Goal: Task Accomplishment & Management: Manage account settings

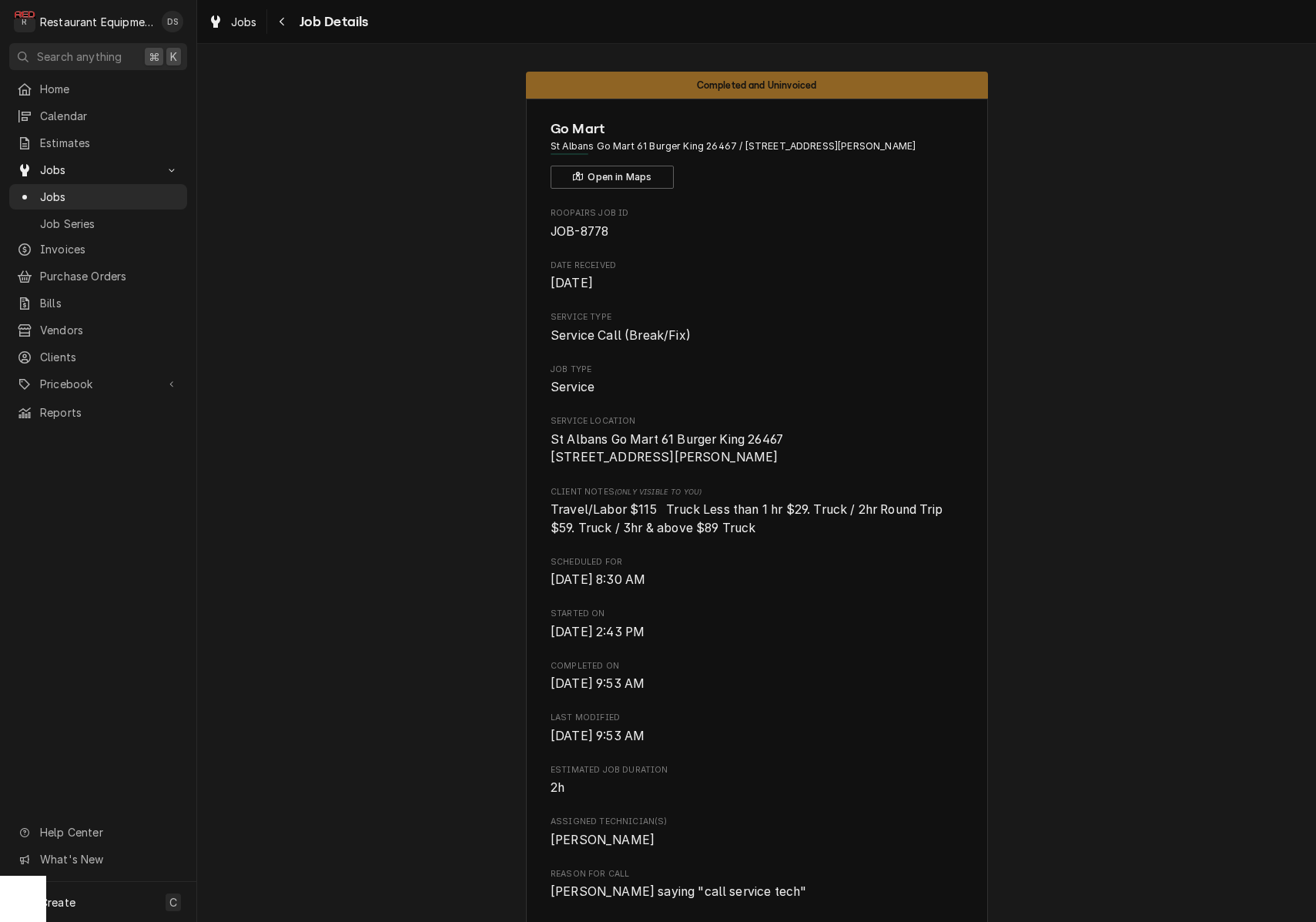
scroll to position [2310, 0]
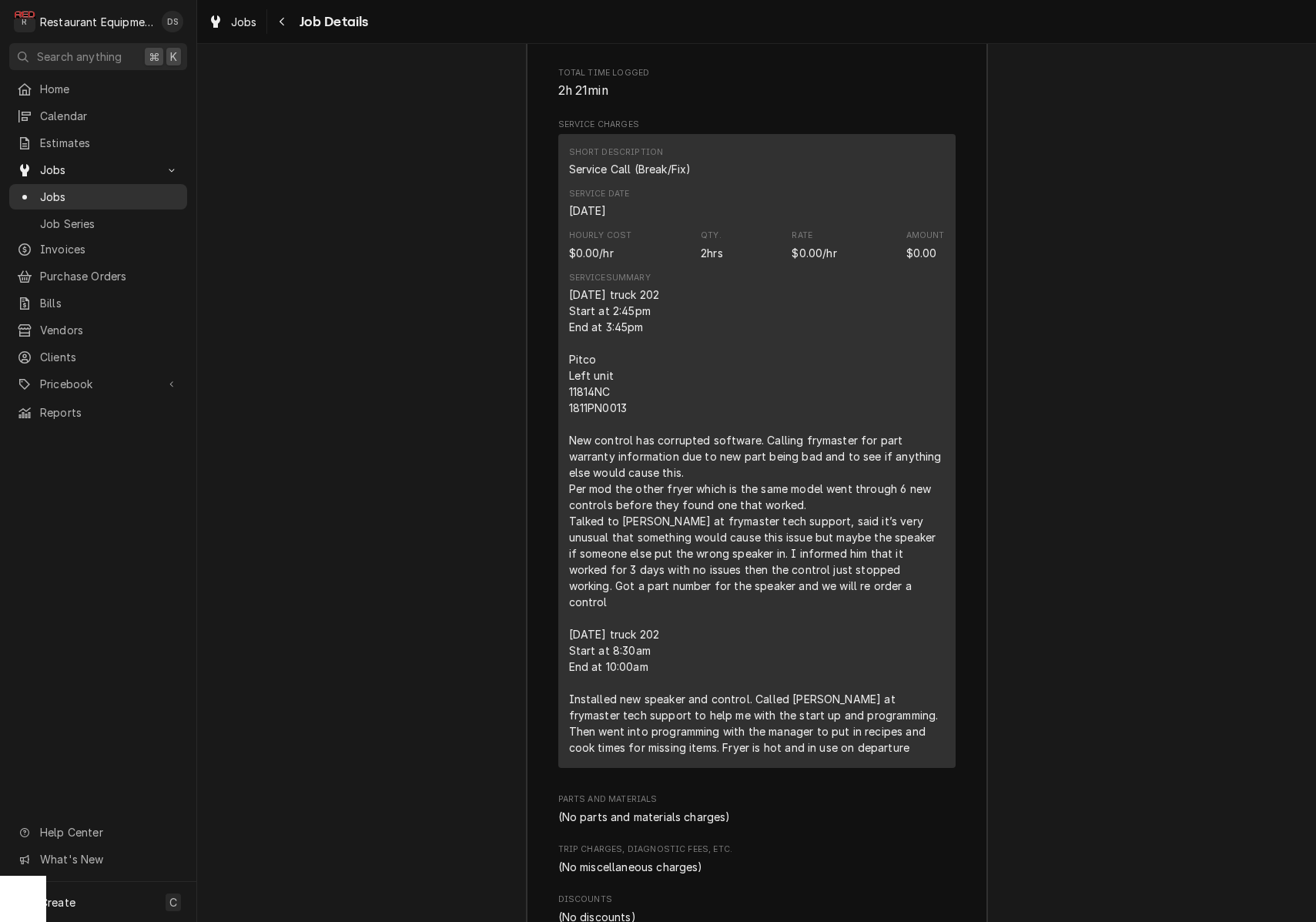
click at [56, 194] on span "Jobs" at bounding box center [110, 197] width 140 height 16
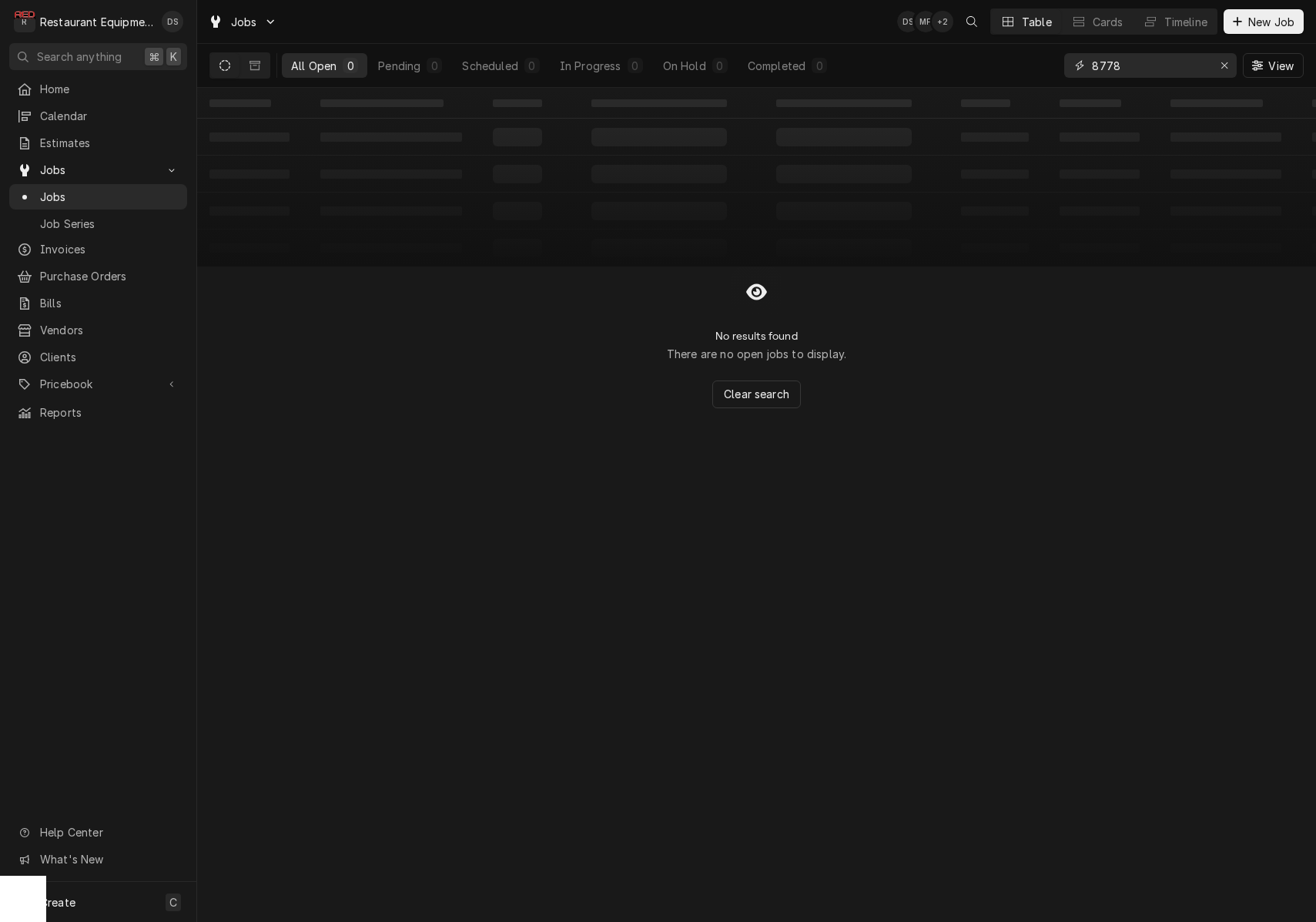
click at [1223, 71] on div "Erase input" at bounding box center [1224, 65] width 15 height 15
click at [1190, 69] on input "Dynamic Content Wrapper" at bounding box center [1164, 65] width 145 height 25
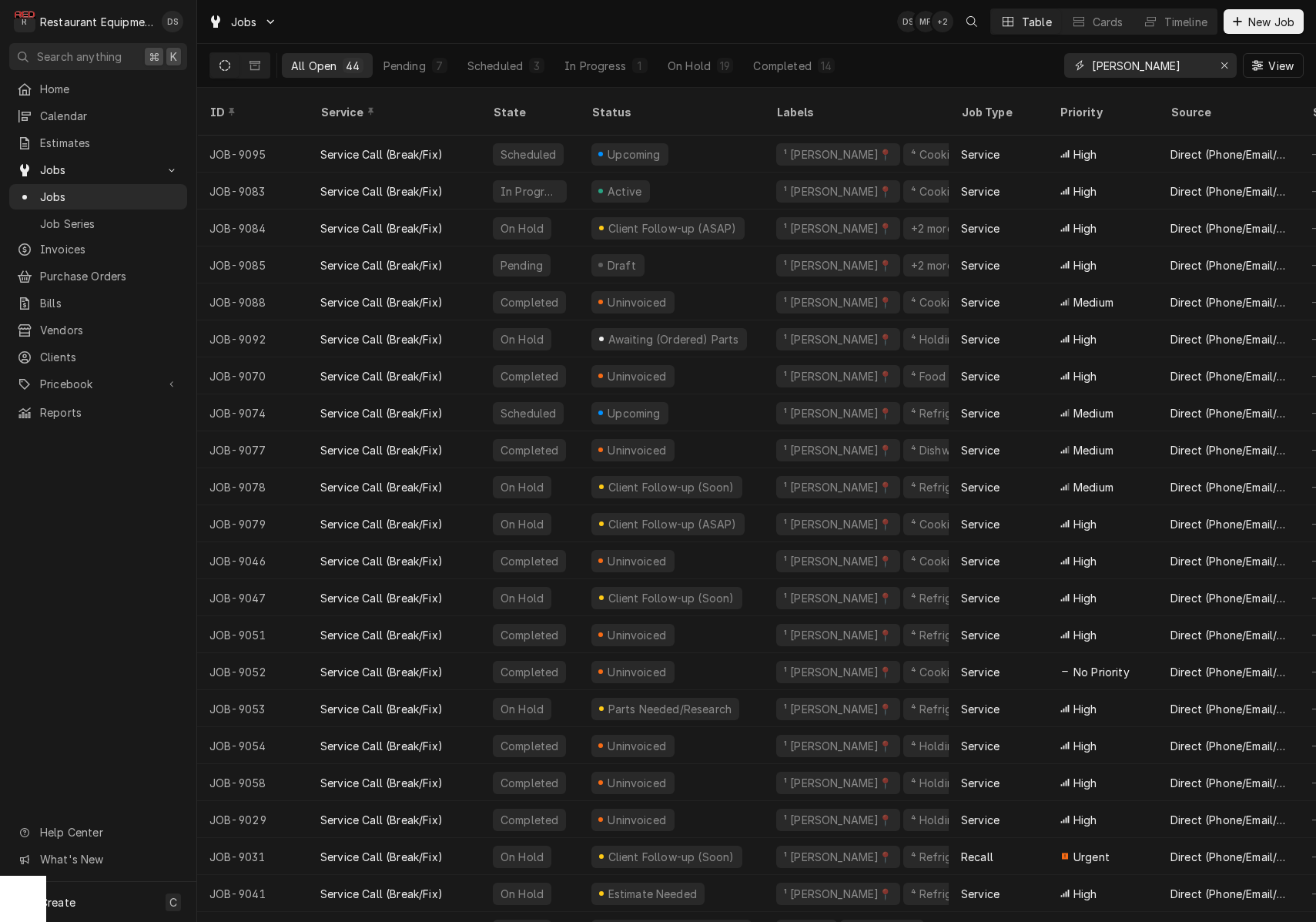
click at [1180, 66] on input "BECKLEY" at bounding box center [1150, 65] width 116 height 25
type input "NITRO"
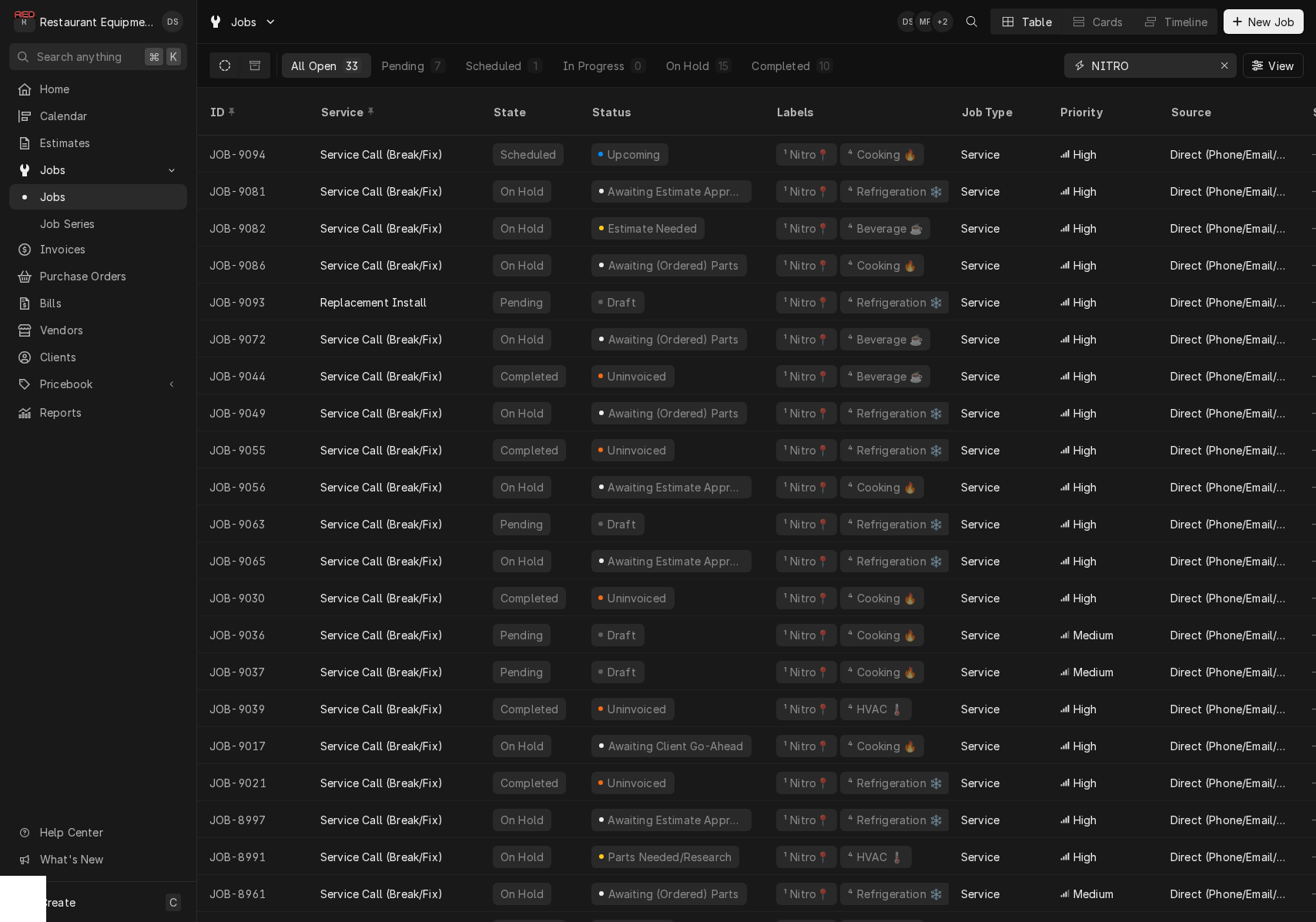
drag, startPoint x: 1221, startPoint y: 66, endPoint x: 1210, endPoint y: 66, distance: 11.0
click at [1219, 66] on div "Erase input" at bounding box center [1224, 65] width 15 height 15
click at [1170, 64] on input "Dynamic Content Wrapper" at bounding box center [1164, 65] width 145 height 25
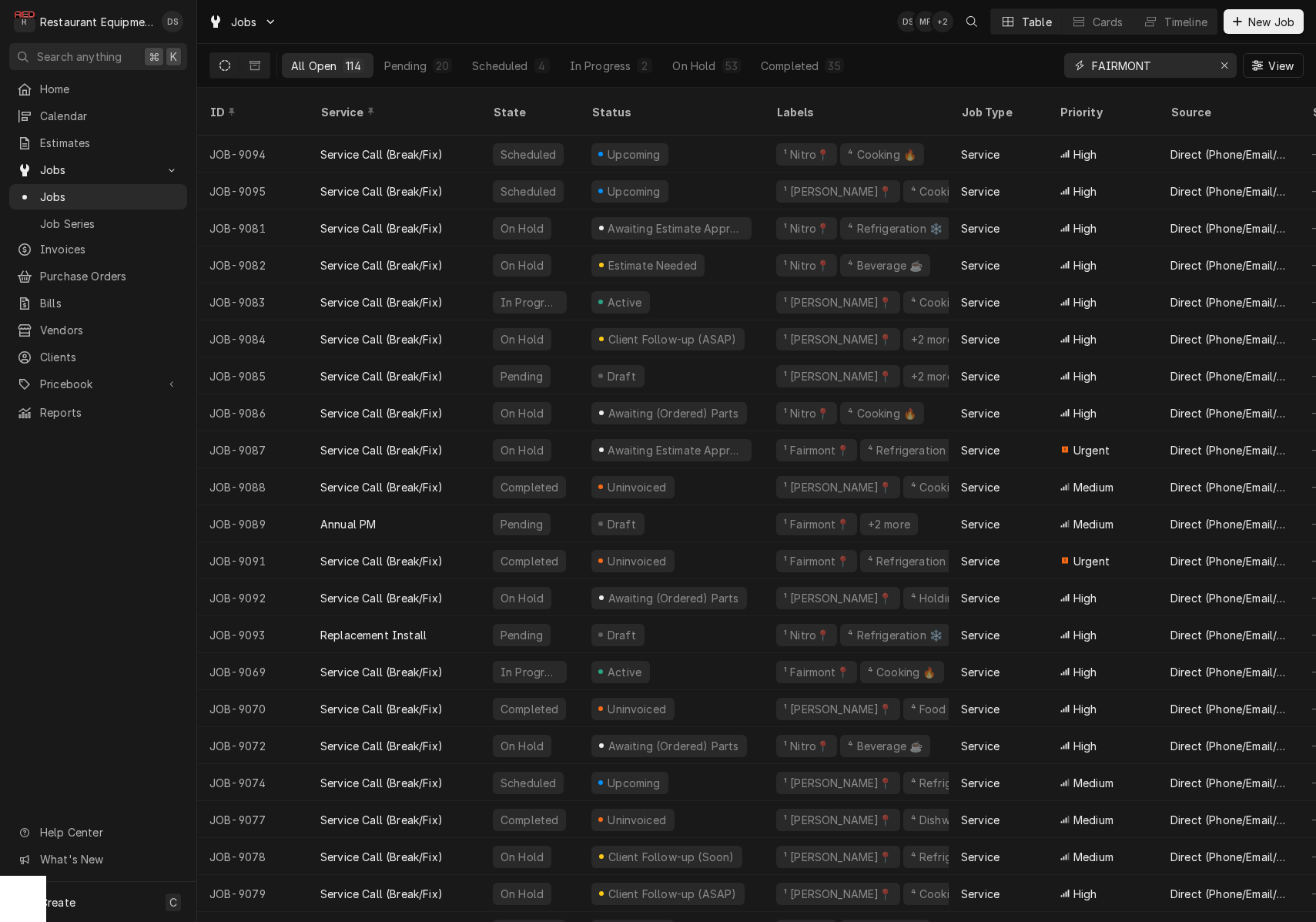
type input "FAIRMONT"
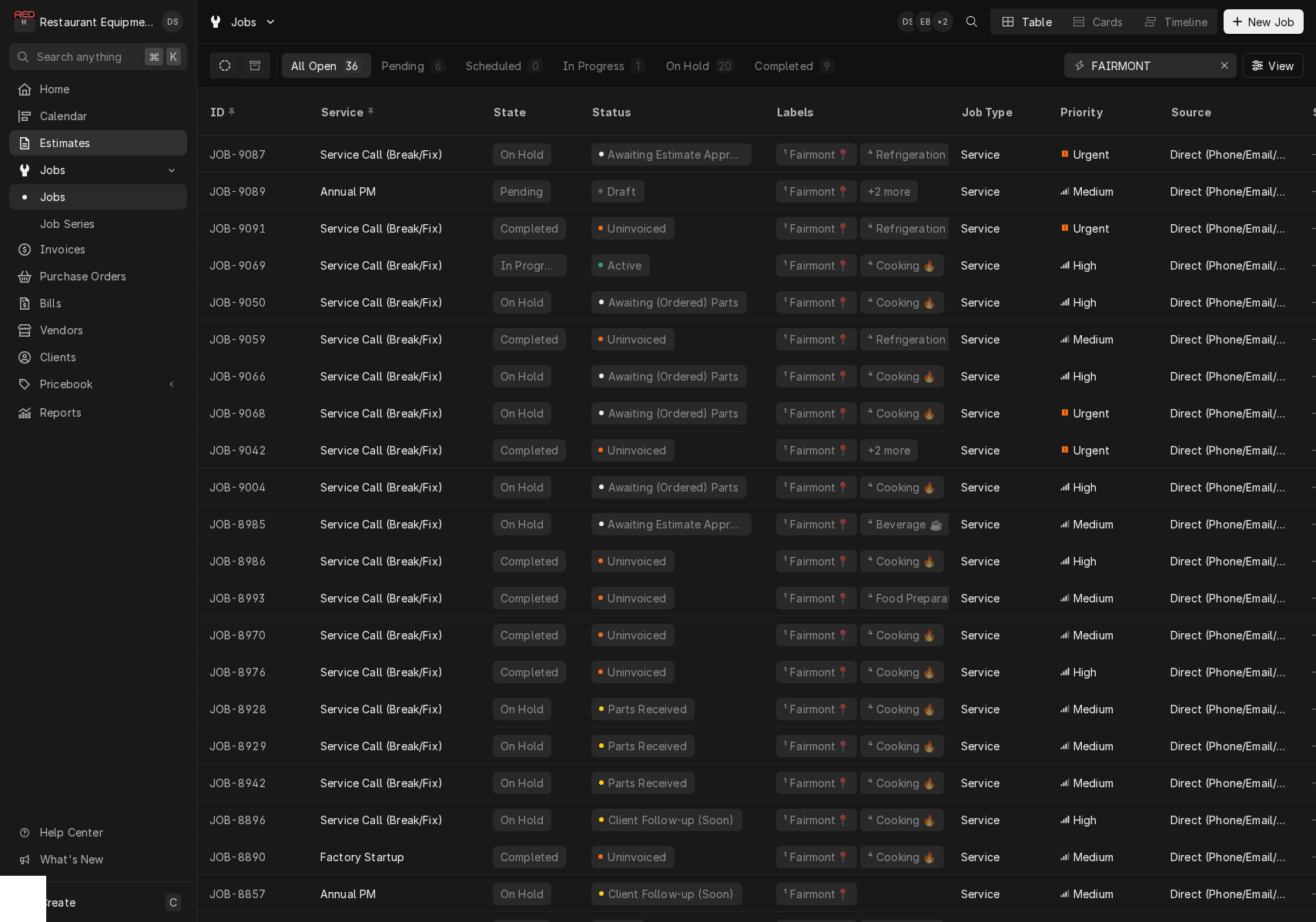
click at [72, 143] on span "Estimates" at bounding box center [110, 143] width 140 height 16
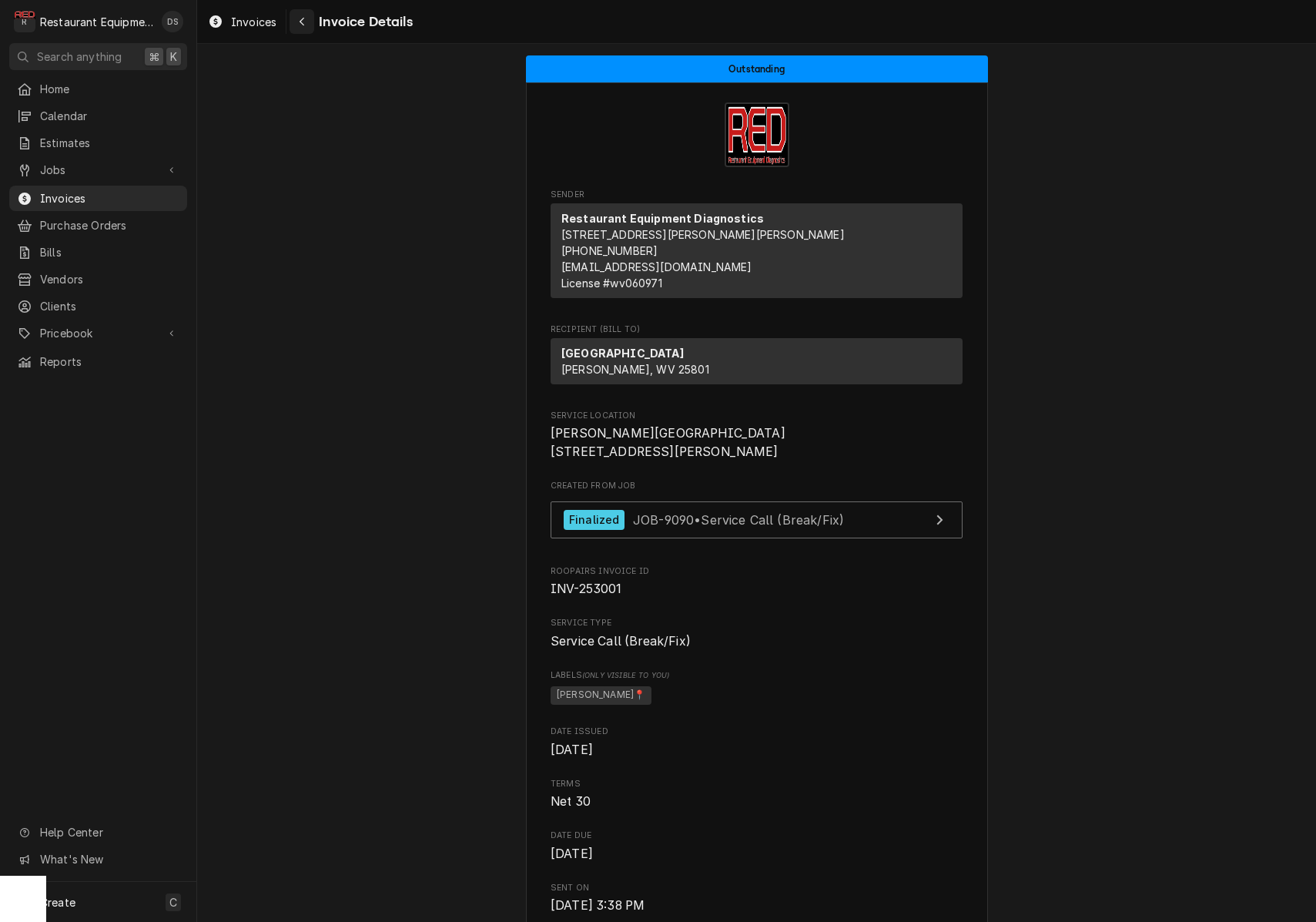
click at [302, 16] on icon "Navigate back" at bounding box center [302, 21] width 7 height 11
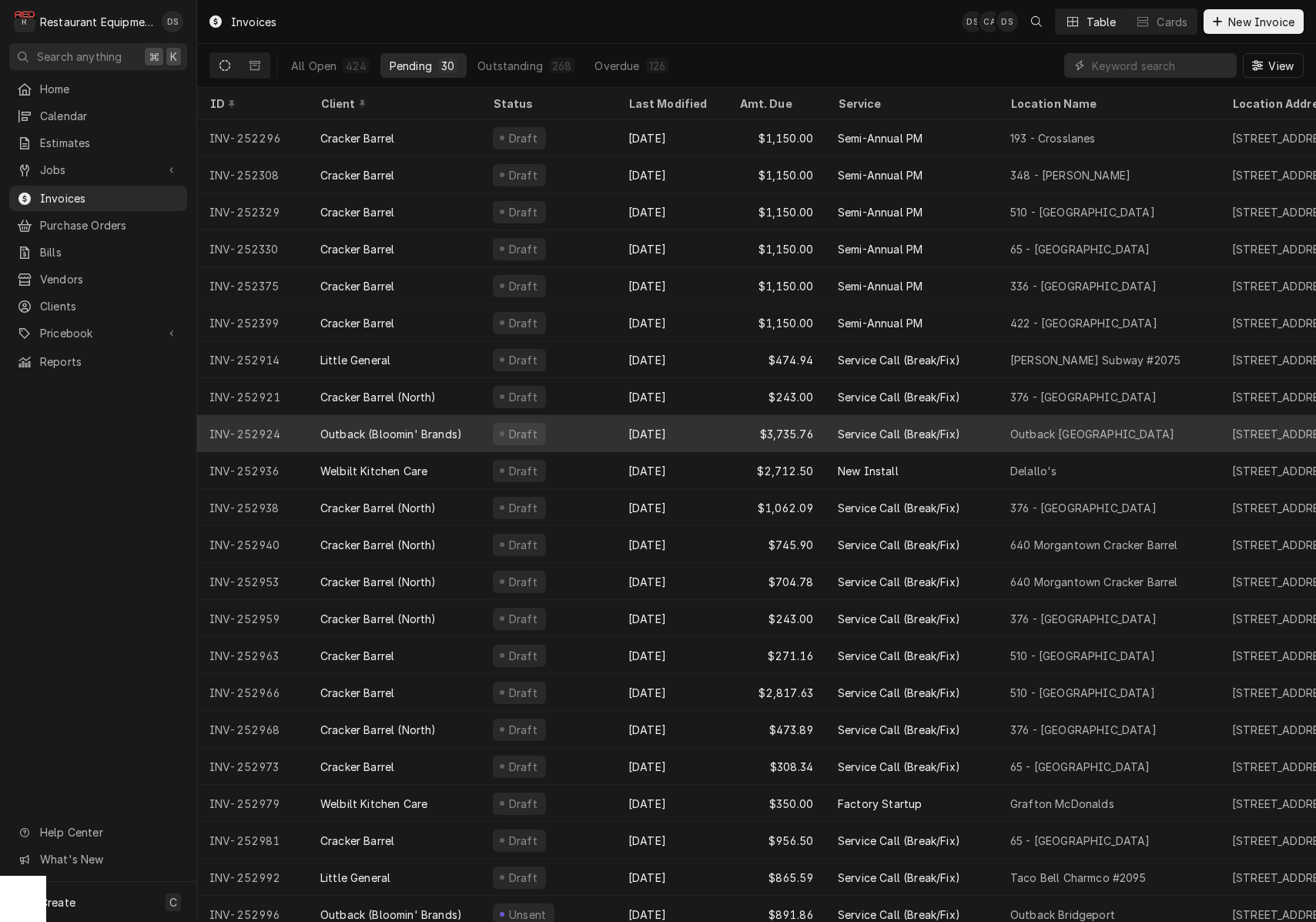
click at [432, 433] on div "Outback (Bloomin' Brands)" at bounding box center [391, 435] width 142 height 16
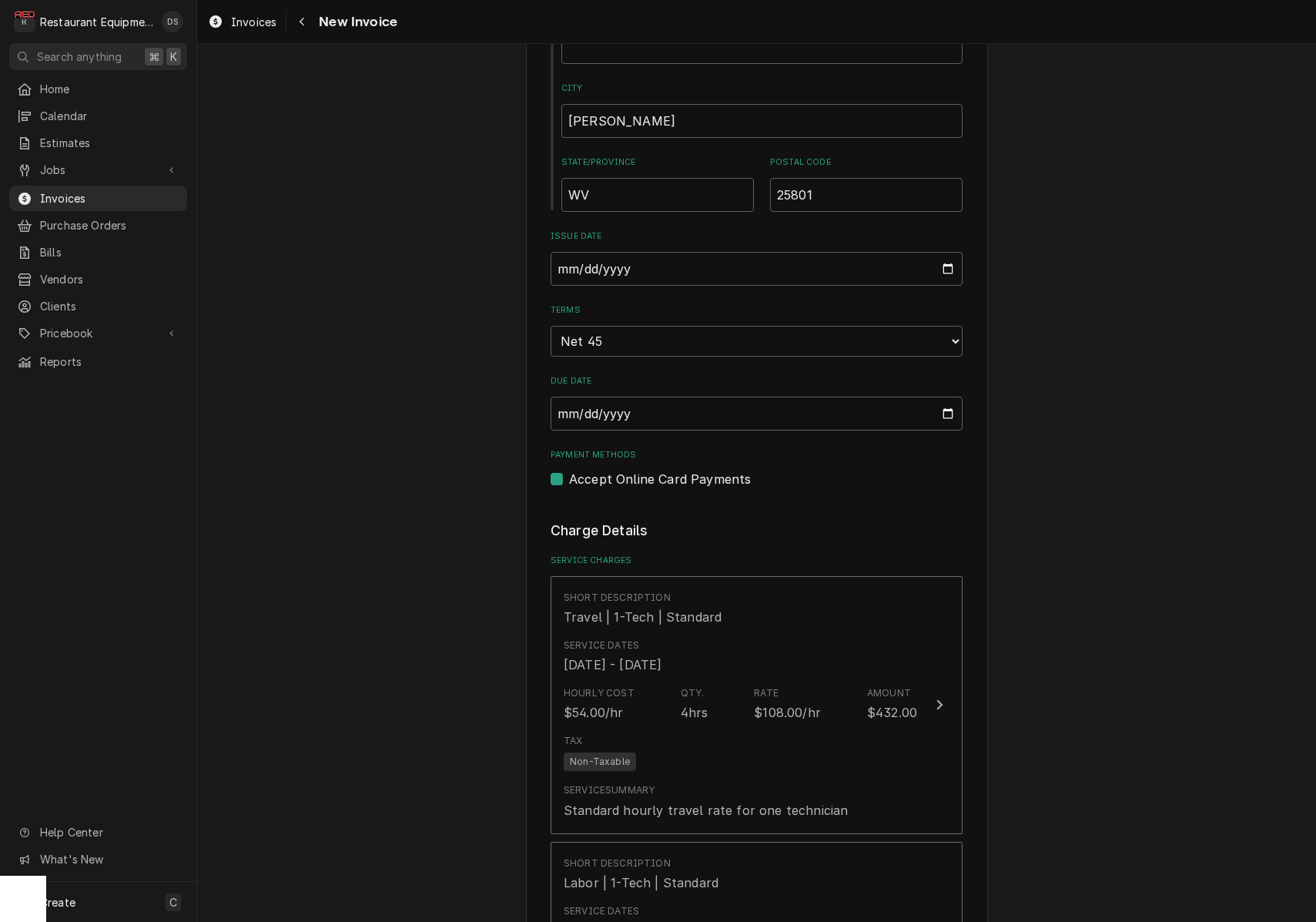
scroll to position [748, 0]
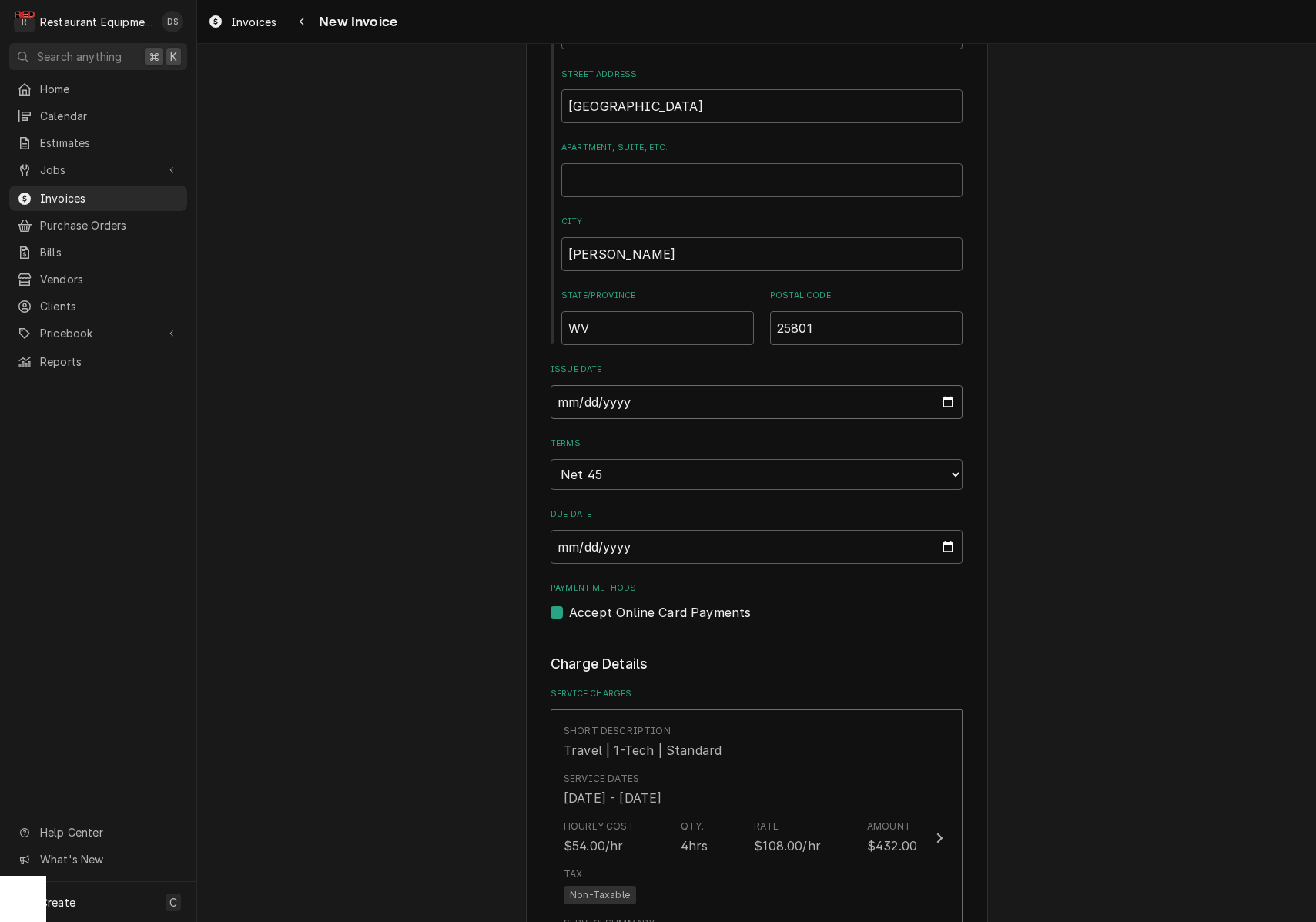
click at [604, 393] on input "2025-09-24" at bounding box center [756, 403] width 412 height 34
type input "2025-09-30"
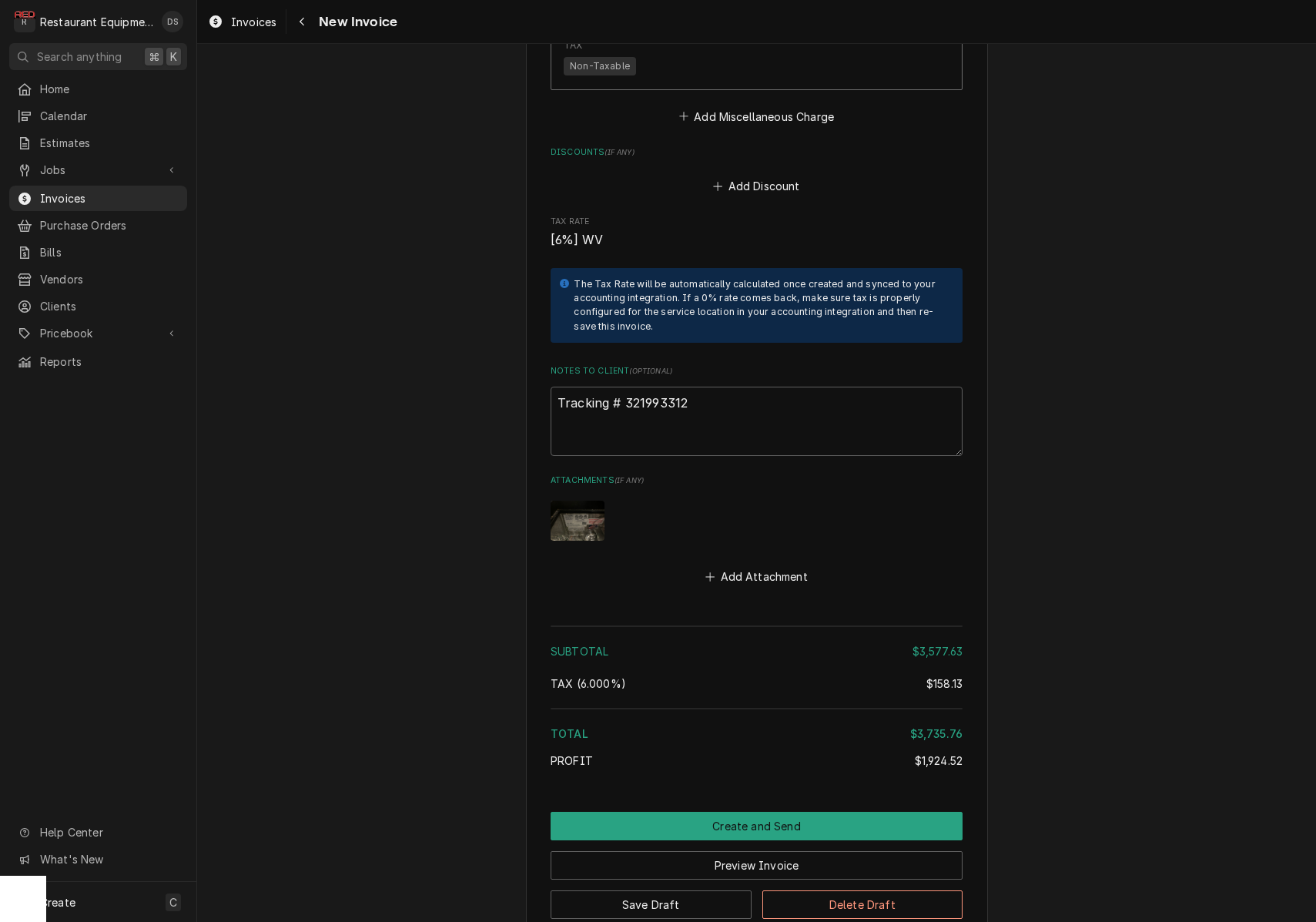
scroll to position [8209, 0]
click at [695, 388] on textarea "Tracking # 321993312" at bounding box center [756, 422] width 412 height 69
drag, startPoint x: 689, startPoint y: 304, endPoint x: 628, endPoint y: 303, distance: 61.0
click at [628, 388] on textarea "Tracking # 321993312" at bounding box center [756, 422] width 412 height 69
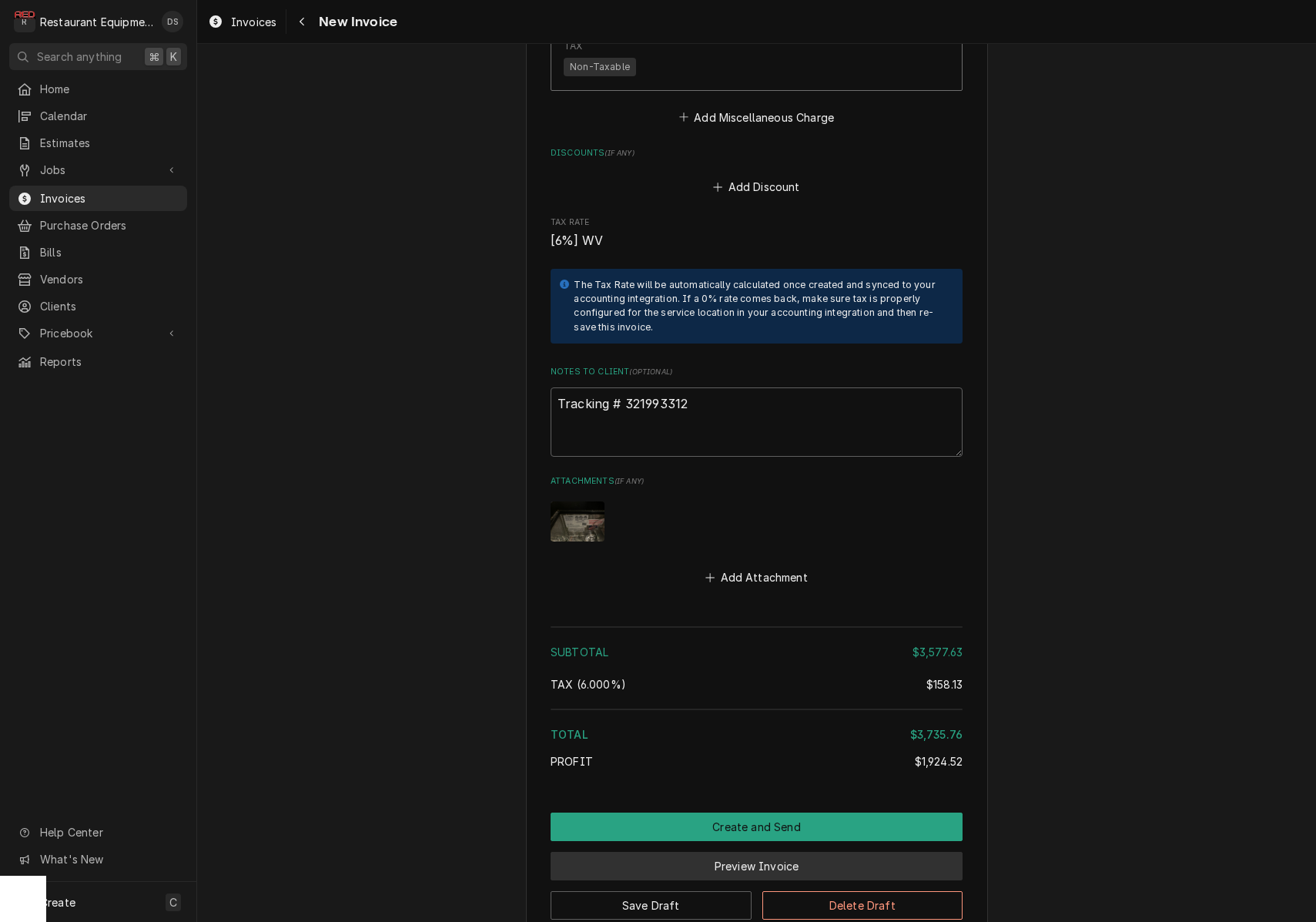
click at [832, 852] on button "Preview Invoice" at bounding box center [756, 866] width 412 height 29
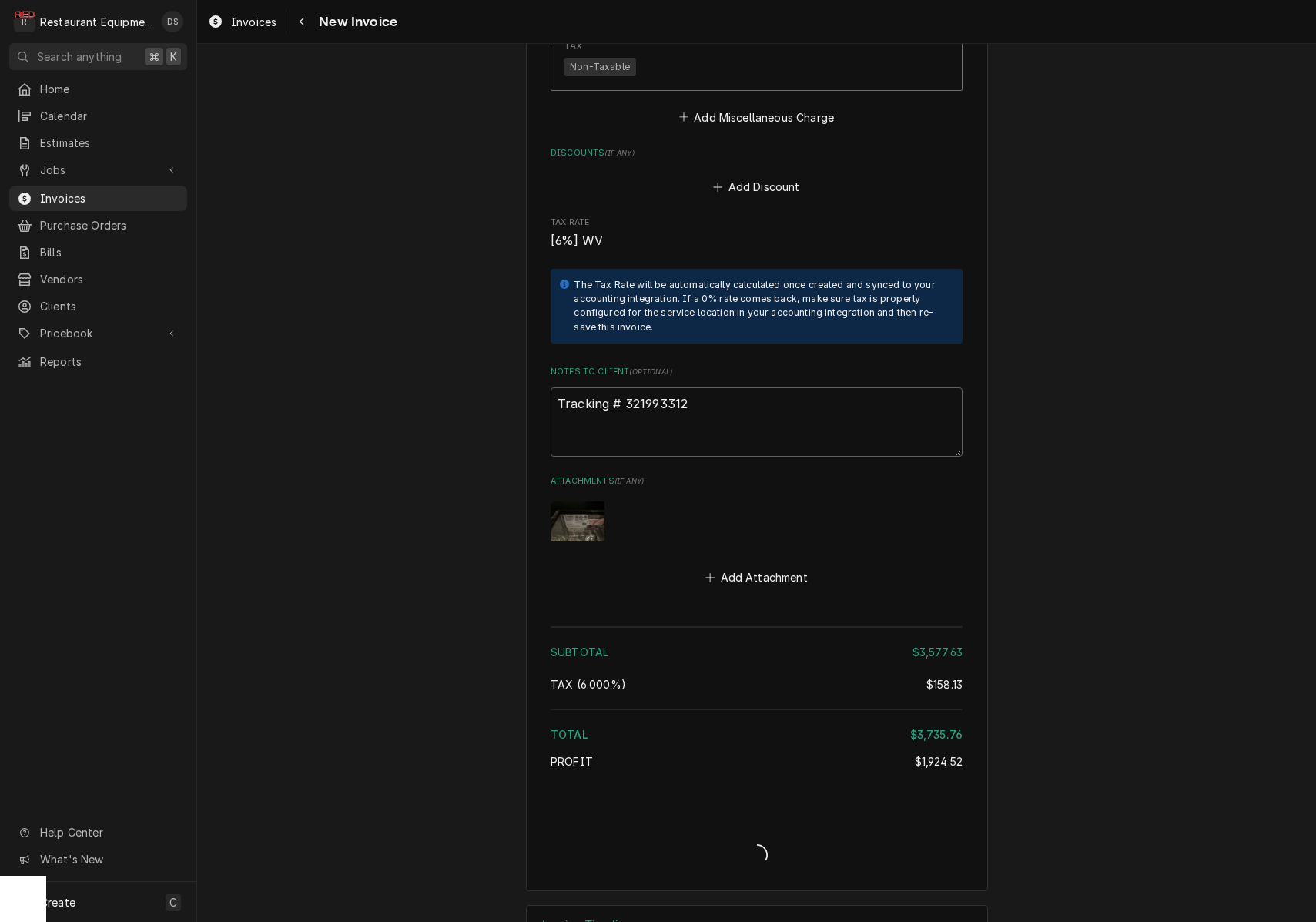
type textarea "x"
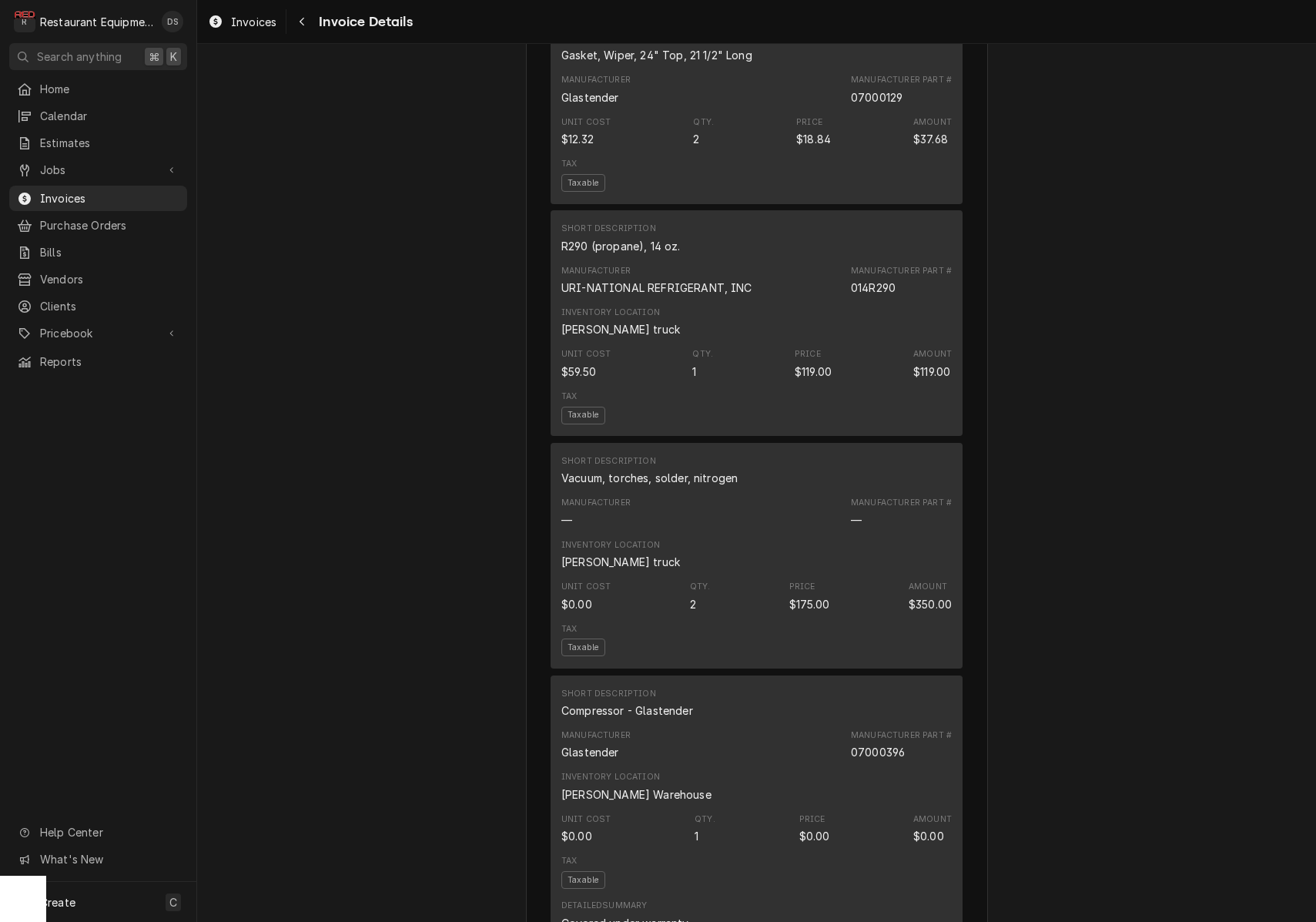
scroll to position [4728, 0]
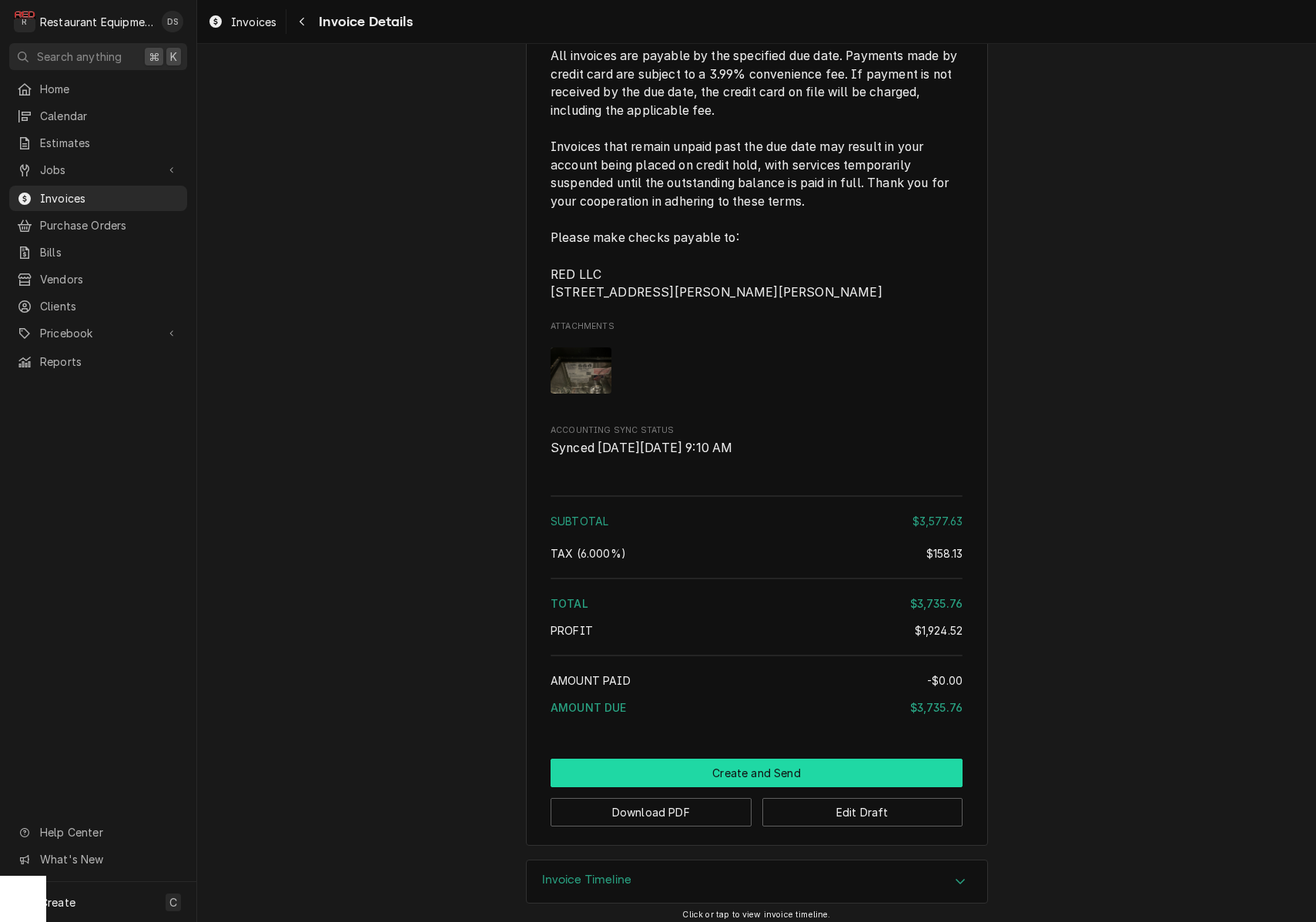
click at [756, 768] on button "Create and Send" at bounding box center [756, 773] width 412 height 29
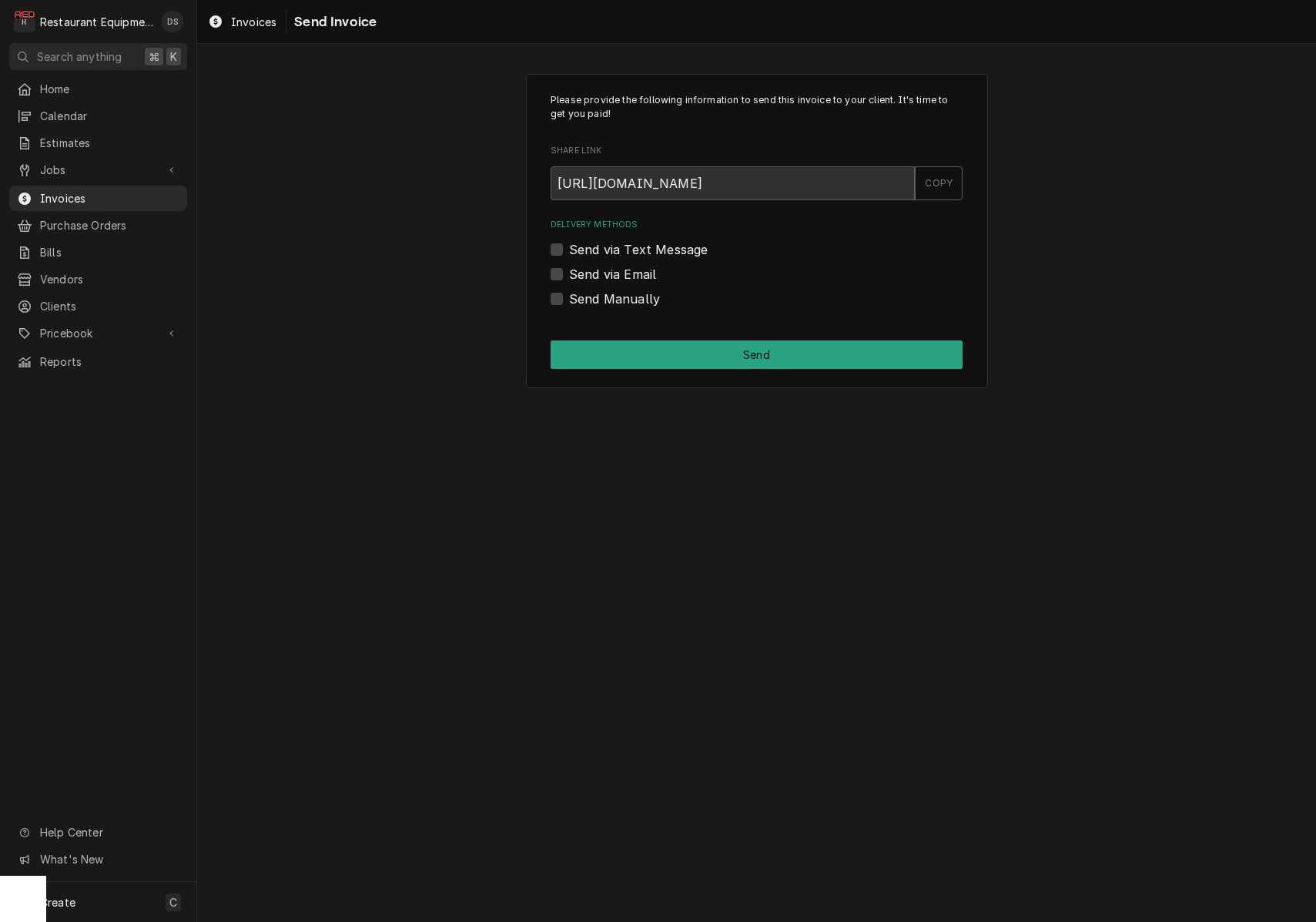
click at [569, 298] on label "Send Manually" at bounding box center [614, 299] width 91 height 19
click at [569, 298] on input "Send Manually" at bounding box center [775, 307] width 412 height 34
checkbox input "true"
click at [705, 349] on button "Send" at bounding box center [756, 355] width 412 height 29
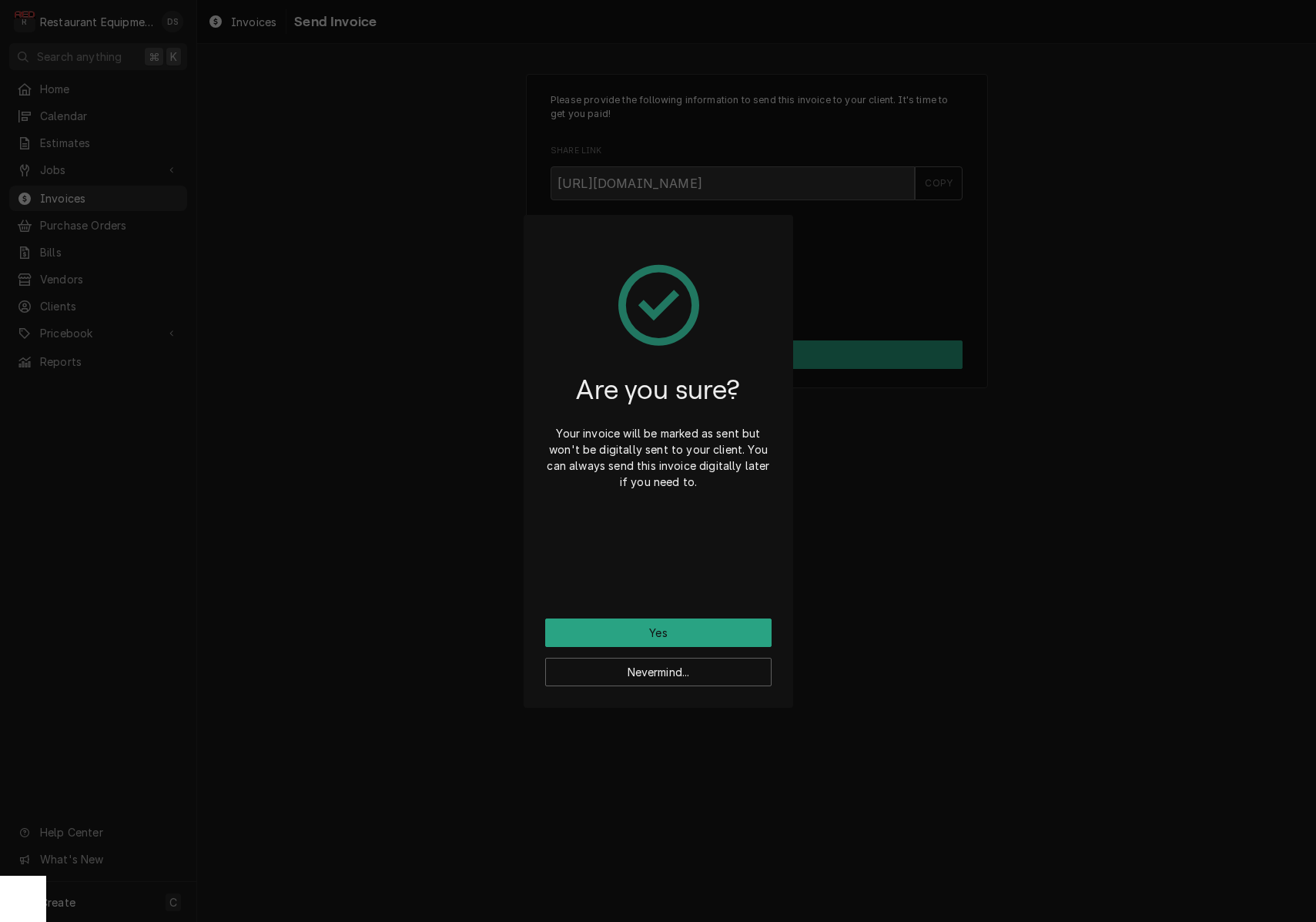
click at [728, 631] on button "Yes" at bounding box center [658, 632] width 227 height 29
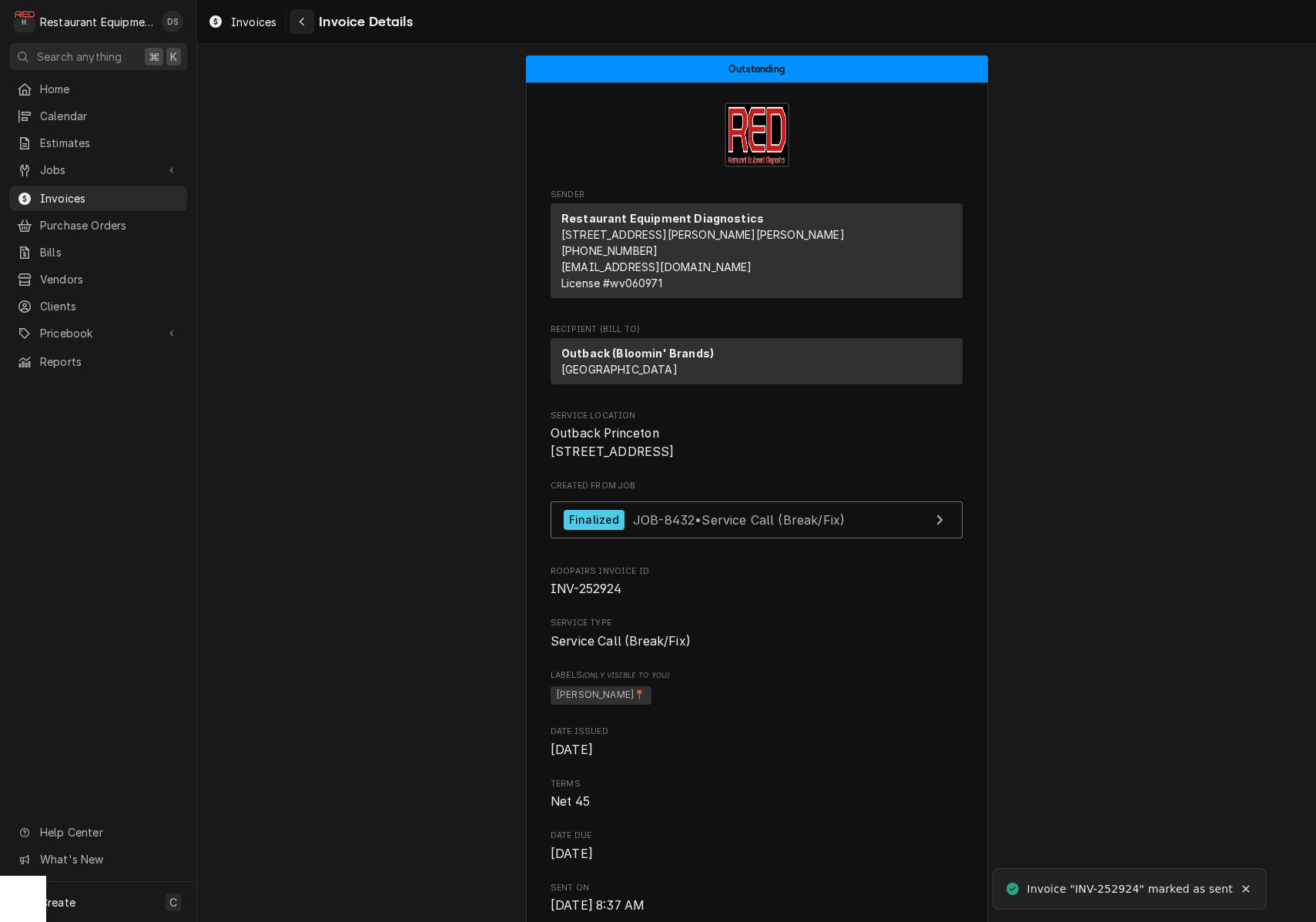
click at [309, 28] on div "Navigate back" at bounding box center [302, 21] width 15 height 15
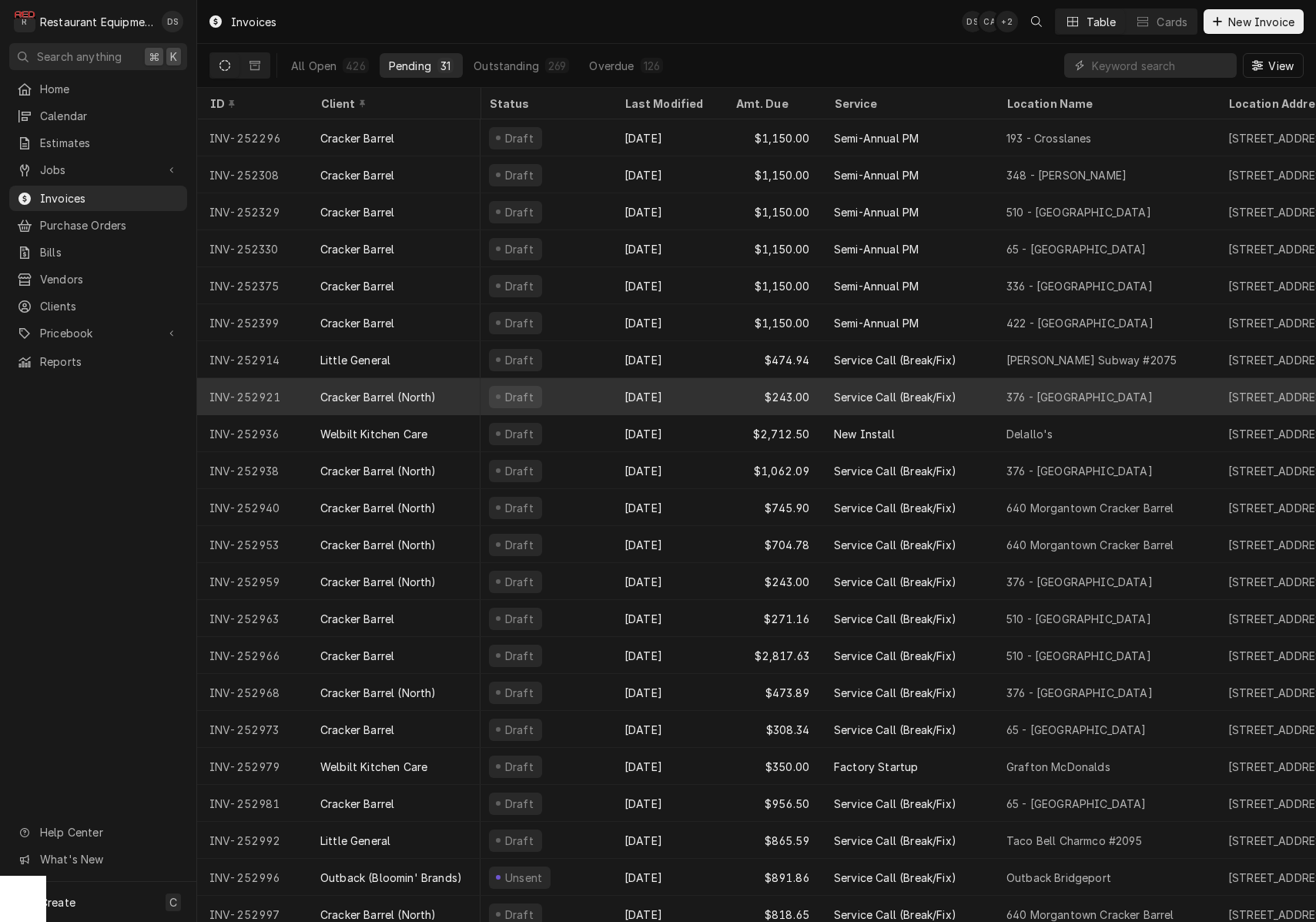
scroll to position [0, 5]
click at [473, 393] on div "Cracker Barrel (North)" at bounding box center [394, 397] width 173 height 37
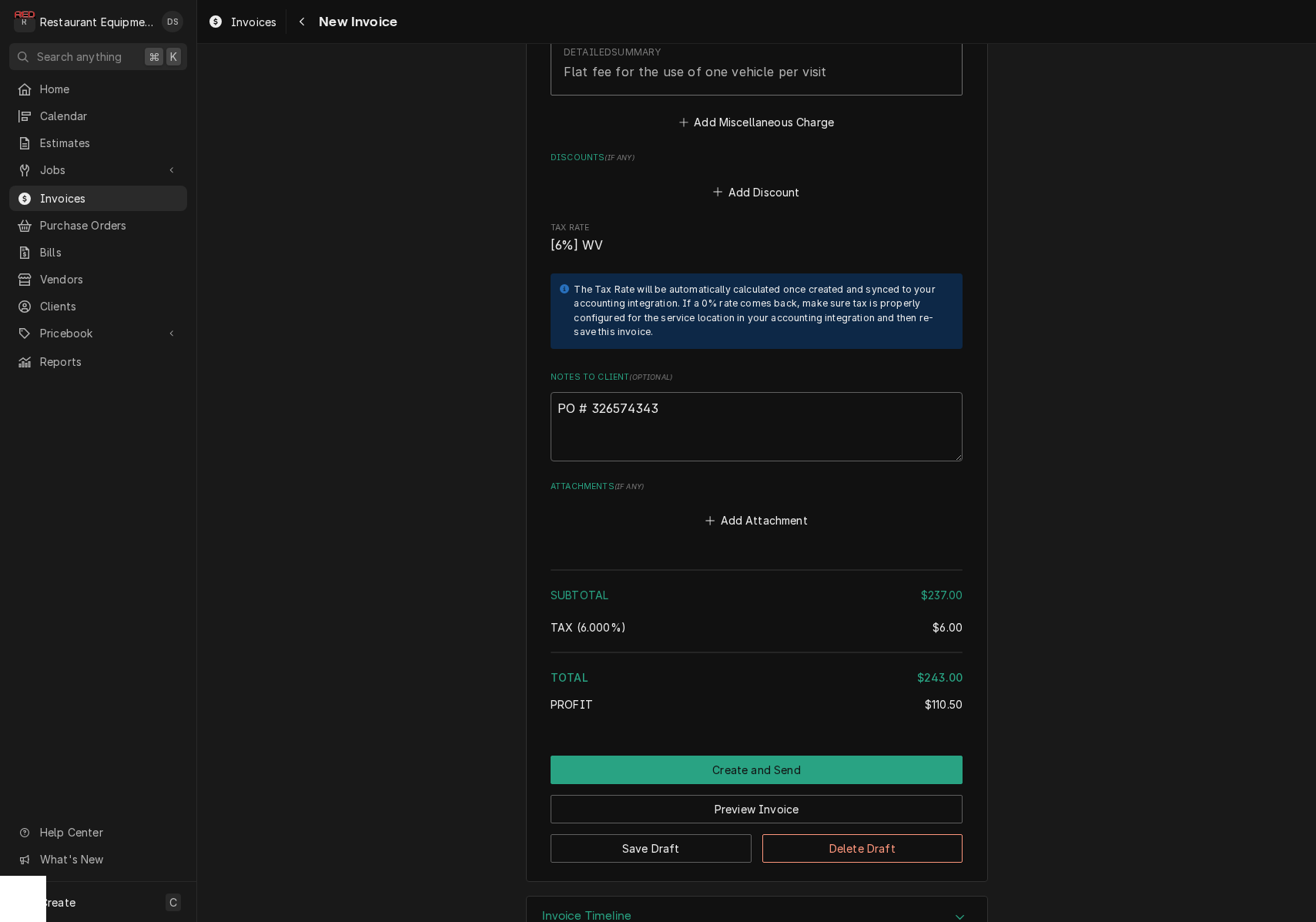
scroll to position [2918, 0]
drag, startPoint x: 669, startPoint y: 363, endPoint x: 589, endPoint y: 366, distance: 80.1
click at [590, 393] on textarea "PO # 326574343" at bounding box center [756, 427] width 412 height 69
click at [300, 23] on icon "Navigate back" at bounding box center [302, 21] width 7 height 11
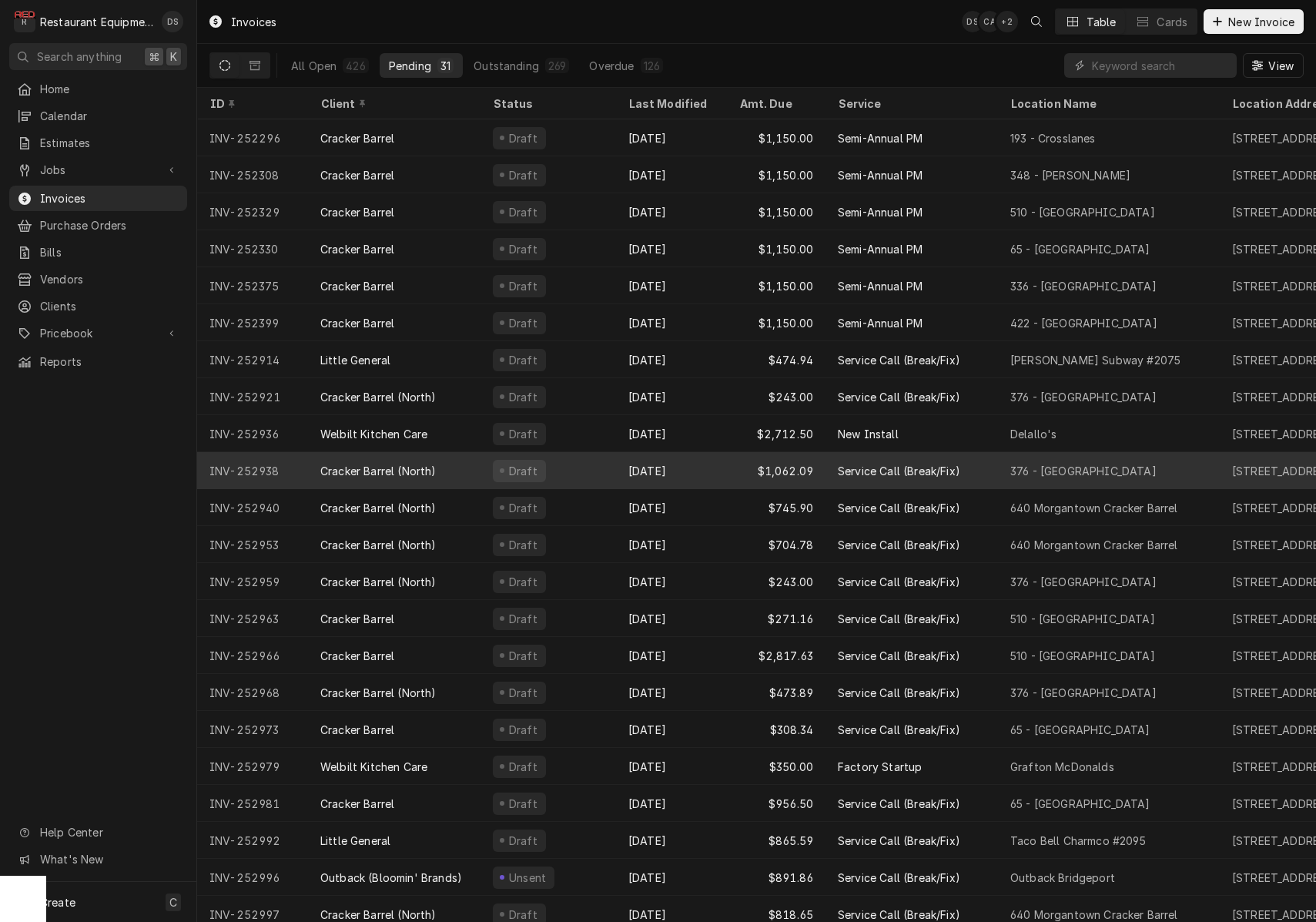
click at [605, 461] on div "Draft" at bounding box center [548, 470] width 136 height 37
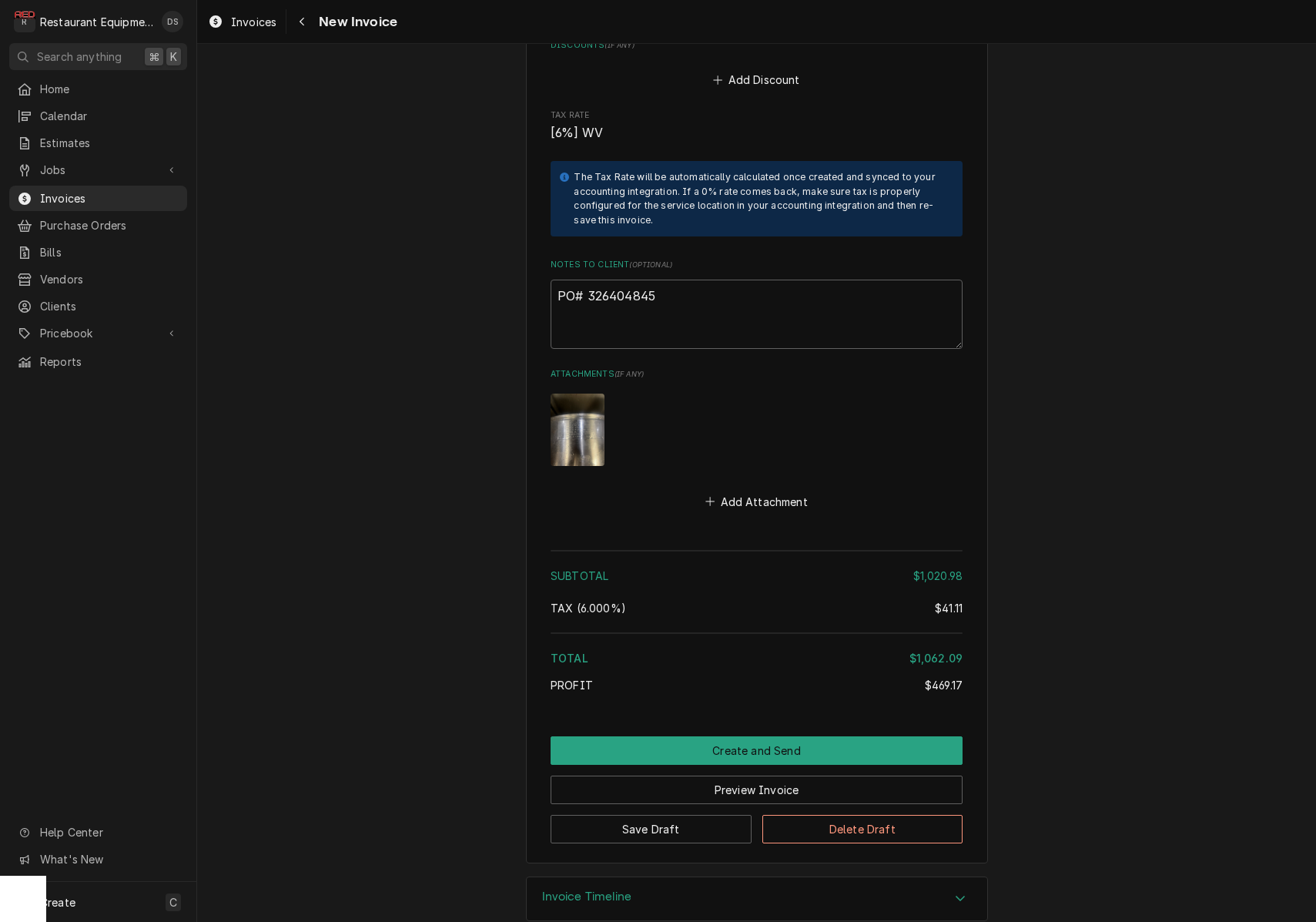
scroll to position [4237, 0]
drag, startPoint x: 655, startPoint y: 274, endPoint x: 587, endPoint y: 272, distance: 68.0
click at [587, 281] on textarea "PO# 326404845" at bounding box center [756, 315] width 412 height 69
click at [301, 29] on div "Navigate back" at bounding box center [302, 21] width 15 height 15
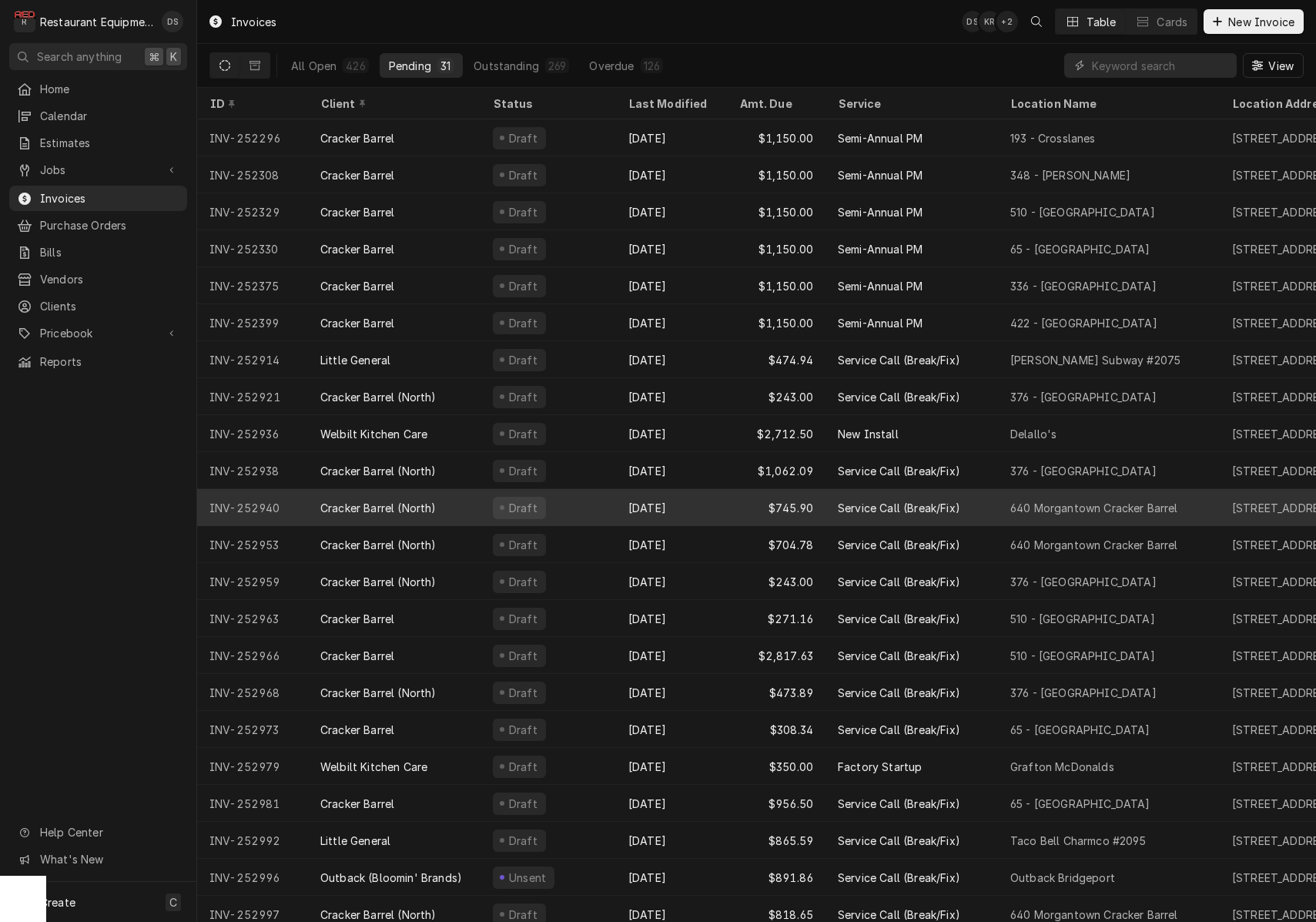
click at [699, 500] on div "Sep 25" at bounding box center [671, 507] width 111 height 37
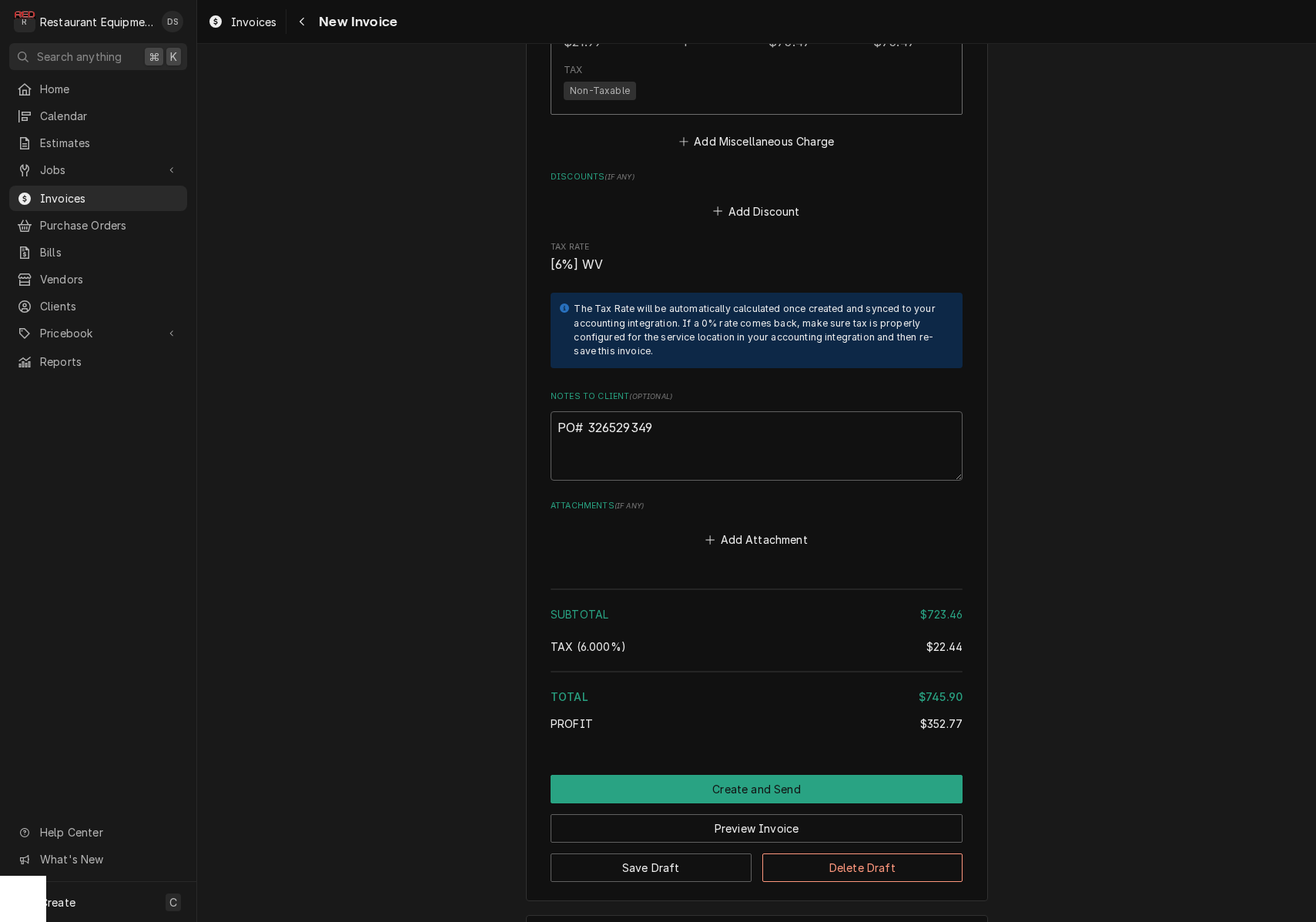
scroll to position [4000, 0]
drag, startPoint x: 668, startPoint y: 360, endPoint x: 588, endPoint y: 366, distance: 80.2
click at [588, 413] on textarea "PO# 326529349" at bounding box center [756, 447] width 412 height 69
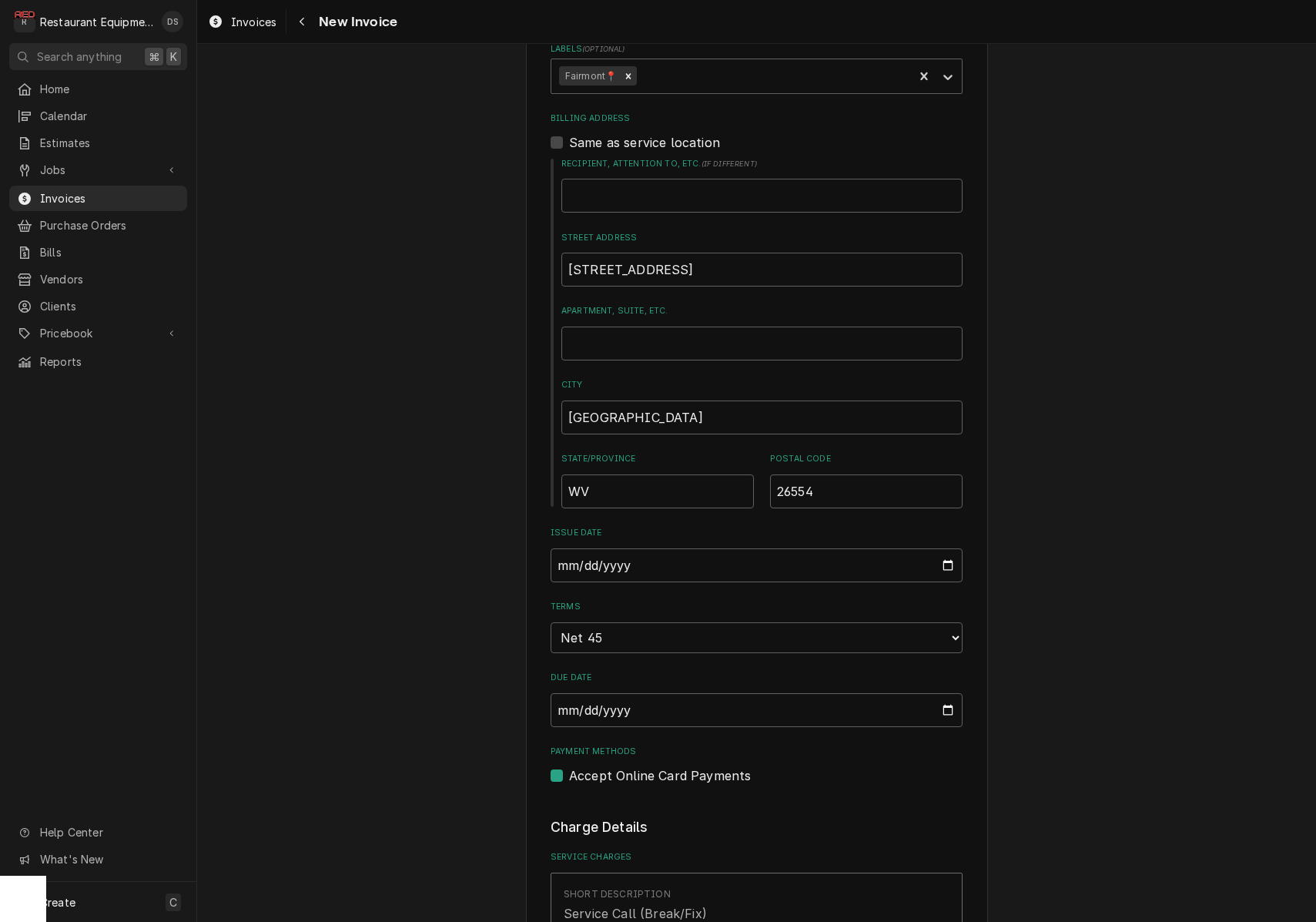
scroll to position [592, 0]
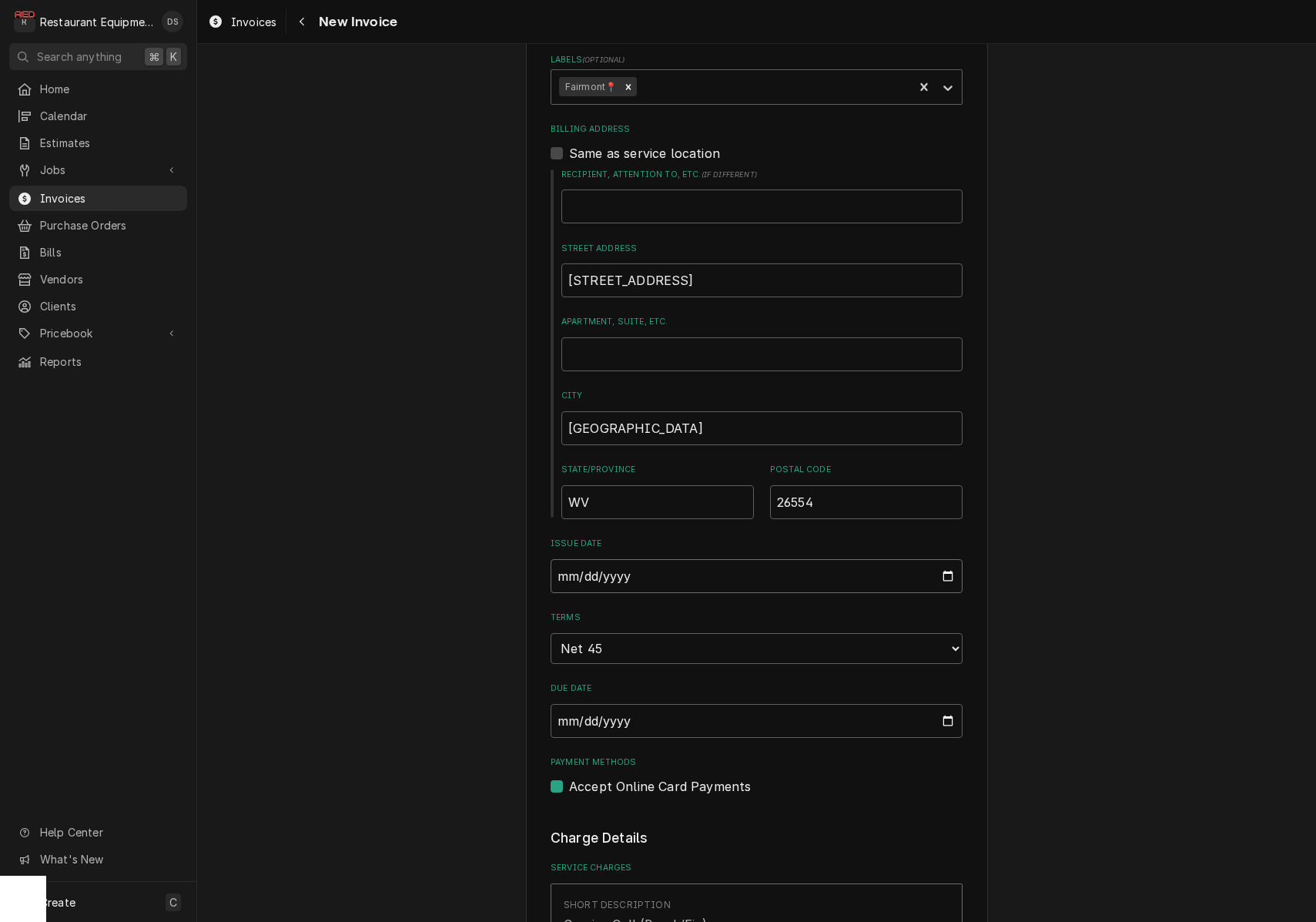
click at [657, 574] on input "2025-09-25" at bounding box center [756, 576] width 412 height 34
type input "2025-09-30"
drag, startPoint x: 1170, startPoint y: 595, endPoint x: 1123, endPoint y: 590, distance: 47.3
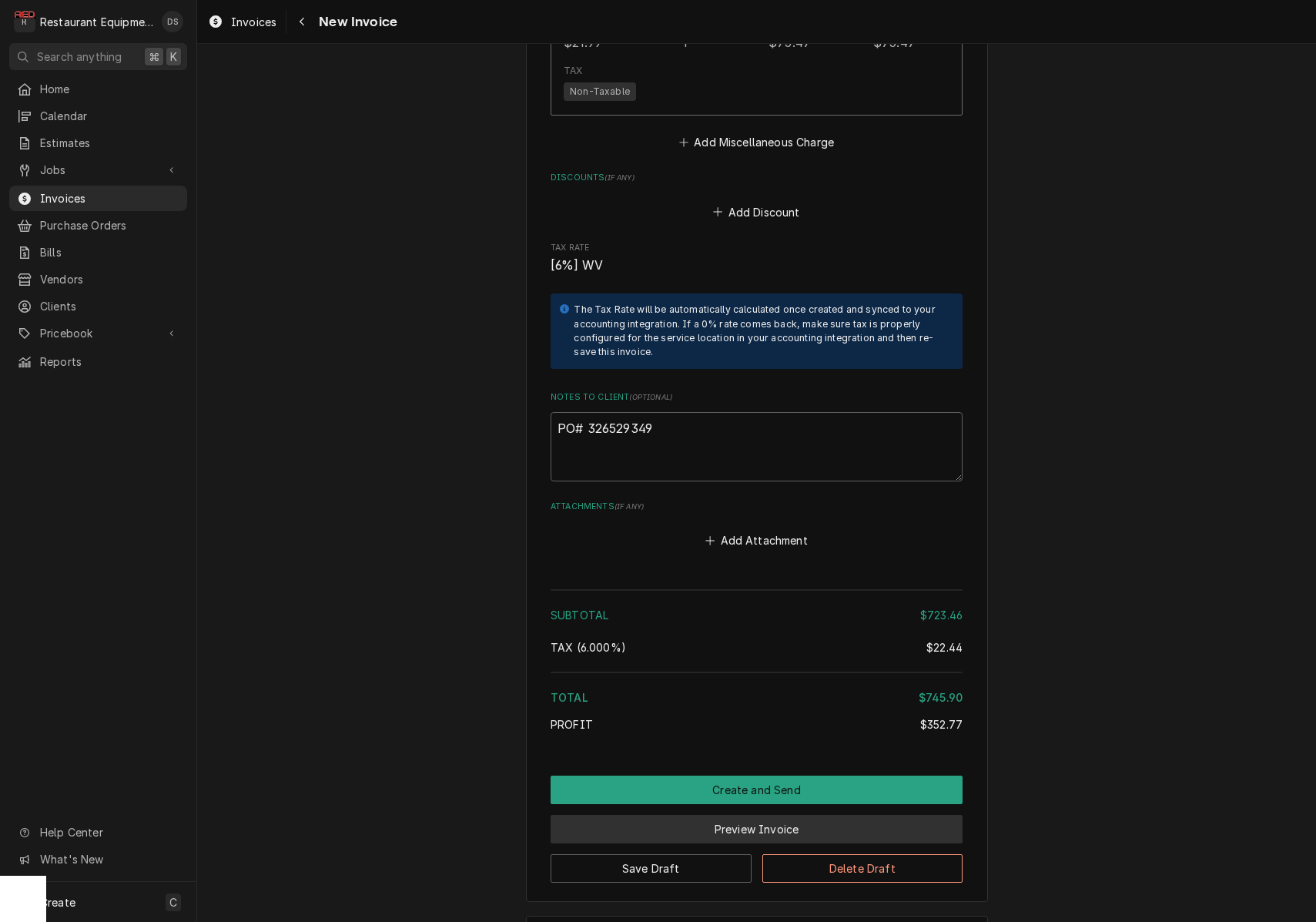
click at [766, 815] on button "Preview Invoice" at bounding box center [756, 829] width 412 height 29
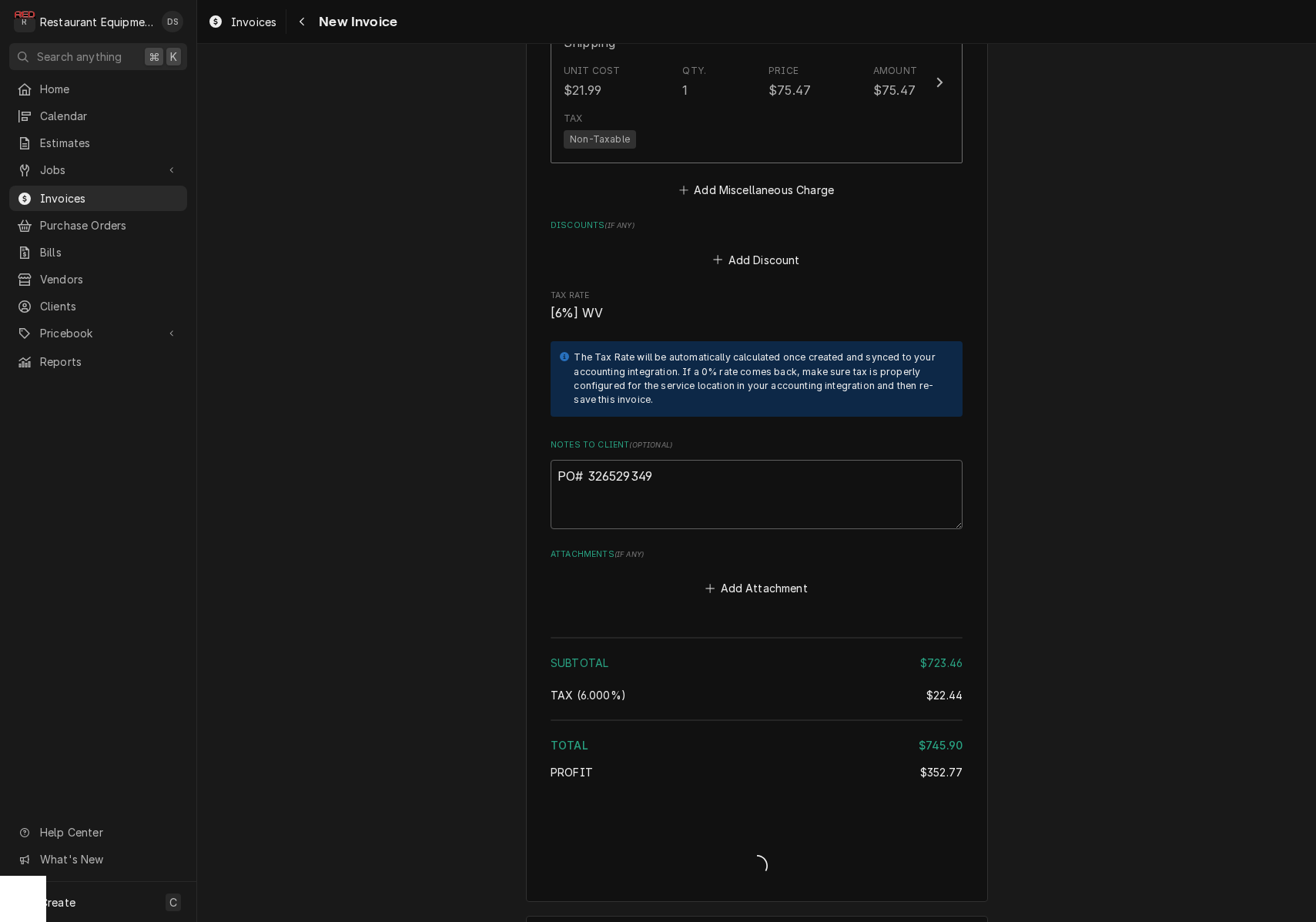
type textarea "x"
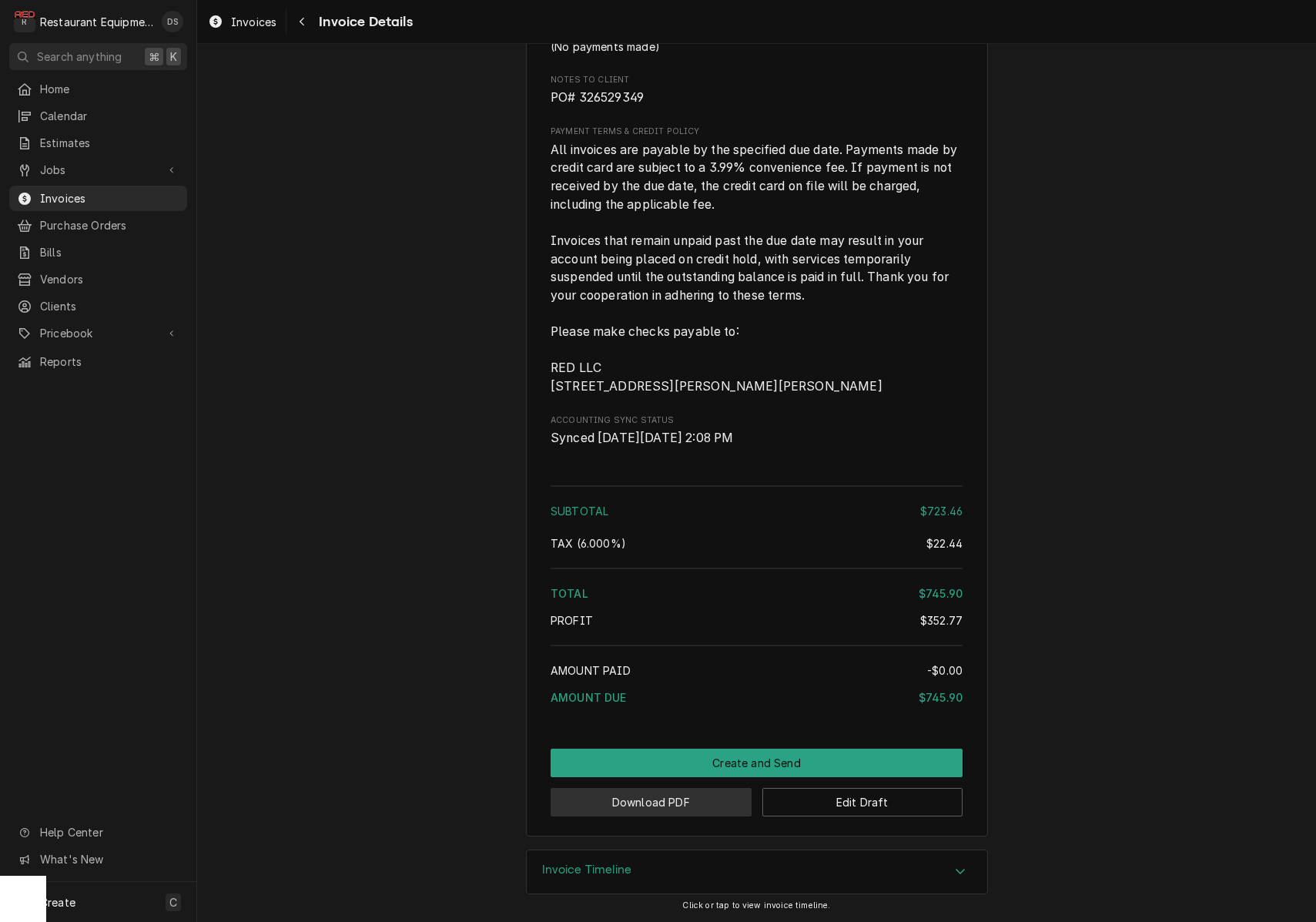
click at [647, 804] on button "Download PDF" at bounding box center [650, 802] width 201 height 29
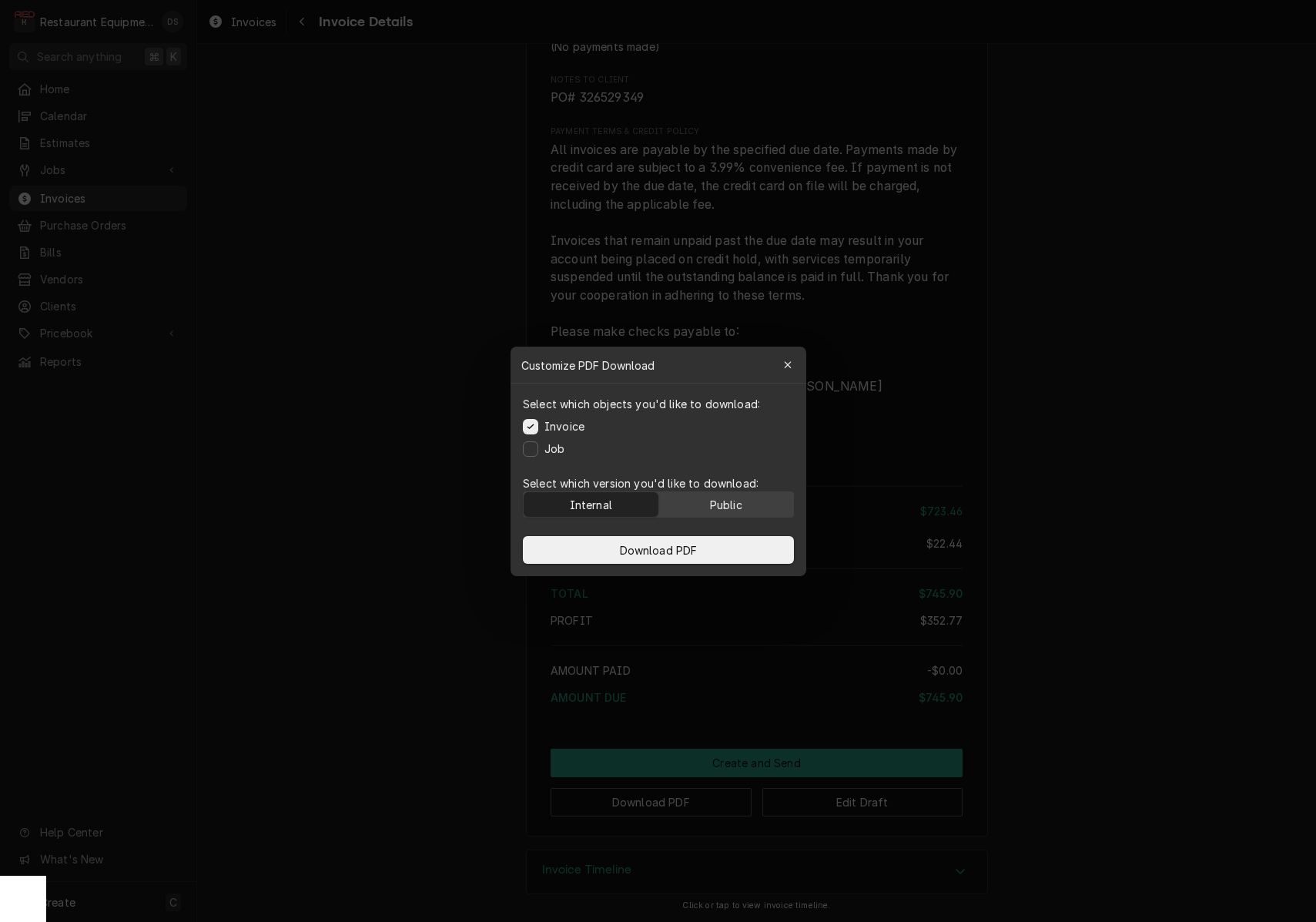
click at [742, 500] on div "Public" at bounding box center [725, 504] width 32 height 16
click at [736, 545] on button "Download PDF" at bounding box center [659, 550] width 272 height 28
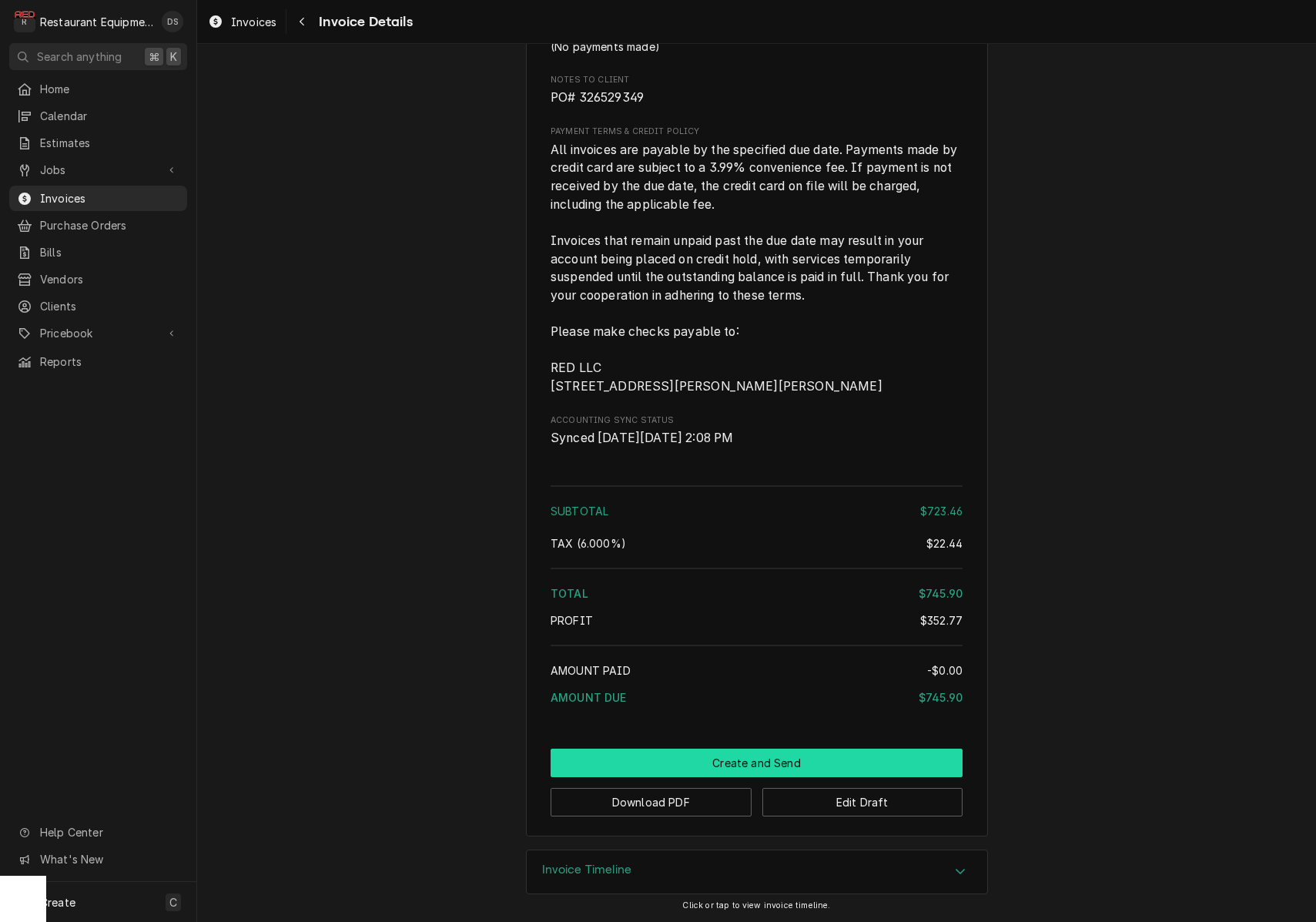
click at [789, 763] on button "Create and Send" at bounding box center [756, 763] width 412 height 29
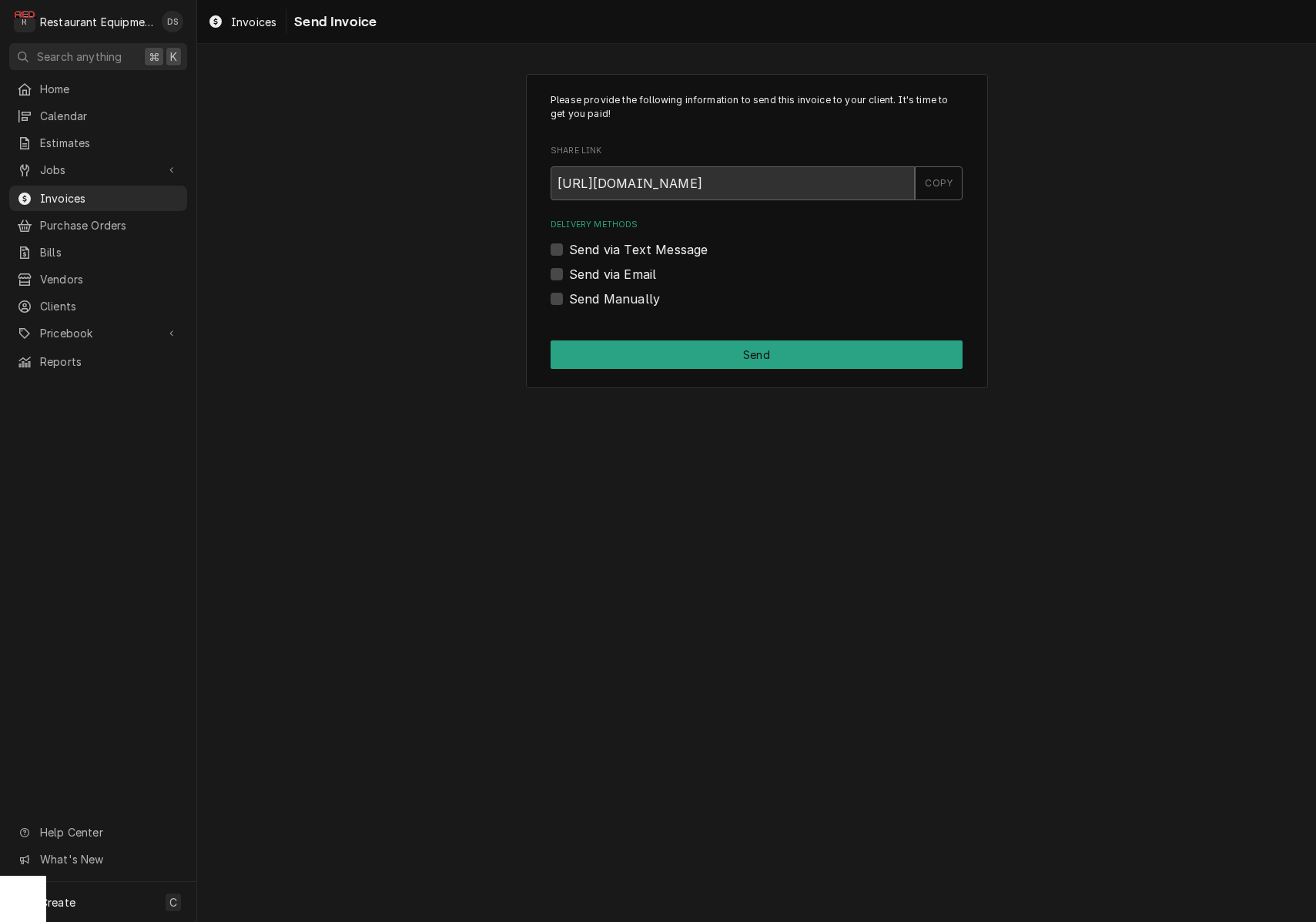
click at [569, 297] on label "Send Manually" at bounding box center [614, 299] width 91 height 19
click at [569, 297] on input "Send Manually" at bounding box center [775, 307] width 412 height 34
checkbox input "true"
click at [736, 352] on button "Send" at bounding box center [756, 355] width 412 height 29
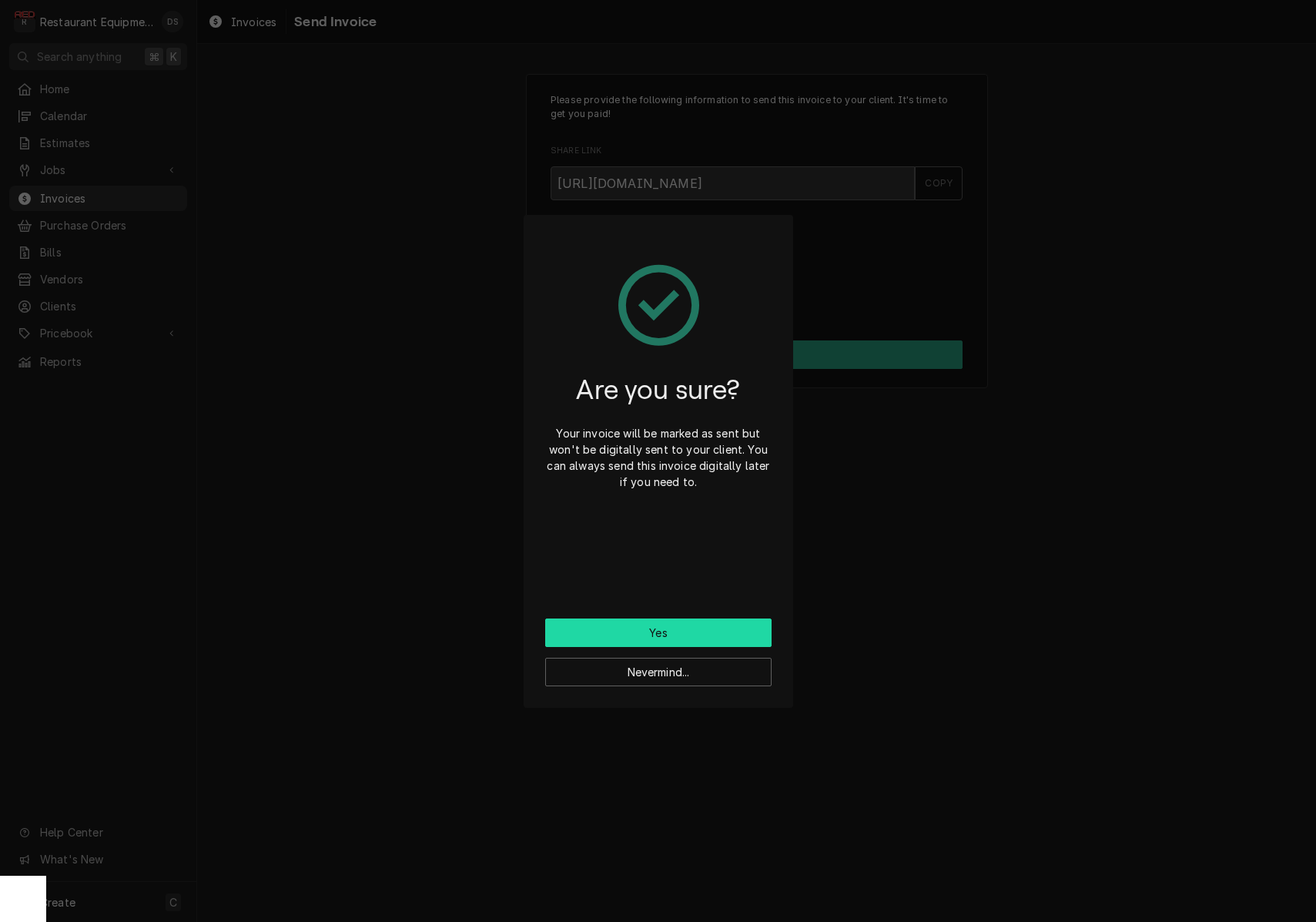
click at [704, 625] on button "Yes" at bounding box center [658, 632] width 227 height 29
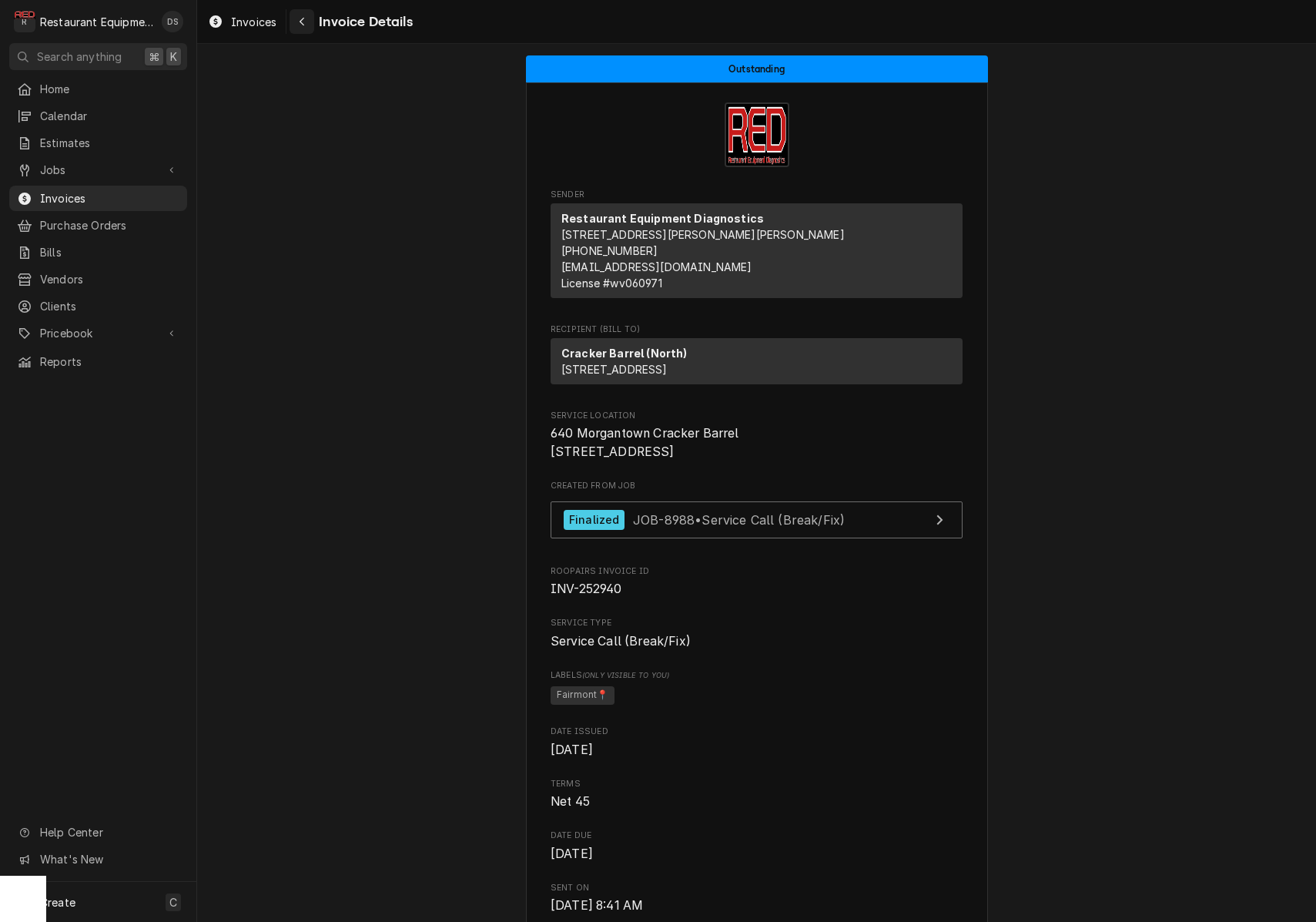
click at [302, 20] on icon "Navigate back" at bounding box center [302, 21] width 7 height 11
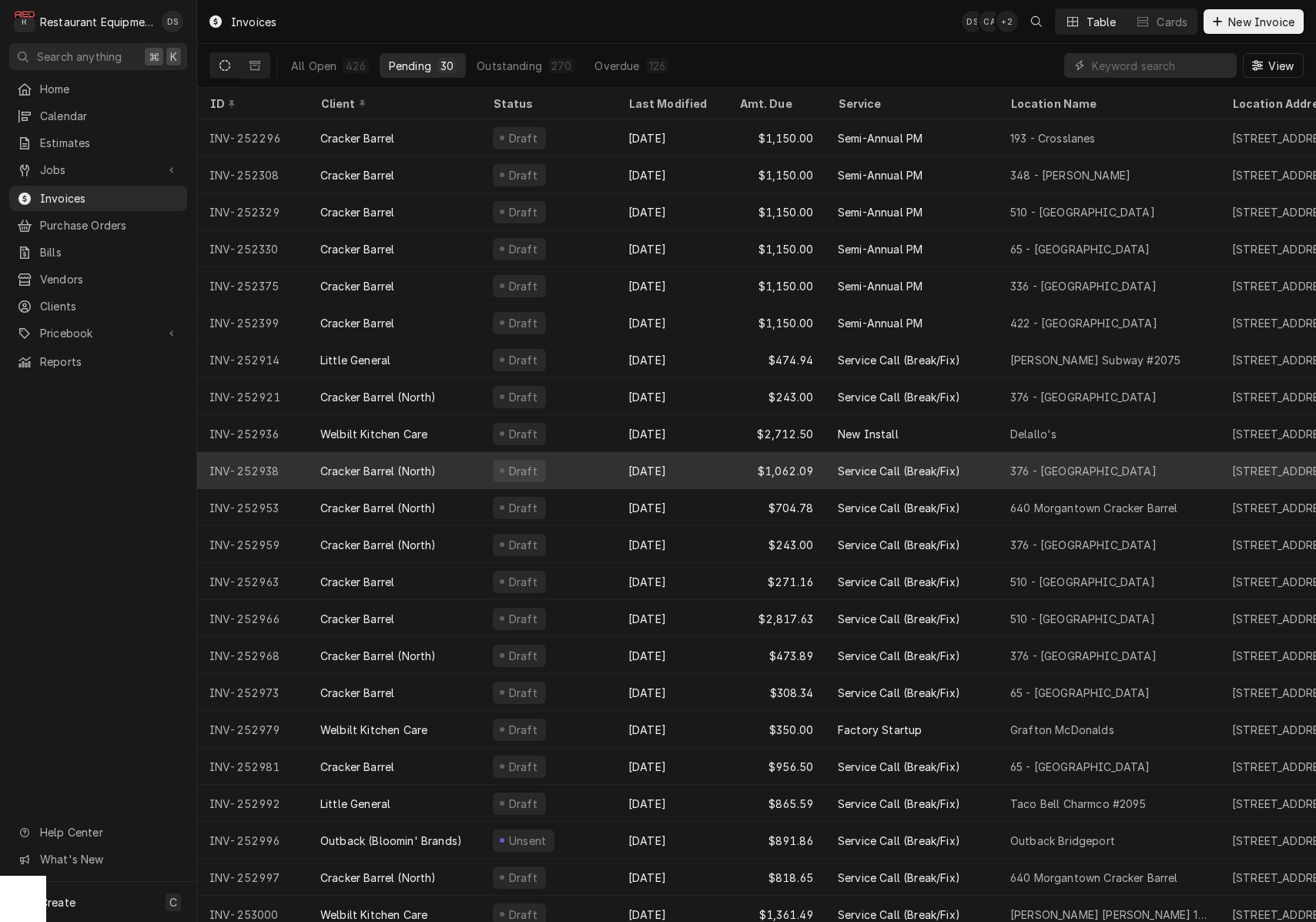
click at [591, 471] on div "Draft" at bounding box center [548, 470] width 136 height 37
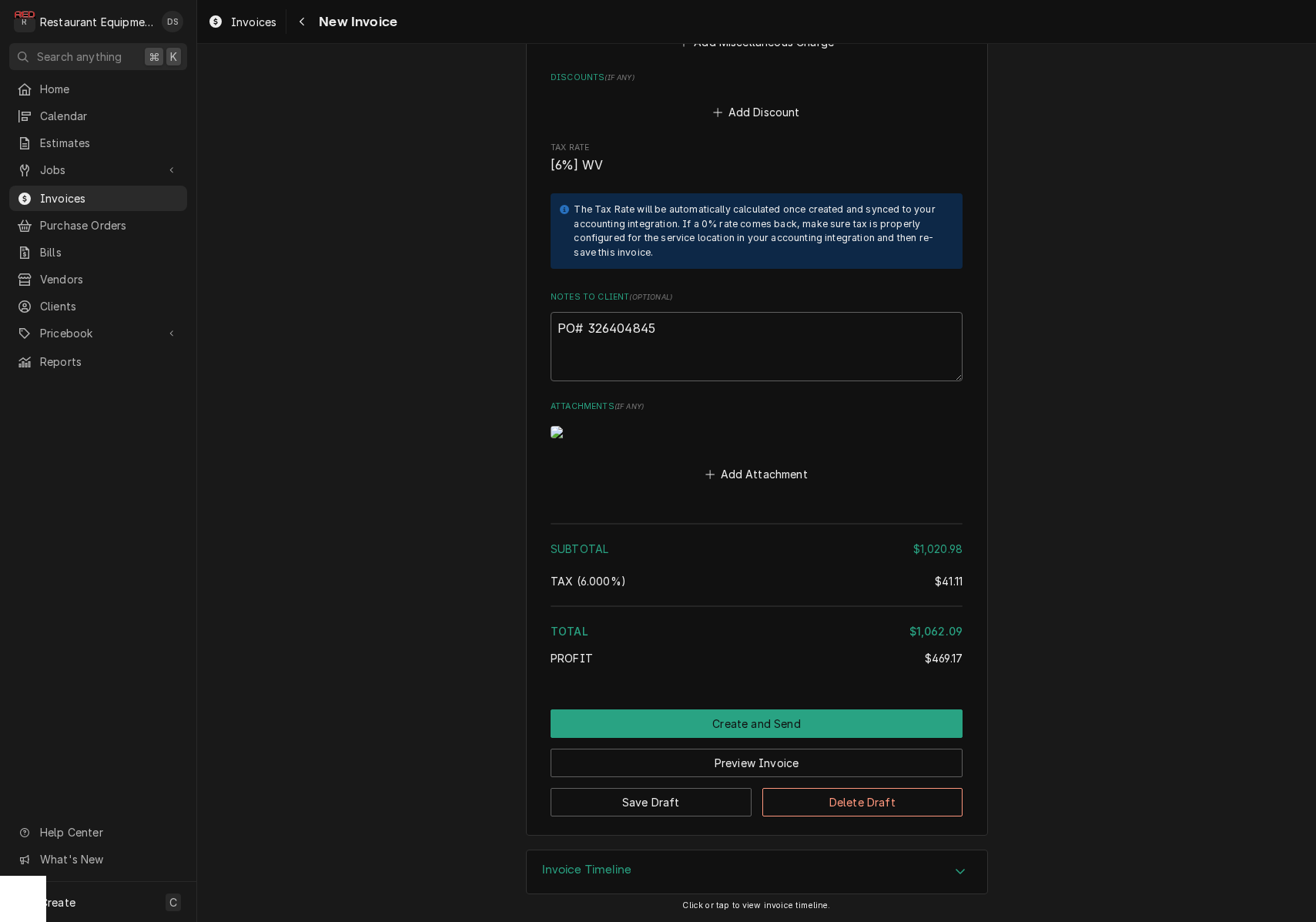
scroll to position [4237, 0]
drag, startPoint x: 312, startPoint y: 35, endPoint x: 306, endPoint y: 25, distance: 11.7
click at [311, 34] on div "Invoices New Invoice" at bounding box center [756, 21] width 1119 height 43
click at [306, 25] on div "Navigate back" at bounding box center [302, 21] width 15 height 15
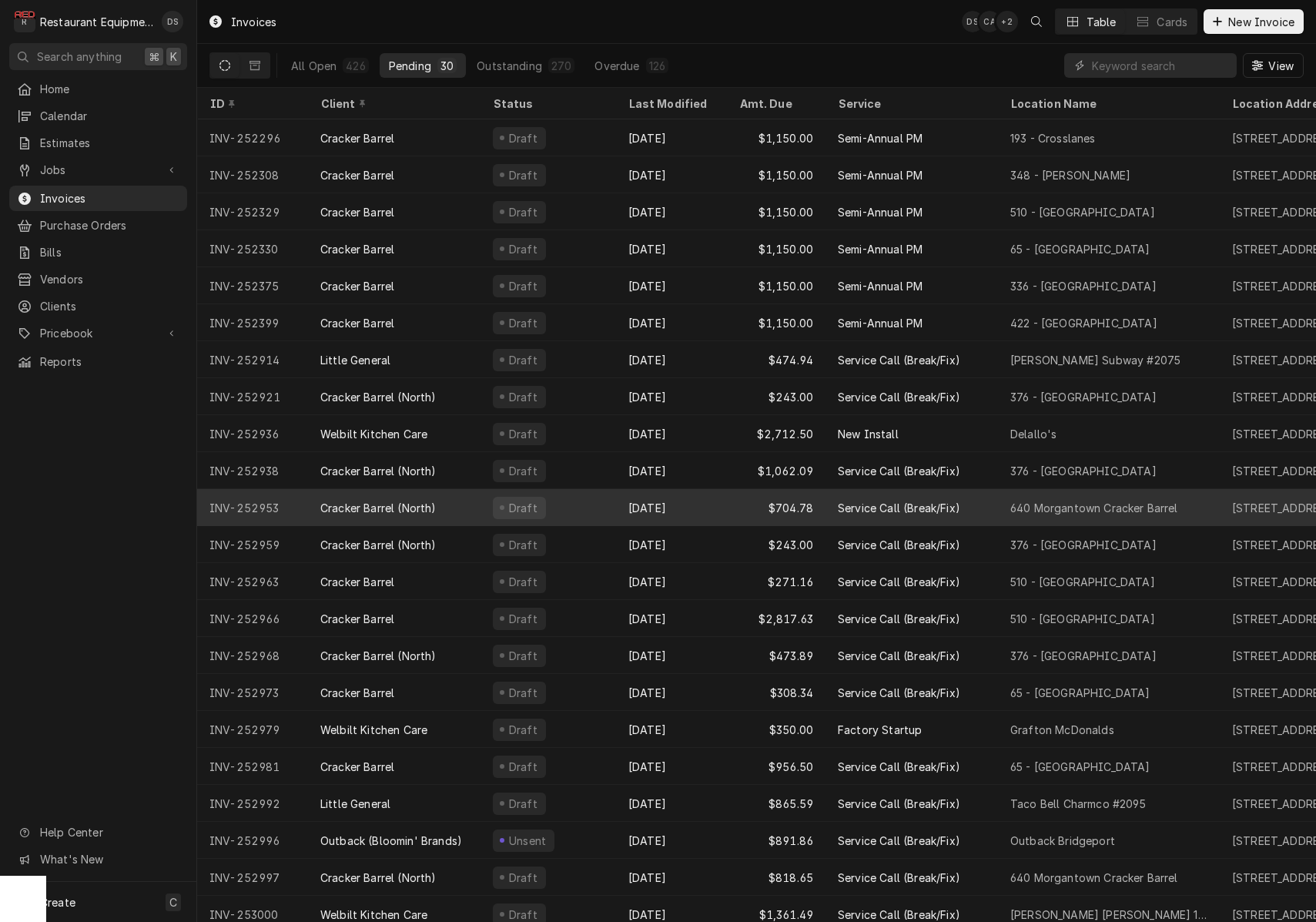
click at [559, 513] on div "Draft" at bounding box center [548, 507] width 136 height 37
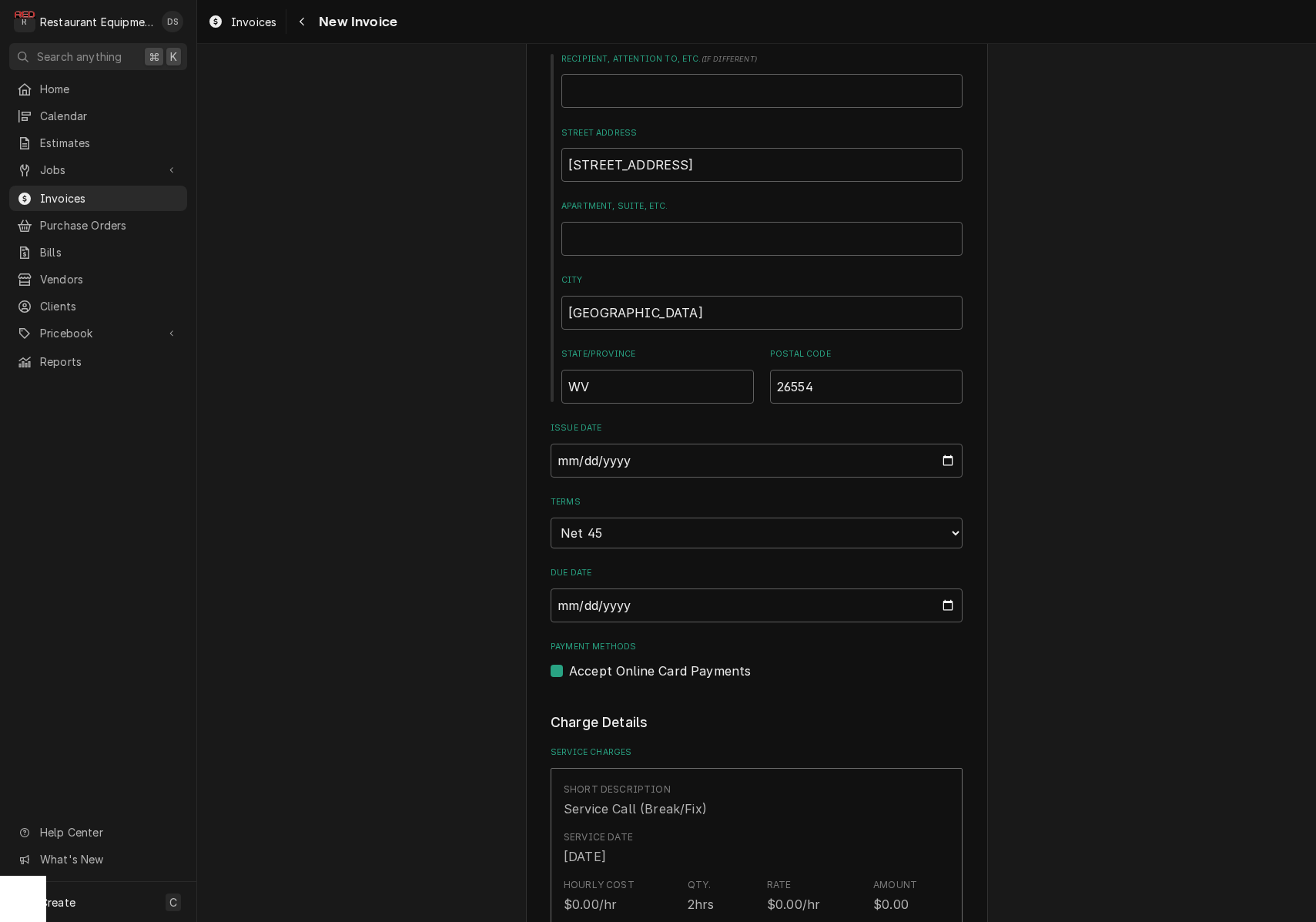
scroll to position [677, 0]
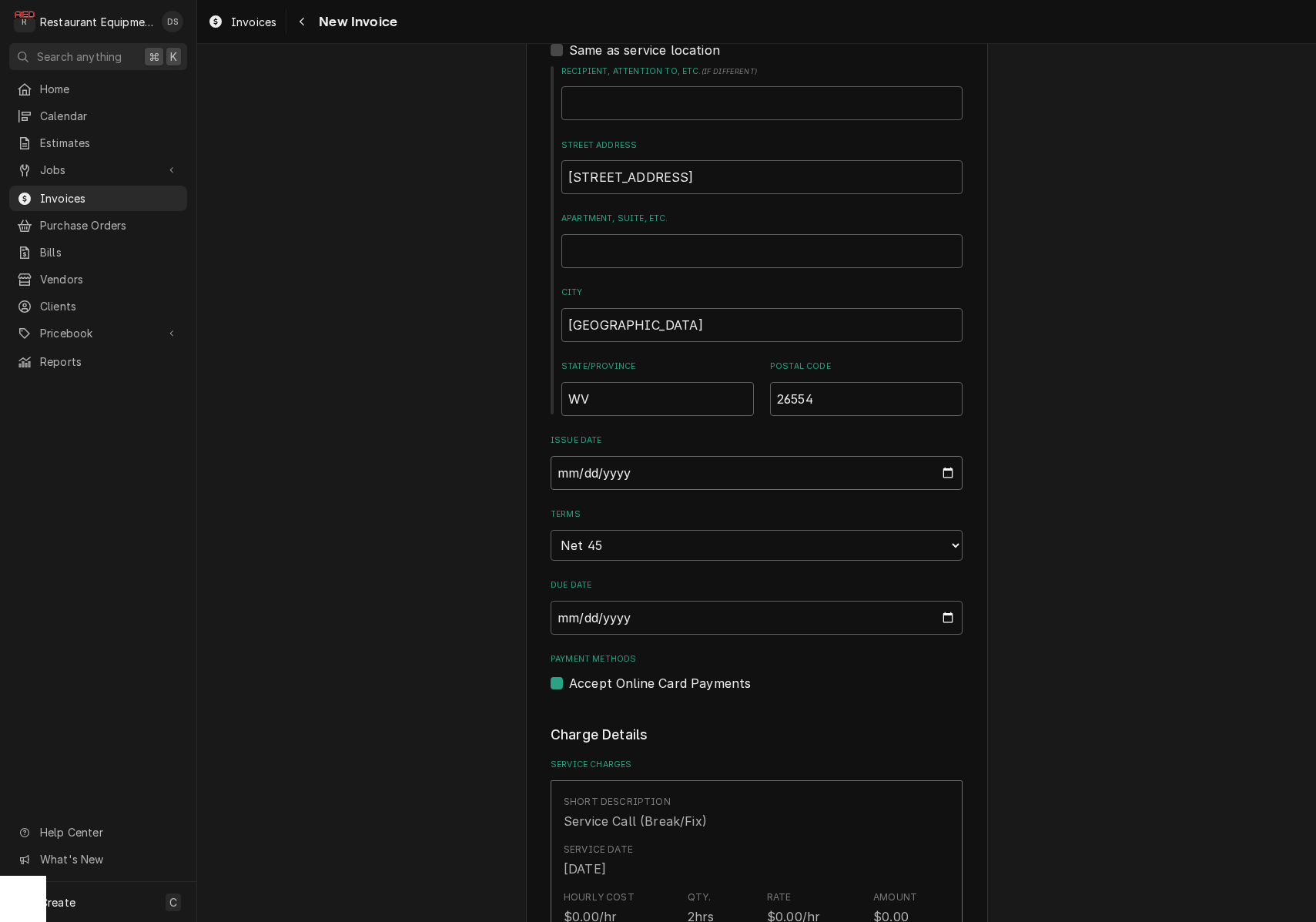
click at [636, 463] on input "2025-09-26" at bounding box center [756, 473] width 412 height 34
type input "2025-09-30"
drag, startPoint x: 1097, startPoint y: 506, endPoint x: 1040, endPoint y: 503, distance: 57.1
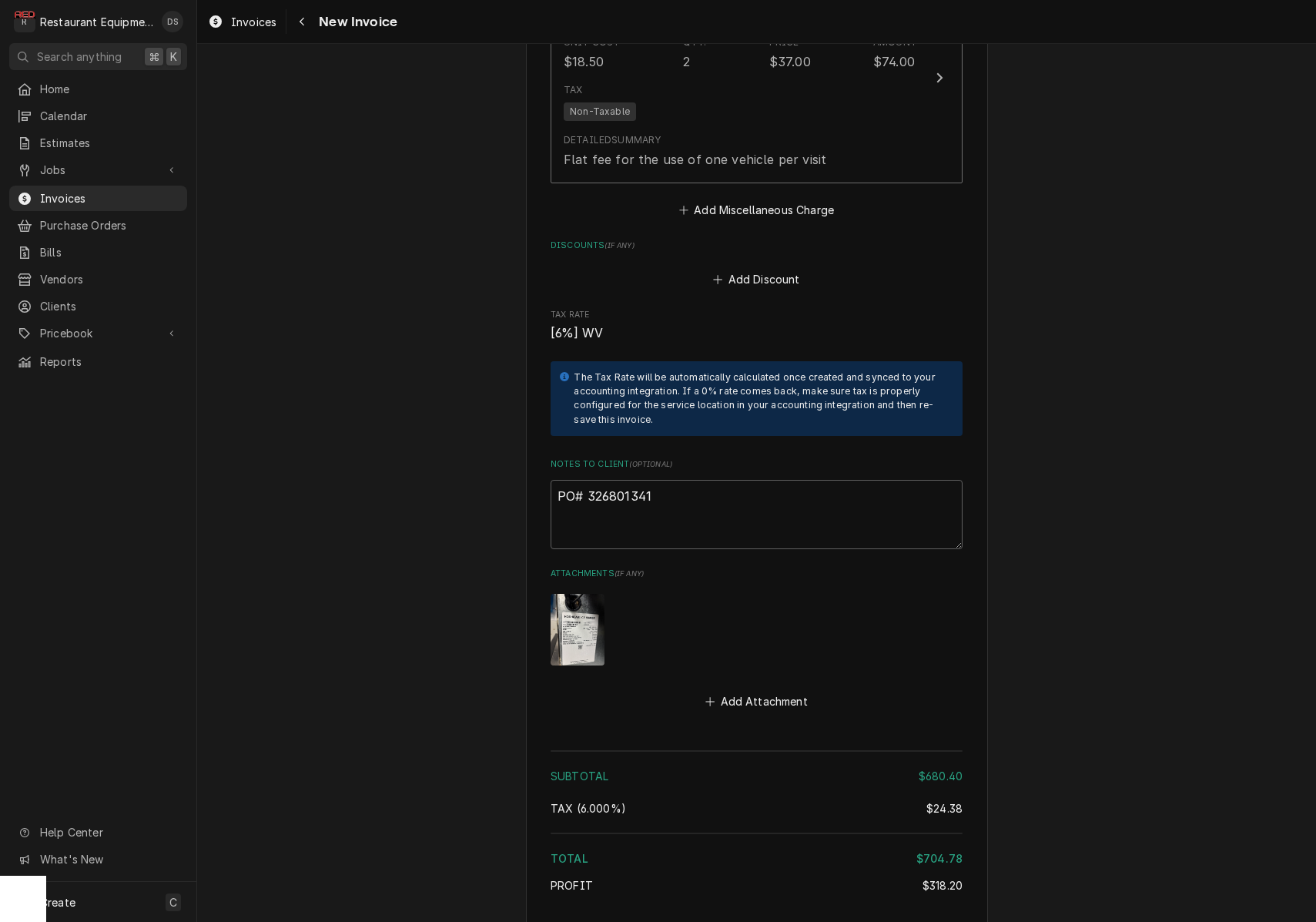
scroll to position [3234, 0]
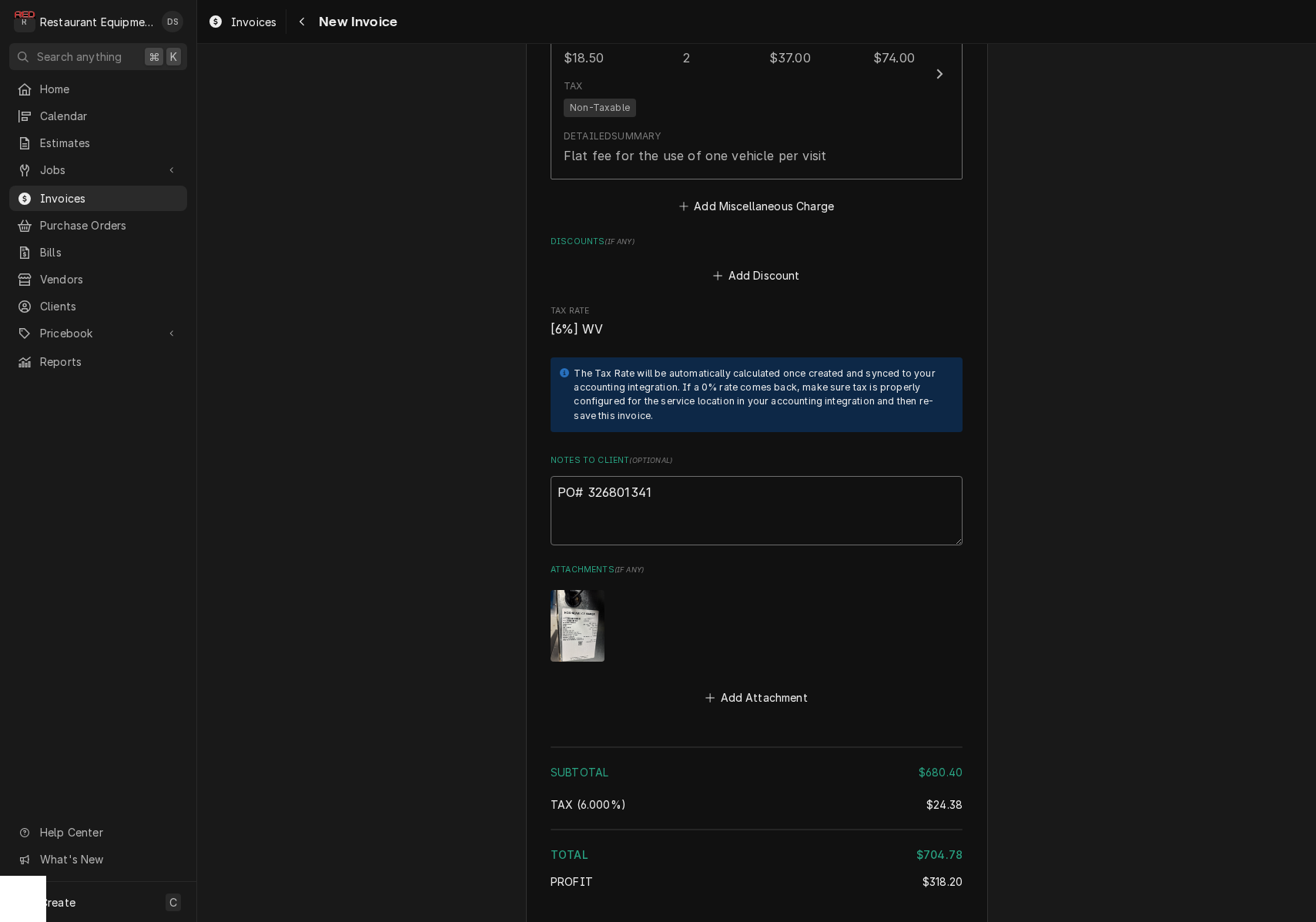
drag, startPoint x: 702, startPoint y: 453, endPoint x: 683, endPoint y: 450, distance: 19.2
click at [696, 476] on textarea "PO# 326801341" at bounding box center [756, 510] width 412 height 69
drag, startPoint x: 655, startPoint y: 447, endPoint x: 588, endPoint y: 449, distance: 67.0
click at [588, 476] on textarea "PO# 326801341" at bounding box center [756, 510] width 412 height 69
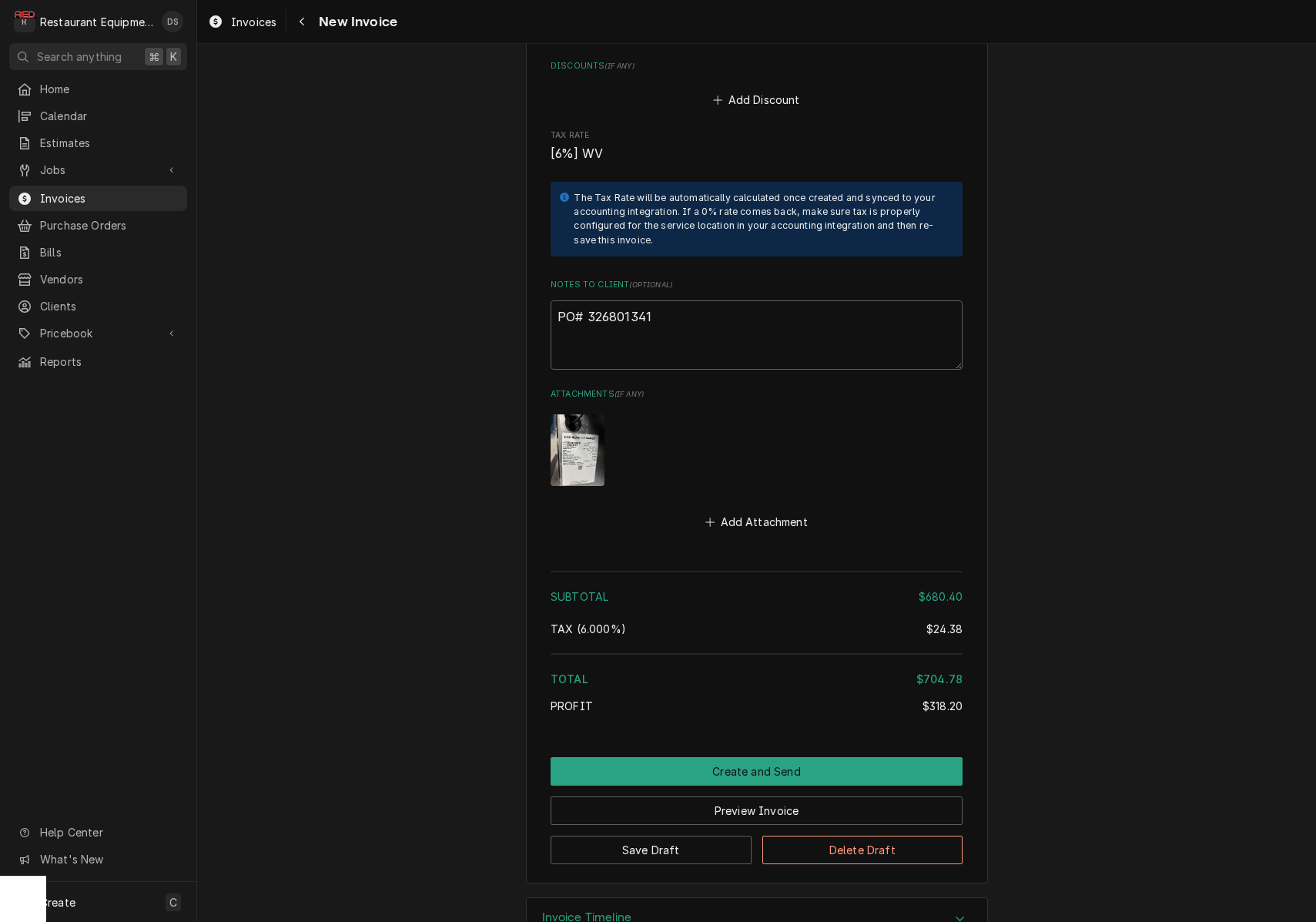
scroll to position [0, 0]
click at [748, 797] on button "Preview Invoice" at bounding box center [756, 811] width 412 height 29
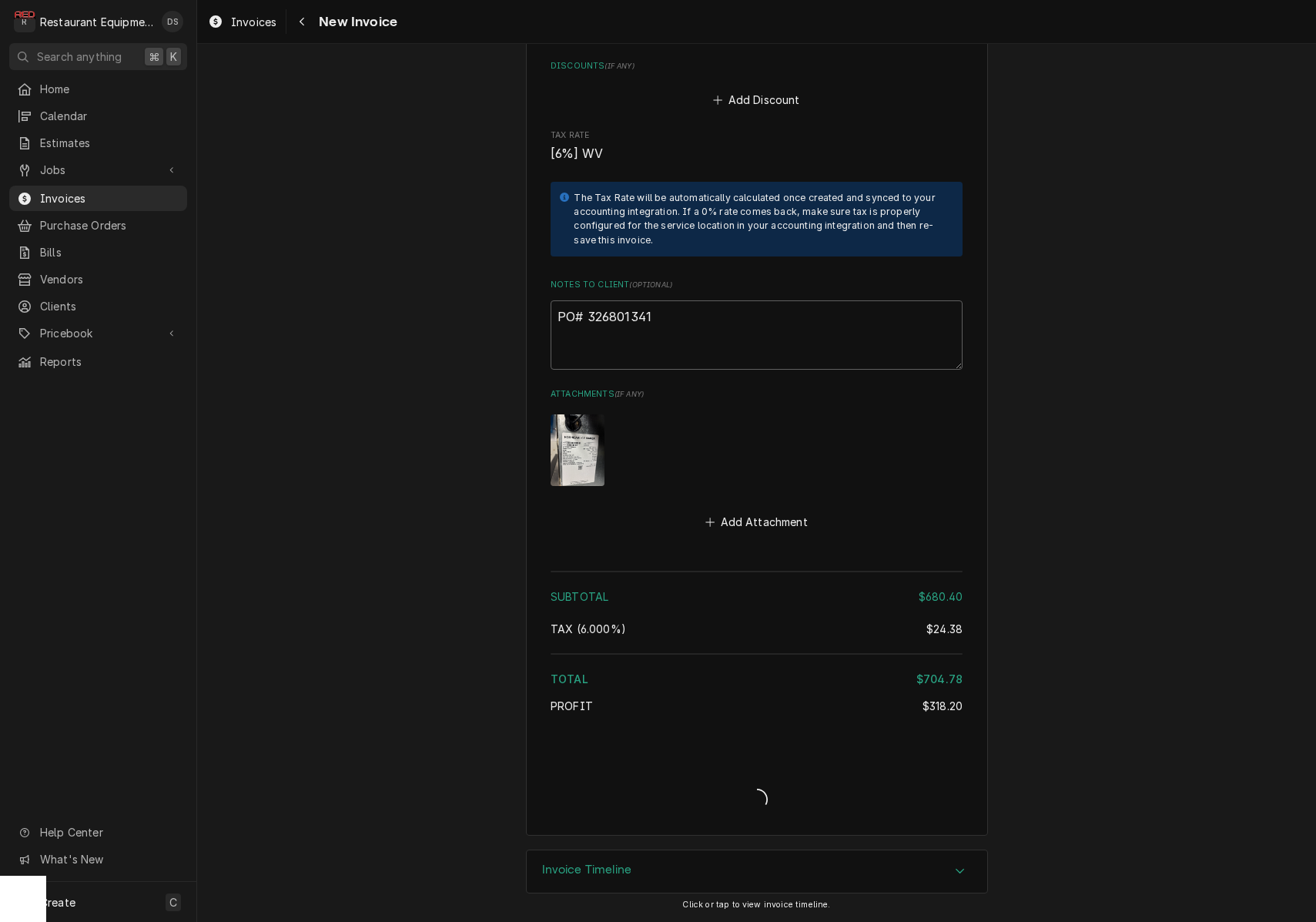
type textarea "x"
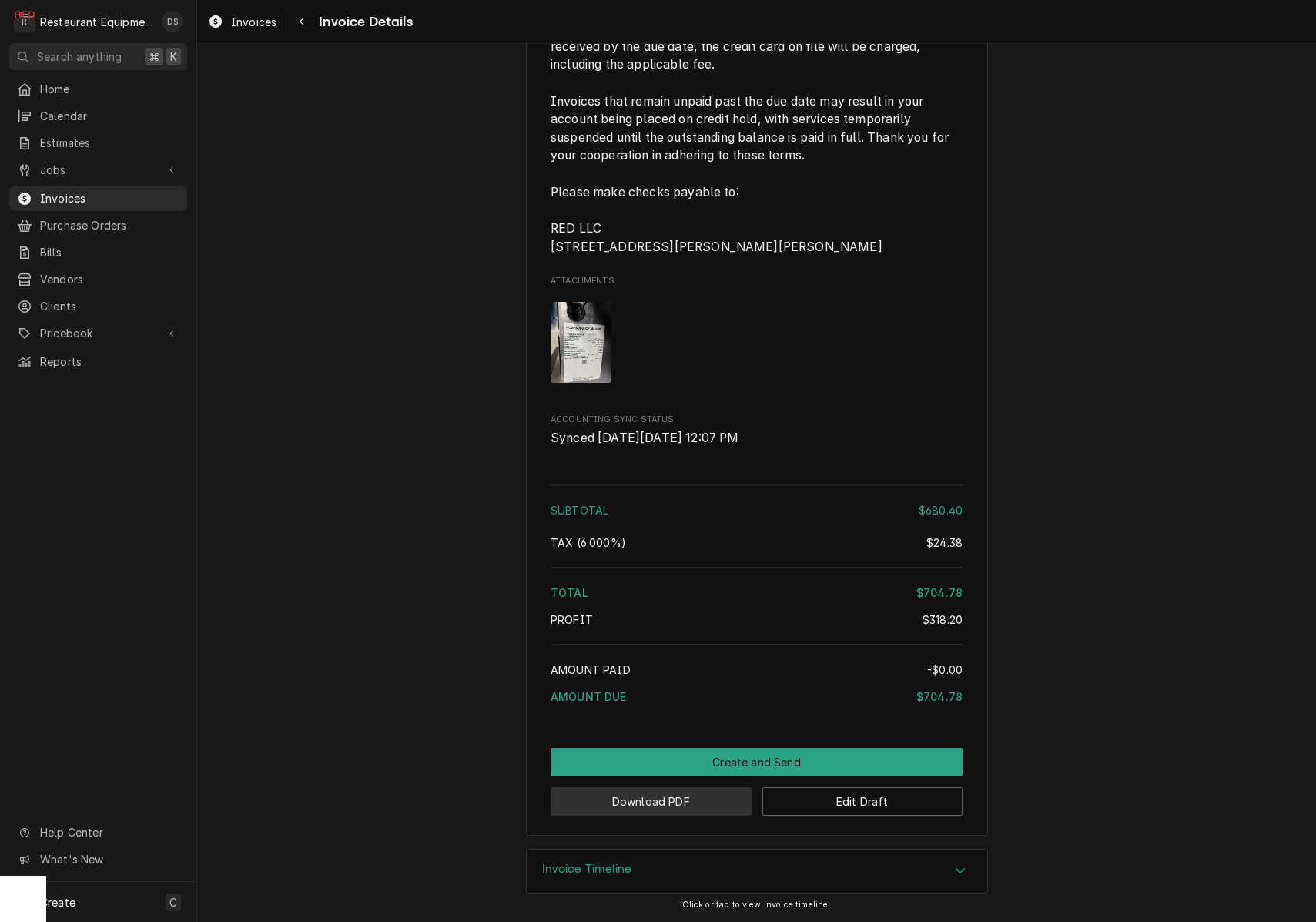
scroll to position [2813, 0]
click at [673, 806] on button "Download PDF" at bounding box center [650, 801] width 201 height 29
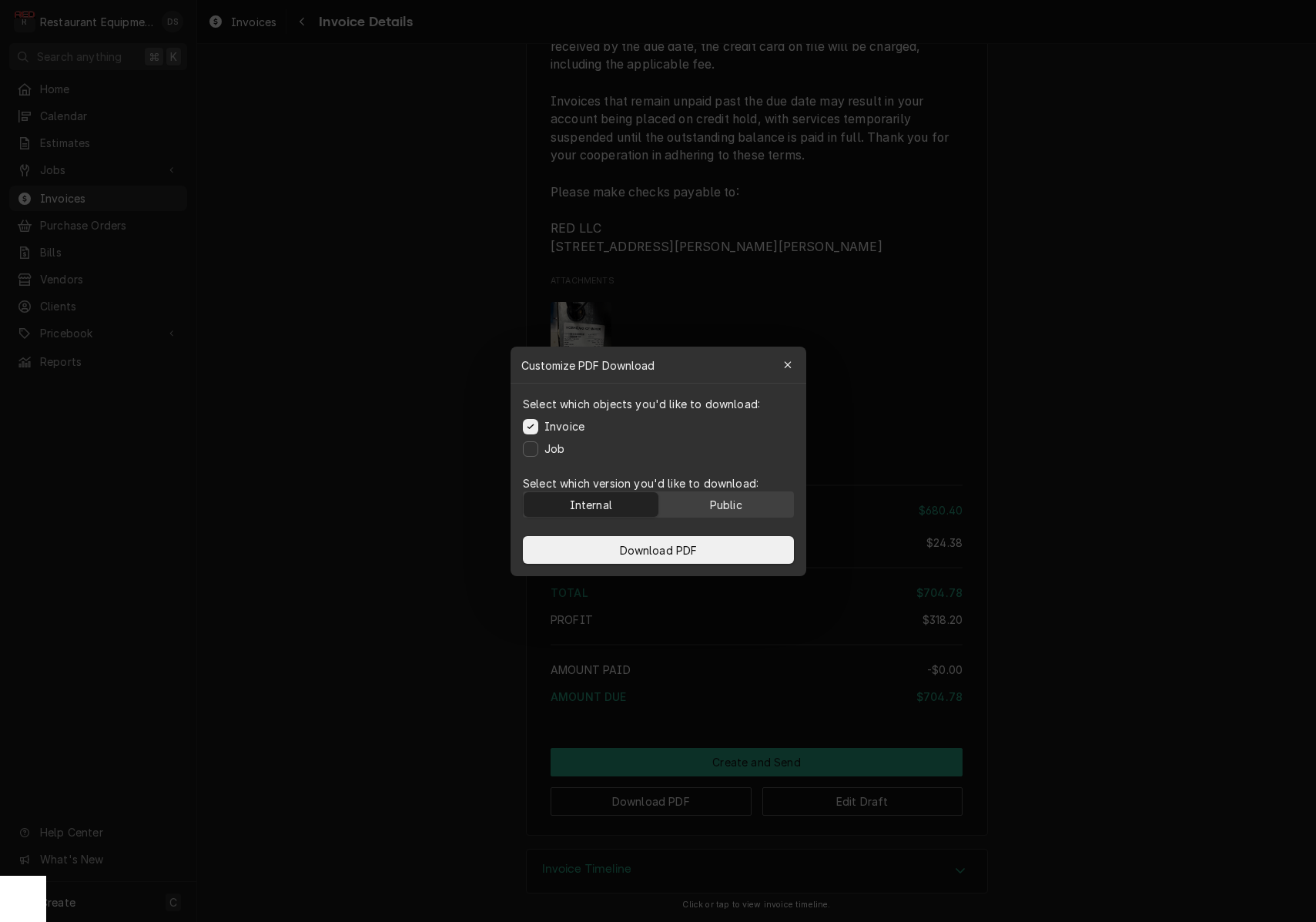
drag, startPoint x: 733, startPoint y: 501, endPoint x: 731, endPoint y: 514, distance: 13.2
click at [733, 501] on div "Public" at bounding box center [725, 504] width 32 height 16
click at [716, 547] on button "Download PDF" at bounding box center [659, 550] width 272 height 28
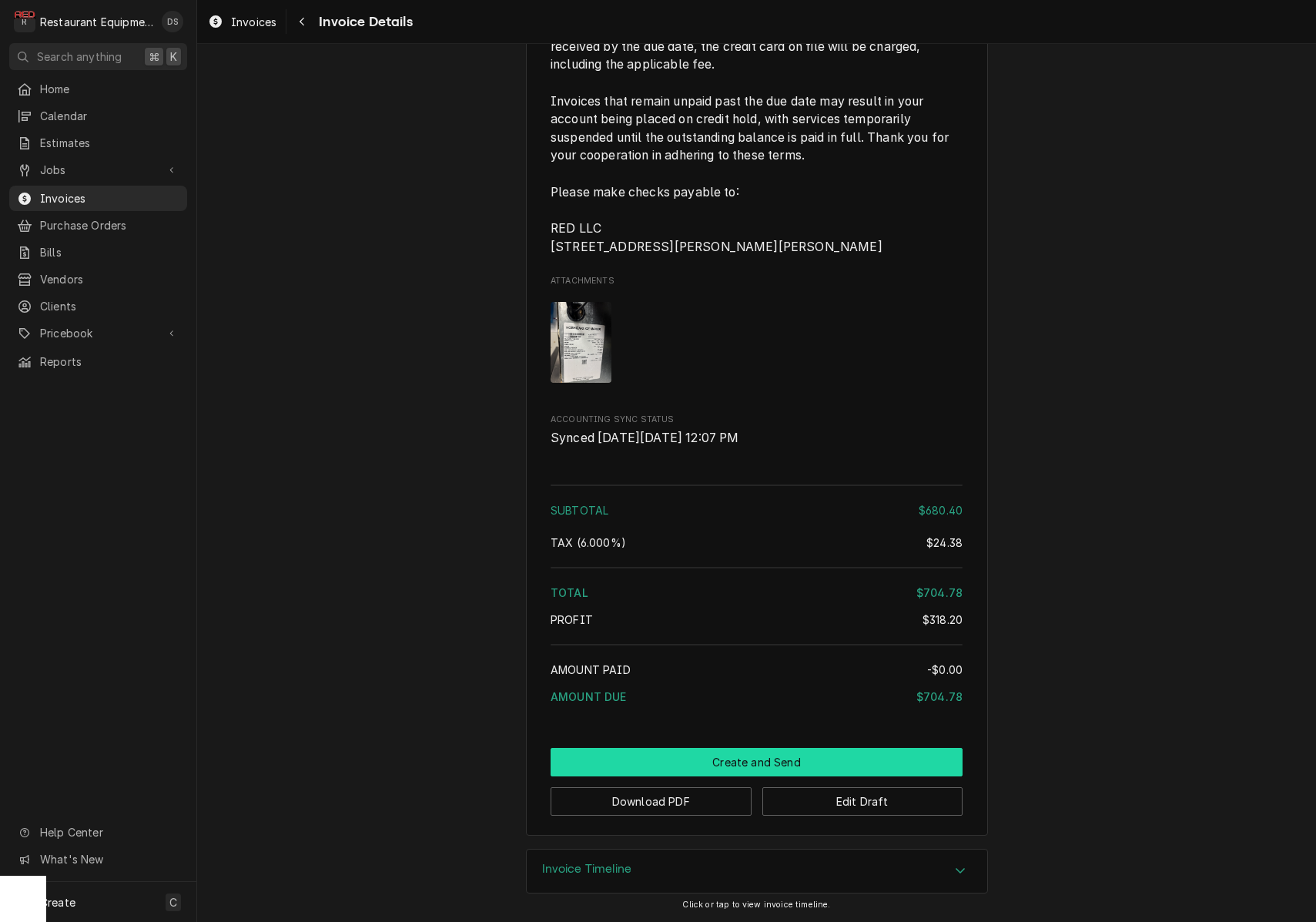
click at [749, 756] on button "Create and Send" at bounding box center [756, 762] width 412 height 29
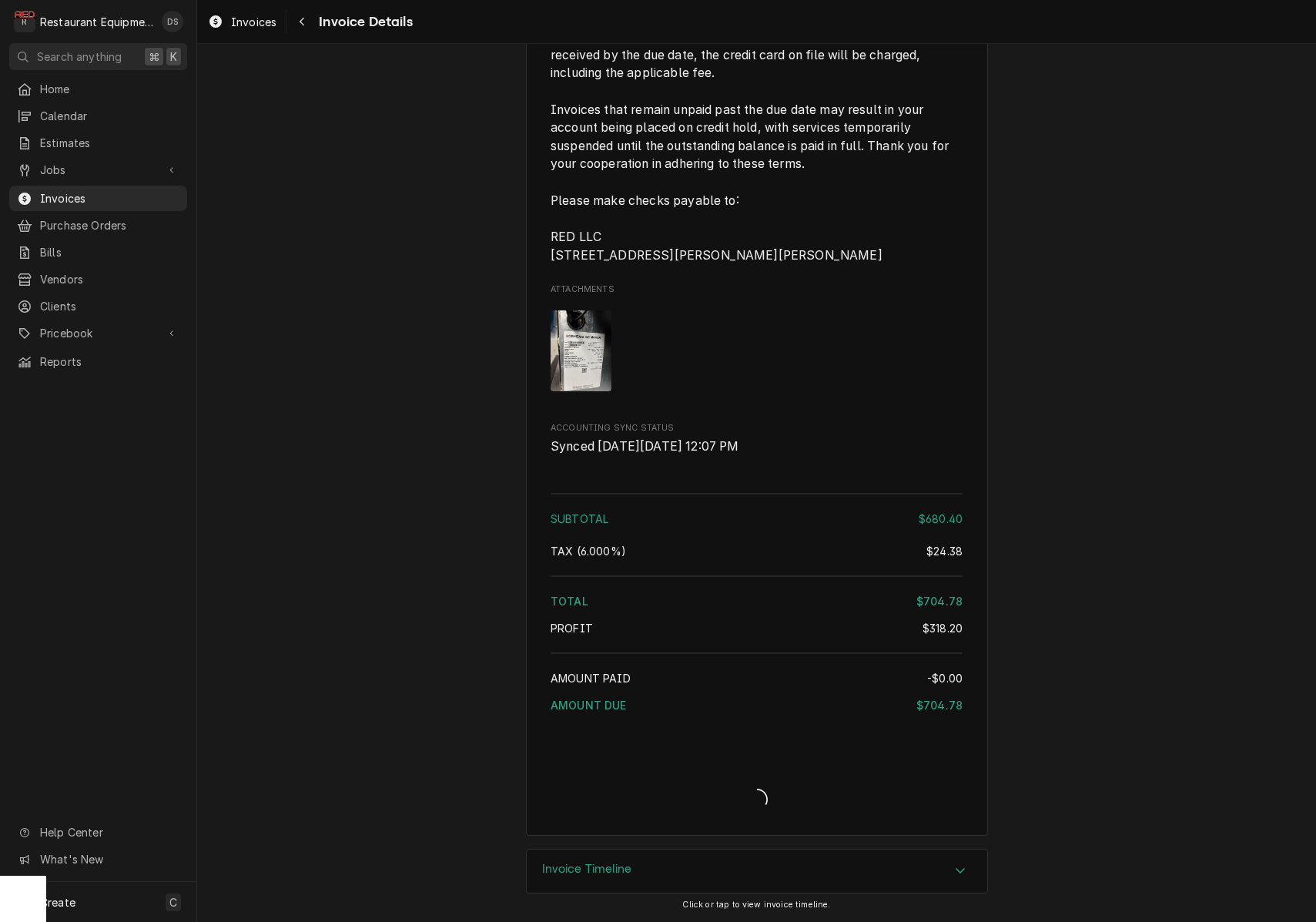
scroll to position [2805, 0]
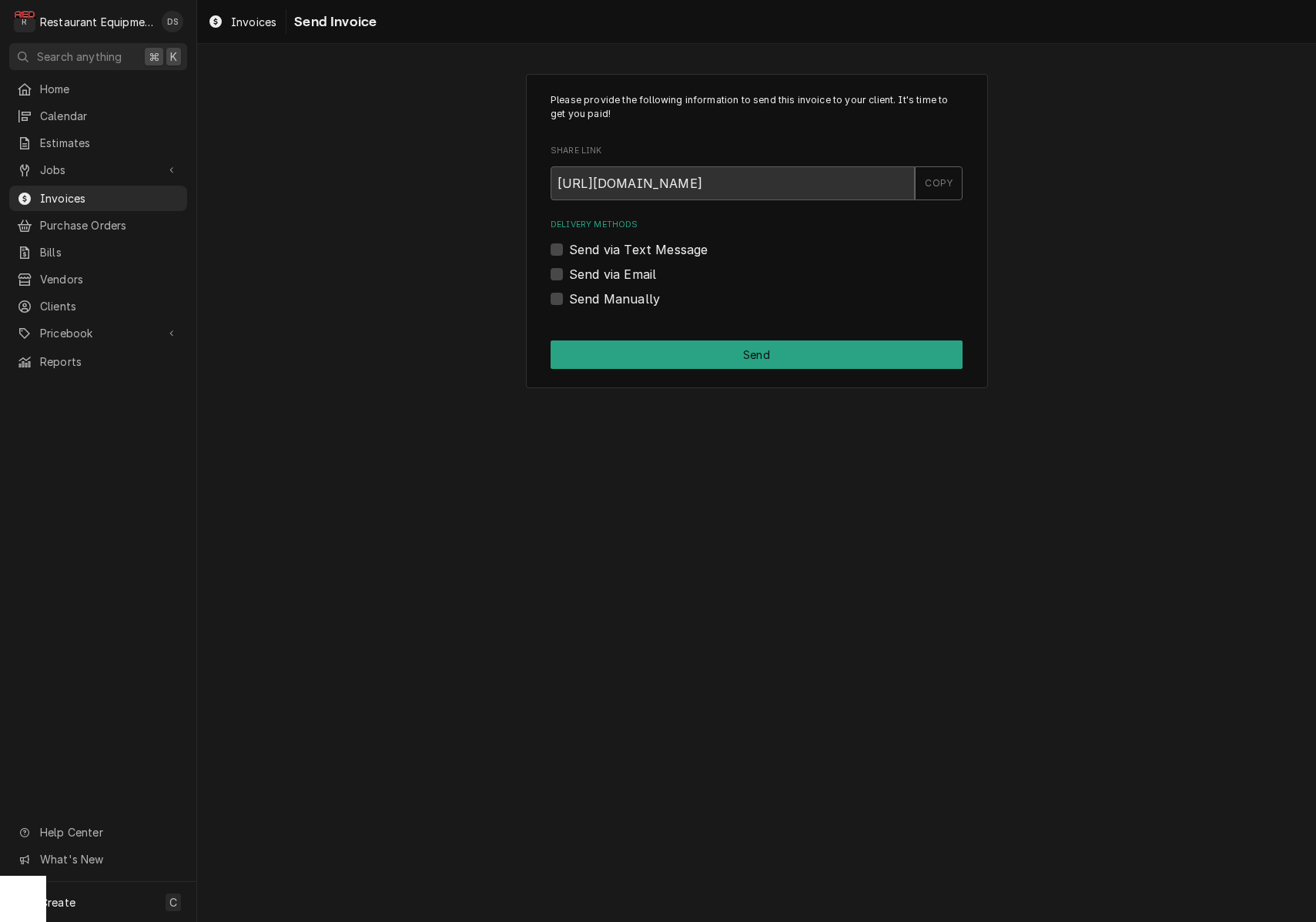
click at [569, 299] on label "Send Manually" at bounding box center [614, 299] width 91 height 19
click at [569, 299] on input "Send Manually" at bounding box center [775, 307] width 412 height 34
checkbox input "true"
click at [700, 341] on button "Send" at bounding box center [756, 355] width 412 height 29
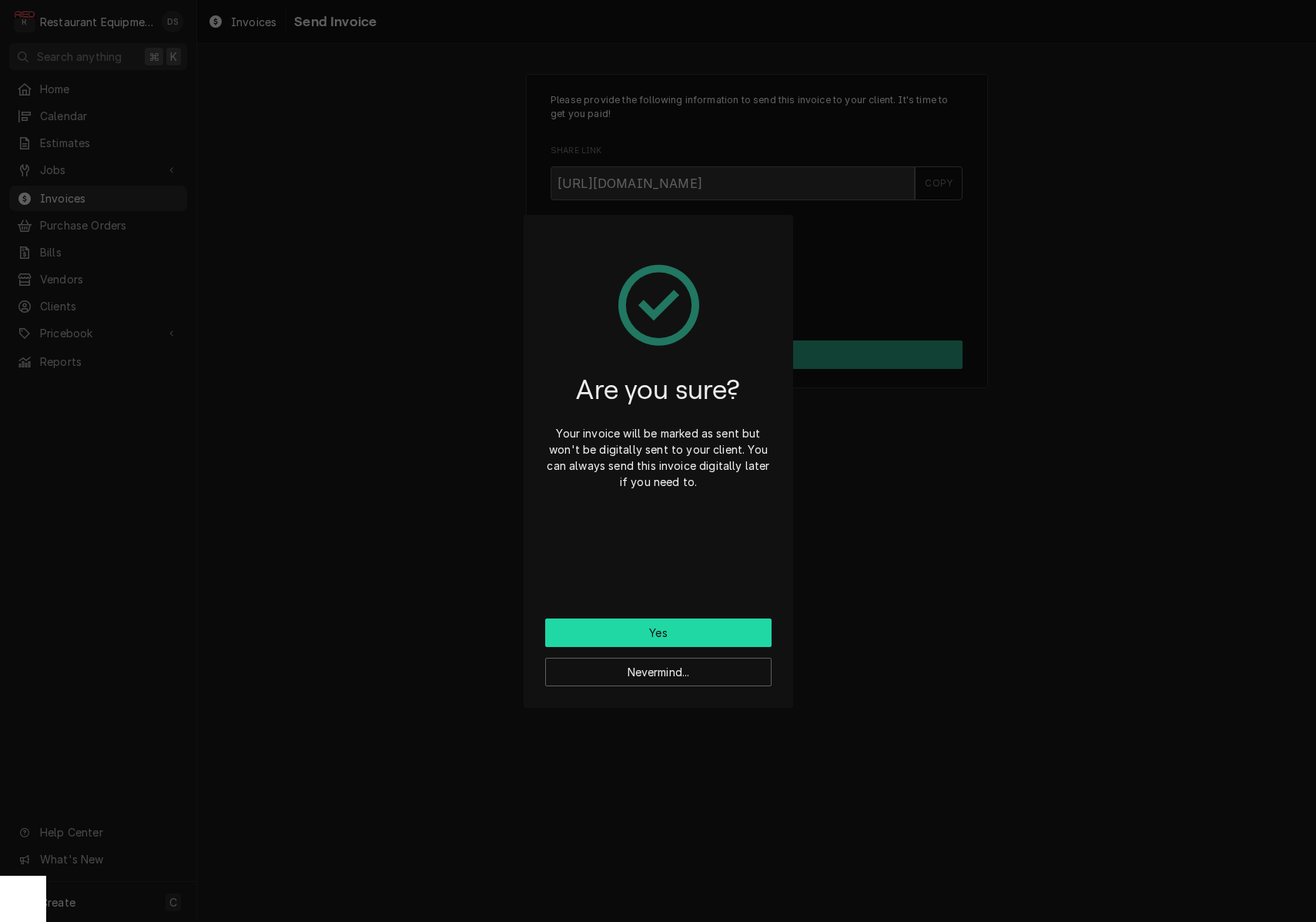
click at [693, 631] on button "Yes" at bounding box center [658, 632] width 227 height 29
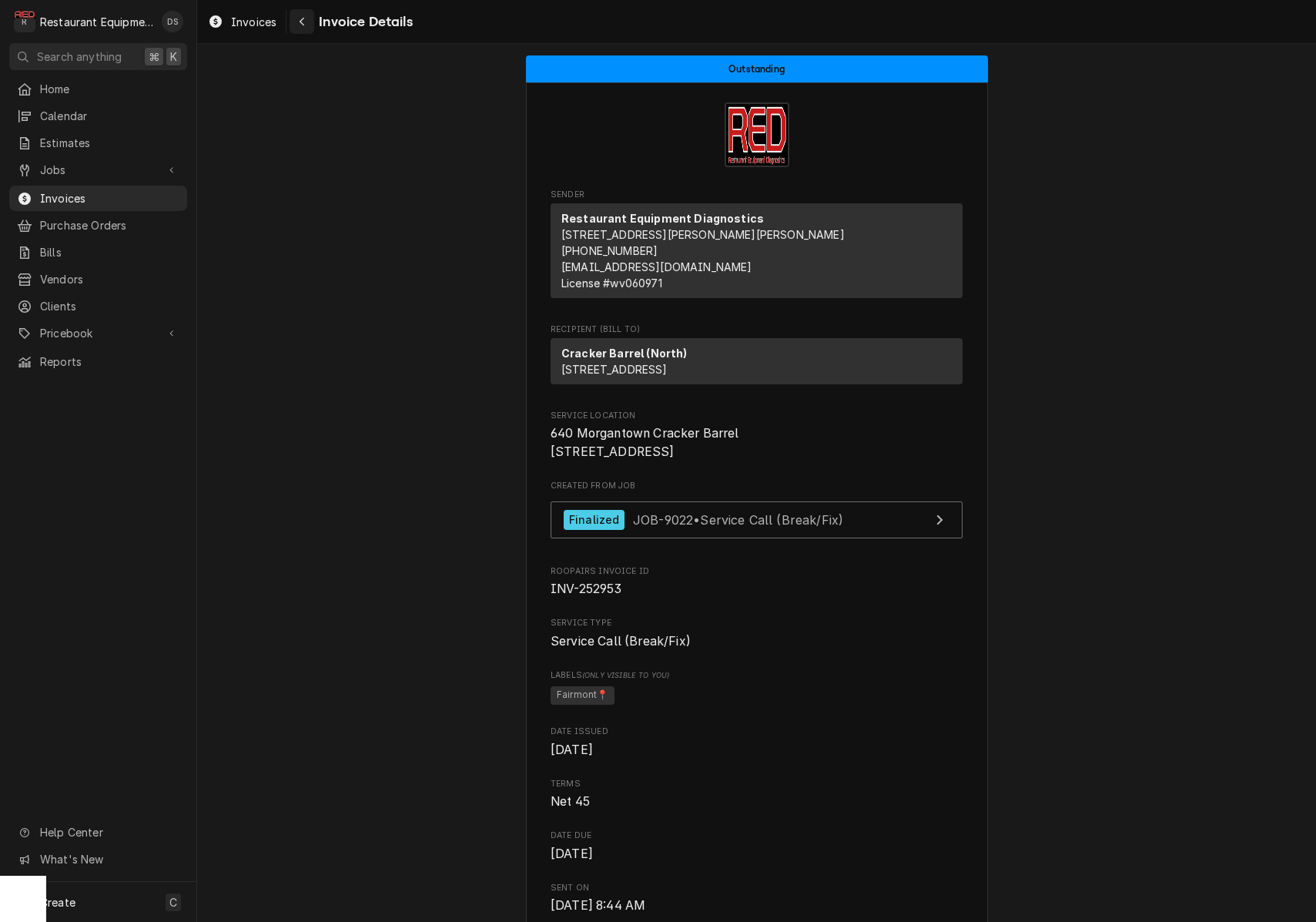
click at [304, 19] on icon "Navigate back" at bounding box center [302, 22] width 5 height 8
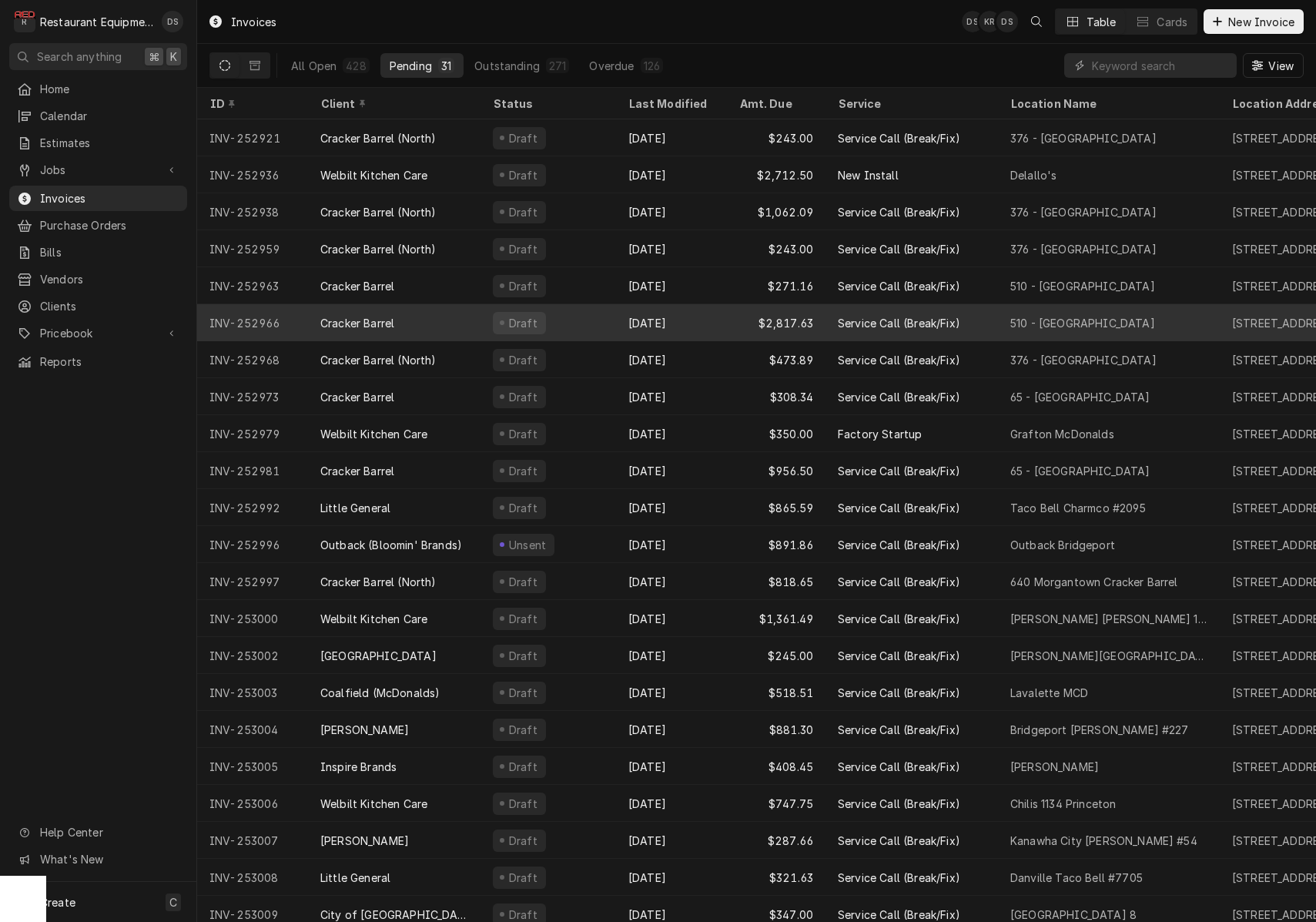
scroll to position [249, 0]
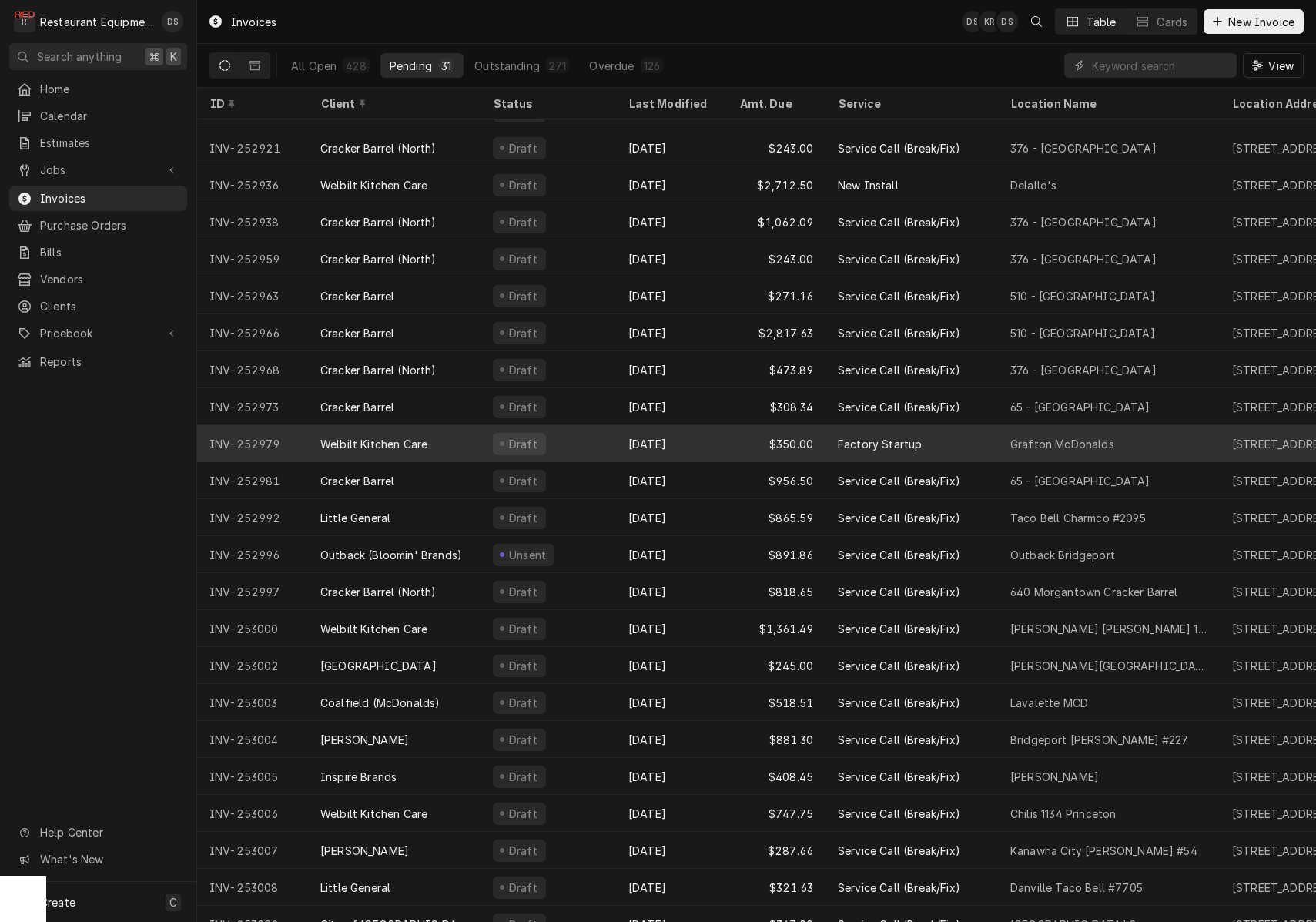
click at [463, 432] on div "Welbilt Kitchen Care" at bounding box center [394, 444] width 173 height 37
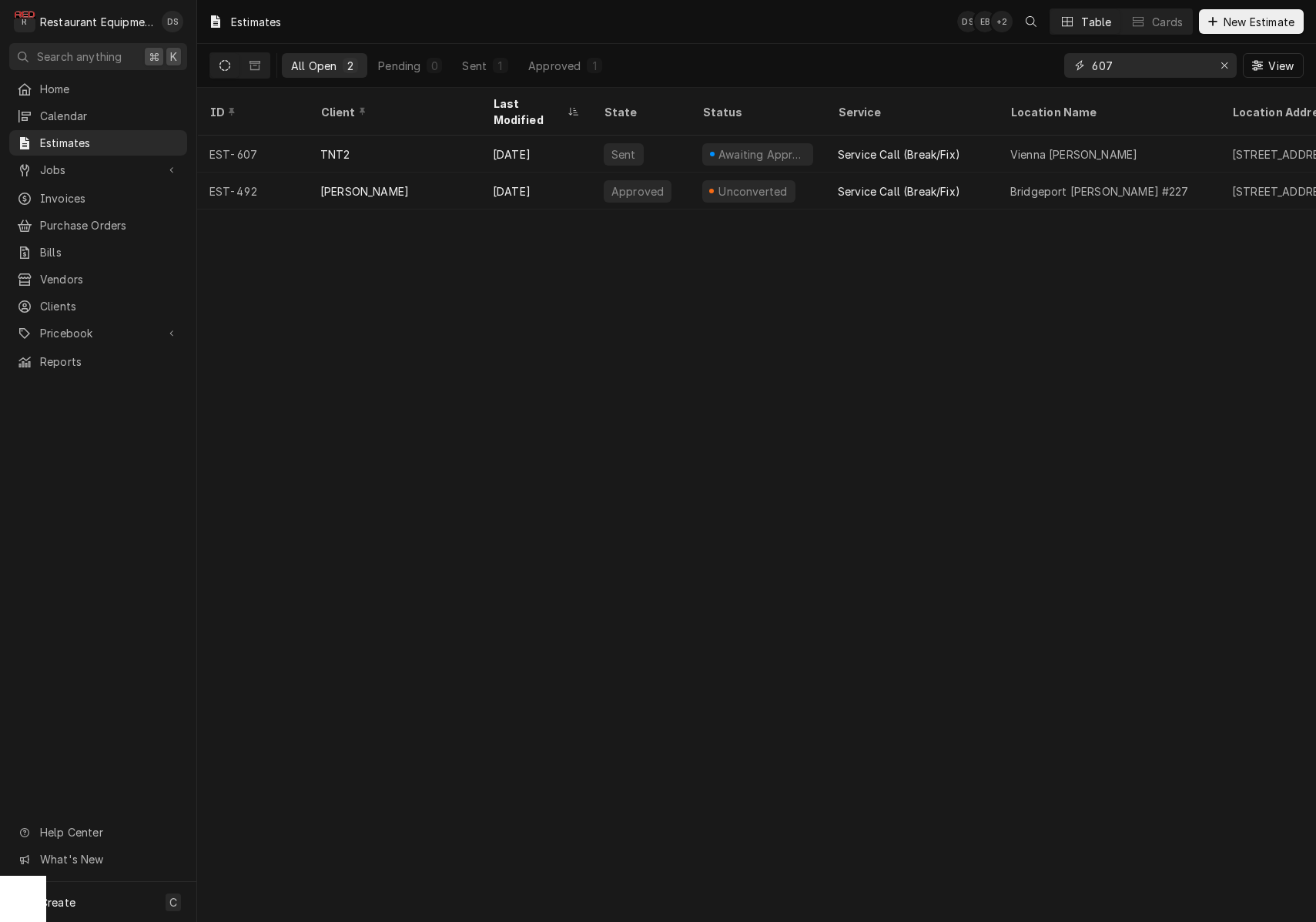
drag, startPoint x: 1146, startPoint y: 61, endPoint x: 1018, endPoint y: 52, distance: 128.3
click at [1027, 52] on div "All Open 2 Pending 0 Sent 1 Approved 1 607 View" at bounding box center [757, 65] width 1094 height 43
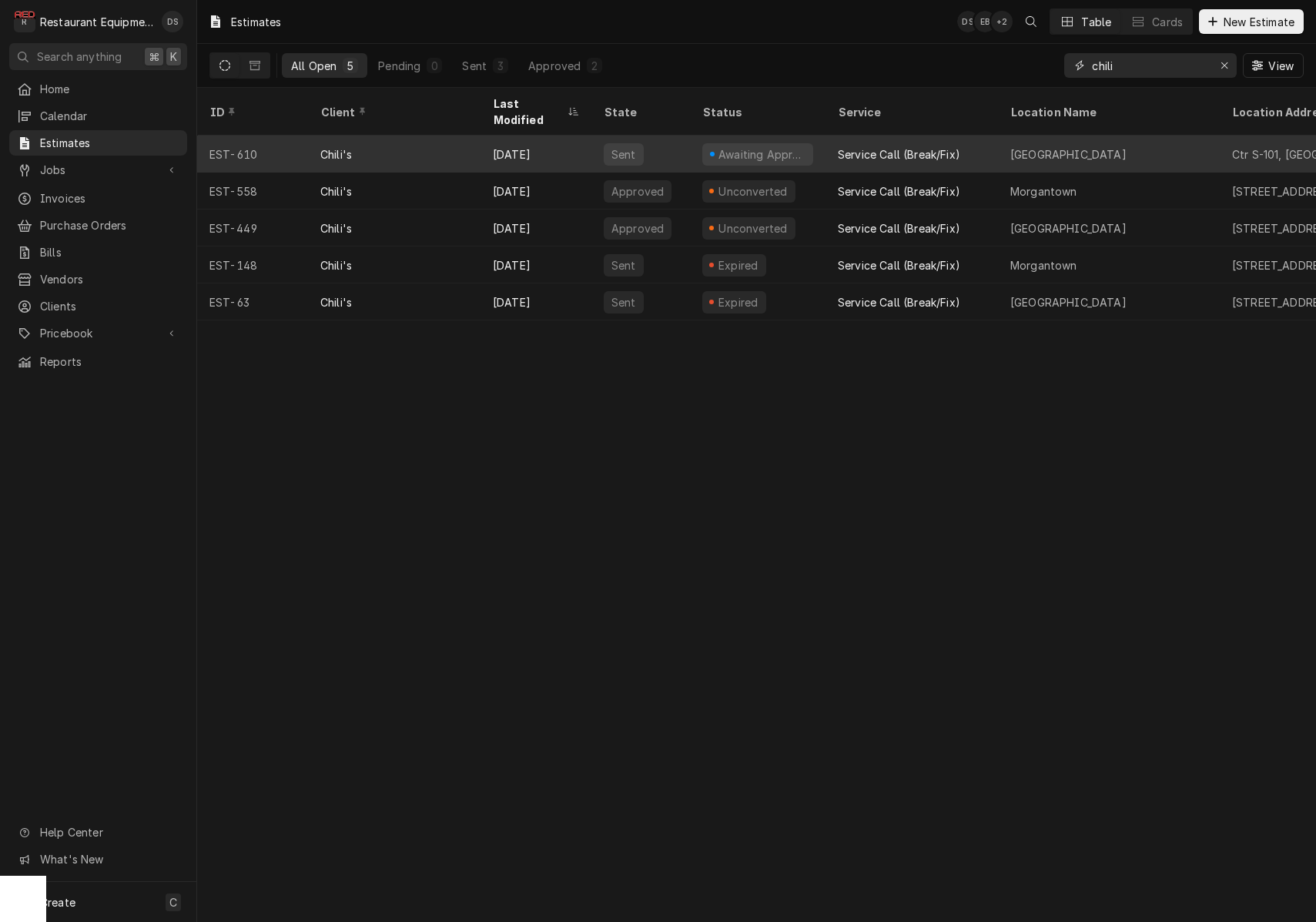
type input "chili"
click at [666, 136] on div "Sent" at bounding box center [640, 154] width 99 height 37
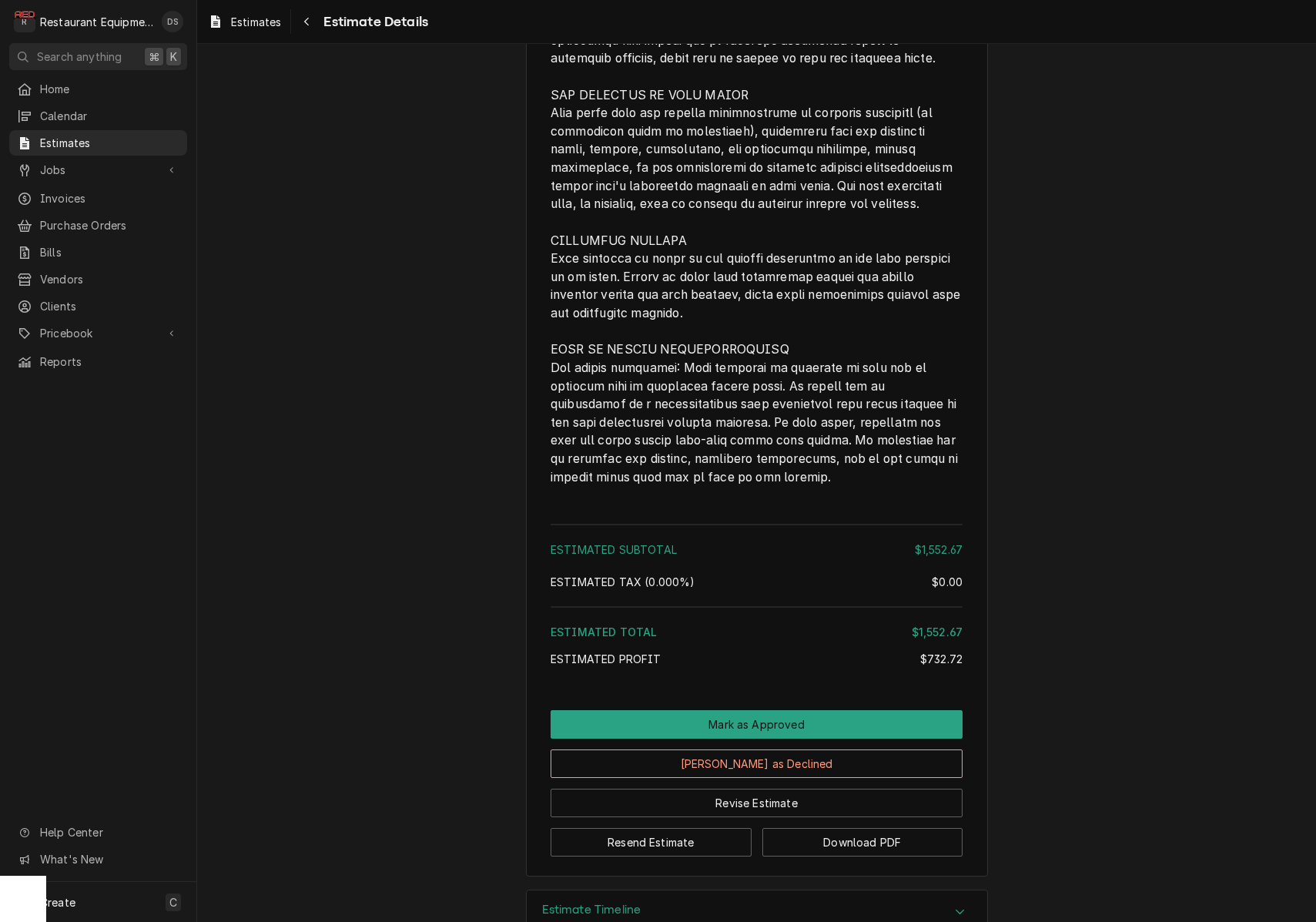
scroll to position [2861, 0]
click at [785, 711] on button "Mark as Approved" at bounding box center [756, 725] width 412 height 29
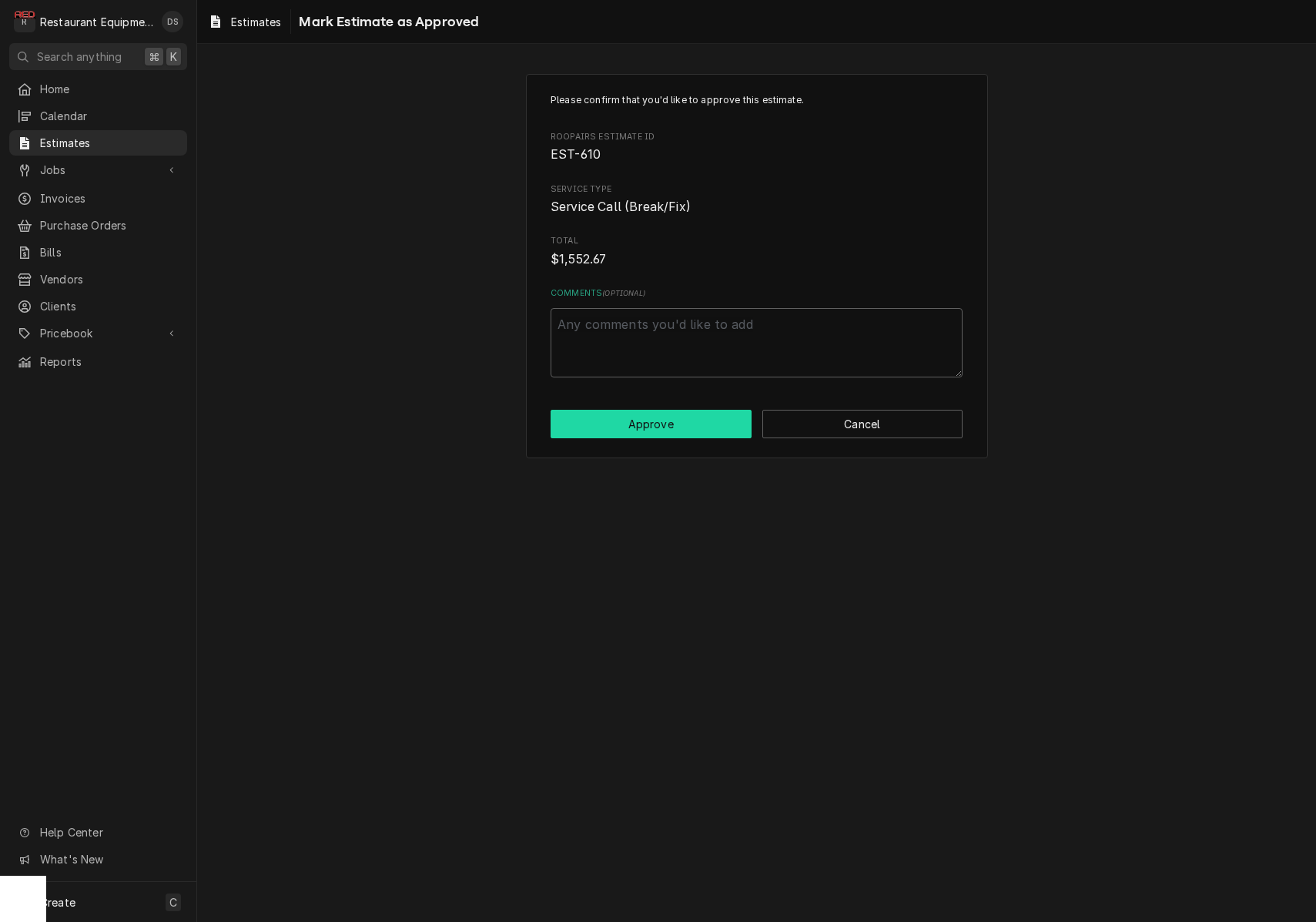
click at [635, 414] on button "Approve" at bounding box center [650, 424] width 201 height 29
type textarea "x"
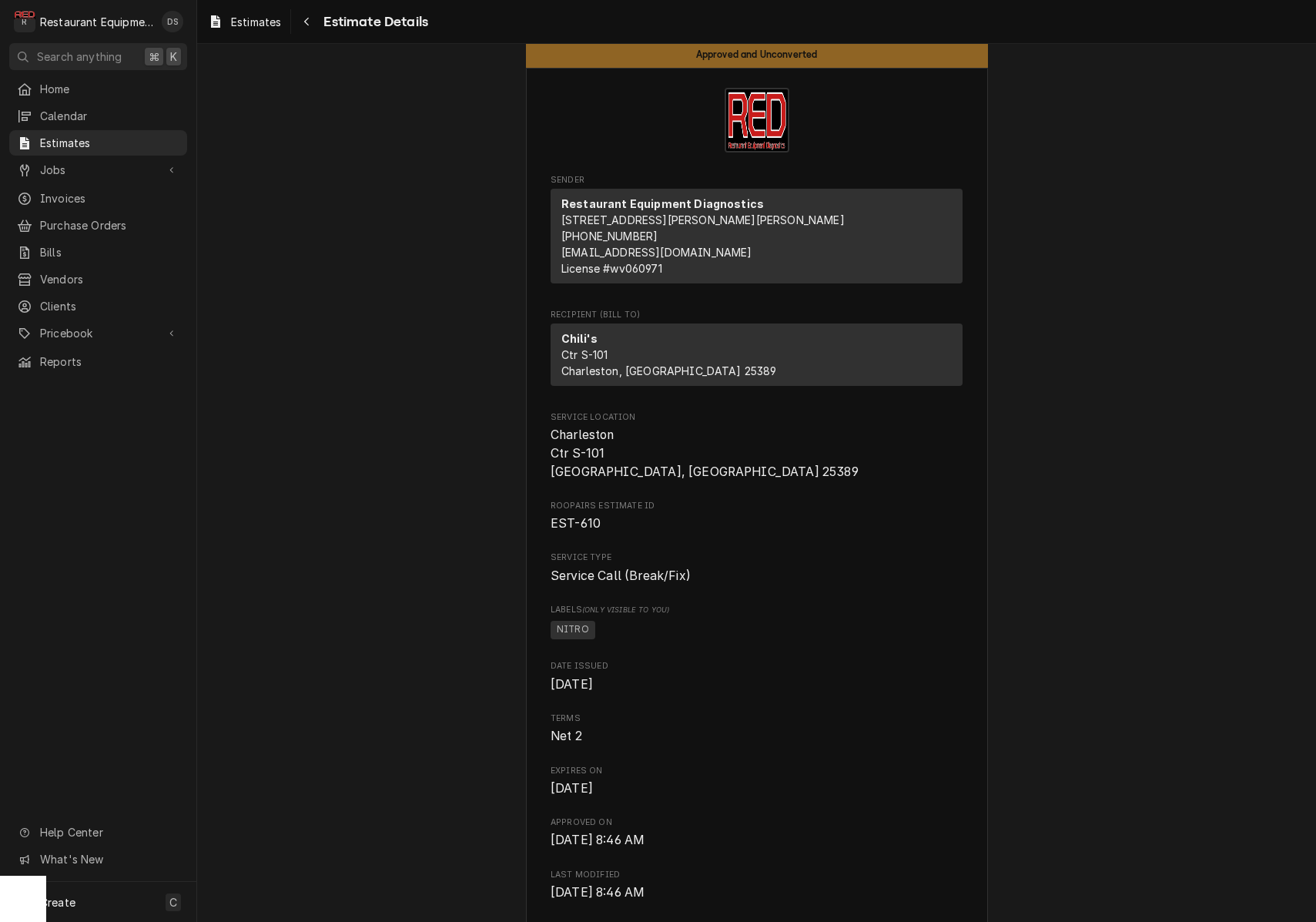
scroll to position [25, 0]
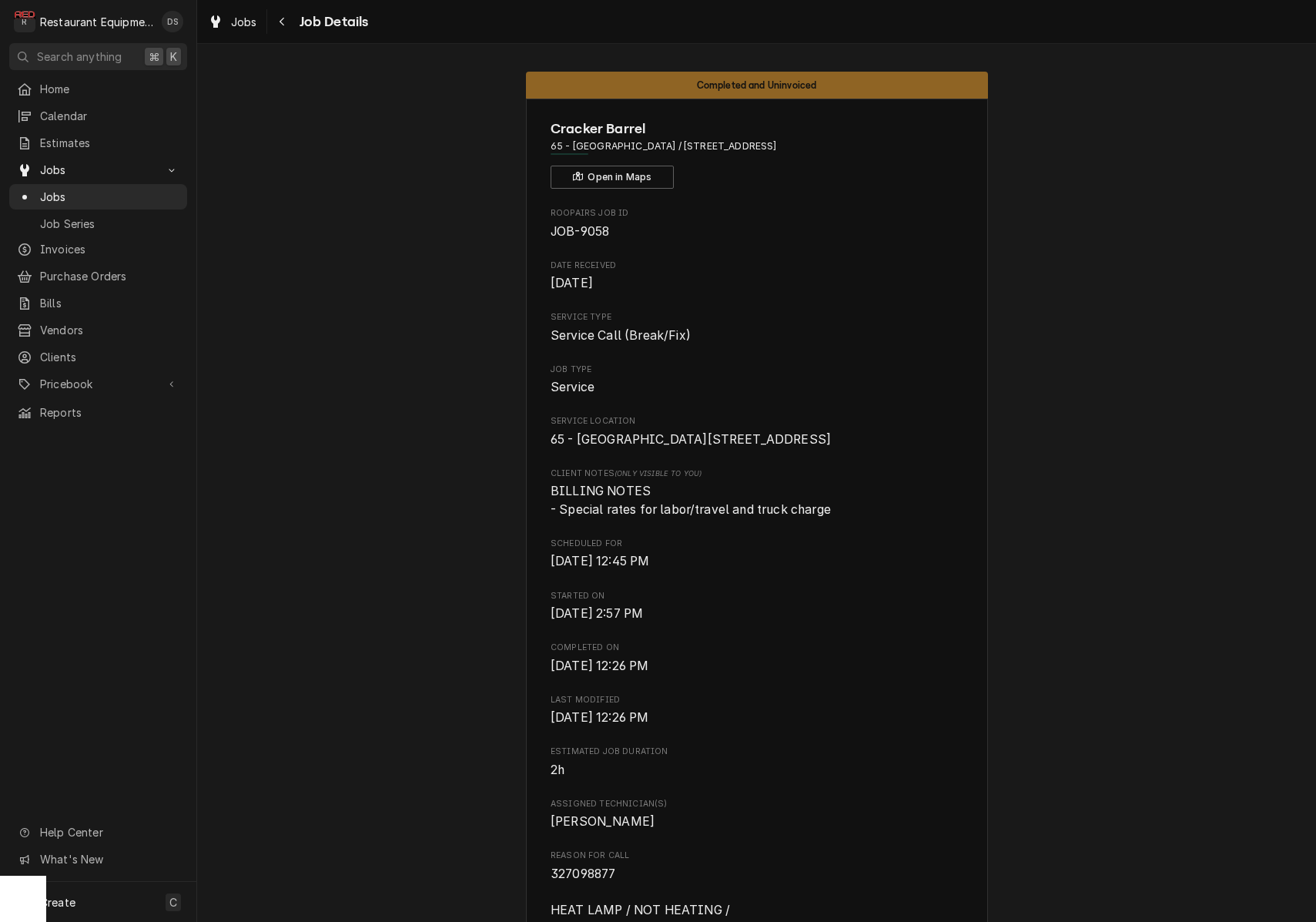
scroll to position [716, 0]
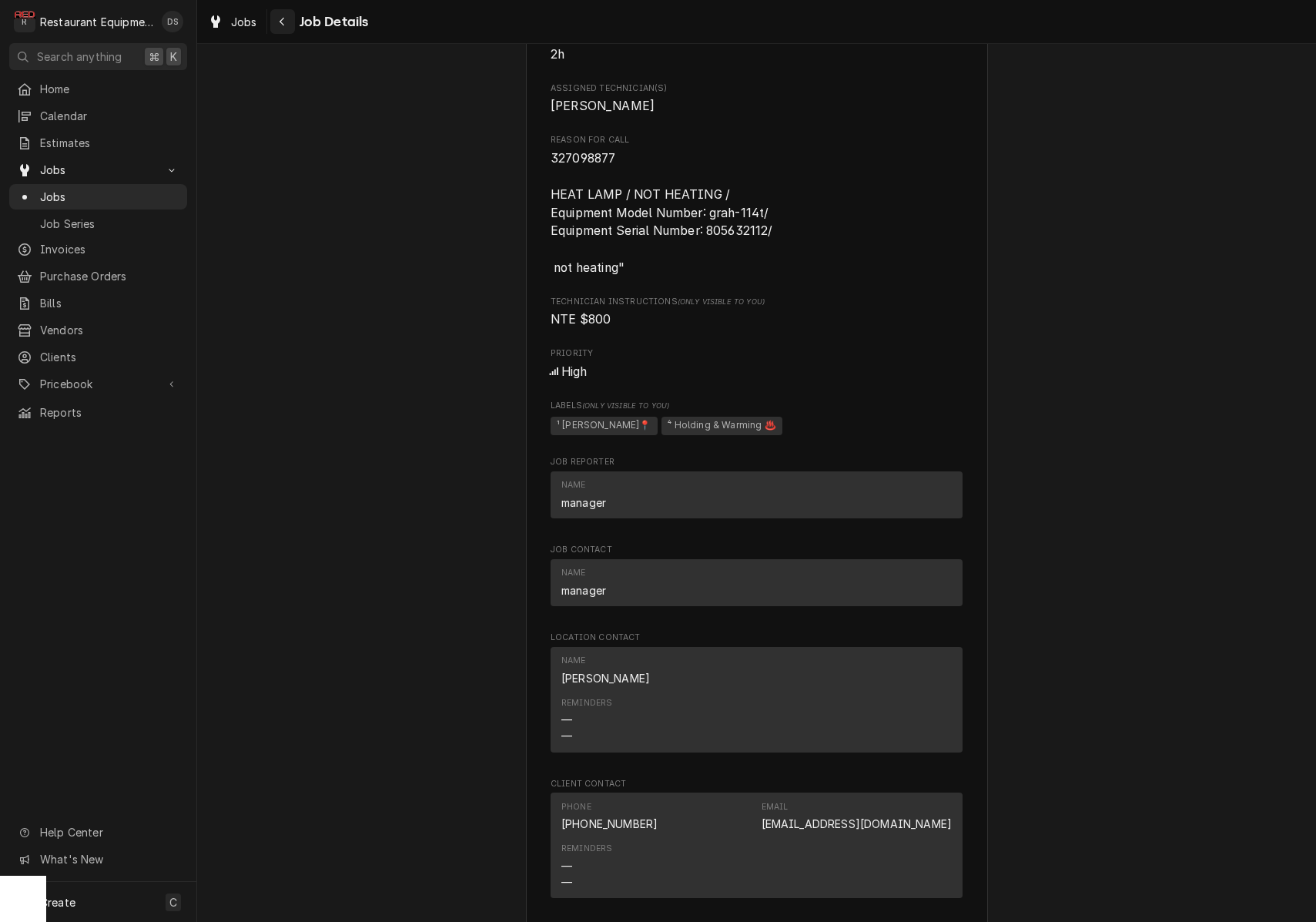
click at [286, 23] on div "Navigate back" at bounding box center [282, 21] width 15 height 15
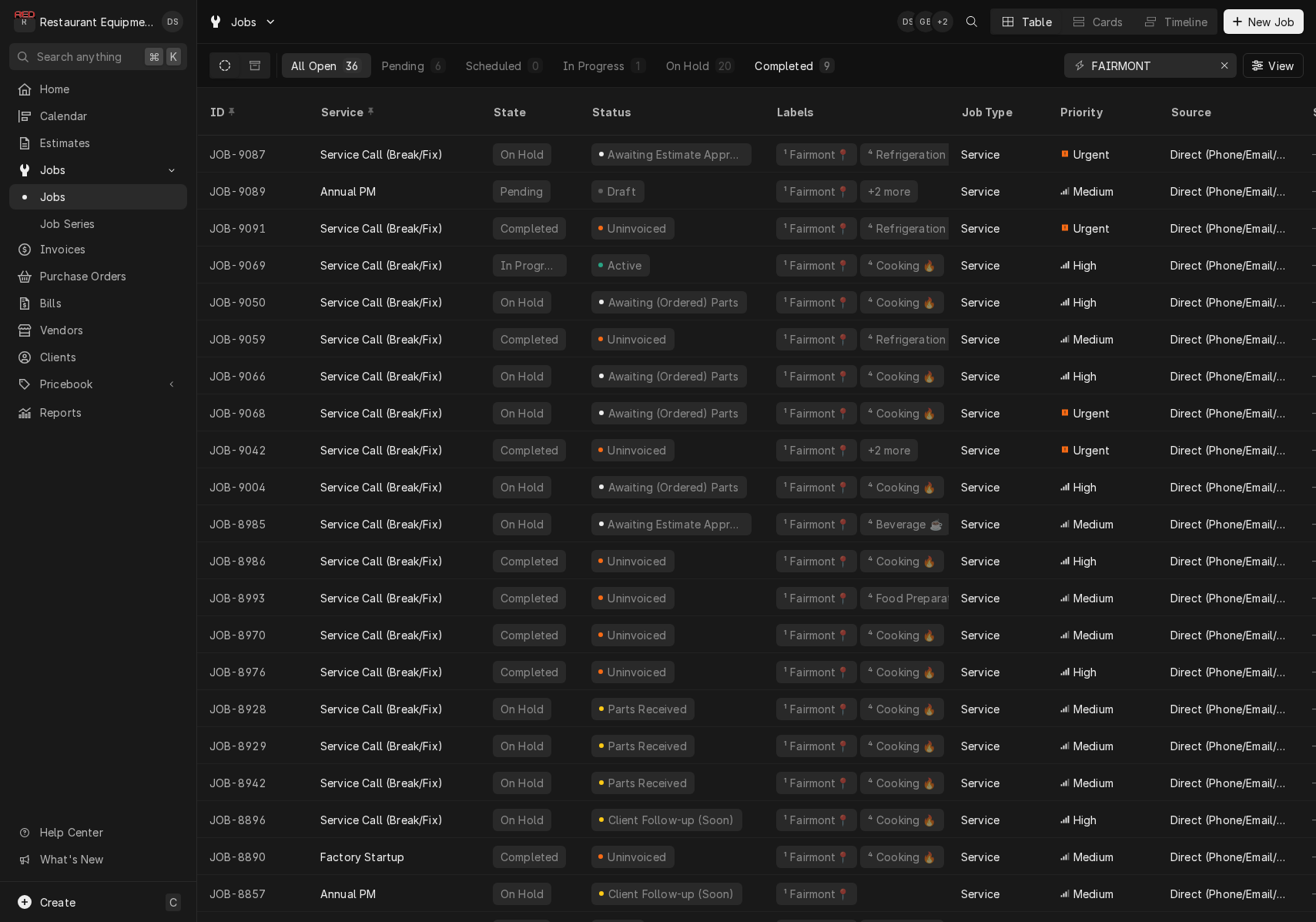
click at [763, 59] on div "Completed" at bounding box center [784, 66] width 58 height 16
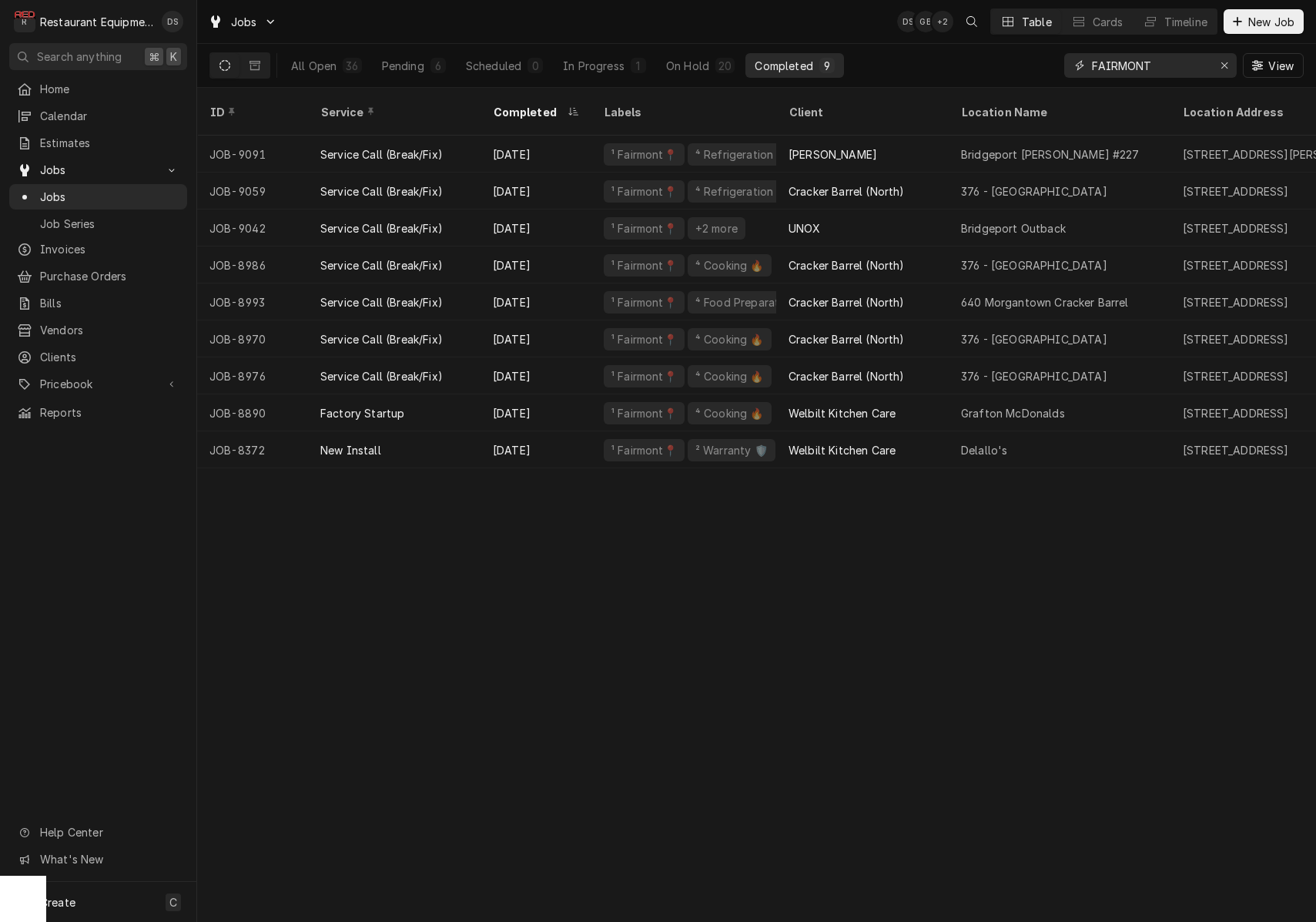
click at [1227, 64] on icon "Erase input" at bounding box center [1225, 65] width 8 height 11
click at [1178, 66] on input "Dynamic Content Wrapper" at bounding box center [1164, 65] width 145 height 25
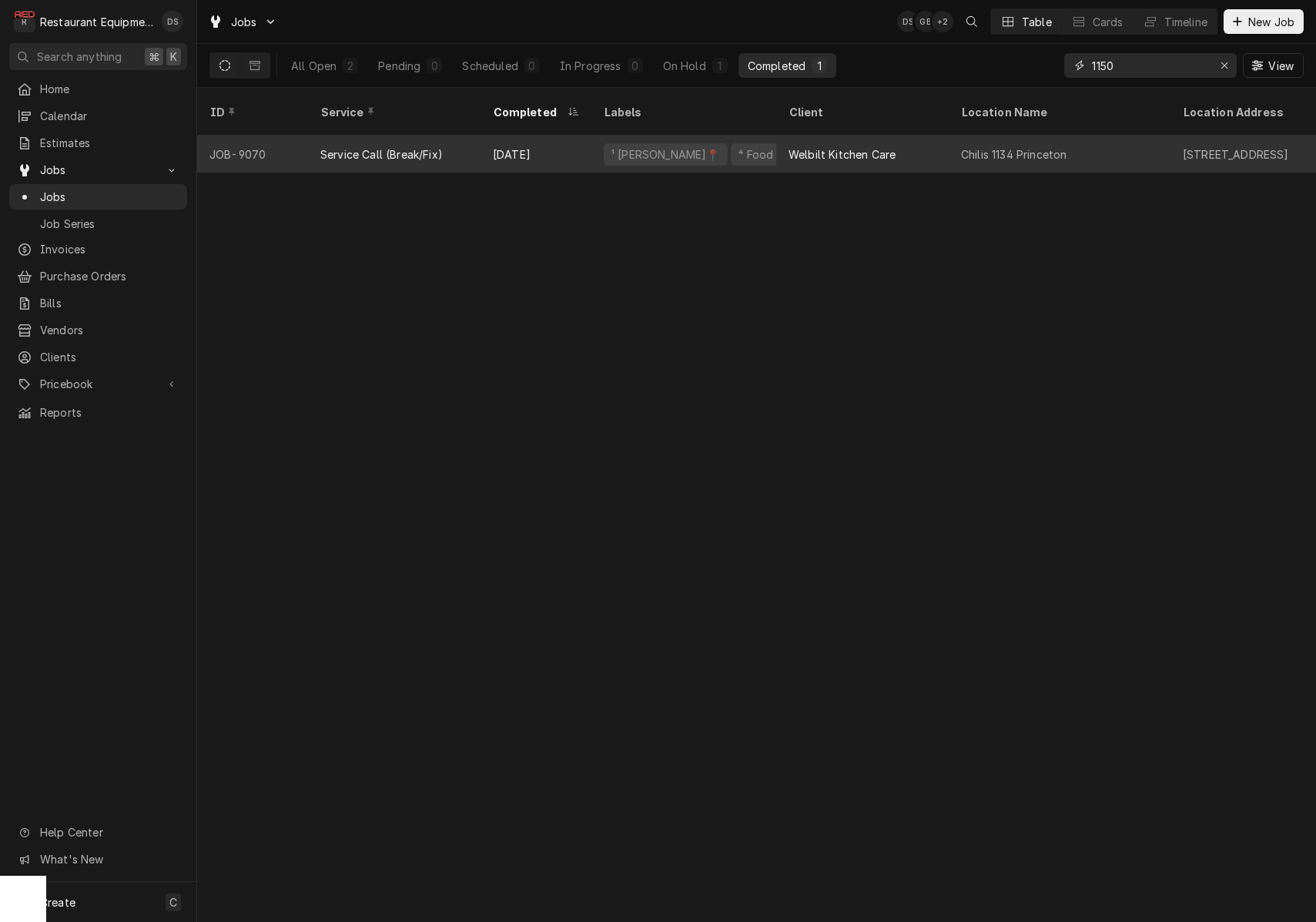
type input "1150"
click at [936, 136] on div "Welbilt Kitchen Care" at bounding box center [862, 154] width 173 height 37
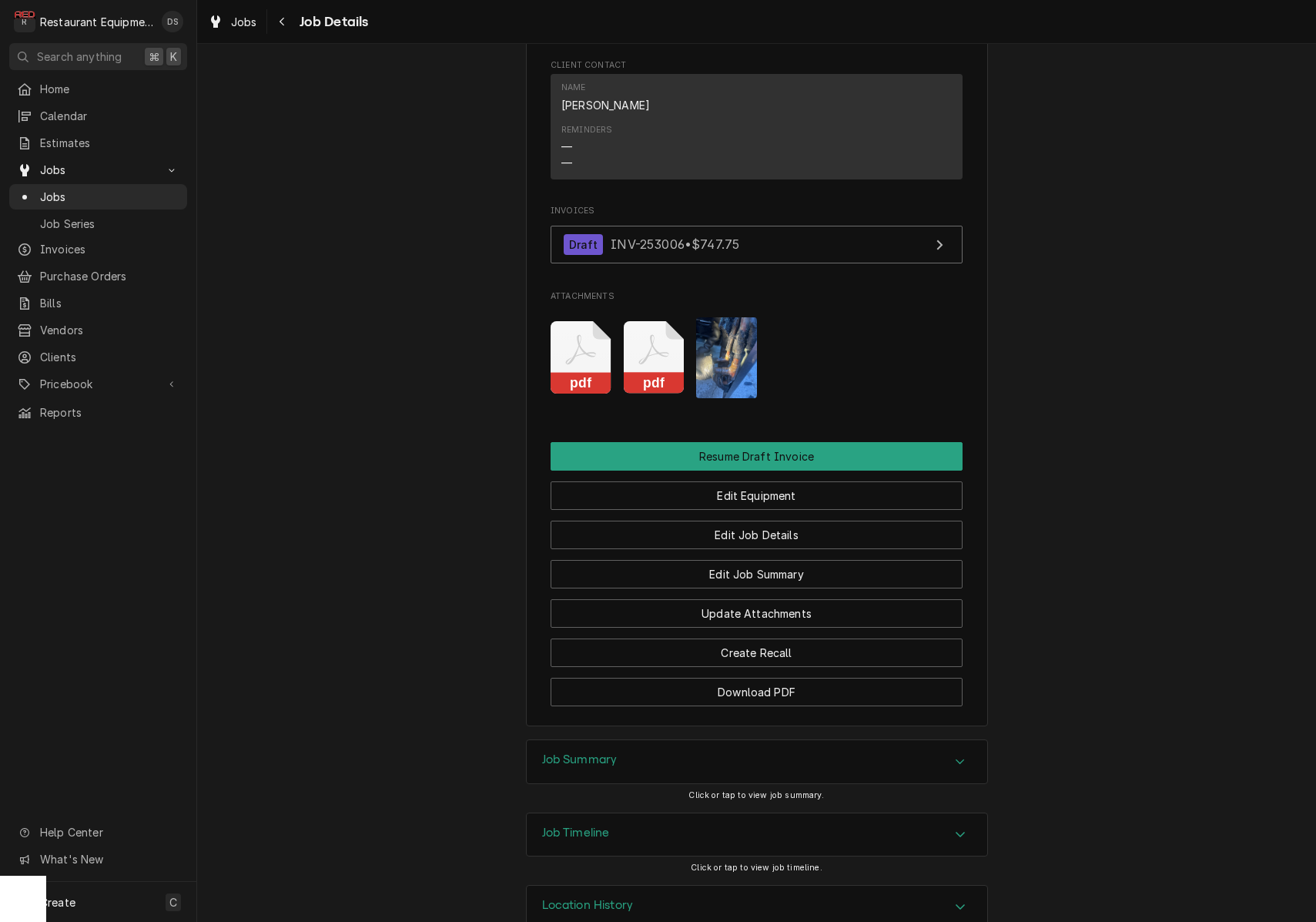
scroll to position [1381, 0]
click at [729, 357] on img "Attachments" at bounding box center [726, 357] width 61 height 81
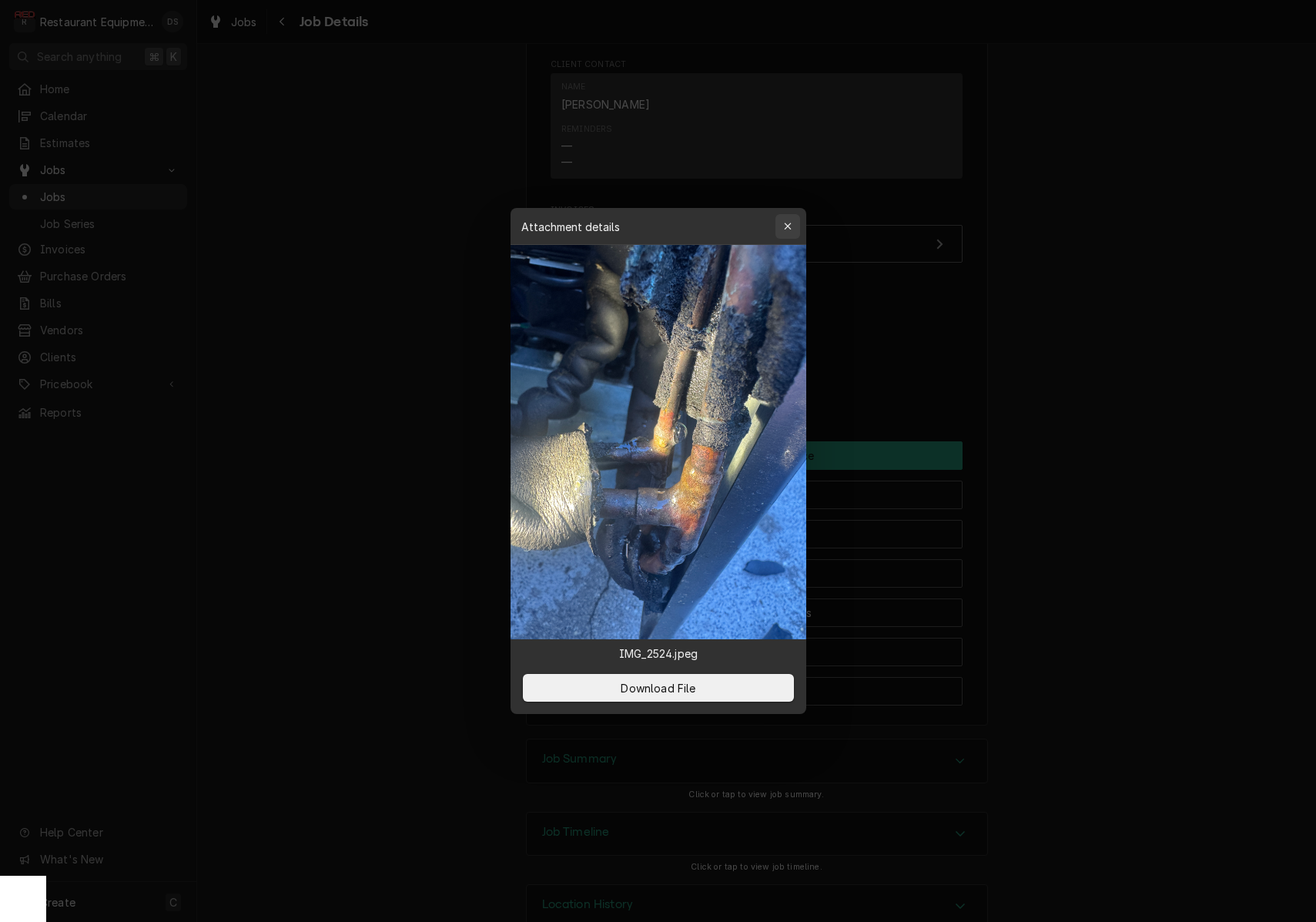
click at [793, 224] on div "button" at bounding box center [787, 226] width 15 height 15
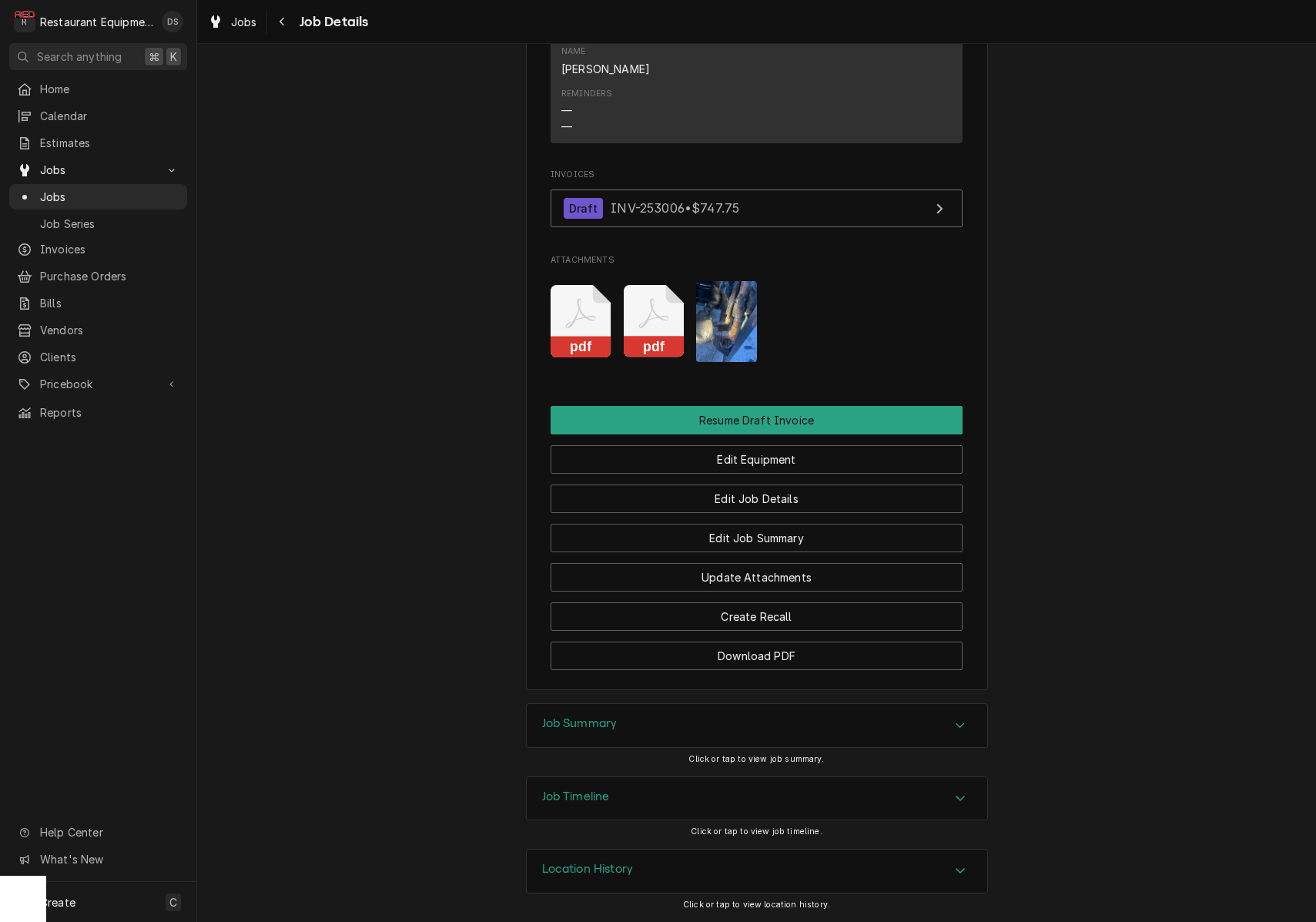
click at [674, 722] on div "Job Summary" at bounding box center [757, 725] width 460 height 43
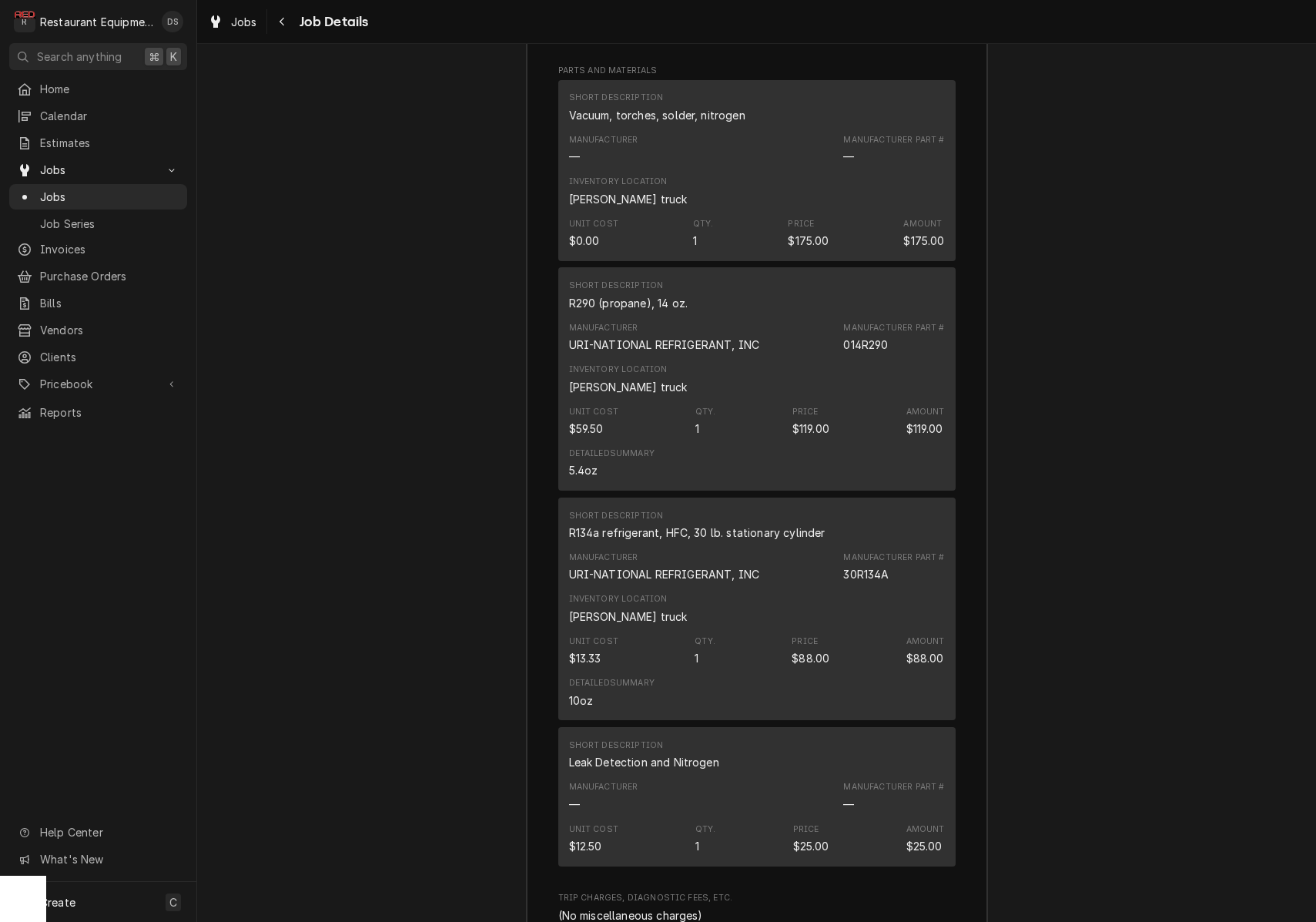
scroll to position [2870, 0]
click at [285, 27] on div "Navigate back" at bounding box center [282, 21] width 15 height 15
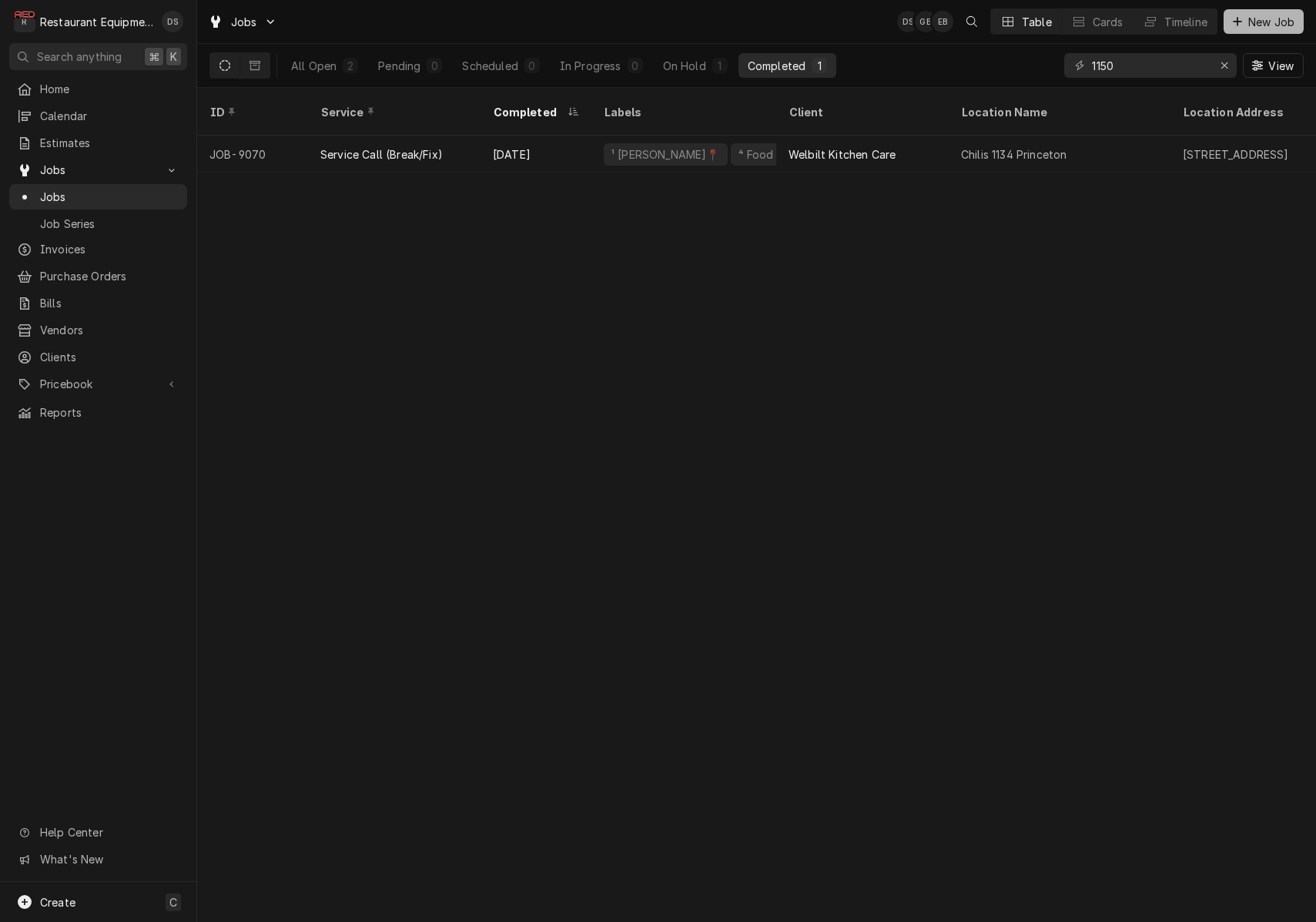
click at [1268, 15] on span "New Job" at bounding box center [1271, 22] width 52 height 16
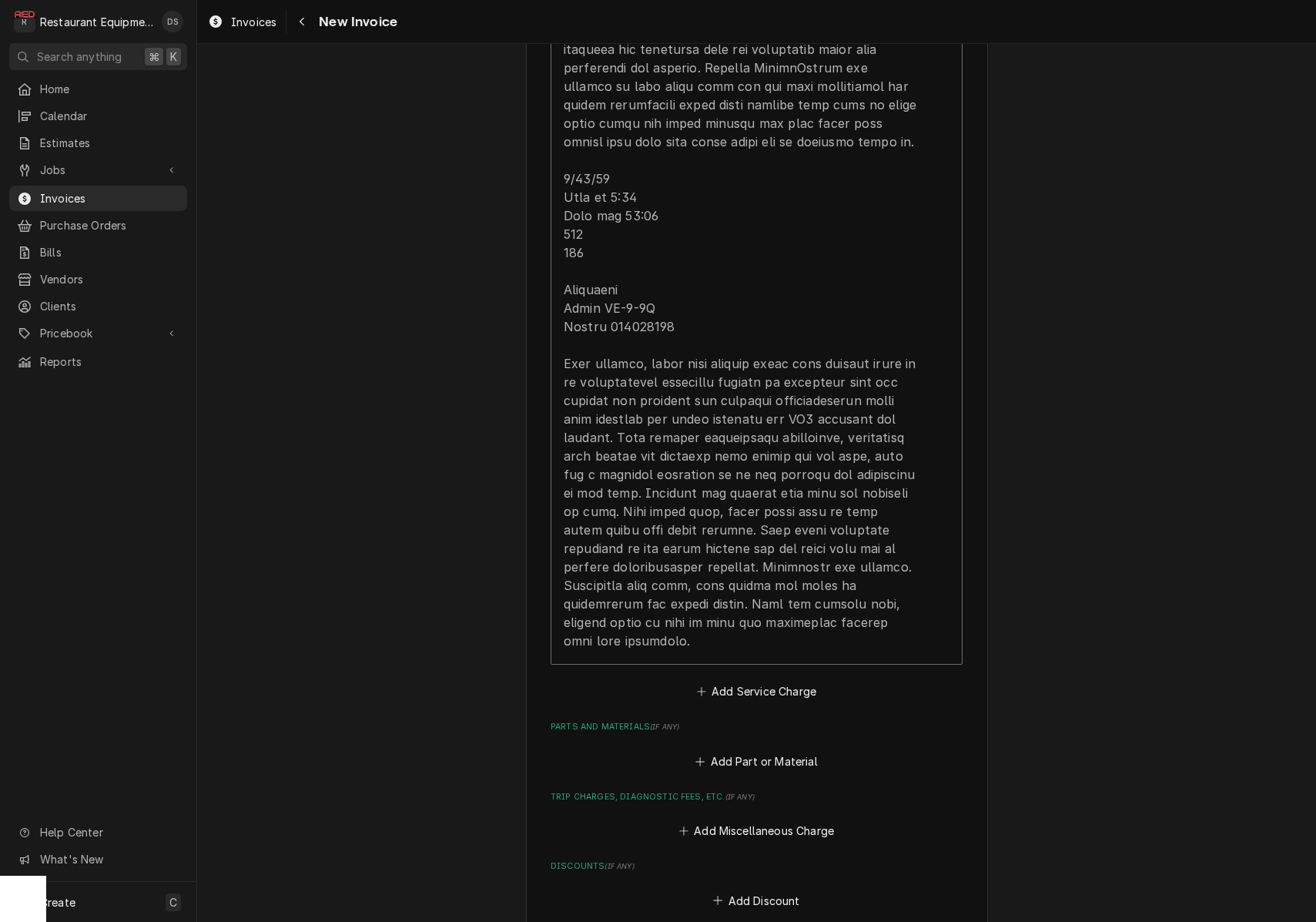
scroll to position [1824, 0]
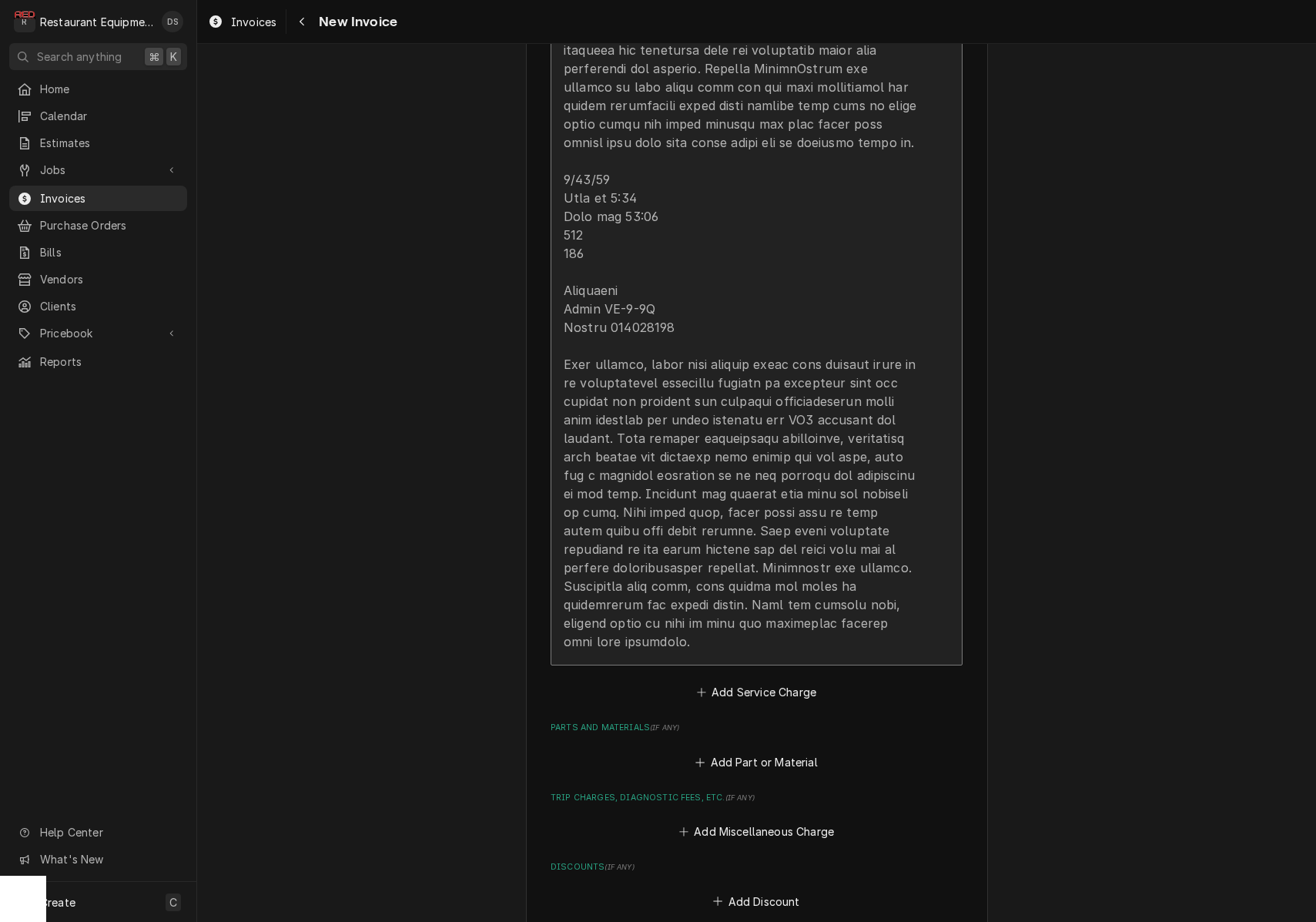
click at [670, 312] on div "Update Line Item" at bounding box center [741, 50] width 353 height 1202
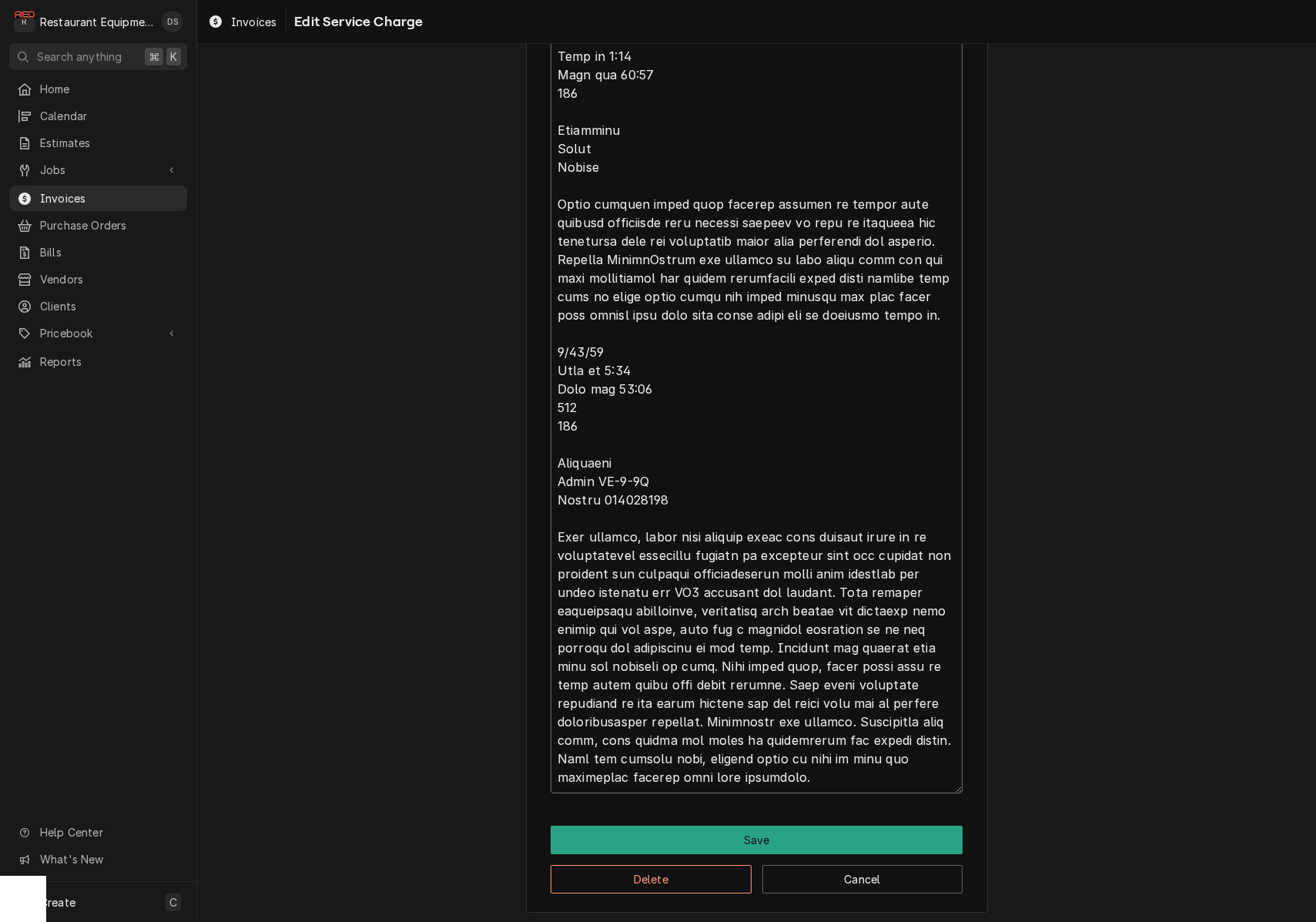
drag, startPoint x: 659, startPoint y: 496, endPoint x: 599, endPoint y: 495, distance: 60.0
click at [596, 496] on textarea "Service Summary ( optional )" at bounding box center [756, 222] width 412 height 1142
click at [764, 826] on button "Save" at bounding box center [756, 840] width 412 height 29
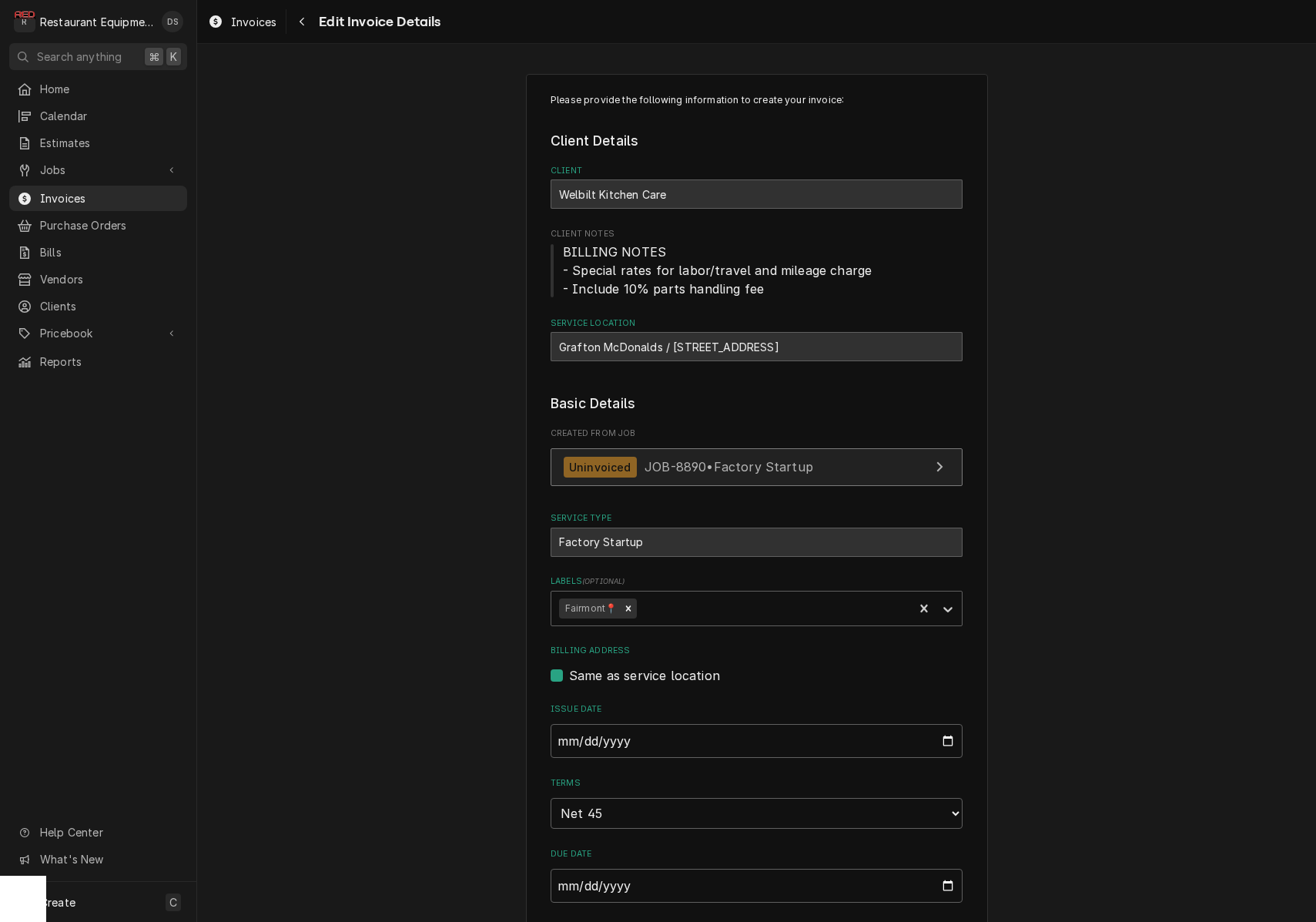
click at [749, 466] on span "JOB-8890 • Factory Startup" at bounding box center [729, 466] width 169 height 15
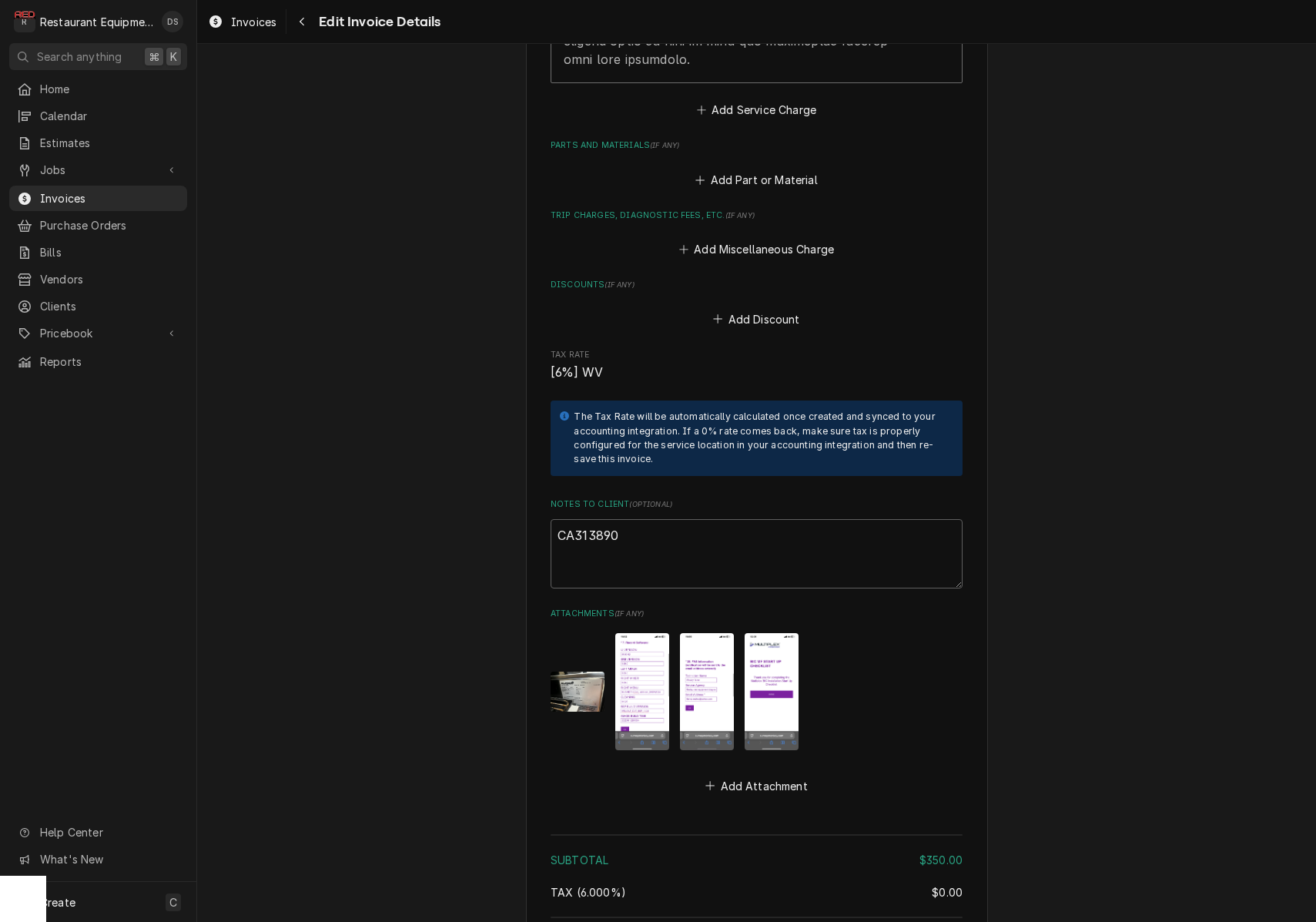
scroll to position [2413, 0]
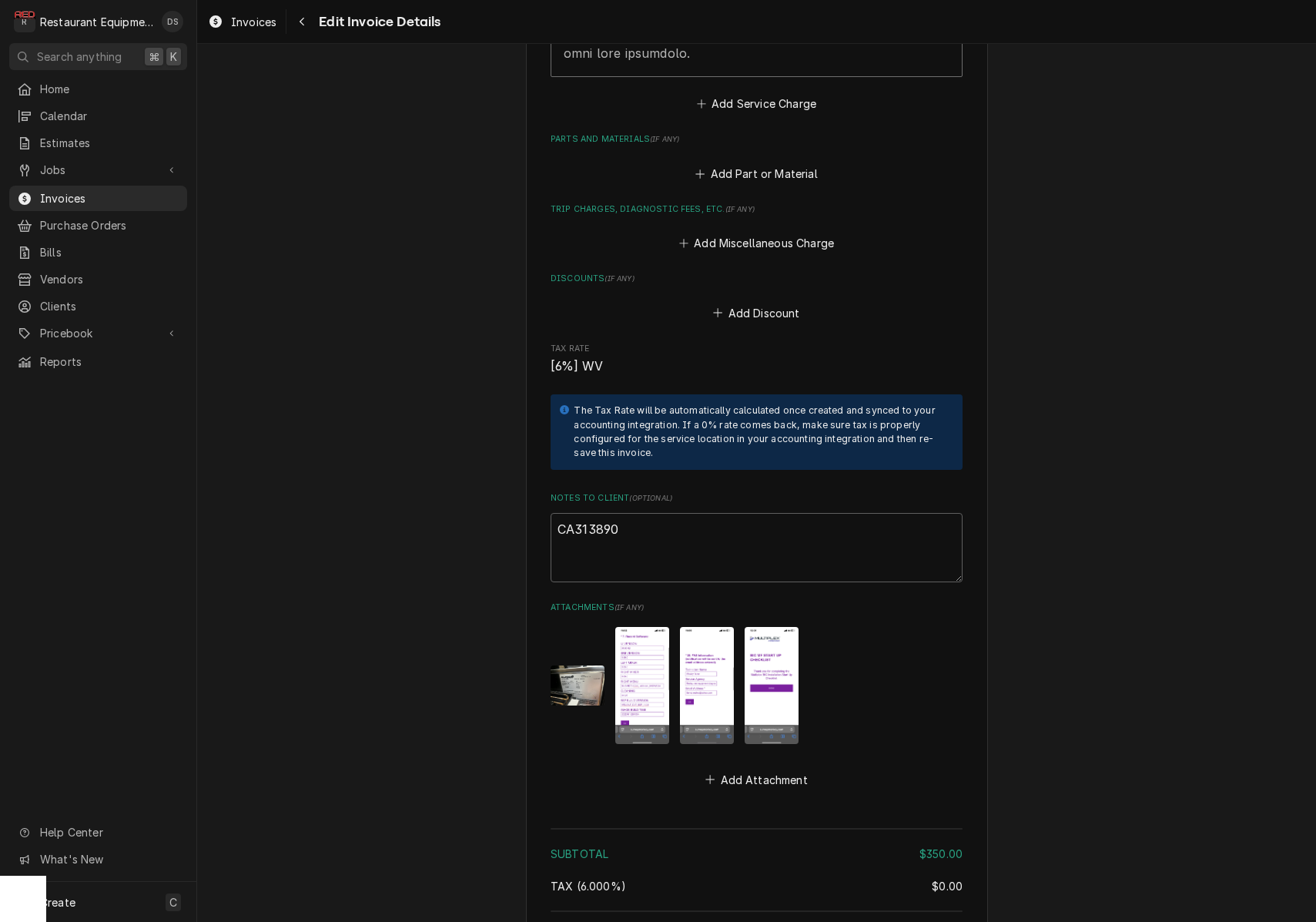
click at [577, 665] on img "Attachments" at bounding box center [577, 685] width 54 height 41
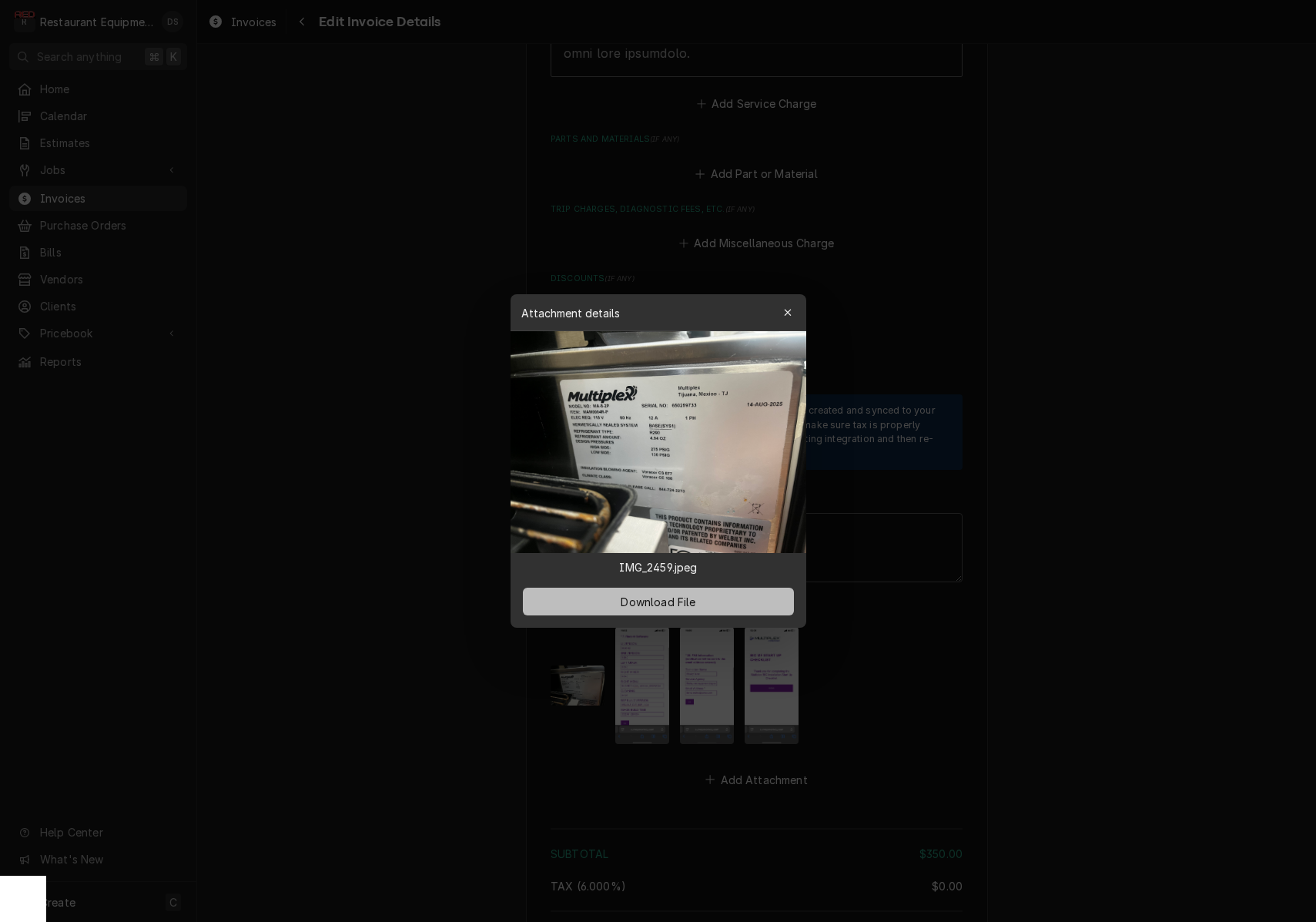
click at [631, 600] on span "Download File" at bounding box center [658, 602] width 81 height 16
click at [645, 686] on div at bounding box center [658, 461] width 1316 height 922
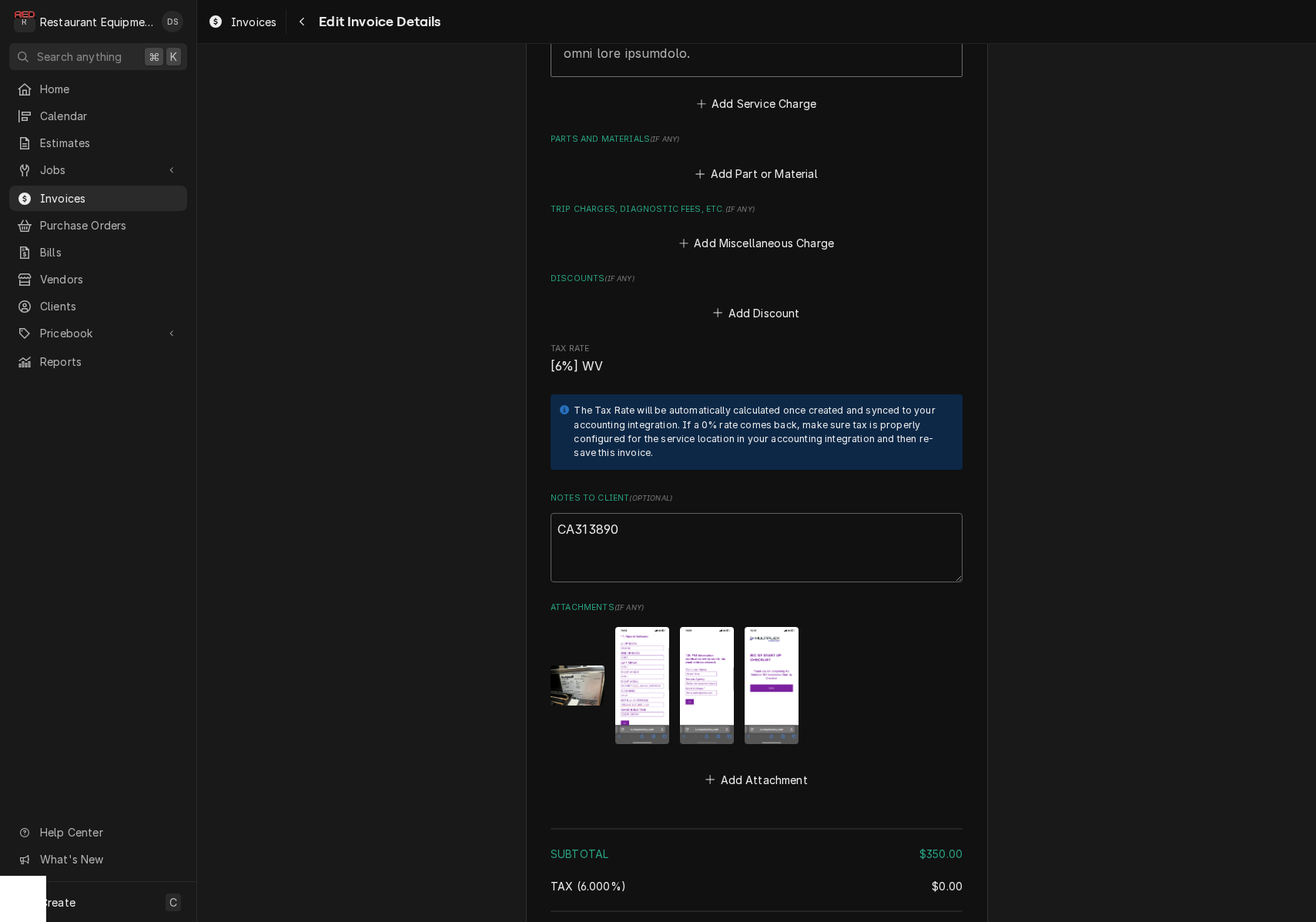
click at [641, 684] on img "Attachments" at bounding box center [642, 685] width 54 height 116
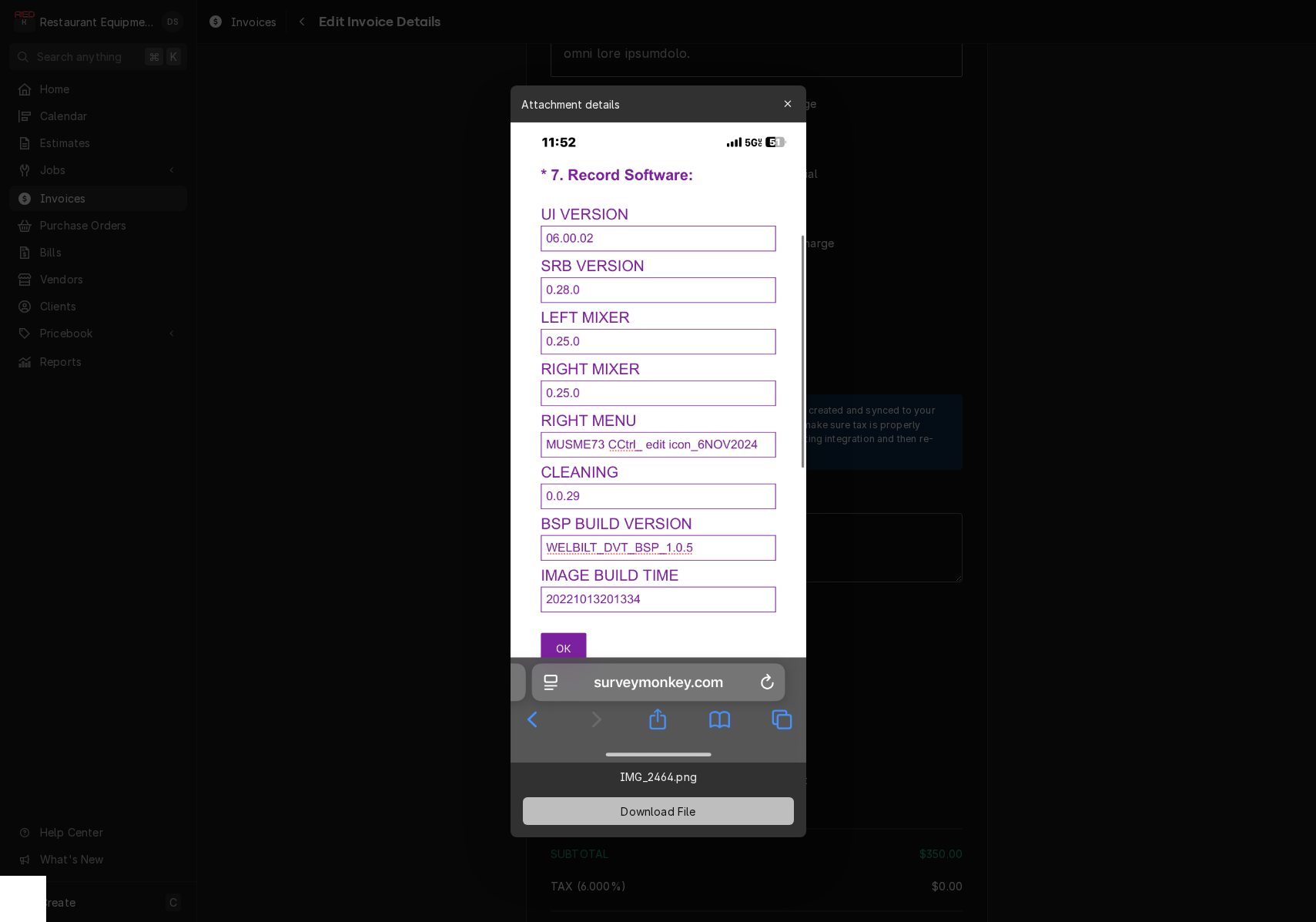
click at [681, 819] on button "Download File" at bounding box center [659, 811] width 272 height 28
drag, startPoint x: 941, startPoint y: 704, endPoint x: 924, endPoint y: 703, distance: 17.0
click at [941, 704] on div at bounding box center [658, 461] width 1316 height 922
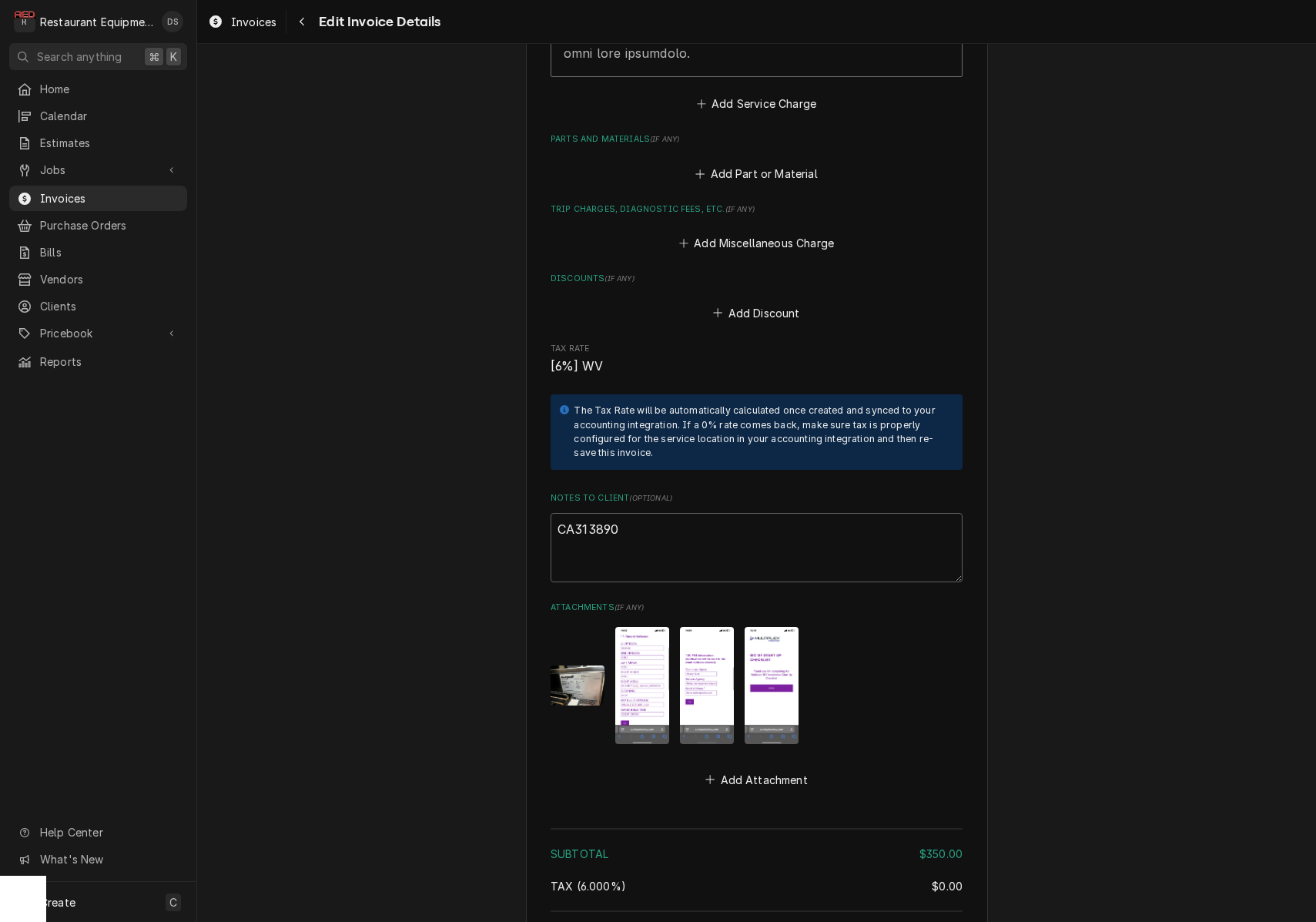
click at [716, 662] on img "Attachments" at bounding box center [707, 685] width 54 height 116
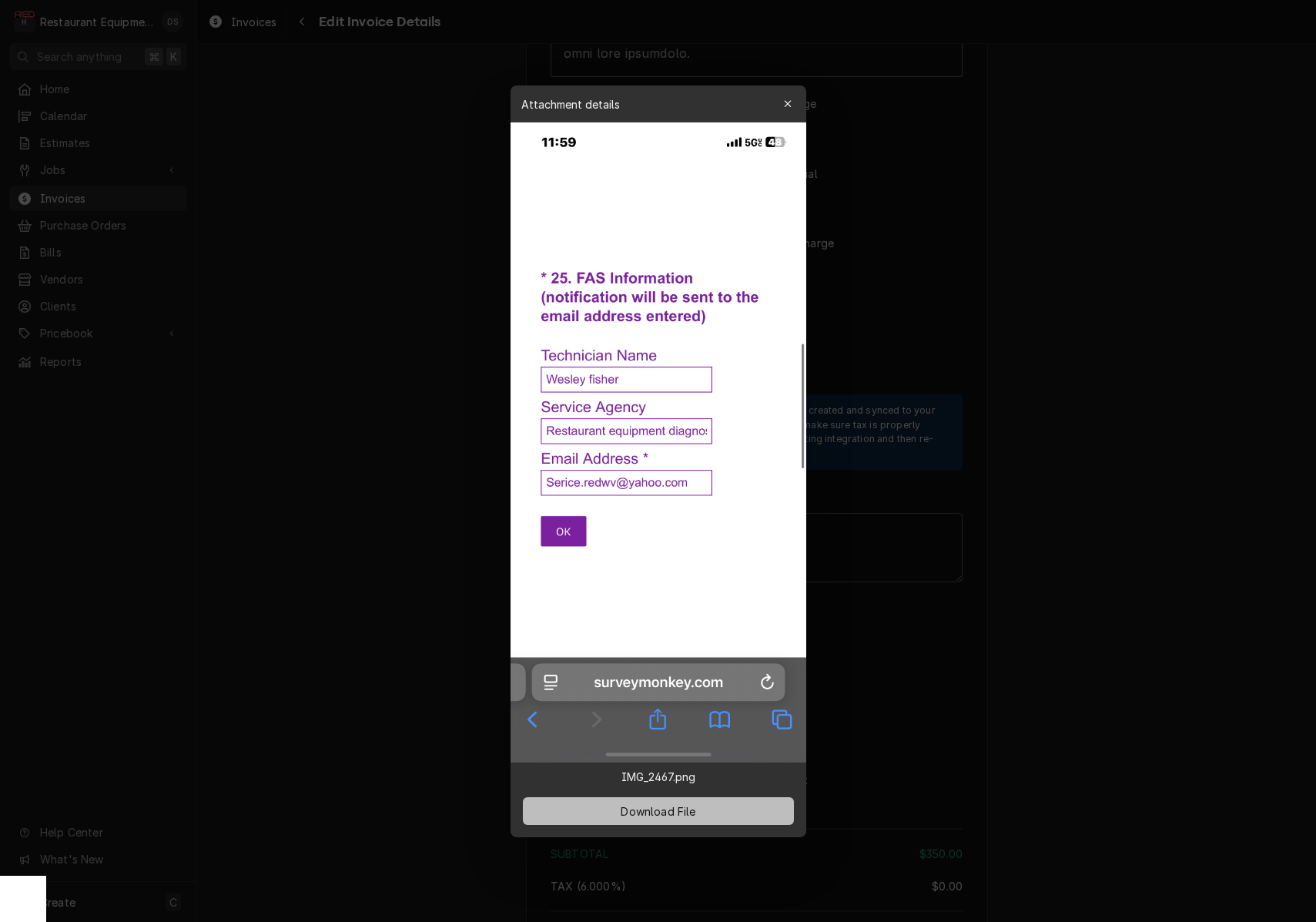
click at [712, 814] on button "Download File" at bounding box center [659, 811] width 272 height 28
drag, startPoint x: 885, startPoint y: 662, endPoint x: 827, endPoint y: 662, distance: 58.0
click at [885, 662] on div at bounding box center [658, 461] width 1316 height 922
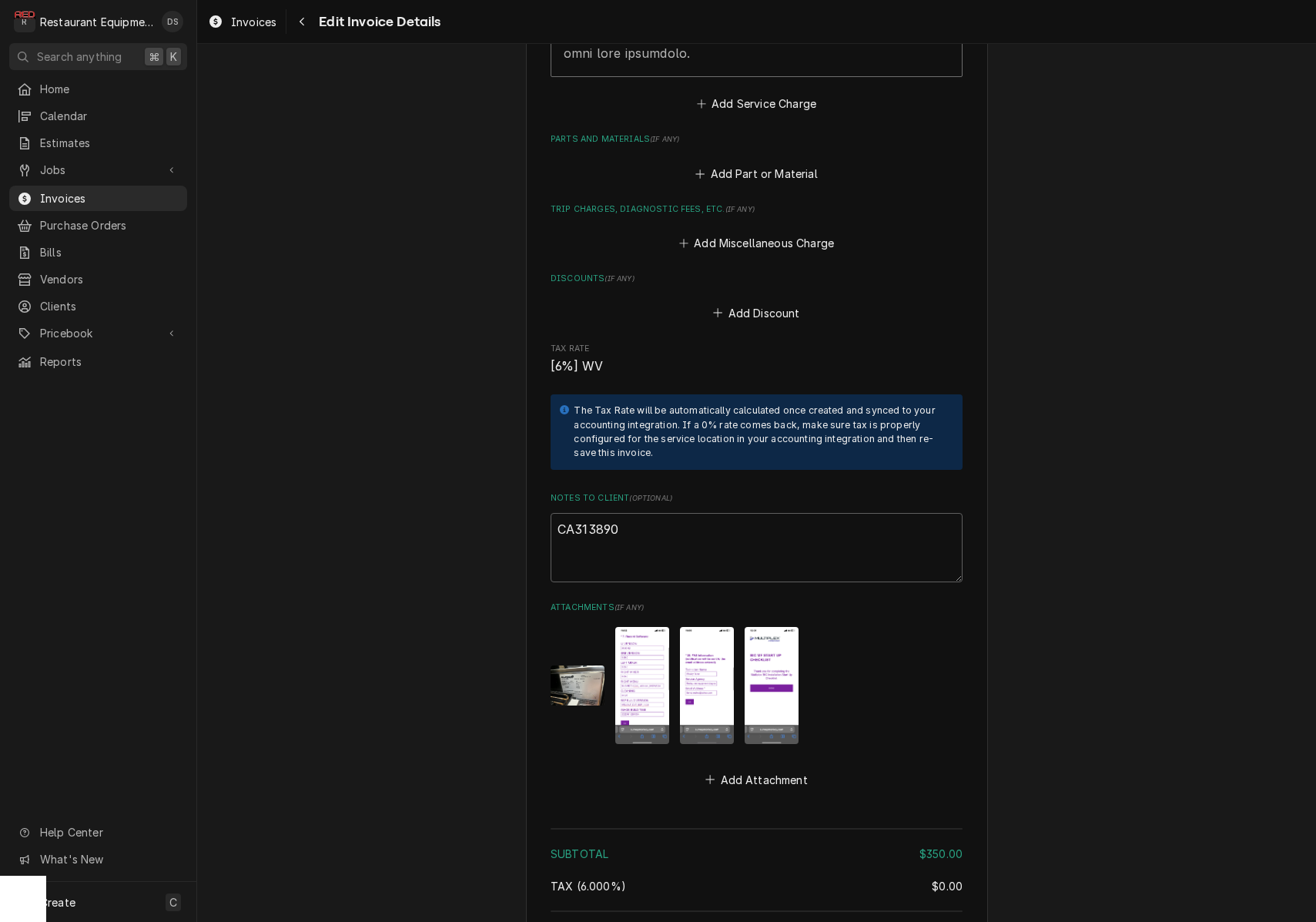
click at [780, 645] on img "Attachments" at bounding box center [772, 685] width 54 height 116
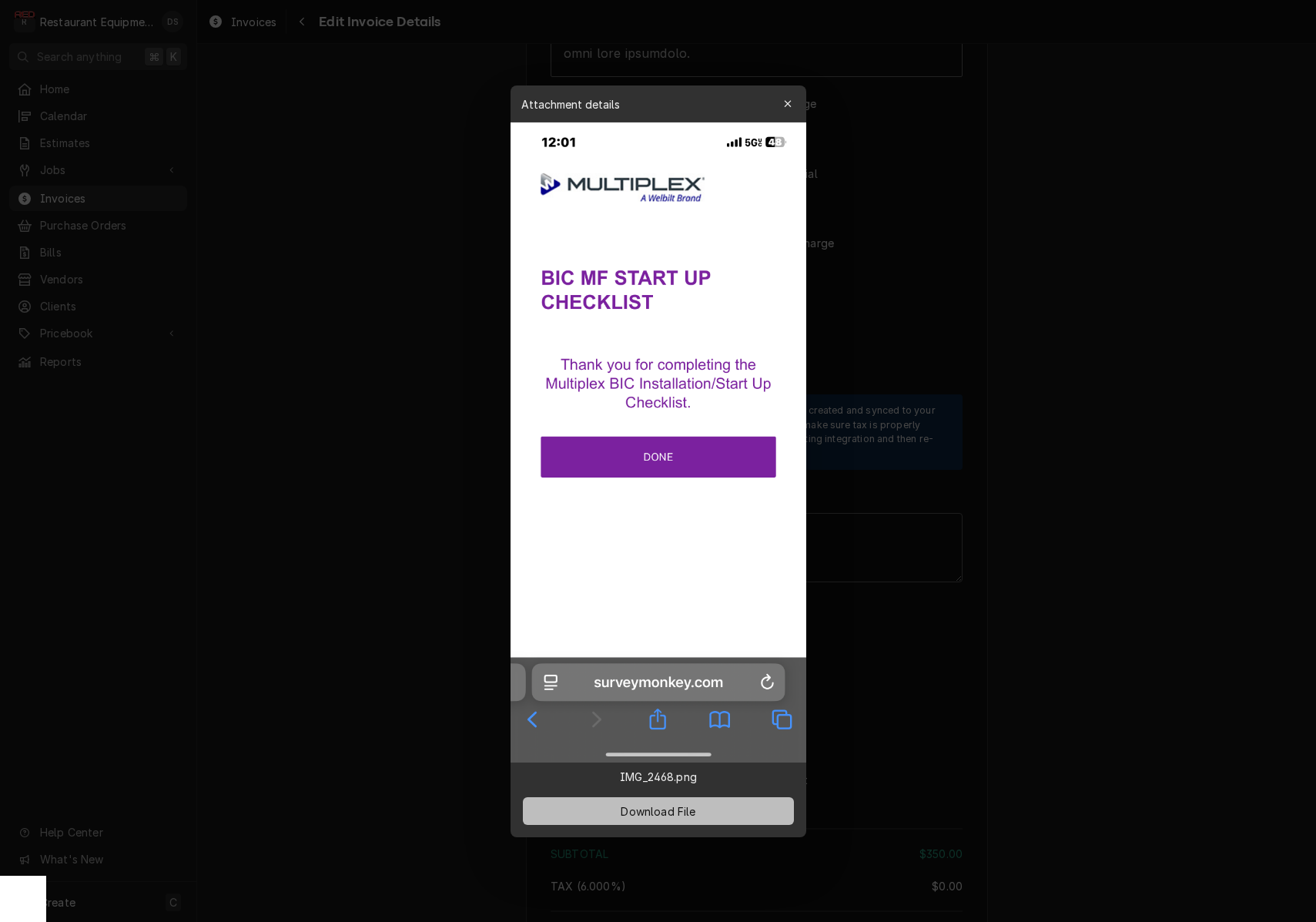
click at [705, 809] on button "Download File" at bounding box center [659, 811] width 272 height 28
click at [1081, 638] on div at bounding box center [658, 461] width 1316 height 922
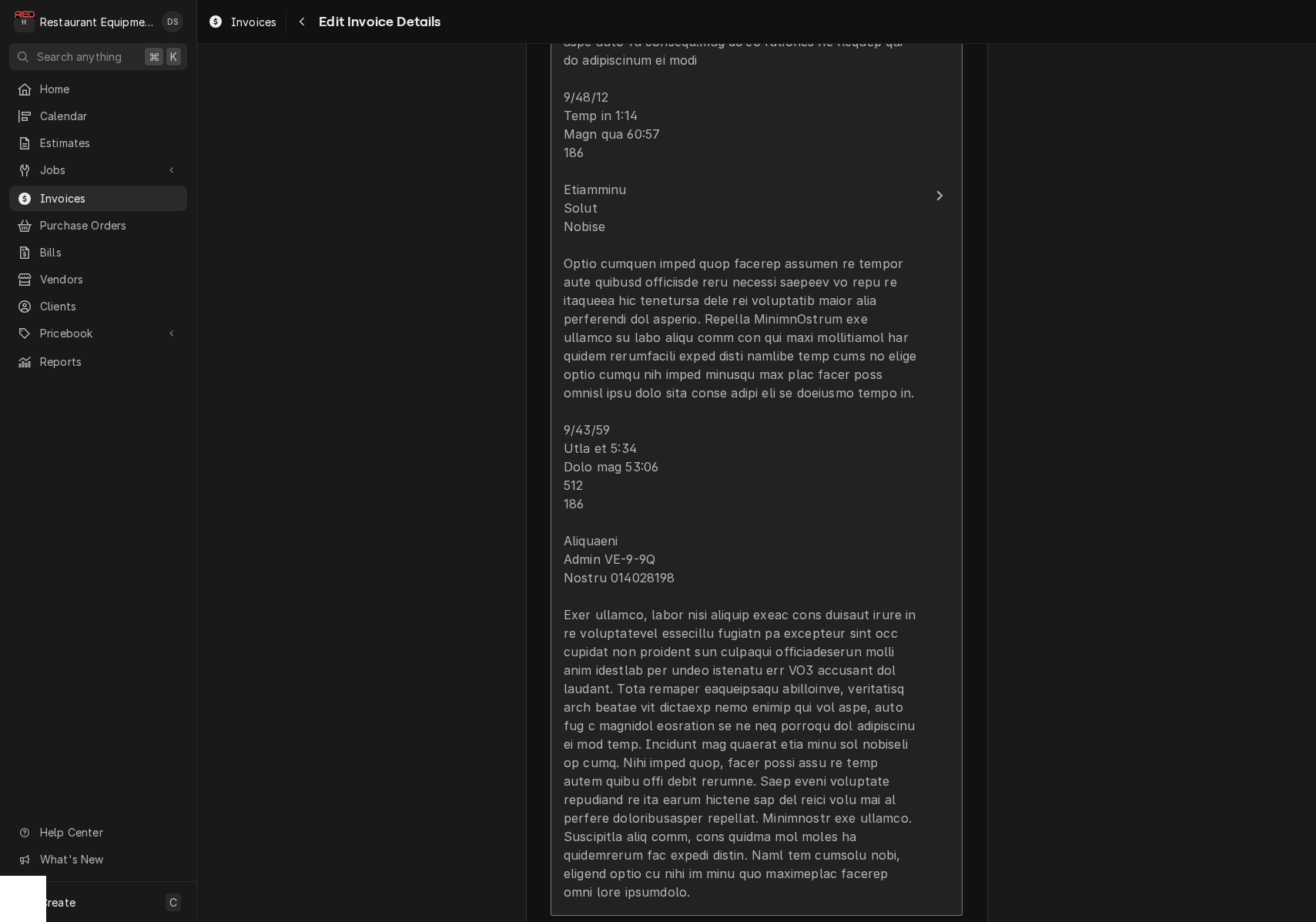
scroll to position [1575, 0]
click at [779, 473] on div "Update Line Item" at bounding box center [741, 299] width 353 height 1202
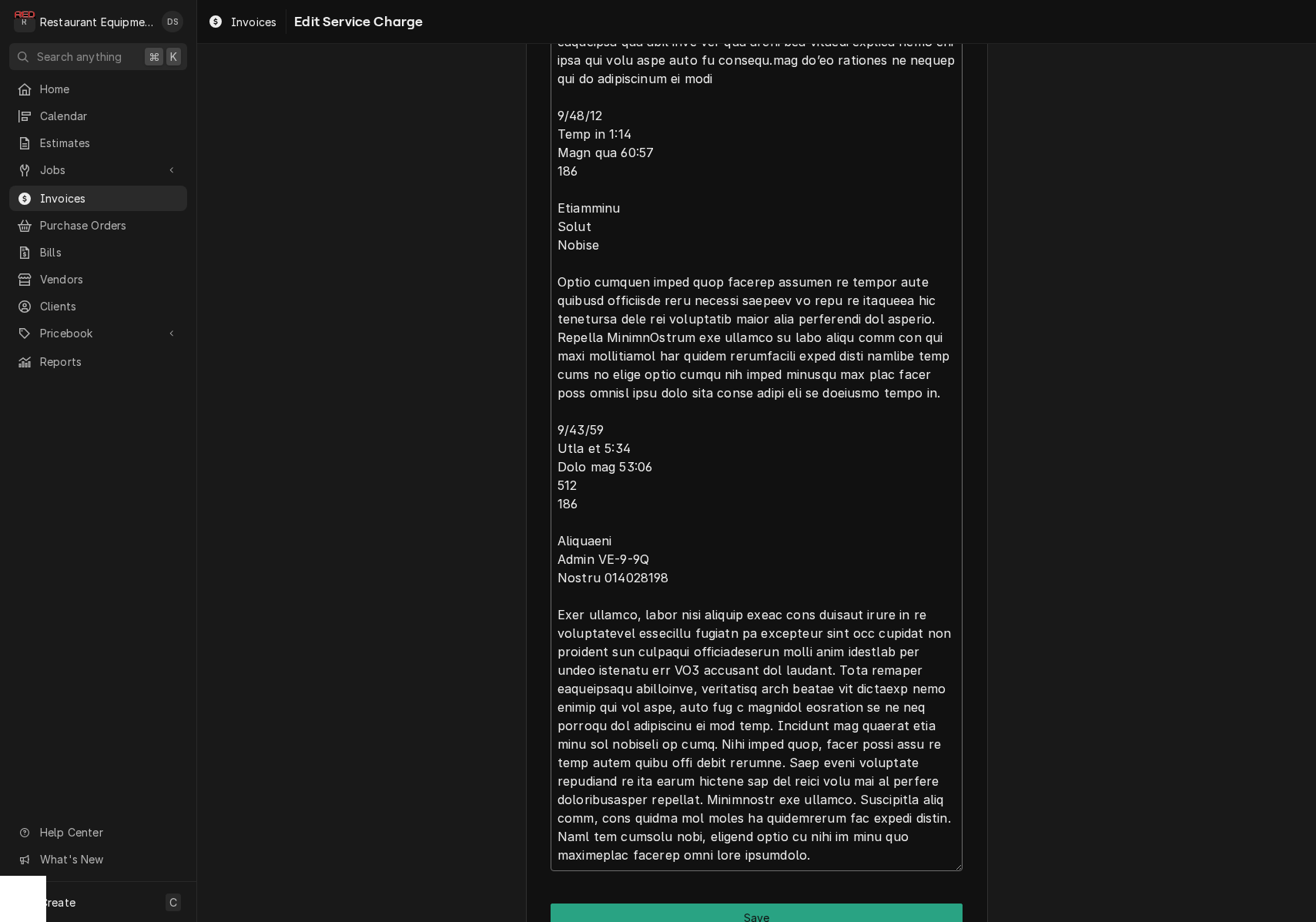
scroll to position [905, 0]
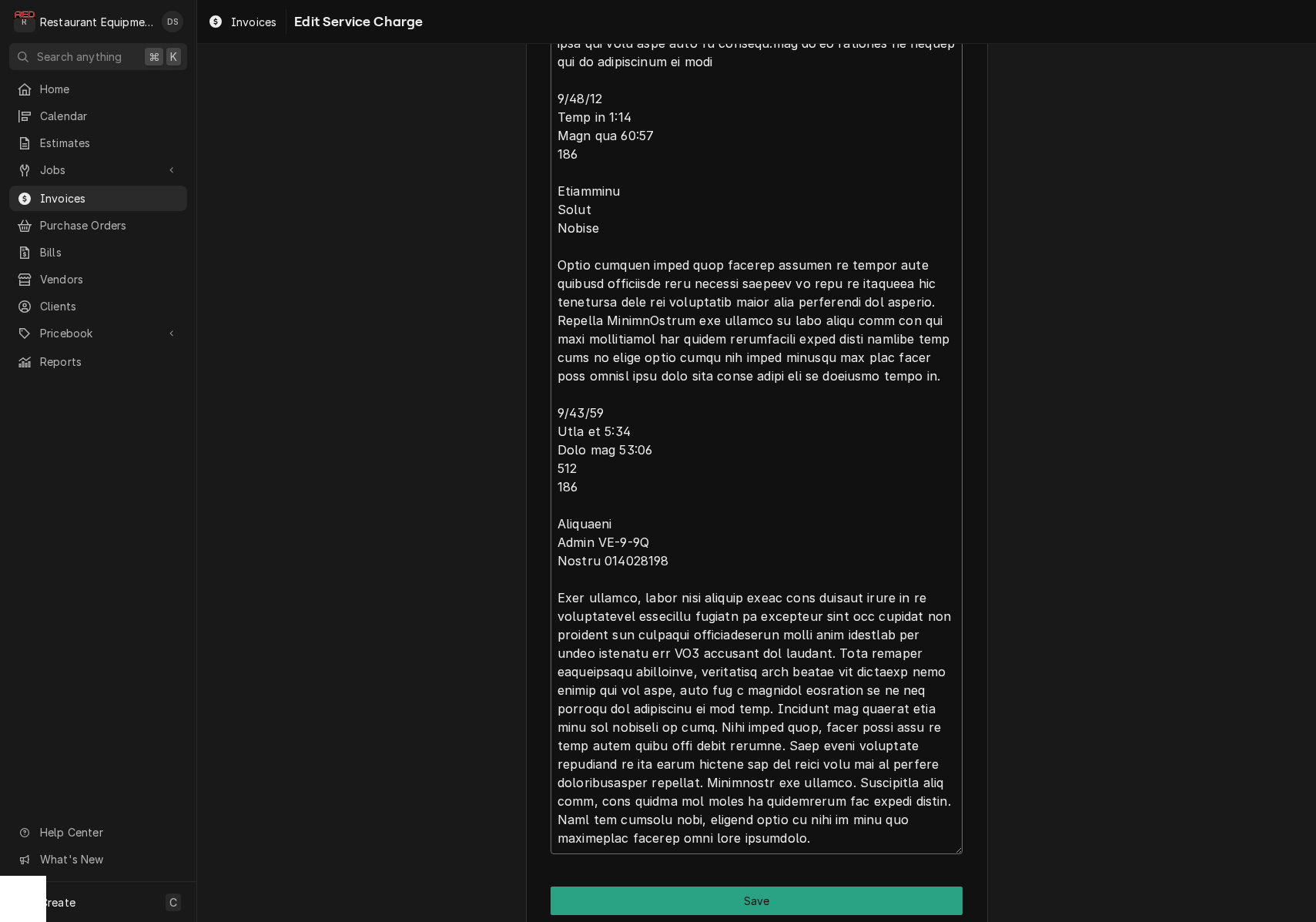
drag, startPoint x: 556, startPoint y: 394, endPoint x: 784, endPoint y: 818, distance: 481.4
click at [784, 818] on textarea "Service Summary ( optional )" at bounding box center [756, 283] width 412 height 1142
click at [783, 819] on textarea "Service Summary ( optional )" at bounding box center [756, 283] width 412 height 1142
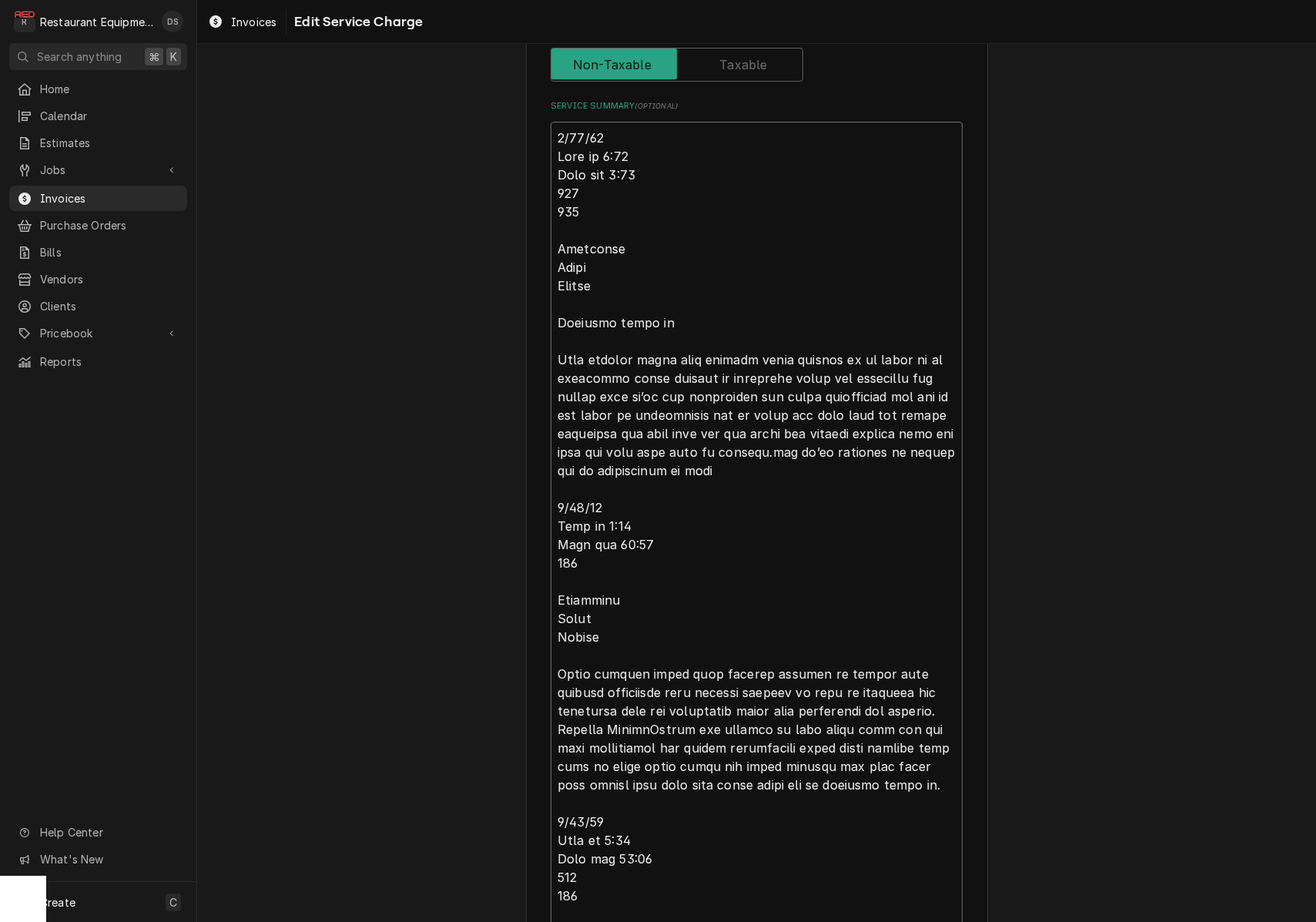
scroll to position [451, 0]
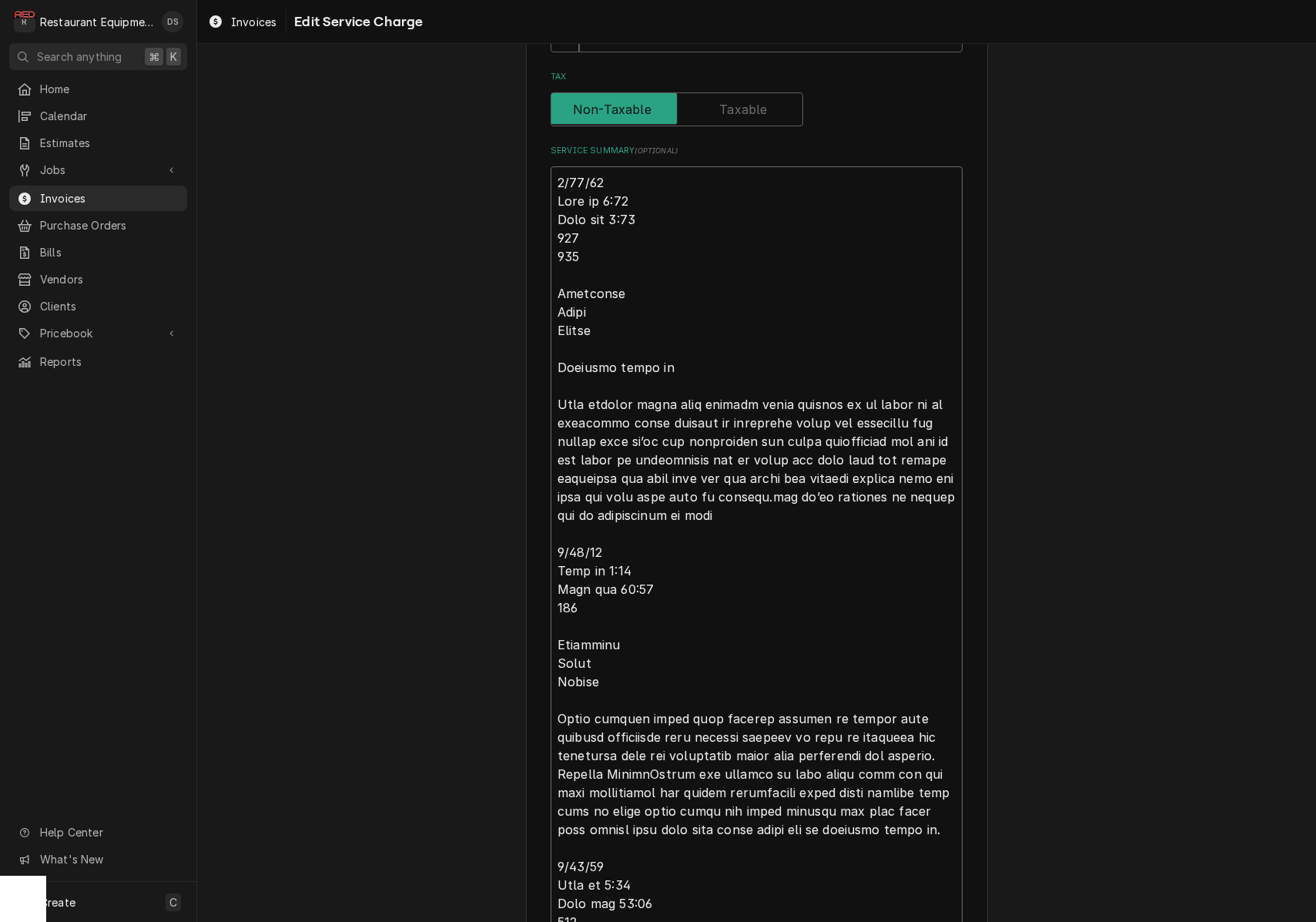
drag, startPoint x: 658, startPoint y: 832, endPoint x: 614, endPoint y: 194, distance: 639.5
click at [556, 178] on textarea "Service Summary ( optional )" at bounding box center [756, 737] width 412 height 1142
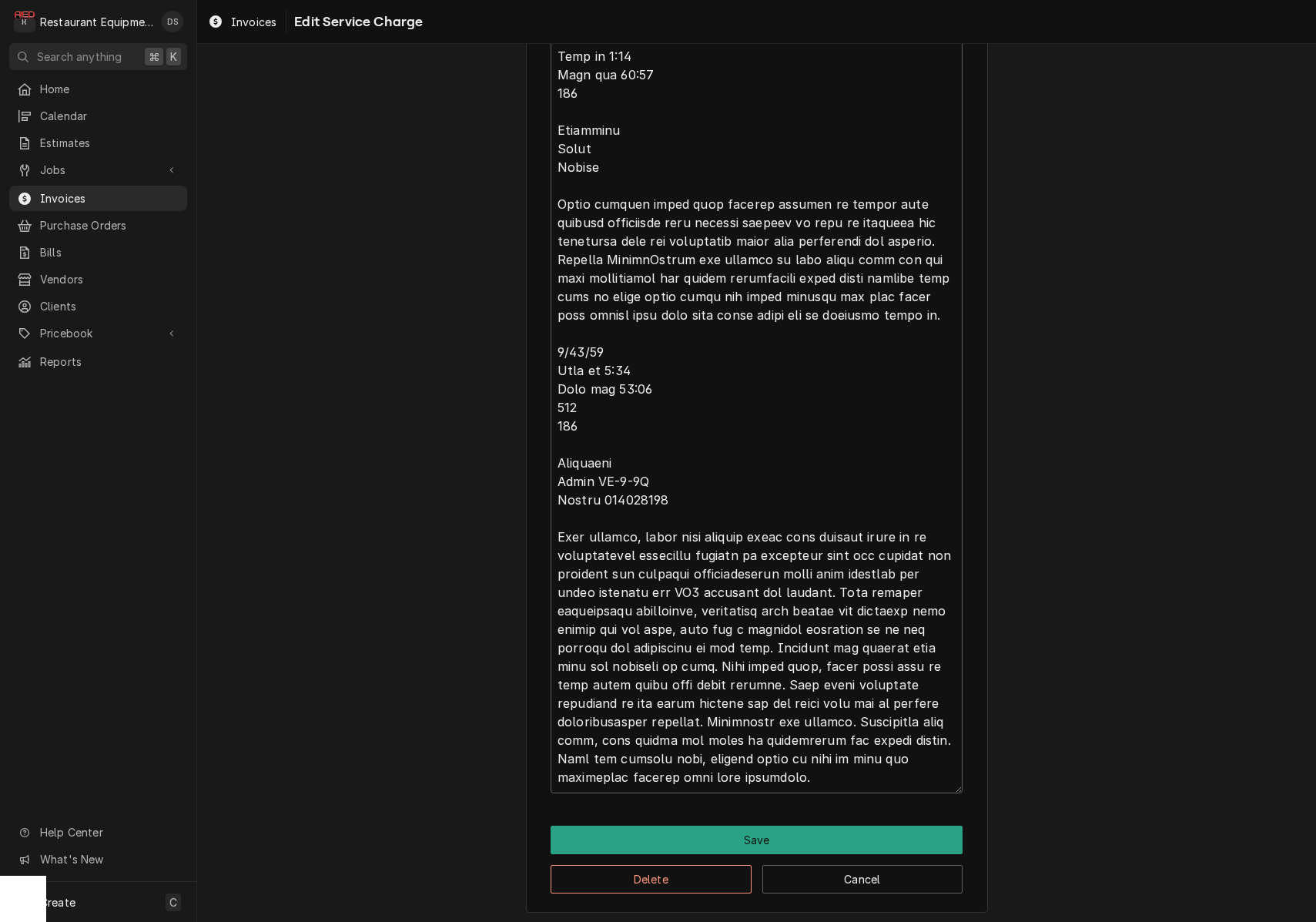
scroll to position [0, 0]
click at [807, 833] on button "Save" at bounding box center [756, 840] width 412 height 29
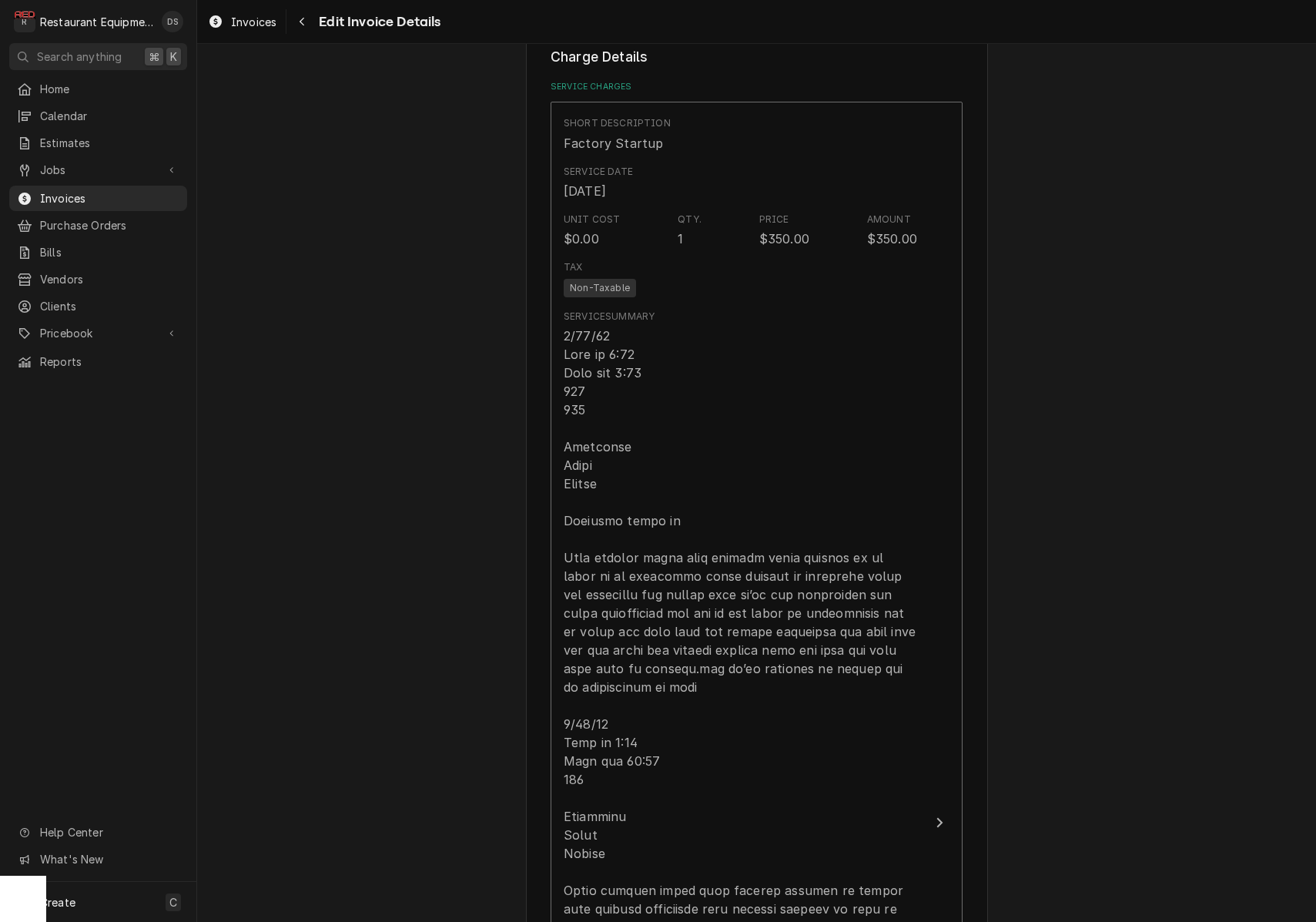
scroll to position [1575, 0]
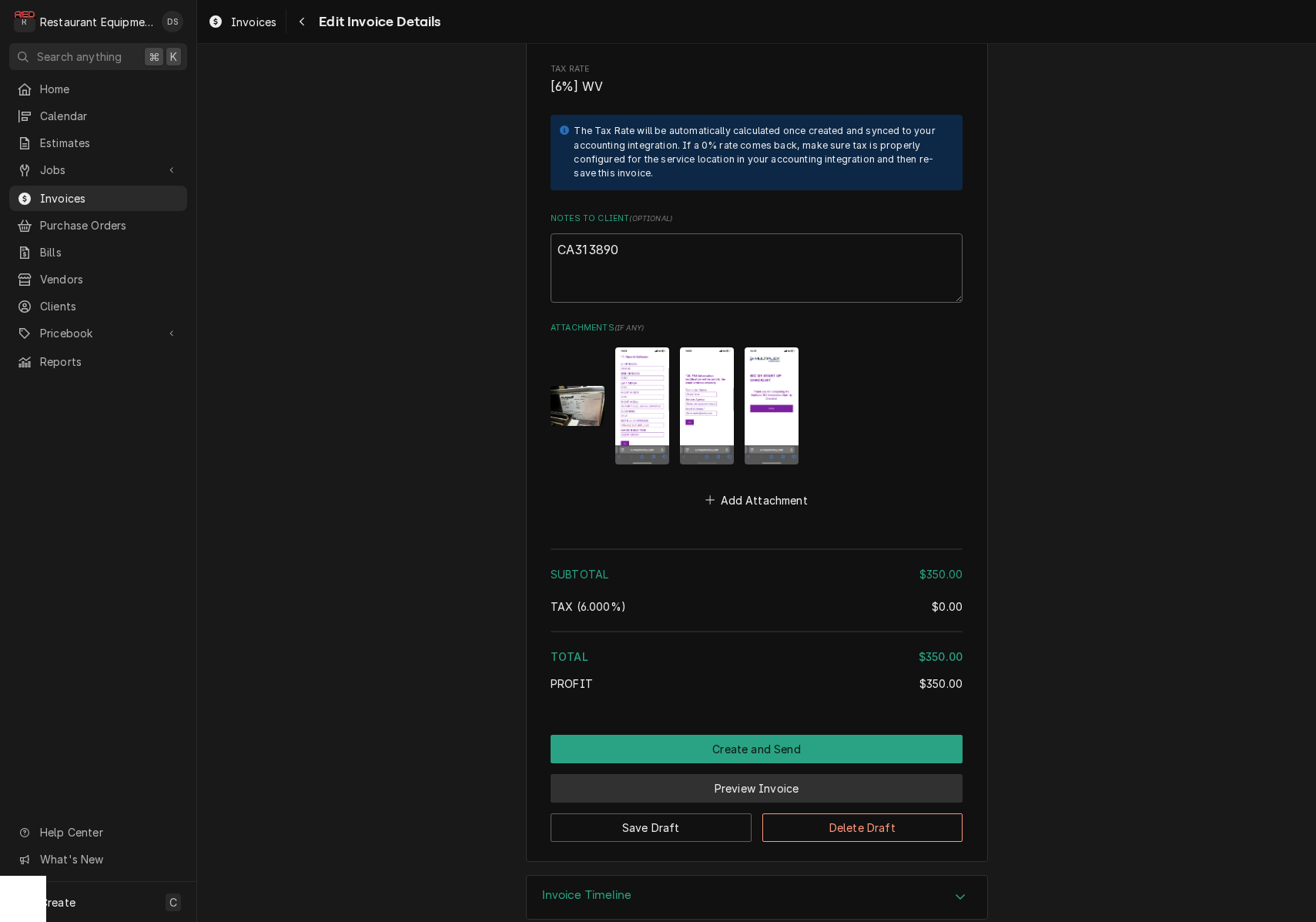
click at [736, 774] on button "Preview Invoice" at bounding box center [756, 788] width 412 height 29
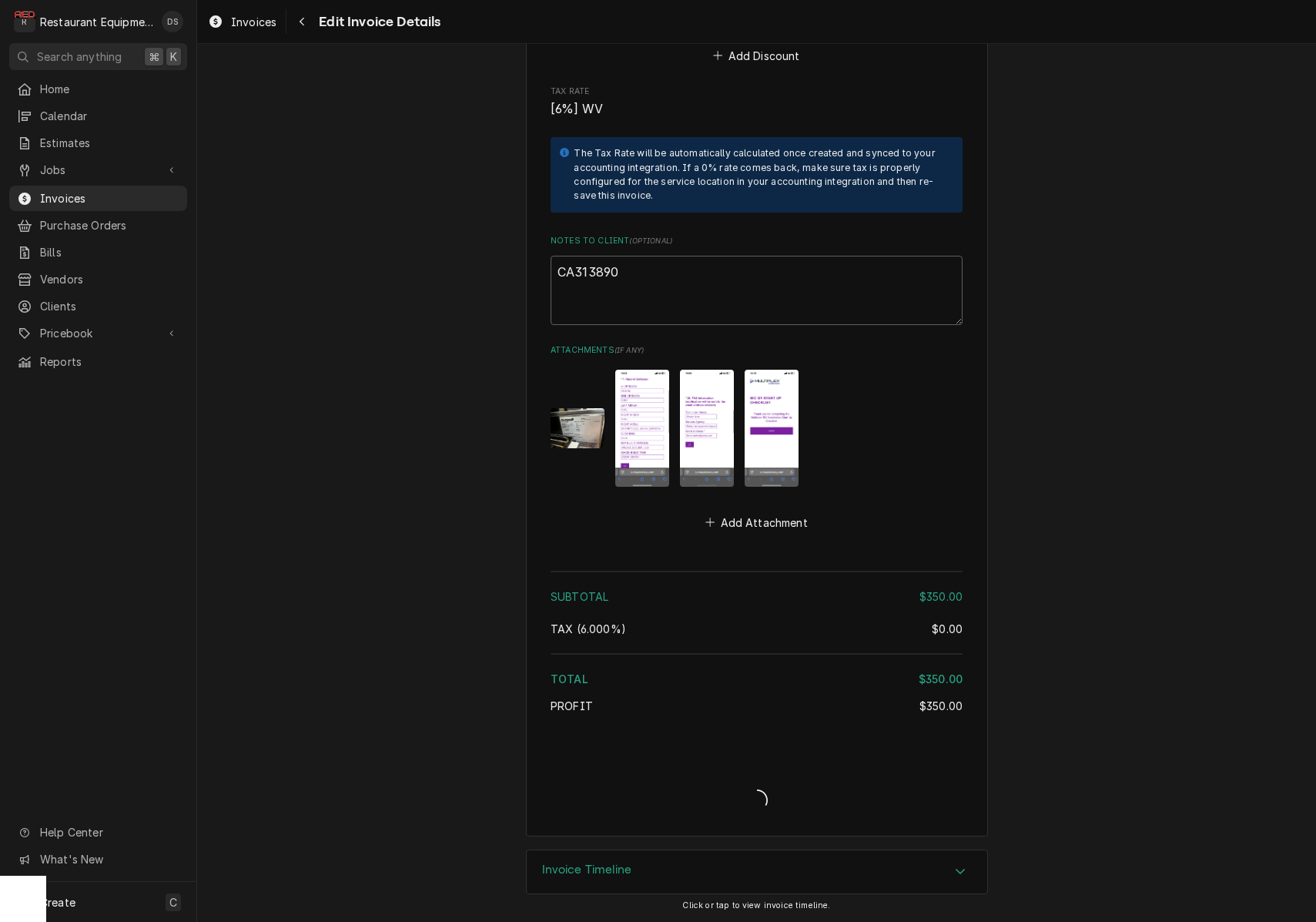
scroll to position [2645, 0]
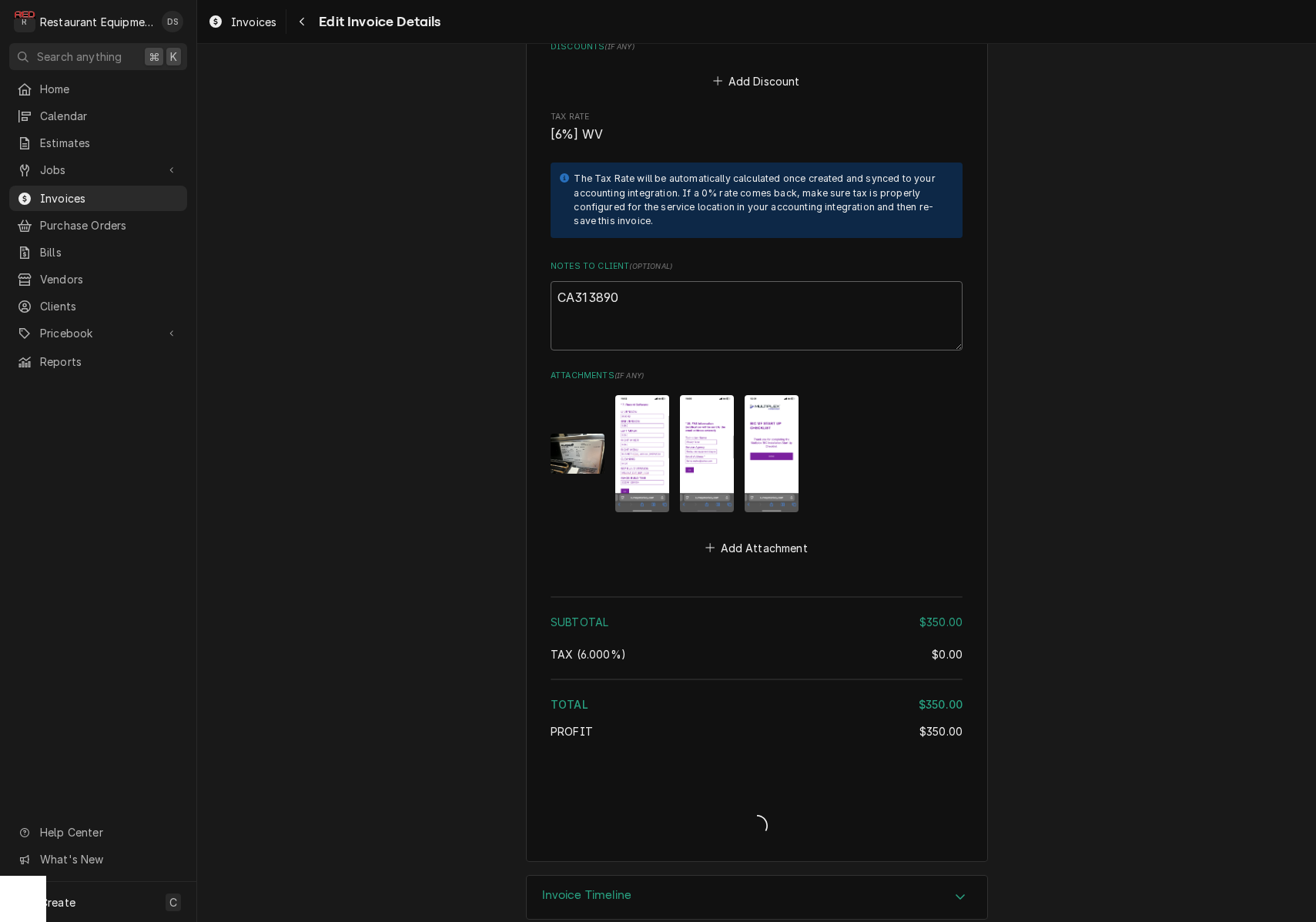
type textarea "x"
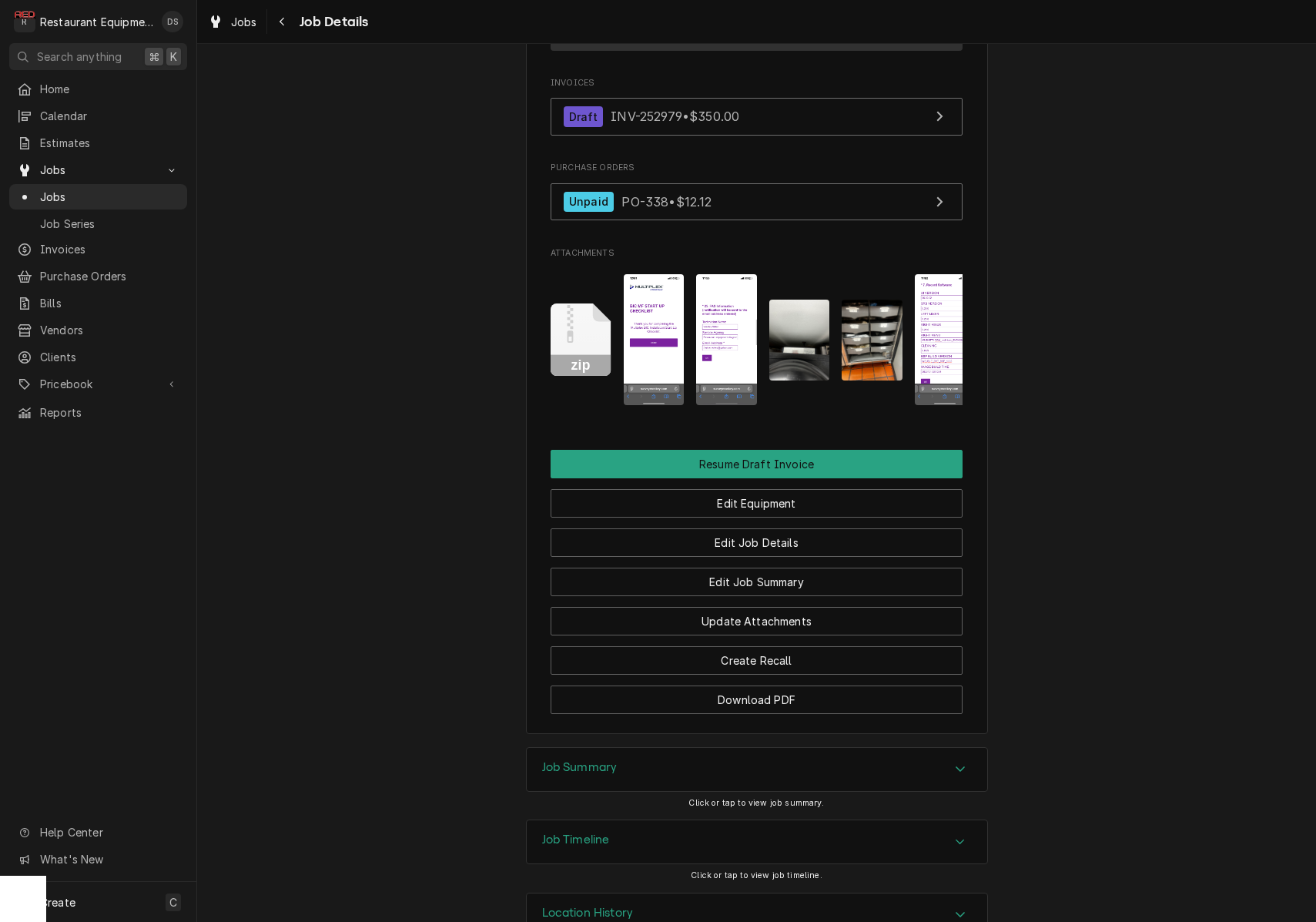
scroll to position [3273, 0]
drag, startPoint x: 706, startPoint y: 726, endPoint x: 715, endPoint y: 704, distance: 23.8
click at [706, 749] on div "Job Summary" at bounding box center [757, 770] width 460 height 43
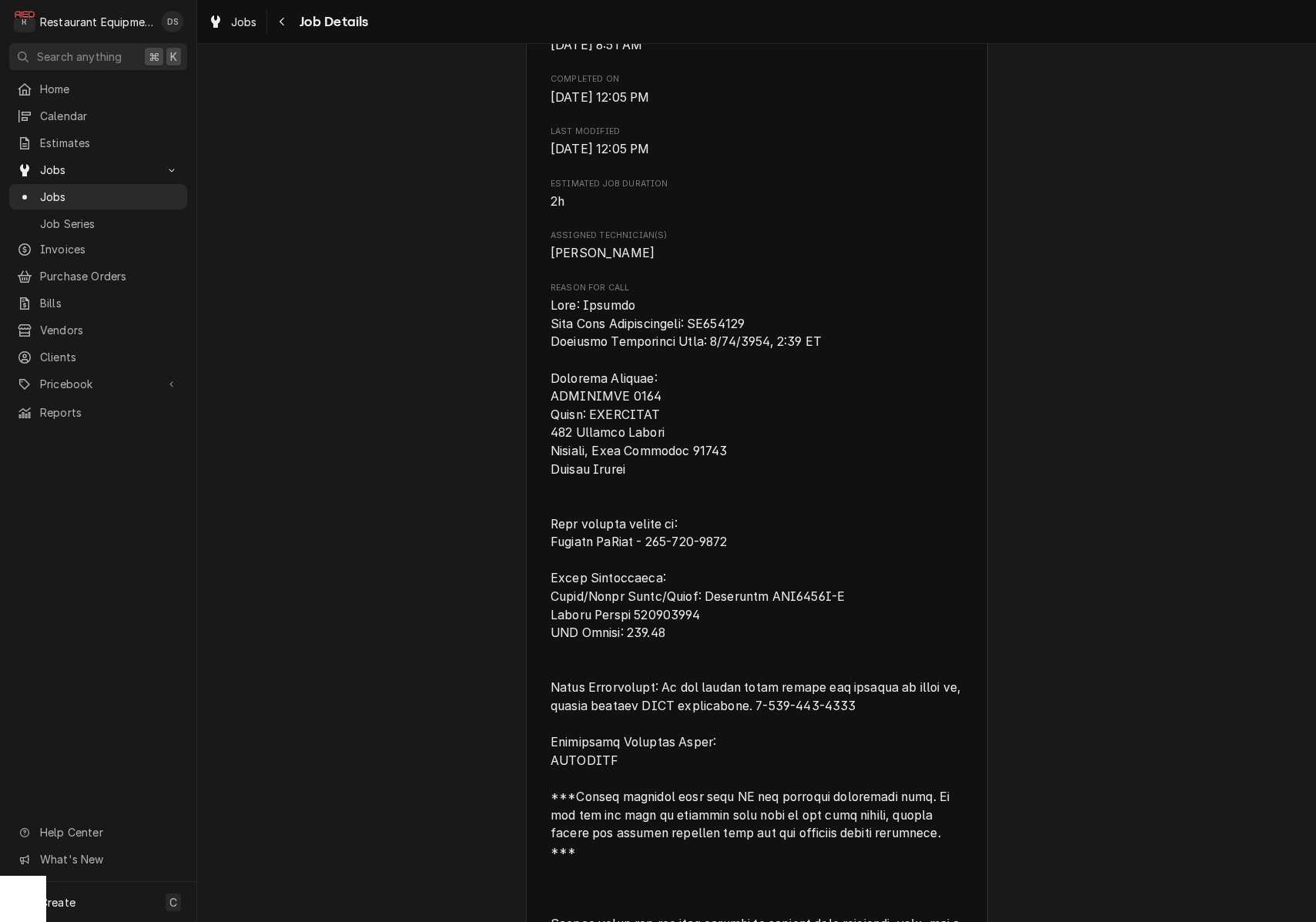
scroll to position [607, 0]
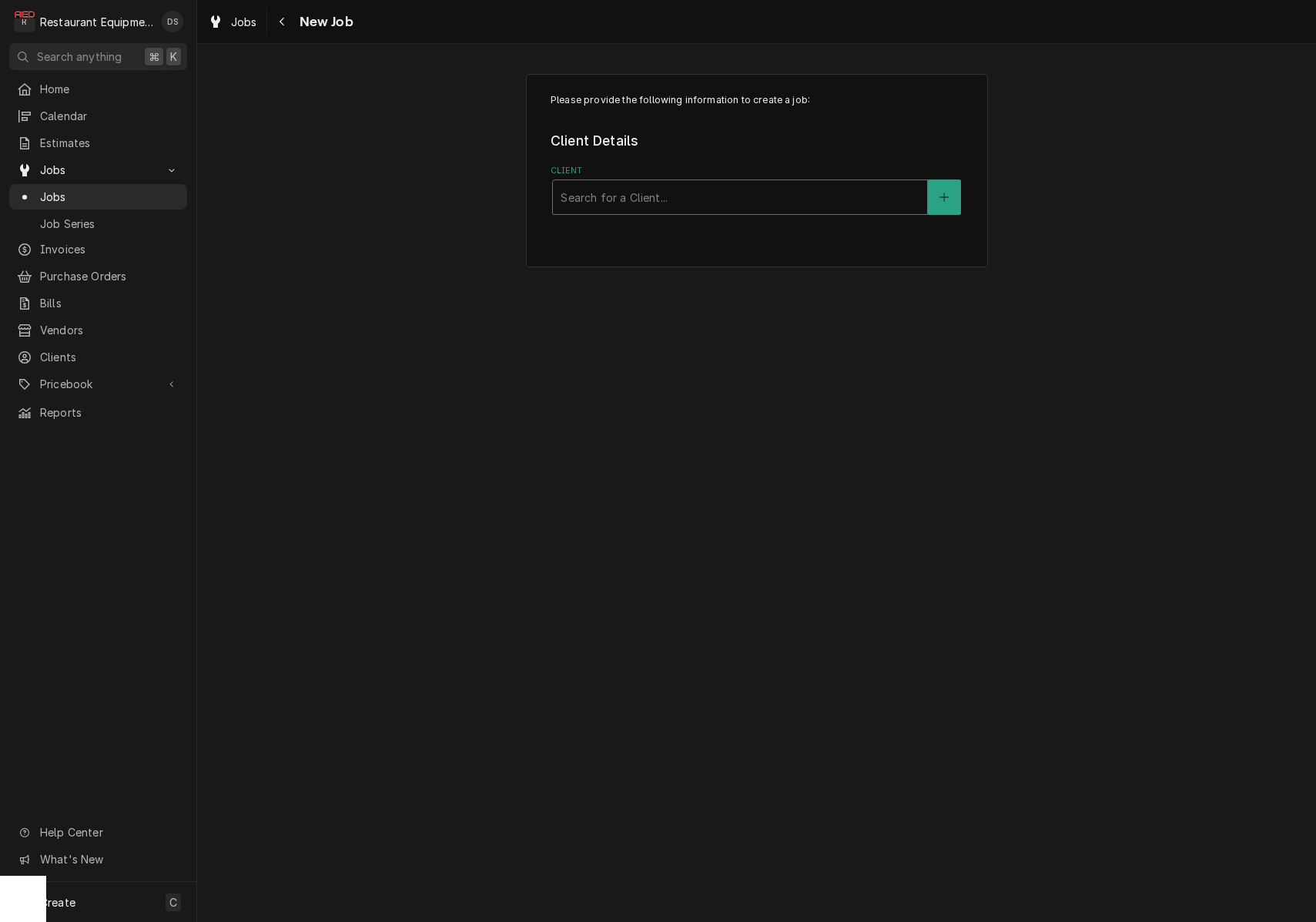
click at [695, 202] on div "Client" at bounding box center [740, 198] width 358 height 28
type input "[PERSON_NAME]"
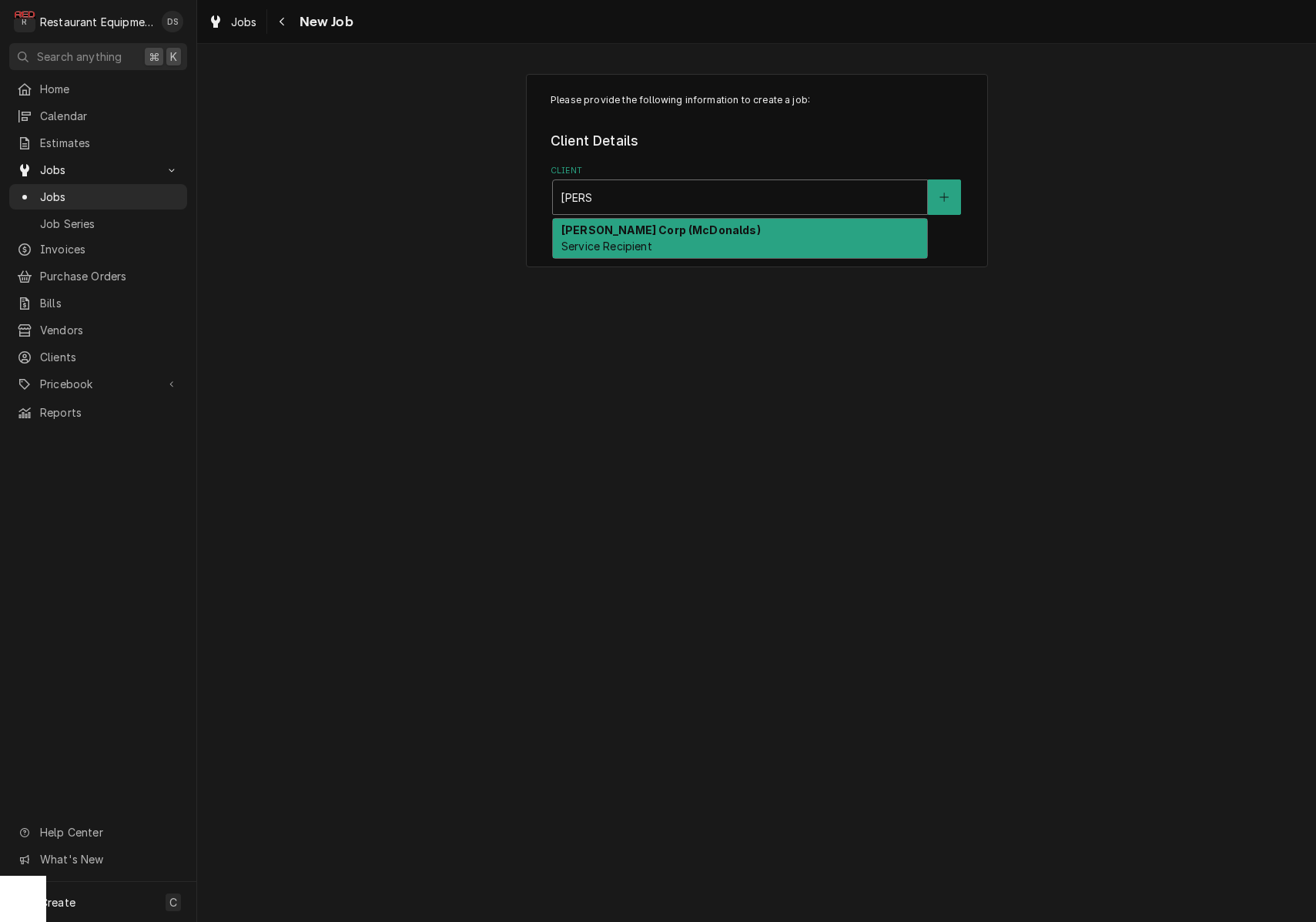
click at [683, 231] on strong "[PERSON_NAME] Corp (McDonalds)" at bounding box center [661, 230] width 200 height 13
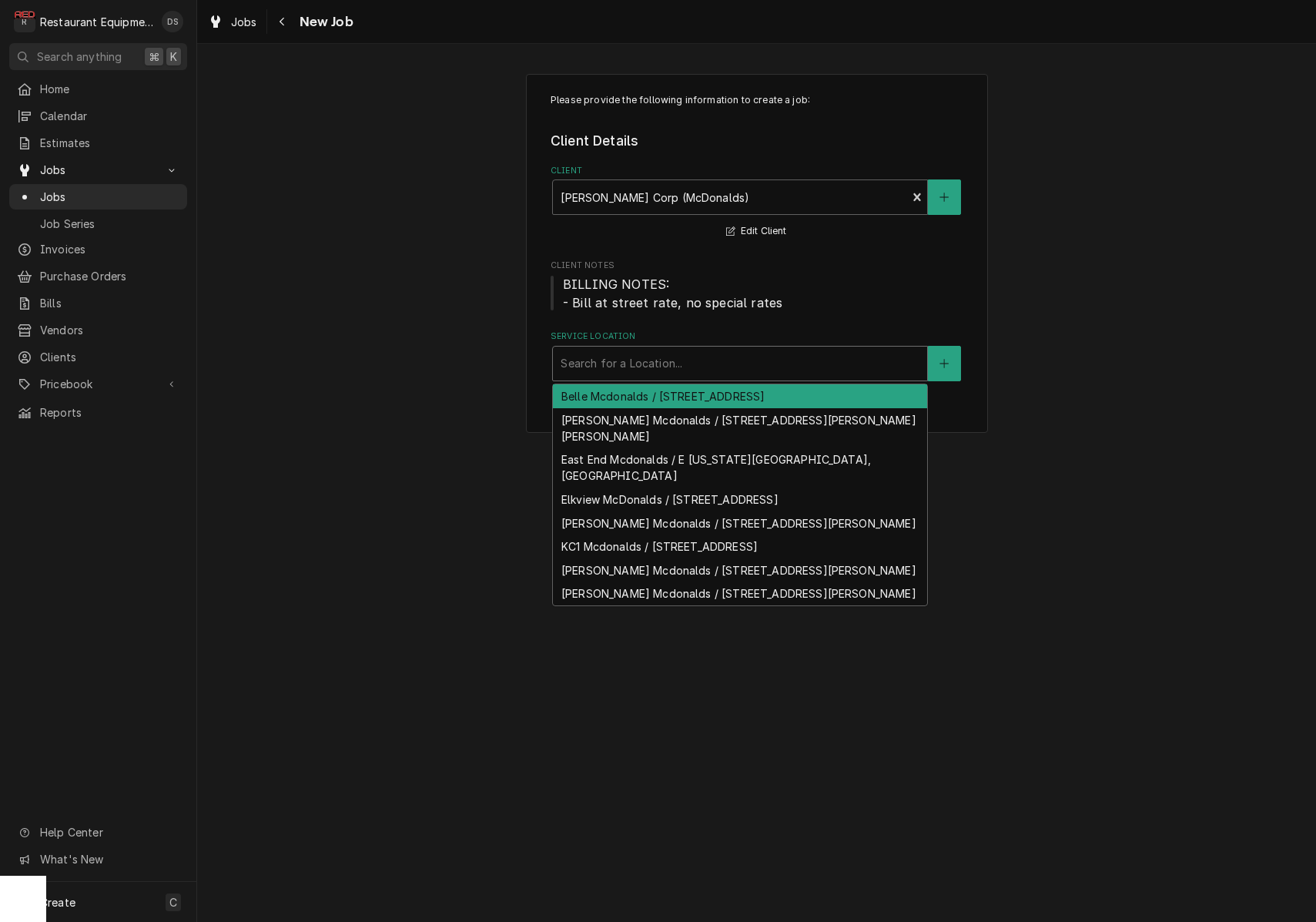
click at [672, 364] on div "Search for a Location..." at bounding box center [740, 364] width 358 height 16
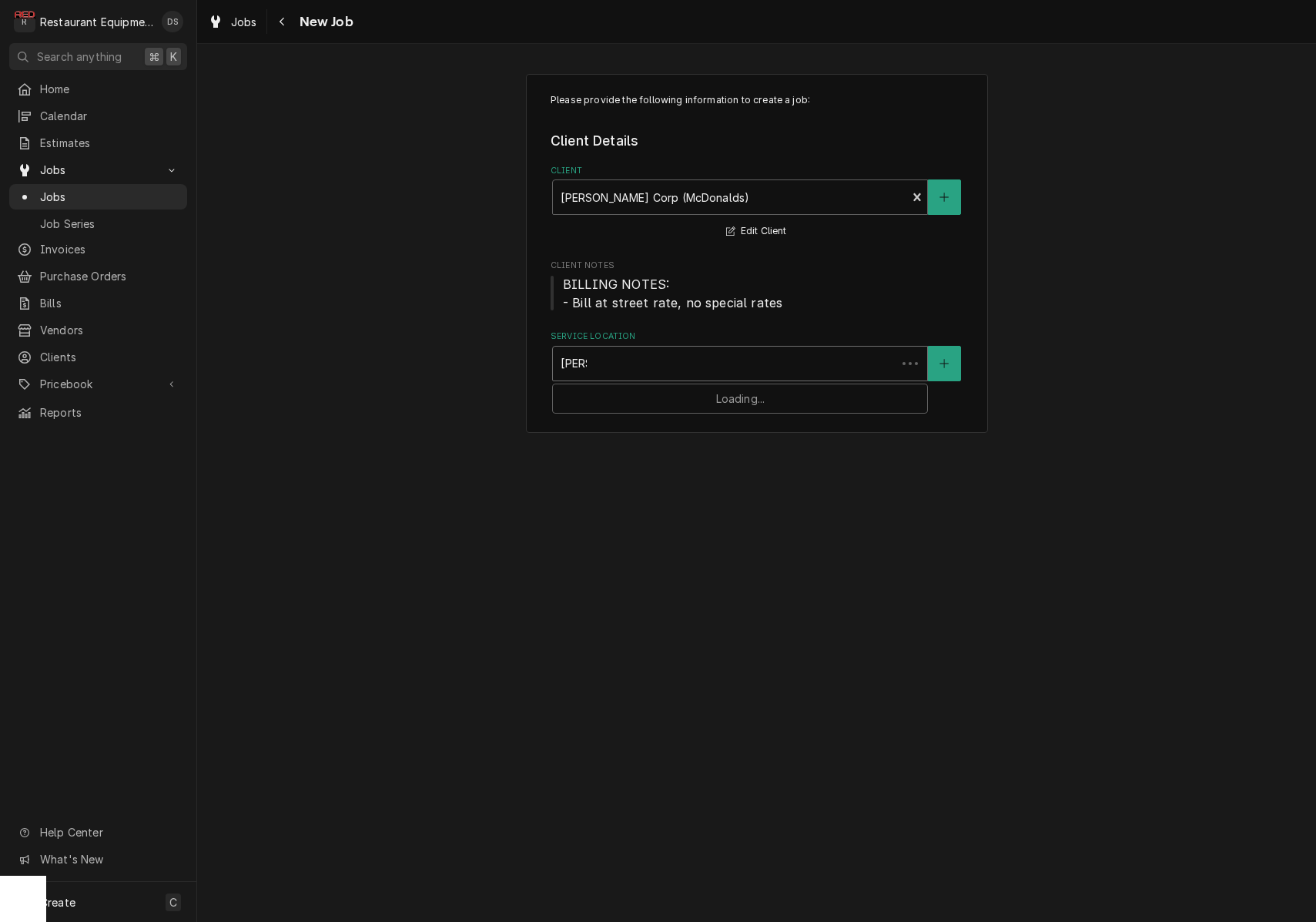
type input "graft"
click at [797, 197] on div "Client" at bounding box center [740, 198] width 358 height 28
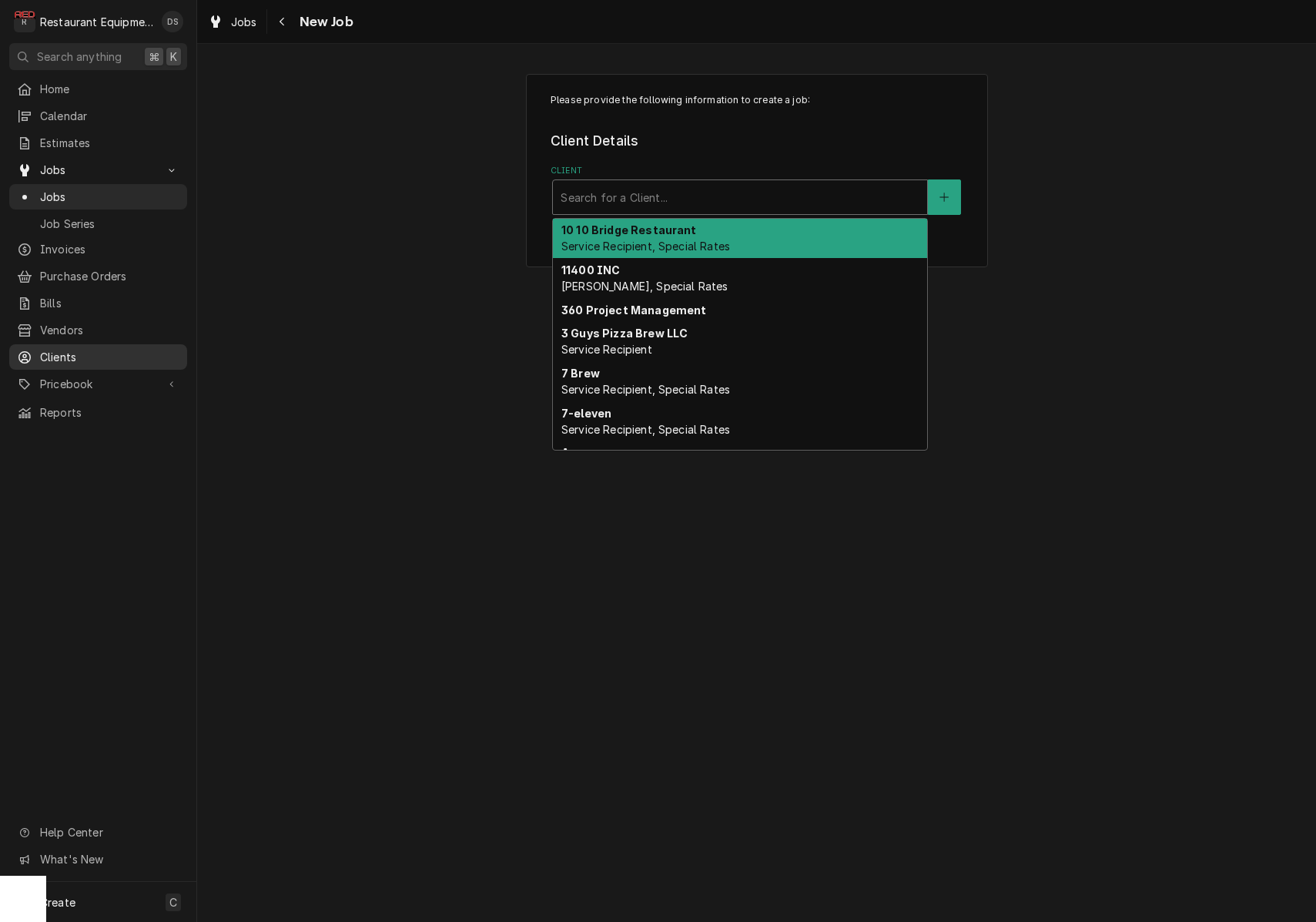
click at [80, 356] on span "Clients" at bounding box center [110, 357] width 140 height 16
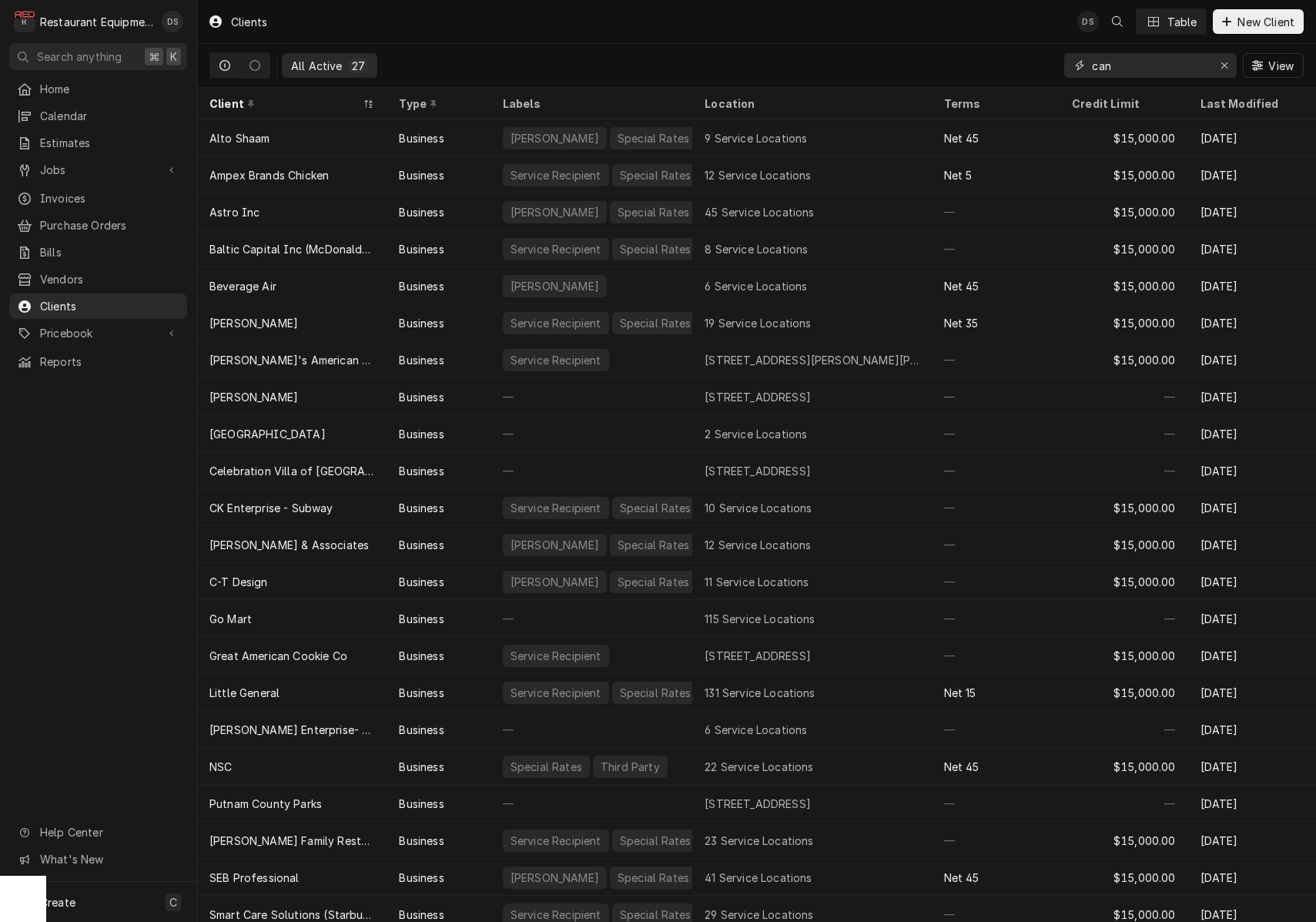
click at [1150, 66] on input "can" at bounding box center [1150, 65] width 116 height 25
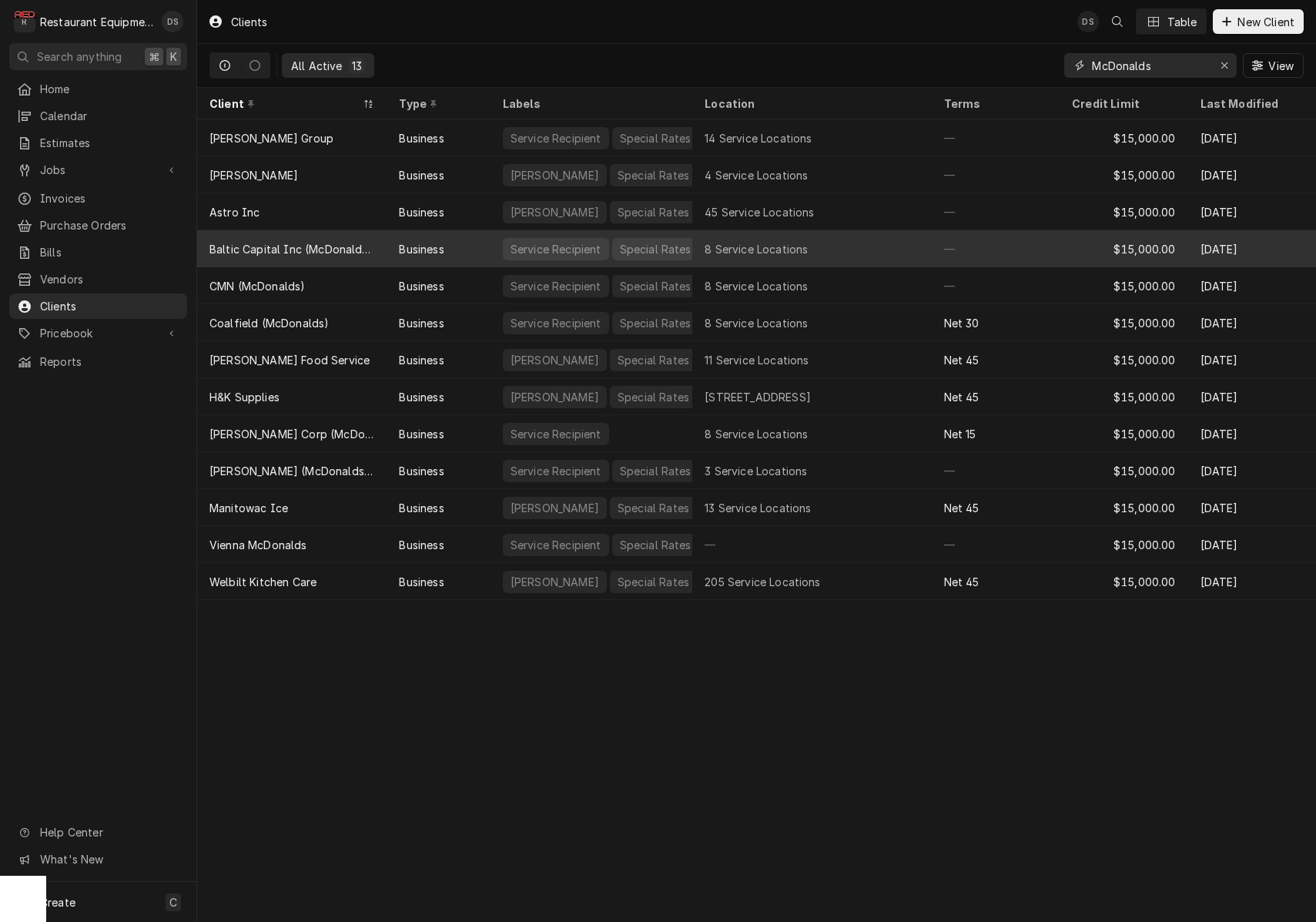
type input "McDonalds"
click at [468, 251] on div "Business" at bounding box center [437, 249] width 103 height 37
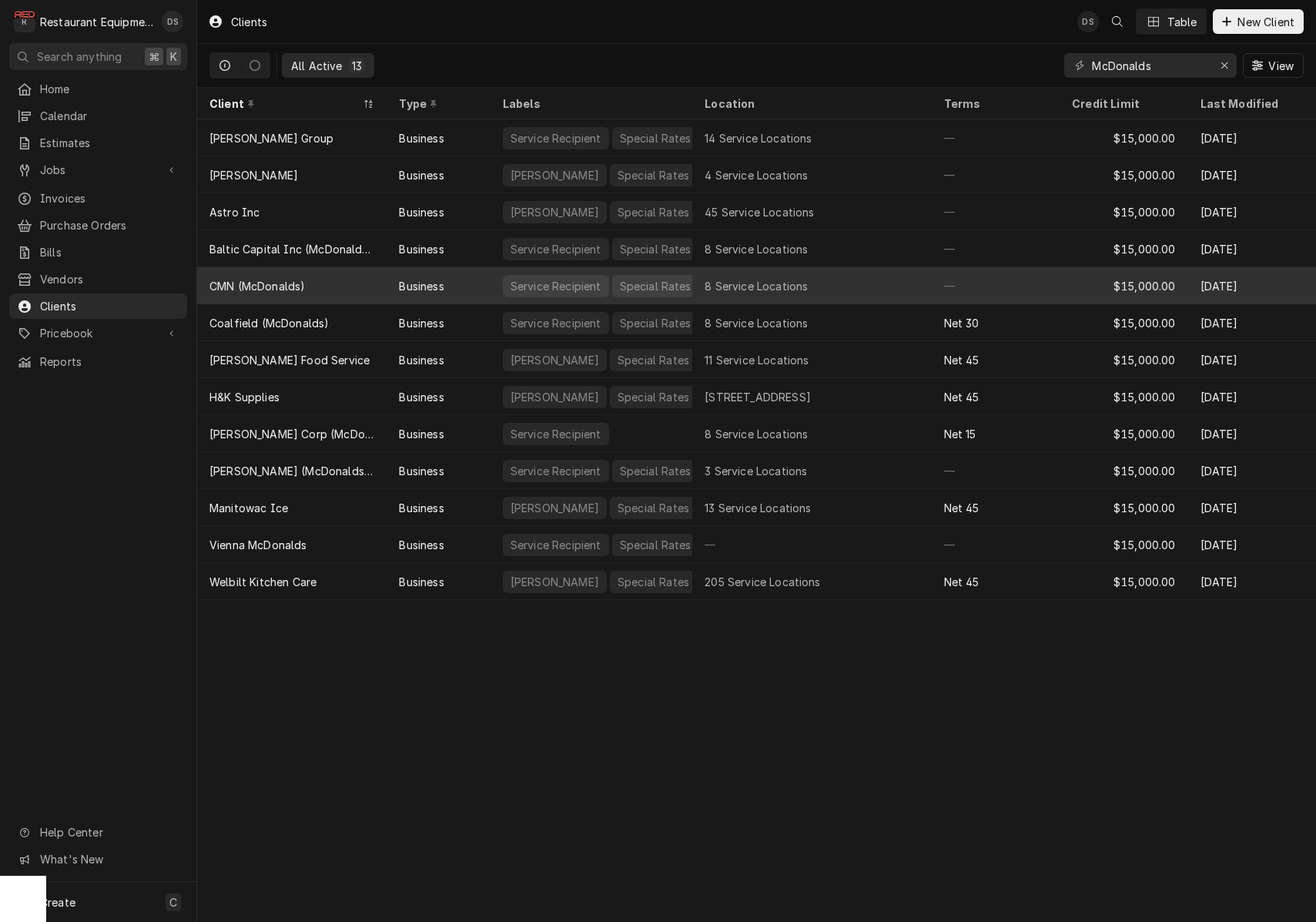
click at [335, 285] on div "CMN (McDonalds)" at bounding box center [292, 286] width 190 height 37
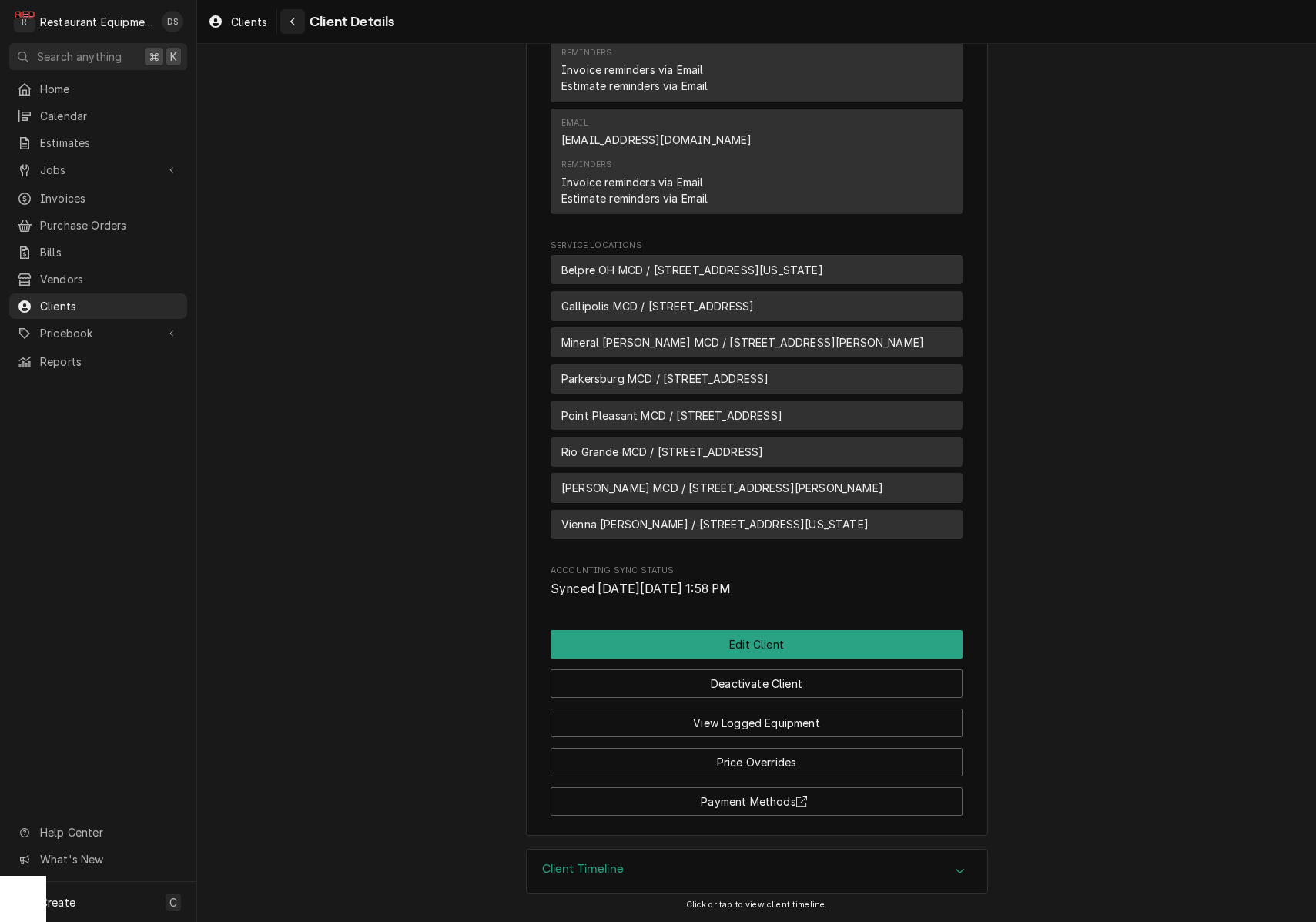
click at [297, 25] on icon "Navigate back" at bounding box center [293, 21] width 7 height 11
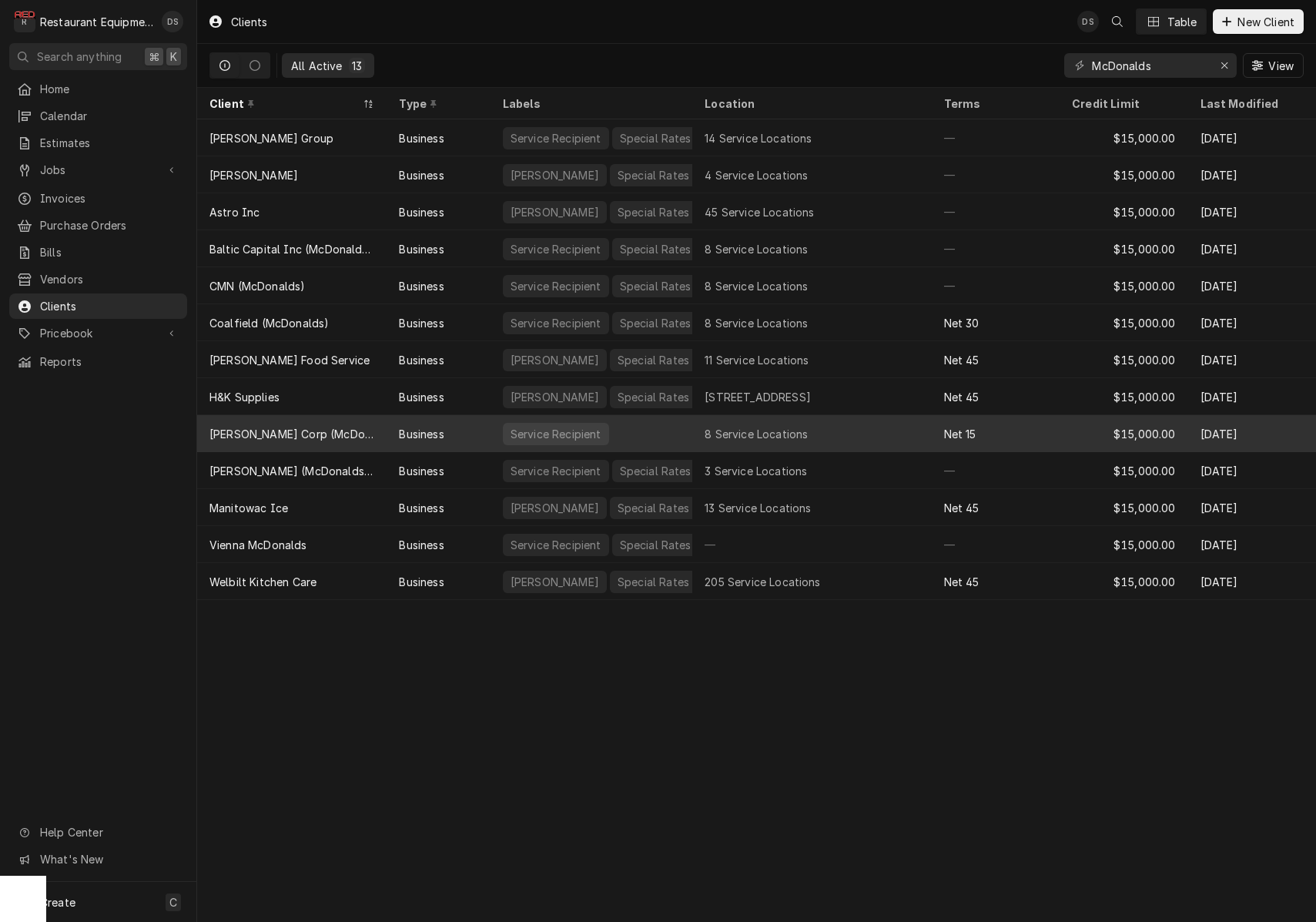
click at [461, 436] on div "Business" at bounding box center [437, 434] width 103 height 37
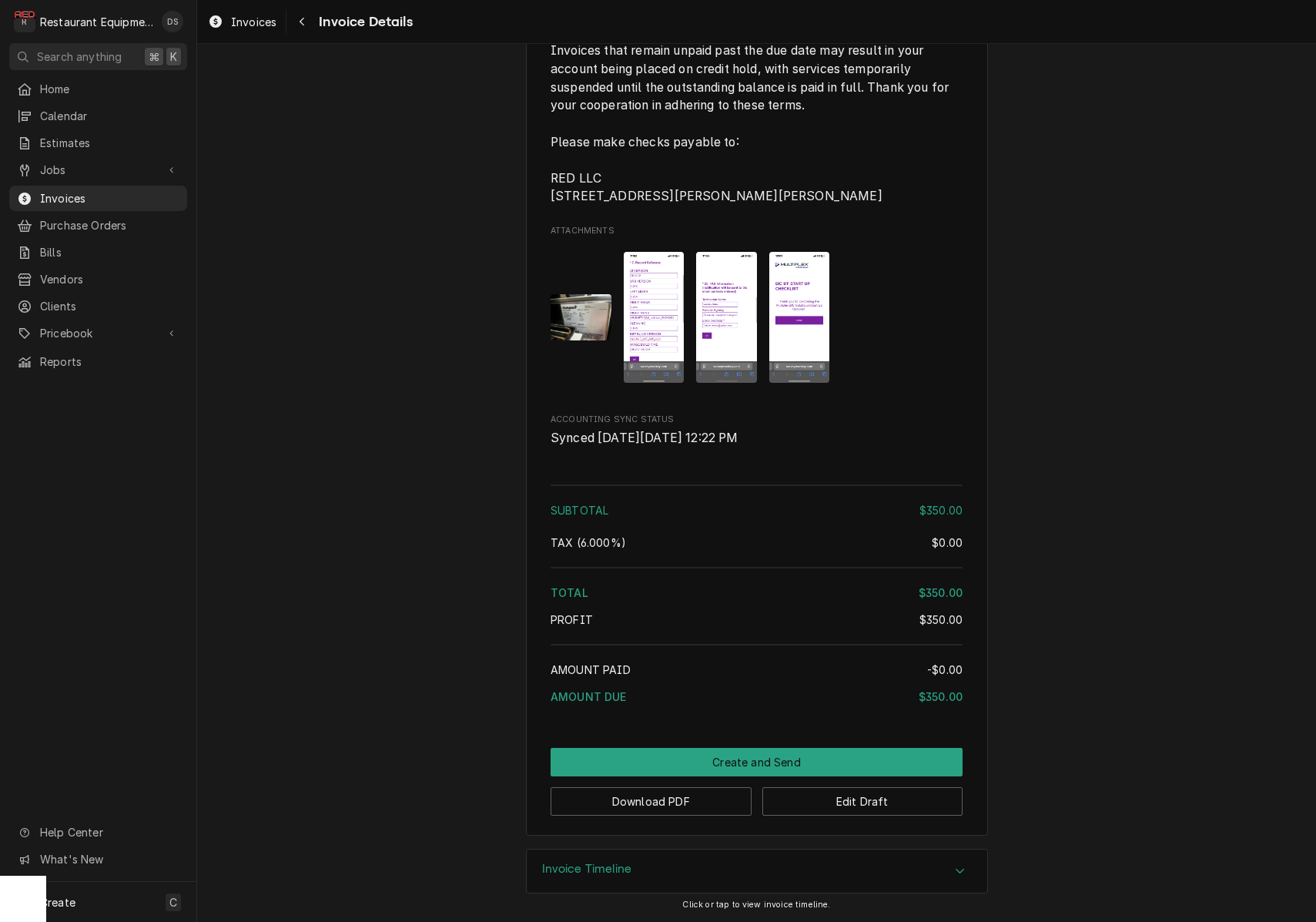
scroll to position [2529, 0]
click at [661, 805] on button "Download PDF" at bounding box center [650, 801] width 201 height 29
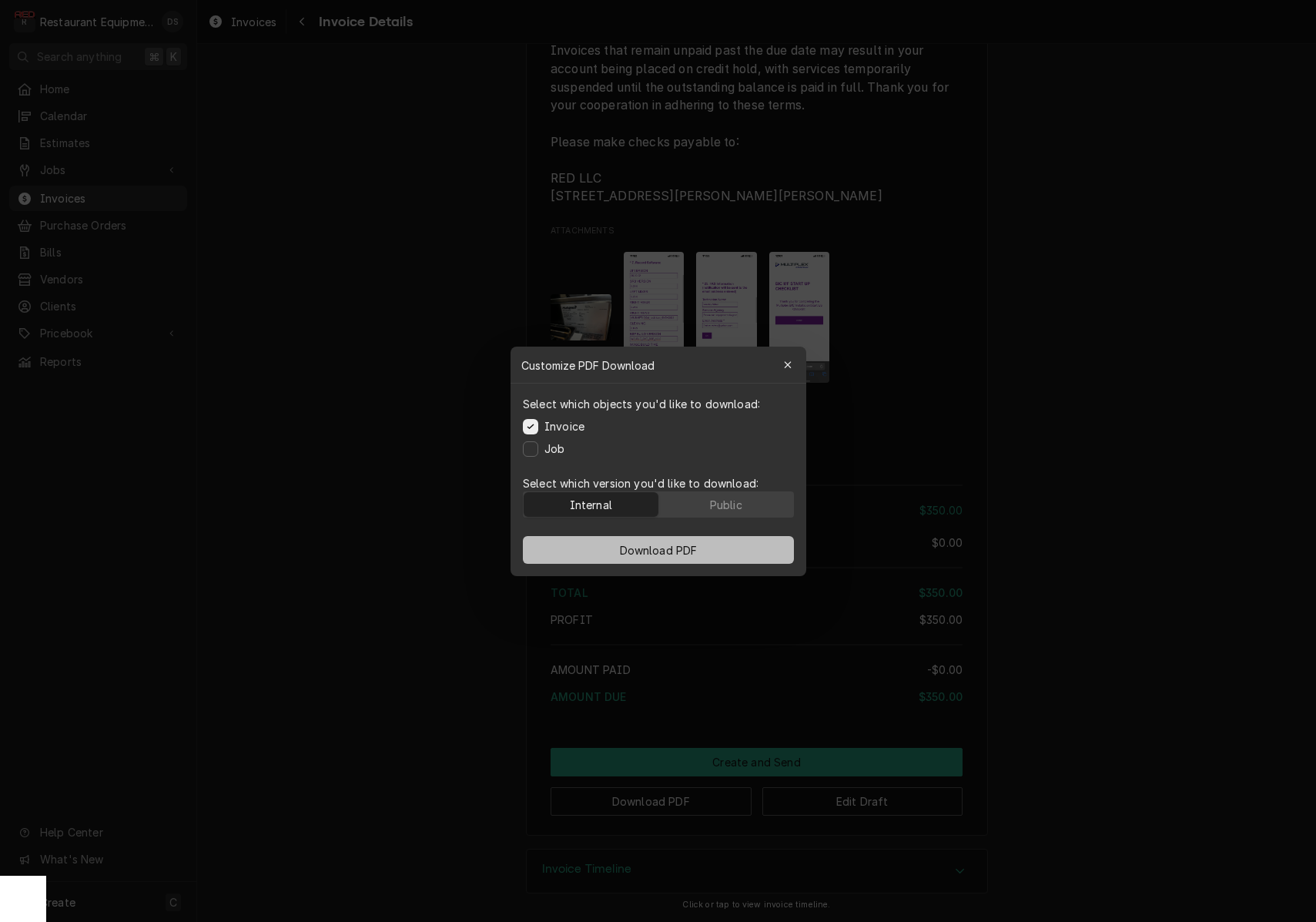
drag, startPoint x: 699, startPoint y: 506, endPoint x: 701, endPoint y: 536, distance: 30.1
click at [699, 506] on button "Public" at bounding box center [725, 504] width 135 height 25
click at [704, 547] on button "Download PDF" at bounding box center [659, 550] width 272 height 28
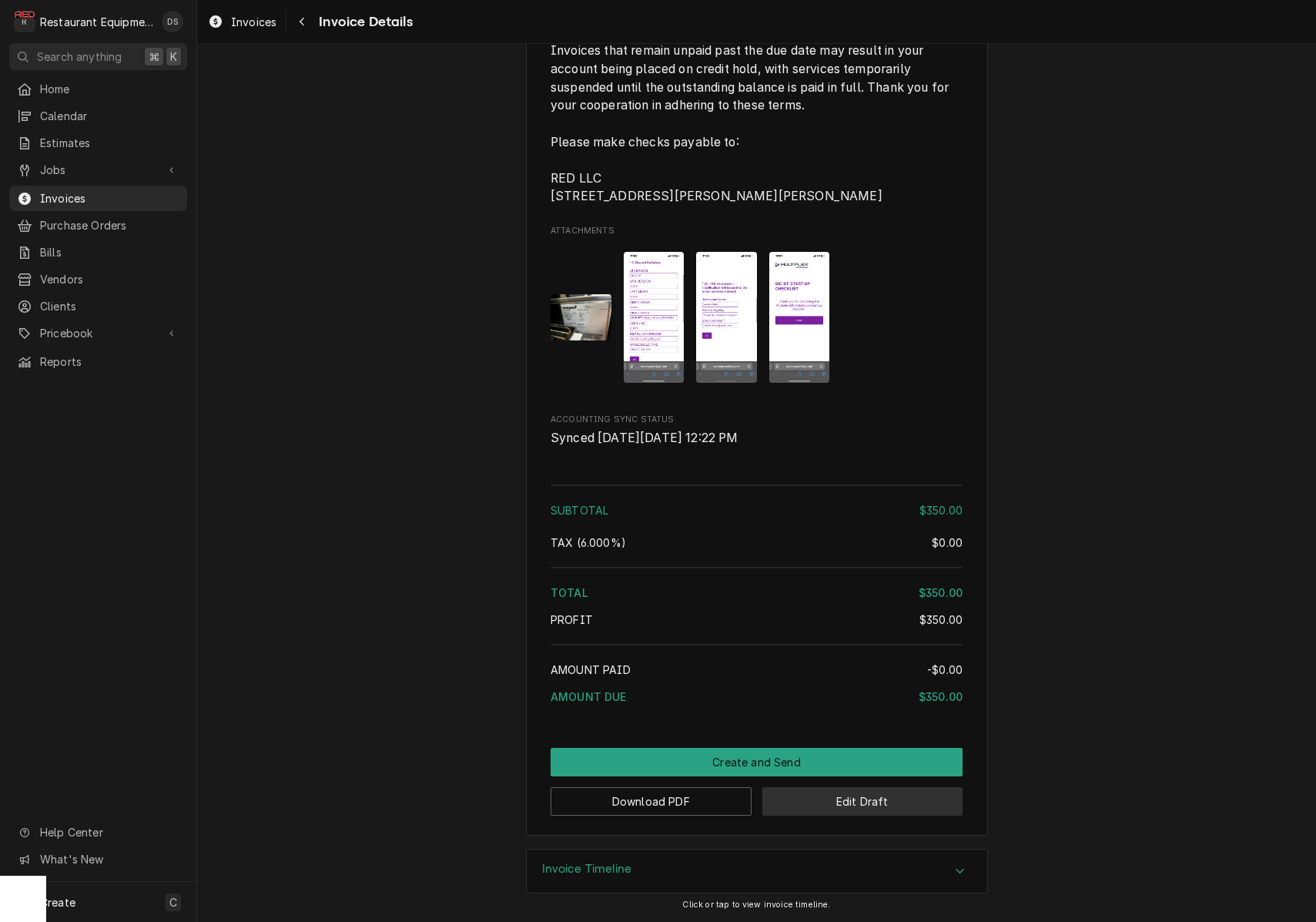
click at [865, 807] on button "Edit Draft" at bounding box center [863, 801] width 201 height 29
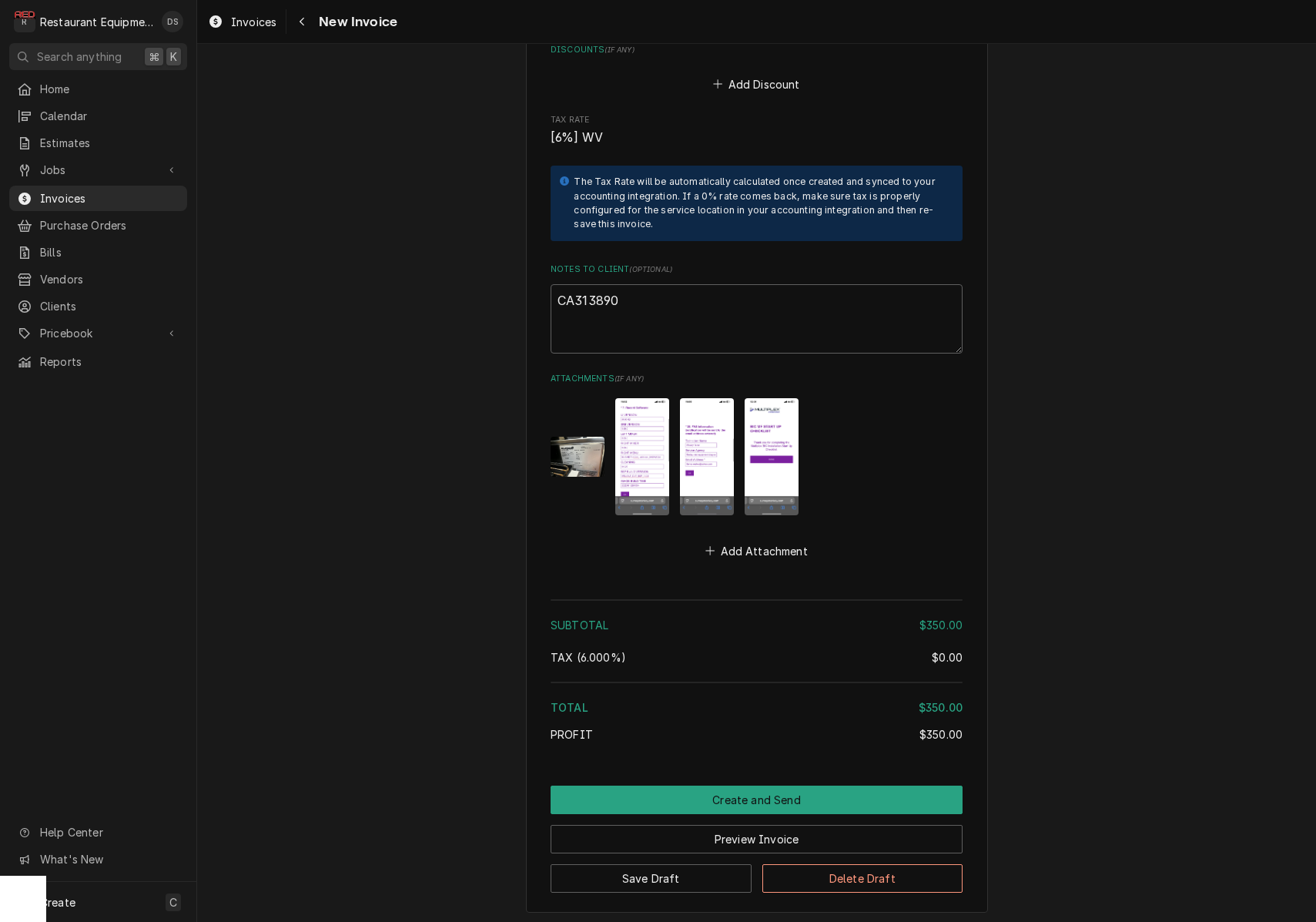
scroll to position [2693, 0]
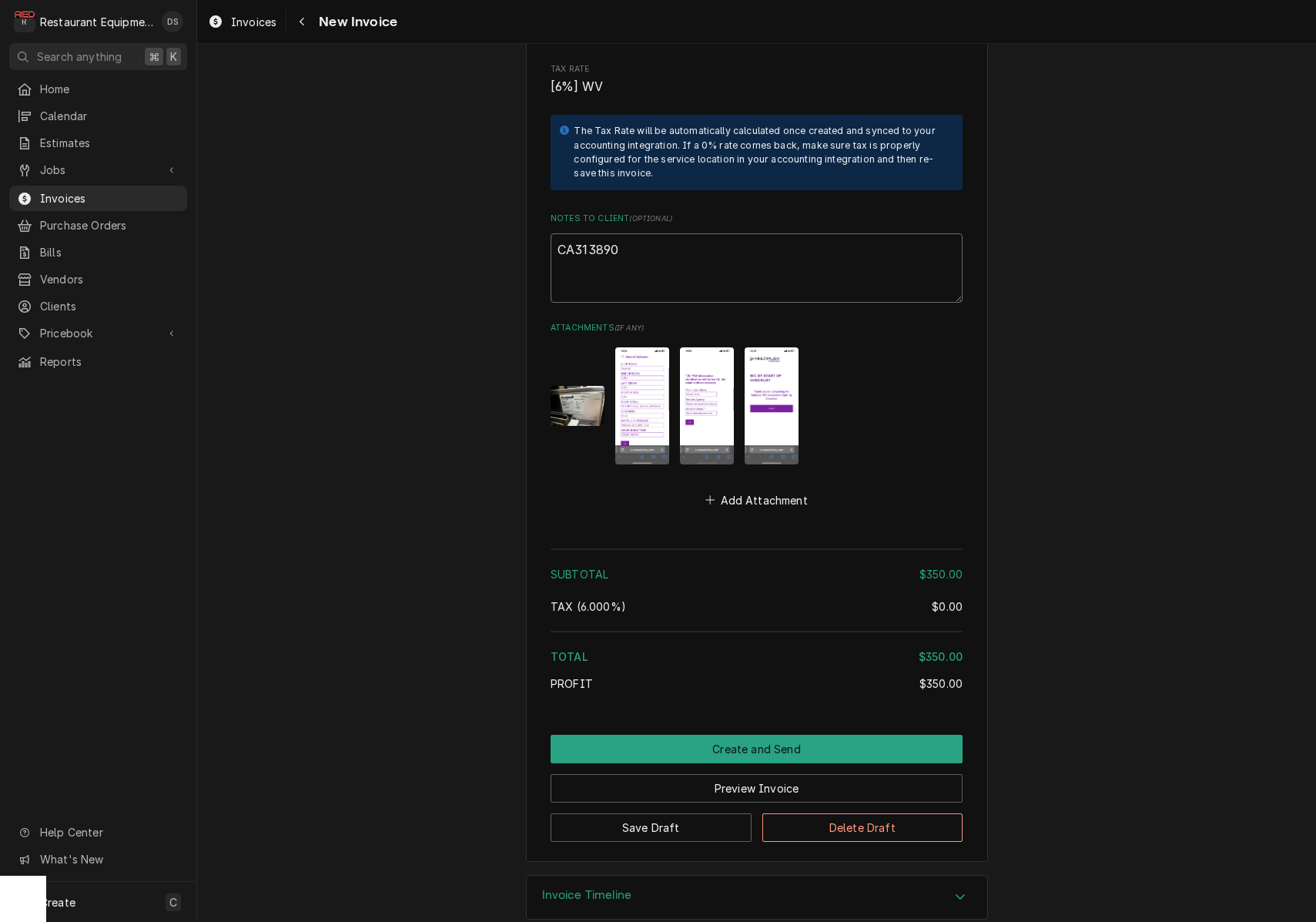
click at [654, 234] on textarea "CA313890" at bounding box center [756, 268] width 412 height 69
type textarea "x"
type textarea "CA313890"
type textarea "x"
type textarea "CA313890"
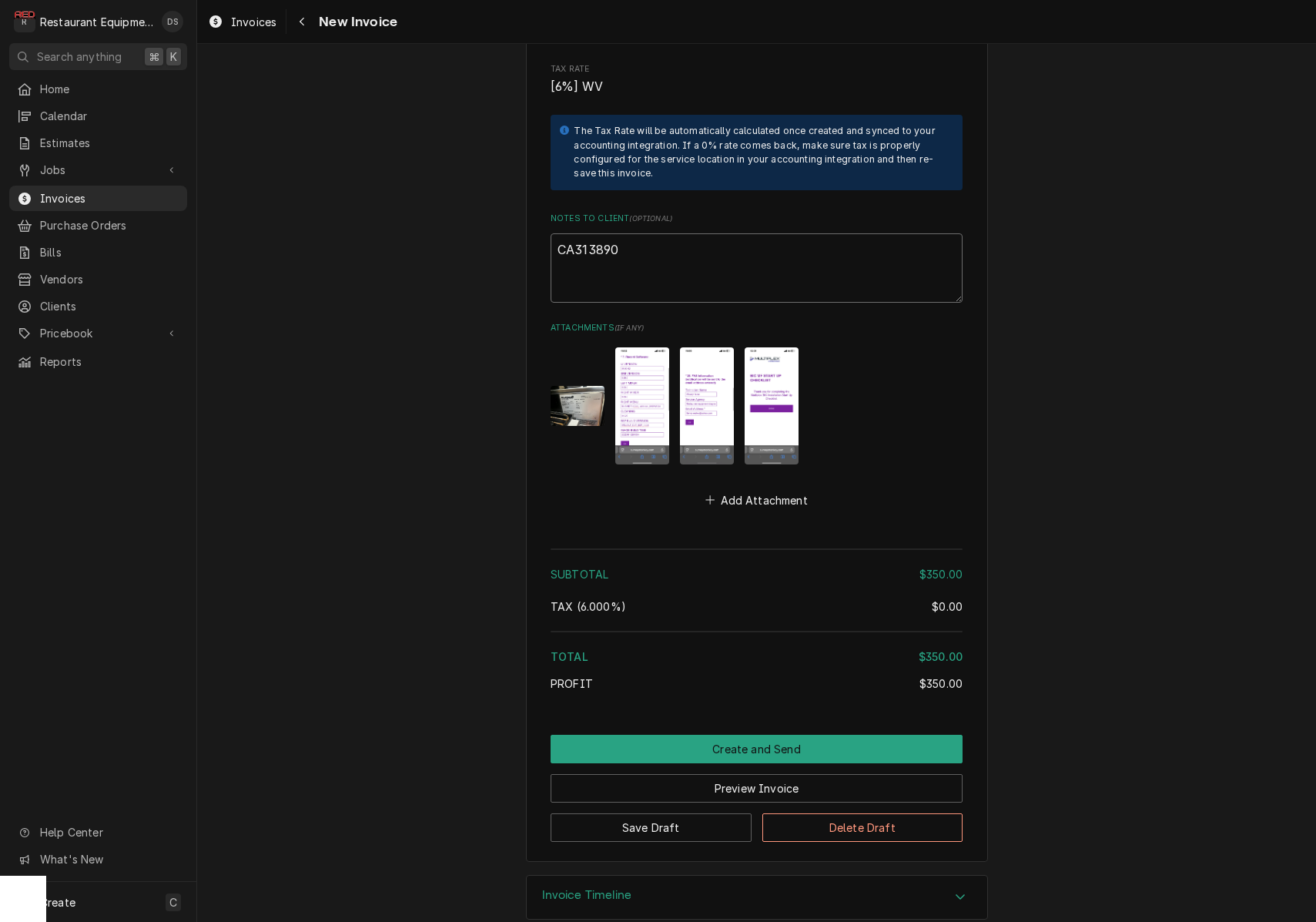
type textarea "x"
type textarea "CA313890"
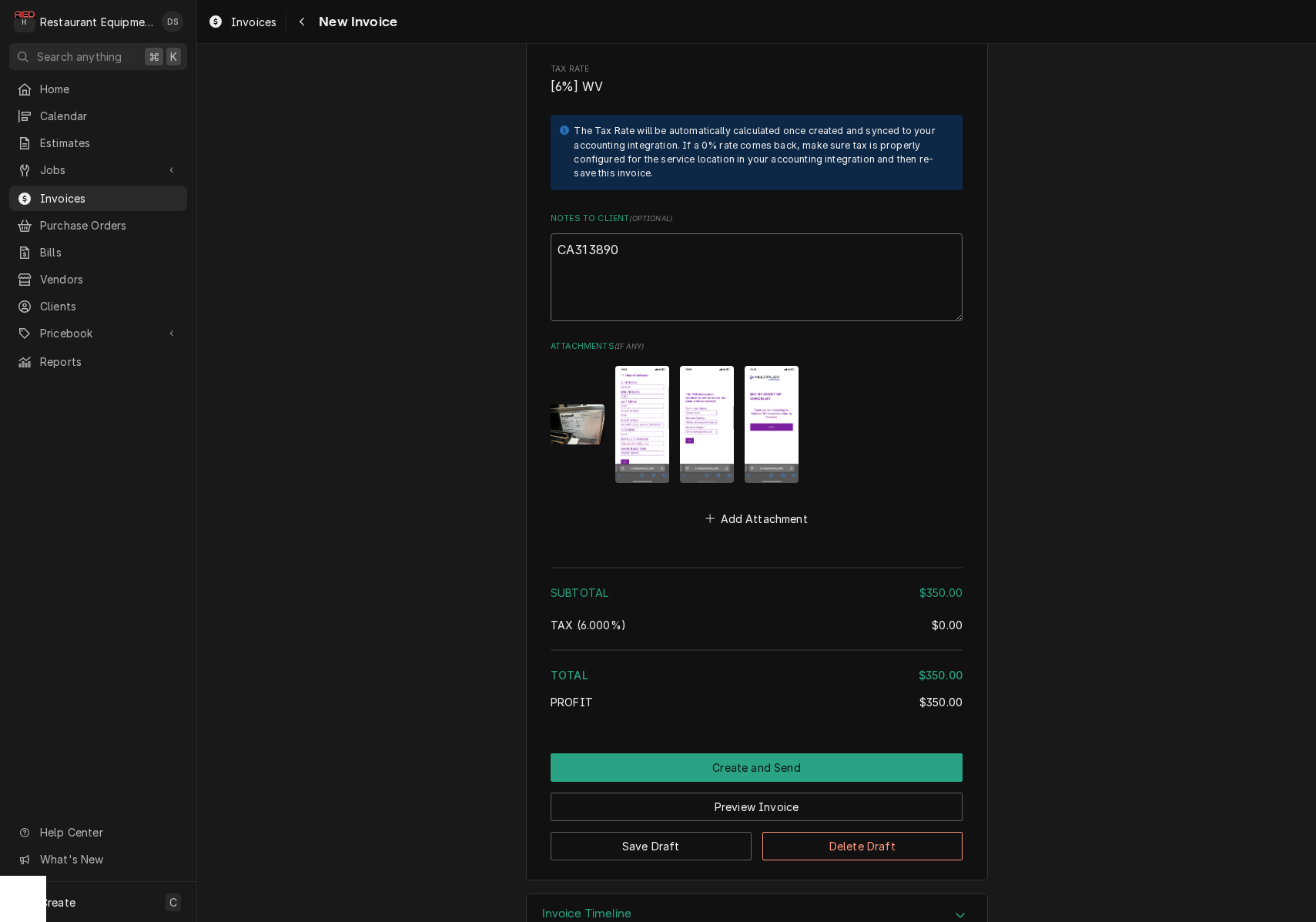
paste textarea "Claim KC-1035053"
type textarea "x"
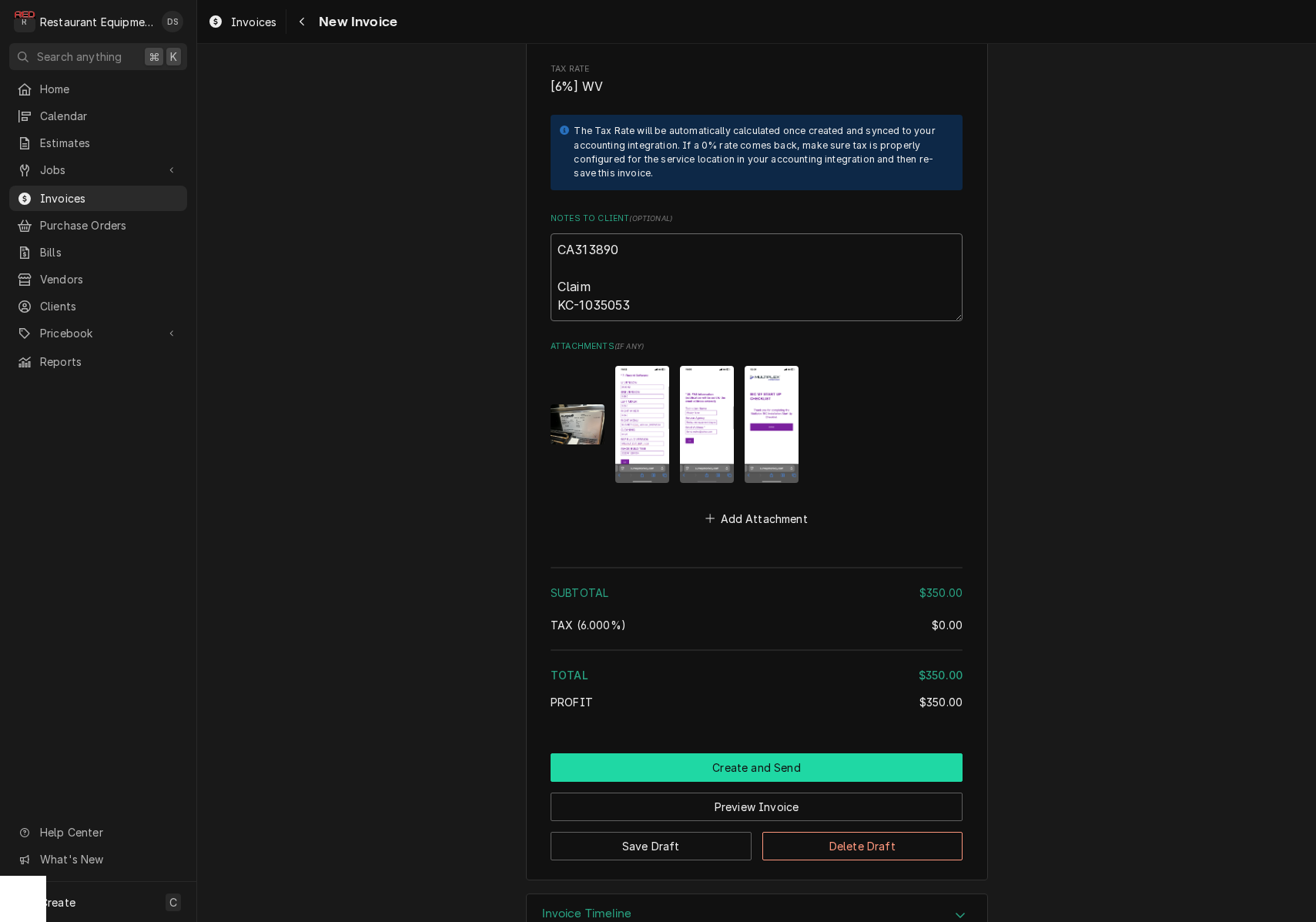
type textarea "CA313890 Claim KC-1035053"
click at [786, 753] on button "Create and Send" at bounding box center [756, 767] width 412 height 29
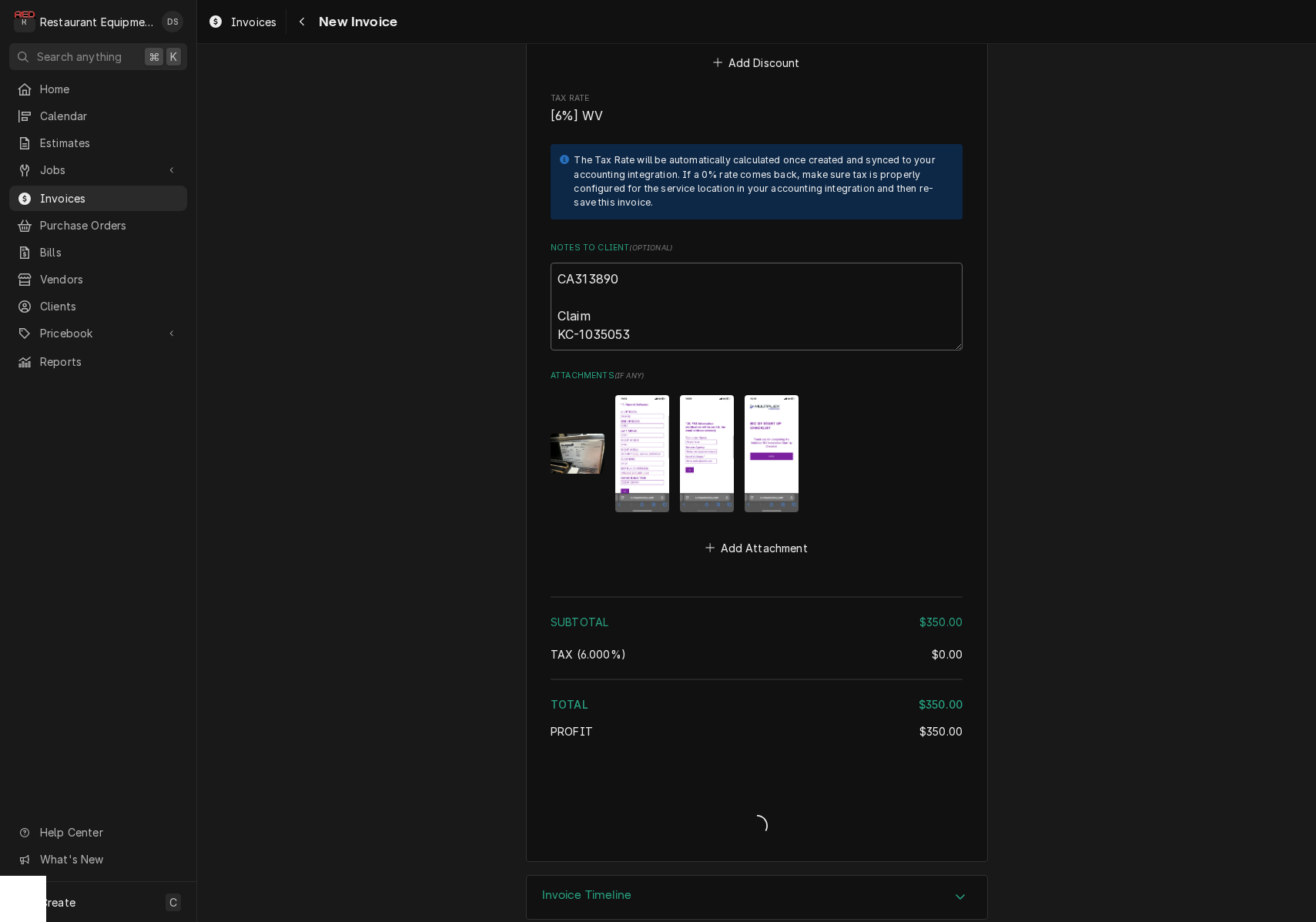
type textarea "x"
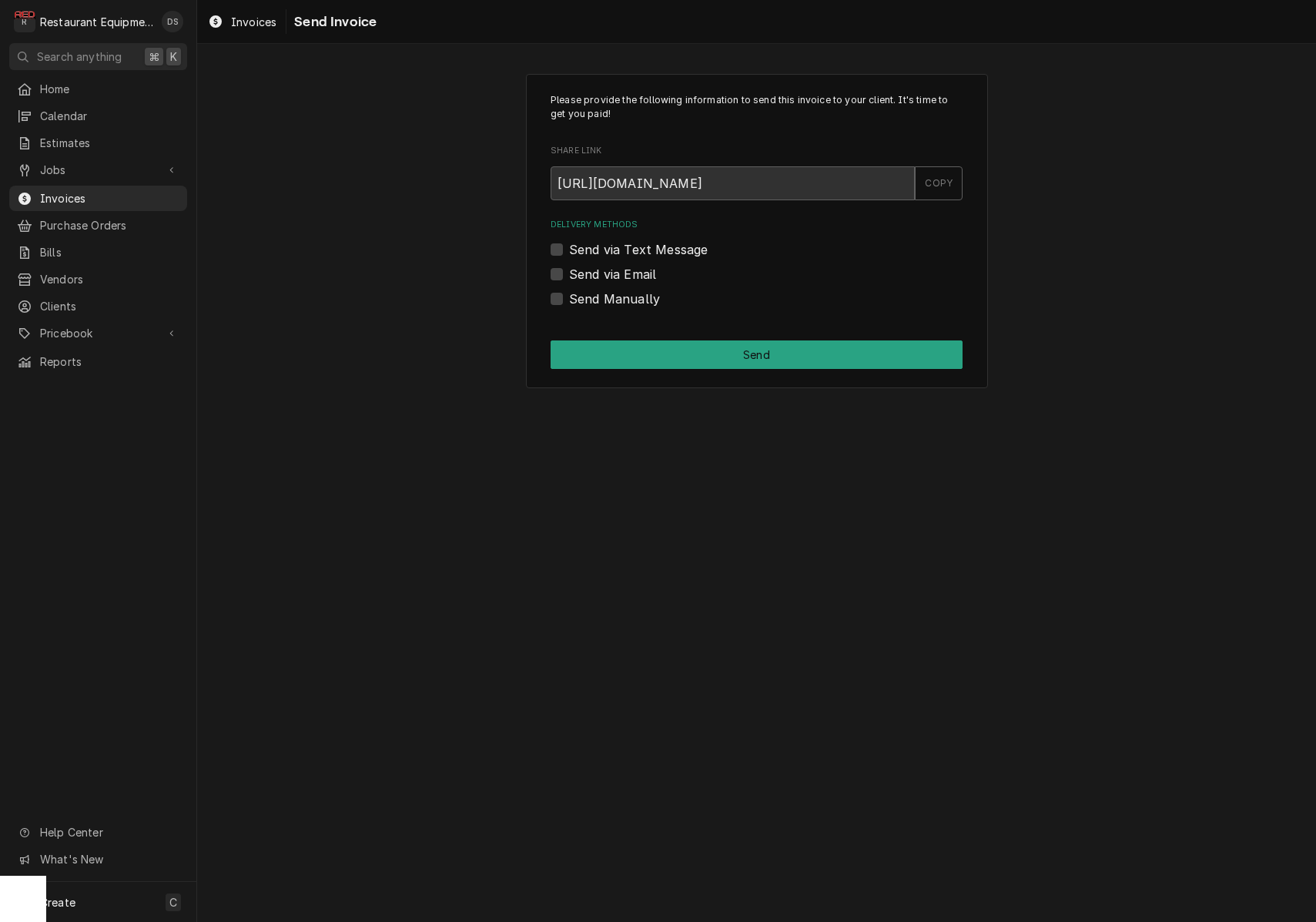
click at [569, 299] on label "Send Manually" at bounding box center [614, 299] width 91 height 19
click at [569, 299] on input "Send Manually" at bounding box center [775, 307] width 412 height 34
checkbox input "true"
drag, startPoint x: 681, startPoint y: 355, endPoint x: 686, endPoint y: 362, distance: 8.6
click at [681, 356] on button "Send" at bounding box center [756, 355] width 412 height 29
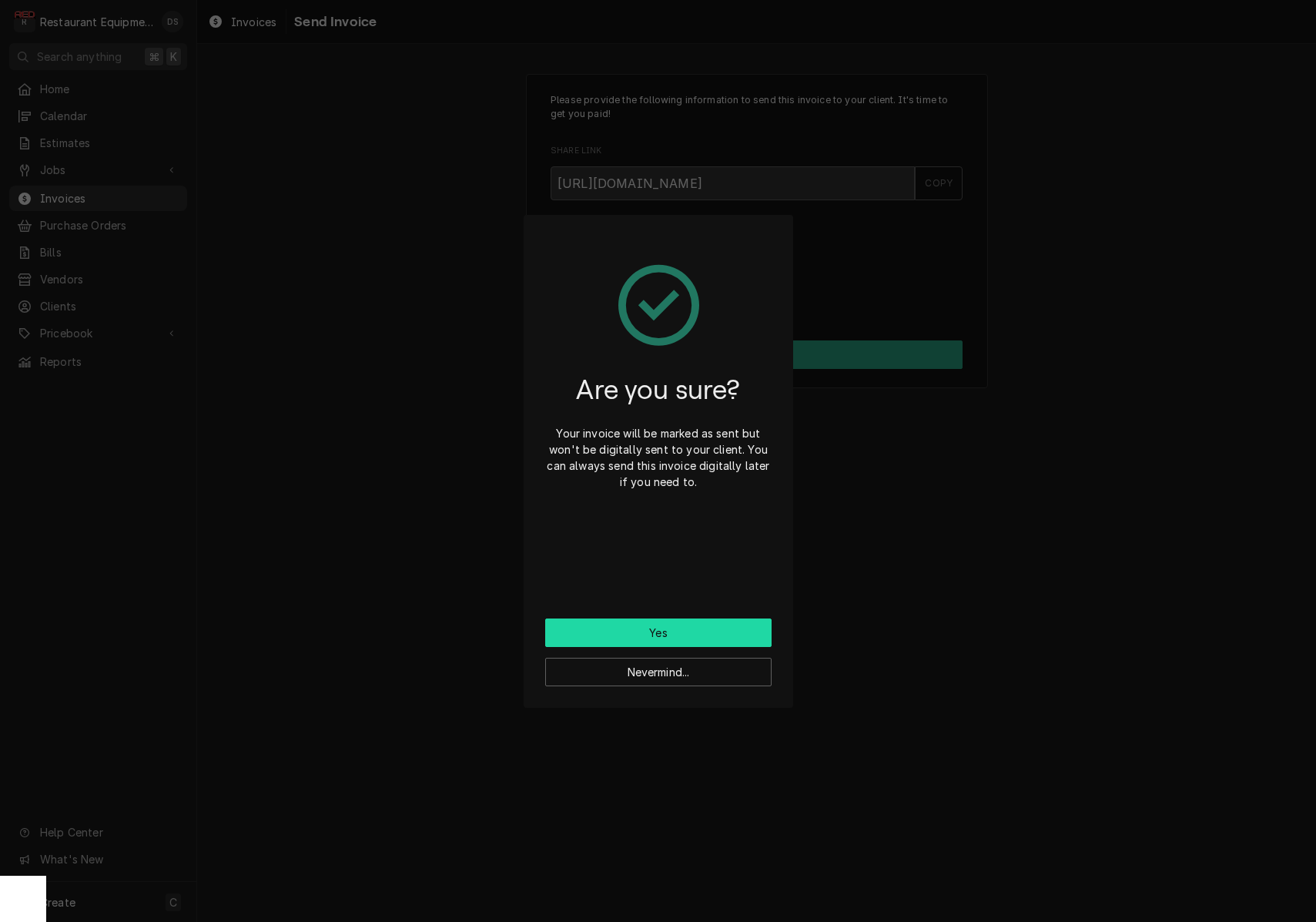
click at [703, 631] on button "Yes" at bounding box center [658, 632] width 227 height 29
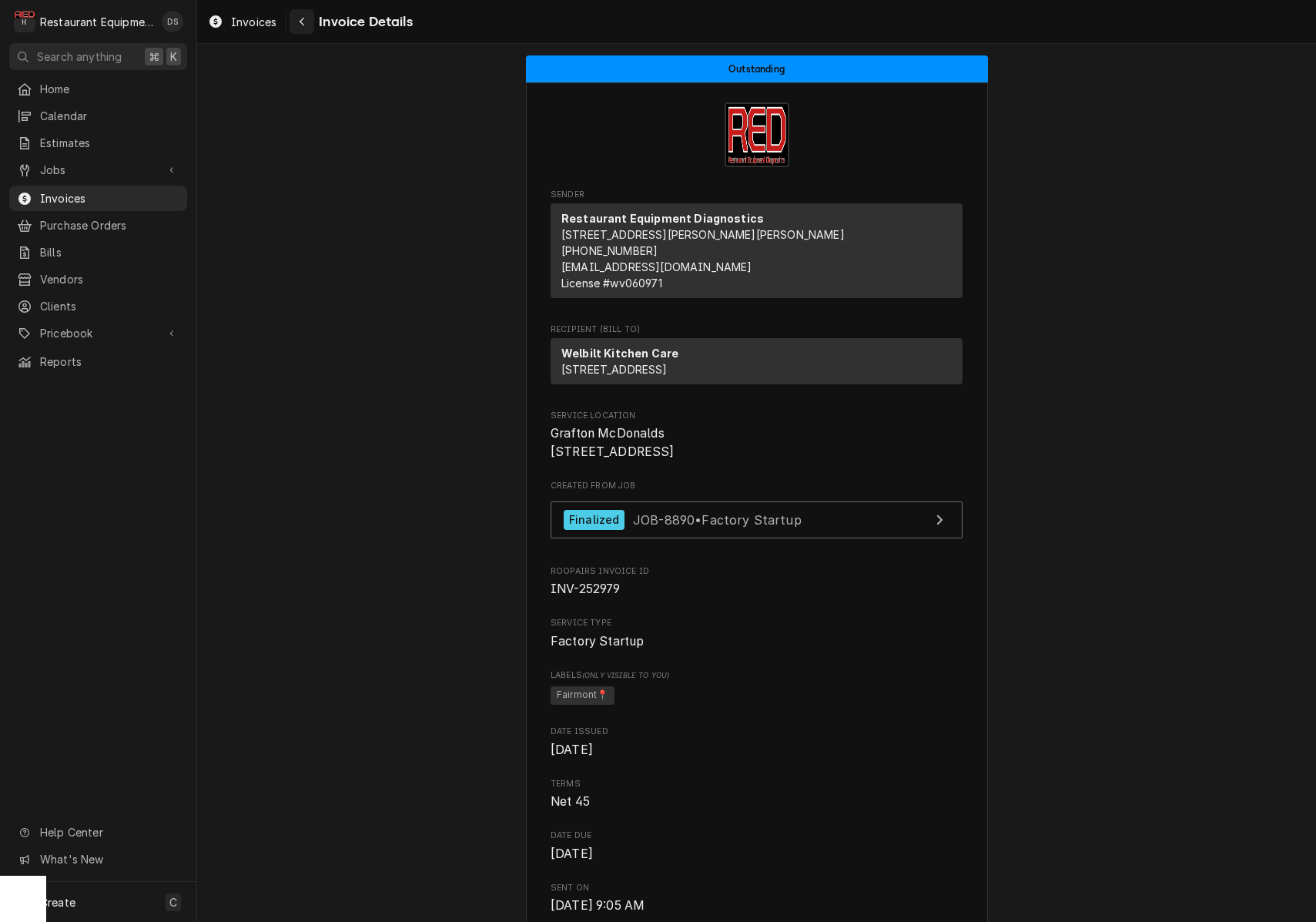
click at [309, 25] on div "Navigate back" at bounding box center [302, 21] width 15 height 15
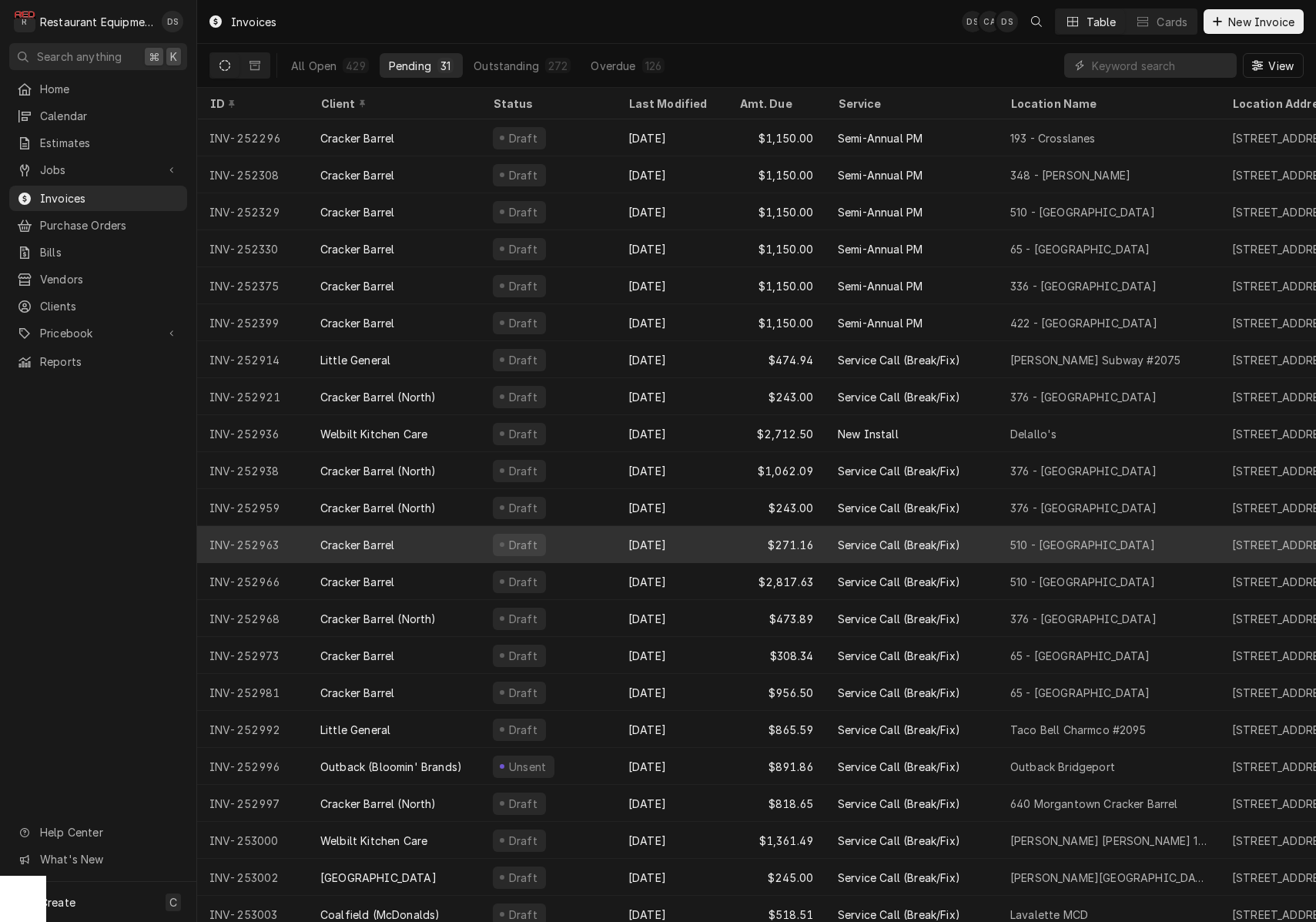
click at [600, 545] on div "Draft" at bounding box center [548, 544] width 136 height 37
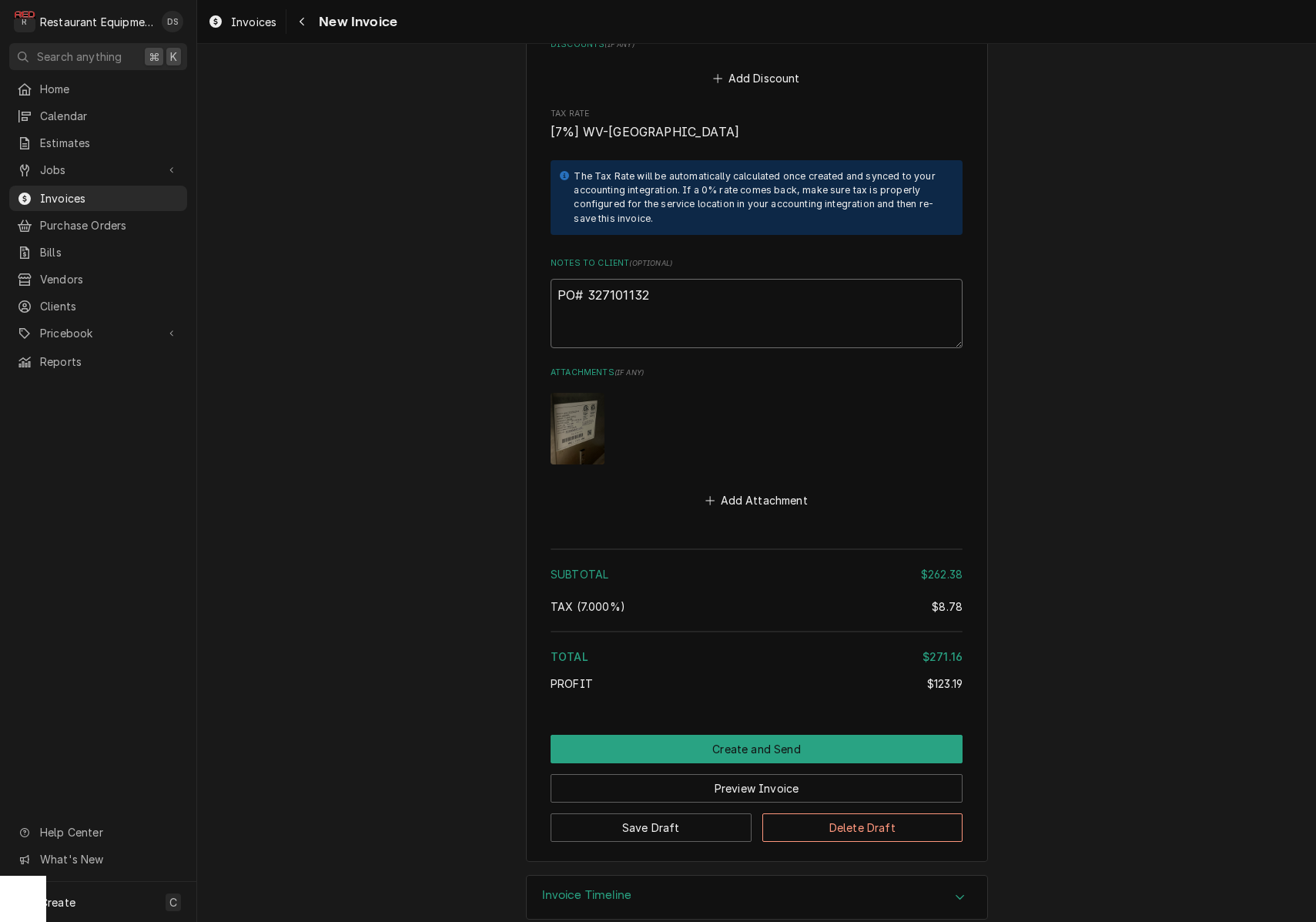
drag, startPoint x: 657, startPoint y: 274, endPoint x: 591, endPoint y: 272, distance: 66.0
click at [589, 279] on textarea "PO# 327101132" at bounding box center [756, 313] width 412 height 69
click at [304, 26] on icon "Navigate back" at bounding box center [302, 21] width 7 height 11
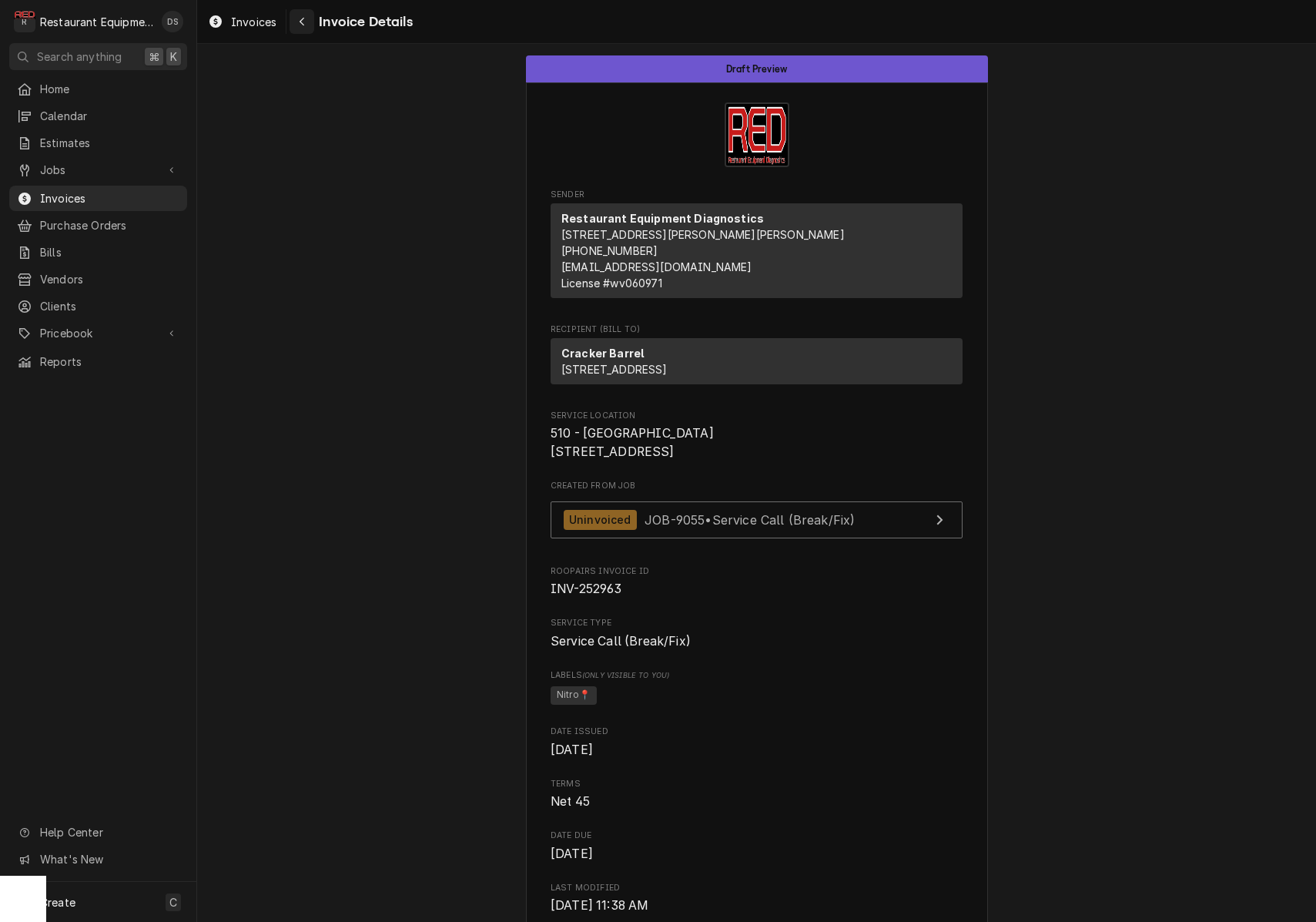
click at [306, 27] on div "Navigate back" at bounding box center [302, 21] width 15 height 15
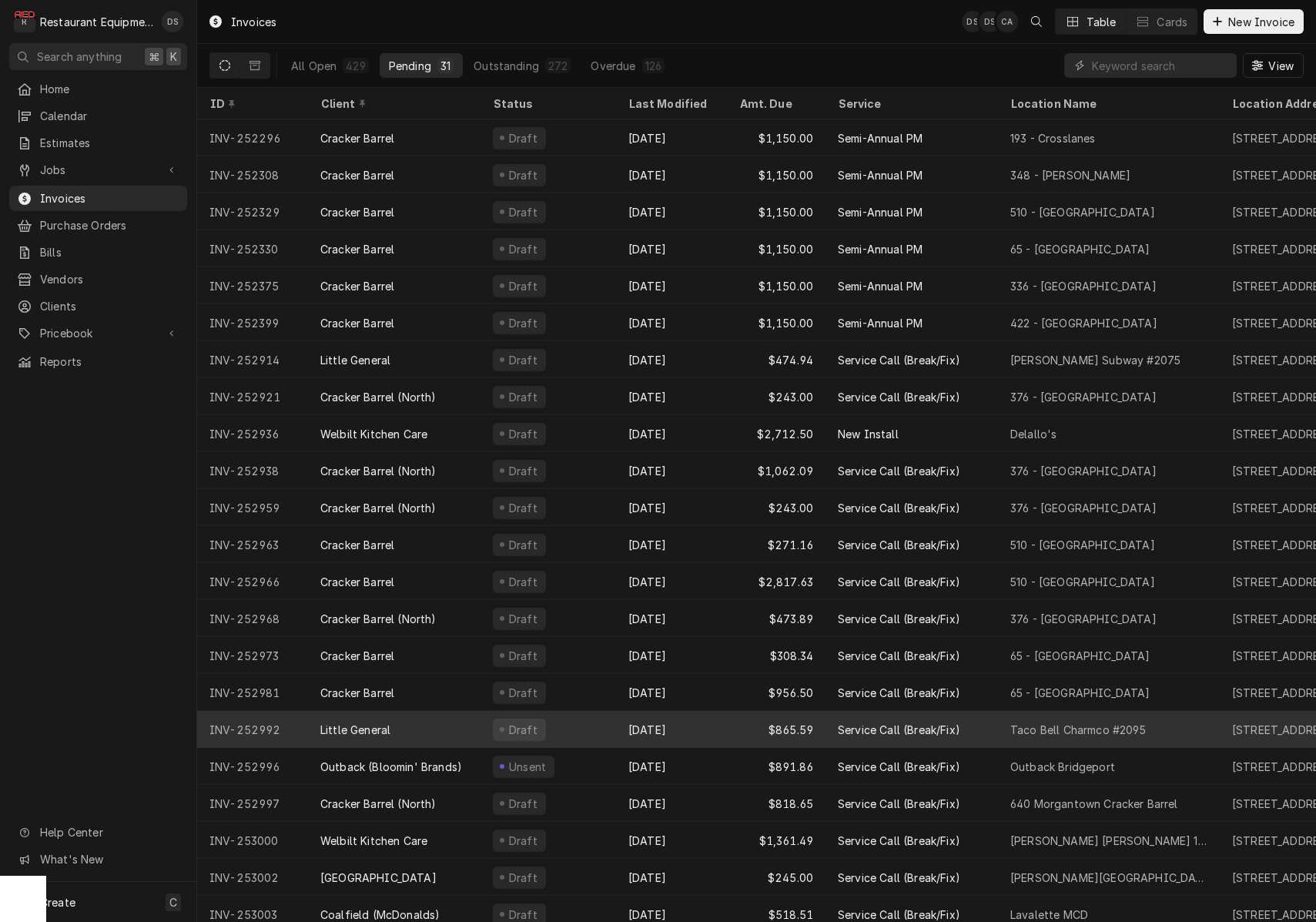
click at [588, 725] on div "Draft" at bounding box center [548, 729] width 136 height 37
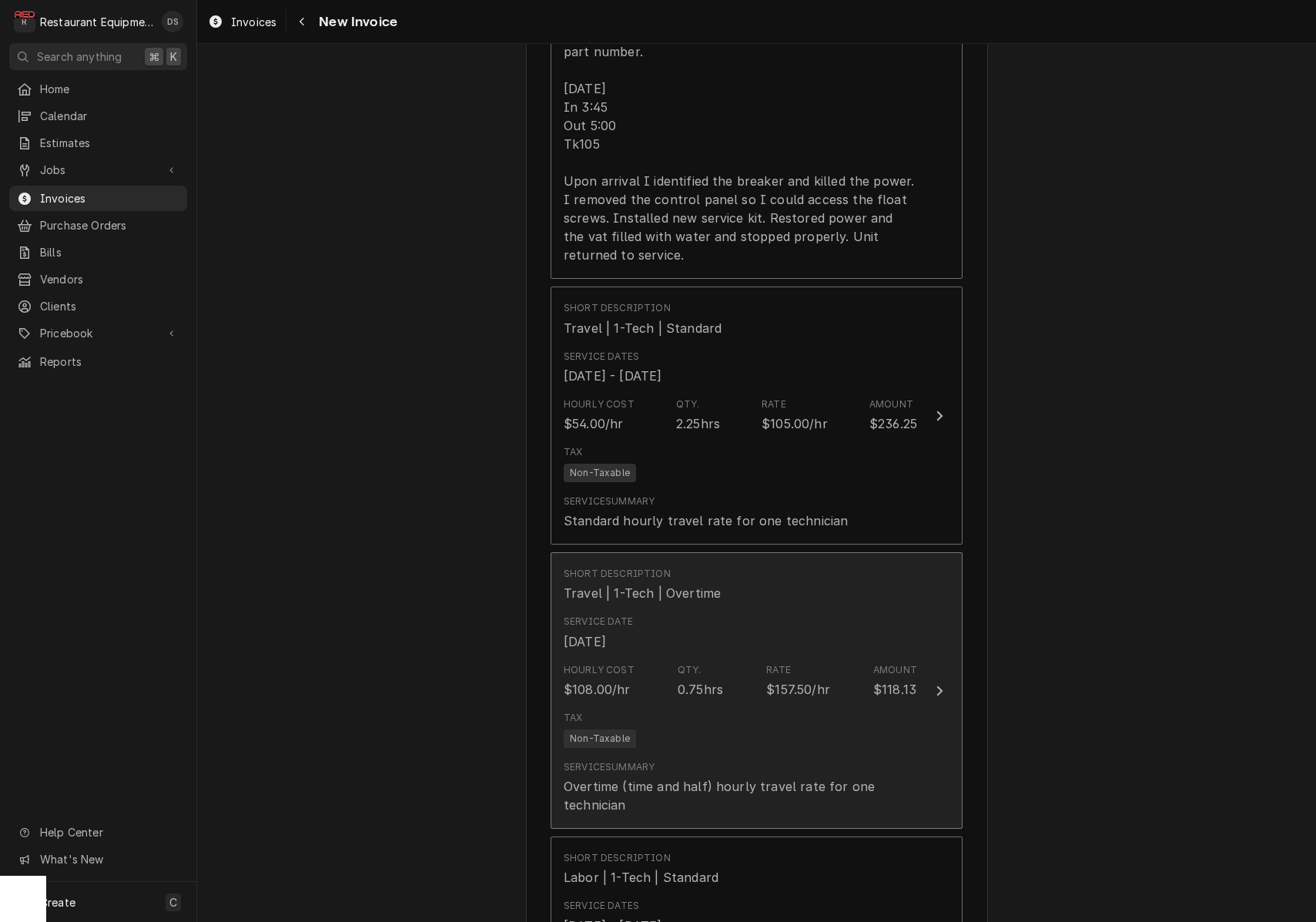
scroll to position [1619, 0]
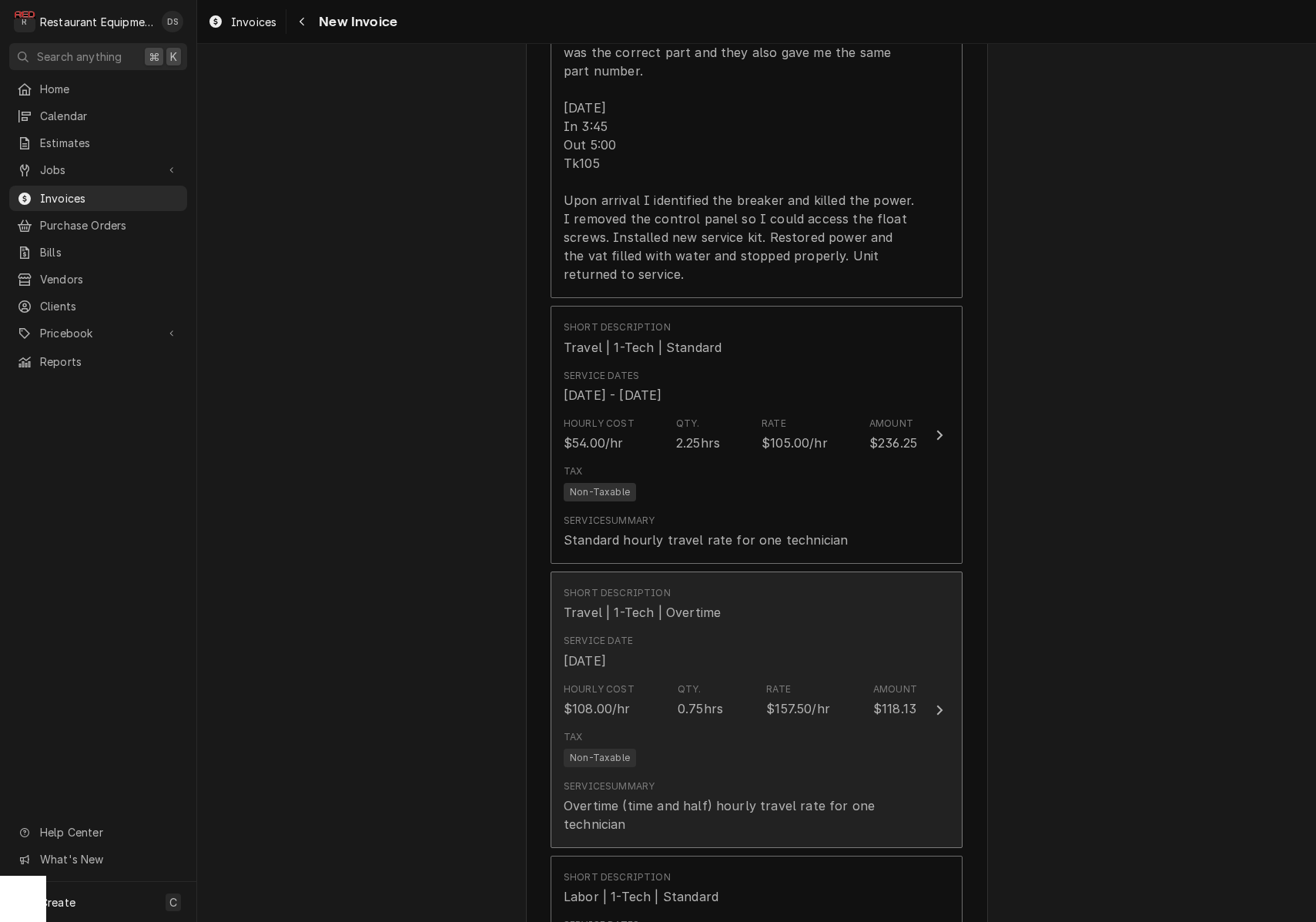
click at [651, 724] on div "Tax Non-Taxable" at bounding box center [741, 748] width 353 height 49
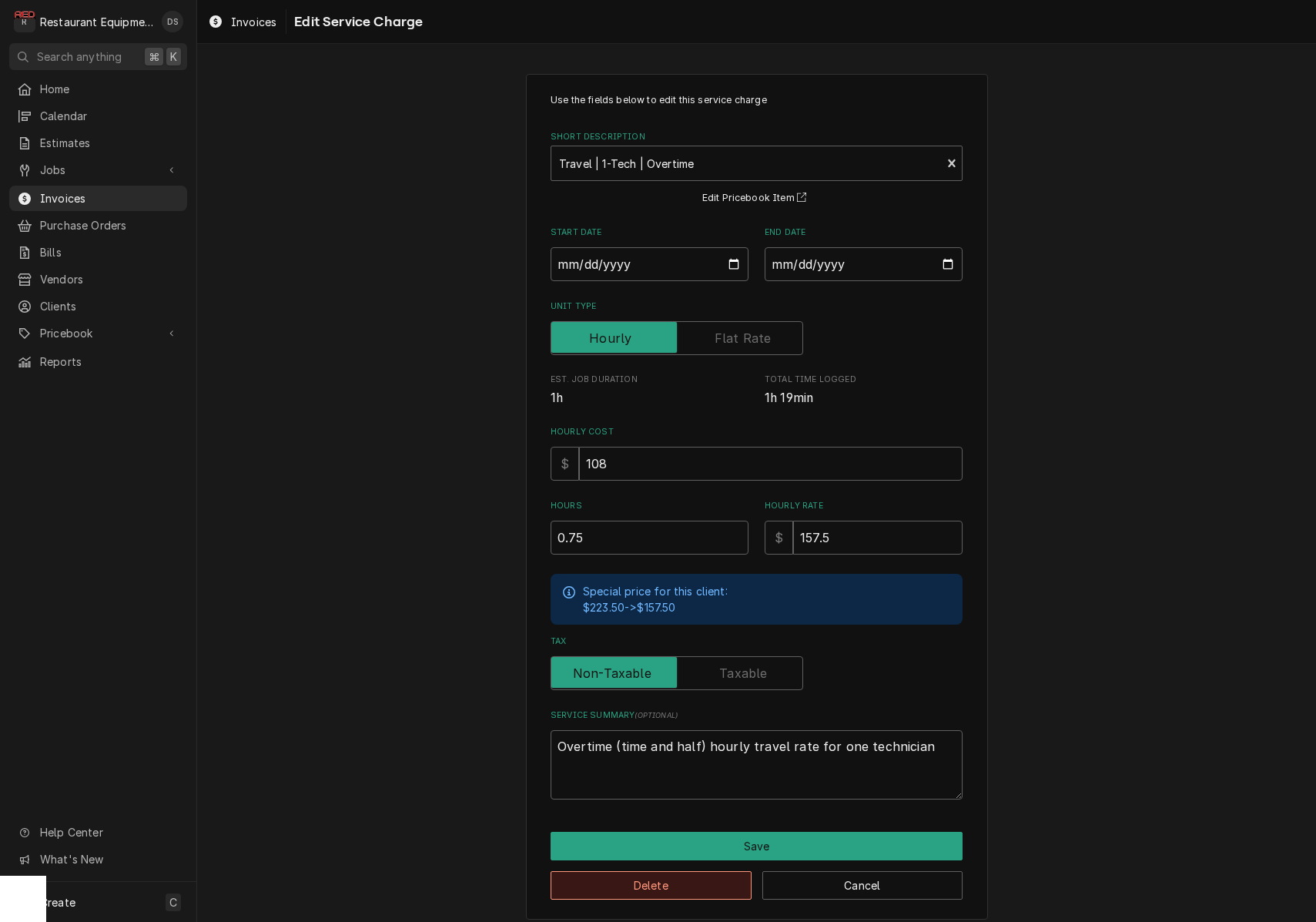
click at [685, 877] on button "Delete" at bounding box center [650, 885] width 201 height 29
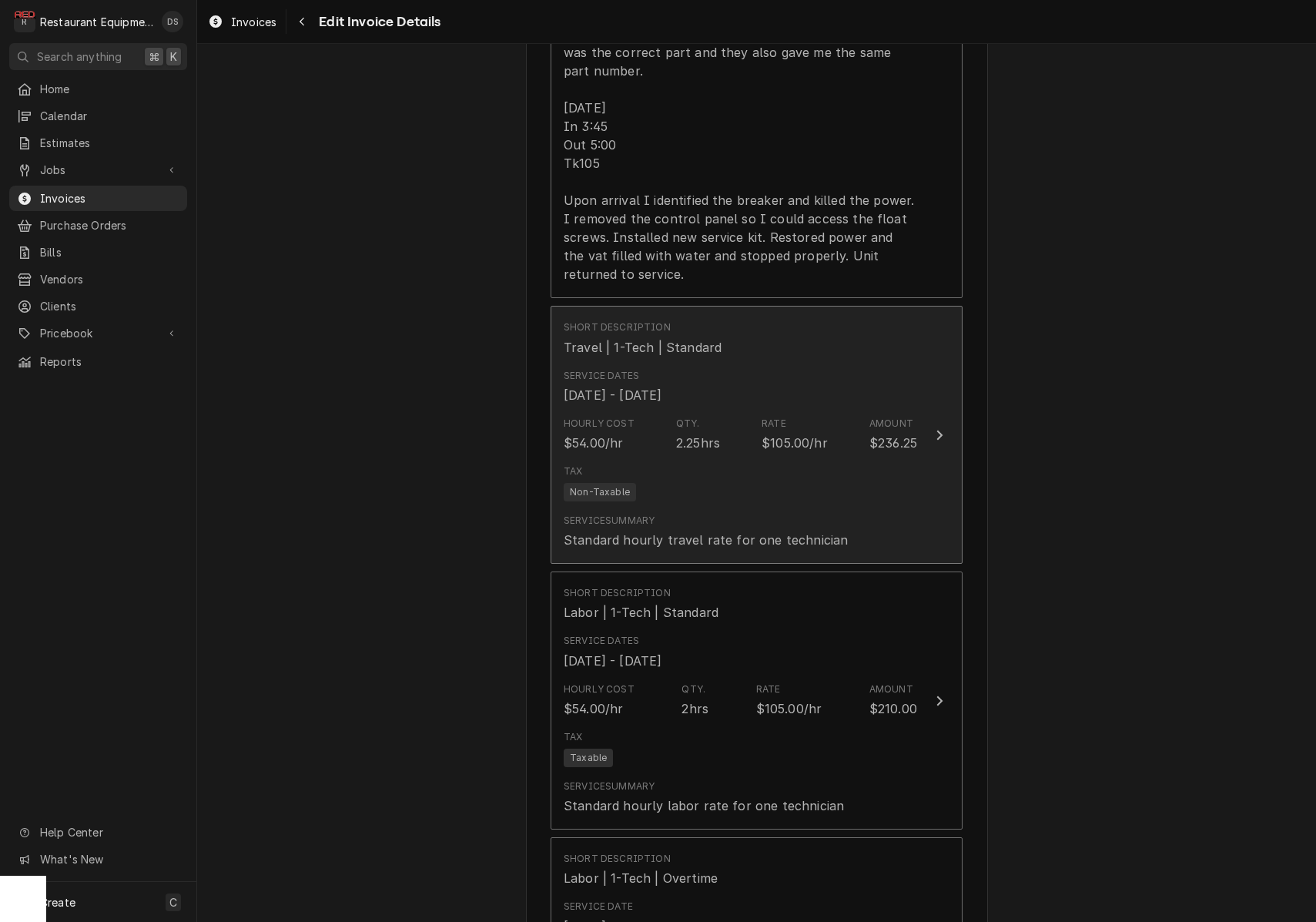
click at [701, 507] on div "Service Summary Standard hourly travel rate for one technician" at bounding box center [741, 531] width 353 height 48
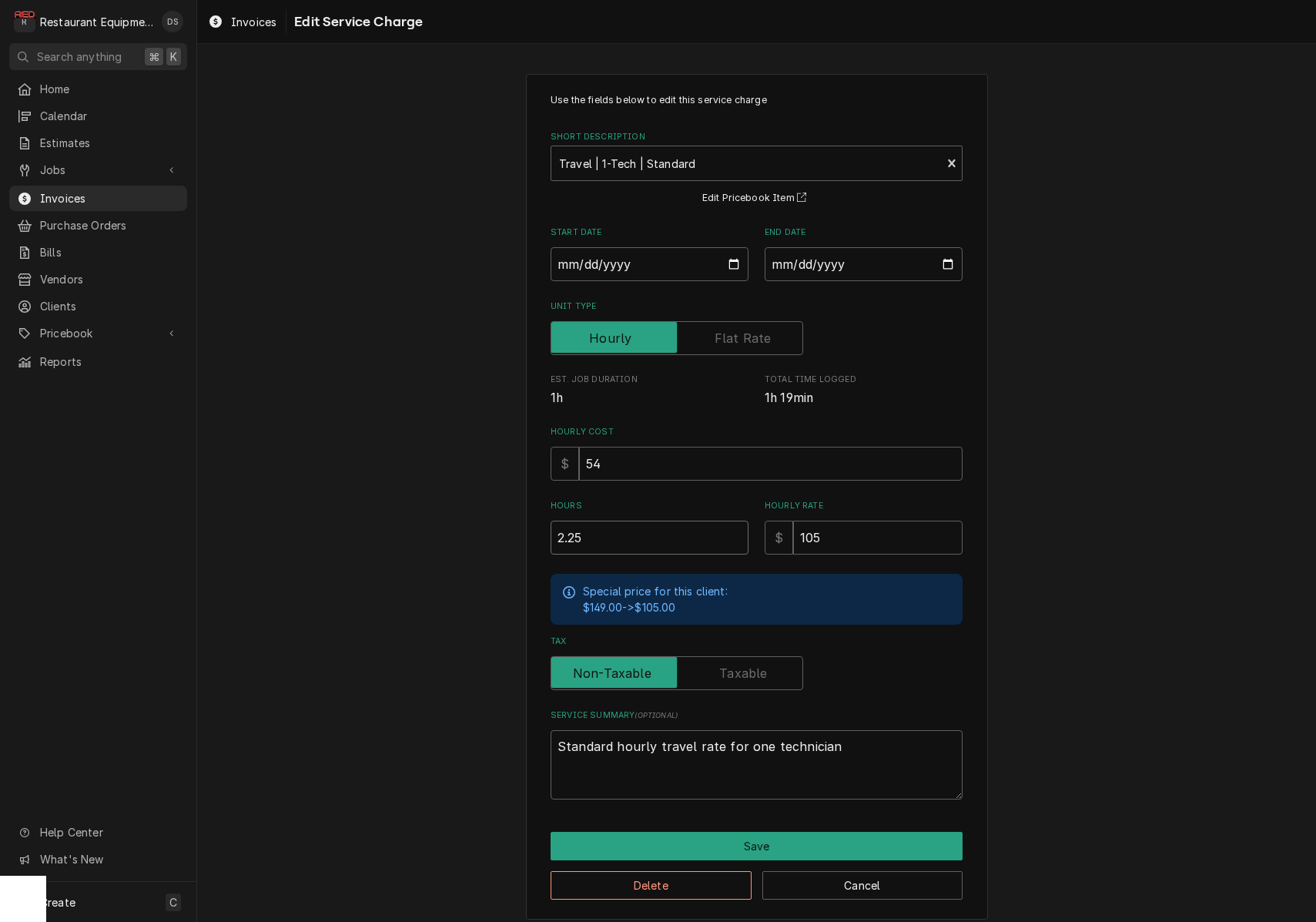
drag, startPoint x: 635, startPoint y: 532, endPoint x: 489, endPoint y: 504, distance: 148.7
click at [489, 504] on div "Use the fields below to edit this service charge Short Description Travel | 1-T…" at bounding box center [756, 496] width 1119 height 873
type textarea "x"
type input "3"
click at [770, 847] on button "Save" at bounding box center [756, 846] width 412 height 29
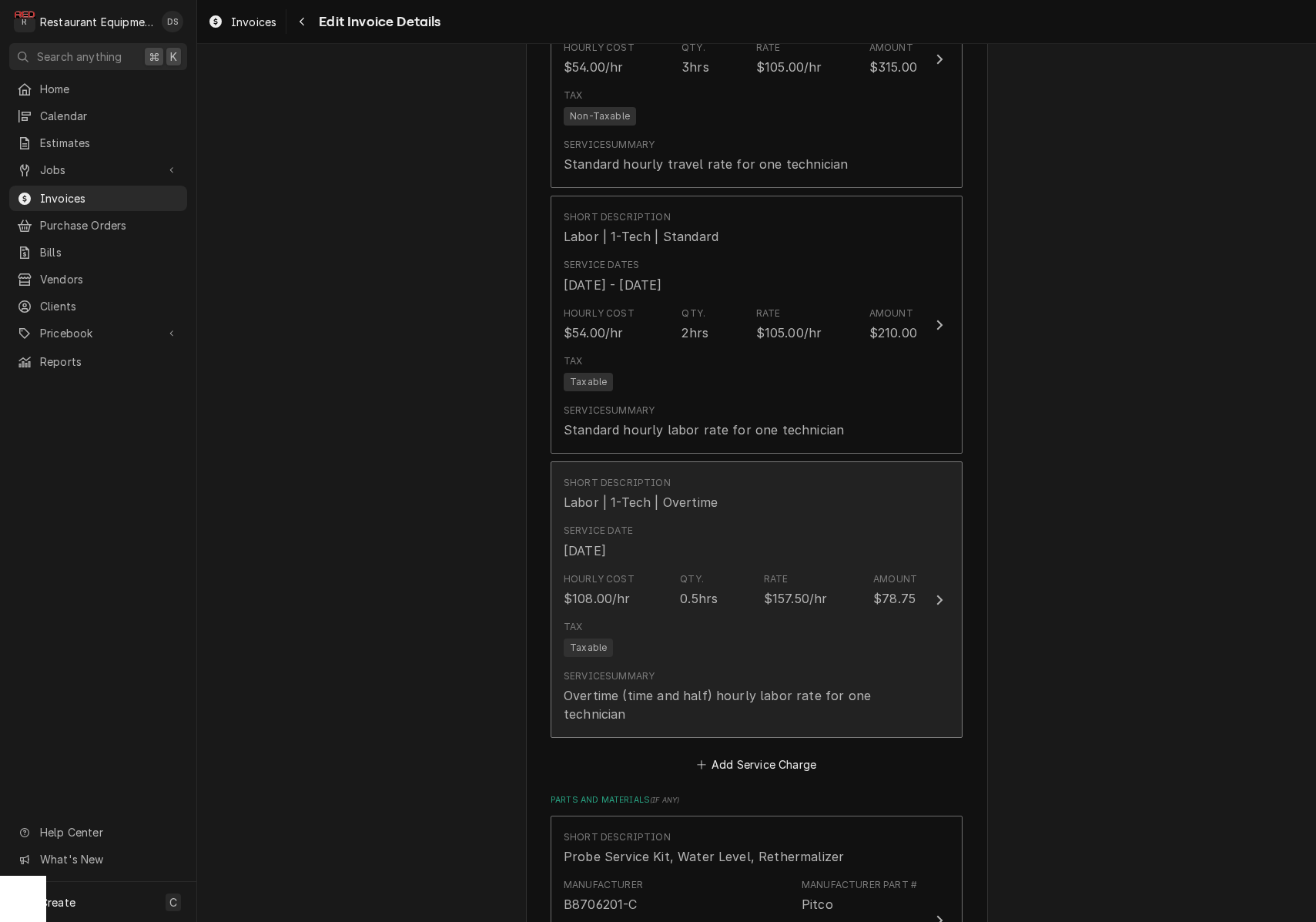
scroll to position [1989, 0]
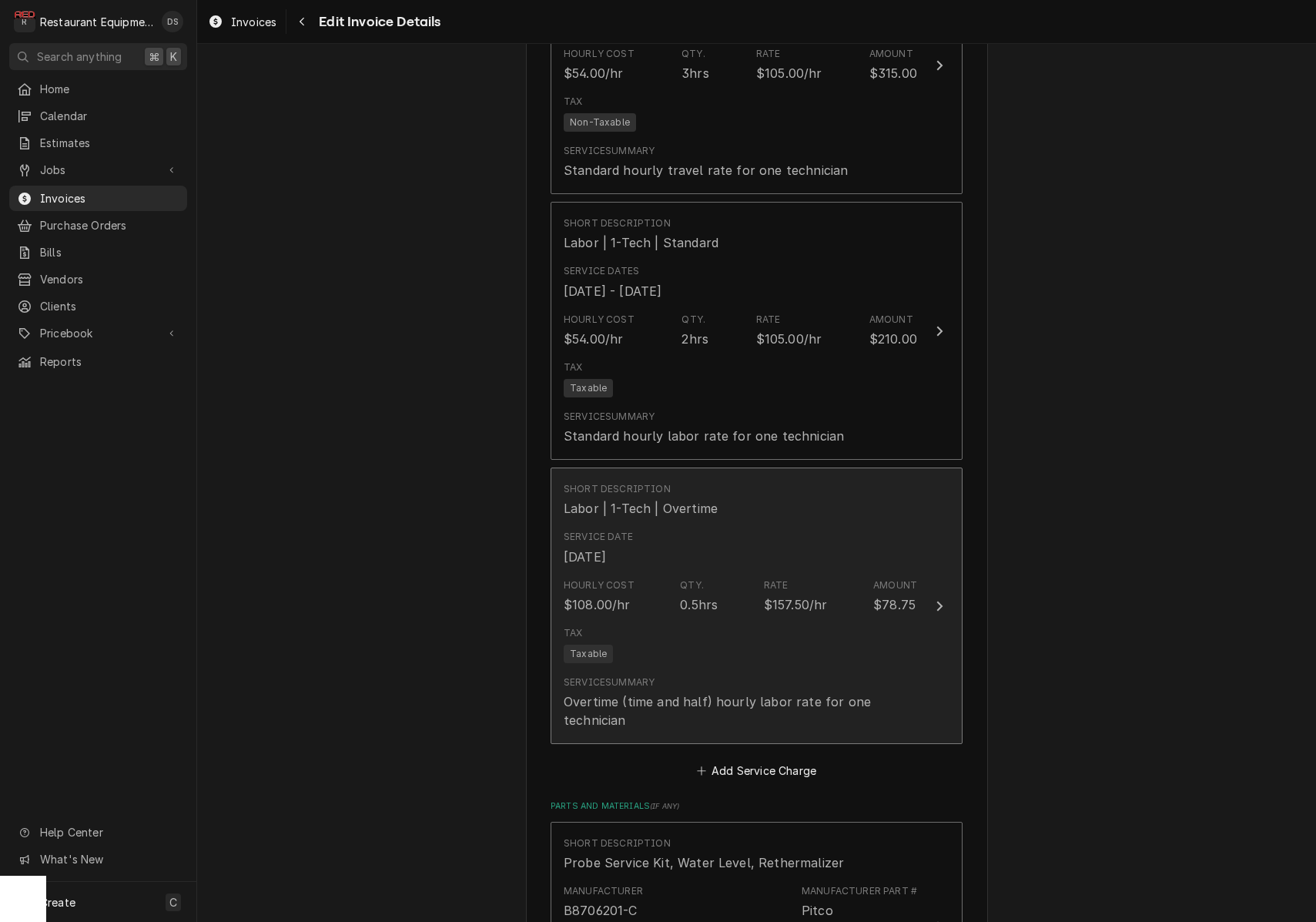
click at [726, 625] on div "Tax Taxable" at bounding box center [741, 644] width 353 height 49
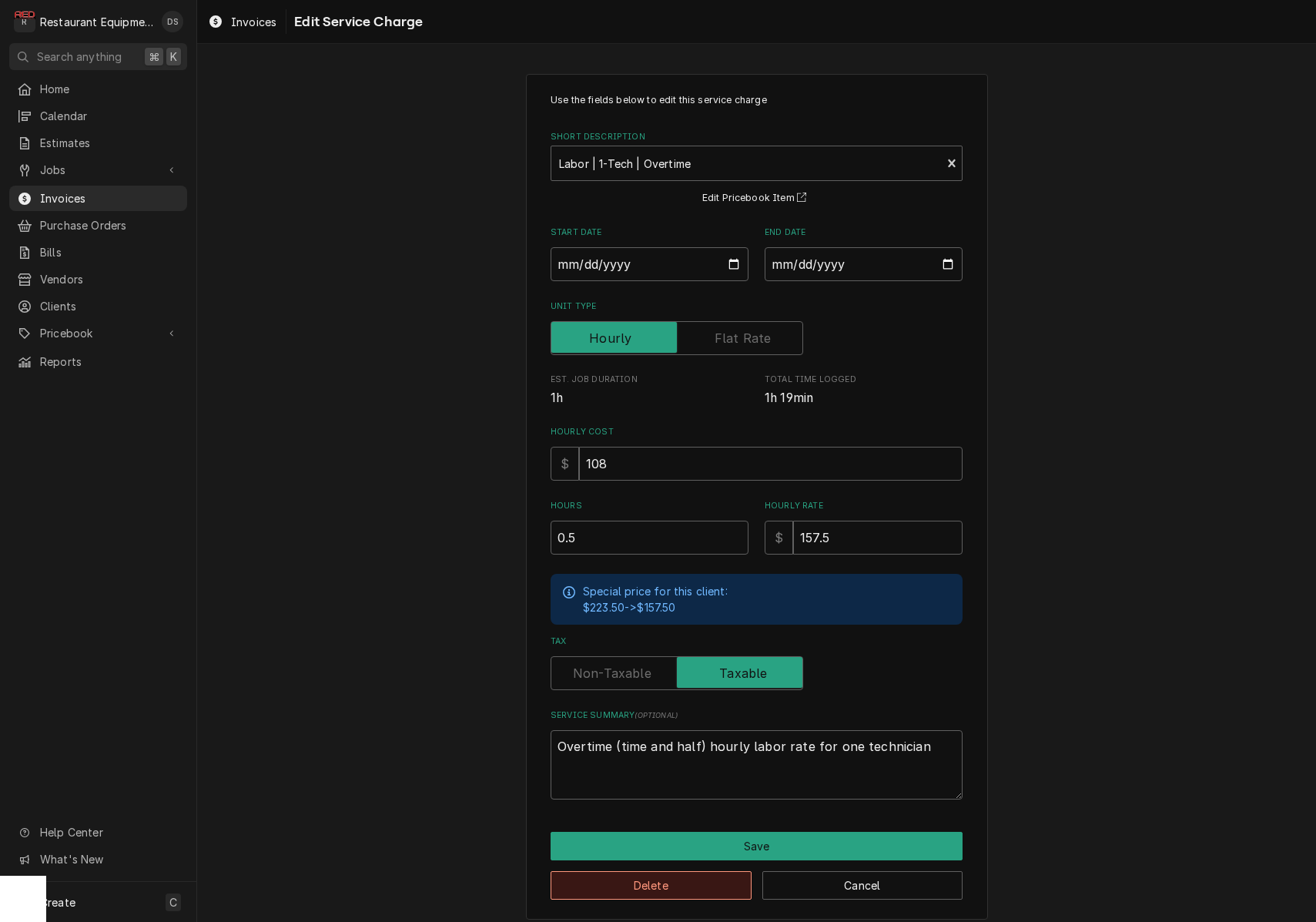
click at [680, 882] on button "Delete" at bounding box center [650, 885] width 201 height 29
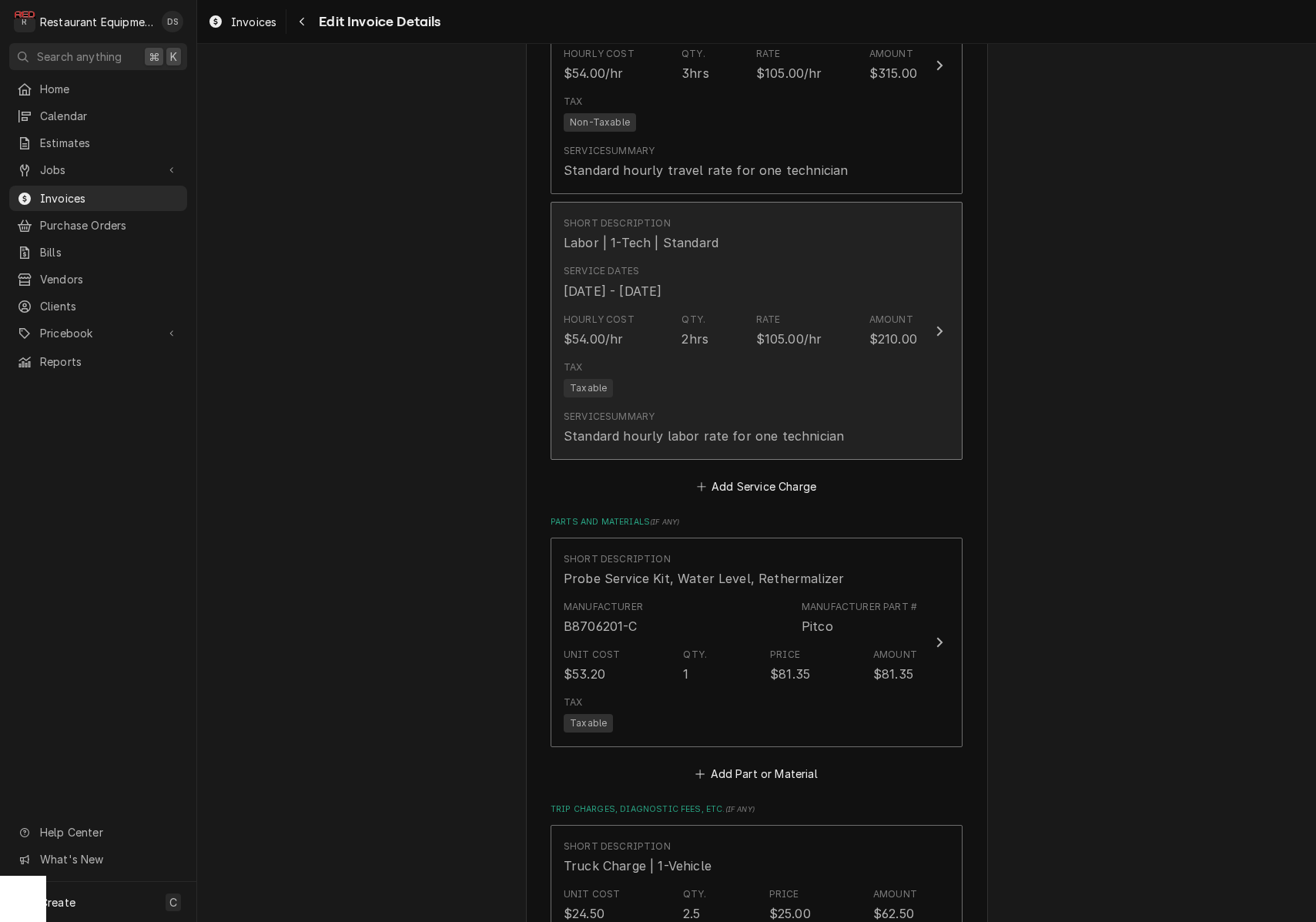
click at [702, 410] on div "Service Summary Standard hourly labor rate for one technician" at bounding box center [704, 427] width 281 height 35
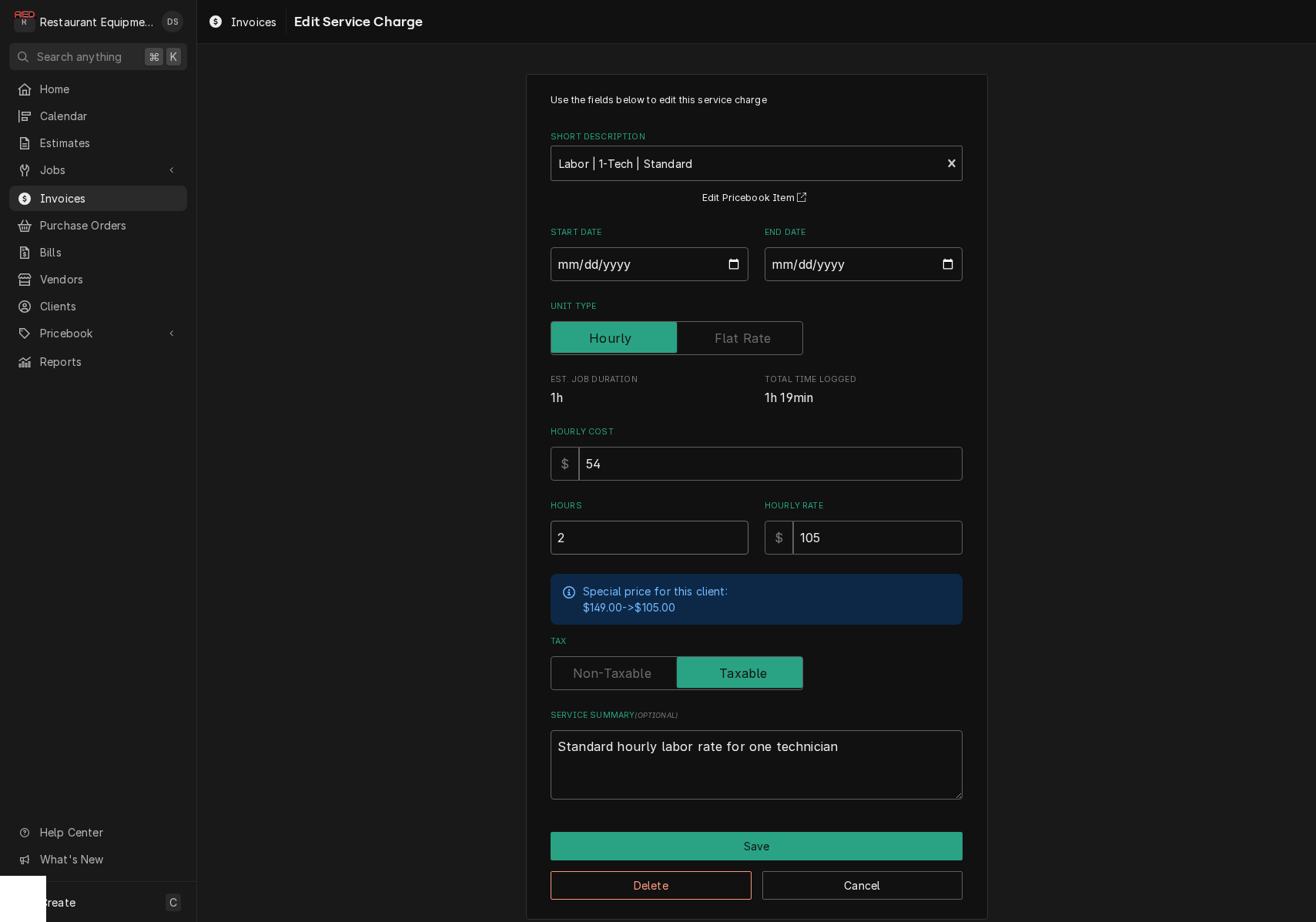
click at [623, 544] on input "2" at bounding box center [649, 537] width 198 height 34
type textarea "x"
type input "2.5"
click at [770, 832] on button "Save" at bounding box center [756, 846] width 412 height 29
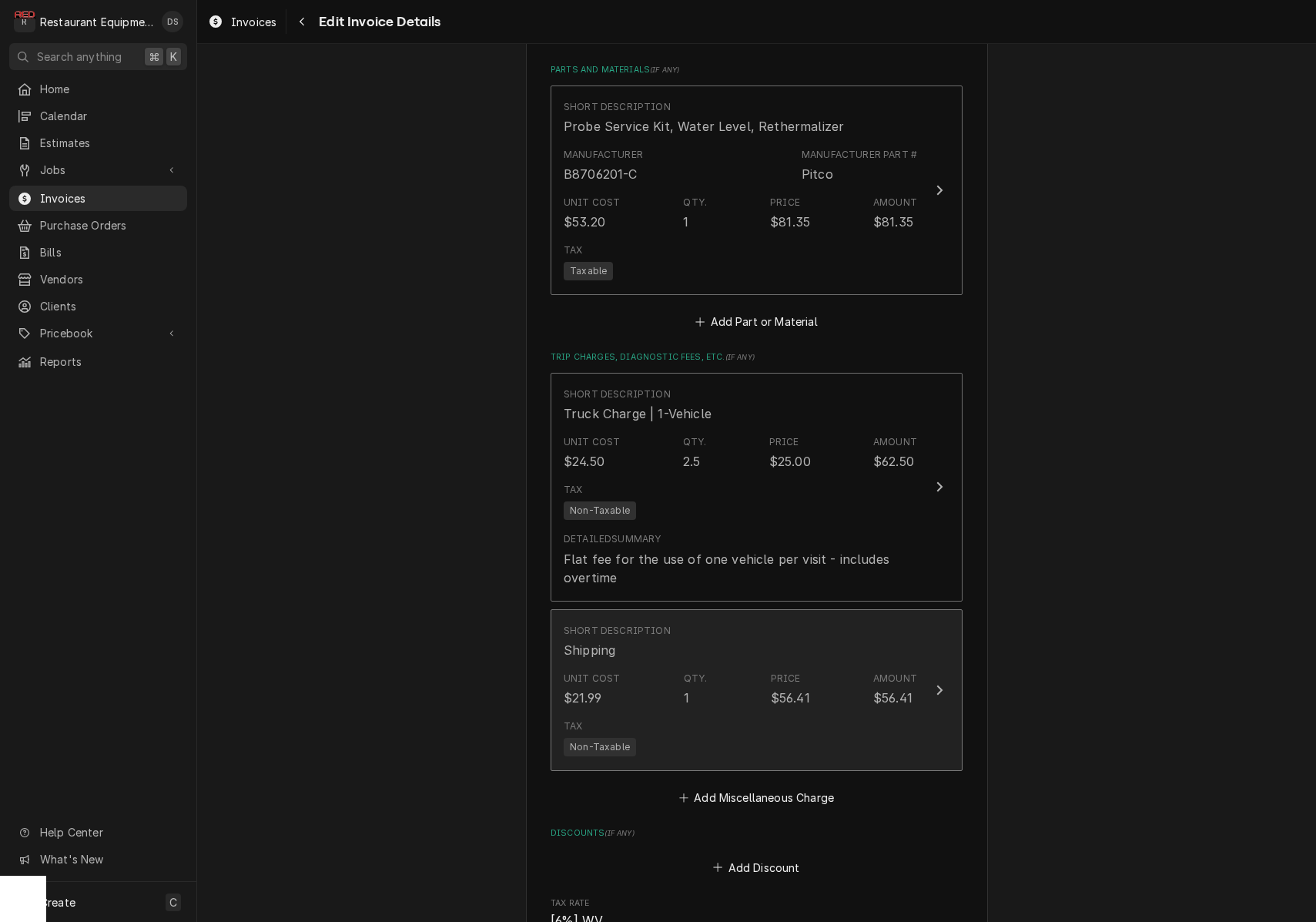
scroll to position [2441, 0]
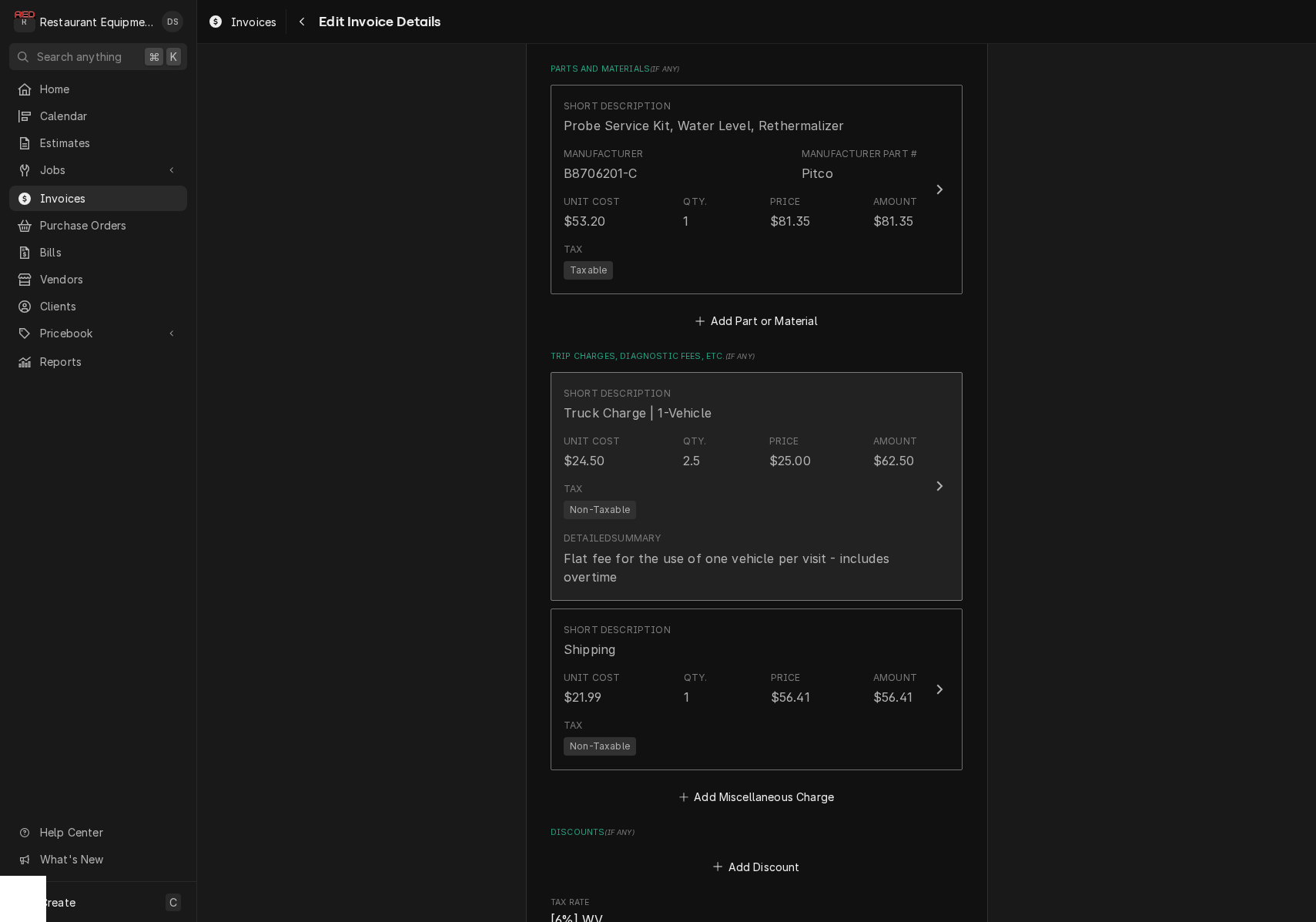
click at [712, 549] on div "Flat fee for the use of one vehicle per visit - includes overtime" at bounding box center [741, 567] width 353 height 37
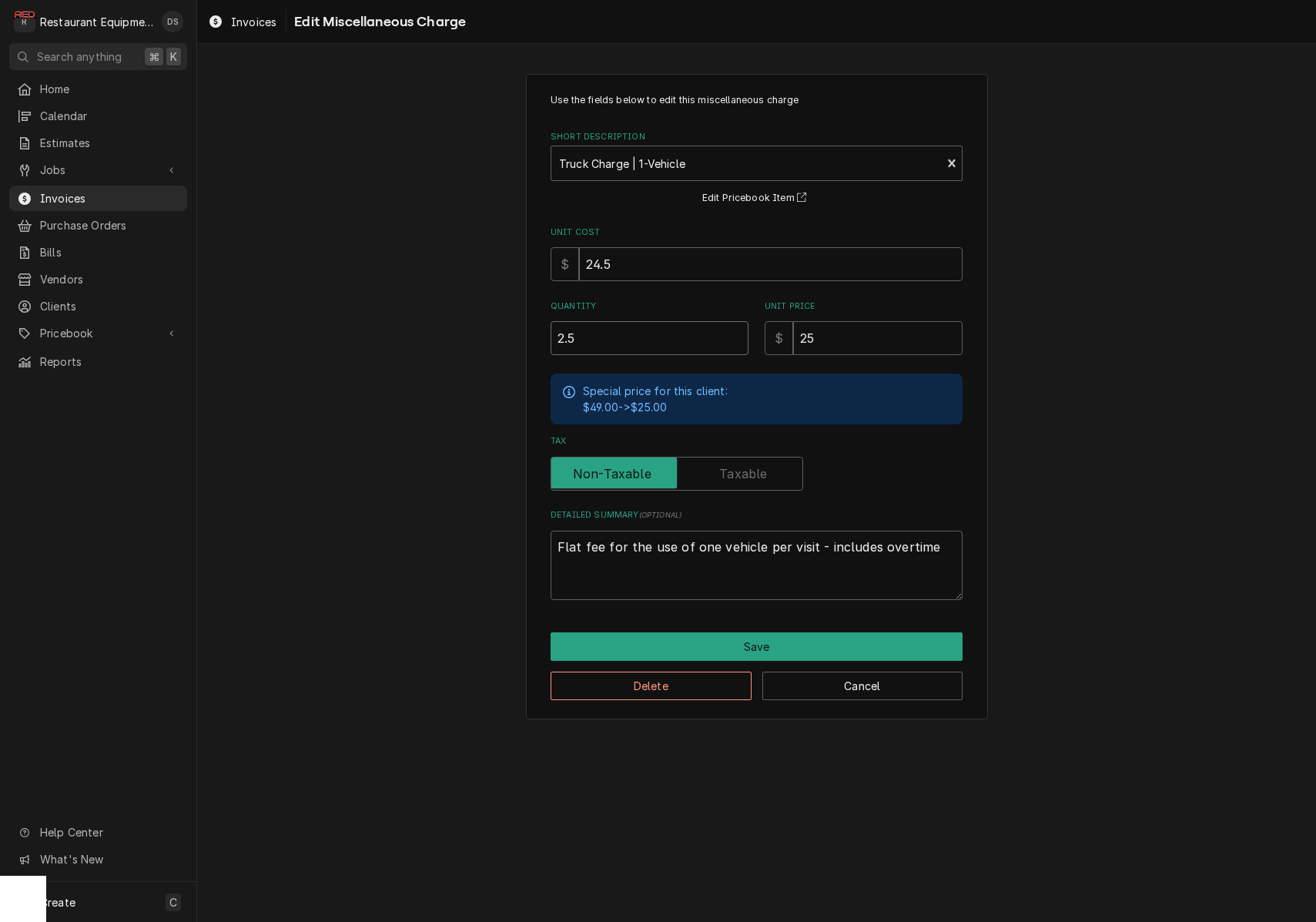
drag, startPoint x: 618, startPoint y: 325, endPoint x: 444, endPoint y: 298, distance: 176.1
click at [446, 299] on div "Use the fields below to edit this miscellaneous charge Short Description Truck …" at bounding box center [756, 397] width 1119 height 673
type textarea "x"
type input "2"
drag, startPoint x: 564, startPoint y: 259, endPoint x: 549, endPoint y: 255, distance: 15.5
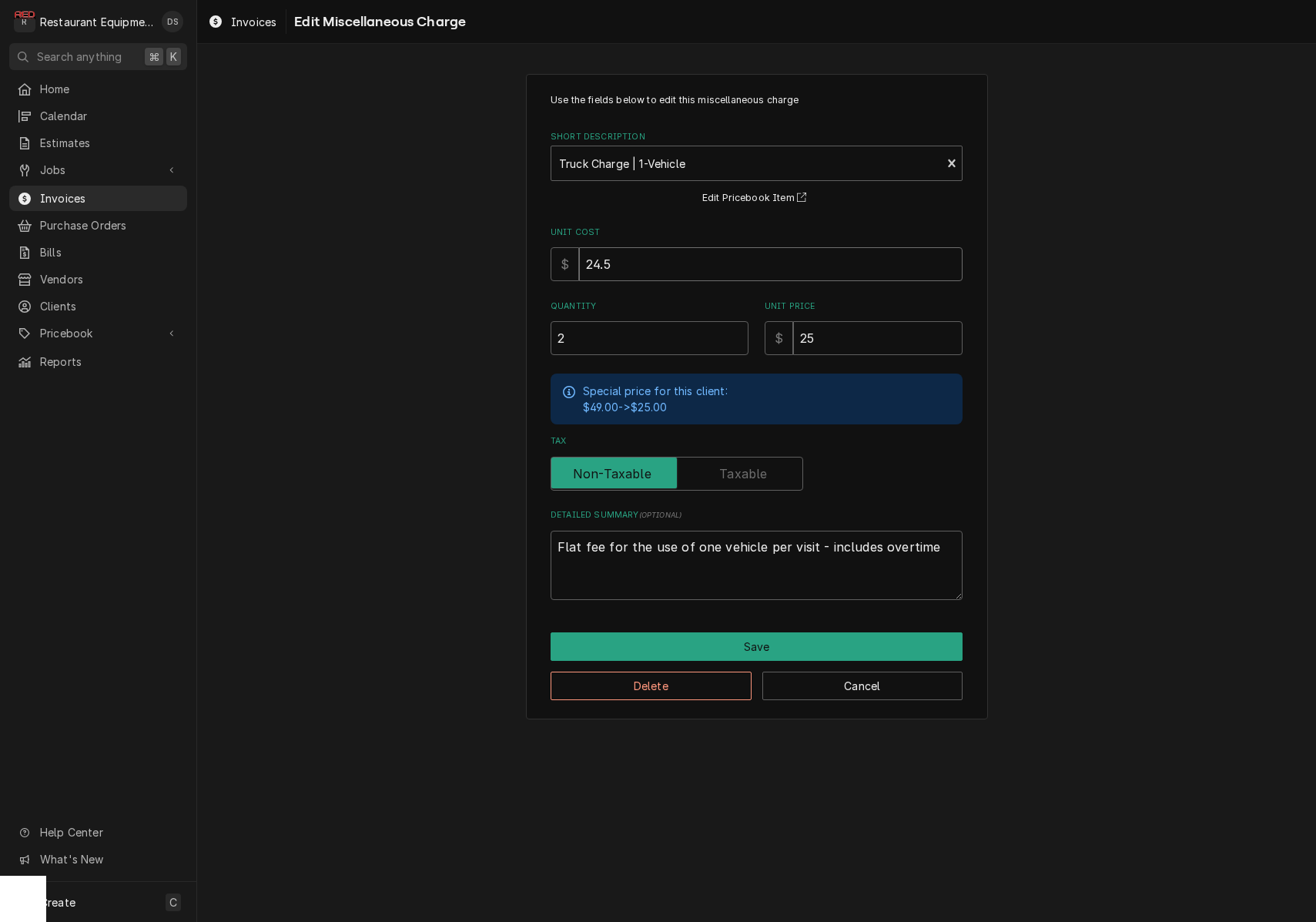
click at [552, 255] on div "$ 24.5" at bounding box center [756, 265] width 412 height 34
type textarea "x"
type input "1"
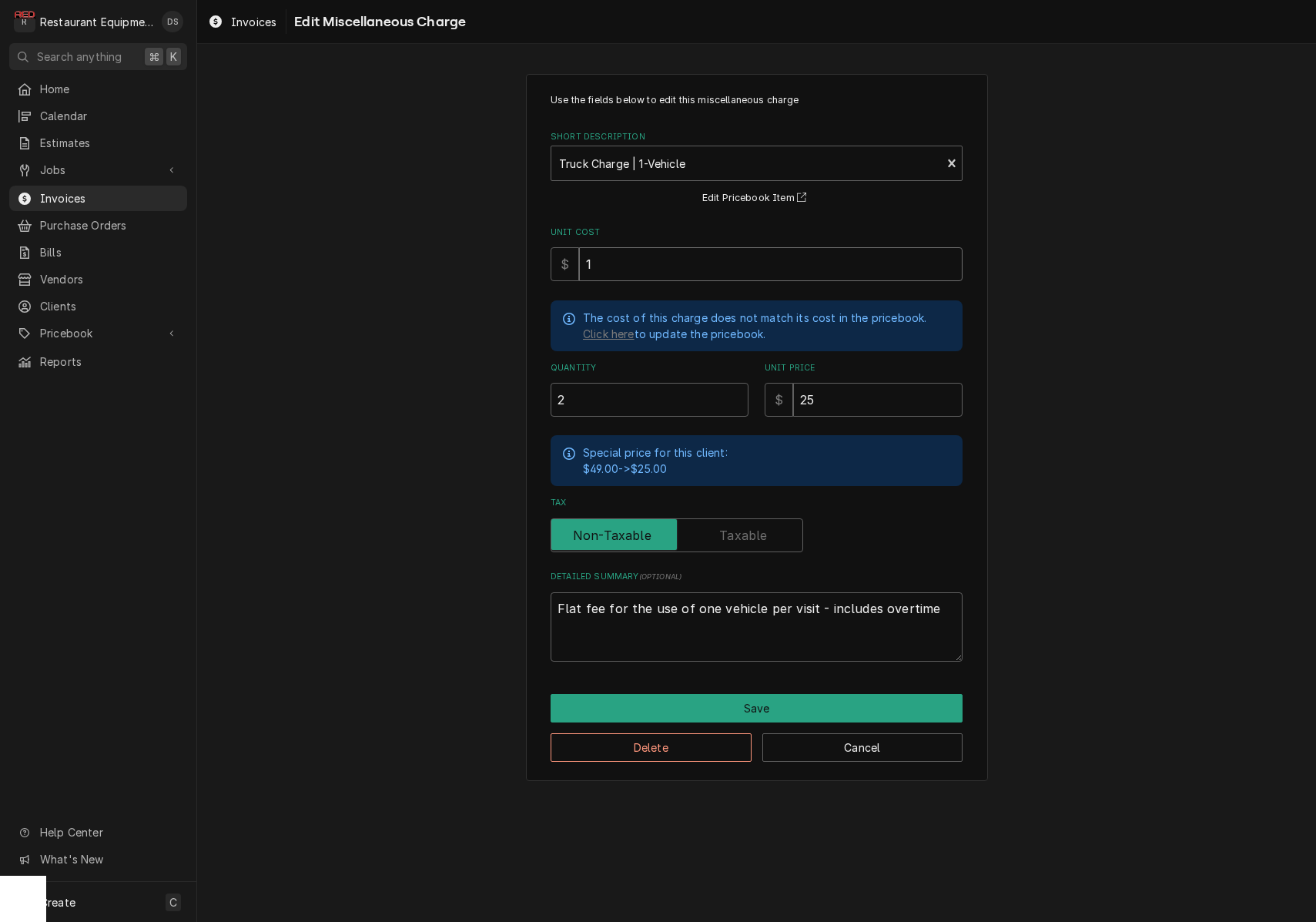
type textarea "x"
type input "12"
type textarea "x"
type input "12.5"
type textarea "x"
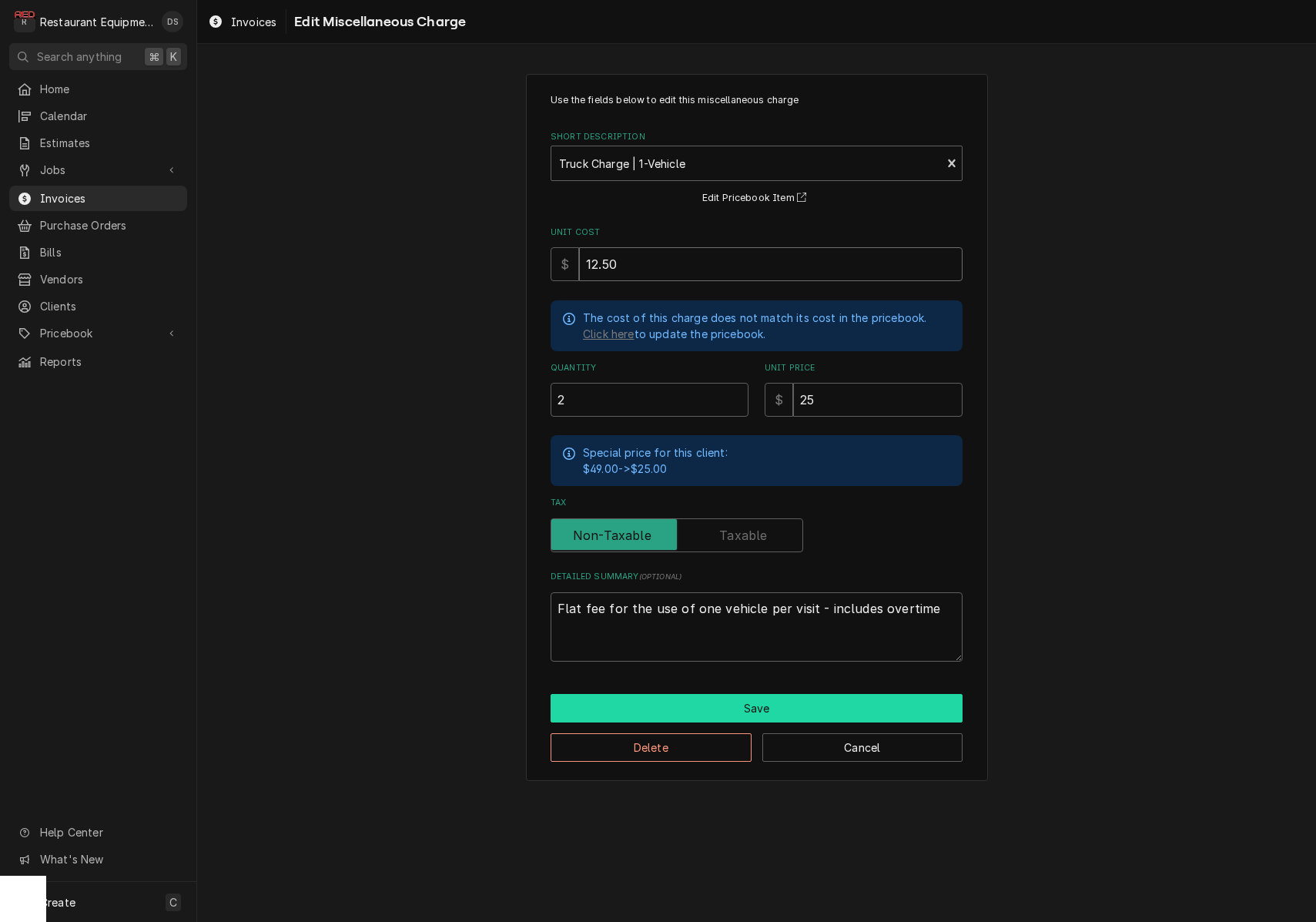
type input "12.50"
click at [776, 697] on button "Save" at bounding box center [756, 708] width 412 height 29
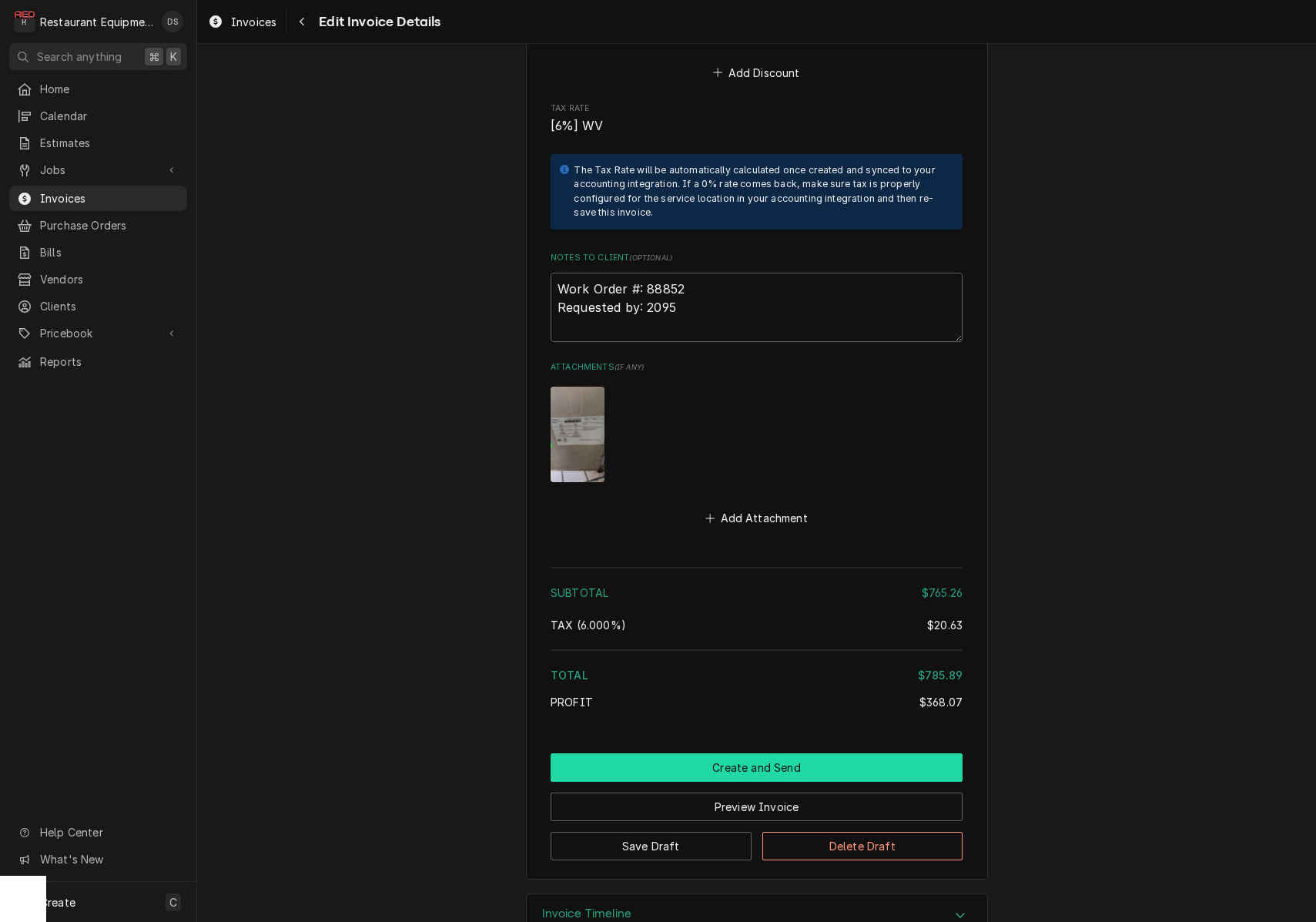
click at [745, 753] on button "Create and Send" at bounding box center [756, 767] width 412 height 29
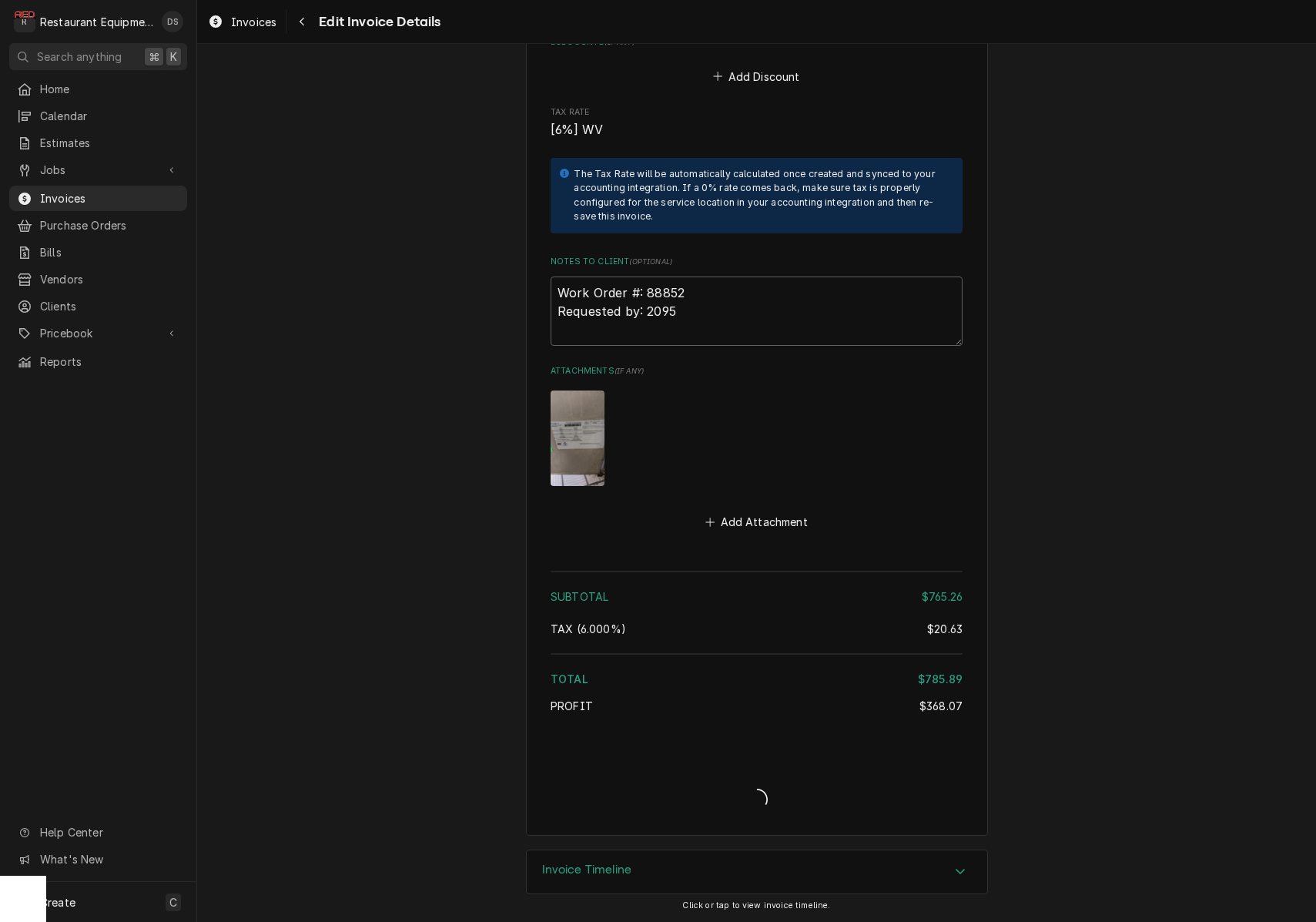
scroll to position [3189, 0]
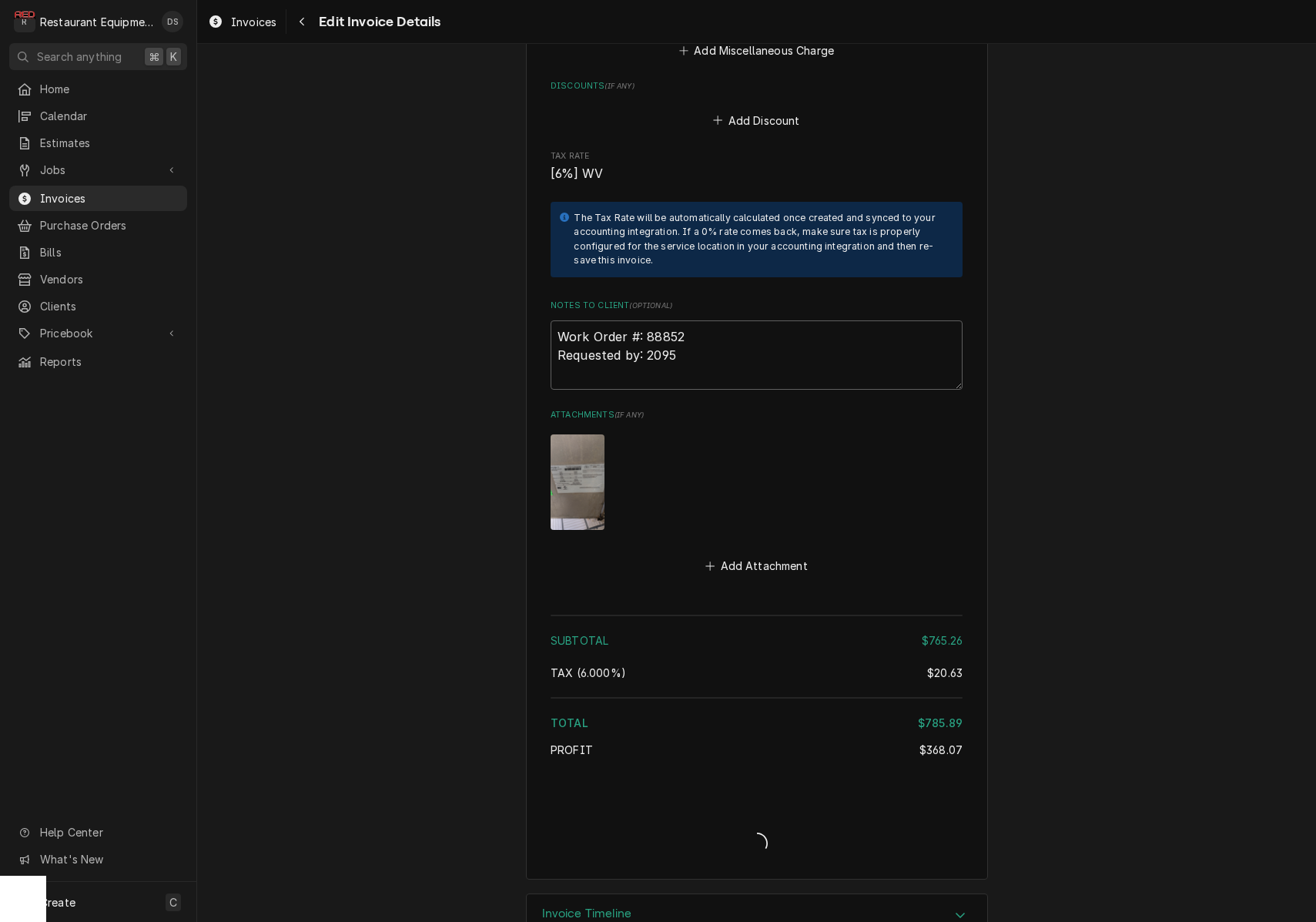
type textarea "x"
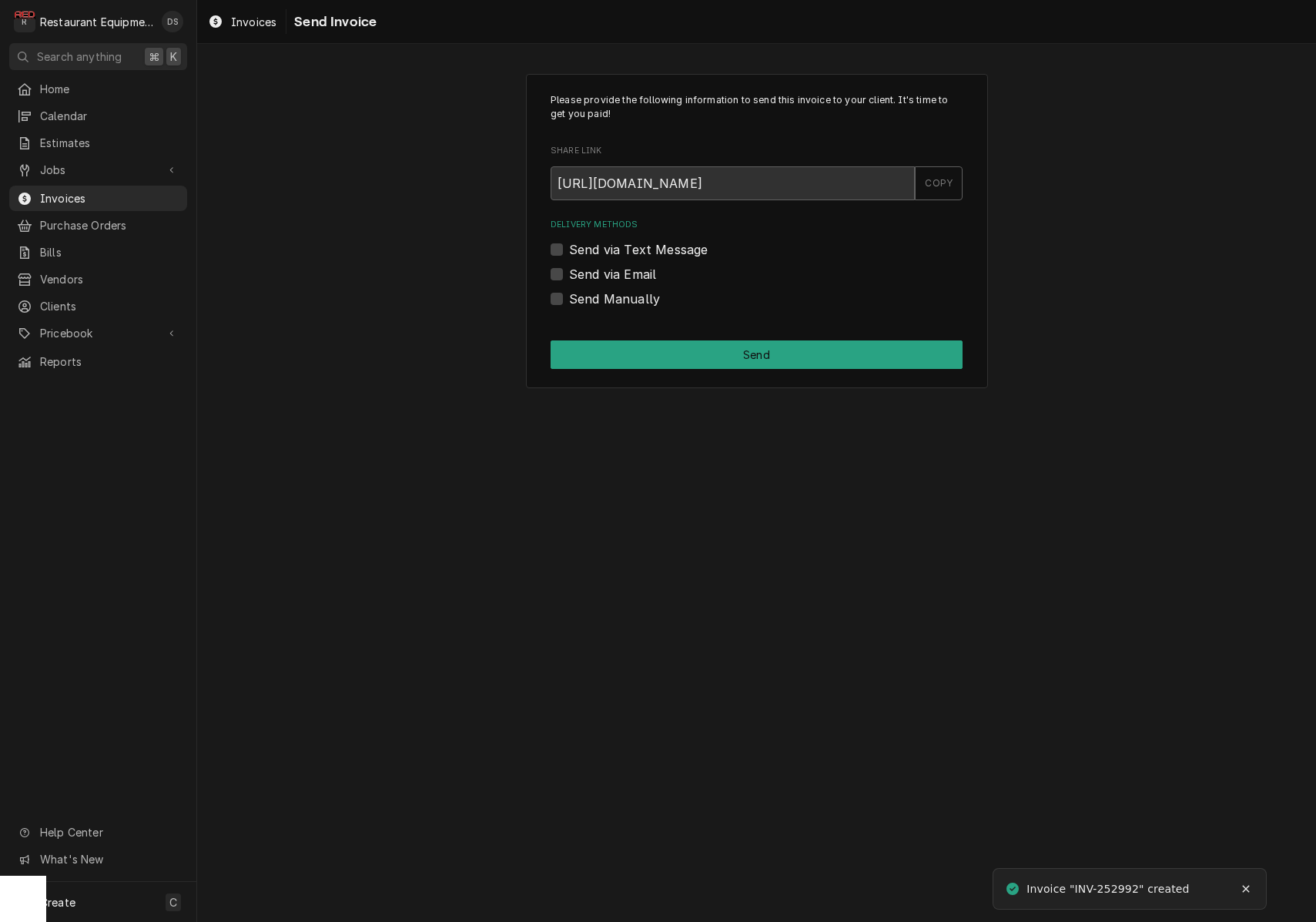
click at [569, 276] on label "Send via Email" at bounding box center [612, 274] width 87 height 19
click at [569, 276] on input "Send via Email" at bounding box center [775, 282] width 412 height 34
checkbox input "true"
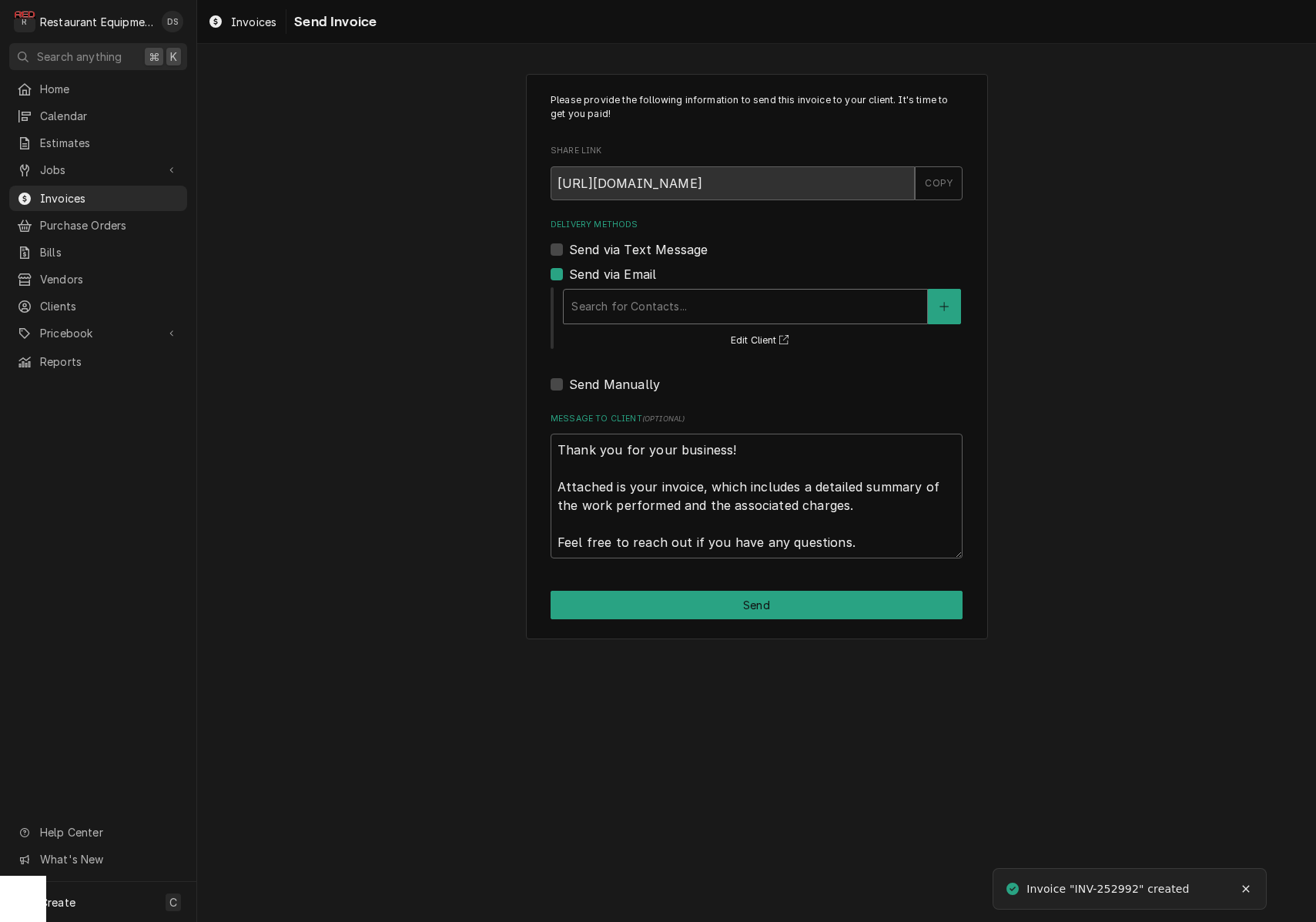
click at [643, 310] on div "Search for Contacts..." at bounding box center [745, 306] width 348 height 16
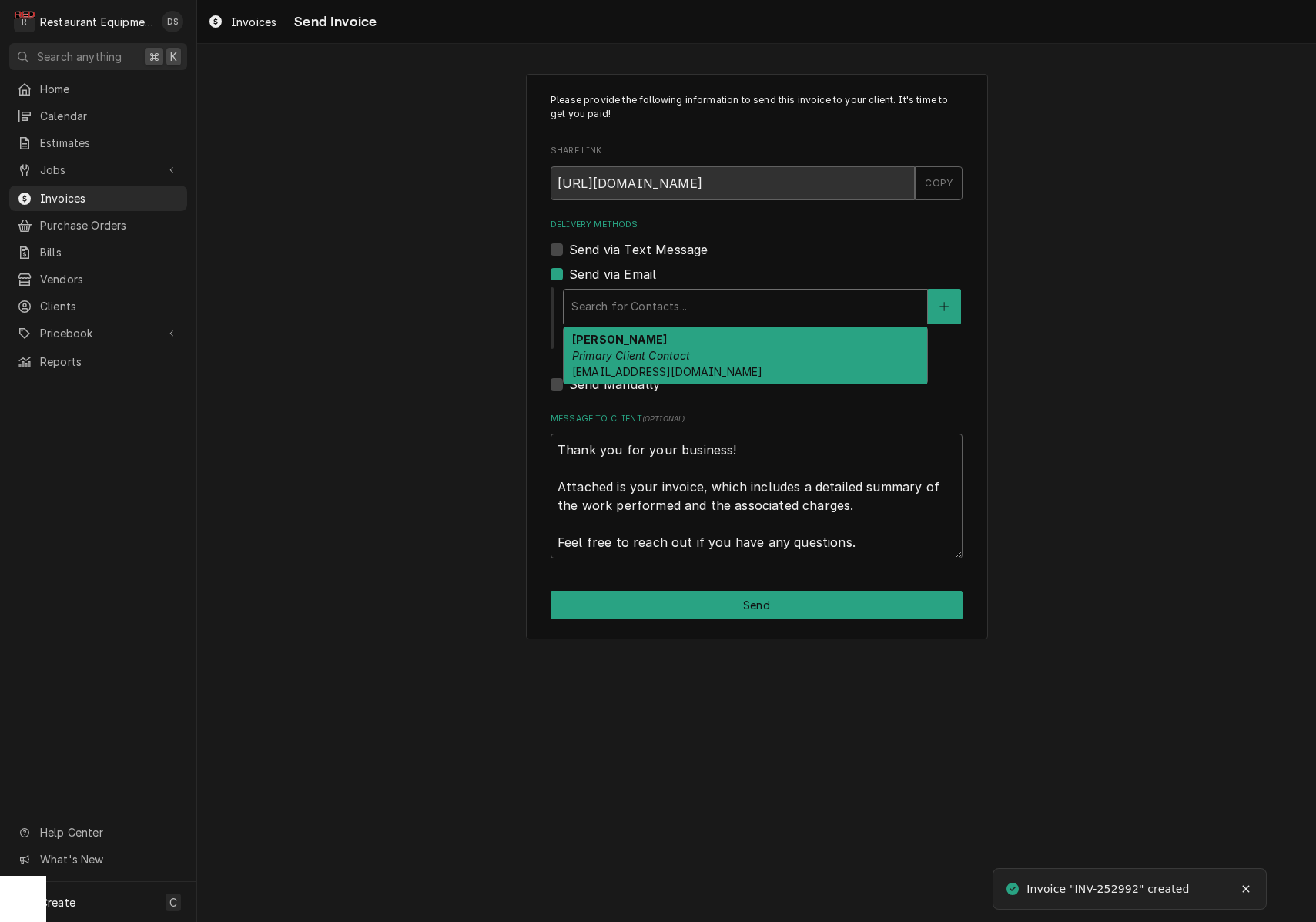
click at [645, 336] on strong "ROBIN HATCHER" at bounding box center [619, 339] width 95 height 13
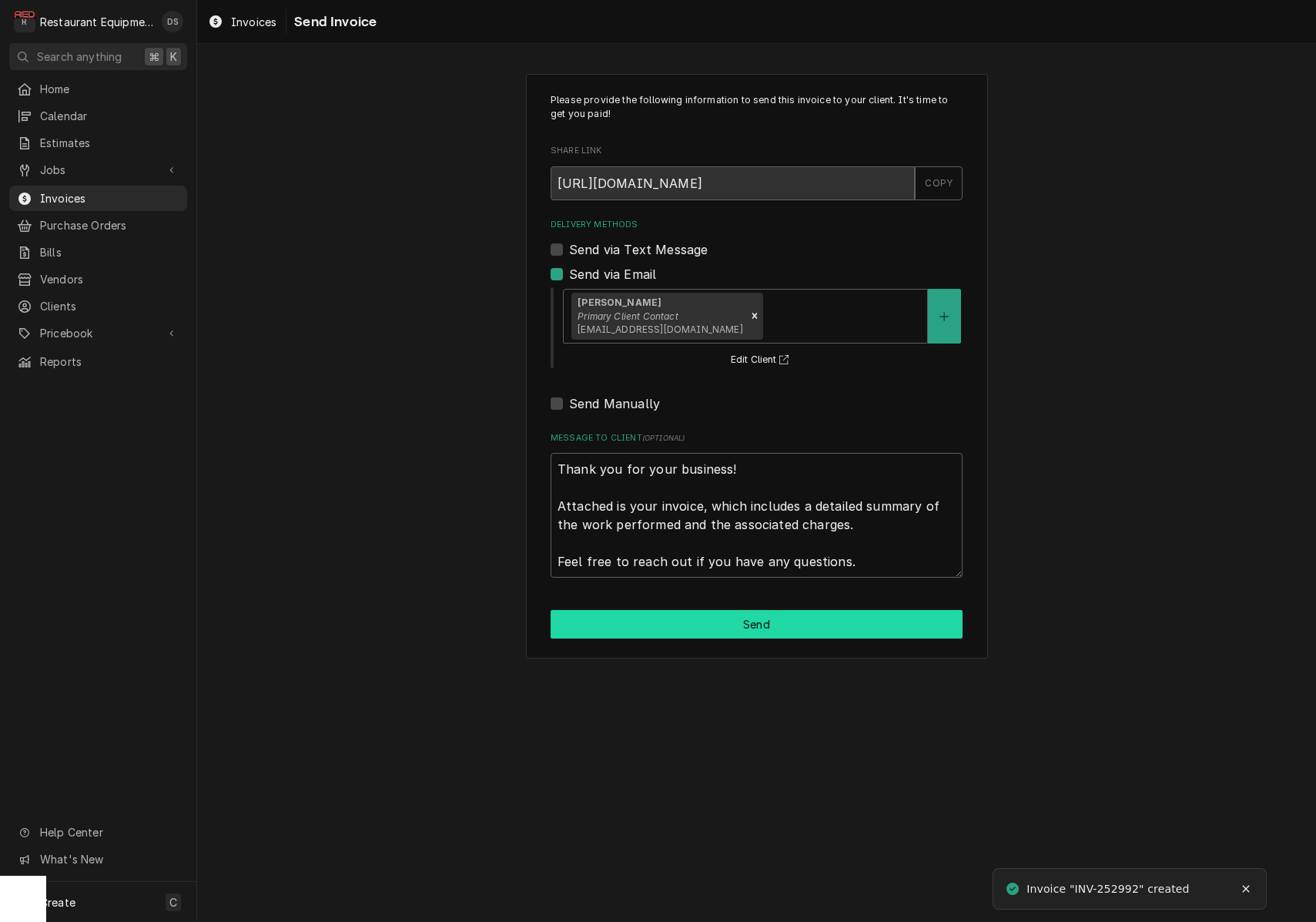
click at [733, 626] on button "Send" at bounding box center [756, 624] width 412 height 29
type textarea "x"
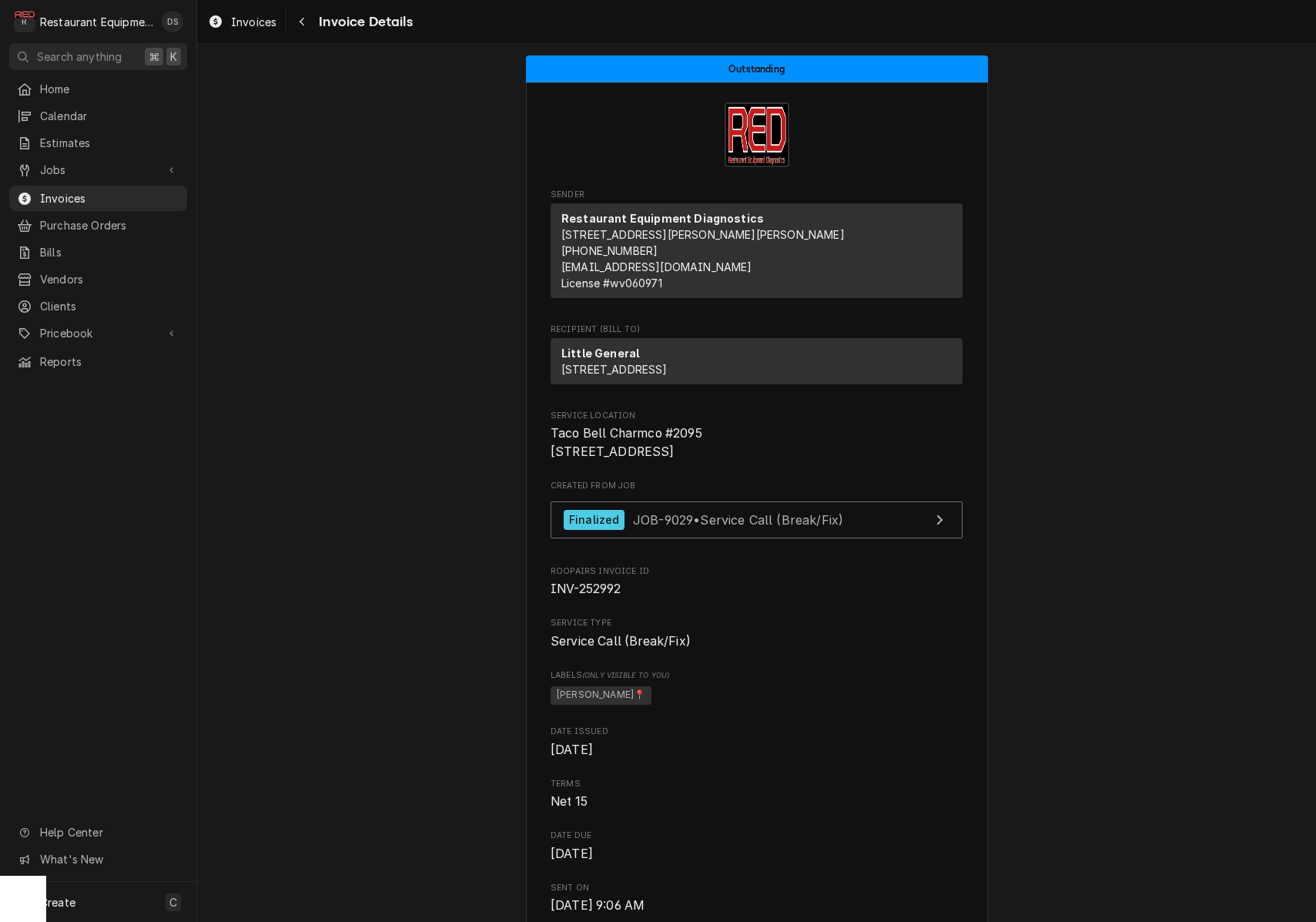
scroll to position [0, 1]
click at [308, 25] on div "Navigate back" at bounding box center [302, 21] width 15 height 15
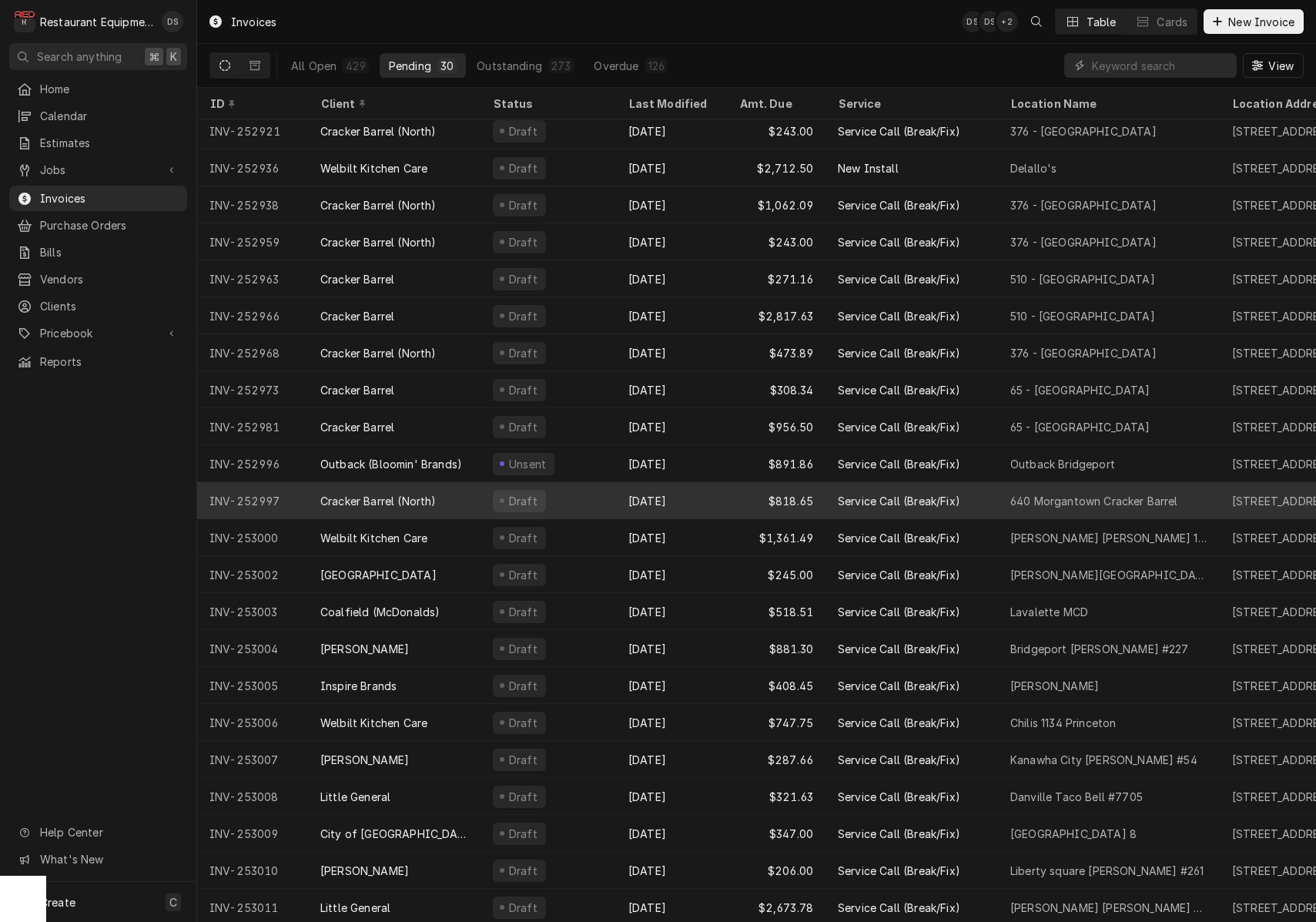
scroll to position [305, 0]
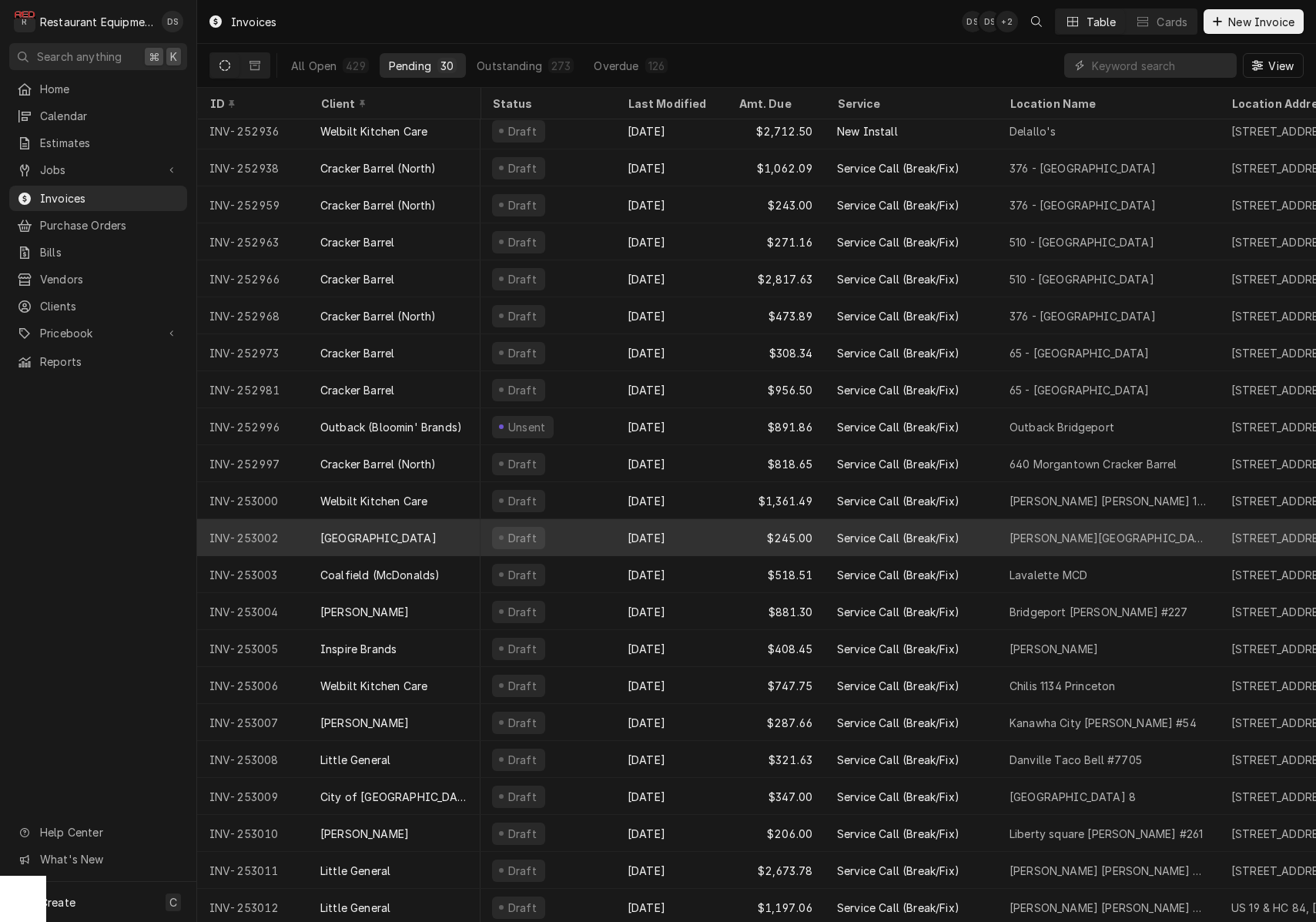
click at [712, 532] on div "Oct 1" at bounding box center [670, 537] width 111 height 37
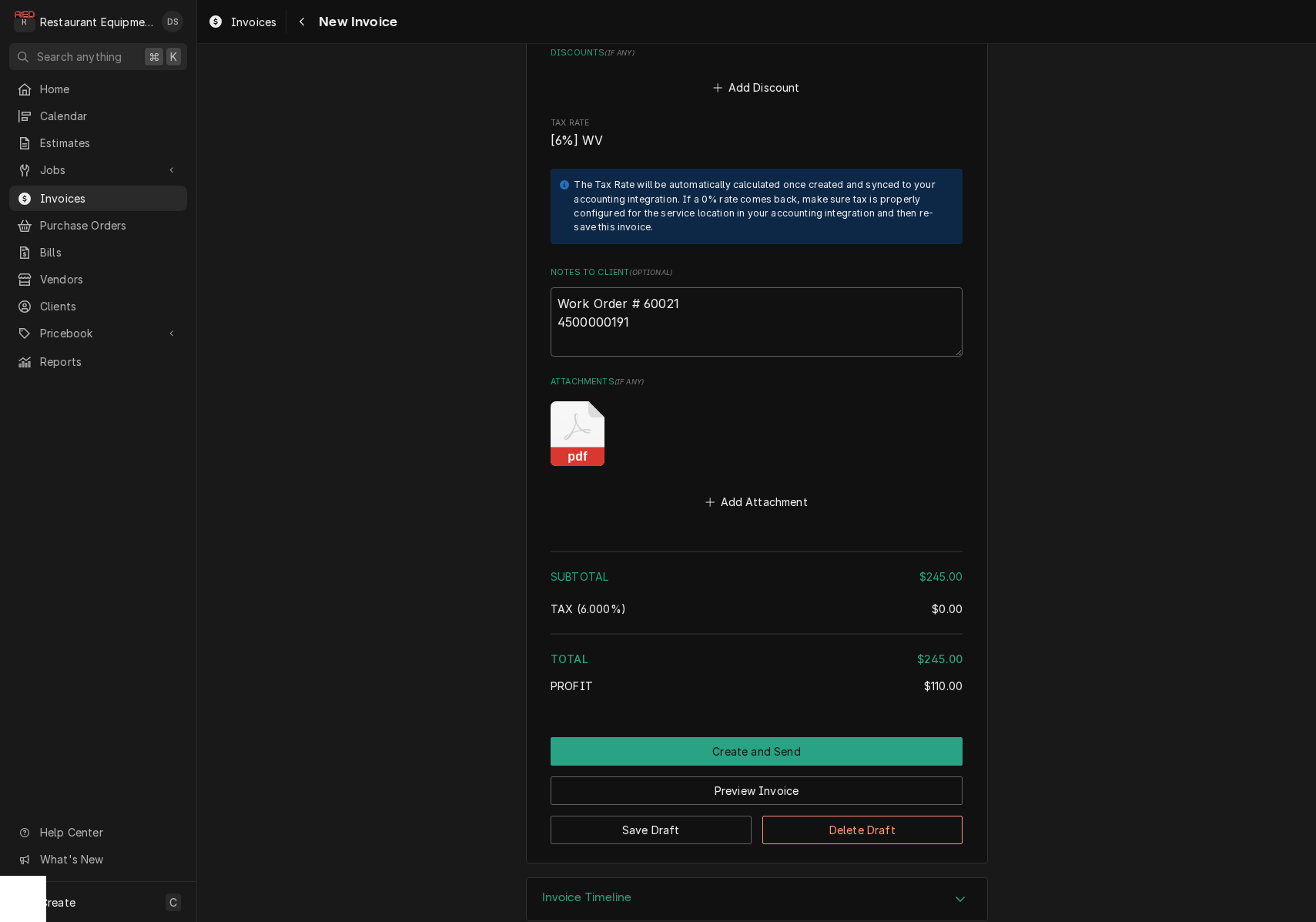
scroll to position [2656, 0]
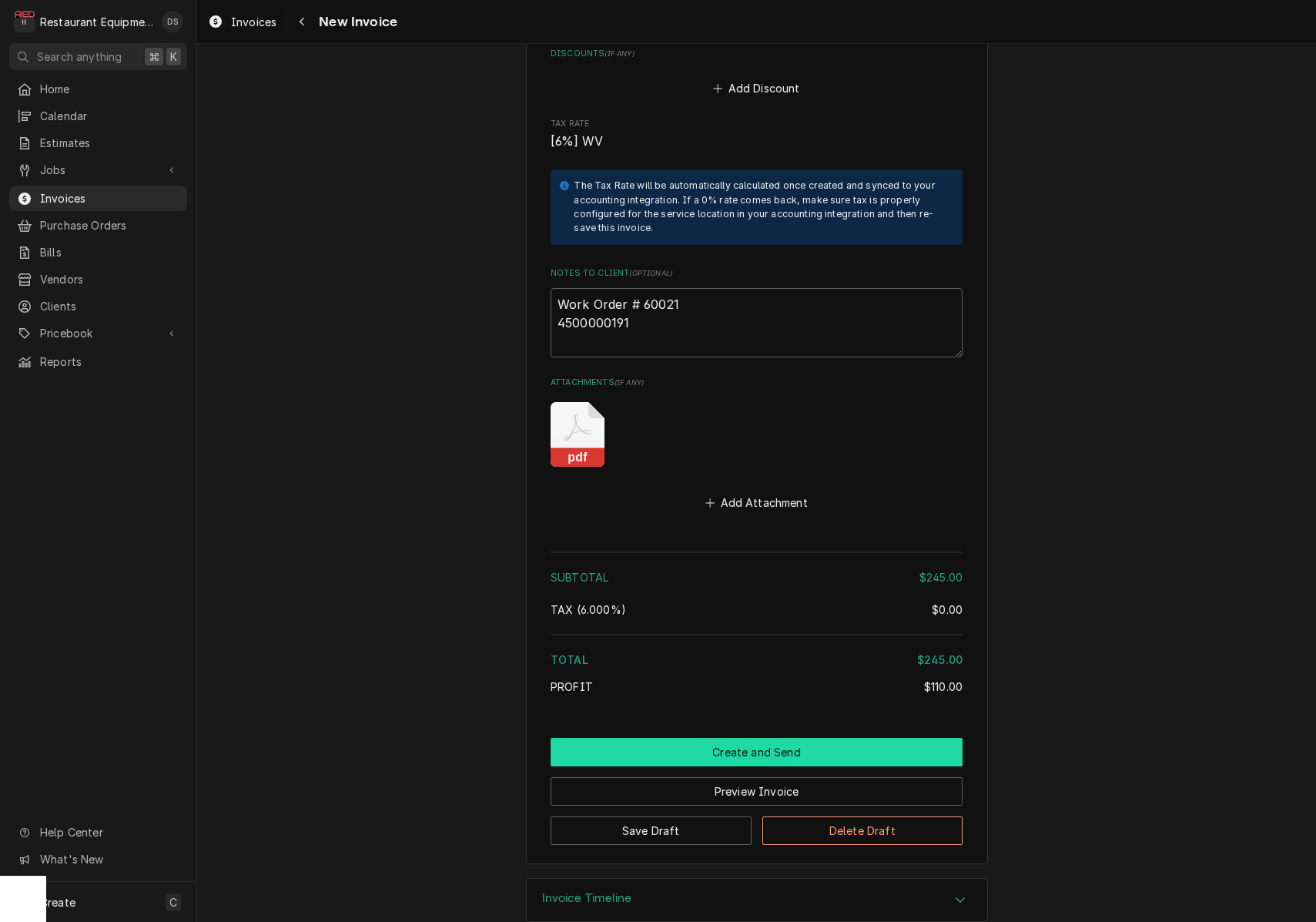
click at [761, 738] on button "Create and Send" at bounding box center [756, 752] width 412 height 29
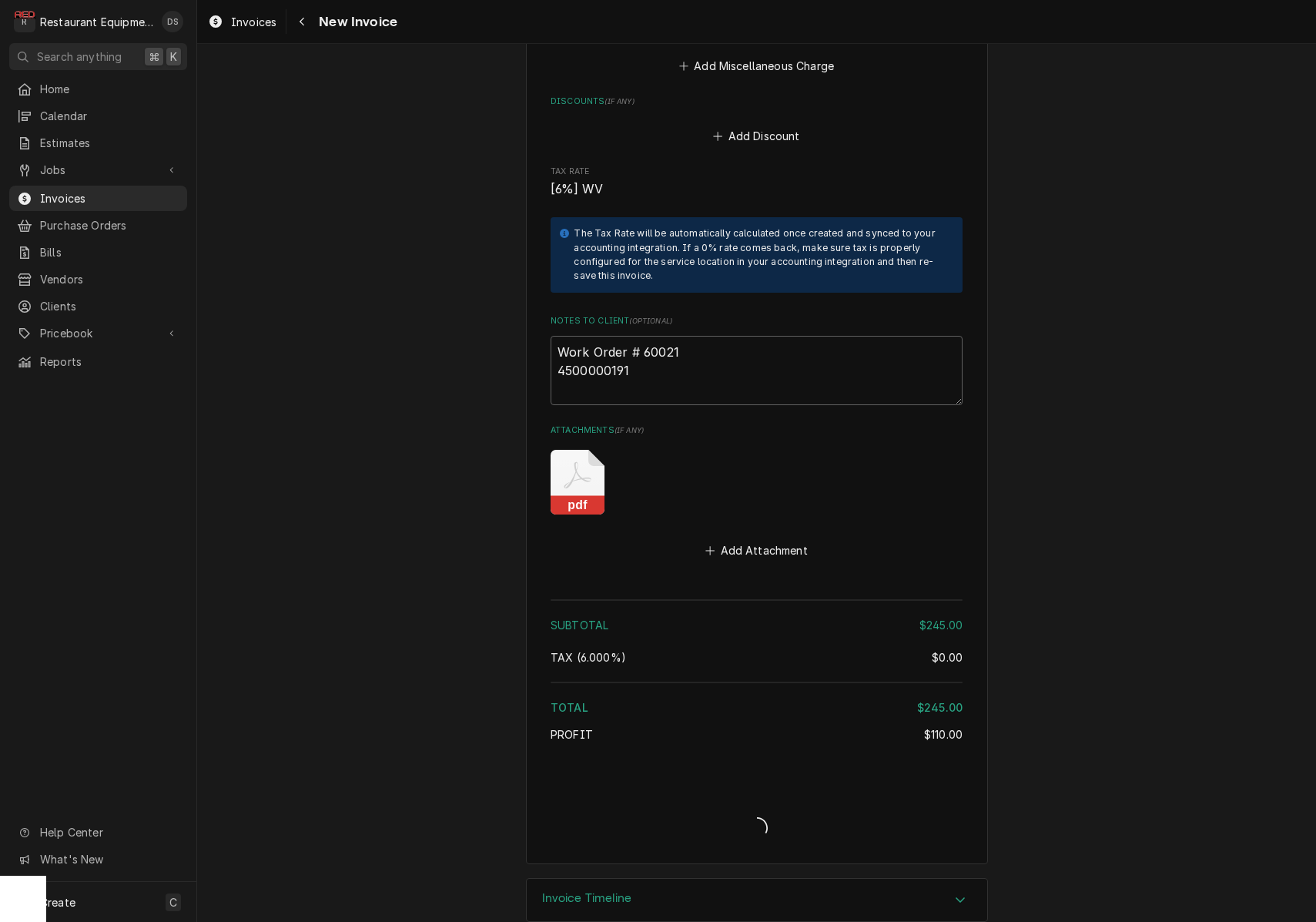
type textarea "x"
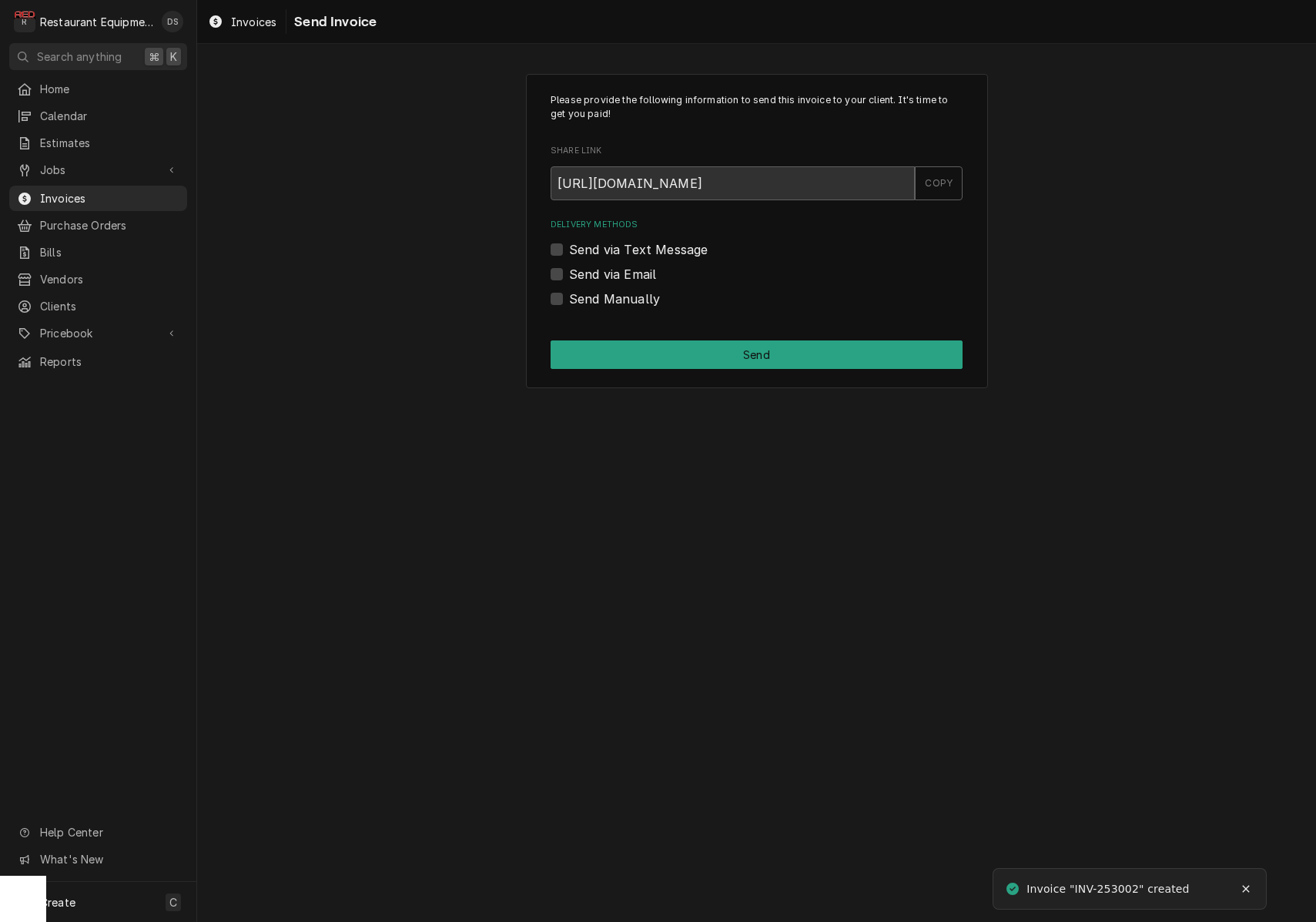
click at [569, 272] on label "Send via Email" at bounding box center [612, 274] width 87 height 19
click at [569, 272] on input "Send via Email" at bounding box center [775, 282] width 412 height 34
checkbox input "true"
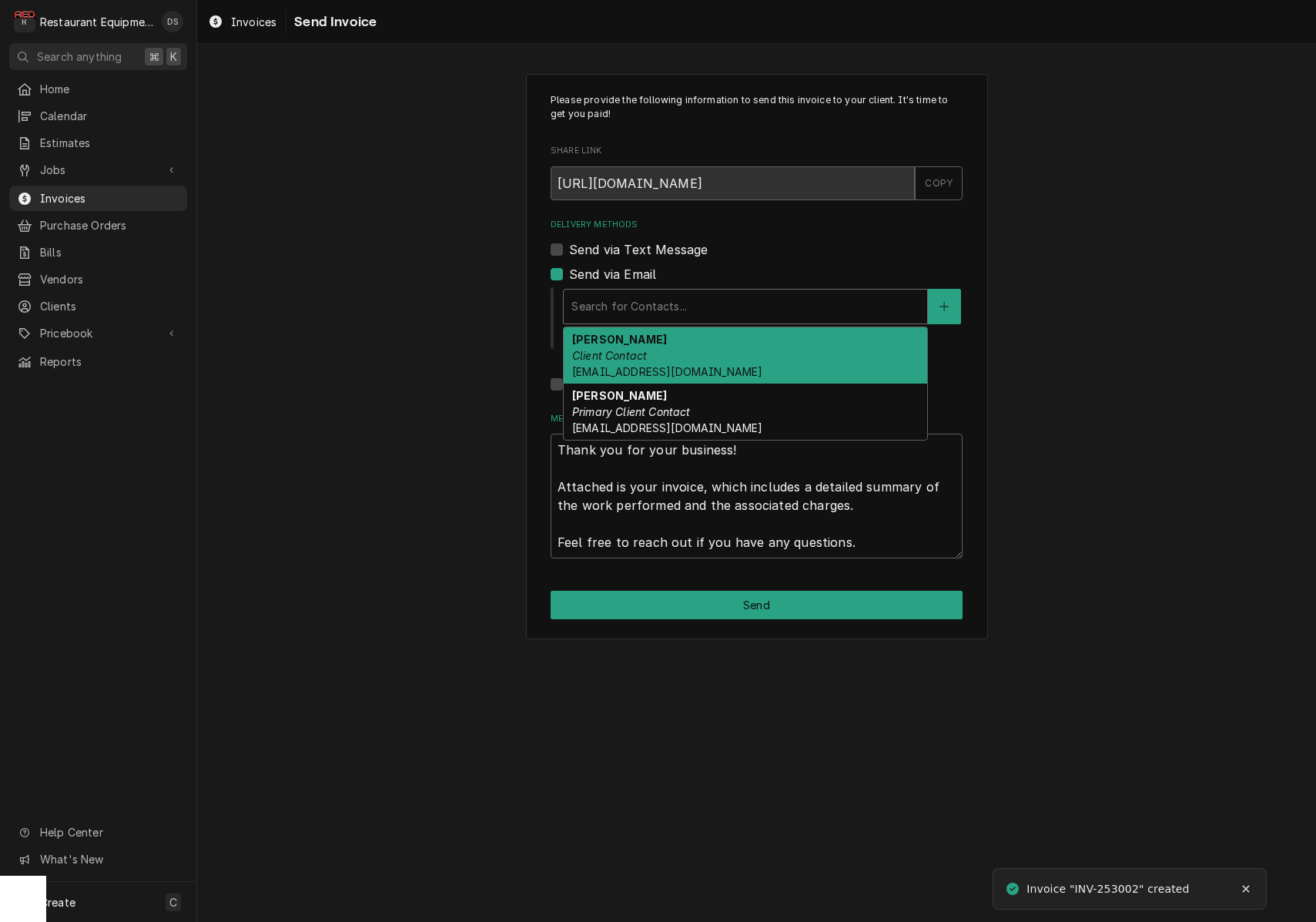
drag, startPoint x: 644, startPoint y: 295, endPoint x: 656, endPoint y: 319, distance: 26.8
click at [644, 295] on div "Delivery Methods" at bounding box center [745, 307] width 348 height 28
click at [678, 342] on div "Darlene McNeal Client Contact smcneel@k12.wv.us" at bounding box center [746, 356] width 363 height 56
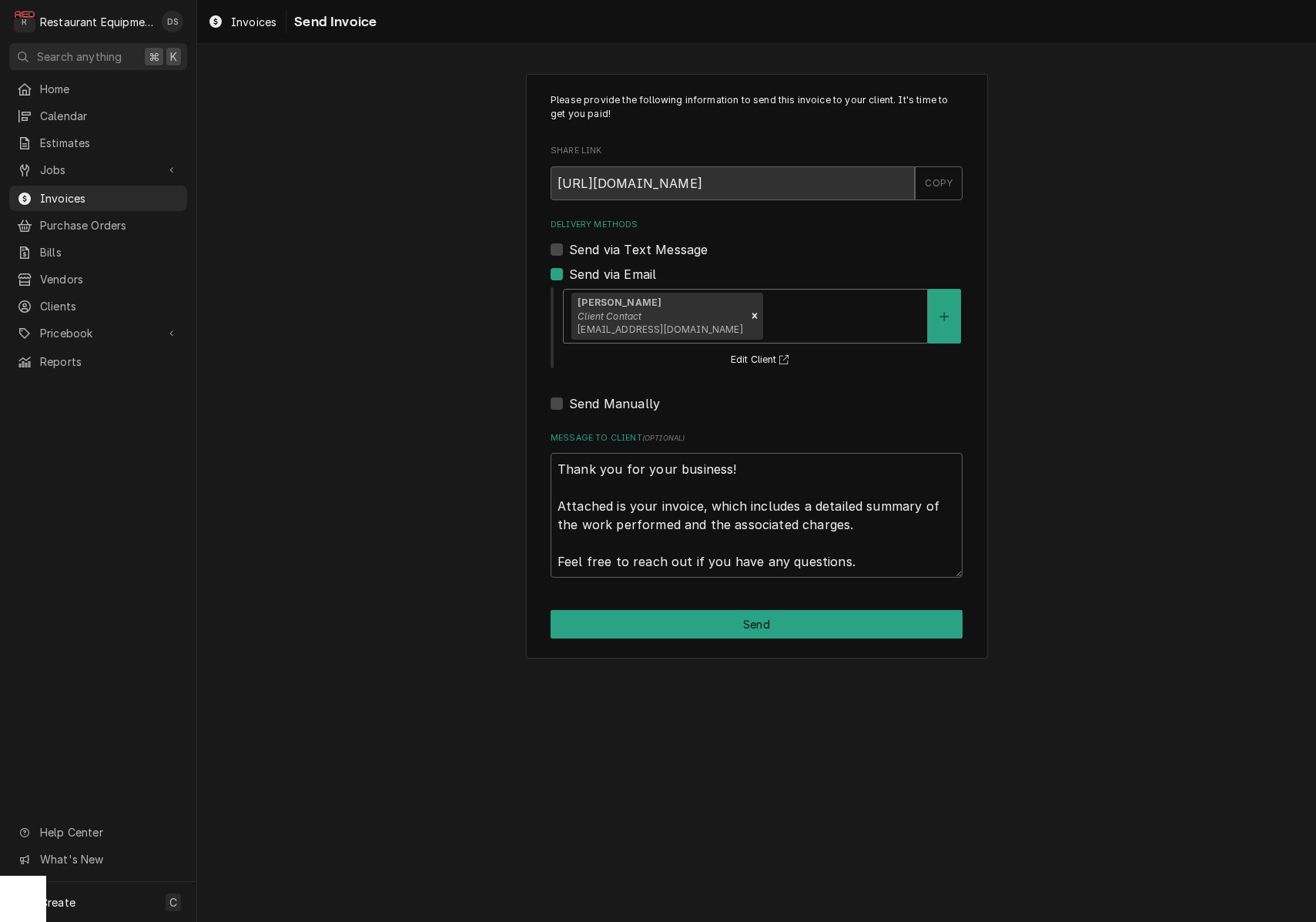
click at [770, 304] on div "Delivery Methods" at bounding box center [843, 316] width 154 height 28
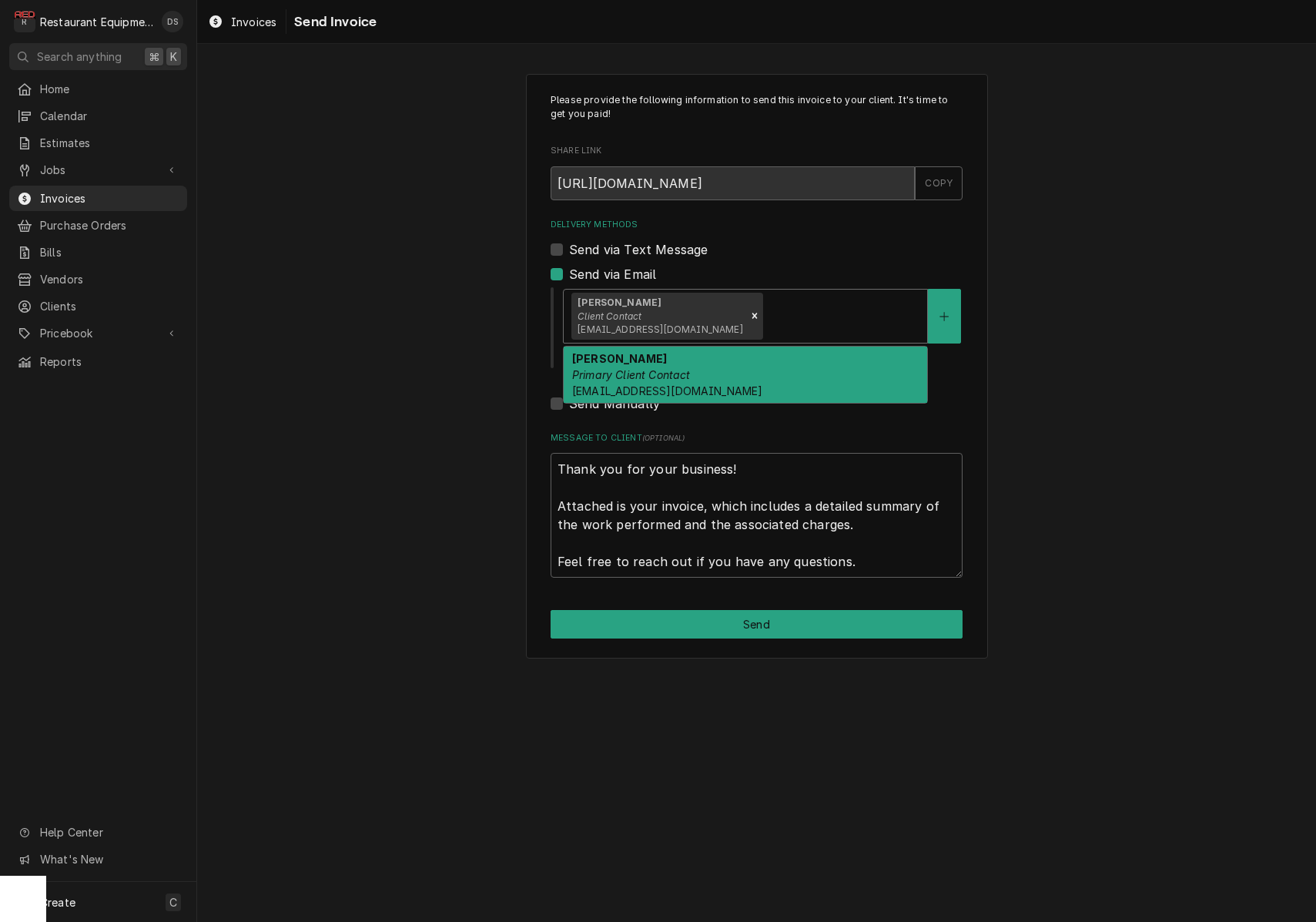
click at [760, 356] on div "Malati Reeve Primary Client Contact mreeve@k12.wv.us" at bounding box center [746, 375] width 363 height 56
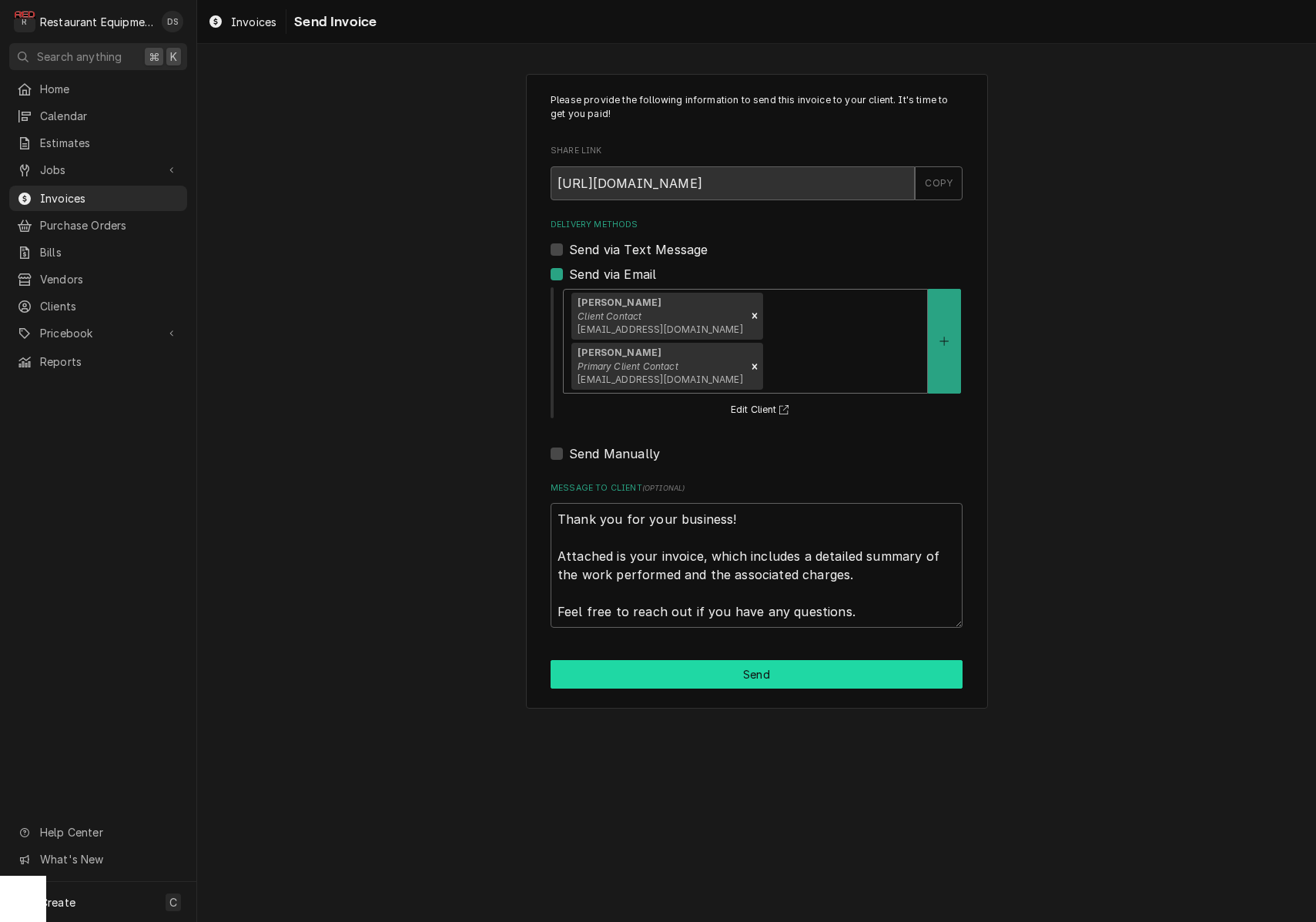
click at [747, 660] on button "Send" at bounding box center [756, 674] width 412 height 29
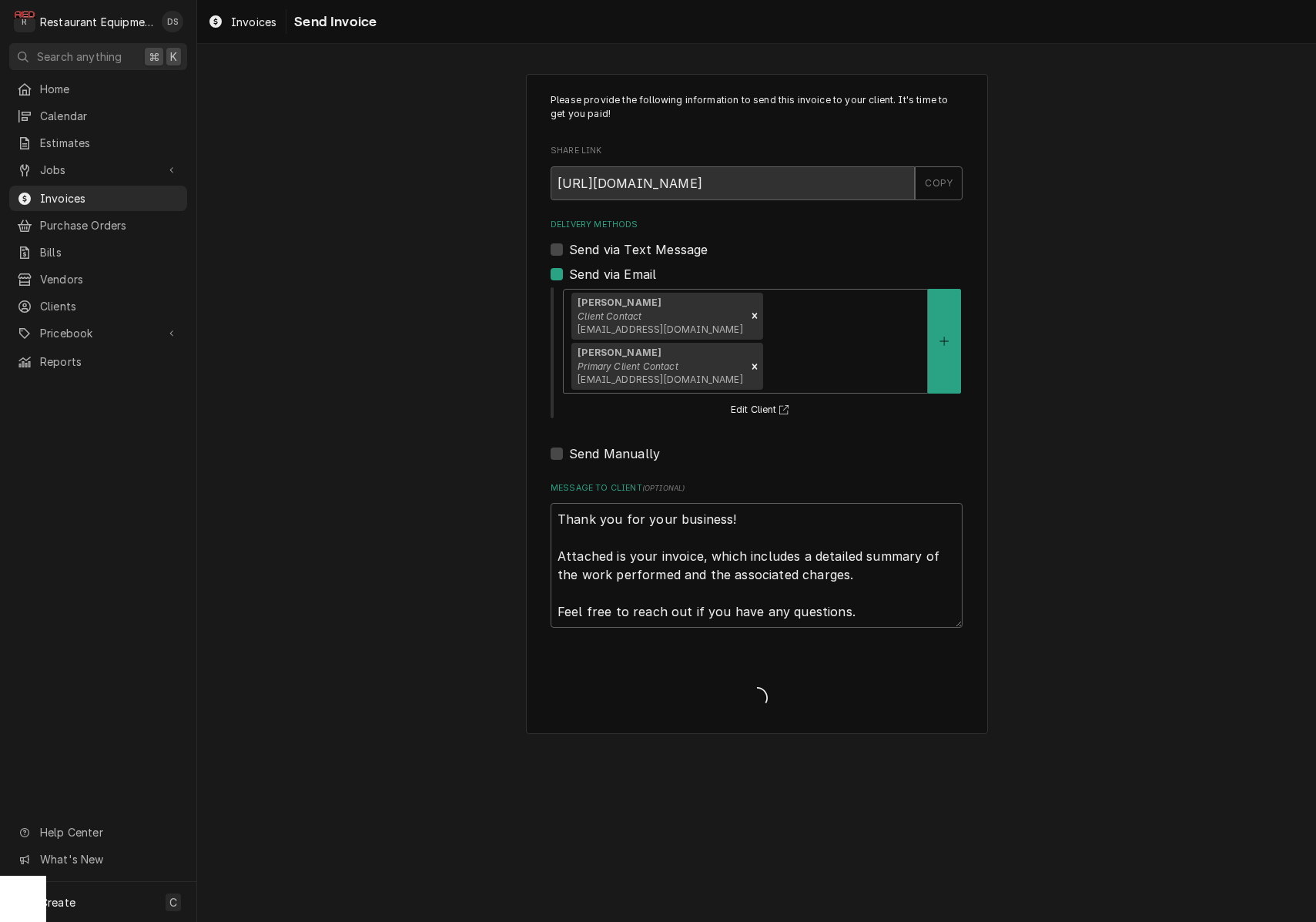
type textarea "x"
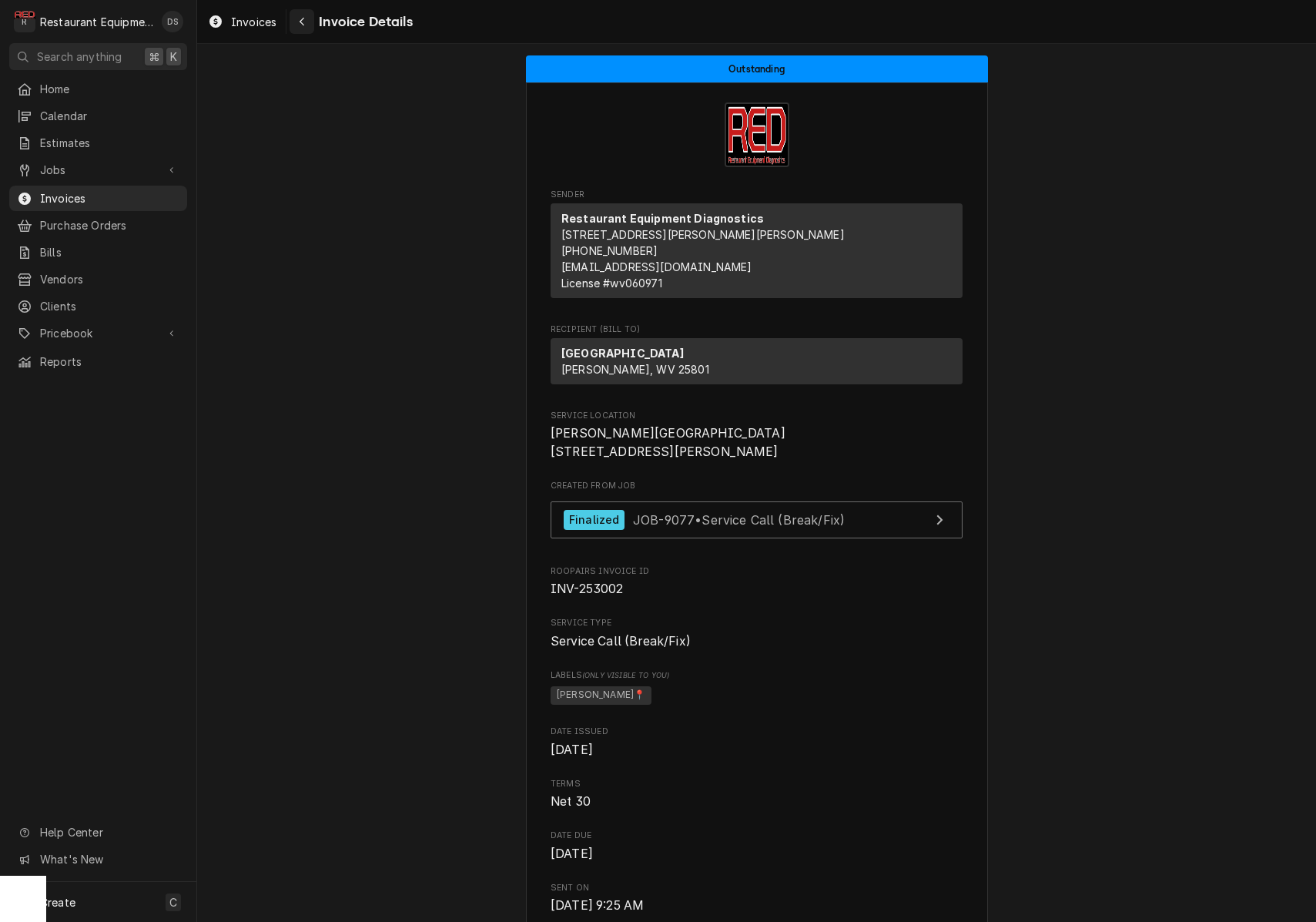
click at [299, 20] on icon "Navigate back" at bounding box center [302, 21] width 7 height 11
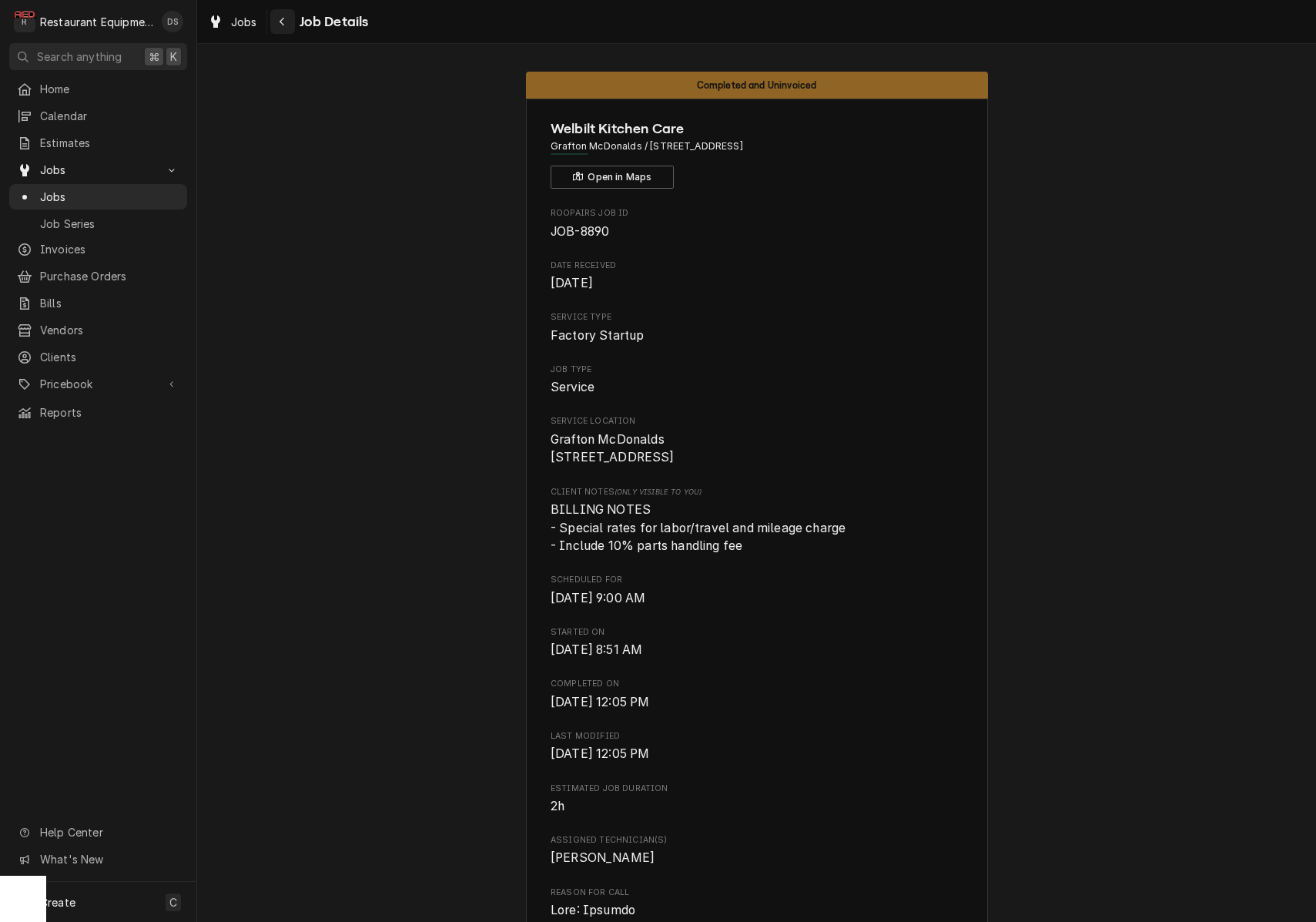
scroll to position [607, 0]
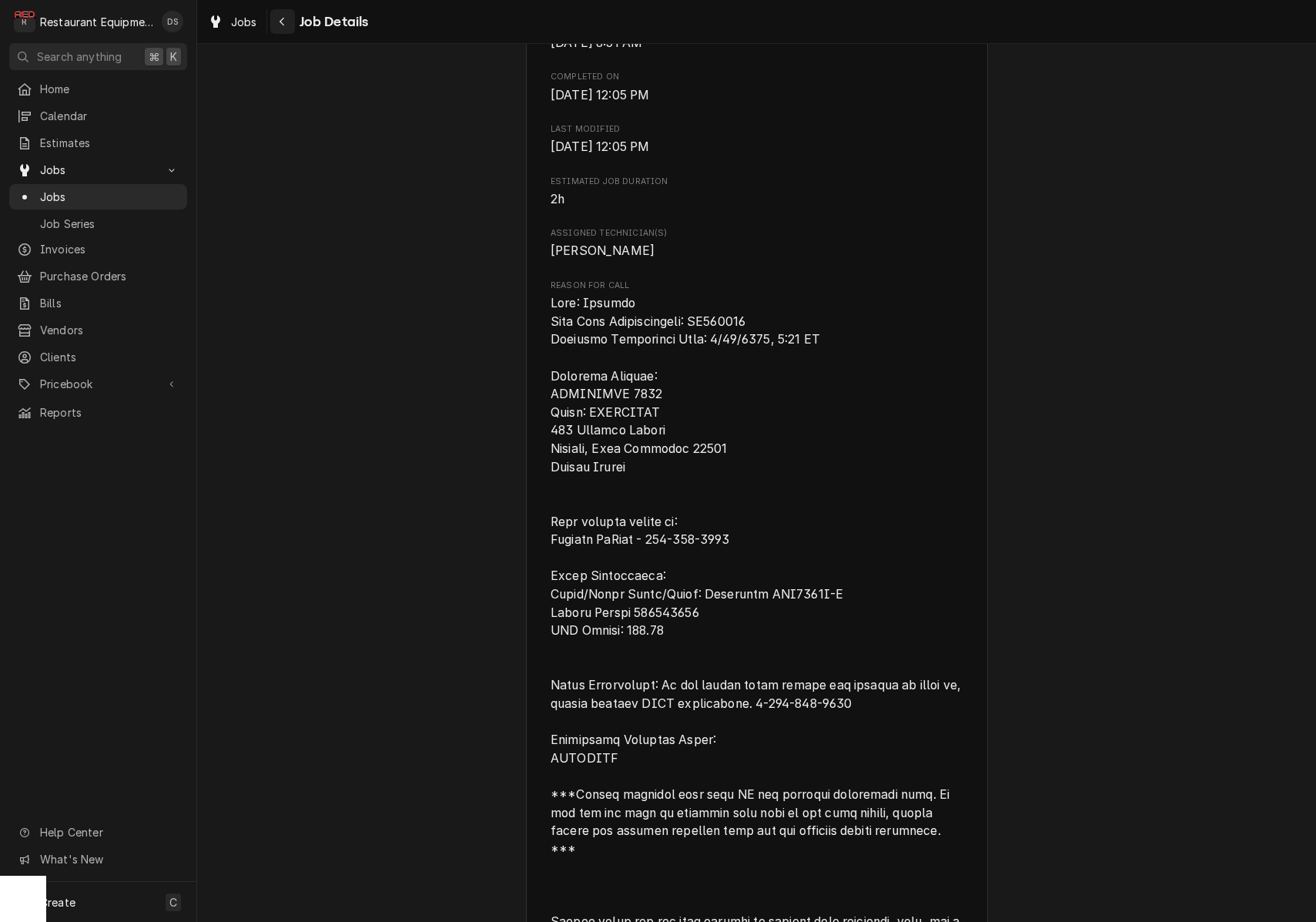
click at [282, 23] on icon "Navigate back" at bounding box center [282, 21] width 7 height 11
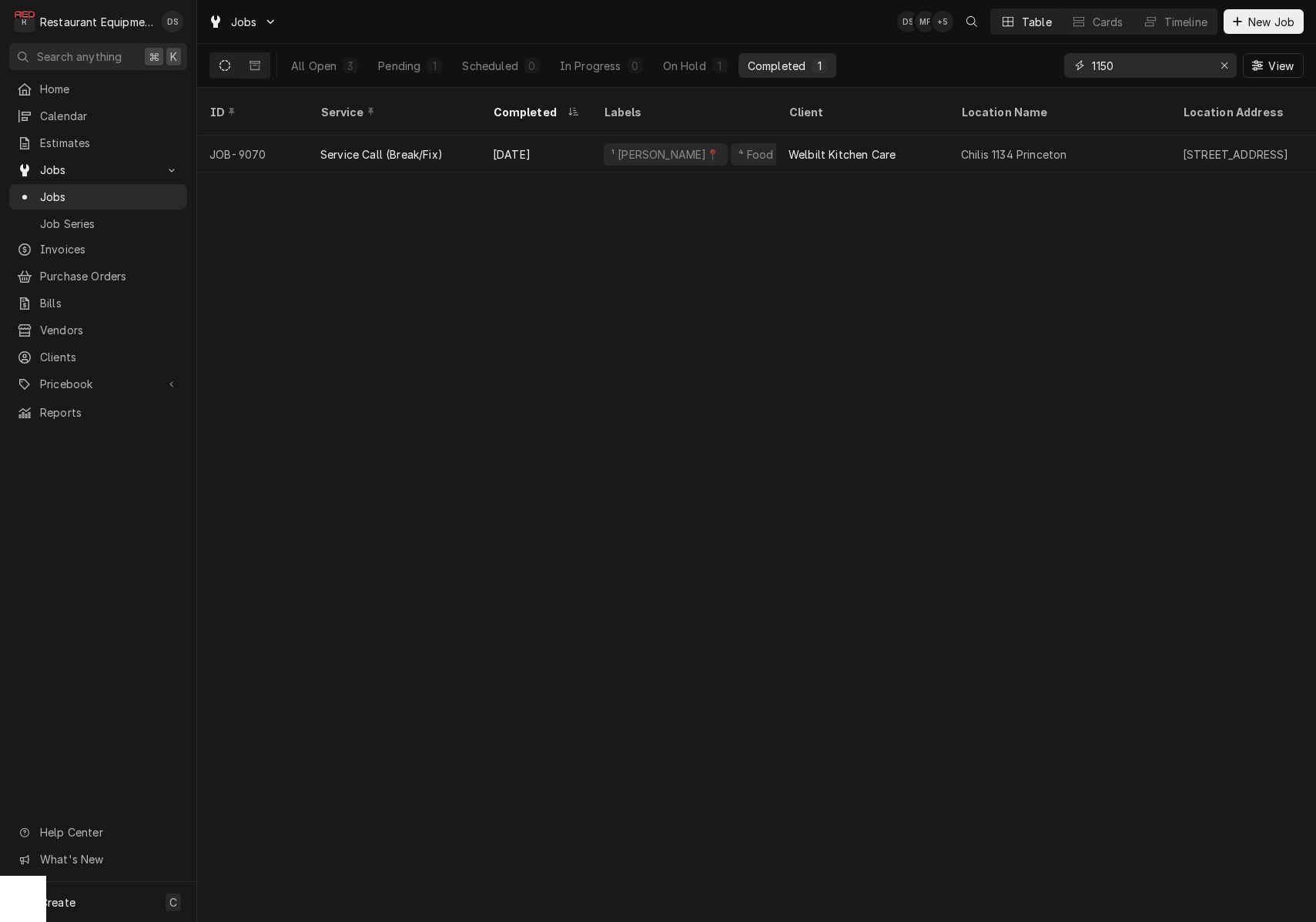
drag, startPoint x: 1221, startPoint y: 66, endPoint x: 1205, endPoint y: 68, distance: 16.1
click at [1221, 66] on icon "Erase input" at bounding box center [1225, 65] width 8 height 11
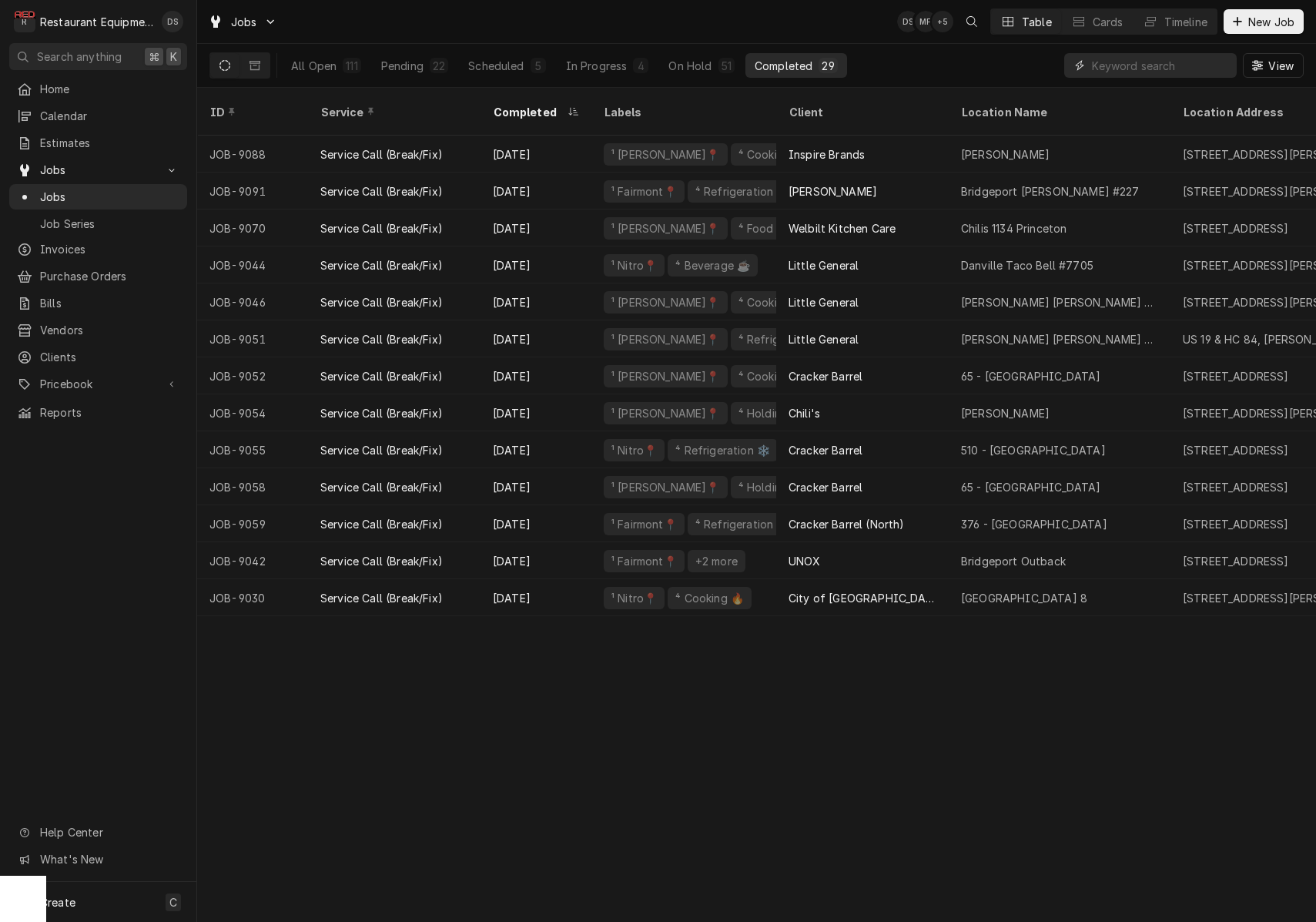
click at [1153, 66] on input "Dynamic Content Wrapper" at bounding box center [1160, 65] width 137 height 25
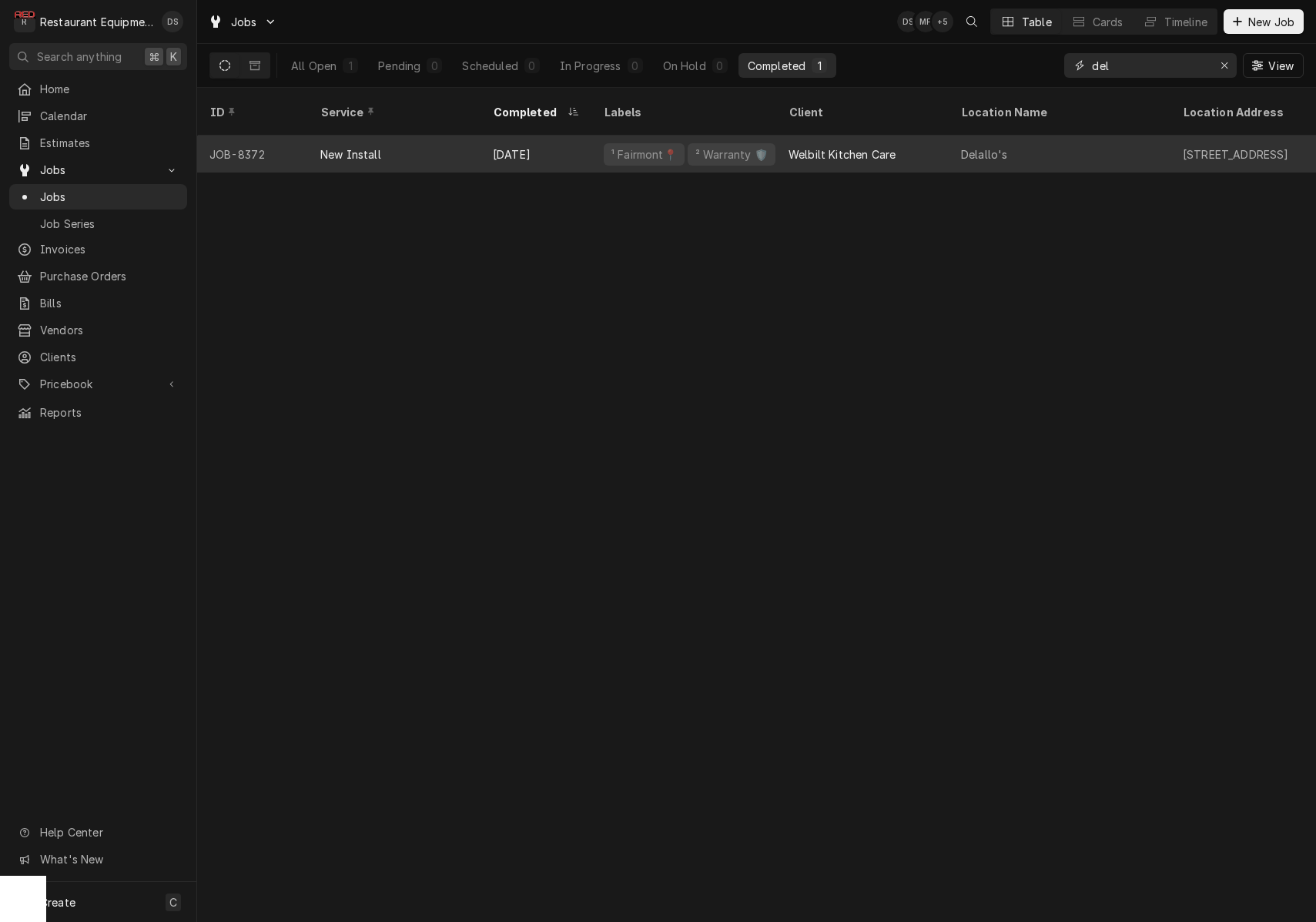
type input "del"
click at [1057, 136] on div "Delallo's" at bounding box center [1059, 154] width 222 height 37
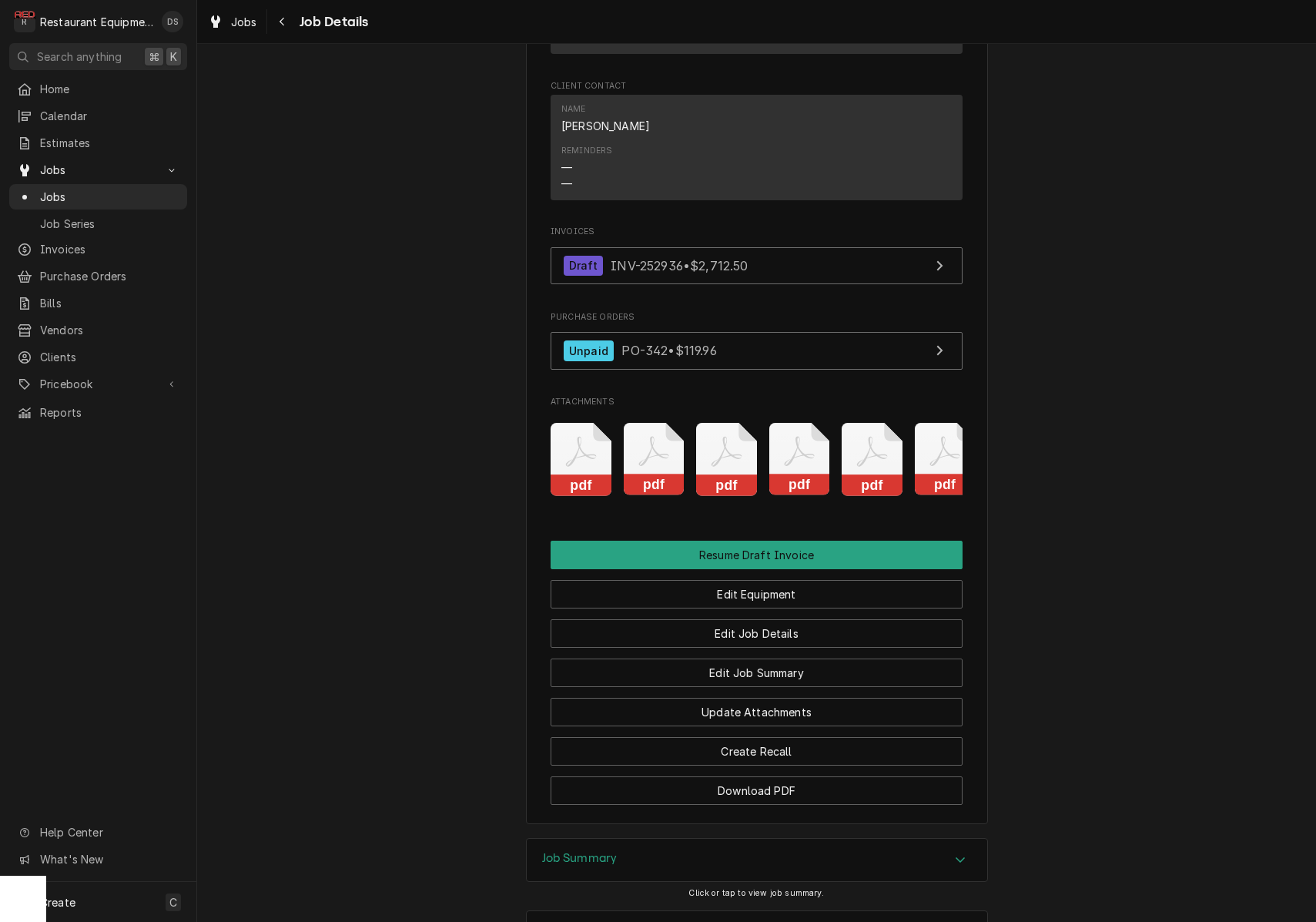
scroll to position [4217, 0]
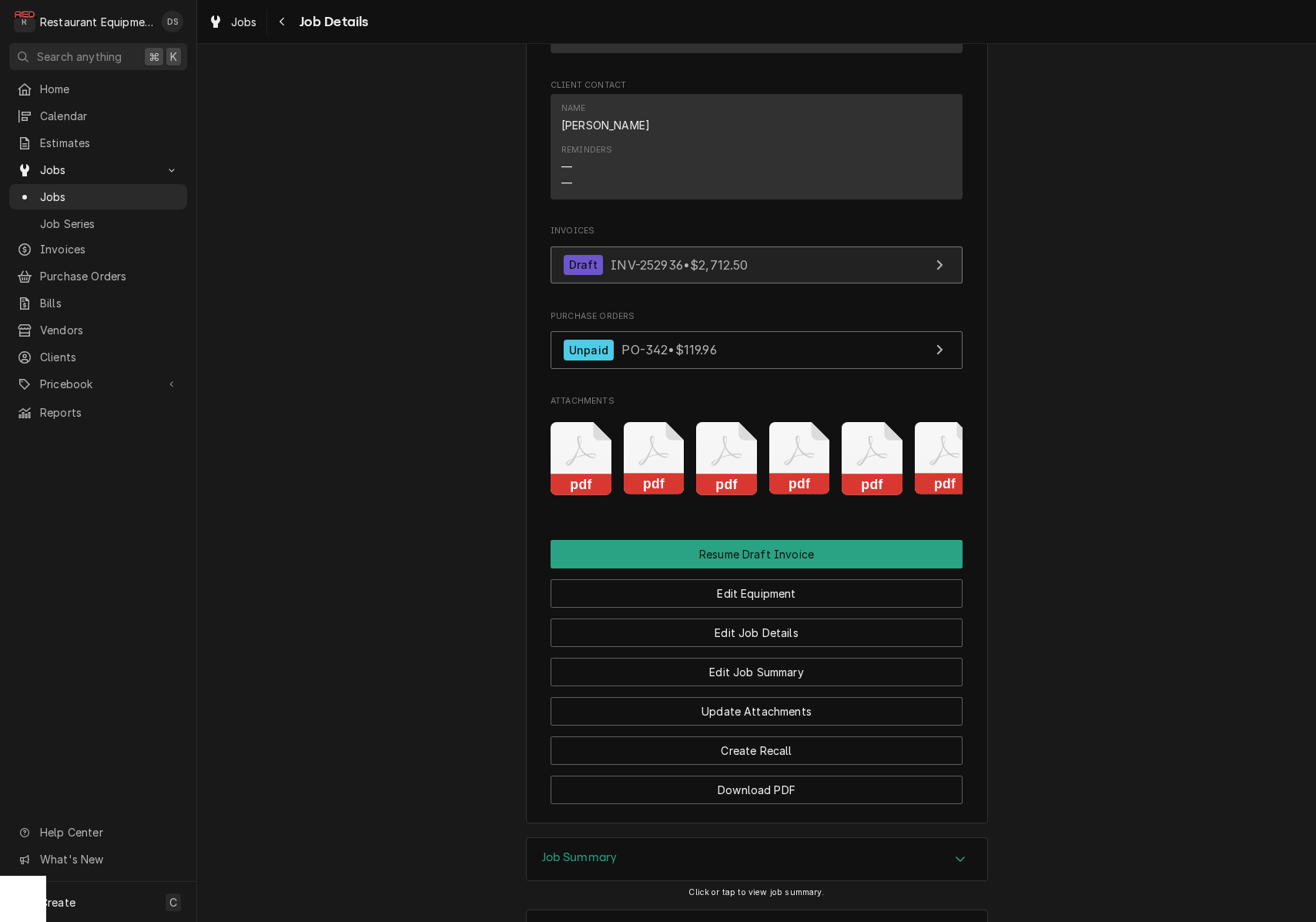
click at [651, 247] on link "Draft INV-252936 • $2,712.50" at bounding box center [756, 266] width 412 height 38
click at [280, 19] on icon "Navigate back" at bounding box center [282, 21] width 7 height 11
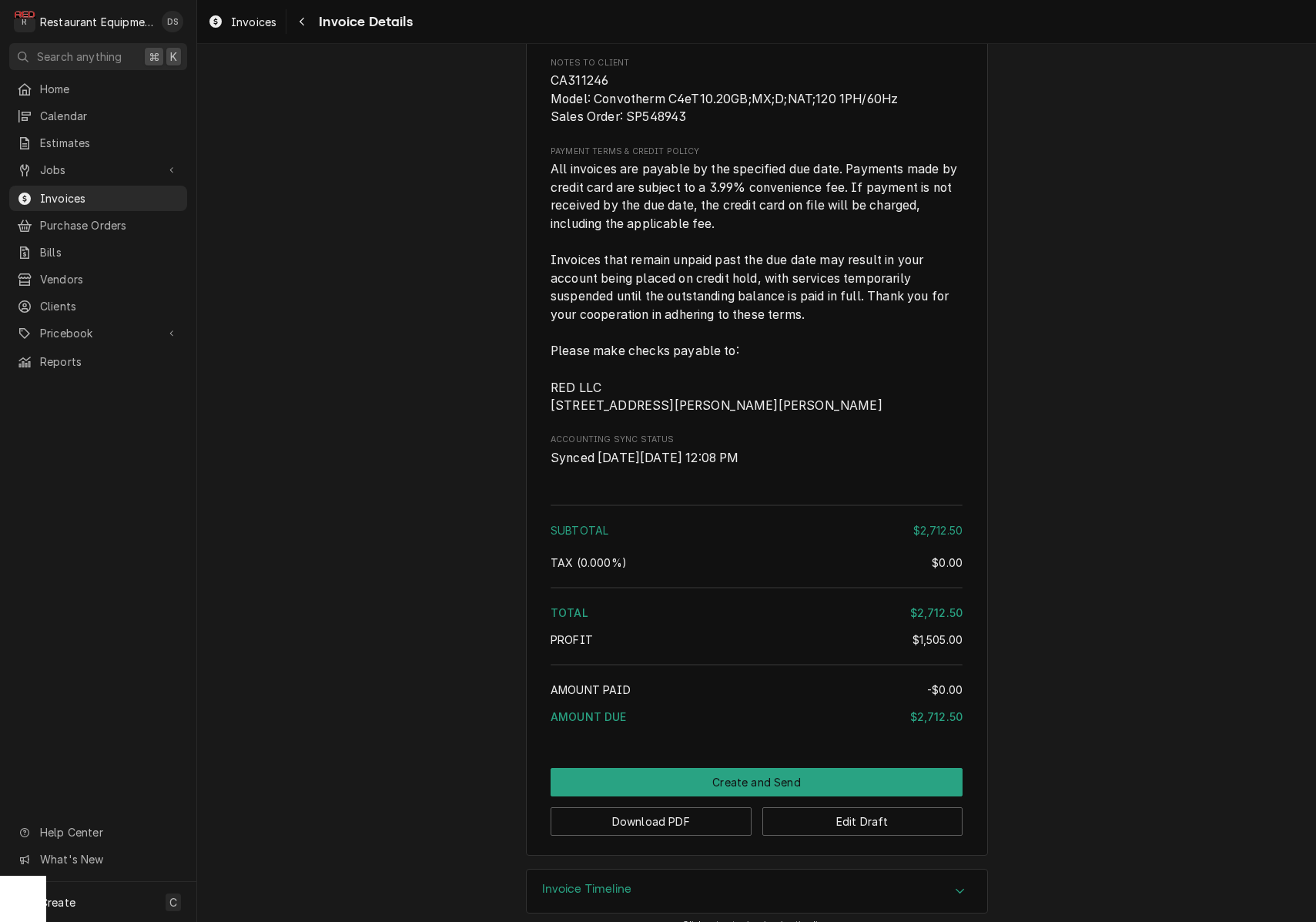
scroll to position [2570, 0]
click at [857, 808] on button "Edit Draft" at bounding box center [863, 822] width 201 height 29
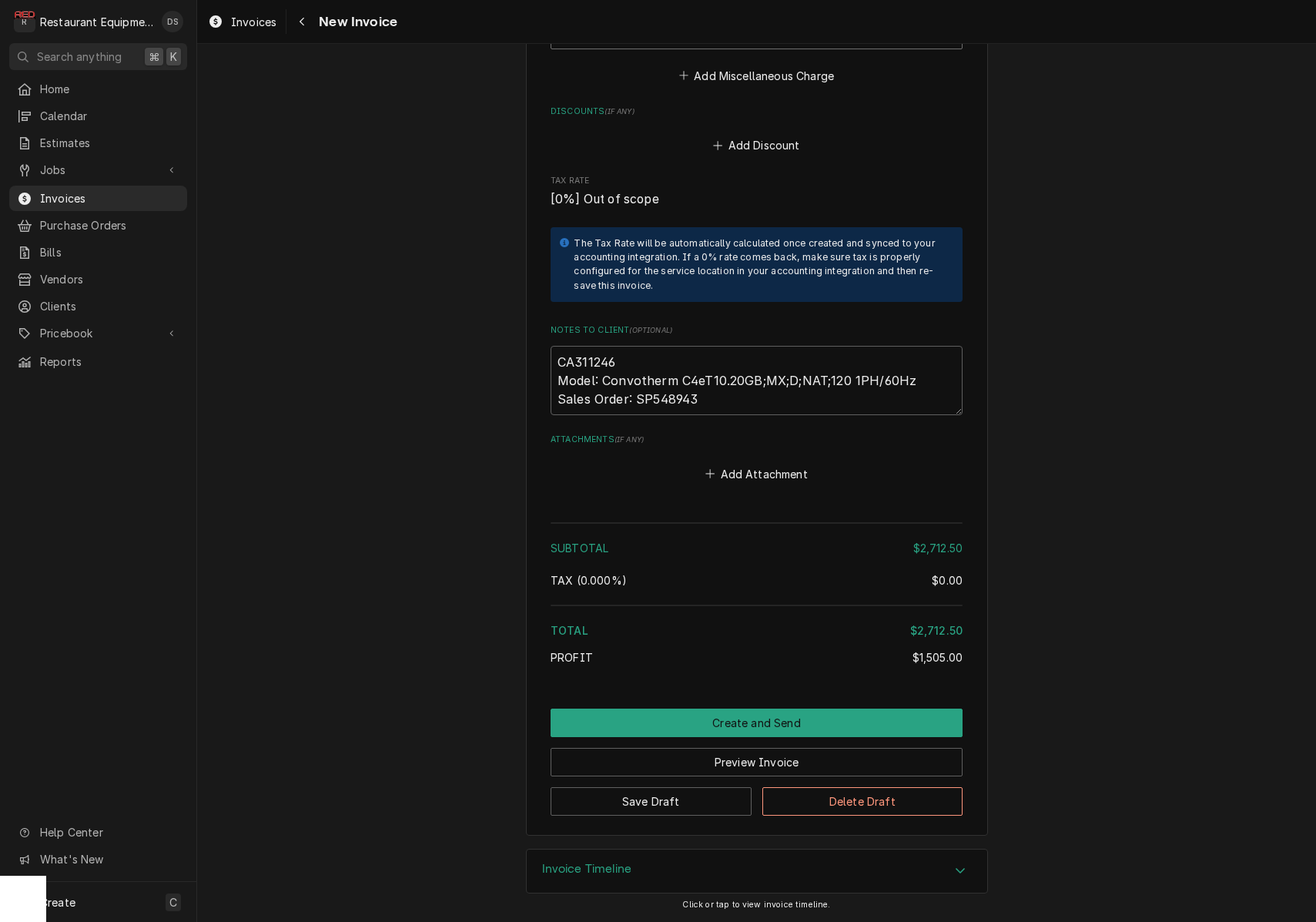
scroll to position [2968, 0]
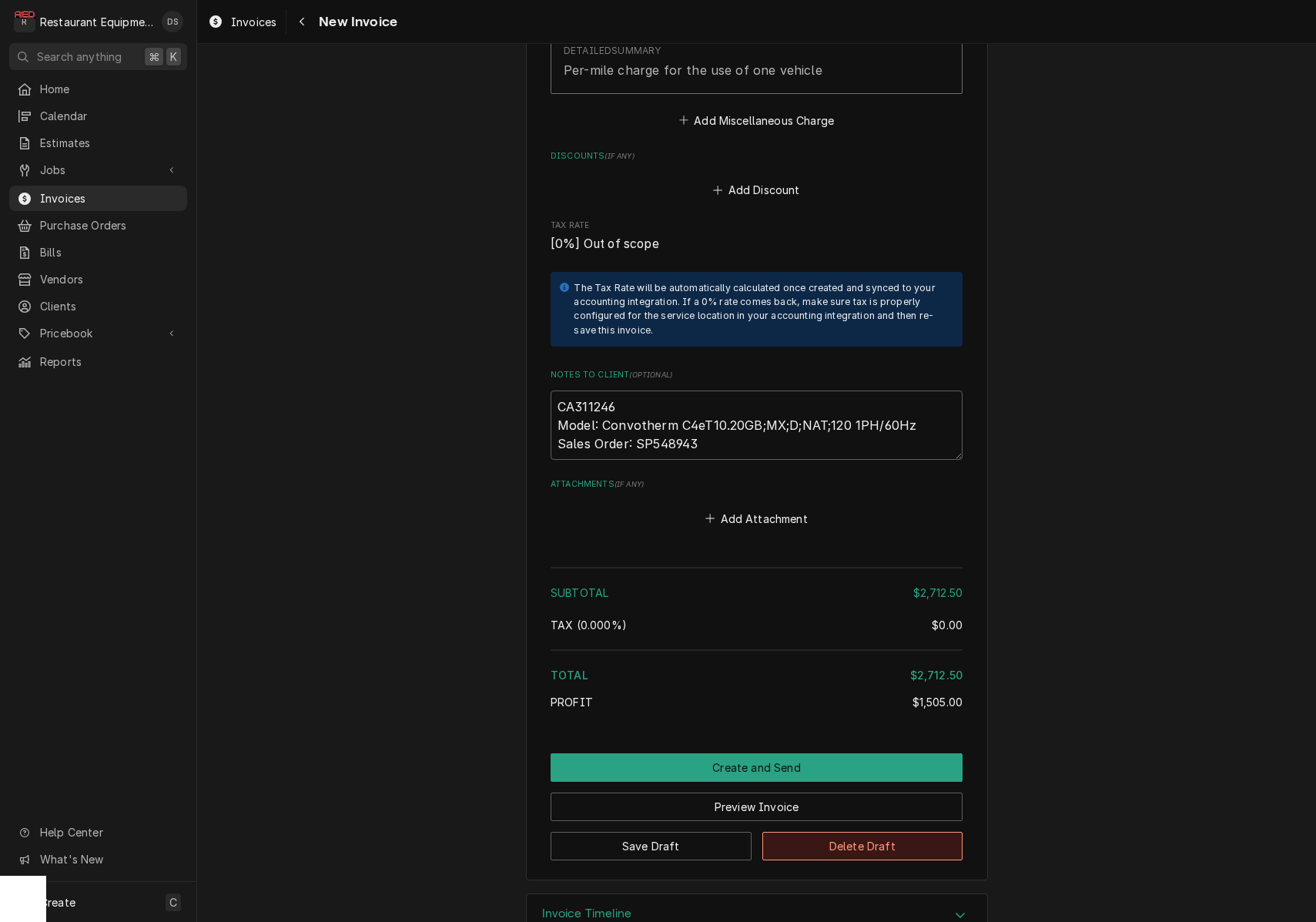
click at [847, 832] on button "Delete Draft" at bounding box center [863, 846] width 201 height 29
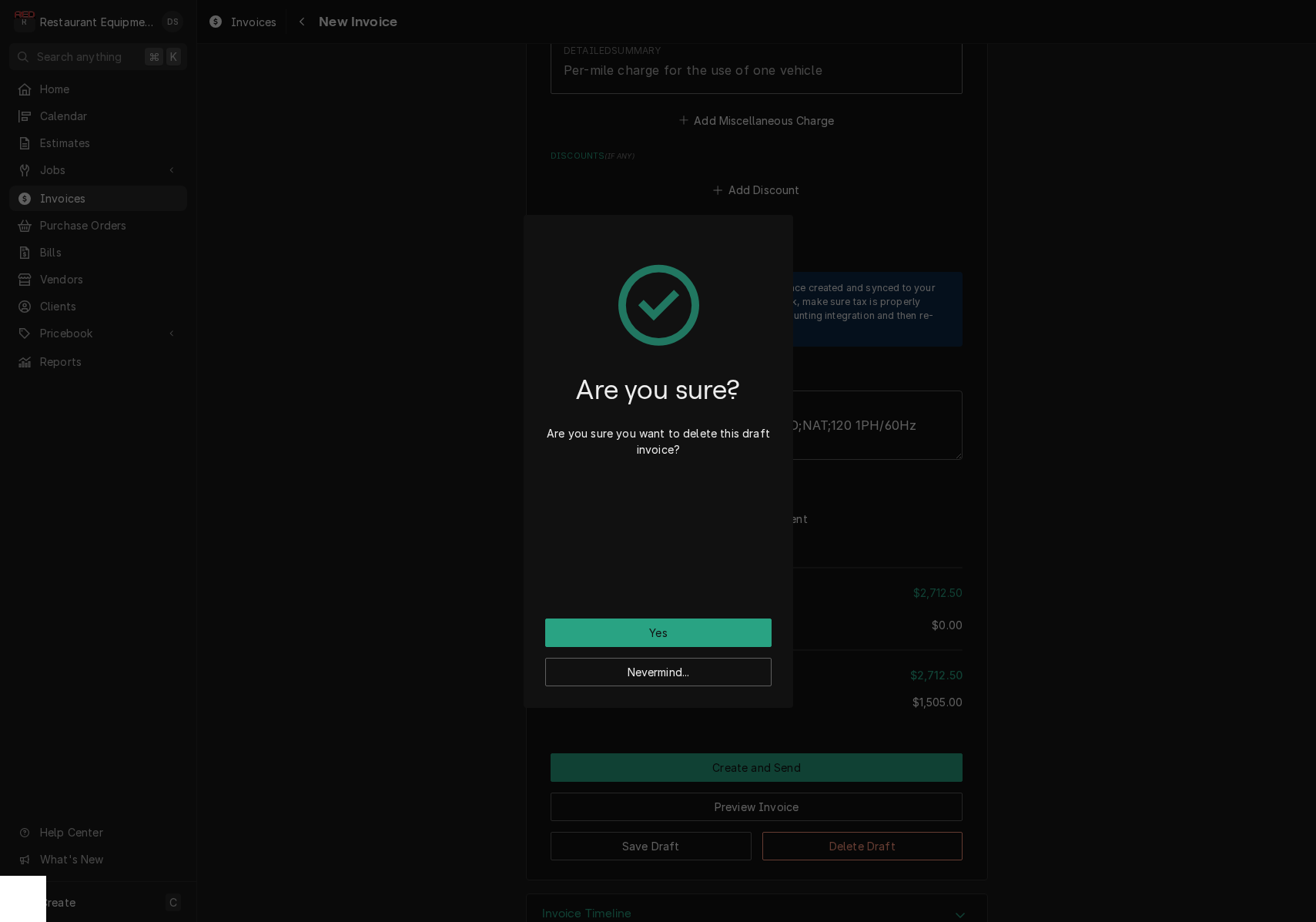
click at [685, 624] on button "Yes" at bounding box center [658, 632] width 227 height 29
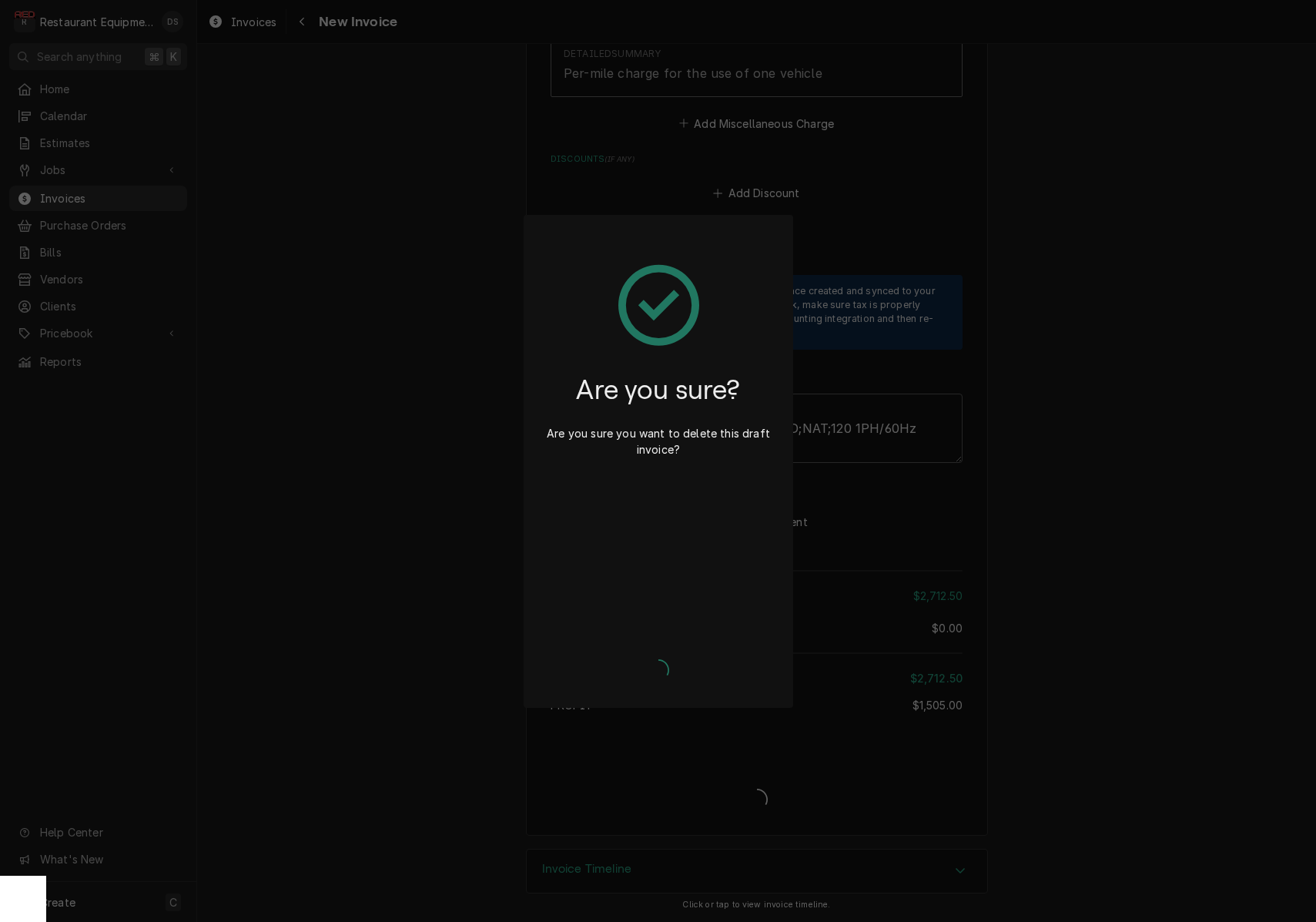
type textarea "x"
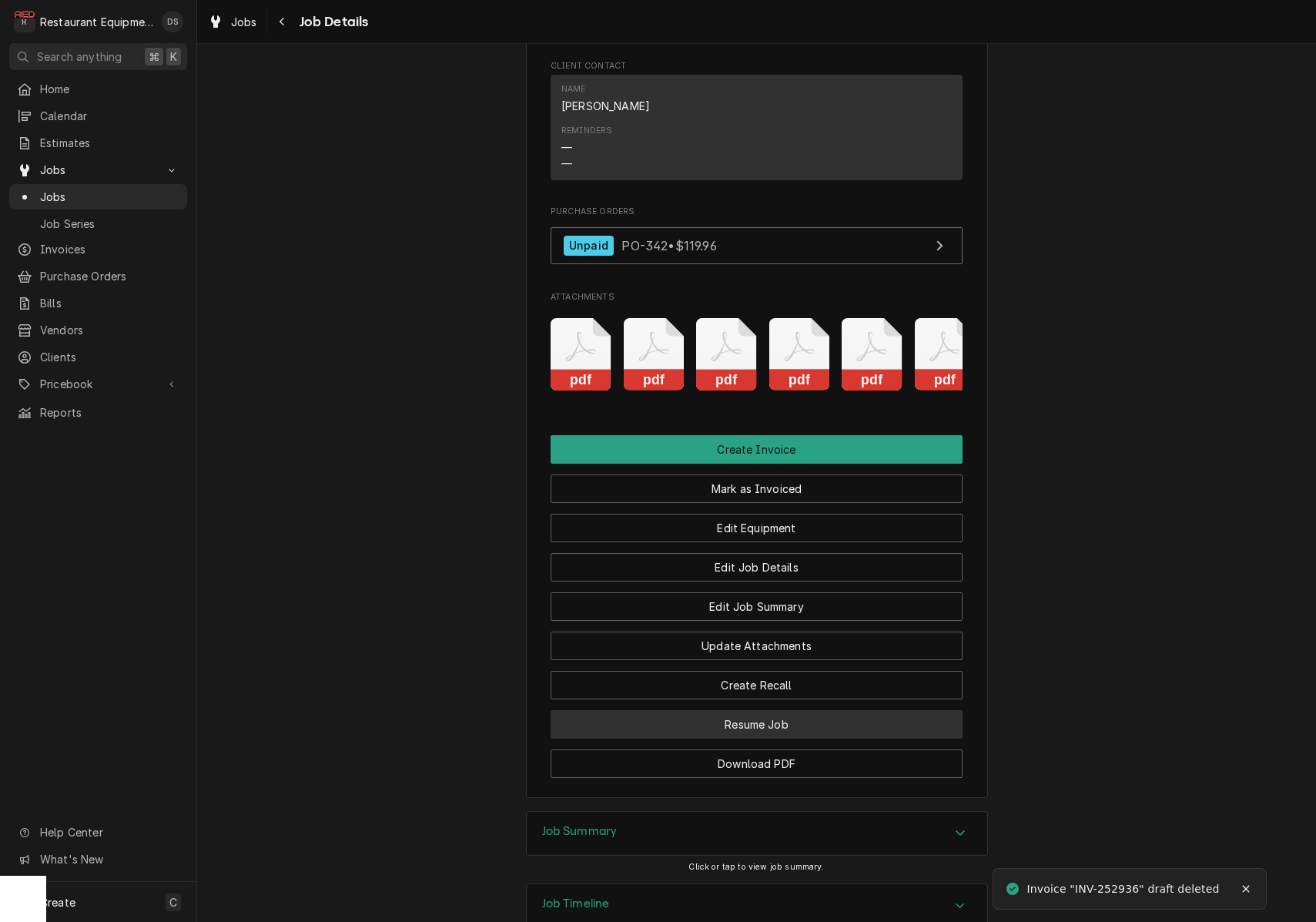
click at [766, 710] on button "Resume Job" at bounding box center [756, 724] width 412 height 29
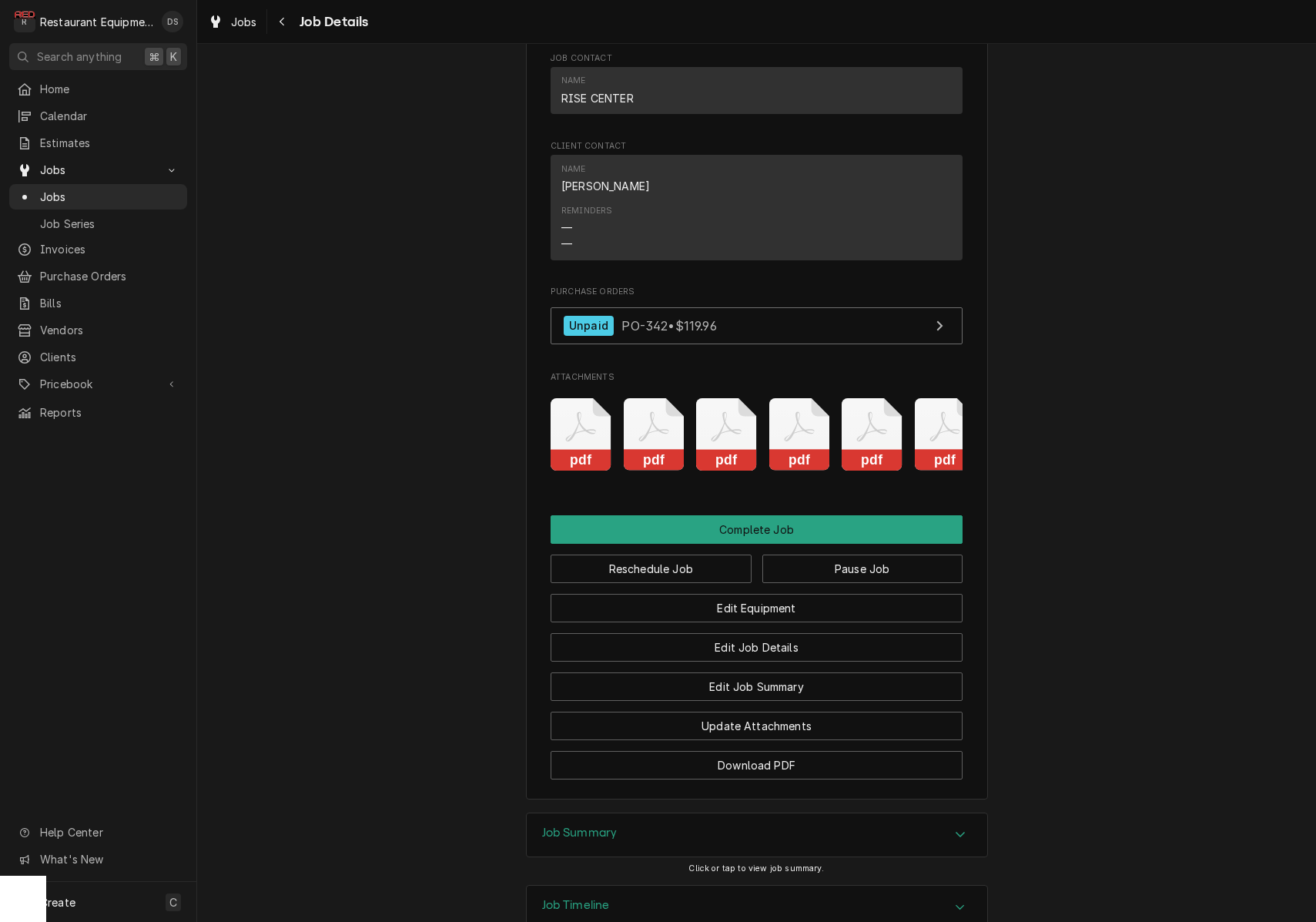
scroll to position [4342, 0]
click at [830, 555] on button "Pause Job" at bounding box center [863, 569] width 201 height 29
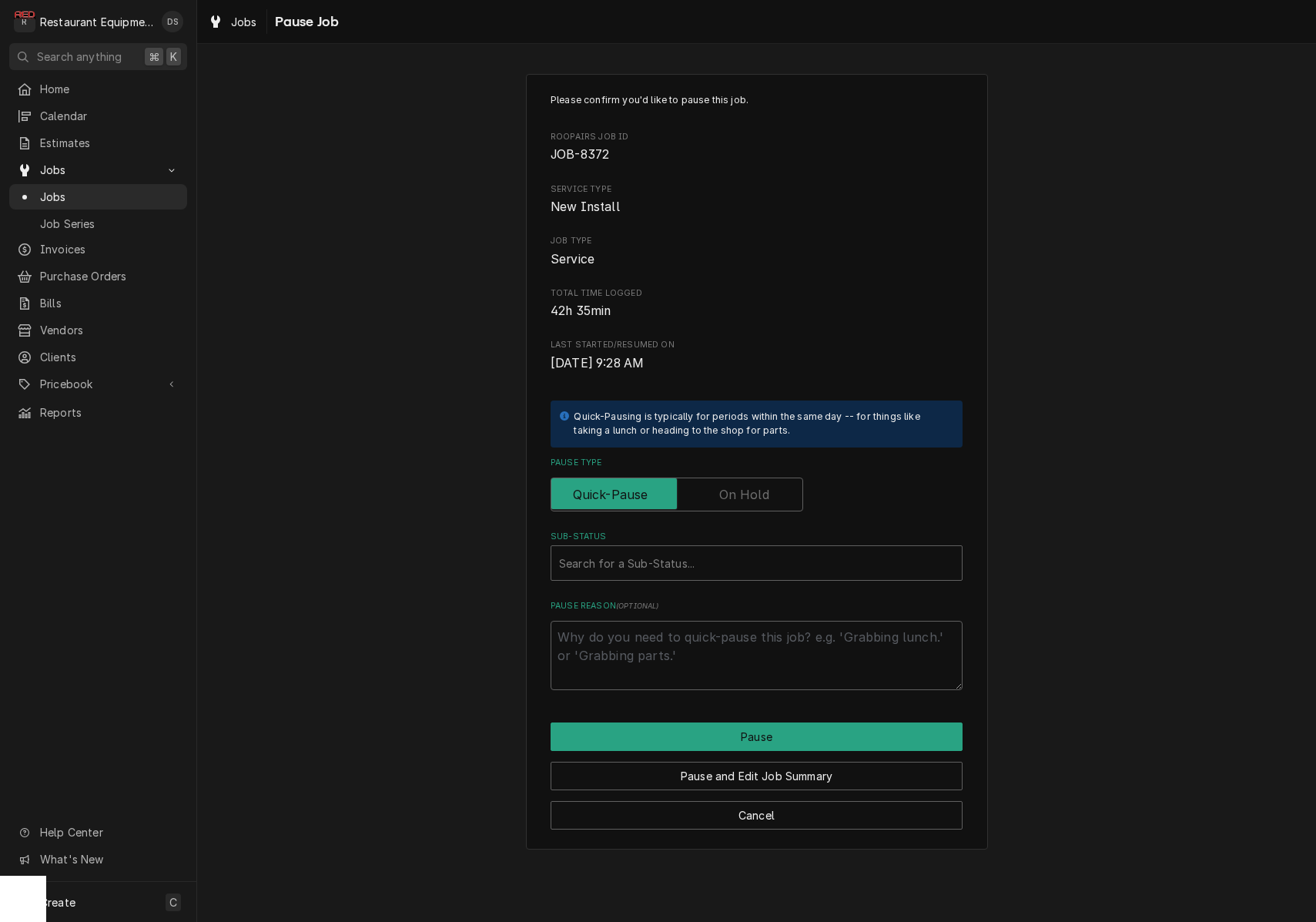
drag, startPoint x: 749, startPoint y: 497, endPoint x: 740, endPoint y: 504, distance: 11.4
click at [748, 496] on label "Pause Type" at bounding box center [676, 494] width 253 height 34
click at [748, 496] on input "Pause Type" at bounding box center [676, 494] width 239 height 34
checkbox input "true"
drag, startPoint x: 706, startPoint y: 547, endPoint x: 712, endPoint y: 553, distance: 8.5
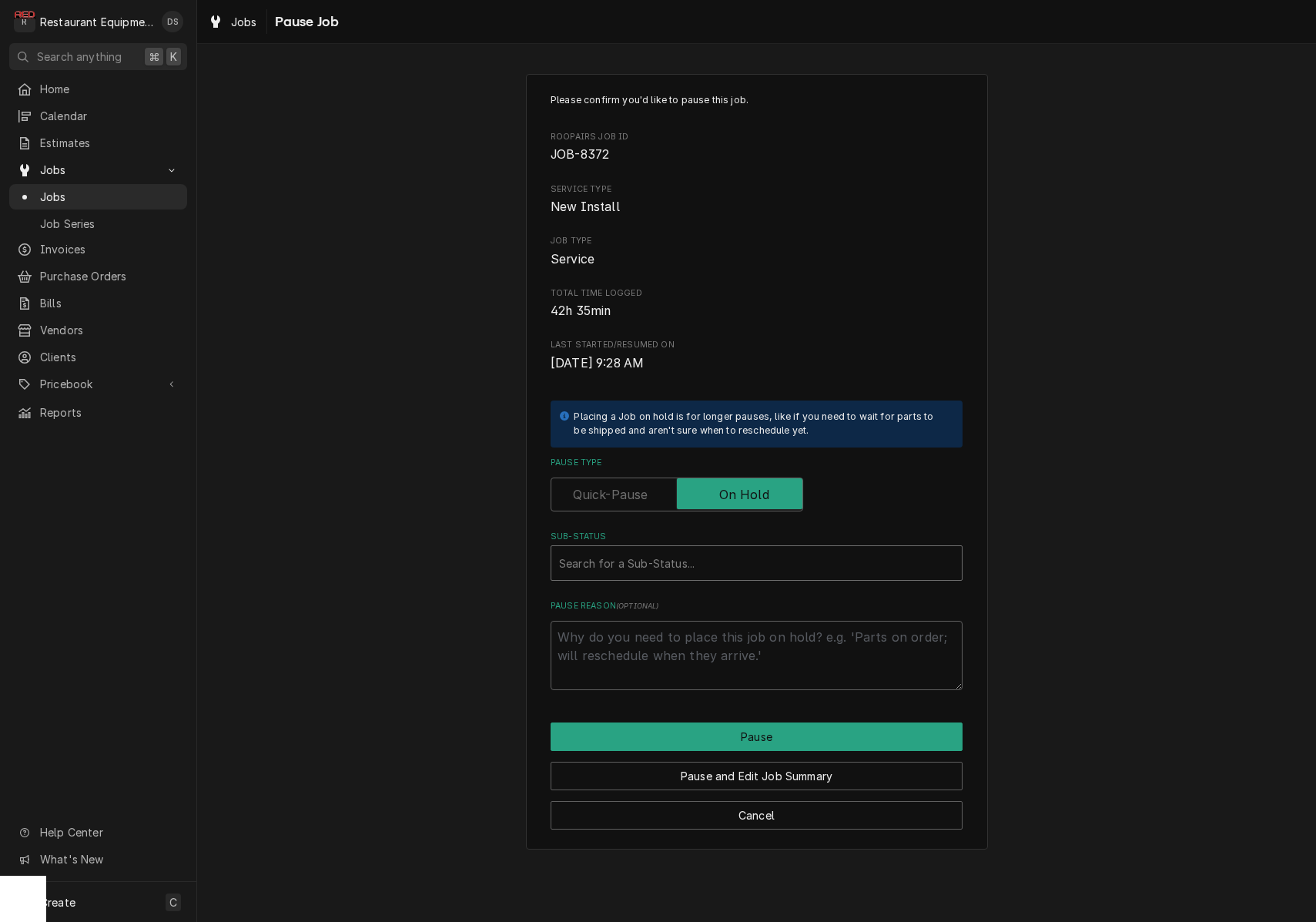
click at [706, 549] on div "Sub-Status" at bounding box center [757, 563] width 395 height 28
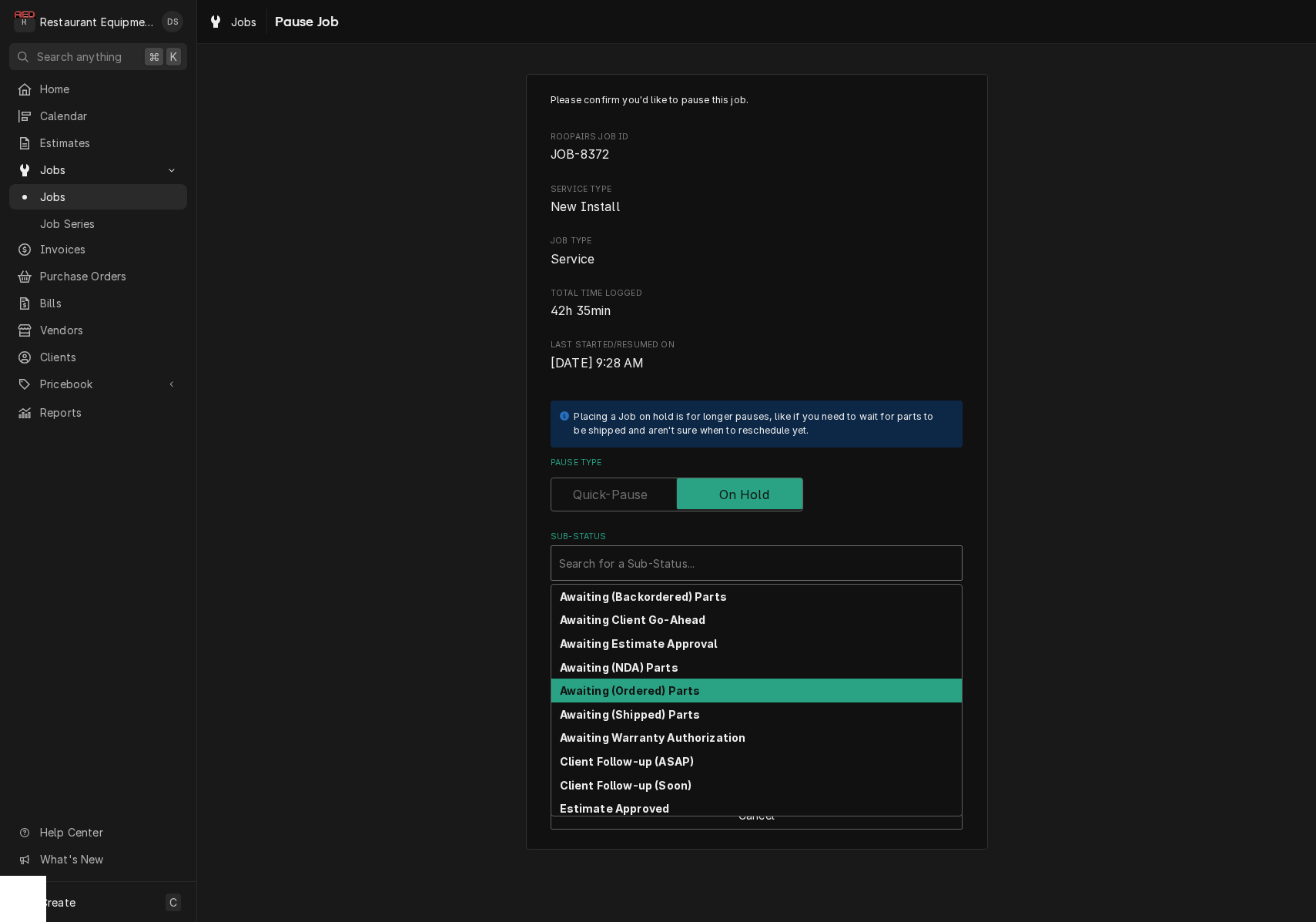
click at [695, 679] on div "Awaiting (Ordered) Parts" at bounding box center [756, 691] width 410 height 24
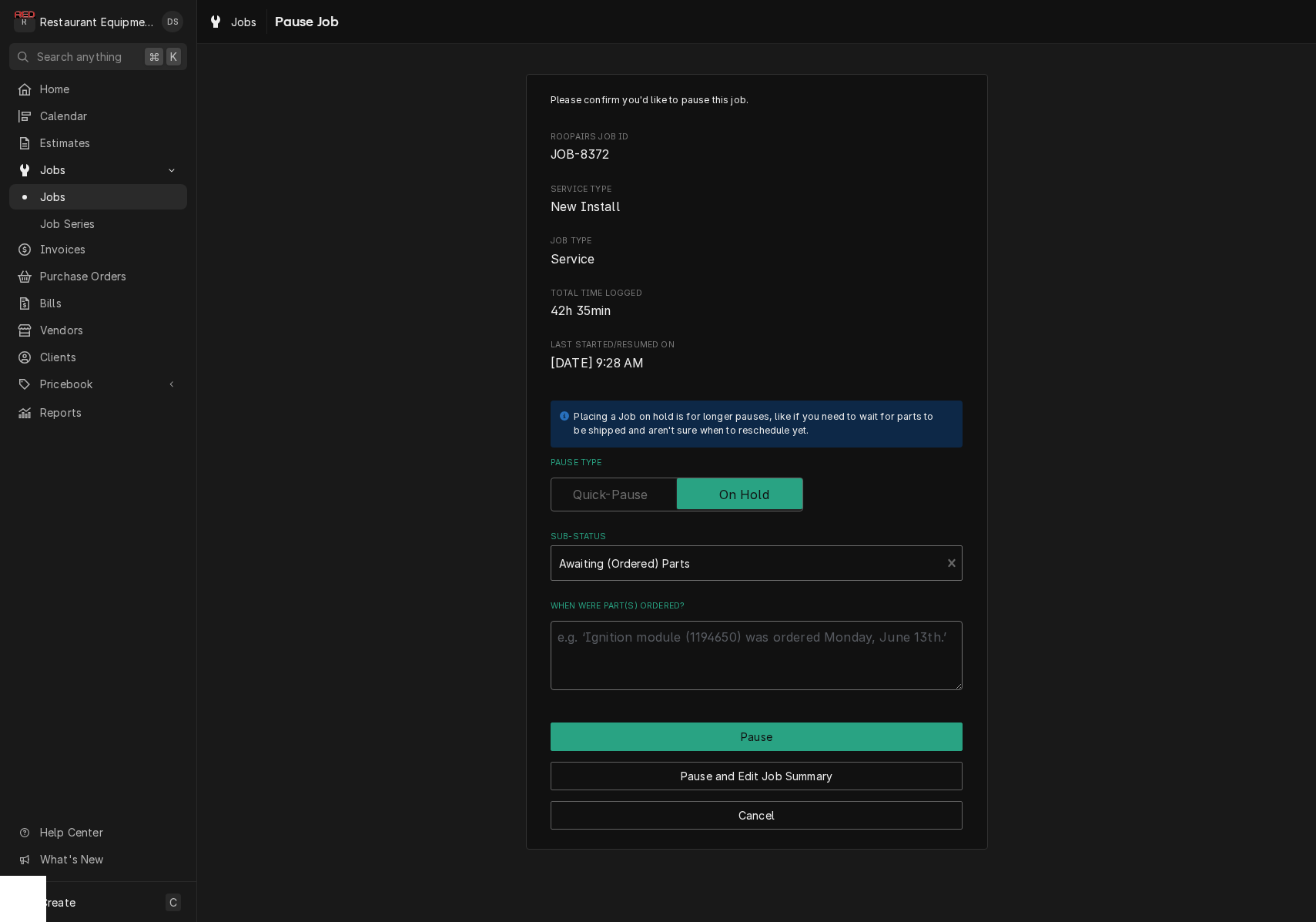
click at [710, 654] on textarea "When were part(s) ordered?" at bounding box center [756, 655] width 412 height 69
type textarea "x"
type textarea "g"
type textarea "x"
type textarea "ga"
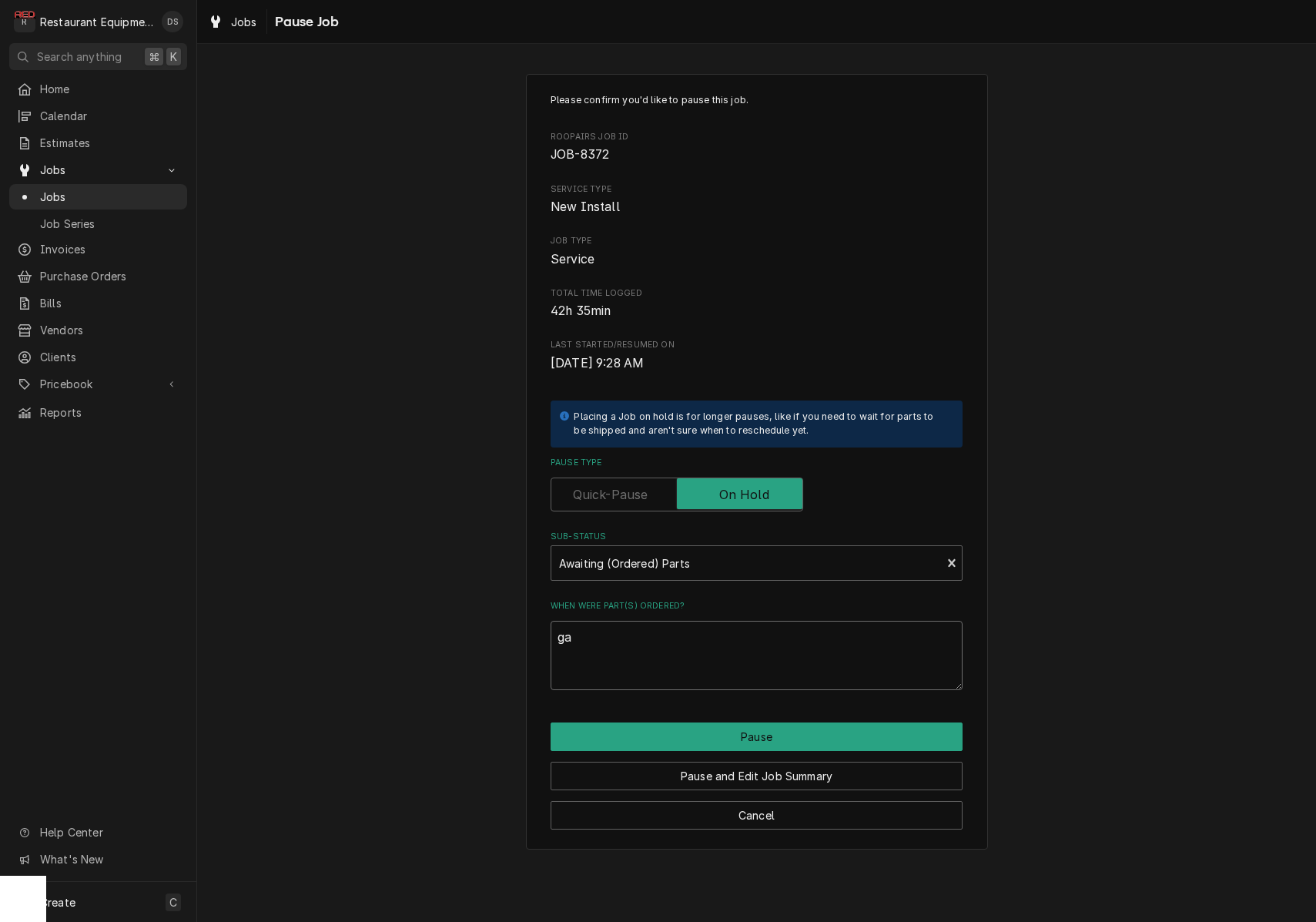
type textarea "x"
type textarea "gas"
type textarea "x"
type textarea "gas"
type textarea "x"
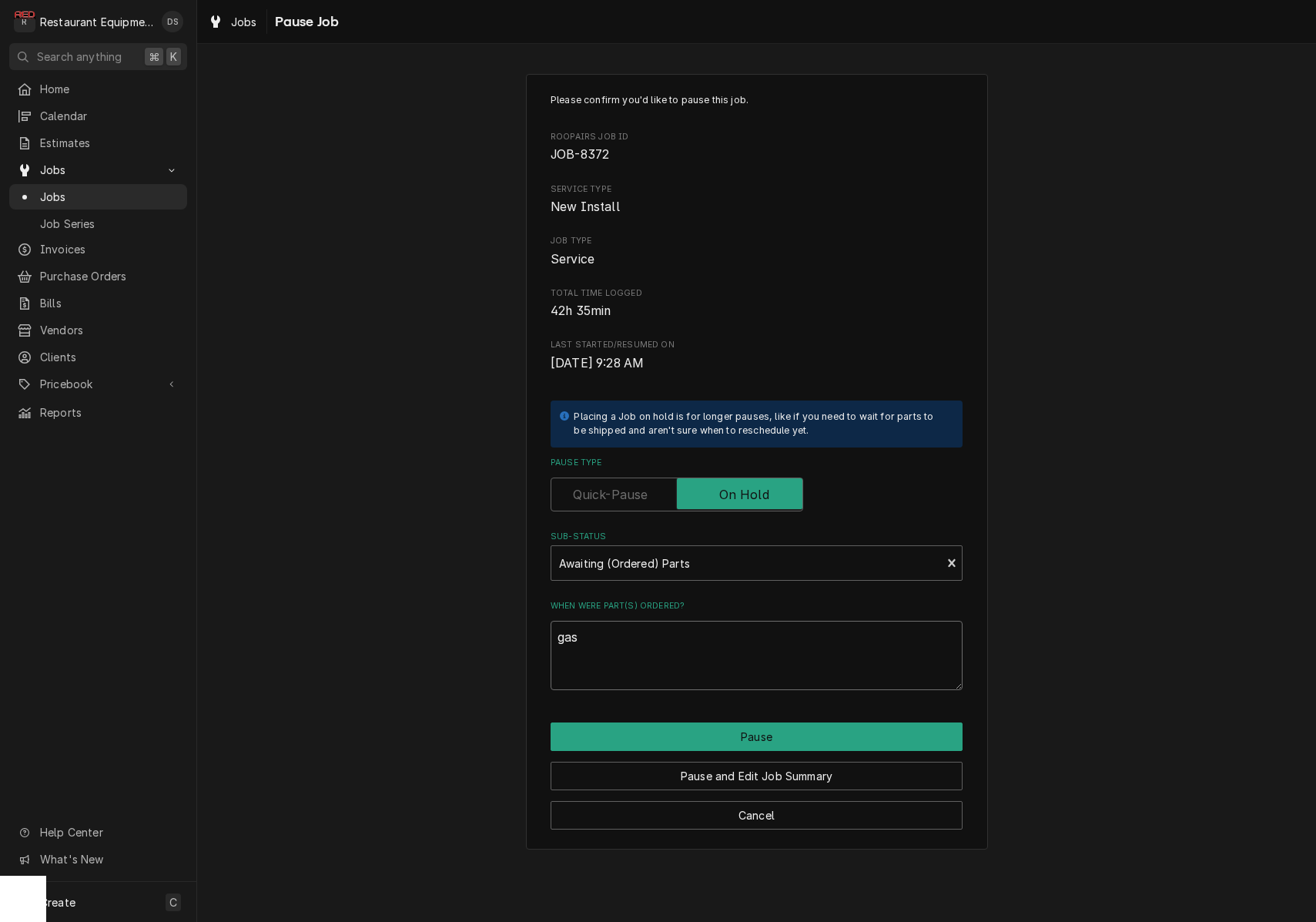
type textarea "gas v"
type textarea "x"
type textarea "gas va"
type textarea "x"
type textarea "gas vav"
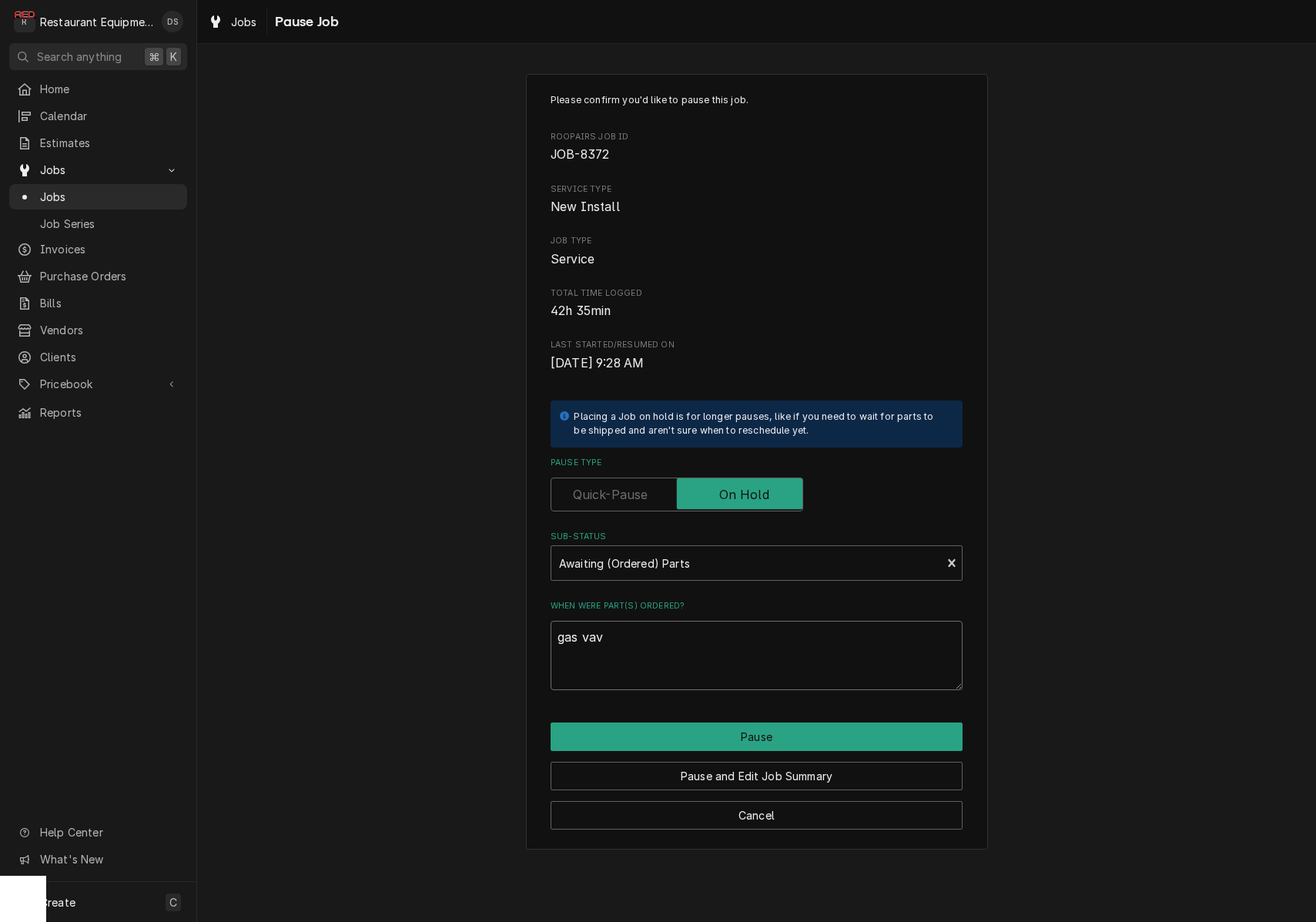
type textarea "x"
type textarea "gas vavl"
type textarea "x"
type textarea "gas vav"
type textarea "x"
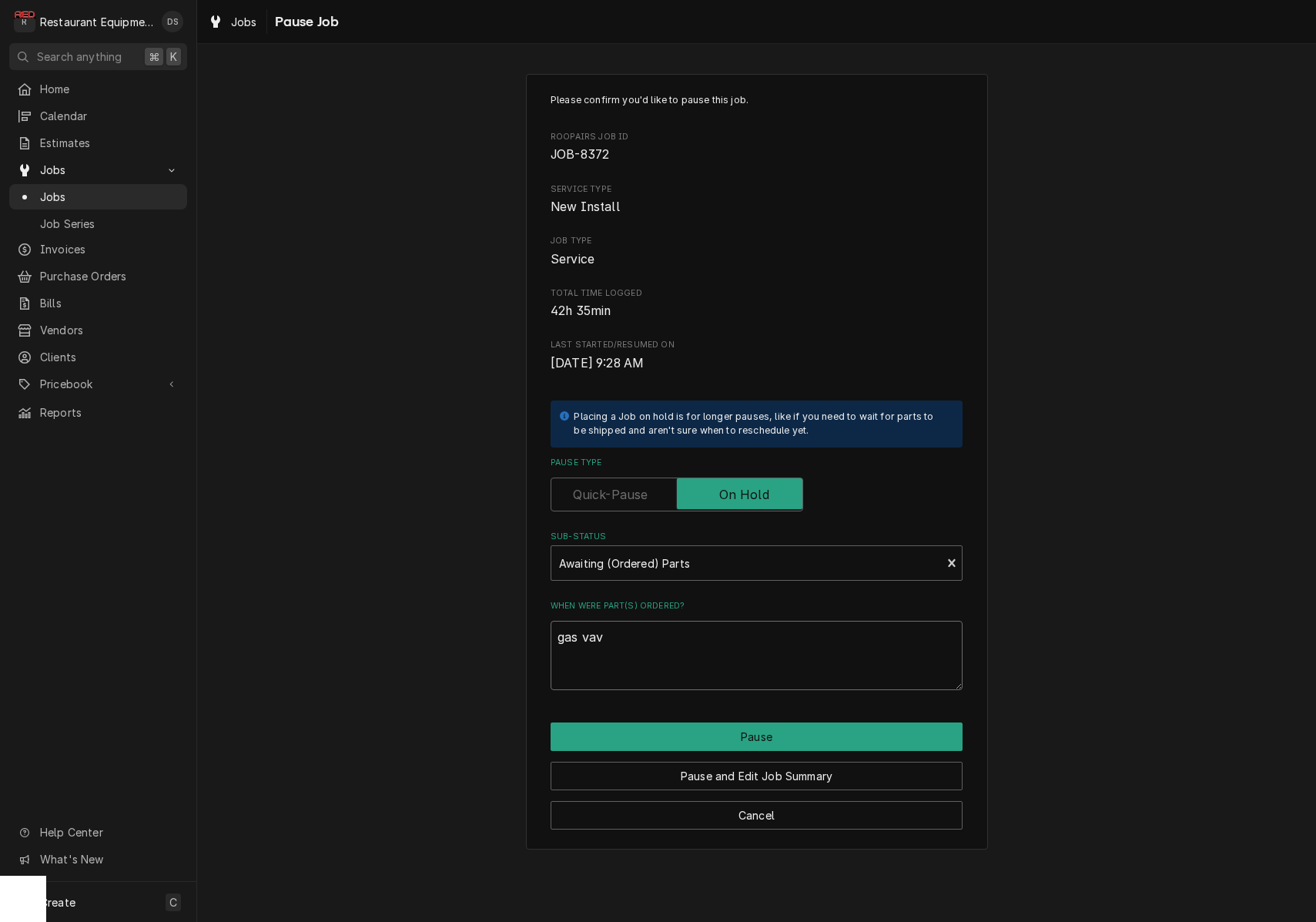
type textarea "gas va"
type textarea "x"
type textarea "gas val"
type textarea "x"
type textarea "gas va"
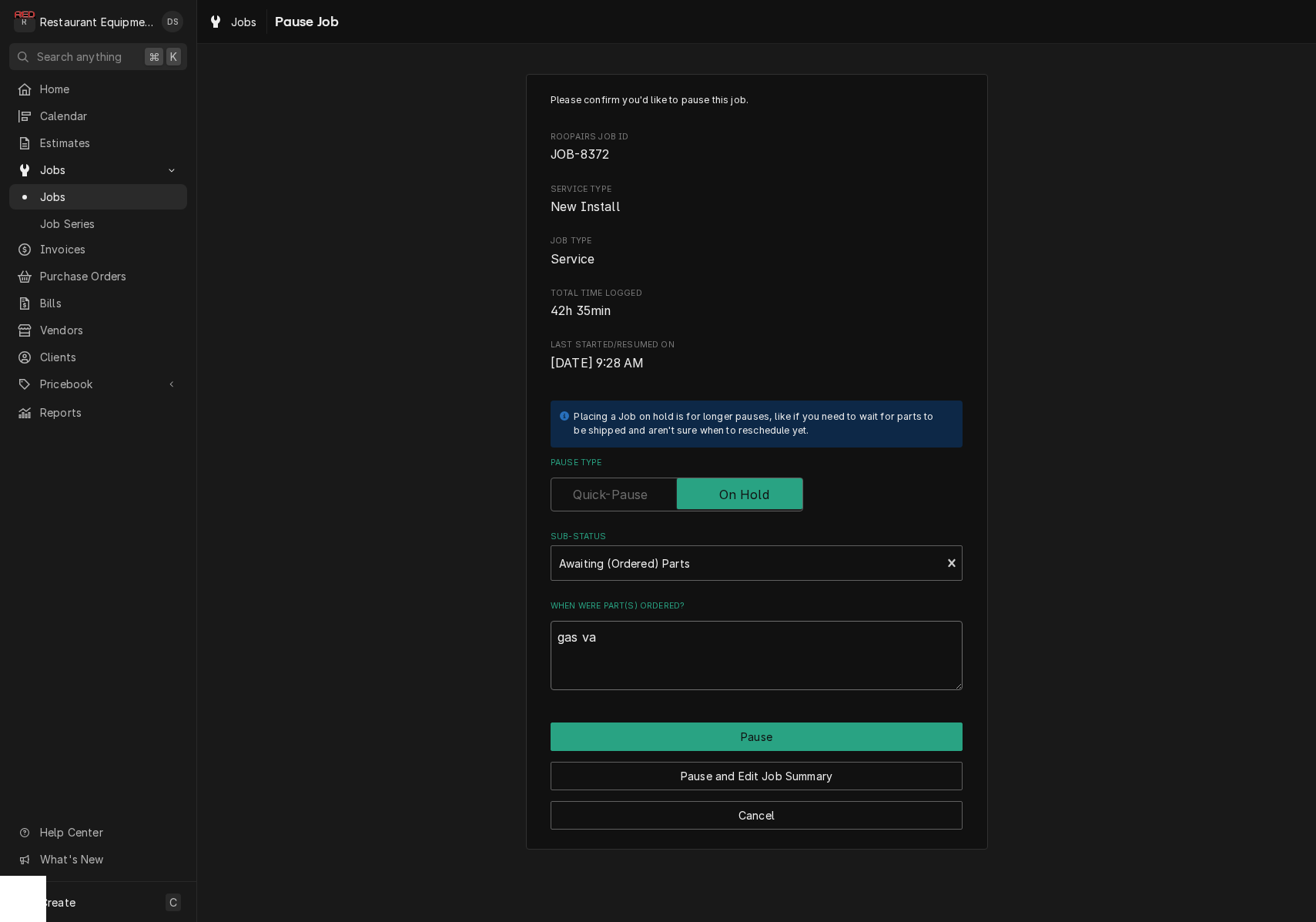
type textarea "x"
type textarea "gas vav"
type textarea "x"
type textarea "gas vavl"
type textarea "x"
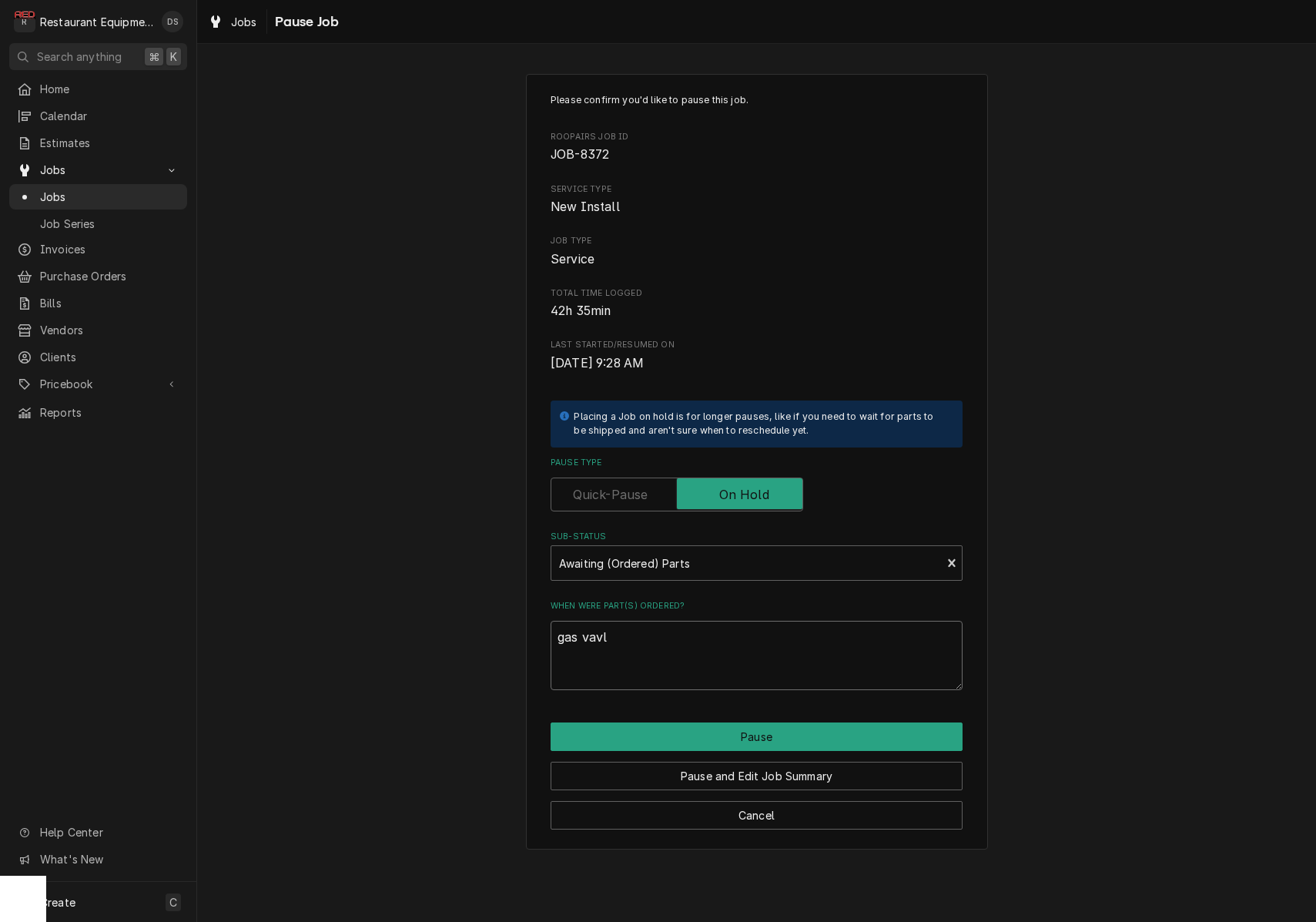
type textarea "gas vavle"
type textarea "x"
type textarea "gas valve."
type textarea "x"
type textarea "gas valve."
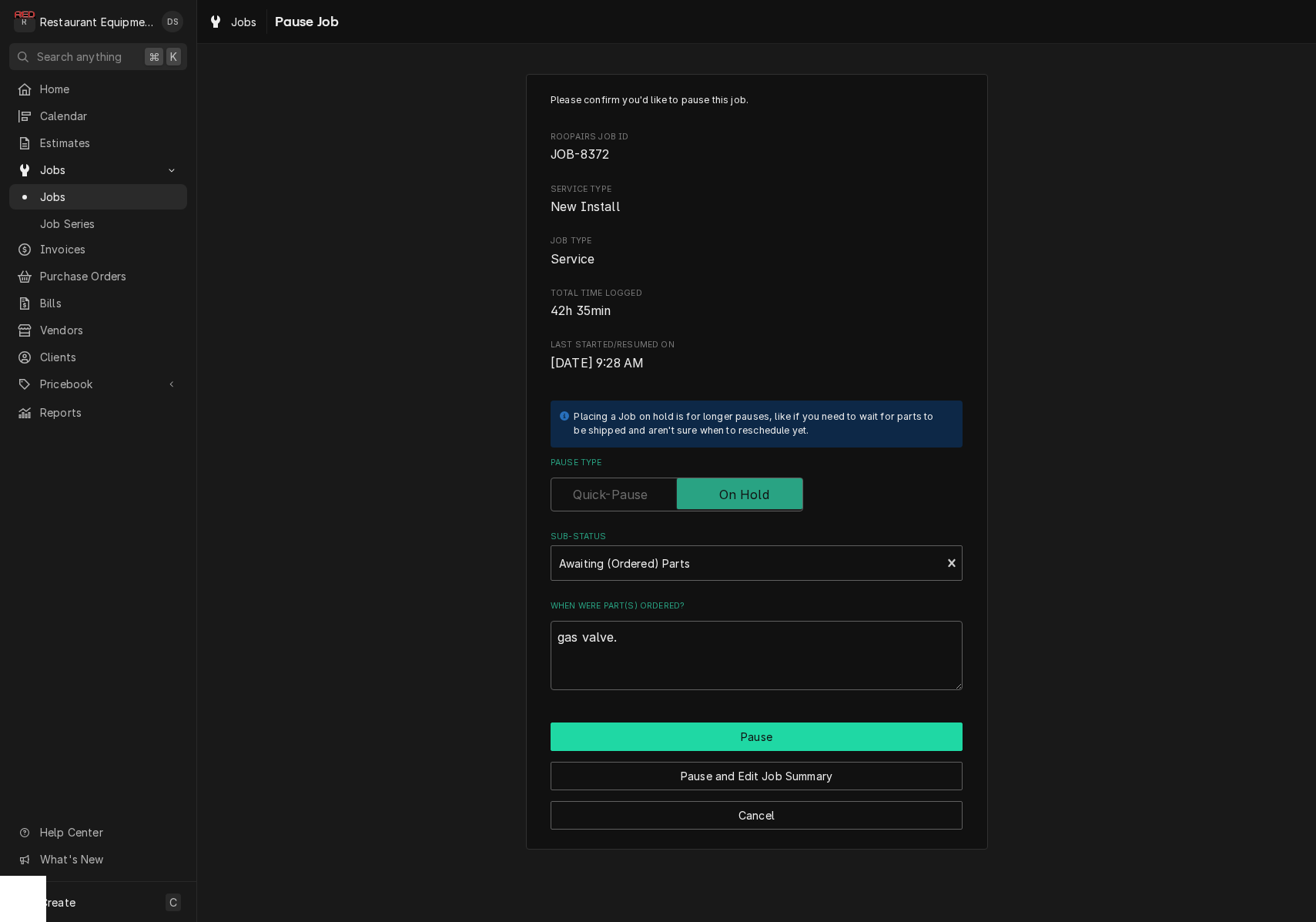
click at [737, 726] on button "Pause" at bounding box center [756, 736] width 412 height 29
type textarea "x"
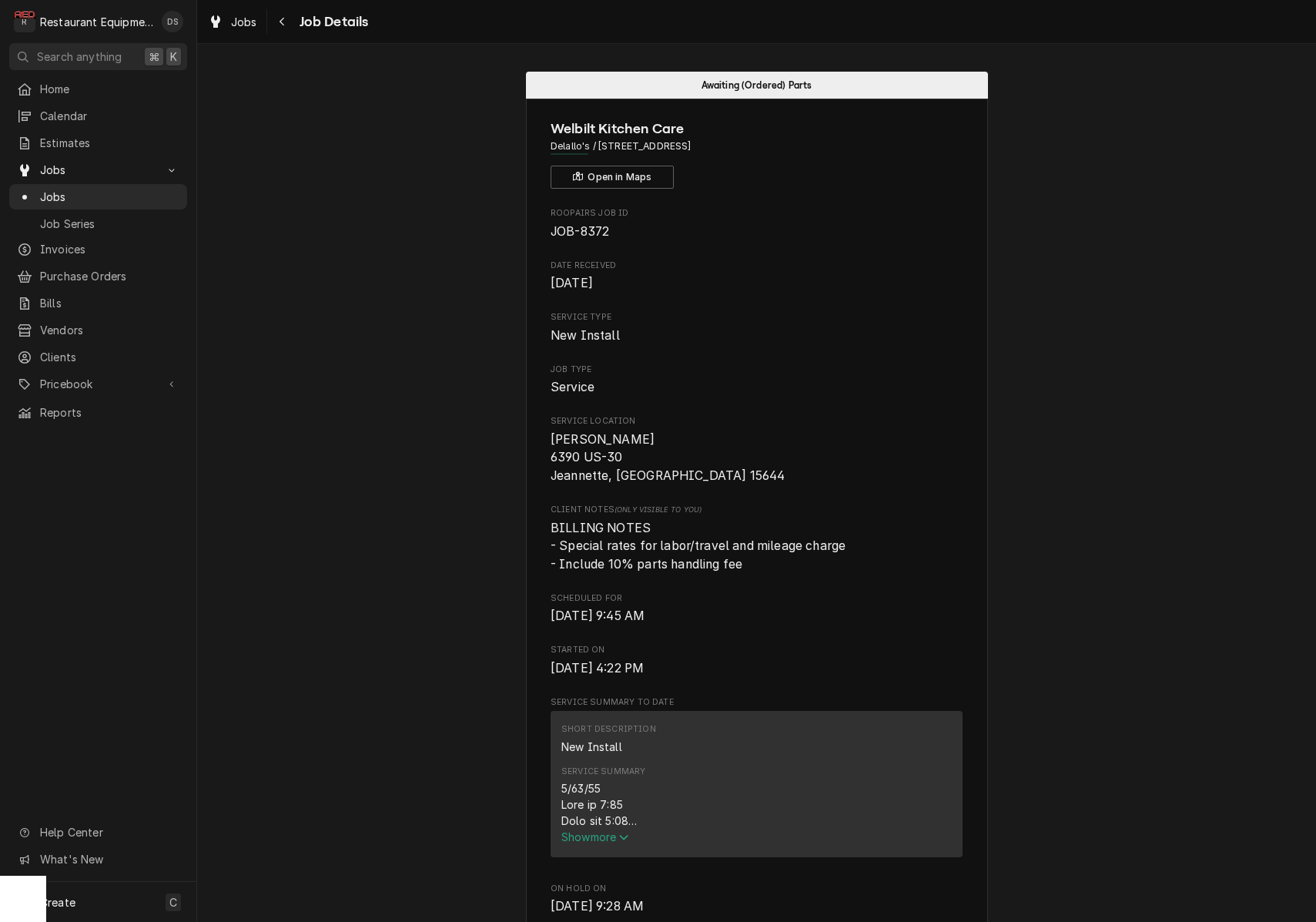
scroll to position [1, 0]
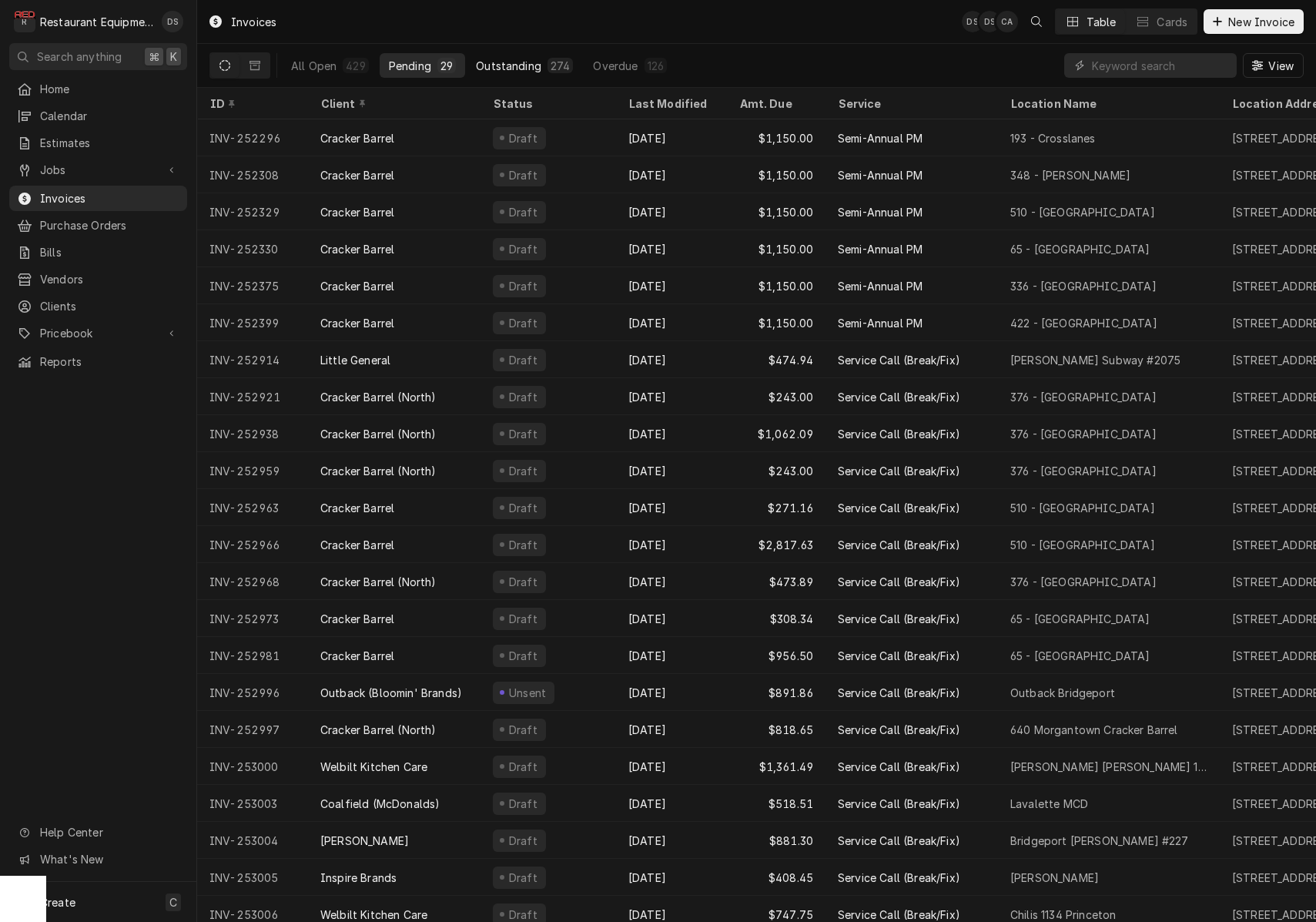
drag, startPoint x: 351, startPoint y: 69, endPoint x: 514, endPoint y: 59, distance: 163.3
click at [350, 69] on div "429" at bounding box center [354, 66] width 19 height 16
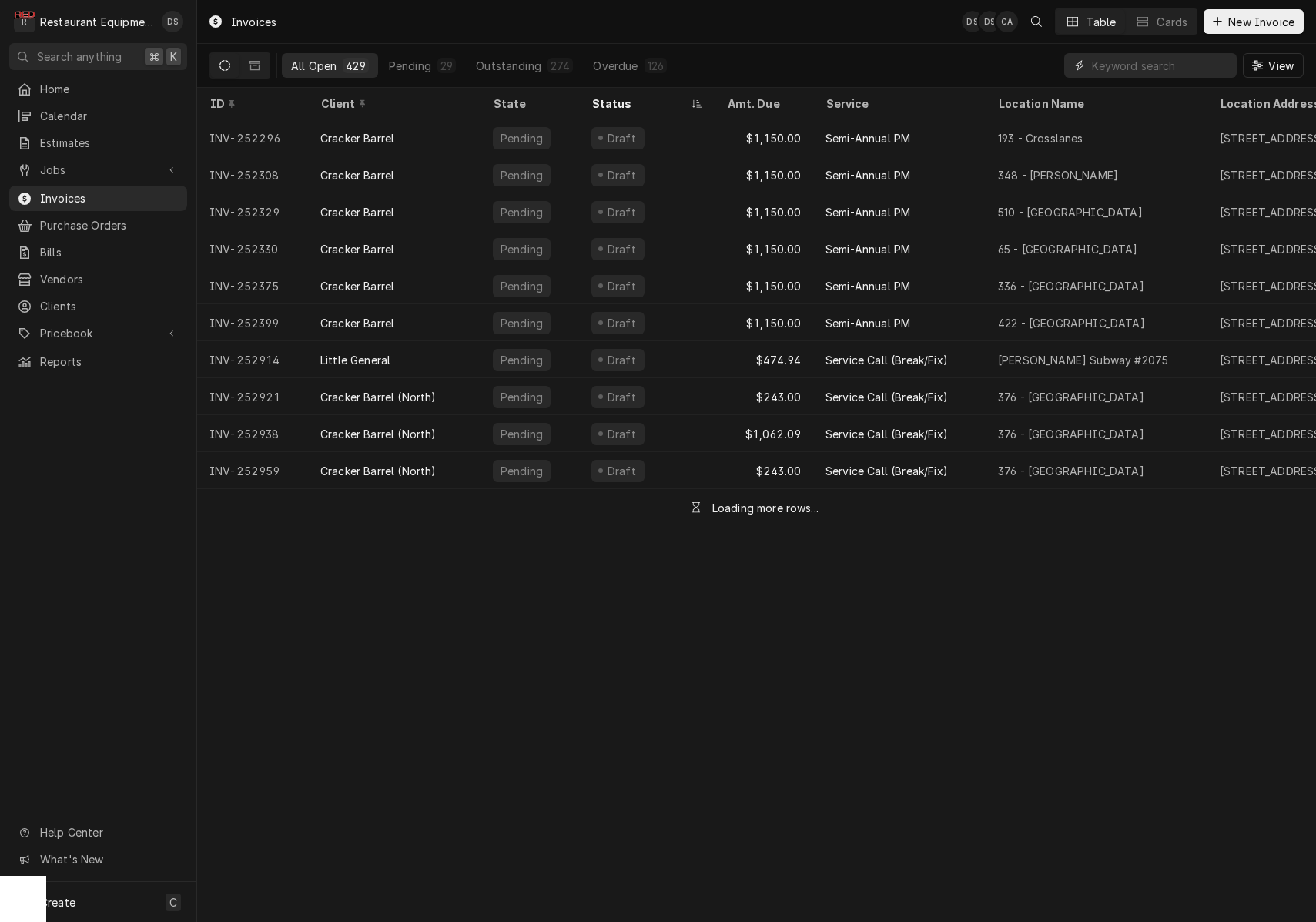
click at [1164, 73] on input "Dynamic Content Wrapper" at bounding box center [1160, 65] width 137 height 25
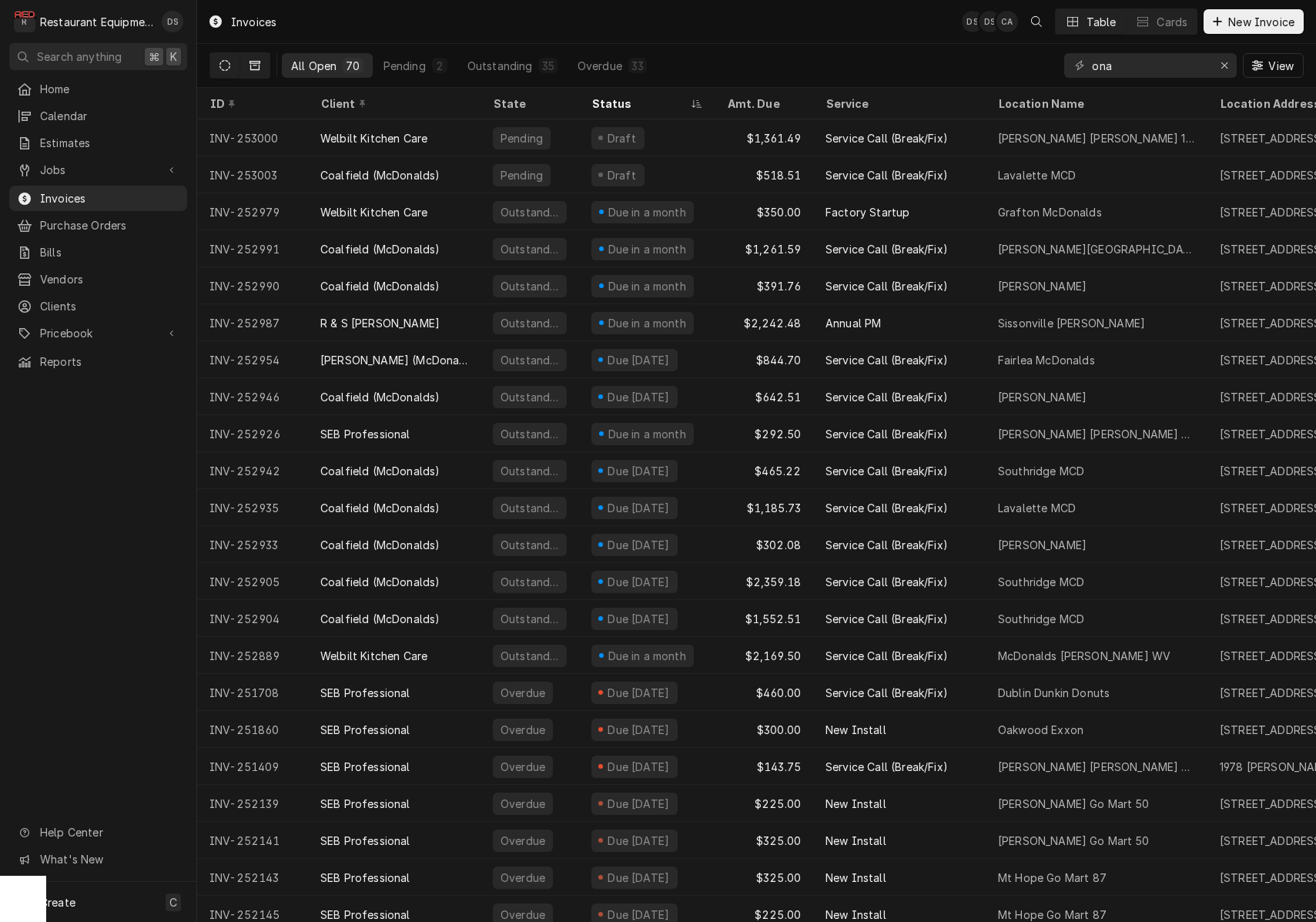
drag, startPoint x: 224, startPoint y: 62, endPoint x: 251, endPoint y: 64, distance: 27.1
click at [224, 62] on icon "Dynamic Content Wrapper" at bounding box center [225, 65] width 11 height 11
drag, startPoint x: 1149, startPoint y: 66, endPoint x: 954, endPoint y: 46, distance: 196.0
click at [954, 46] on div "All Open 70 Pending 2 Outstanding 35 Overdue 33 ona View" at bounding box center [757, 65] width 1094 height 43
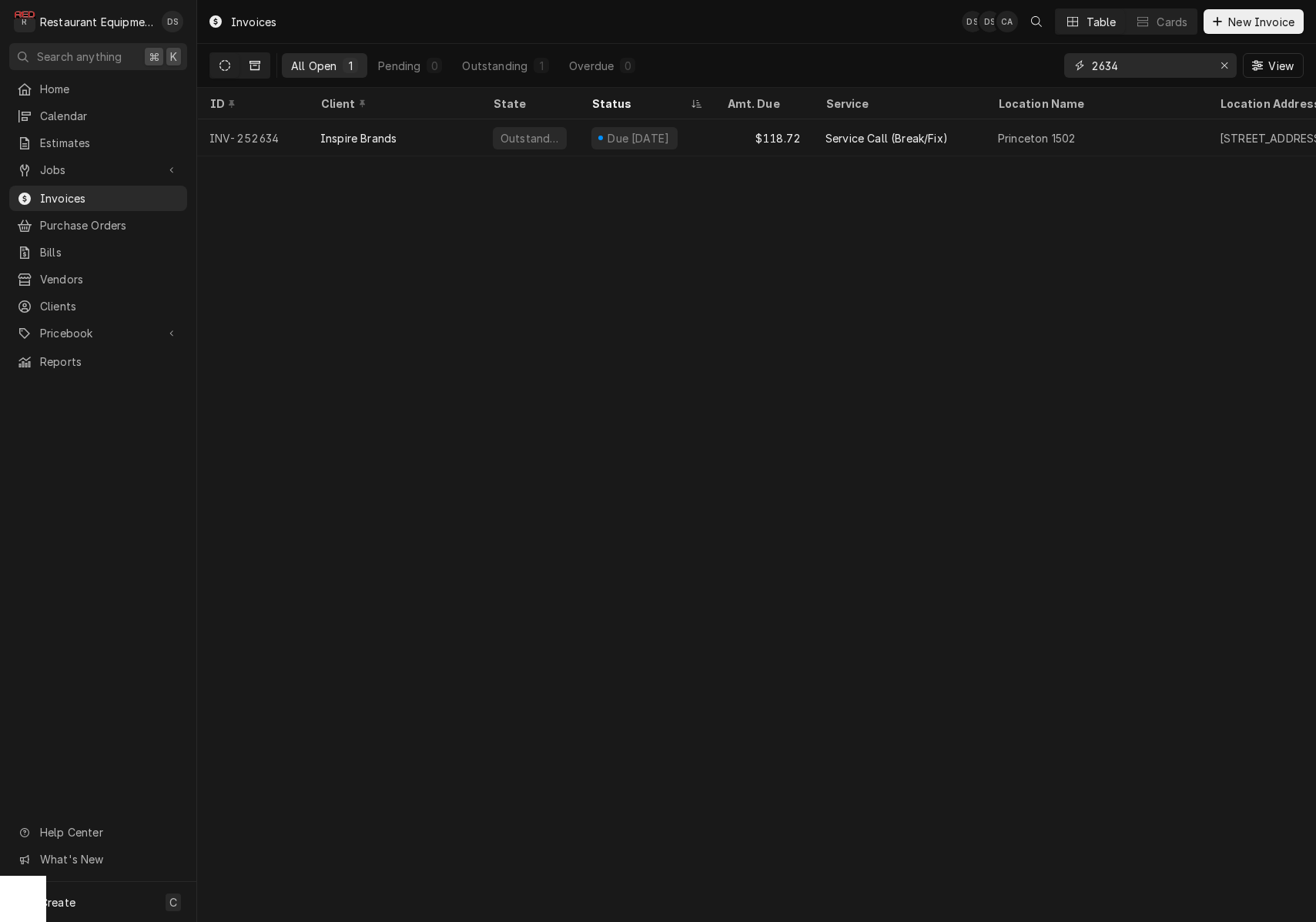
type input "2634"
click at [252, 62] on icon "Dynamic Content Wrapper" at bounding box center [255, 65] width 11 height 9
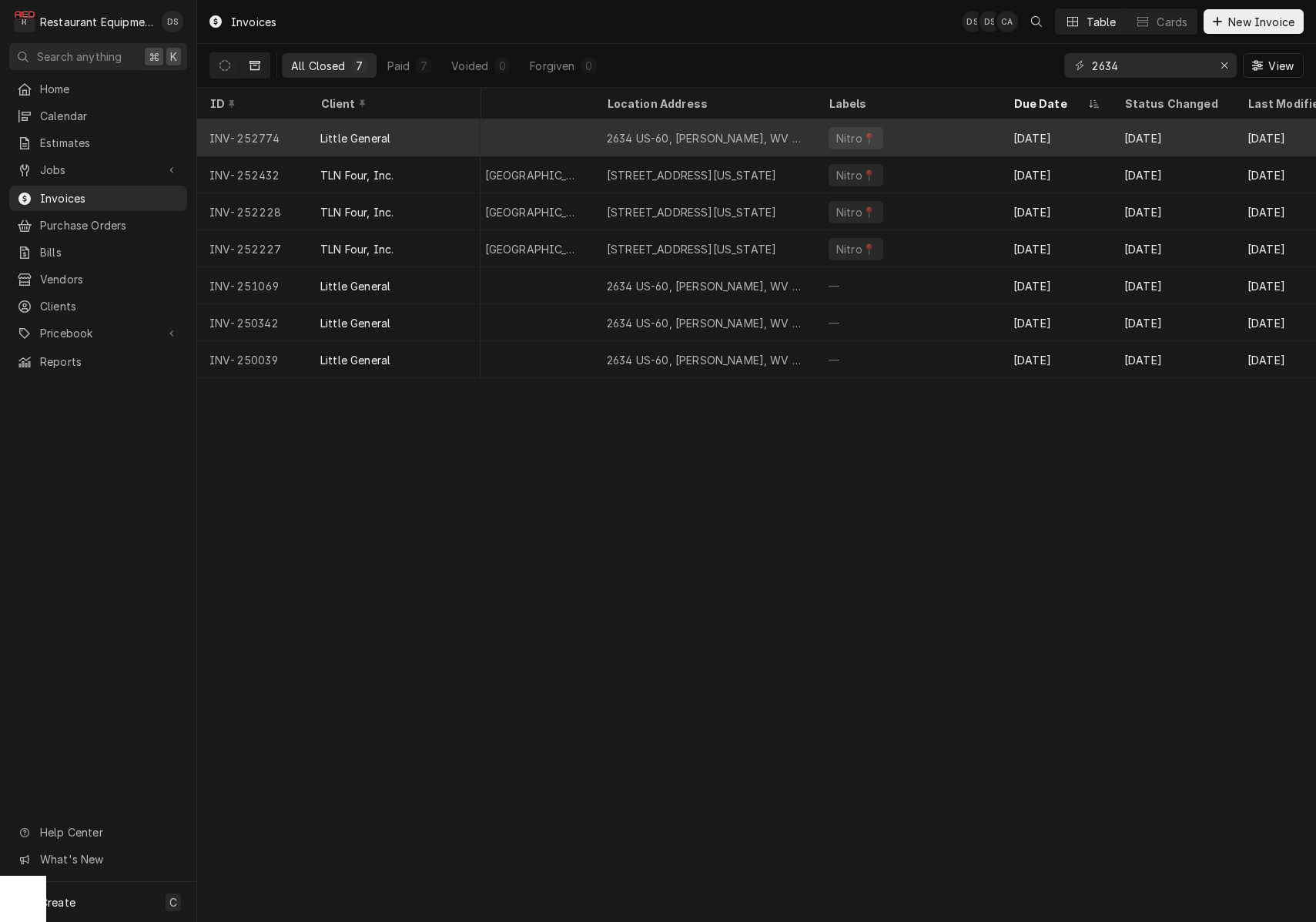
scroll to position [0, 491]
click at [1032, 140] on div "Sep 27" at bounding box center [1054, 138] width 111 height 37
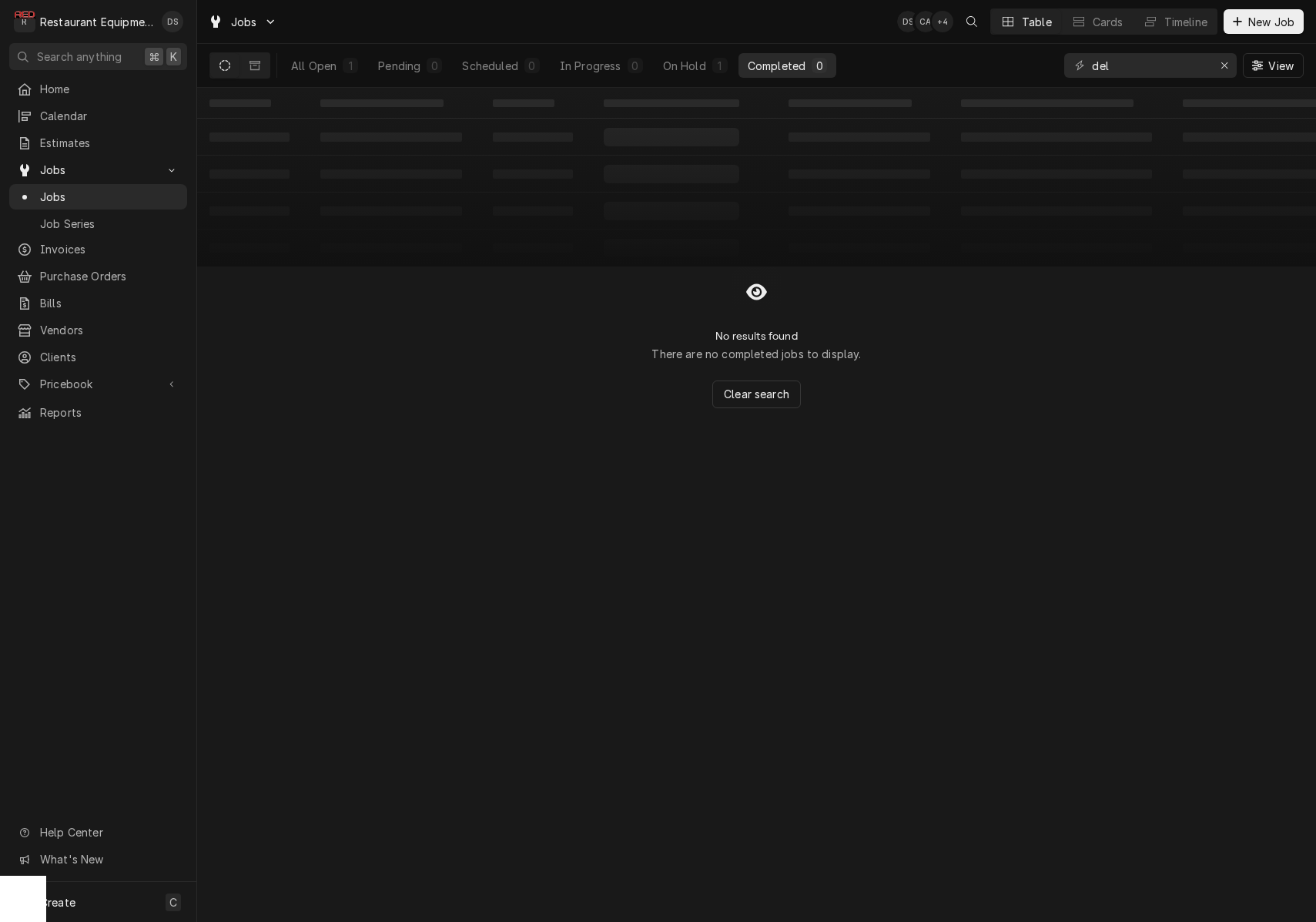
drag, startPoint x: 696, startPoint y: 67, endPoint x: 902, endPoint y: 65, distance: 206.0
click at [699, 67] on div "On Hold" at bounding box center [684, 66] width 43 height 16
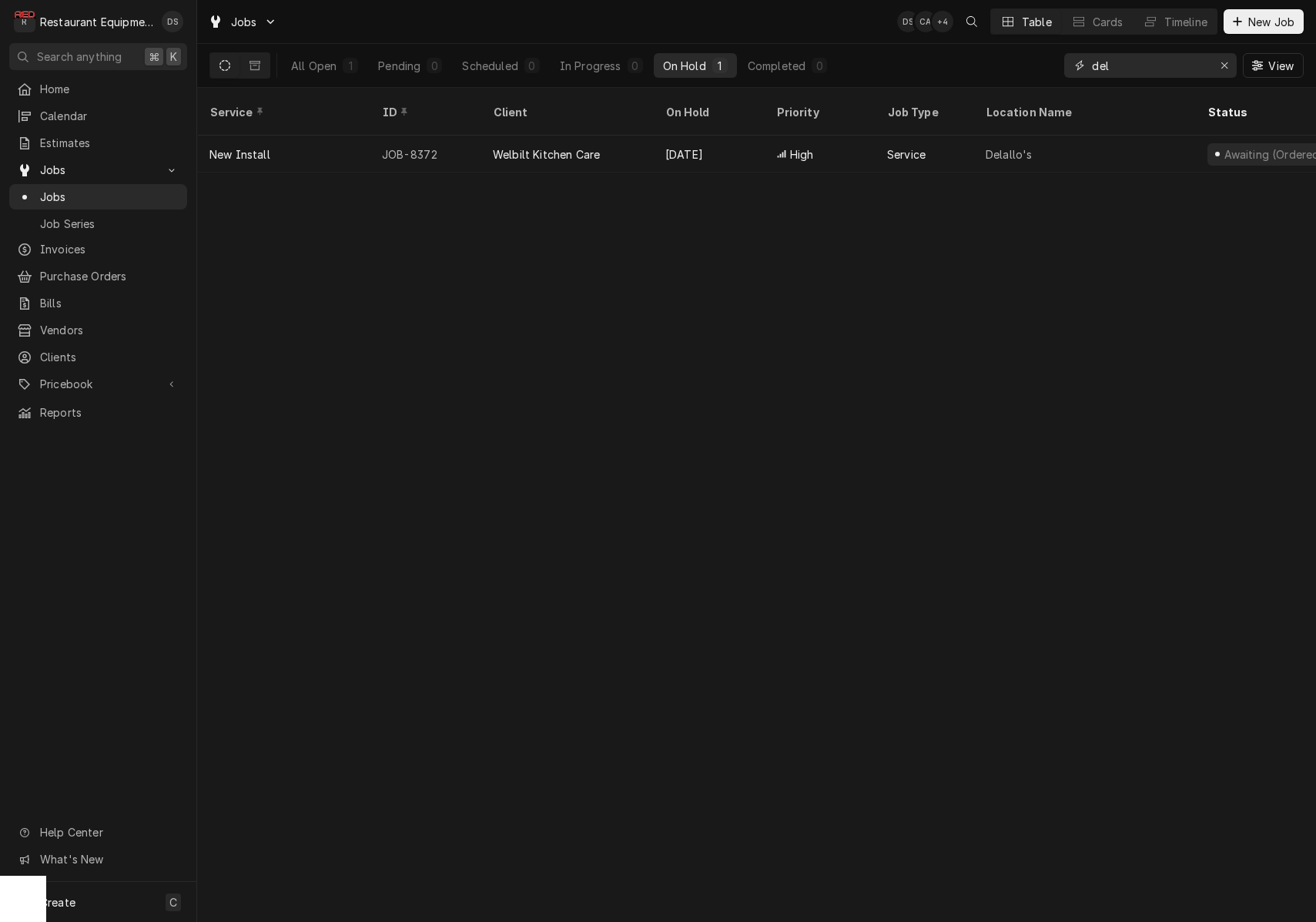
drag, startPoint x: 1093, startPoint y: 60, endPoint x: 1042, endPoint y: 58, distance: 51.0
click at [1044, 59] on div "All Open 1 Pending 0 Scheduled 0 In Progress 0 On Hold 1 Completed 0 del View" at bounding box center [757, 65] width 1094 height 43
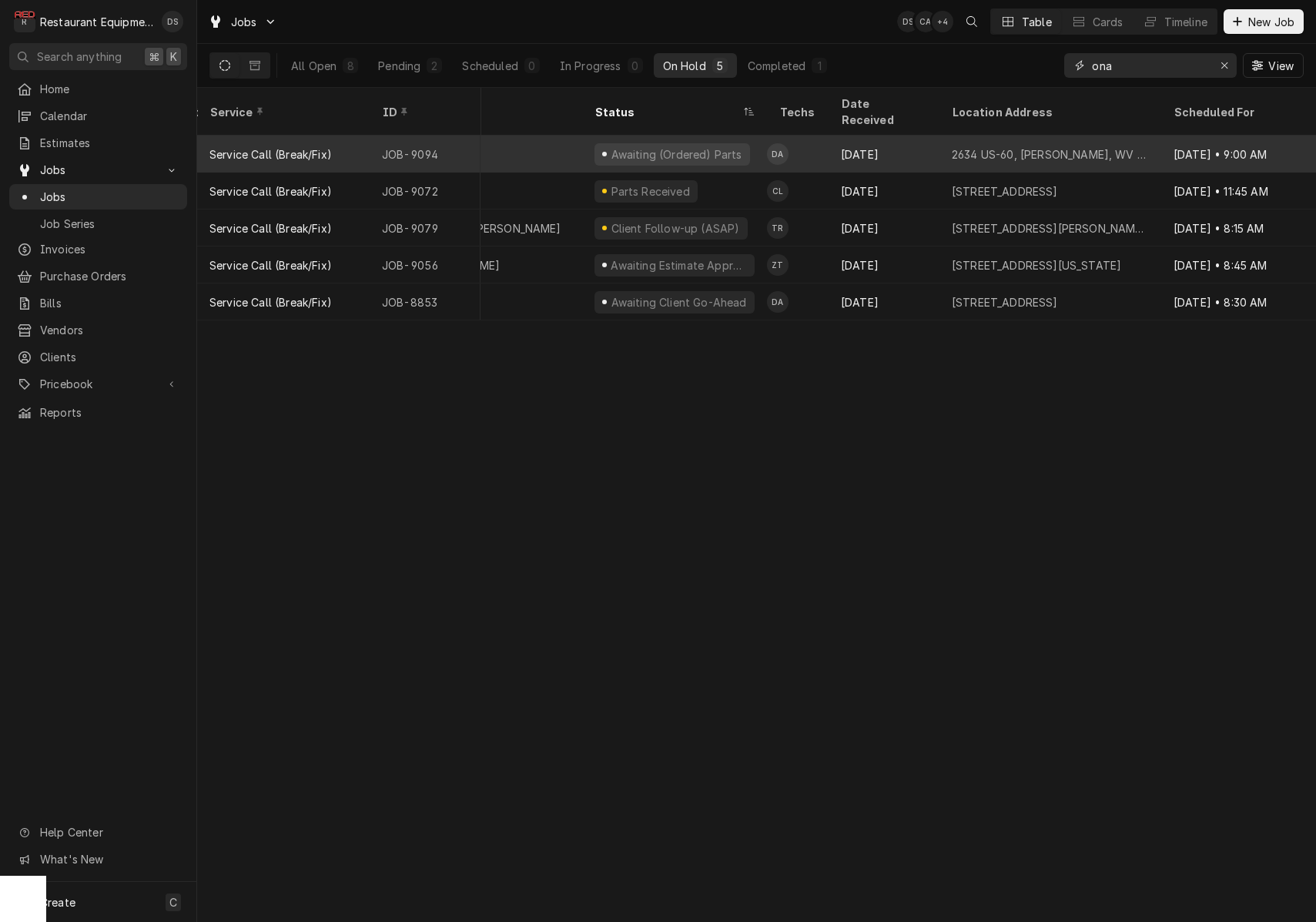
scroll to position [0, 642]
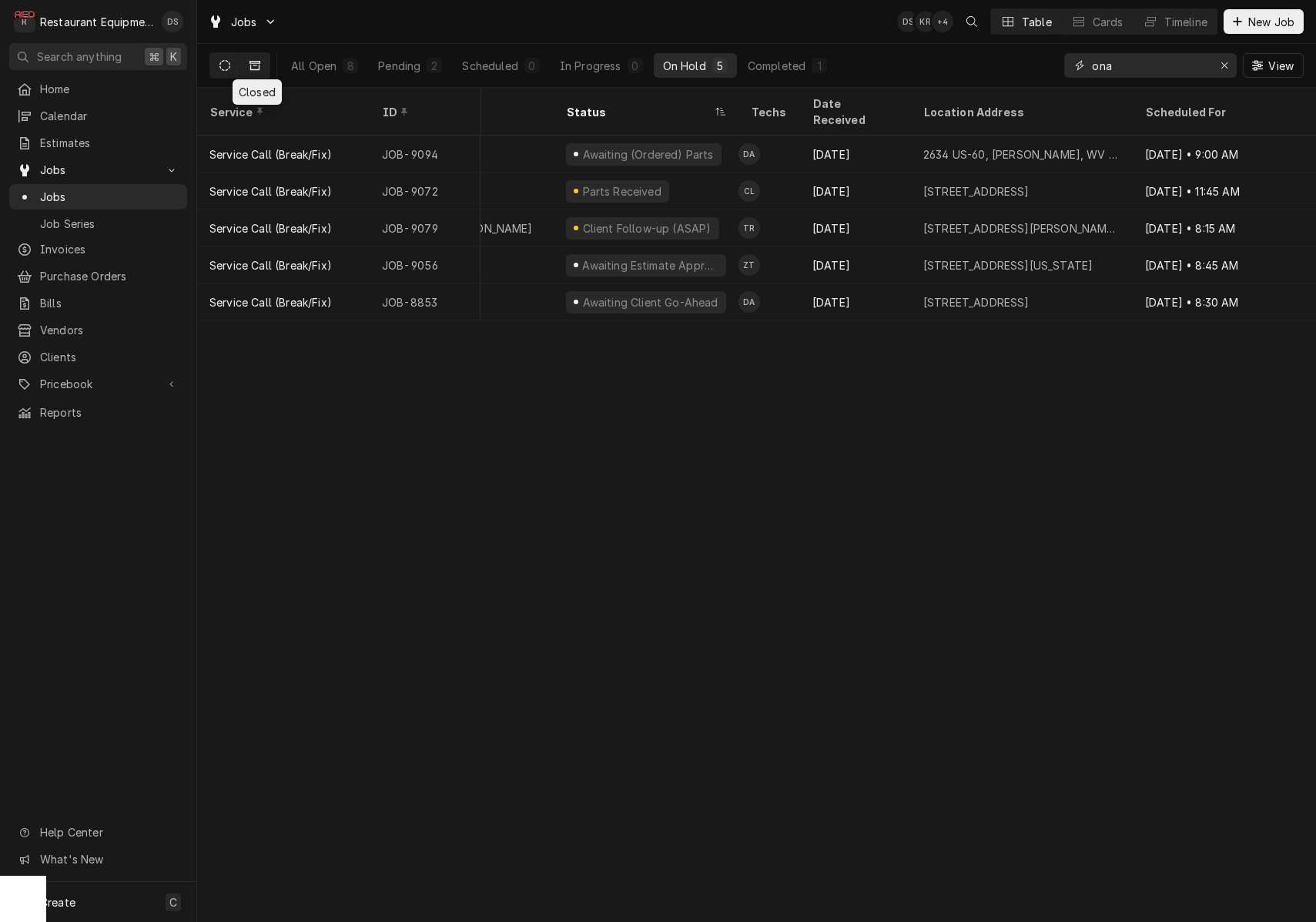
type input "ona"
click at [257, 60] on icon "Dynamic Content Wrapper" at bounding box center [255, 65] width 11 height 11
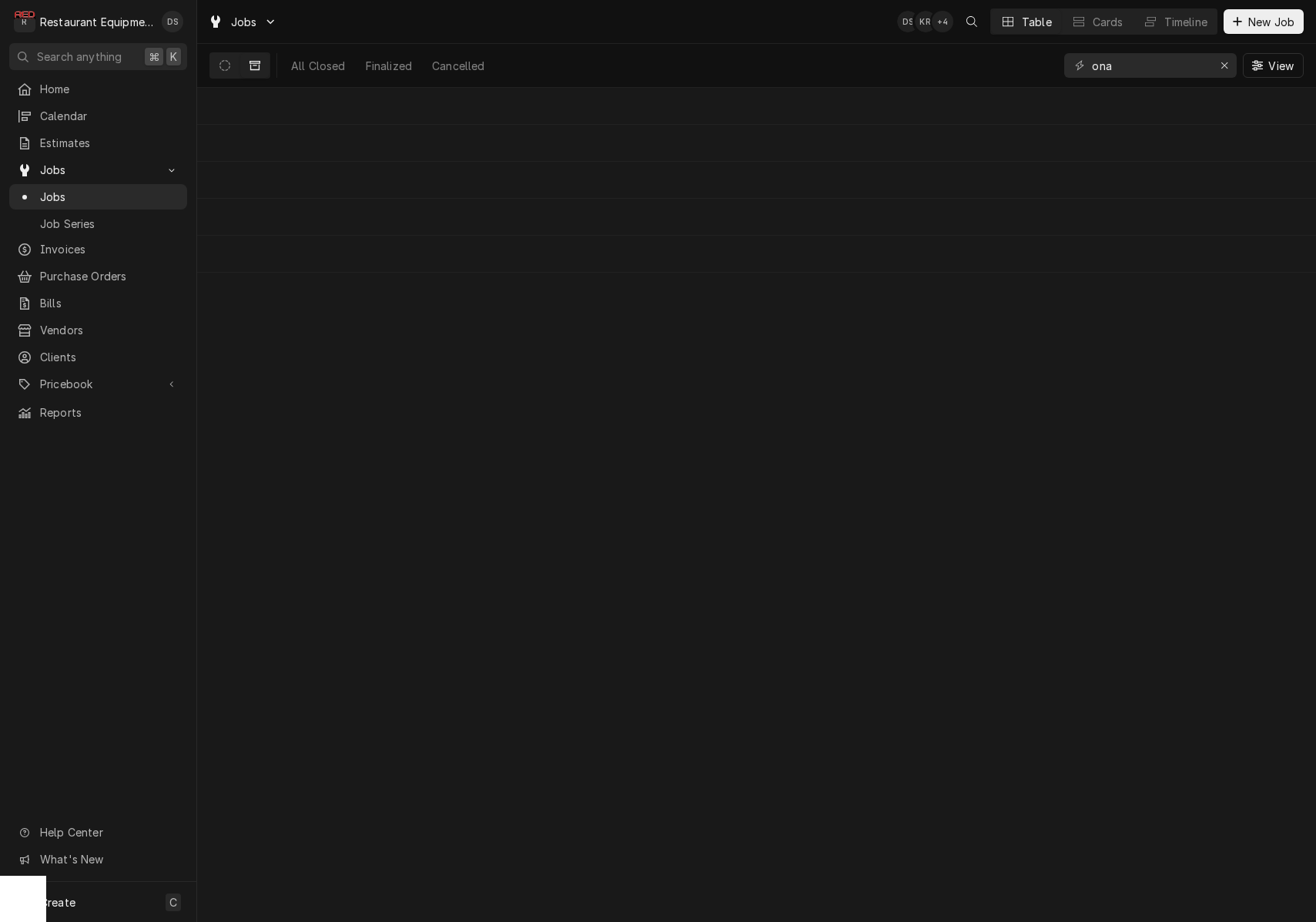
scroll to position [0, 0]
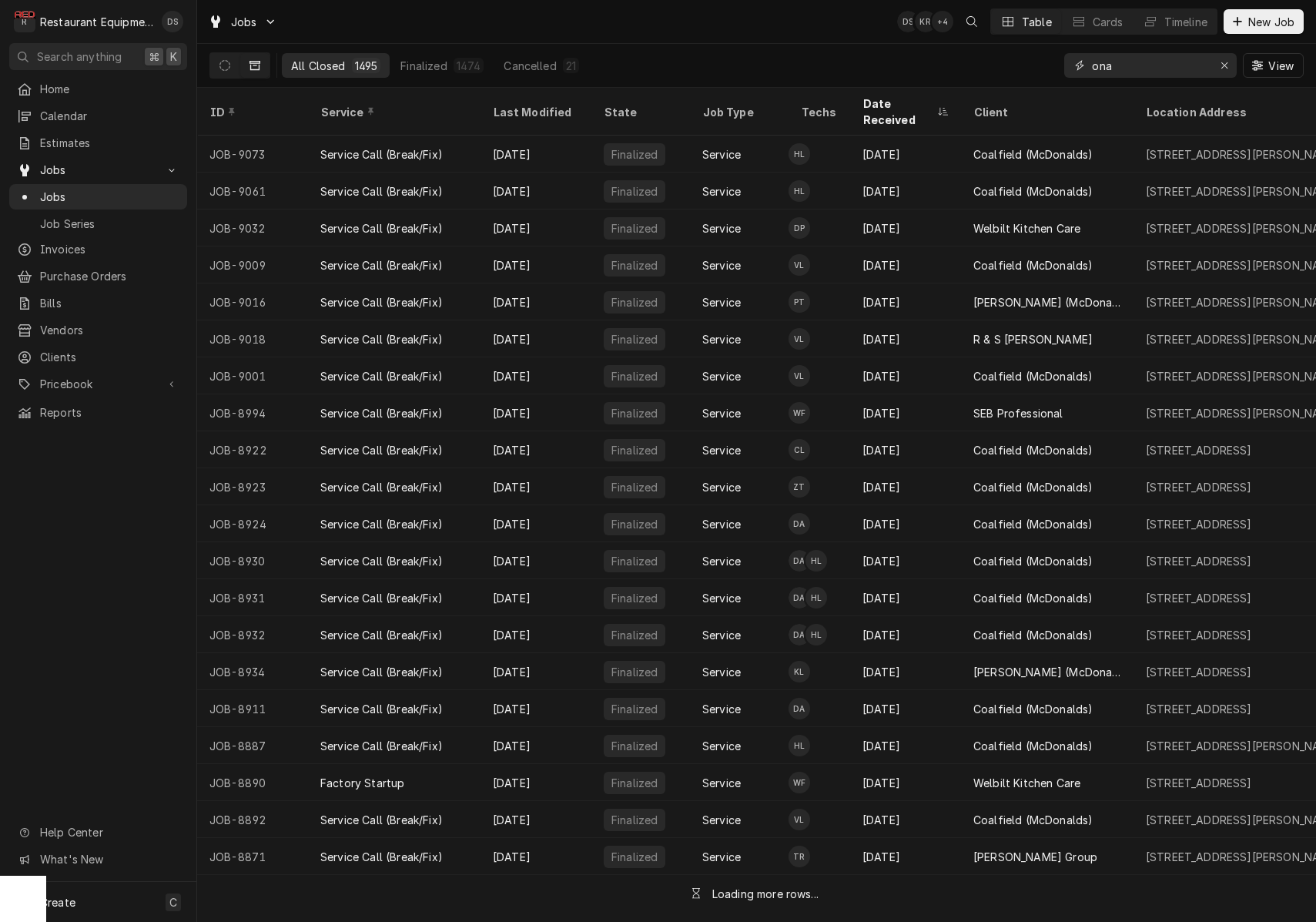
click at [1227, 69] on icon "Erase input" at bounding box center [1225, 65] width 8 height 11
click at [1185, 64] on input "Dynamic Content Wrapper" at bounding box center [1164, 65] width 145 height 25
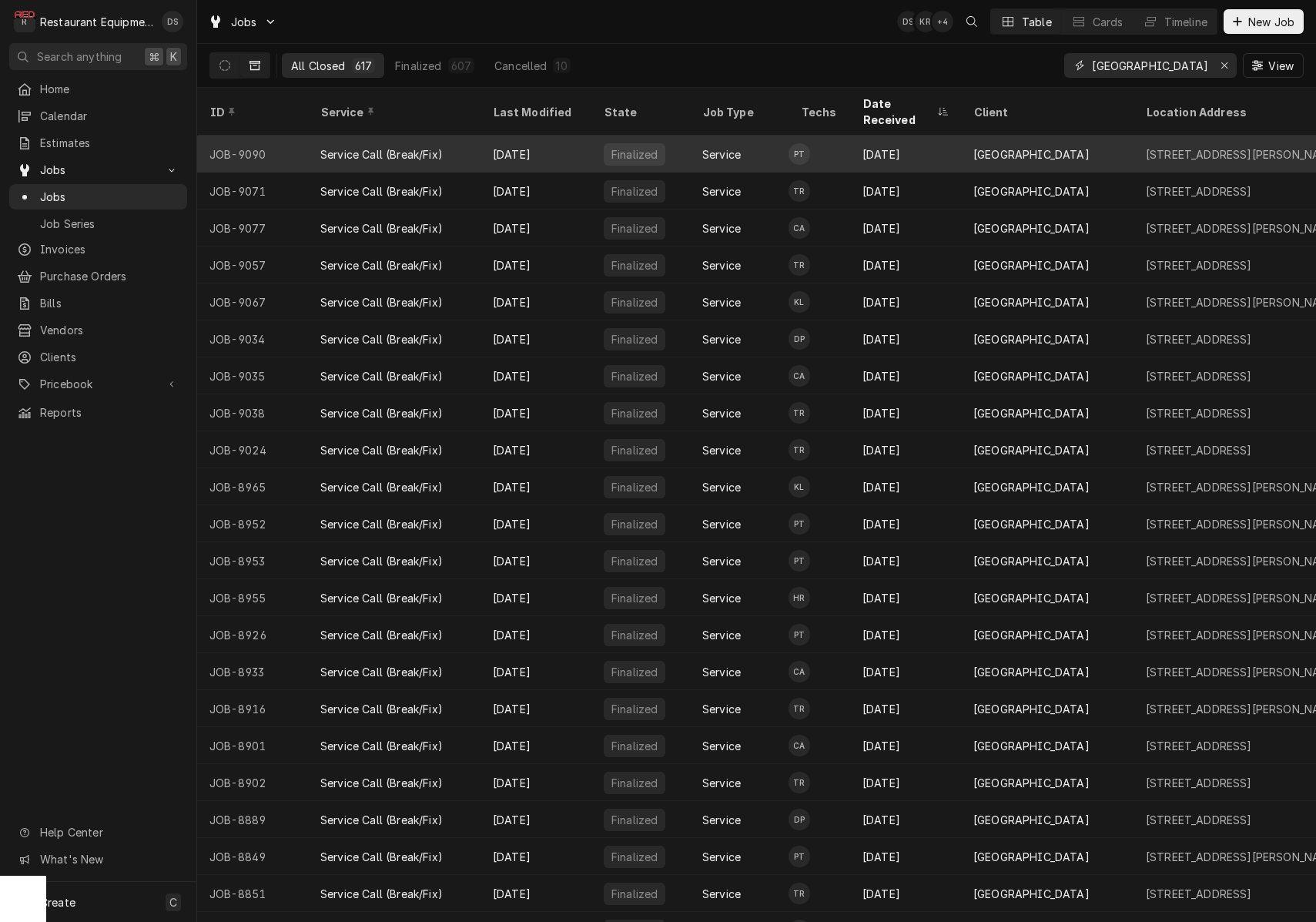
type input "[GEOGRAPHIC_DATA]"
click at [949, 136] on div "Oct 1" at bounding box center [906, 154] width 111 height 37
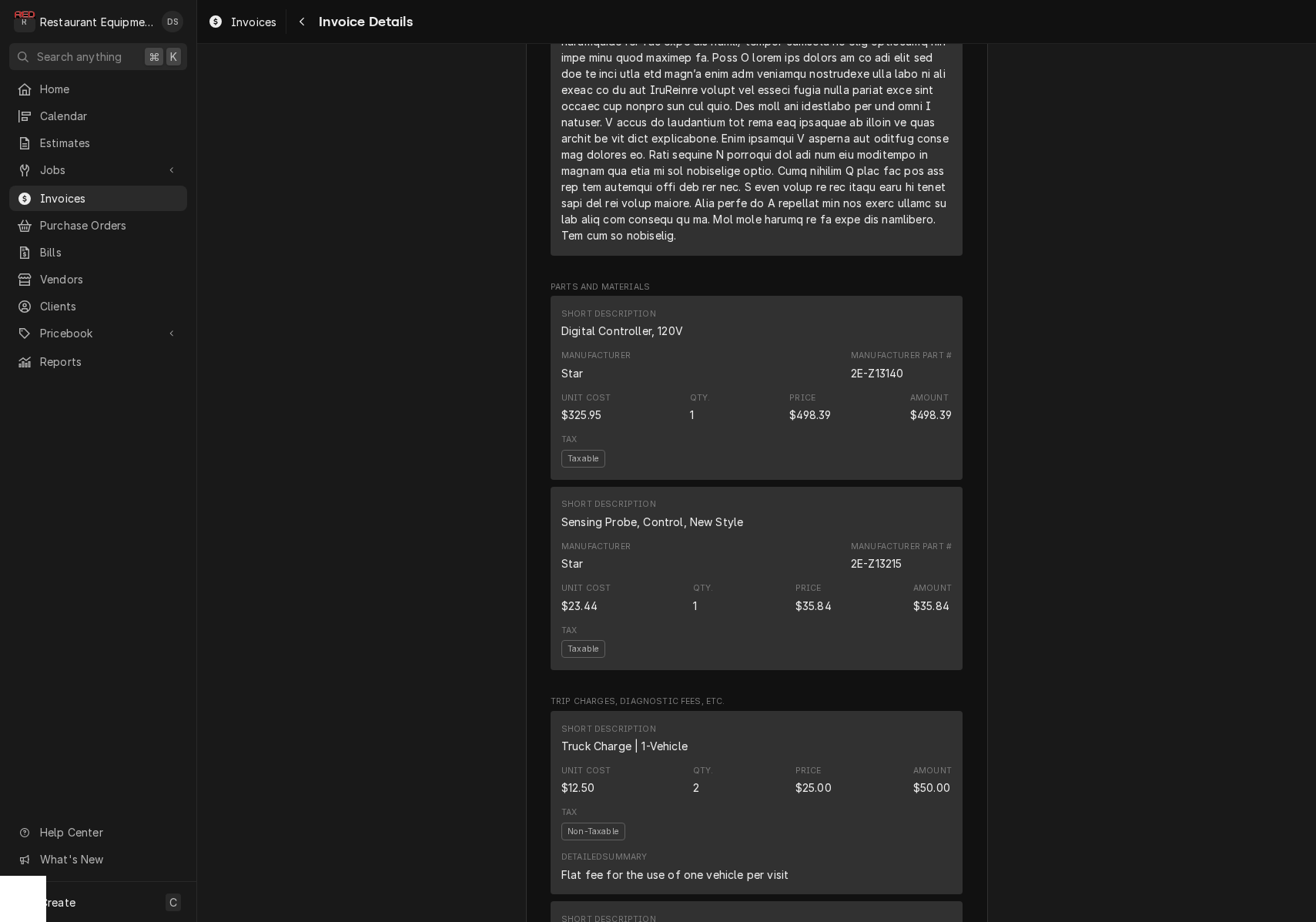
scroll to position [1960, 0]
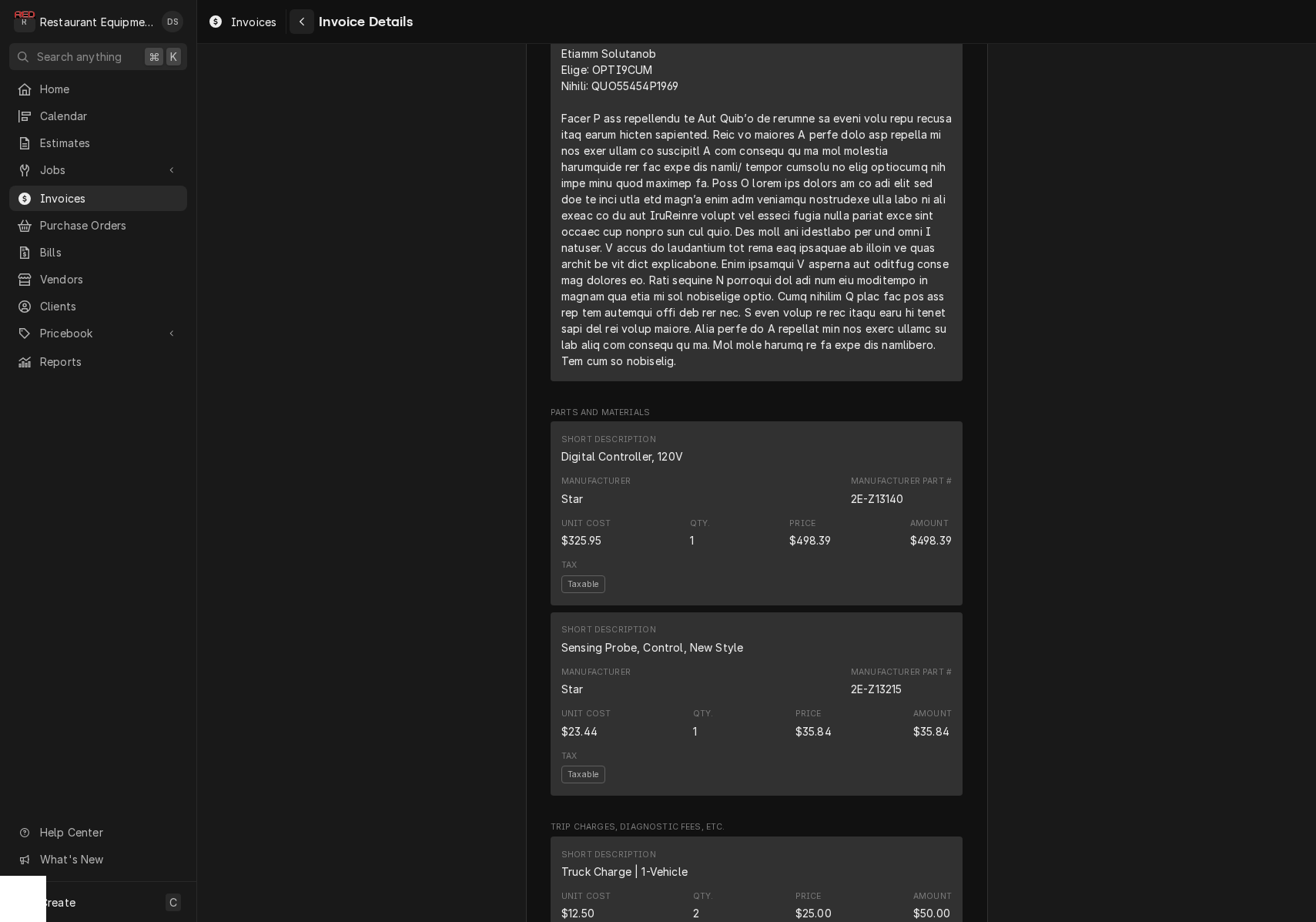
click at [300, 24] on icon "Navigate back" at bounding box center [302, 21] width 7 height 11
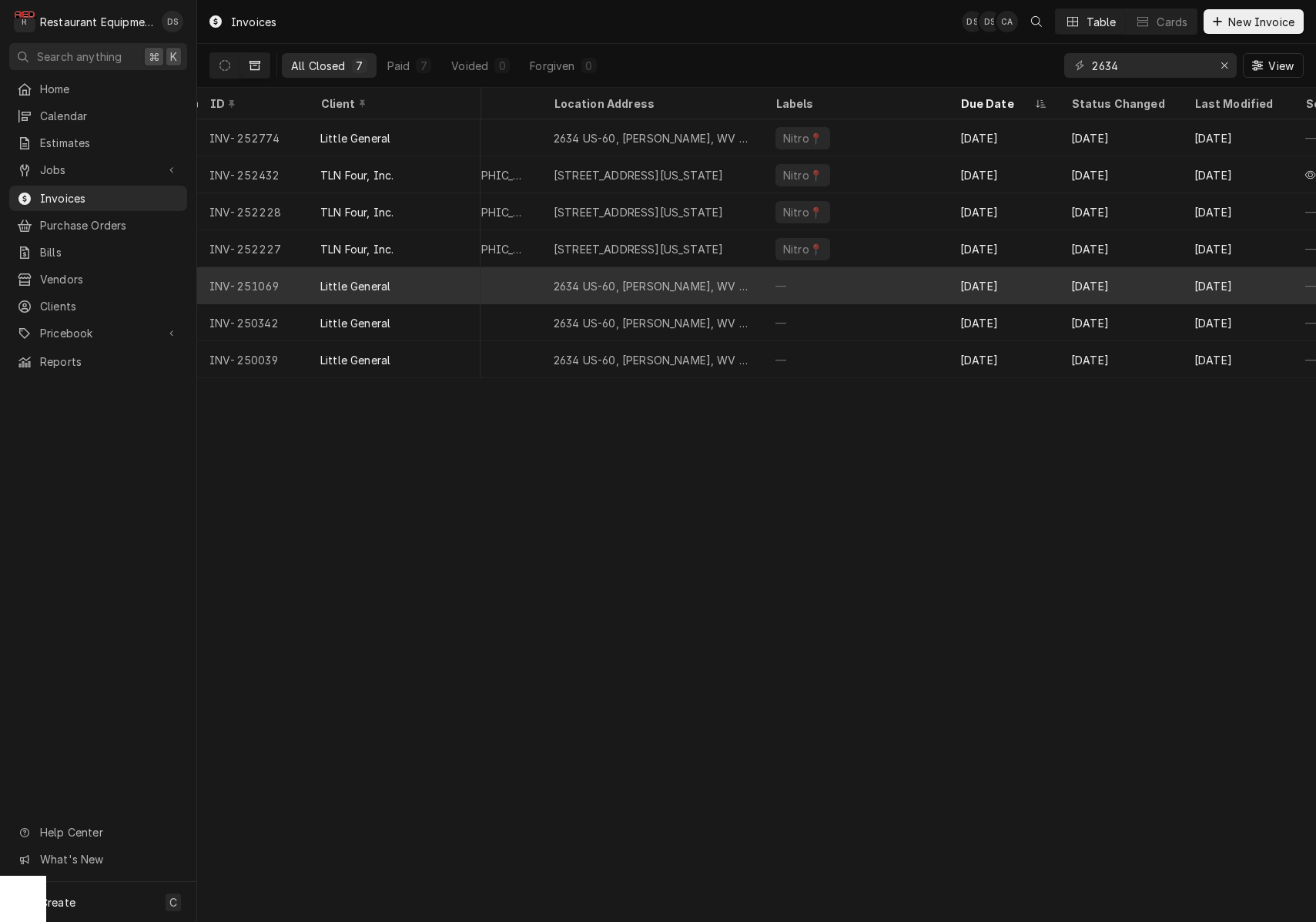
scroll to position [0, 557]
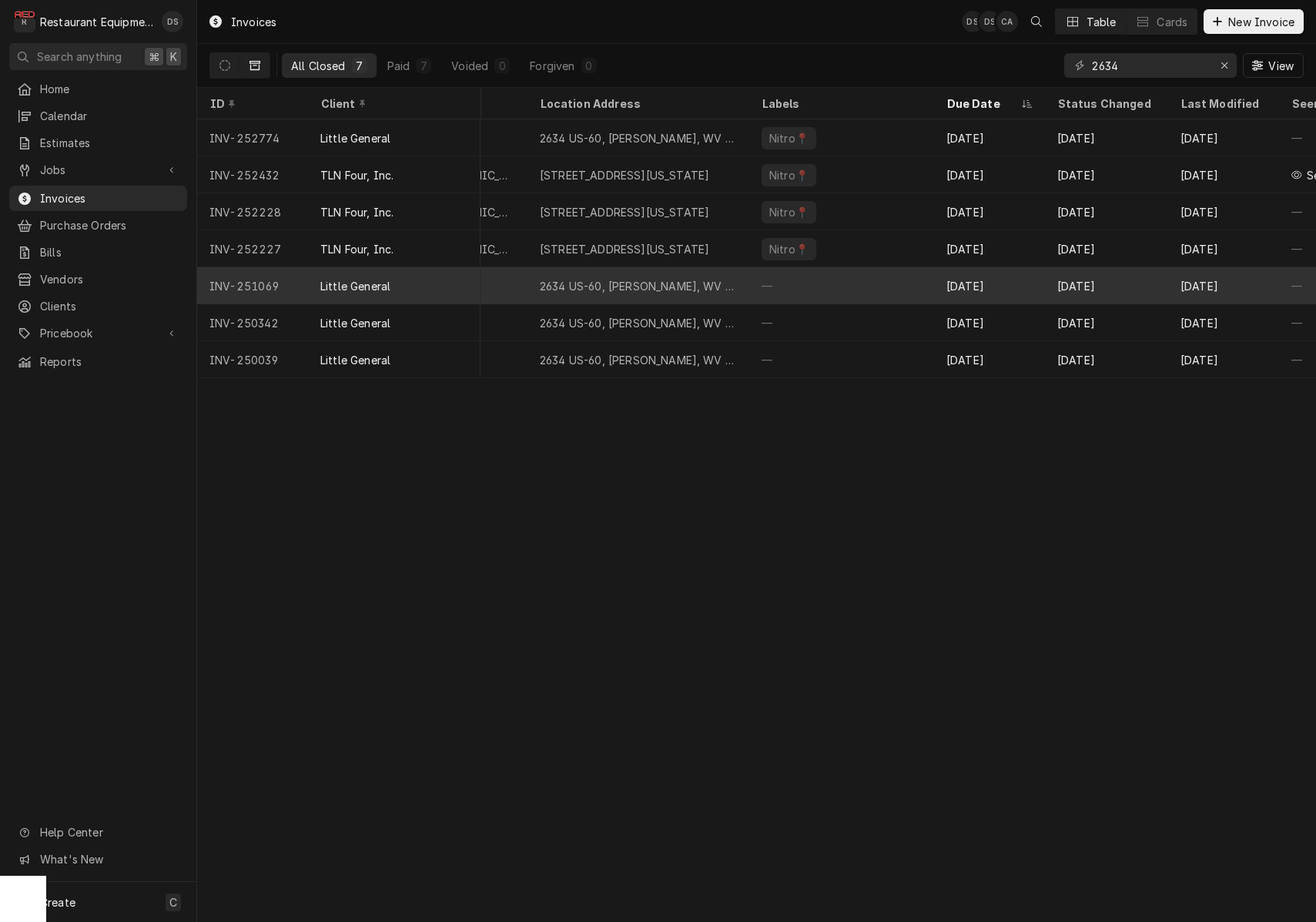
click at [904, 281] on div "—" at bounding box center [841, 286] width 185 height 37
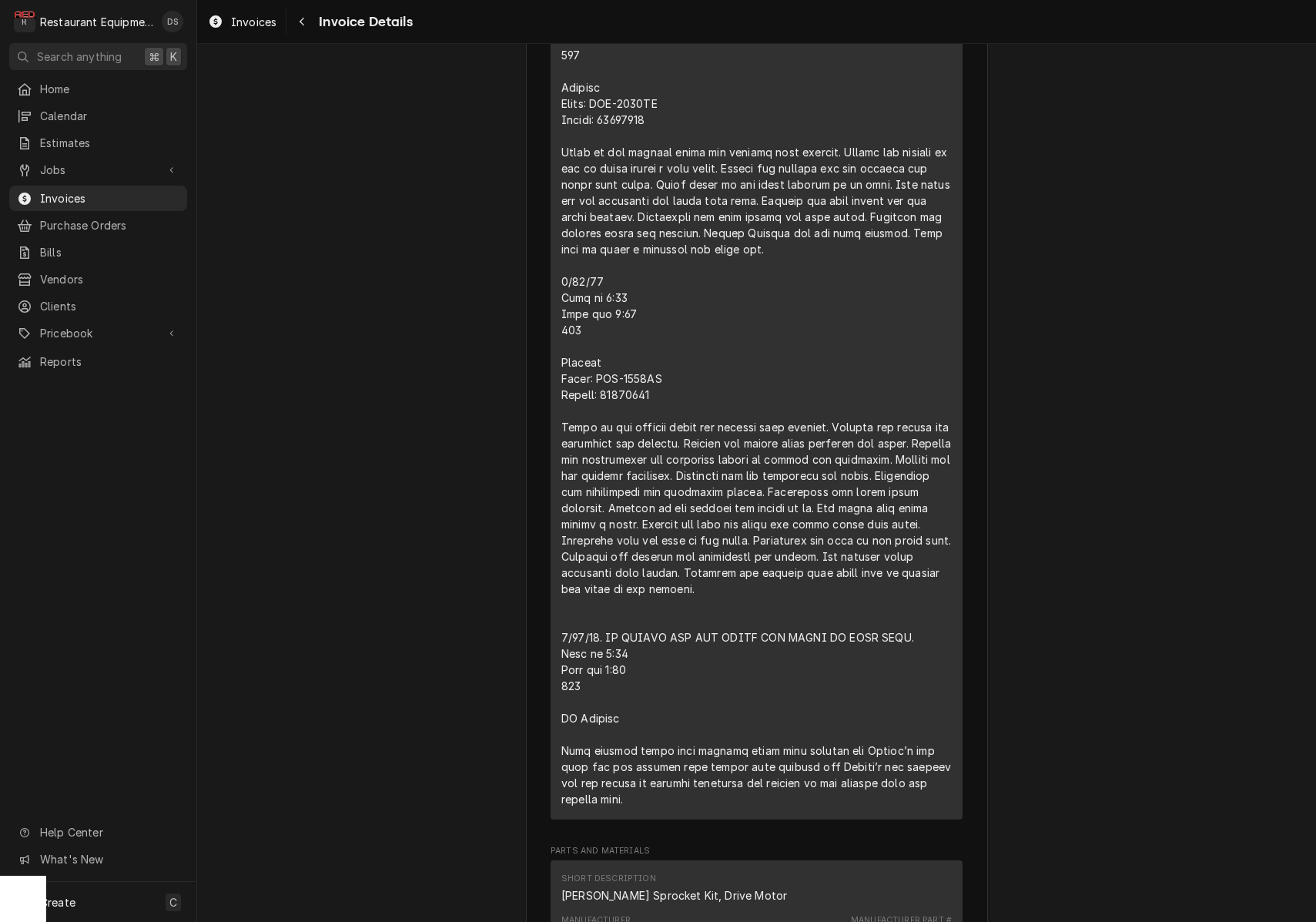
scroll to position [1696, 0]
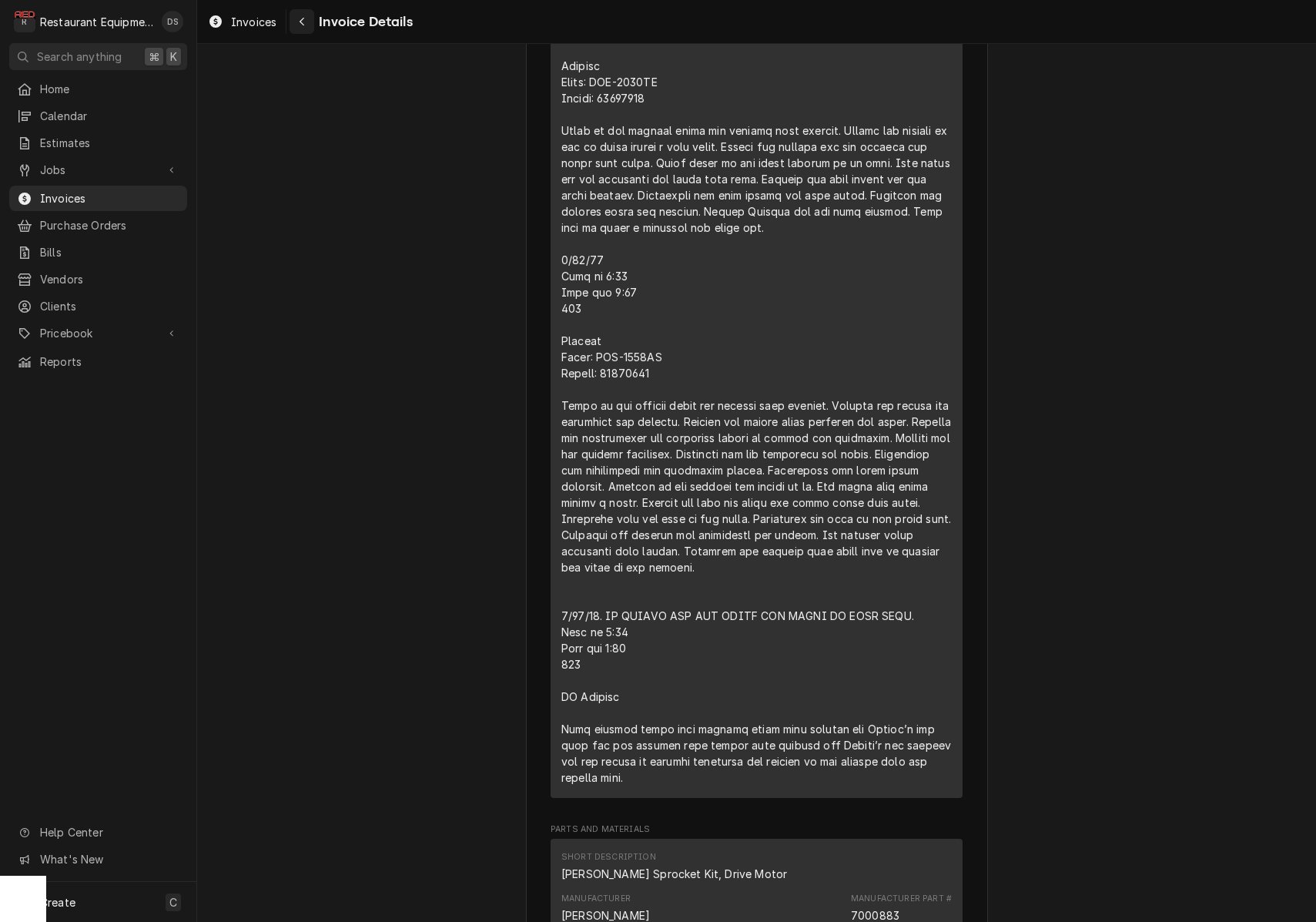
click at [307, 25] on div "Navigate back" at bounding box center [302, 21] width 15 height 15
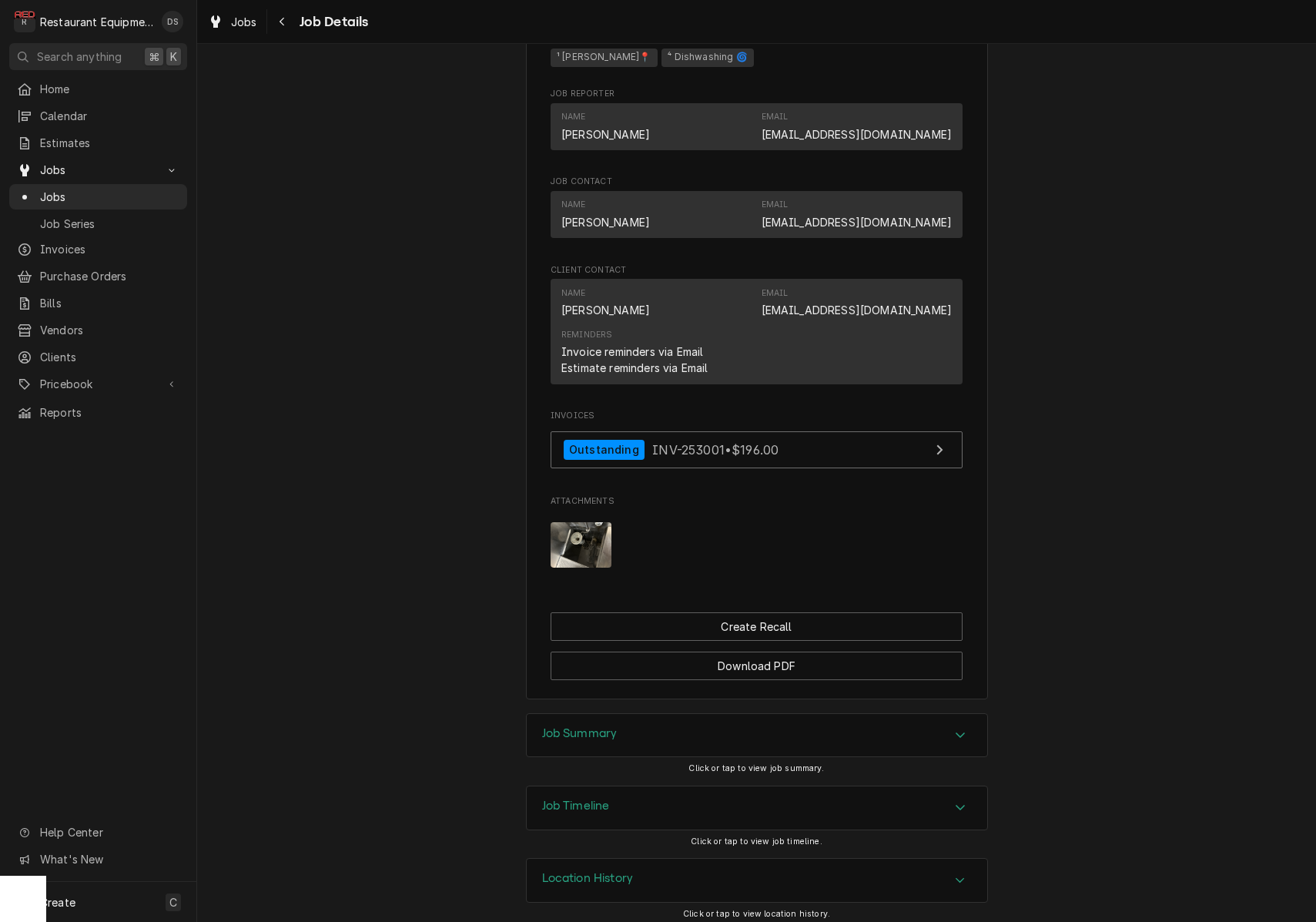
scroll to position [1013, 0]
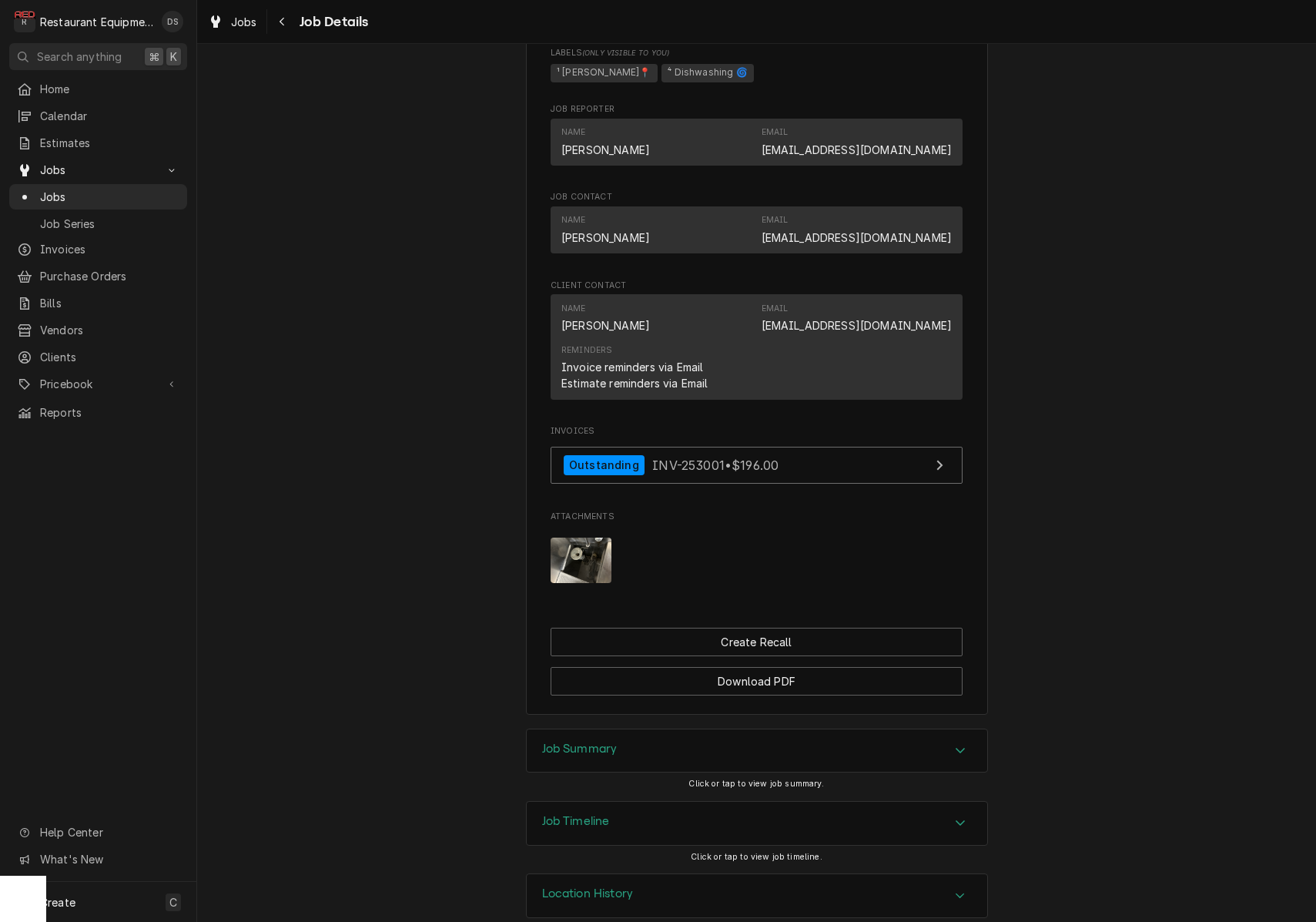
click at [696, 733] on div "Job Summary" at bounding box center [757, 750] width 460 height 43
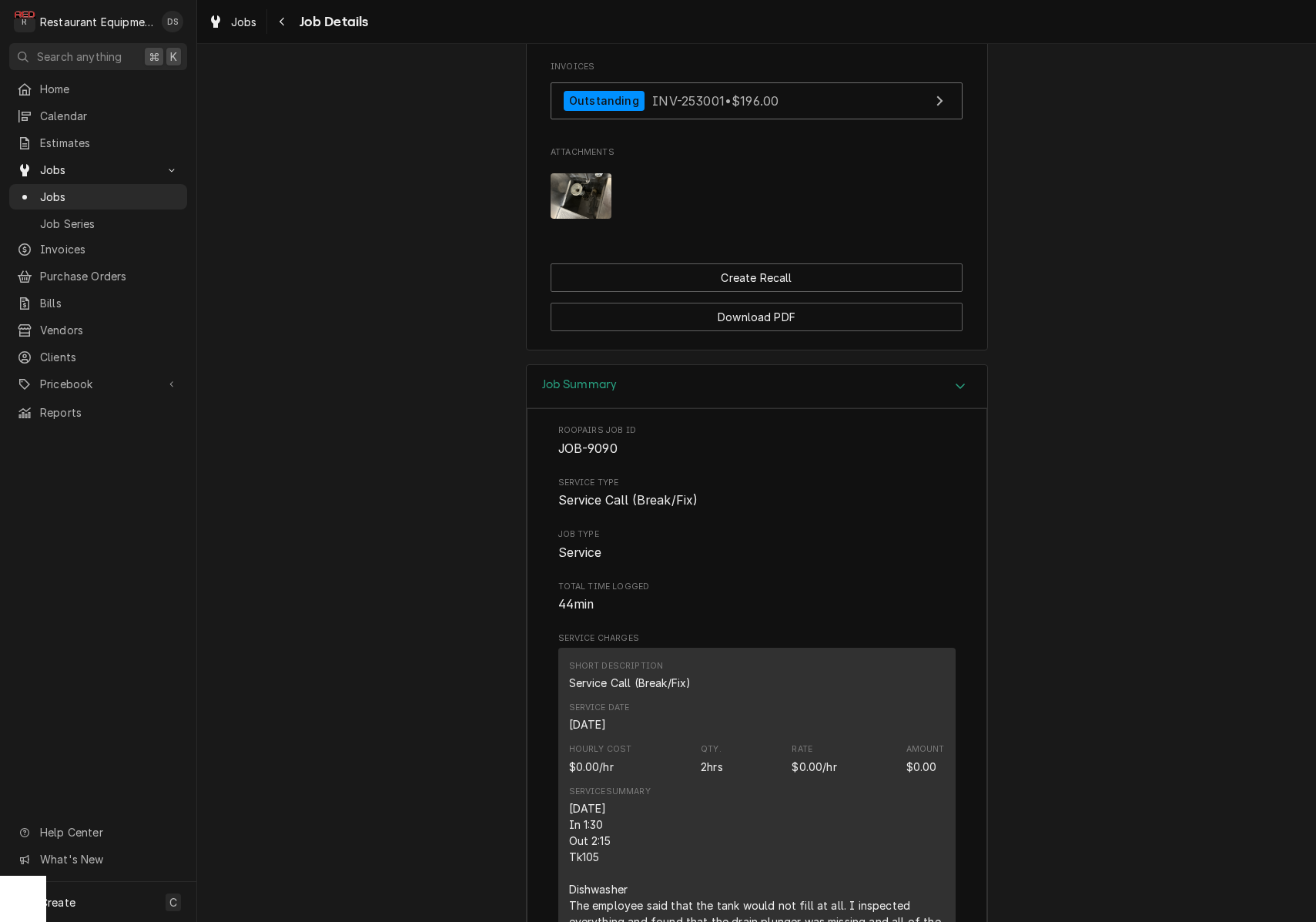
scroll to position [1385, 0]
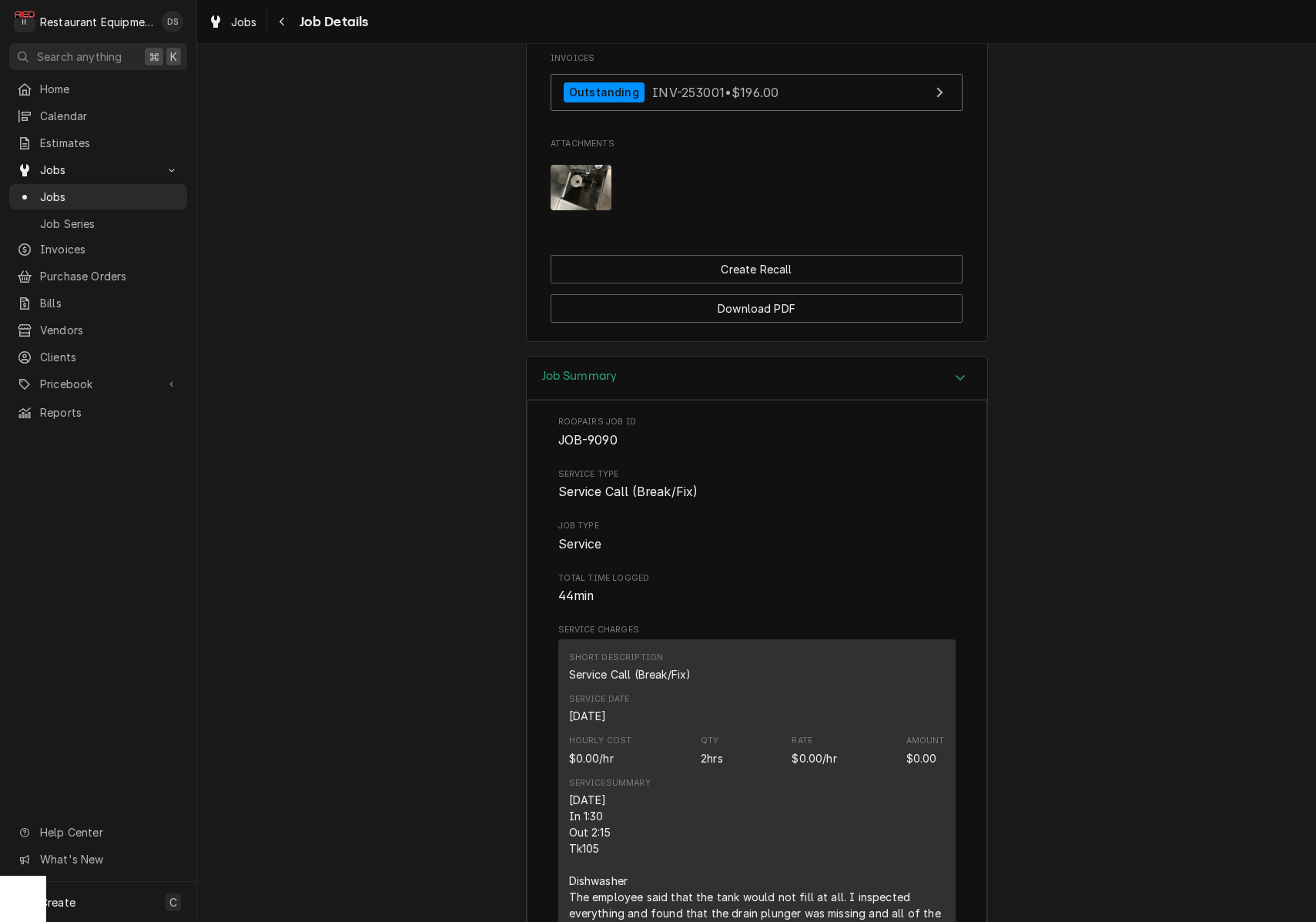
click at [583, 174] on img "Attachments" at bounding box center [580, 188] width 61 height 46
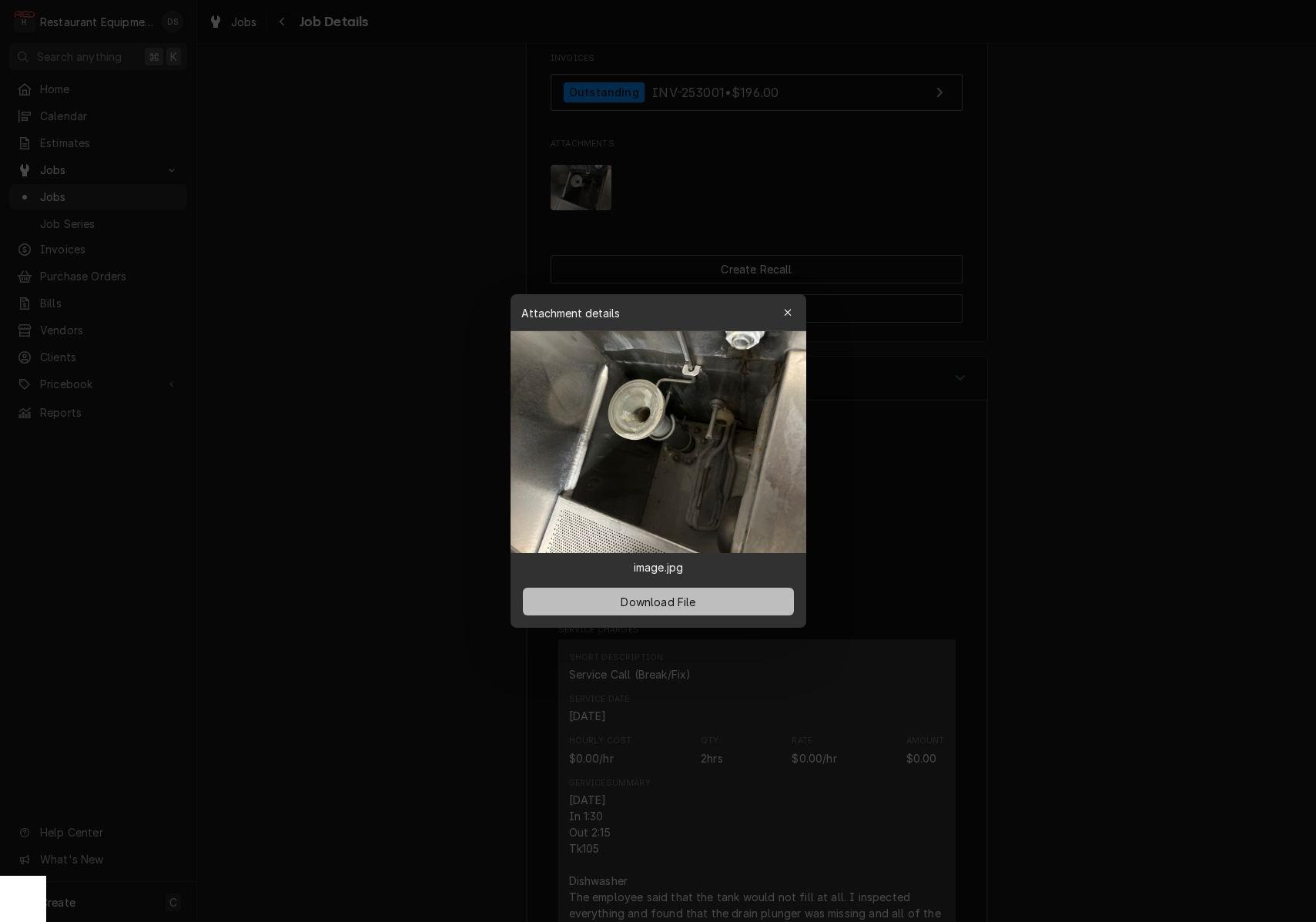
click at [669, 604] on span "Download File" at bounding box center [658, 602] width 81 height 16
click at [797, 304] on button "button" at bounding box center [788, 313] width 25 height 25
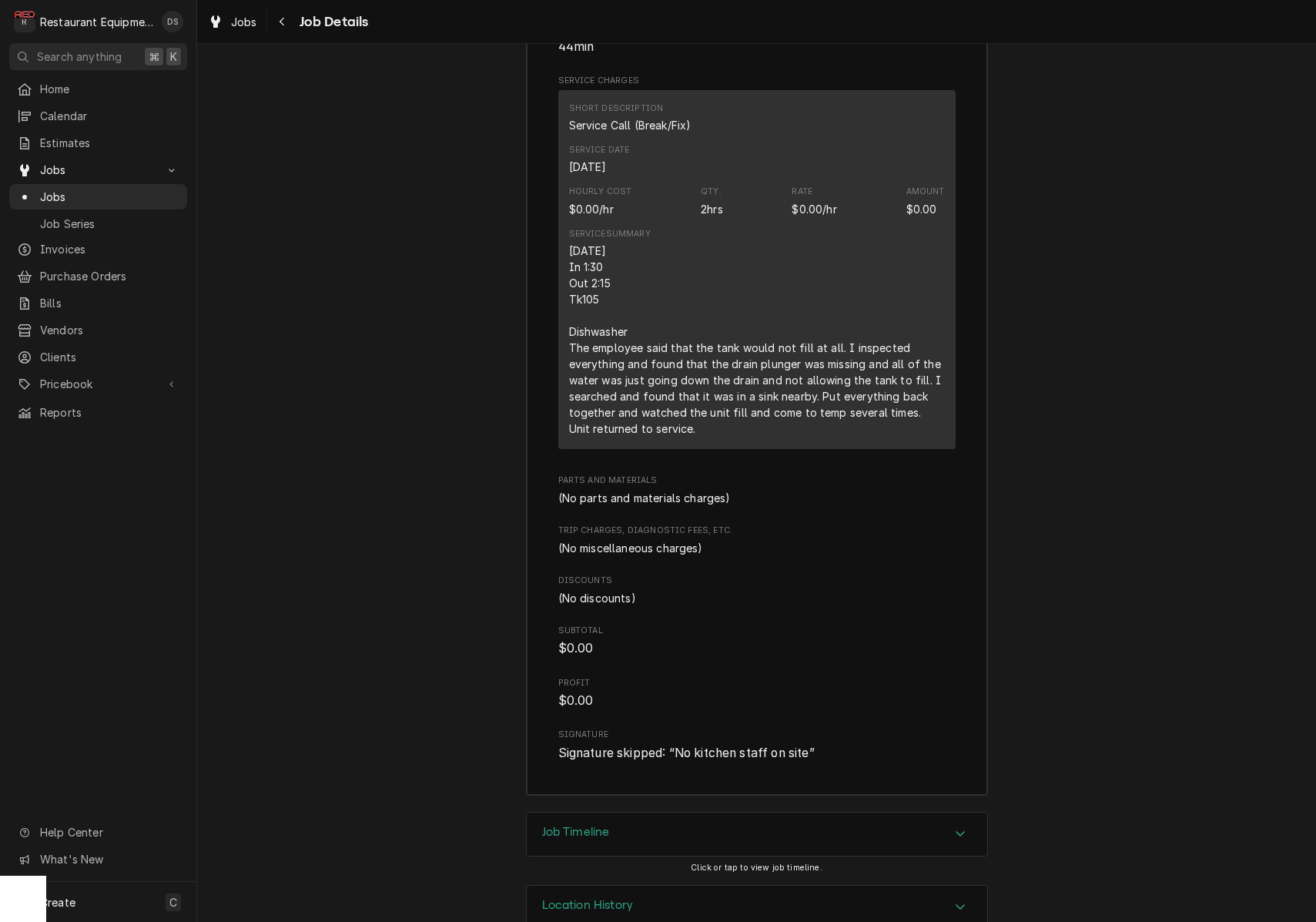
scroll to position [1934, 0]
drag, startPoint x: 569, startPoint y: 220, endPoint x: 742, endPoint y: 367, distance: 227.0
click at [735, 405] on div "10/1/25 In 1:30 Out 2:15 Tk105 Dishwasher The employee said that the tank would…" at bounding box center [757, 341] width 375 height 194
copy div "10/1/25 In 1:30 Out 2:15 Tk105 Dishwasher The employee said that the tank would…"
click at [285, 26] on icon "Navigate back" at bounding box center [282, 21] width 7 height 11
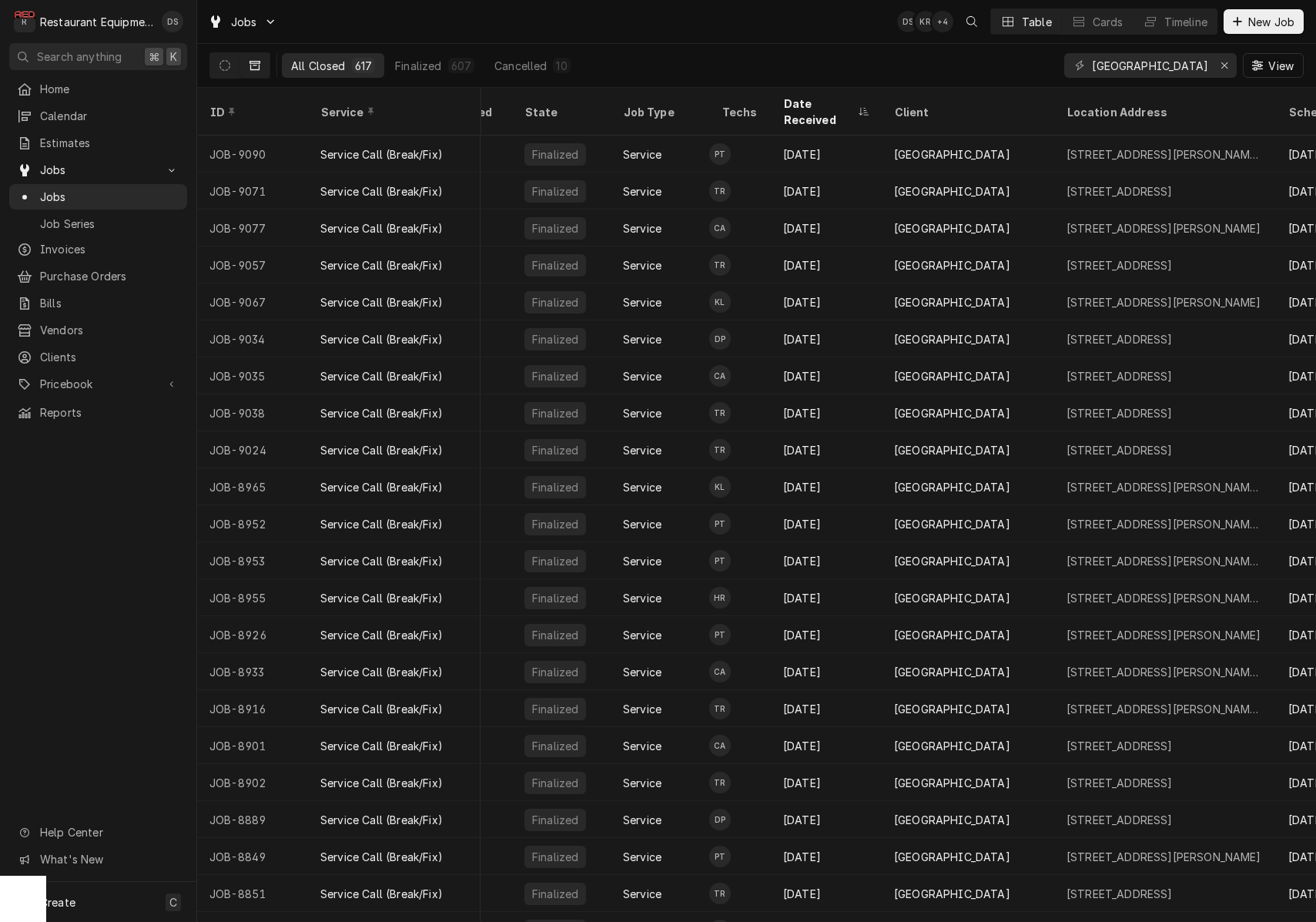
scroll to position [0, 86]
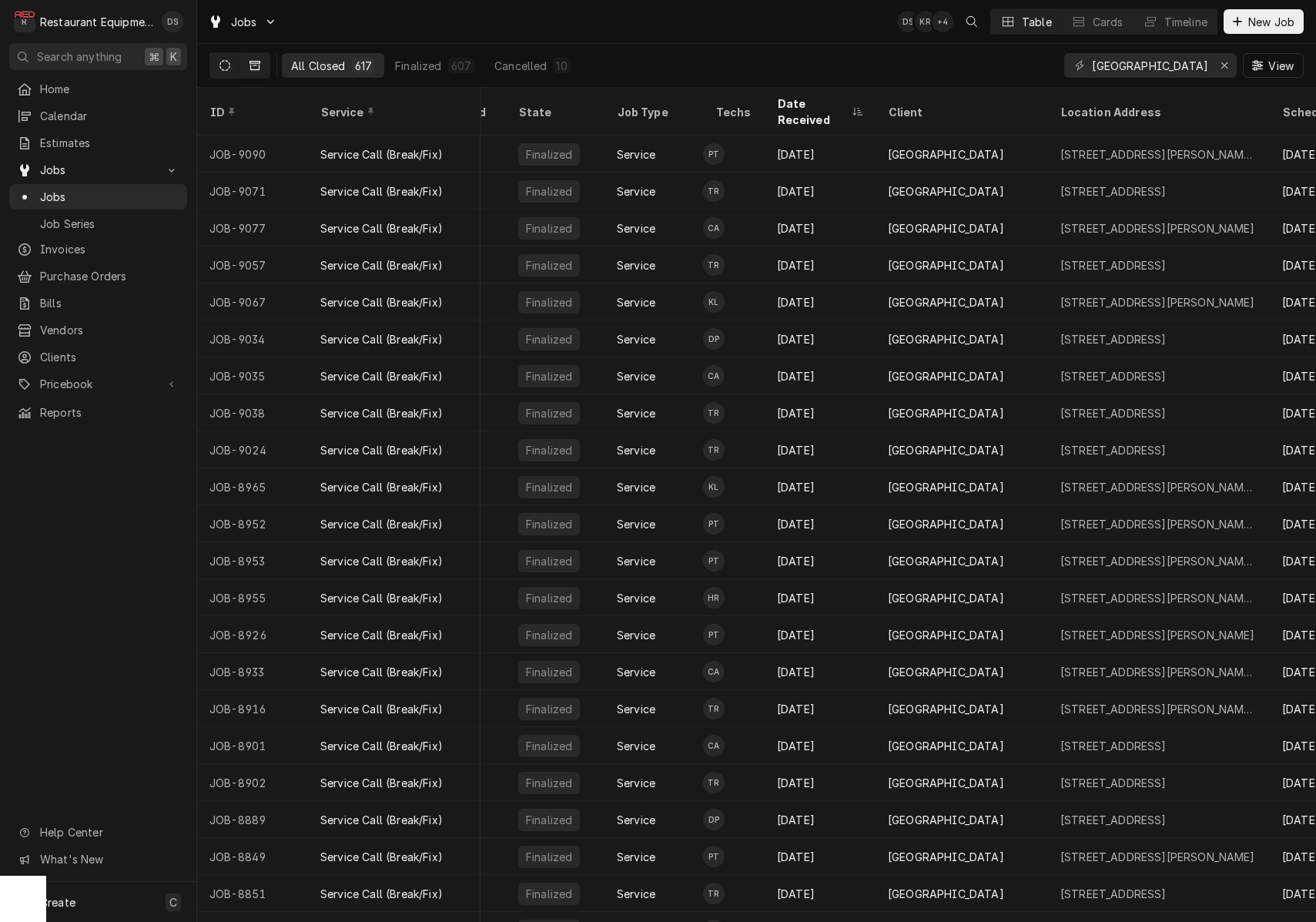
click at [224, 71] on button "Dynamic Content Wrapper" at bounding box center [225, 65] width 29 height 25
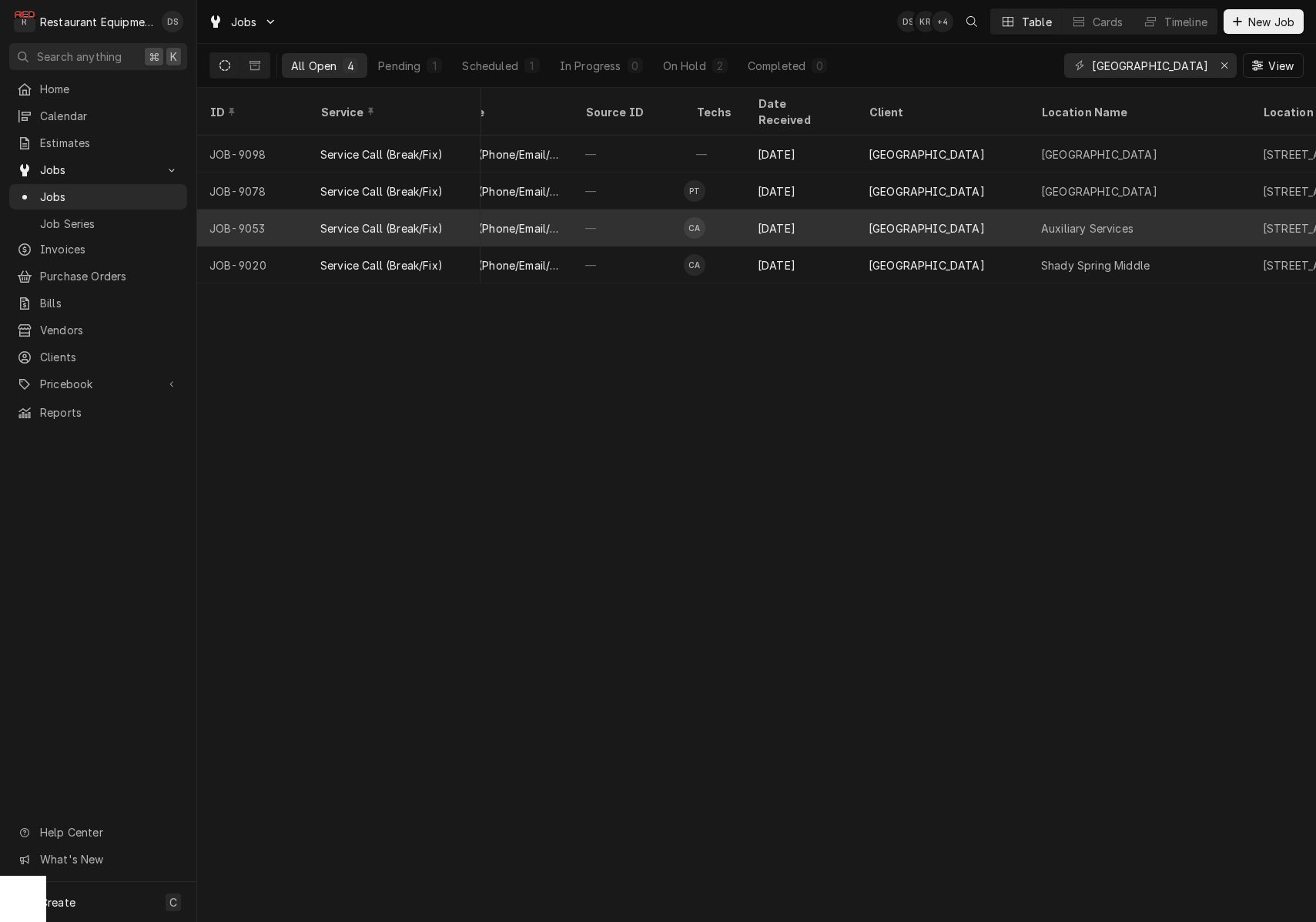
scroll to position [0, 668]
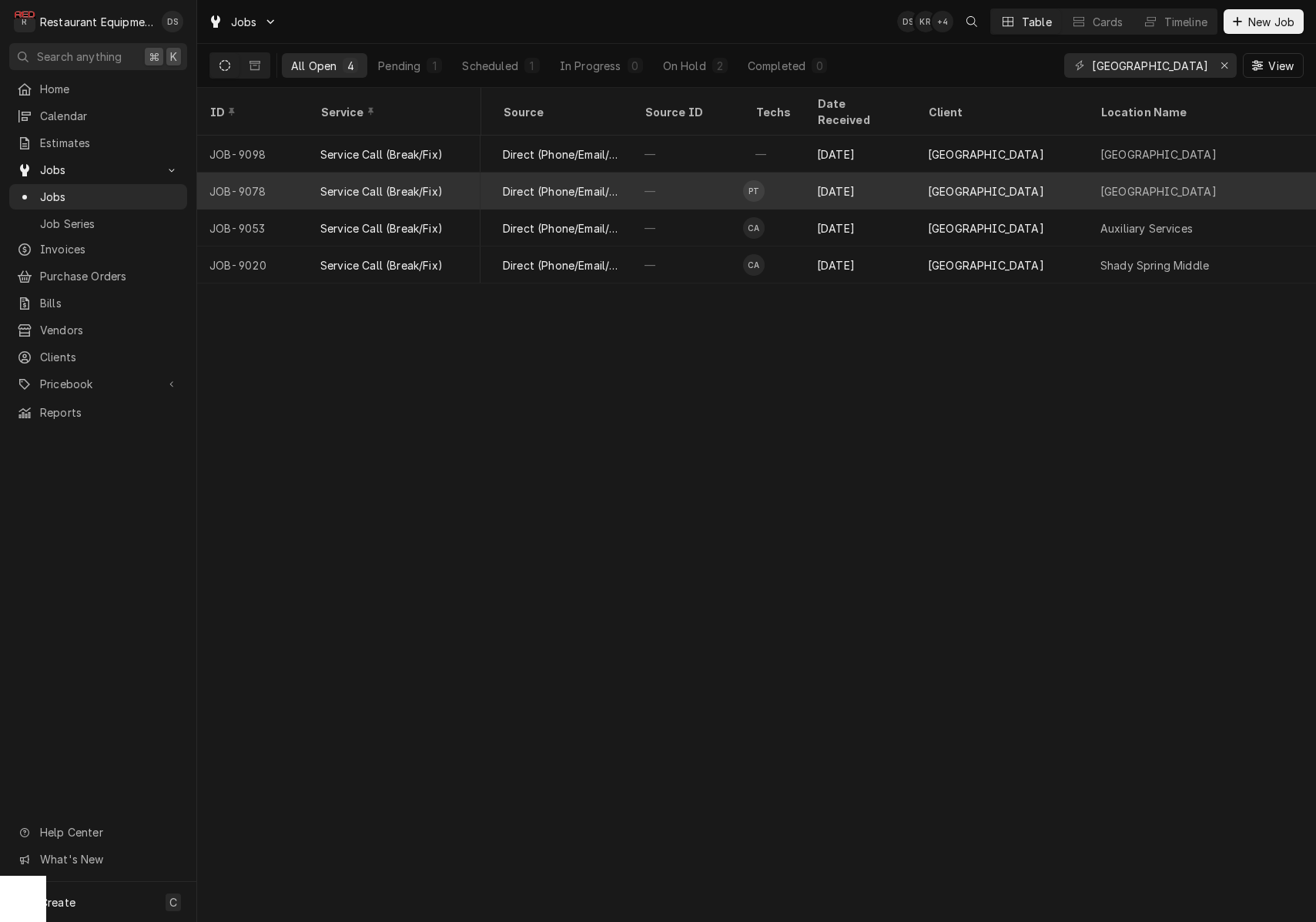
click at [1081, 173] on div "[GEOGRAPHIC_DATA]" at bounding box center [1001, 191] width 173 height 37
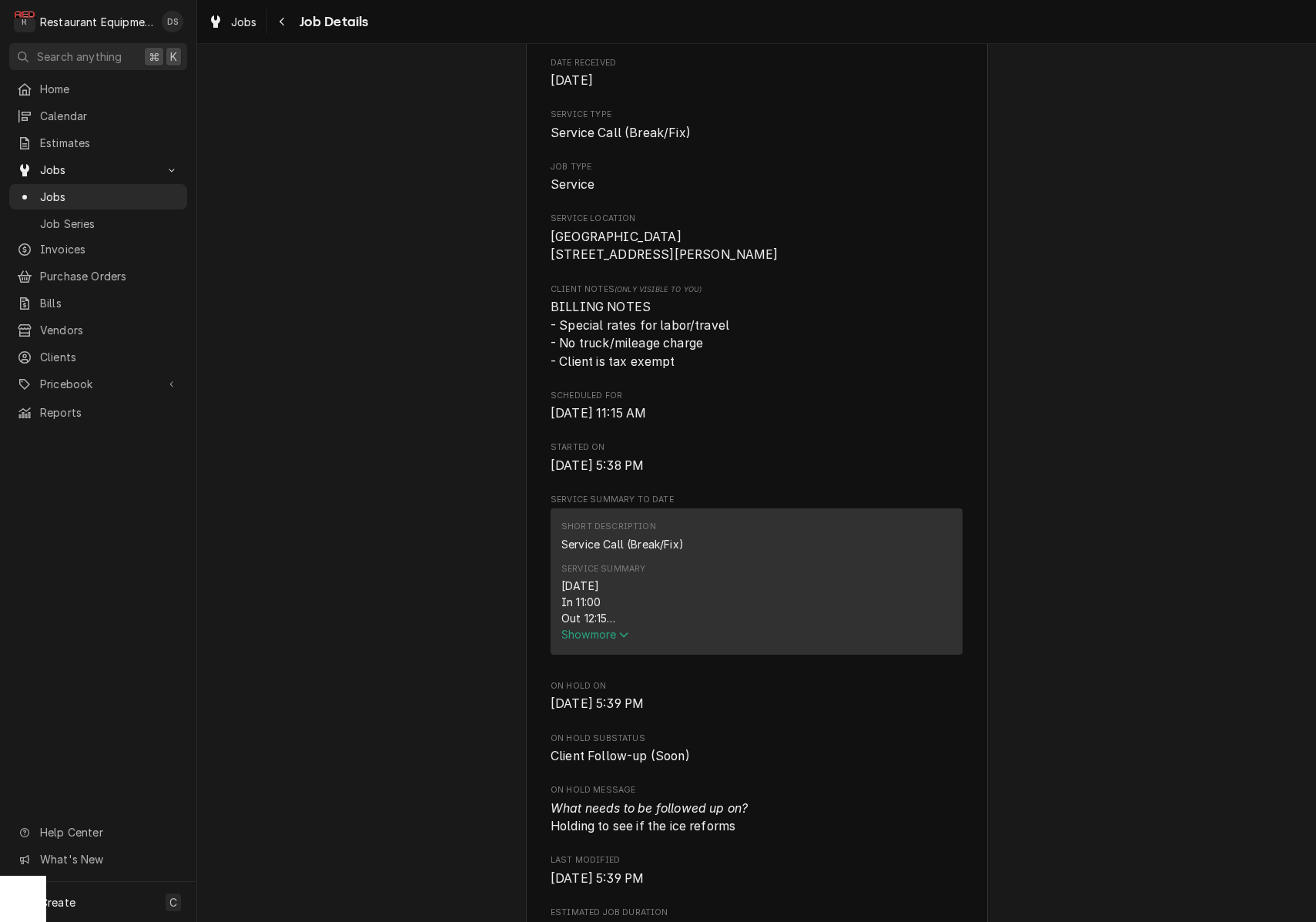
scroll to position [206, 0]
click at [603, 635] on span "Show more" at bounding box center [595, 631] width 68 height 13
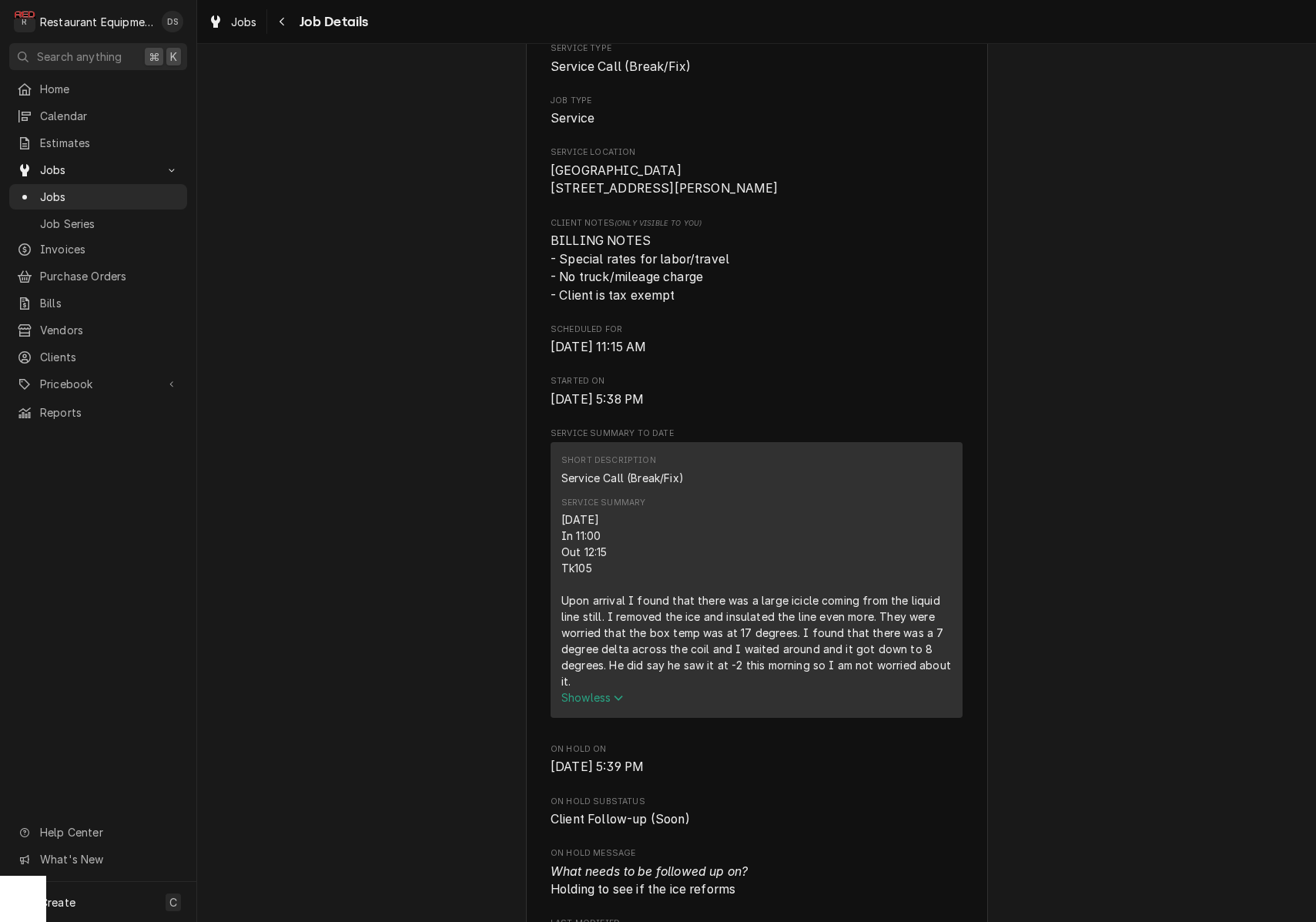
scroll to position [270, 0]
click at [561, 520] on div "Short Description Service Call (Break/Fix) Service Summary [DATE] In 11:00 Out …" at bounding box center [756, 578] width 412 height 275
drag, startPoint x: 563, startPoint y: 520, endPoint x: 635, endPoint y: 690, distance: 184.6
click at [635, 689] on div "[DATE] In 11:00 Out 12:15 Tk105 Upon arrival I found that there was a large ici…" at bounding box center [756, 599] width 390 height 178
copy div "[DATE] In 11:00 Out 12:15 Tk105 Upon arrival I found that there was a large ici…"
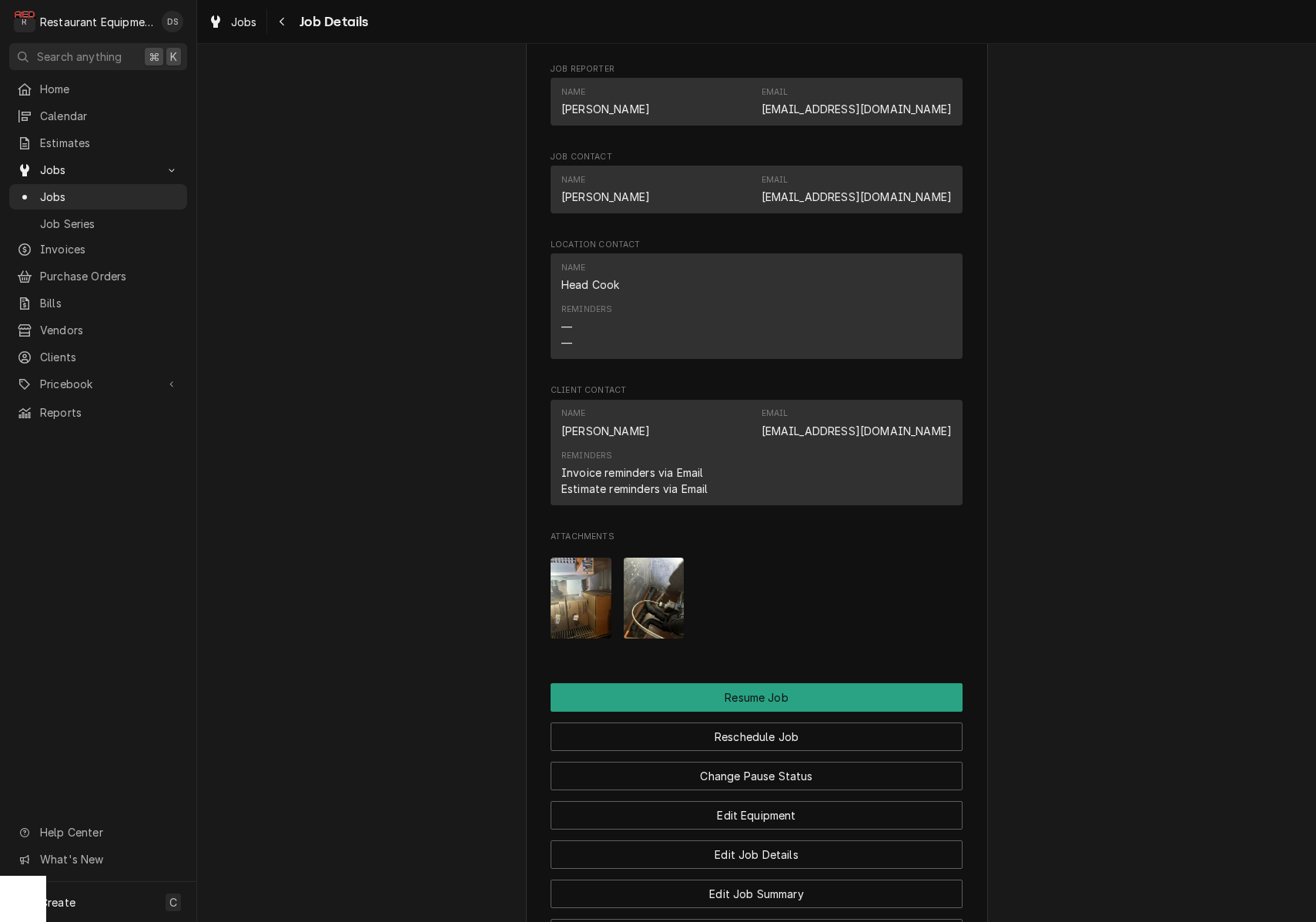
scroll to position [1670, 0]
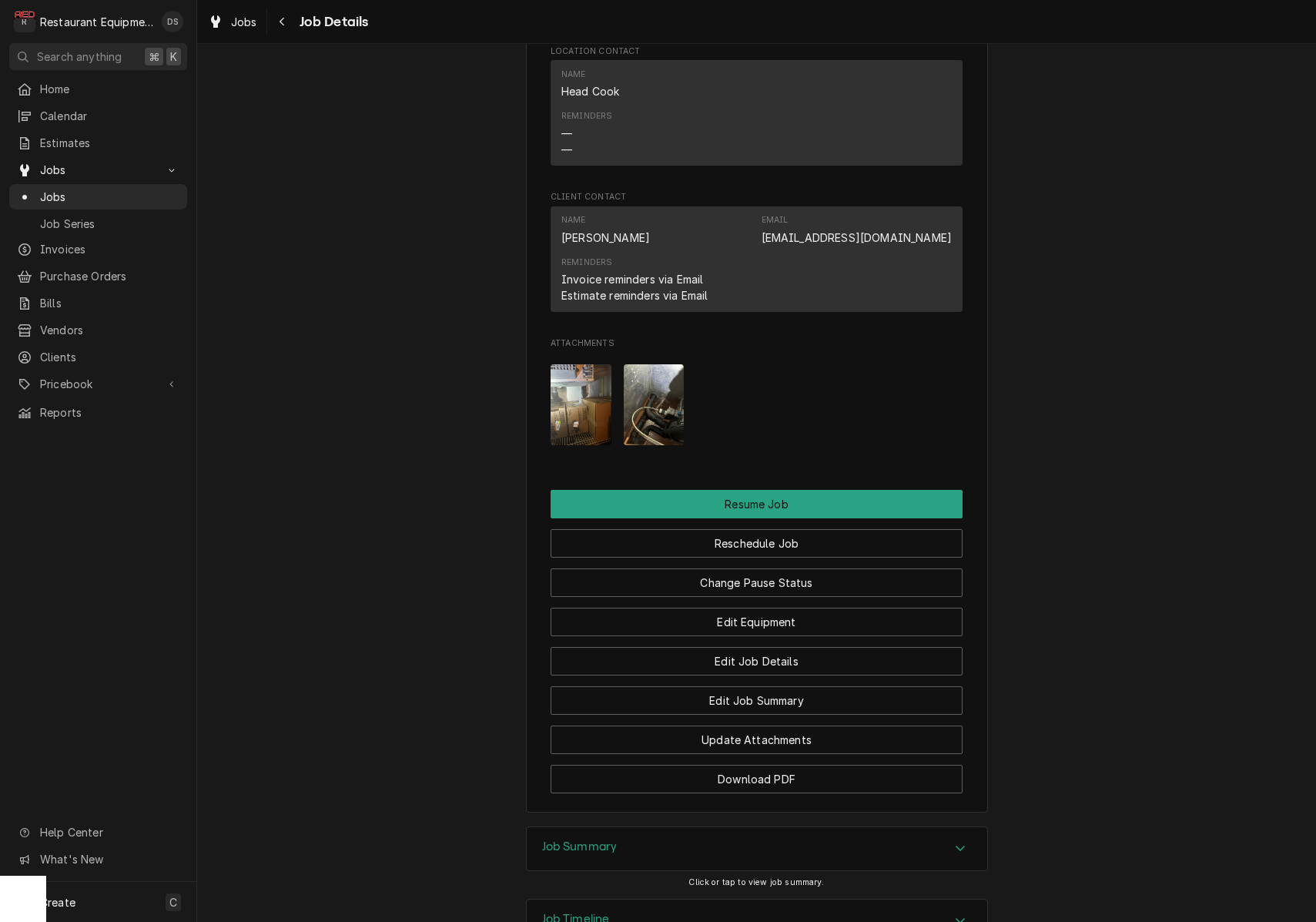
click at [579, 393] on img "Attachments" at bounding box center [580, 405] width 61 height 81
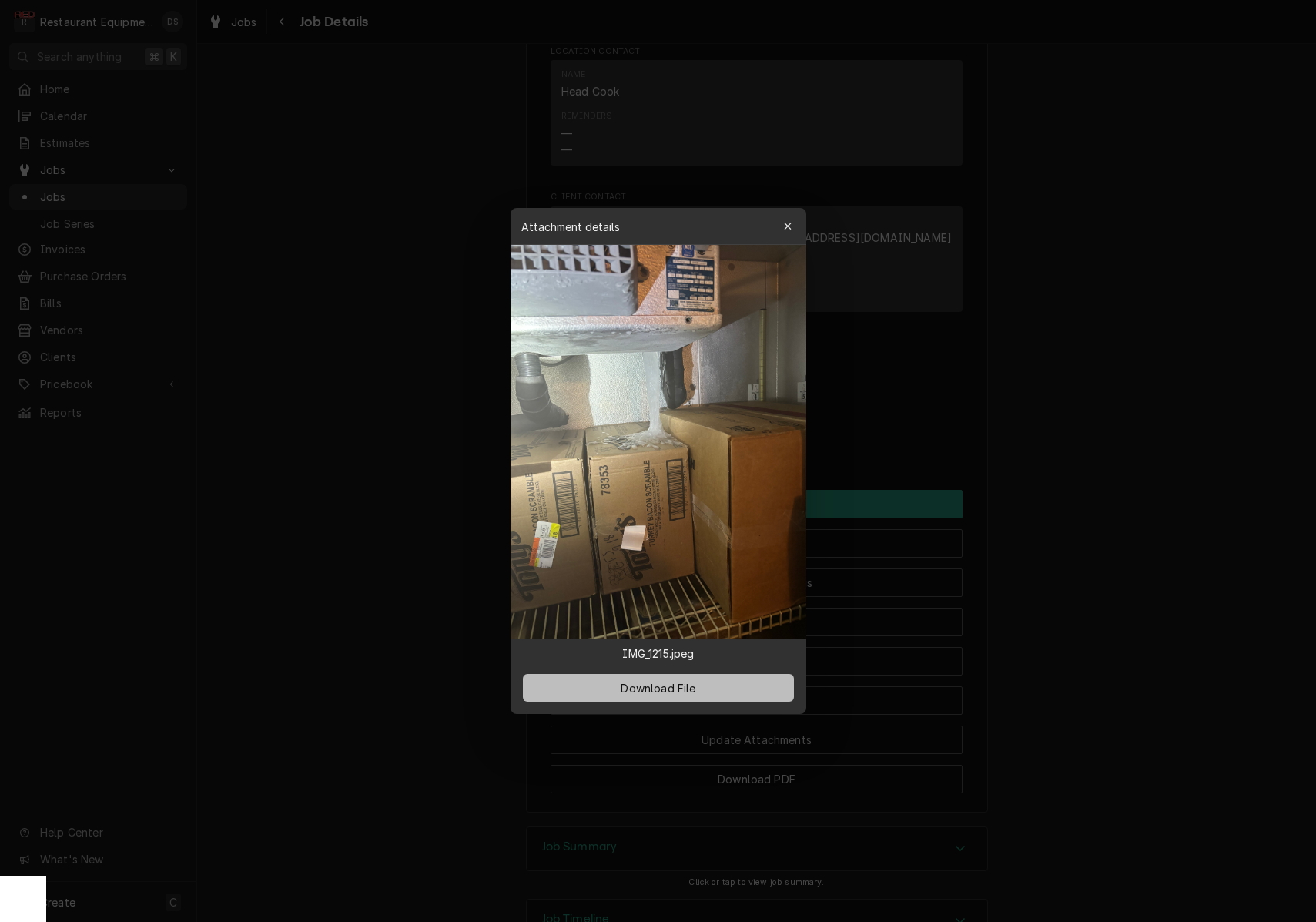
click at [665, 687] on span "Download File" at bounding box center [658, 688] width 81 height 16
click at [785, 228] on icon "button" at bounding box center [787, 226] width 8 height 11
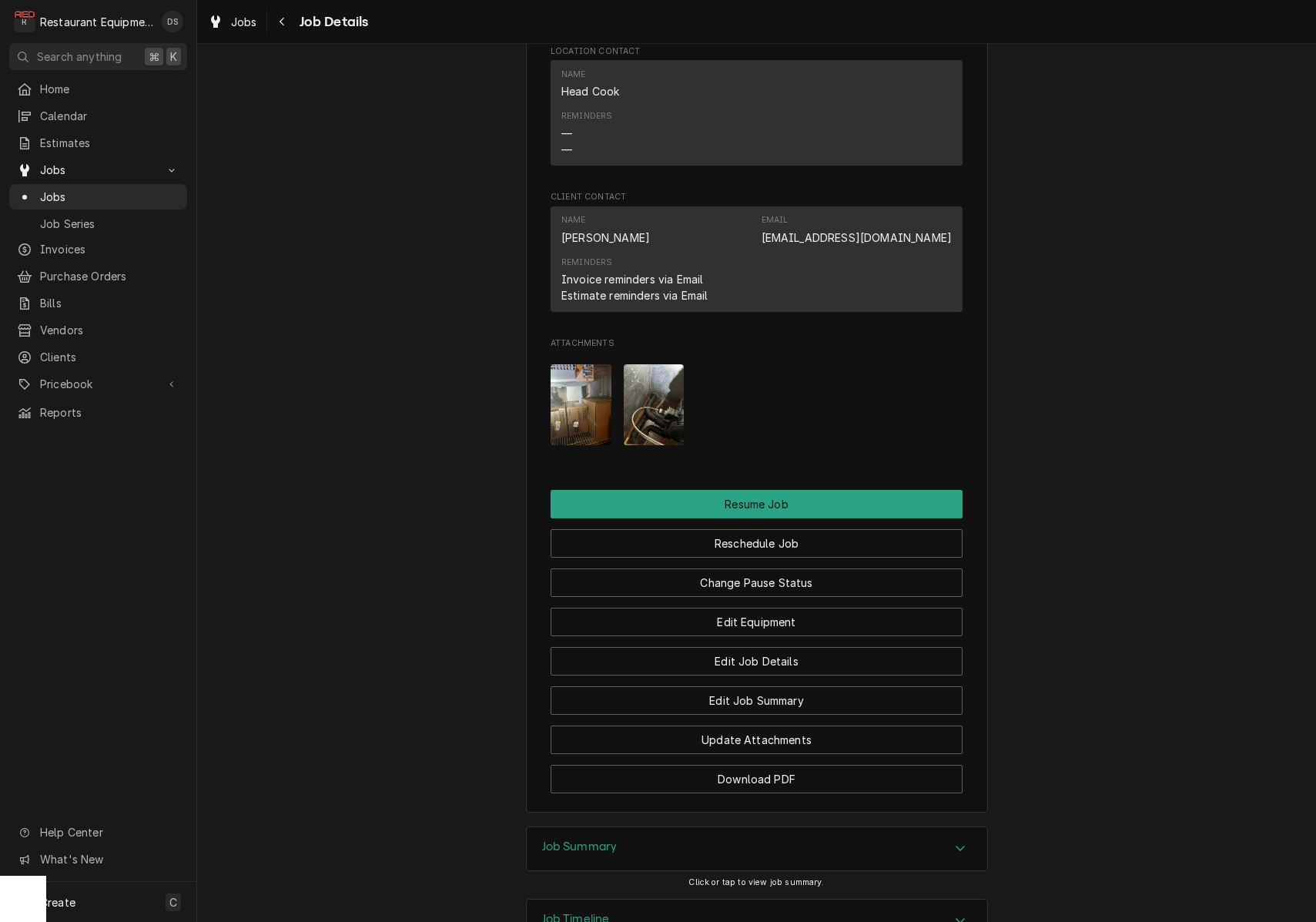
click at [660, 410] on img "Attachments" at bounding box center [654, 405] width 61 height 81
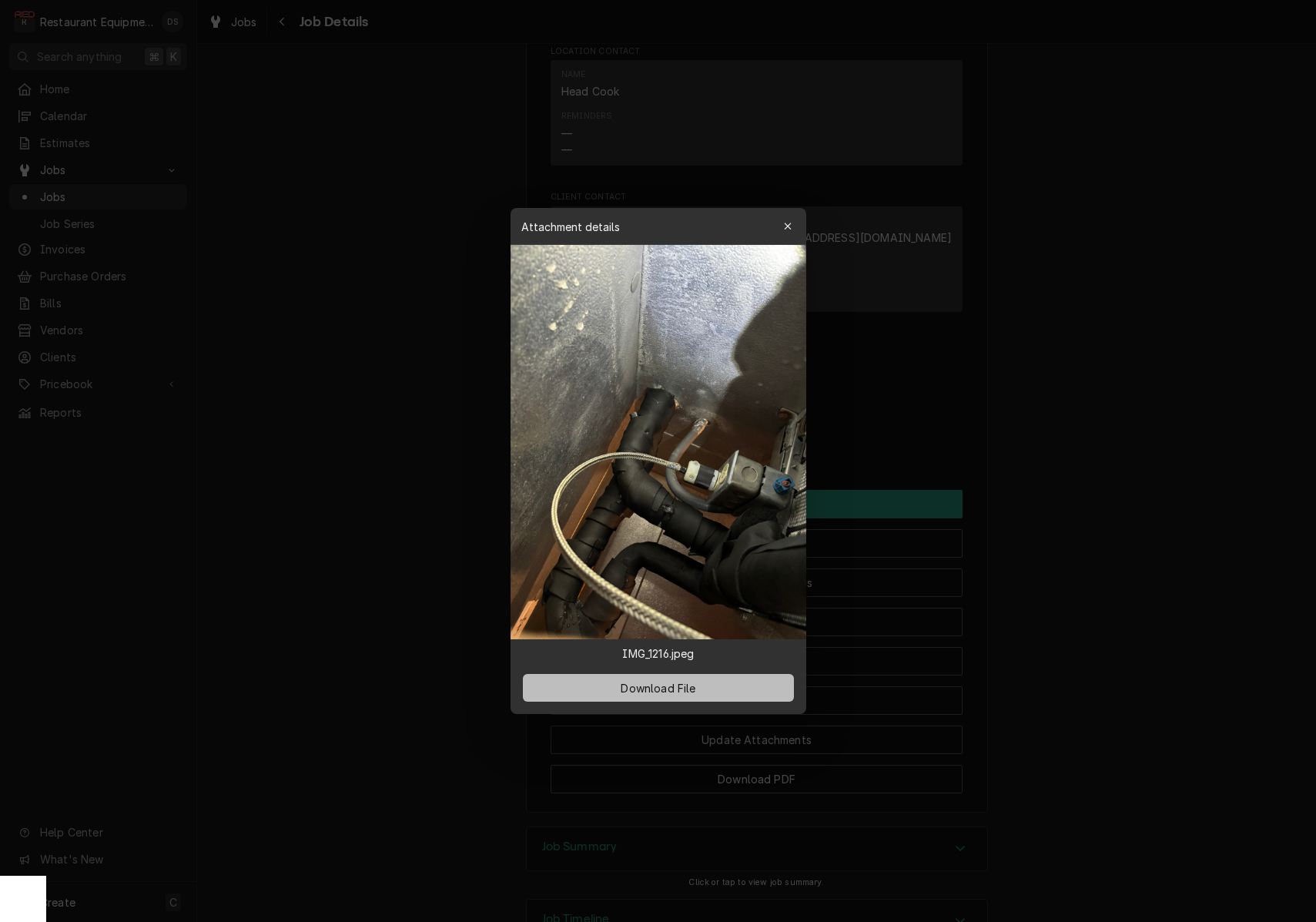
click at [653, 685] on span "Download File" at bounding box center [658, 688] width 81 height 16
click at [792, 225] on icon "button" at bounding box center [787, 226] width 8 height 11
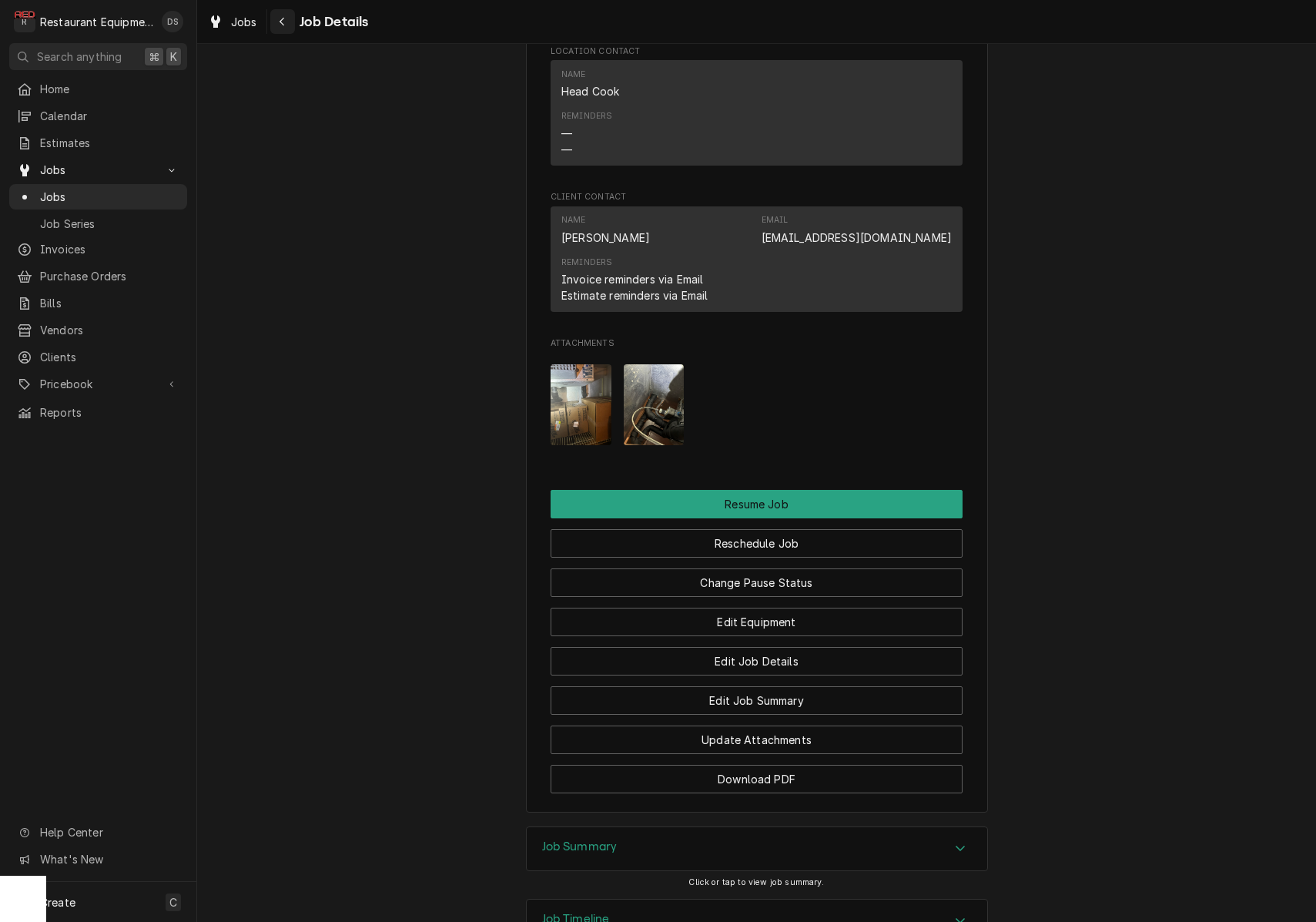
click at [283, 23] on icon "Navigate back" at bounding box center [282, 22] width 5 height 8
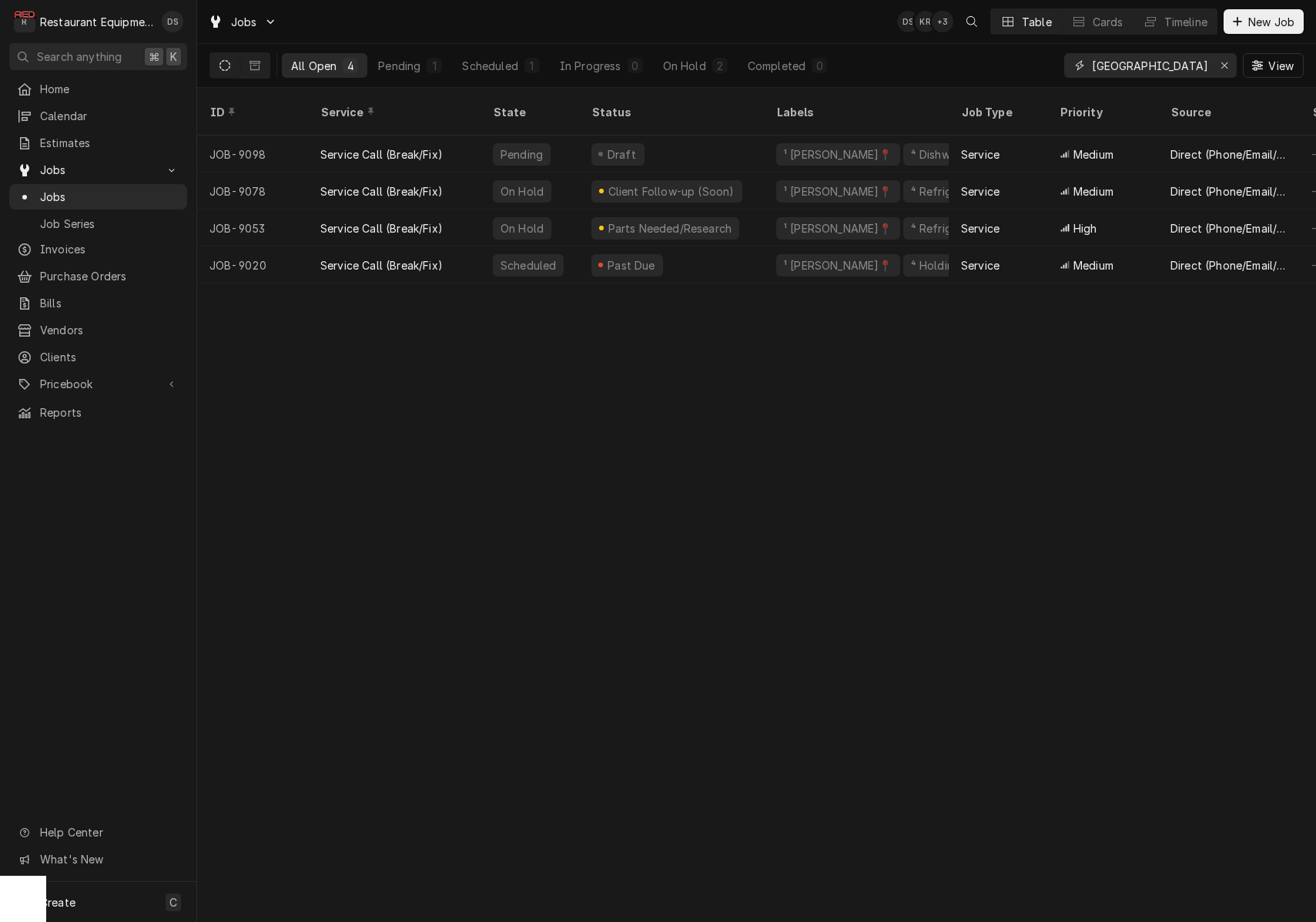
drag, startPoint x: 1086, startPoint y: 63, endPoint x: 1016, endPoint y: 56, distance: 70.3
click at [1016, 56] on div "All Open 4 Pending 1 Scheduled 1 In Progress 0 On Hold 2 Completed 0 [GEOGRAPHI…" at bounding box center [757, 65] width 1094 height 43
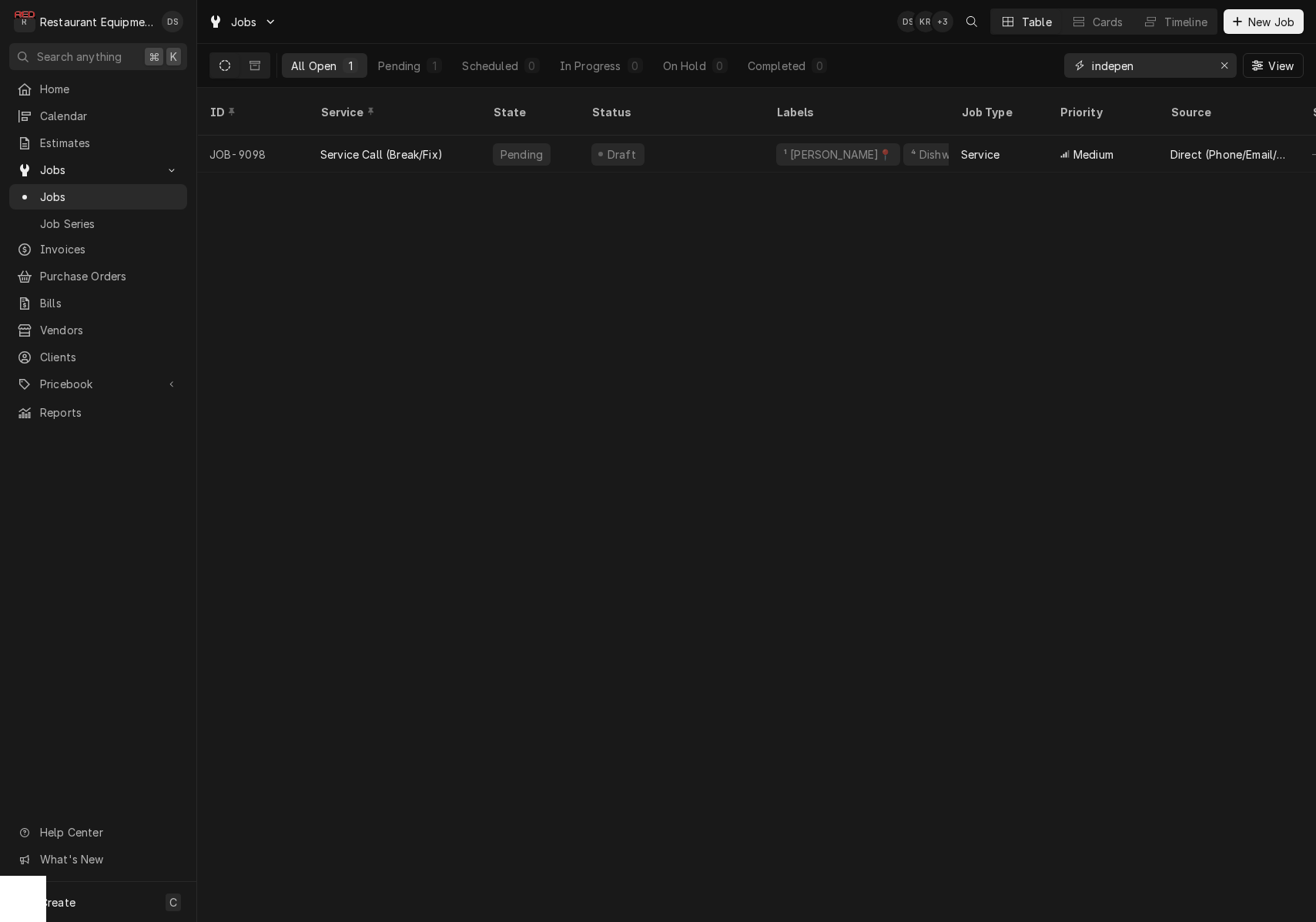
type input "indepen"
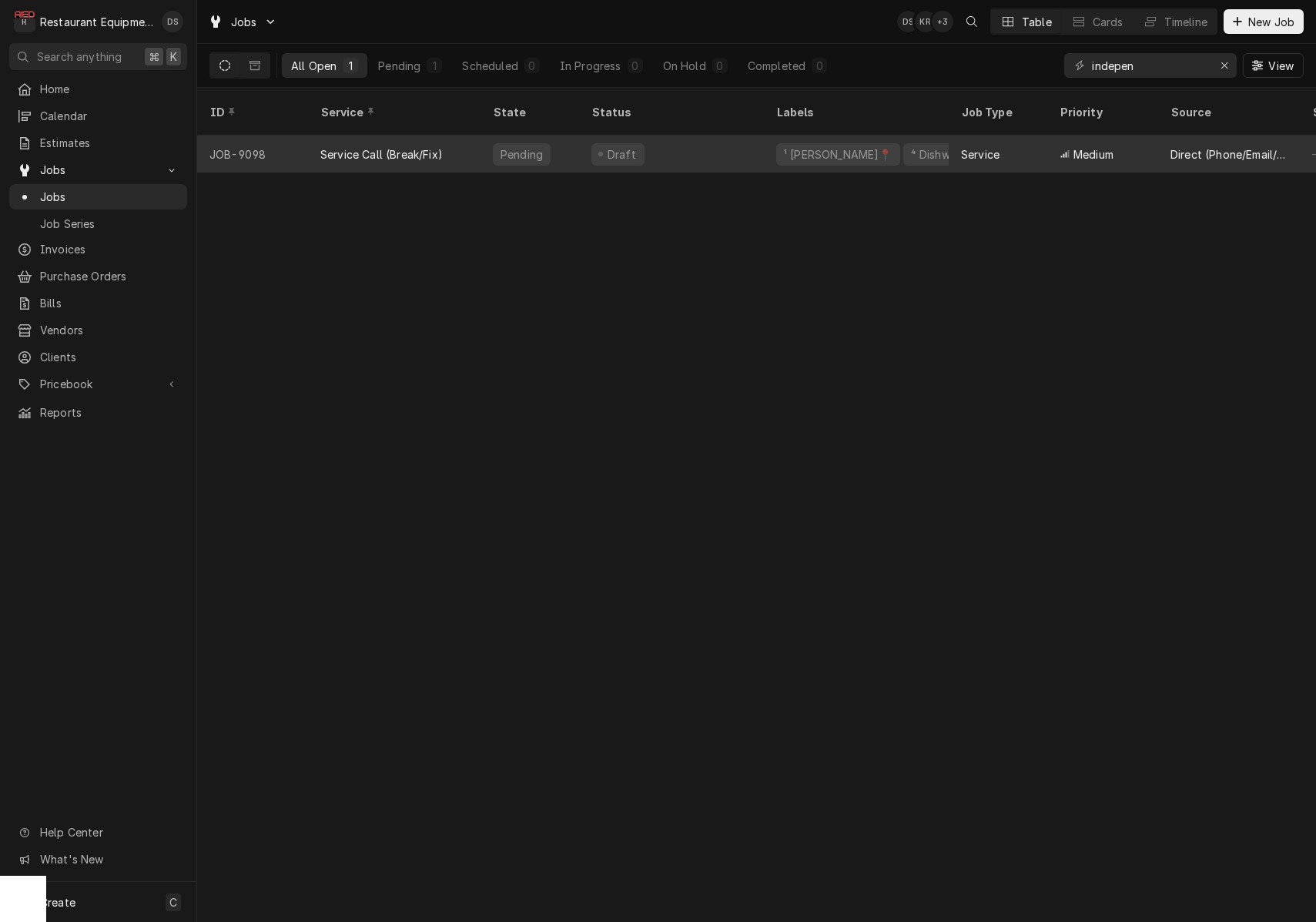
drag, startPoint x: 1016, startPoint y: 56, endPoint x: 1019, endPoint y: 135, distance: 79.1
click at [1019, 136] on div "Service" at bounding box center [997, 154] width 99 height 37
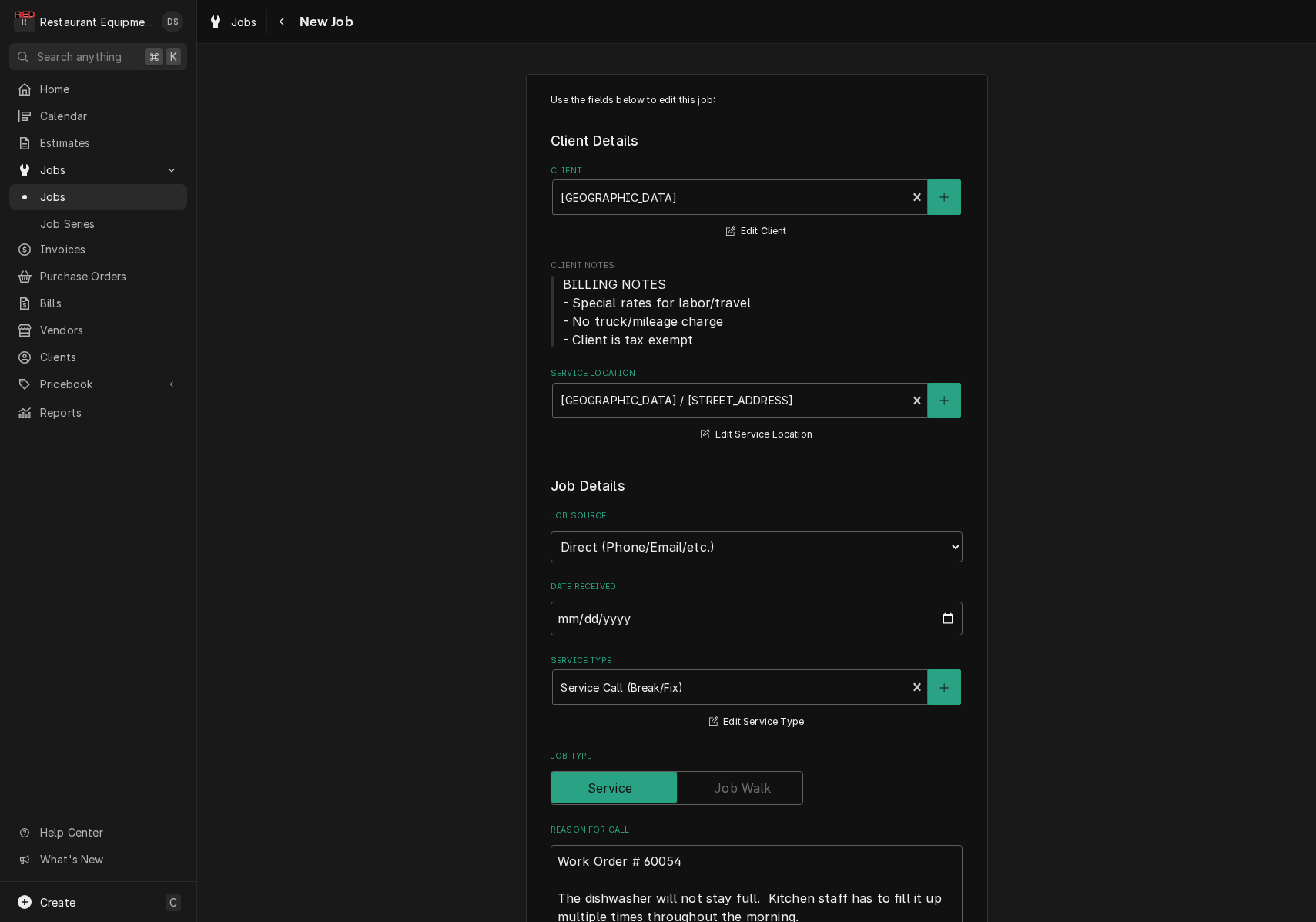
type textarea "x"
click at [281, 18] on icon "Navigate back" at bounding box center [282, 21] width 7 height 11
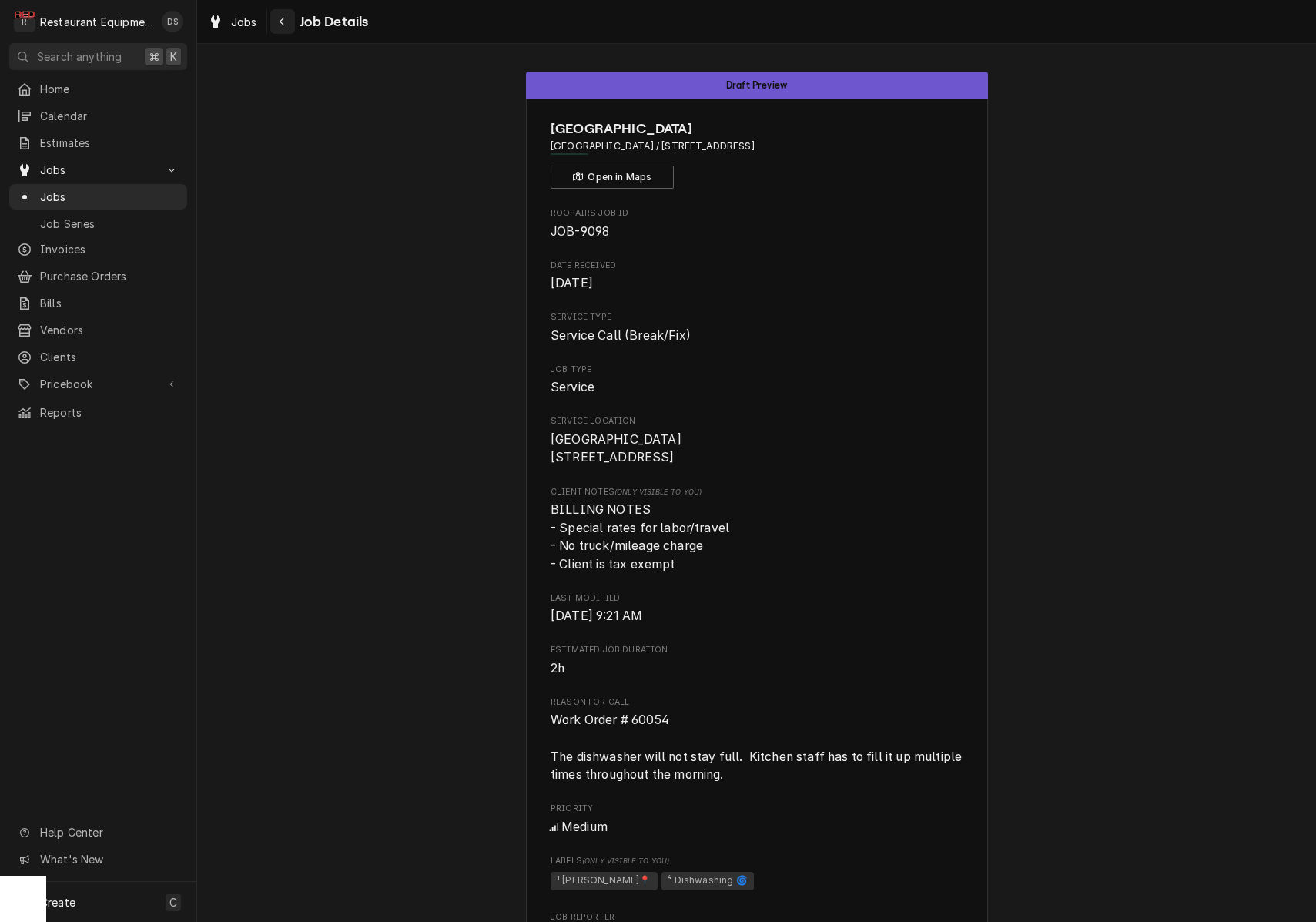
click at [295, 24] on span "Job Details" at bounding box center [331, 22] width 74 height 21
click at [285, 22] on icon "Navigate back" at bounding box center [282, 21] width 7 height 11
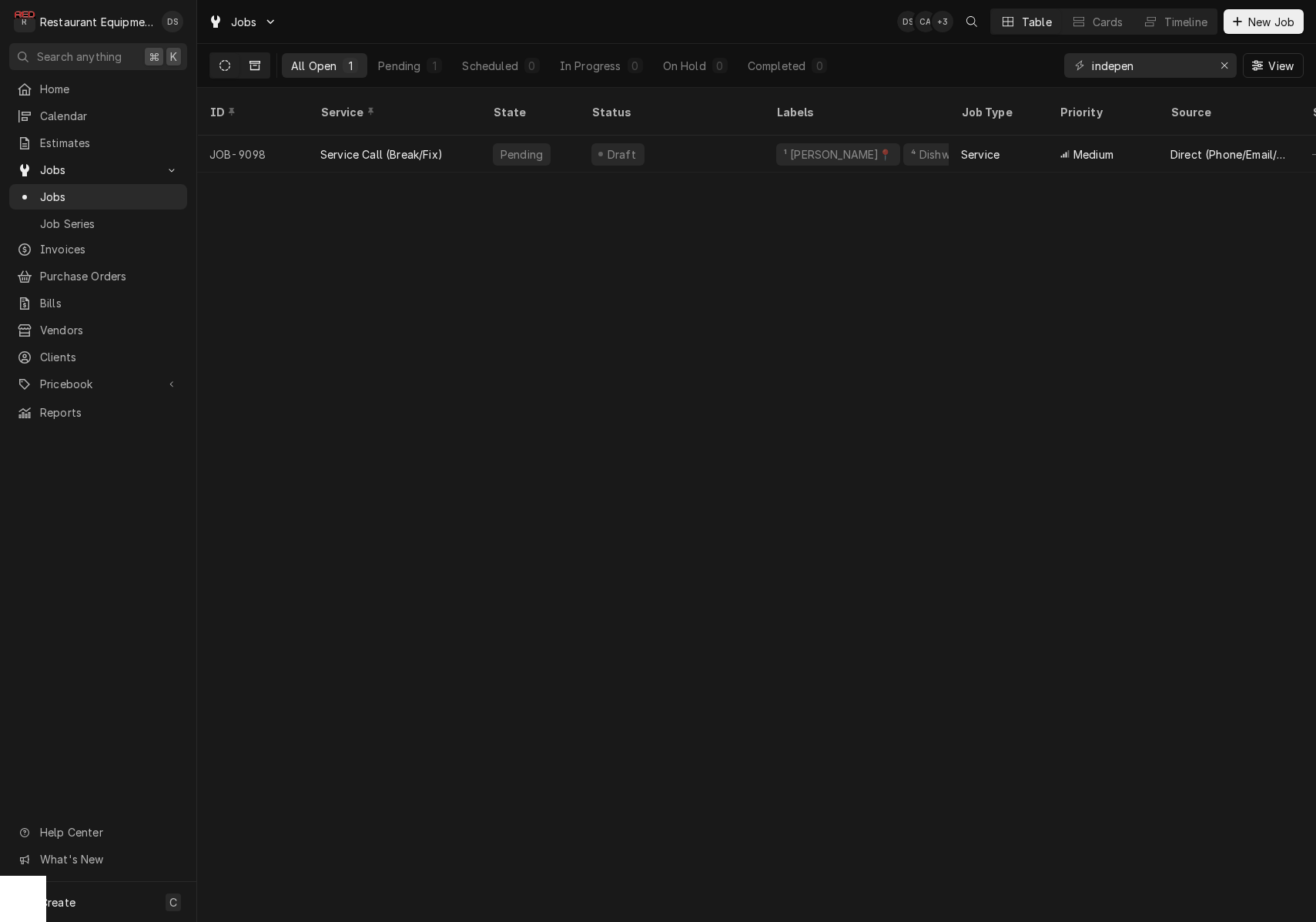
click at [258, 74] on button "Dynamic Content Wrapper" at bounding box center [255, 65] width 29 height 25
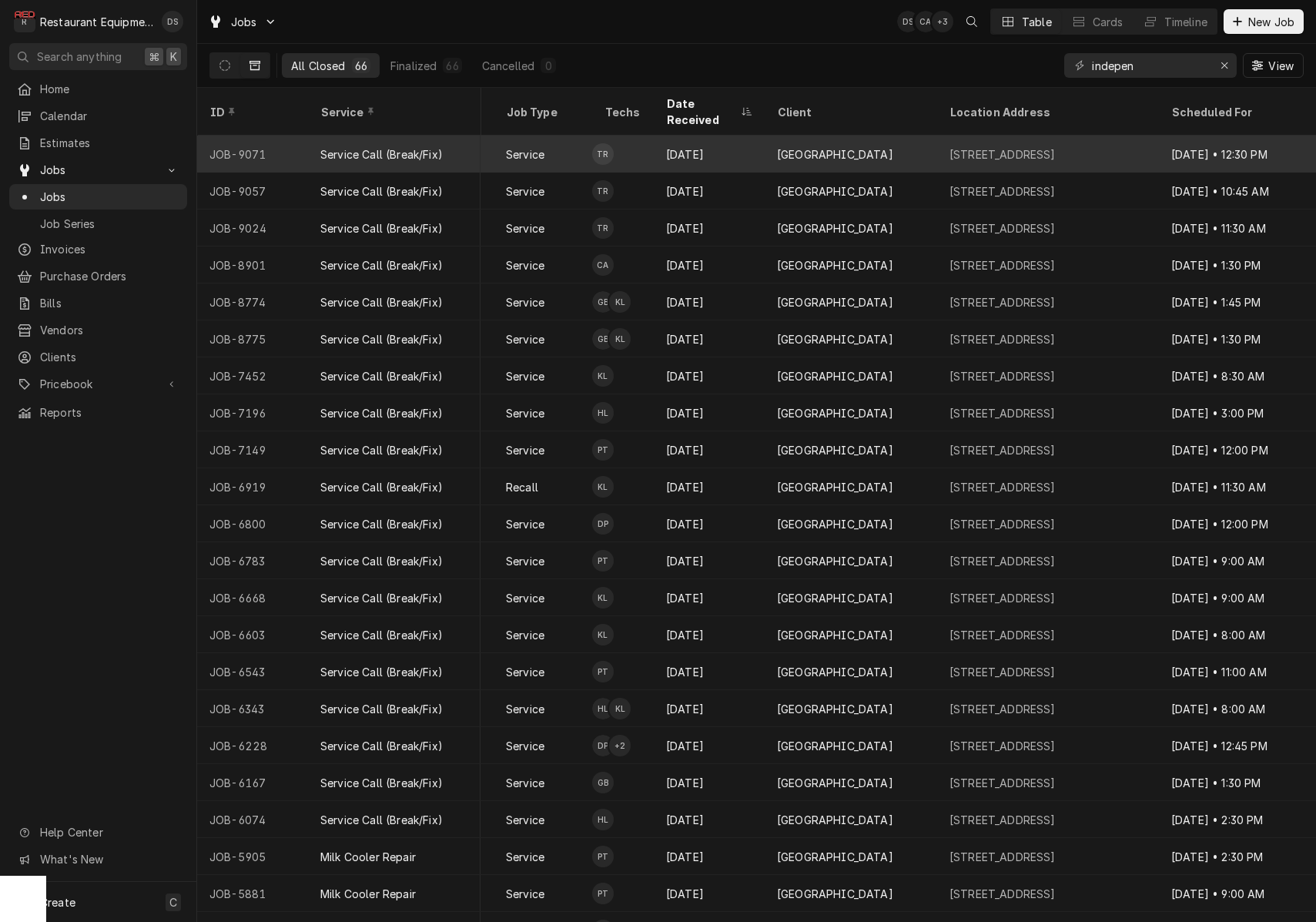
scroll to position [0, 206]
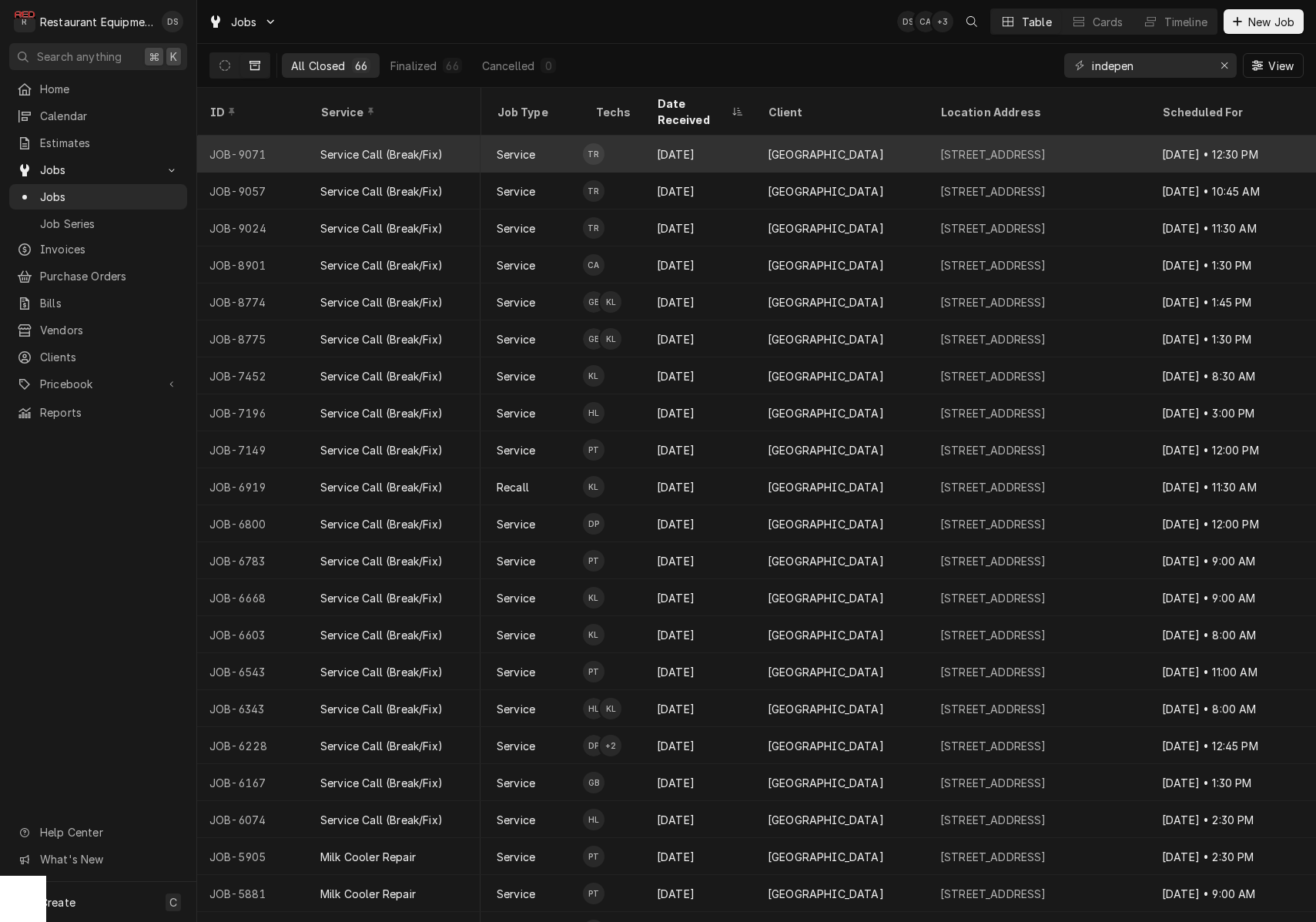
click at [1046, 147] on div "[STREET_ADDRESS]" at bounding box center [993, 155] width 106 height 16
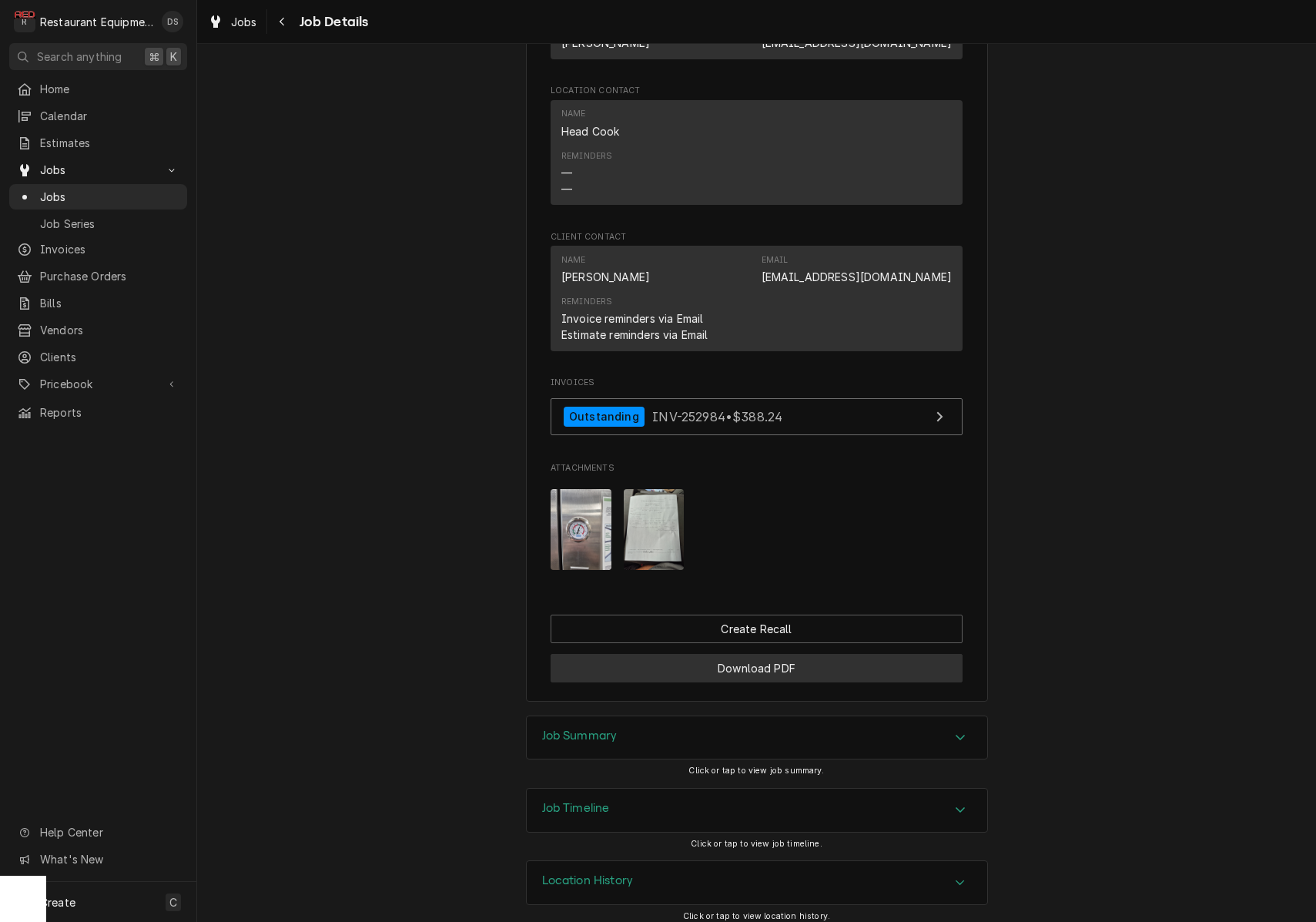
scroll to position [1192, 0]
click at [820, 729] on div "Job Summary" at bounding box center [757, 738] width 460 height 43
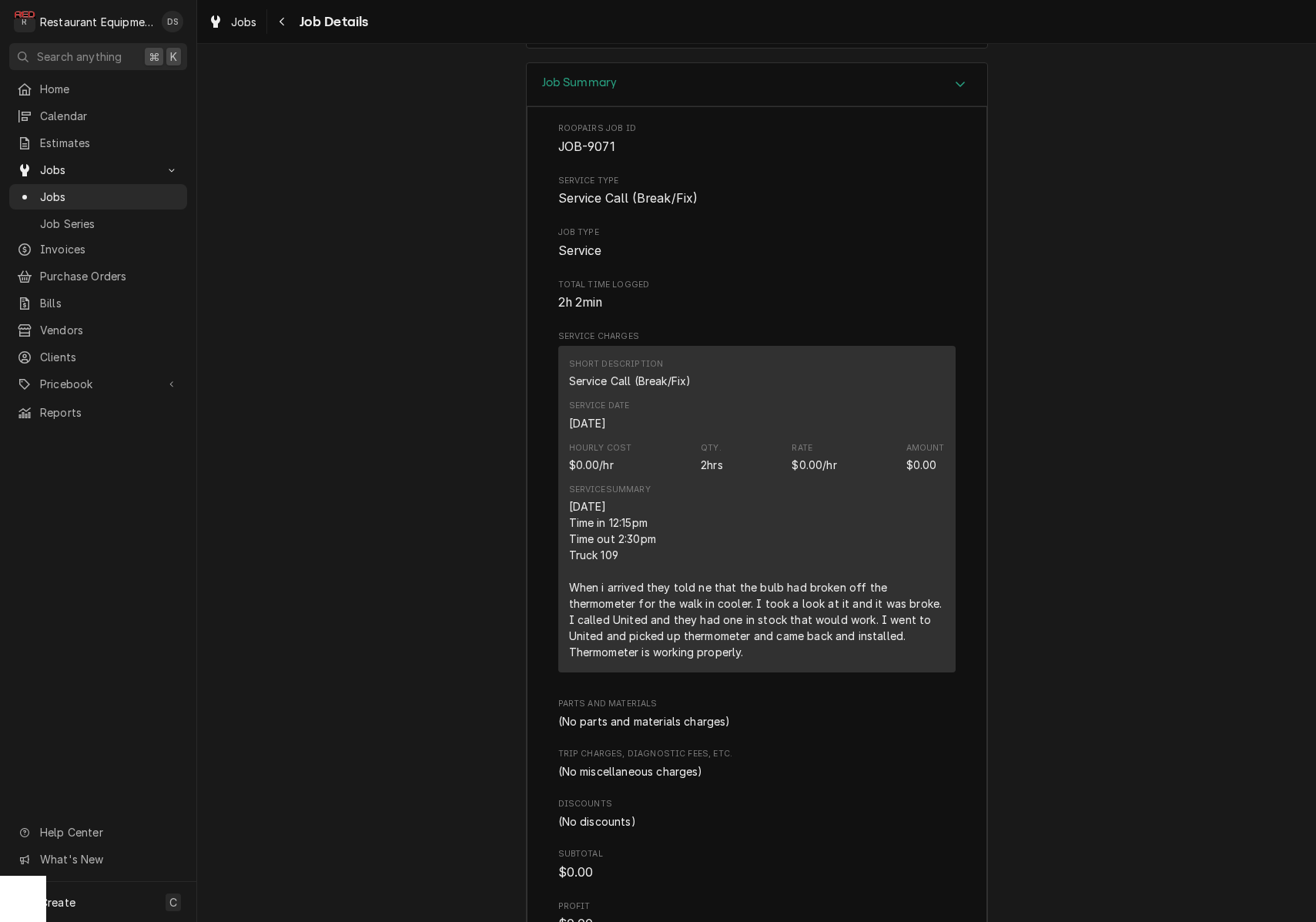
scroll to position [1855, 0]
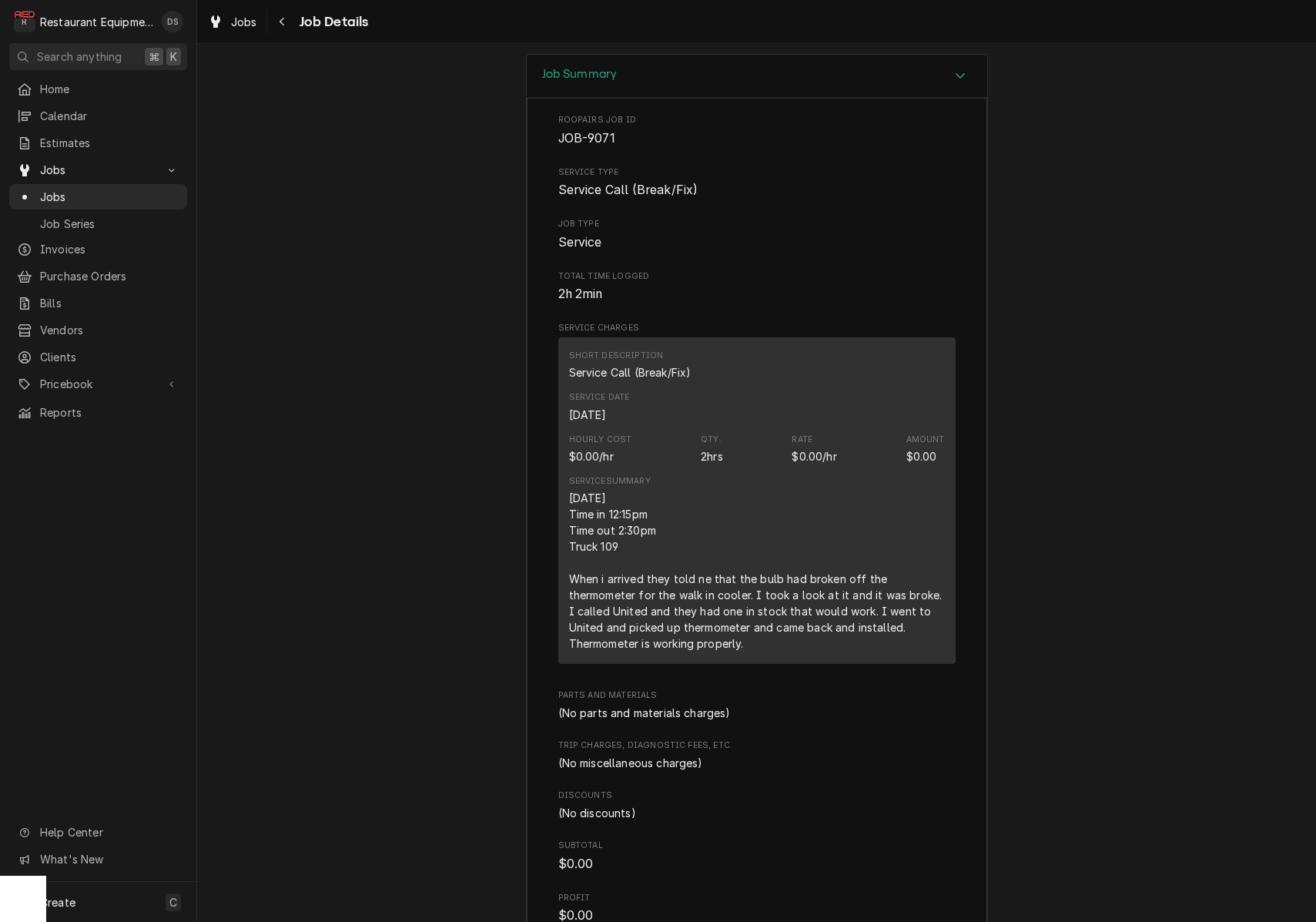
drag, startPoint x: 574, startPoint y: 481, endPoint x: 817, endPoint y: 627, distance: 283.5
click at [825, 635] on div "Short Description Service Call (Break/Fix) Service Date Sep 30, 2025 Hourly Cos…" at bounding box center [757, 500] width 397 height 327
copy div "9/30/2025 Time in 12:15pm Time out 2:30pm Truck 109 When i arrived they told ne…"
click at [283, 25] on icon "Navigate back" at bounding box center [282, 21] width 7 height 11
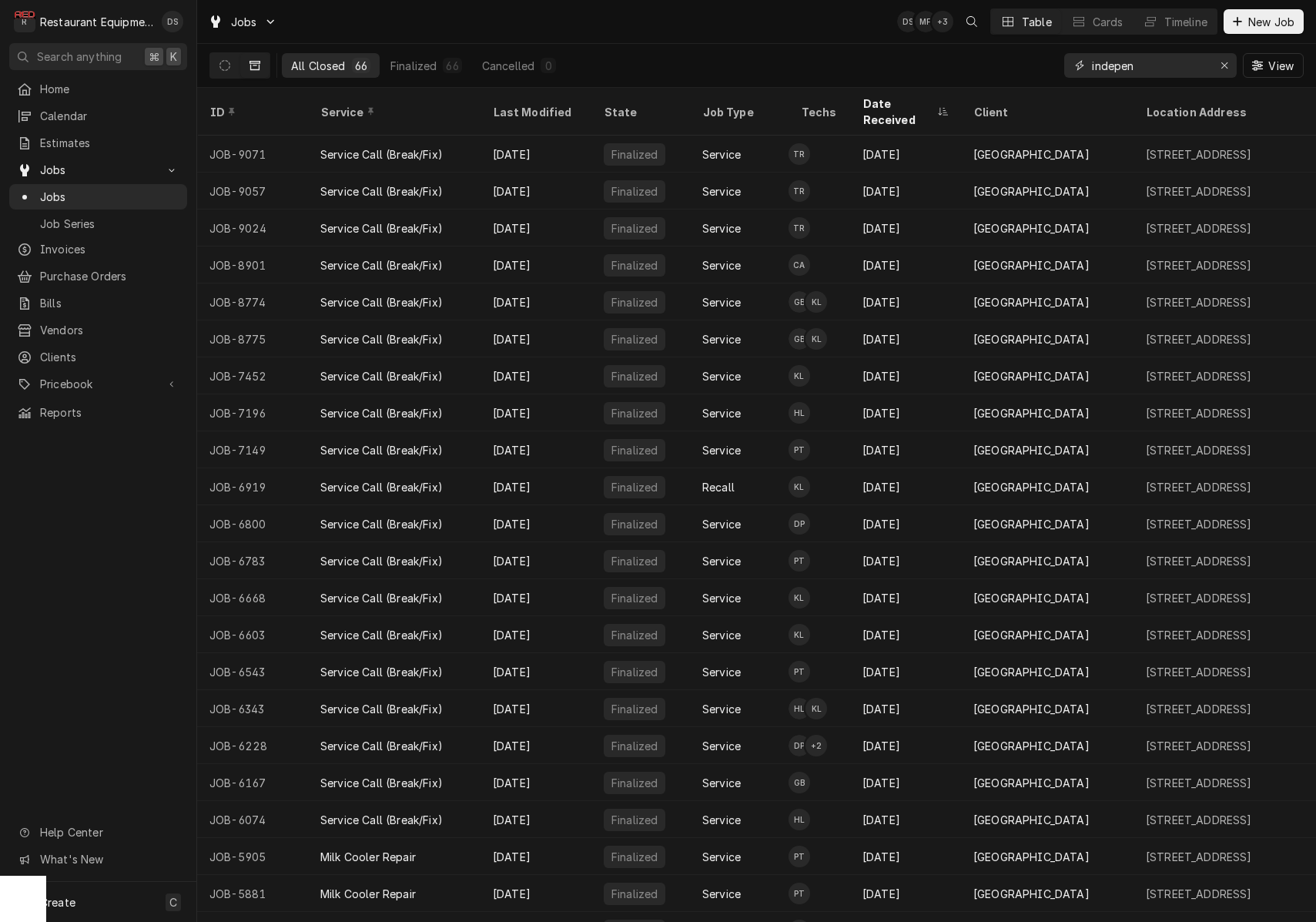
drag, startPoint x: 1146, startPoint y: 67, endPoint x: 995, endPoint y: 41, distance: 153.2
click at [996, 41] on div "Jobs DS MF + 3 Table Cards Timeline New Job All Closed 66 Finalized 66 Cancelle…" at bounding box center [756, 44] width 1119 height 88
type input "coal city"
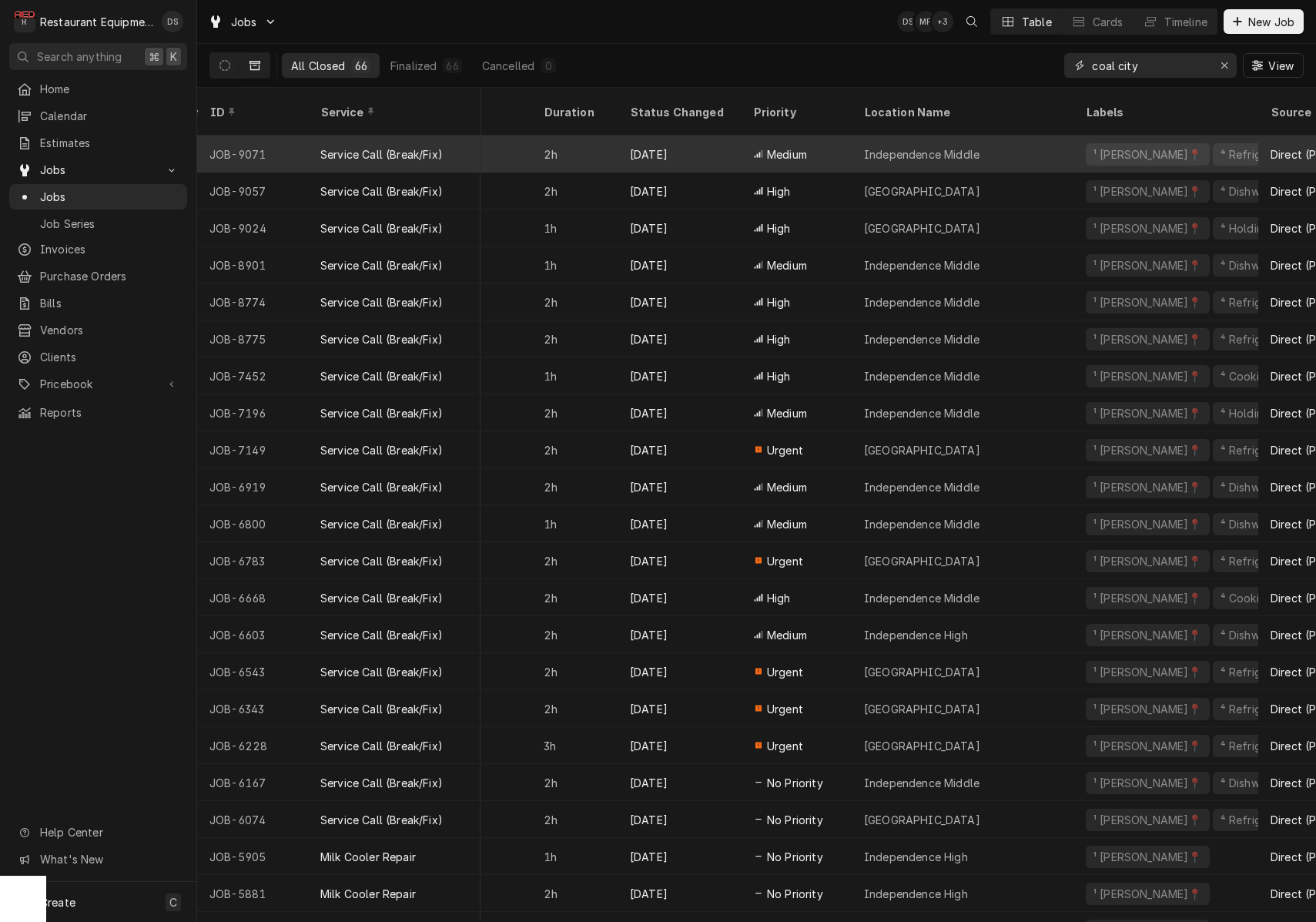
scroll to position [0, 1023]
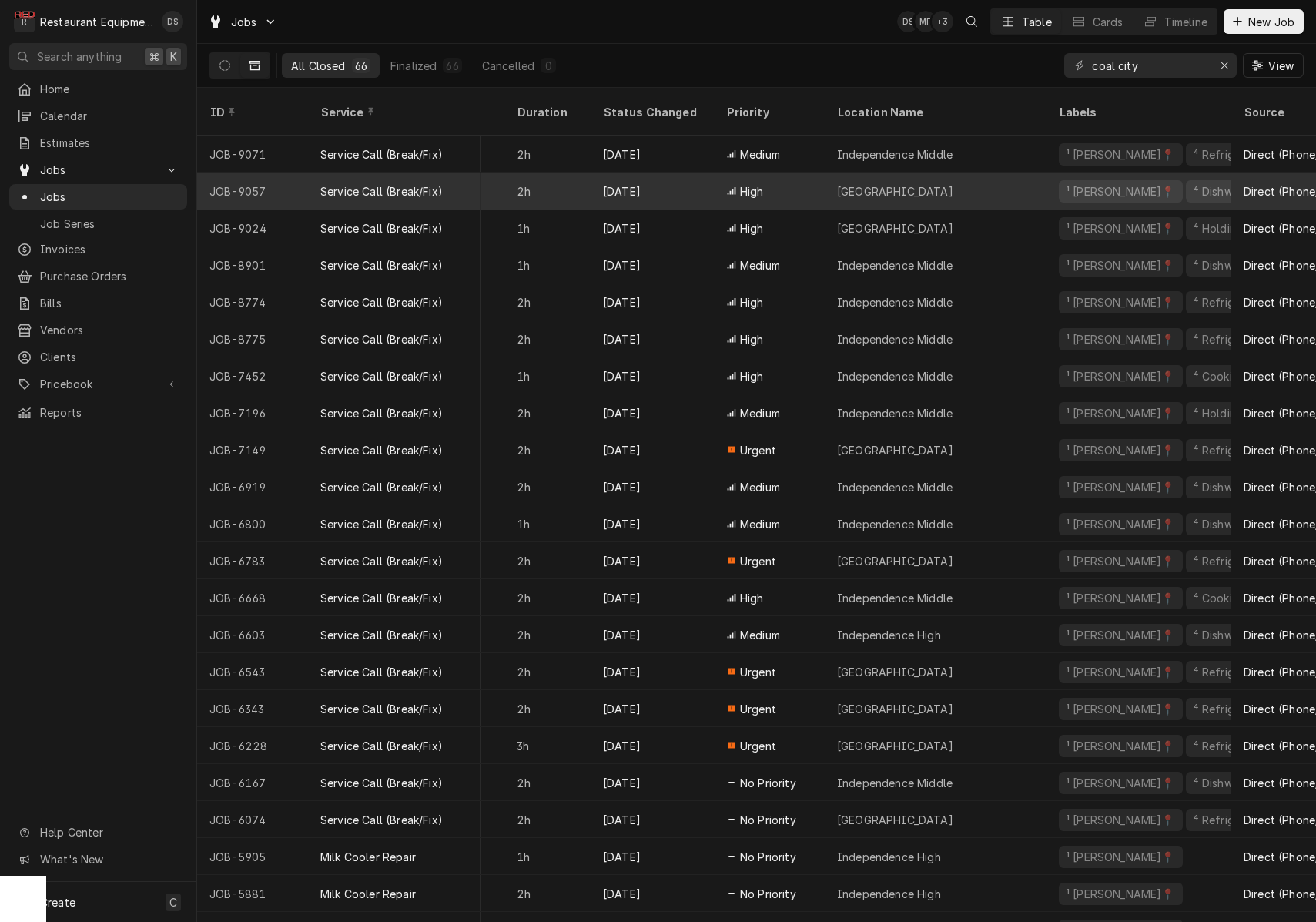
click at [965, 174] on div "Coal City Elementary" at bounding box center [936, 191] width 222 height 37
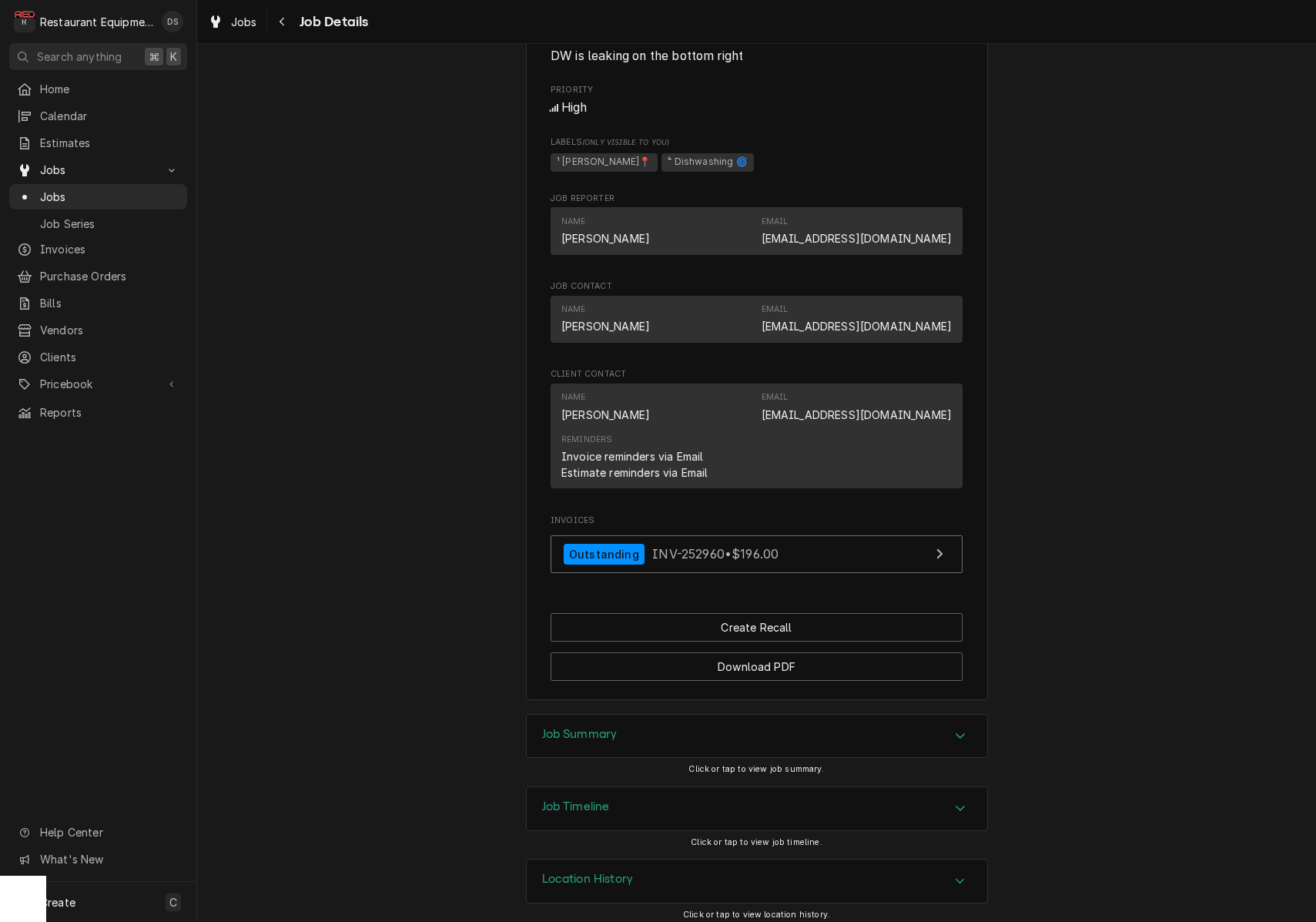
click at [709, 727] on div "Job Summary" at bounding box center [757, 736] width 460 height 43
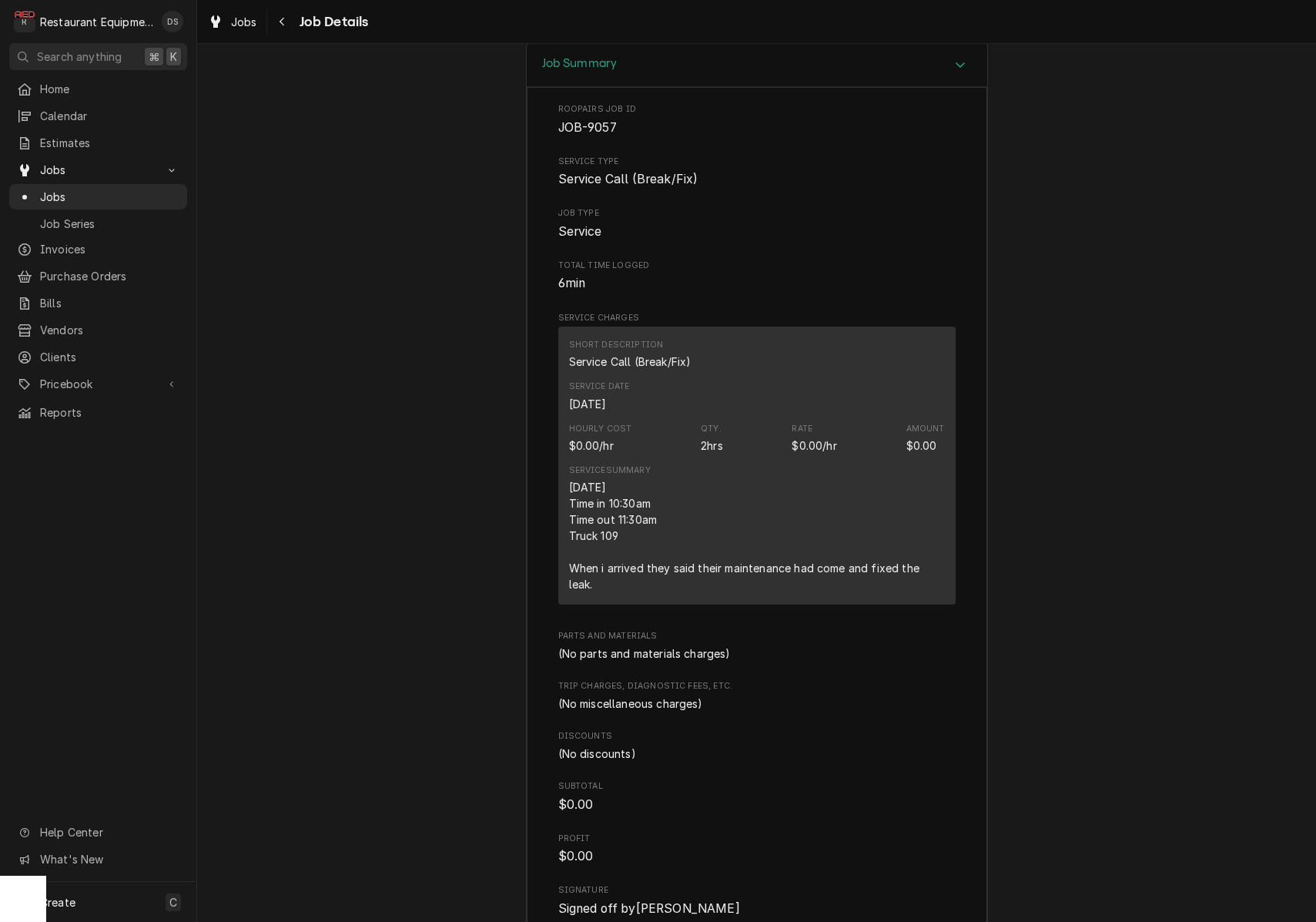
scroll to position [1611, 0]
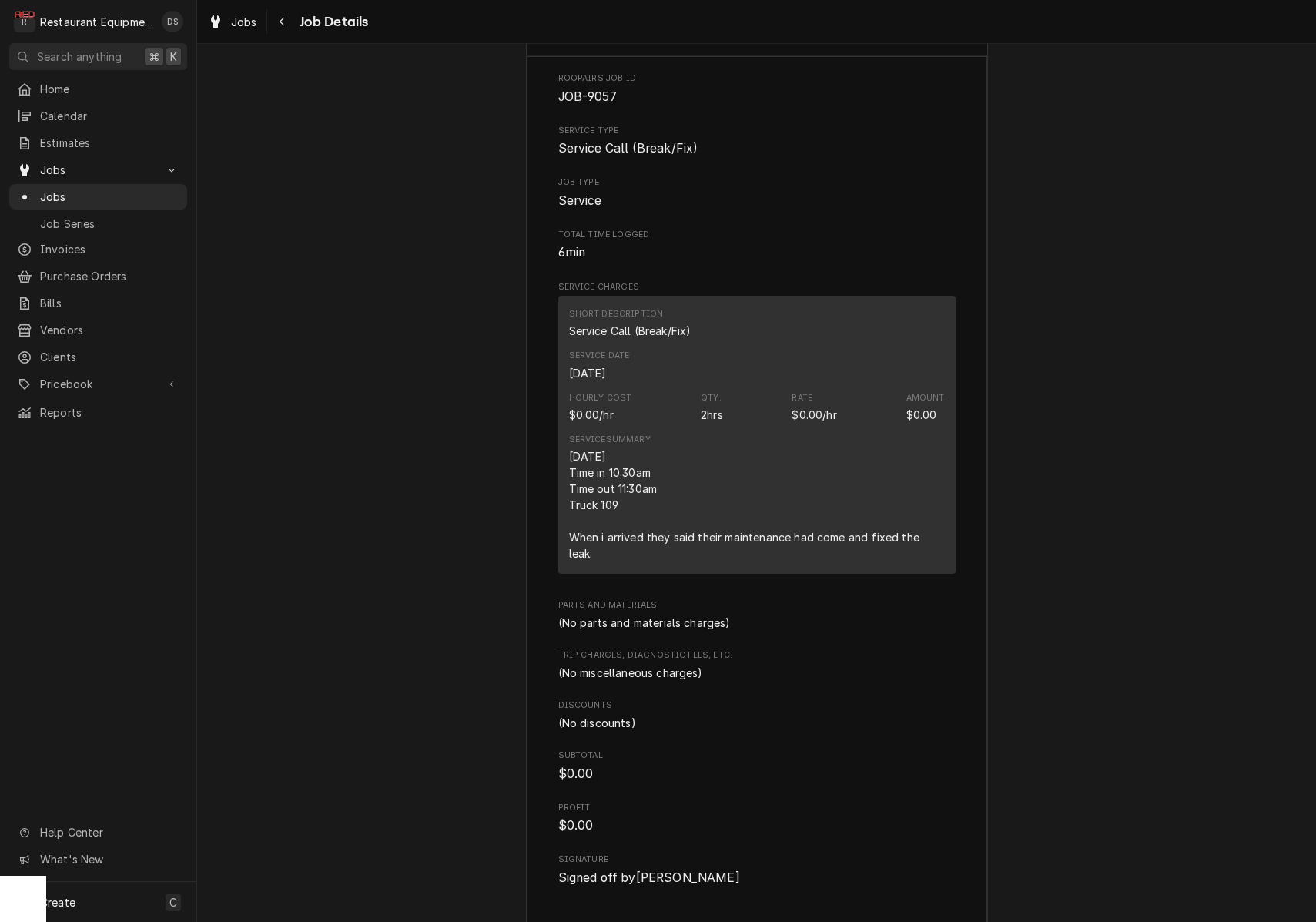
drag, startPoint x: 573, startPoint y: 442, endPoint x: 631, endPoint y: 504, distance: 84.9
click at [621, 554] on div "Short Description Service Call (Break/Fix) Service Date Sep 29, 2025 Hourly Cos…" at bounding box center [757, 435] width 397 height 278
copy div "9/29/2025 Time in 10:30am Time out 11:30am Truck 109 When i arrived they said t…"
click at [284, 25] on icon "Navigate back" at bounding box center [282, 21] width 7 height 11
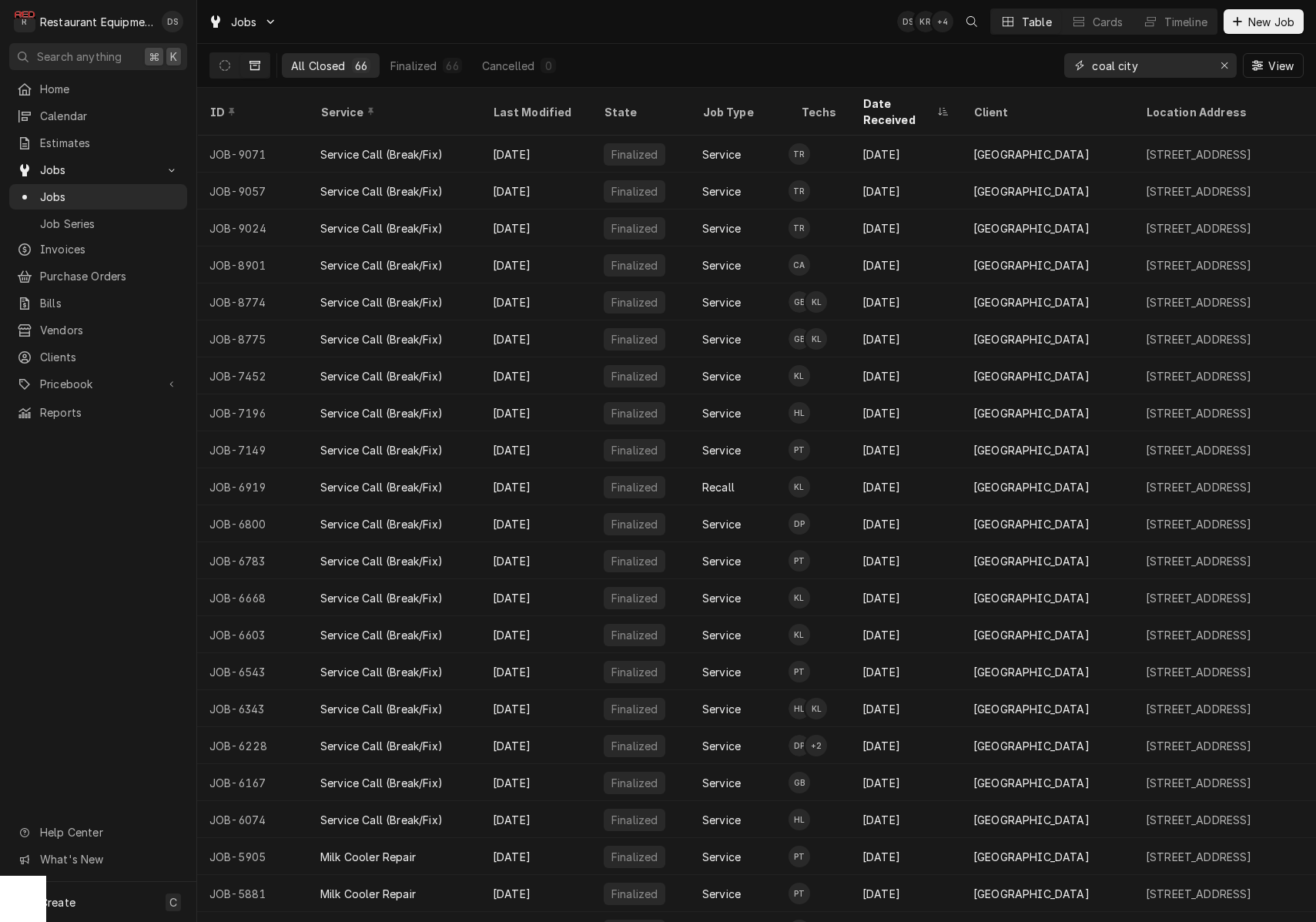
click at [1077, 57] on div "coal city" at bounding box center [1150, 65] width 173 height 25
drag, startPoint x: 1164, startPoint y: 66, endPoint x: 975, endPoint y: 47, distance: 190.0
click at [975, 47] on div "All Closed 66 Finalized 66 Cancelled 0 coal city View" at bounding box center [757, 65] width 1094 height 43
type input "fairdale"
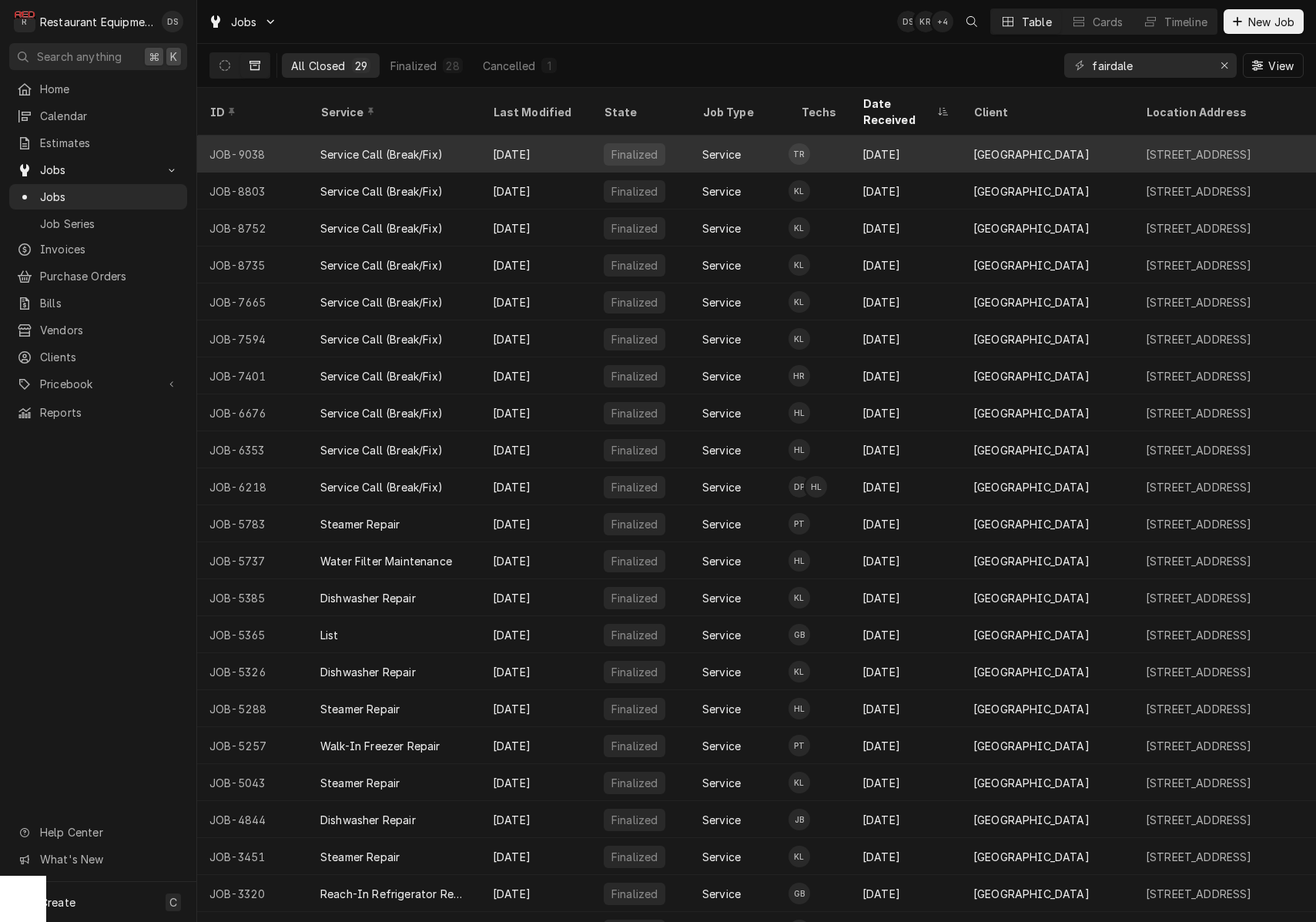
click at [946, 136] on div "[DATE]" at bounding box center [906, 154] width 111 height 37
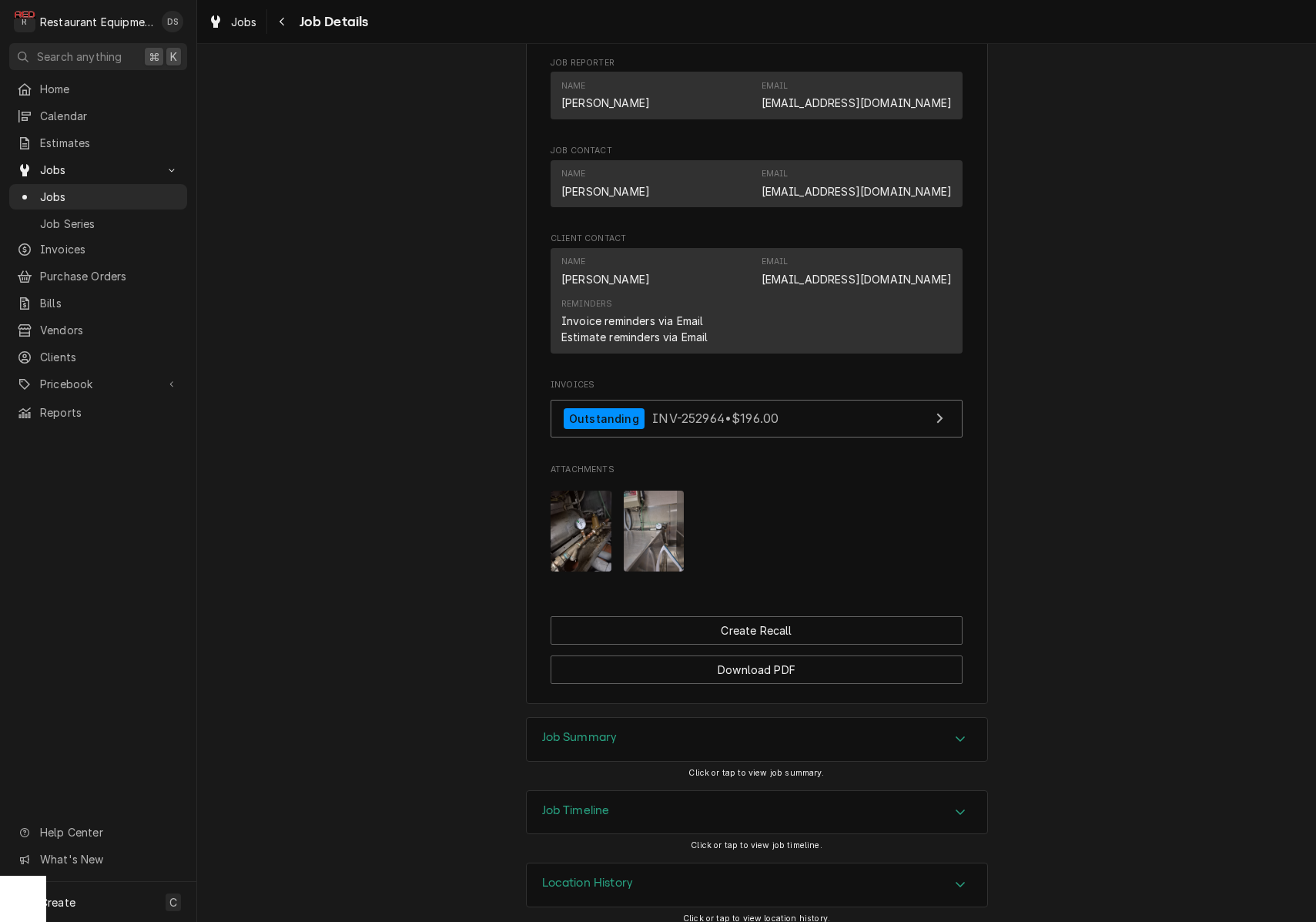
click at [695, 718] on div "Job Summary" at bounding box center [757, 739] width 460 height 43
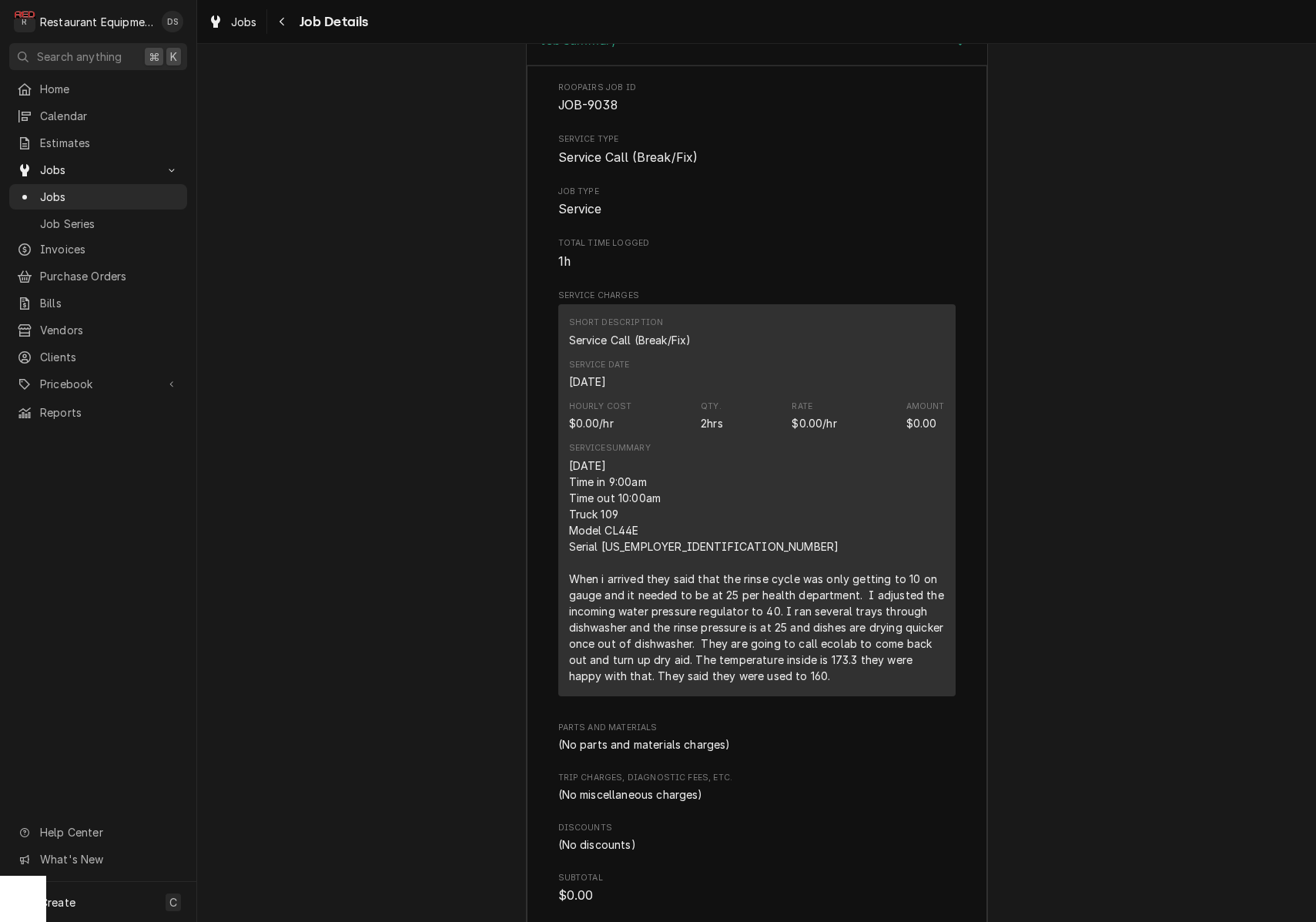
scroll to position [1870, 0]
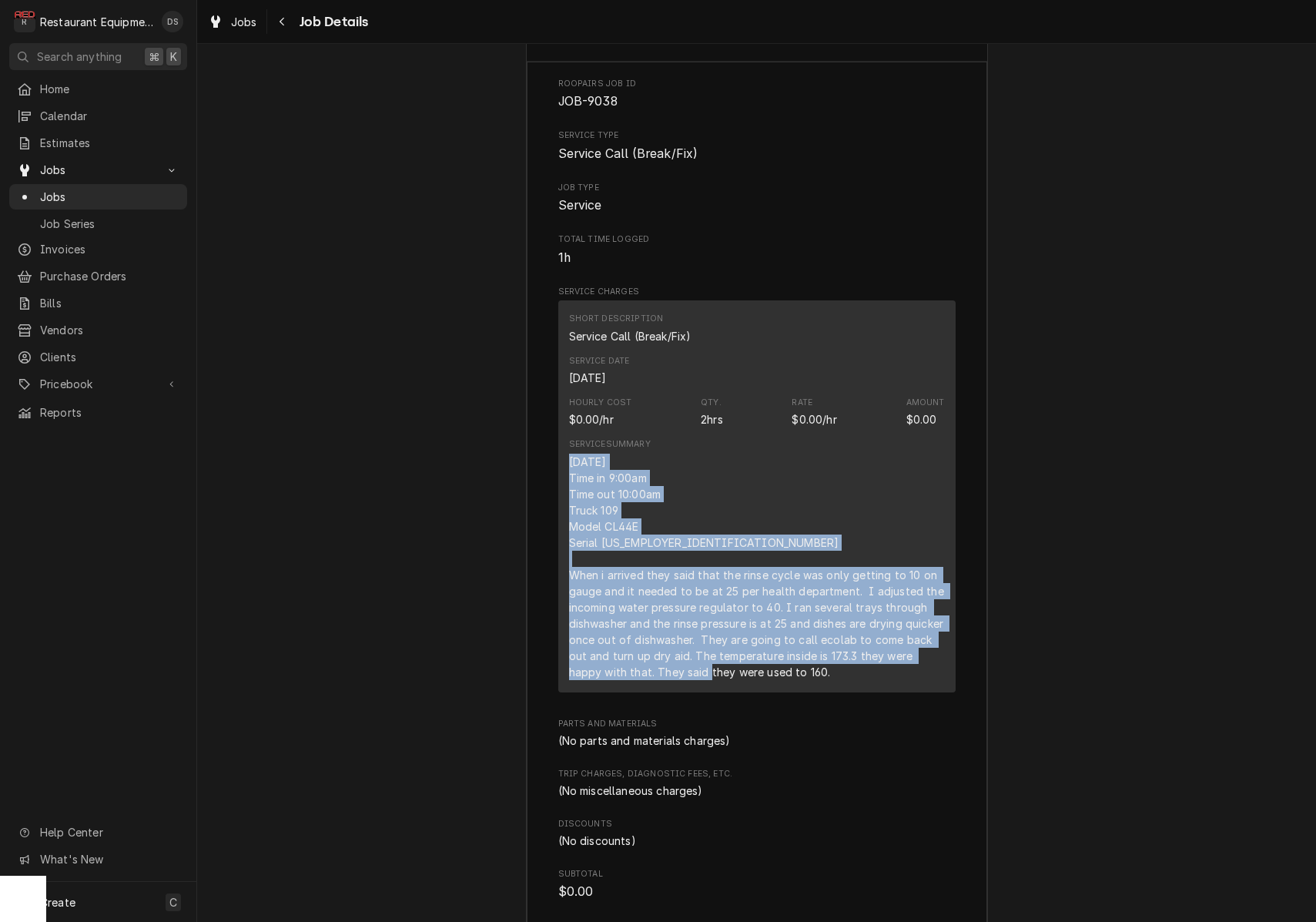
drag, startPoint x: 567, startPoint y: 444, endPoint x: 864, endPoint y: 663, distance: 369.0
click at [864, 663] on div "Short Description Service Call (Break/Fix) Service Date Sep 29, 2025 Hourly Cos…" at bounding box center [757, 496] width 397 height 392
copy div "9/29/2025 Time in 9:00am Time out 10:00am Truck 109 Model CL44E Serial 85-10707…"
click at [280, 22] on icon "Navigate back" at bounding box center [282, 21] width 7 height 11
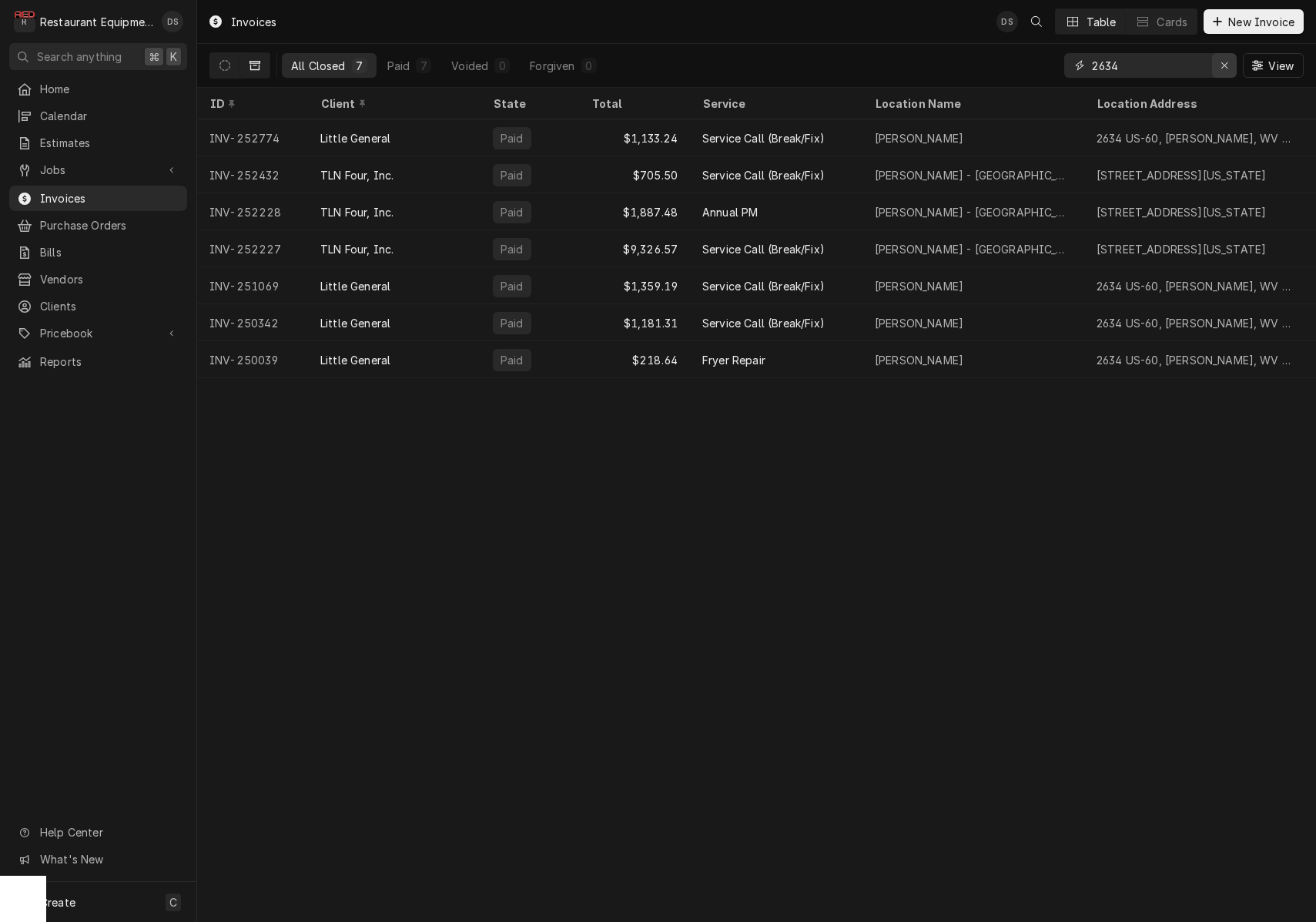
click at [1218, 64] on div "Erase input" at bounding box center [1224, 65] width 15 height 15
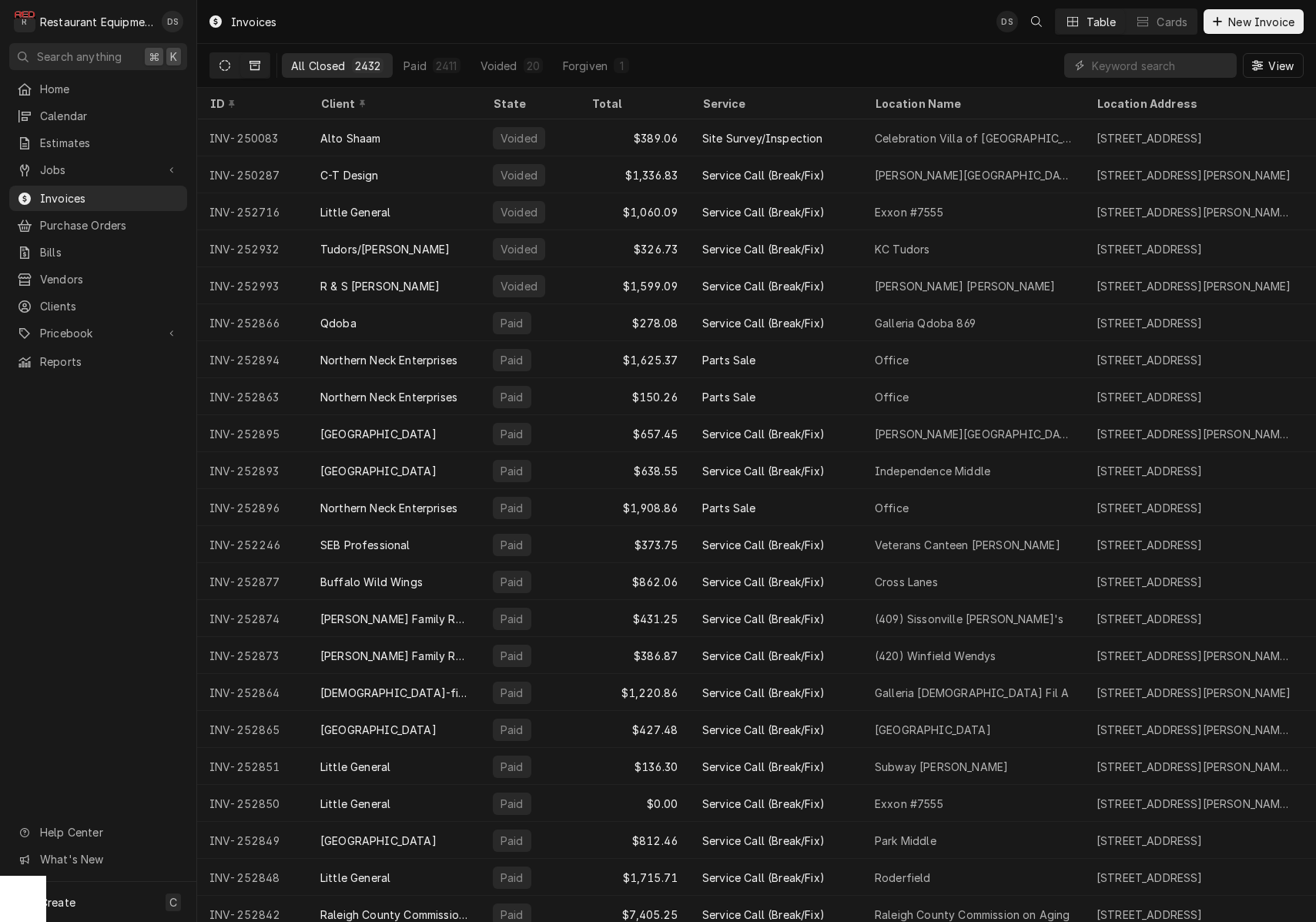
click at [215, 69] on button "Dynamic Content Wrapper" at bounding box center [225, 65] width 29 height 25
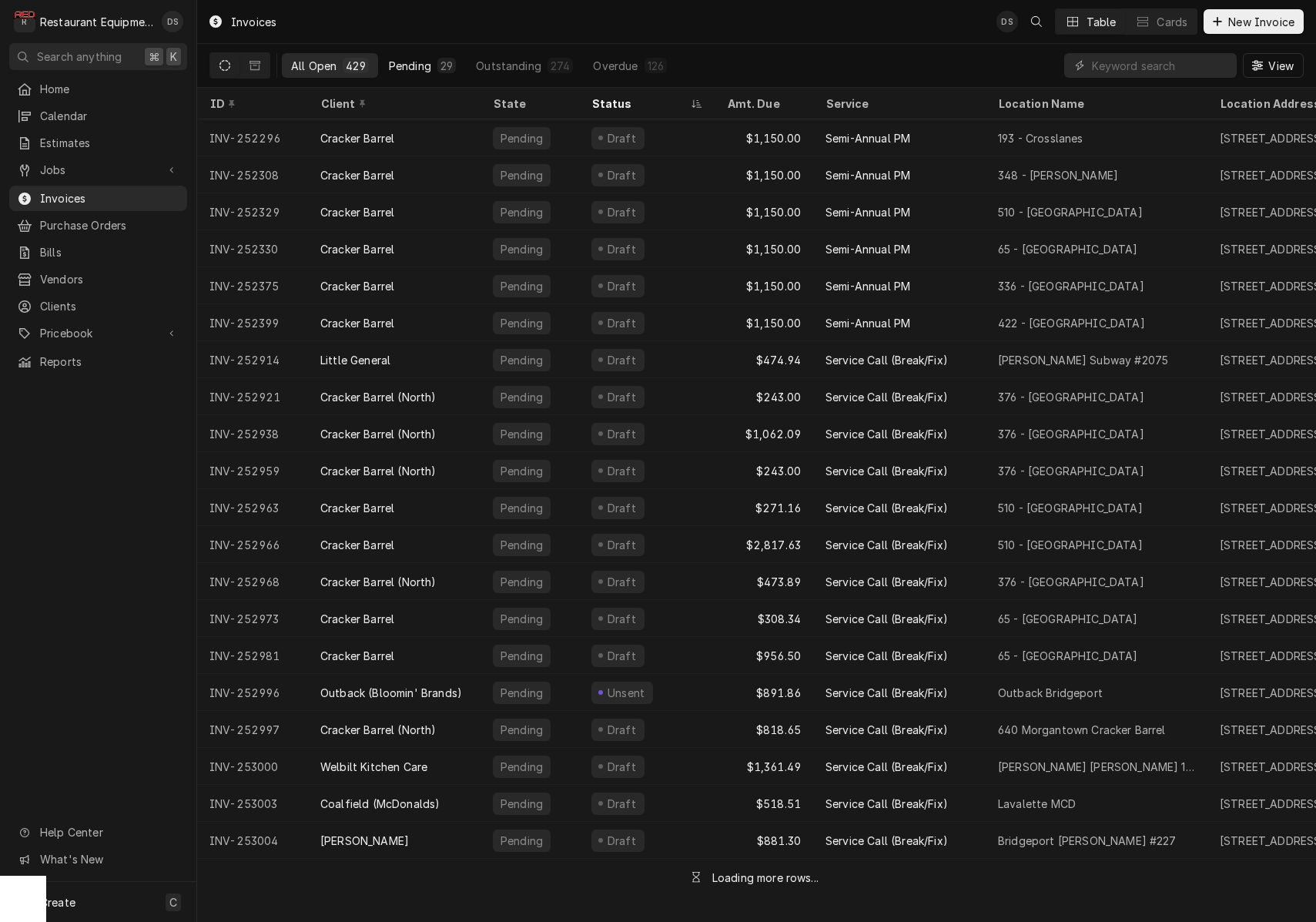
click at [427, 62] on div "Pending" at bounding box center [410, 66] width 42 height 16
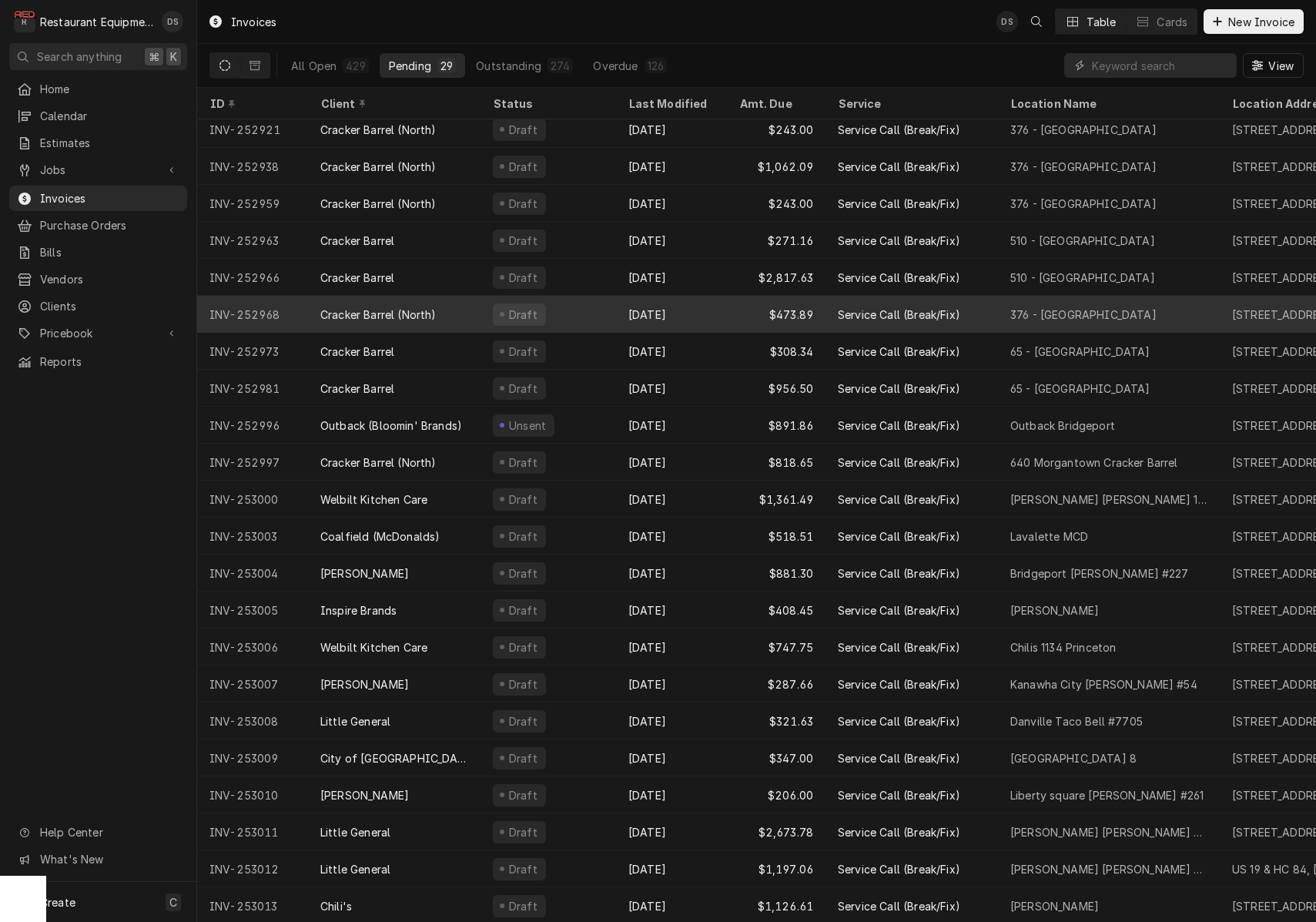
scroll to position [266, 0]
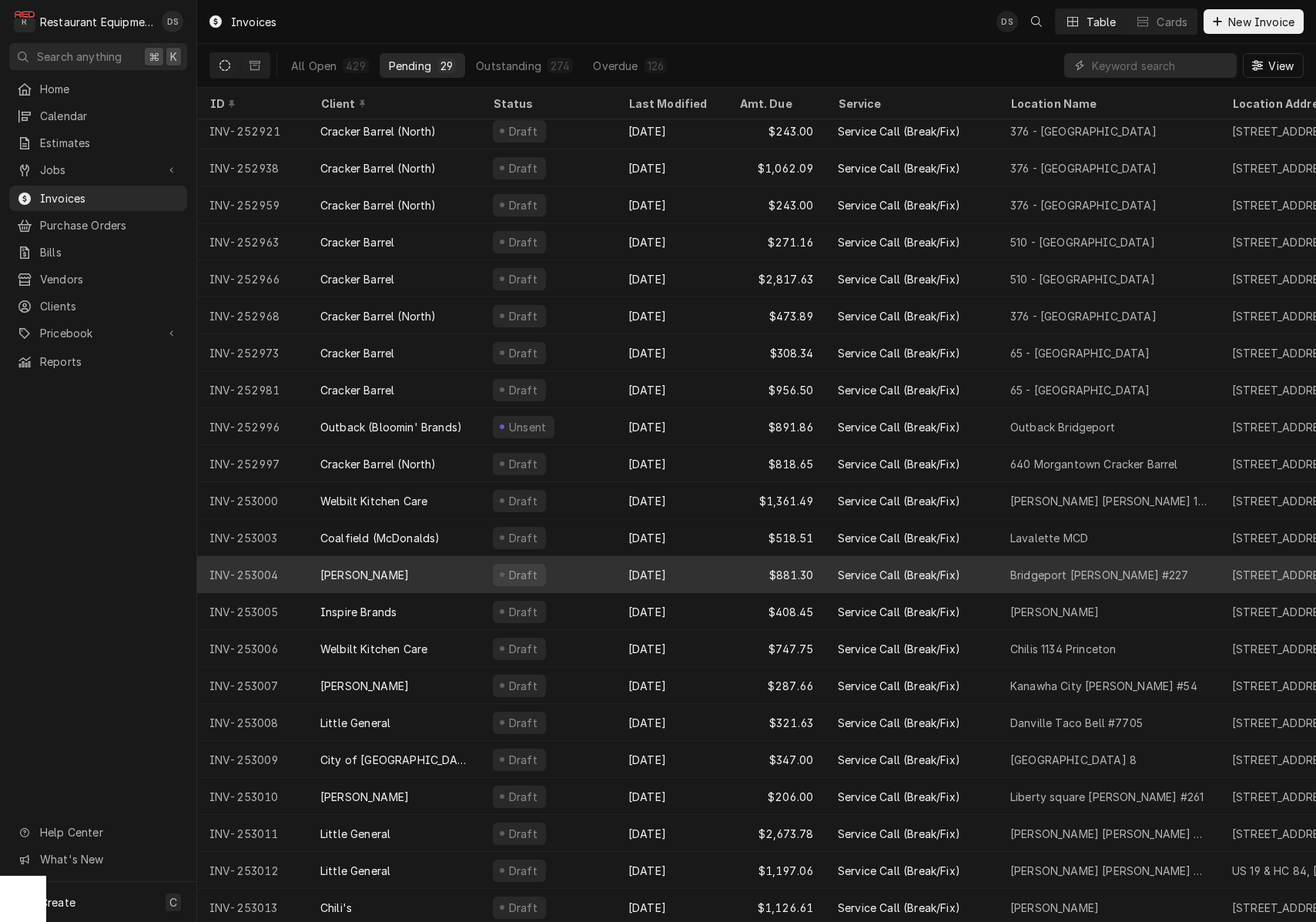
click at [580, 574] on div "Draft" at bounding box center [548, 574] width 136 height 37
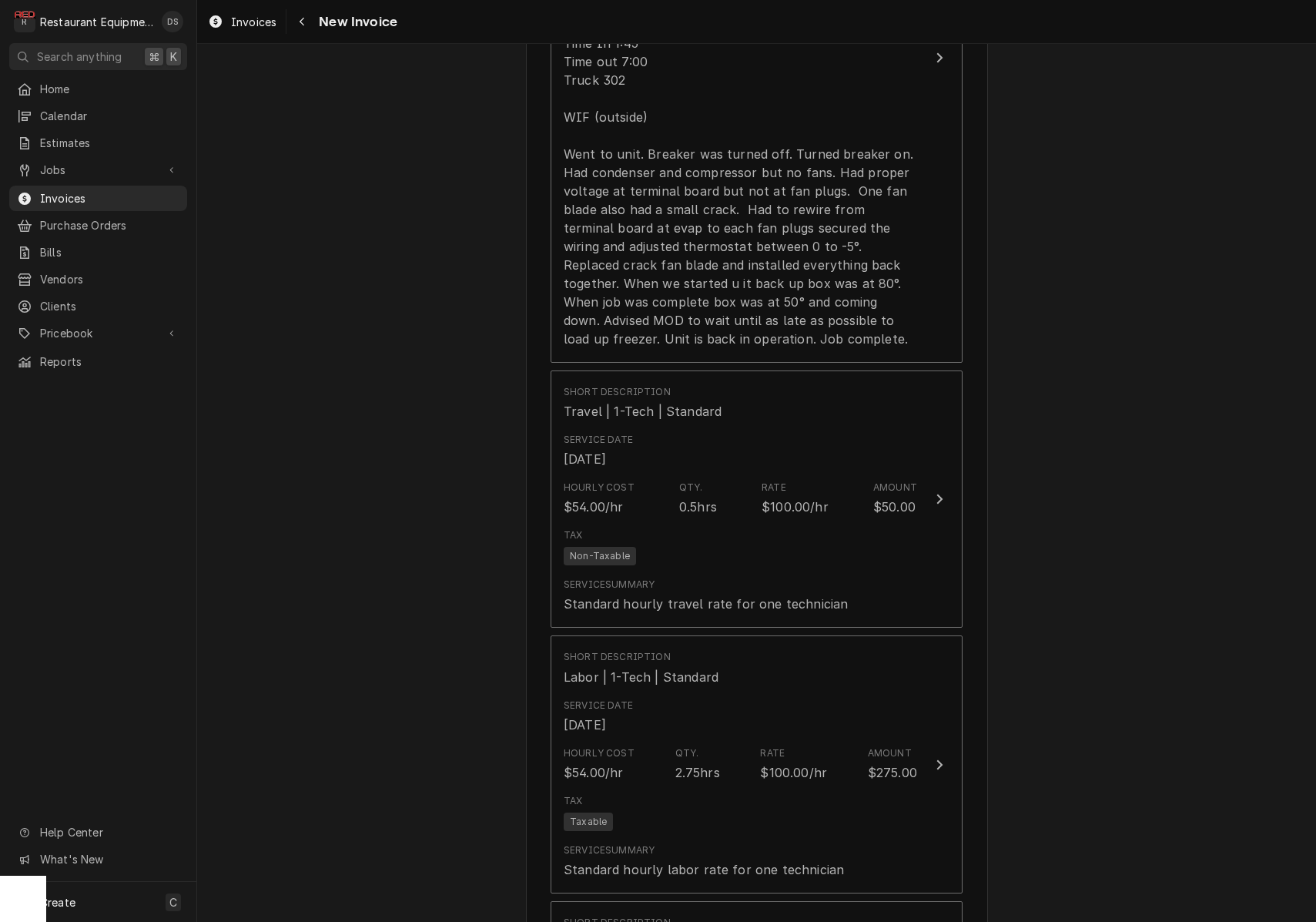
scroll to position [1639, 0]
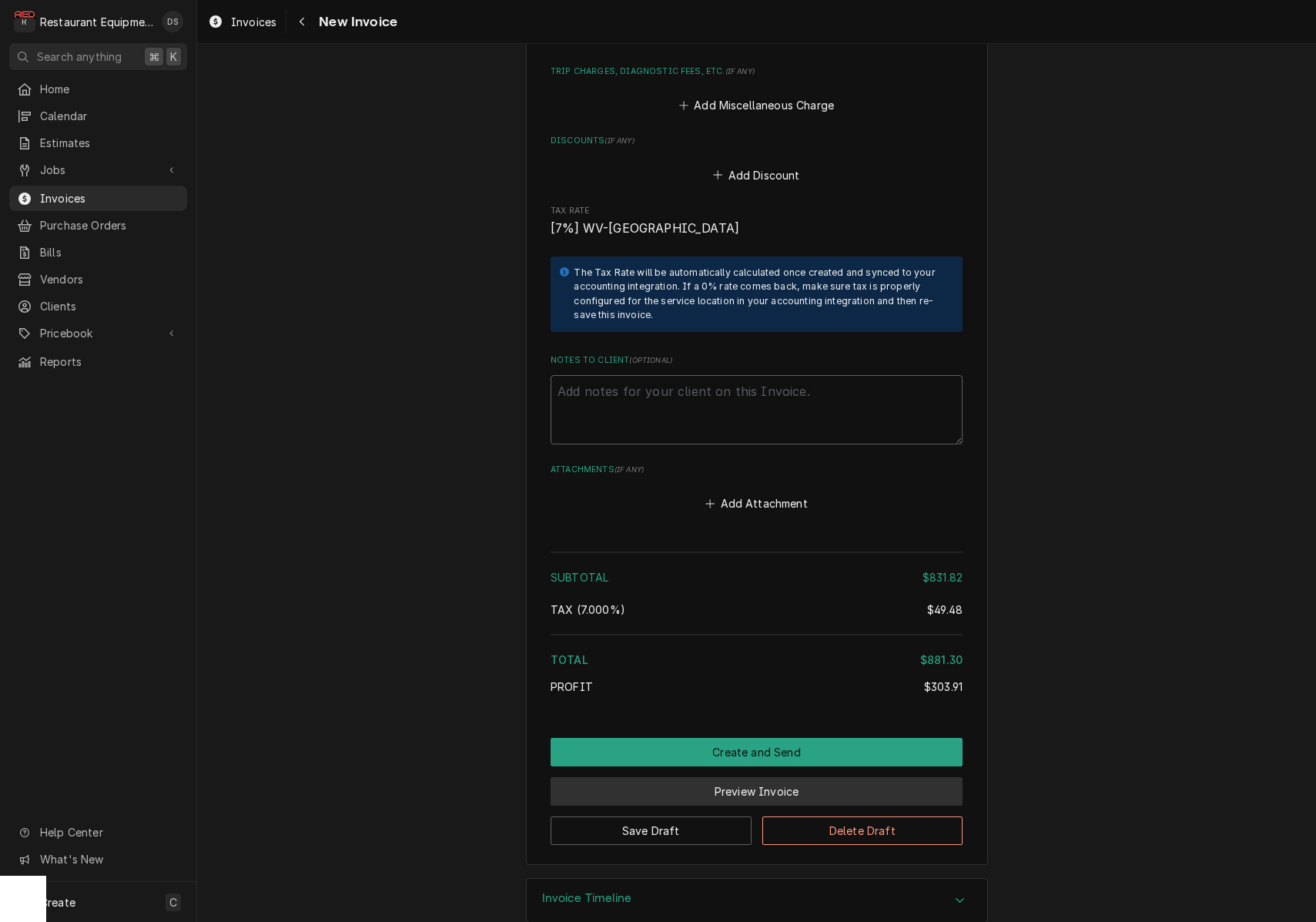
click at [760, 777] on button "Preview Invoice" at bounding box center [756, 791] width 412 height 29
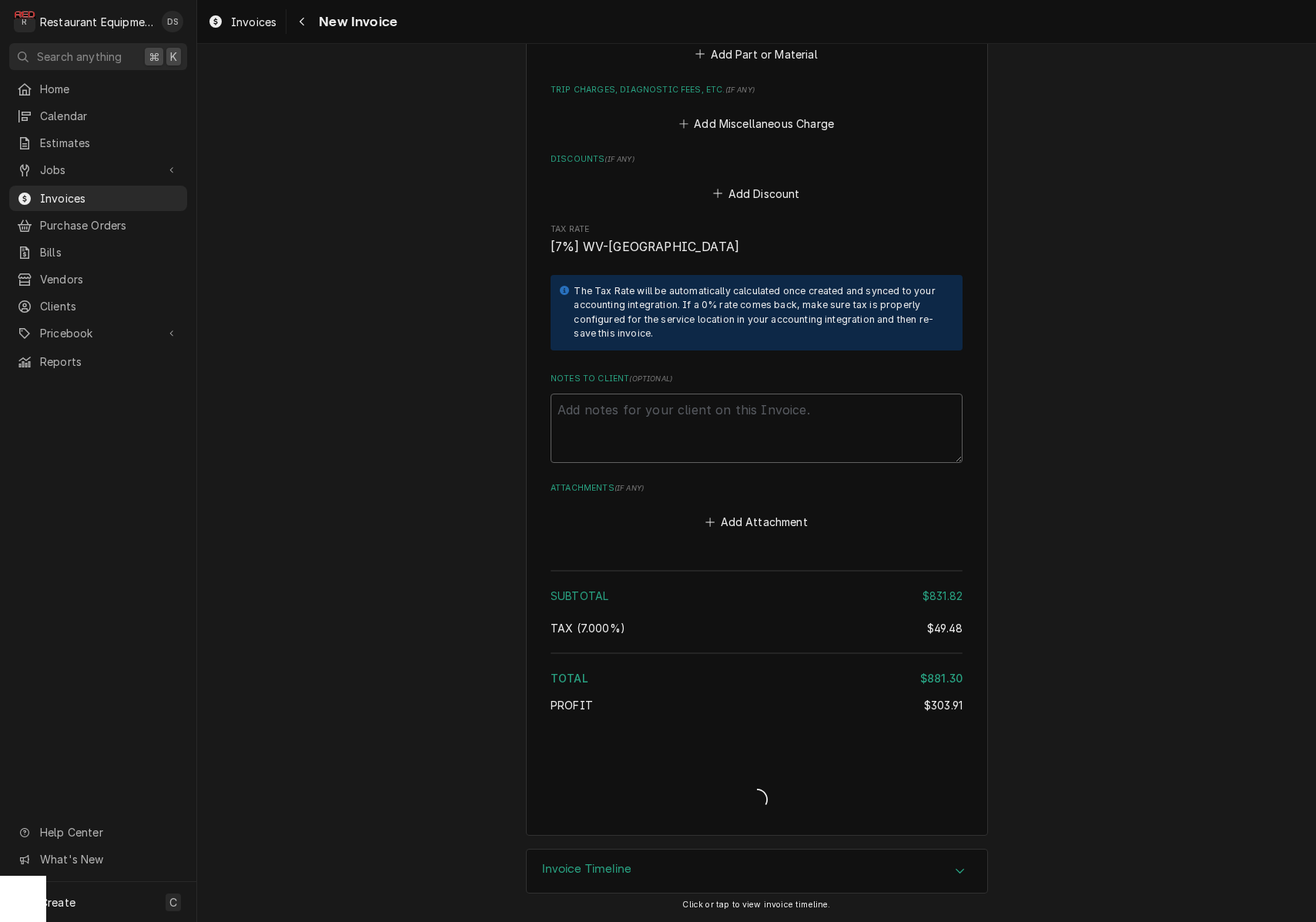
scroll to position [3445, 0]
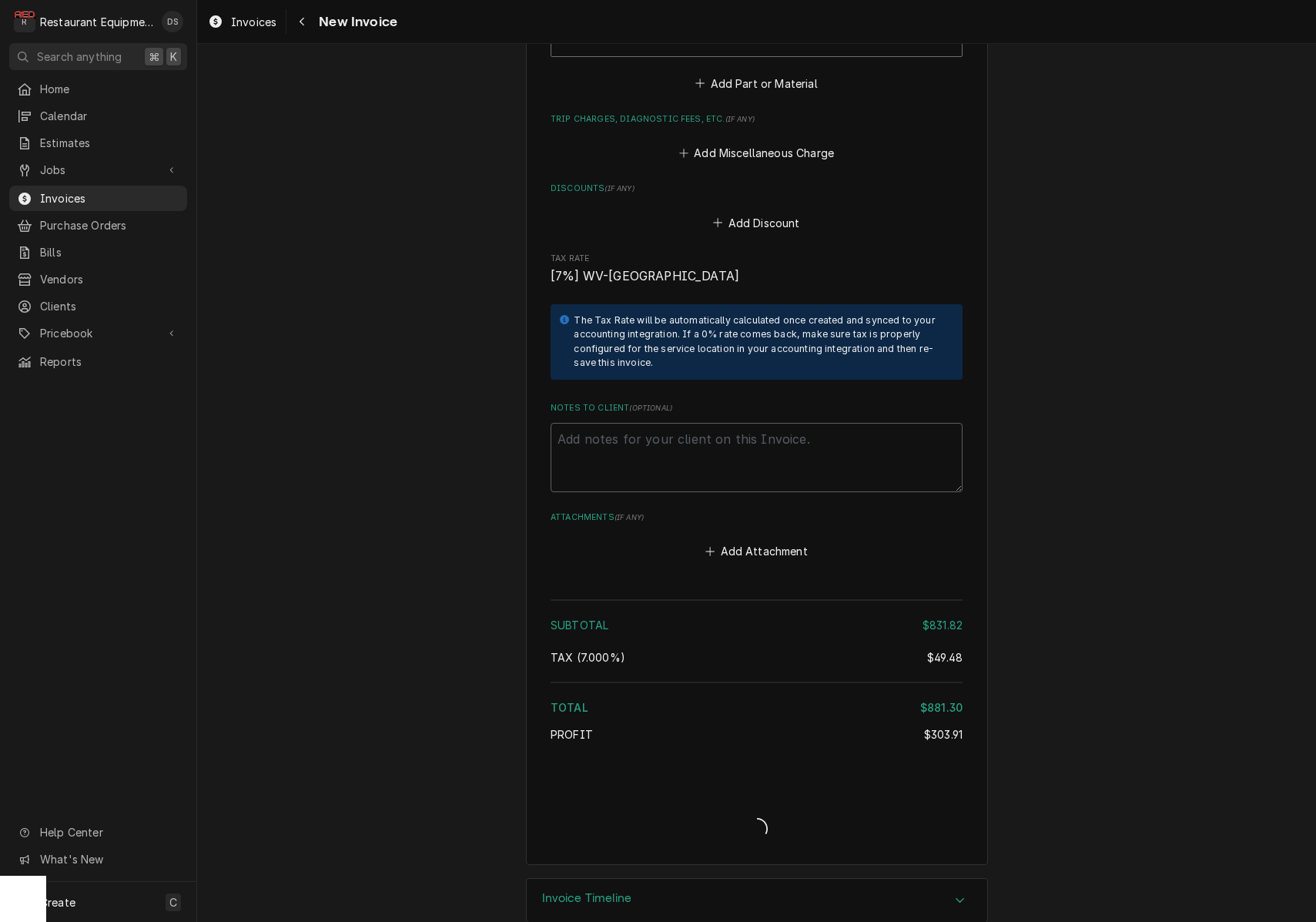
type textarea "x"
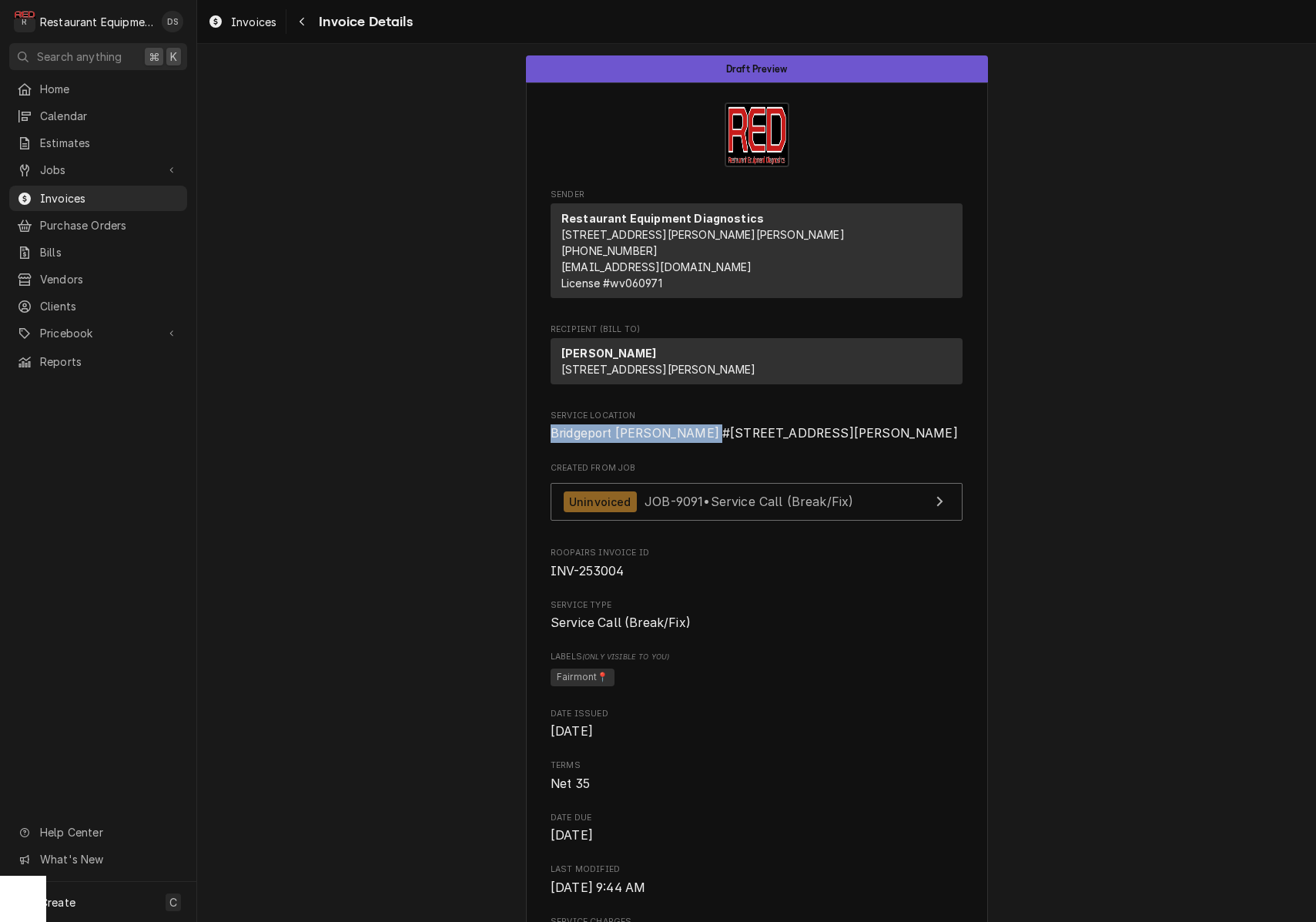
drag, startPoint x: 553, startPoint y: 462, endPoint x: 718, endPoint y: 467, distance: 165.1
click at [726, 444] on span "Bridgeport [PERSON_NAME] #[STREET_ADDRESS][PERSON_NAME]" at bounding box center [756, 434] width 412 height 19
copy span "Bridgeport [PERSON_NAME] #227"
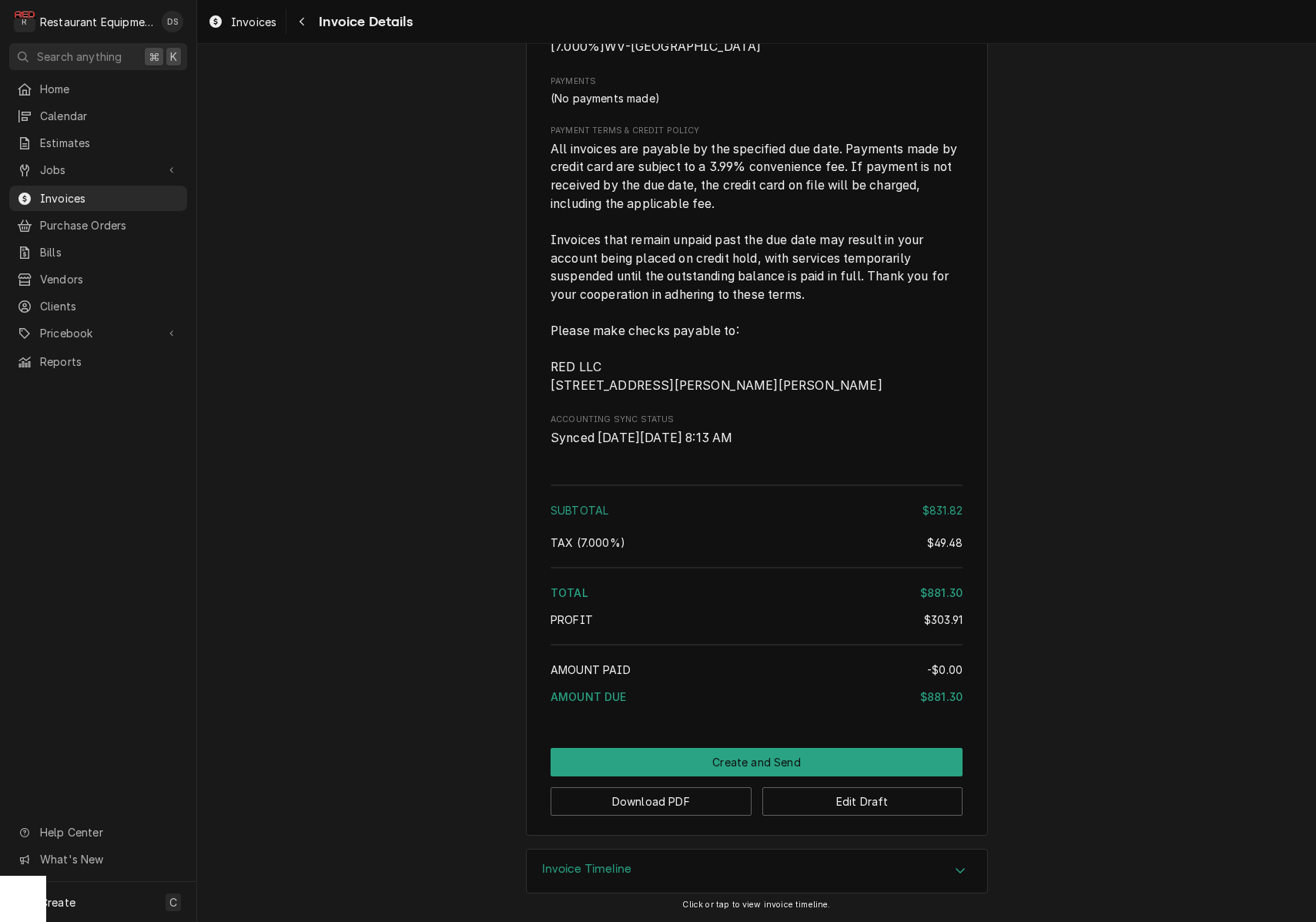
scroll to position [2774, 0]
click at [635, 802] on button "Download PDF" at bounding box center [650, 801] width 201 height 29
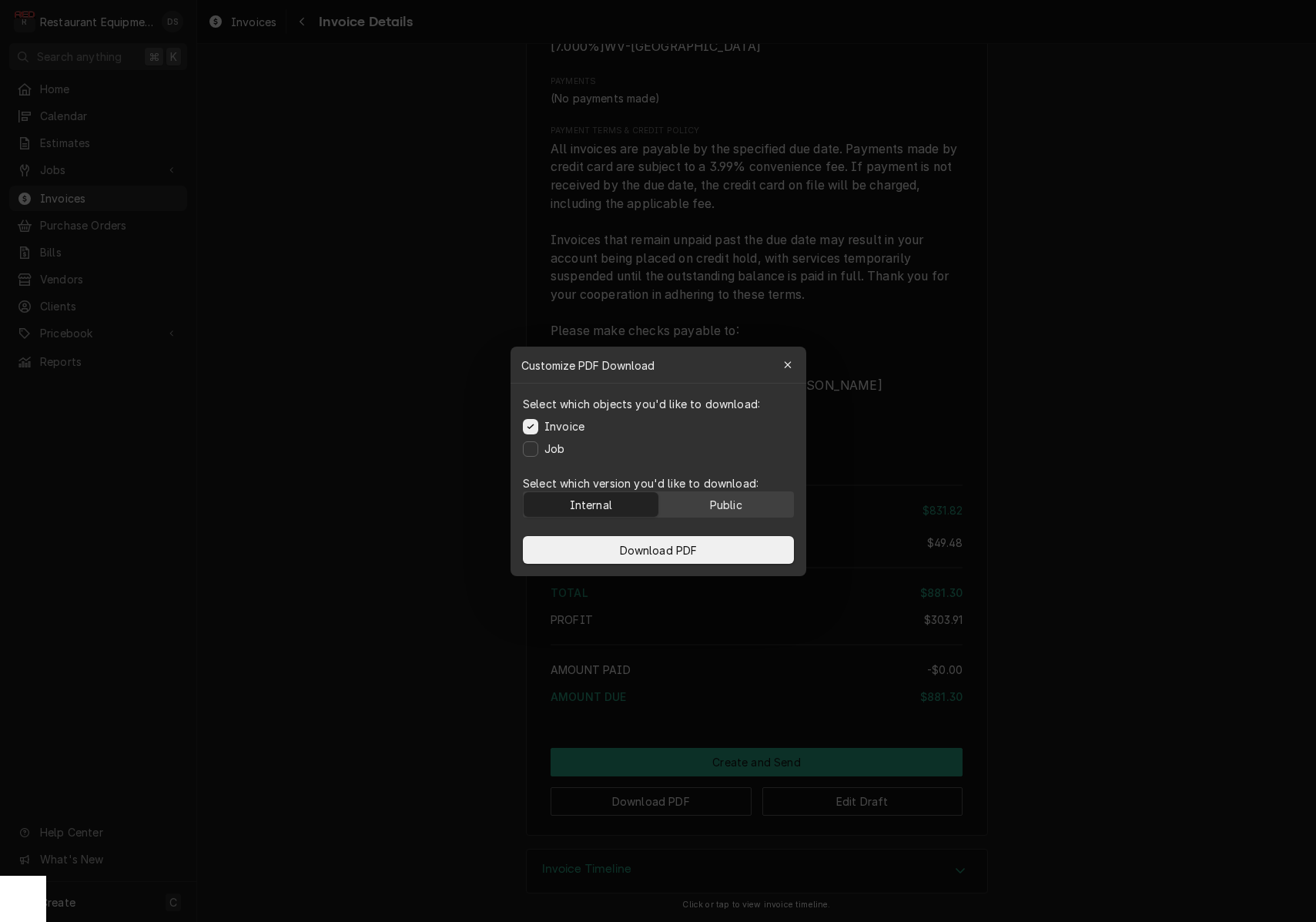
click at [716, 505] on div "Public" at bounding box center [725, 504] width 32 height 16
click at [710, 548] on button "Download PDF" at bounding box center [659, 550] width 272 height 28
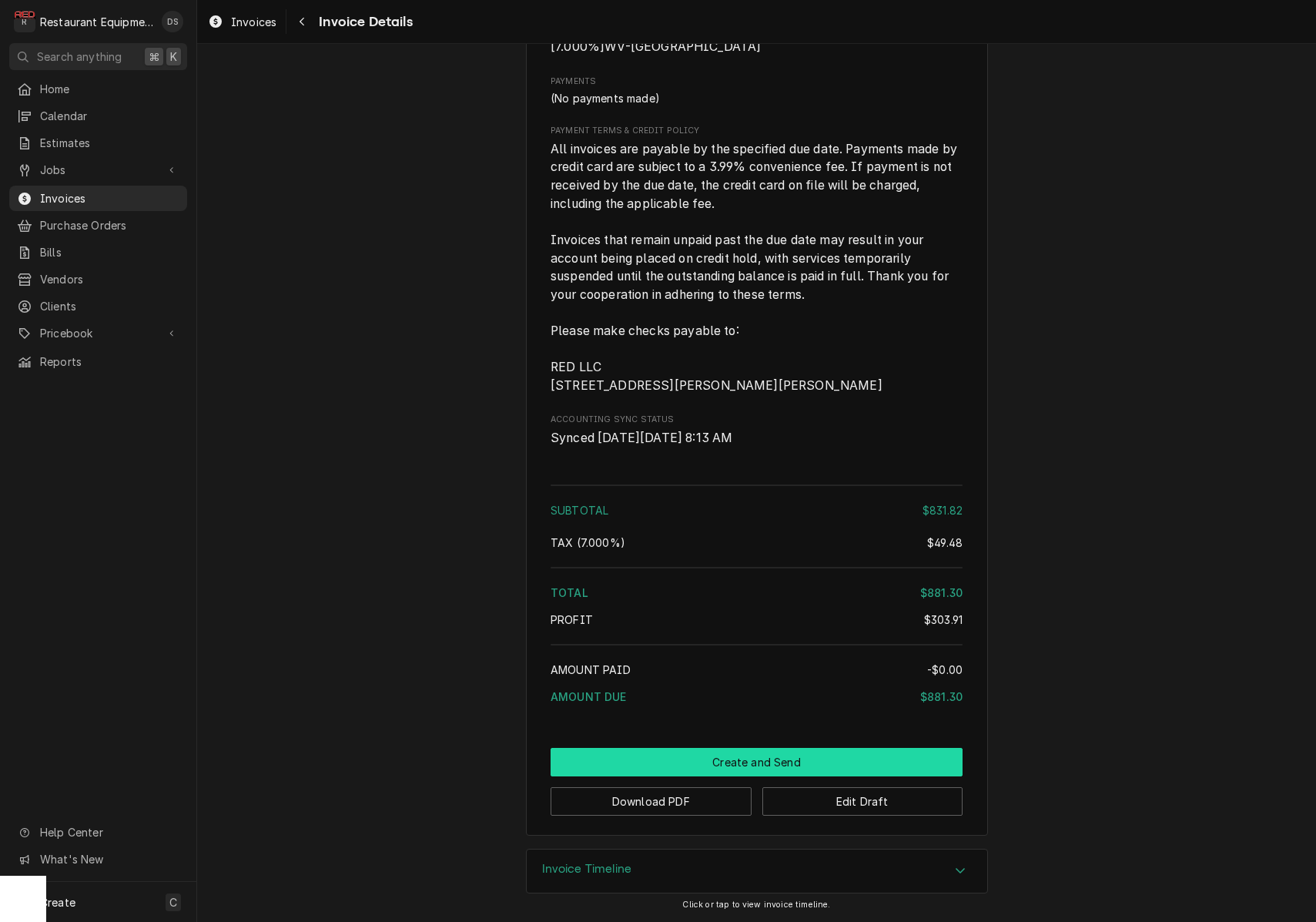
click at [745, 754] on button "Create and Send" at bounding box center [756, 762] width 412 height 29
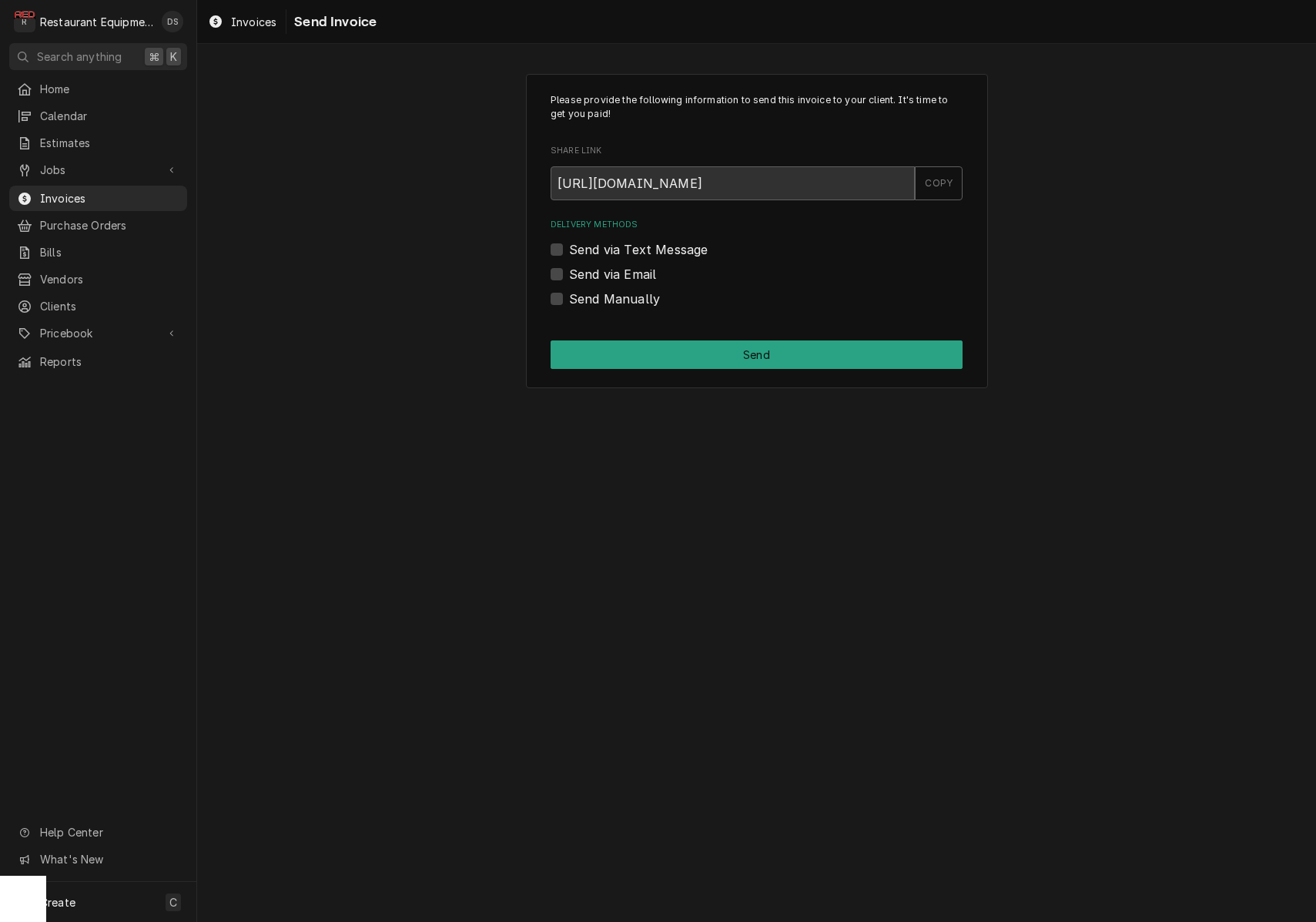
click at [569, 299] on label "Send Manually" at bounding box center [614, 299] width 91 height 19
click at [569, 299] on input "Send Manually" at bounding box center [775, 307] width 412 height 34
checkbox input "true"
click at [681, 343] on button "Send" at bounding box center [756, 355] width 412 height 29
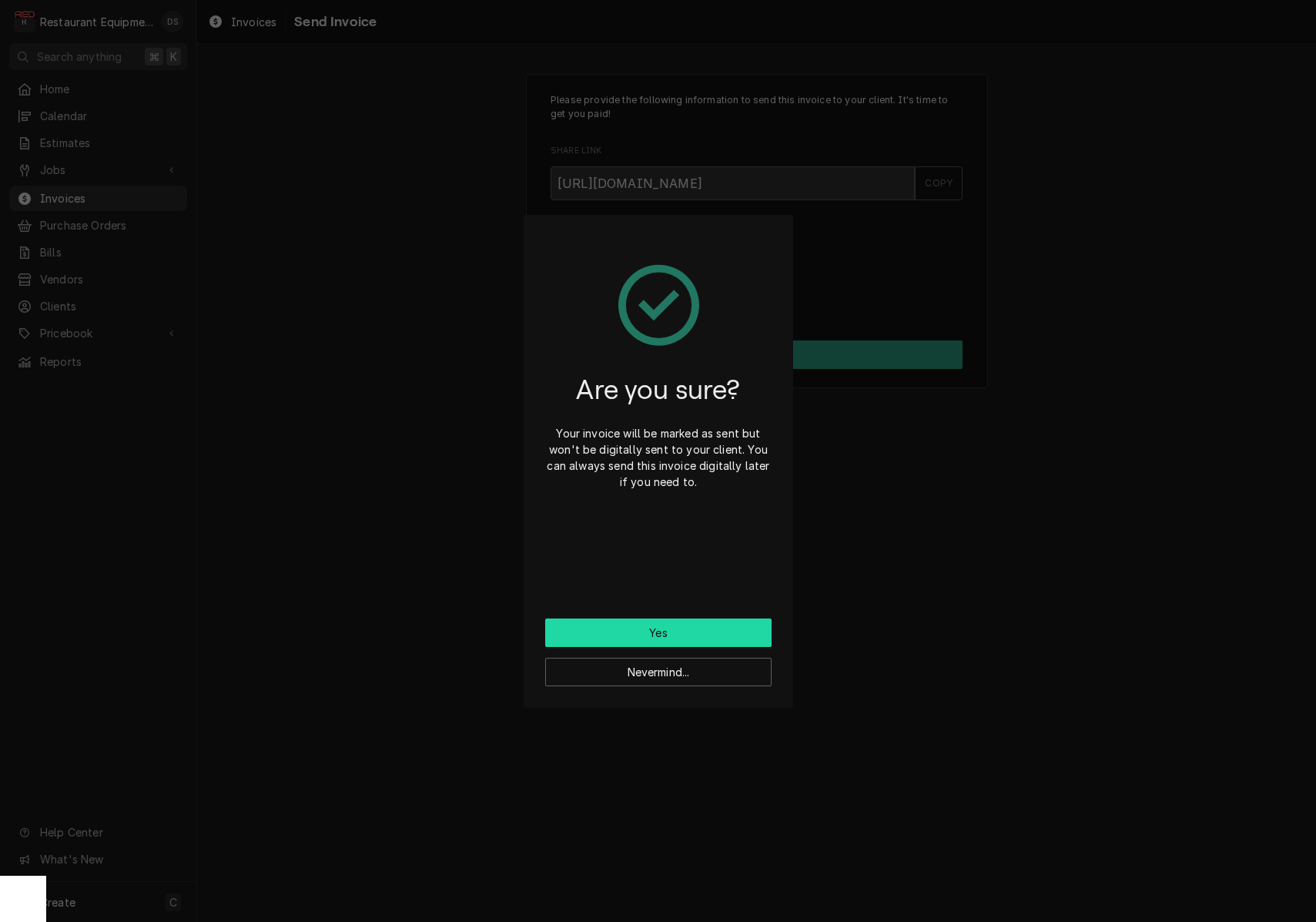
click at [692, 632] on button "Yes" at bounding box center [658, 632] width 227 height 29
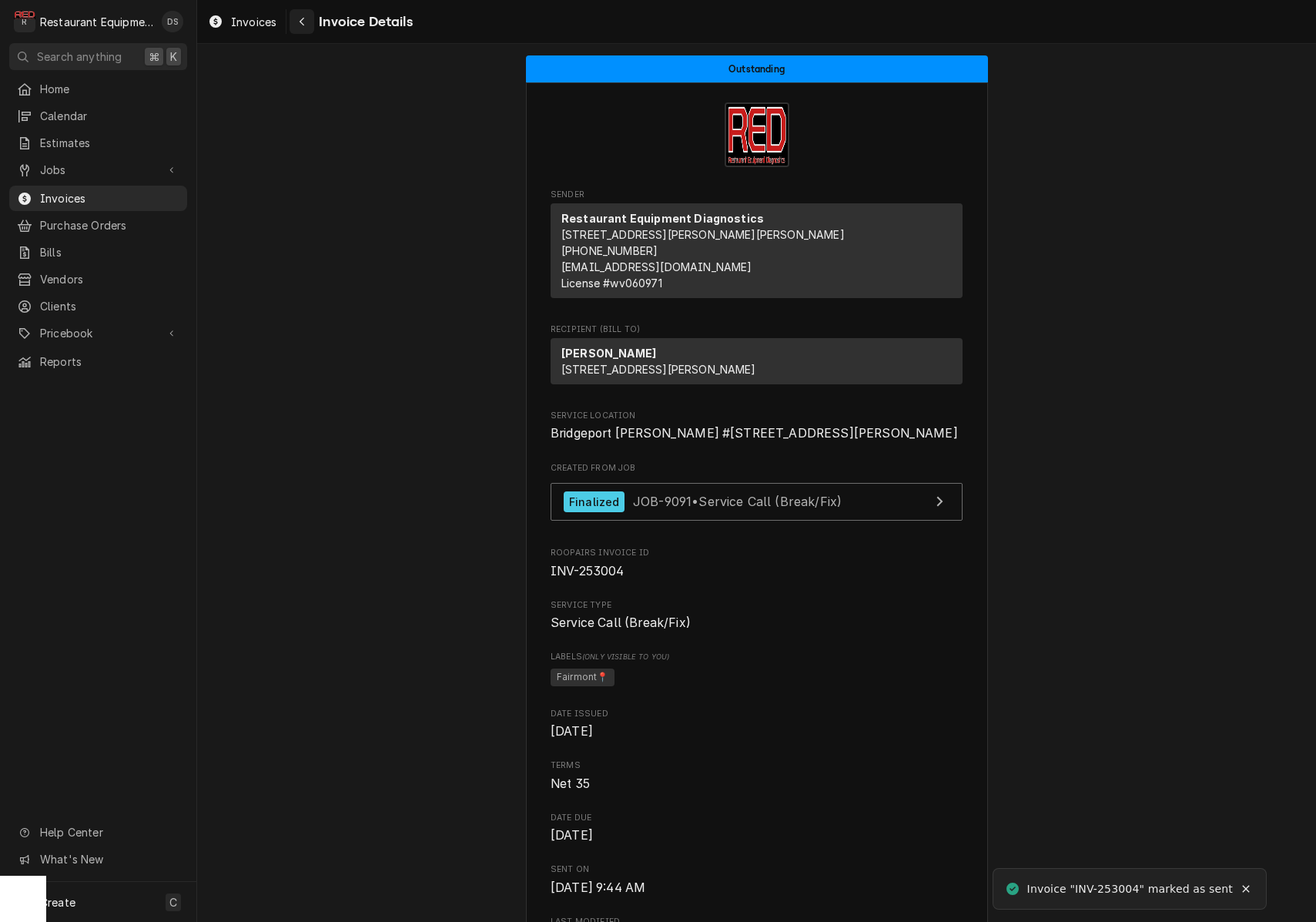
click at [306, 22] on div "Navigate back" at bounding box center [302, 21] width 15 height 15
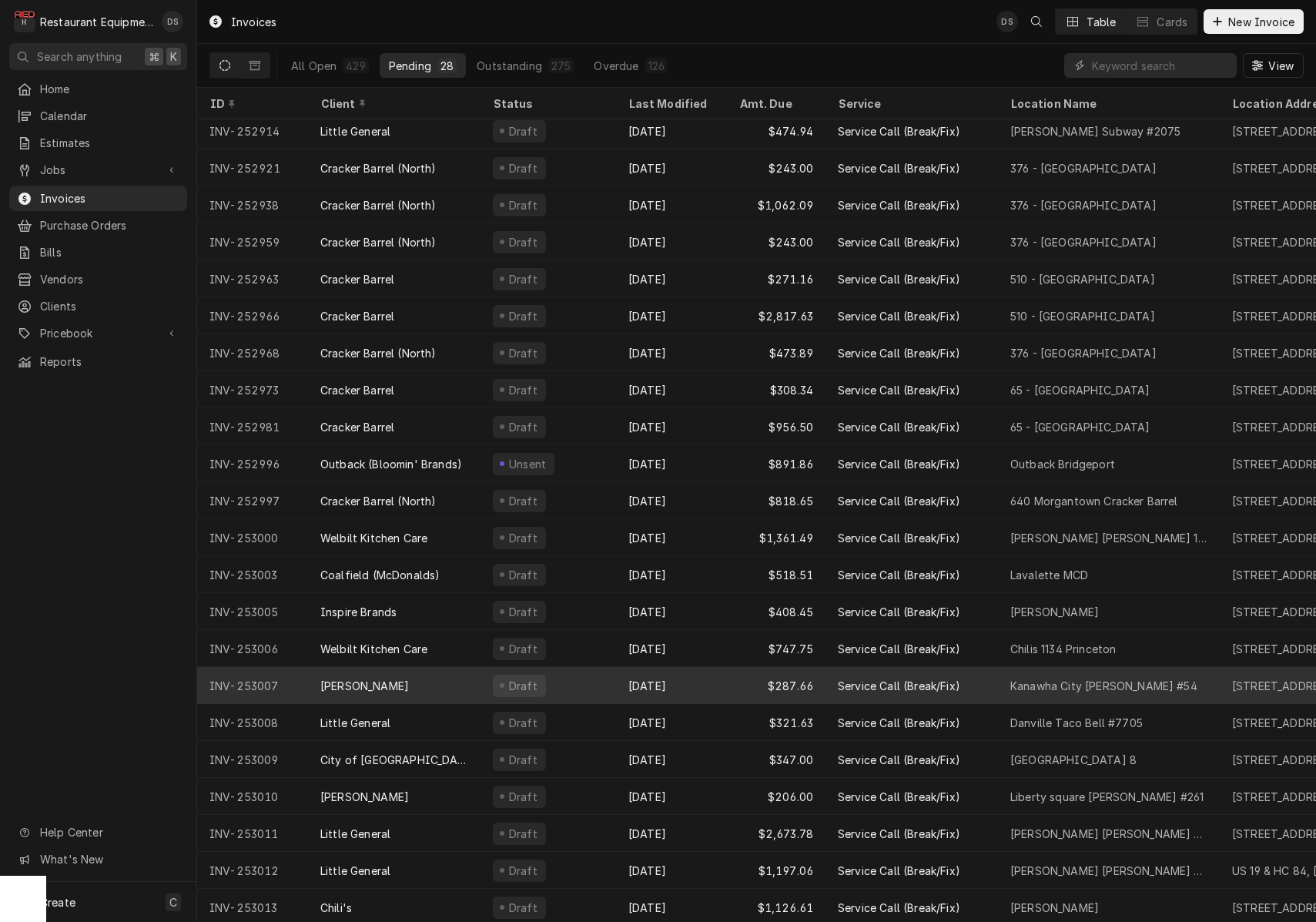
click at [587, 680] on div "Draft" at bounding box center [548, 685] width 136 height 37
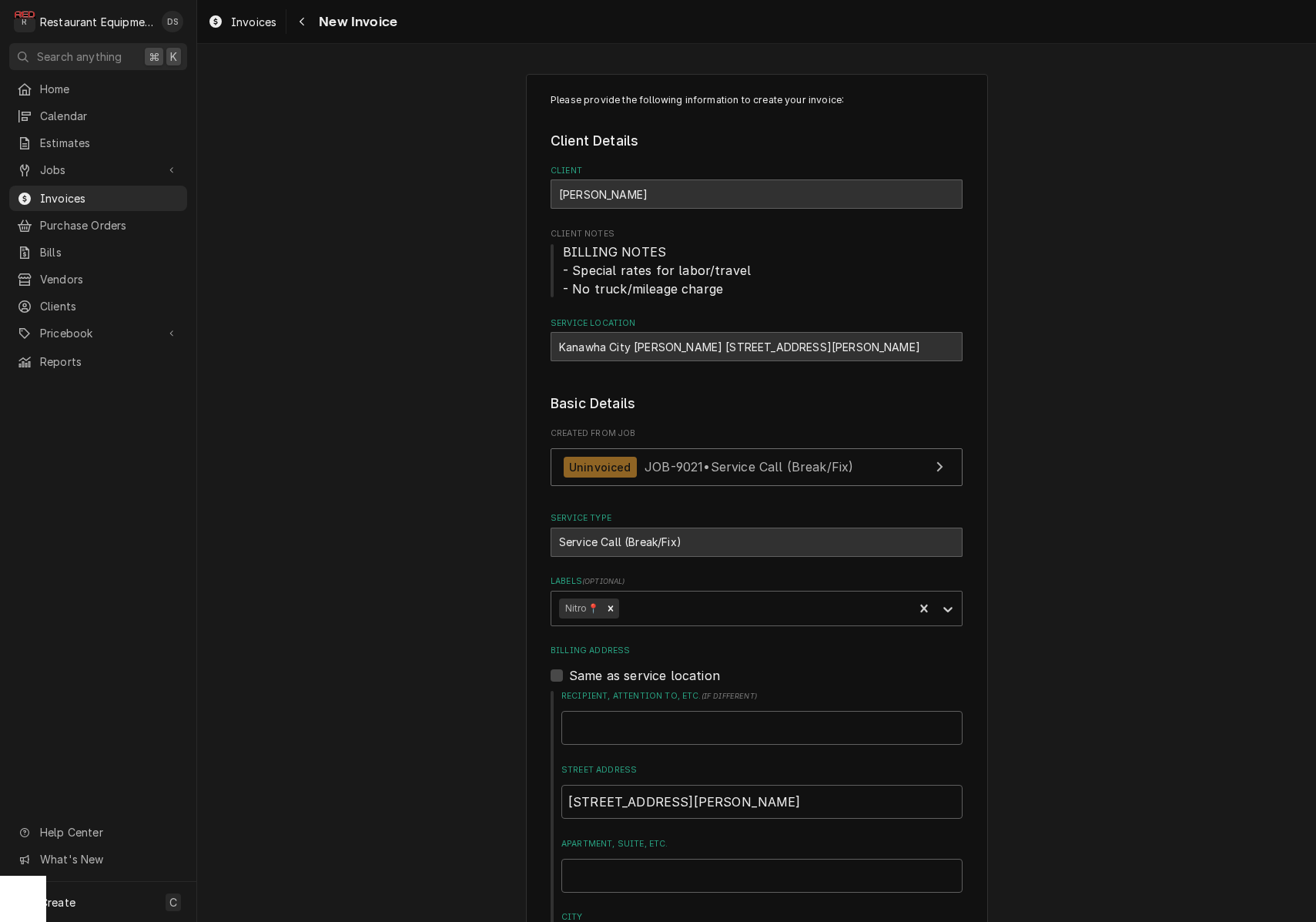
click at [560, 346] on div "Kanawha City Bob Evans #54 / 101 Alex Ln, Charleston, WV 25304" at bounding box center [756, 346] width 412 height 29
drag, startPoint x: 565, startPoint y: 346, endPoint x: 711, endPoint y: 348, distance: 146.0
click at [711, 348] on div "Kanawha City [PERSON_NAME] [STREET_ADDRESS][PERSON_NAME]" at bounding box center [756, 346] width 412 height 29
copy div "Kanawha City Bob Evans #54"
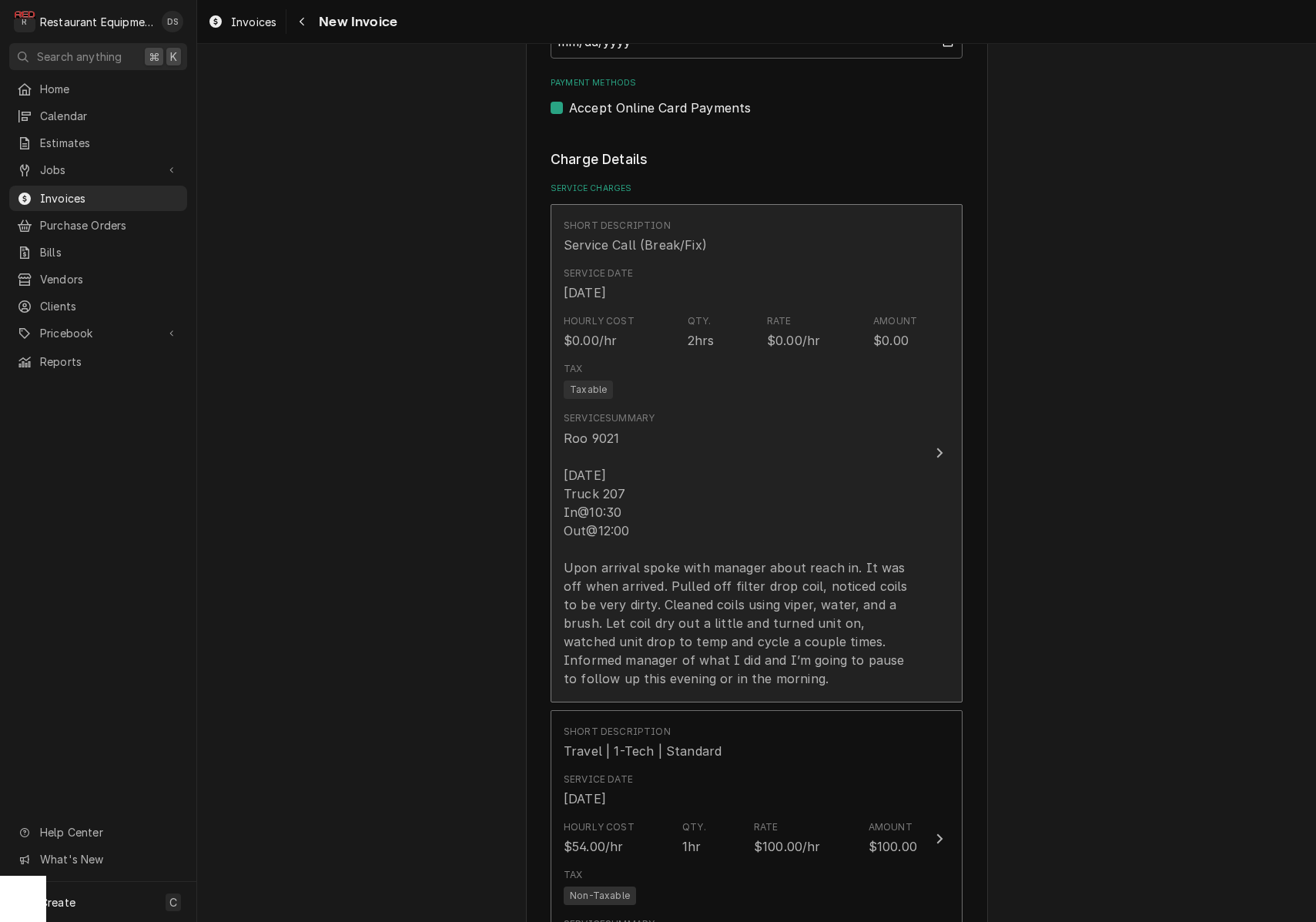
scroll to position [1203, 0]
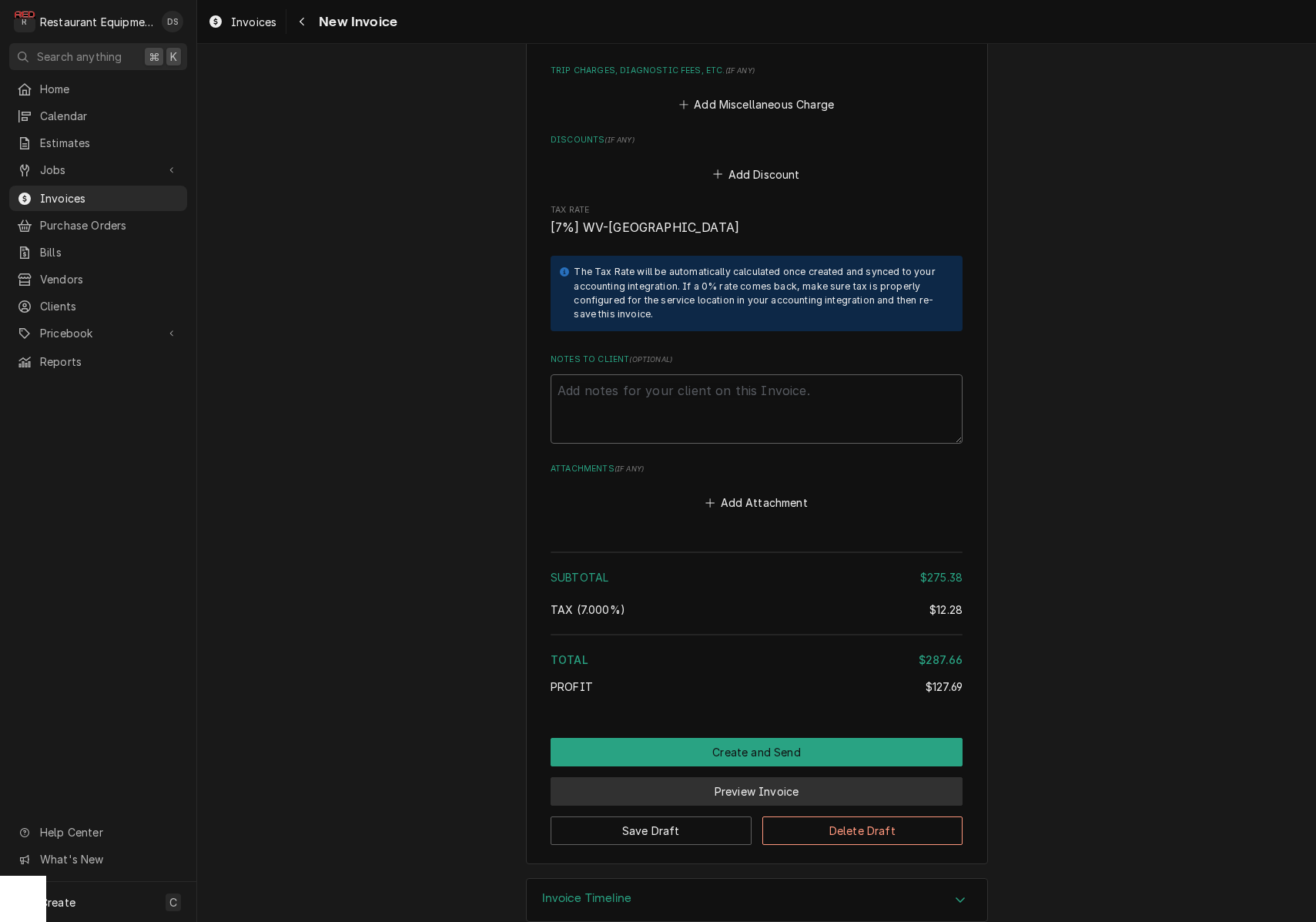
click at [753, 777] on button "Preview Invoice" at bounding box center [756, 791] width 412 height 29
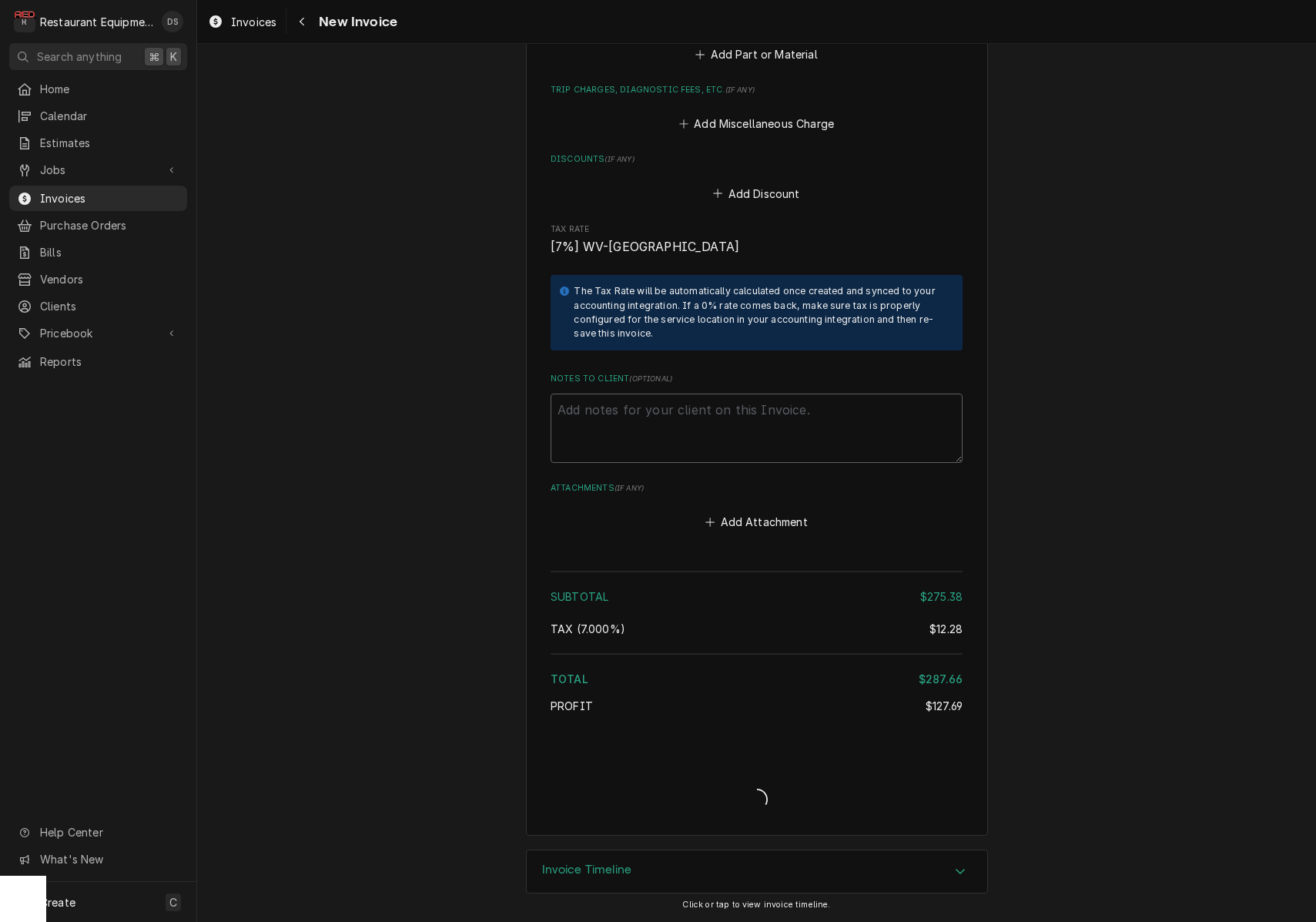
scroll to position [2714, 0]
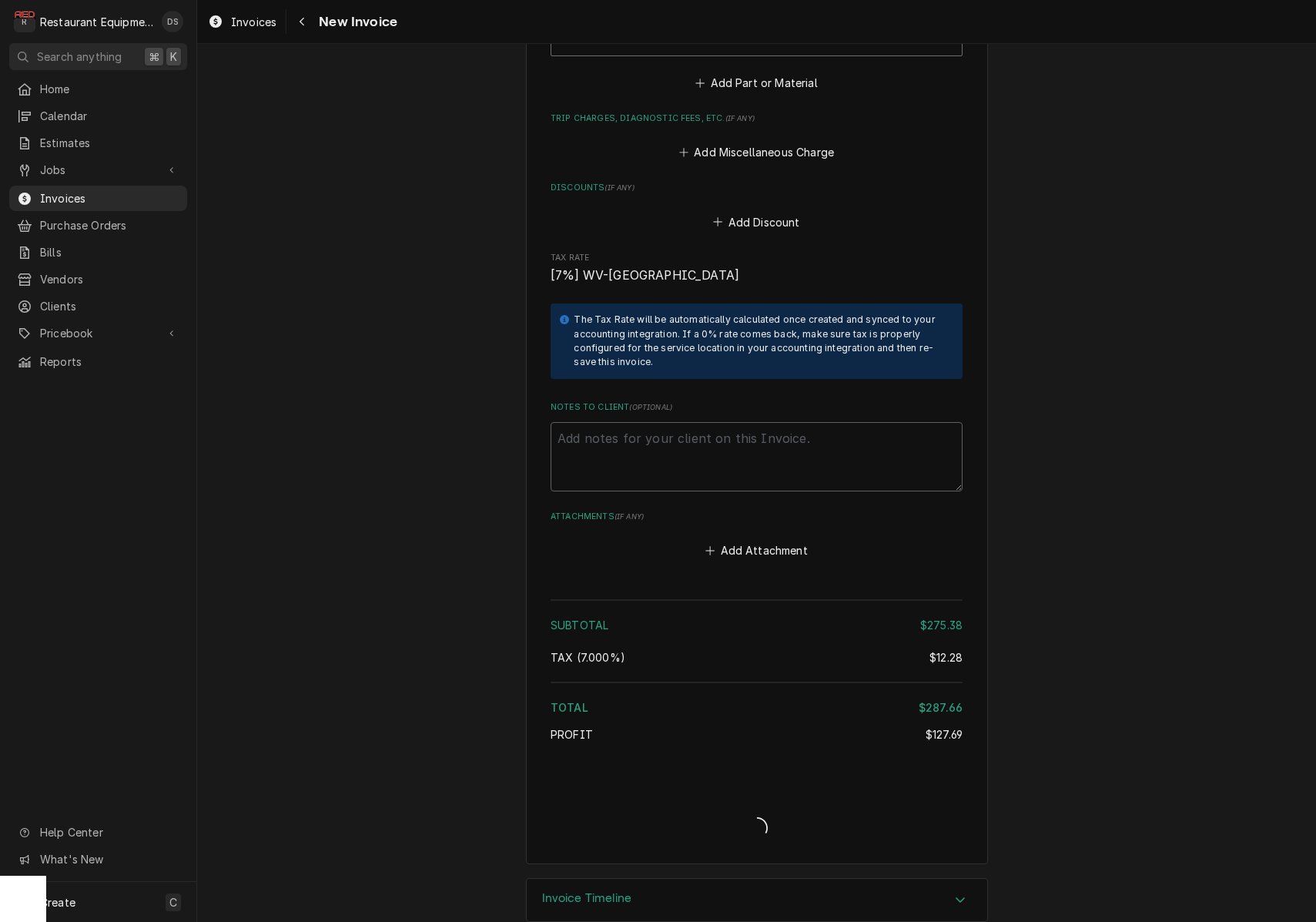
type textarea "x"
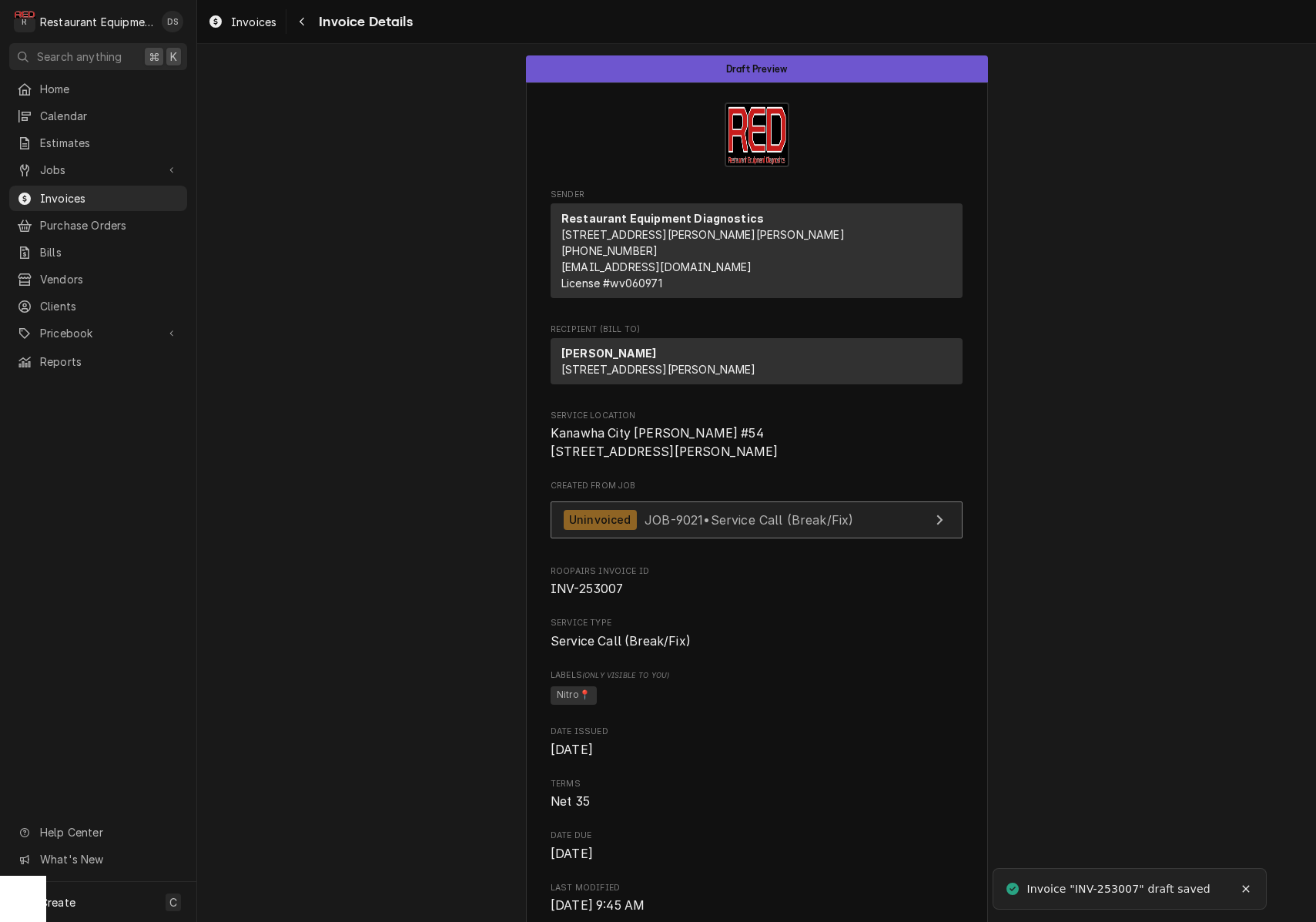
click at [733, 527] on span "JOB-9021 • Service Call (Break/Fix)" at bounding box center [749, 518] width 209 height 15
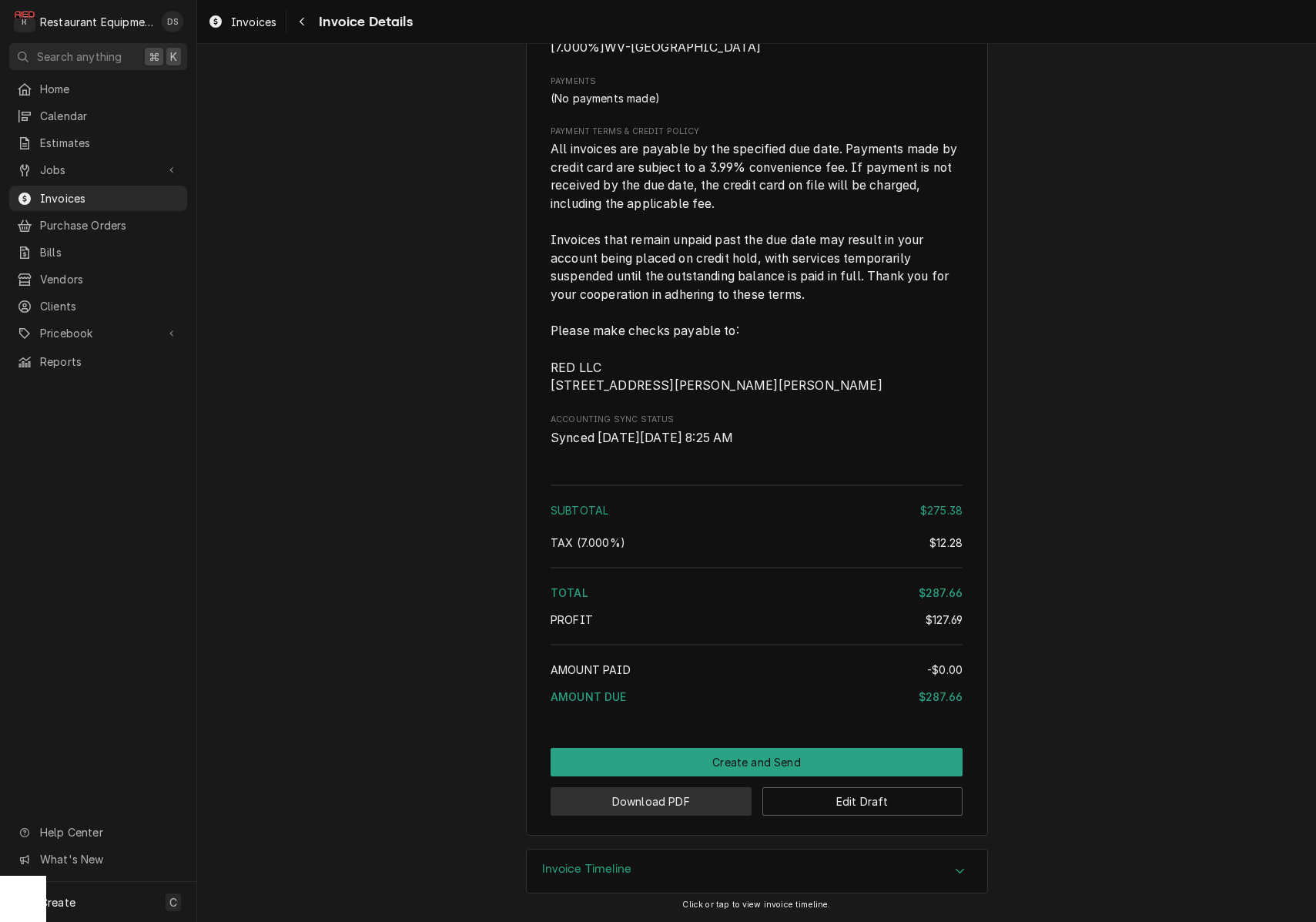
scroll to position [2235, 0]
click at [682, 810] on button "Download PDF" at bounding box center [650, 801] width 201 height 29
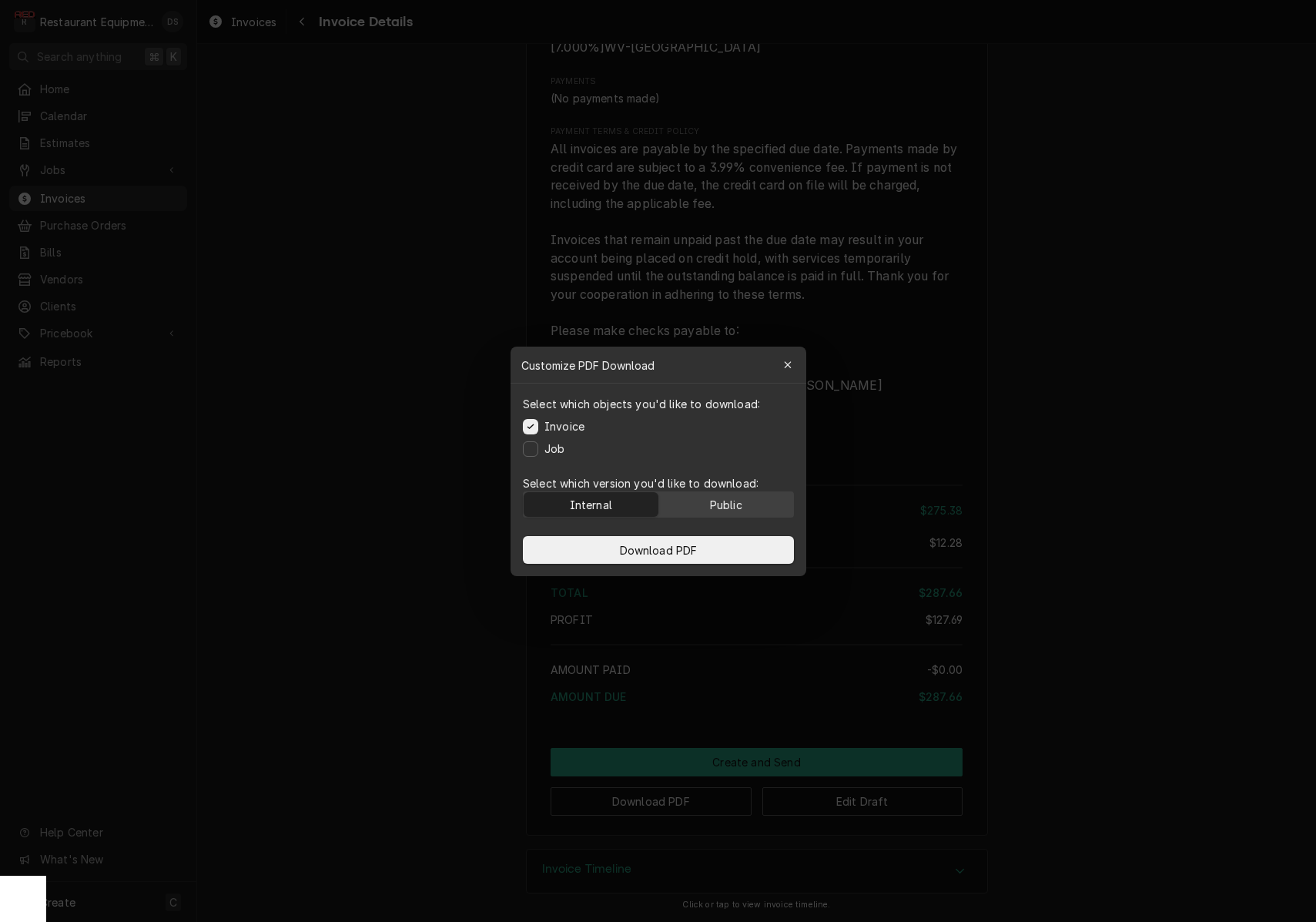
click at [741, 500] on div "Public" at bounding box center [725, 504] width 32 height 16
click at [715, 547] on button "Download PDF" at bounding box center [659, 550] width 272 height 28
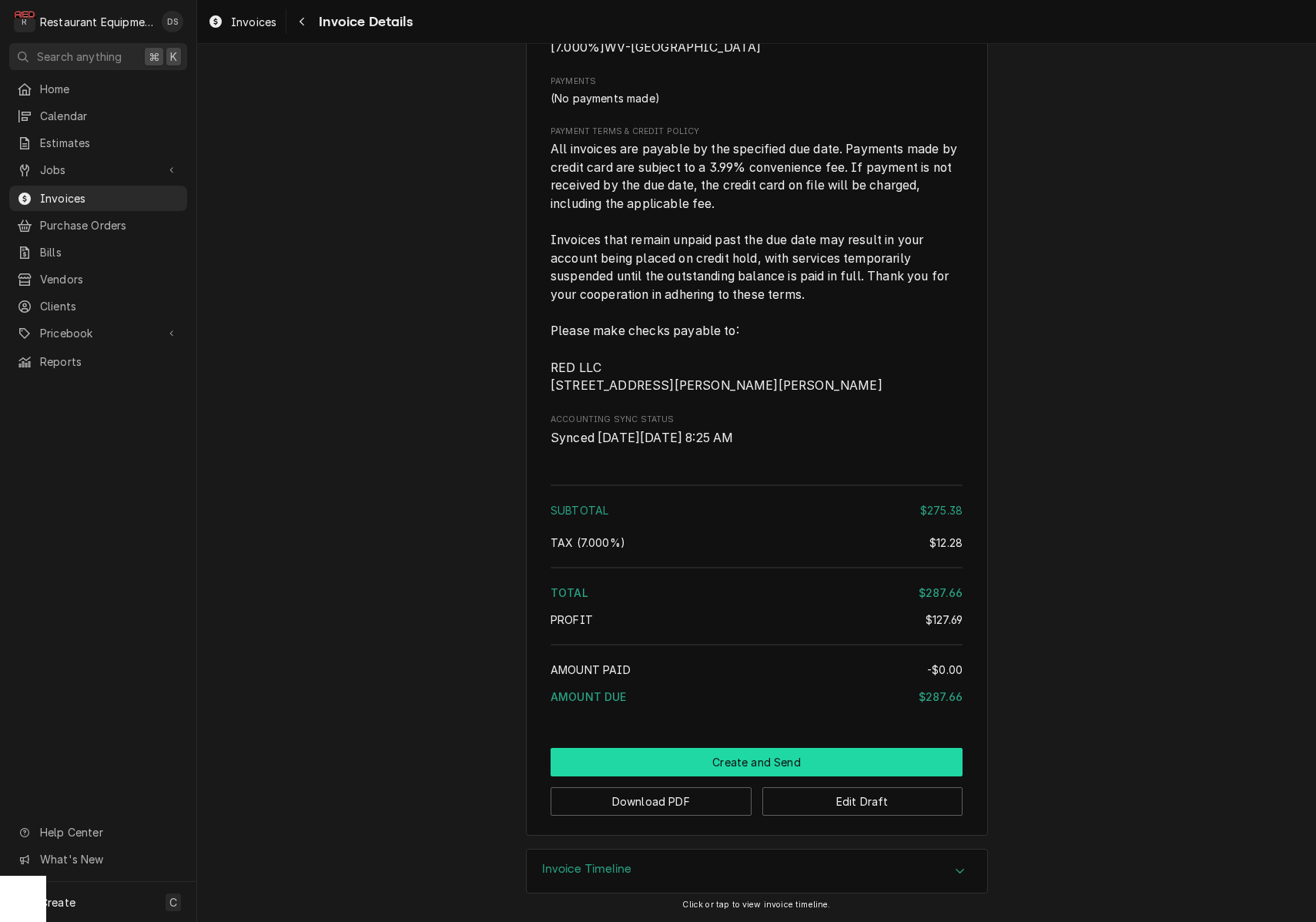
click at [712, 769] on button "Create and Send" at bounding box center [756, 762] width 412 height 29
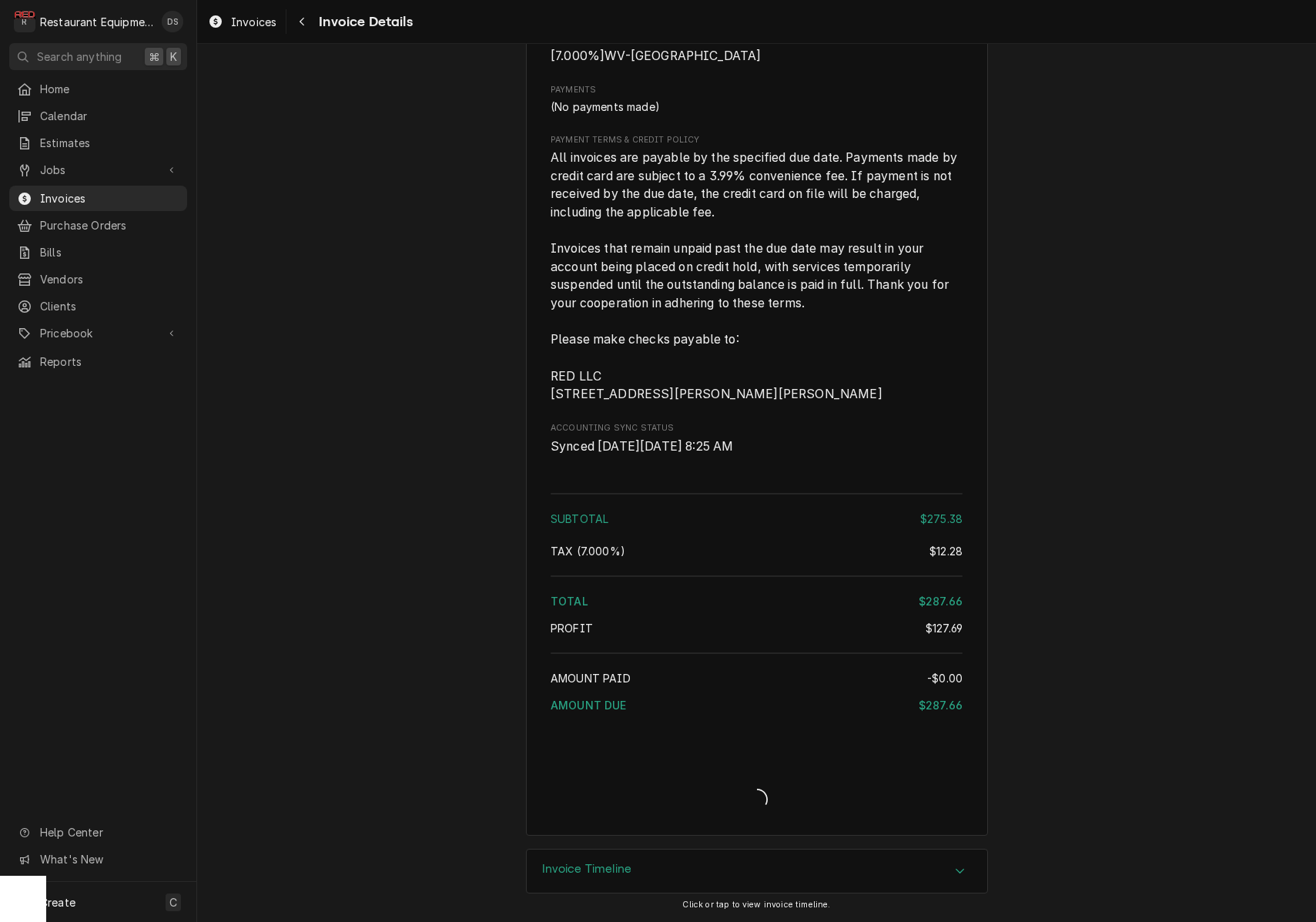
scroll to position [2226, 0]
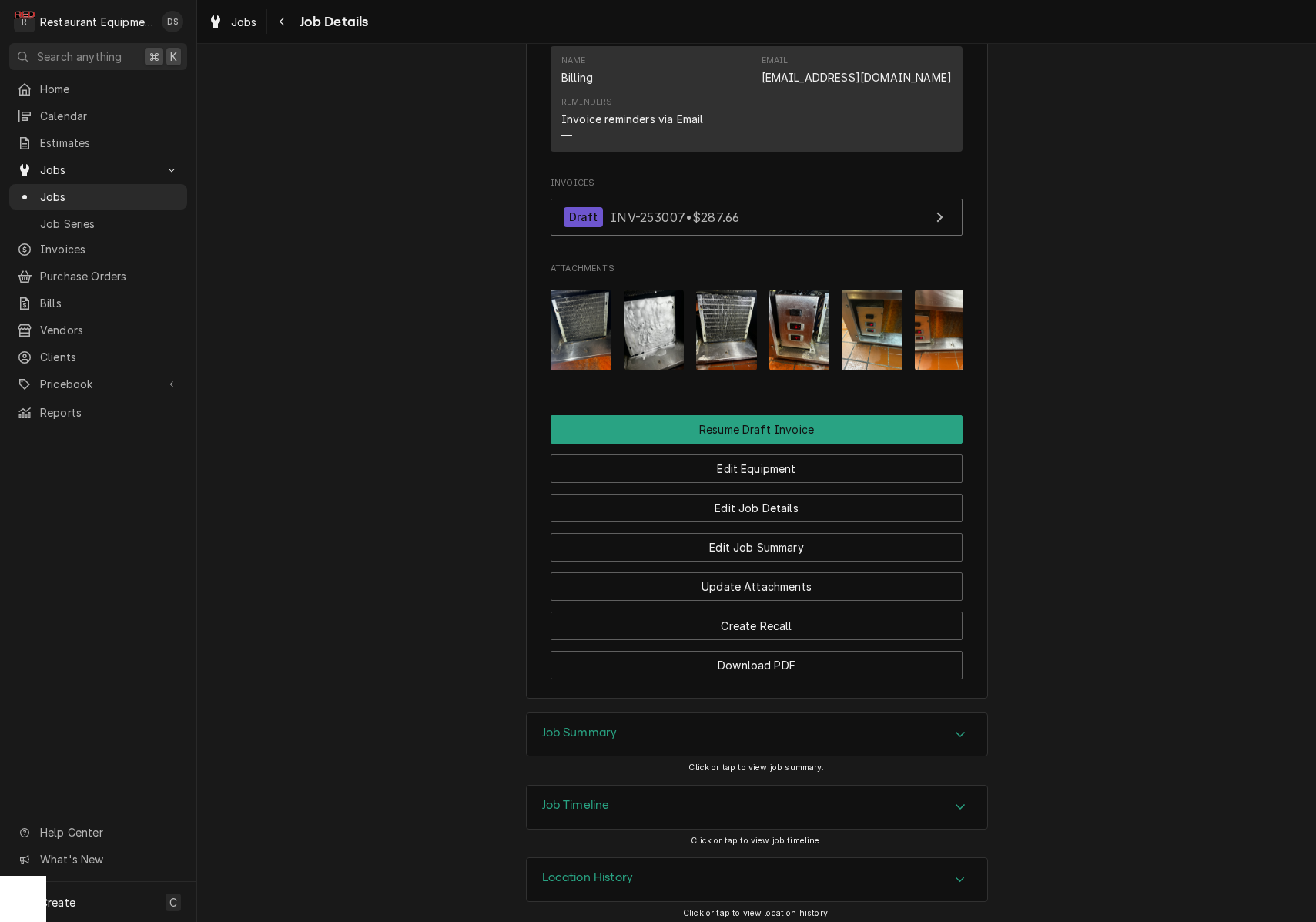
click at [679, 728] on div "Job Summary" at bounding box center [757, 734] width 460 height 43
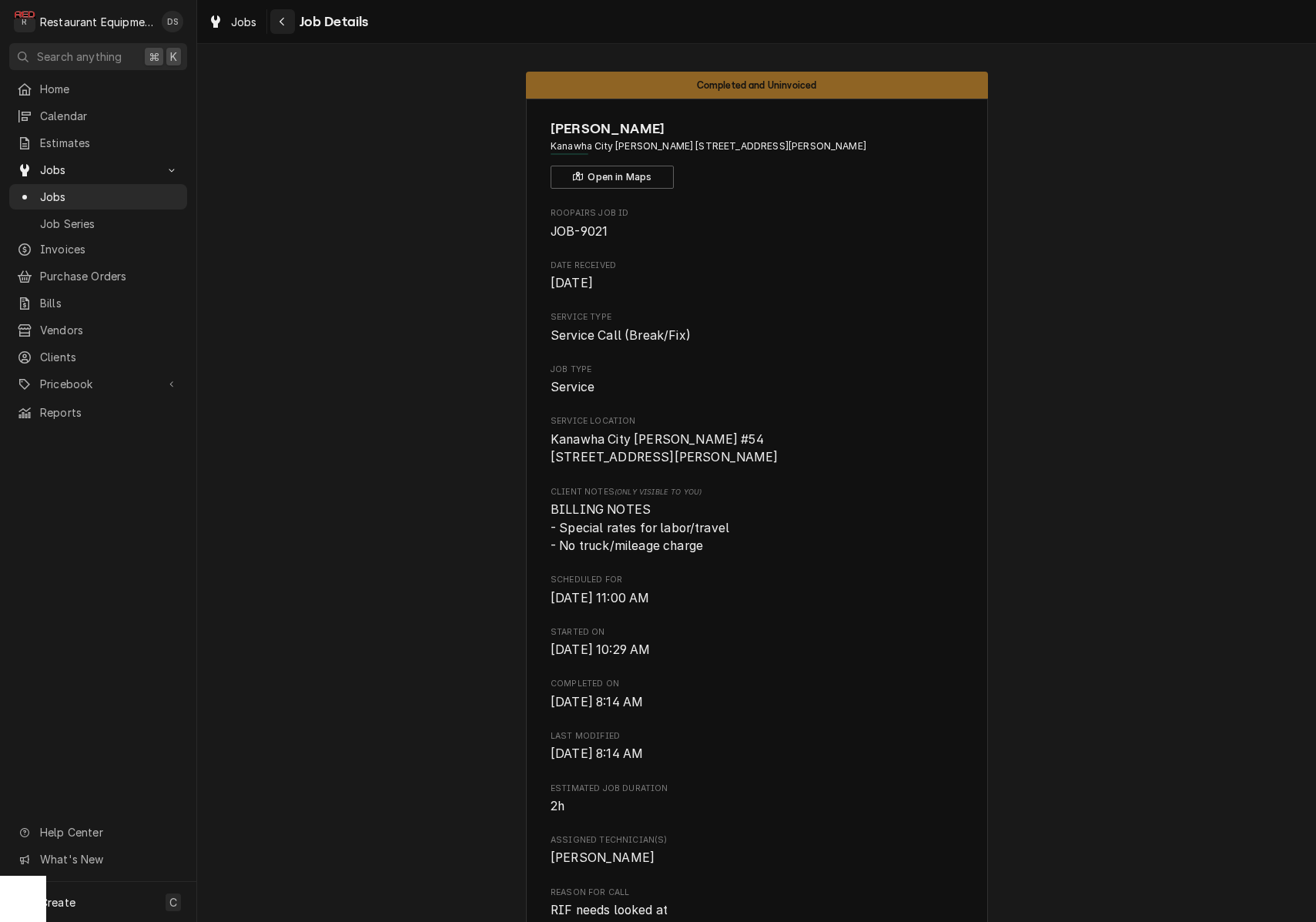
click at [288, 19] on div "Navigate back" at bounding box center [282, 21] width 15 height 15
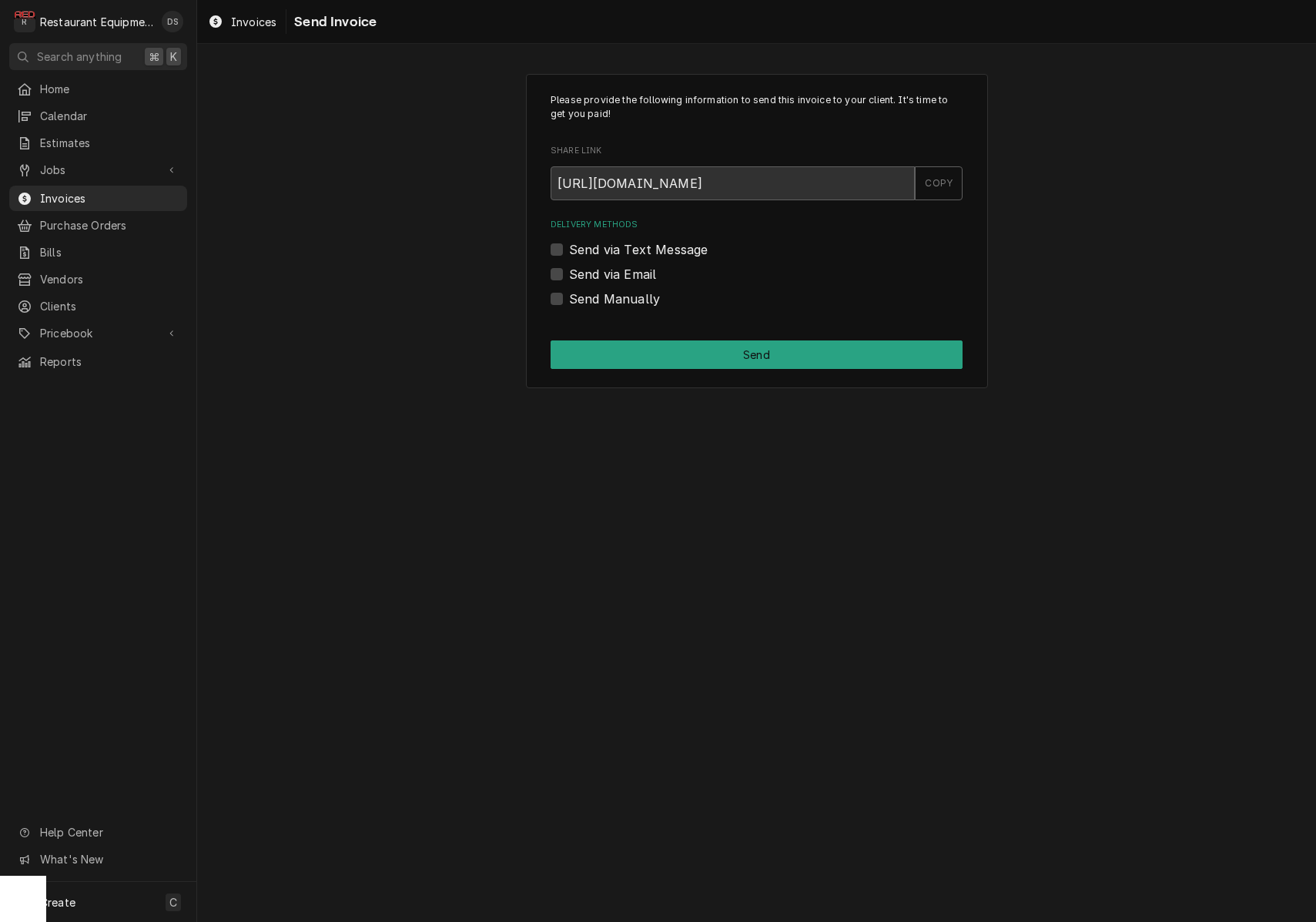
click at [557, 292] on div "Send Manually" at bounding box center [756, 299] width 412 height 19
click at [569, 298] on label "Send Manually" at bounding box center [614, 299] width 91 height 19
click at [569, 298] on input "Send Manually" at bounding box center [775, 307] width 412 height 34
checkbox input "true"
click at [690, 336] on div "Please provide the following information to send this invoice to your client. I…" at bounding box center [757, 231] width 462 height 315
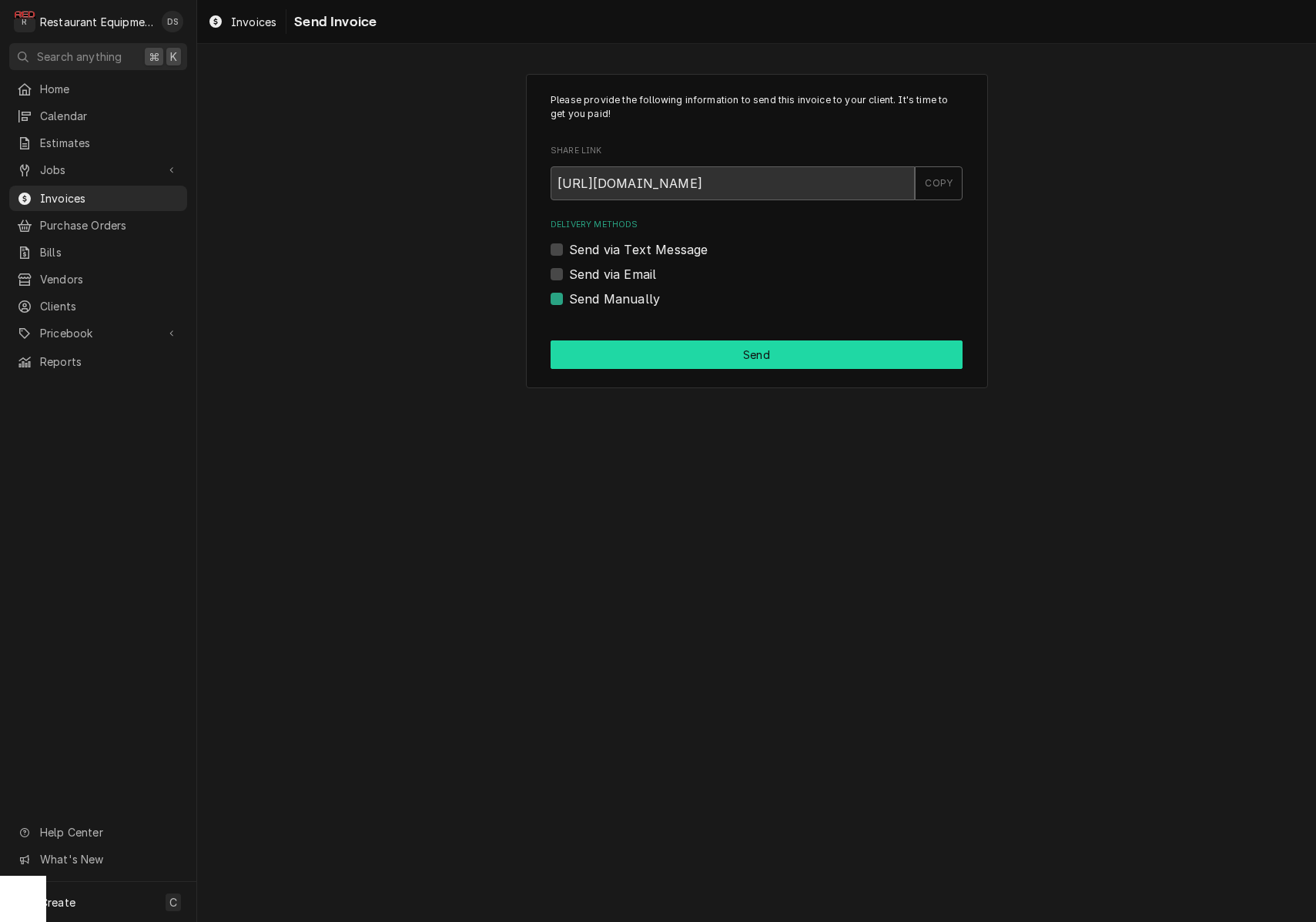
click at [696, 347] on button "Send" at bounding box center [756, 355] width 412 height 29
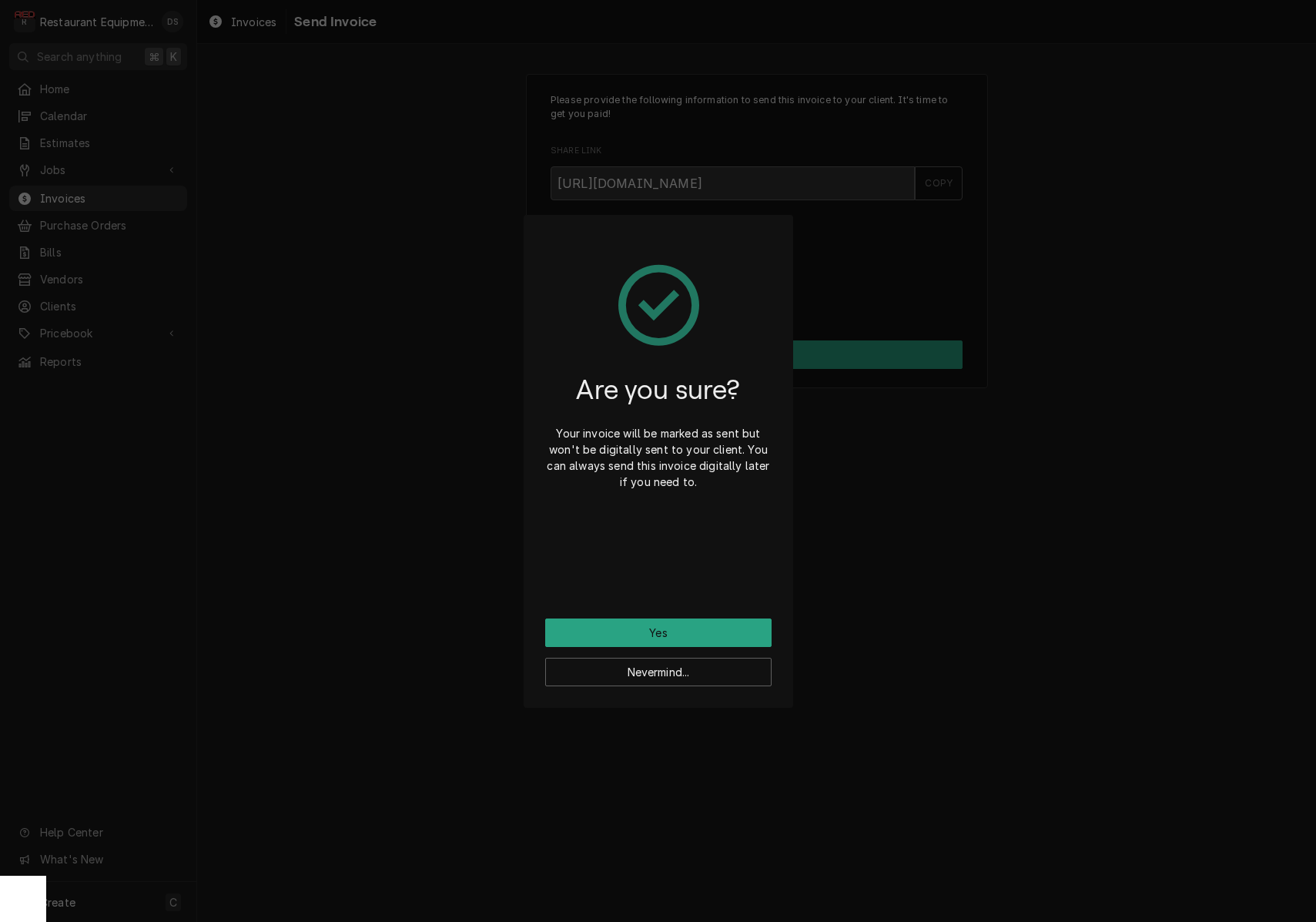
click at [690, 635] on button "Yes" at bounding box center [658, 632] width 227 height 29
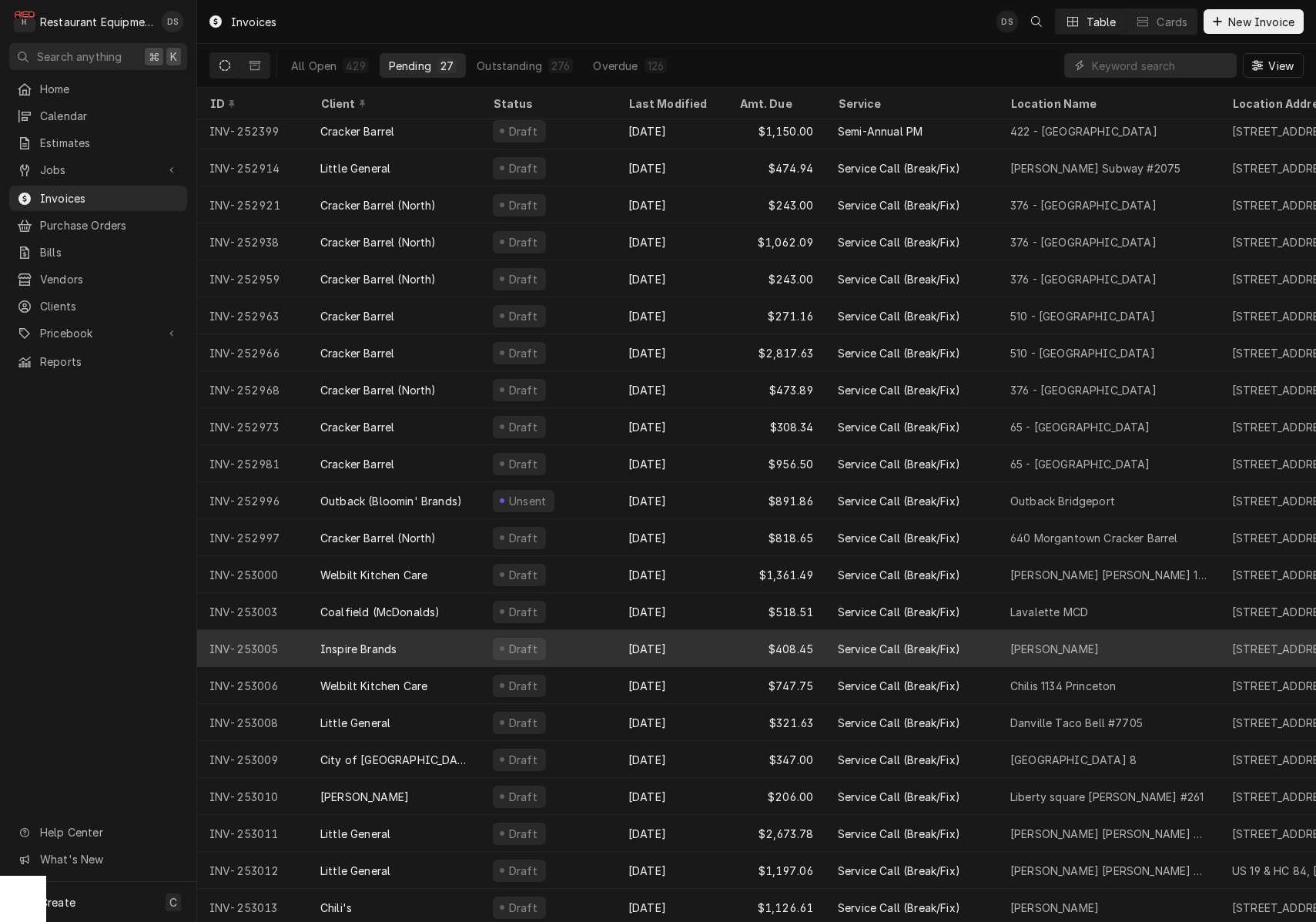
click at [675, 639] on div "[DATE]" at bounding box center [671, 648] width 111 height 37
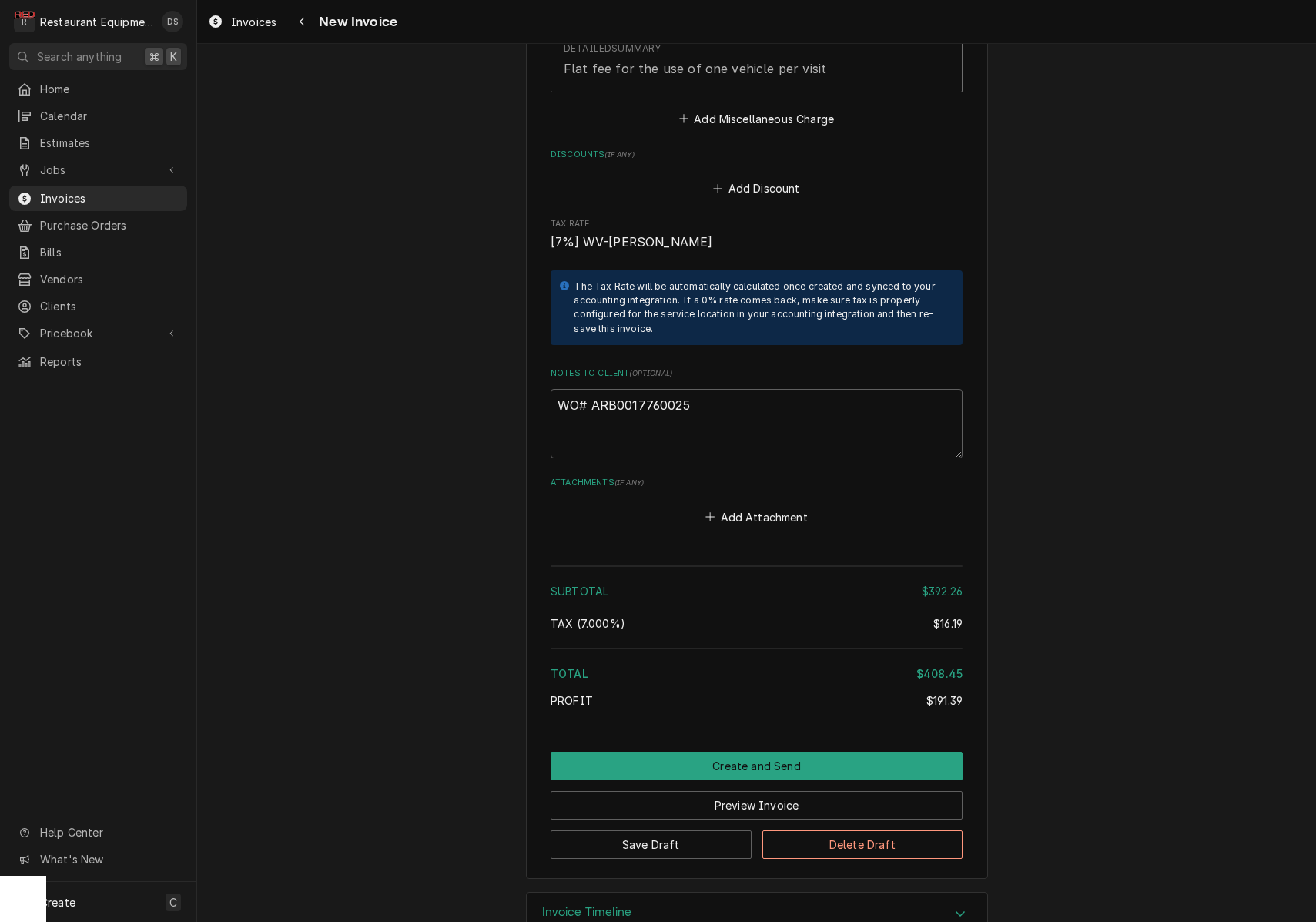
scroll to position [2679, 0]
drag, startPoint x: 701, startPoint y: 363, endPoint x: 591, endPoint y: 365, distance: 110.0
click at [591, 391] on textarea "WO# ARB0017760025" at bounding box center [756, 425] width 412 height 69
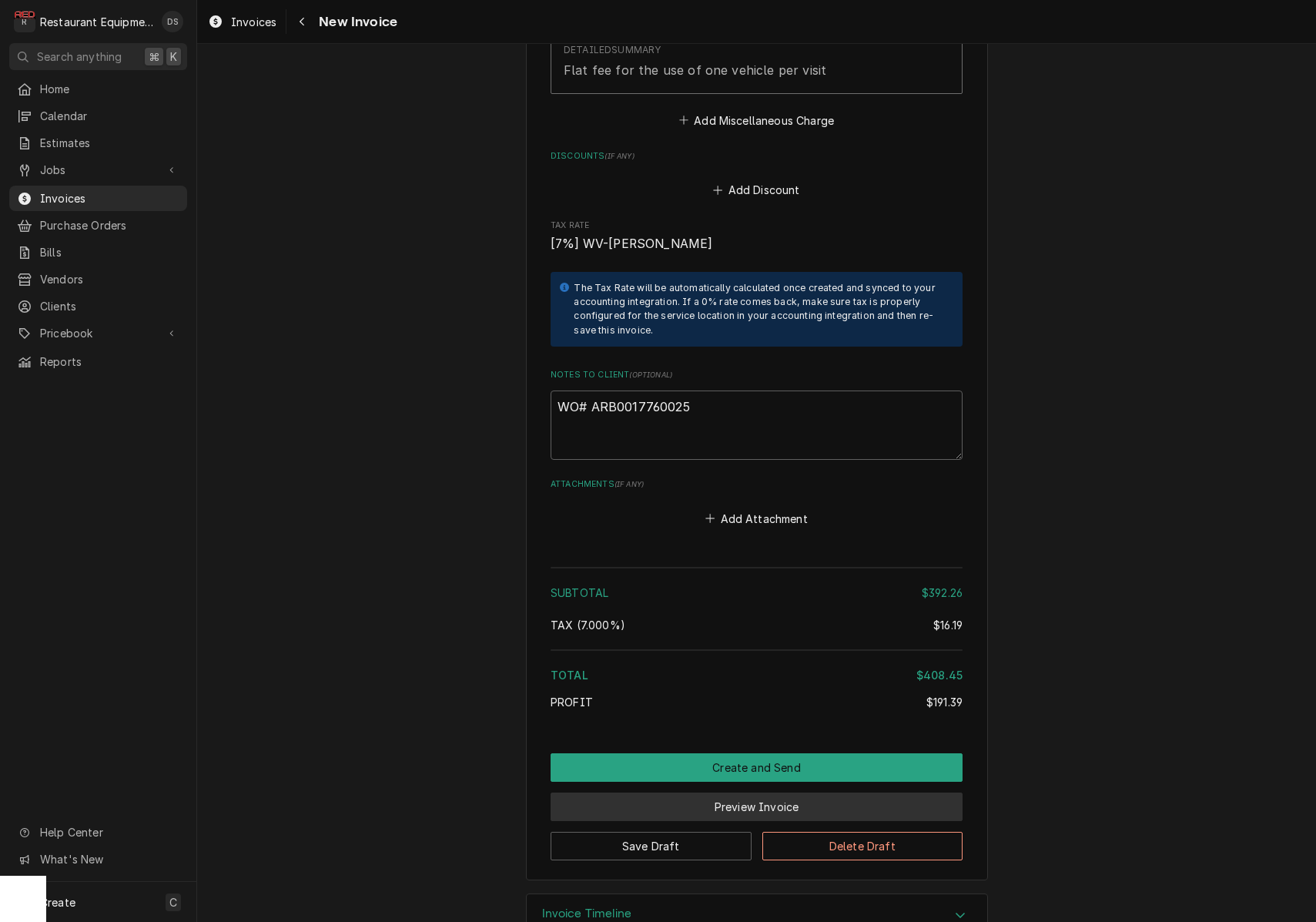
click at [767, 793] on button "Preview Invoice" at bounding box center [756, 807] width 412 height 29
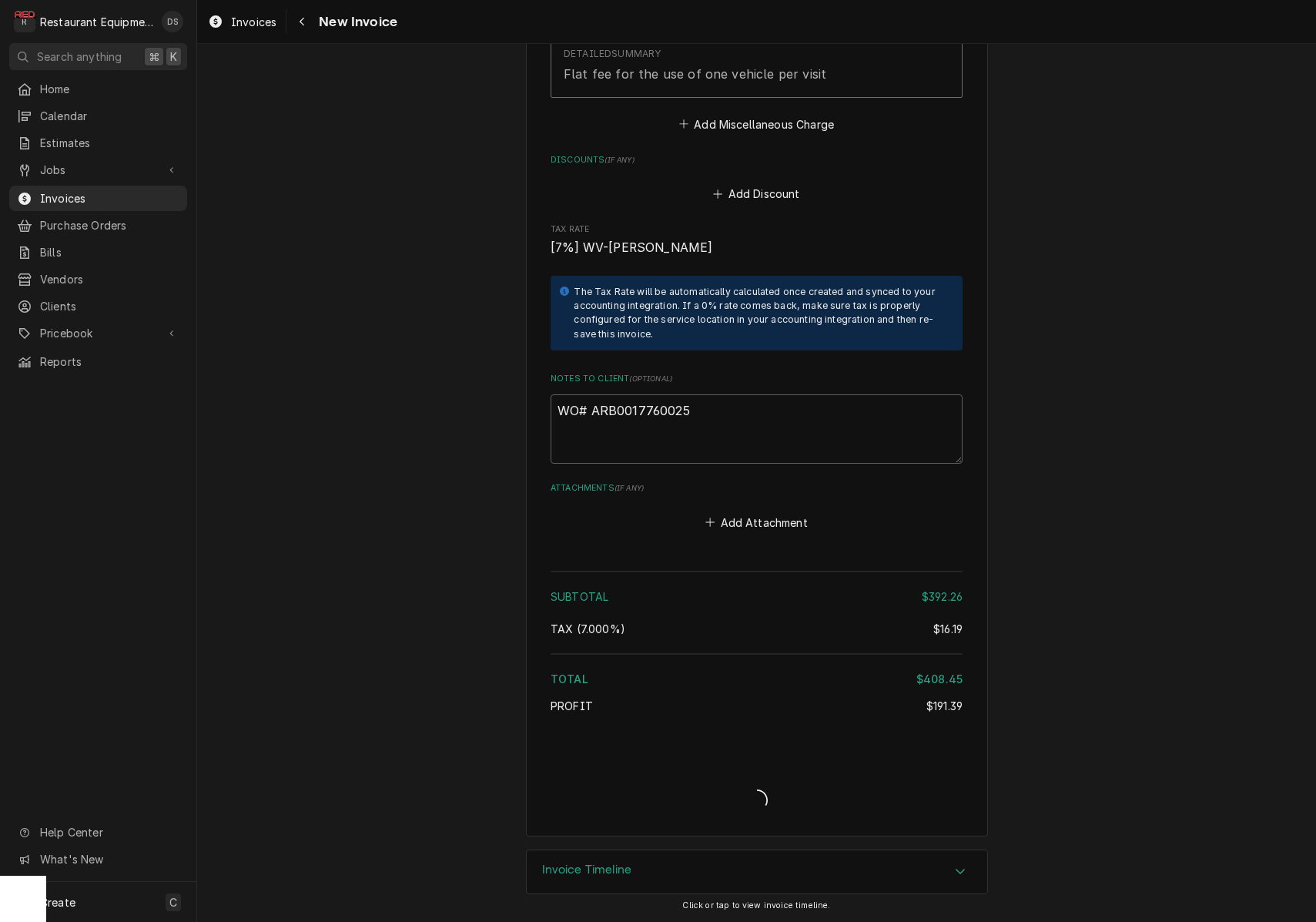
type textarea "x"
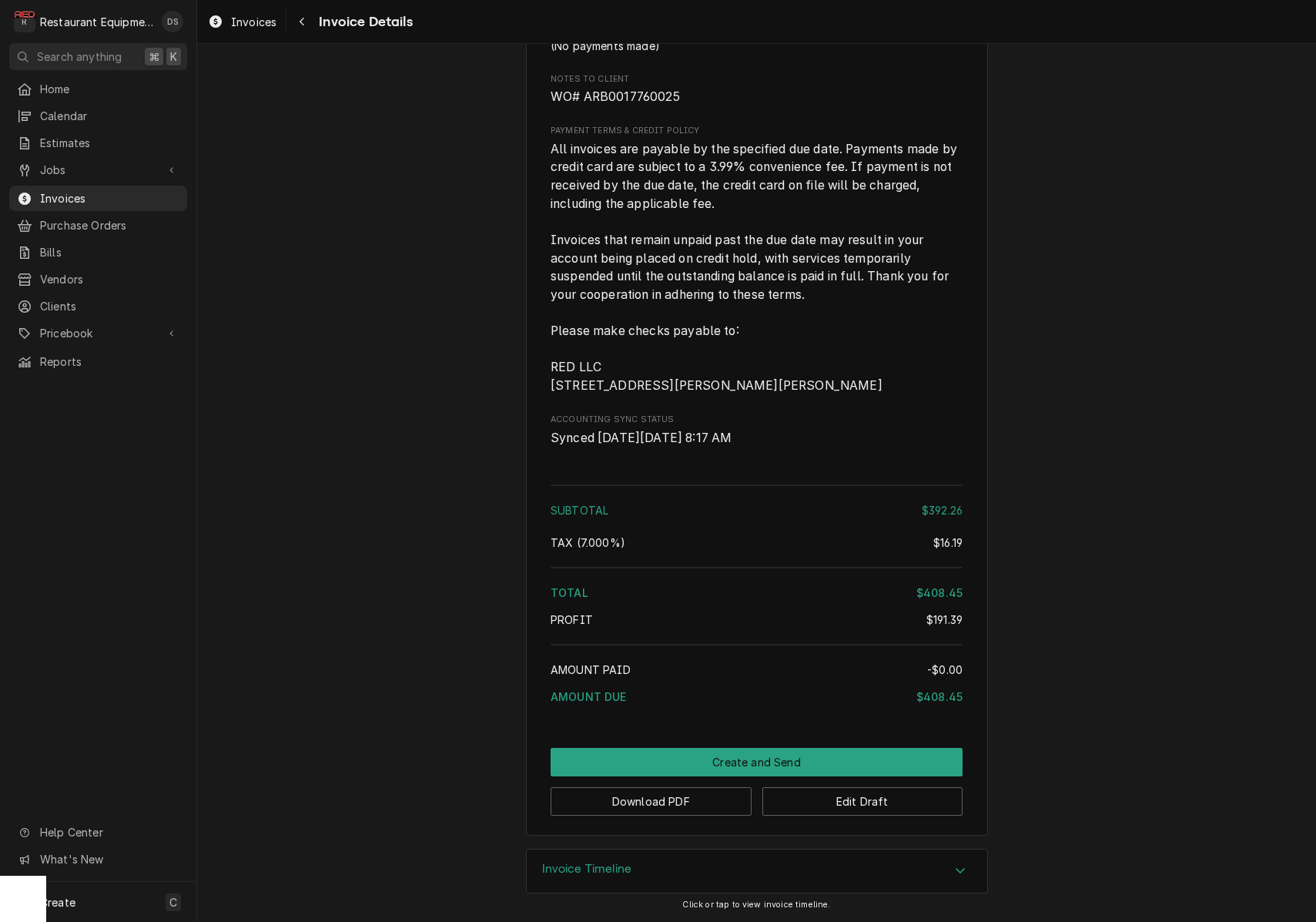
scroll to position [2457, 0]
click at [794, 753] on button "Create and Send" at bounding box center [756, 762] width 412 height 29
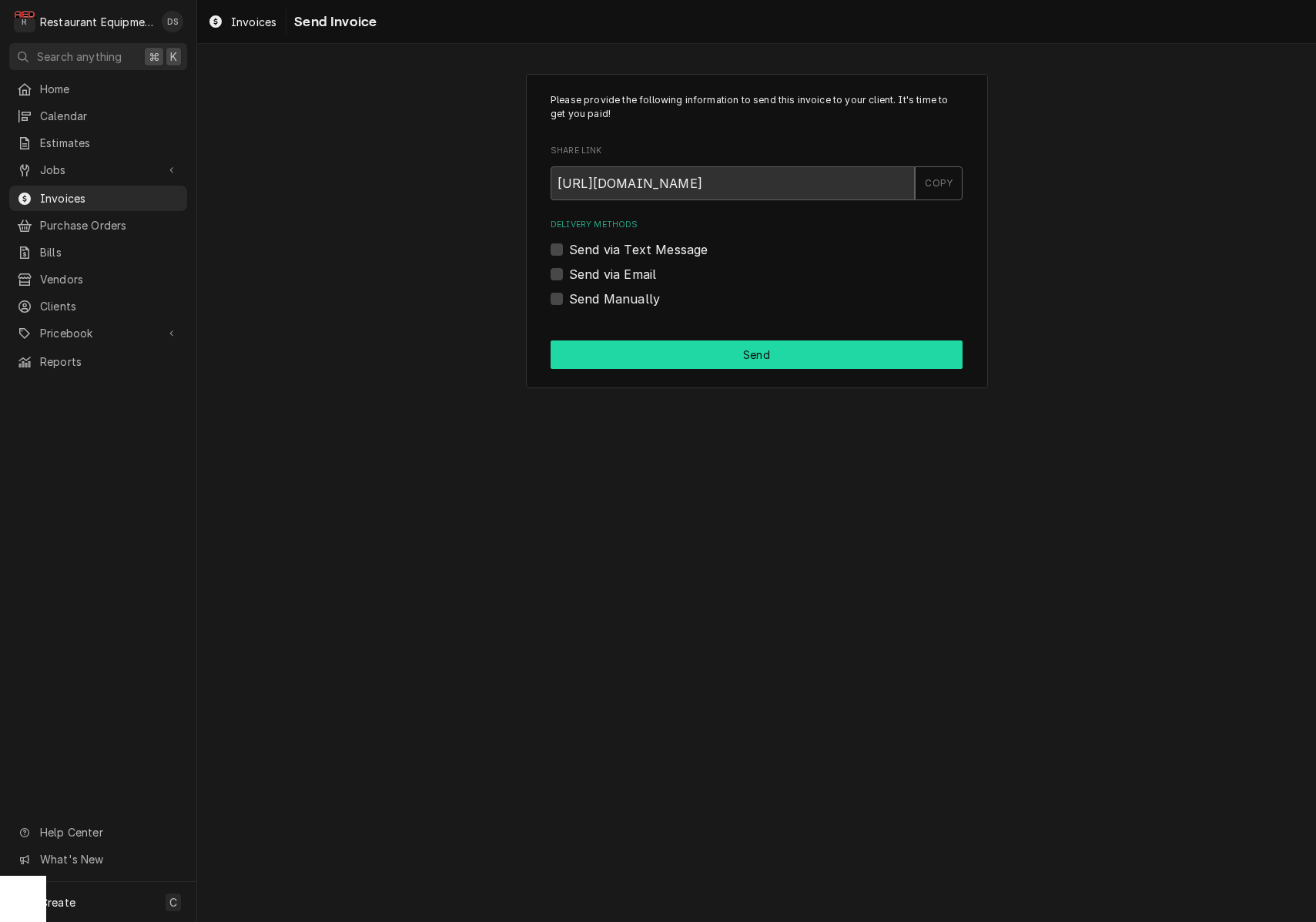
drag, startPoint x: 557, startPoint y: 295, endPoint x: 604, endPoint y: 340, distance: 65.1
click at [569, 296] on label "Send Manually" at bounding box center [614, 299] width 91 height 19
click at [569, 296] on input "Send Manually" at bounding box center [775, 307] width 412 height 34
checkbox input "true"
click at [675, 357] on button "Send" at bounding box center [756, 355] width 412 height 29
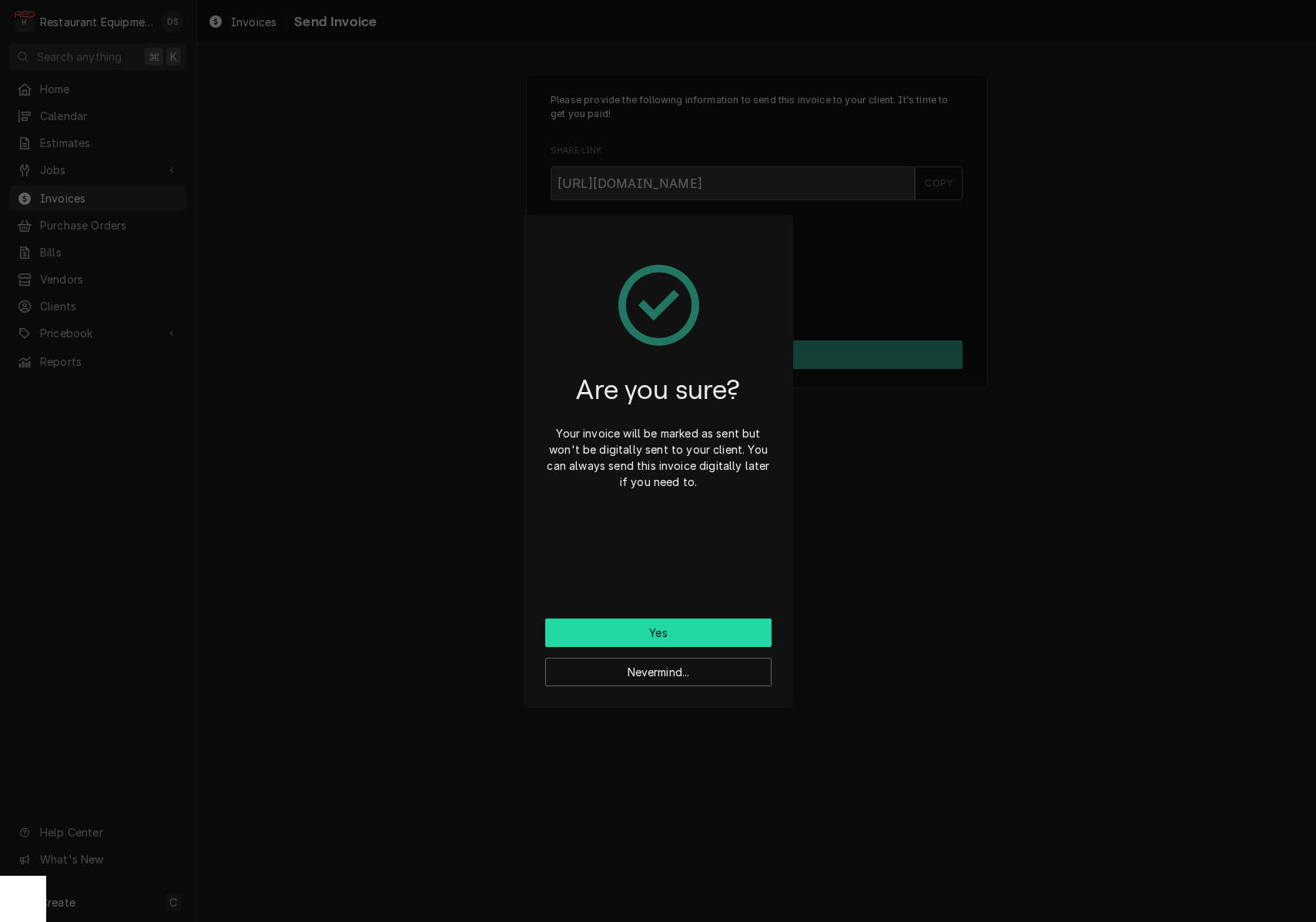
click at [690, 622] on button "Yes" at bounding box center [658, 632] width 227 height 29
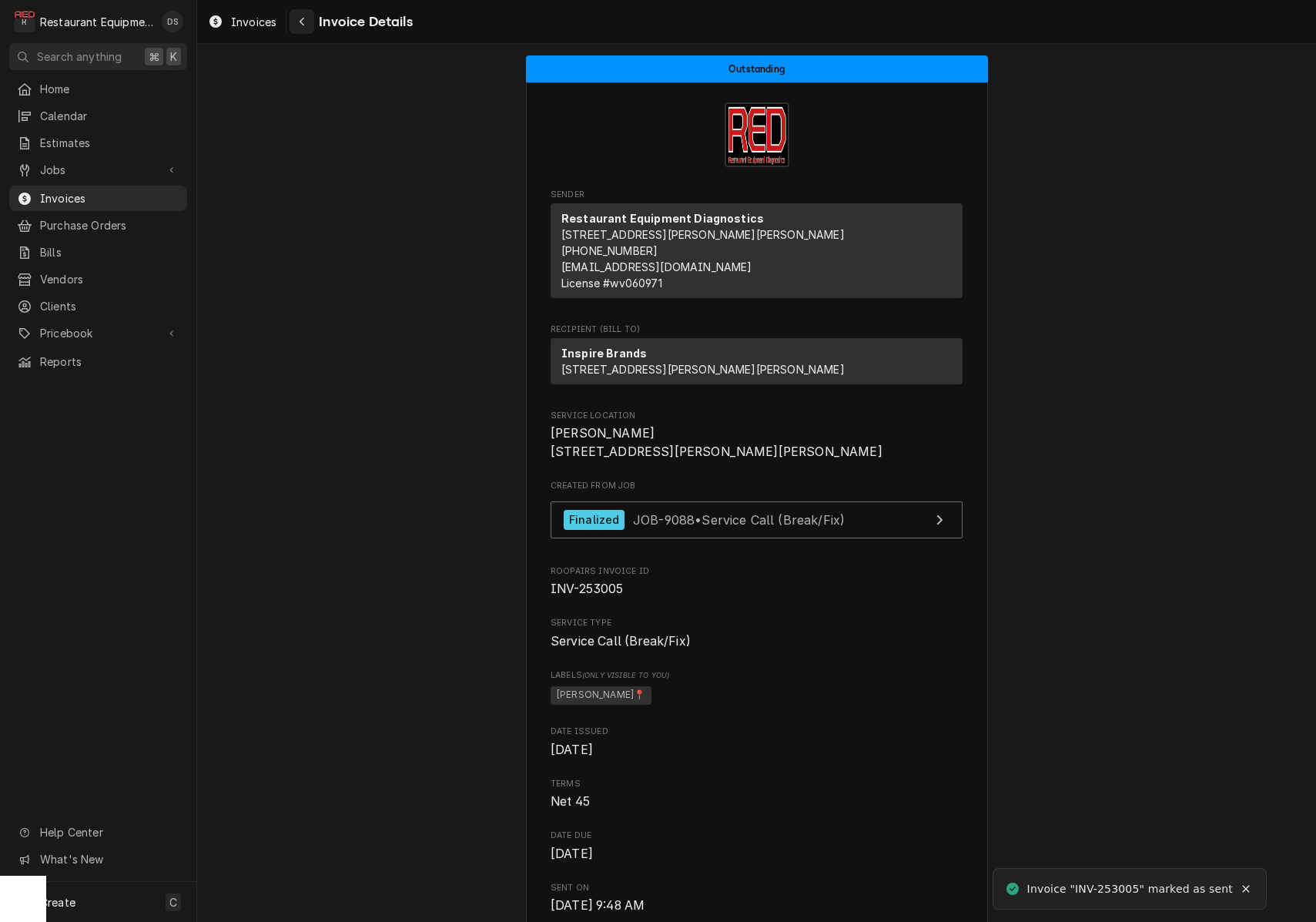
click at [303, 23] on icon "Navigate back" at bounding box center [302, 22] width 5 height 8
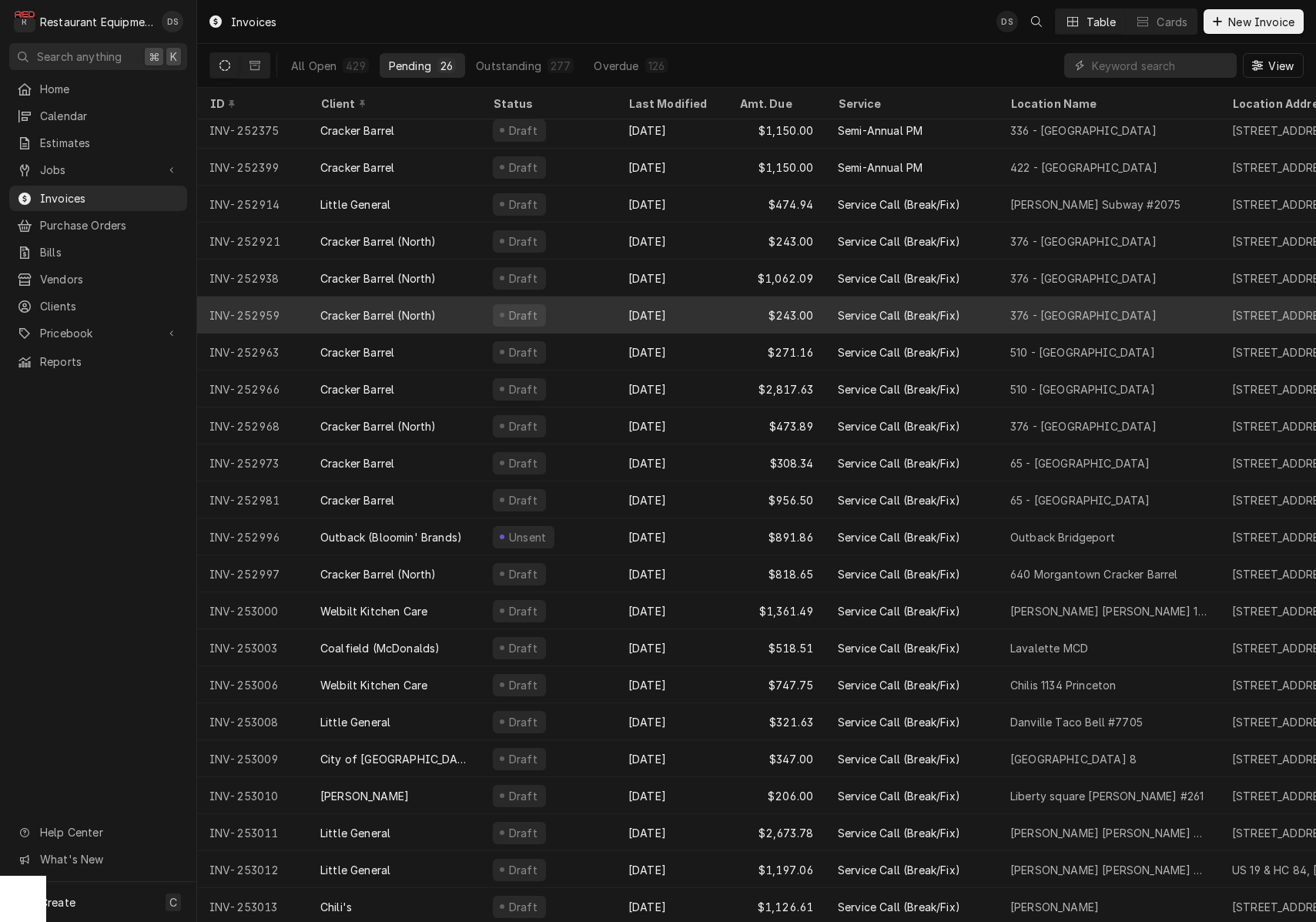
scroll to position [155, 0]
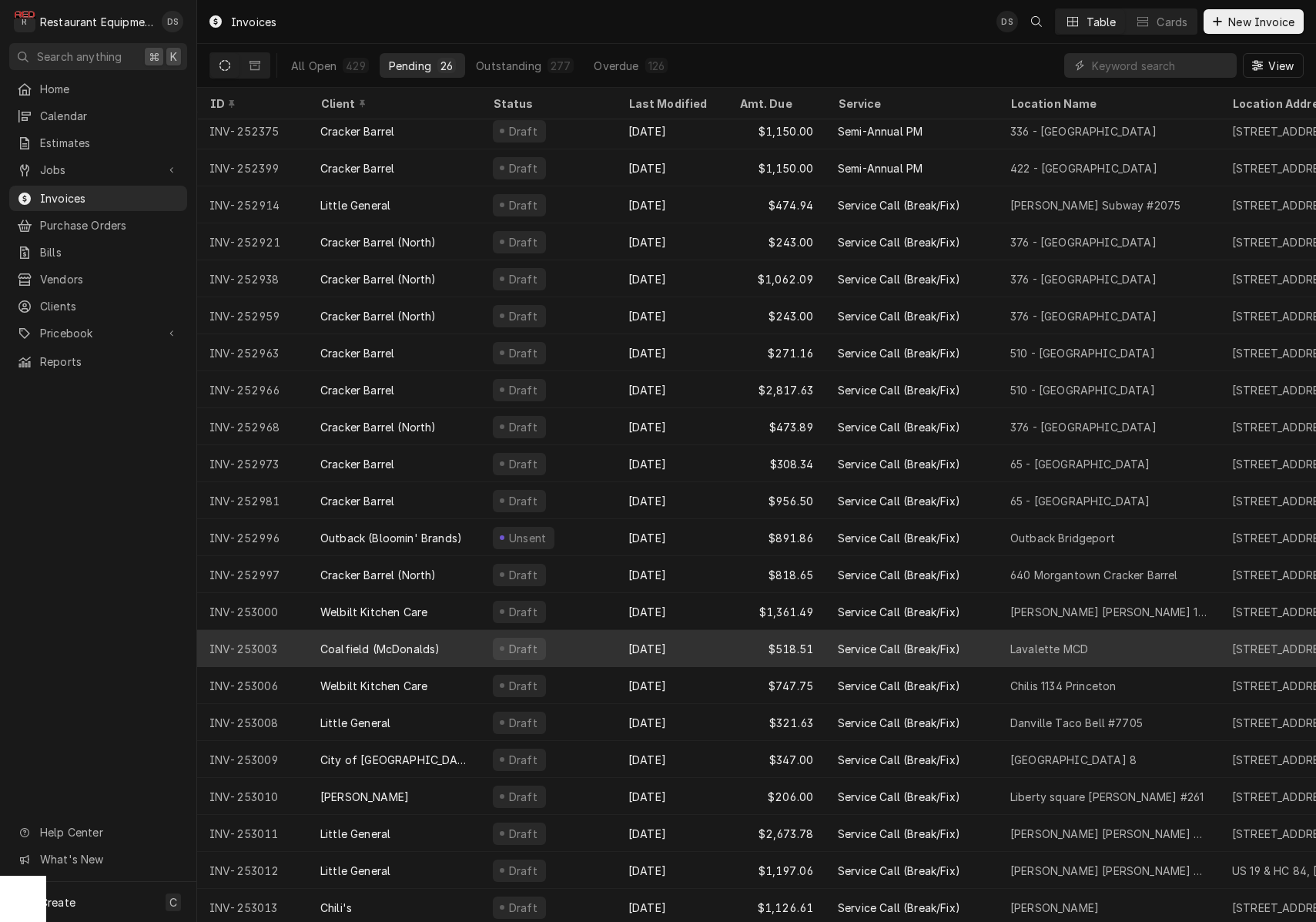
click at [567, 635] on div "Draft" at bounding box center [548, 648] width 136 height 37
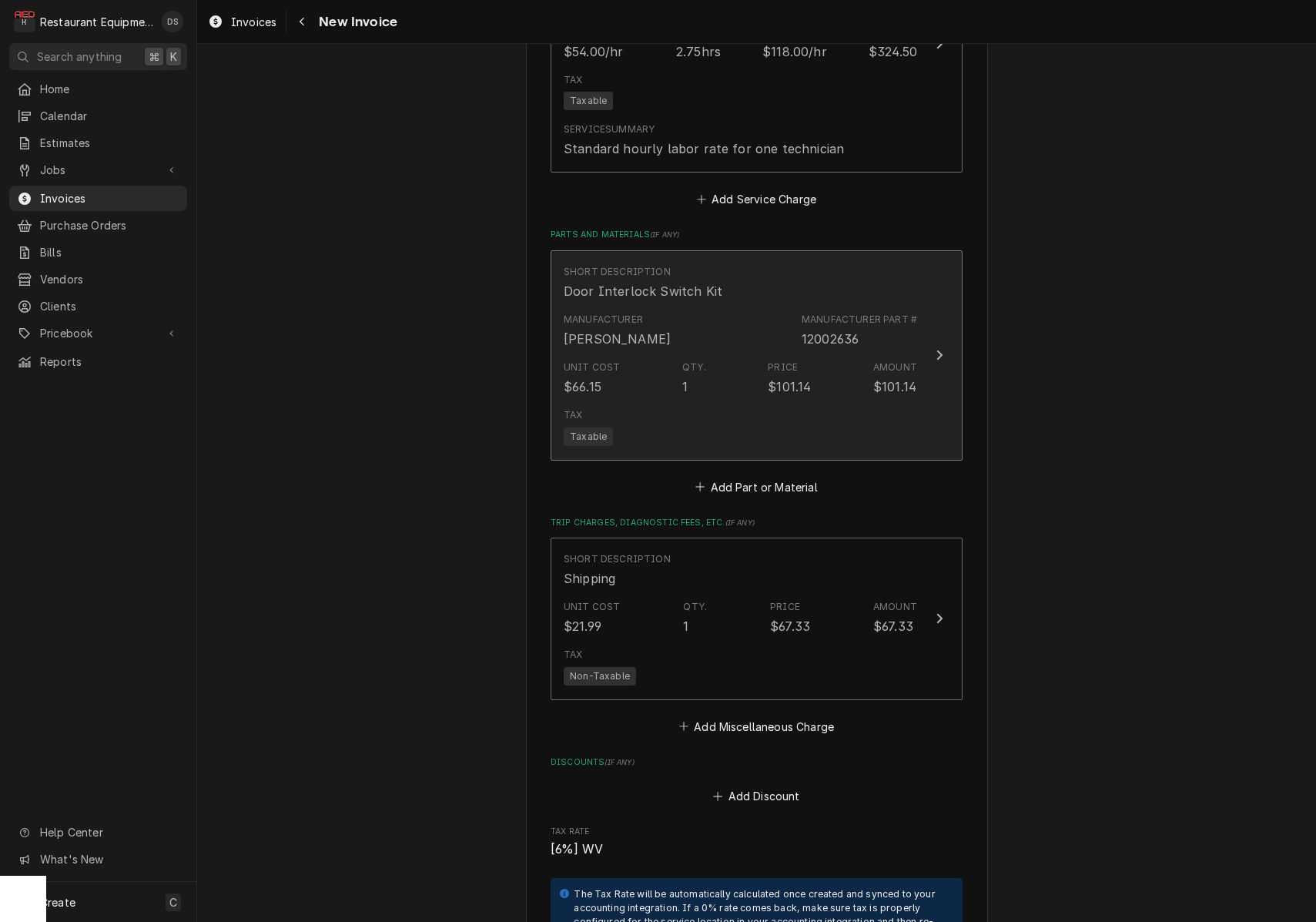
scroll to position [2615, 0]
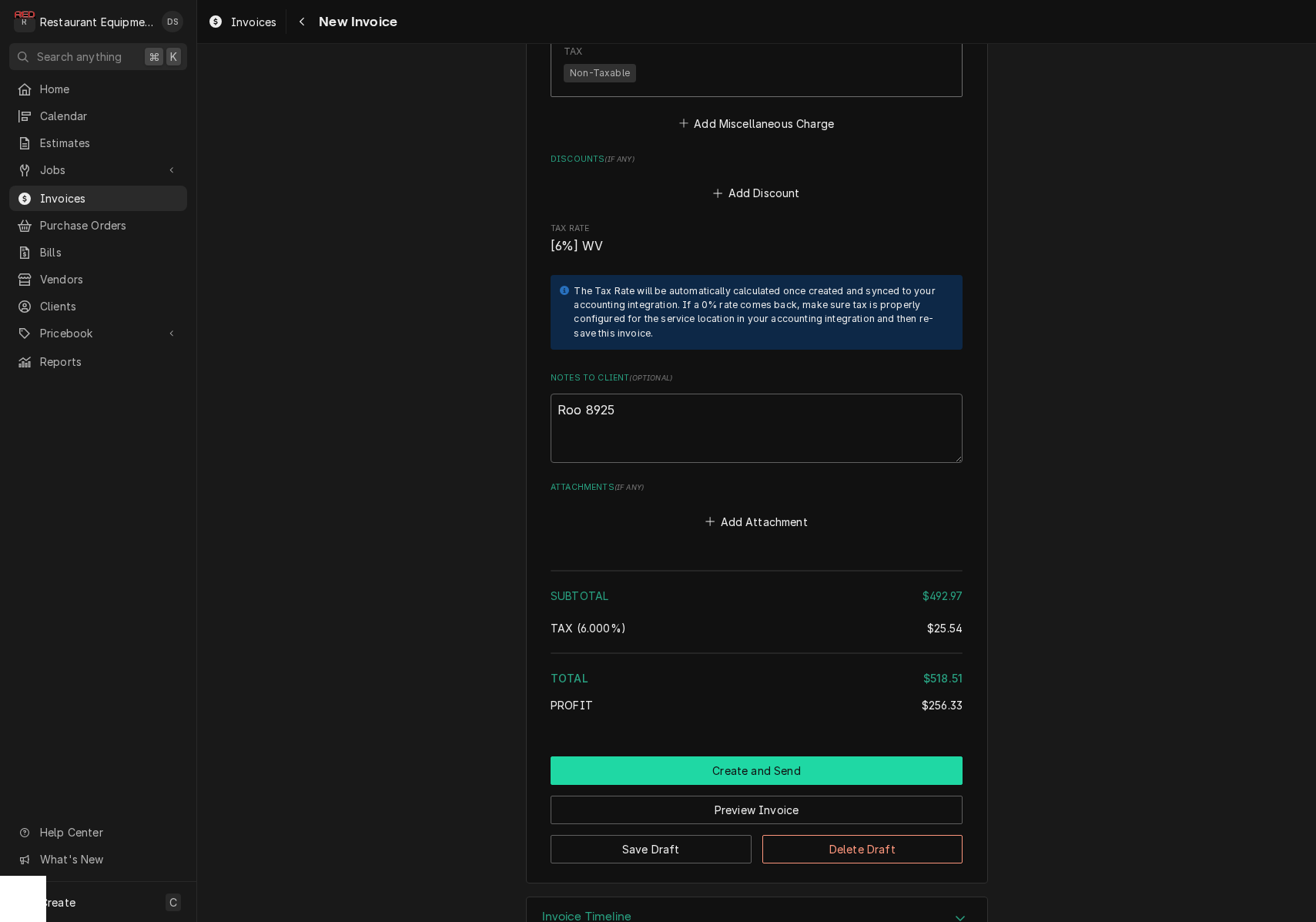
click at [726, 756] on button "Create and Send" at bounding box center [756, 770] width 412 height 29
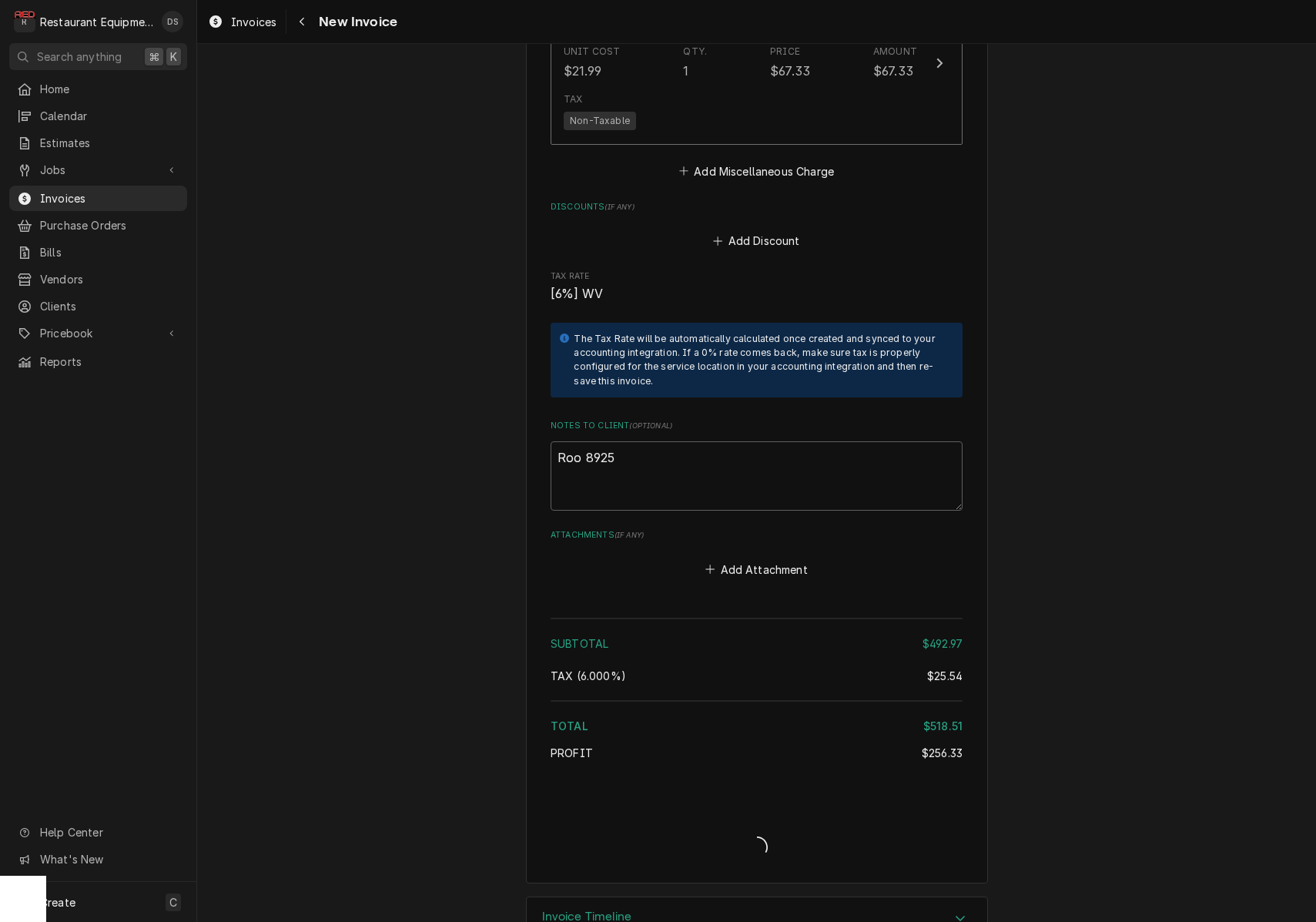
type textarea "x"
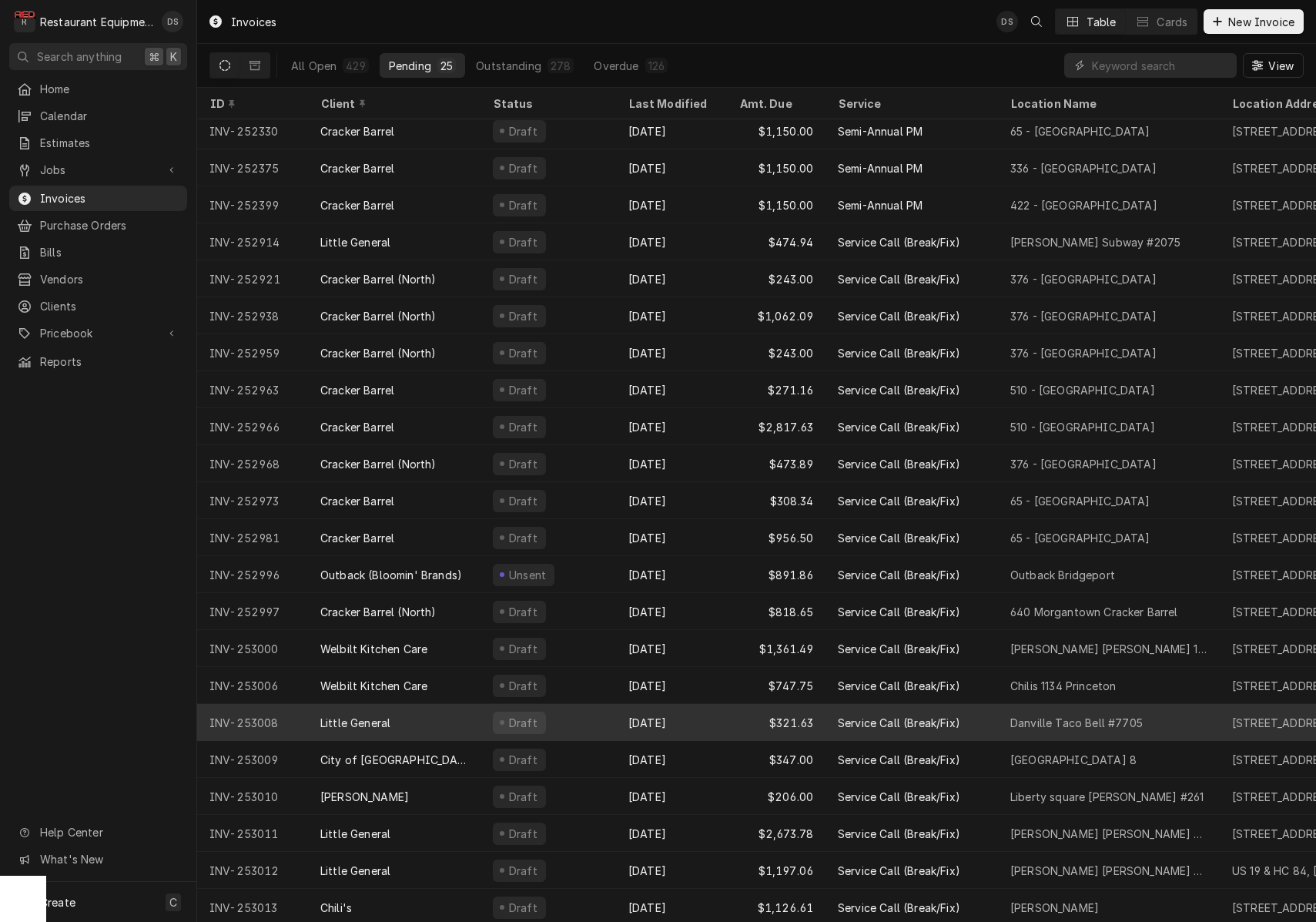
click at [575, 708] on div "Draft" at bounding box center [548, 722] width 136 height 37
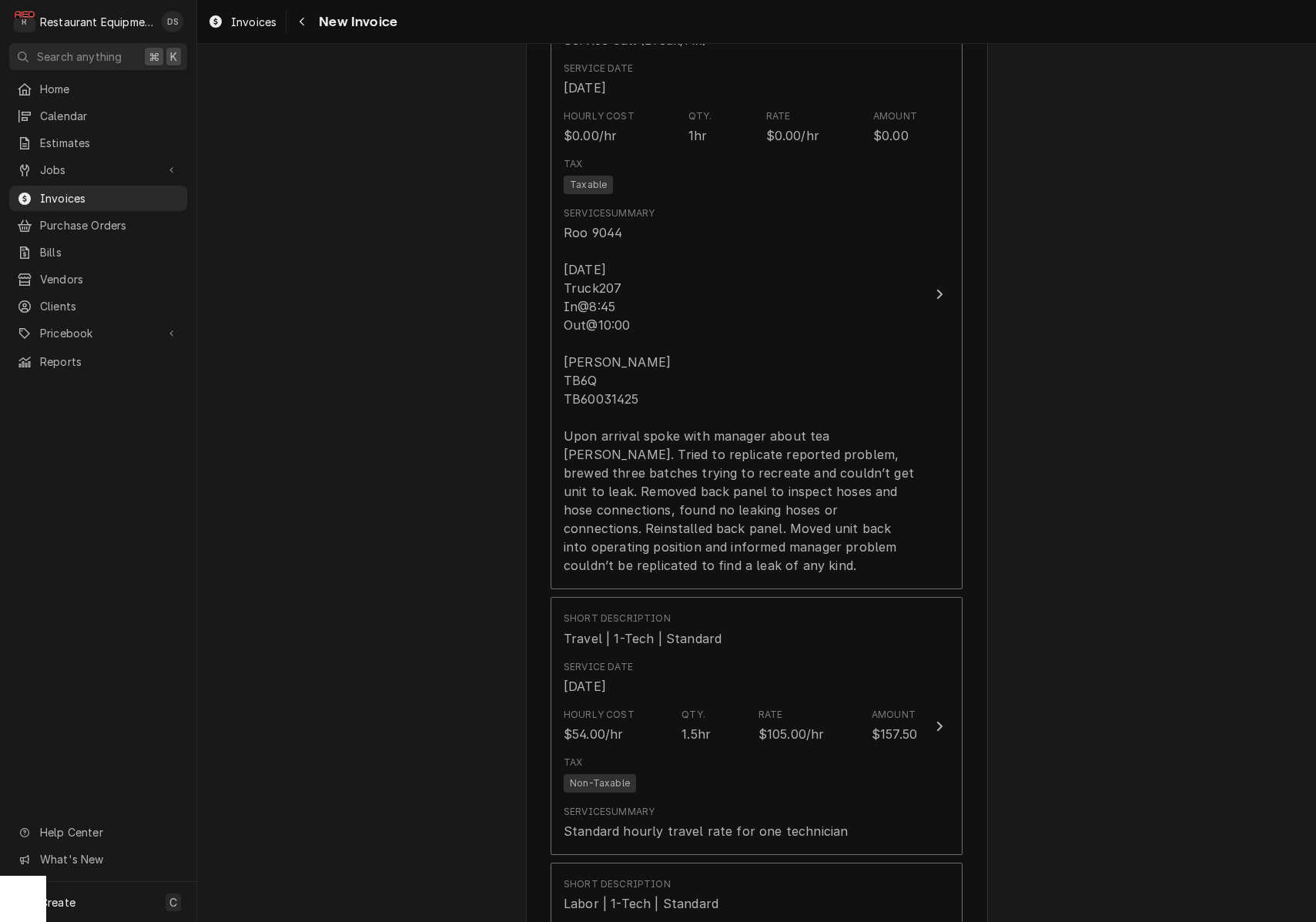
scroll to position [1088, 0]
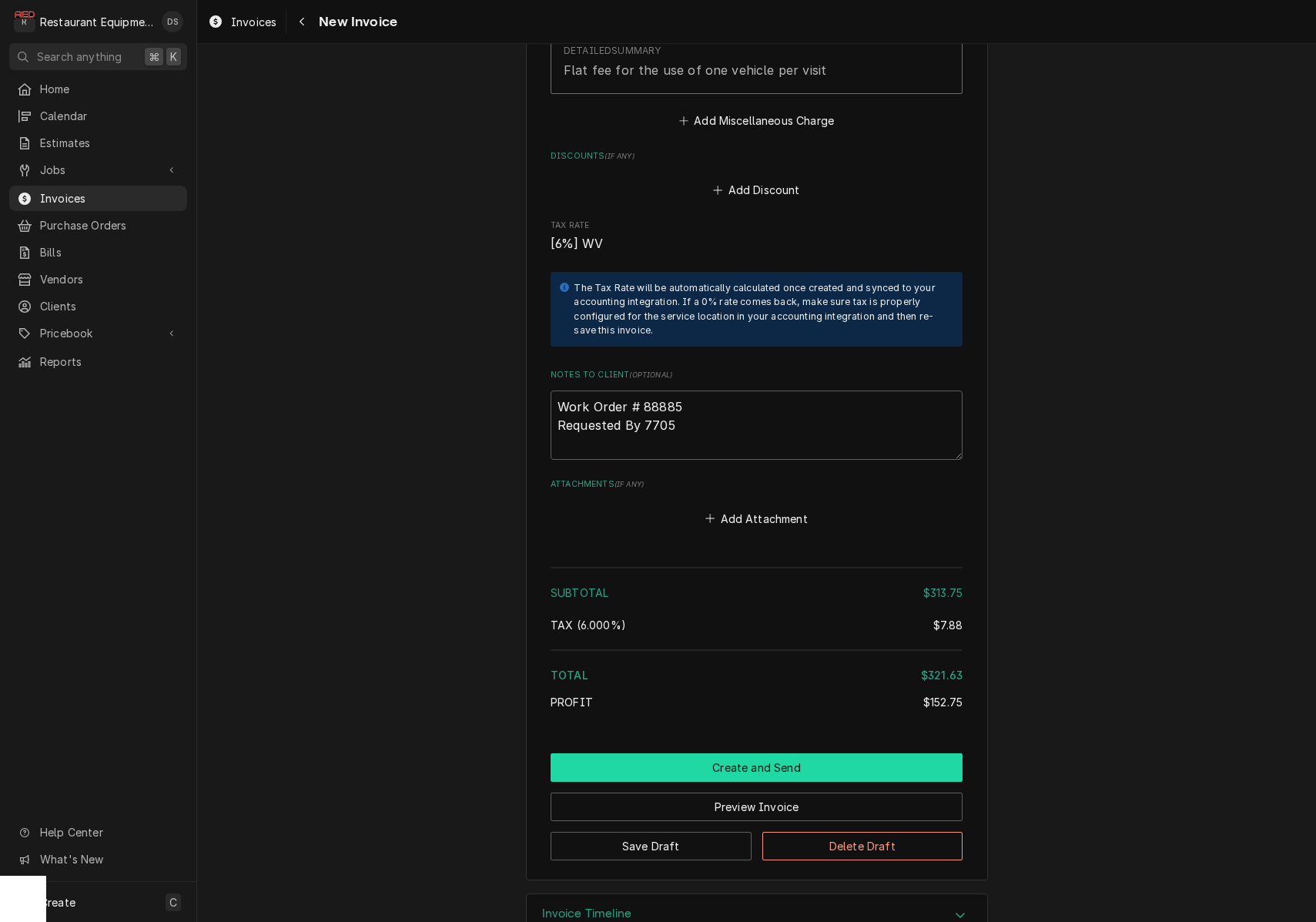
click at [760, 753] on button "Create and Send" at bounding box center [756, 767] width 412 height 29
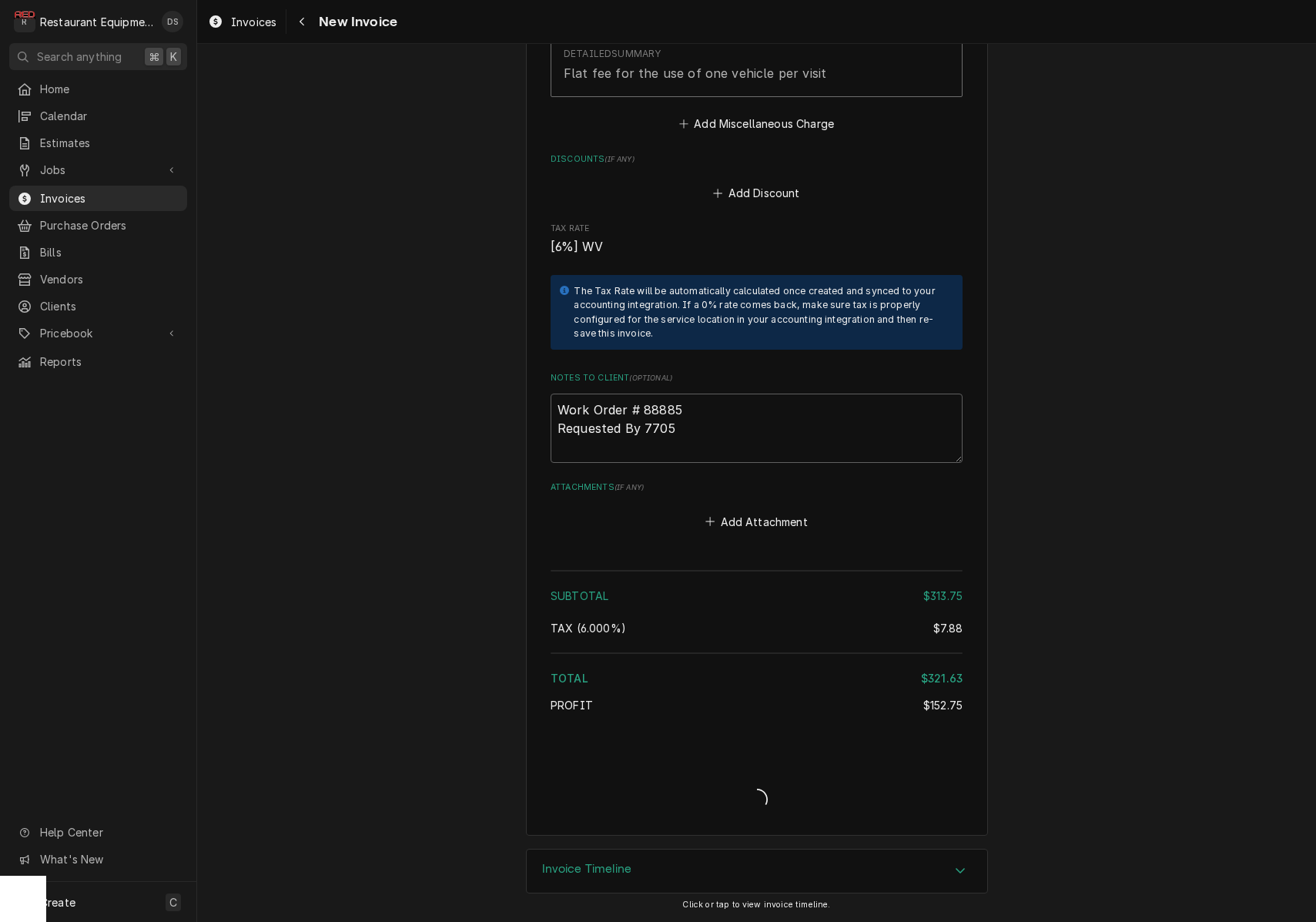
scroll to position [2424, 0]
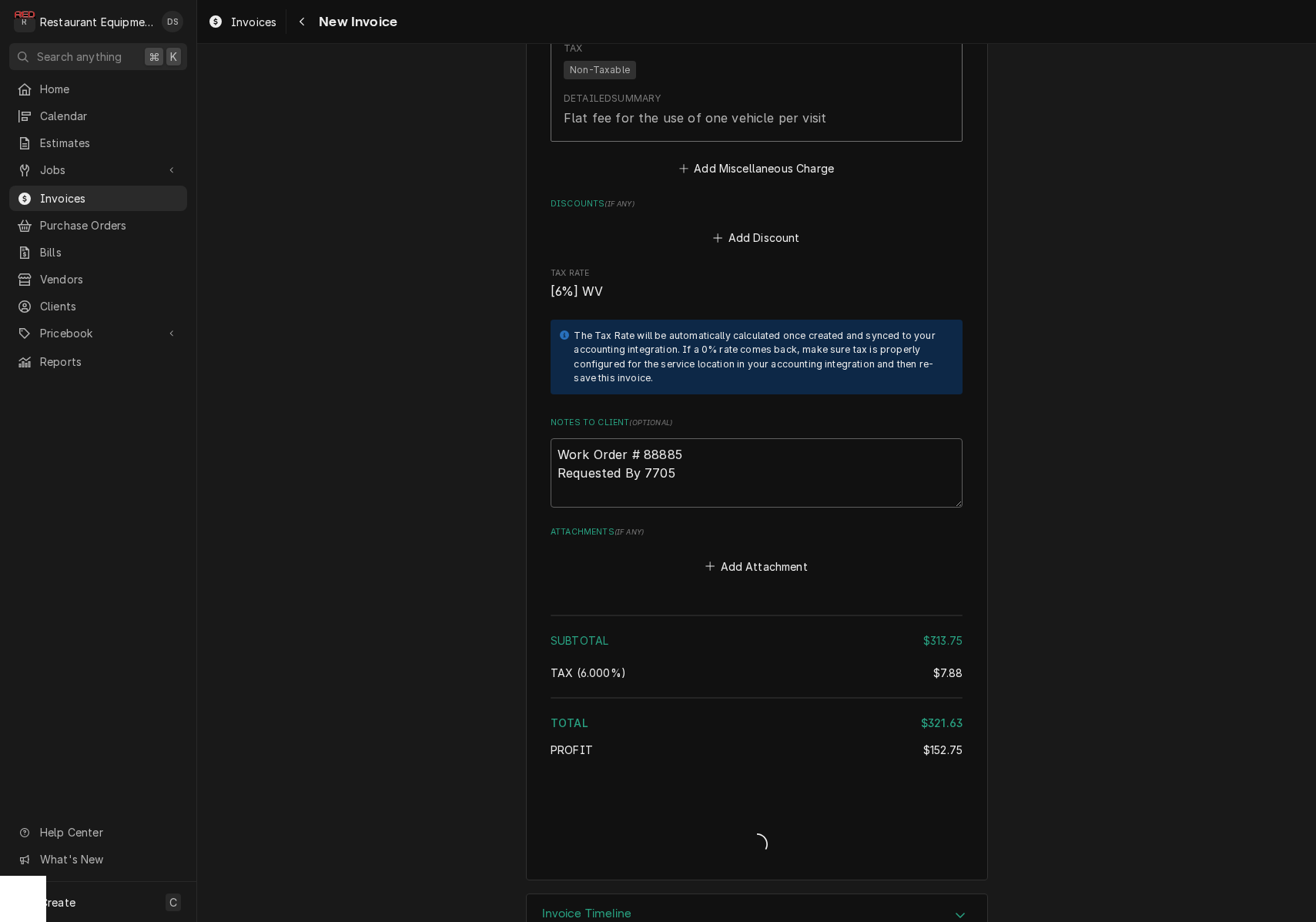
type textarea "x"
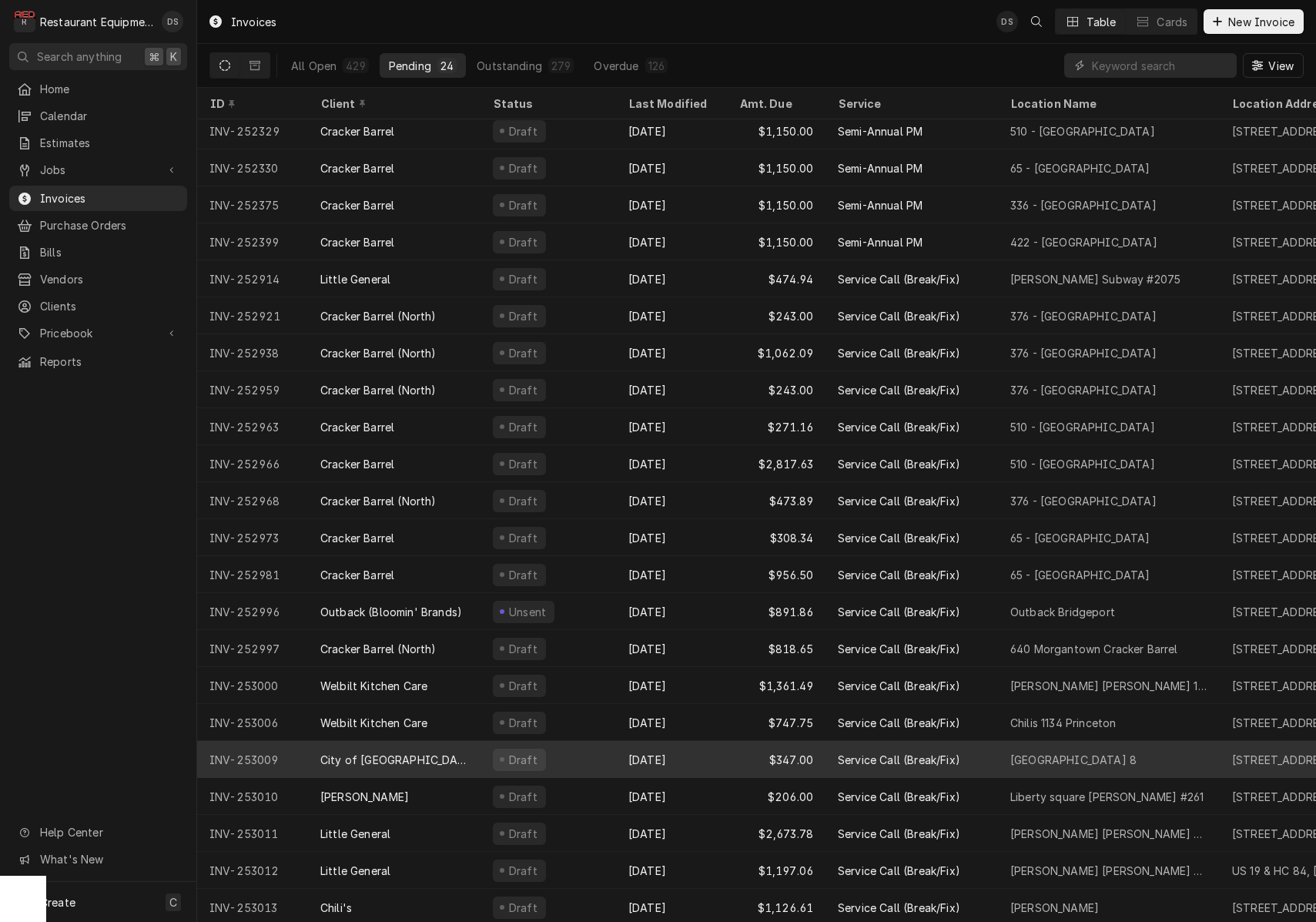
click at [664, 755] on div "Oct 2" at bounding box center [671, 759] width 111 height 37
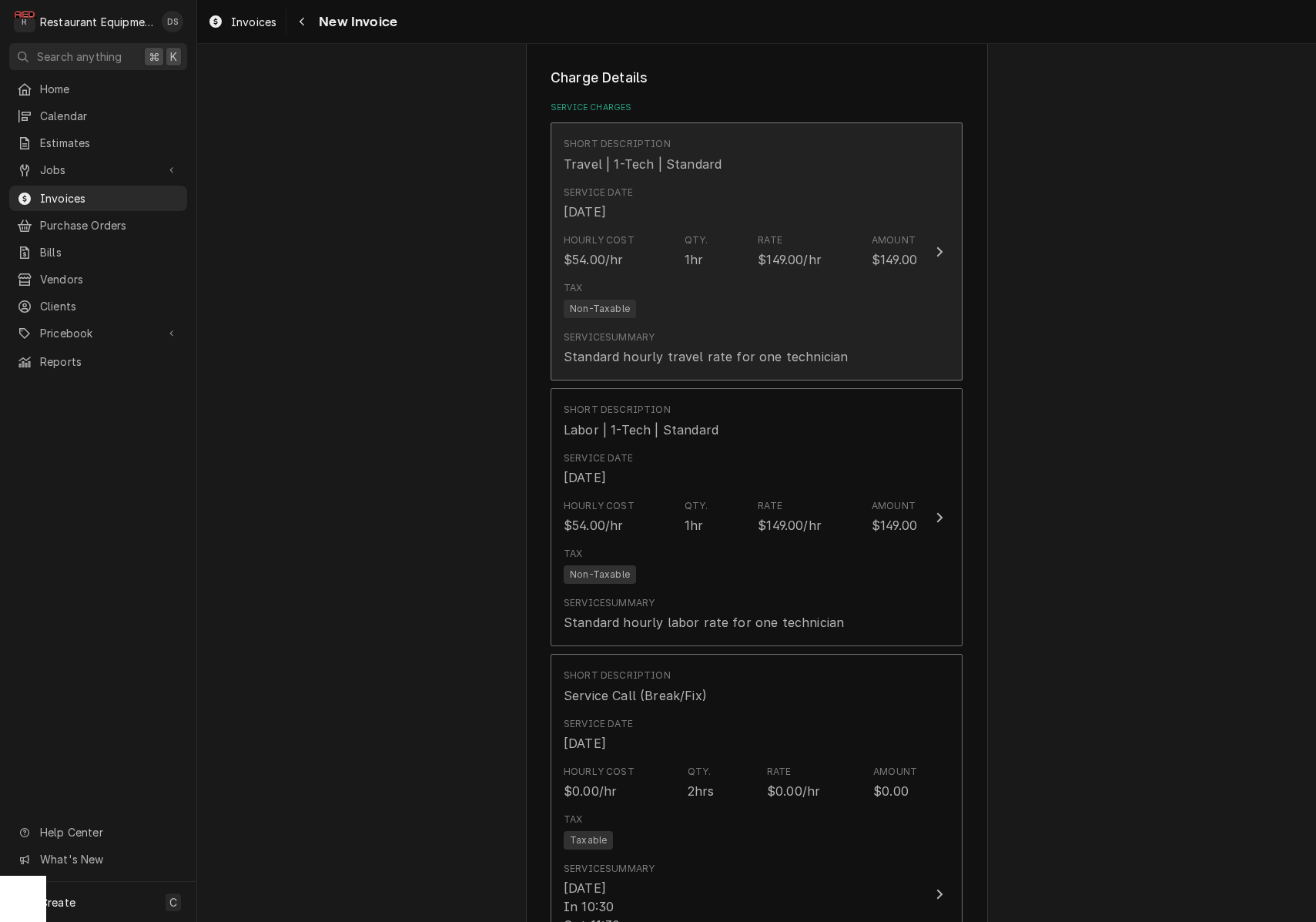
scroll to position [0, 1]
click at [794, 282] on div "Tax Non-Taxable" at bounding box center [741, 299] width 353 height 49
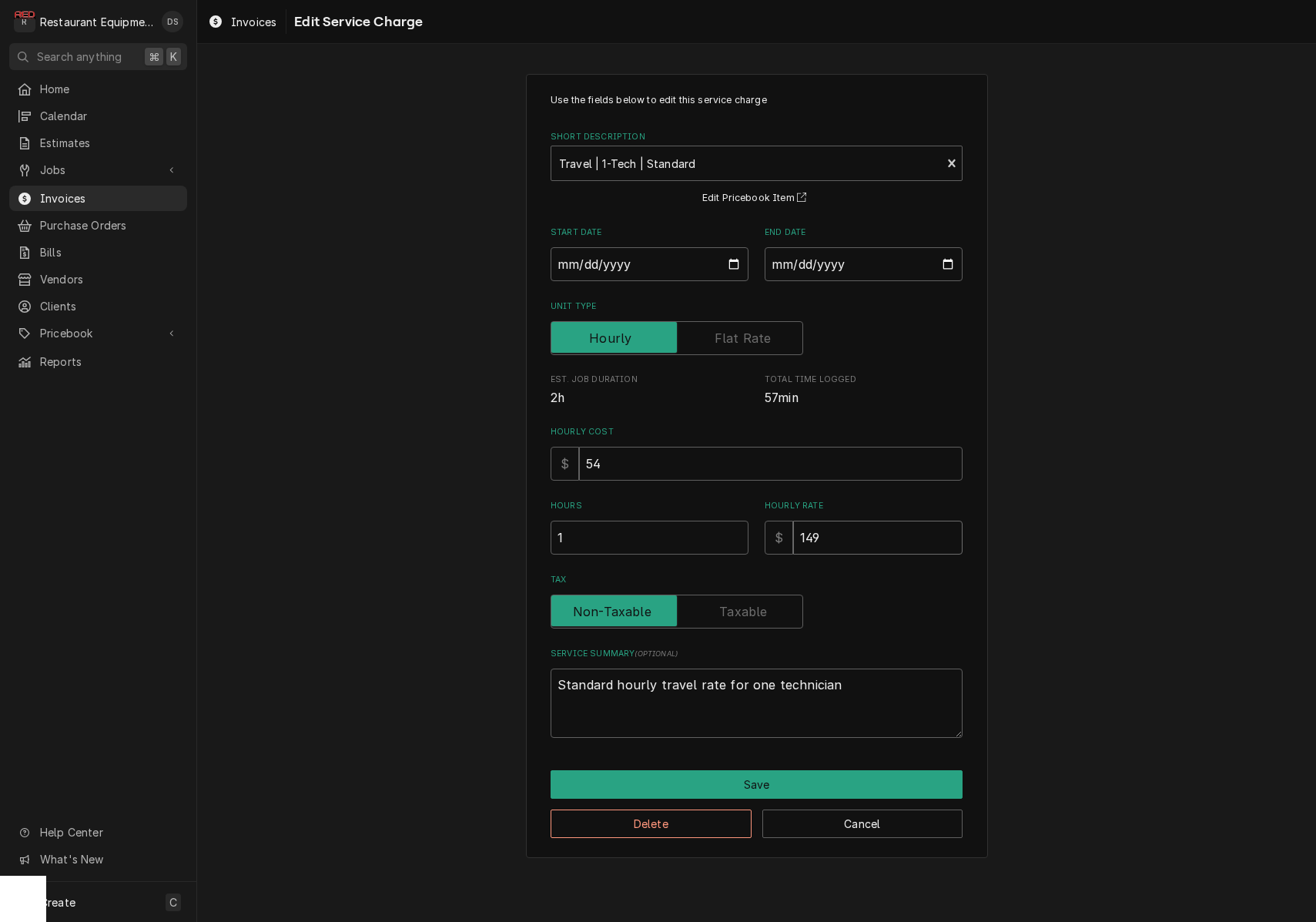
drag, startPoint x: 847, startPoint y: 540, endPoint x: 705, endPoint y: 517, distance: 143.9
click at [713, 521] on div "Hours 1 Hourly Rate $ 149" at bounding box center [756, 527] width 412 height 55
type textarea "x"
type input "1"
type textarea "x"
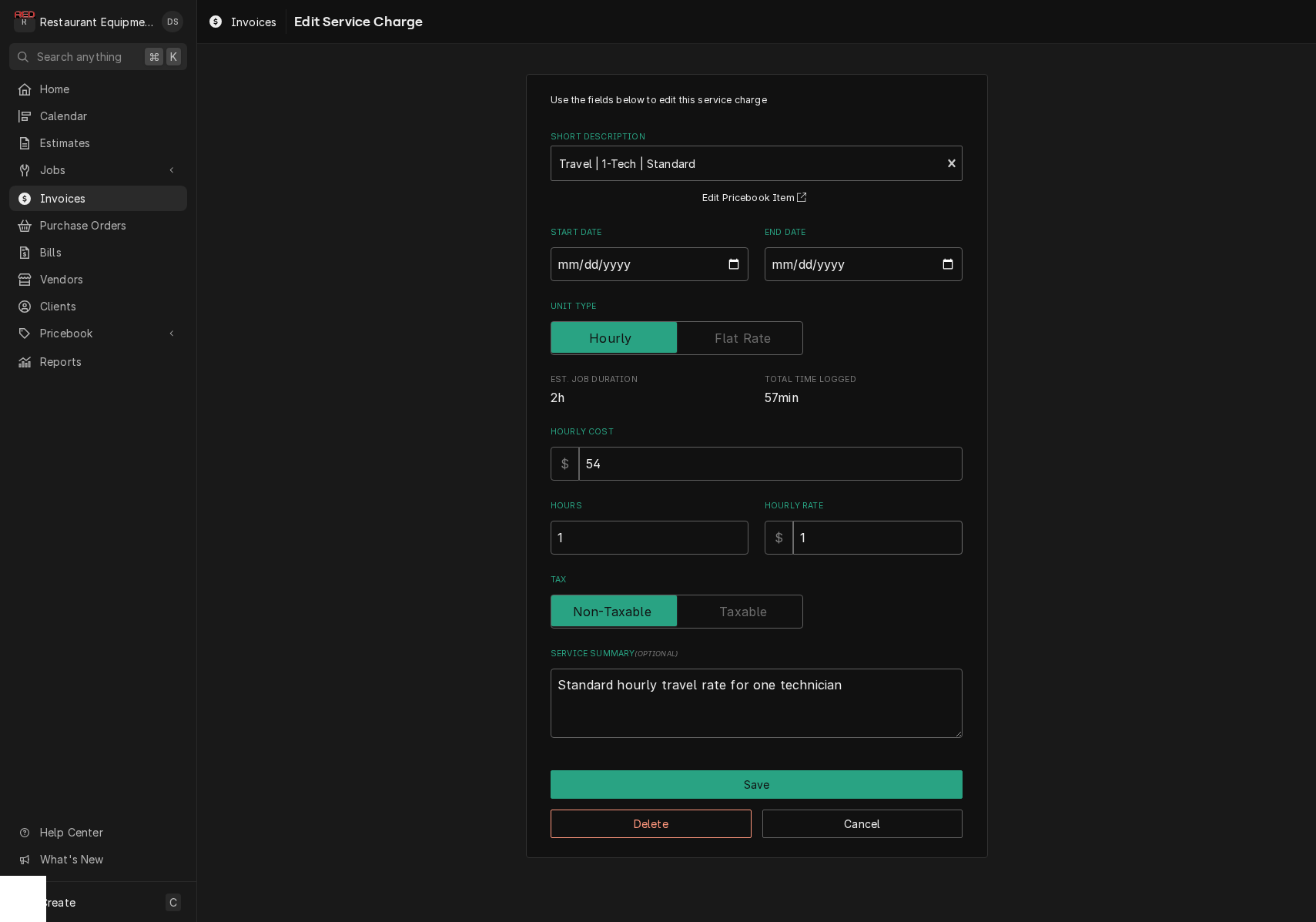
type input "12"
type textarea "x"
type input "125"
click at [783, 775] on button "Save" at bounding box center [756, 784] width 412 height 29
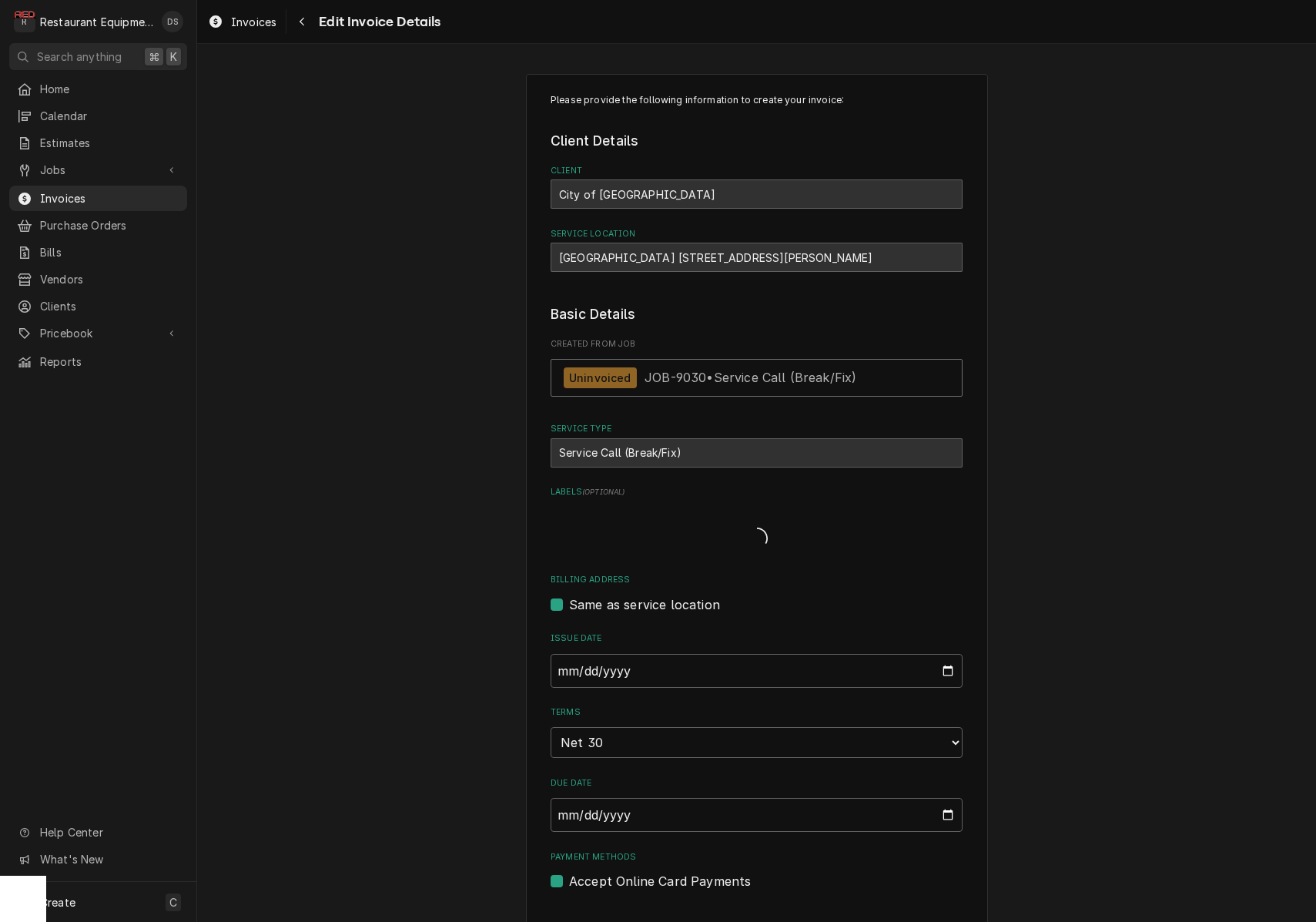
scroll to position [837, 0]
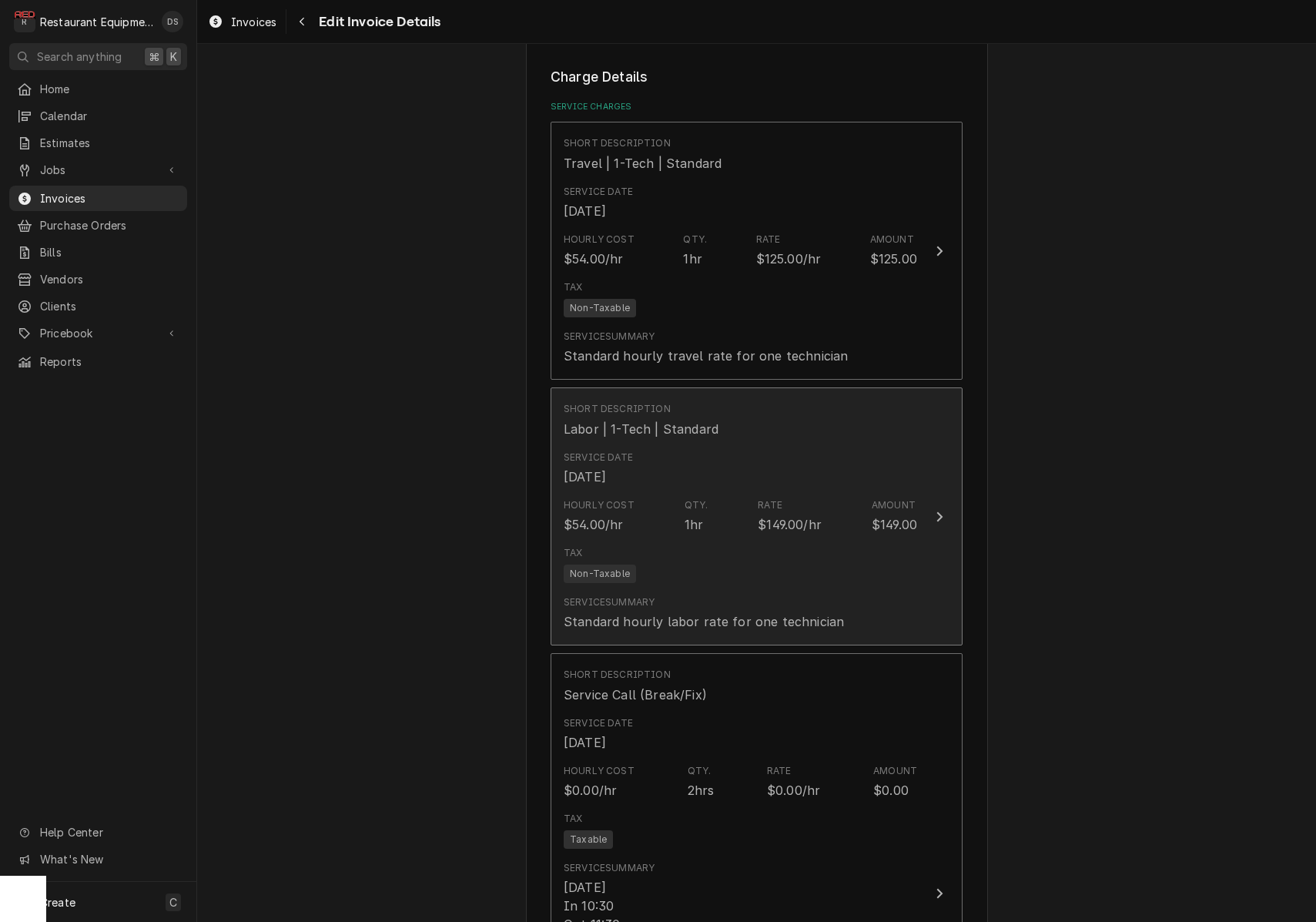
click at [846, 562] on div "Tax Non-Taxable" at bounding box center [741, 564] width 353 height 49
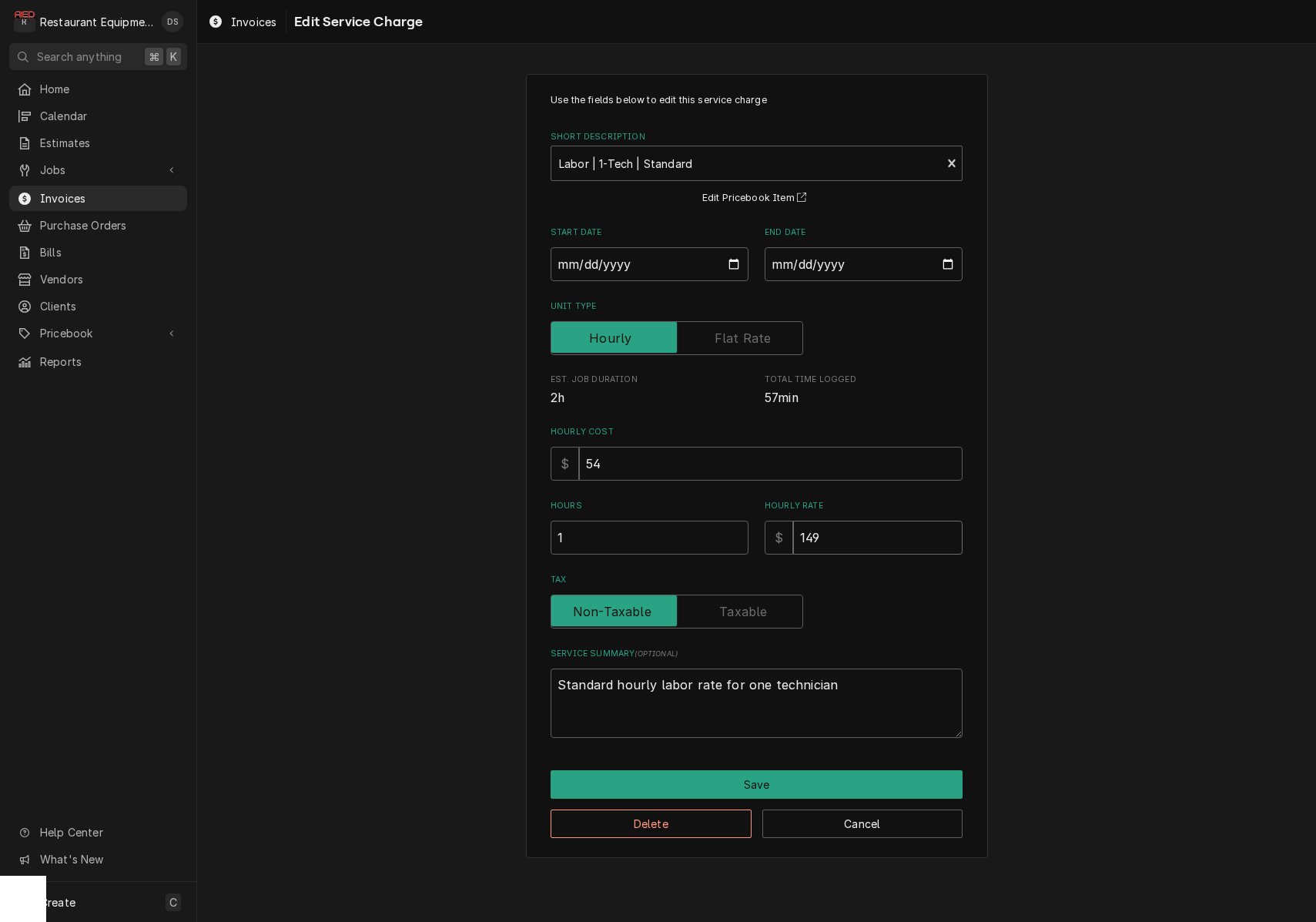
drag, startPoint x: 854, startPoint y: 540, endPoint x: 714, endPoint y: 518, distance: 141.7
click at [726, 521] on div "Hours 1 Hourly Rate $ 149" at bounding box center [756, 527] width 412 height 55
type textarea "x"
type input "1"
type textarea "x"
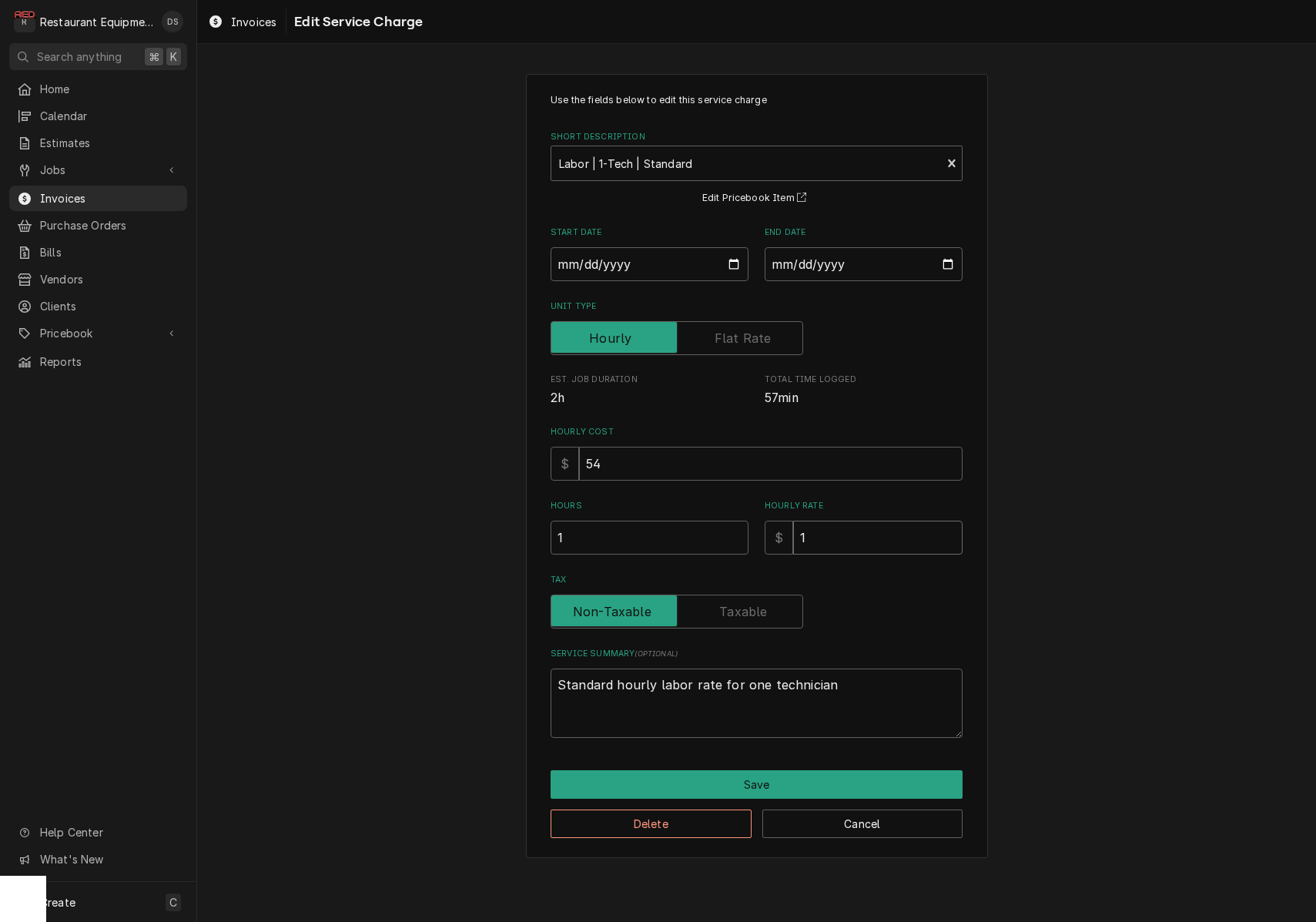
type input "12"
type textarea "x"
type input "125"
click at [767, 770] on button "Save" at bounding box center [756, 784] width 412 height 29
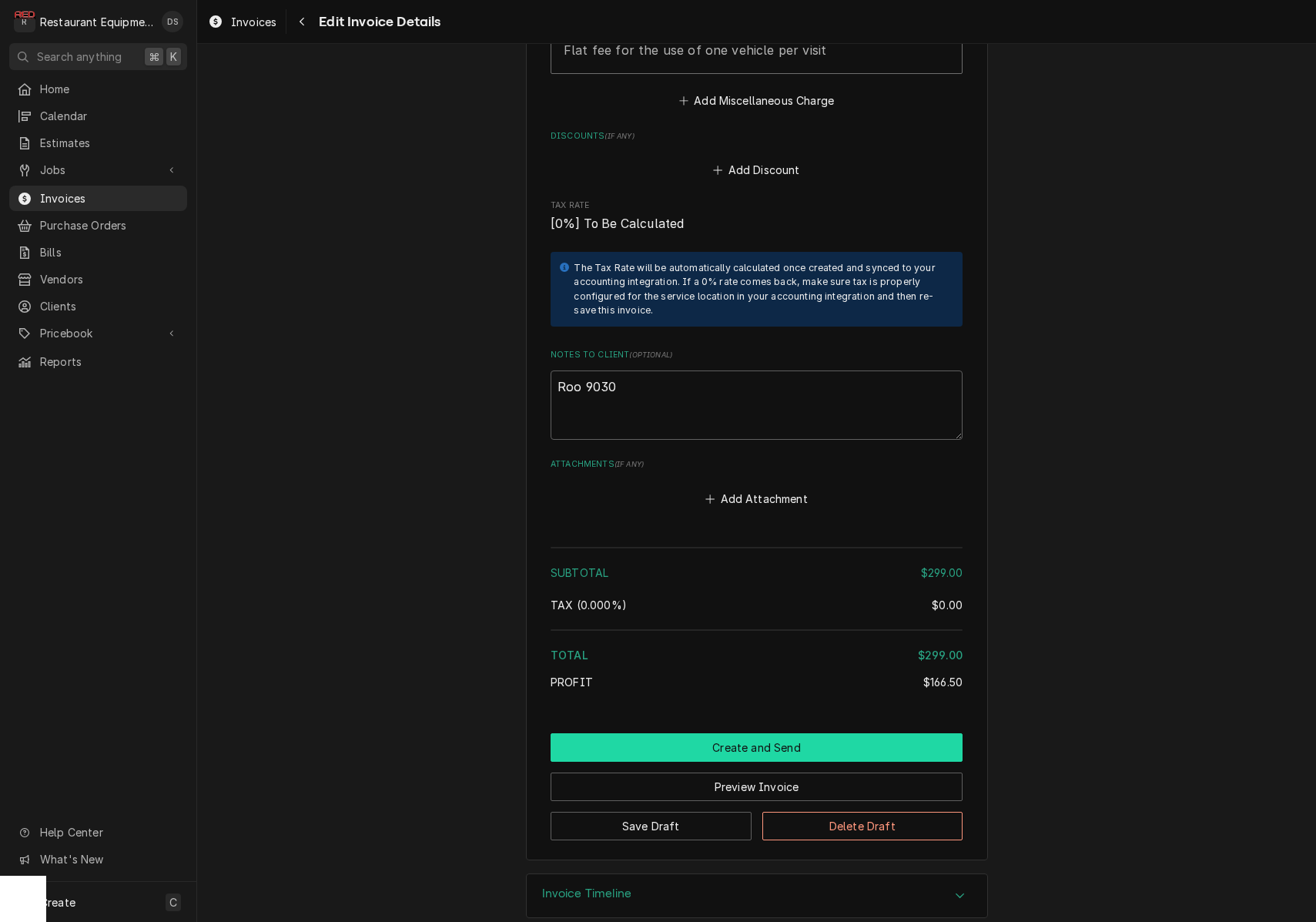
scroll to position [2254, 0]
click at [781, 734] on button "Create and Send" at bounding box center [756, 748] width 412 height 29
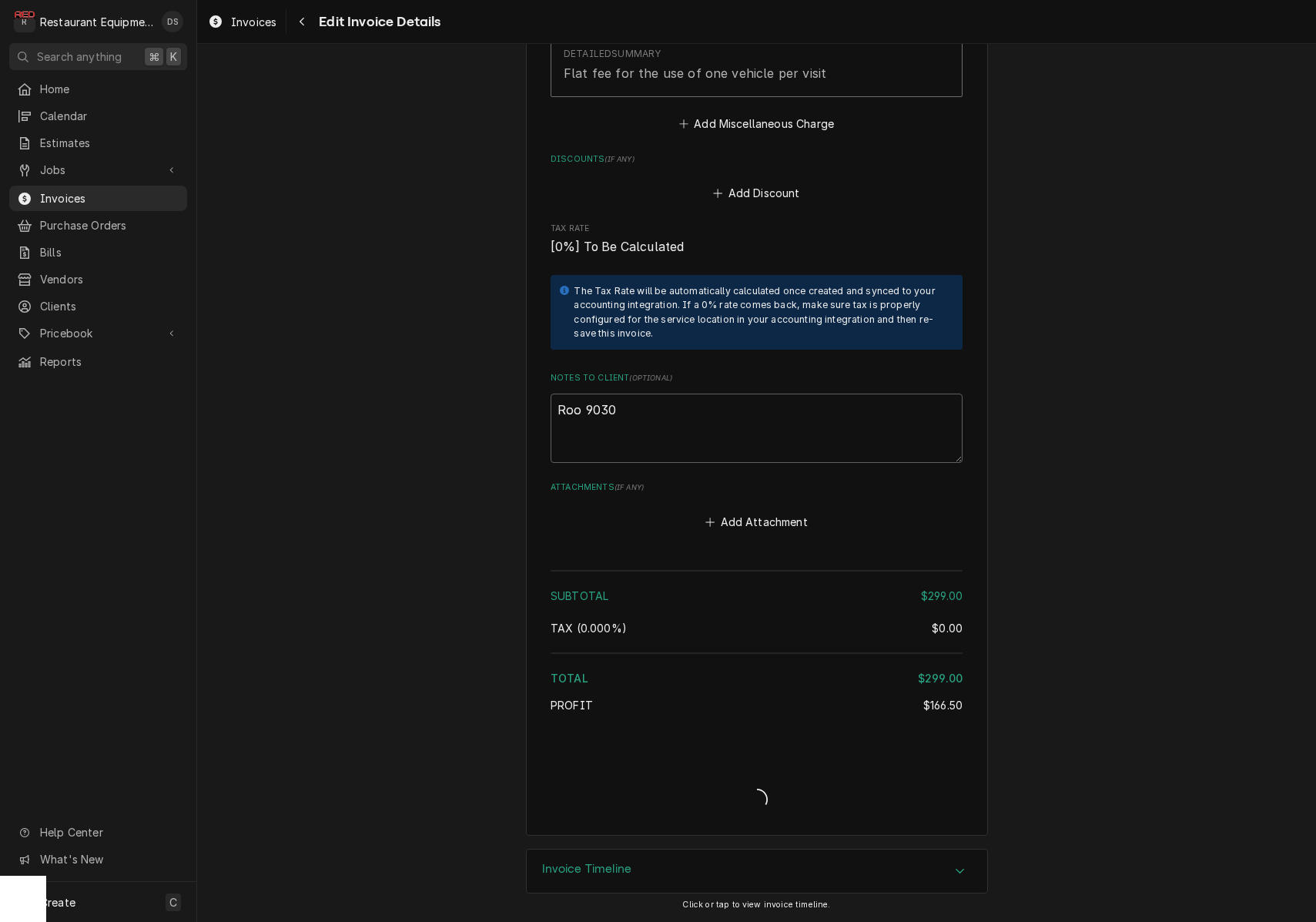
scroll to position [2206, 0]
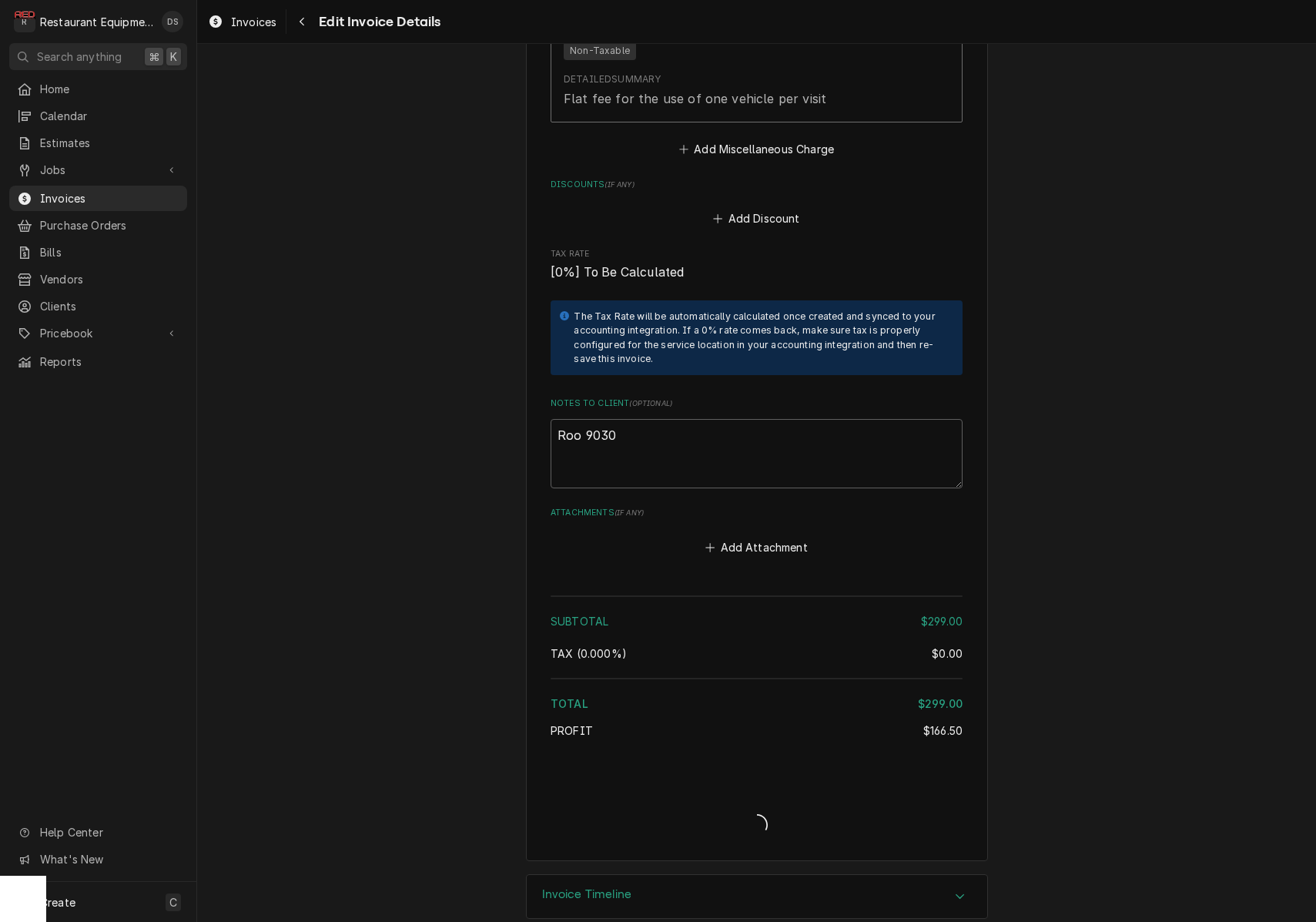
type textarea "x"
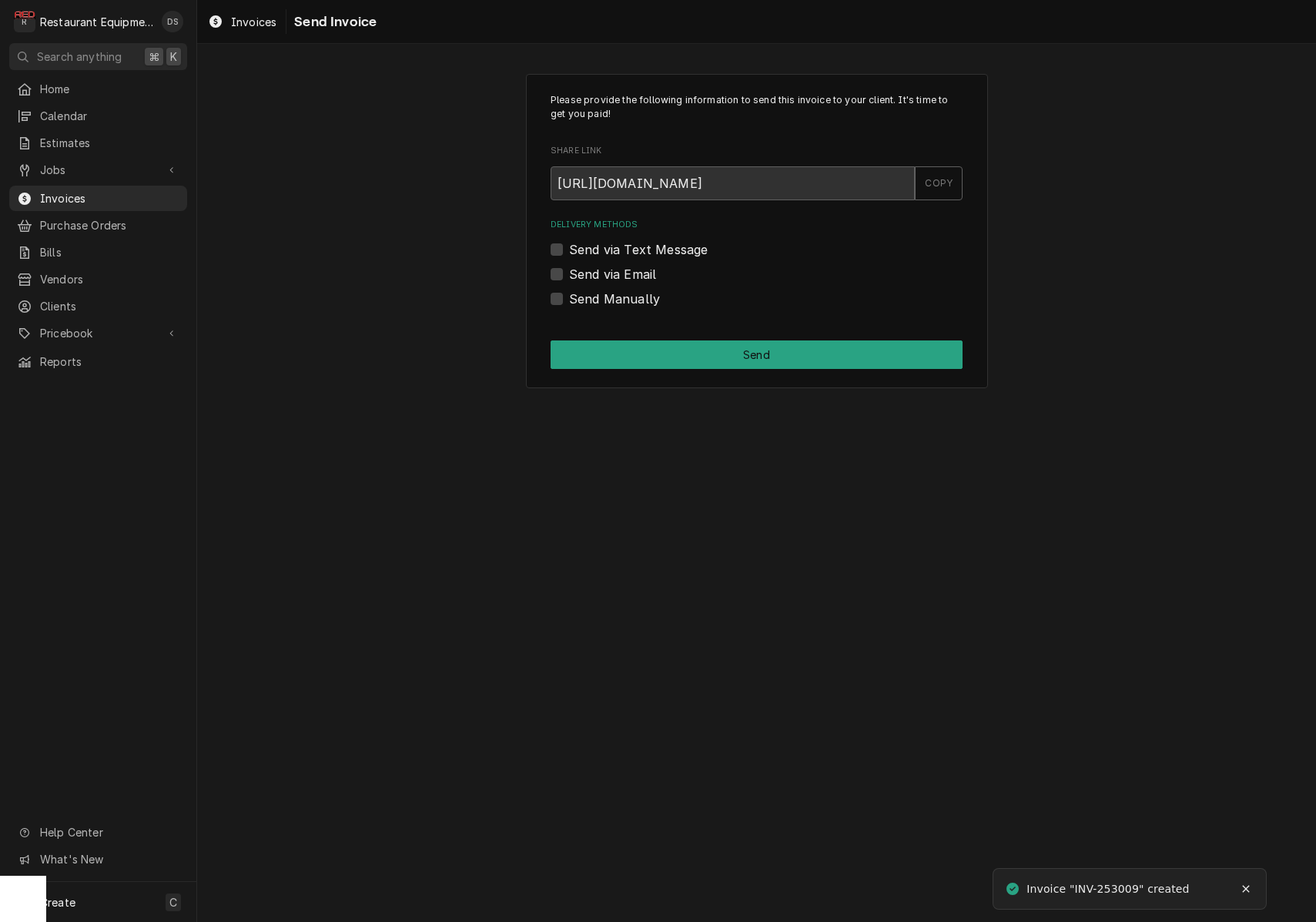
click at [569, 272] on label "Send via Email" at bounding box center [612, 274] width 87 height 19
click at [569, 272] on input "Send via Email" at bounding box center [775, 282] width 412 height 34
checkbox input "true"
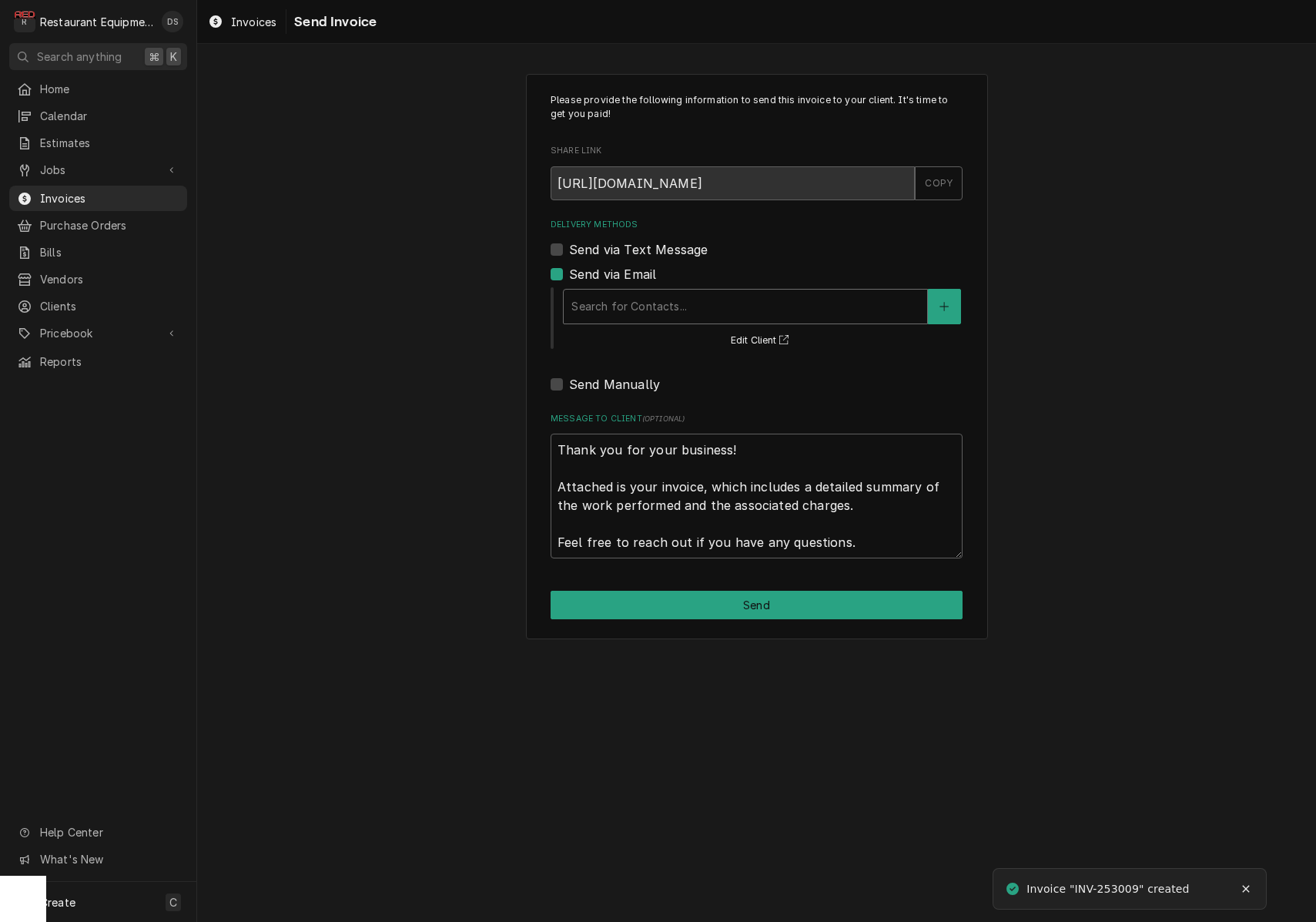
click at [719, 325] on div "Search for Contacts... Edit Client" at bounding box center [762, 318] width 401 height 64
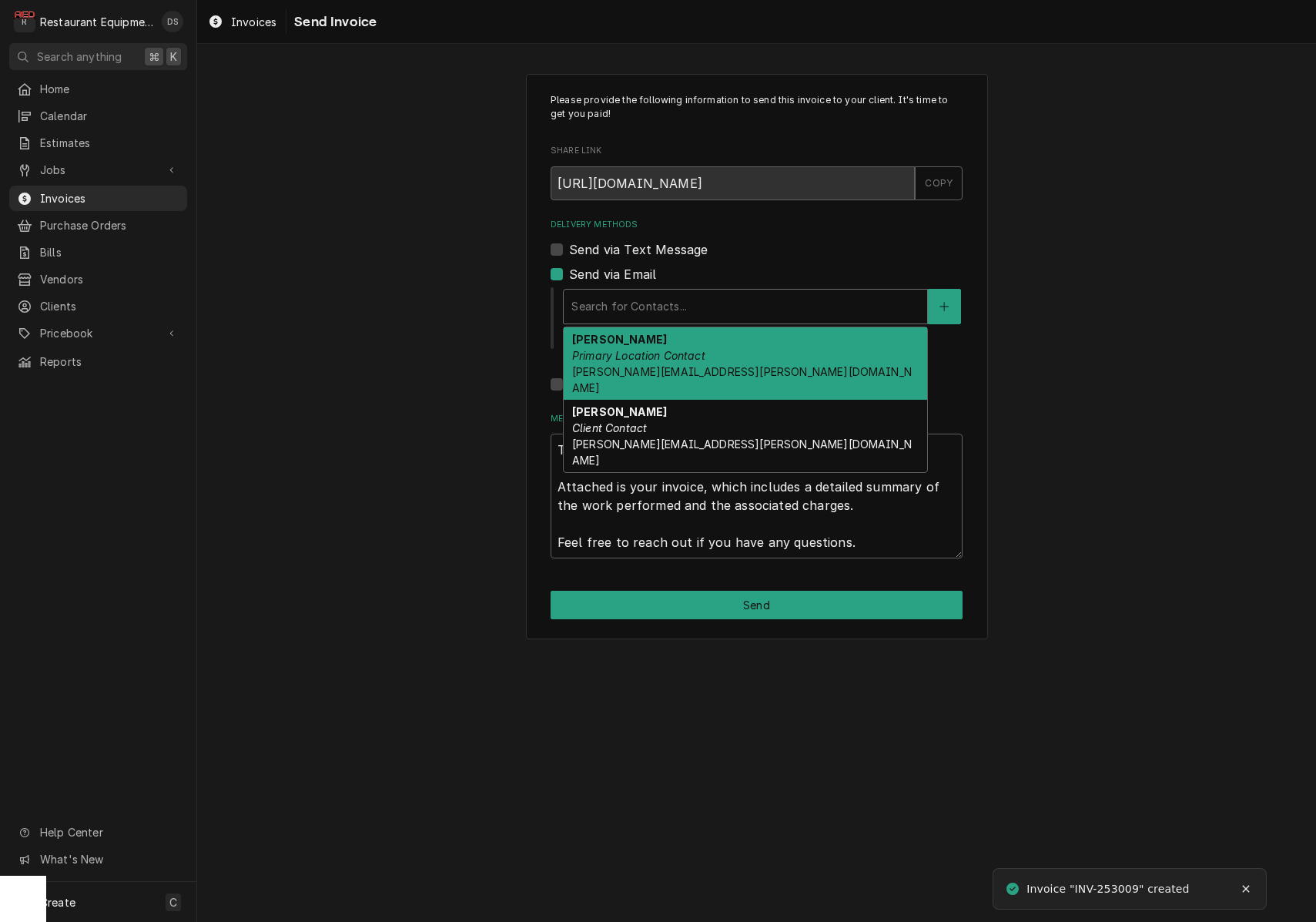
click at [719, 317] on div "Delivery Methods" at bounding box center [745, 307] width 348 height 28
click at [717, 356] on div "Brandon Primary Location Contact brandon.withrow@cityofcharleston.org" at bounding box center [746, 364] width 363 height 73
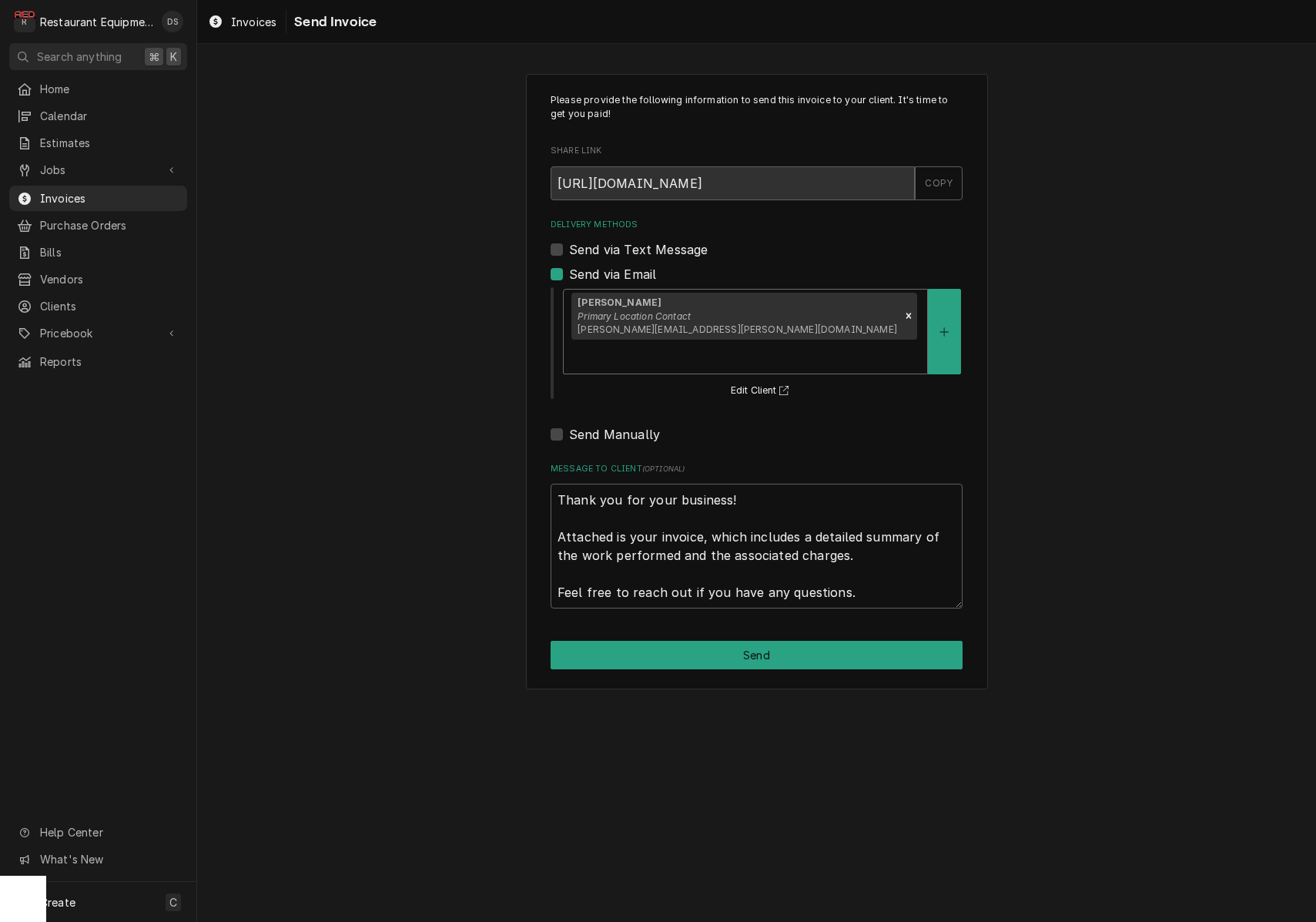
click at [824, 343] on div "Delivery Methods" at bounding box center [745, 357] width 348 height 28
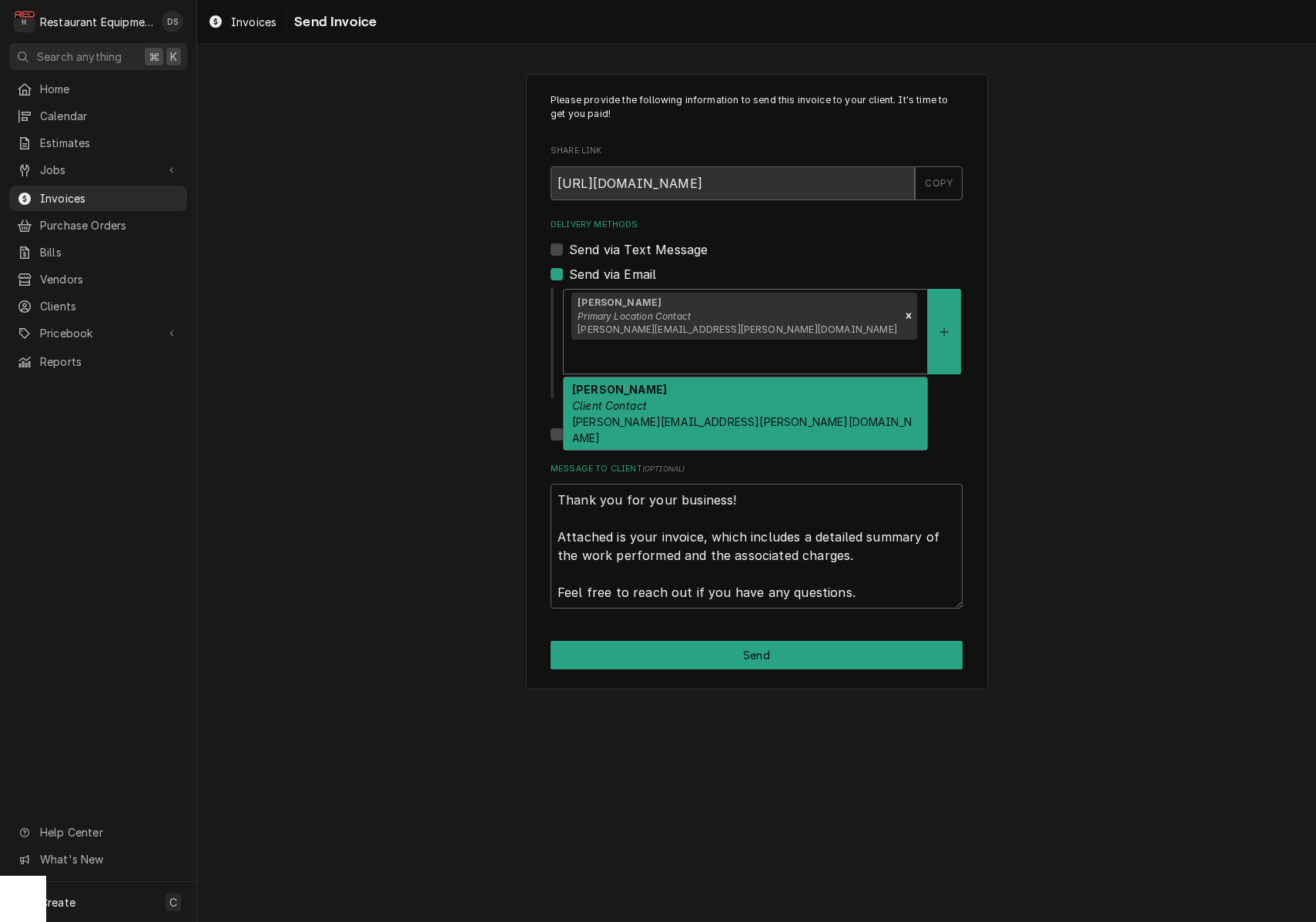
click at [805, 378] on div "Karen Jordan Client Contact Karen.jordan@cityofcharleston.org" at bounding box center [746, 414] width 363 height 73
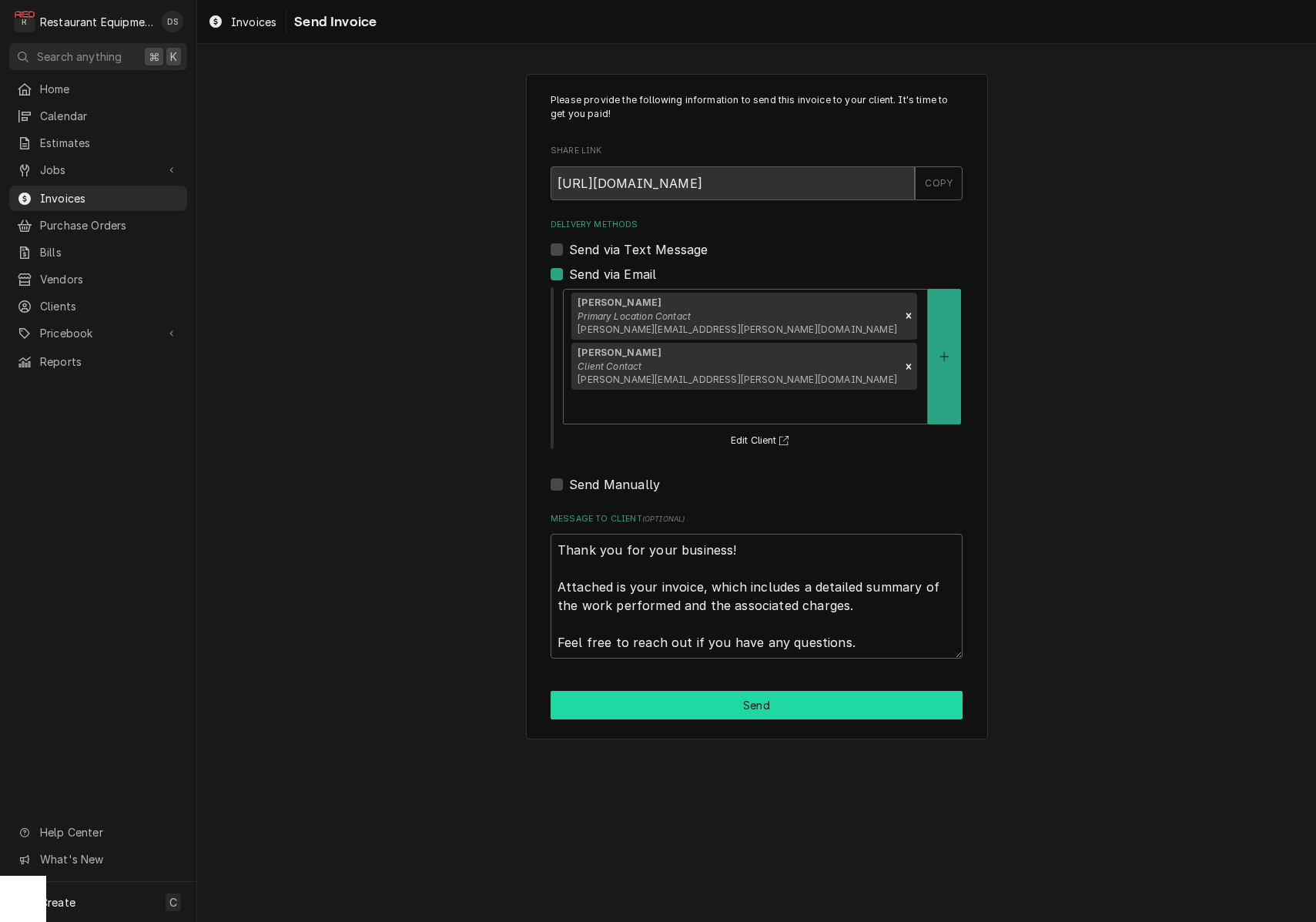
click at [830, 691] on button "Send" at bounding box center [756, 705] width 412 height 29
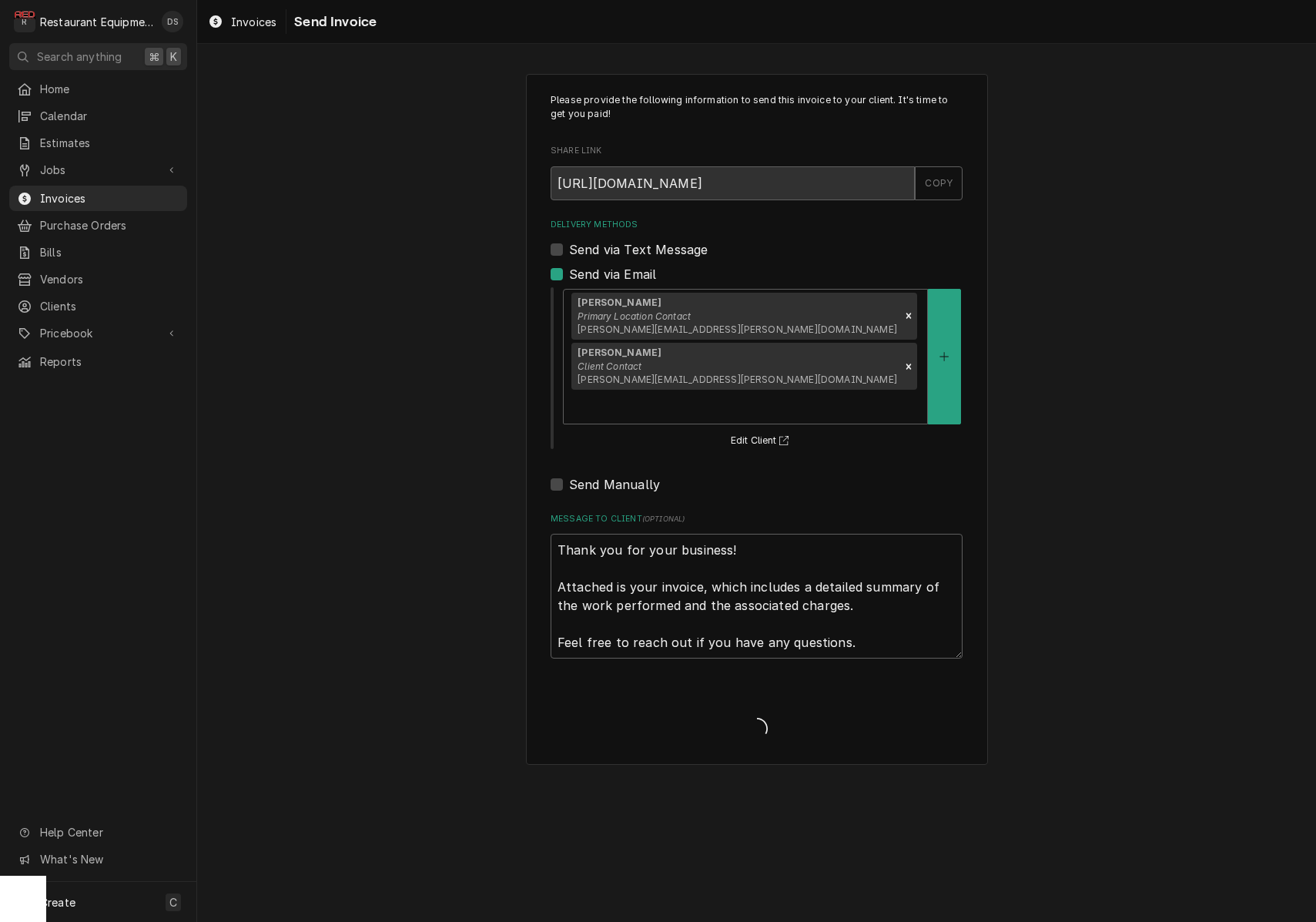
type textarea "x"
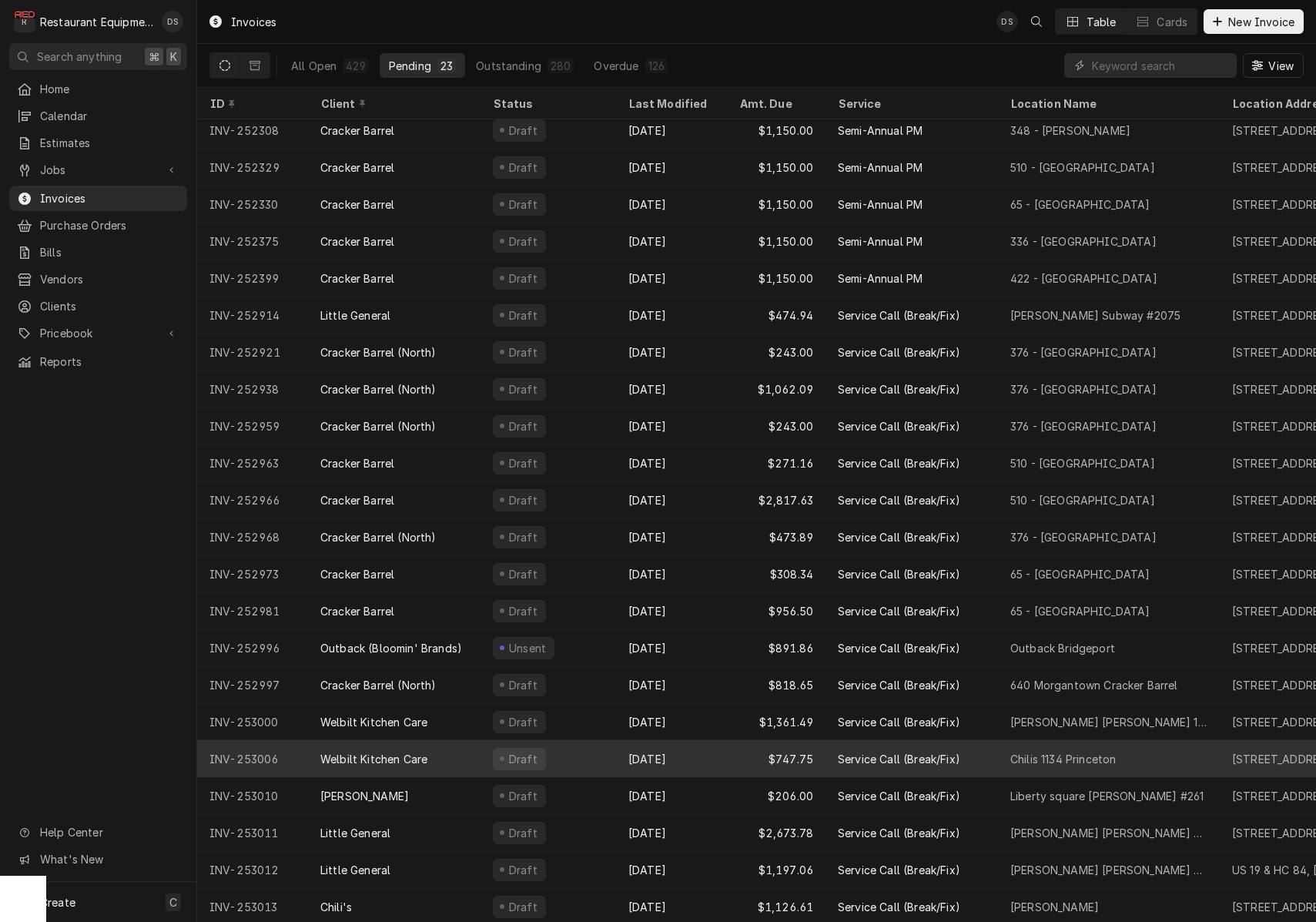
scroll to position [44, 0]
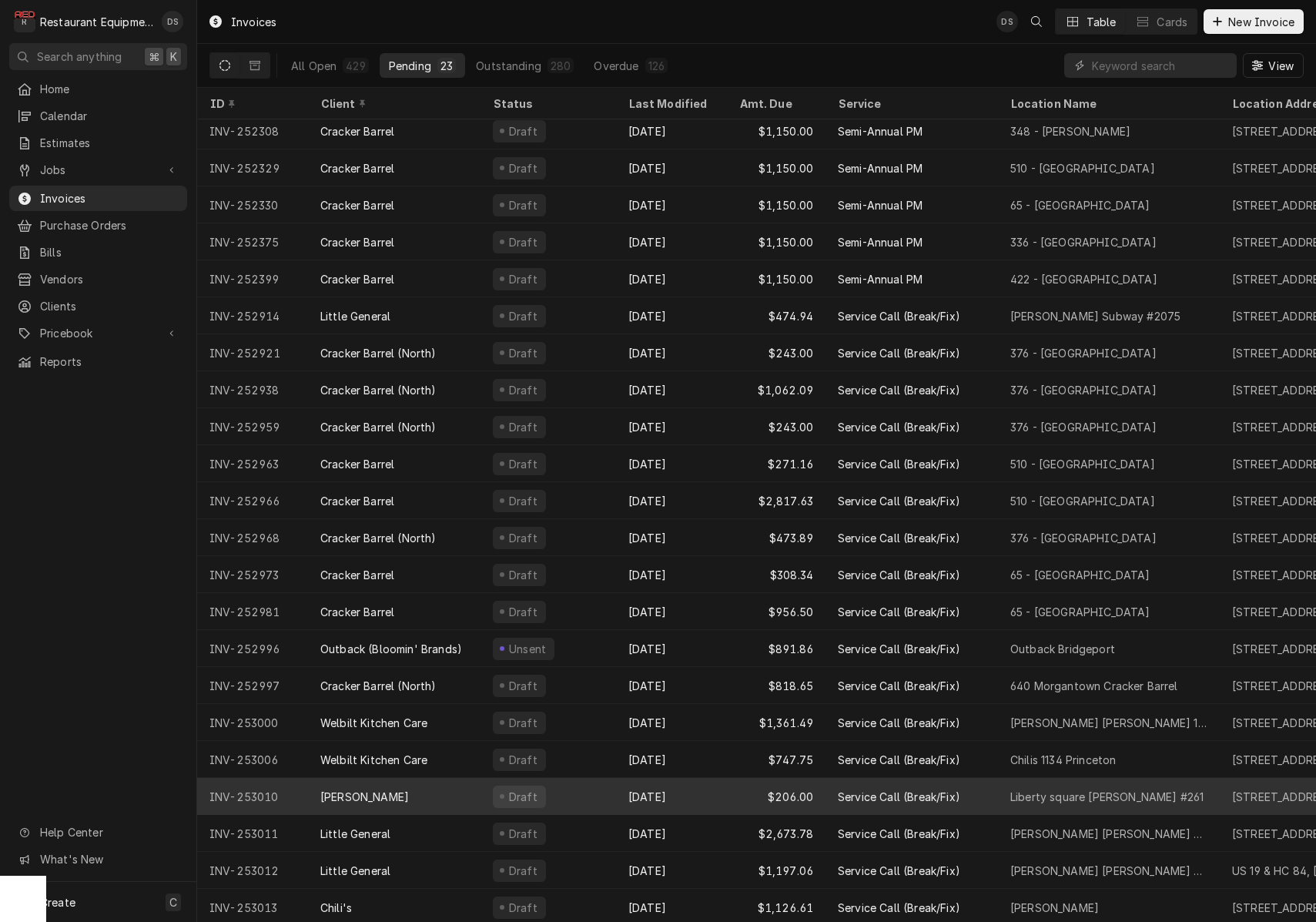
click at [610, 790] on div "Draft" at bounding box center [548, 796] width 136 height 37
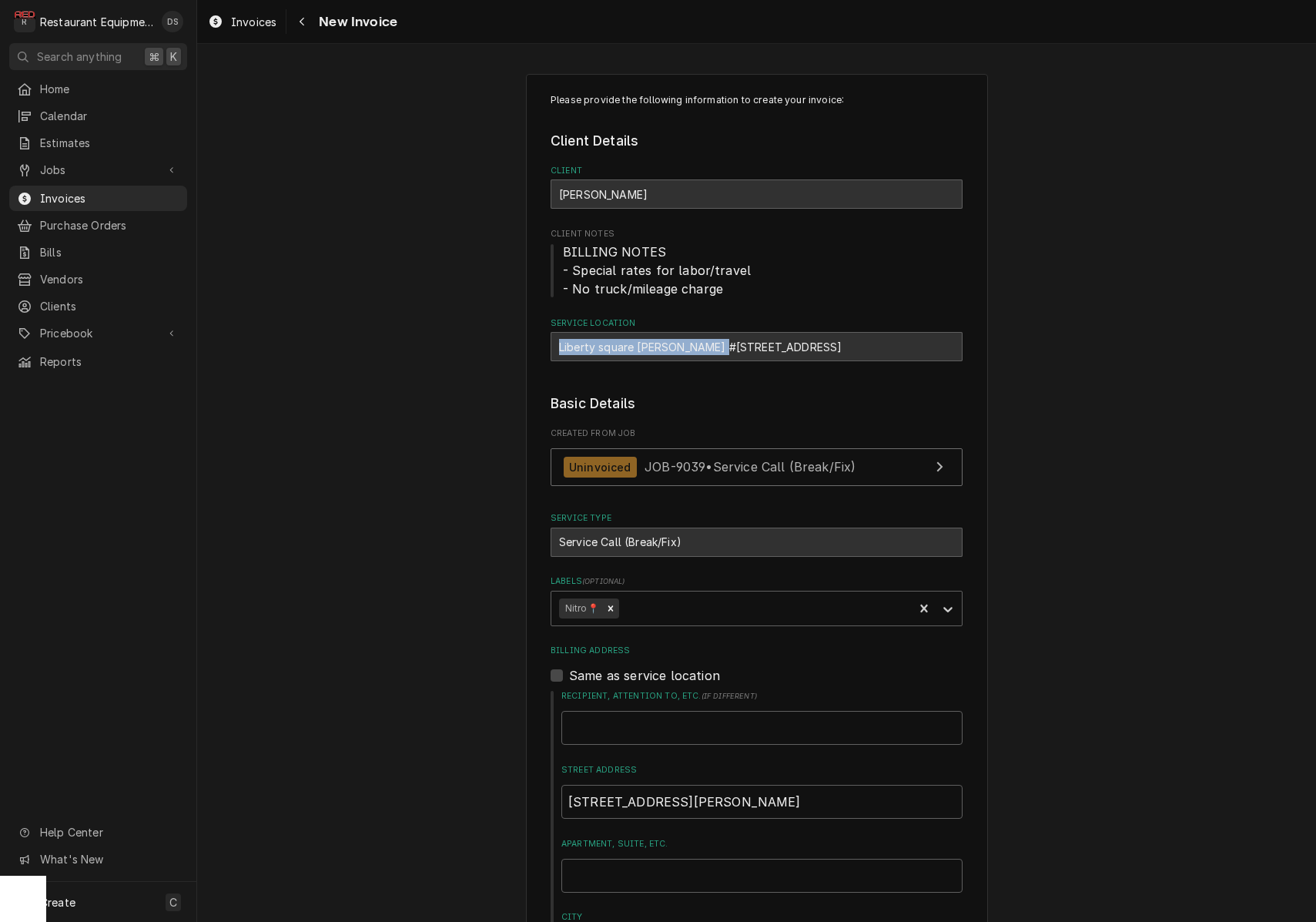
drag, startPoint x: 555, startPoint y: 345, endPoint x: 719, endPoint y: 347, distance: 164.0
click at [719, 347] on div "Liberty square Bob Evans #261 / 70 Liberty Square Dr, Hurricane, WV 25526" at bounding box center [756, 346] width 412 height 29
copy div "Liberty square Bob Evans #261"
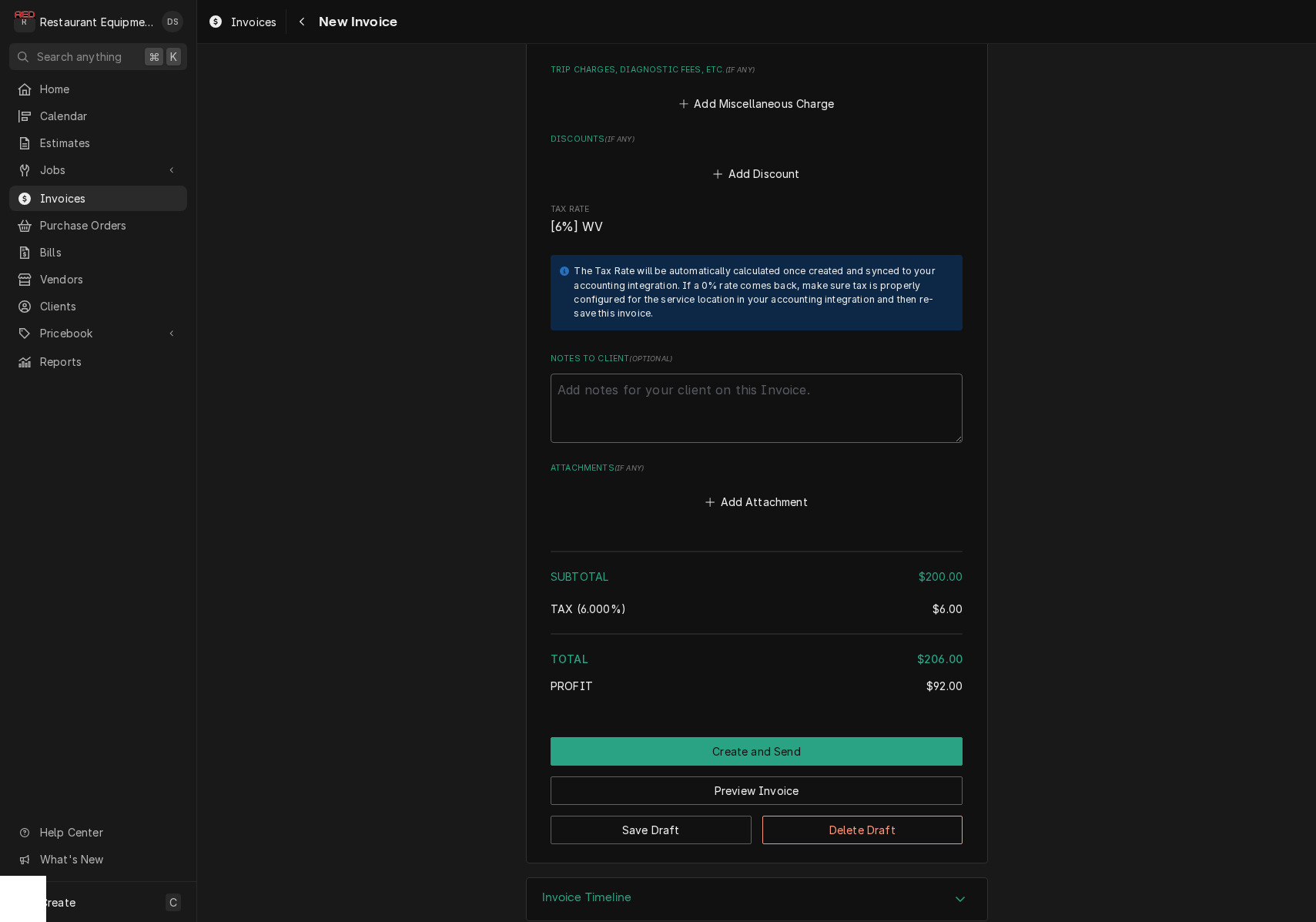
scroll to position [2589, 0]
click at [824, 777] on button "Preview Invoice" at bounding box center [756, 791] width 412 height 29
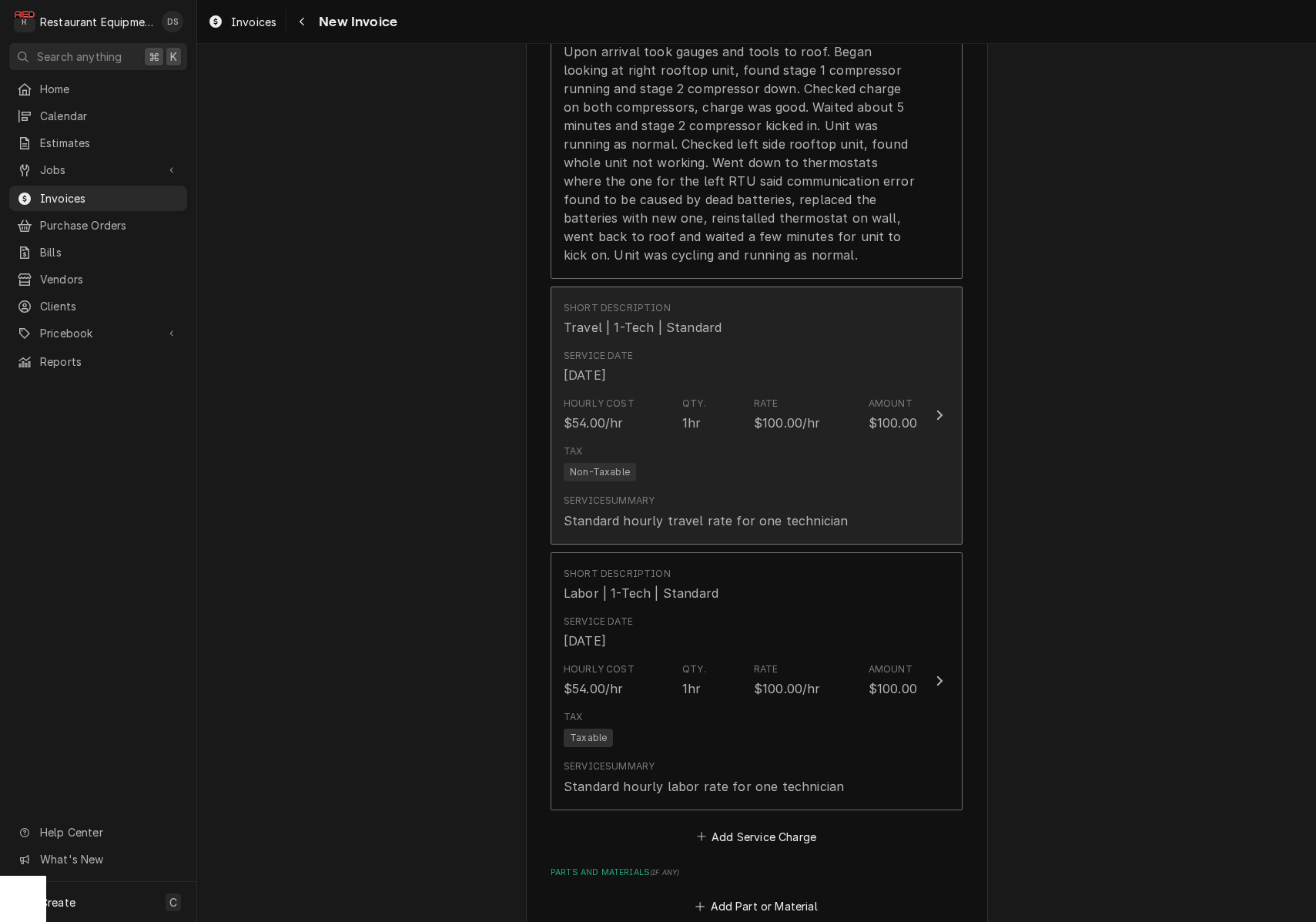
scroll to position [1490, 0]
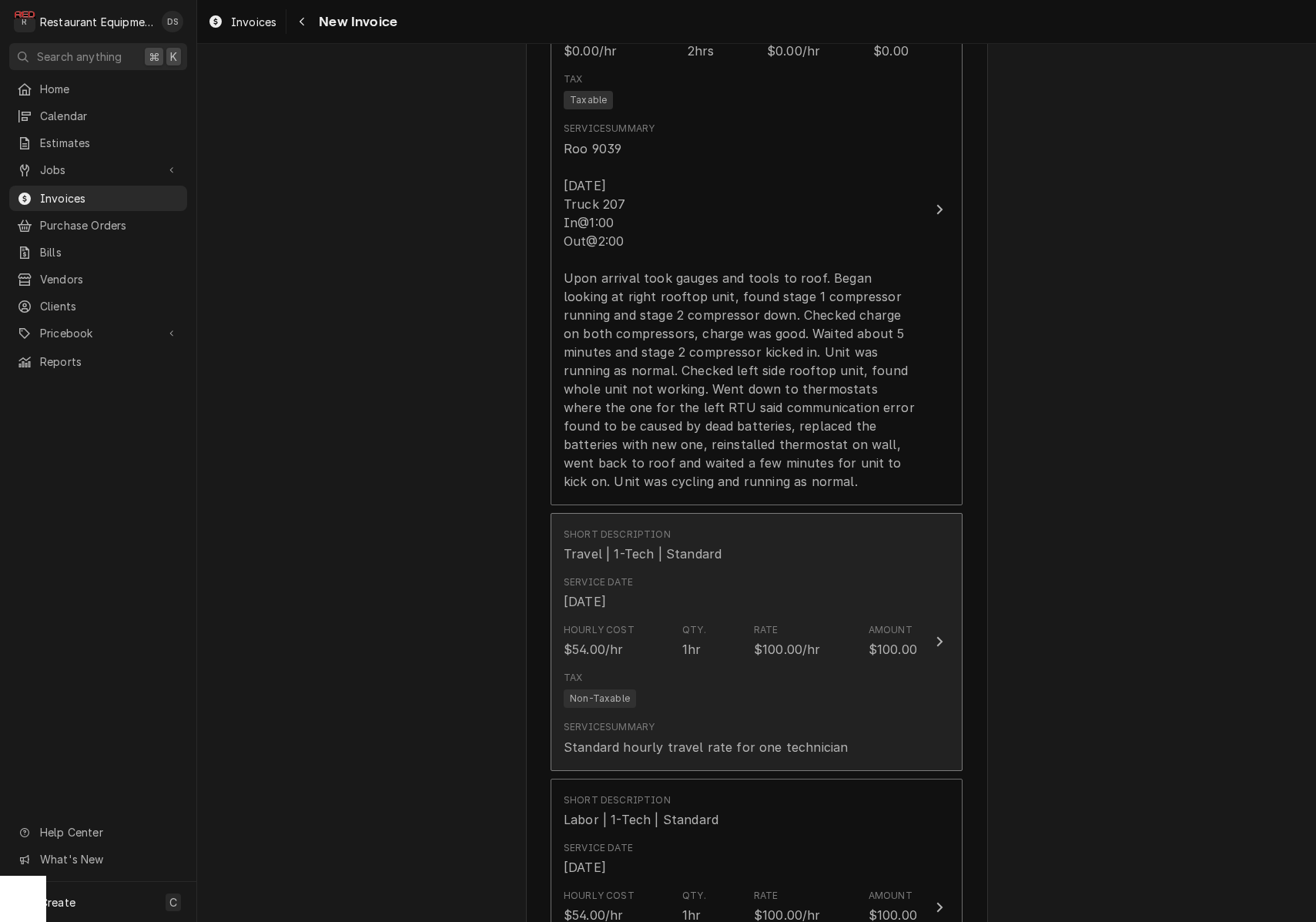
type textarea "x"
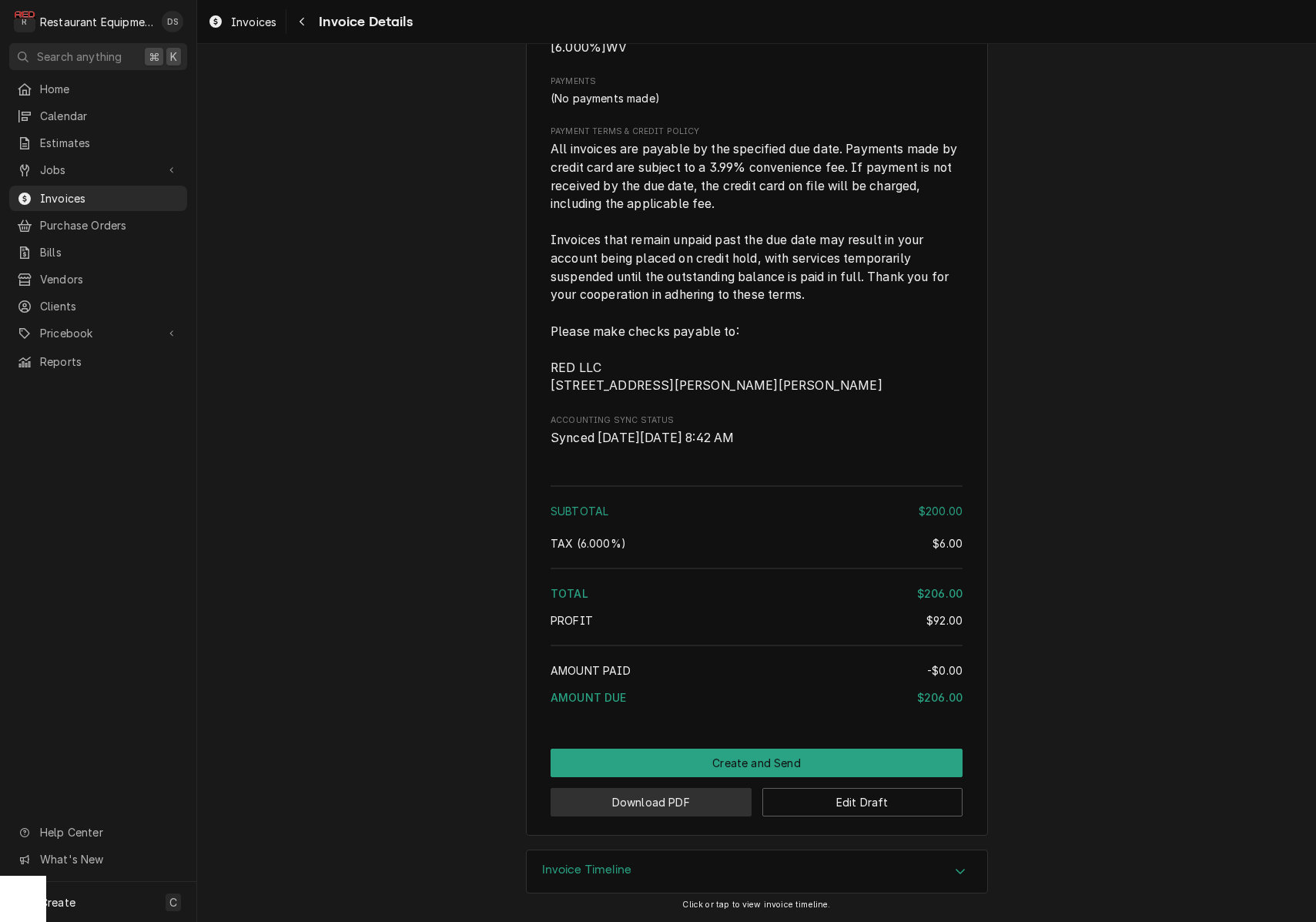
scroll to position [2070, 0]
click at [699, 797] on button "Download PDF" at bounding box center [650, 802] width 201 height 29
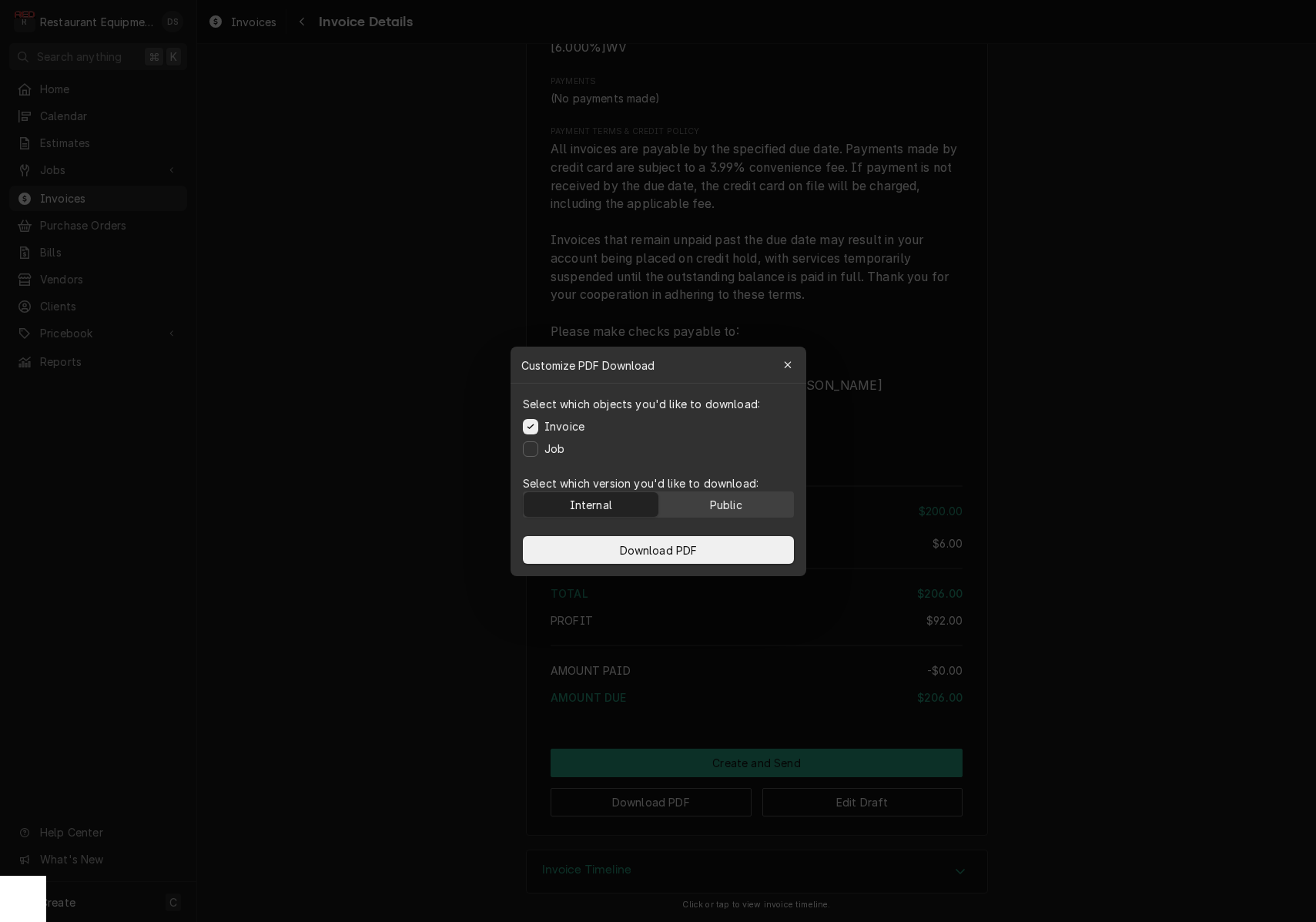
click at [709, 510] on div "Public" at bounding box center [725, 504] width 32 height 16
drag, startPoint x: 709, startPoint y: 543, endPoint x: 717, endPoint y: 546, distance: 8.5
click at [709, 543] on button "Download PDF" at bounding box center [659, 550] width 272 height 28
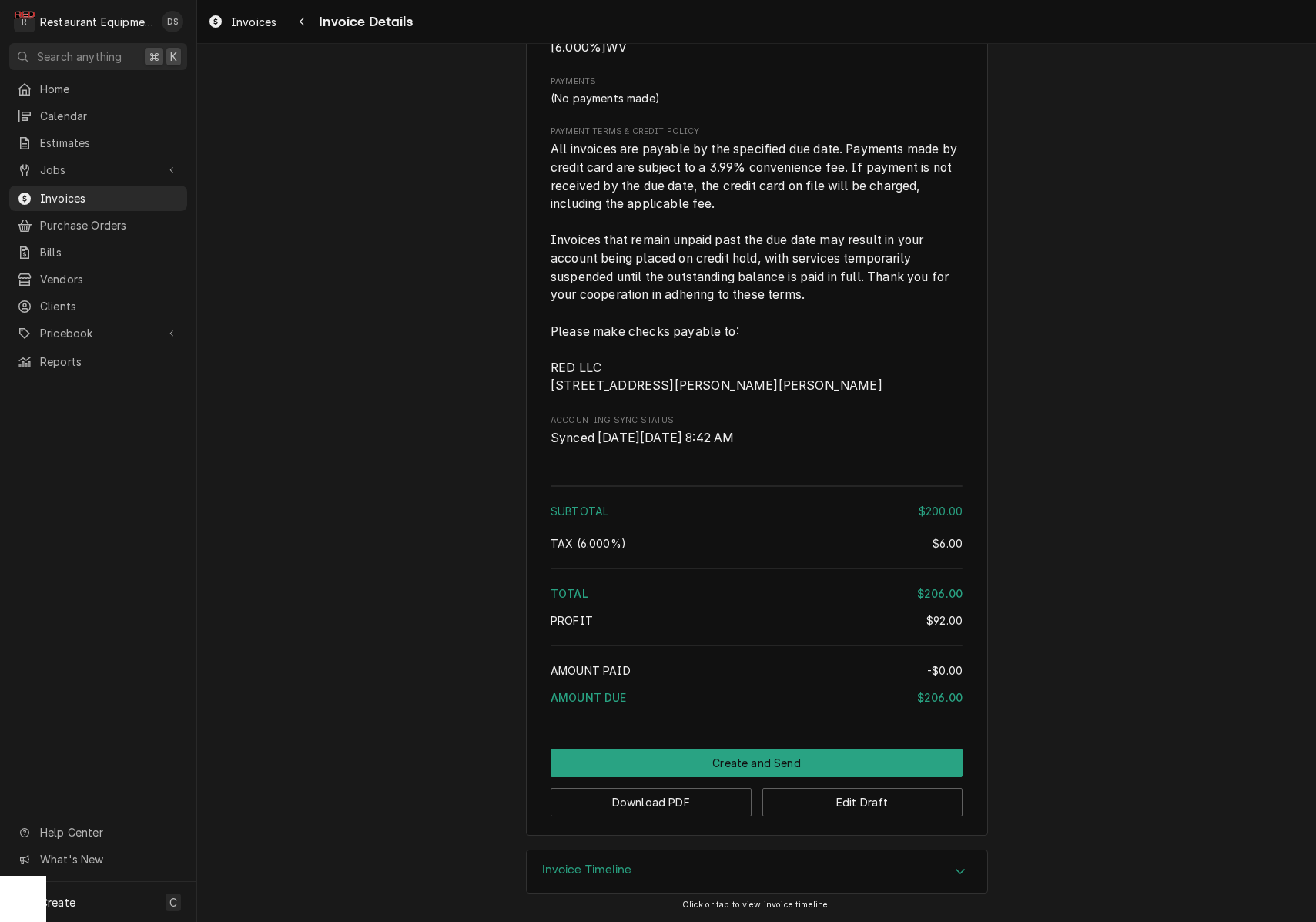
click at [784, 755] on button "Create and Send" at bounding box center [756, 763] width 412 height 29
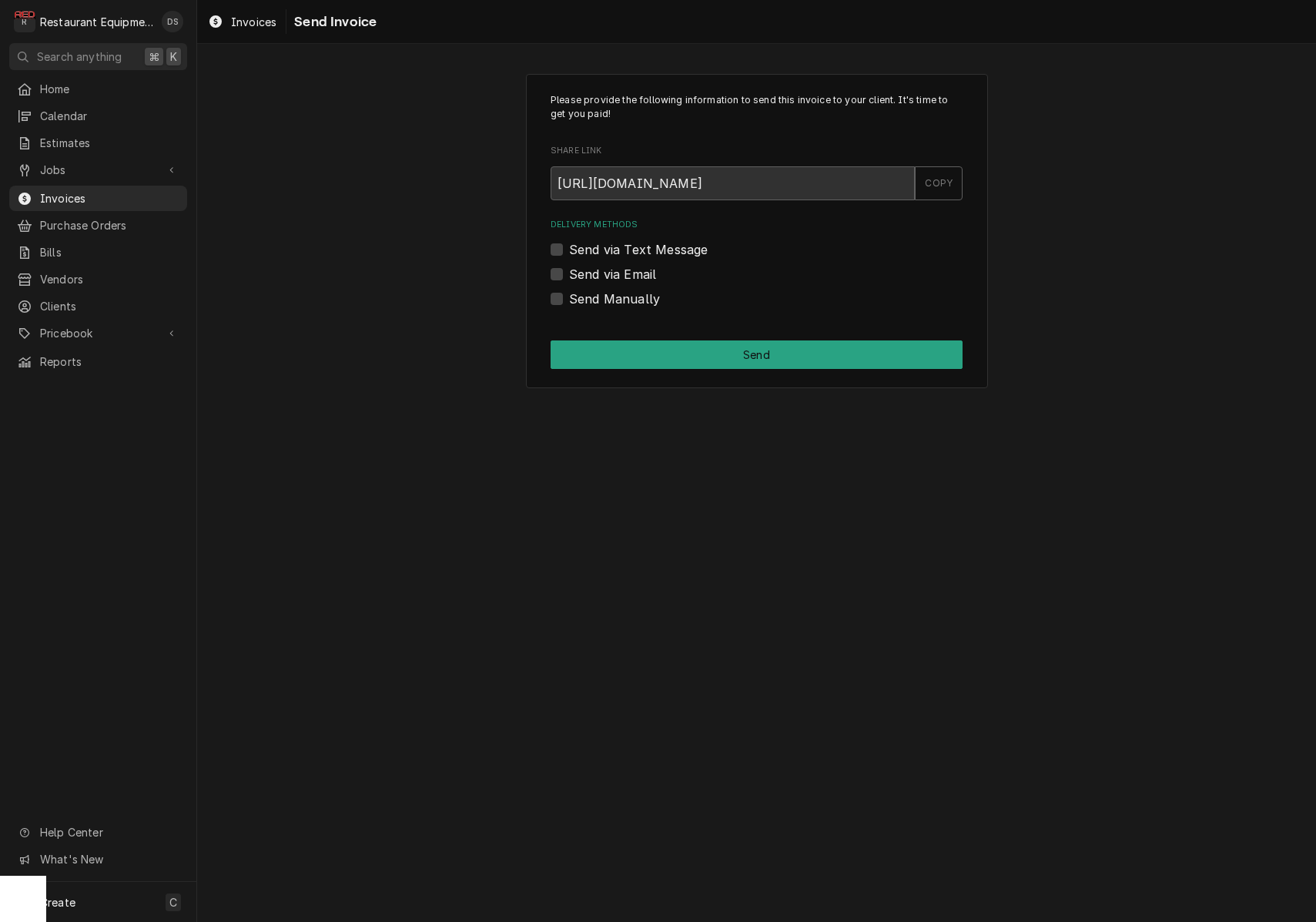
click at [569, 298] on label "Send Manually" at bounding box center [614, 299] width 91 height 19
click at [569, 298] on input "Send Manually" at bounding box center [775, 307] width 412 height 34
checkbox input "true"
click at [720, 359] on button "Send" at bounding box center [756, 355] width 412 height 29
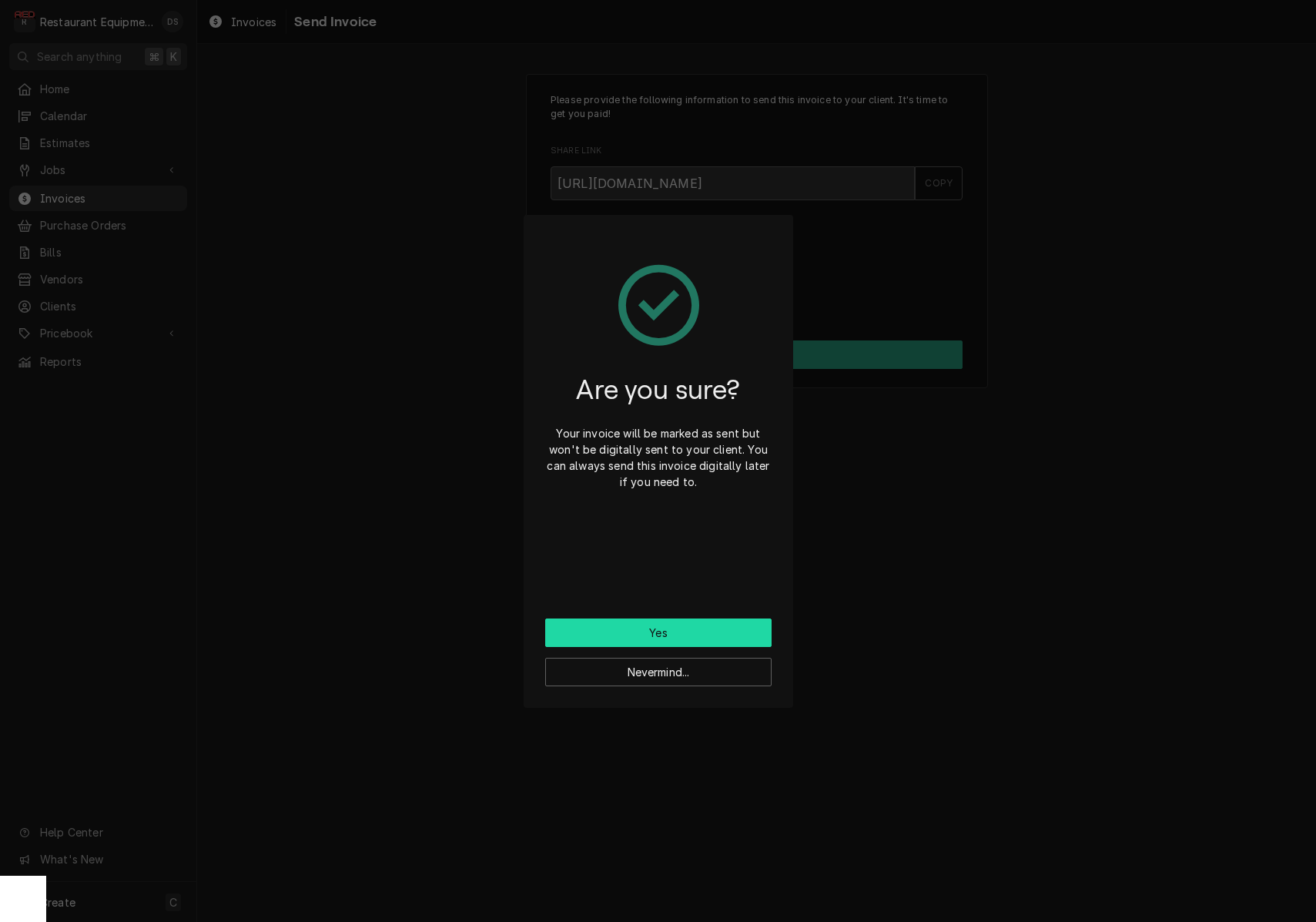
click at [718, 628] on button "Yes" at bounding box center [658, 632] width 227 height 29
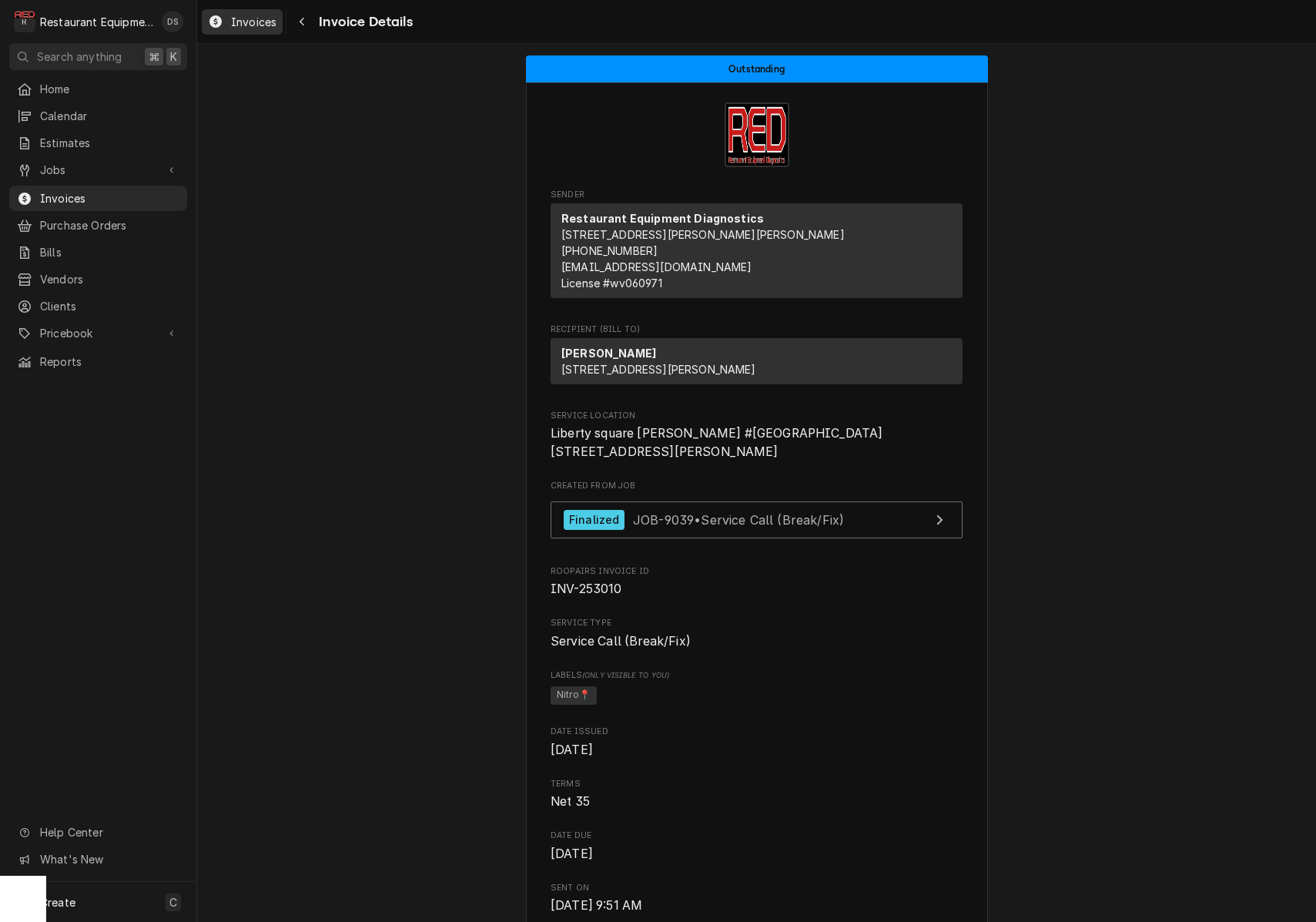
click at [247, 21] on span "Invoices" at bounding box center [254, 22] width 46 height 16
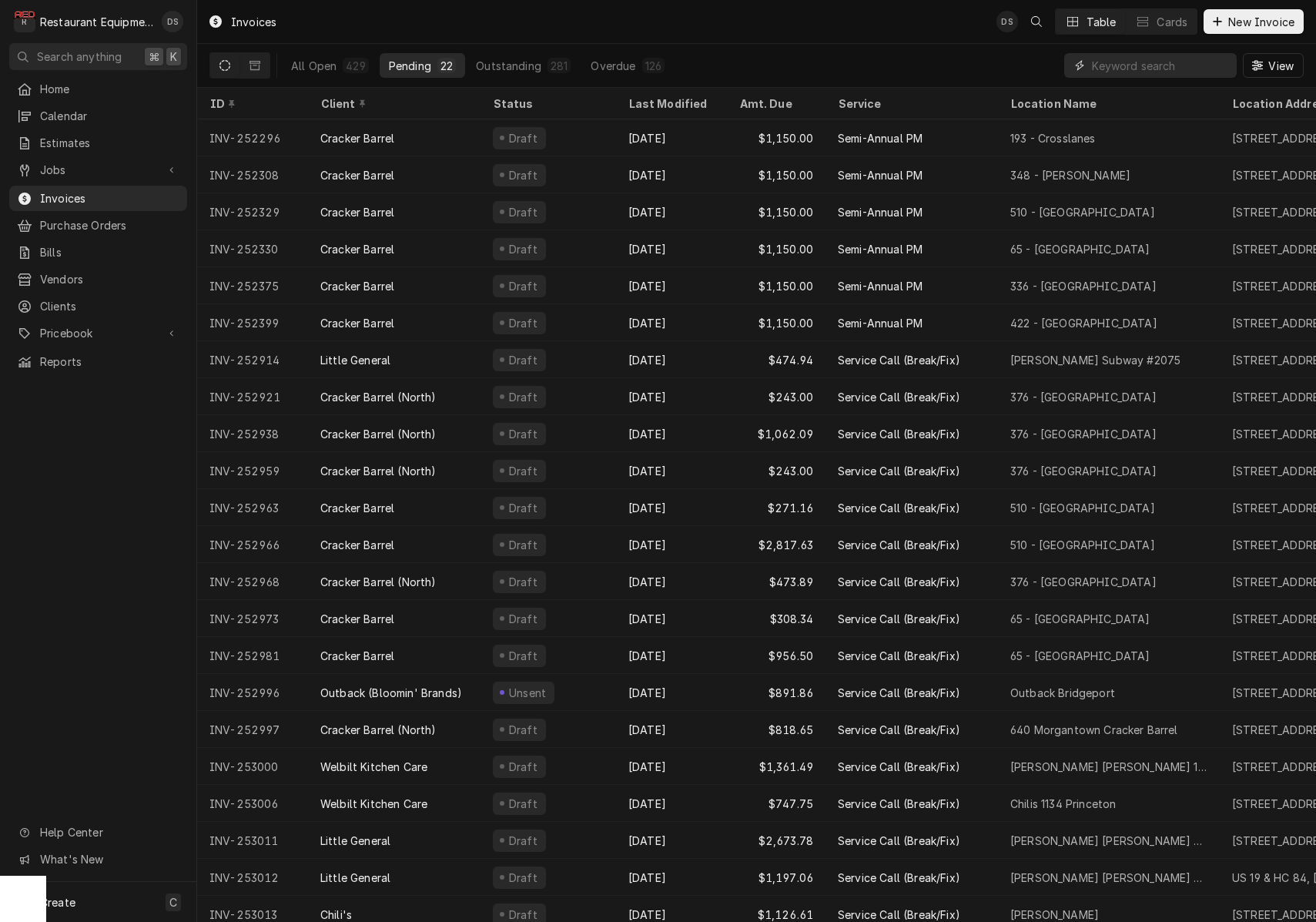
click at [1150, 73] on input "Dynamic Content Wrapper" at bounding box center [1160, 65] width 137 height 25
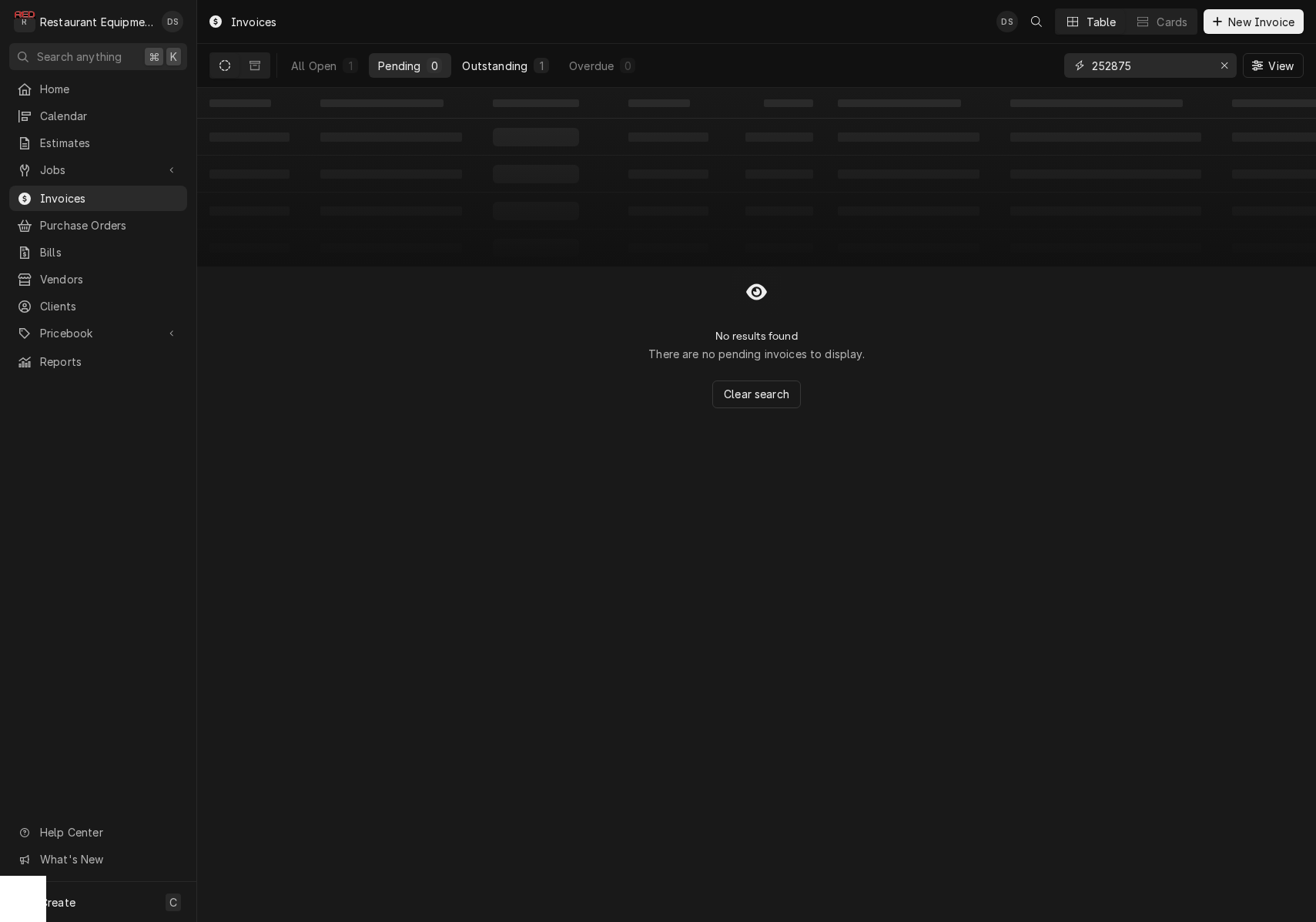
type input "252875"
click at [516, 73] on div "Outstanding" at bounding box center [495, 66] width 66 height 16
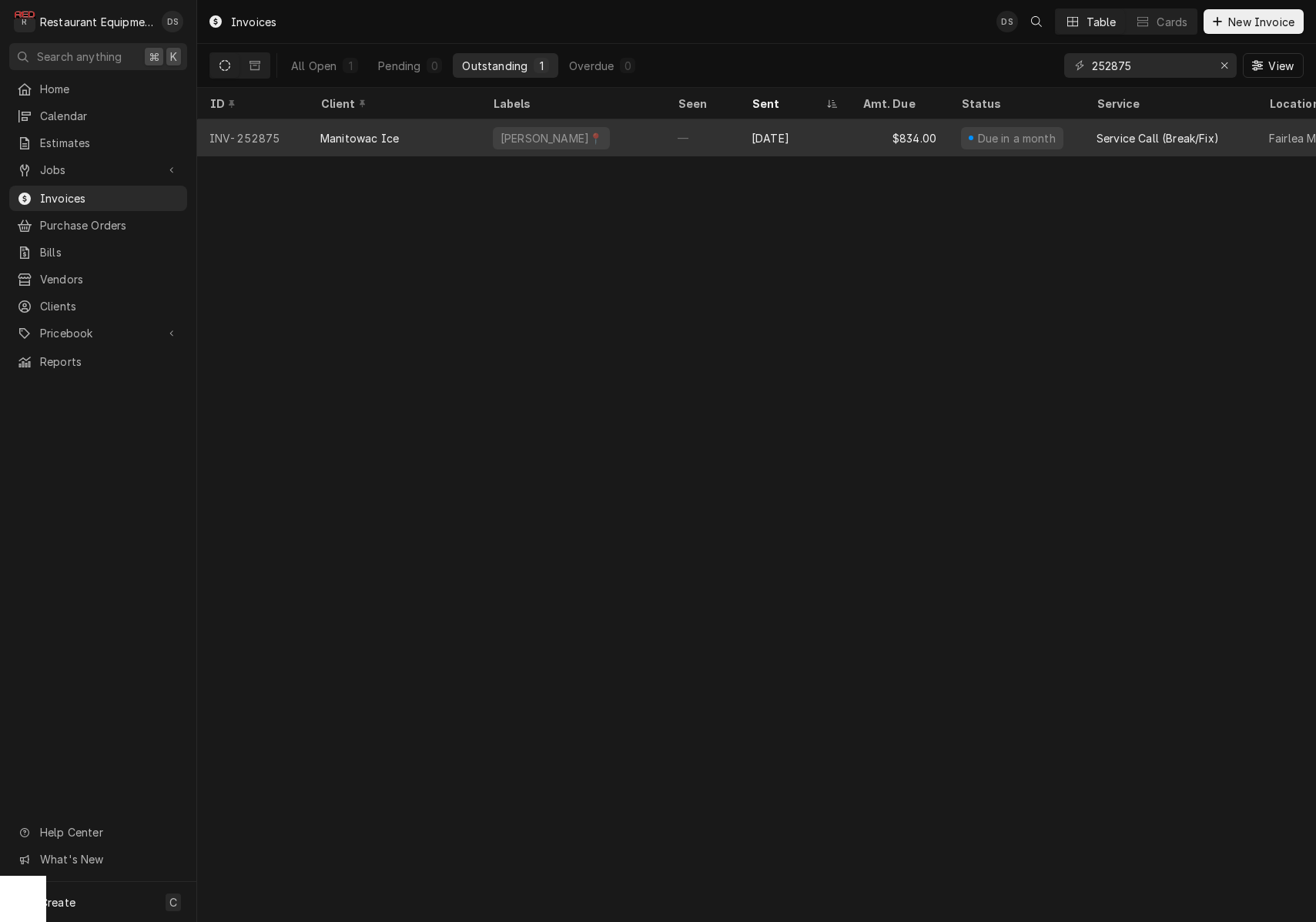
click at [871, 134] on div "$834.00" at bounding box center [900, 138] width 99 height 37
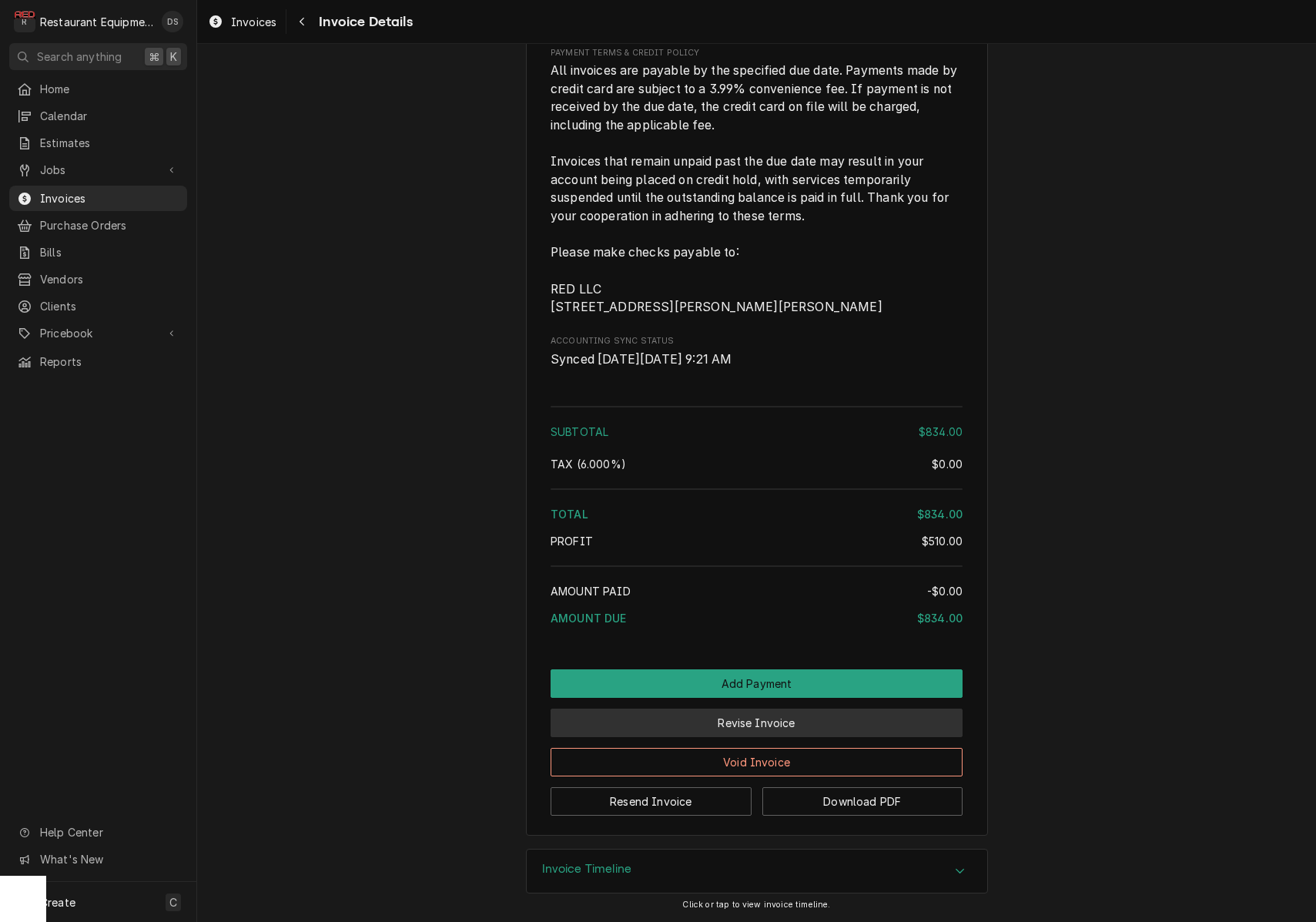
click at [787, 726] on button "Revise Invoice" at bounding box center [756, 723] width 412 height 29
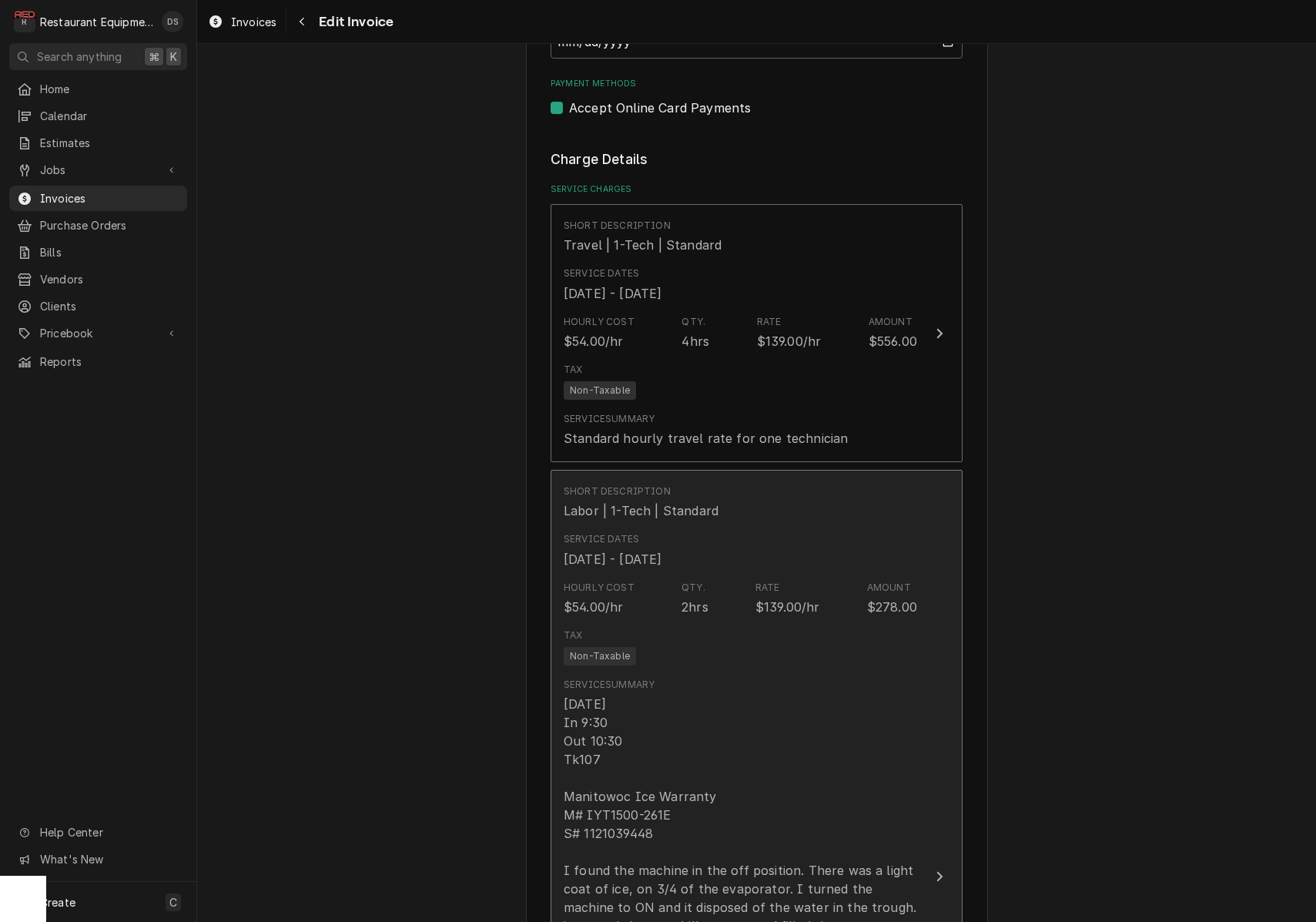
scroll to position [1230, 0]
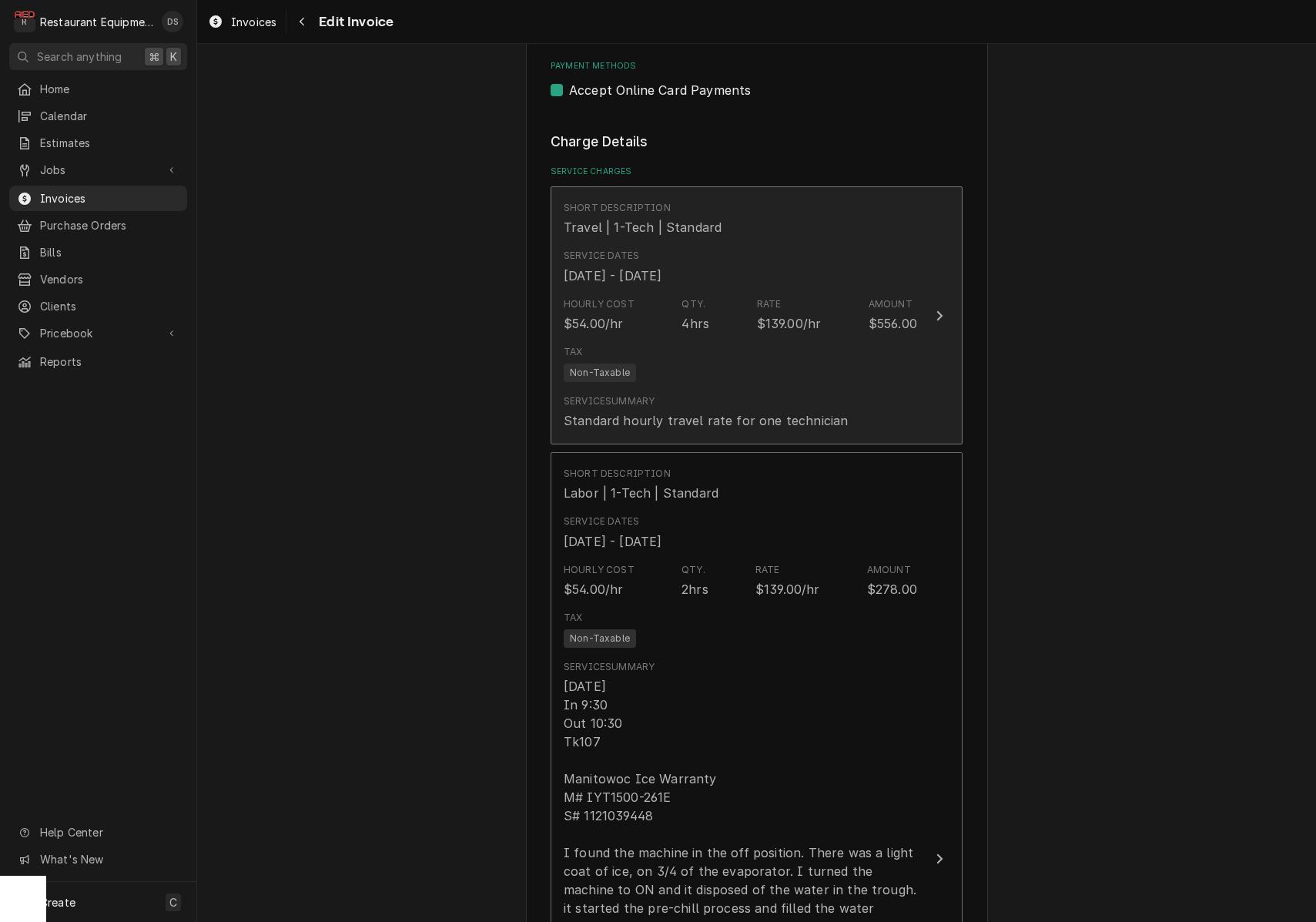
click at [821, 395] on div "Service Summary Standard hourly travel rate for one technician" at bounding box center [706, 412] width 285 height 35
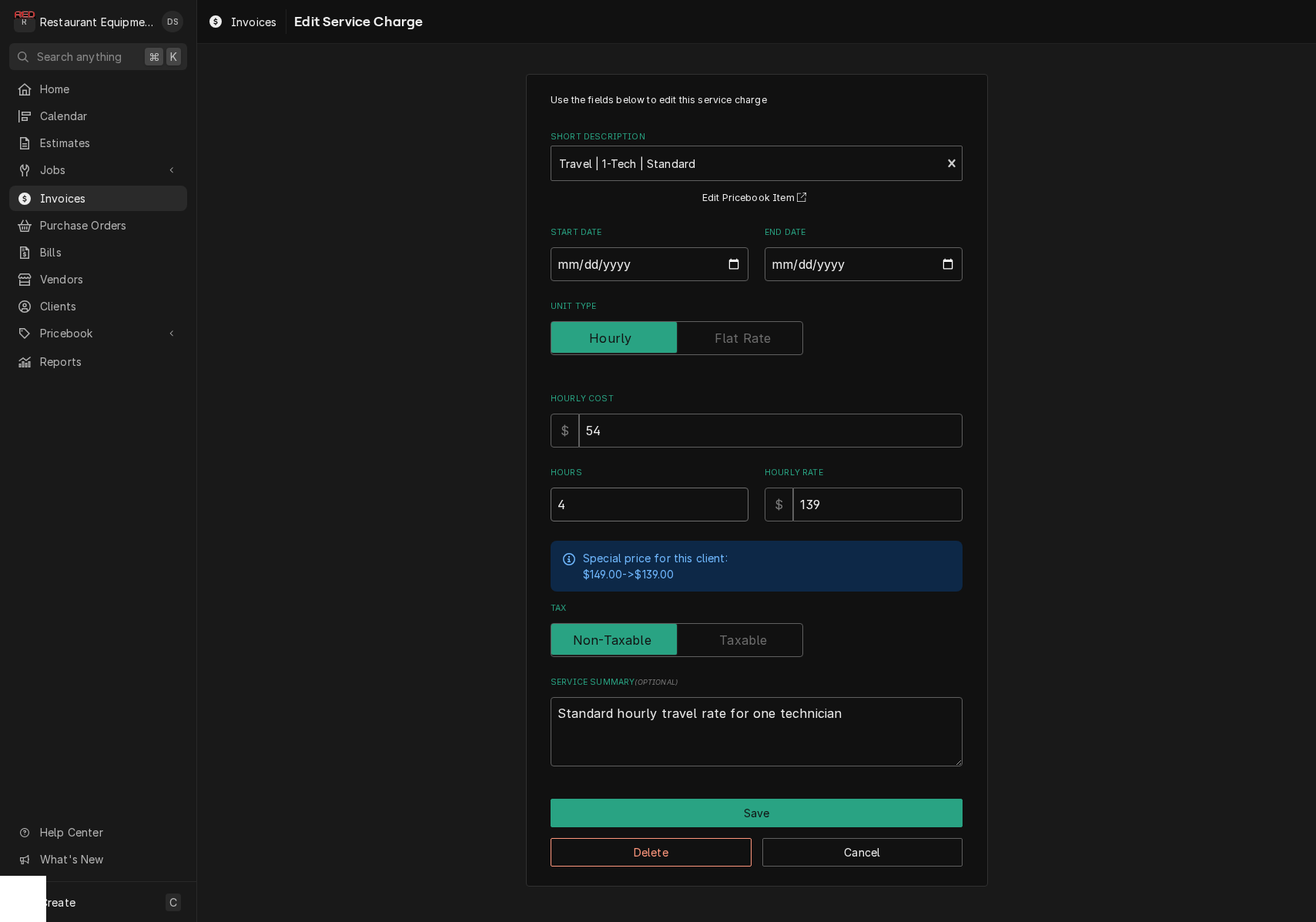
drag, startPoint x: 662, startPoint y: 498, endPoint x: 500, endPoint y: 490, distance: 162.2
click at [500, 492] on div "Use the fields below to edit this service charge Short Description Travel | 1-T…" at bounding box center [756, 479] width 1119 height 840
type textarea "x"
type input "2"
click at [861, 801] on button "Save" at bounding box center [756, 813] width 412 height 29
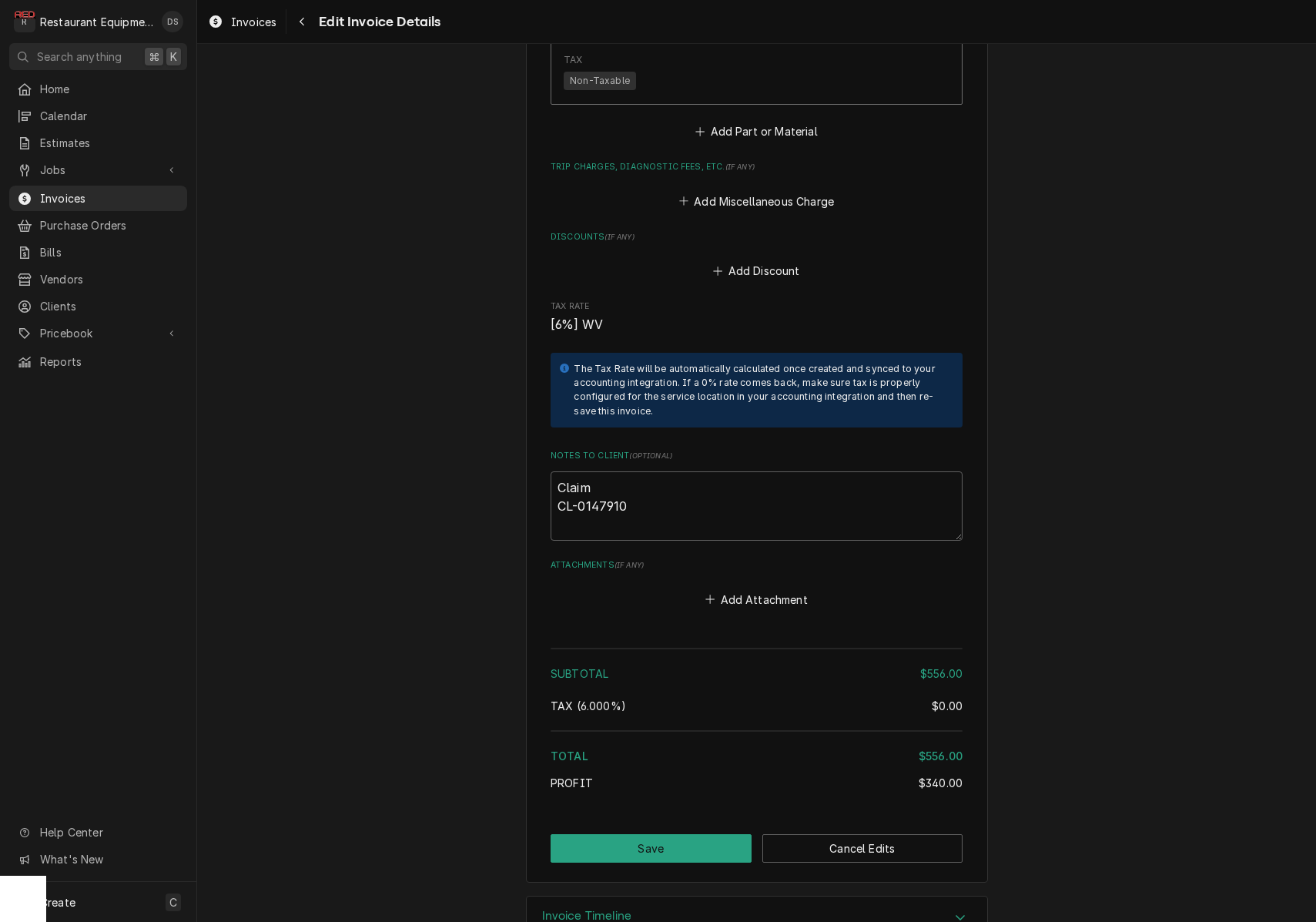
scroll to position [2677, 0]
click at [682, 835] on button "Save" at bounding box center [650, 849] width 201 height 29
type textarea "x"
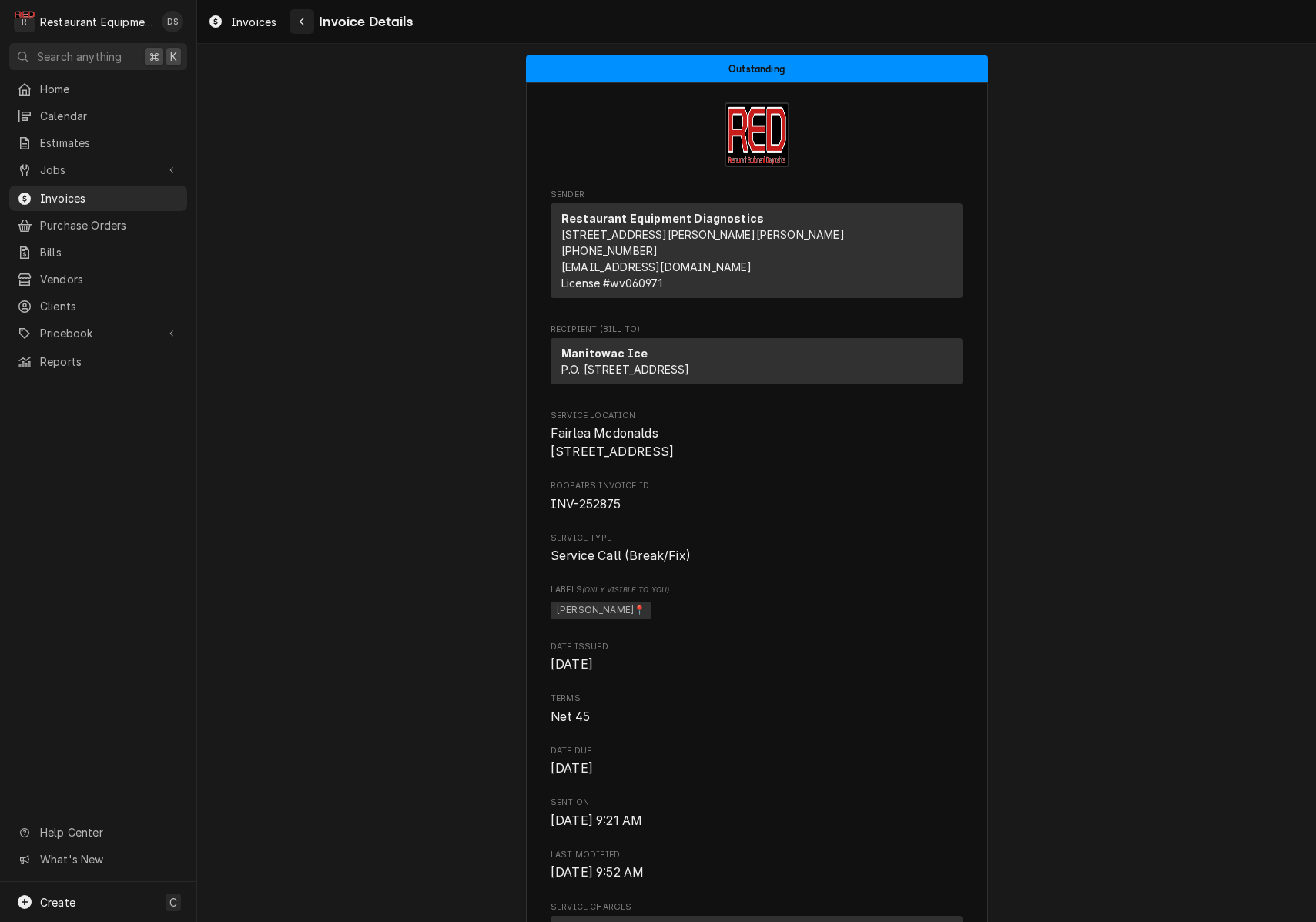
click at [307, 30] on button "Navigate back" at bounding box center [302, 21] width 25 height 25
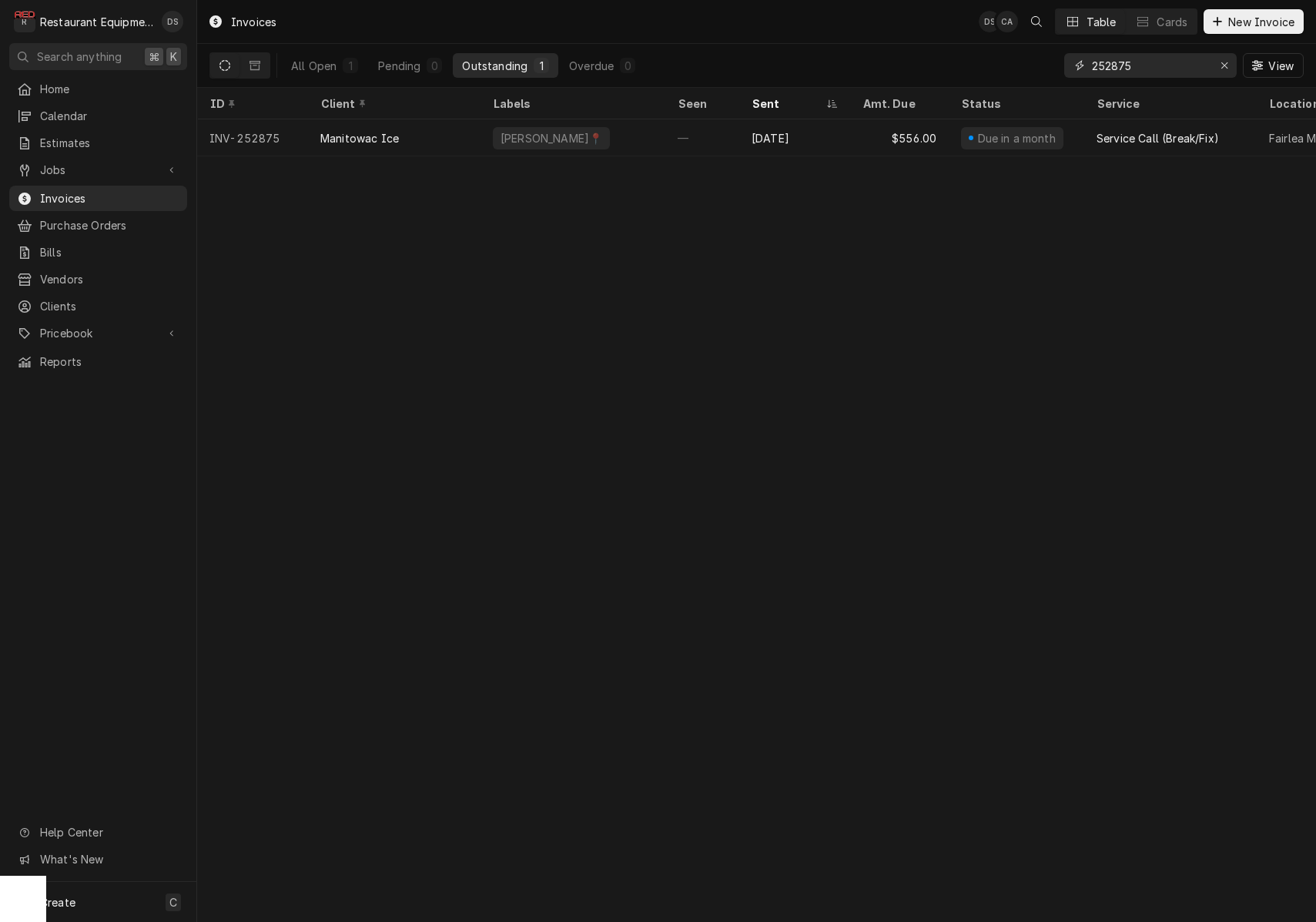
click at [1231, 70] on div "Erase input" at bounding box center [1224, 65] width 15 height 15
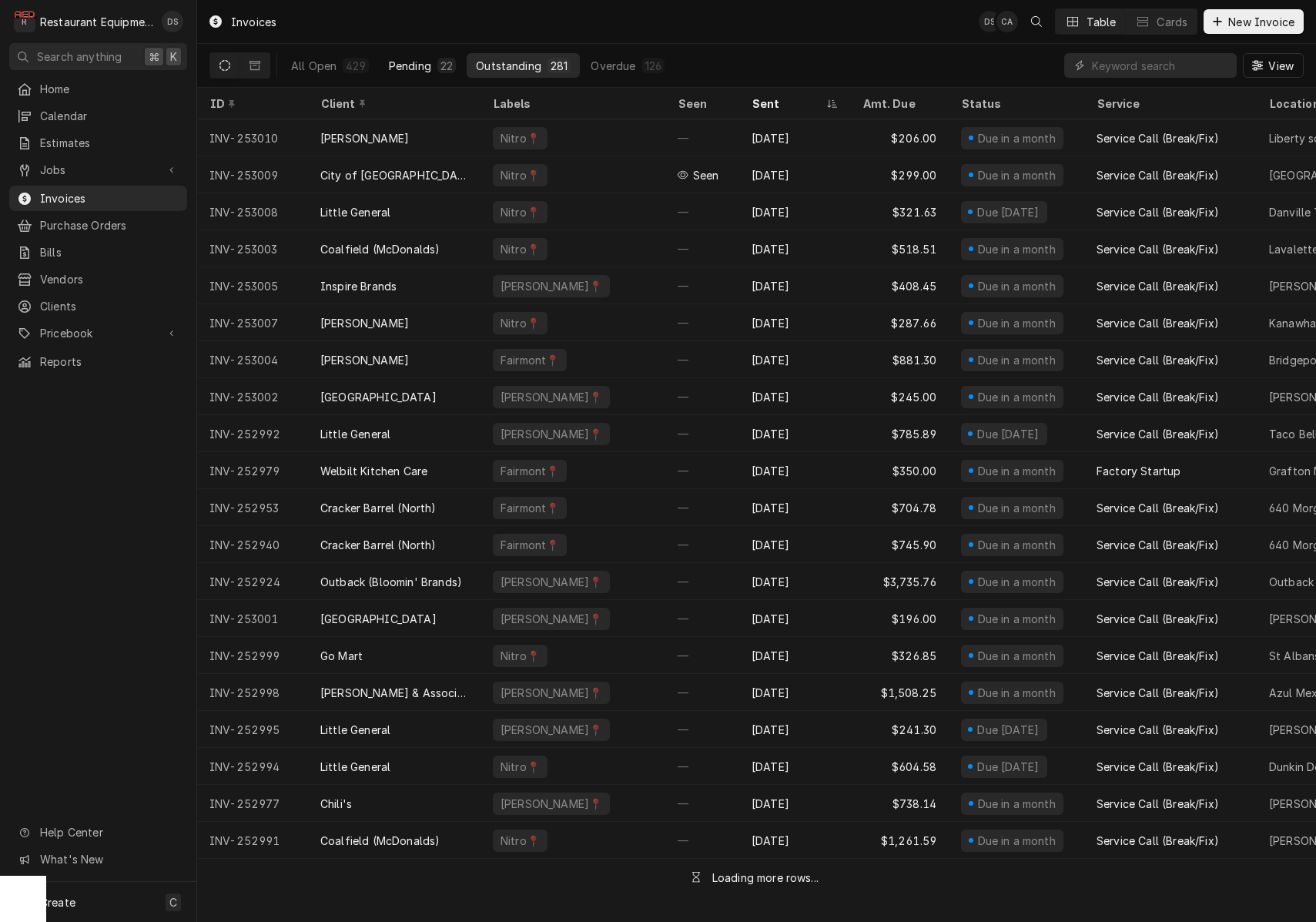
click at [415, 61] on div "Pending" at bounding box center [410, 66] width 42 height 16
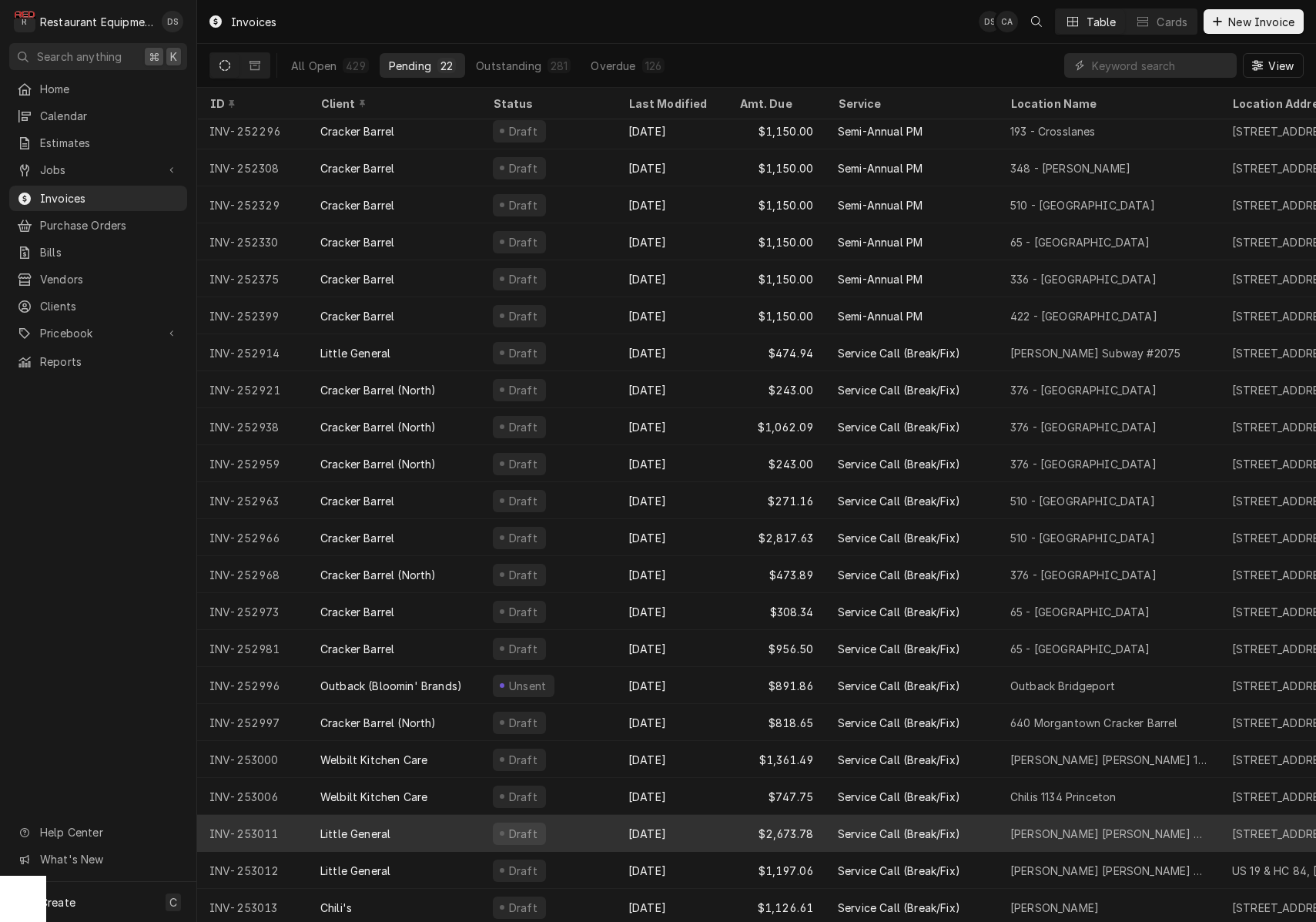
click at [621, 829] on div "Oct 2" at bounding box center [671, 833] width 111 height 37
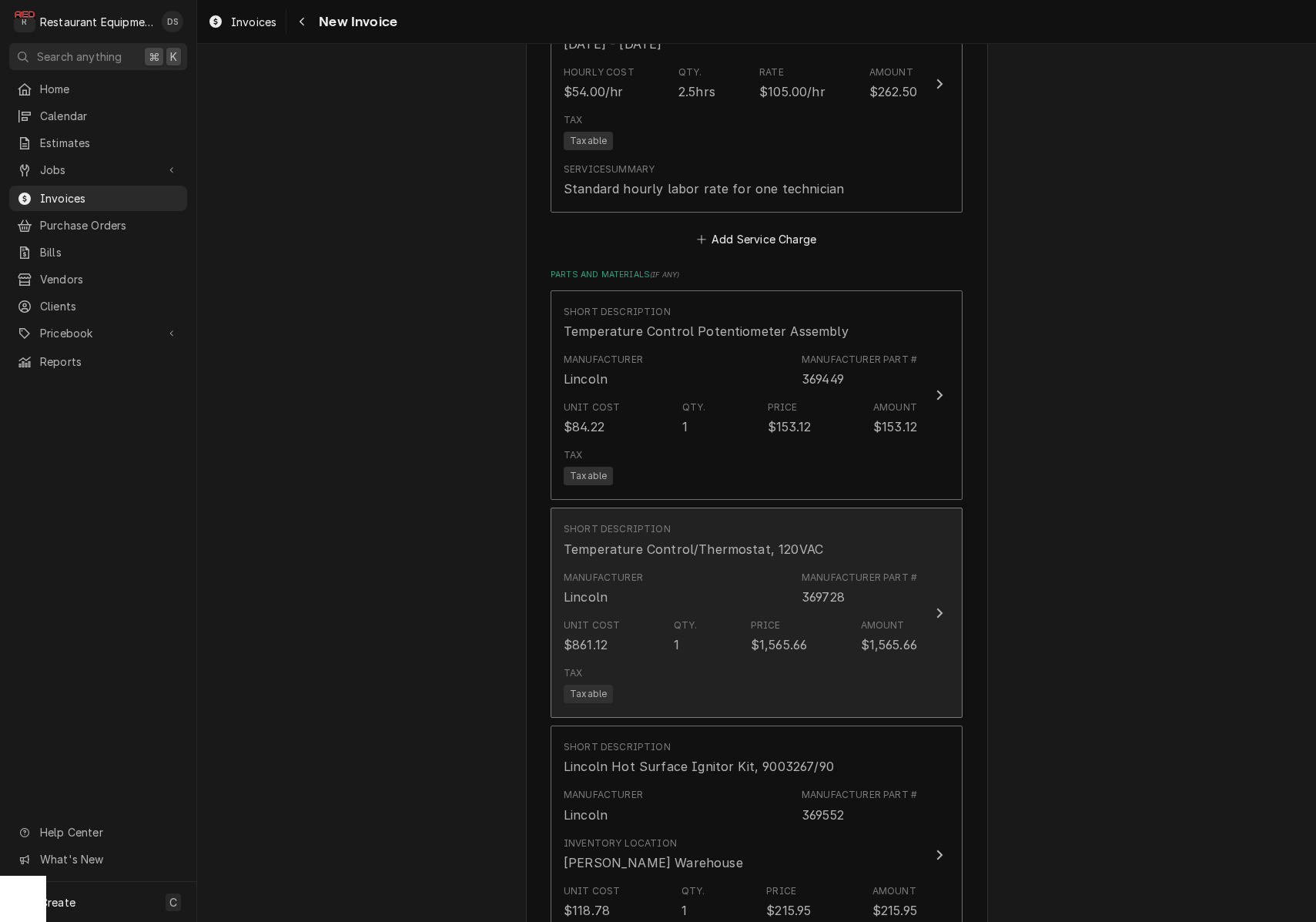
scroll to position [2570, 0]
click at [790, 658] on div "Tax Taxable" at bounding box center [741, 682] width 353 height 49
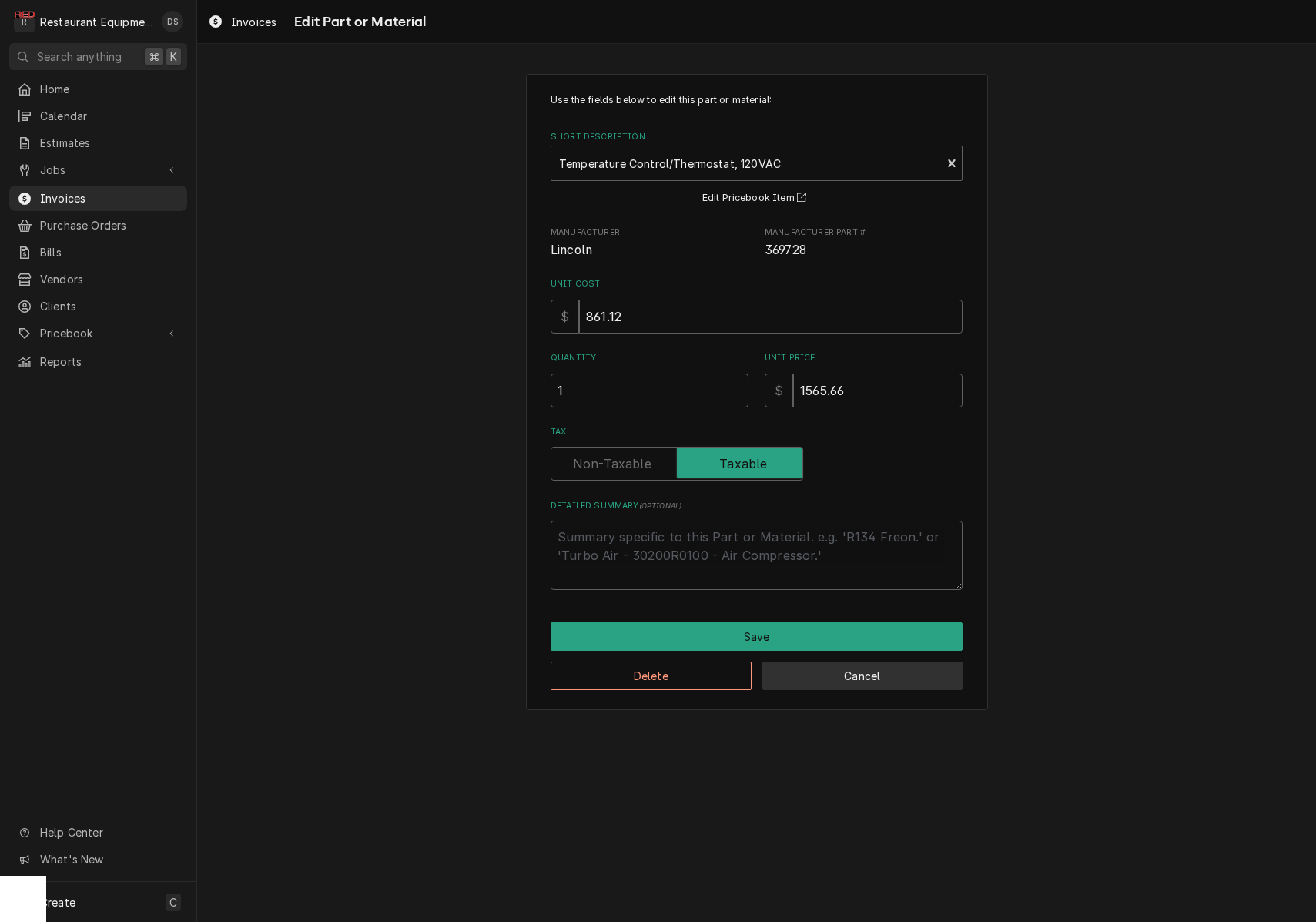
click at [835, 679] on button "Cancel" at bounding box center [863, 676] width 201 height 29
type textarea "x"
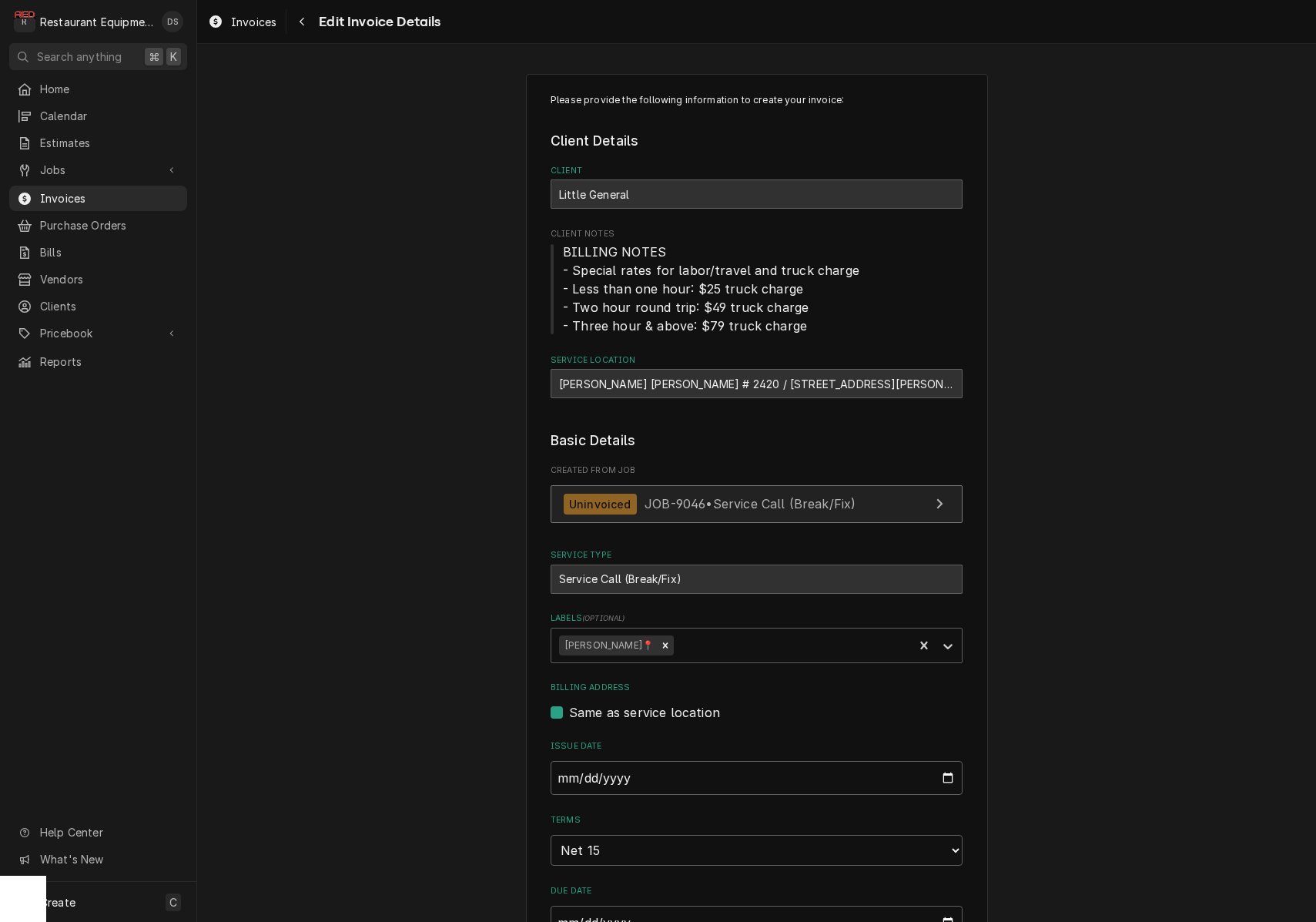
click at [793, 497] on span "JOB-9046 • Service Call (Break/Fix)" at bounding box center [750, 503] width 211 height 15
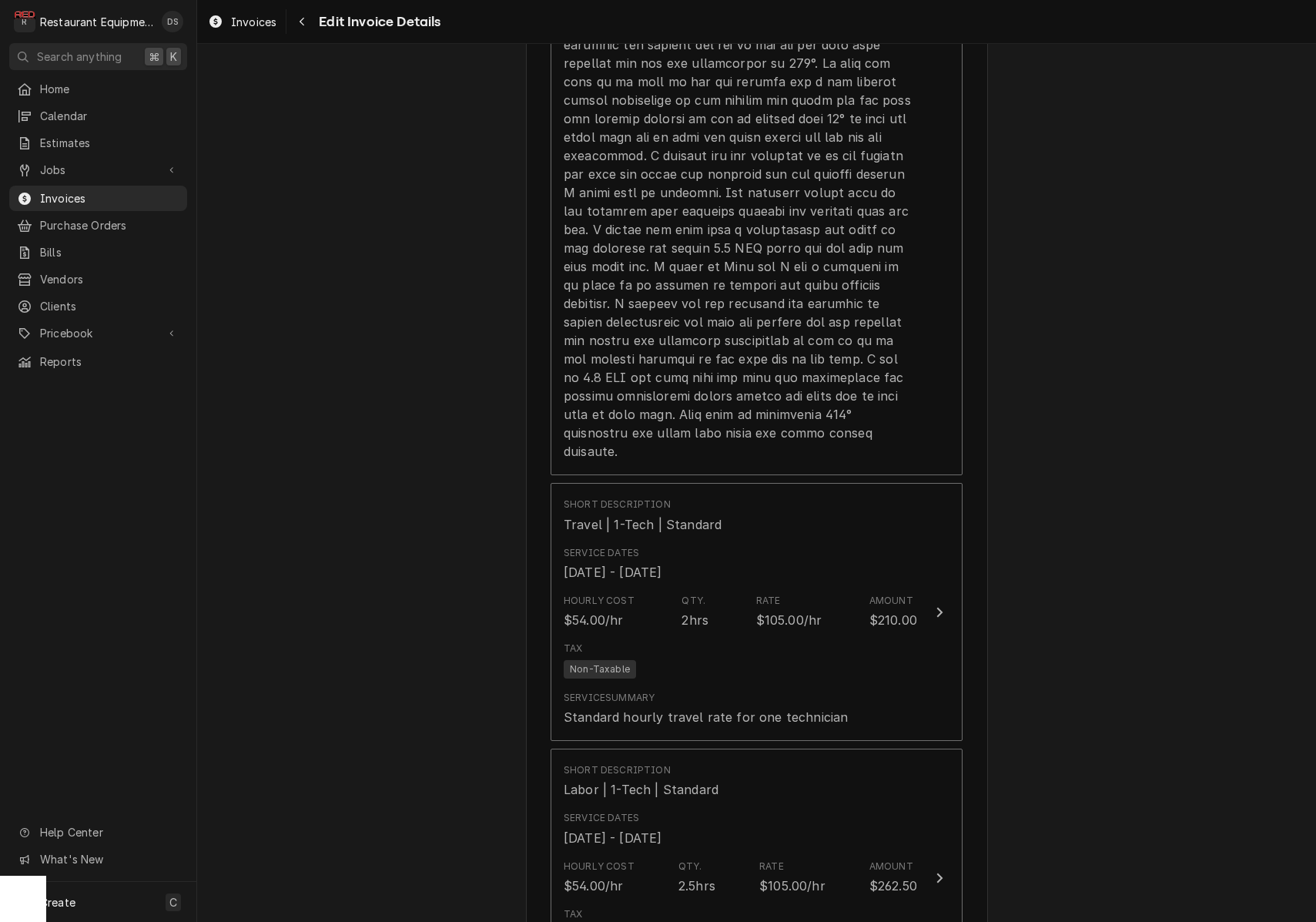
scroll to position [1794, 0]
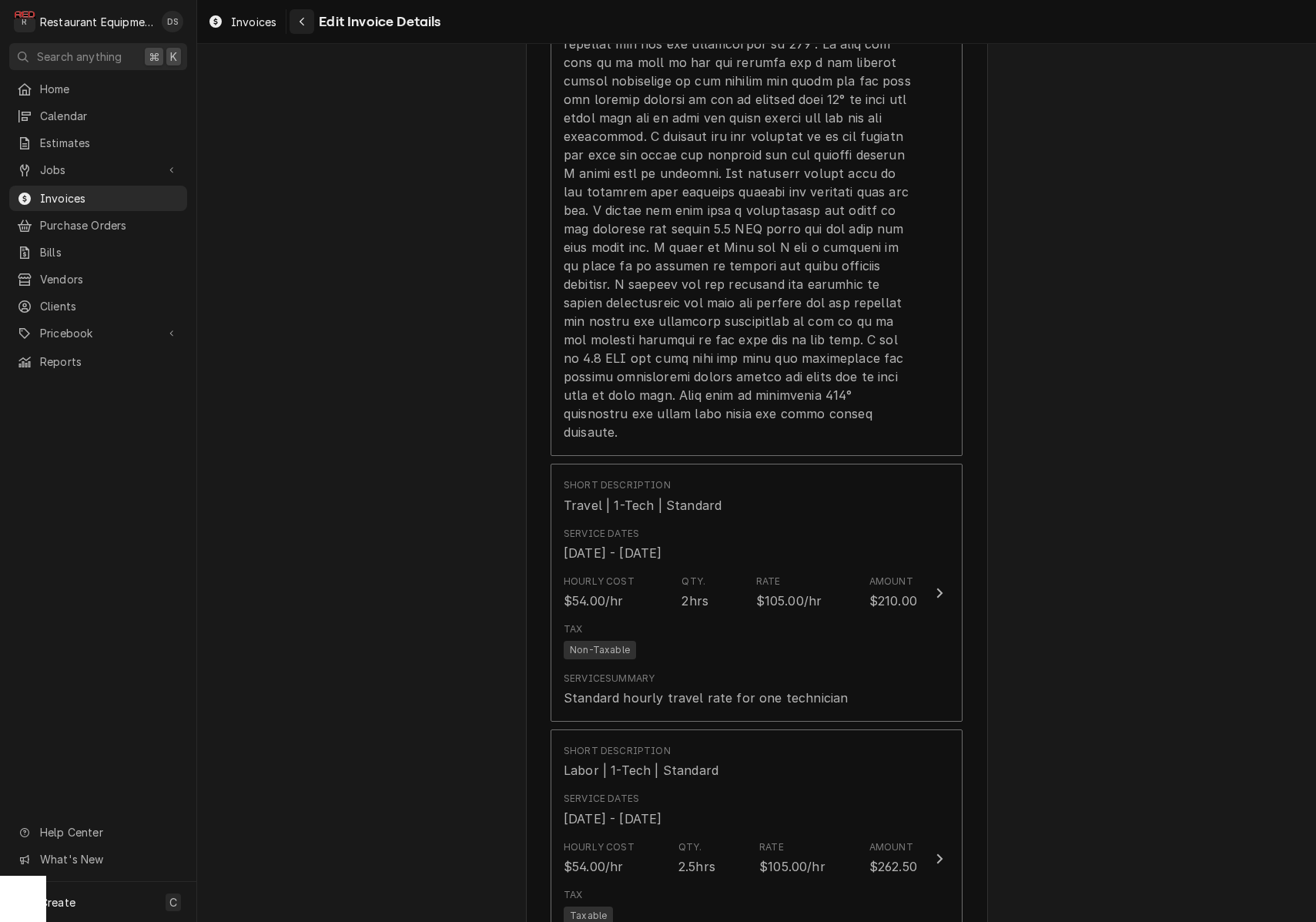
click at [304, 22] on icon "Navigate back" at bounding box center [302, 21] width 7 height 11
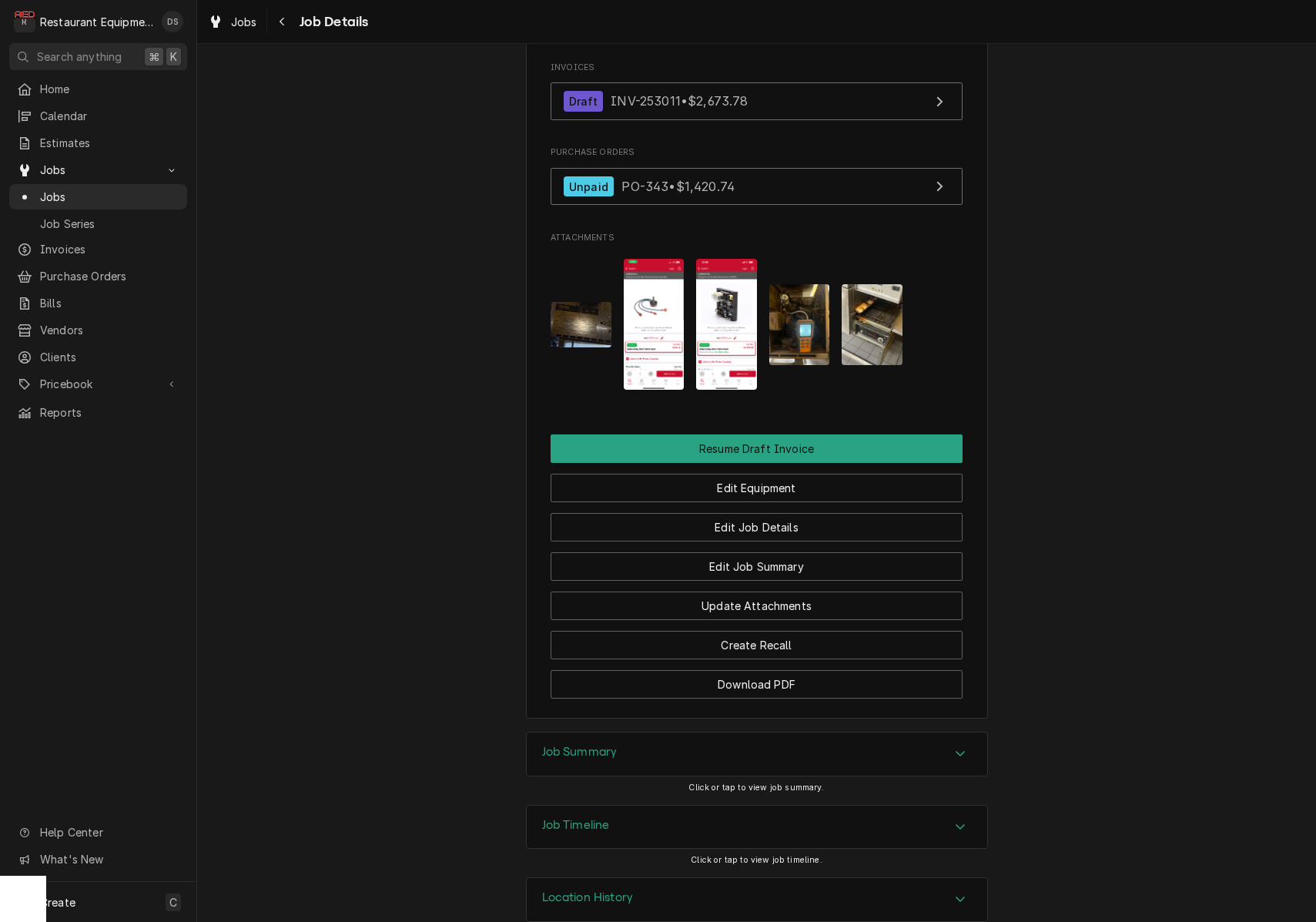
click at [720, 736] on div "Job Summary" at bounding box center [757, 754] width 460 height 43
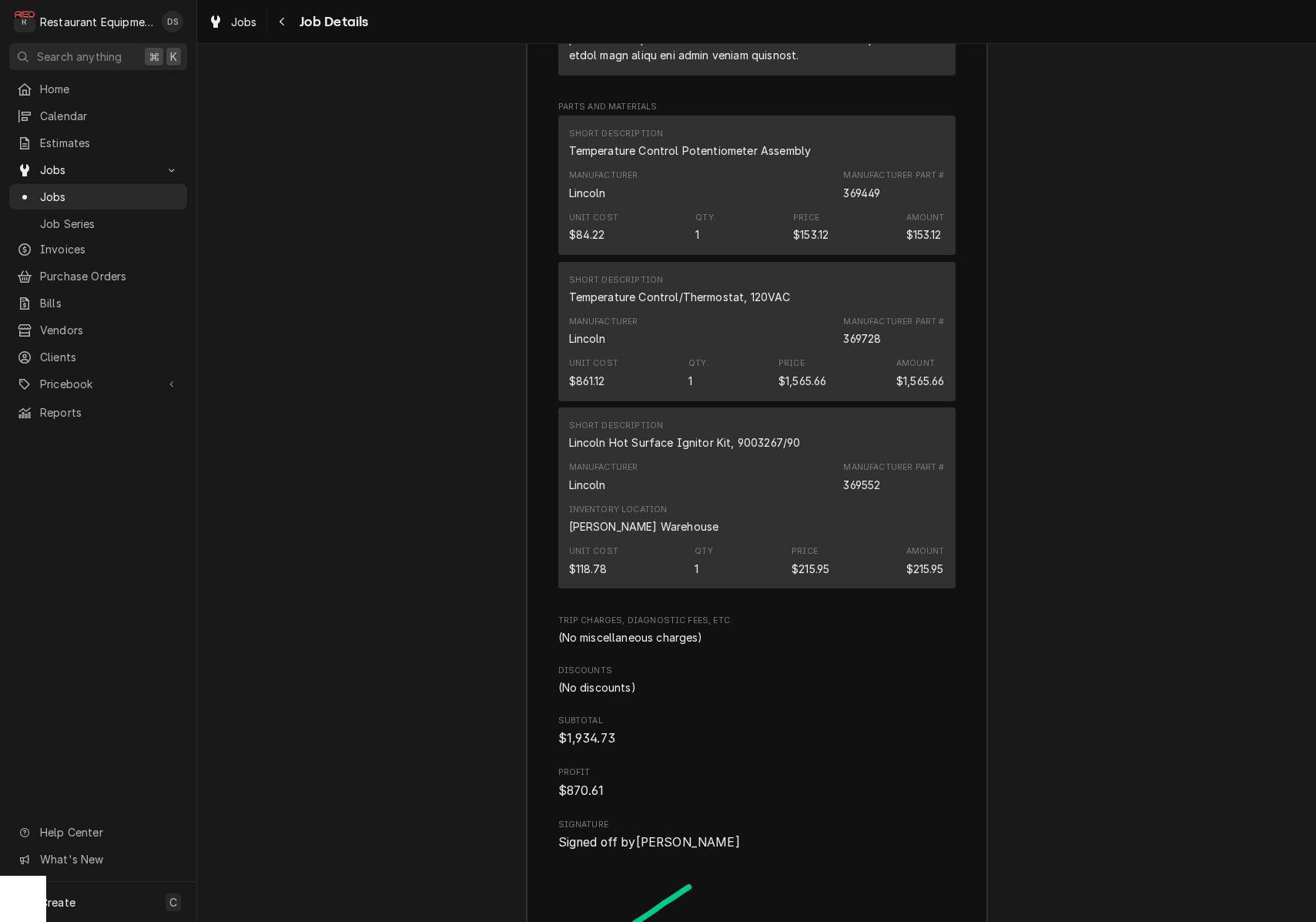
scroll to position [3222, 0]
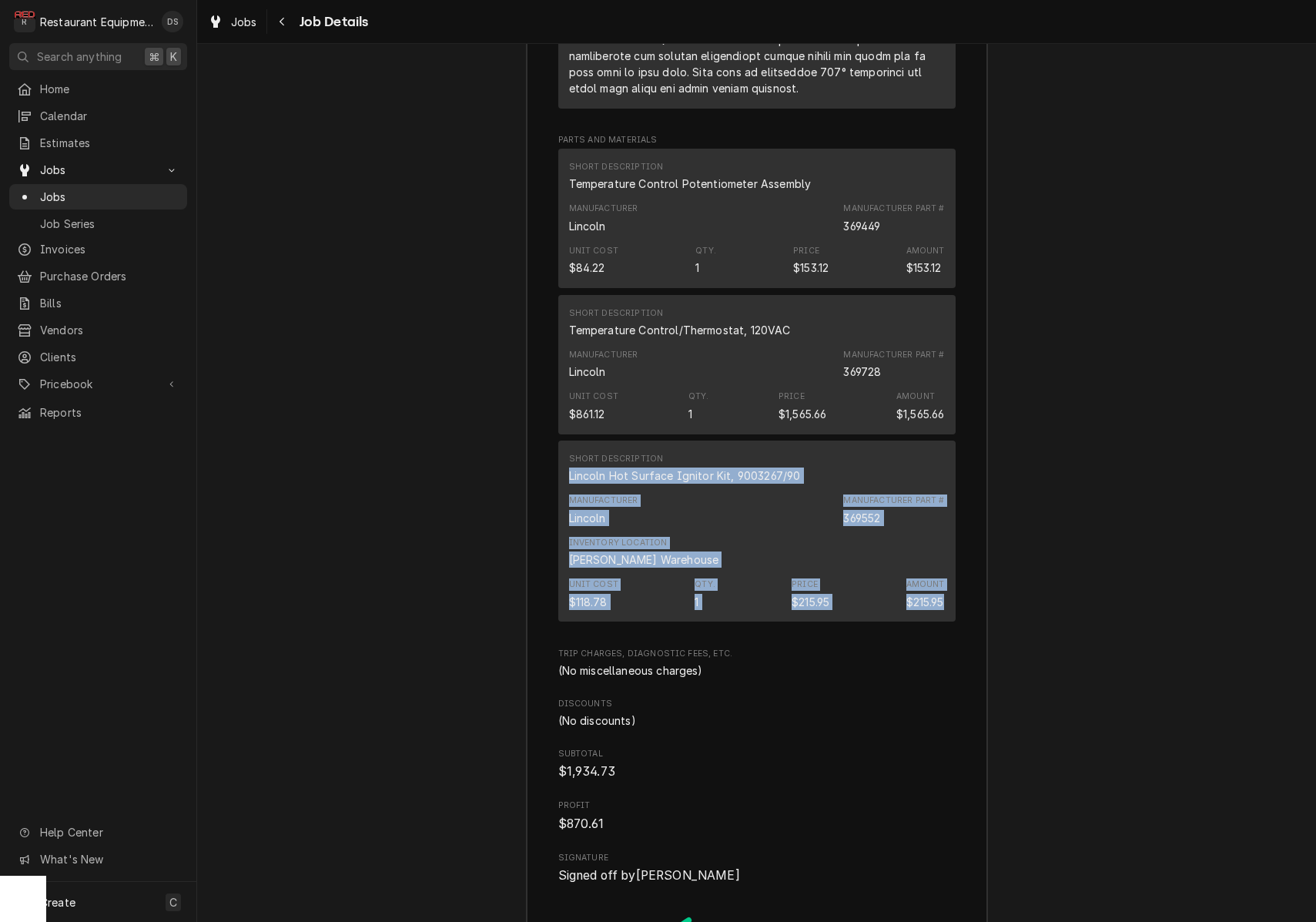
drag, startPoint x: 568, startPoint y: 442, endPoint x: 912, endPoint y: 574, distance: 368.5
click at [914, 577] on div "Short Description Lincoln Hot Surface Ignitor Kit, 9003267/90 Manufacturer Linc…" at bounding box center [757, 530] width 397 height 181
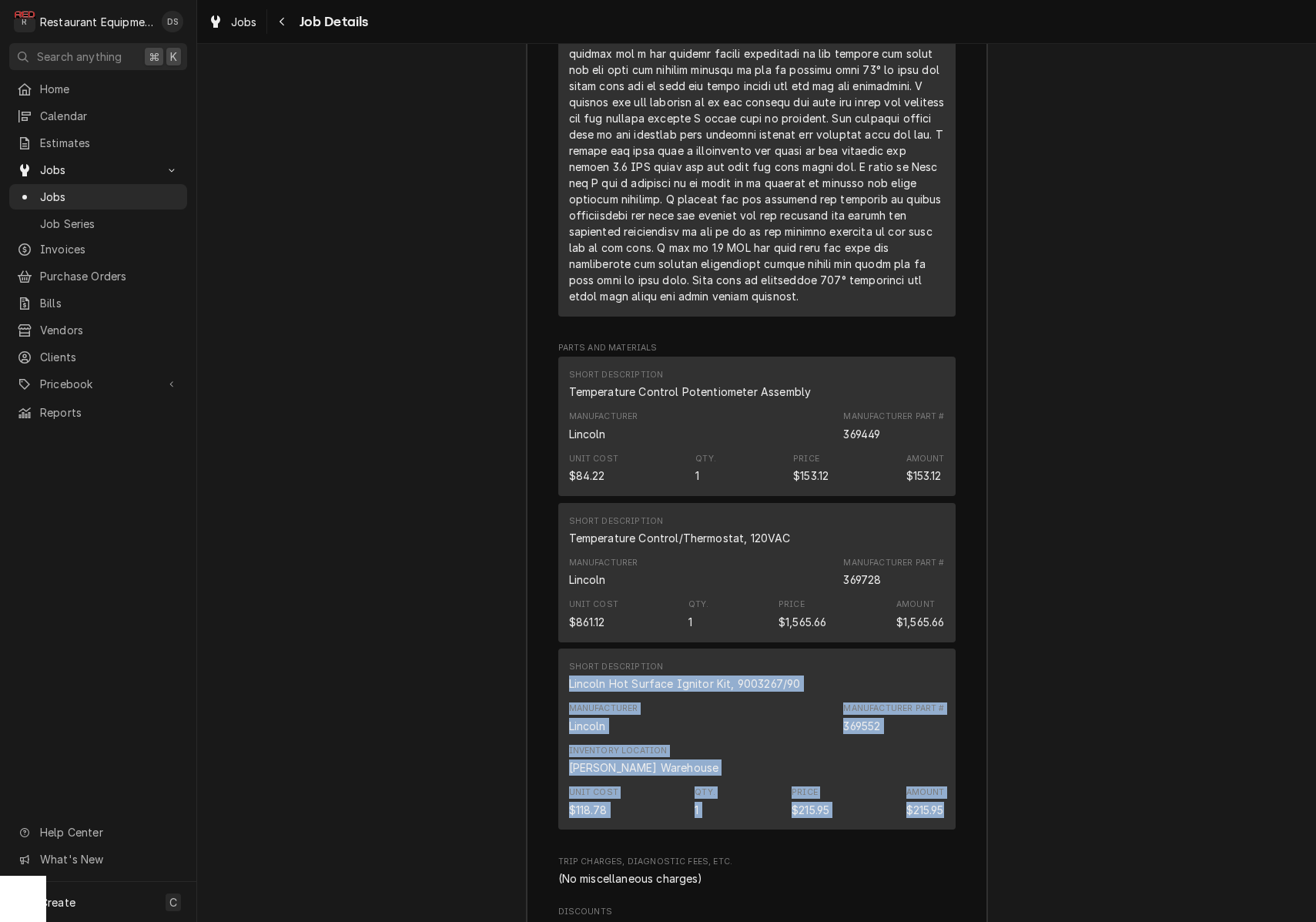
scroll to position [3014, 0]
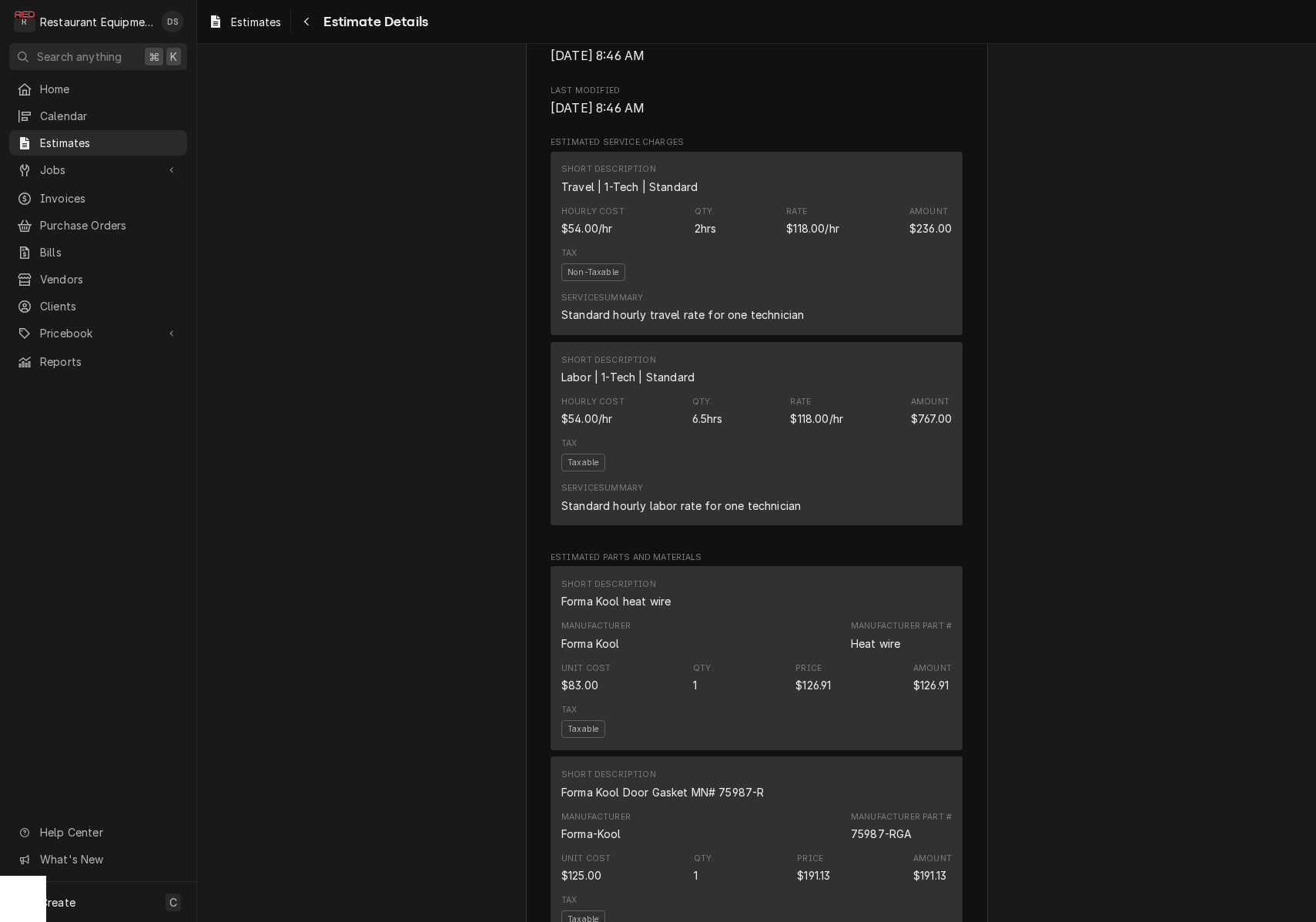
scroll to position [1035, 0]
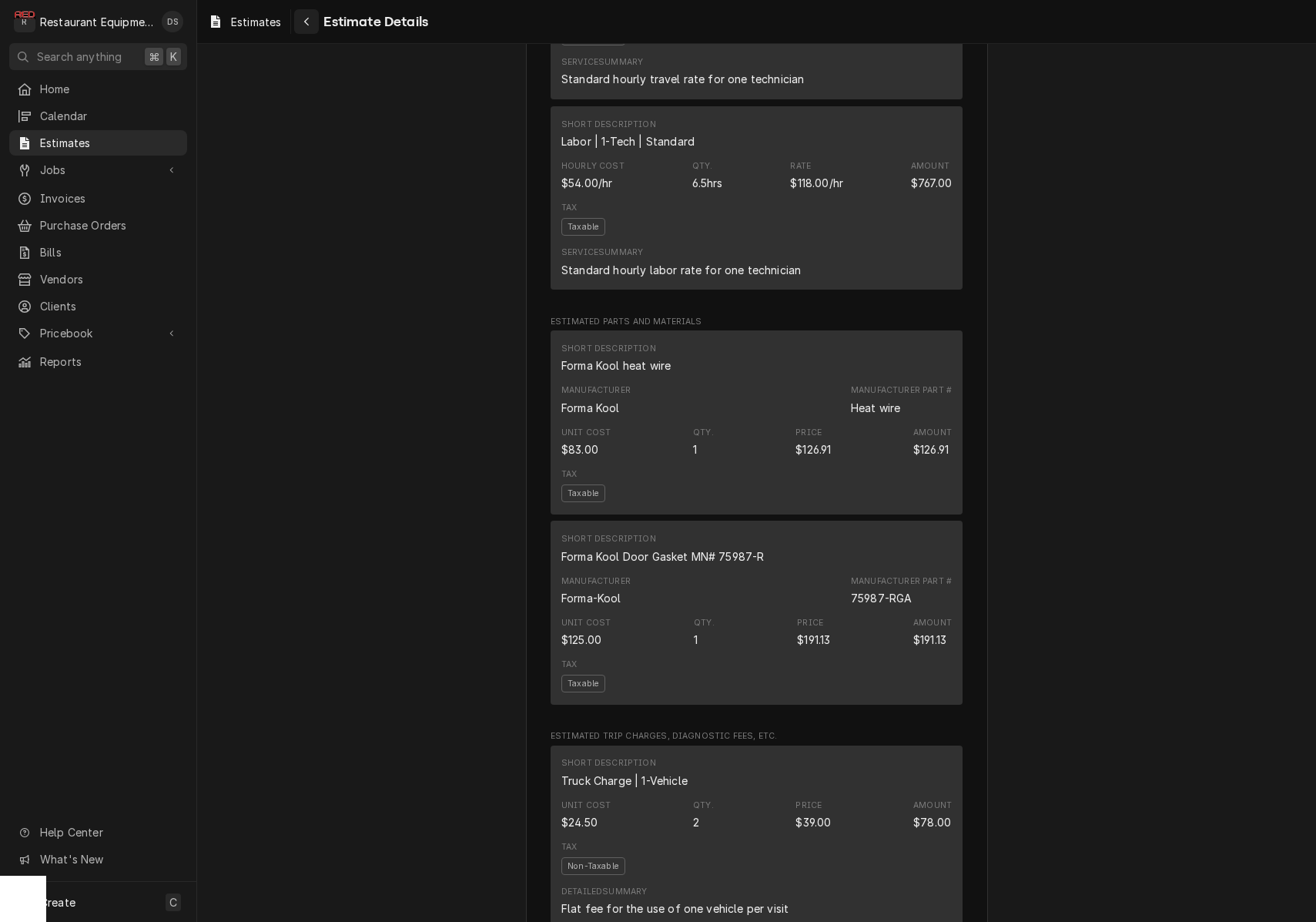
click at [308, 23] on icon "Navigate back" at bounding box center [307, 22] width 5 height 8
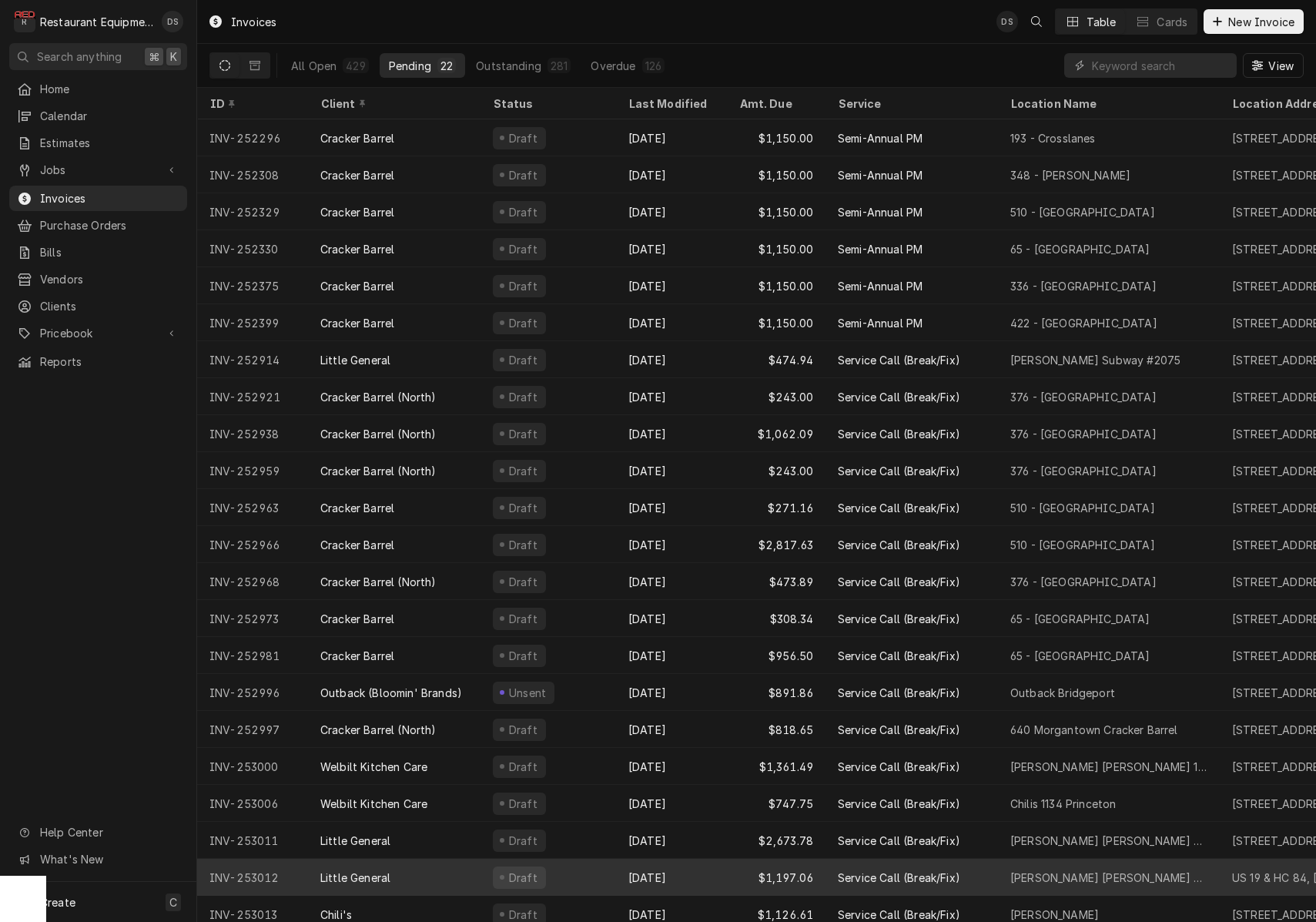
click at [720, 882] on div "Oct 2" at bounding box center [671, 877] width 111 height 37
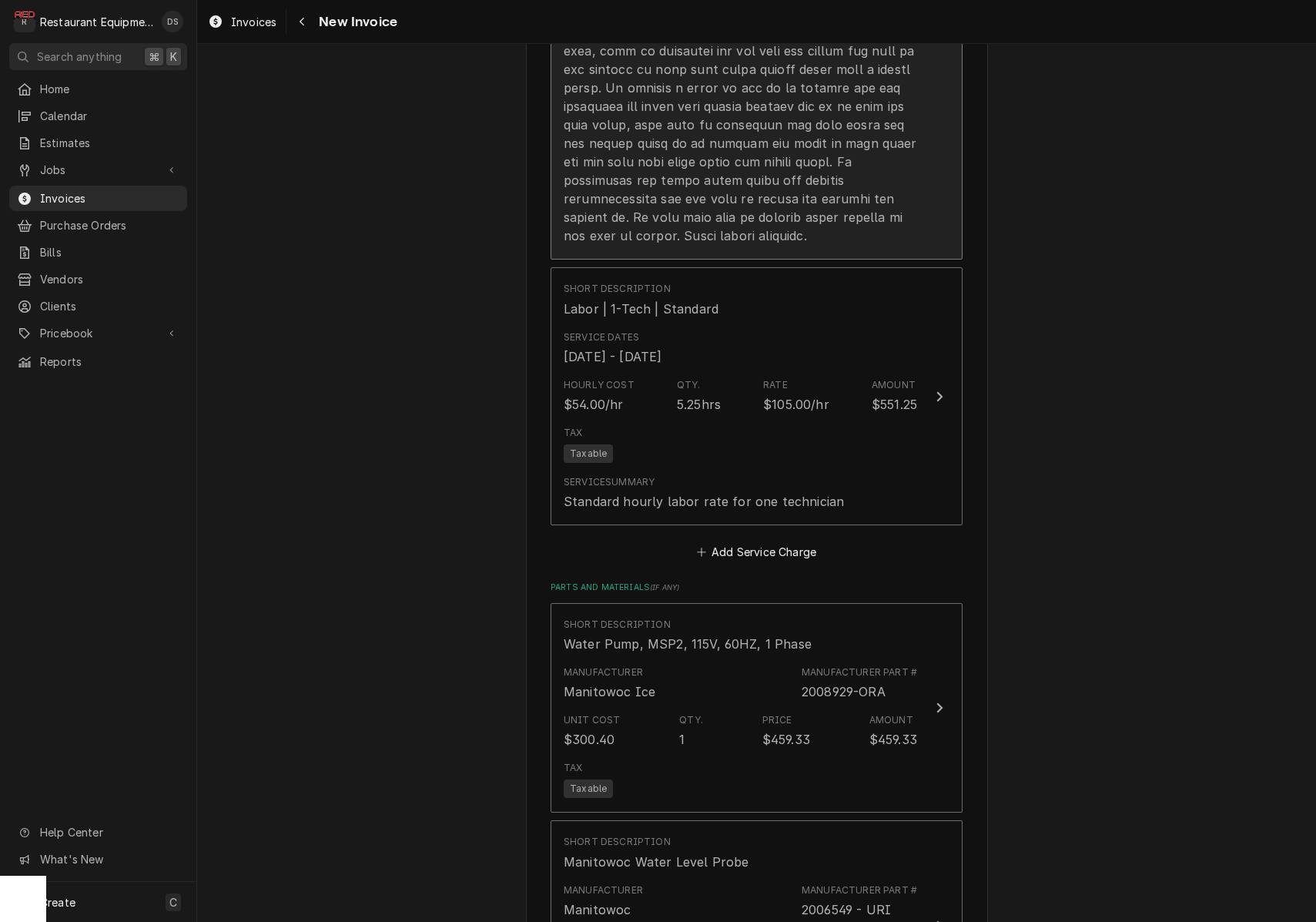
scroll to position [1902, 0]
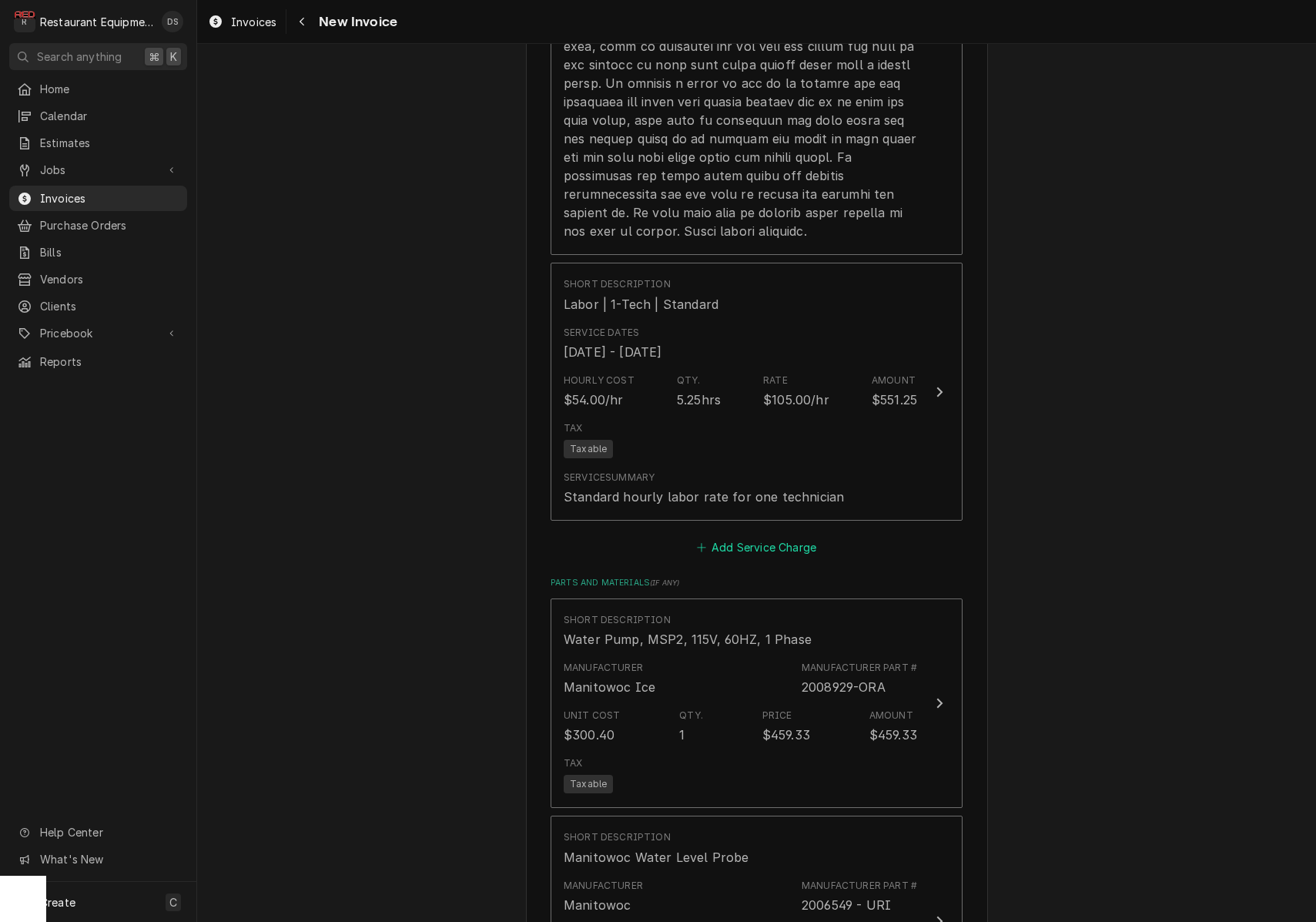
click at [745, 537] on button "Add Service Charge" at bounding box center [756, 548] width 125 height 22
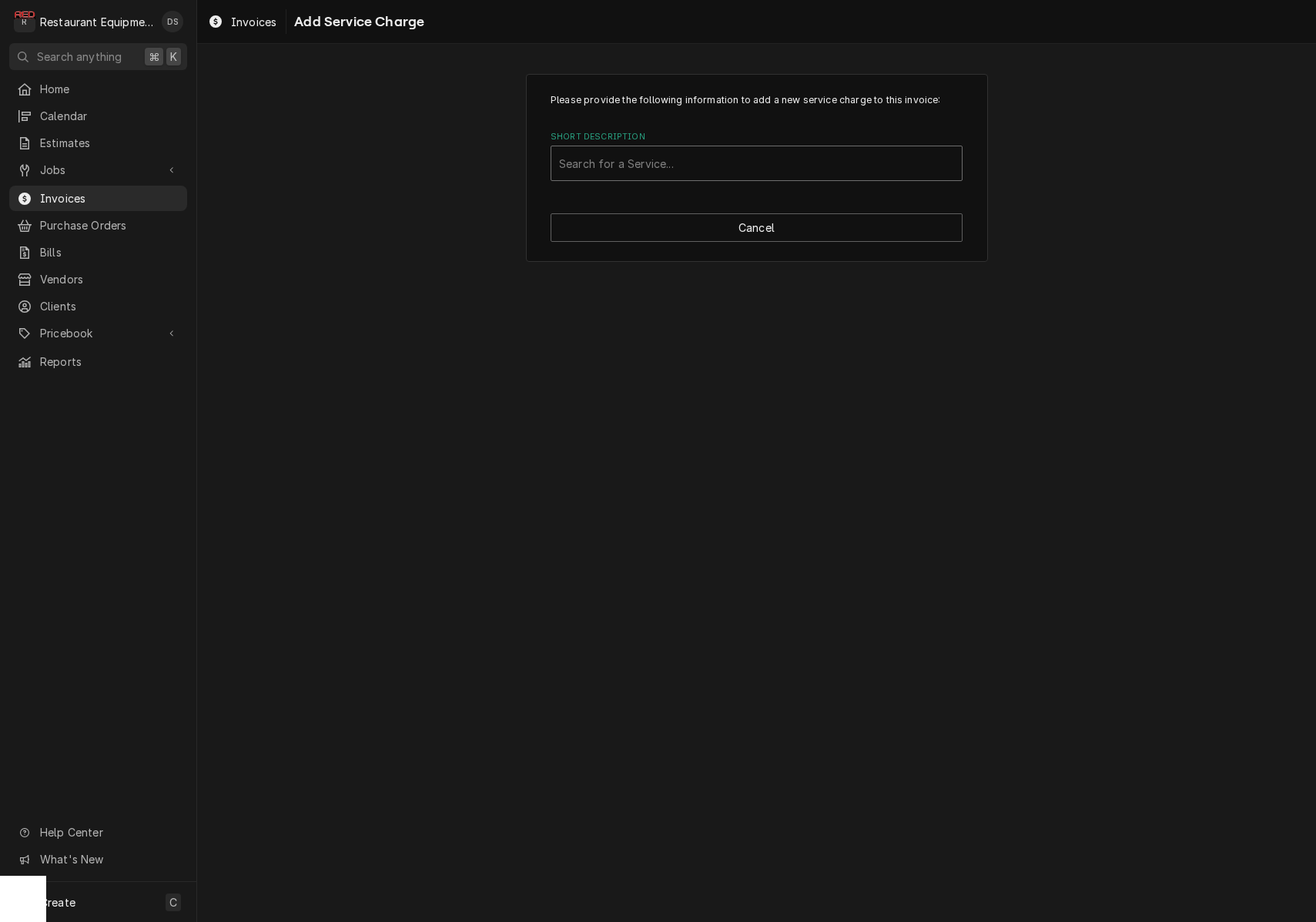
click at [652, 157] on div "Search for a Service..." at bounding box center [757, 164] width 395 height 16
type input "Travel"
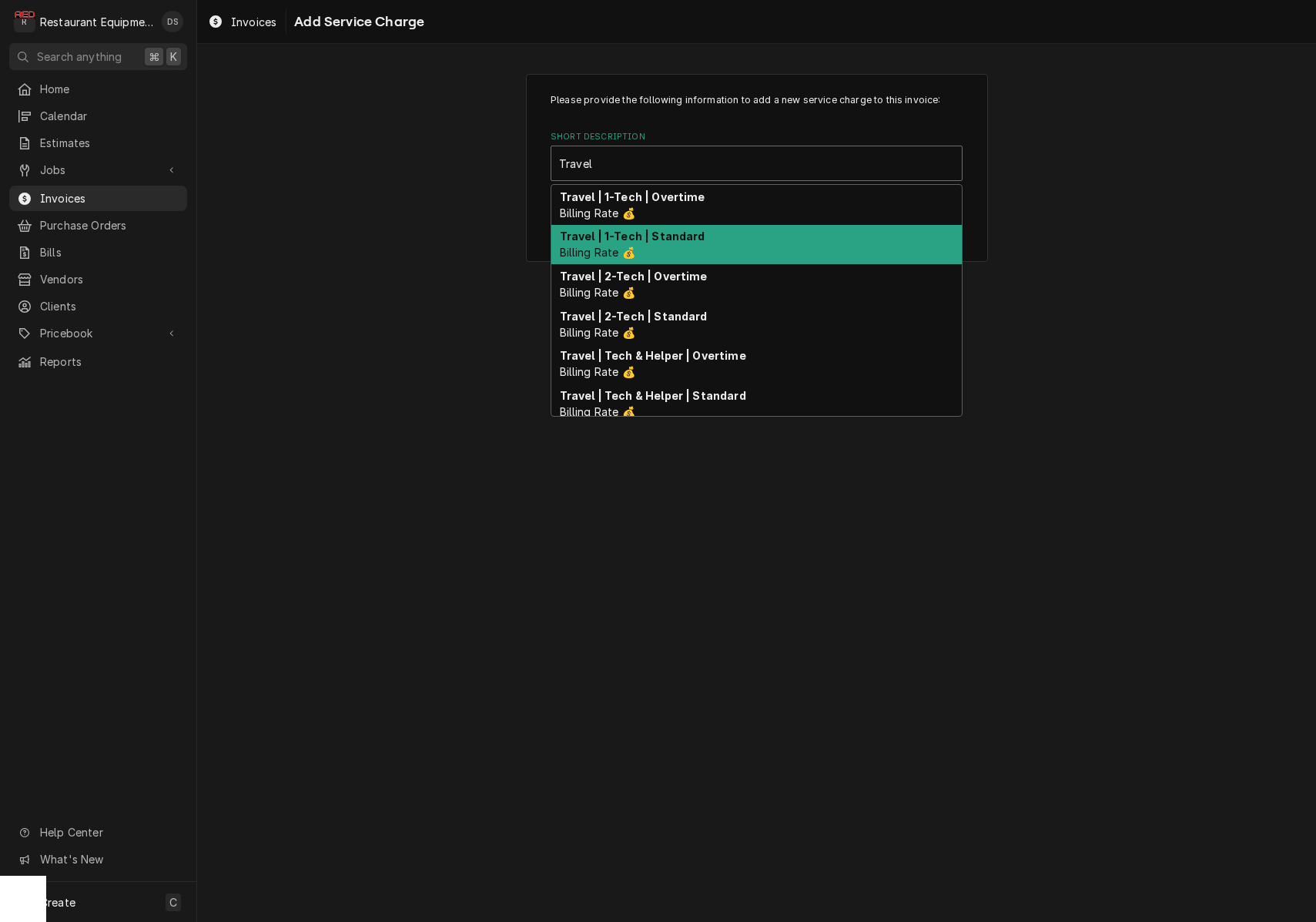
click at [662, 240] on strong "Travel | 1-Tech | Standard" at bounding box center [633, 236] width 146 height 13
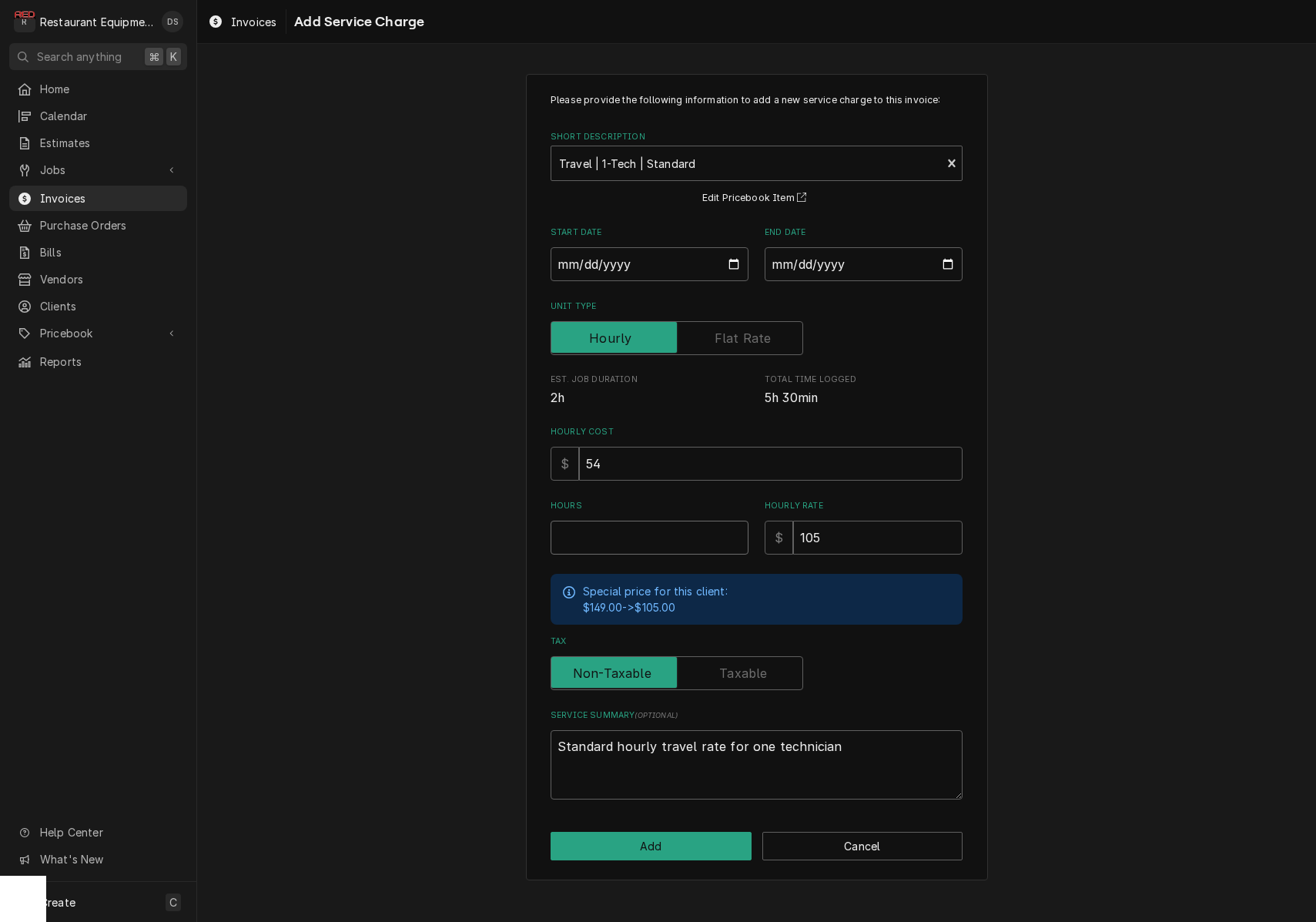
click at [652, 534] on input "Hours" at bounding box center [649, 537] width 198 height 34
type textarea "x"
type input "1"
click at [615, 261] on input "Start Date" at bounding box center [649, 265] width 198 height 34
type input "2025-10-02"
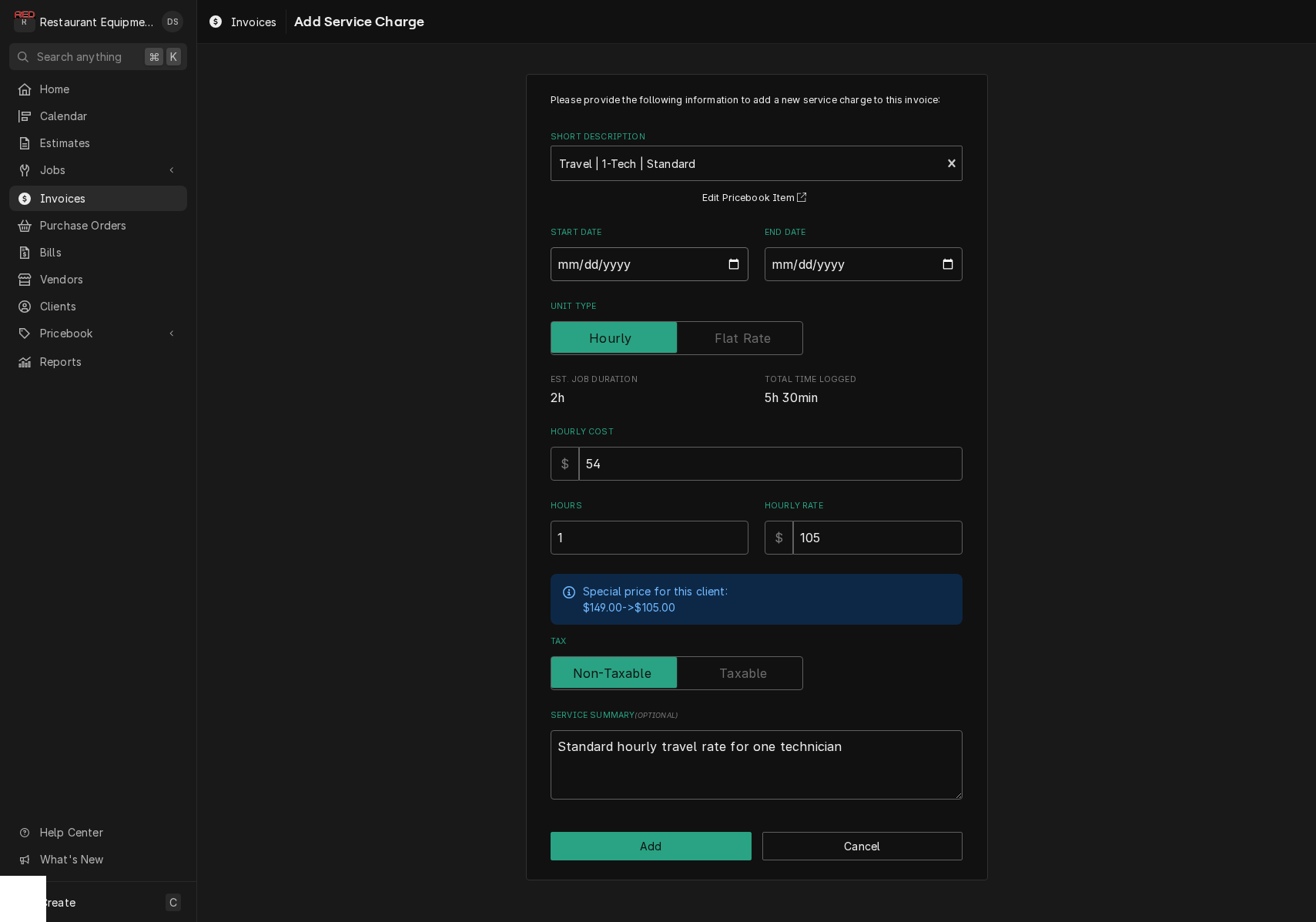
type textarea "x"
click at [814, 262] on input "End Date" at bounding box center [864, 265] width 198 height 34
type input "2025-10-02"
click at [657, 834] on button "Add" at bounding box center [650, 846] width 201 height 29
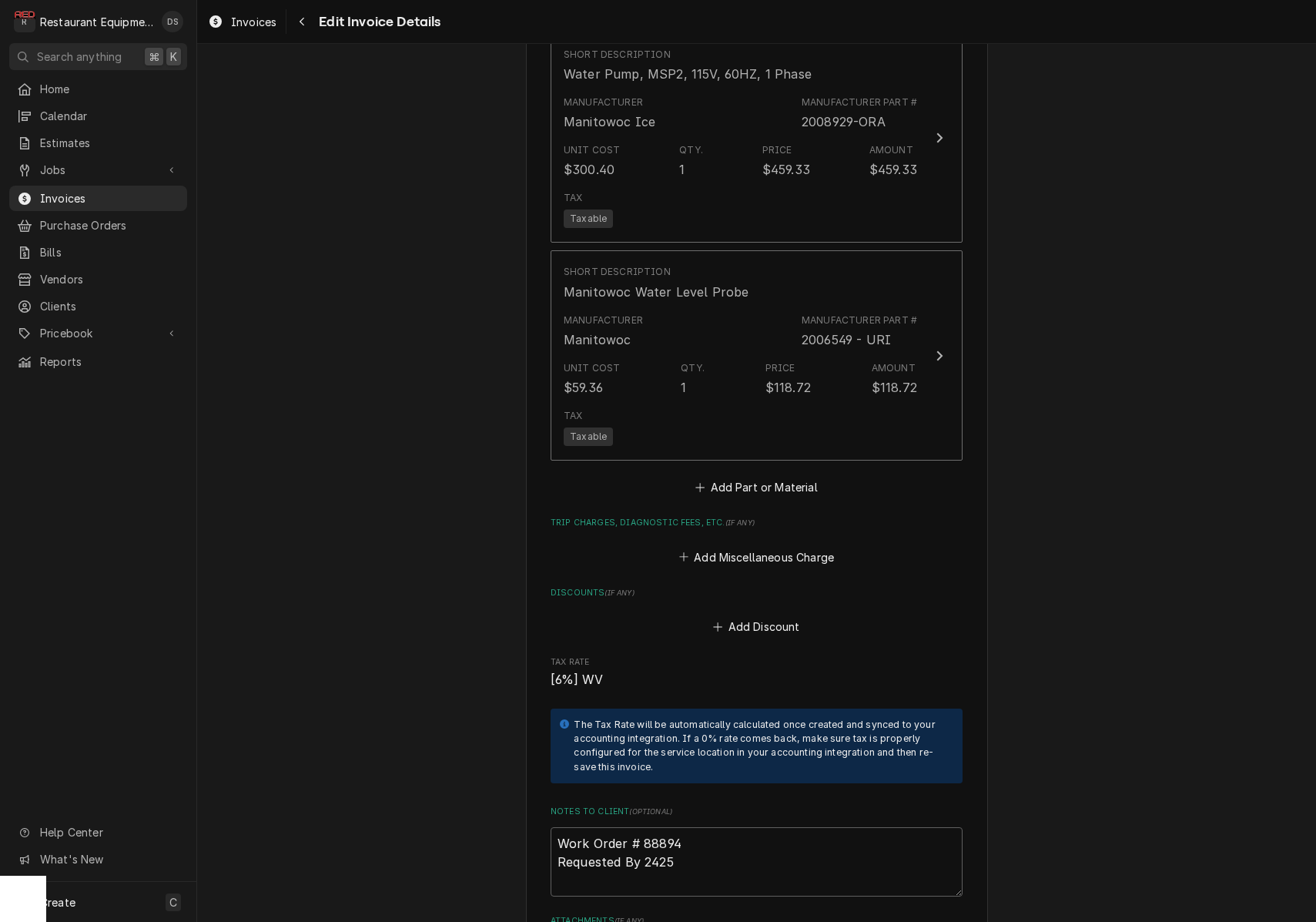
scroll to position [2741, 0]
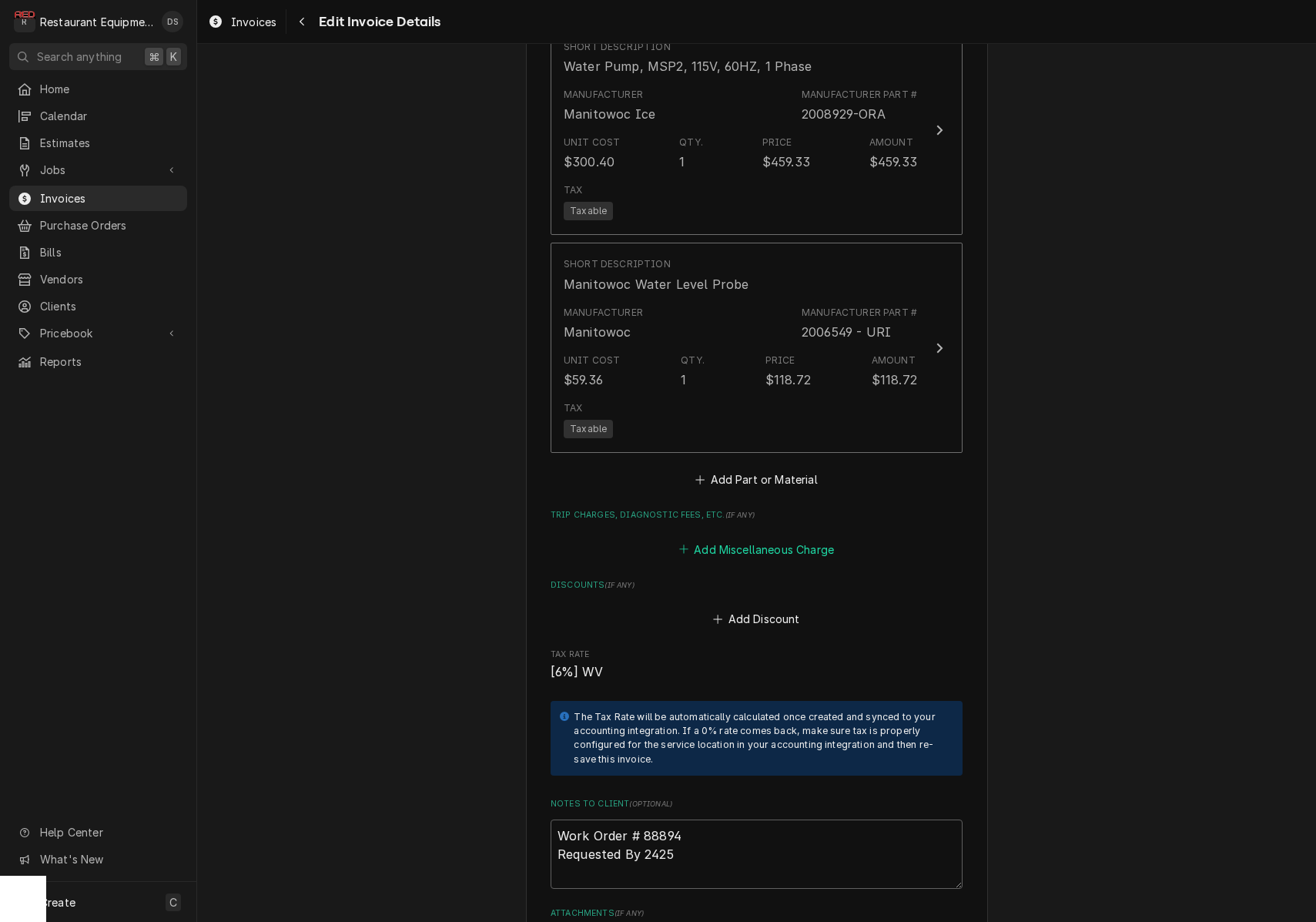
click at [757, 538] on button "Add Miscellaneous Charge" at bounding box center [756, 549] width 160 height 22
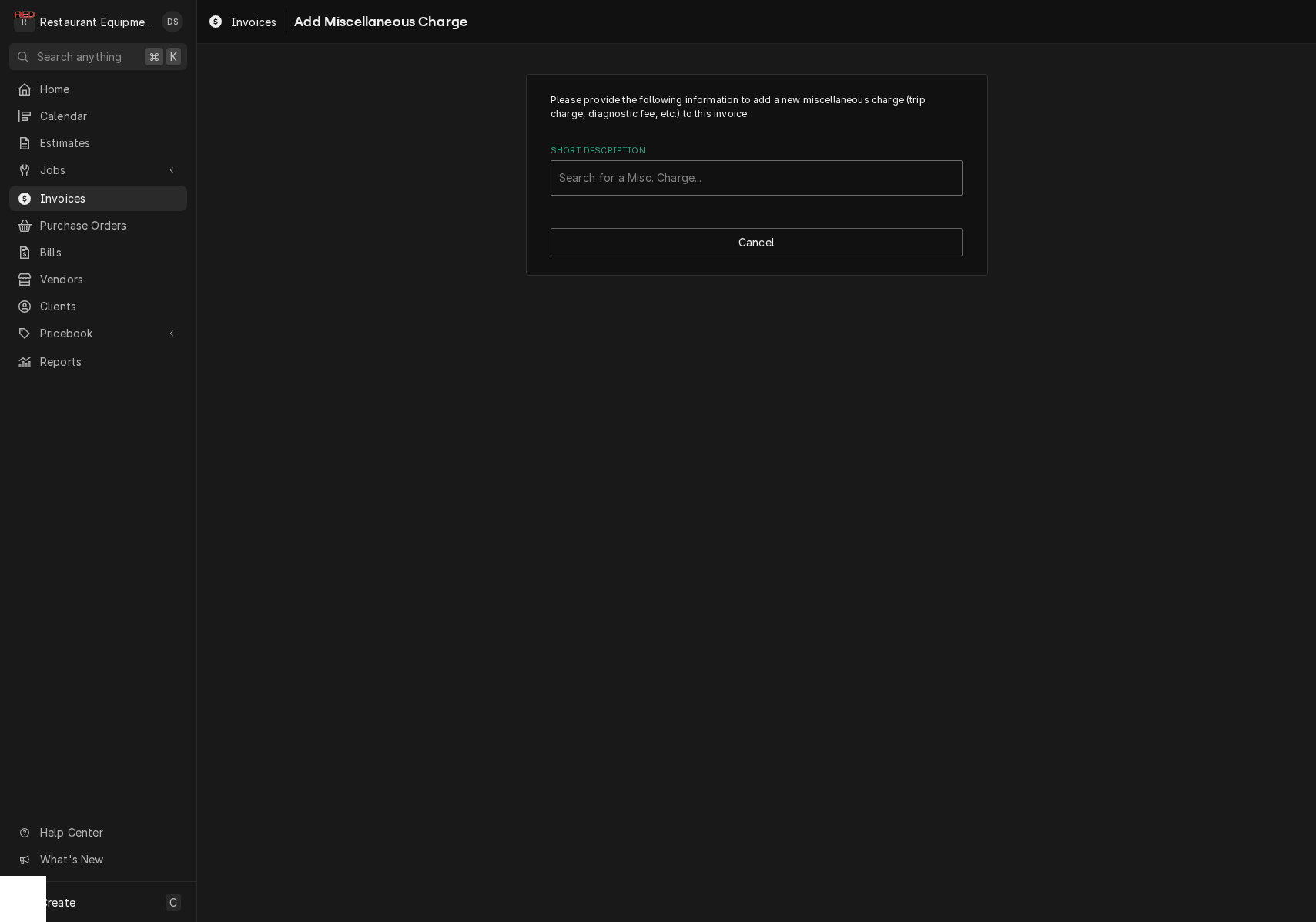
click at [636, 178] on div "Search for a Misc. Charge..." at bounding box center [757, 178] width 395 height 16
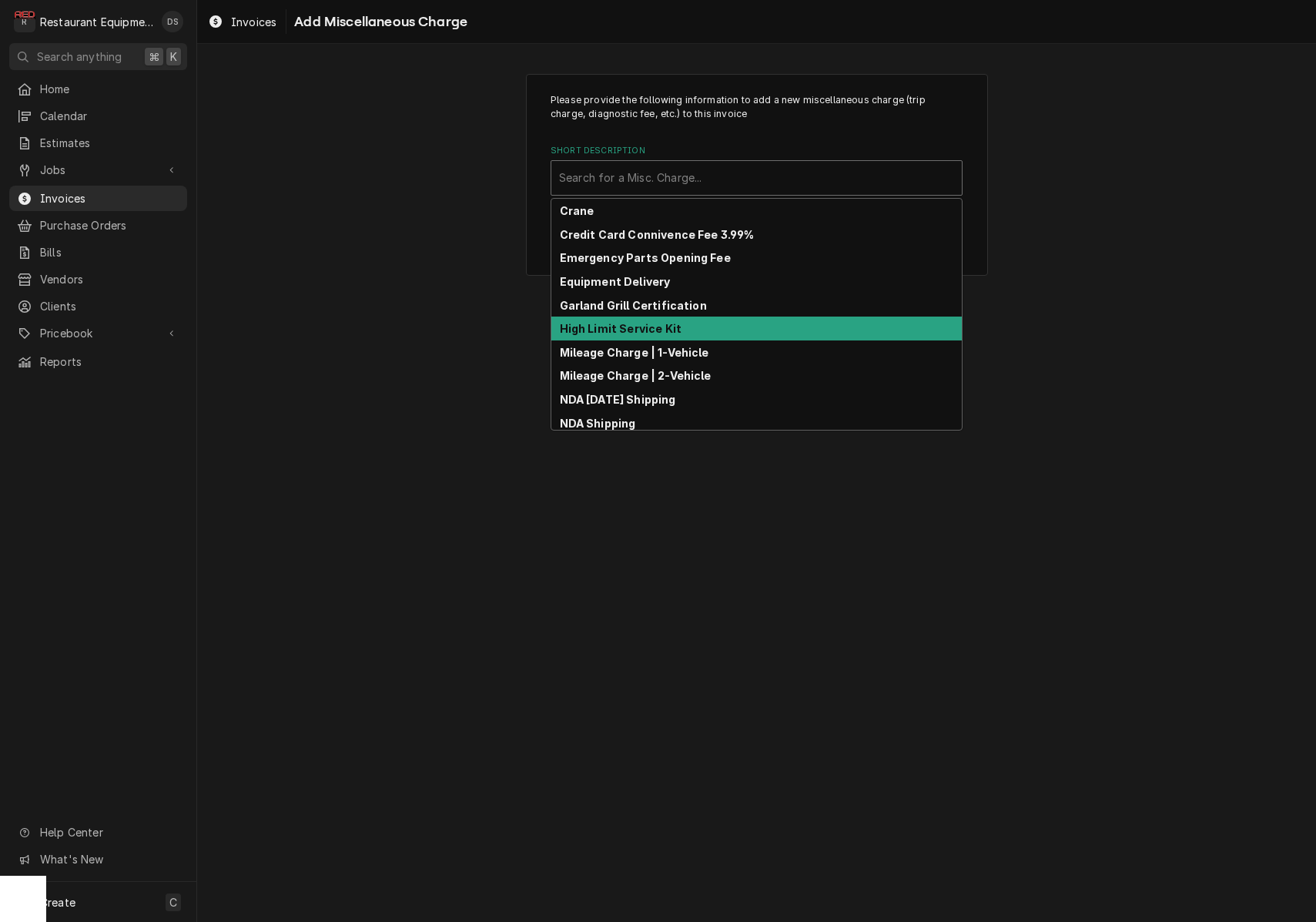
scroll to position [194, 0]
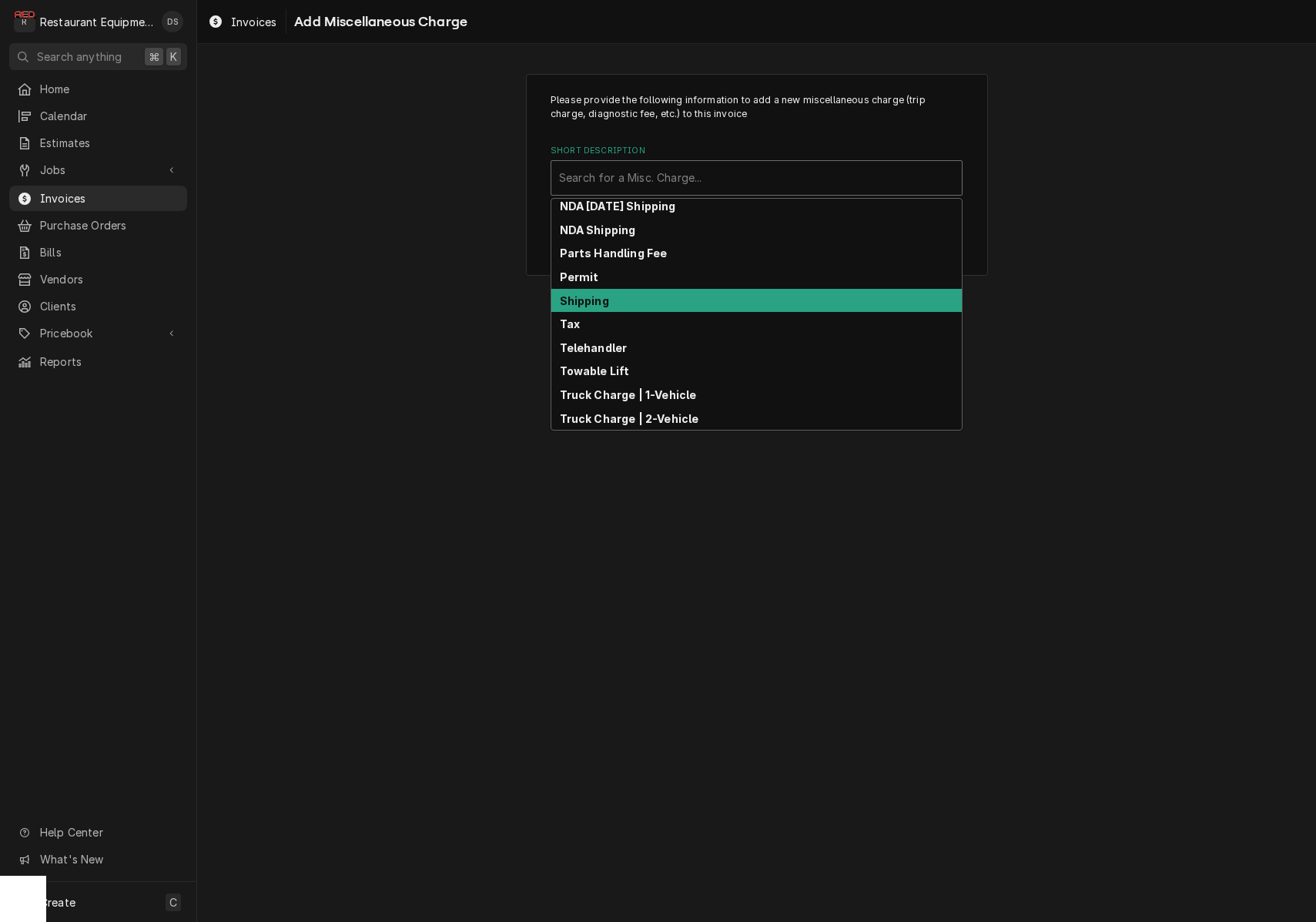
click at [606, 300] on strong "Shipping" at bounding box center [584, 301] width 49 height 13
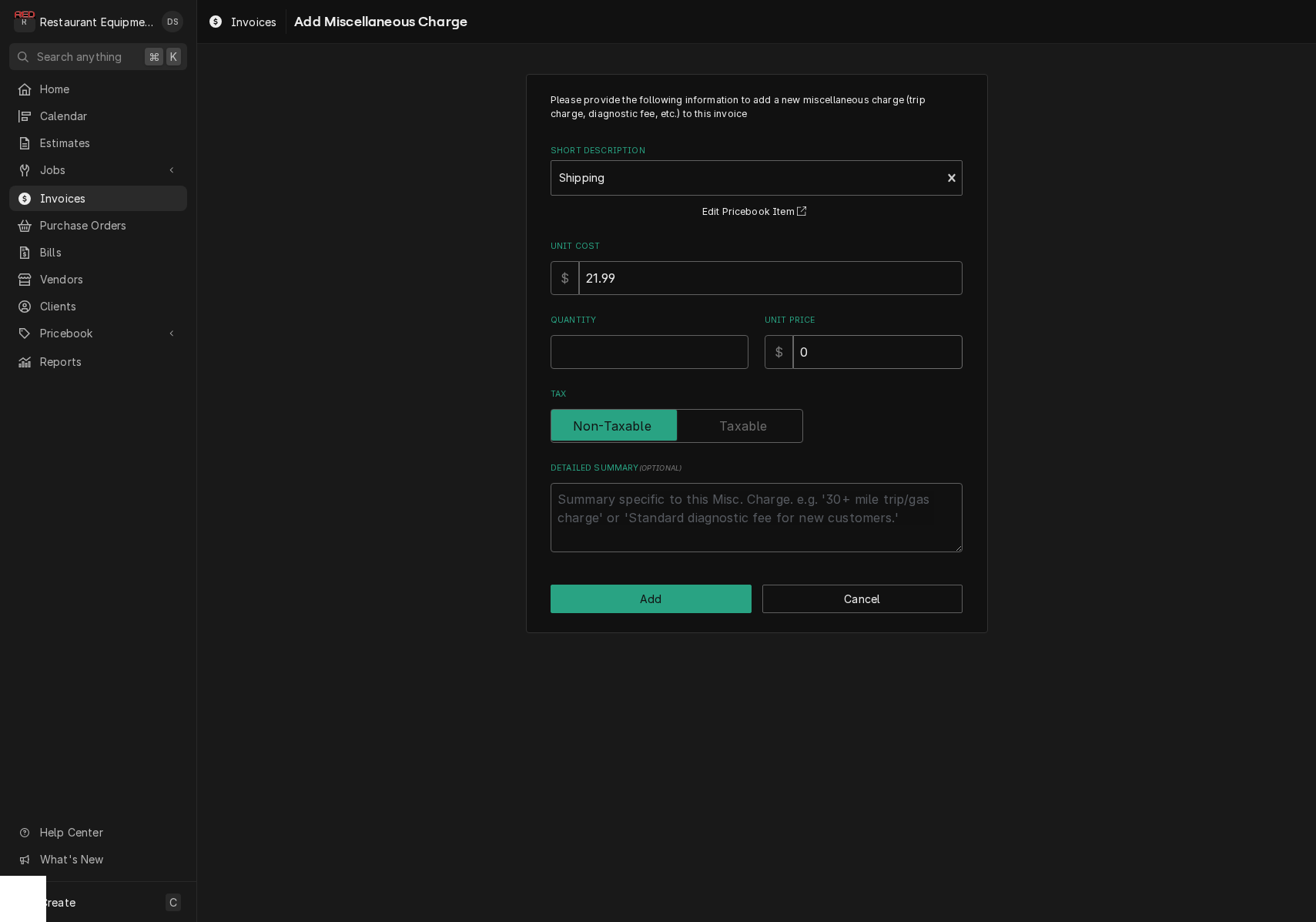
click at [857, 343] on input "0" at bounding box center [878, 353] width 170 height 34
type textarea "x"
type input "7"
type textarea "x"
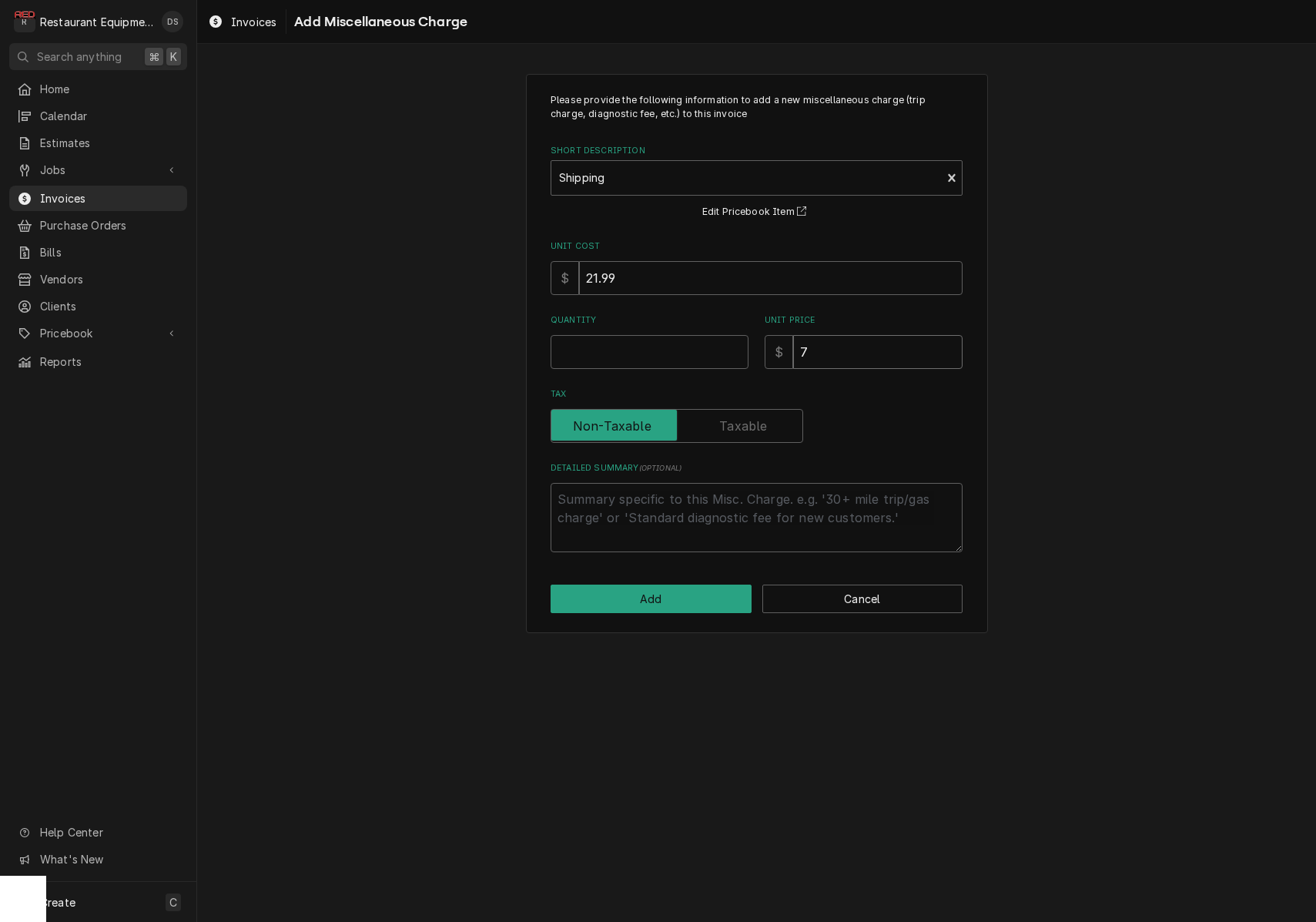
type input "75"
type textarea "x"
type input "75.4"
type textarea "x"
type input "75.41"
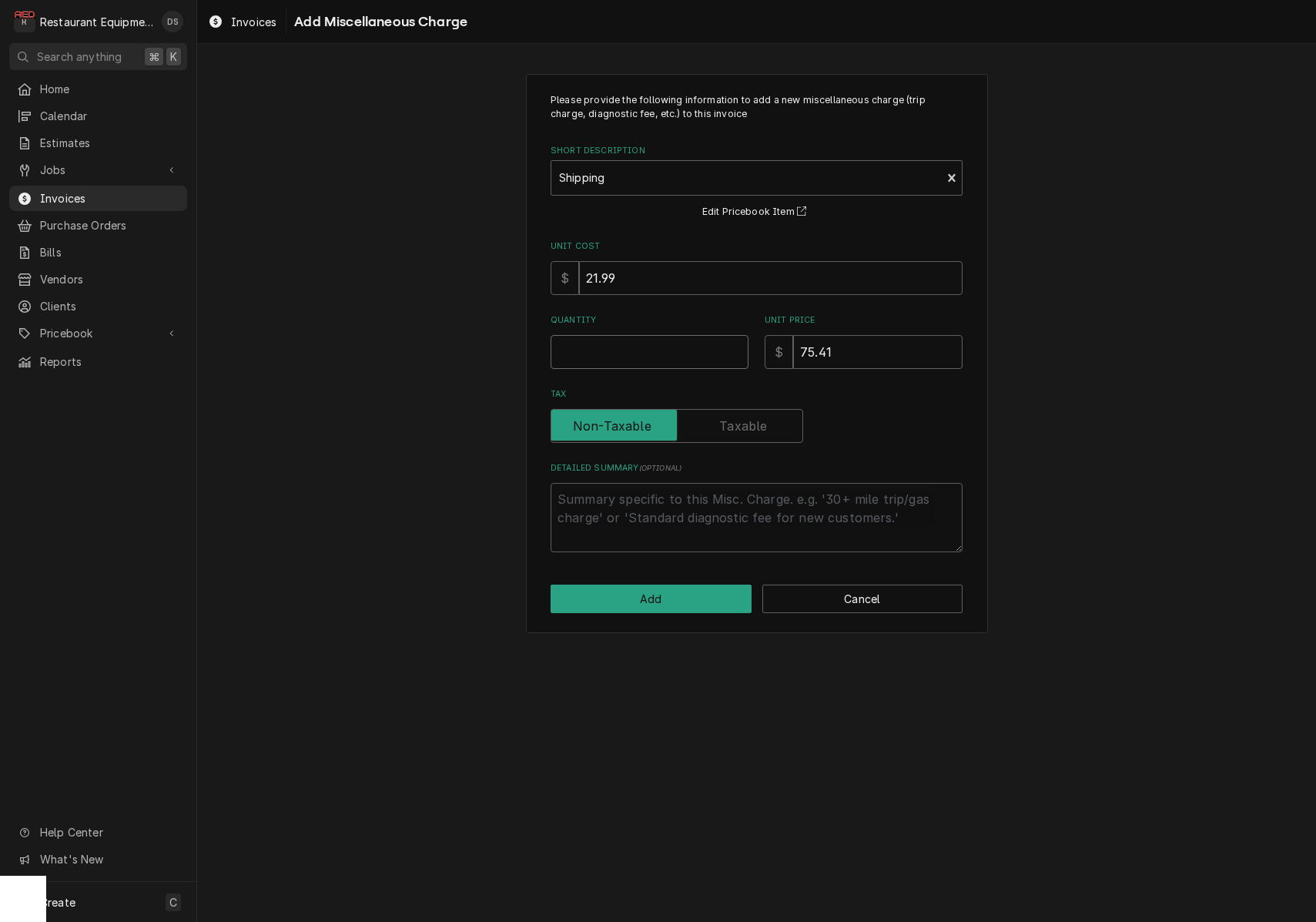
click at [690, 341] on input "Quantity" at bounding box center [649, 353] width 198 height 34
type textarea "x"
type input "1"
click at [700, 591] on button "Add" at bounding box center [650, 598] width 201 height 29
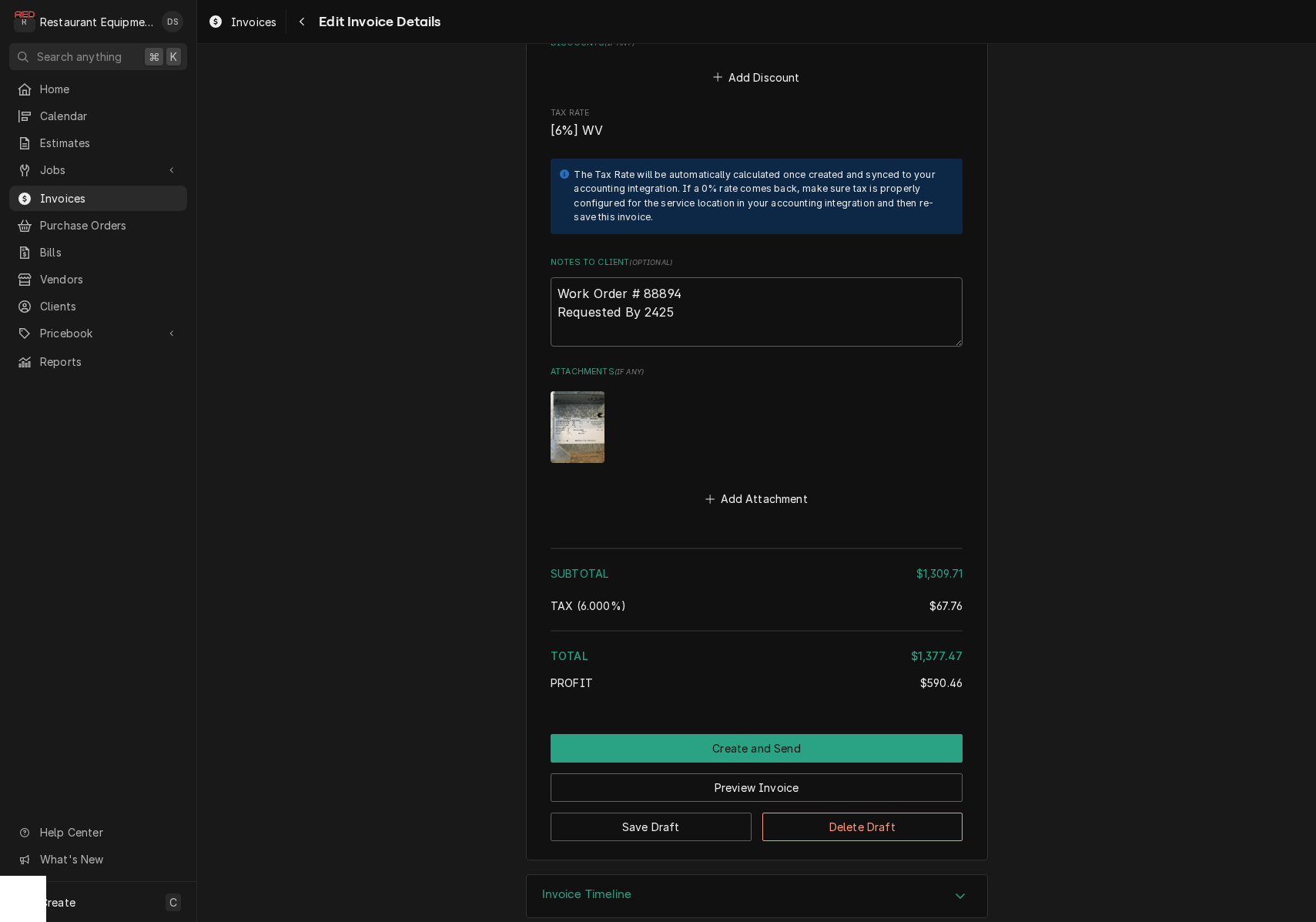
scroll to position [3452, 0]
click at [733, 735] on button "Create and Send" at bounding box center [756, 749] width 412 height 29
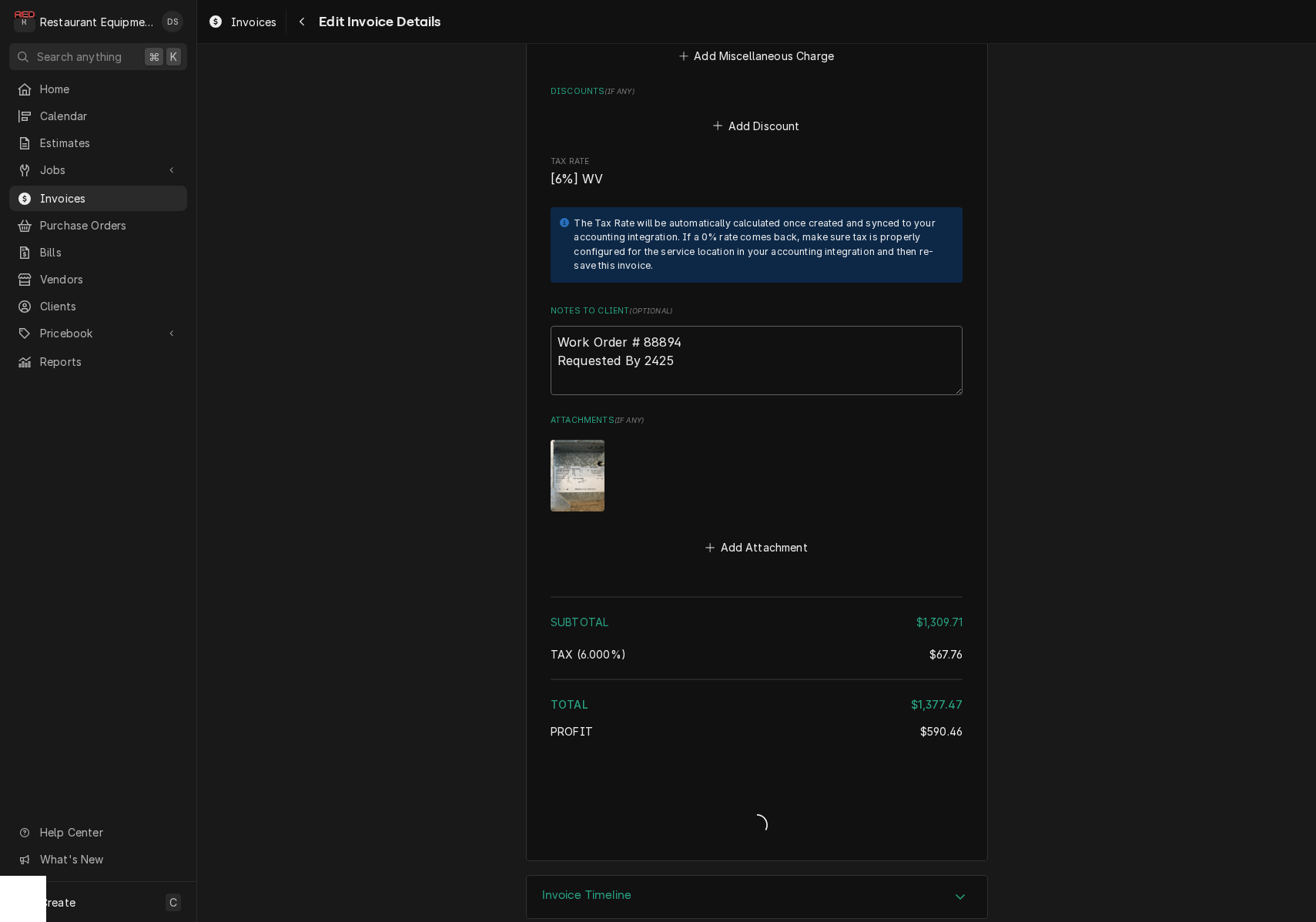
type textarea "x"
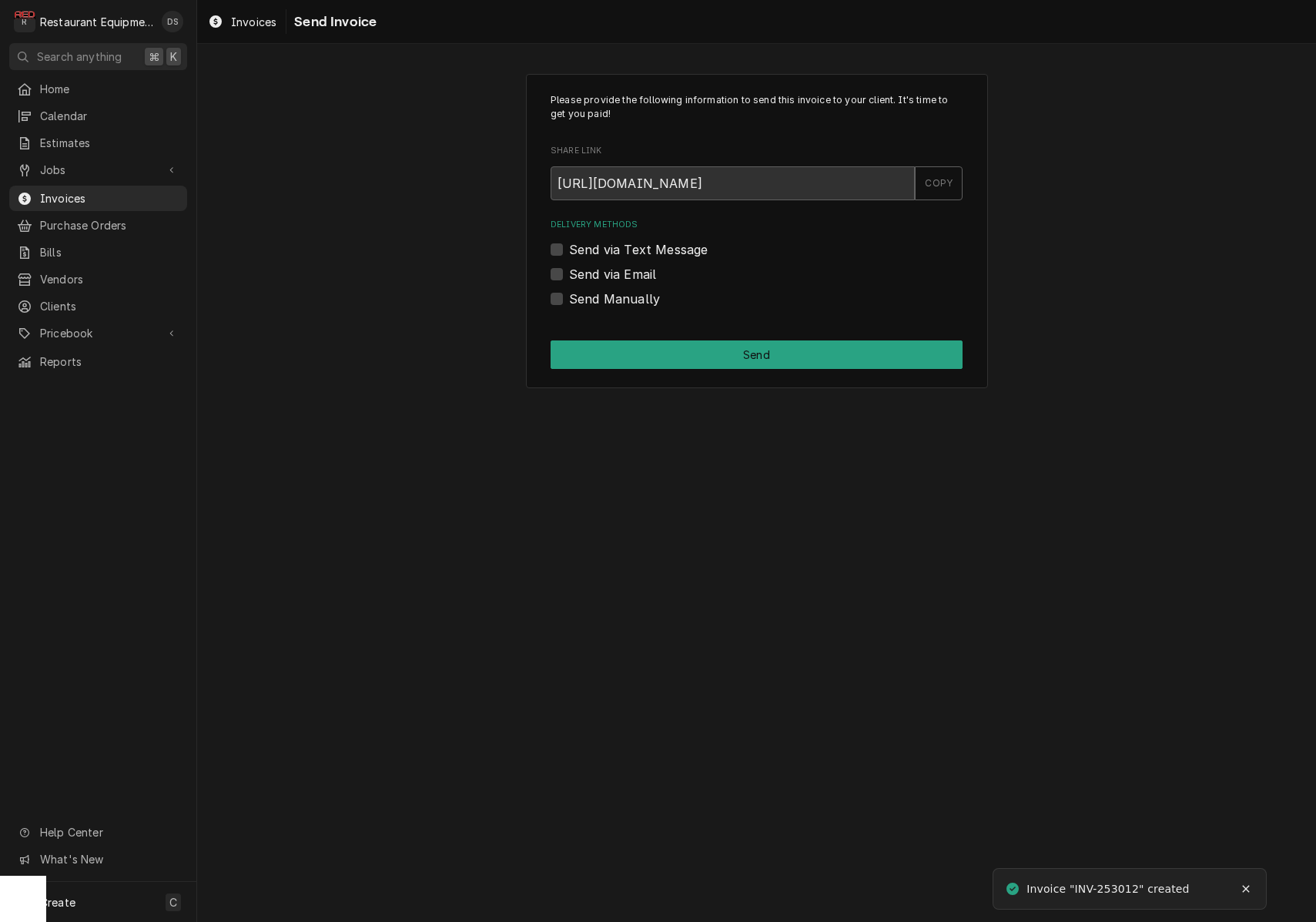
click at [569, 268] on label "Send via Email" at bounding box center [612, 274] width 87 height 19
click at [569, 268] on input "Send via Email" at bounding box center [775, 282] width 412 height 34
checkbox input "true"
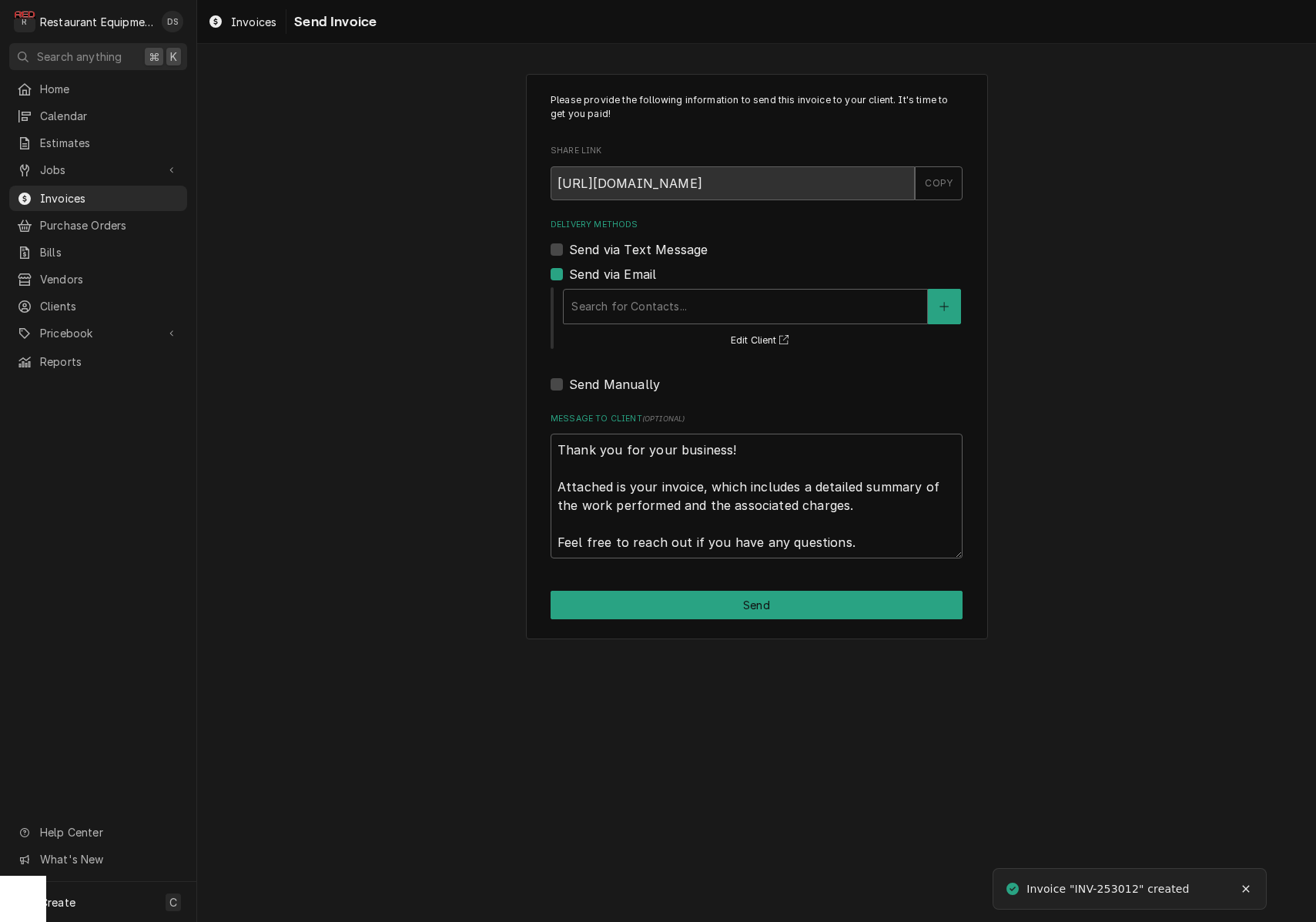
click at [679, 284] on div "Search for Contacts... Edit Client" at bounding box center [756, 317] width 412 height 67
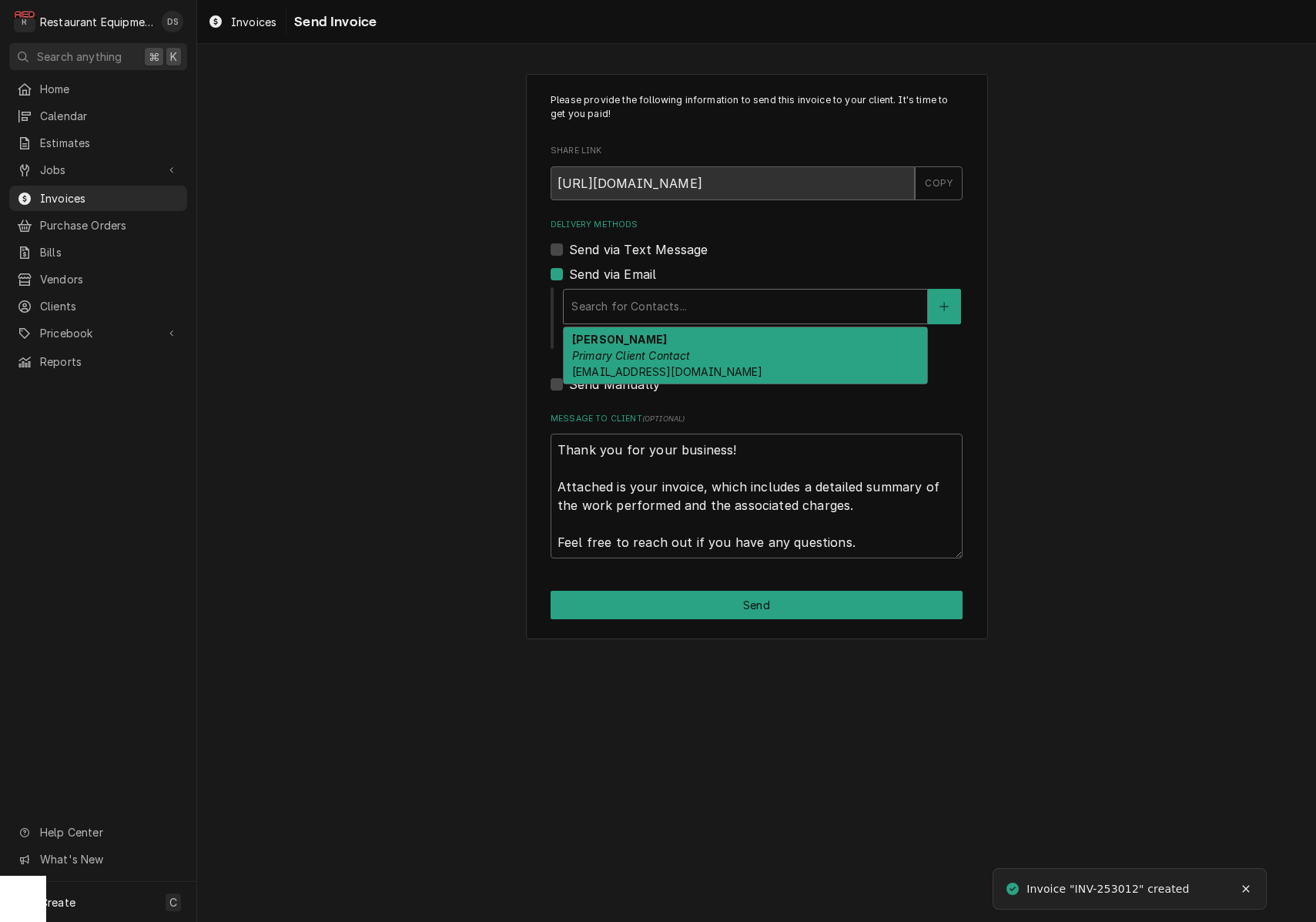
drag, startPoint x: 682, startPoint y: 296, endPoint x: 682, endPoint y: 308, distance: 12.0
click at [682, 296] on div "Delivery Methods" at bounding box center [745, 307] width 348 height 28
click at [678, 342] on div "ROBIN HATCHER Primary Client Contact rhatcher@lgstores.com" at bounding box center [746, 356] width 363 height 56
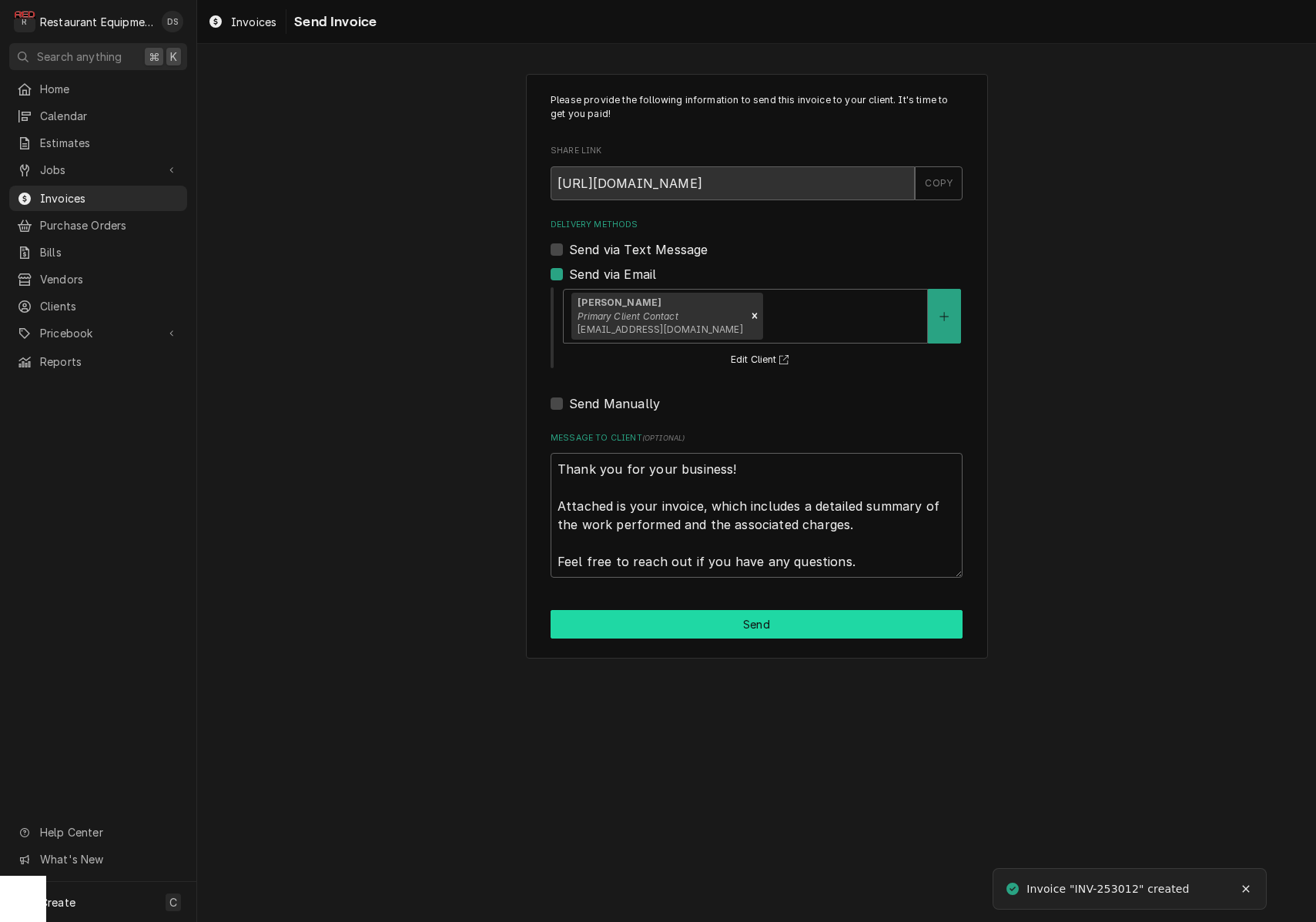
click at [797, 610] on button "Send" at bounding box center [756, 624] width 412 height 29
type textarea "x"
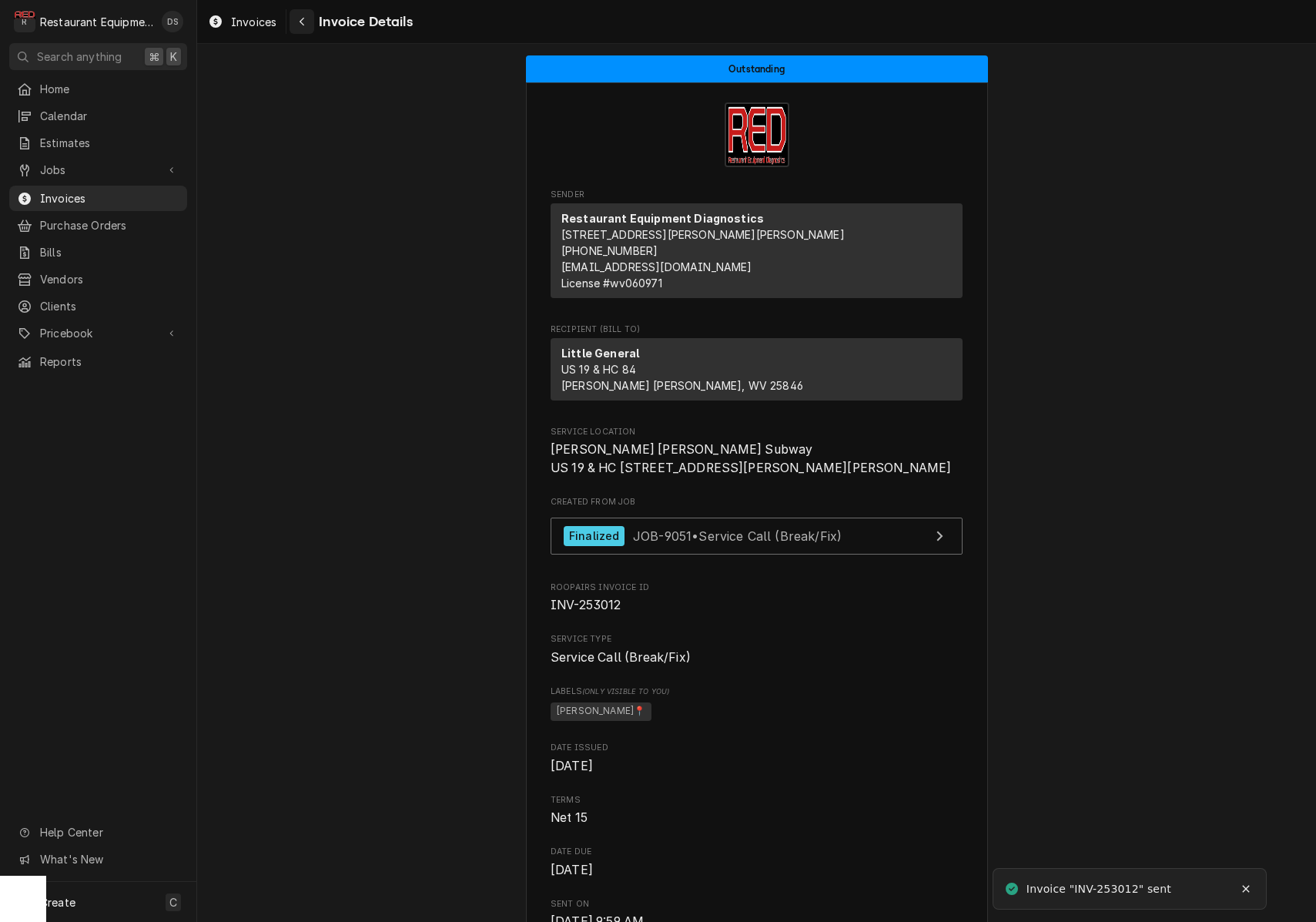
click at [310, 24] on div "Navigate back" at bounding box center [302, 21] width 15 height 15
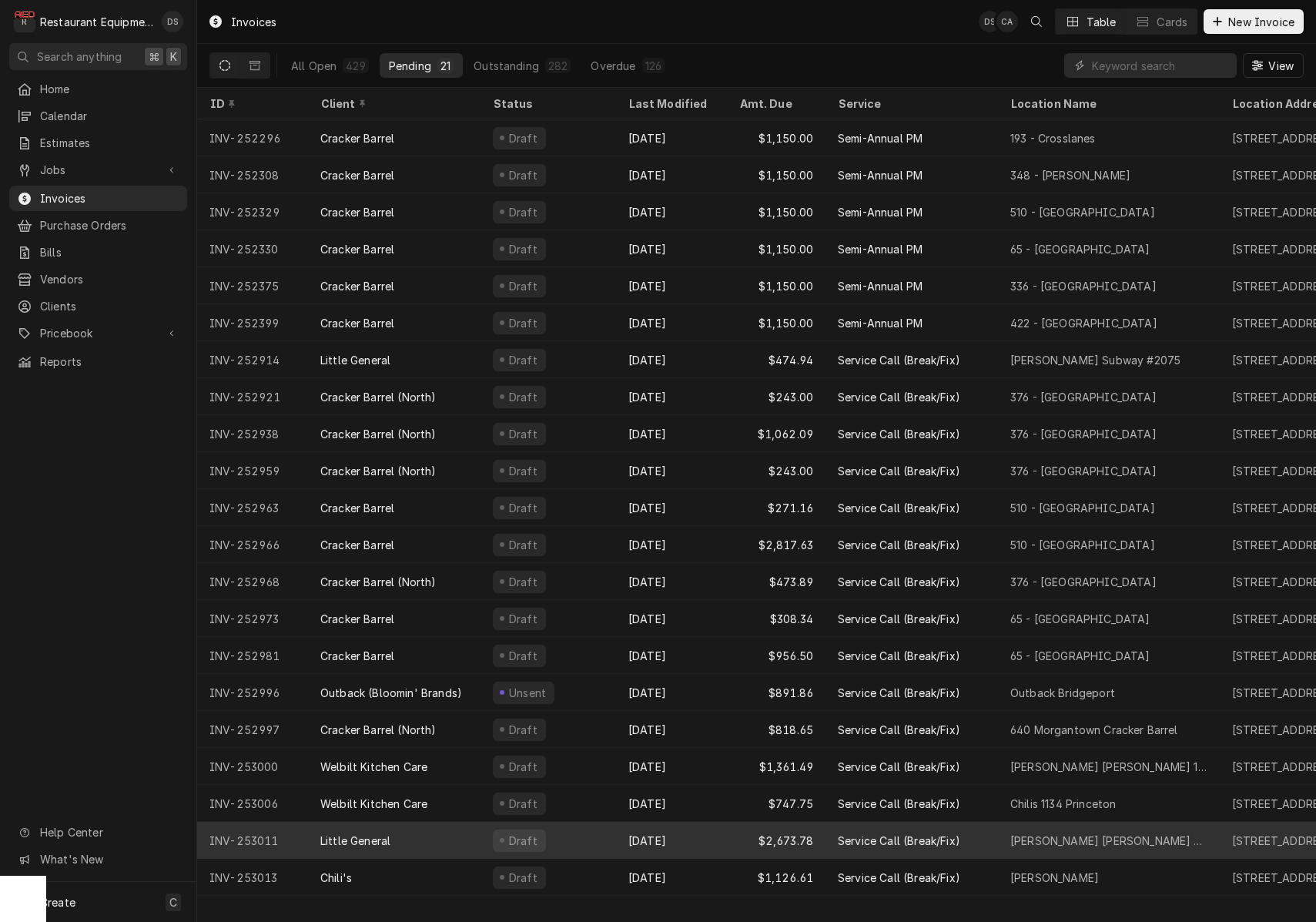
click at [712, 846] on div "Oct 2" at bounding box center [671, 840] width 111 height 37
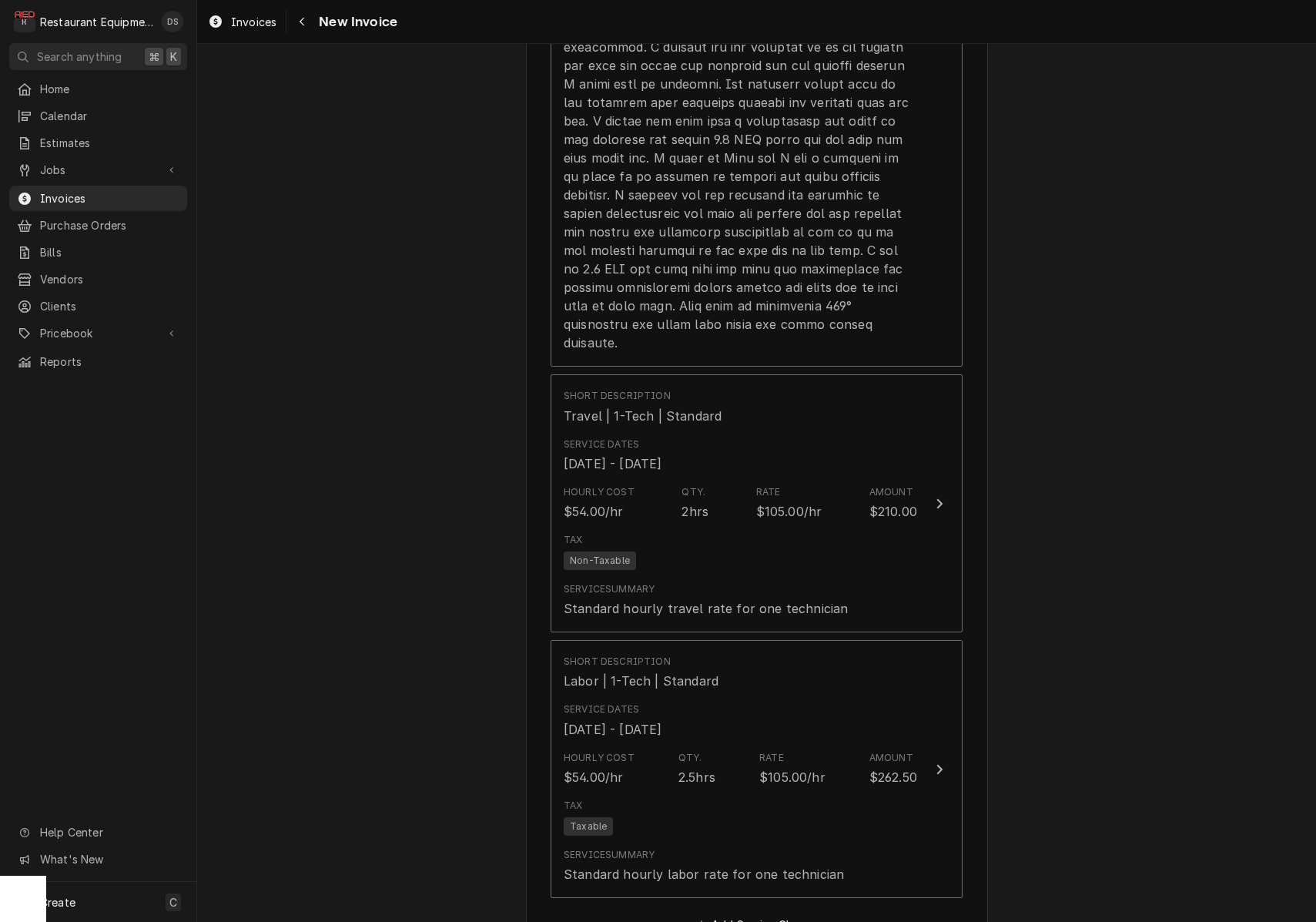
scroll to position [1886, 0]
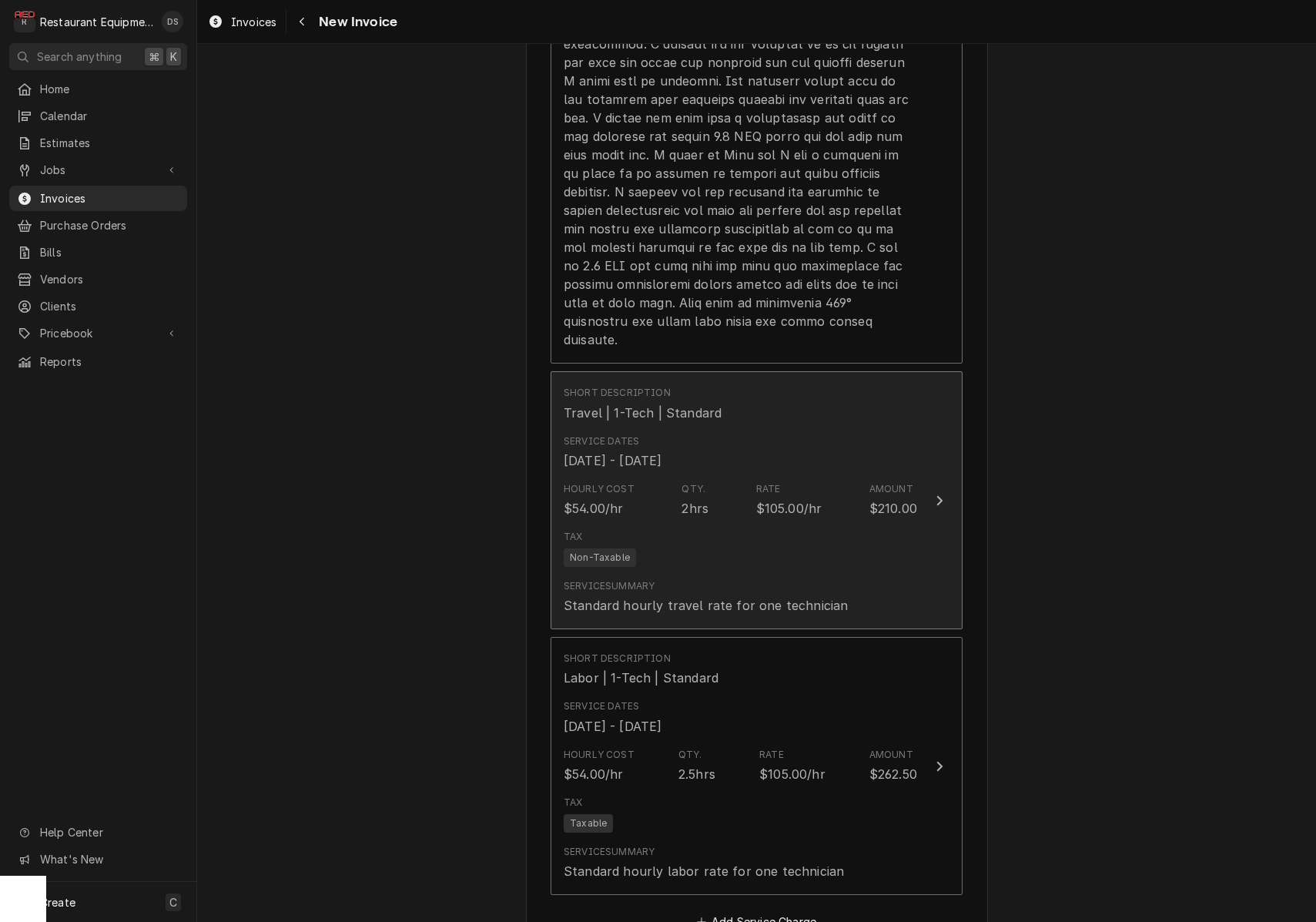
click at [762, 534] on div "Tax Non-Taxable" at bounding box center [741, 547] width 353 height 49
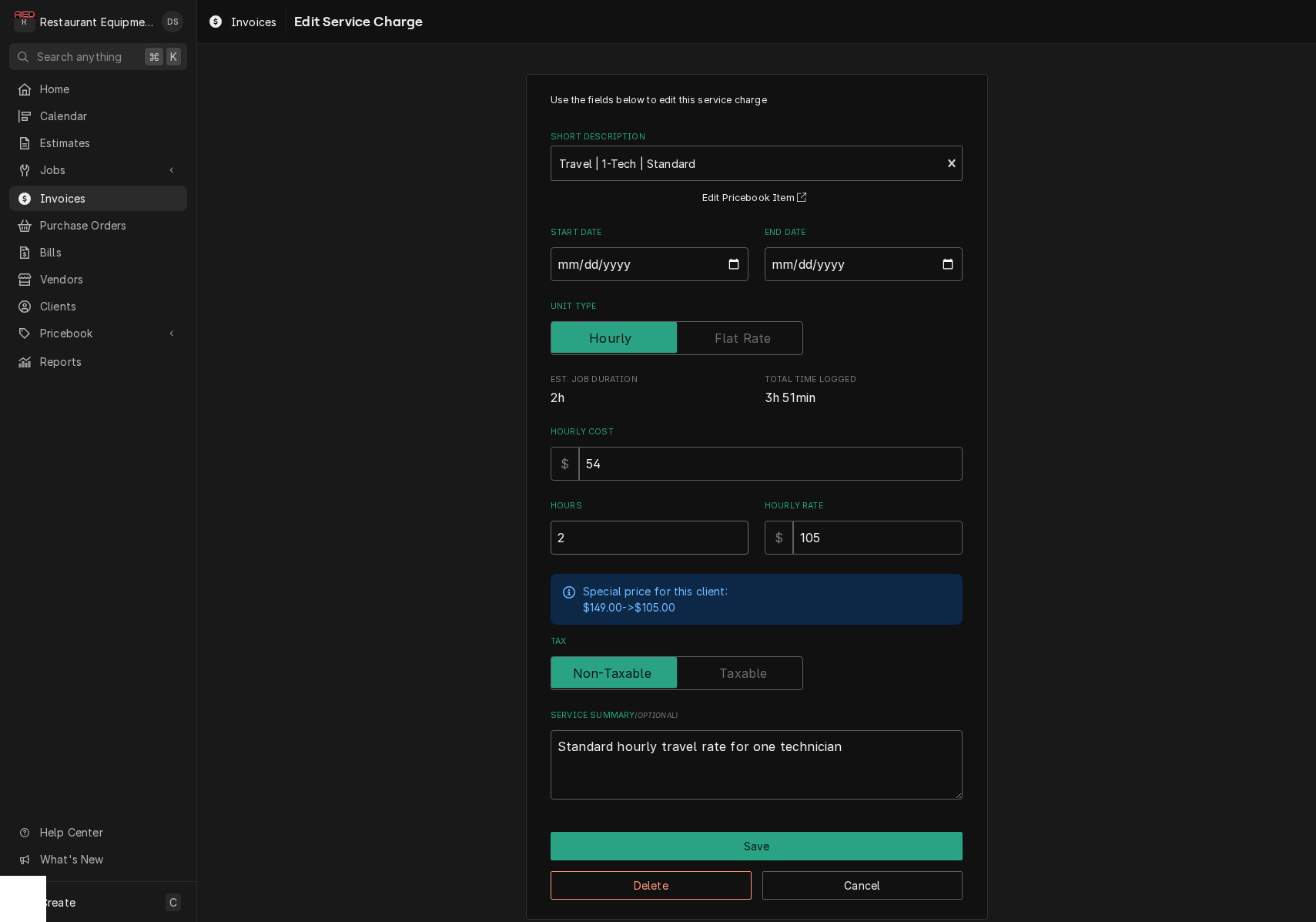
drag, startPoint x: 643, startPoint y: 534, endPoint x: 503, endPoint y: 520, distance: 140.7
click at [504, 521] on div "Use the fields below to edit this service charge Short Description Travel | 1-T…" at bounding box center [756, 496] width 1119 height 873
type textarea "x"
type input "0"
type textarea "x"
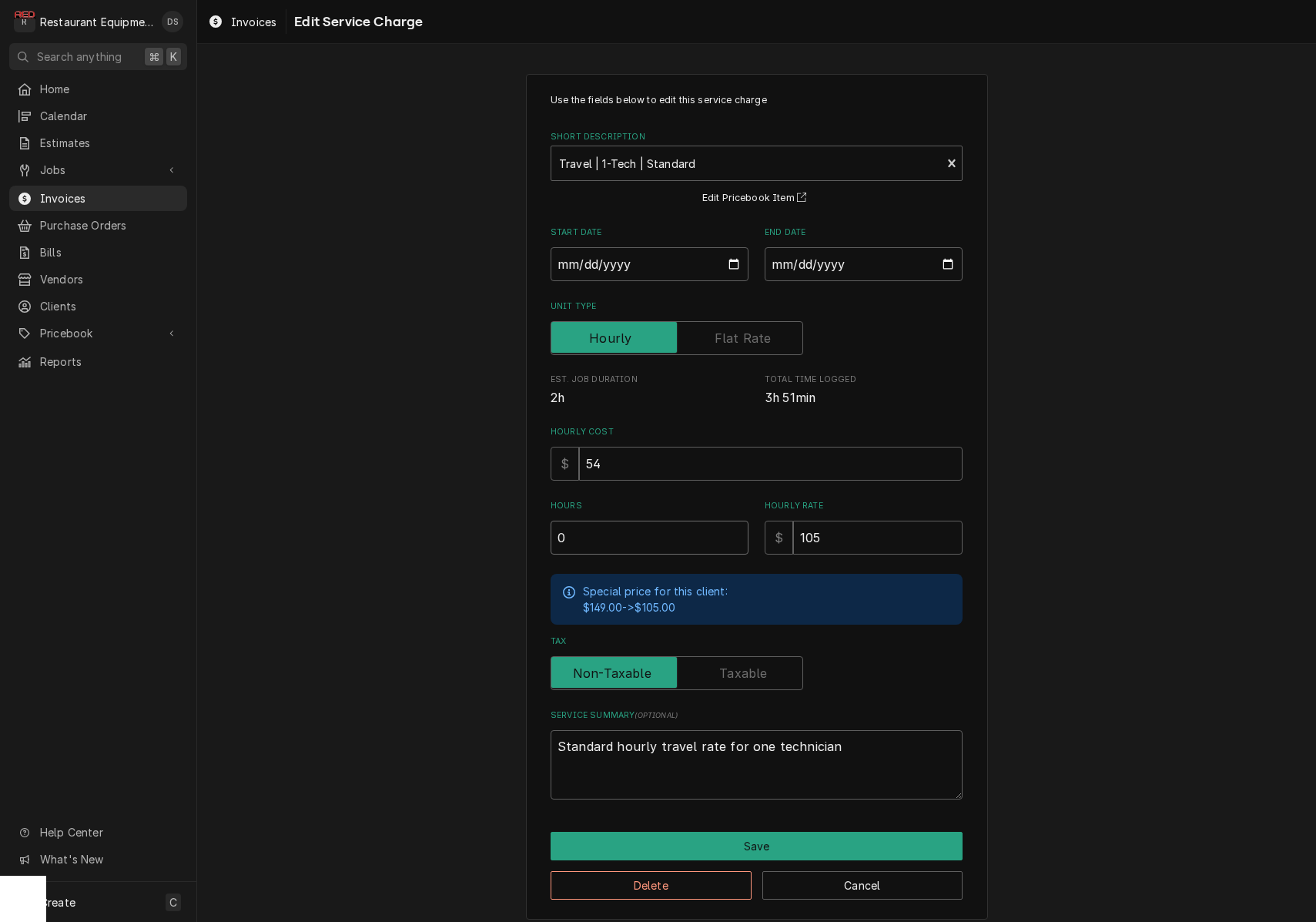
type input "01"
type textarea "x"
type input "0"
type textarea "x"
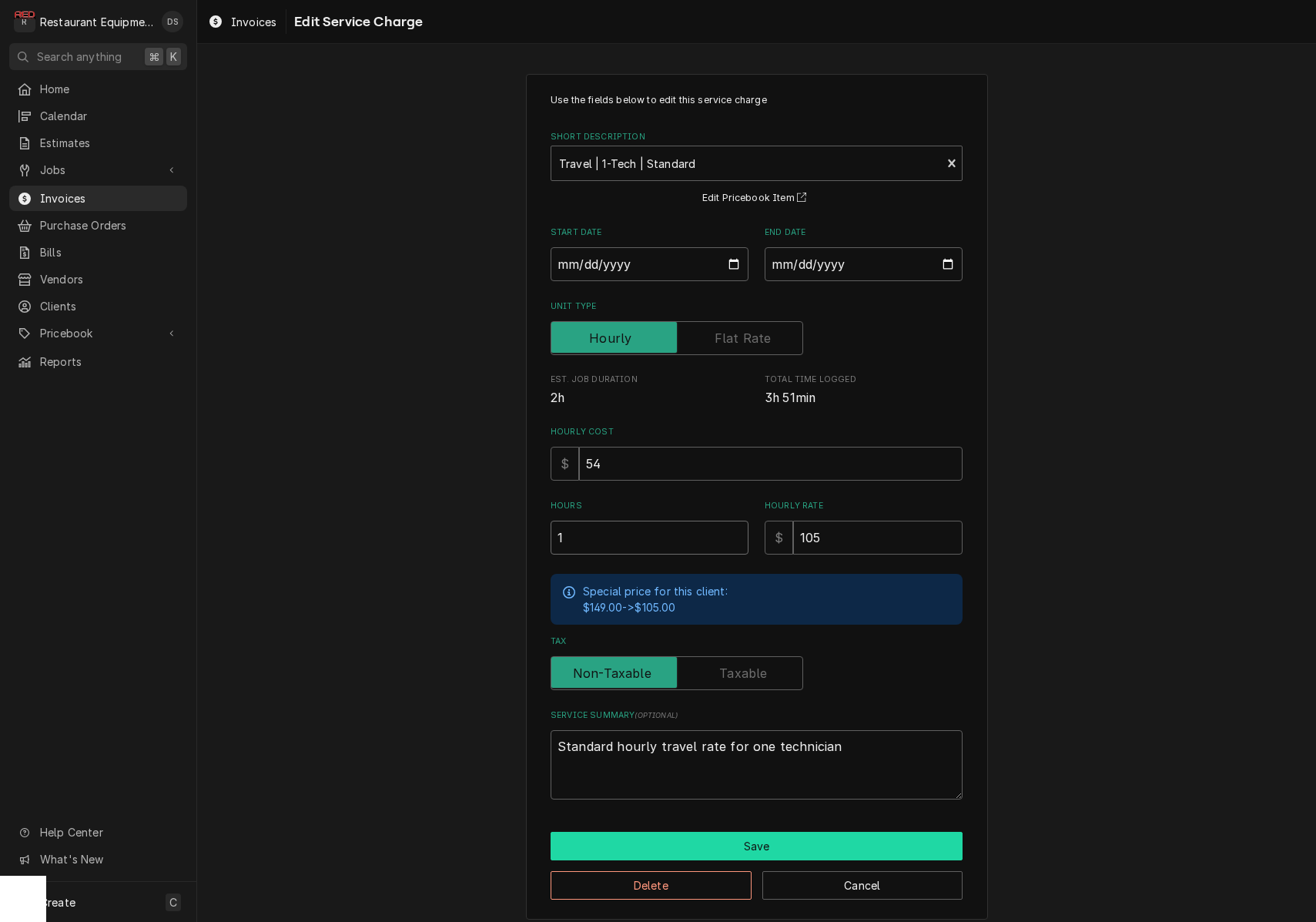
type input "1"
click at [755, 832] on button "Save" at bounding box center [756, 846] width 412 height 29
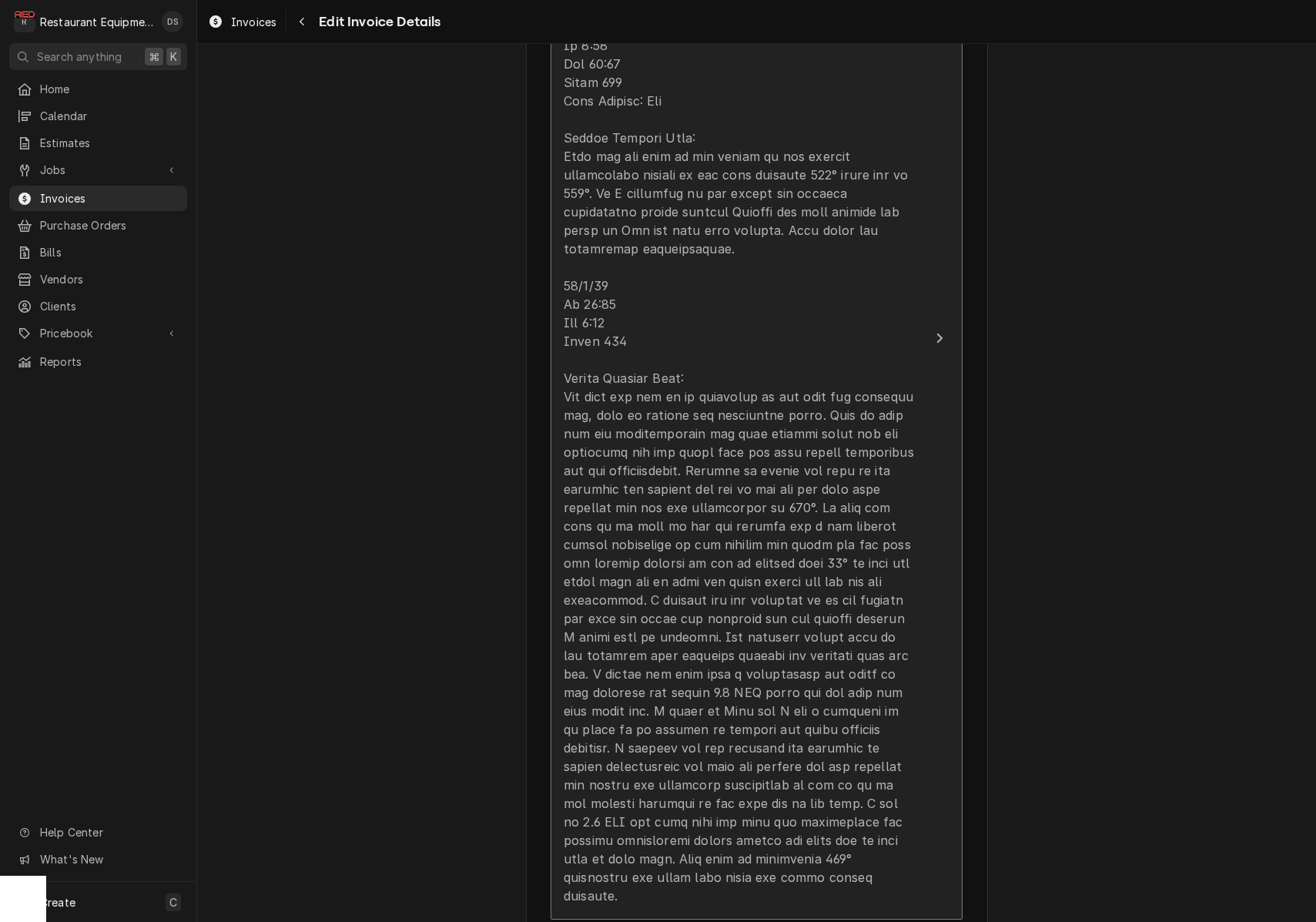
scroll to position [1289, 0]
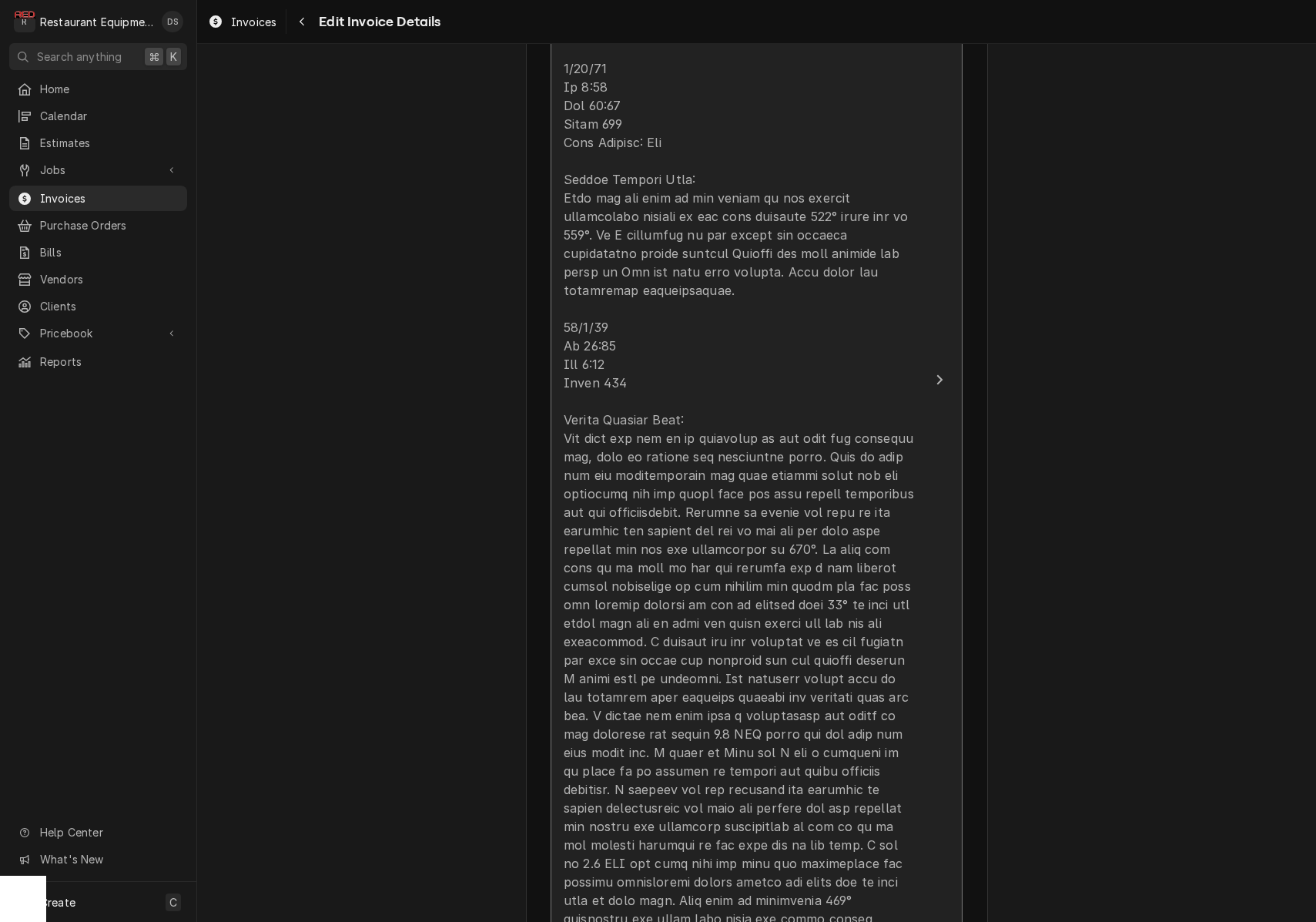
click at [761, 598] on div "Update Line Item" at bounding box center [741, 484] width 353 height 925
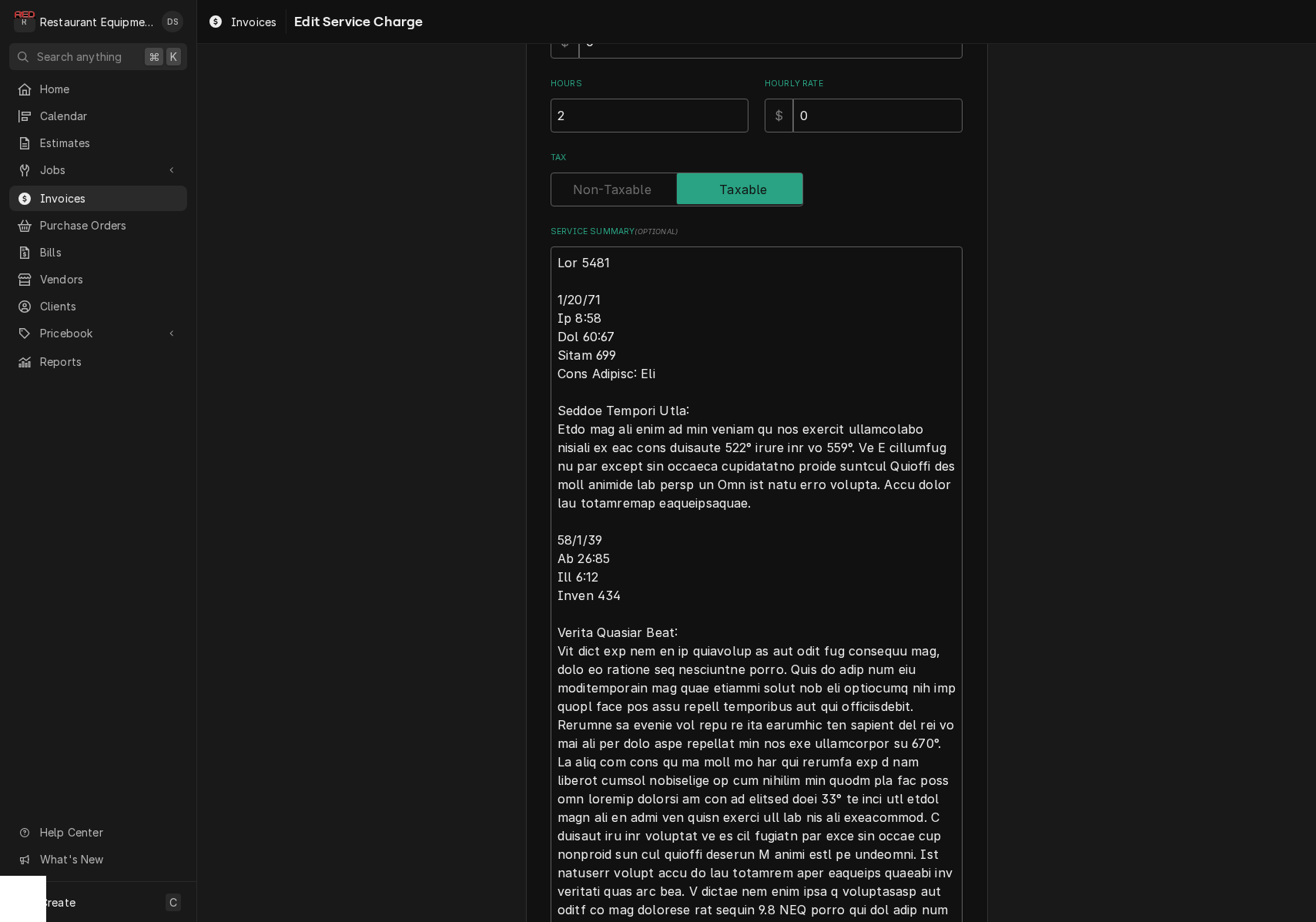
scroll to position [483, 0]
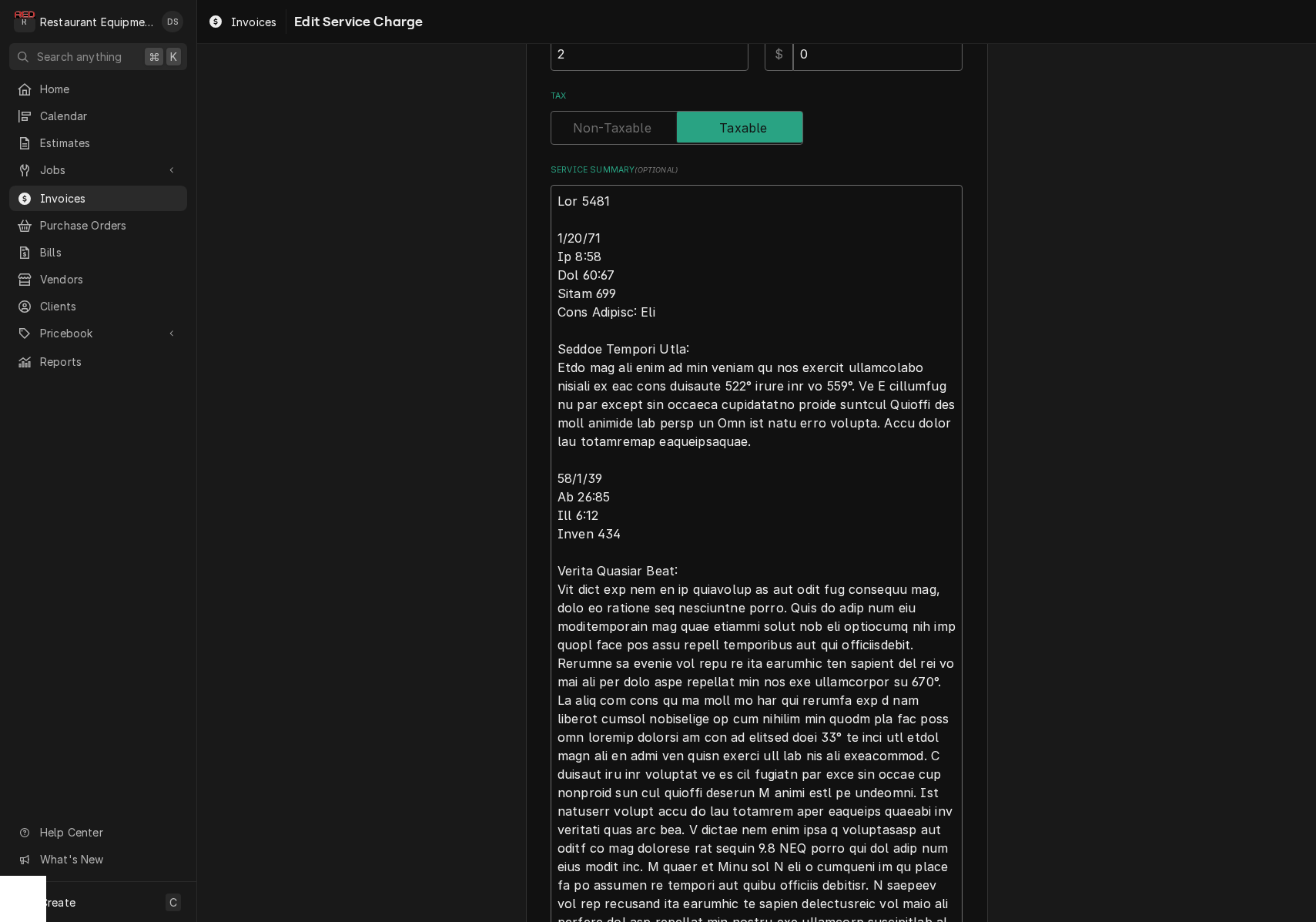
click at [648, 482] on textarea "Service Summary ( optional )" at bounding box center [756, 607] width 412 height 846
click at [638, 471] on textarea "Service Summary ( optional )" at bounding box center [756, 607] width 412 height 846
type textarea "x"
type textarea "Roo 9046 9/29/25 In 9:00 Out 10:00 Truck 102 Tech Support: Dan Bottom Lincoln O…"
type textarea "x"
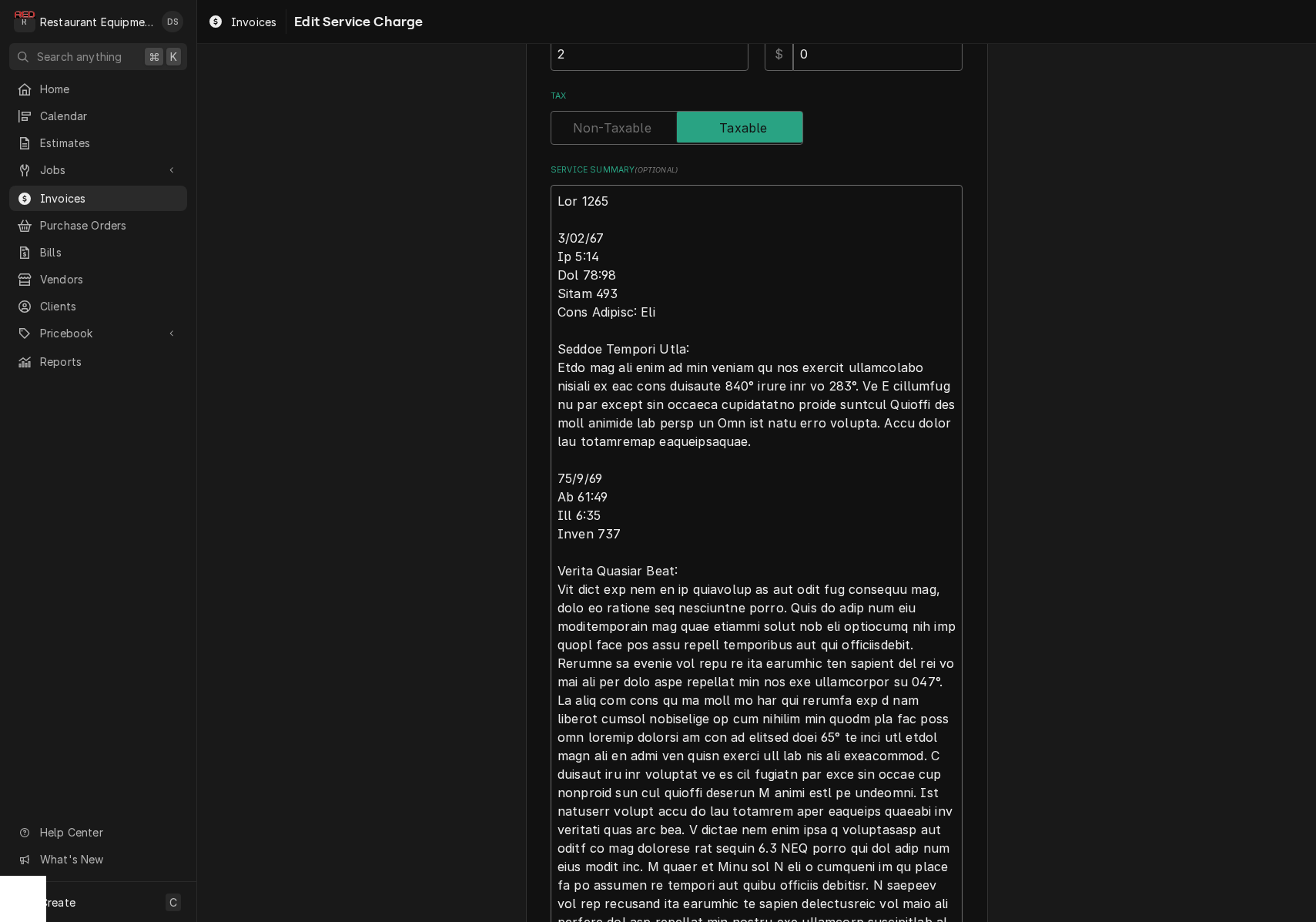
type textarea "Roo 9046 9/29/25 In 9:00 Out 10:00 Truck 102 Tech Support: Dan Bottom Lincoln O…"
type textarea "x"
type textarea "Roo 9046 9/29/25 In 9:00 Out 10:00 Truck 102 Tech Support: Dan Bottom Lincoln O…"
type textarea "x"
type textarea "Roo 9046 9/29/25 In 9:00 Out 10:00 Truck 102 Tech Support: Dan Bottom Lincoln O…"
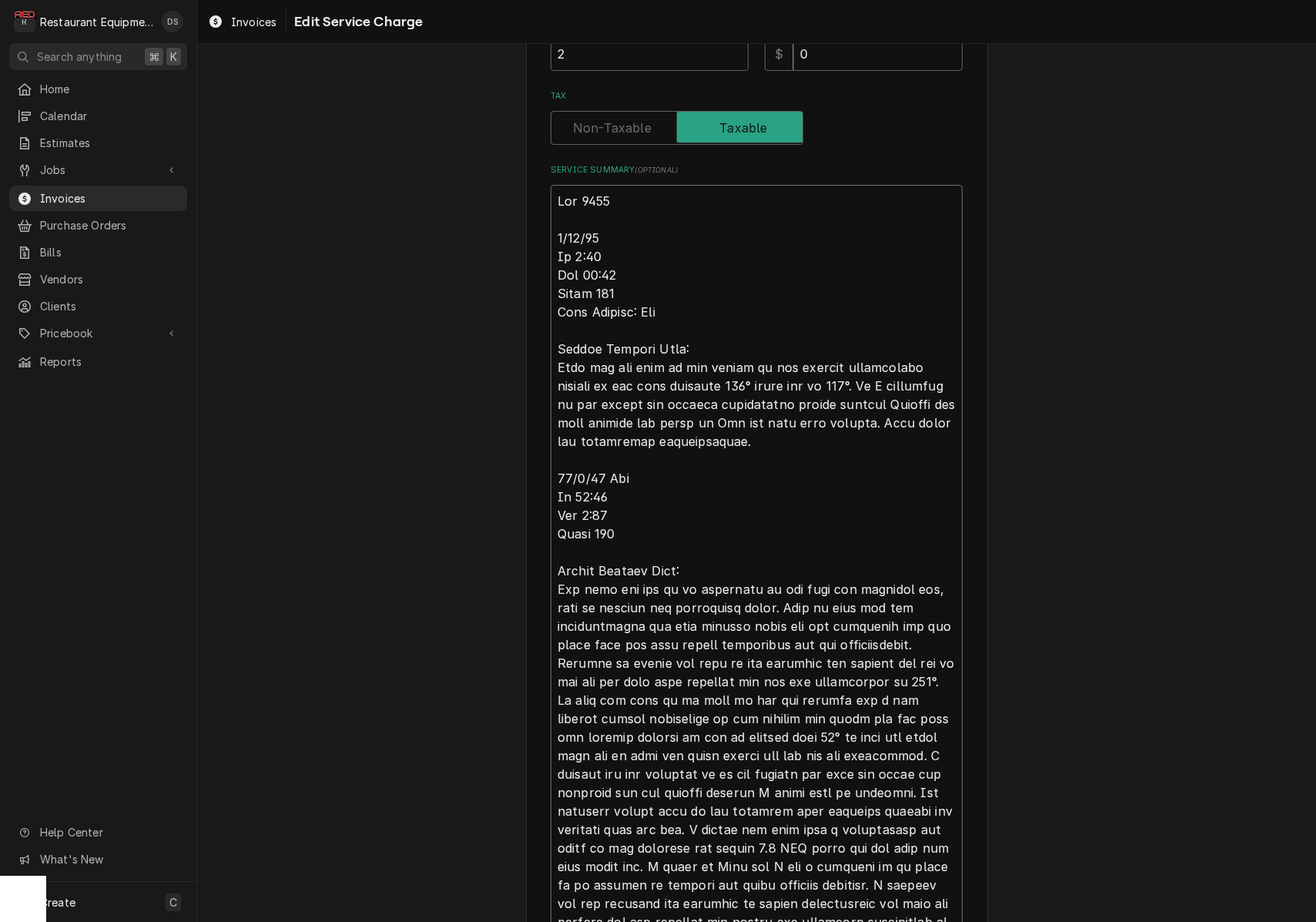
type textarea "x"
type textarea "Roo 9046 9/29/25 In 9:00 Out 10:00 Truck 102 Tech Support: Dan Bottom Lincoln O…"
type textarea "x"
type textarea "Roo 9046 9/29/25 In 9:00 Out 10:00 Truck 102 Tech Support: Dan Bottom Lincoln O…"
type textarea "x"
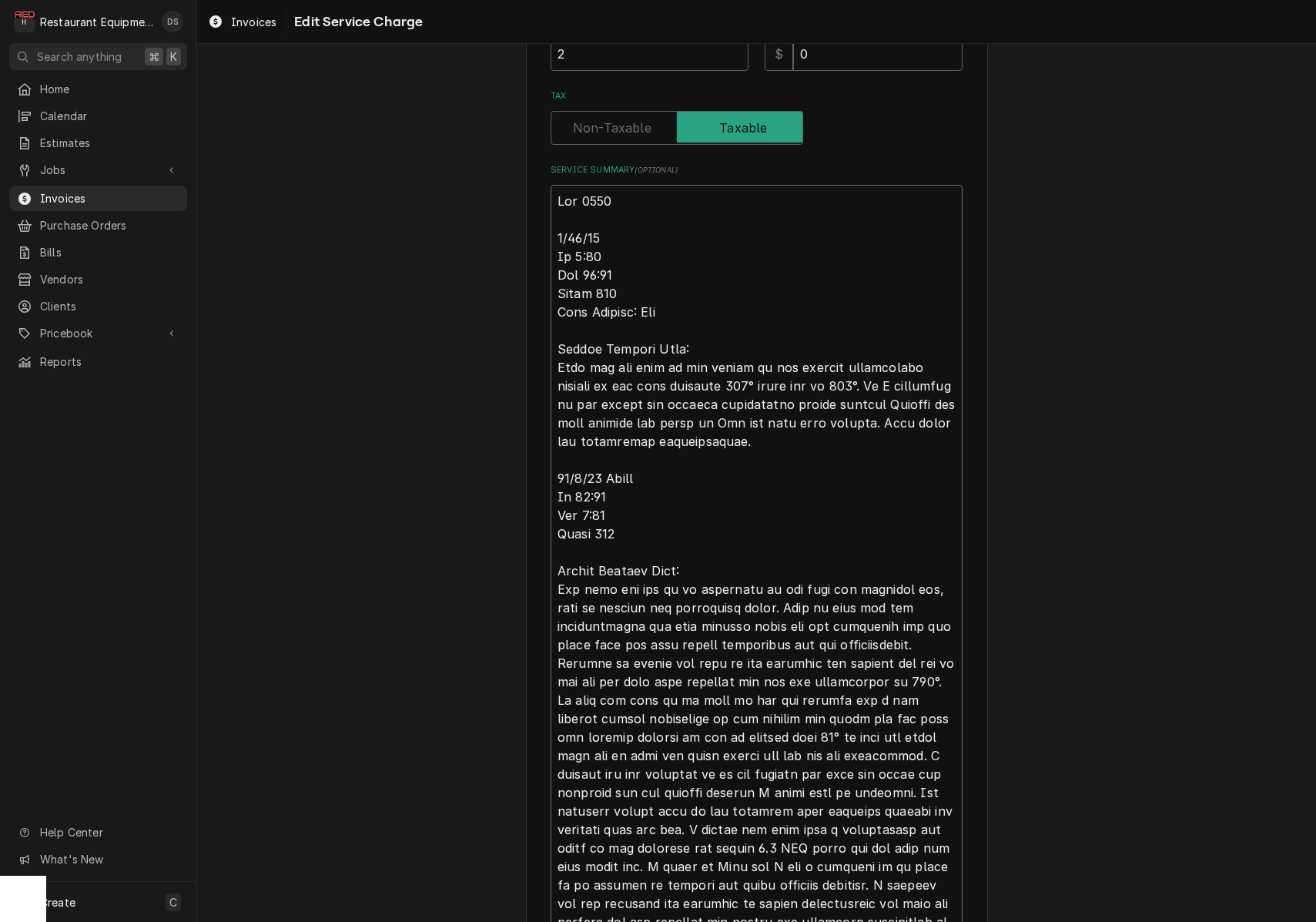
type textarea "Roo 9046 9/29/25 In 9:00 Out 10:00 Truck 102 Tech Support: Dan Bottom Lincoln O…"
type textarea "x"
type textarea "Roo 9046 9/29/25 In 9:00 Out 10:00 Truck 102 Tech Support: Dan Bottom Lincoln O…"
type textarea "x"
type textarea "Roo 9046 9/29/25 In 9:00 Out 10:00 Truck 102 Tech Support: Dan Bottom Lincoln O…"
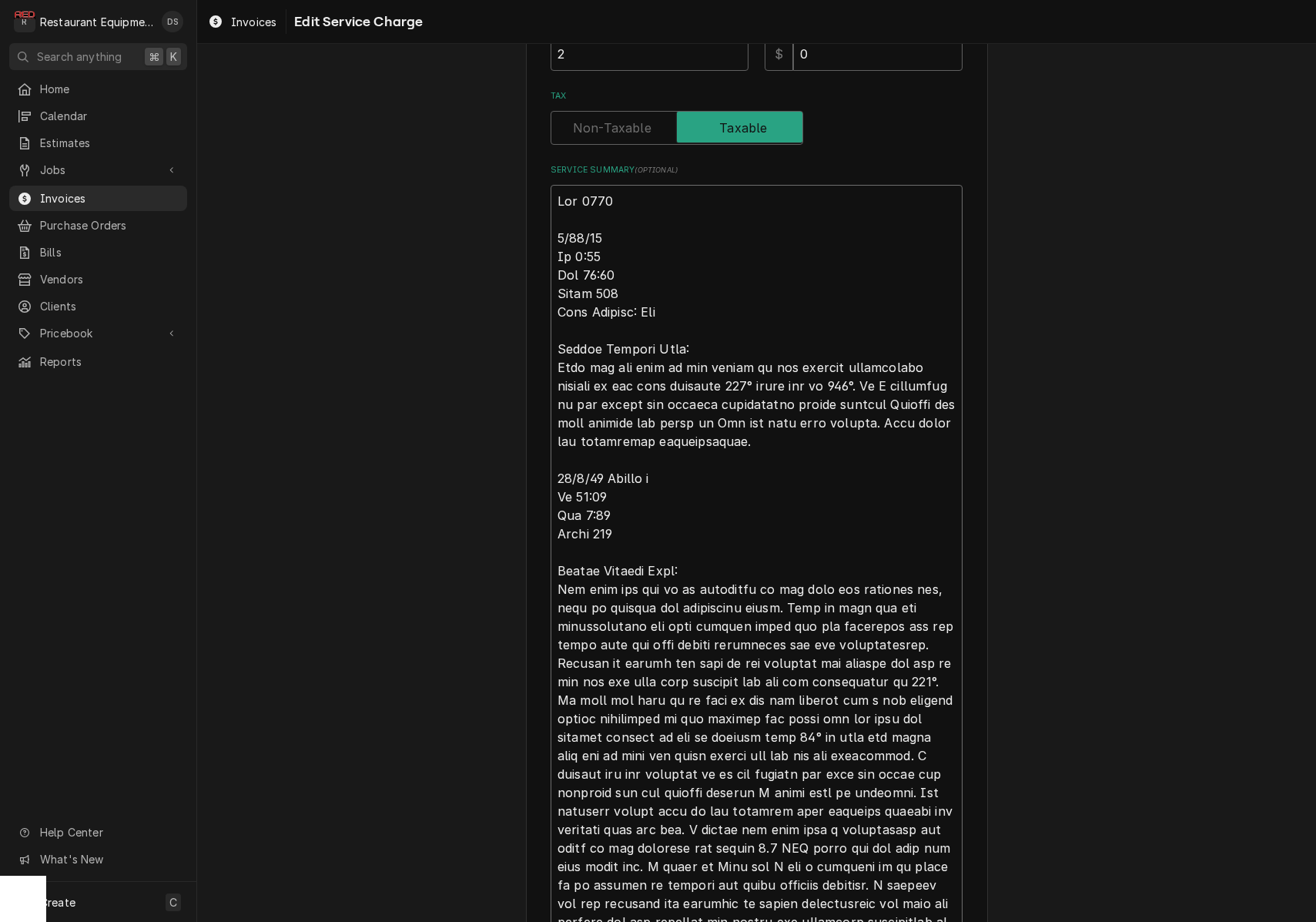
type textarea "x"
type textarea "Roo 9046 9/29/25 In 9:00 Out 10:00 Truck 102 Tech Support: Dan Bottom Lincoln O…"
type textarea "x"
type textarea "Roo 9046 9/29/25 In 9:00 Out 10:00 Truck 102 Tech Support: Dan Bottom Lincoln O…"
type textarea "x"
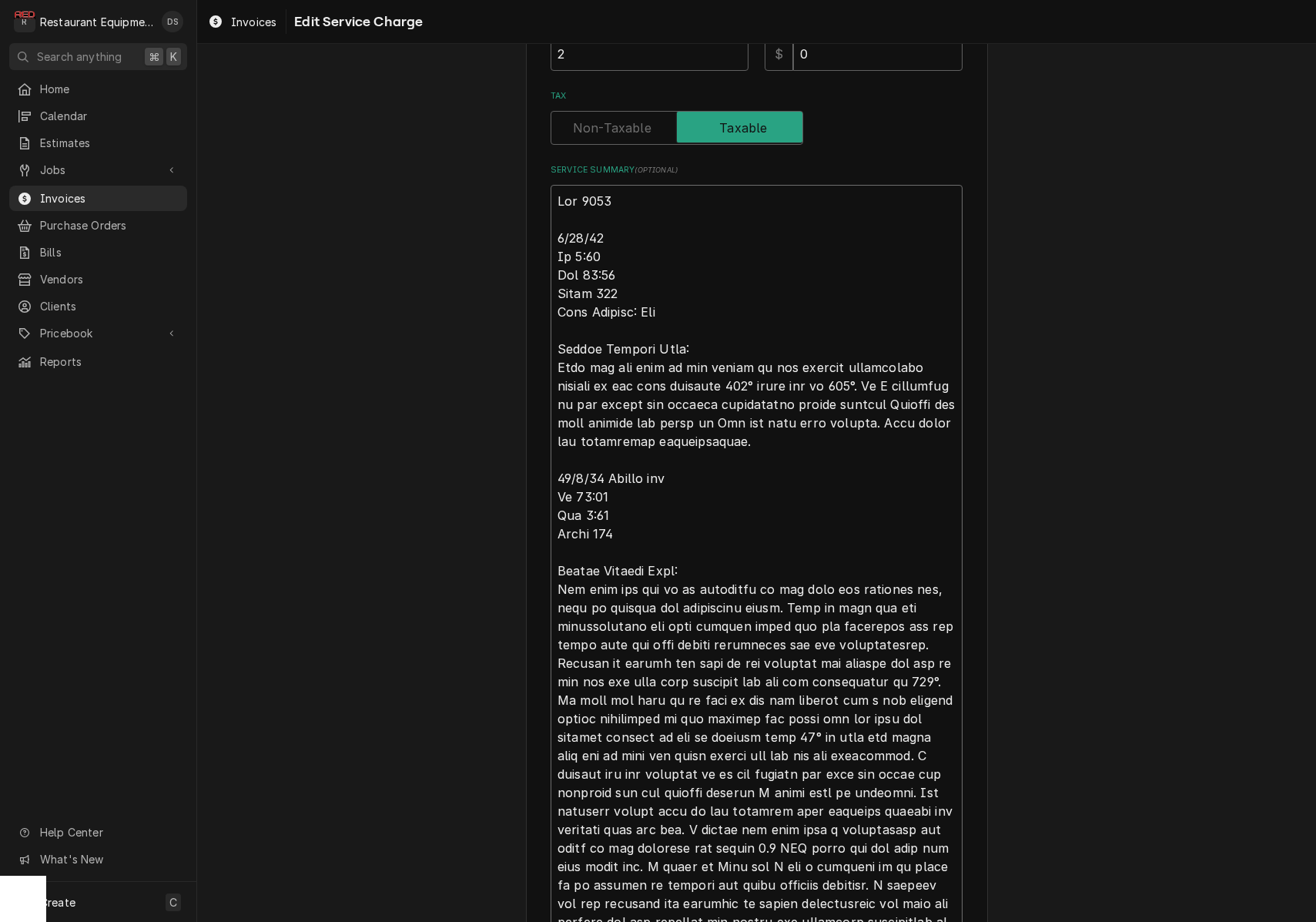
type textarea "Roo 9046 9/29/25 In 9:00 Out 10:00 Truck 102 Tech Support: Dan Bottom Lincoln O…"
type textarea "x"
type textarea "Roo 9046 9/29/25 In 9:00 Out 10:00 Truck 102 Tech Support: Dan Bottom Lincoln O…"
type textarea "x"
type textarea "Roo 9046 9/29/25 In 9:00 Out 10:00 Truck 102 Tech Support: Dan Bottom Lincoln O…"
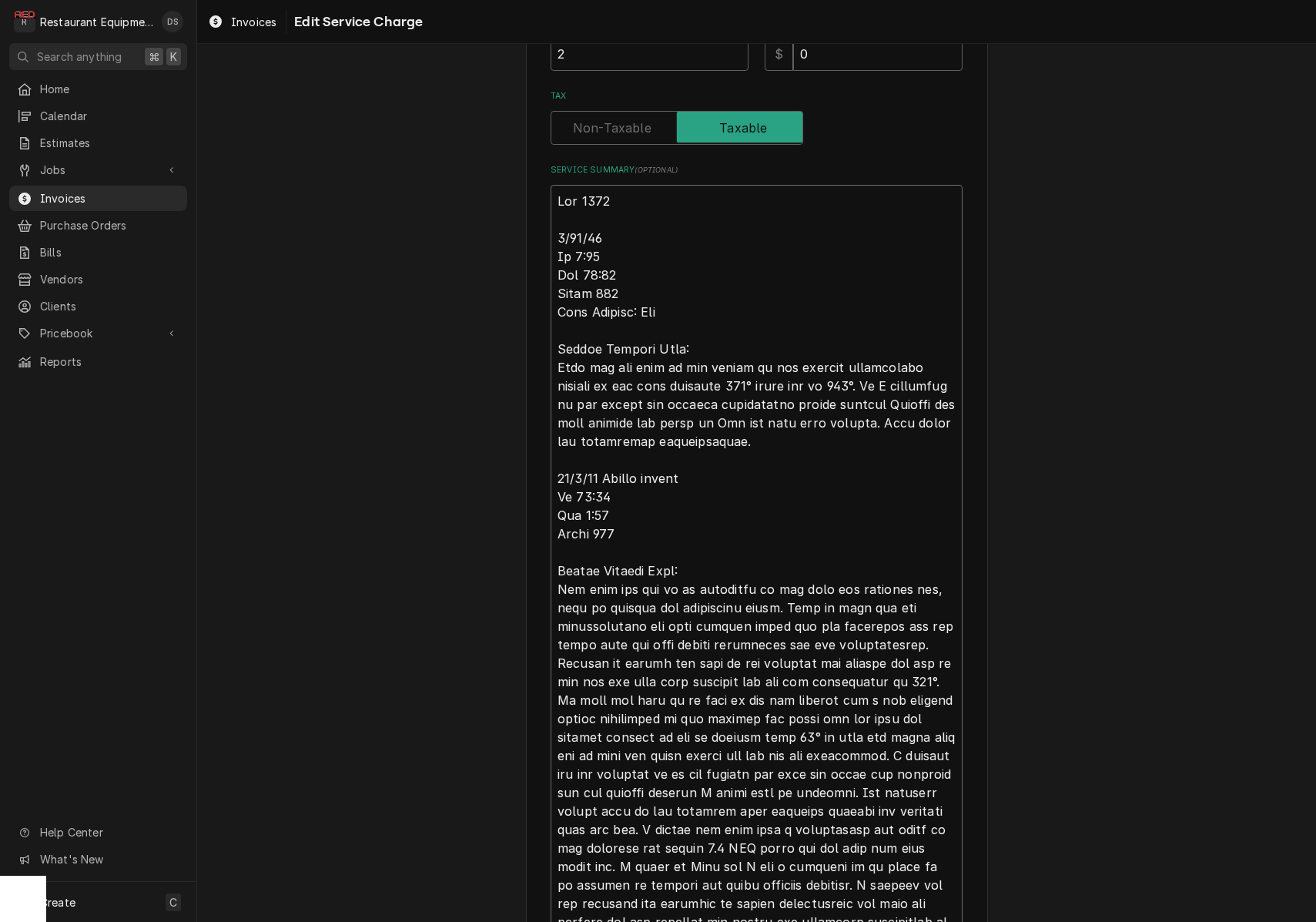
type textarea "x"
type textarea "Roo 9046 9/29/25 In 9:00 Out 10:00 Truck 102 Tech Support: Dan Bottom Lincoln O…"
type textarea "x"
type textarea "Roo 9046 9/29/25 In 9:00 Out 10:00 Truck 102 Tech Support: Dan Bottom Lincoln O…"
type textarea "x"
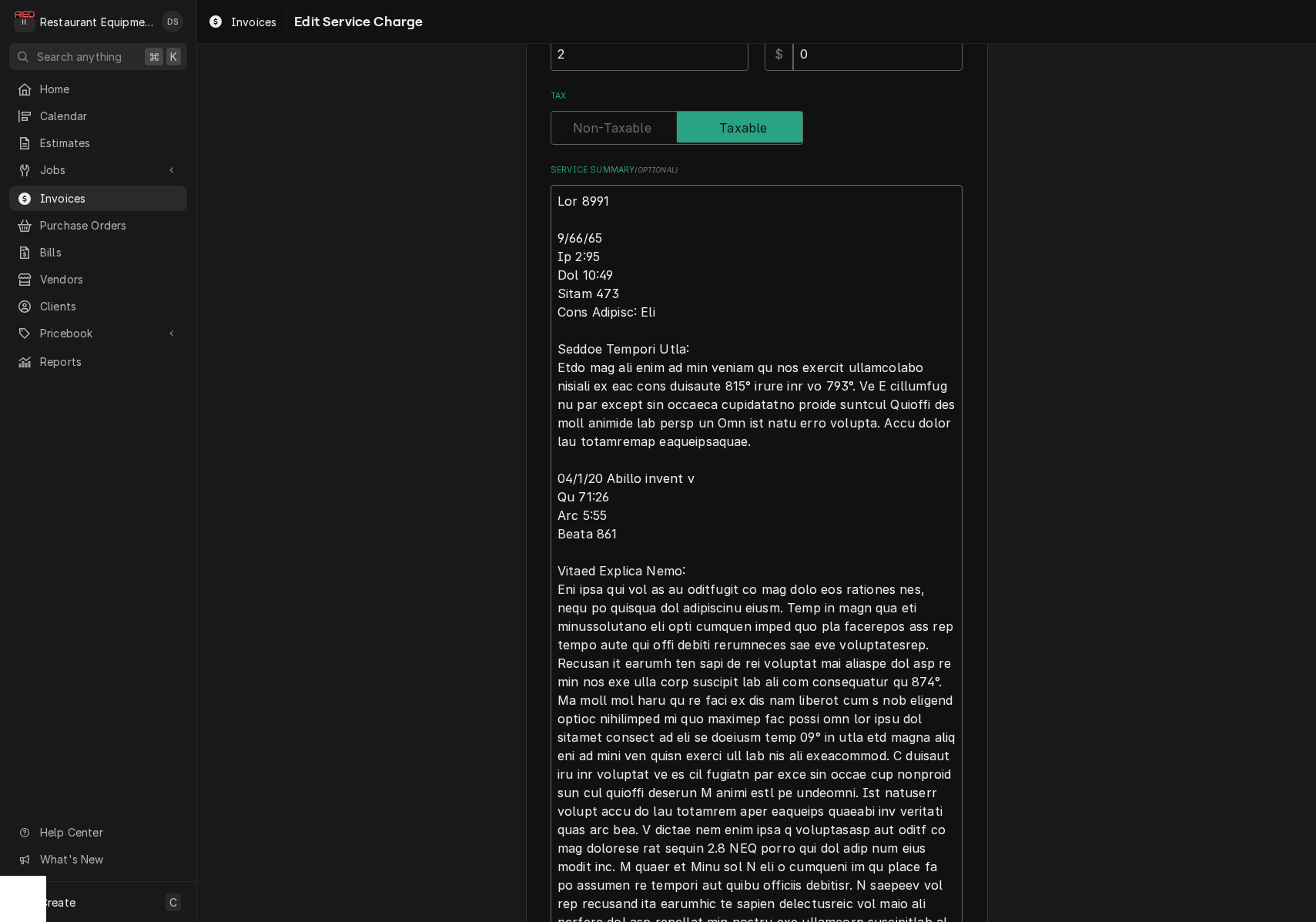
type textarea "Roo 9046 9/29/25 In 9:00 Out 10:00 Truck 102 Tech Support: Dan Bottom Lincoln O…"
type textarea "x"
type textarea "Roo 9046 9/29/25 In 9:00 Out 10:00 Truck 102 Tech Support: Dan Bottom Lincoln O…"
type textarea "x"
type textarea "Roo 9046 9/29/25 In 9:00 Out 10:00 Truck 102 Tech Support: Dan Bottom Lincoln O…"
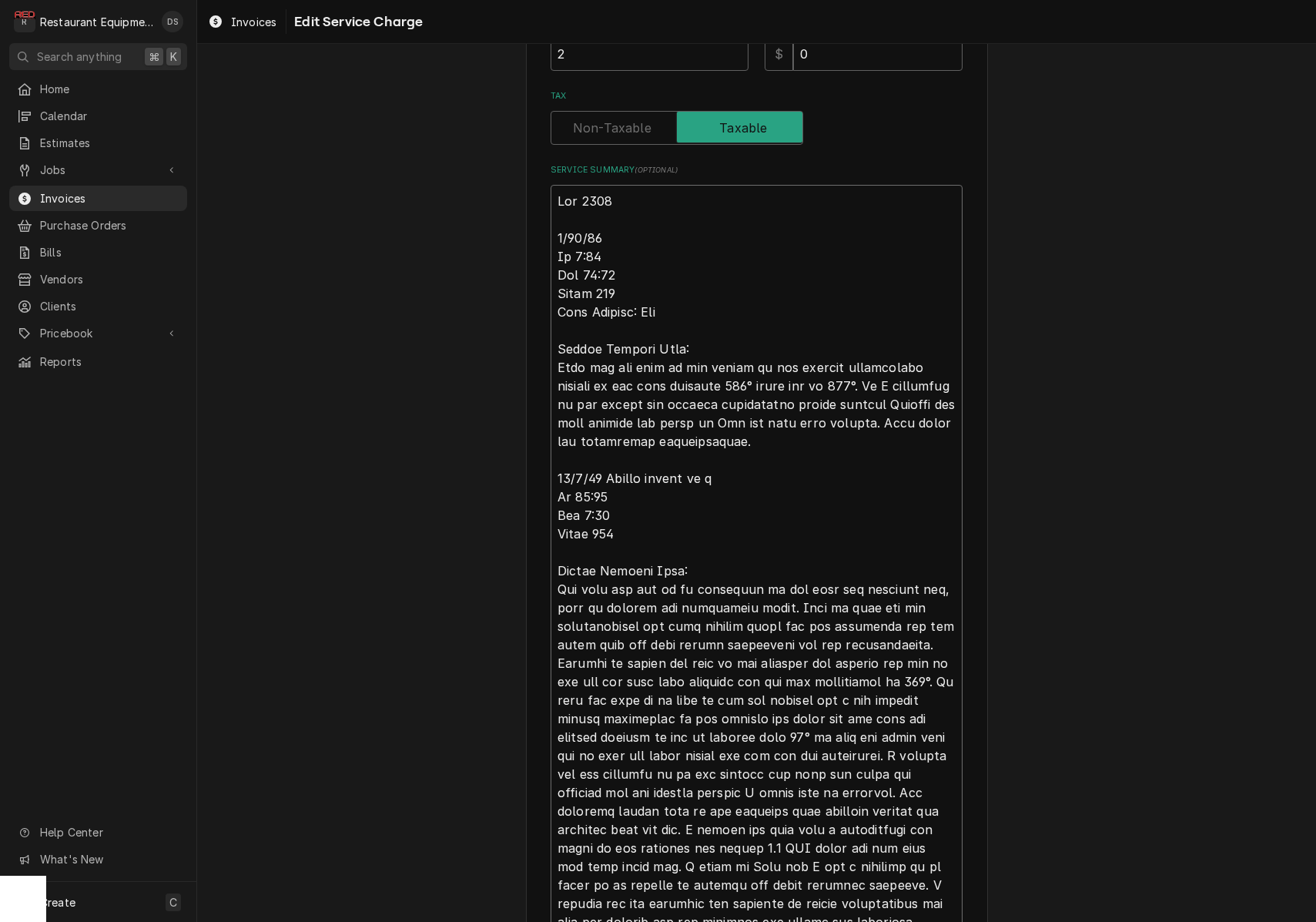
type textarea "x"
type textarea "Roo 9046 9/29/25 In 9:00 Out 10:00 Truck 102 Tech Support: Dan Bottom Lincoln O…"
type textarea "x"
type textarea "Roo 9046 9/29/25 In 9:00 Out 10:00 Truck 102 Tech Support: Dan Bottom Lincoln O…"
type textarea "x"
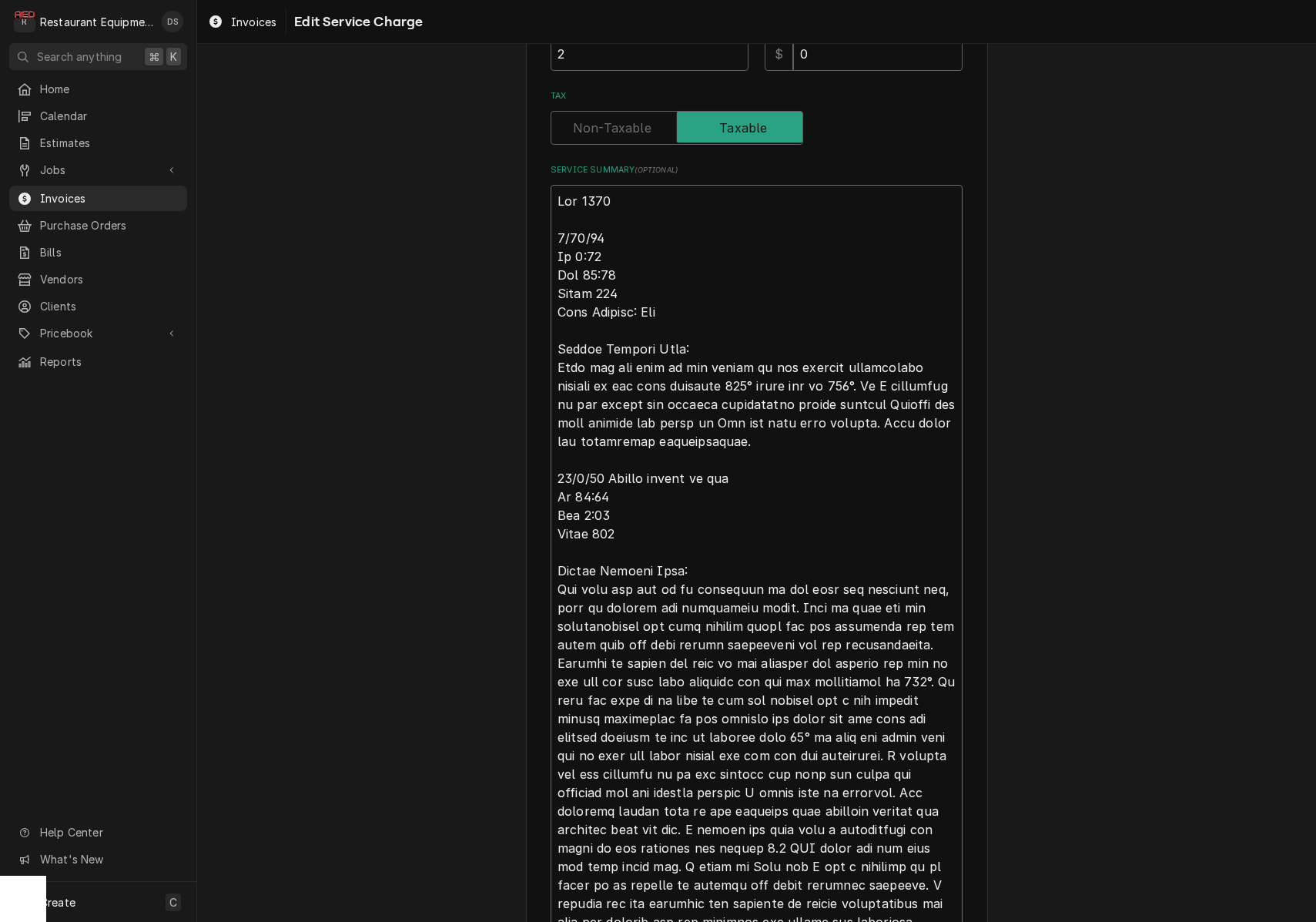
type textarea "Roo 9046 9/29/25 In 9:00 Out 10:00 Truck 102 Tech Support: Dan Bottom Lincoln O…"
type textarea "x"
type textarea "Roo 9046 9/29/25 In 9:00 Out 10:00 Truck 102 Tech Support: Dan Bottom Lincoln O…"
type textarea "x"
type textarea "Roo 9046 9/29/25 In 9:00 Out 10:00 Truck 102 Tech Support: Dan Bottom Lincoln O…"
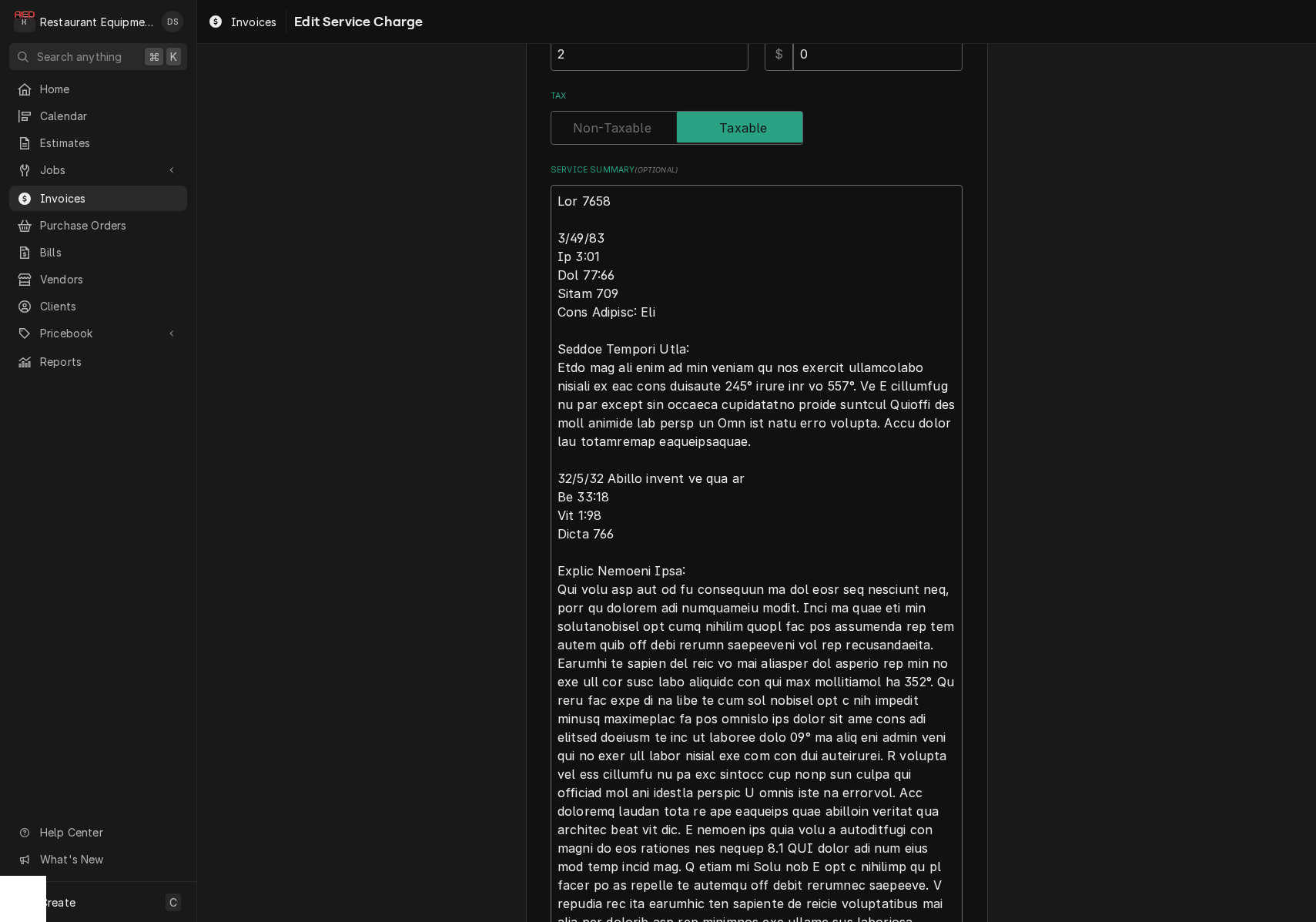
type textarea "x"
type textarea "Roo 9046 9/29/25 In 9:00 Out 10:00 Truck 102 Tech Support: Dan Bottom Lincoln O…"
type textarea "x"
type textarea "Roo 9046 9/29/25 In 9:00 Out 10:00 Truck 102 Tech Support: Dan Bottom Lincoln O…"
type textarea "x"
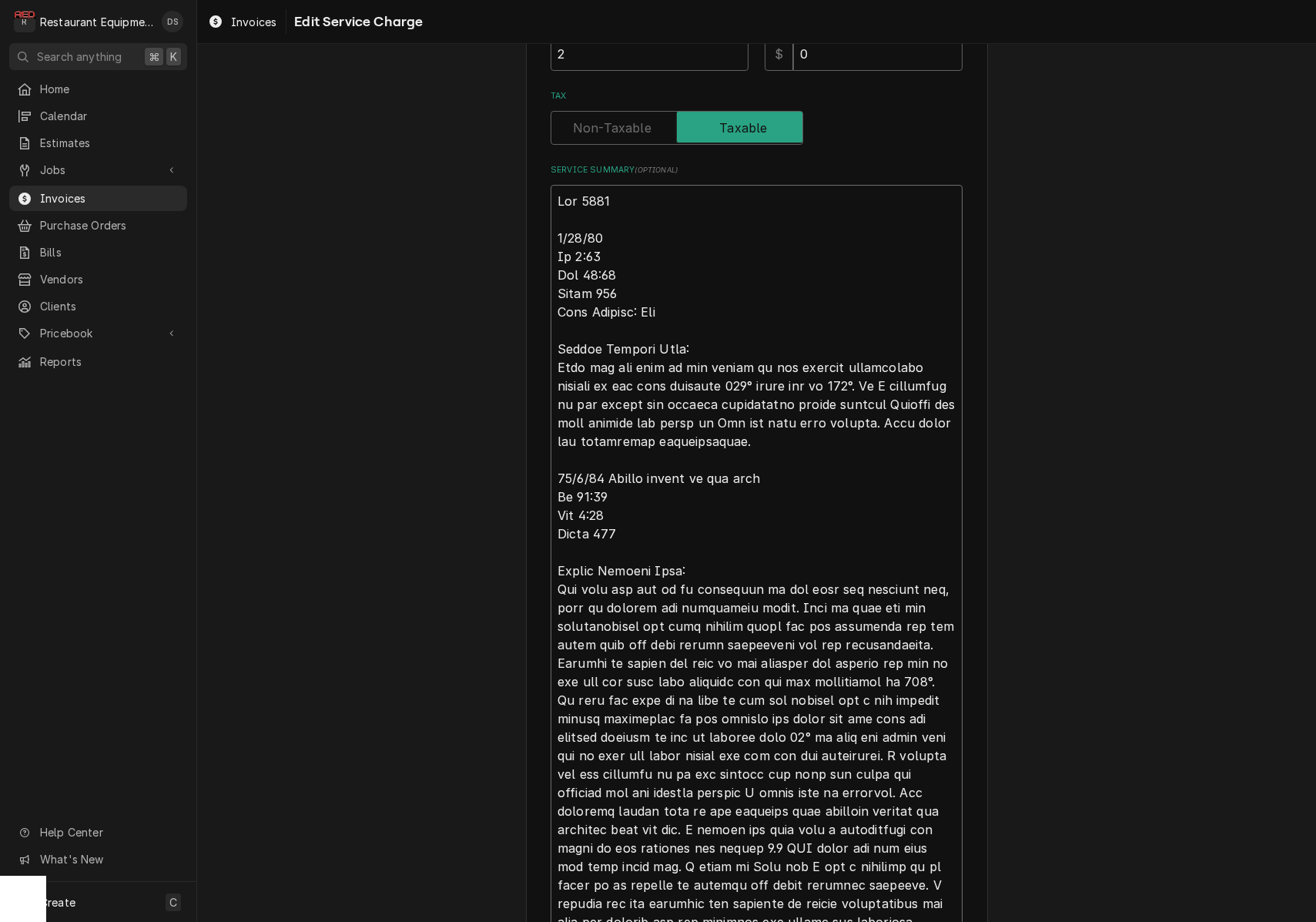
type textarea "Roo 9046 9/29/25 In 9:00 Out 10:00 Truck 102 Tech Support: Dan Bottom Lincoln O…"
type textarea "x"
type textarea "Roo 9046 9/29/25 In 9:00 Out 10:00 Truck 102 Tech Support: Dan Bottom Lincoln O…"
type textarea "x"
type textarea "Roo 9046 9/29/25 In 9:00 Out 10:00 Truck 102 Tech Support: Dan Bottom Lincoln O…"
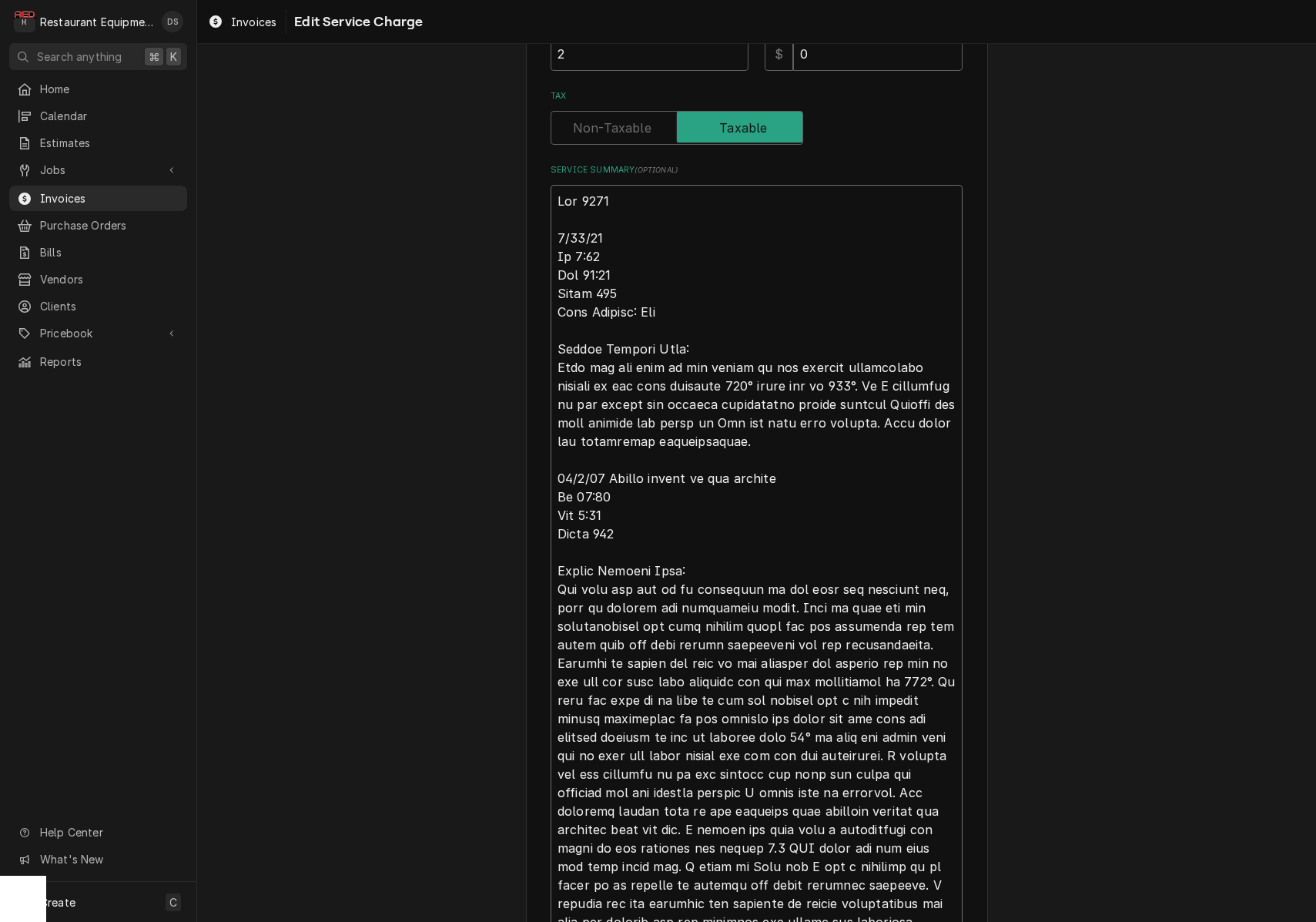
type textarea "x"
type textarea "Roo 9046 9/29/25 In 9:00 Out 10:00 Truck 102 Tech Support: Dan Bottom Lincoln O…"
type textarea "x"
type textarea "Roo 9046 9/29/25 In 9:00 Out 10:00 Truck 102 Tech Support: Dan Bottom Lincoln O…"
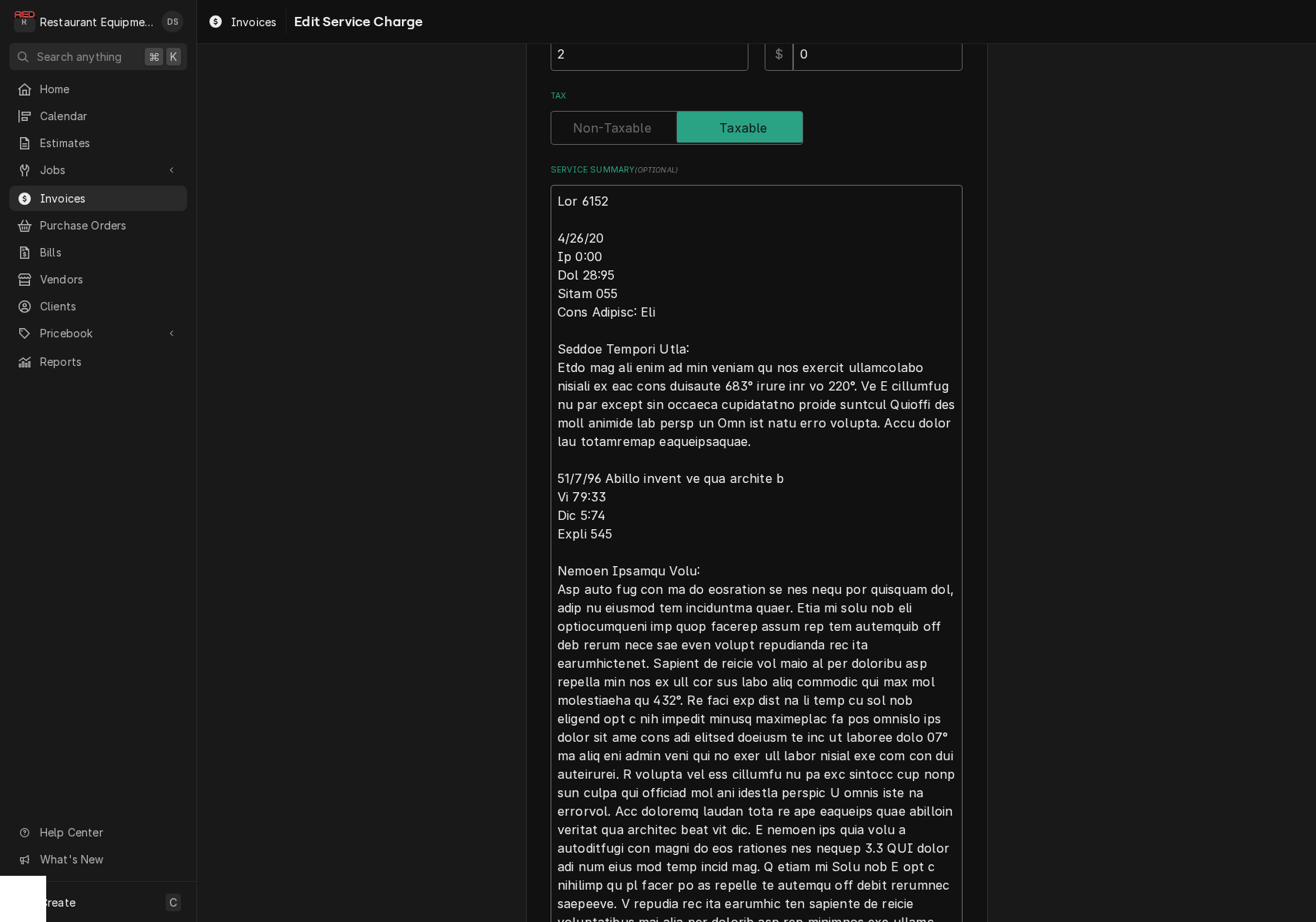
type textarea "x"
type textarea "Roo 9046 9/29/25 In 9:00 Out 10:00 Truck 102 Tech Support: Dan Bottom Lincoln O…"
type textarea "x"
type textarea "Roo 9046 9/29/25 In 9:00 Out 10:00 Truck 102 Tech Support: Dan Bottom Lincoln O…"
type textarea "x"
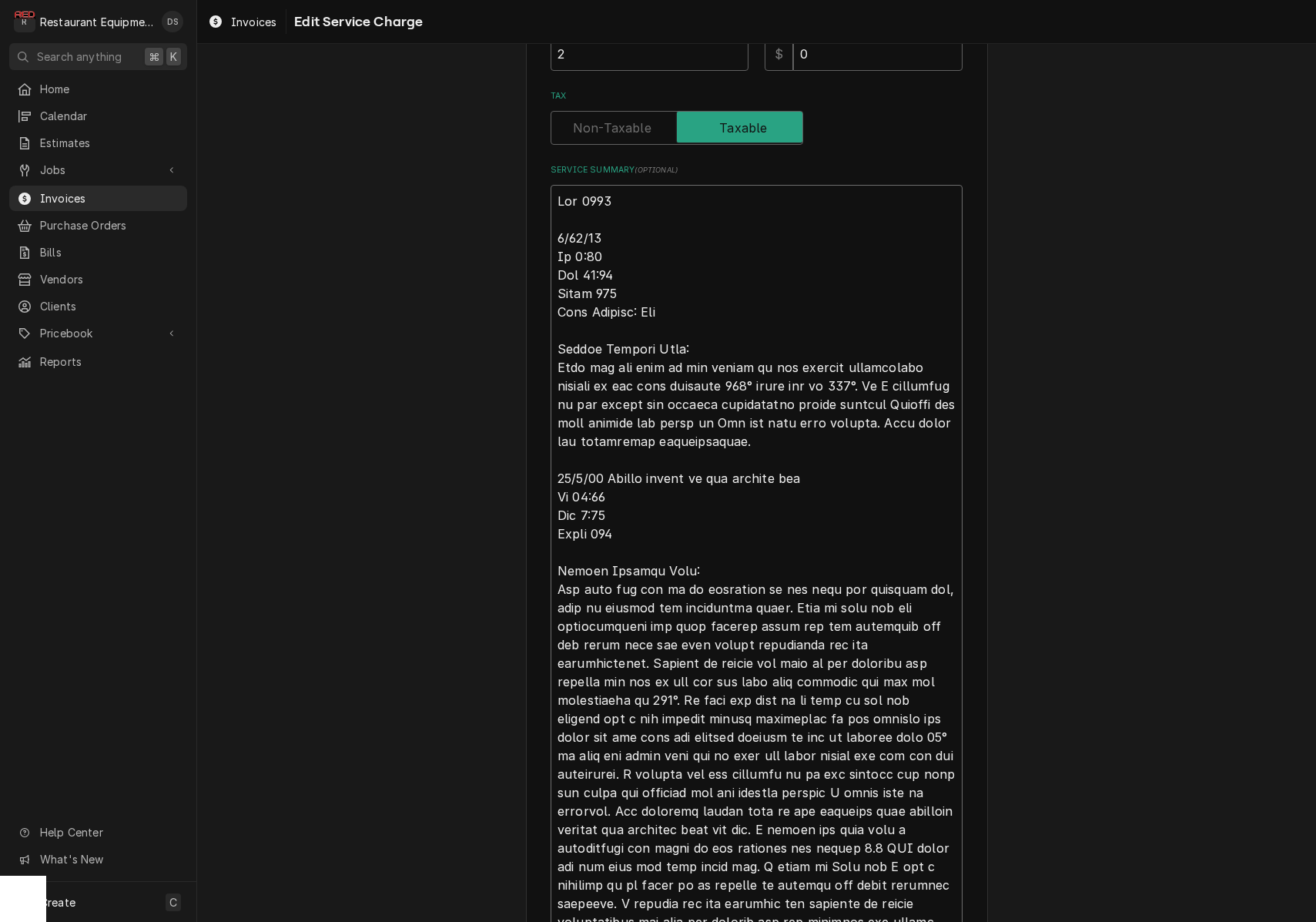
type textarea "Roo 9046 9/29/25 In 9:00 Out 10:00 Truck 102 Tech Support: Dan Bottom Lincoln O…"
type textarea "x"
type textarea "Roo 9046 9/29/25 In 9:00 Out 10:00 Truck 102 Tech Support: Dan Bottom Lincoln O…"
type textarea "x"
type textarea "Roo 9046 9/29/25 In 9:00 Out 10:00 Truck 102 Tech Support: Dan Bottom Lincoln O…"
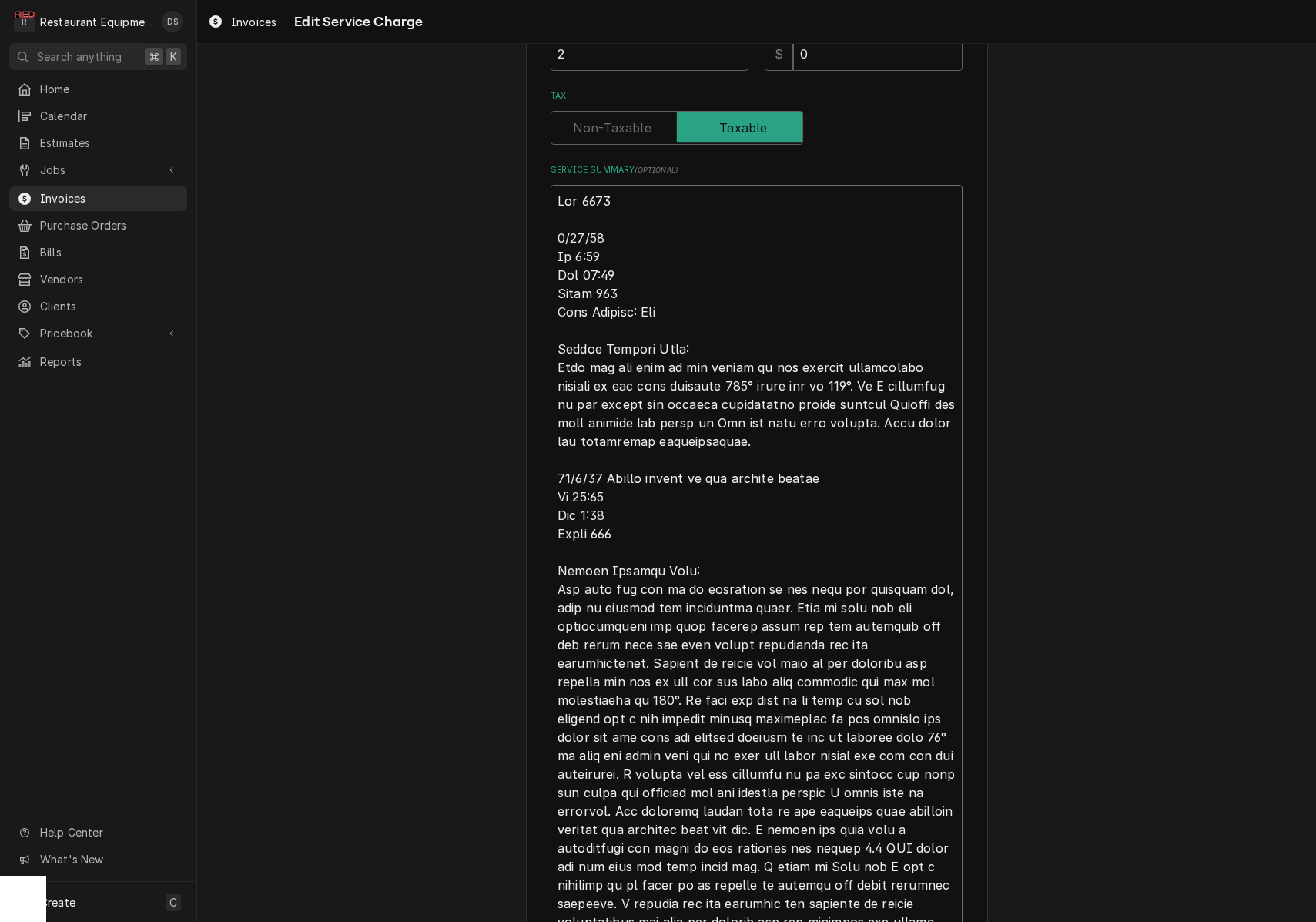
type textarea "x"
type textarea "Roo 9046 9/29/25 In 9:00 Out 10:00 Truck 102 Tech Support: Dan Bottom Lincoln O…"
type textarea "x"
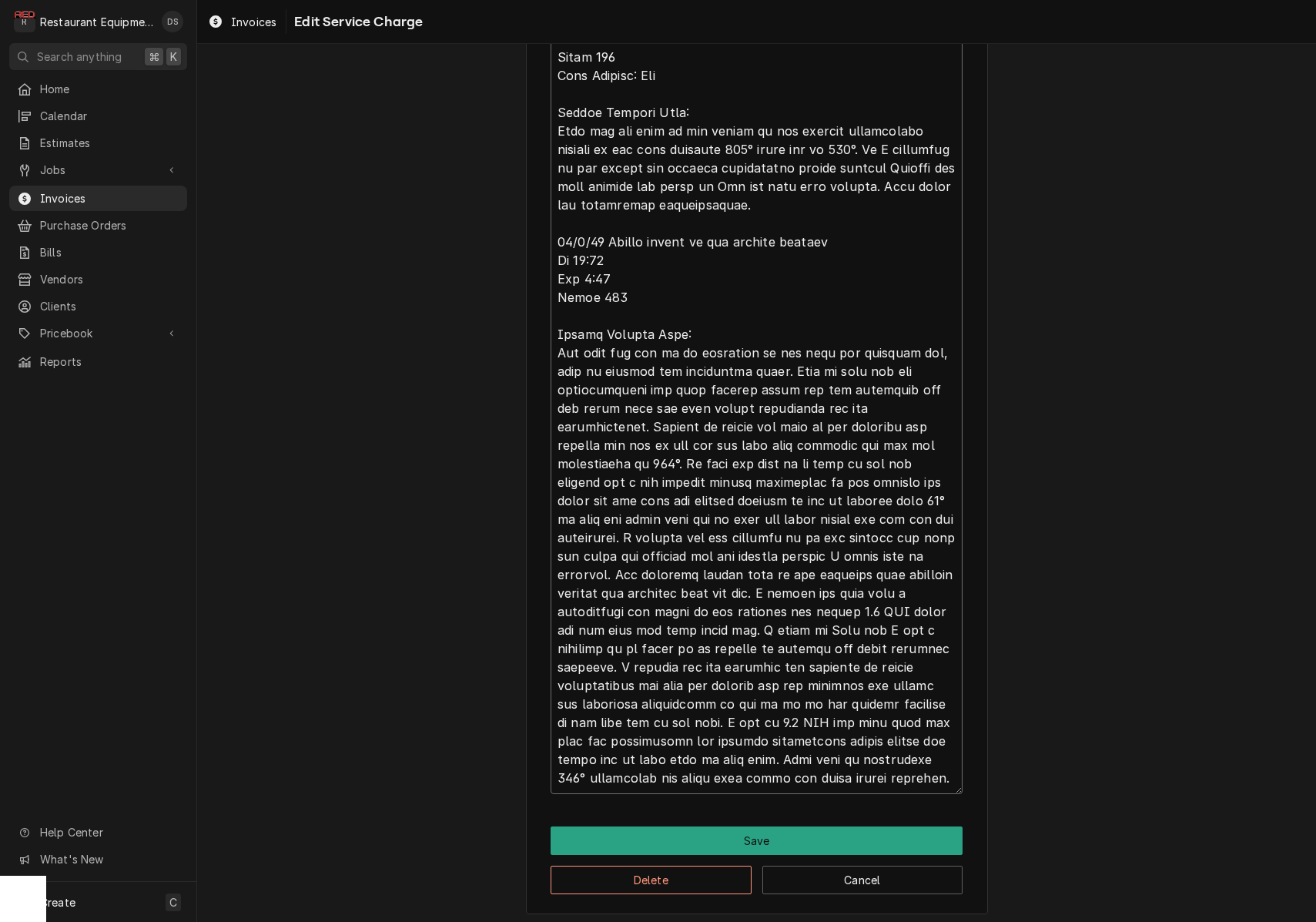
scroll to position [0, 0]
type textarea "Roo 9046 9/29/25 In 9:00 Out 10:00 Truck 102 Tech Support: Dan Bottom Lincoln O…"
click at [741, 832] on button "Save" at bounding box center [756, 841] width 412 height 29
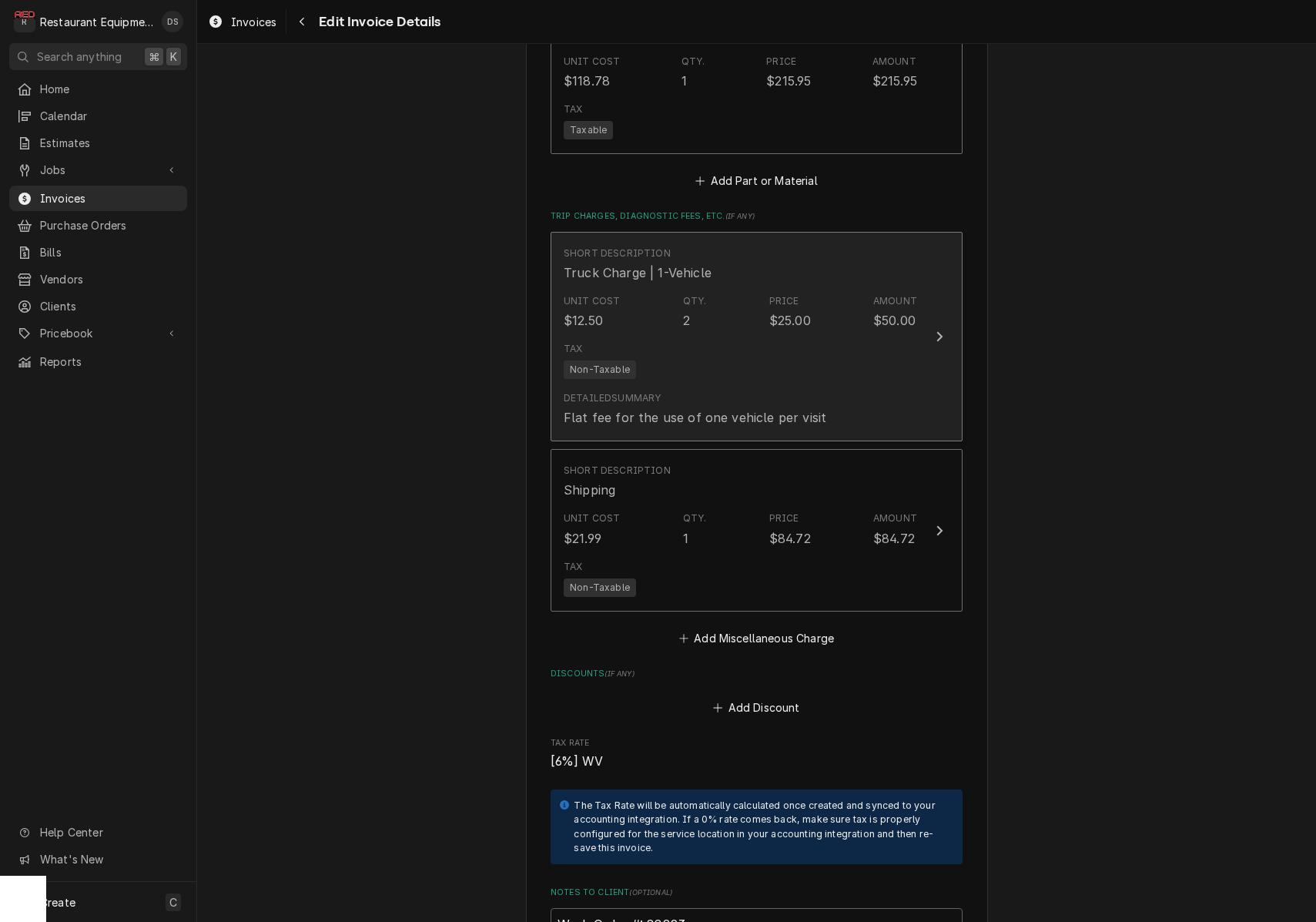
scroll to position [3409, 0]
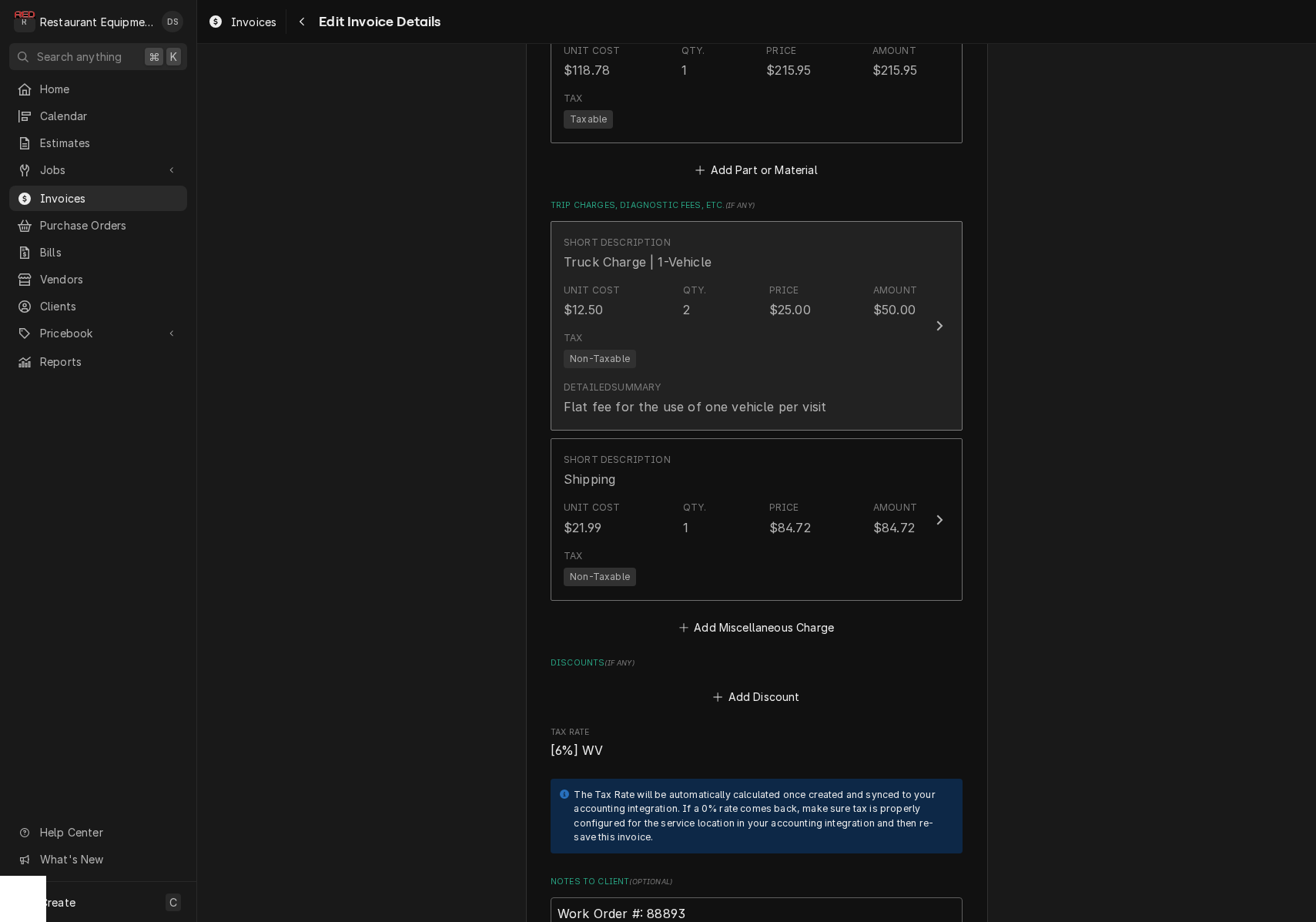
click at [798, 381] on div "Detailed Summary Flat fee for the use of one vehicle per visit" at bounding box center [695, 398] width 263 height 35
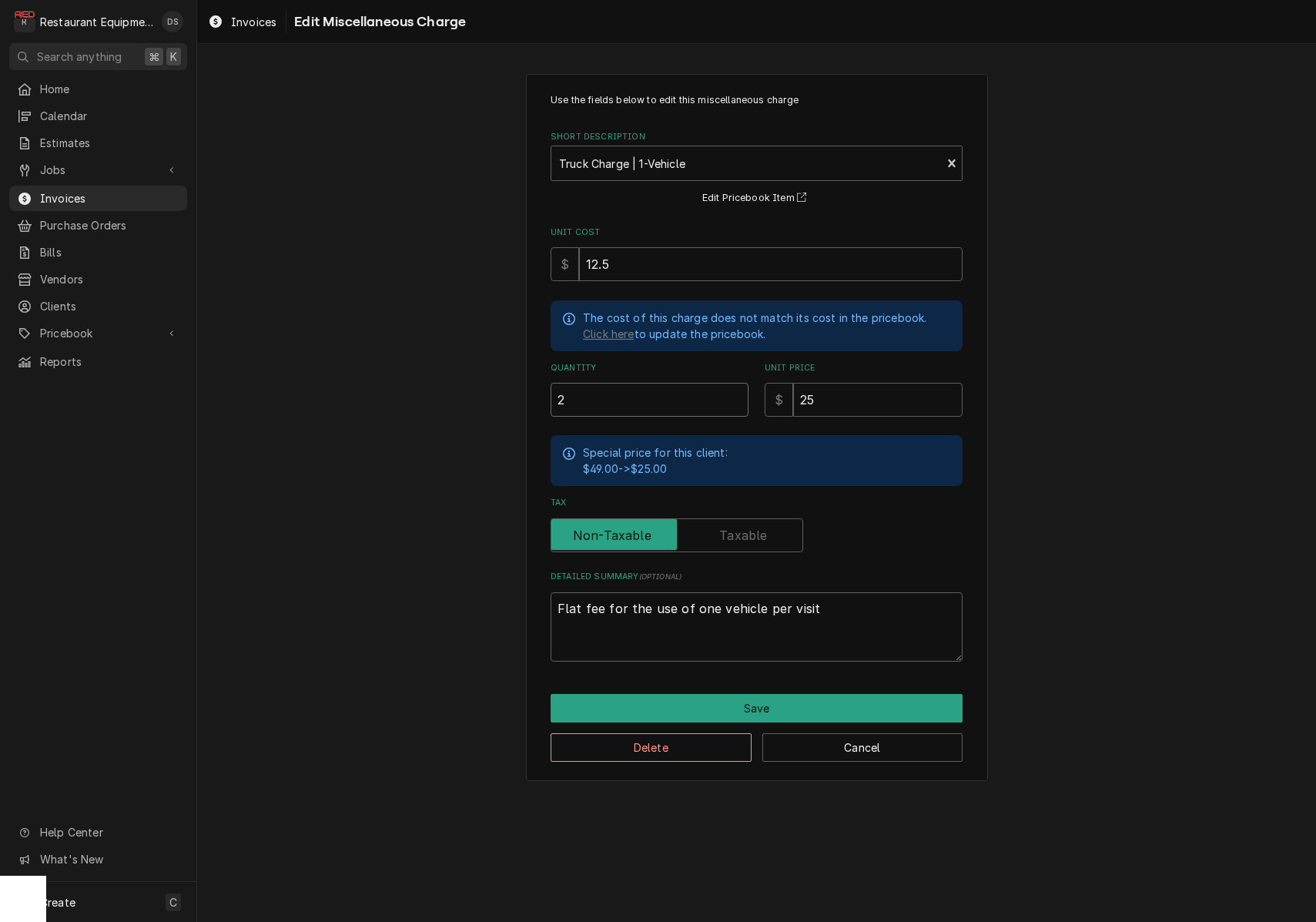
drag, startPoint x: 642, startPoint y: 393, endPoint x: 498, endPoint y: 383, distance: 144.3
click at [500, 385] on div "Use the fields below to edit this miscellaneous charge Short Description Truck …" at bounding box center [756, 428] width 1119 height 735
type textarea "x"
type input "1"
click at [718, 705] on button "Save" at bounding box center [756, 708] width 412 height 29
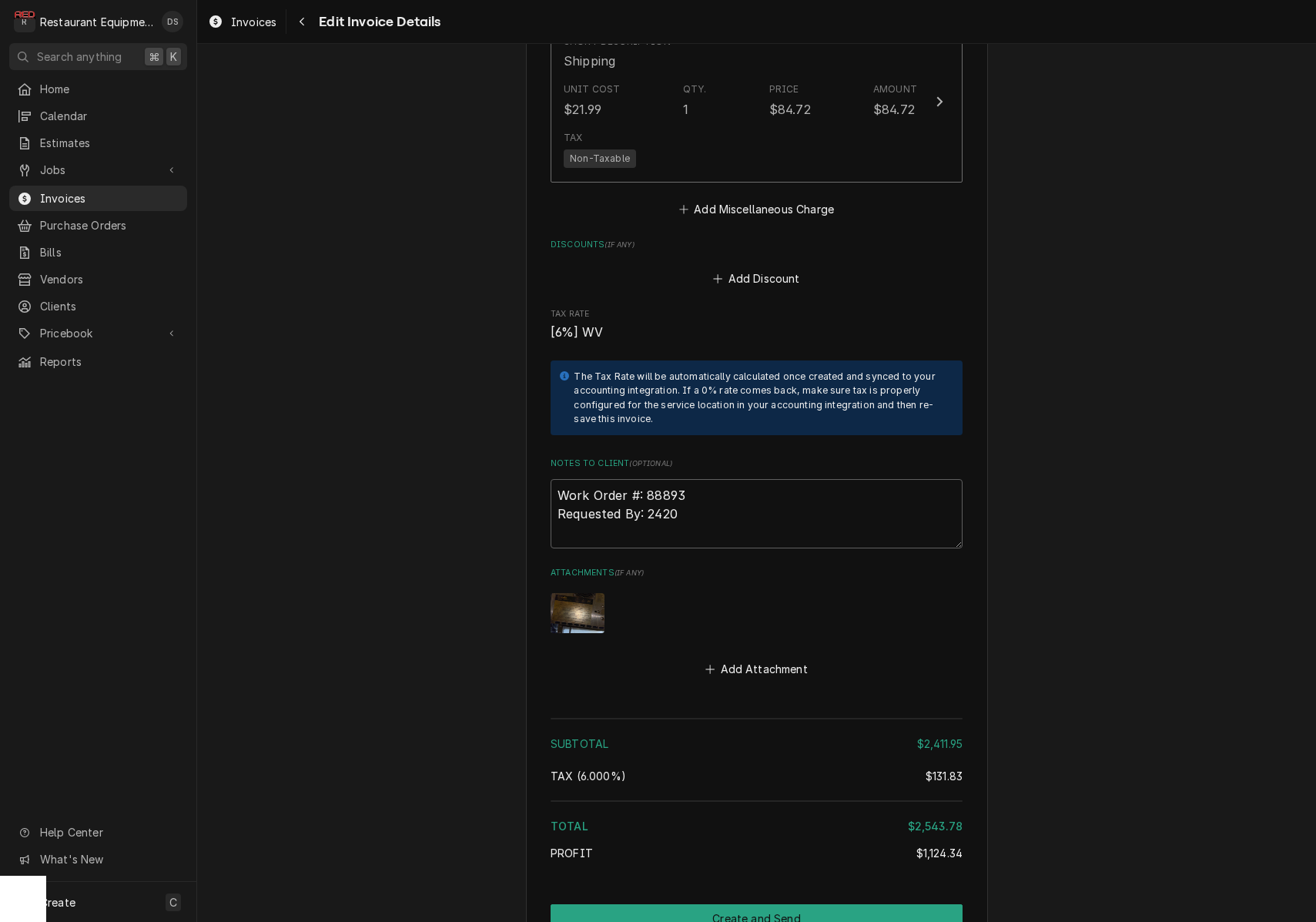
scroll to position [3839, 0]
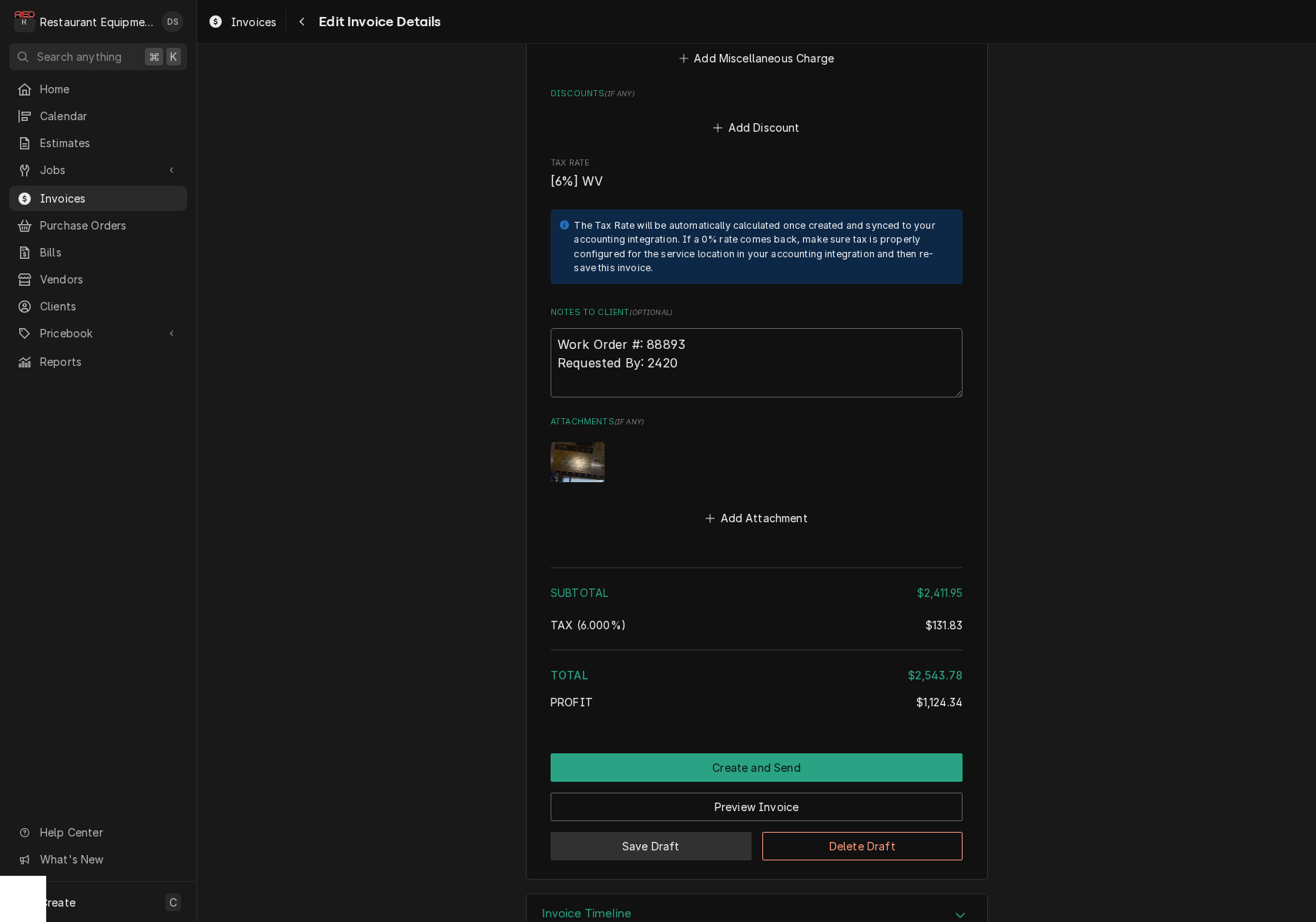
click at [692, 832] on button "Save Draft" at bounding box center [650, 846] width 201 height 29
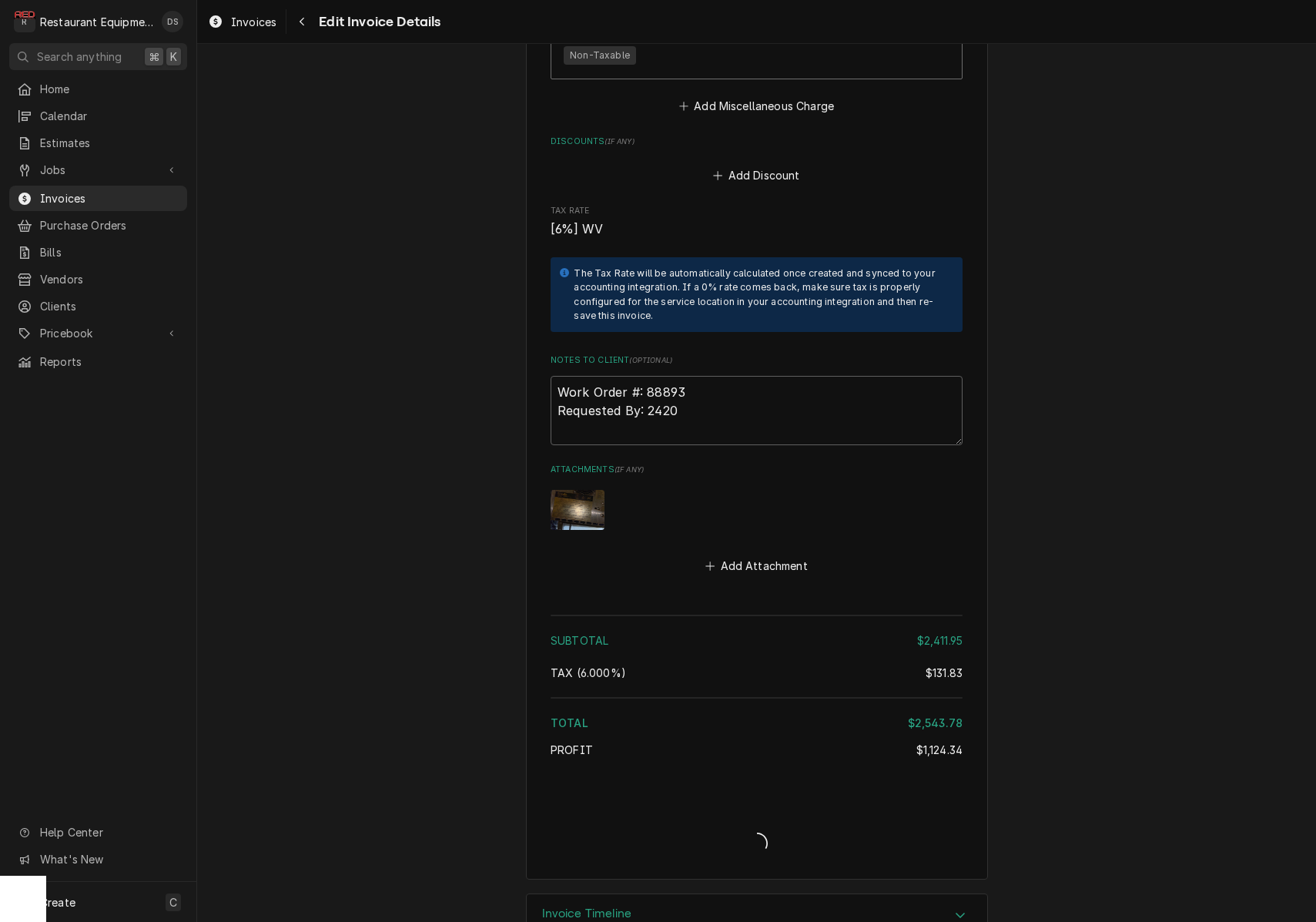
type textarea "x"
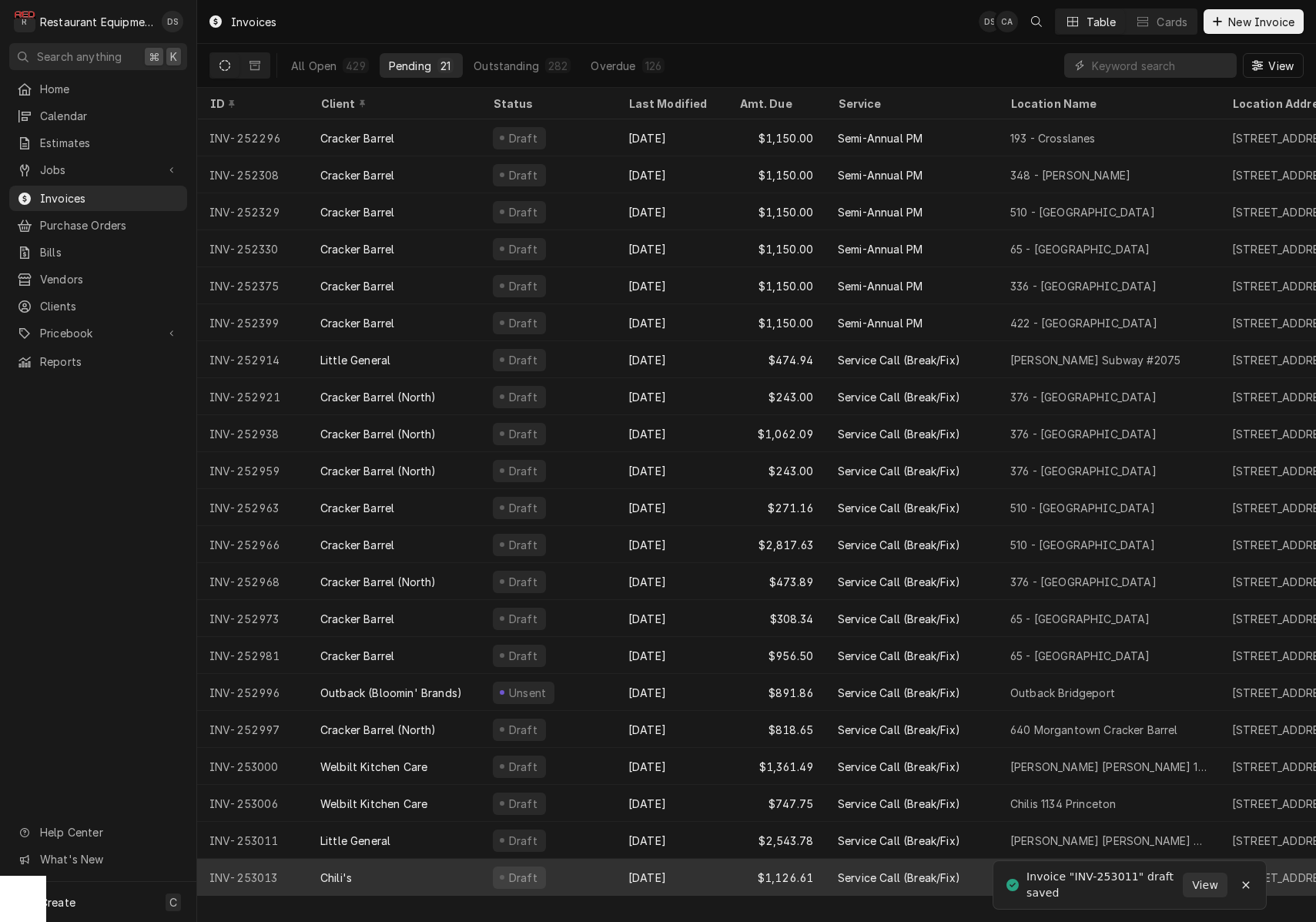
click at [585, 874] on div "Draft" at bounding box center [548, 877] width 136 height 37
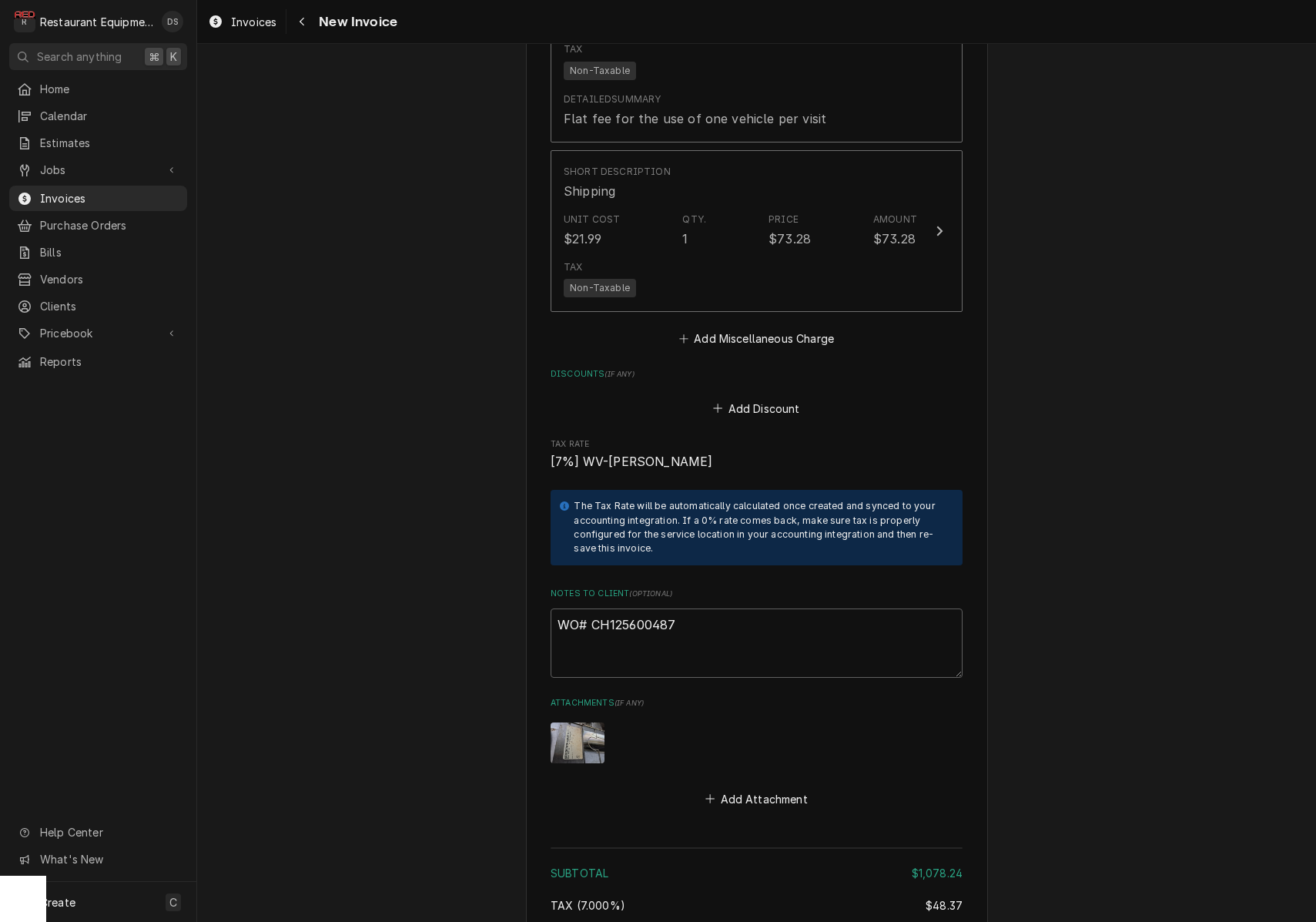
scroll to position [3363, 0]
drag, startPoint x: 675, startPoint y: 604, endPoint x: 594, endPoint y: 605, distance: 81.0
click at [594, 607] on textarea "WO# CH125600487" at bounding box center [756, 641] width 412 height 69
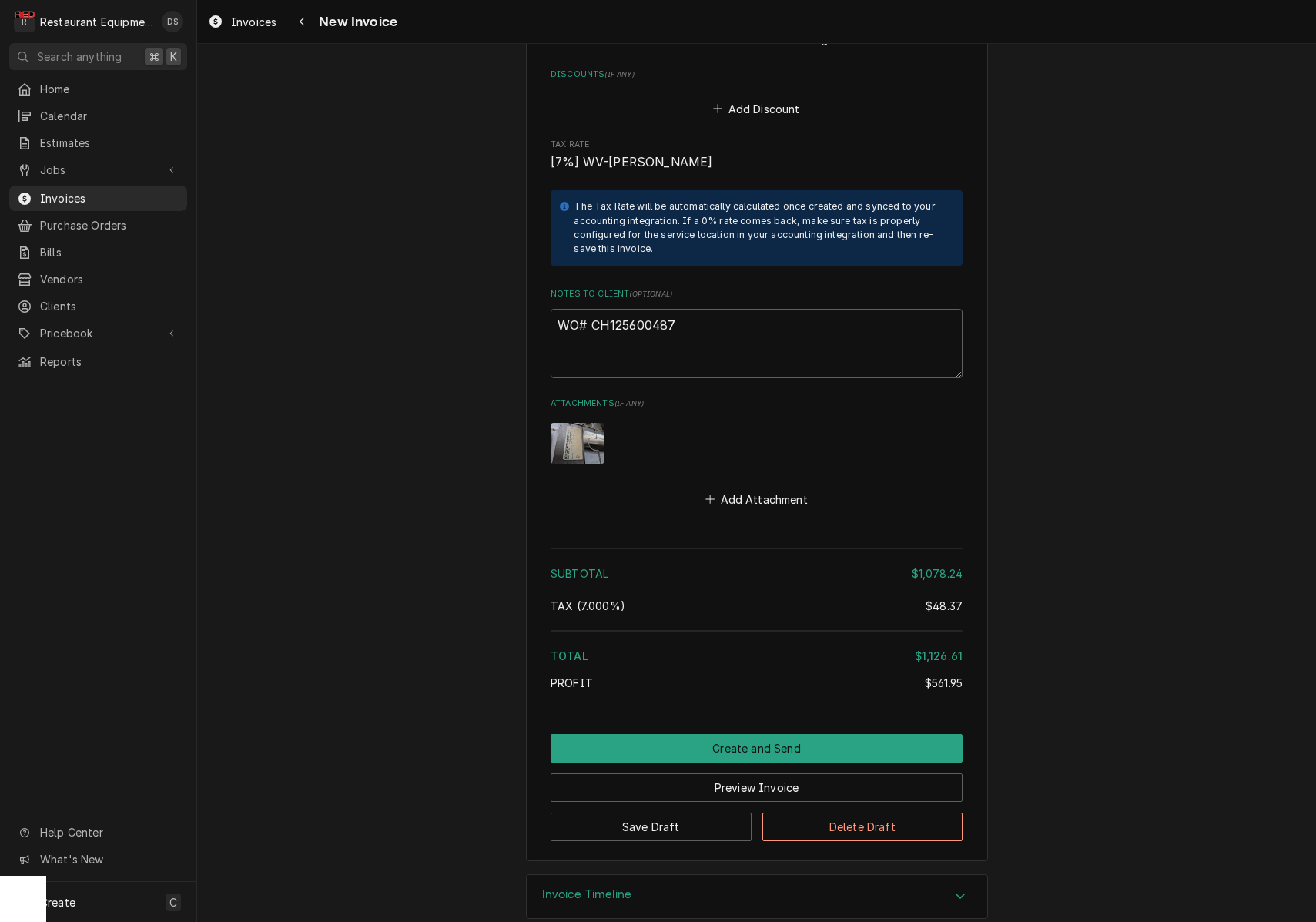
scroll to position [3660, 0]
click at [713, 814] on button "Save Draft" at bounding box center [650, 828] width 201 height 29
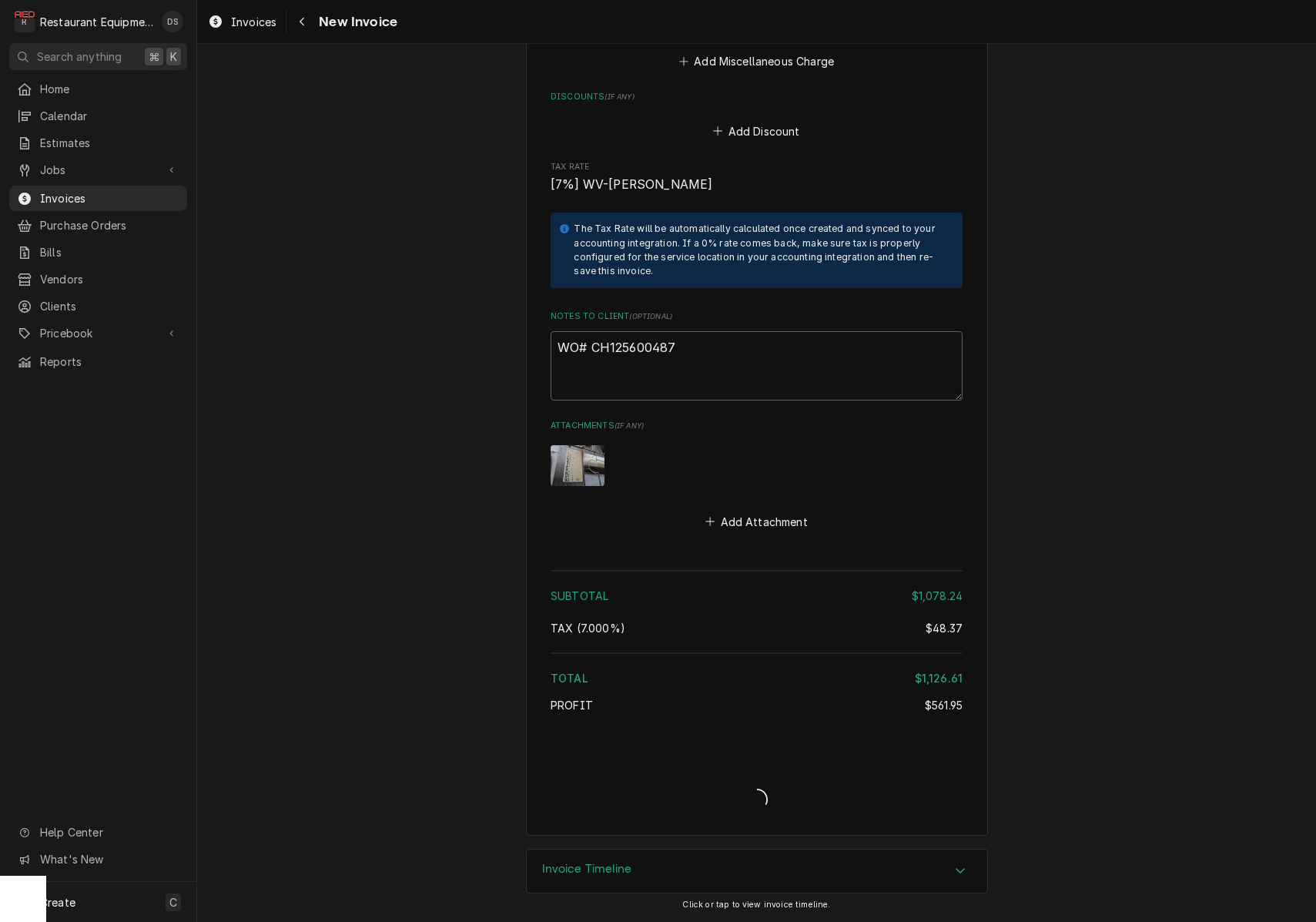
click at [713, 800] on div "Invoice Create/Update" at bounding box center [756, 785] width 412 height 59
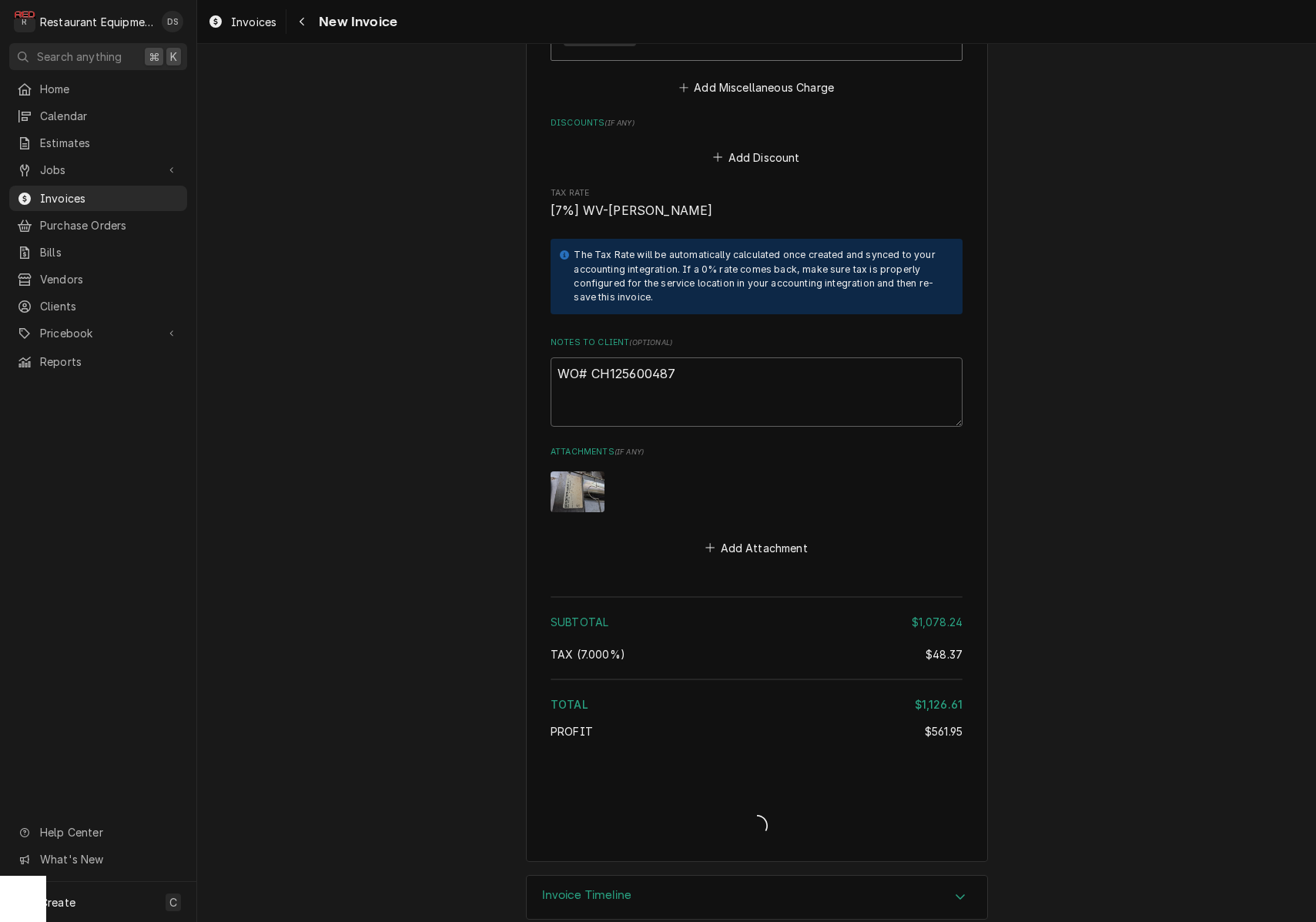
type textarea "x"
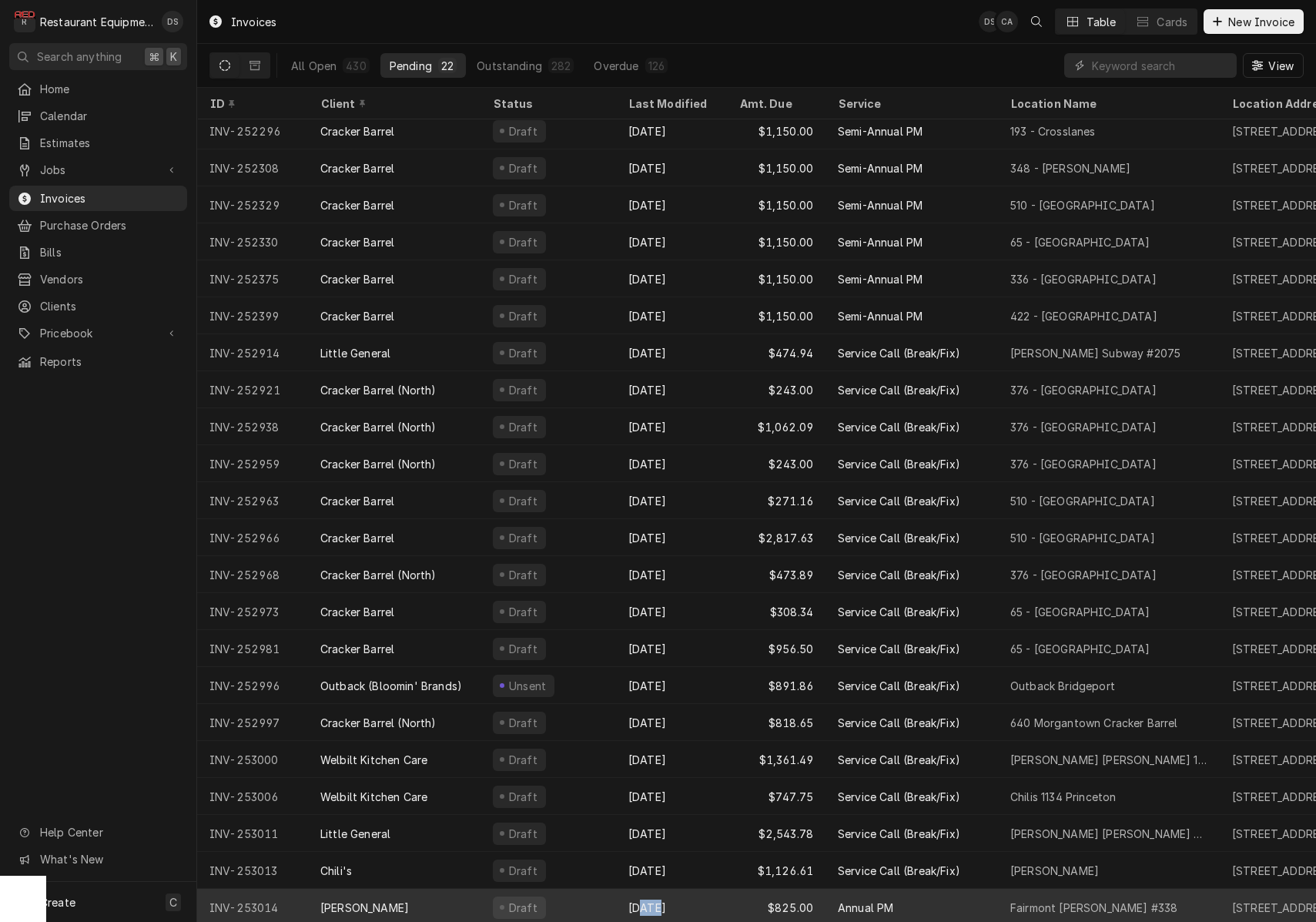
click at [642, 908] on div "[DATE]" at bounding box center [671, 907] width 111 height 37
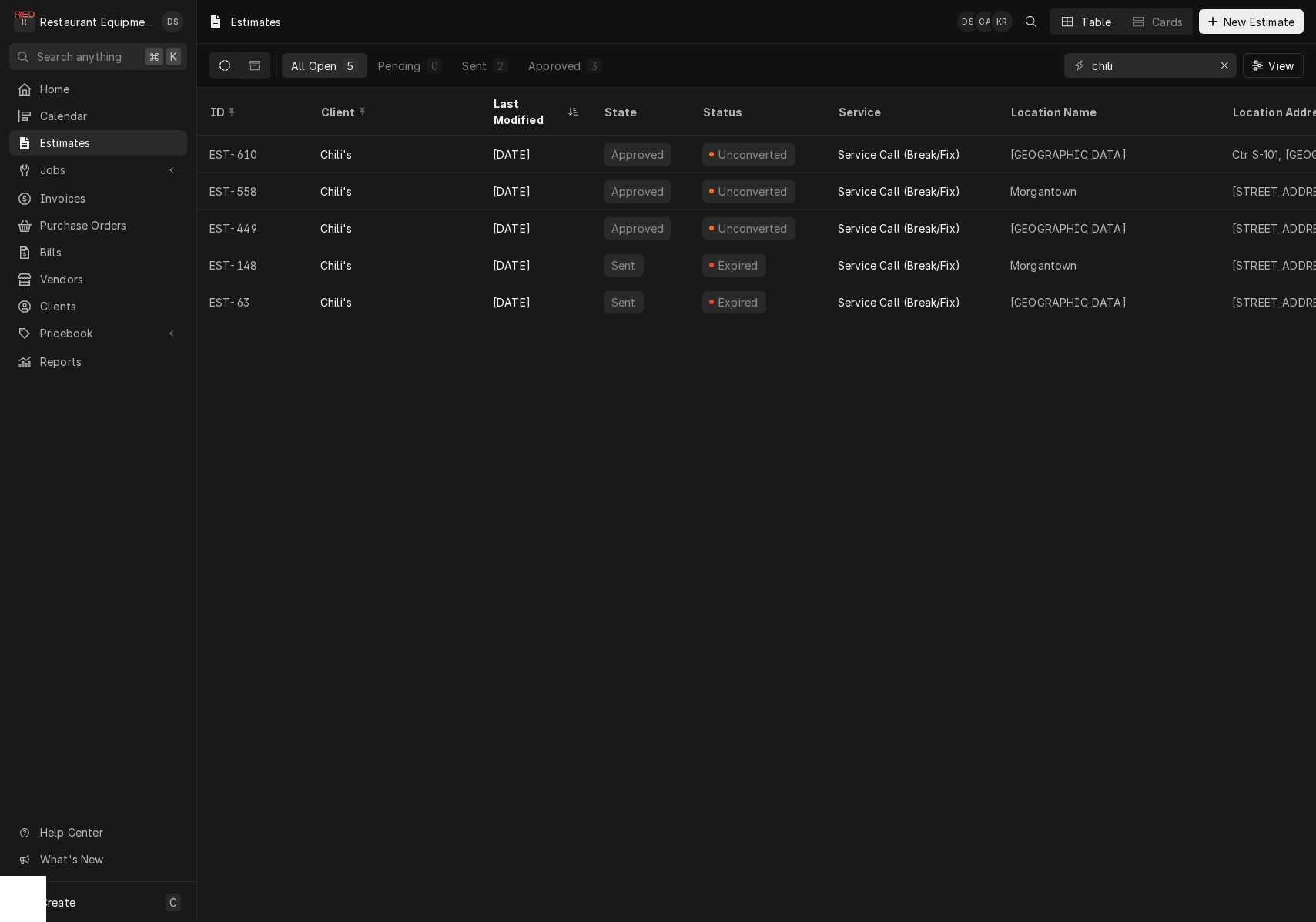
drag, startPoint x: 394, startPoint y: 55, endPoint x: 405, endPoint y: 52, distance: 11.4
click at [394, 55] on button "Pending 0" at bounding box center [409, 65] width 83 height 25
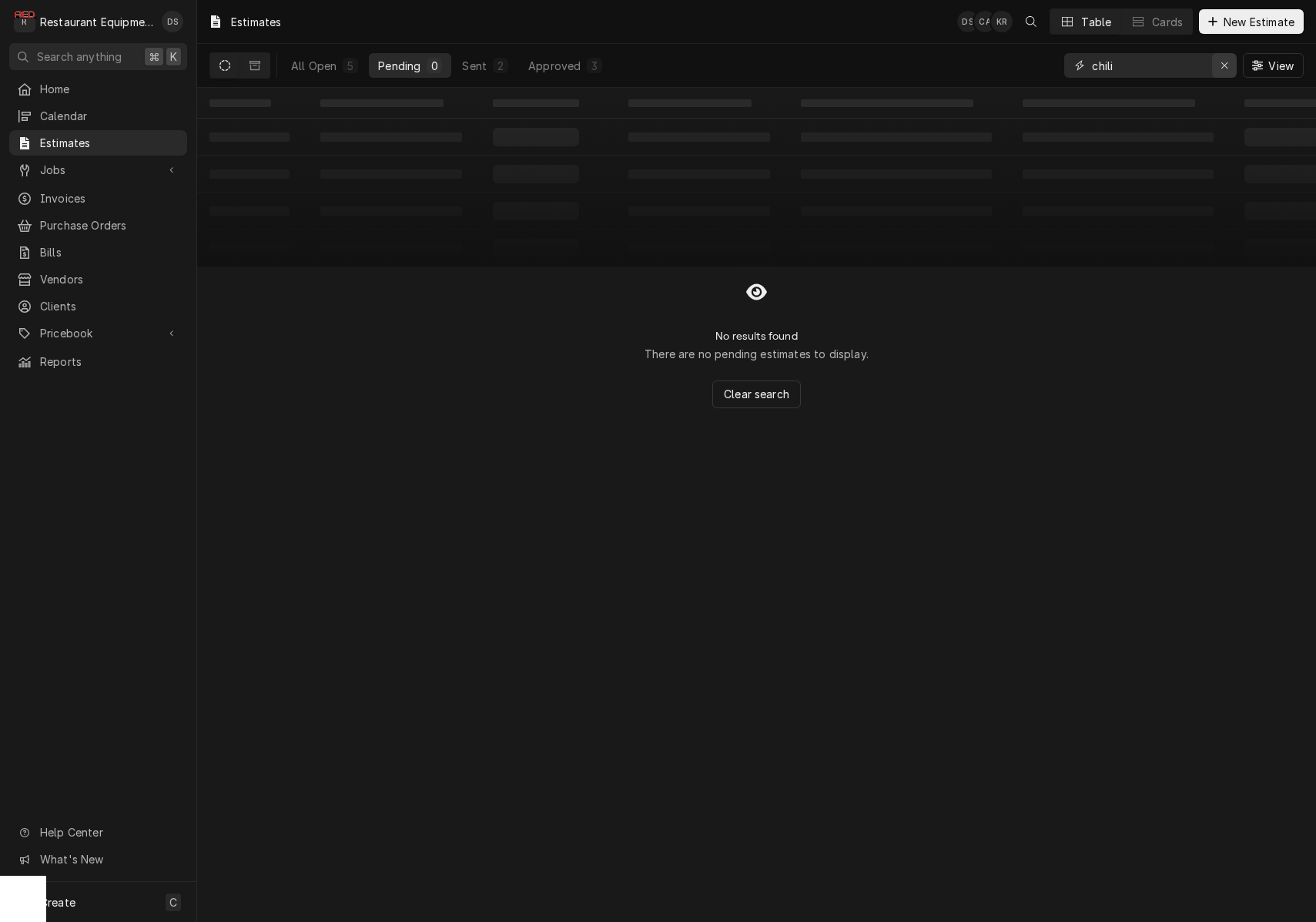
click at [1226, 64] on icon "Erase input" at bounding box center [1224, 65] width 6 height 6
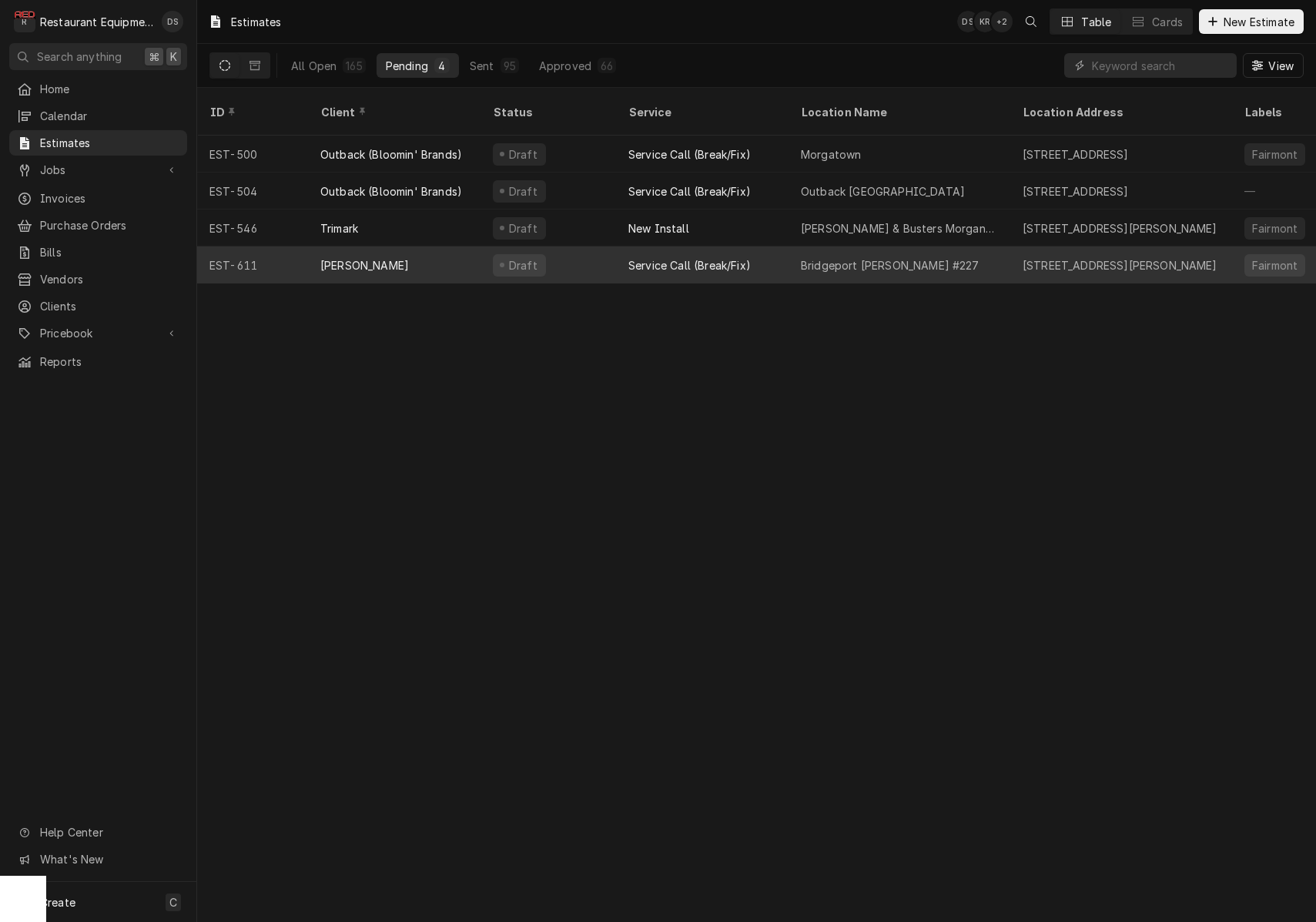
click at [466, 247] on div "[PERSON_NAME]" at bounding box center [394, 265] width 173 height 37
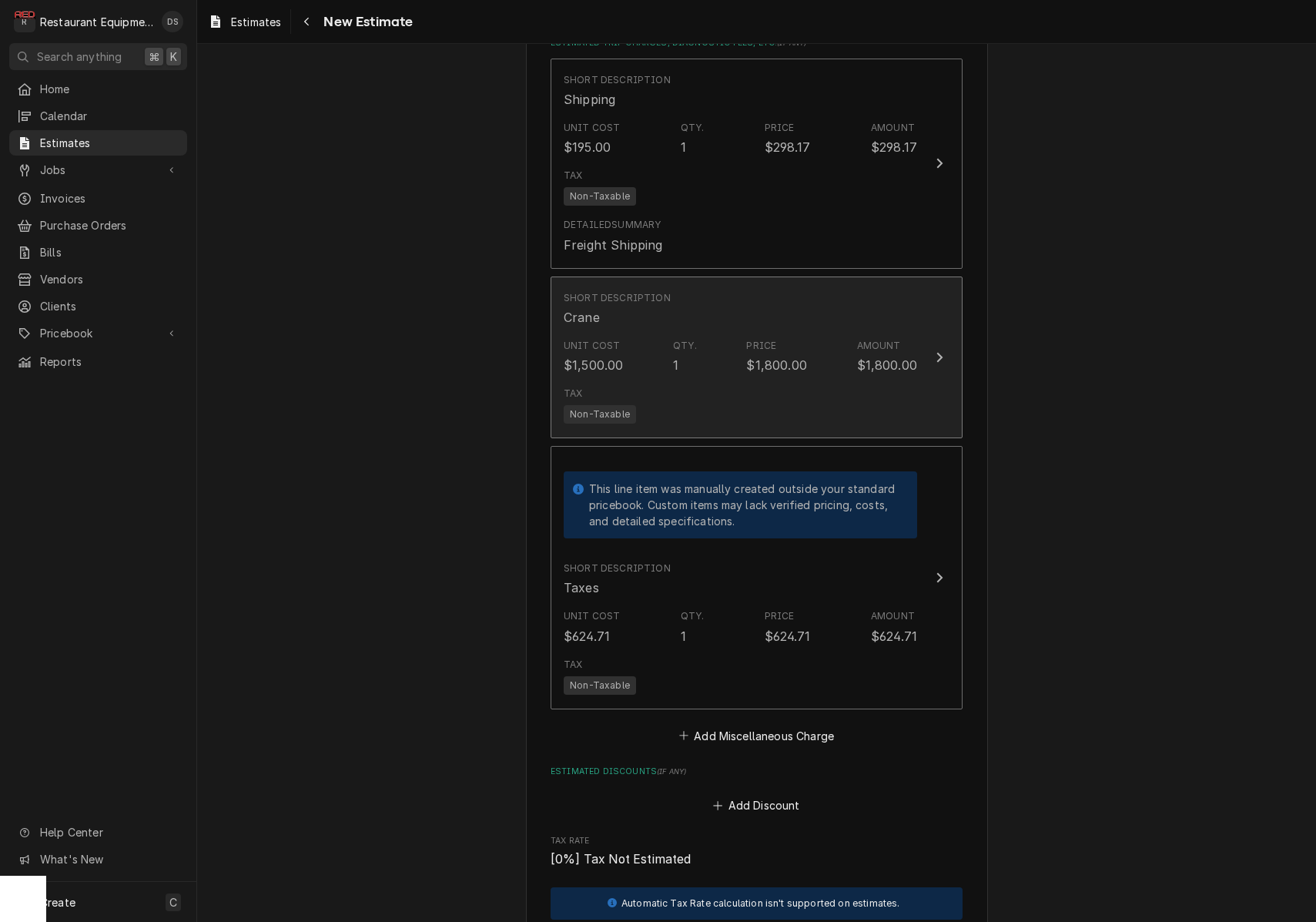
scroll to position [3715, 0]
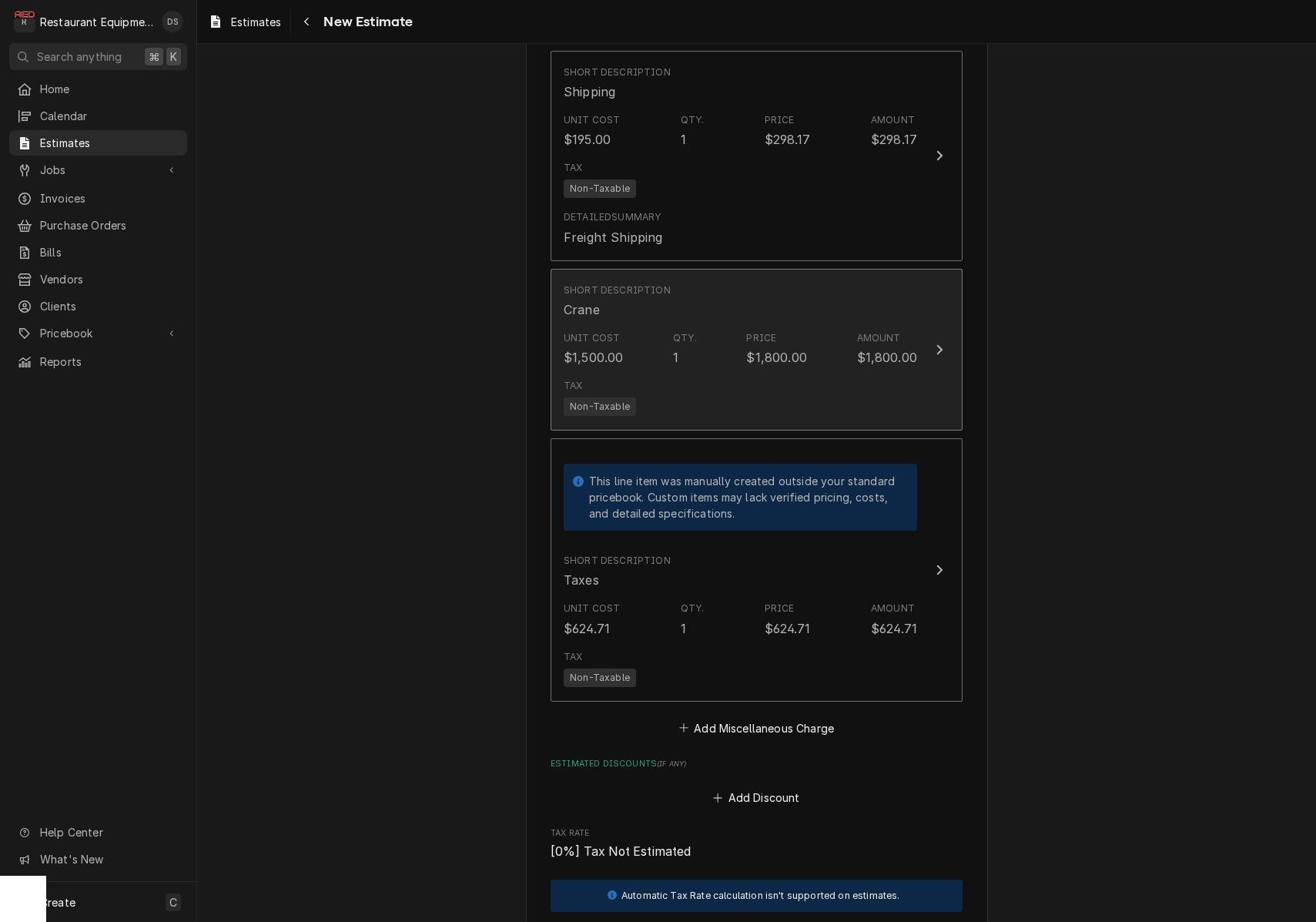
click at [831, 347] on div "Unit Cost $1,500.00 Qty. 1 Price $1,800.00 Amount $1,800.00" at bounding box center [741, 349] width 353 height 48
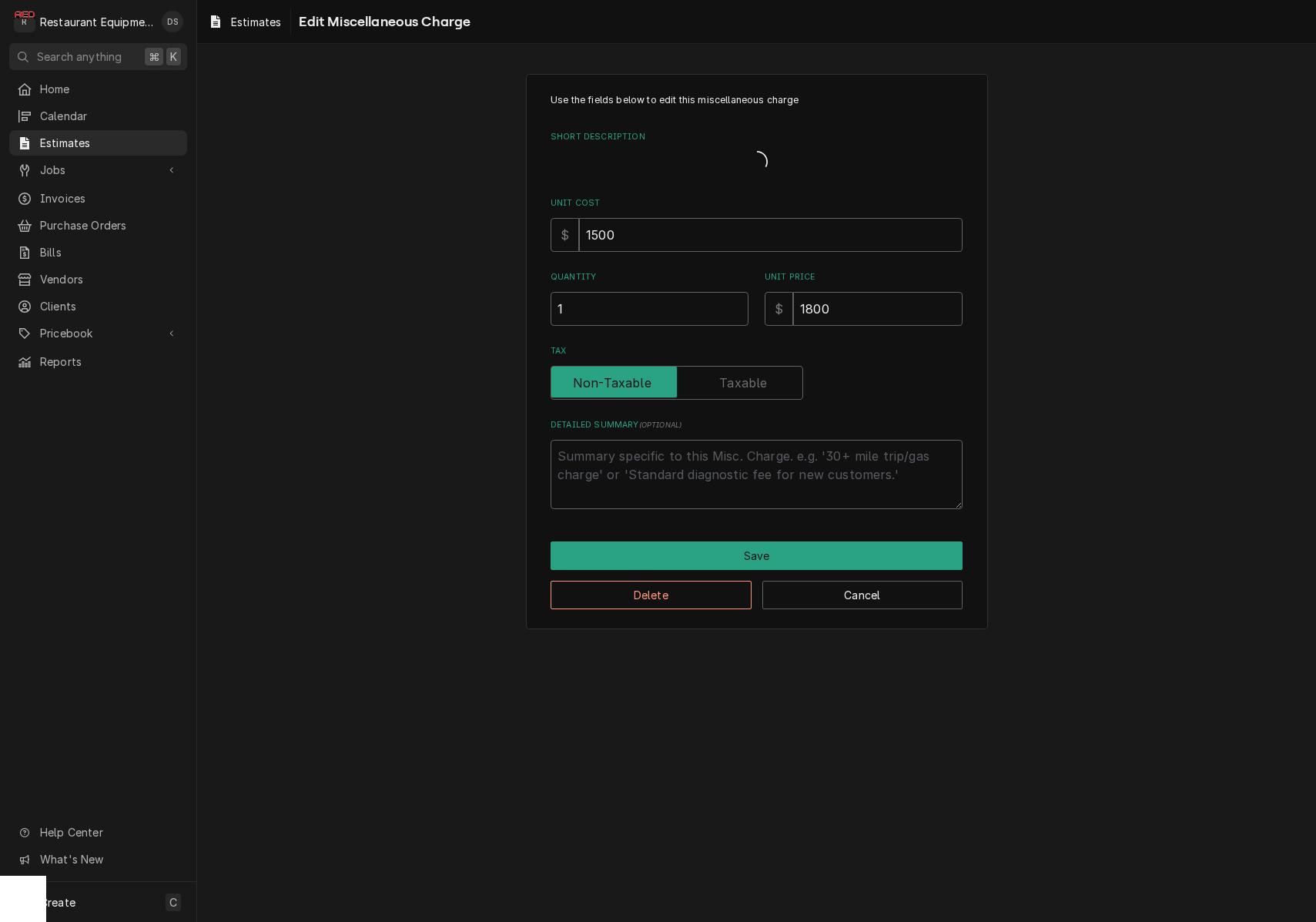
type textarea "x"
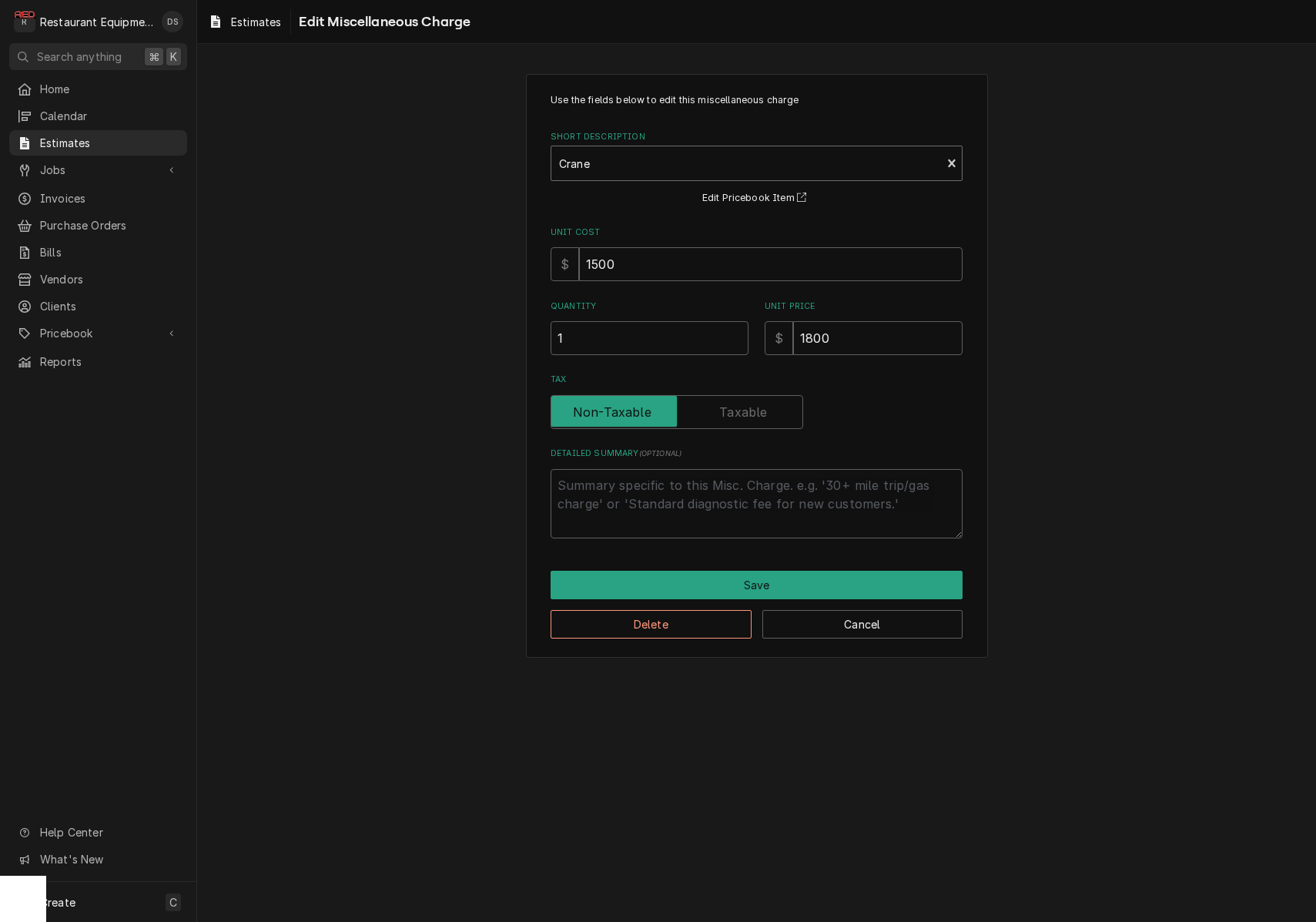
click at [664, 164] on div "Short Description" at bounding box center [746, 164] width 374 height 28
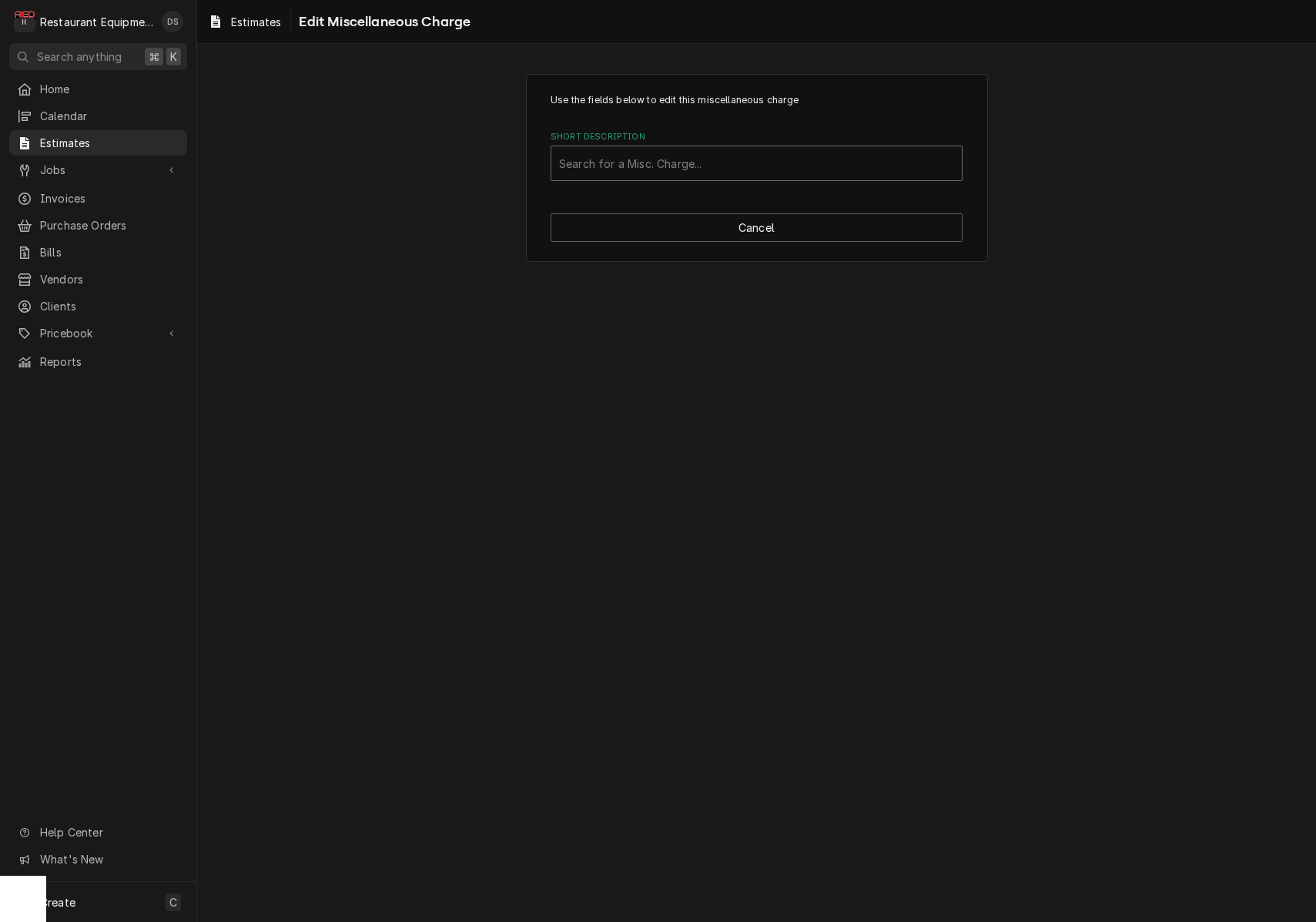
click at [652, 156] on div "Search for a Misc. Charge..." at bounding box center [757, 164] width 395 height 16
type input "Lift"
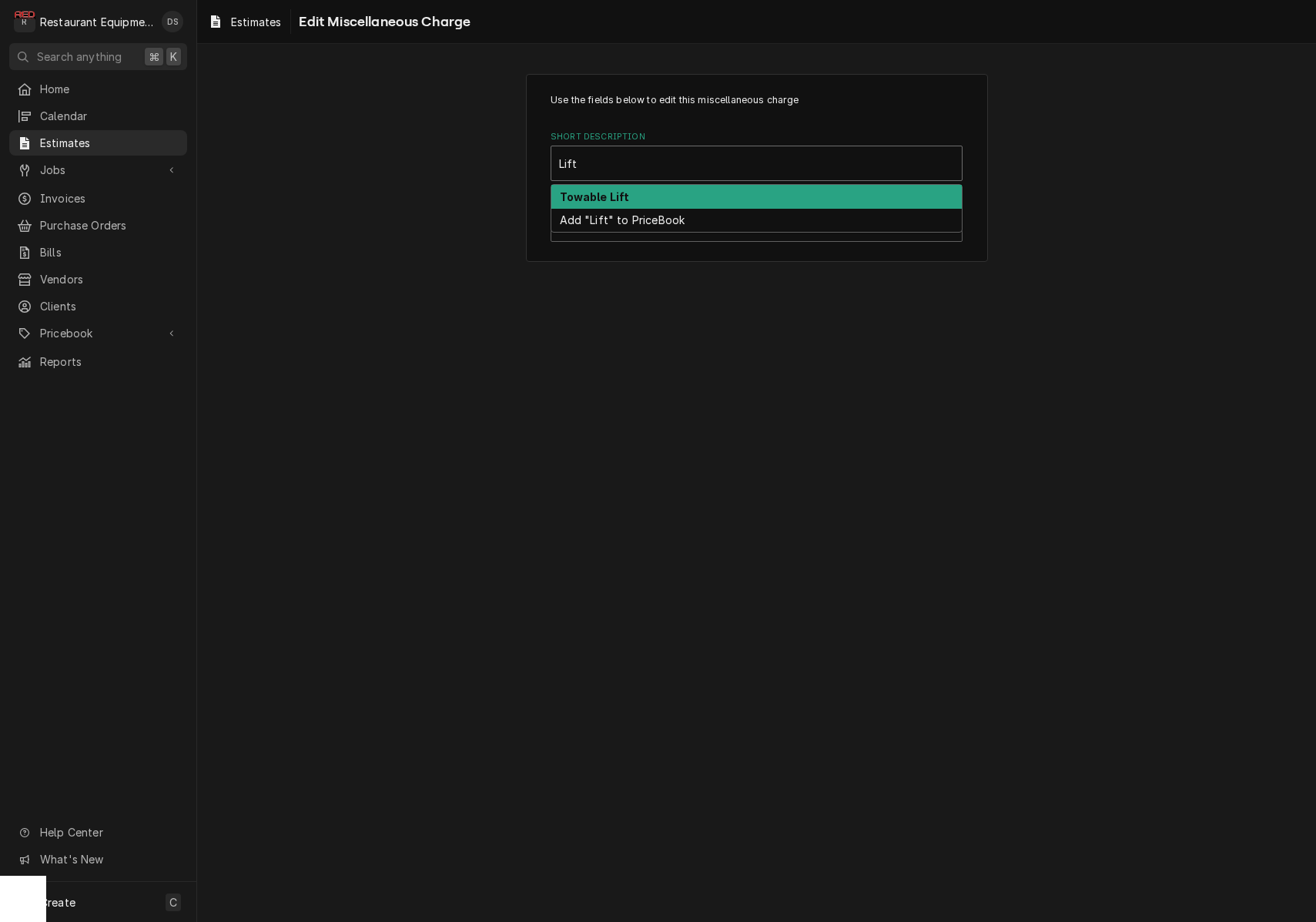
click at [655, 191] on div "Towable Lift" at bounding box center [756, 197] width 410 height 24
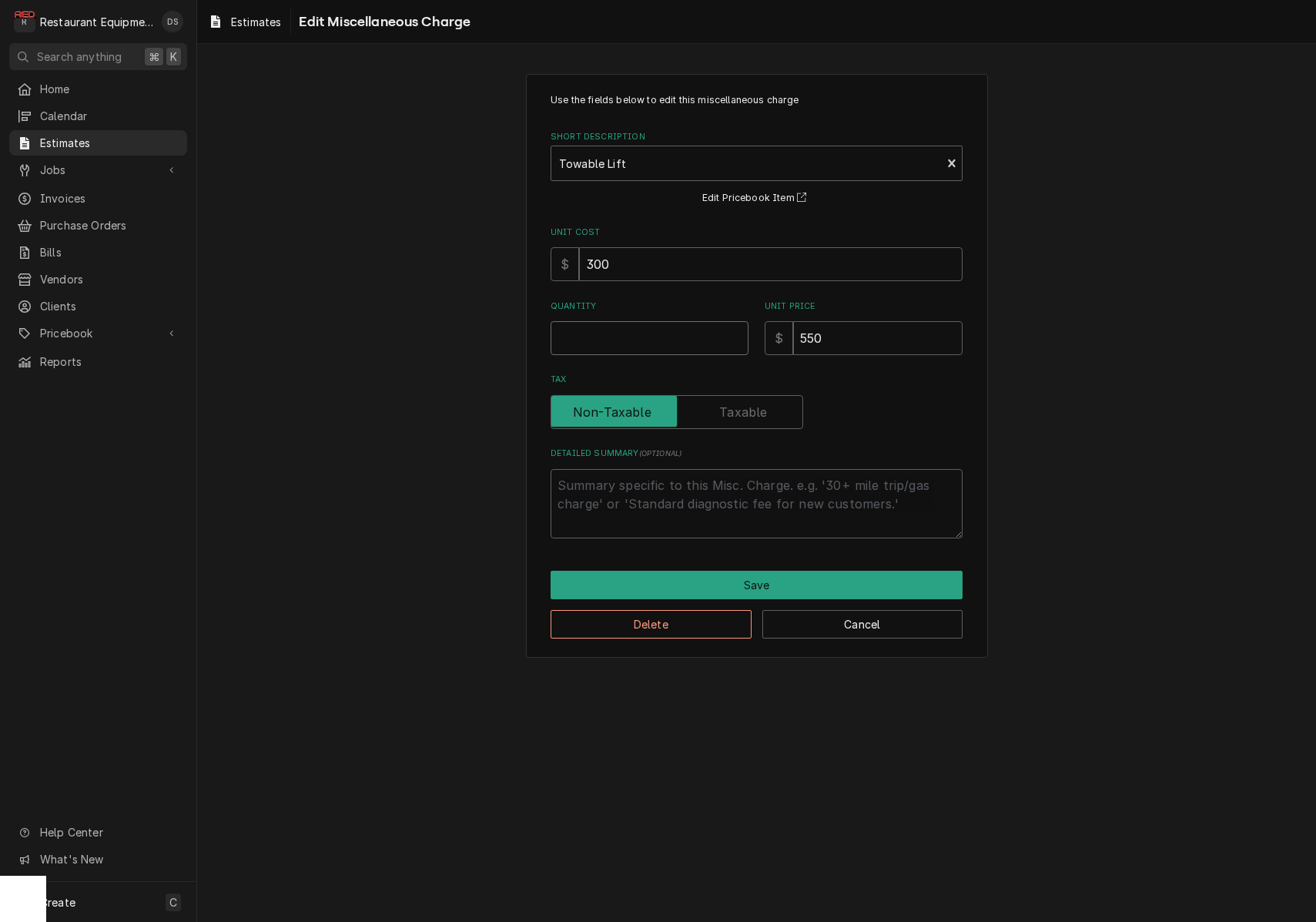
click at [695, 336] on input "Quantity" at bounding box center [649, 339] width 198 height 34
type textarea "x"
type input "1"
type textarea "x"
type input "1"
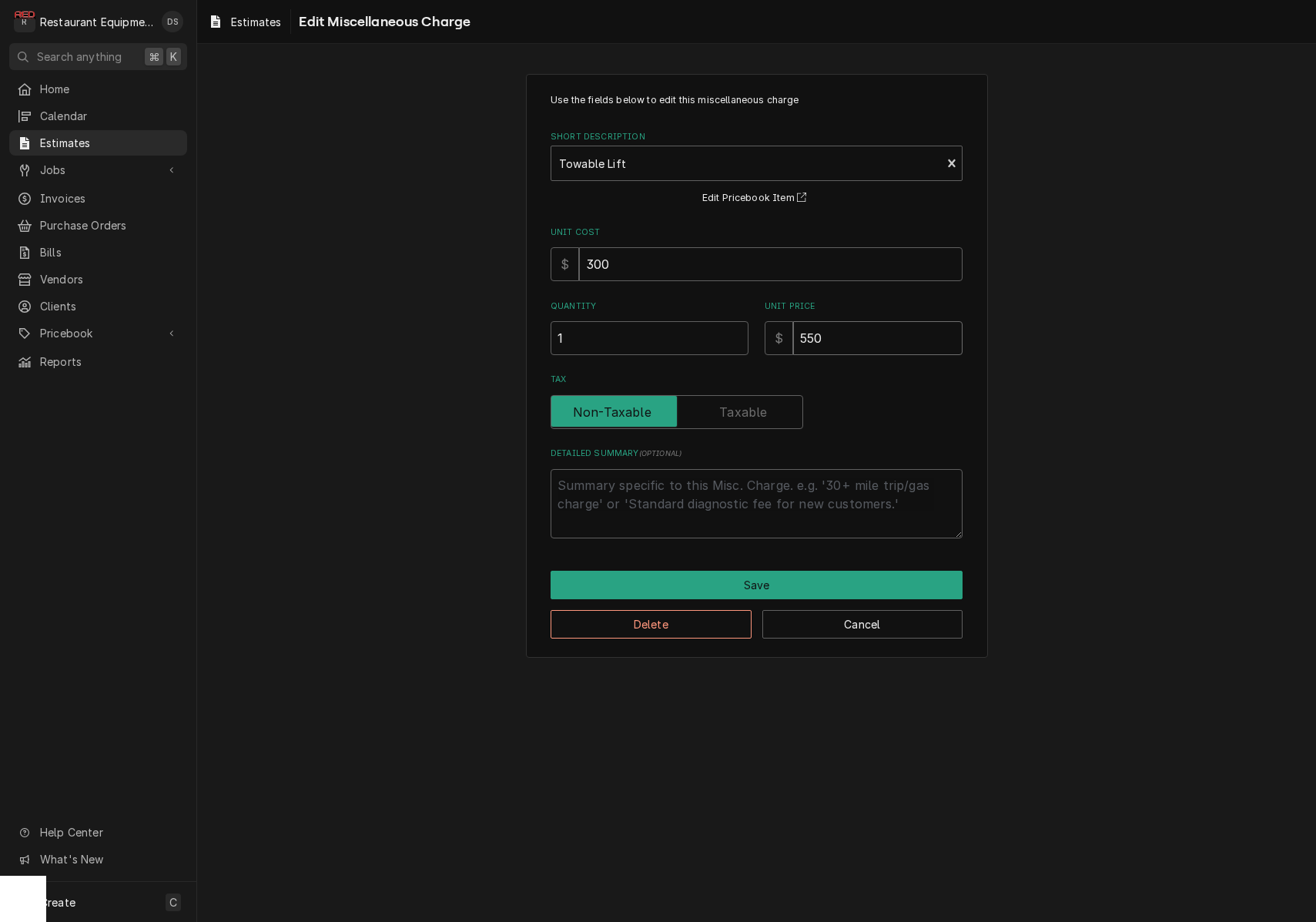
drag, startPoint x: 860, startPoint y: 350, endPoint x: 719, endPoint y: 324, distance: 143.4
click at [721, 326] on div "Quantity 1 Unit Price $ 550" at bounding box center [756, 328] width 412 height 55
type textarea "x"
type input "6"
type textarea "x"
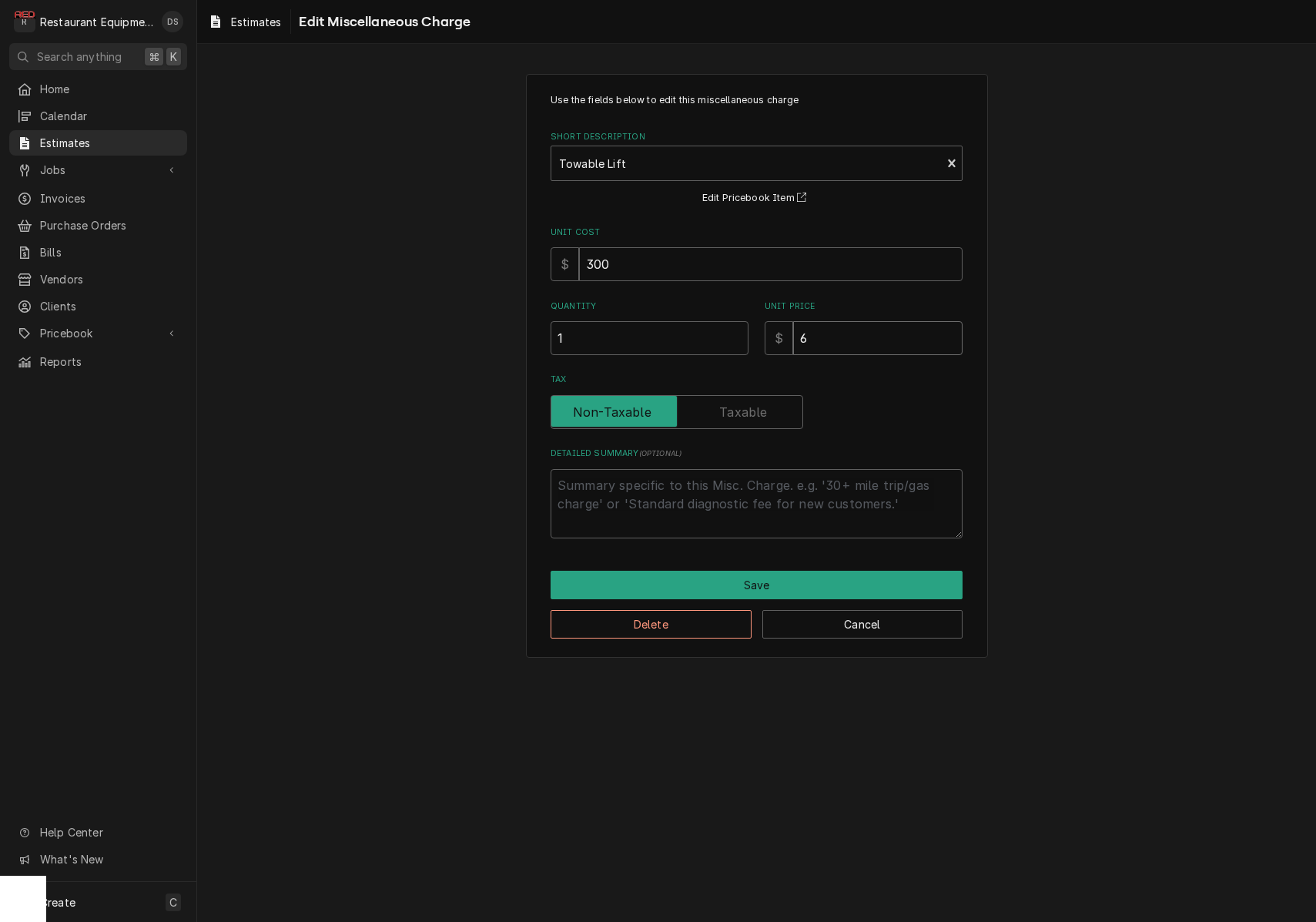
type input "60"
type textarea "x"
type input "600"
click at [773, 578] on button "Save" at bounding box center [756, 585] width 412 height 29
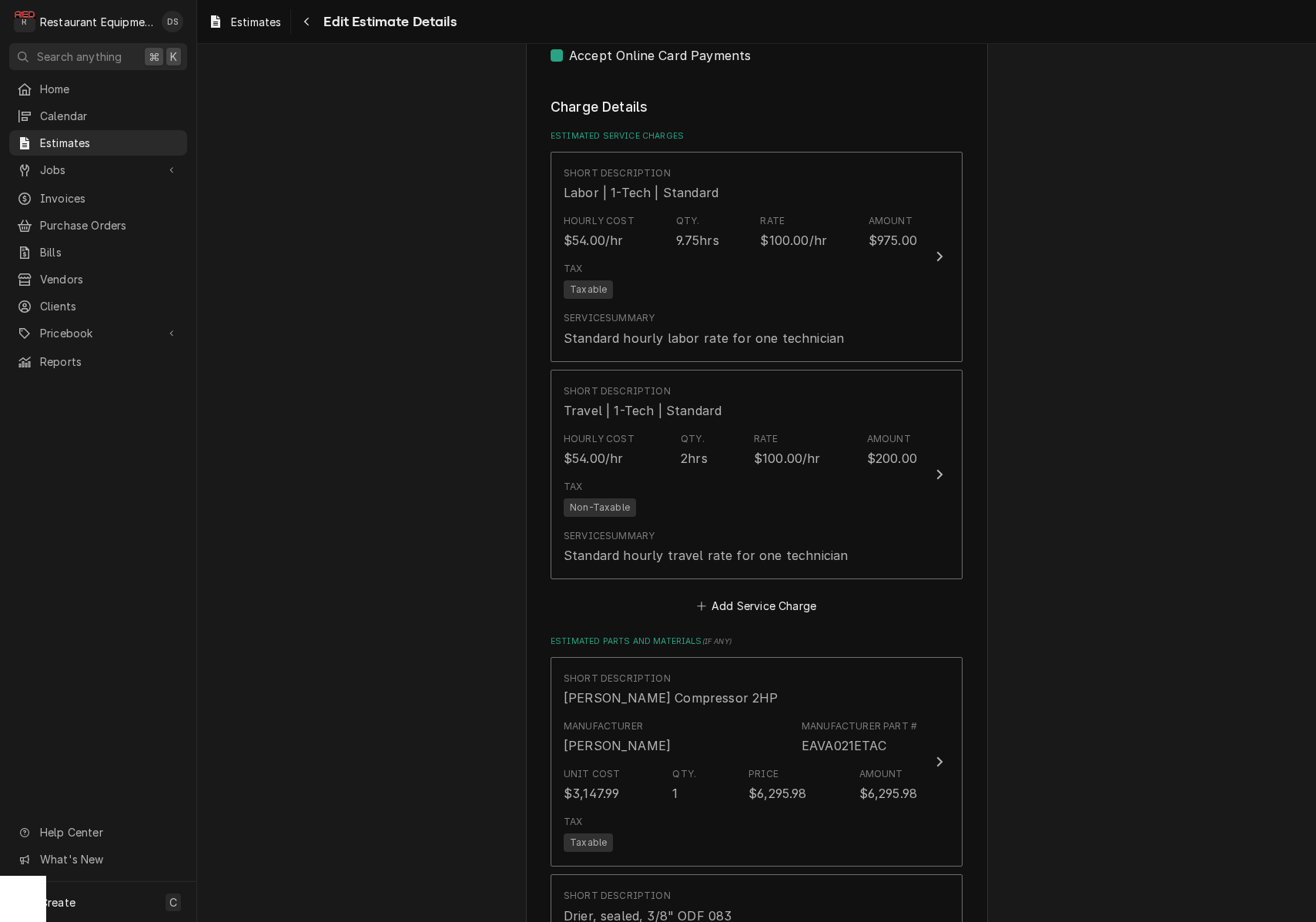
scroll to position [1946, 0]
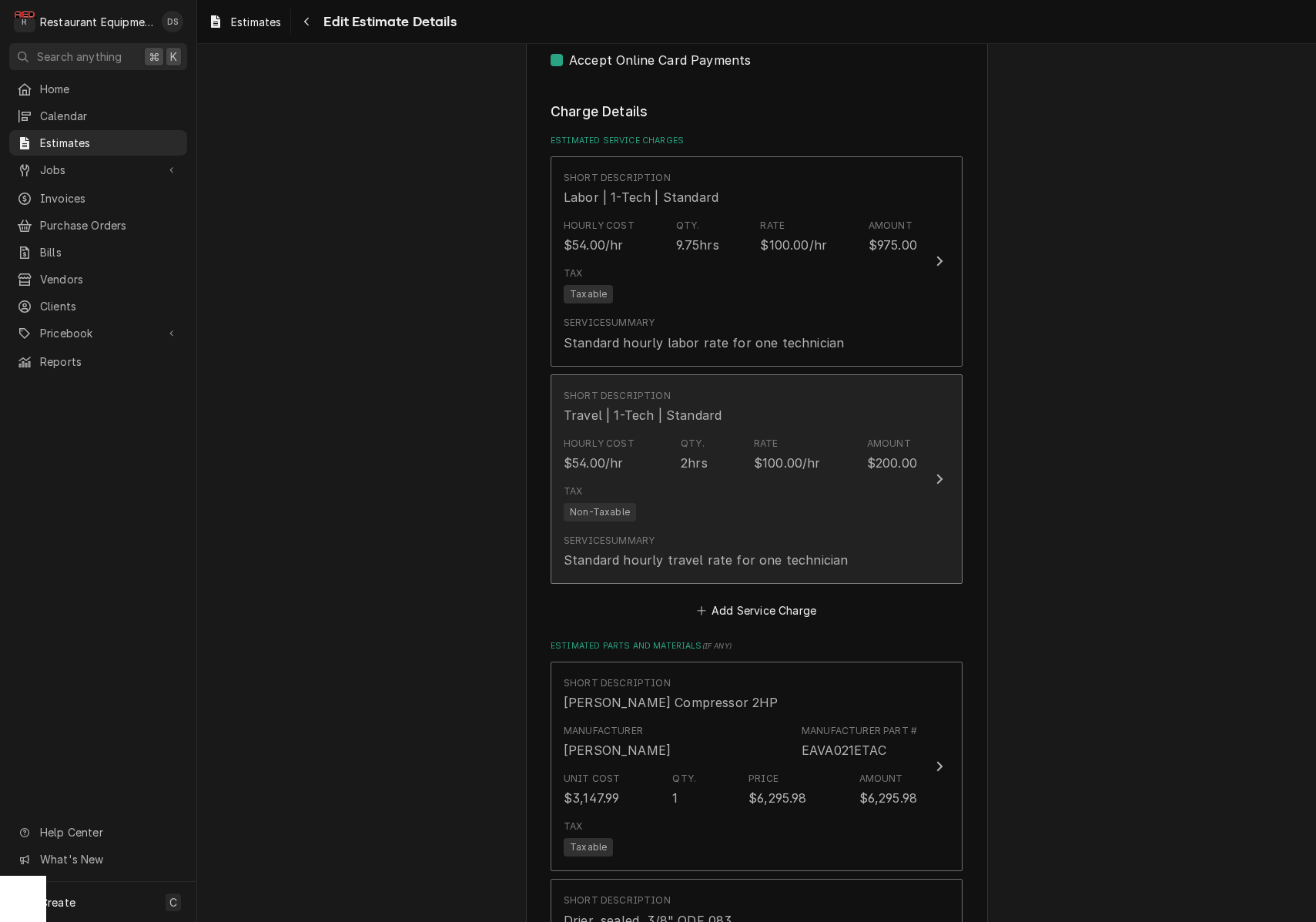
click at [773, 451] on div "Hourly Cost $54.00/hr Qty. 2hrs Rate $100.00/hr Amount $200.00" at bounding box center [741, 455] width 353 height 48
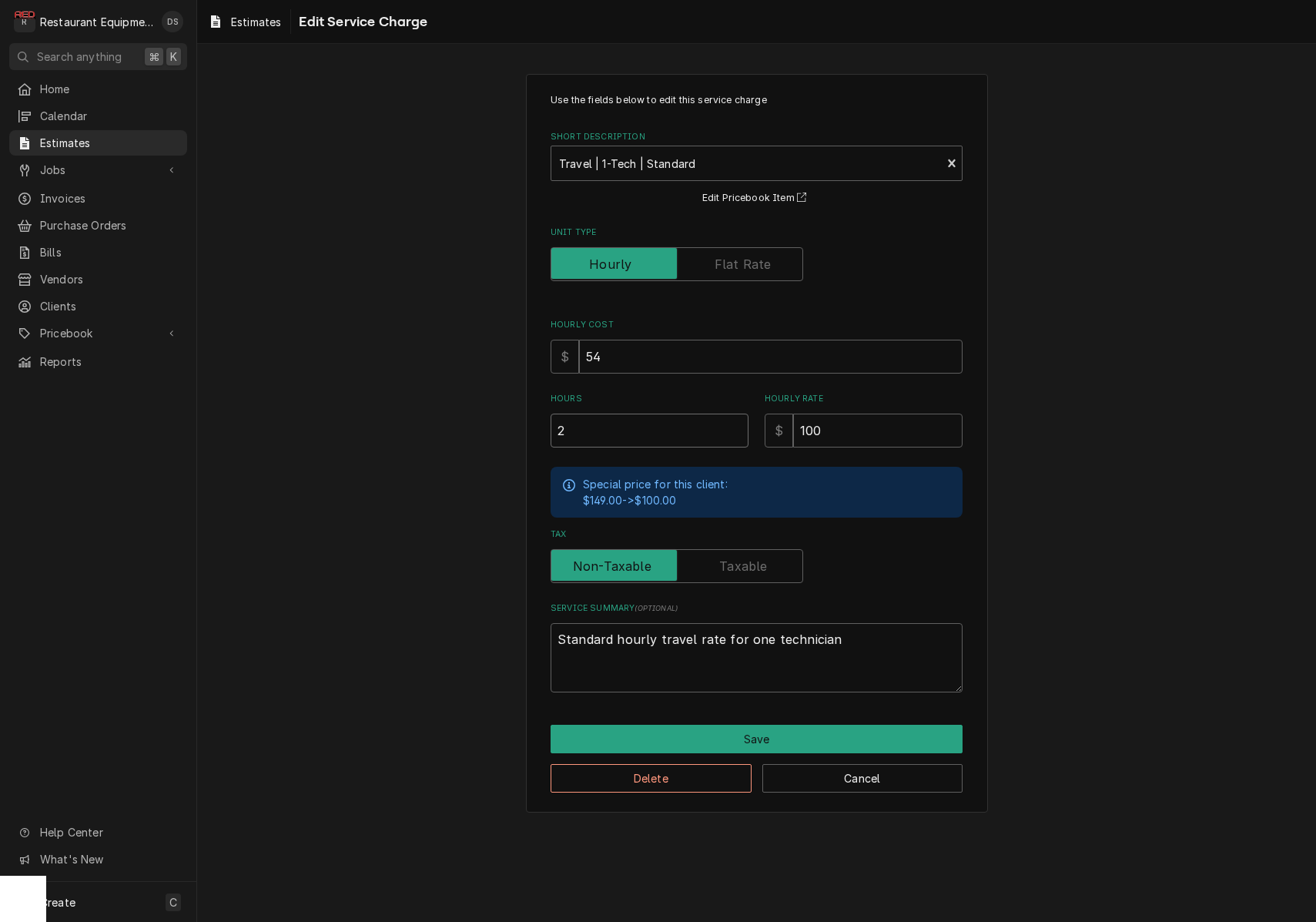
drag, startPoint x: 627, startPoint y: 435, endPoint x: 487, endPoint y: 426, distance: 140.3
click at [494, 427] on div "Use the fields below to edit this service charge Short Description Travel | 1-T…" at bounding box center [756, 443] width 1119 height 766
type textarea "x"
type input "1"
type textarea "x"
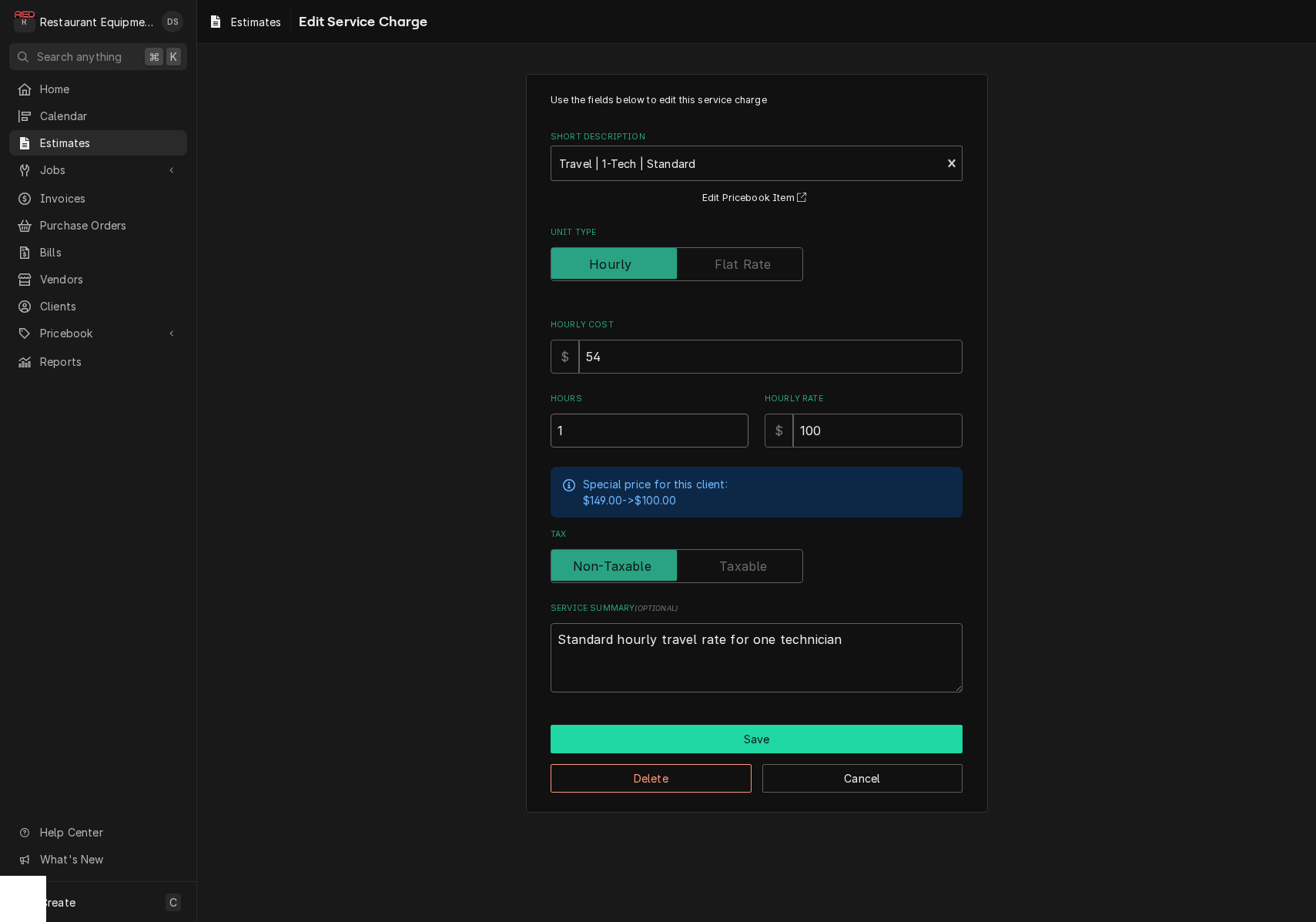
type input "1"
click at [794, 725] on button "Save" at bounding box center [756, 739] width 412 height 29
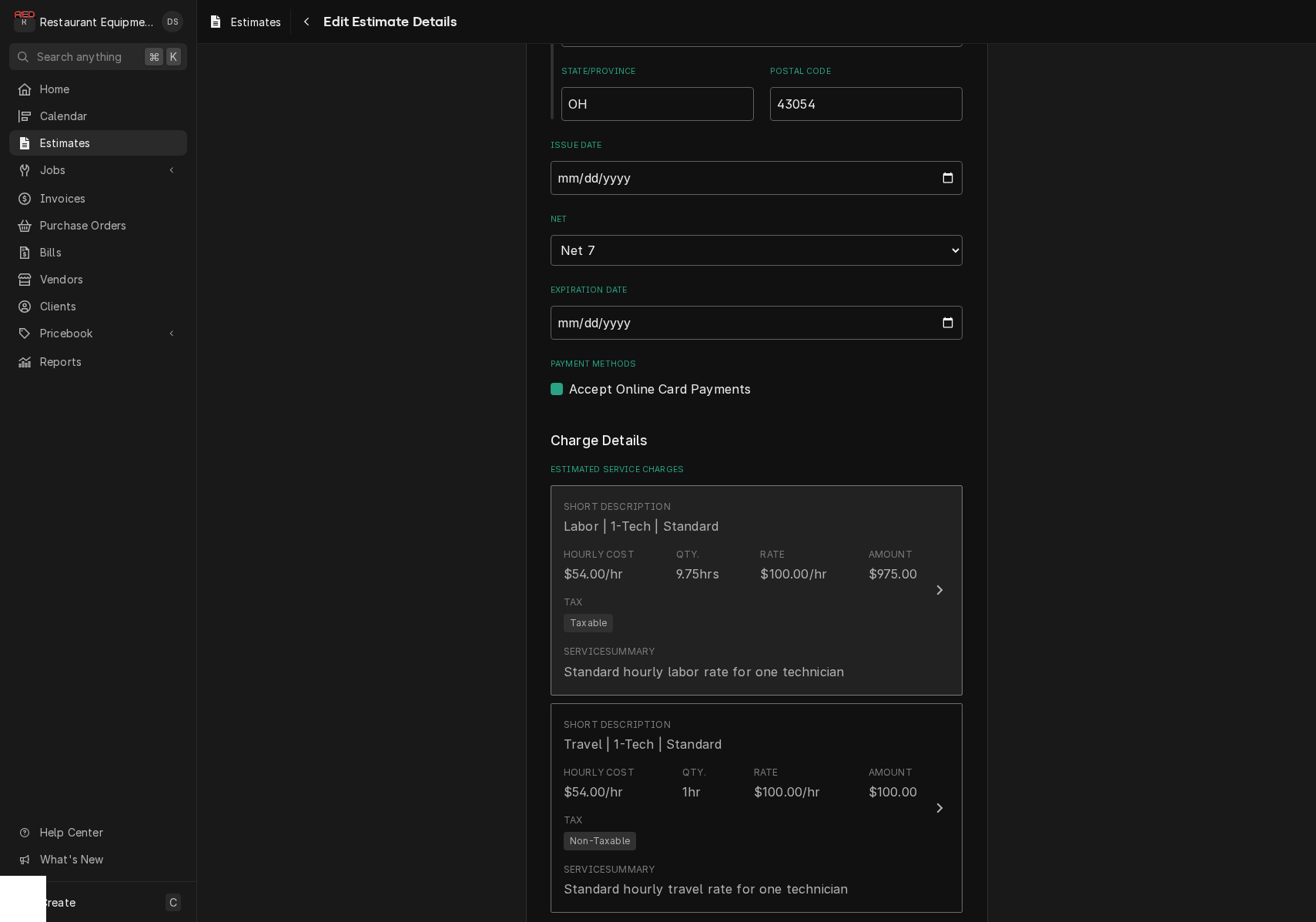
click at [780, 510] on div "Short Description Labor | 1-Tech | Standard" at bounding box center [741, 517] width 353 height 48
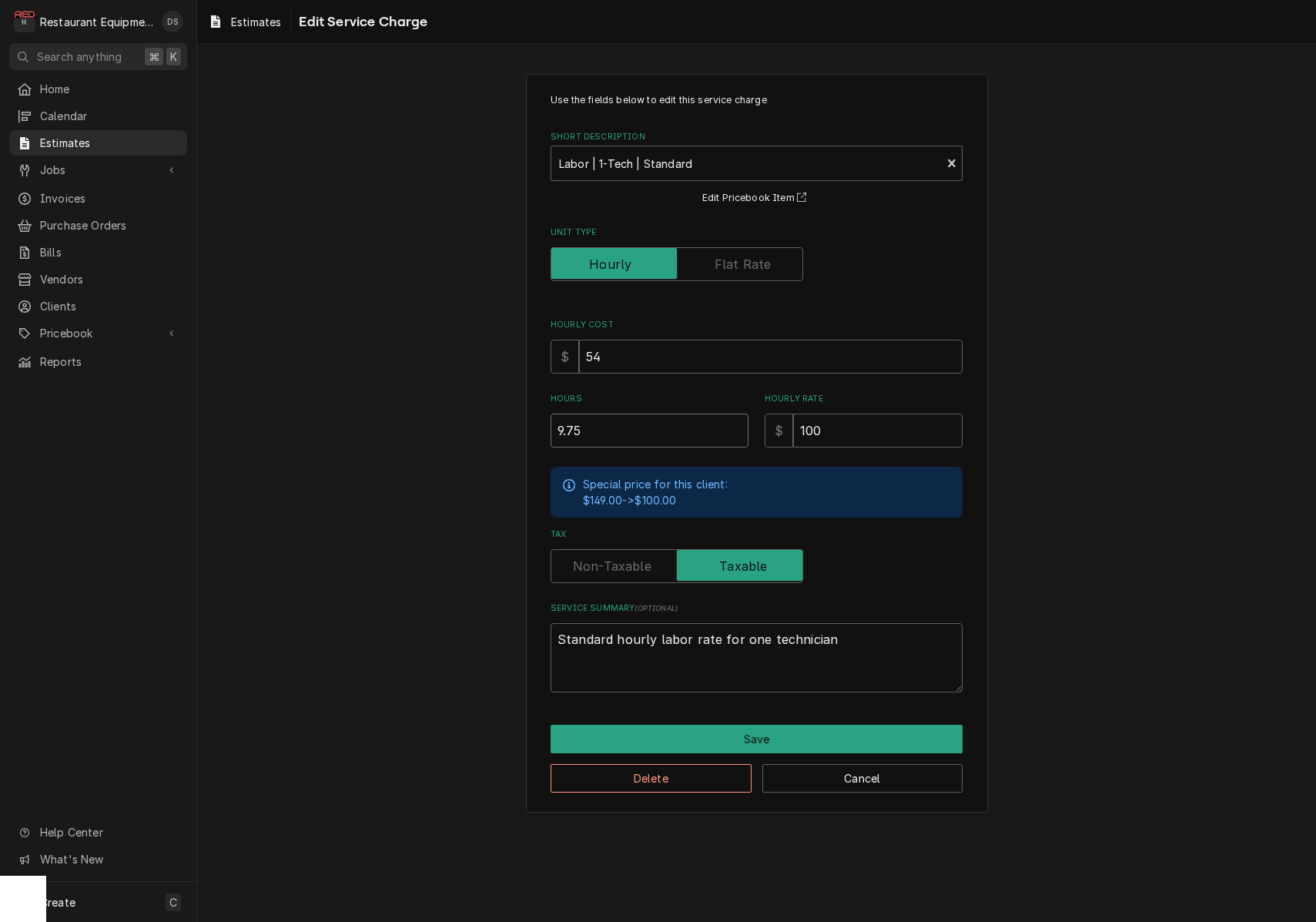
drag, startPoint x: 564, startPoint y: 421, endPoint x: 501, endPoint y: 411, distance: 63.8
click at [501, 411] on div "Use the fields below to edit this service charge Short Description Labor | 1-Te…" at bounding box center [756, 443] width 1119 height 766
type textarea "x"
type input "1"
type textarea "x"
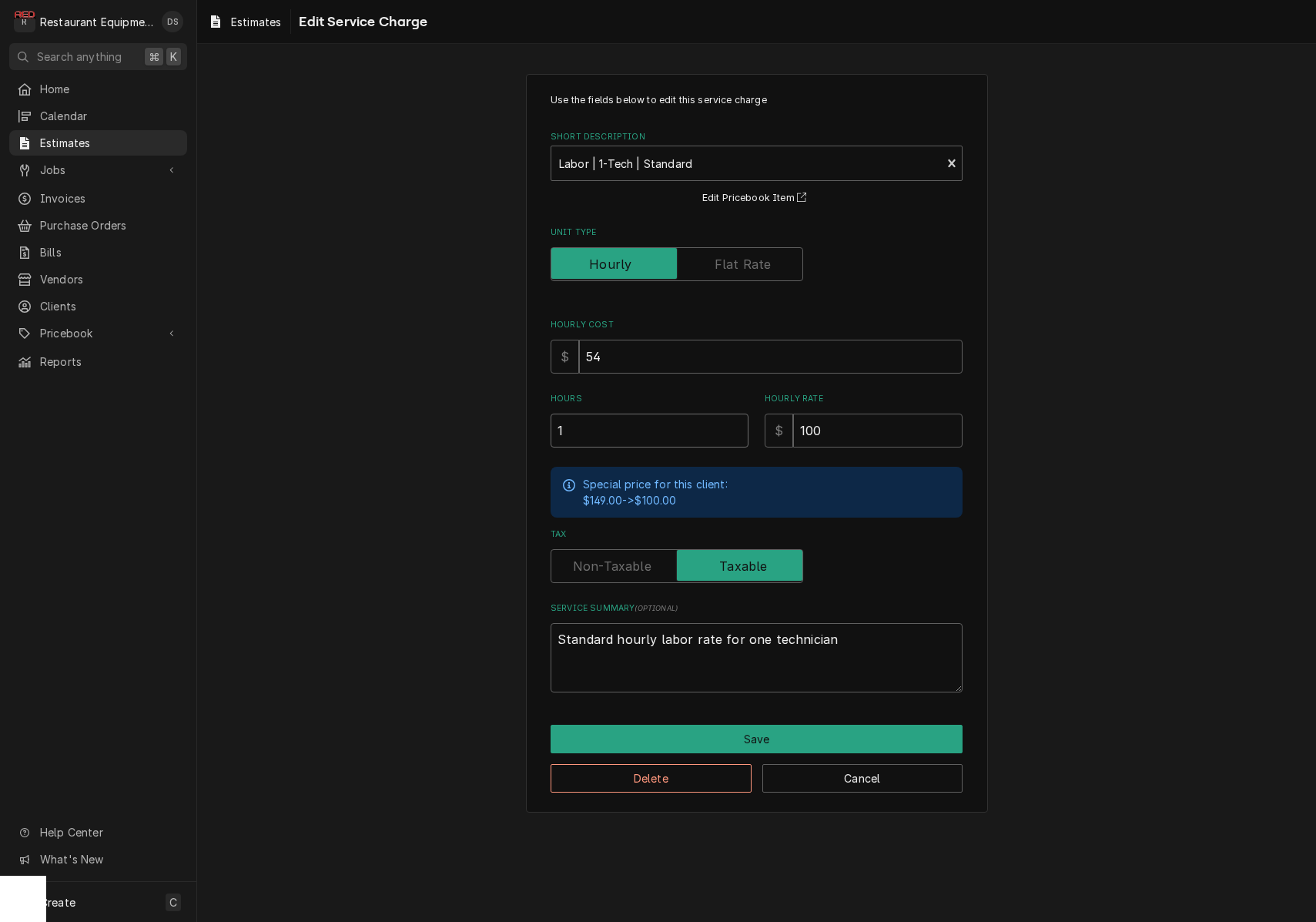
type input "1.7"
type textarea "x"
type input "1.75"
type textarea "x"
type input "1.75"
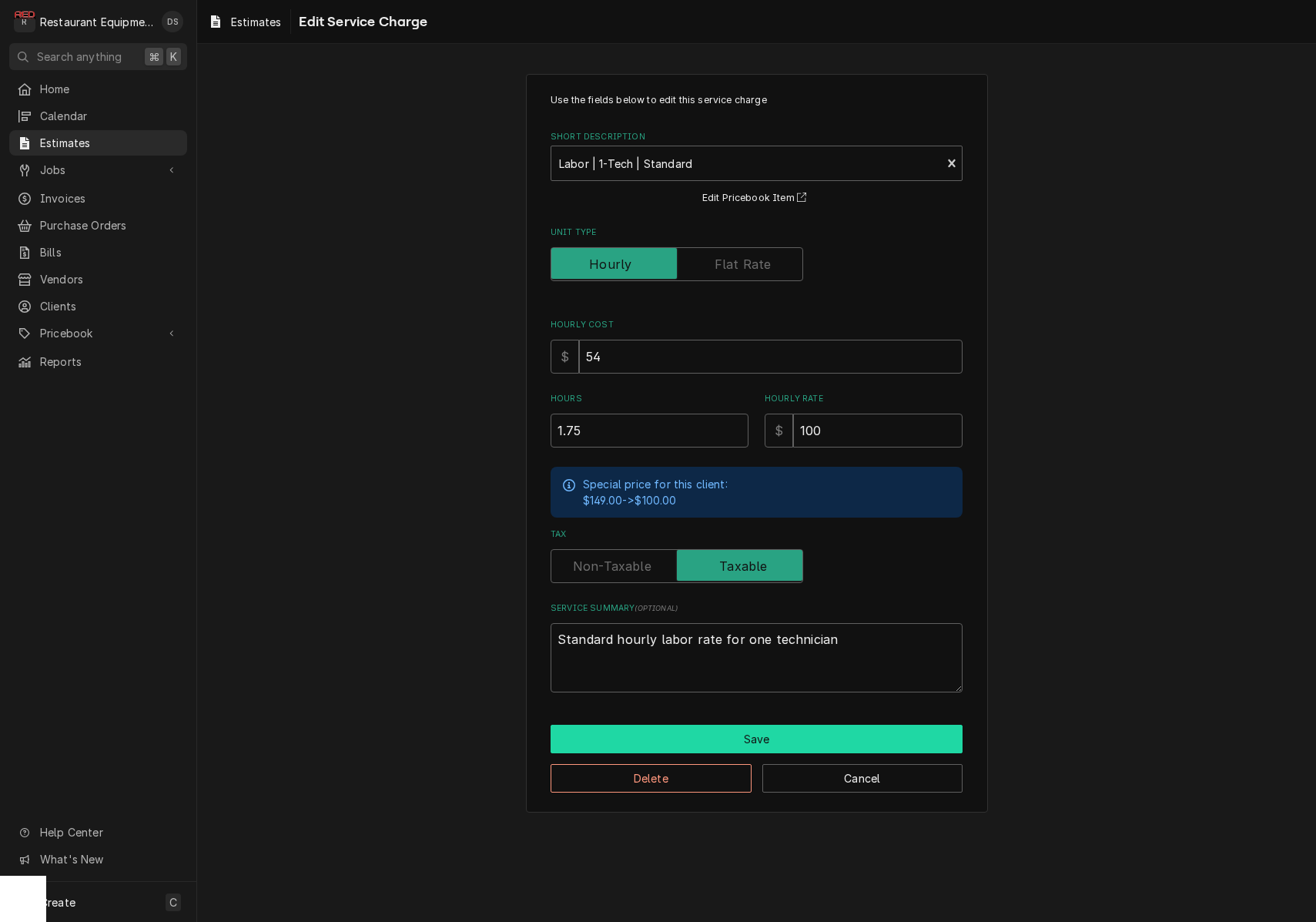
click at [746, 734] on button "Save" at bounding box center [756, 739] width 412 height 29
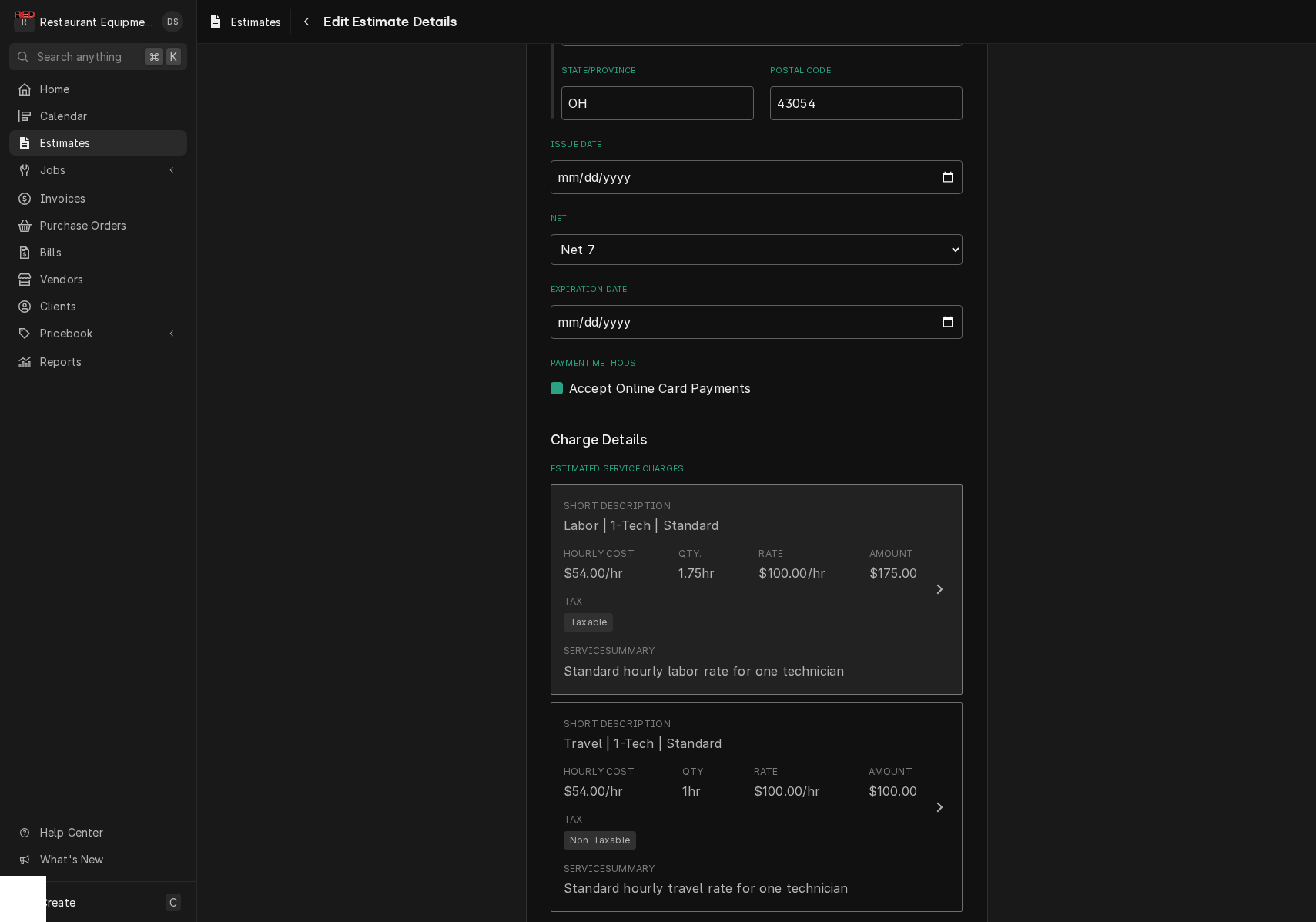
type textarea "x"
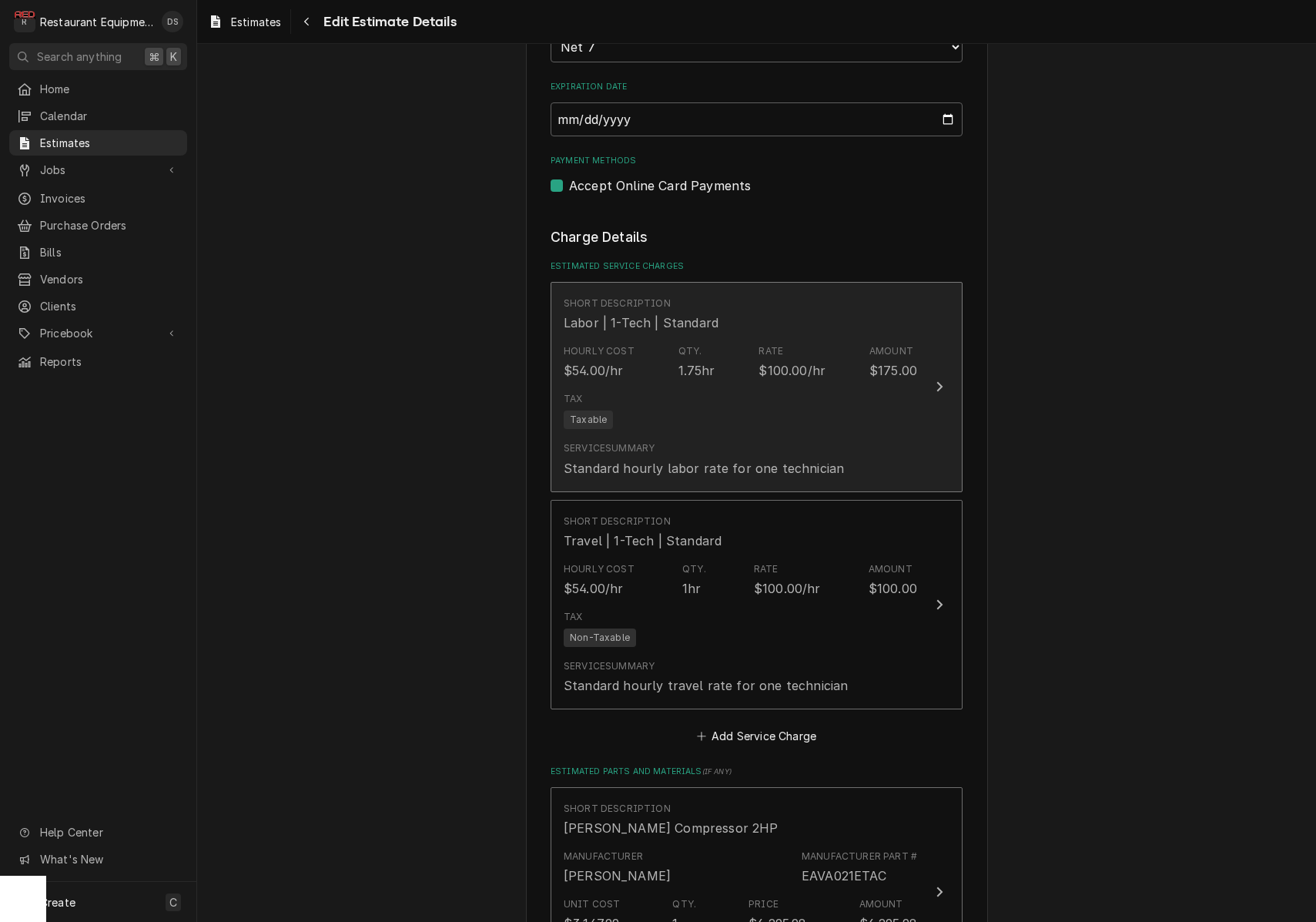
scroll to position [1972, 0]
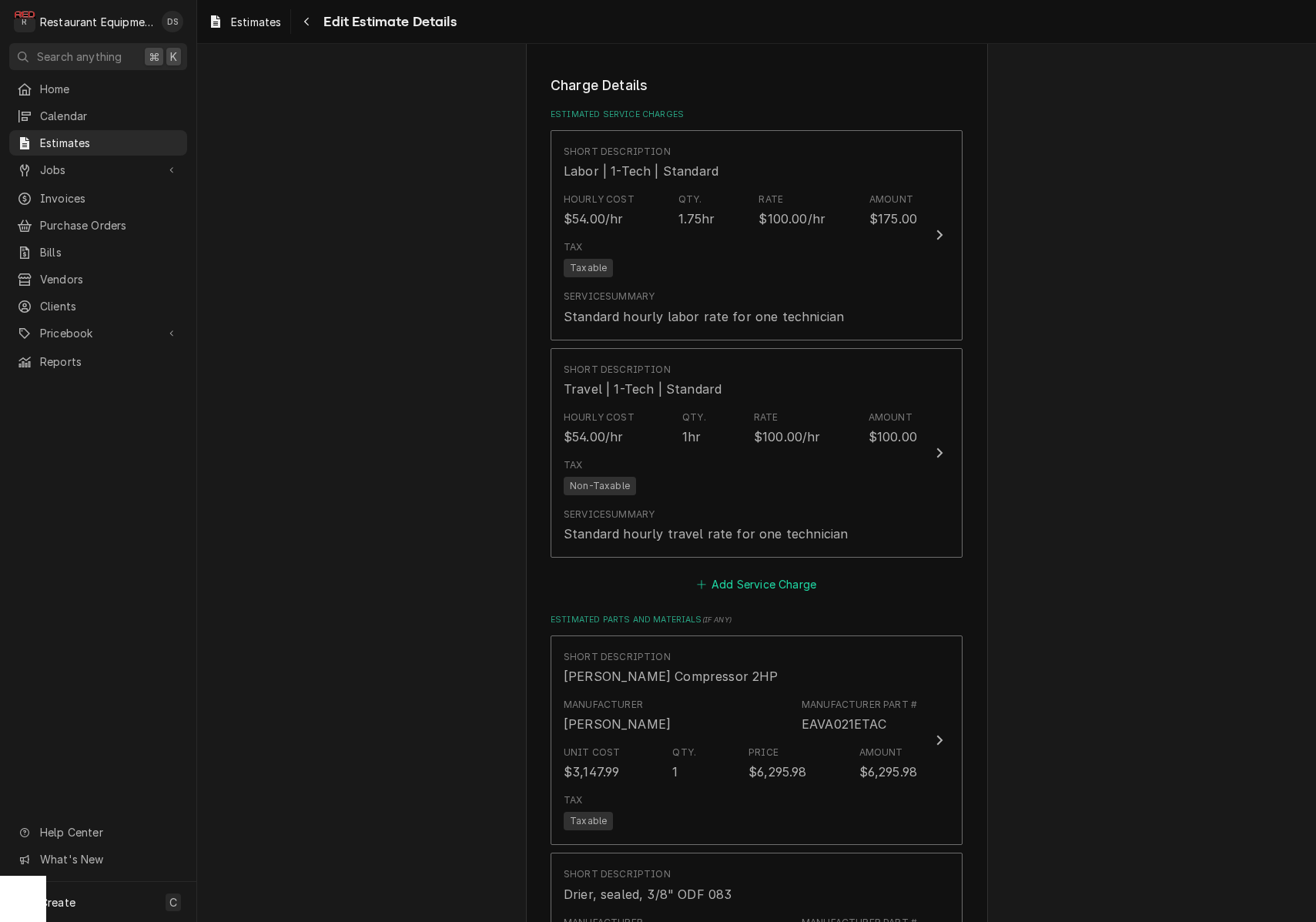
click at [748, 574] on button "Add Service Charge" at bounding box center [756, 585] width 125 height 22
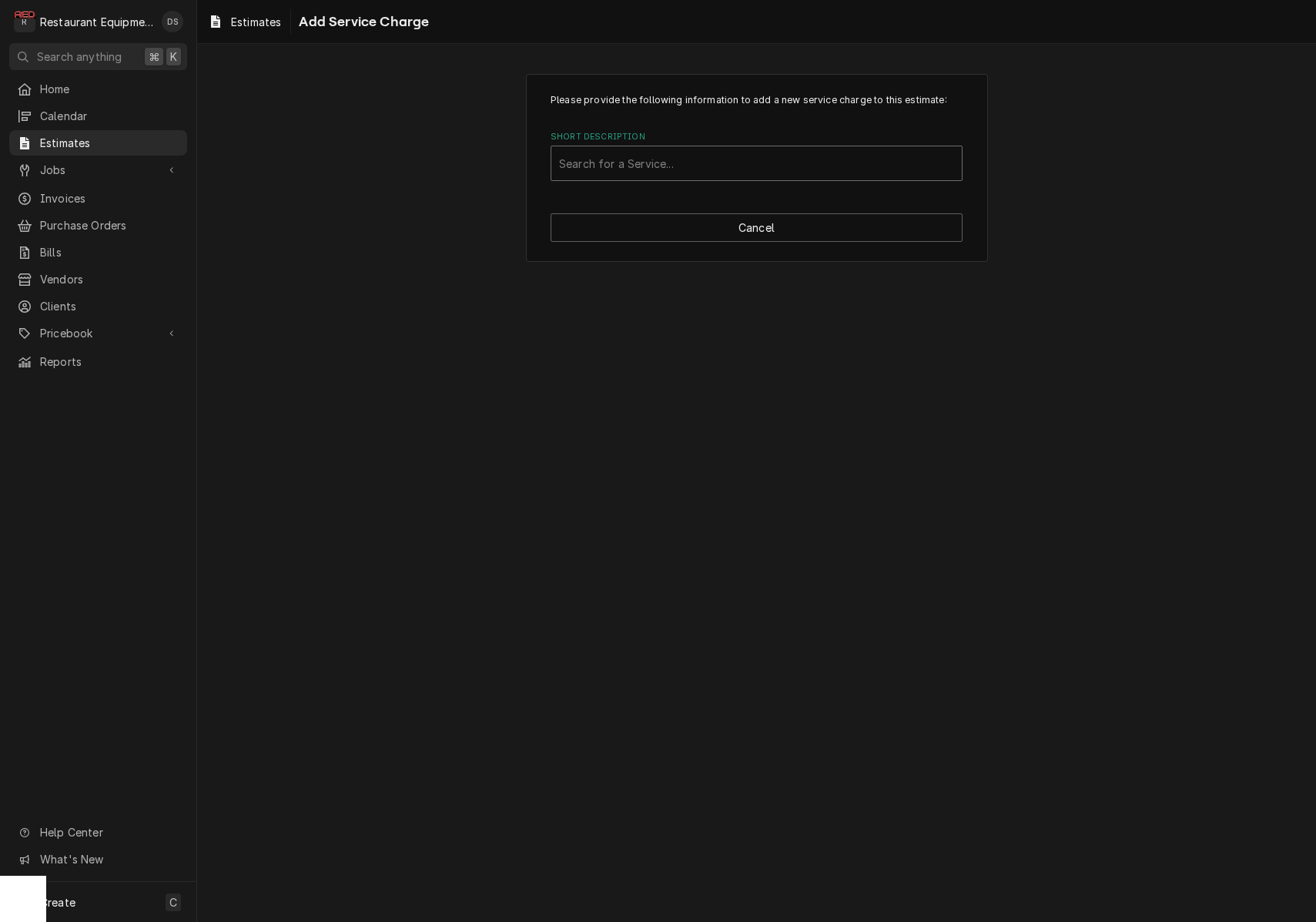
click at [709, 167] on div "Short Description" at bounding box center [757, 164] width 395 height 28
type input "Travel"
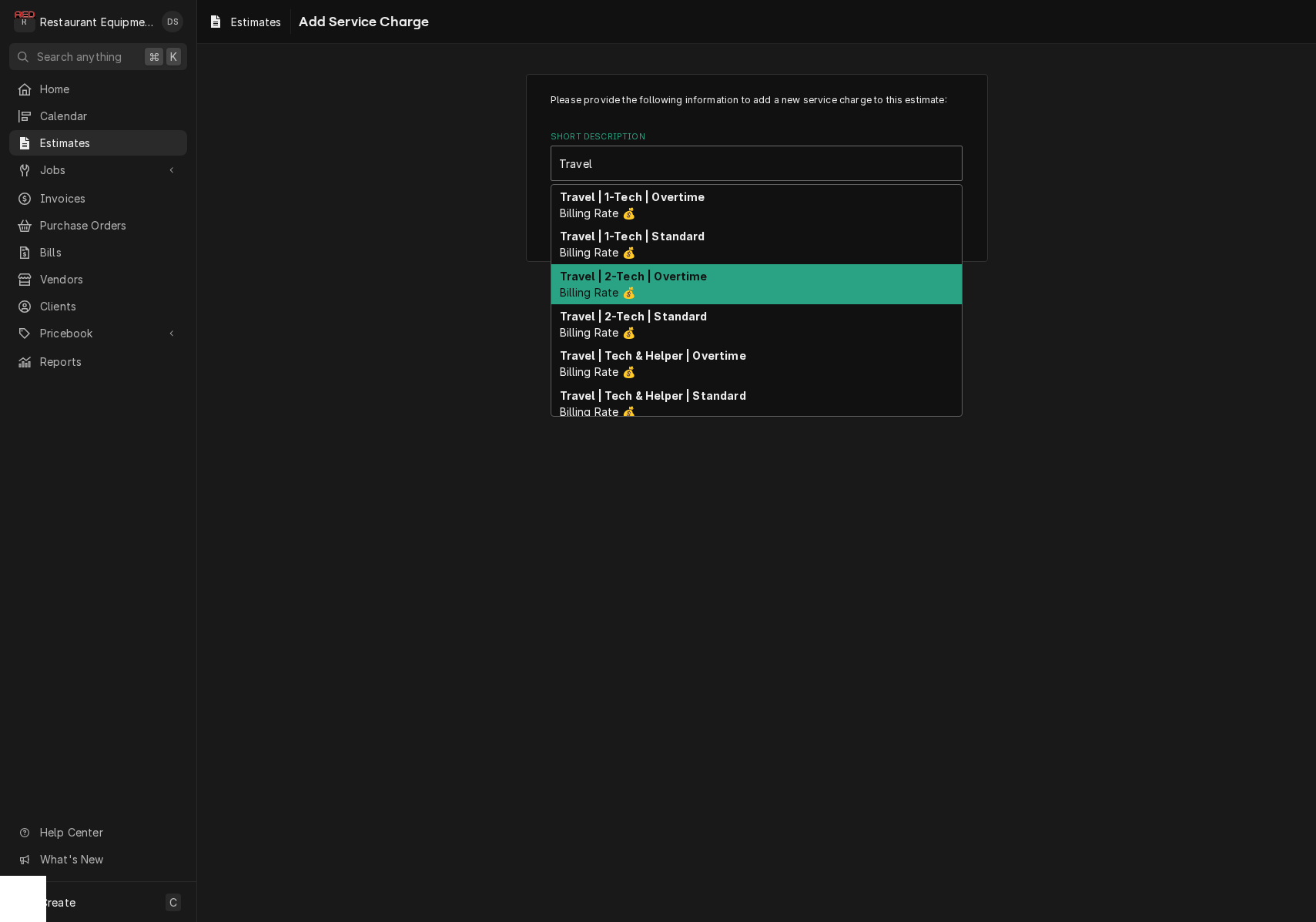
scroll to position [31, 0]
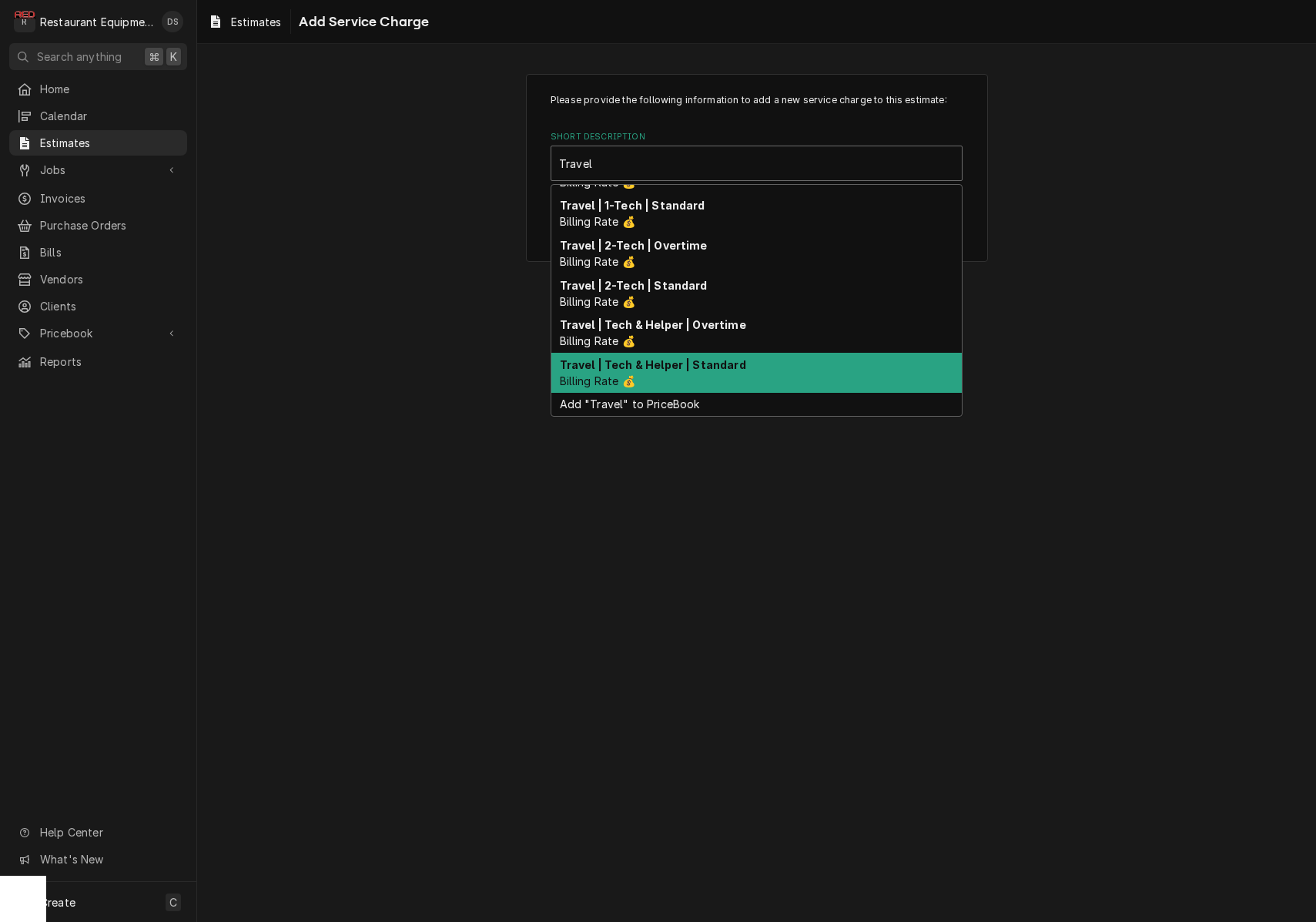
click at [697, 361] on strong "Travel | Tech & Helper | Standard" at bounding box center [653, 365] width 187 height 13
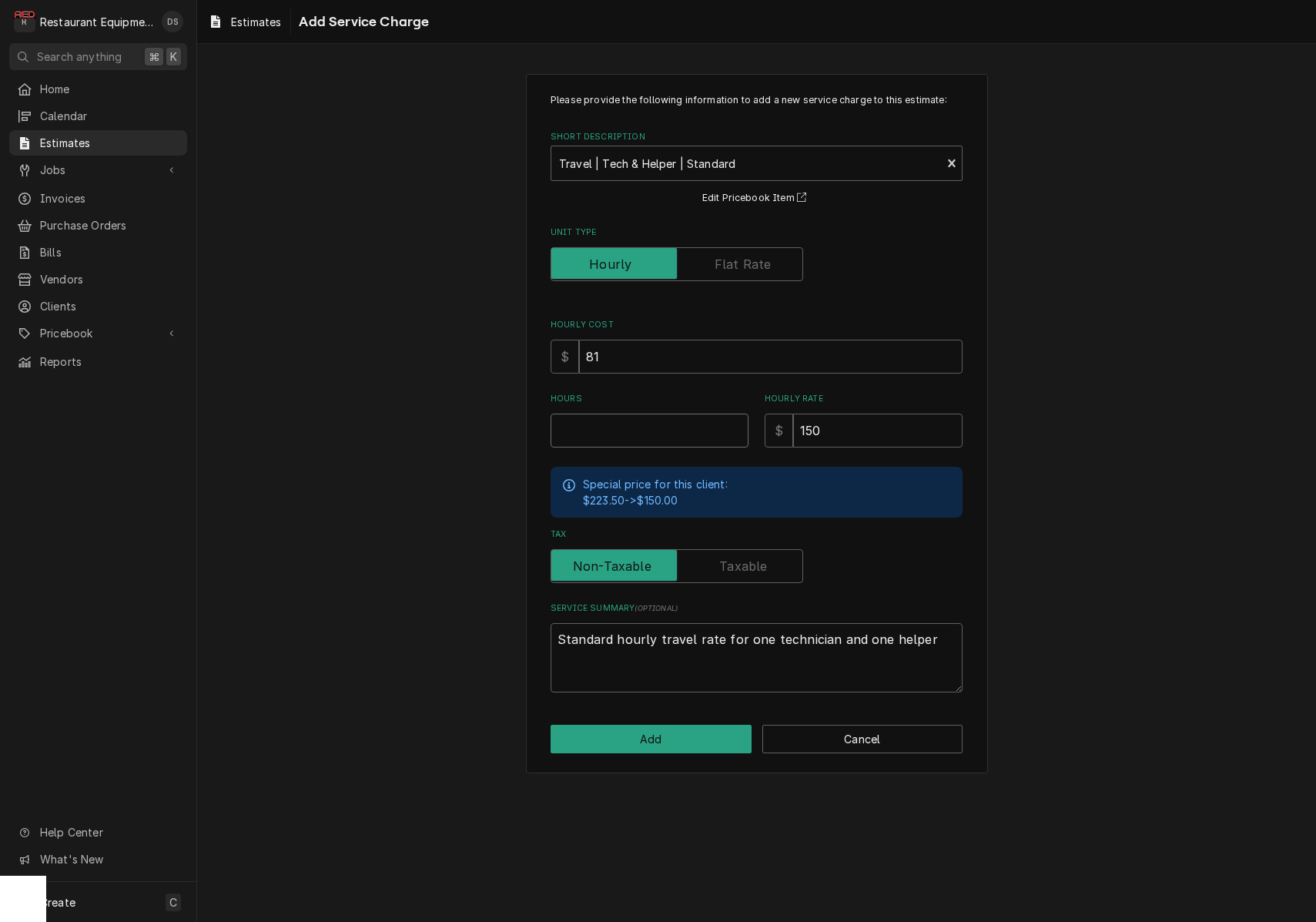
click at [672, 427] on input "Hours" at bounding box center [649, 431] width 198 height 34
type textarea "x"
type input "1"
click at [699, 733] on button "Add" at bounding box center [650, 739] width 201 height 29
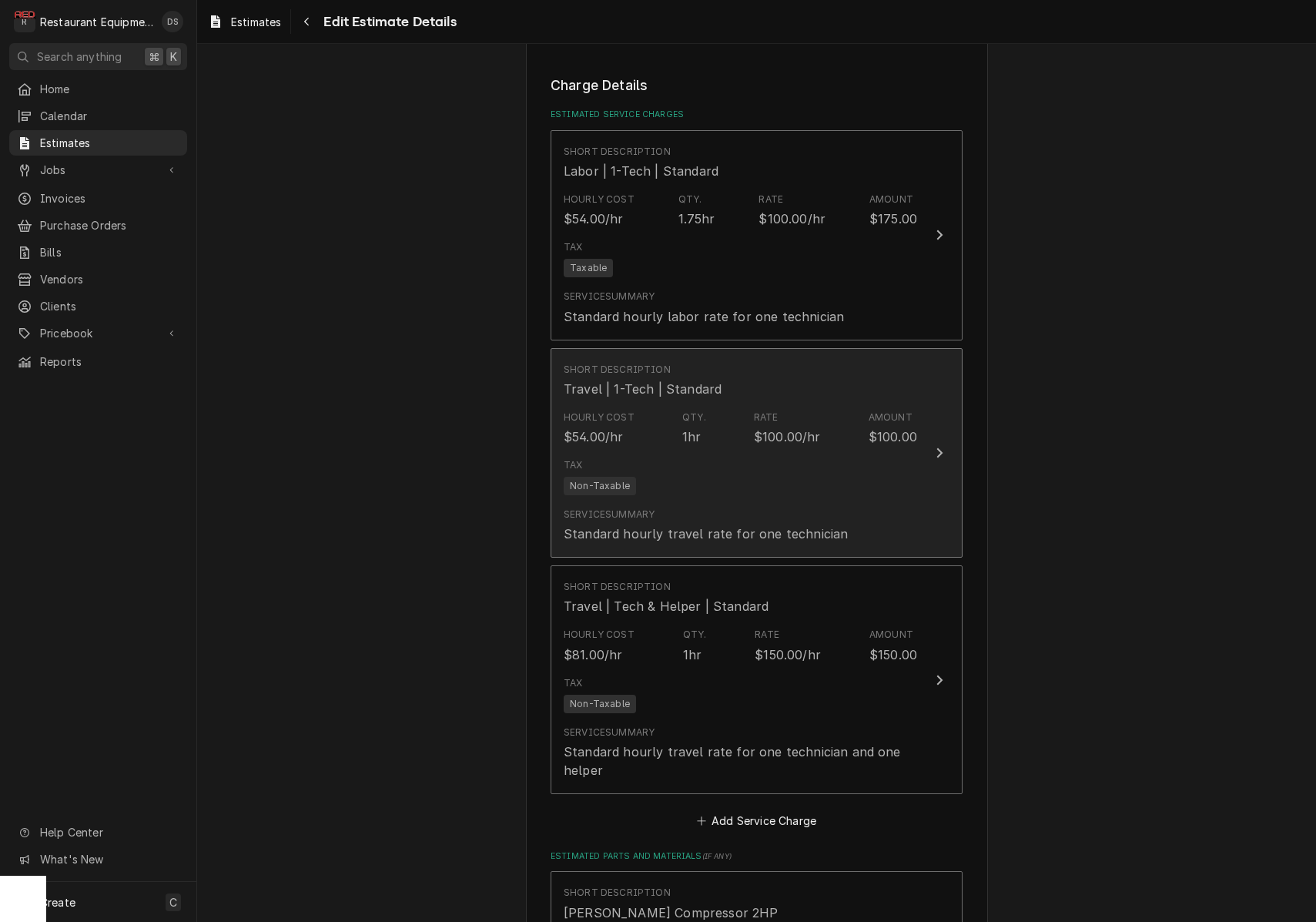
type textarea "x"
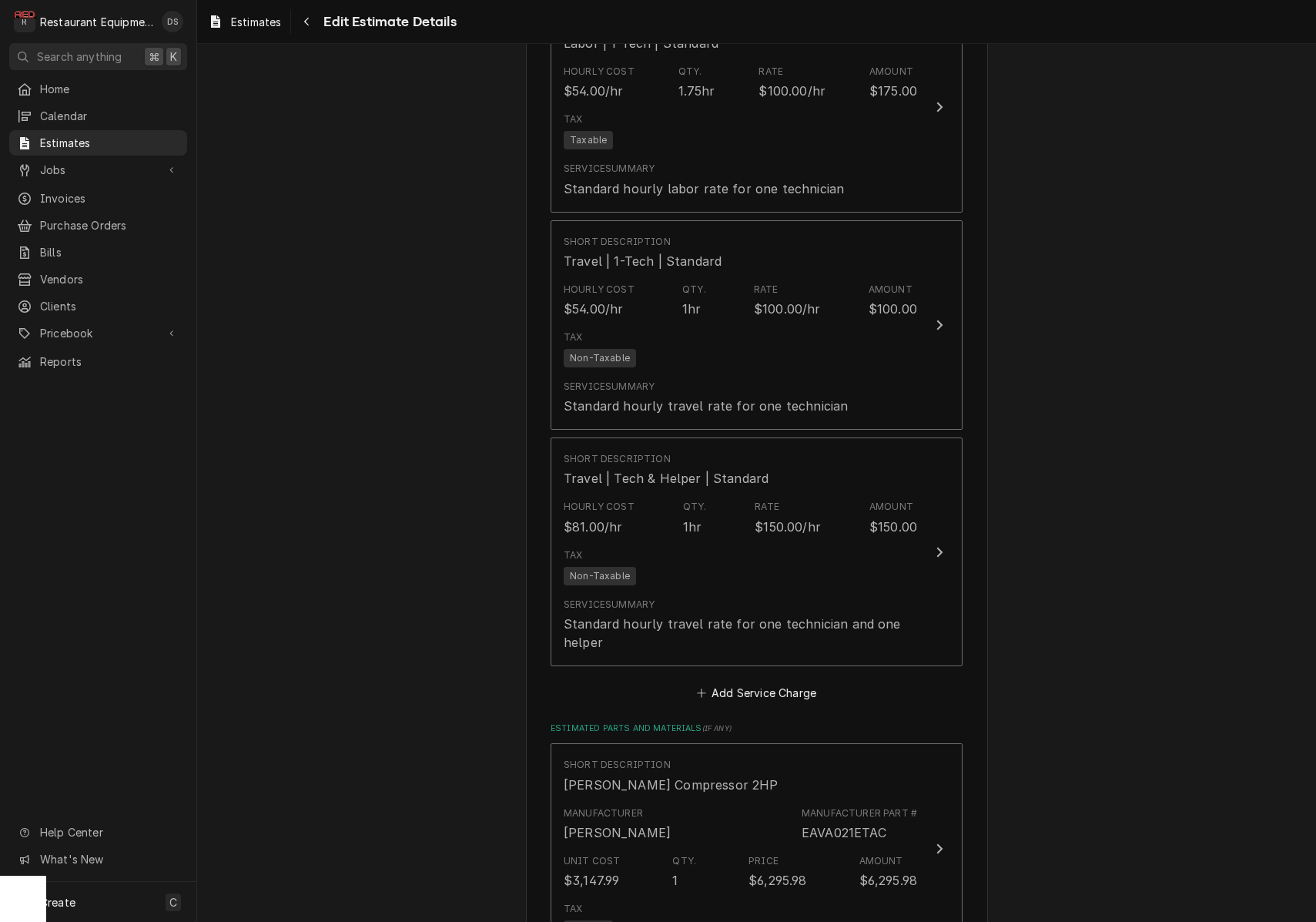
scroll to position [2104, 0]
click at [753, 678] on button "Add Service Charge" at bounding box center [756, 689] width 125 height 22
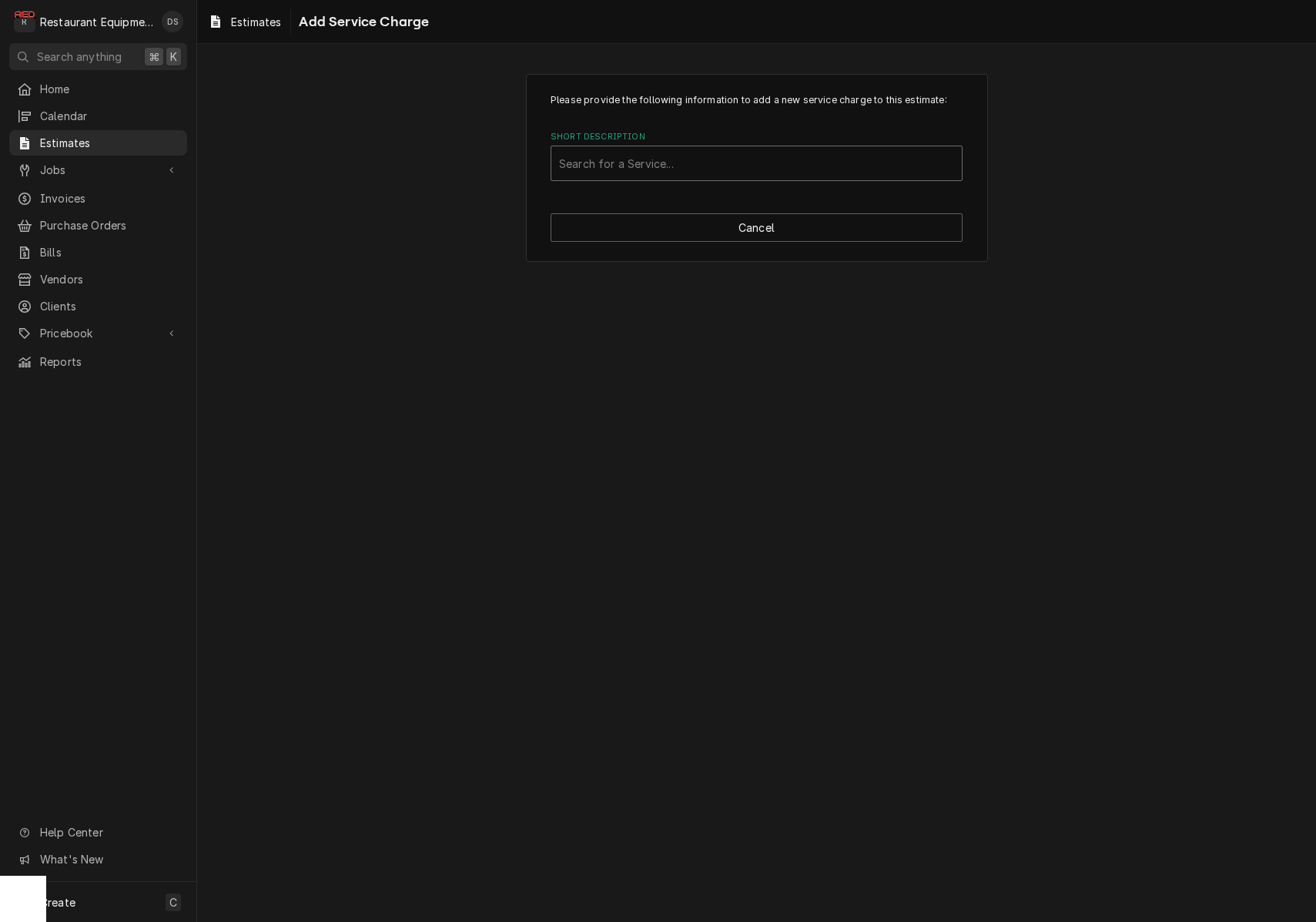
click at [664, 162] on div "Search for a Service..." at bounding box center [757, 164] width 395 height 16
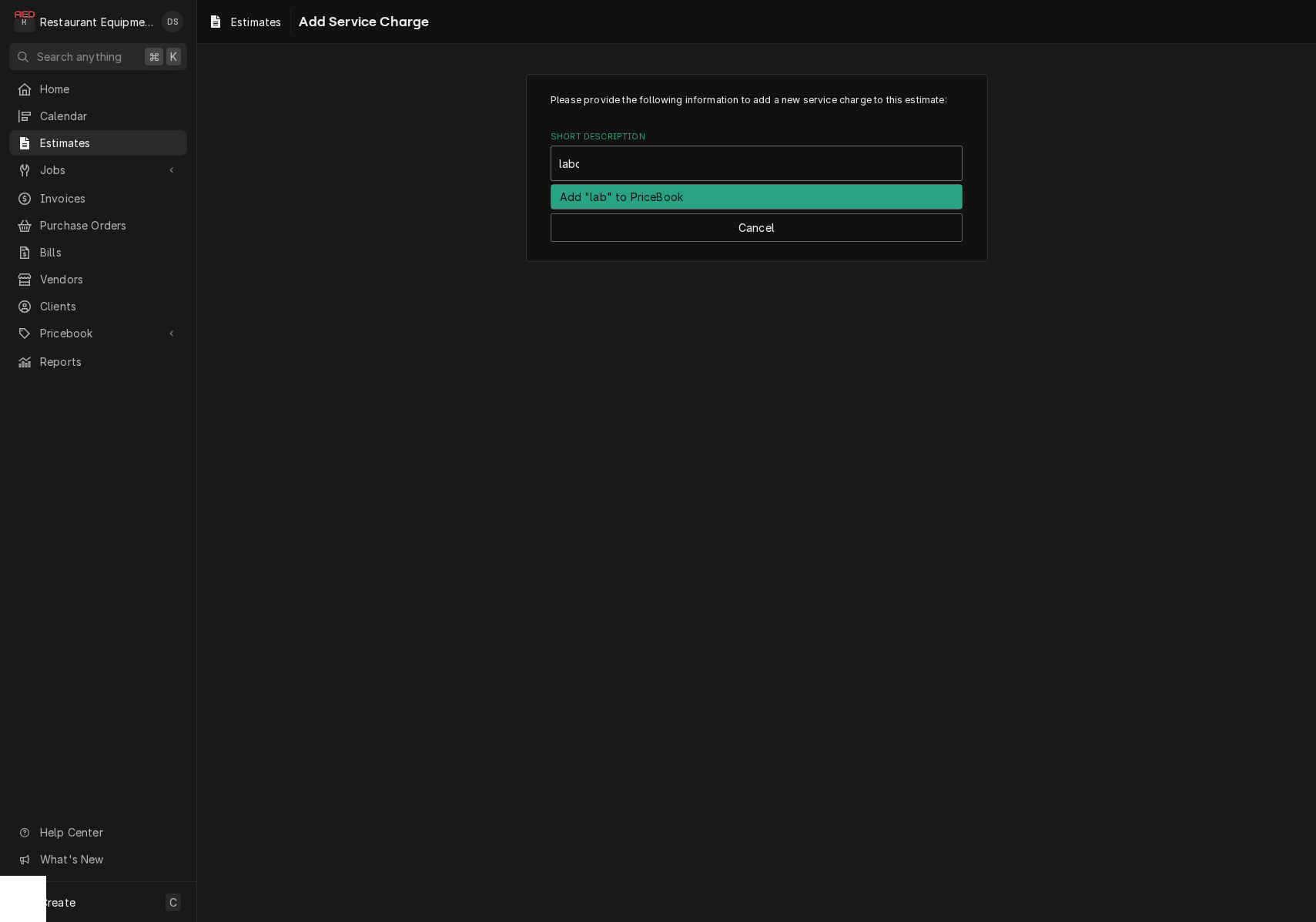
type input "labor"
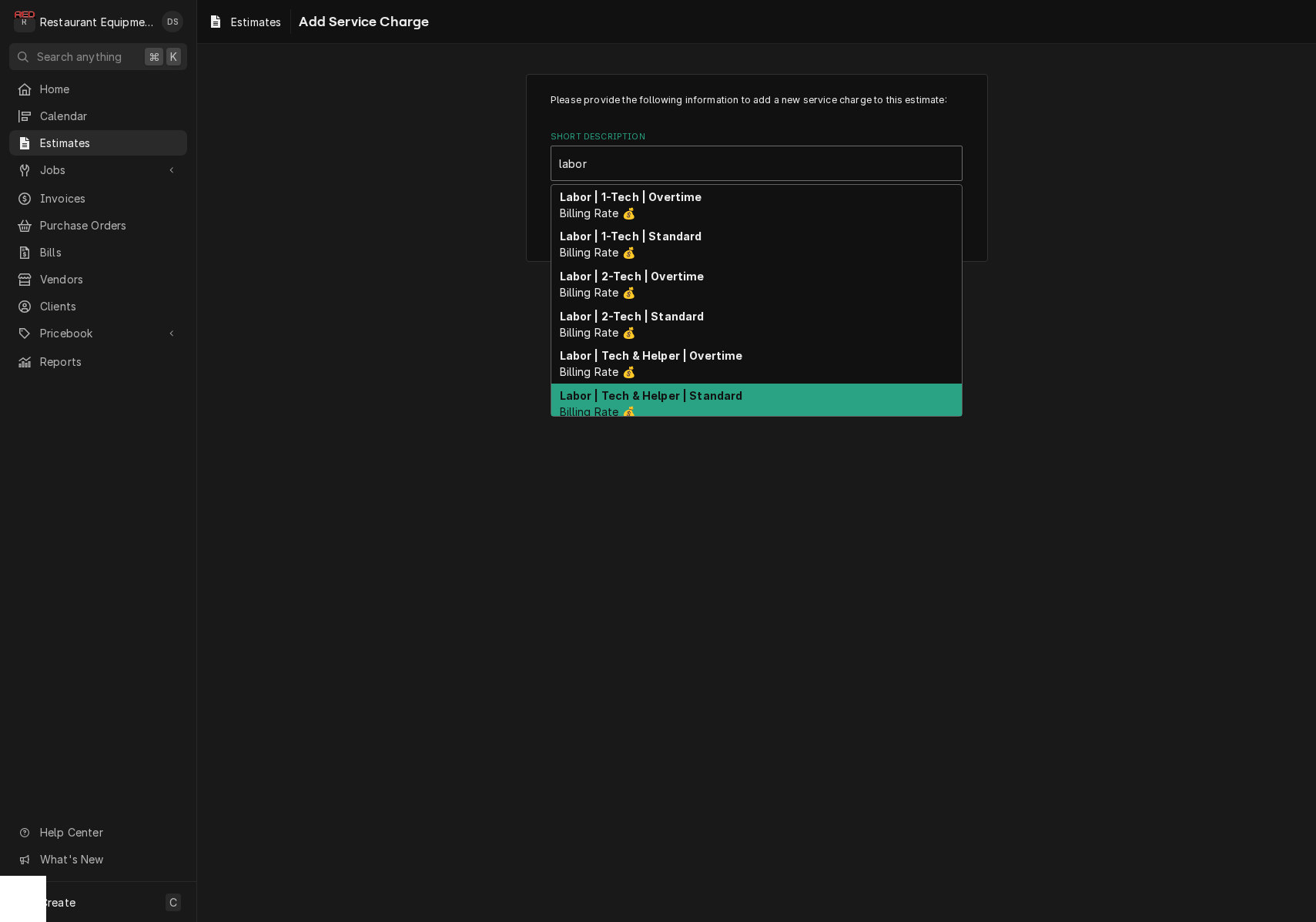
click at [685, 387] on div "Labor | Tech & Helper | Standard Billing Rate 💰" at bounding box center [756, 404] width 410 height 40
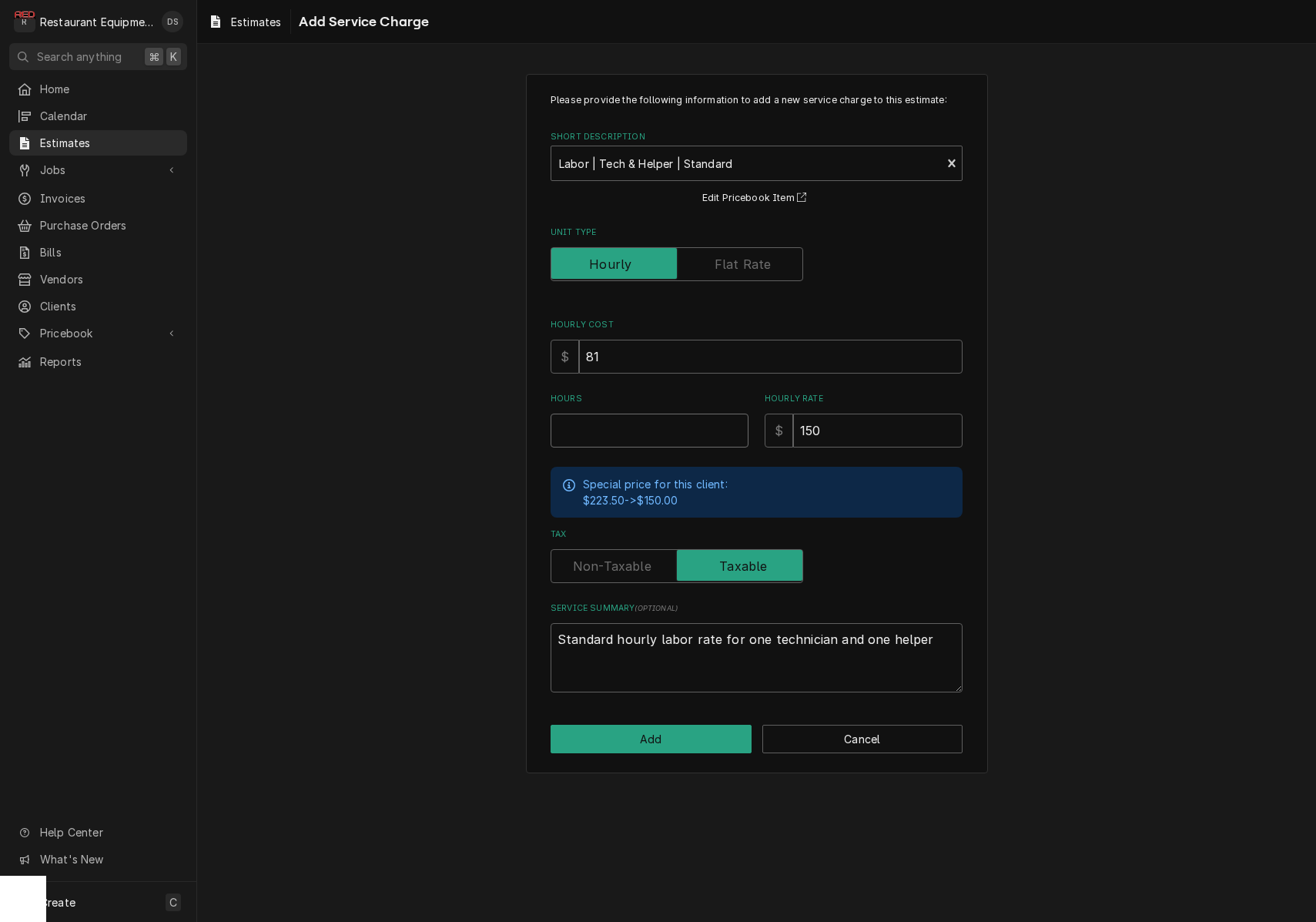
click at [668, 430] on input "Hours" at bounding box center [649, 431] width 198 height 34
type textarea "x"
type input "8"
click at [675, 725] on button "Add" at bounding box center [650, 739] width 201 height 29
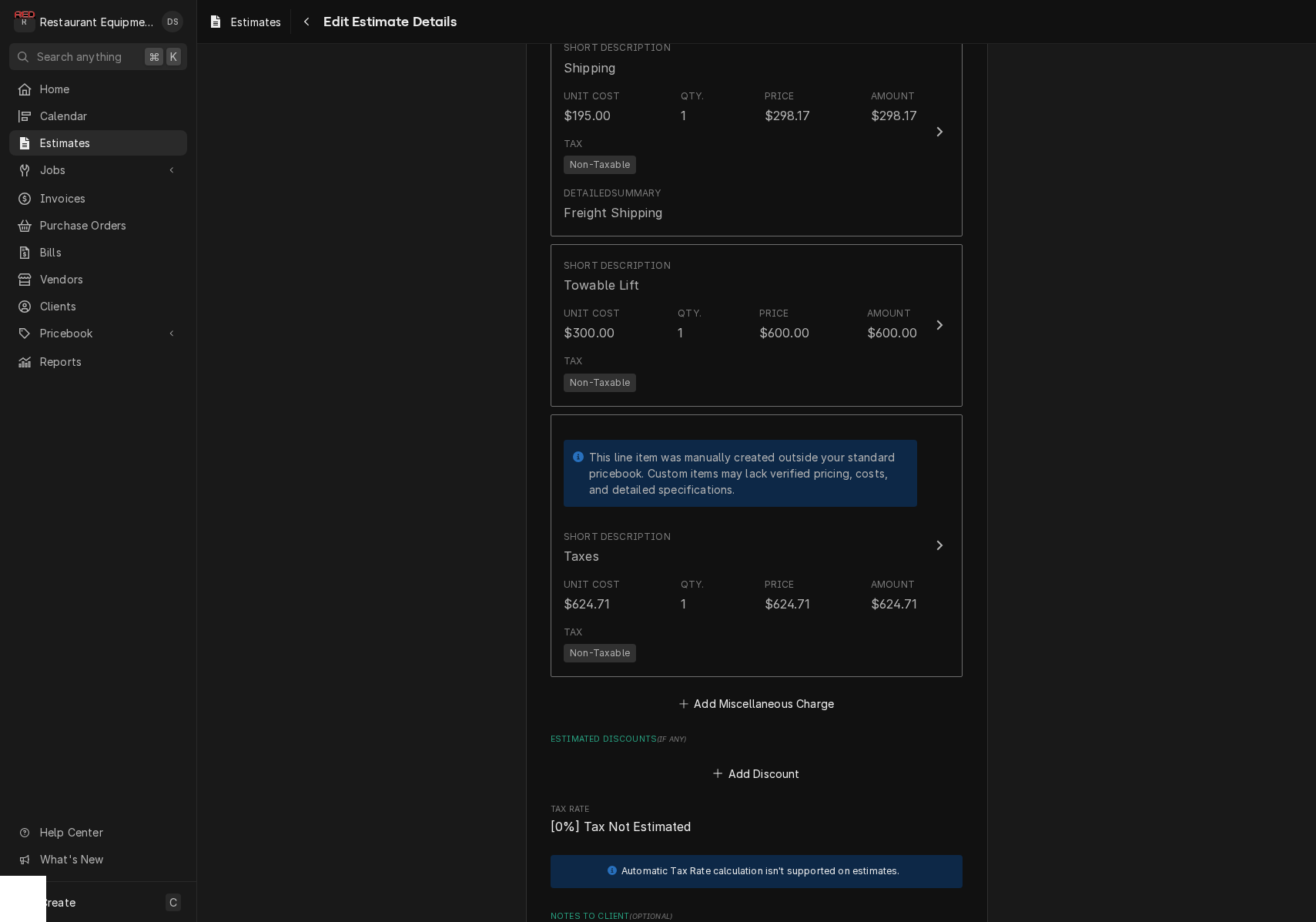
scroll to position [4172, 0]
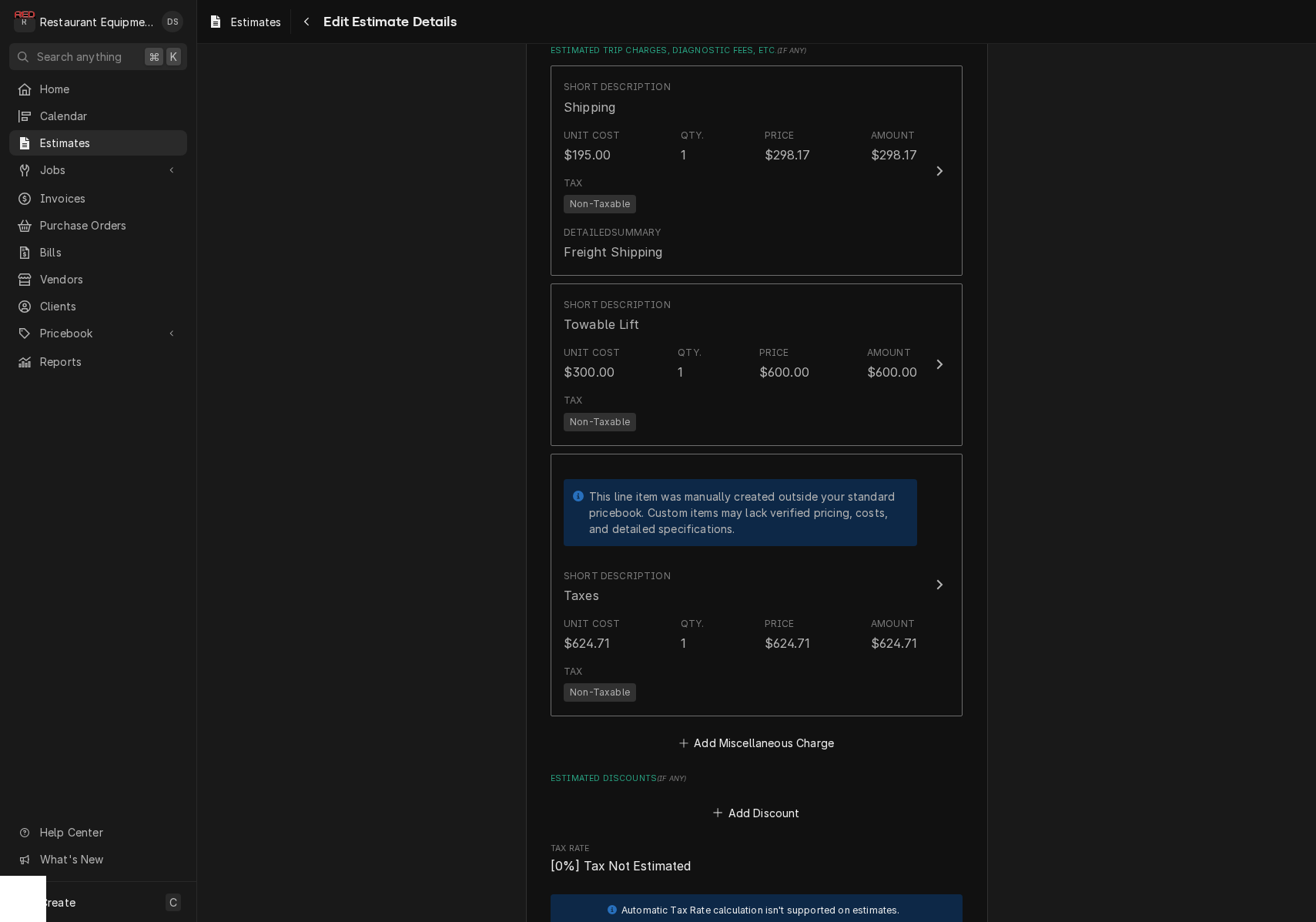
click at [751, 658] on div "Tax Non-Taxable" at bounding box center [741, 682] width 353 height 49
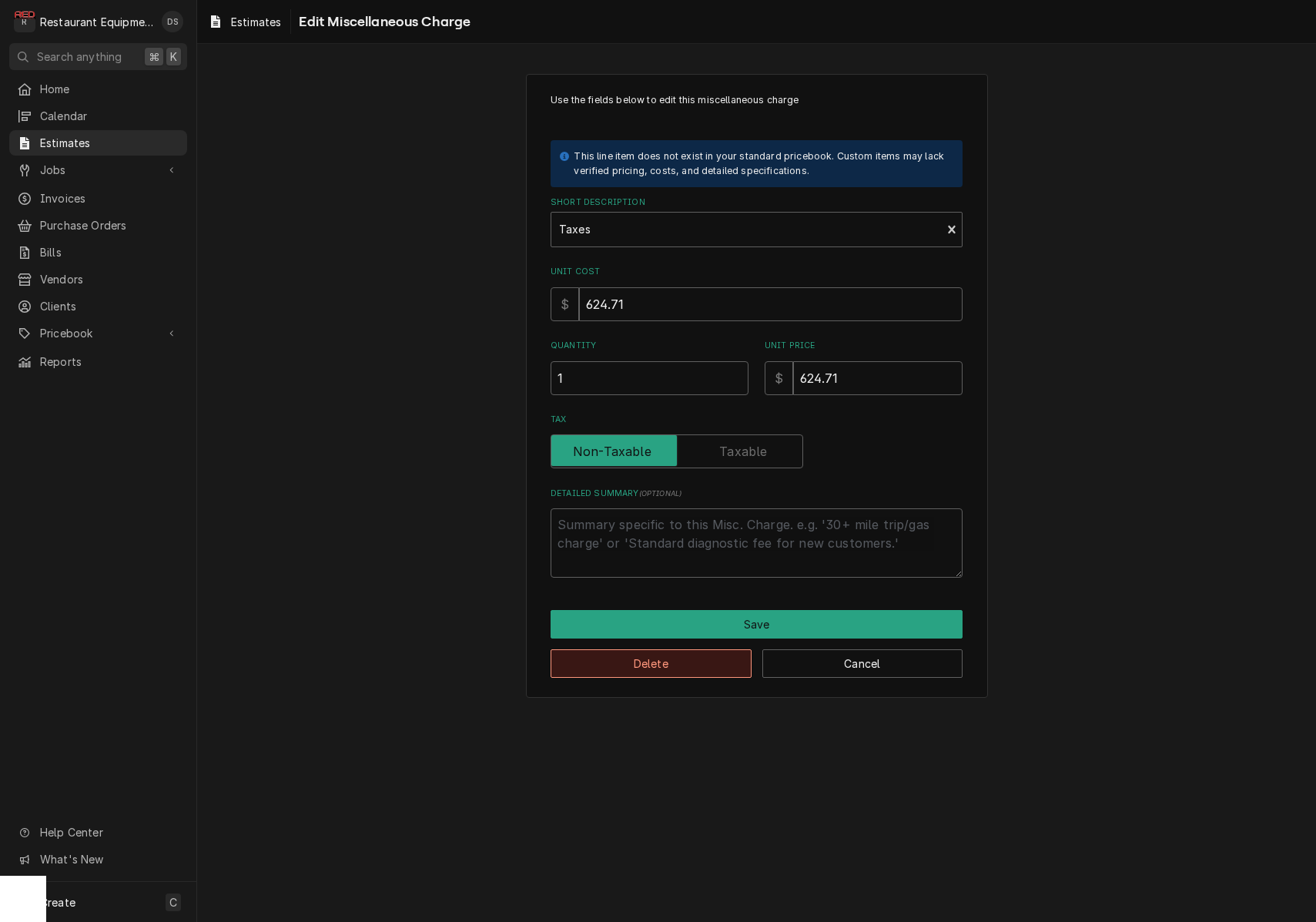
click at [695, 658] on button "Delete" at bounding box center [650, 663] width 201 height 29
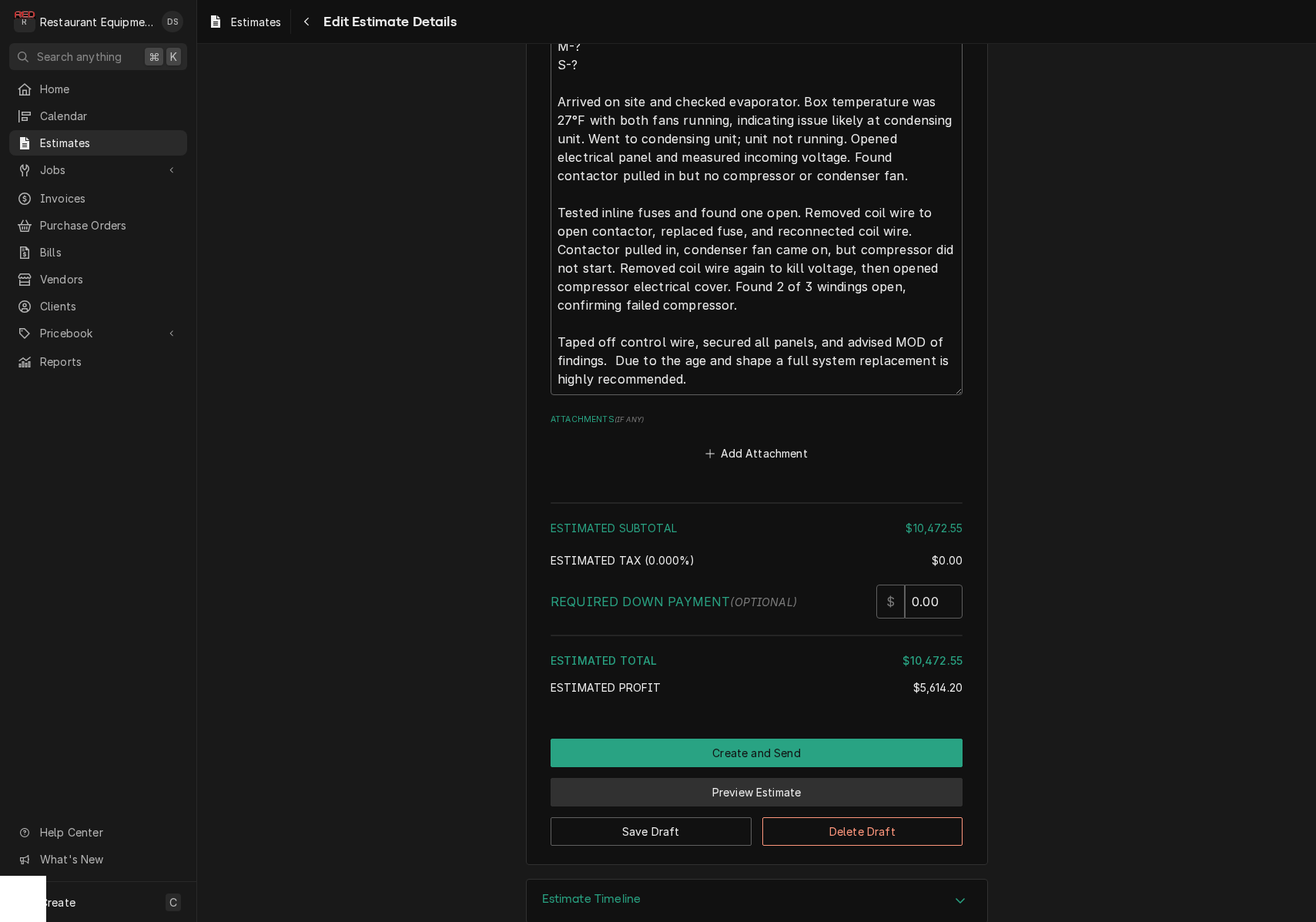
click at [762, 778] on button "Preview Estimate" at bounding box center [756, 792] width 412 height 29
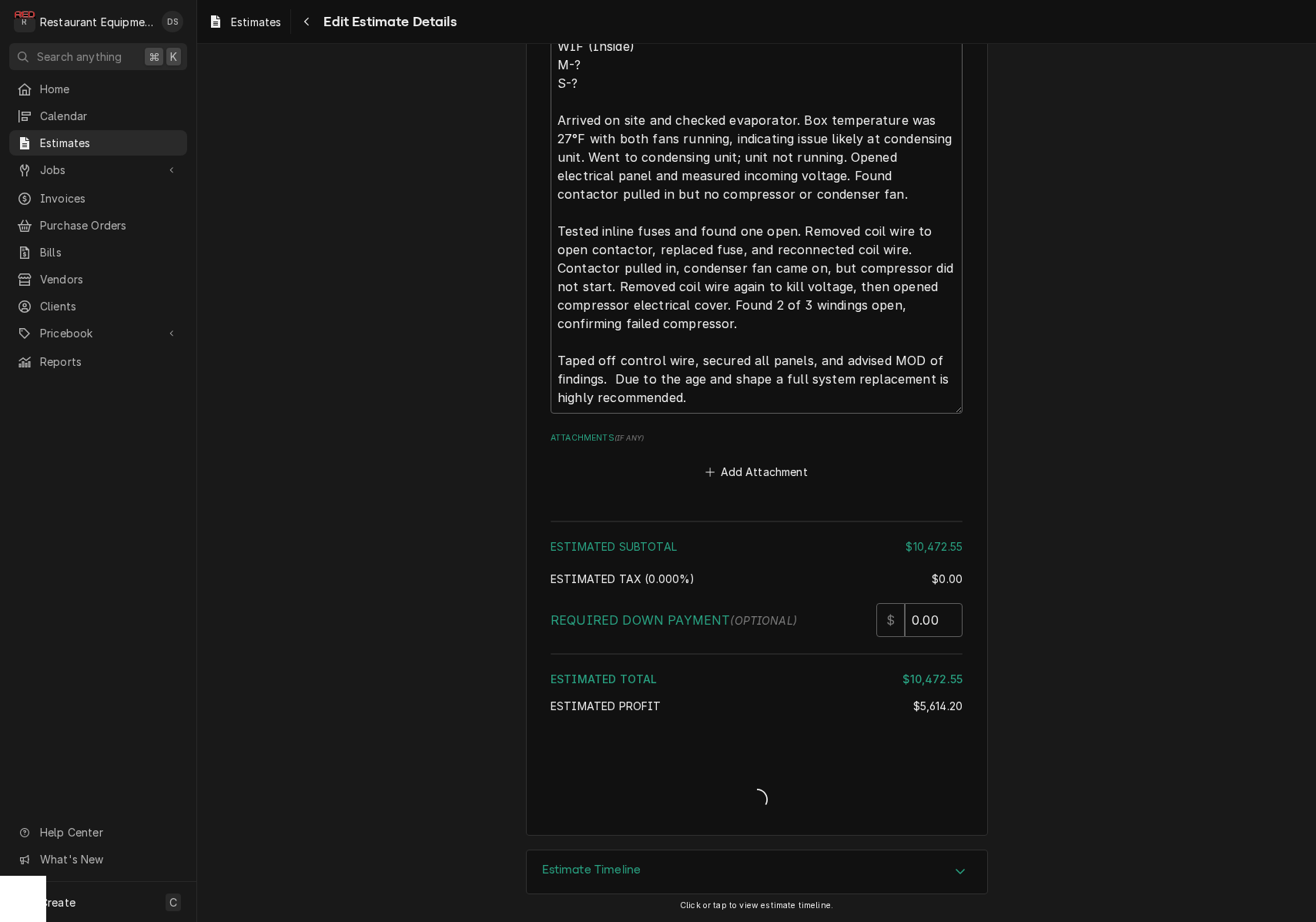
type textarea "x"
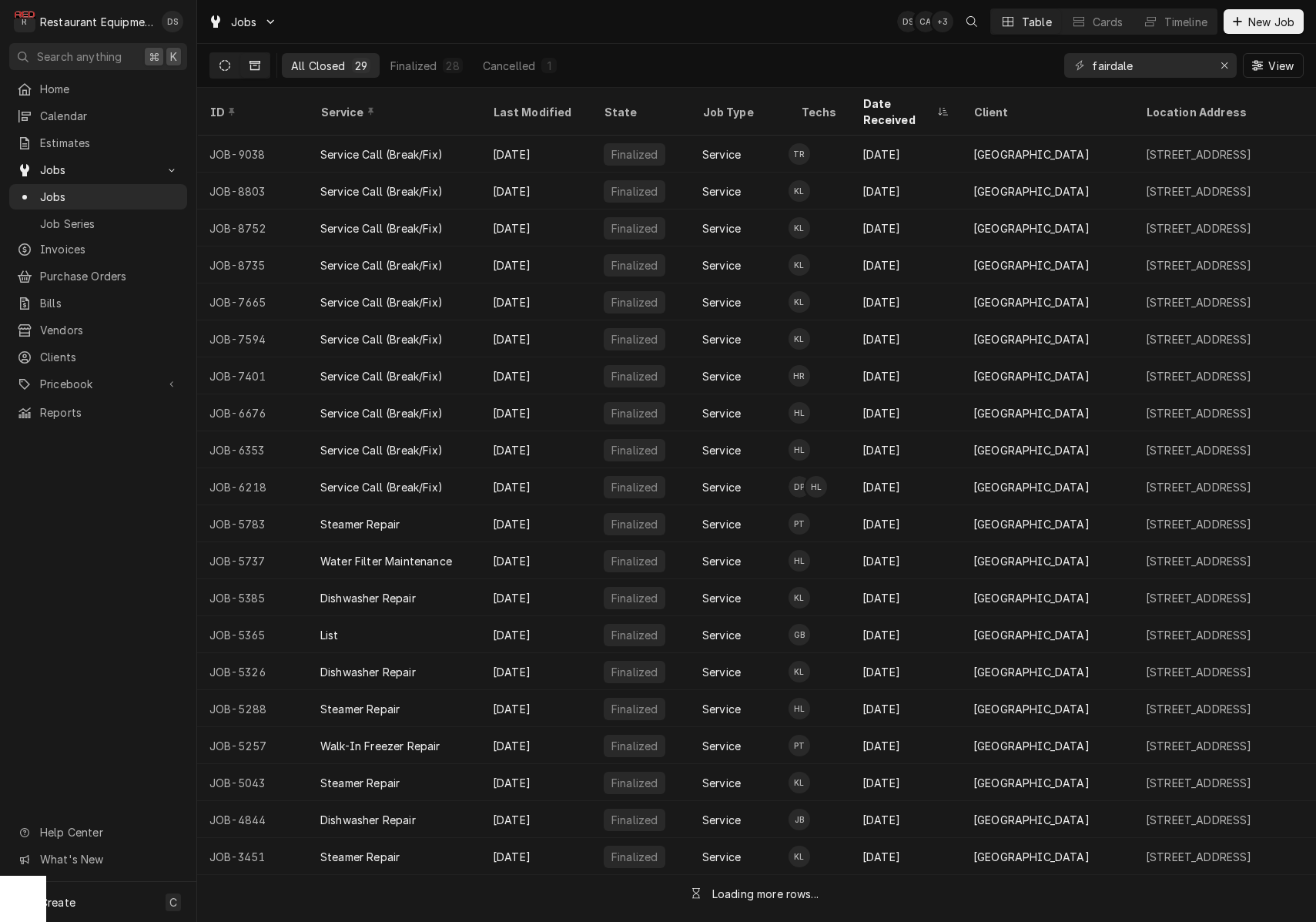
click at [218, 64] on button "Dynamic Content Wrapper" at bounding box center [225, 65] width 29 height 25
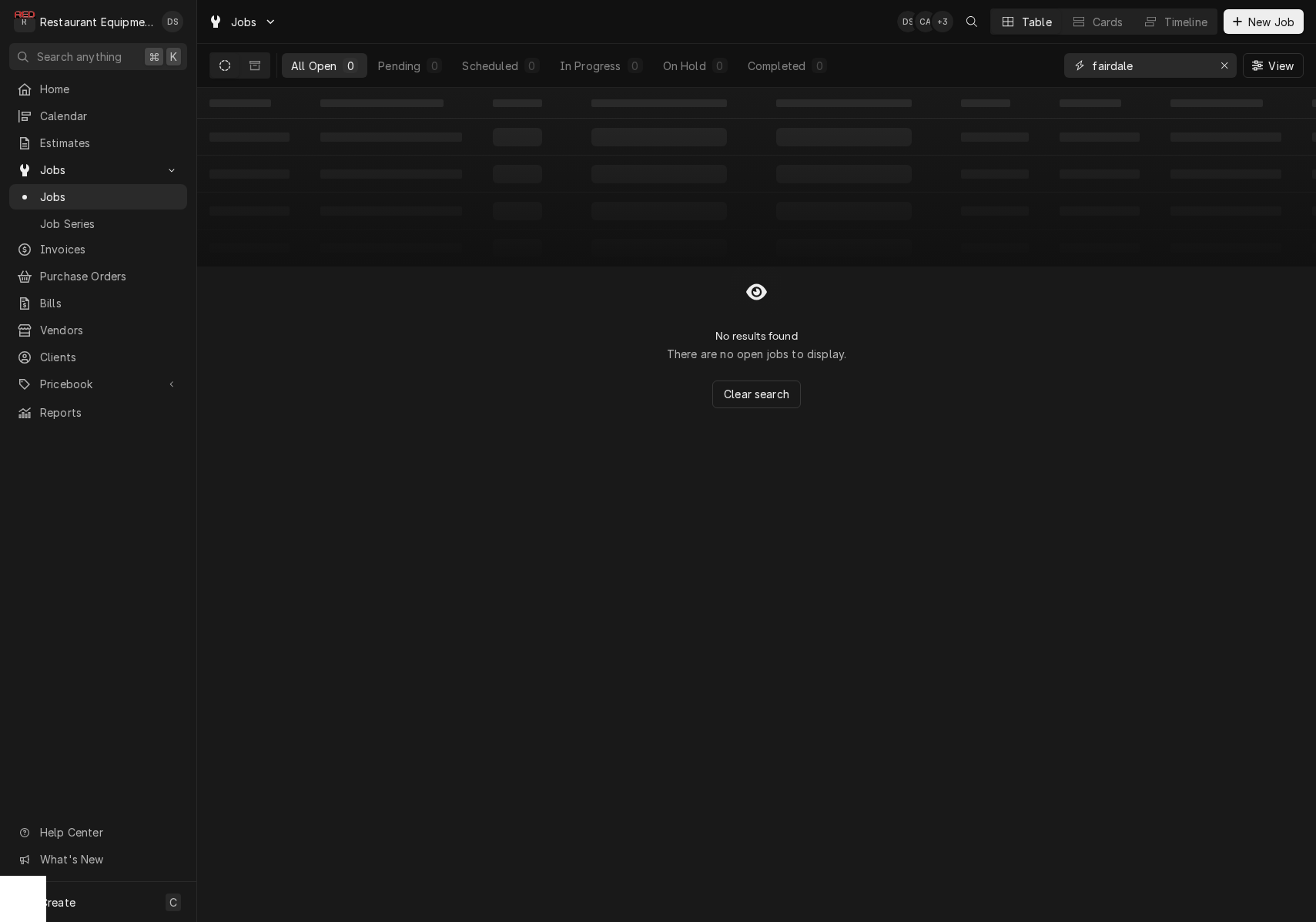
drag, startPoint x: 1231, startPoint y: 62, endPoint x: 1175, endPoint y: 62, distance: 56.0
click at [1221, 61] on div "Erase input" at bounding box center [1224, 65] width 15 height 15
click at [1173, 62] on input "Dynamic Content Wrapper" at bounding box center [1164, 65] width 145 height 25
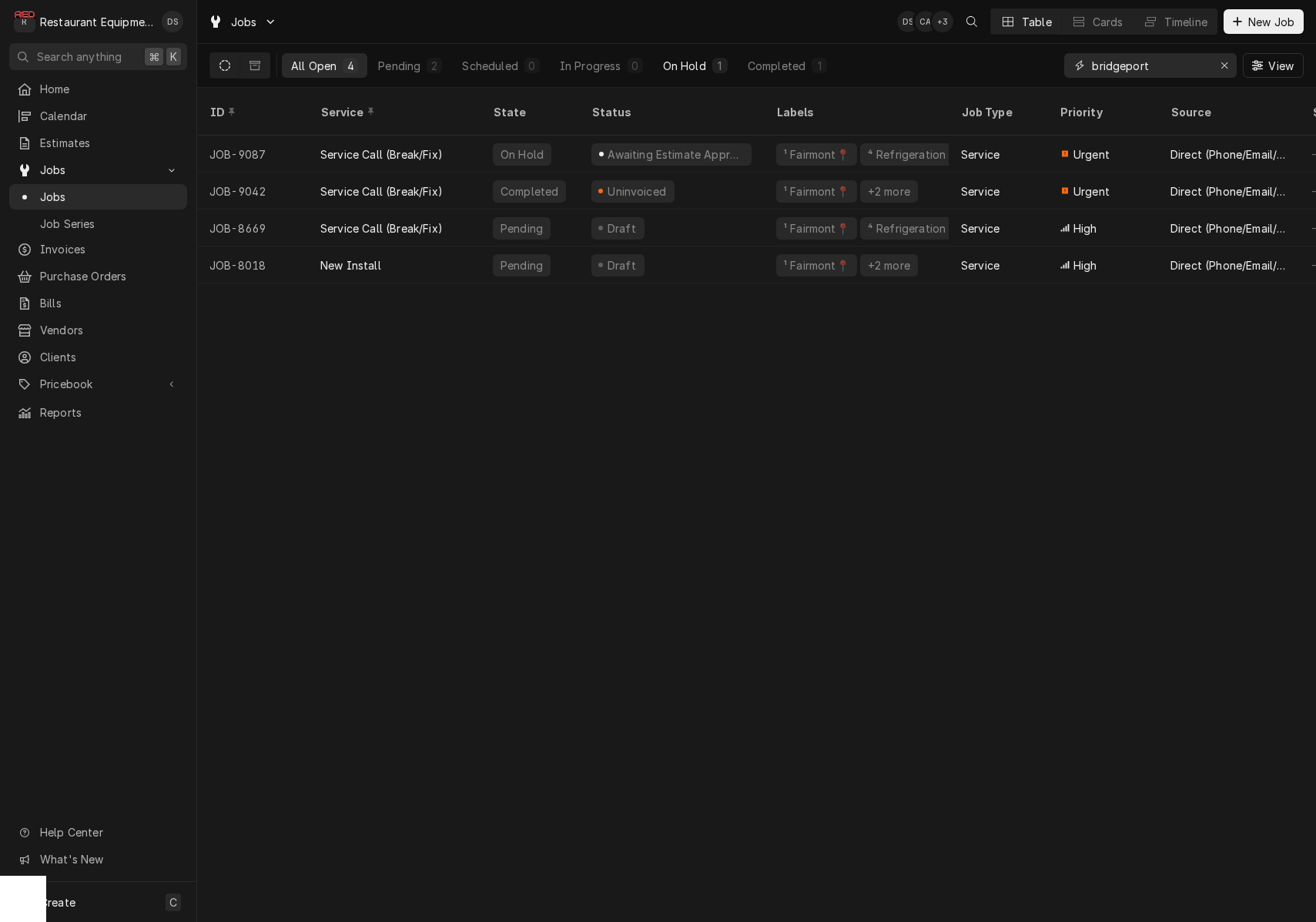
type input "bridgeport"
click at [712, 58] on div "1" at bounding box center [719, 65] width 15 height 15
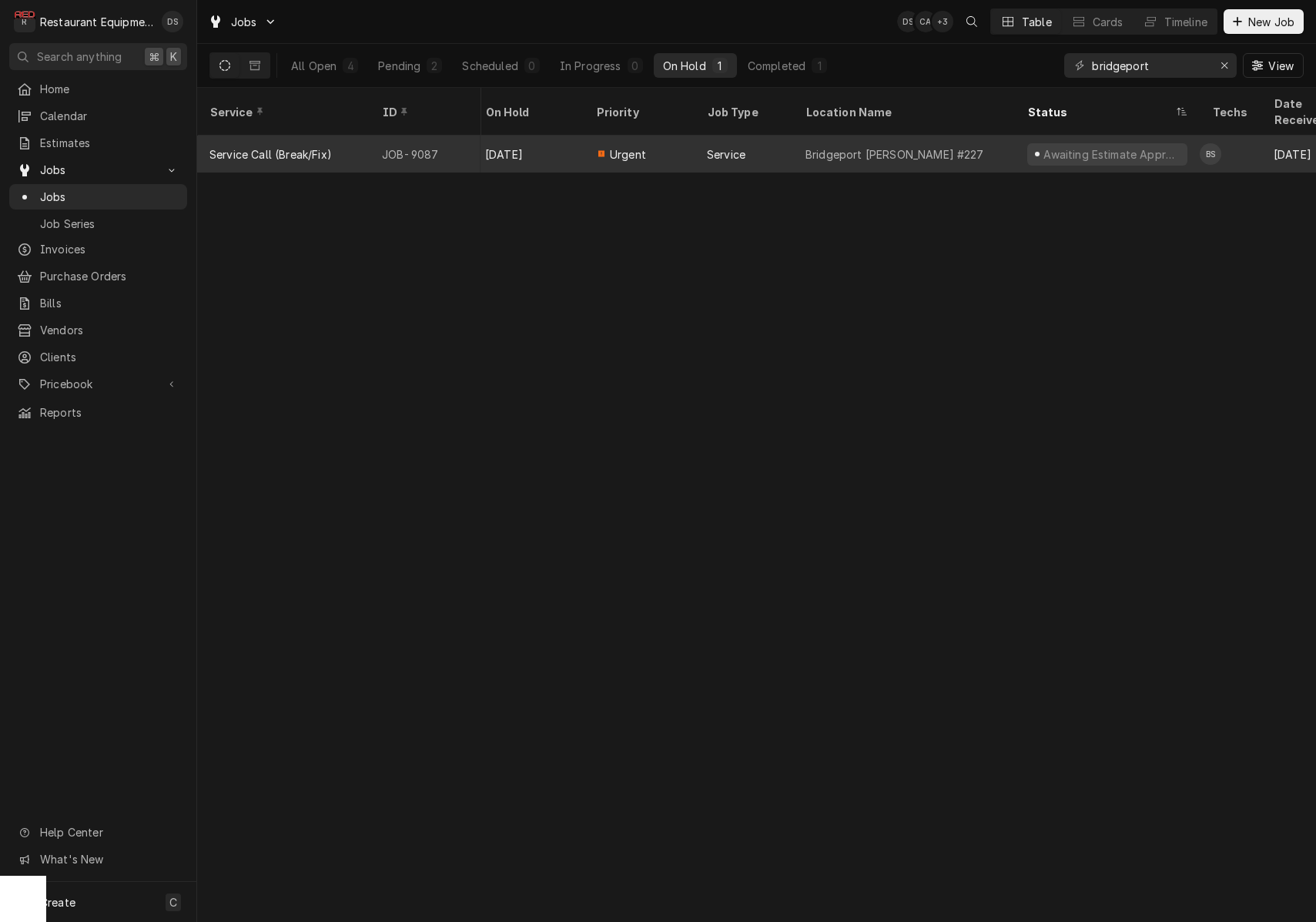
scroll to position [0, 187]
click at [1109, 143] on div "Awaiting Estimate Approval" at bounding box center [1101, 154] width 160 height 22
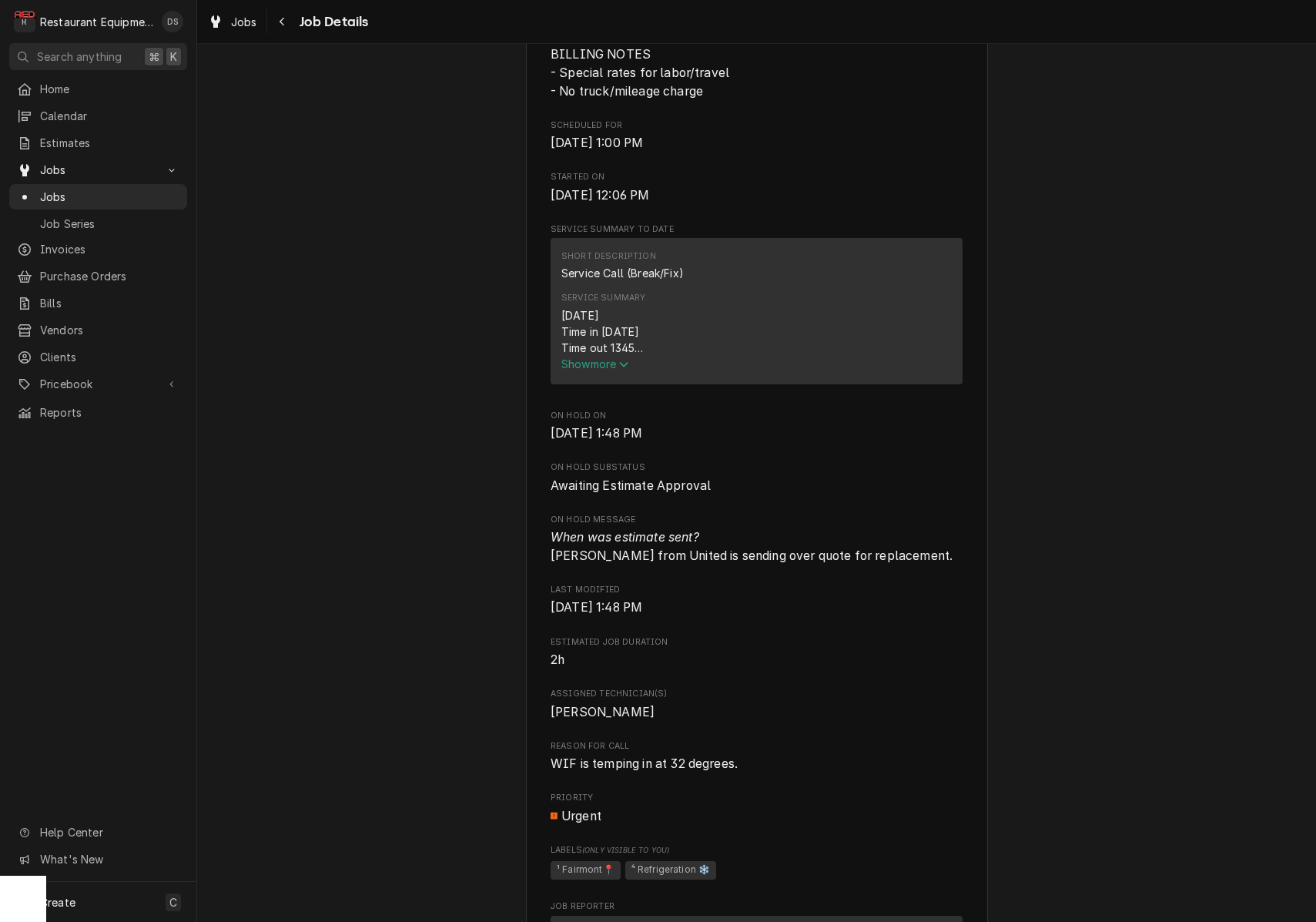
scroll to position [445, 0]
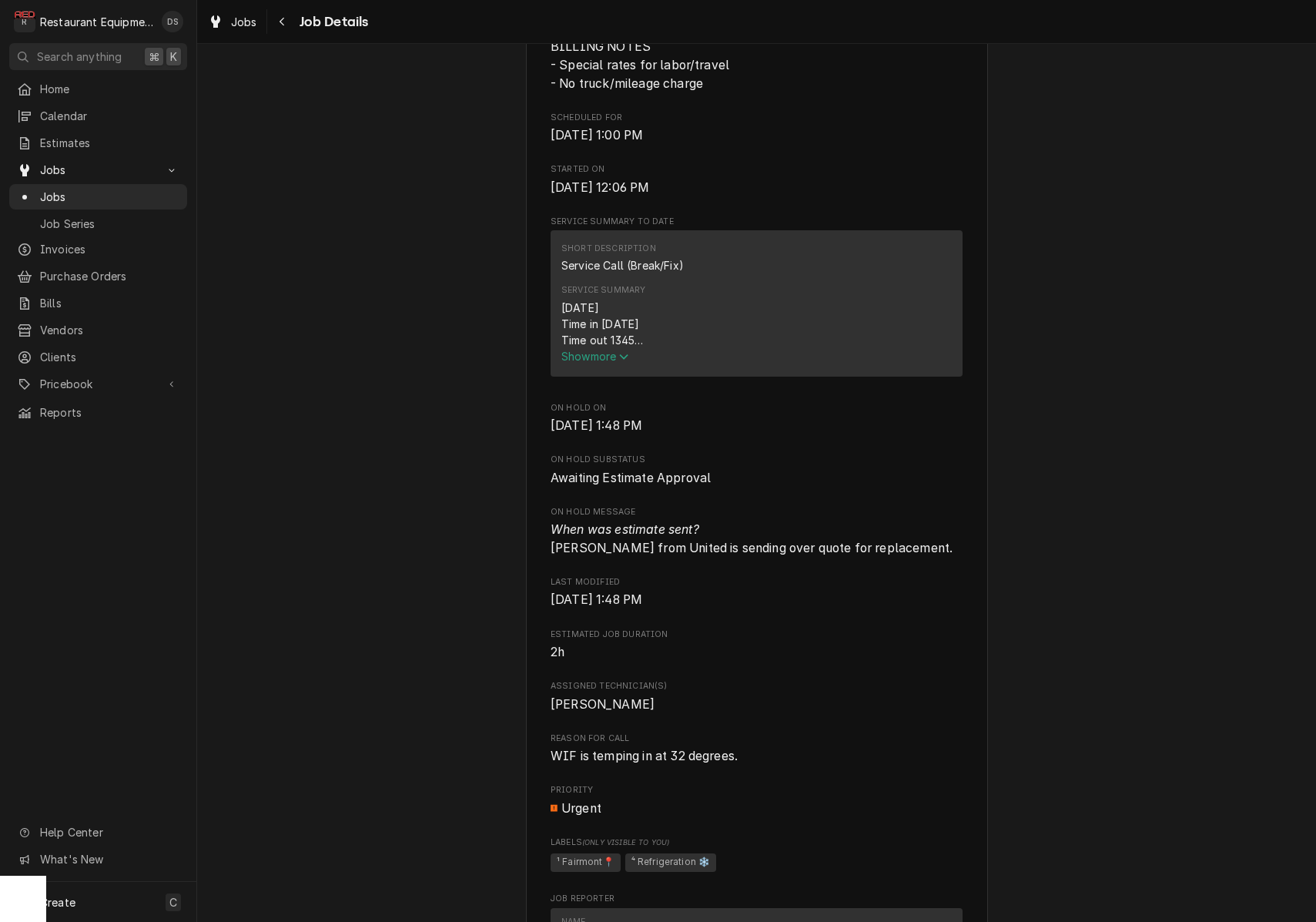
click at [612, 363] on span "Show more" at bounding box center [595, 356] width 68 height 13
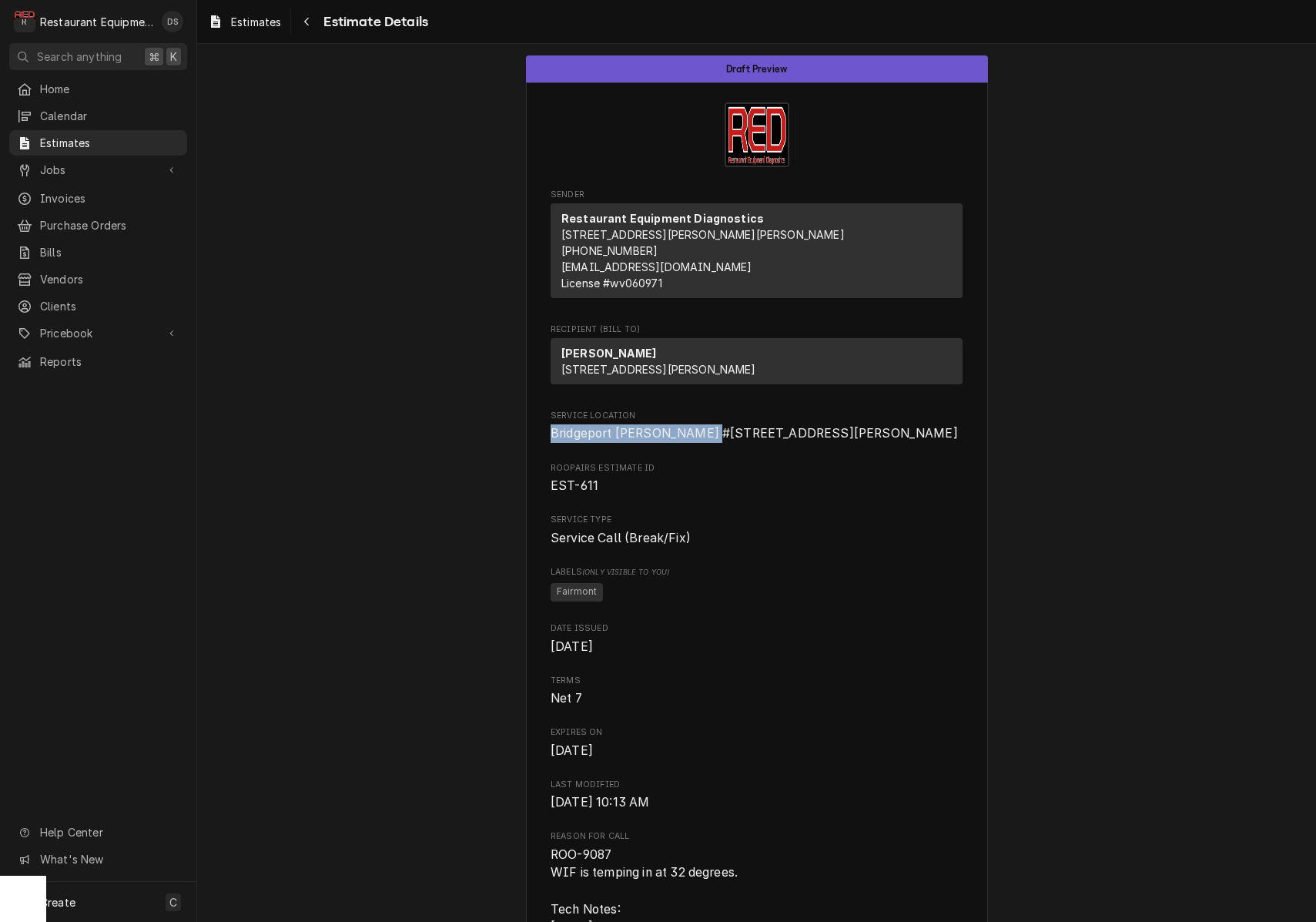
drag, startPoint x: 550, startPoint y: 461, endPoint x: 698, endPoint y: 465, distance: 148.1
copy span "Bridgeport [PERSON_NAME] #227"
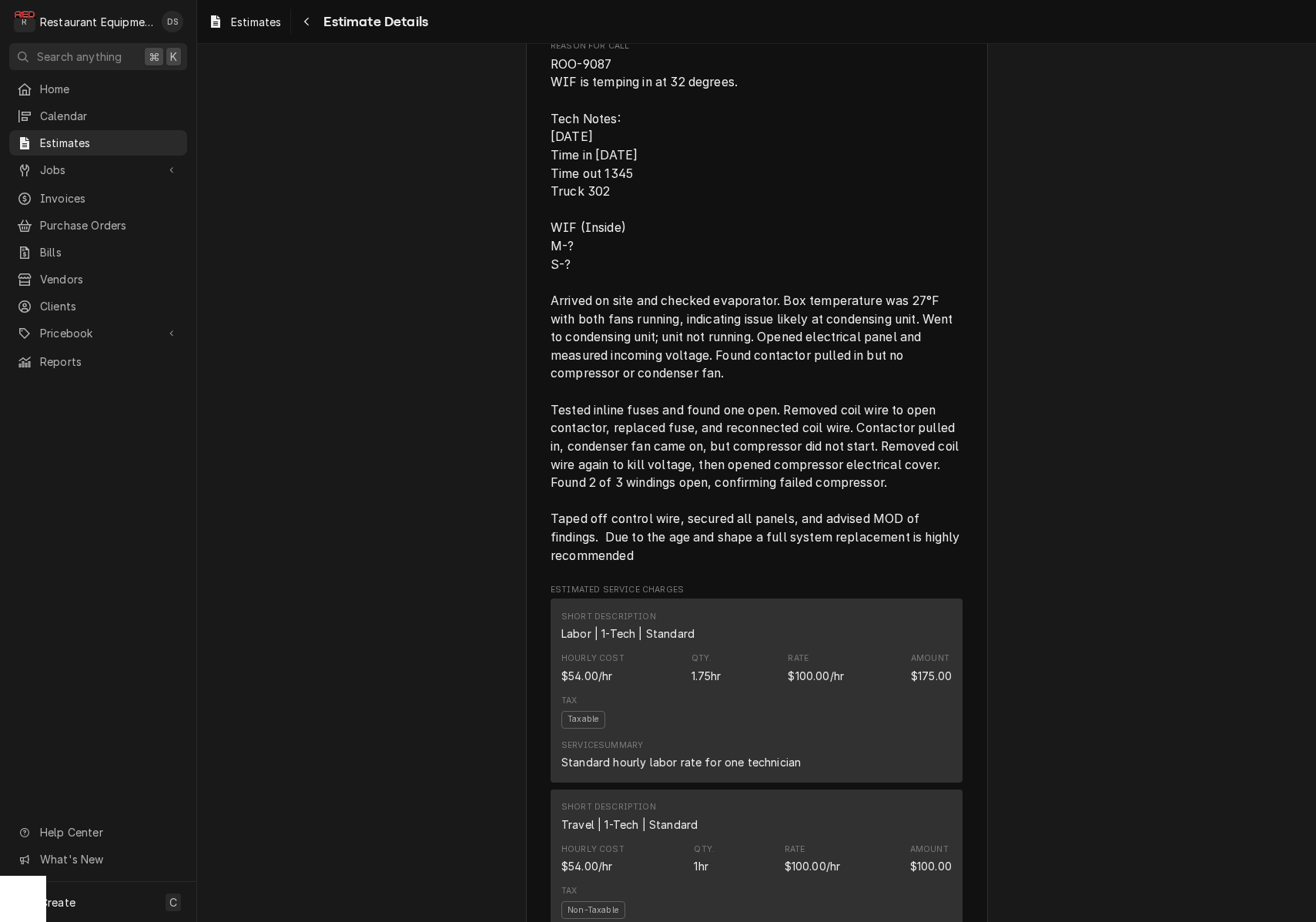
scroll to position [758, 0]
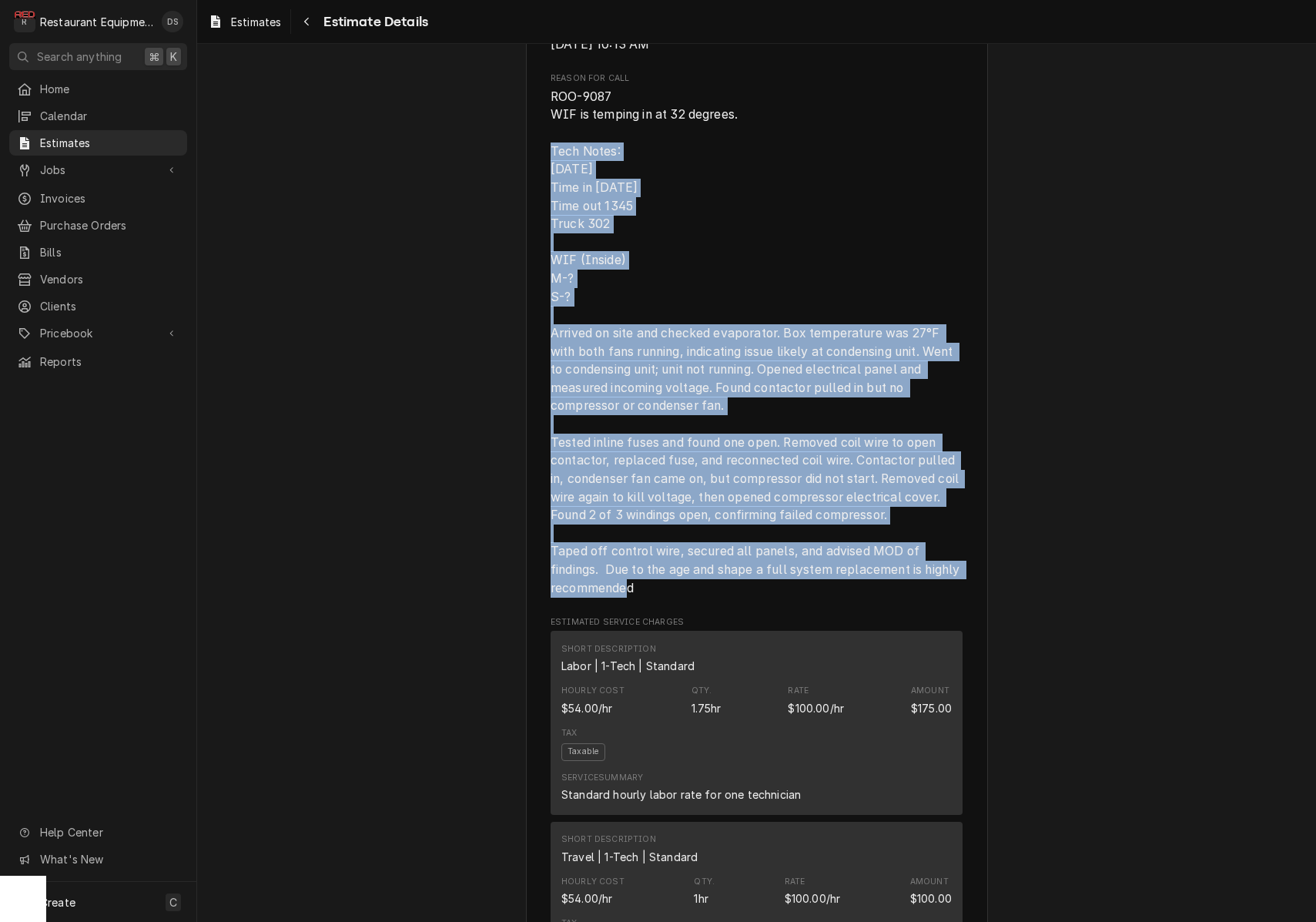
drag, startPoint x: 550, startPoint y: 206, endPoint x: 763, endPoint y: 570, distance: 421.7
click at [793, 598] on span "ROO-9087 WIF is temping in at 32 degrees. Tech Notes: [DATE] Time in [DATE] Tim…" at bounding box center [756, 343] width 412 height 510
copy span "Tech Notes: 10/1/25 Time in 1200 Time out 1345 Truck 302 WIF (Inside) M-? S-? A…"
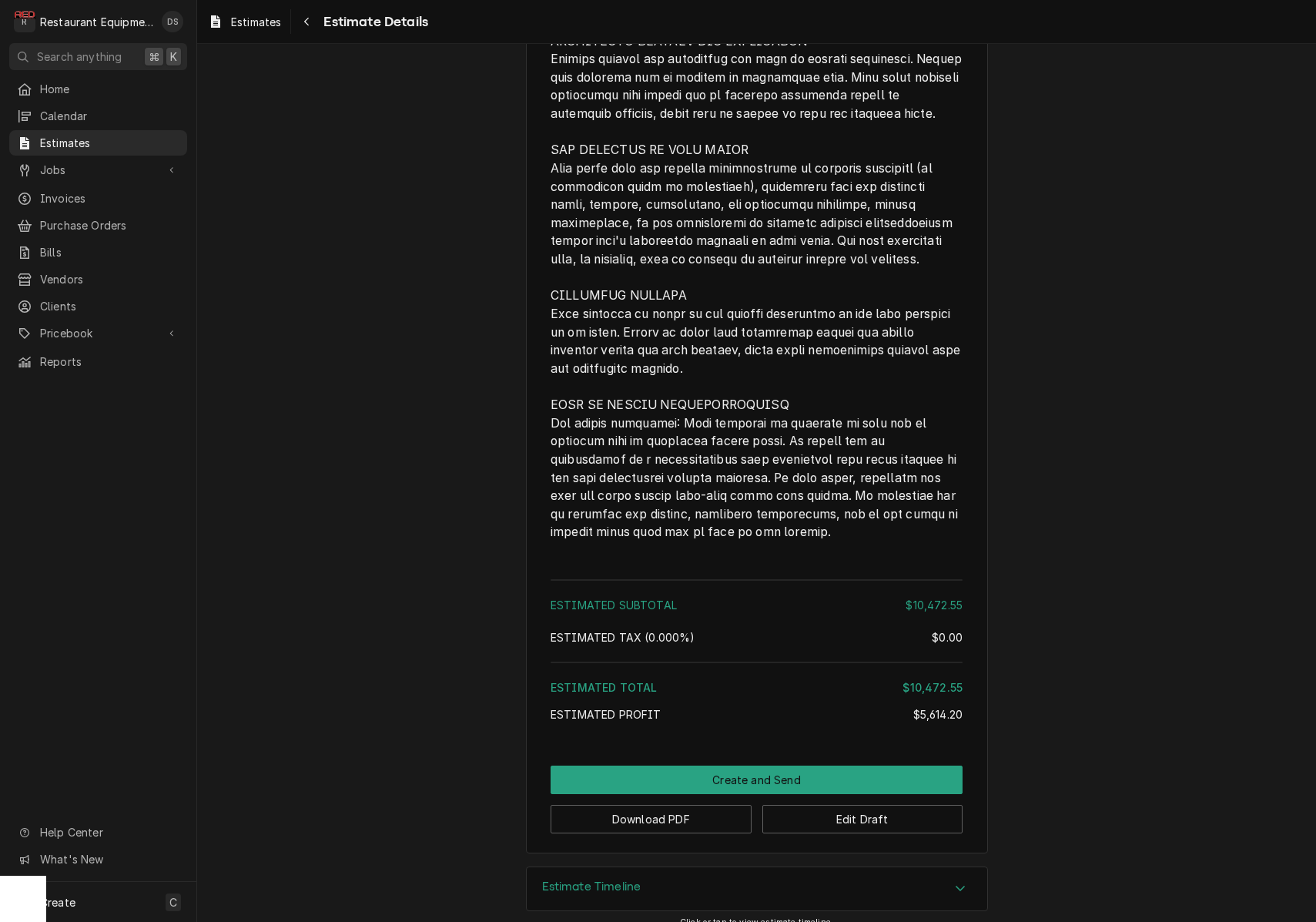
scroll to position [0, 0]
click at [695, 805] on button "Download PDF" at bounding box center [650, 819] width 201 height 29
drag, startPoint x: 664, startPoint y: 815, endPoint x: 655, endPoint y: 810, distance: 10.3
click at [658, 812] on button "Download PDF" at bounding box center [650, 819] width 201 height 29
click at [758, 766] on button "Create and Send" at bounding box center [756, 780] width 412 height 29
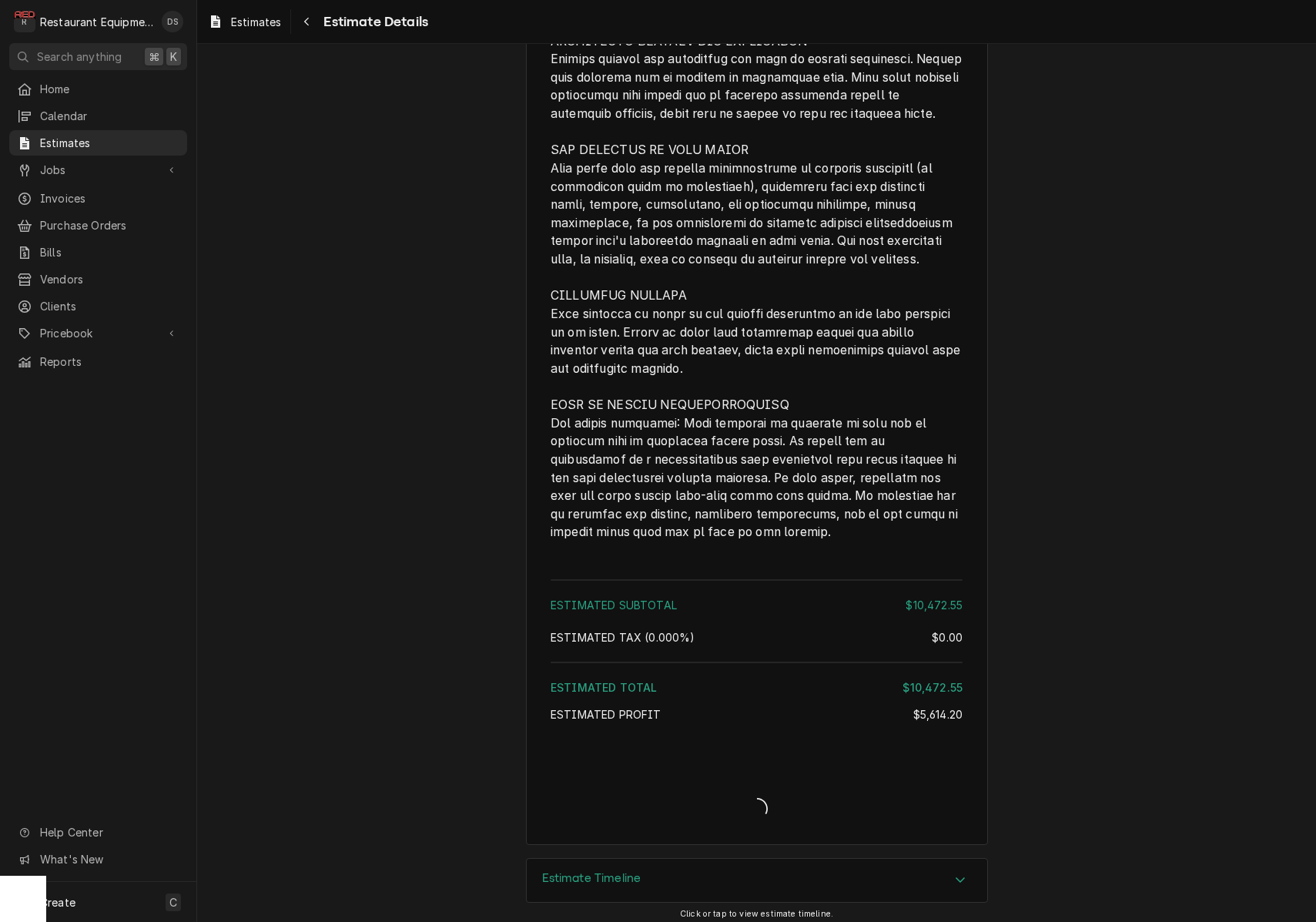
scroll to position [4259, 0]
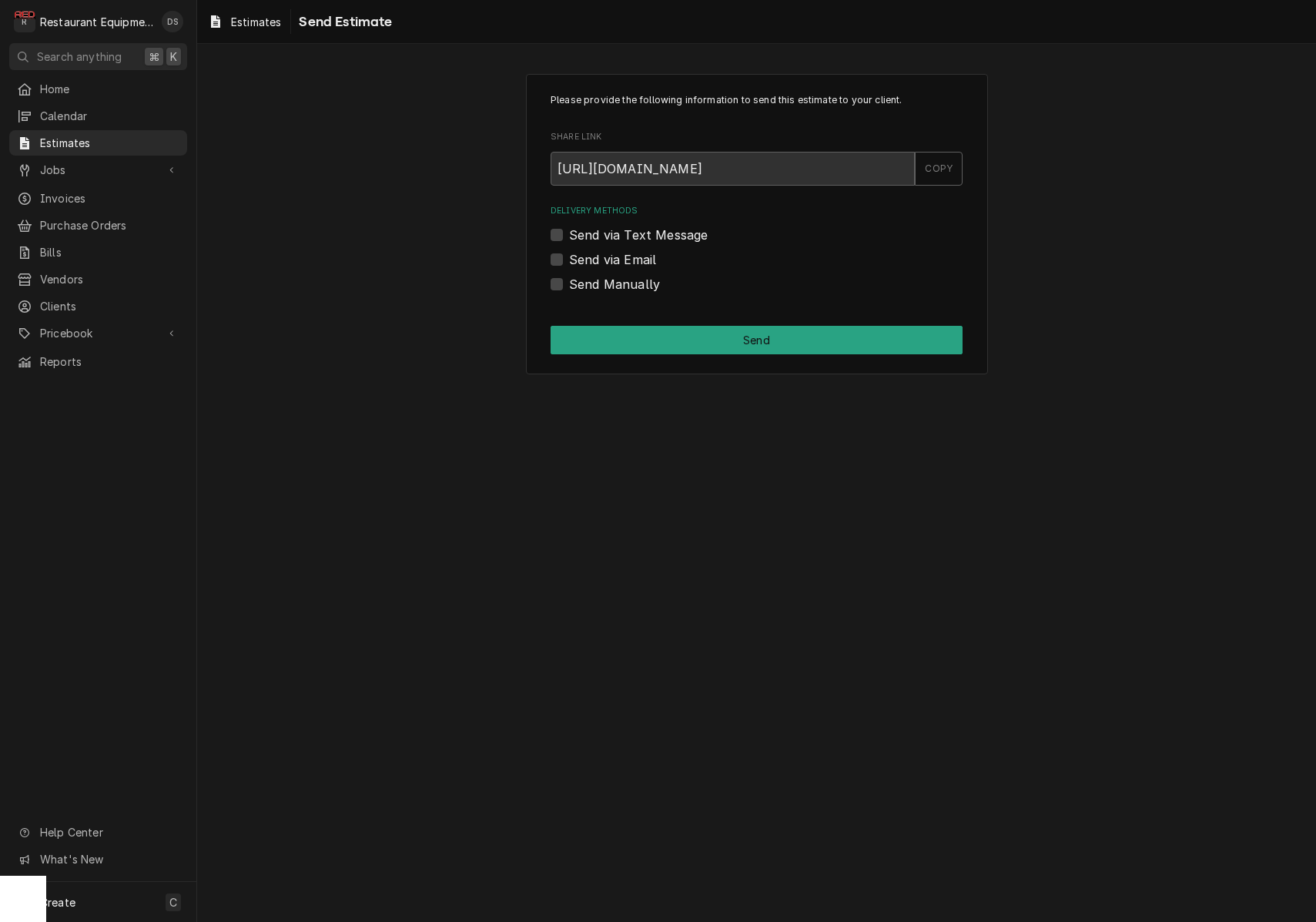
click at [569, 285] on label "Send Manually" at bounding box center [614, 284] width 91 height 19
click at [569, 285] on input "Send Manually" at bounding box center [775, 292] width 412 height 34
checkbox input "true"
click at [734, 339] on button "Send" at bounding box center [756, 340] width 412 height 29
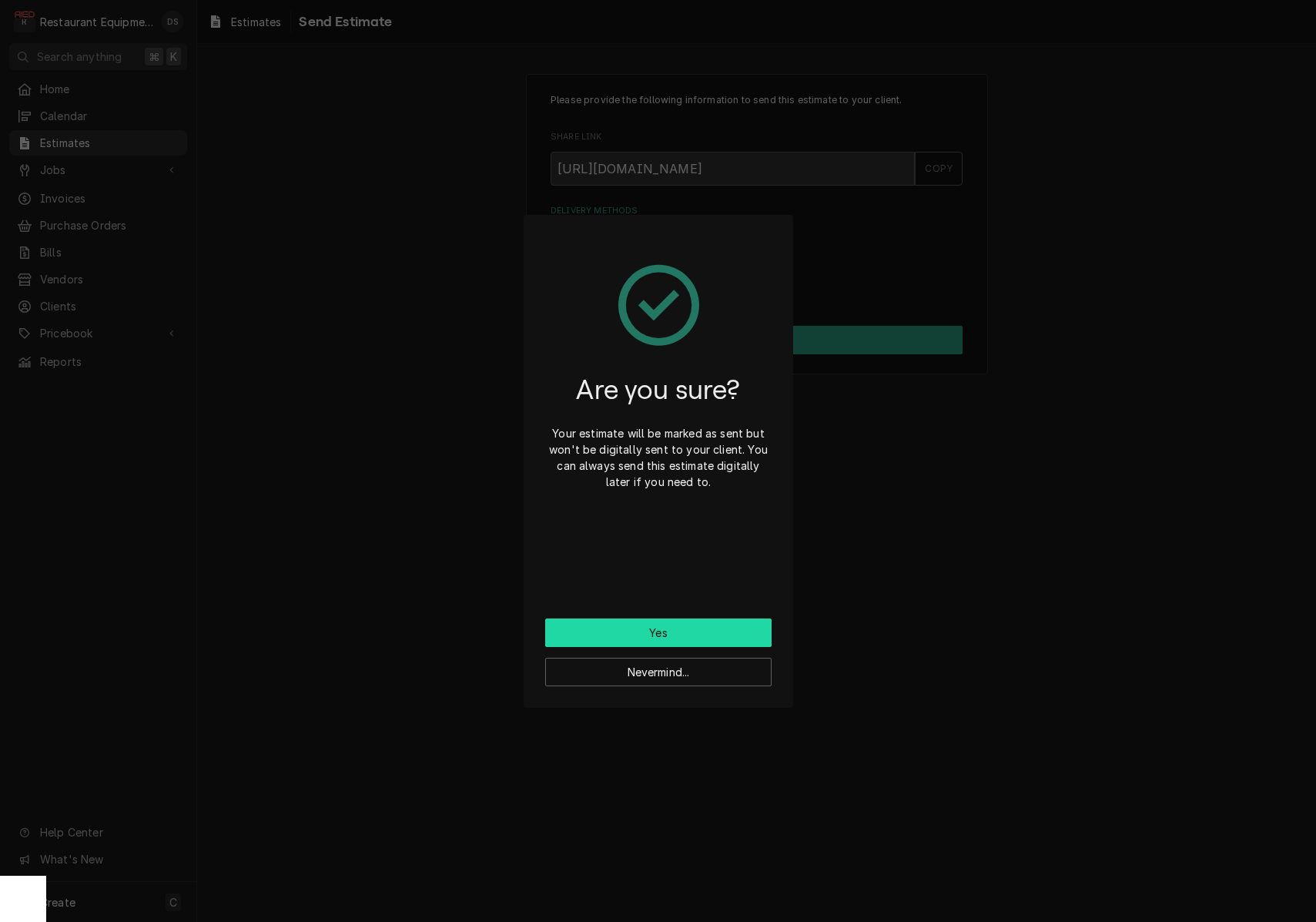
click at [690, 637] on button "Yes" at bounding box center [658, 632] width 227 height 29
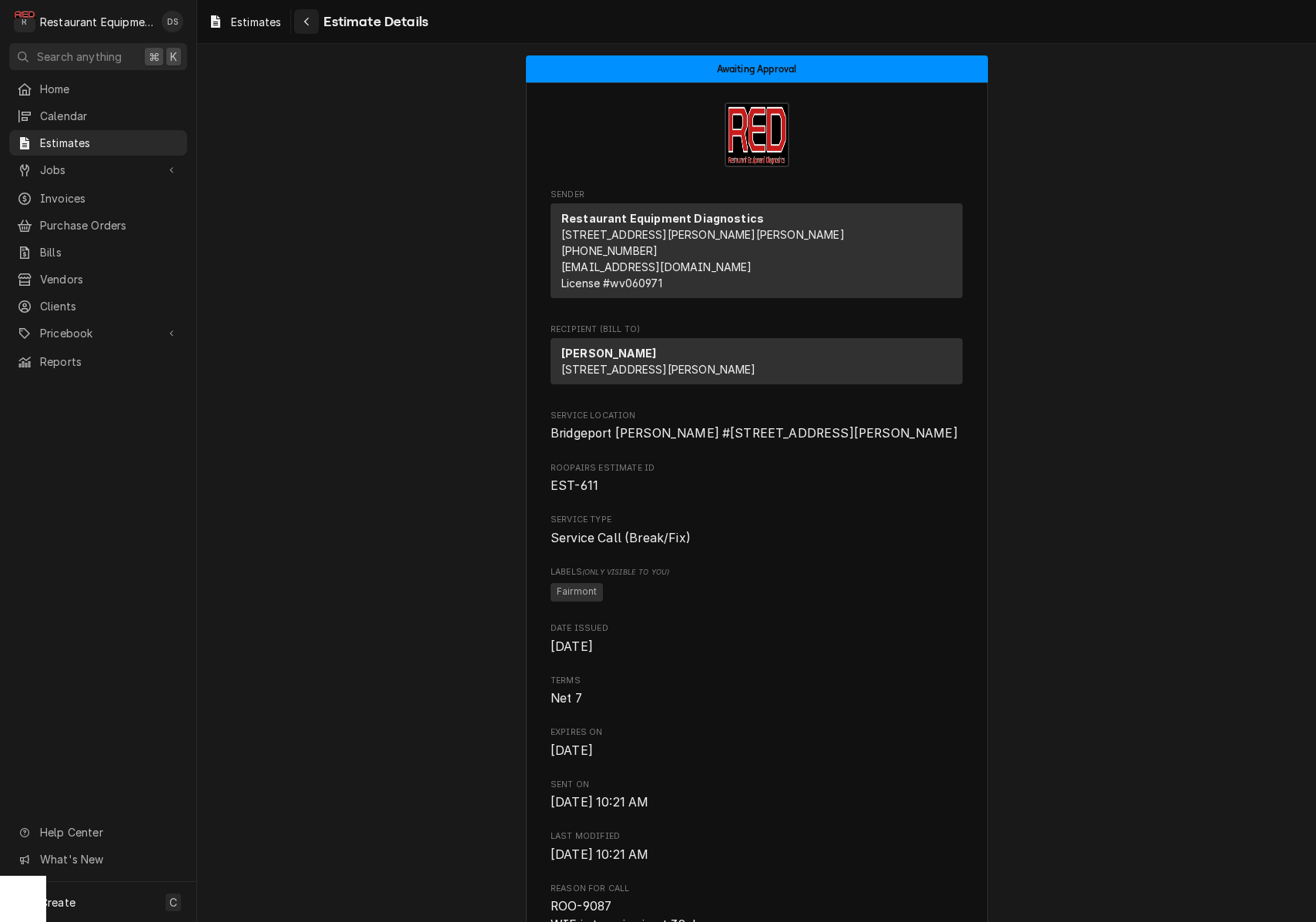
click at [315, 27] on button "Navigate back" at bounding box center [307, 21] width 25 height 25
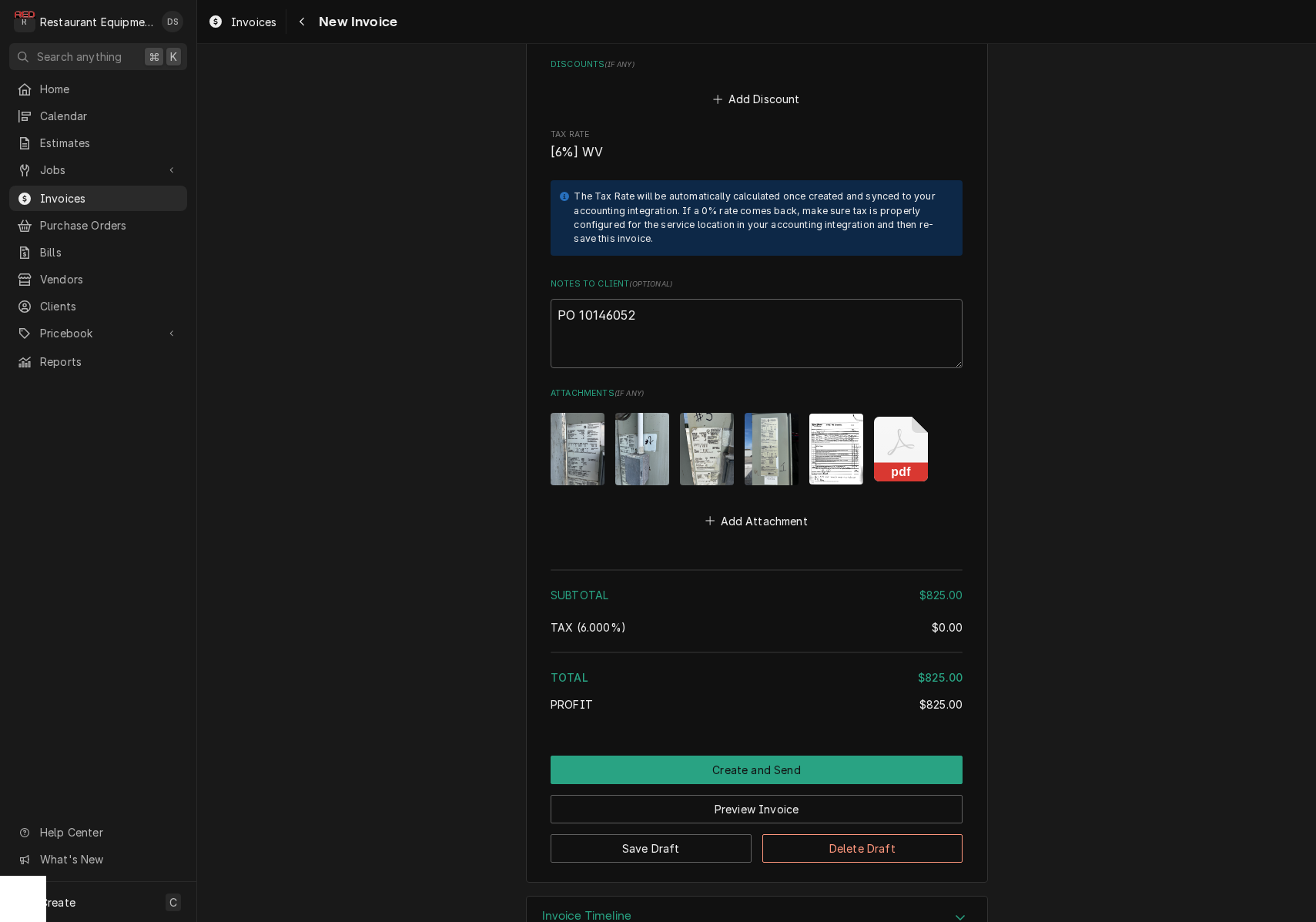
scroll to position [2887, 0]
click at [837, 415] on img "Attachments" at bounding box center [837, 450] width 54 height 70
click at [837, 396] on body "R Restaurant Equipment Diagnostics DS Search anything ⌘ K Home Calendar Estimat…" at bounding box center [658, 461] width 1316 height 922
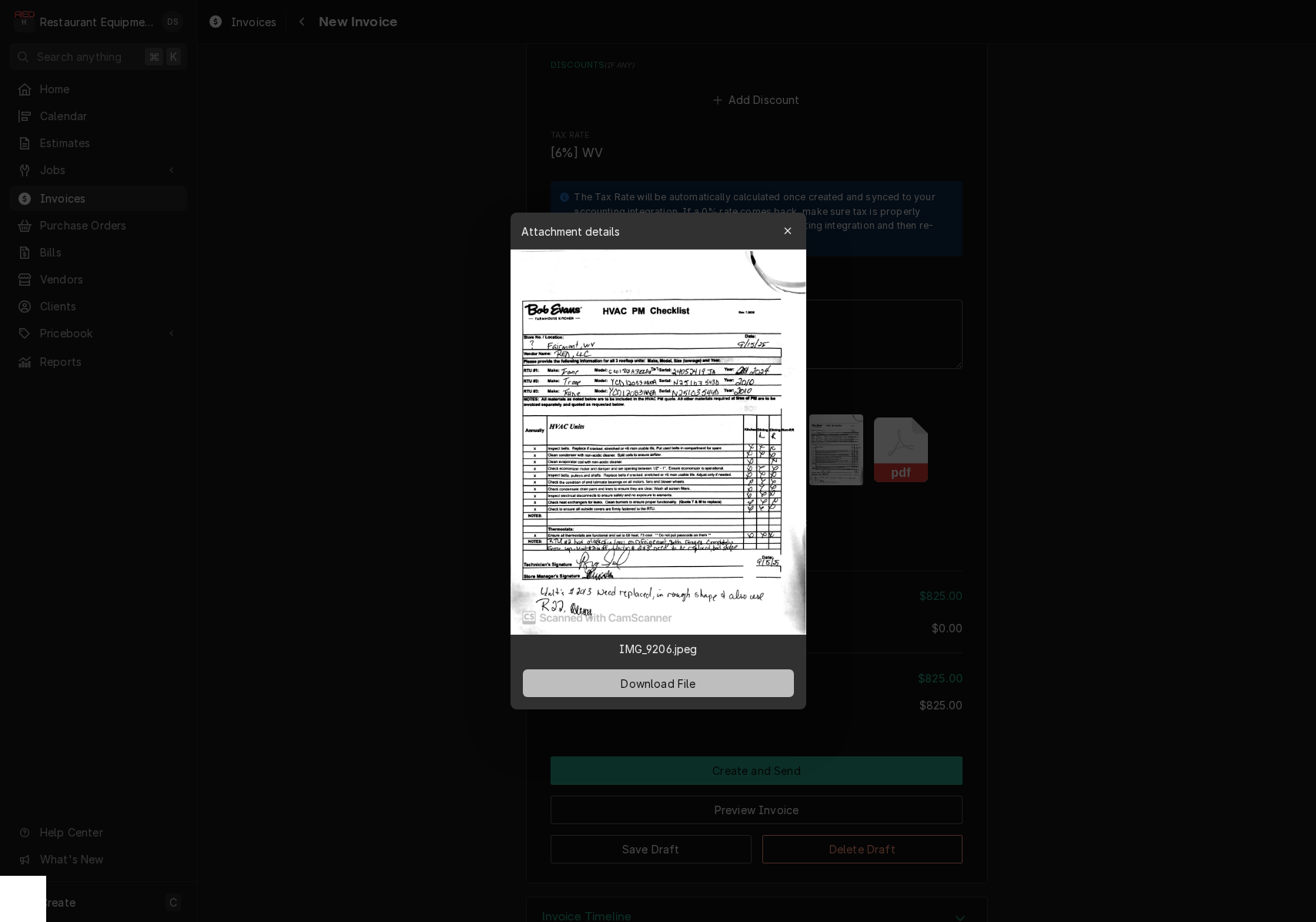
click at [666, 675] on span "Download File" at bounding box center [658, 683] width 81 height 16
click at [794, 232] on div "button" at bounding box center [787, 231] width 15 height 15
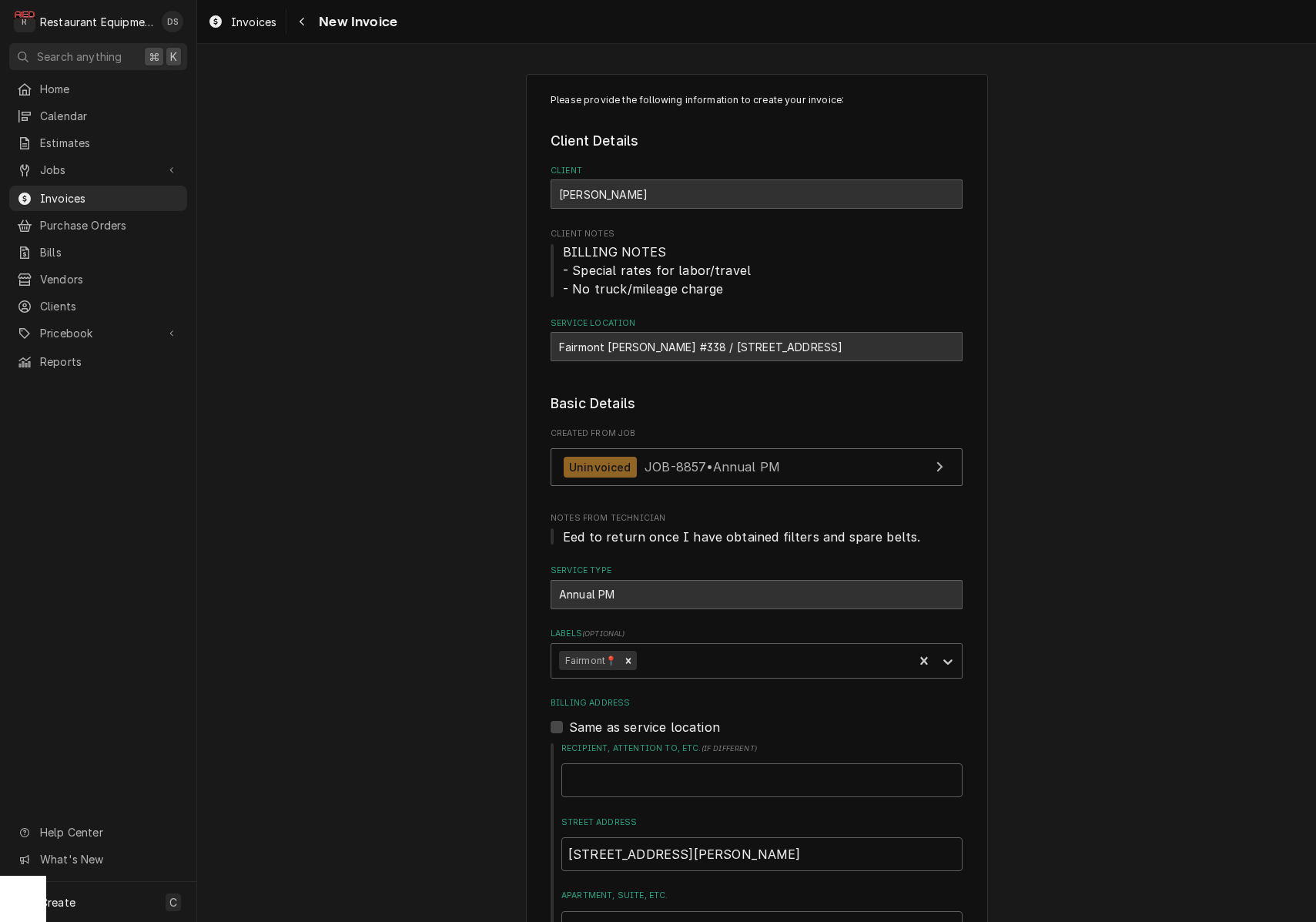
scroll to position [0, 0]
click at [558, 346] on div "Fairmont Bob Evans #338 / 9634 Mall Loop, Fairmont, WV 26554" at bounding box center [756, 346] width 412 height 29
drag, startPoint x: 558, startPoint y: 346, endPoint x: 691, endPoint y: 346, distance: 133.0
click at [691, 346] on div "Fairmont Bob Evans #338 / 9634 Mall Loop, Fairmont, WV 26554" at bounding box center [756, 346] width 412 height 29
copy div "Fairmont Bob Evans #338"
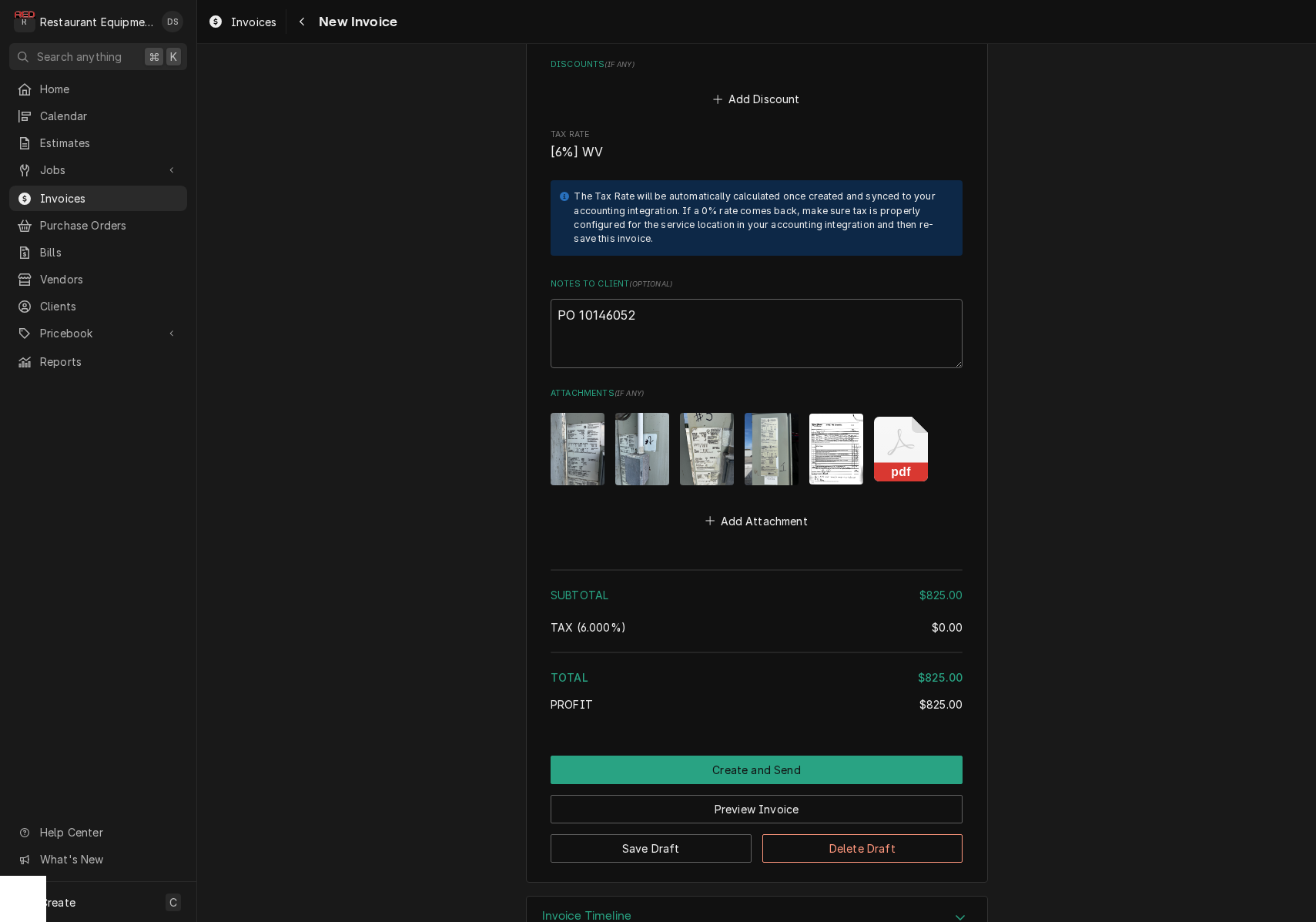
scroll to position [2887, 0]
click at [702, 796] on button "Preview Invoice" at bounding box center [756, 810] width 412 height 29
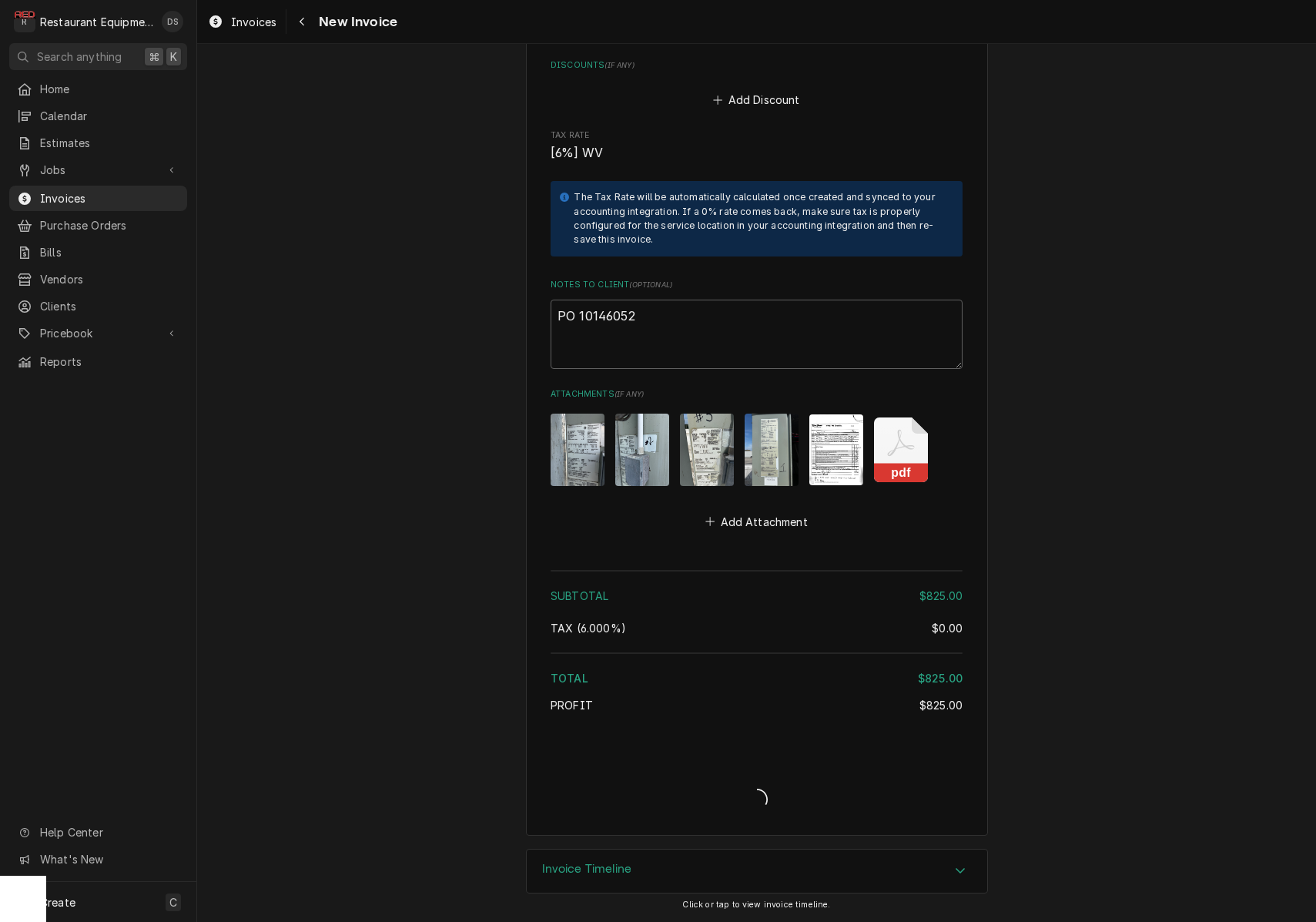
scroll to position [2839, 0]
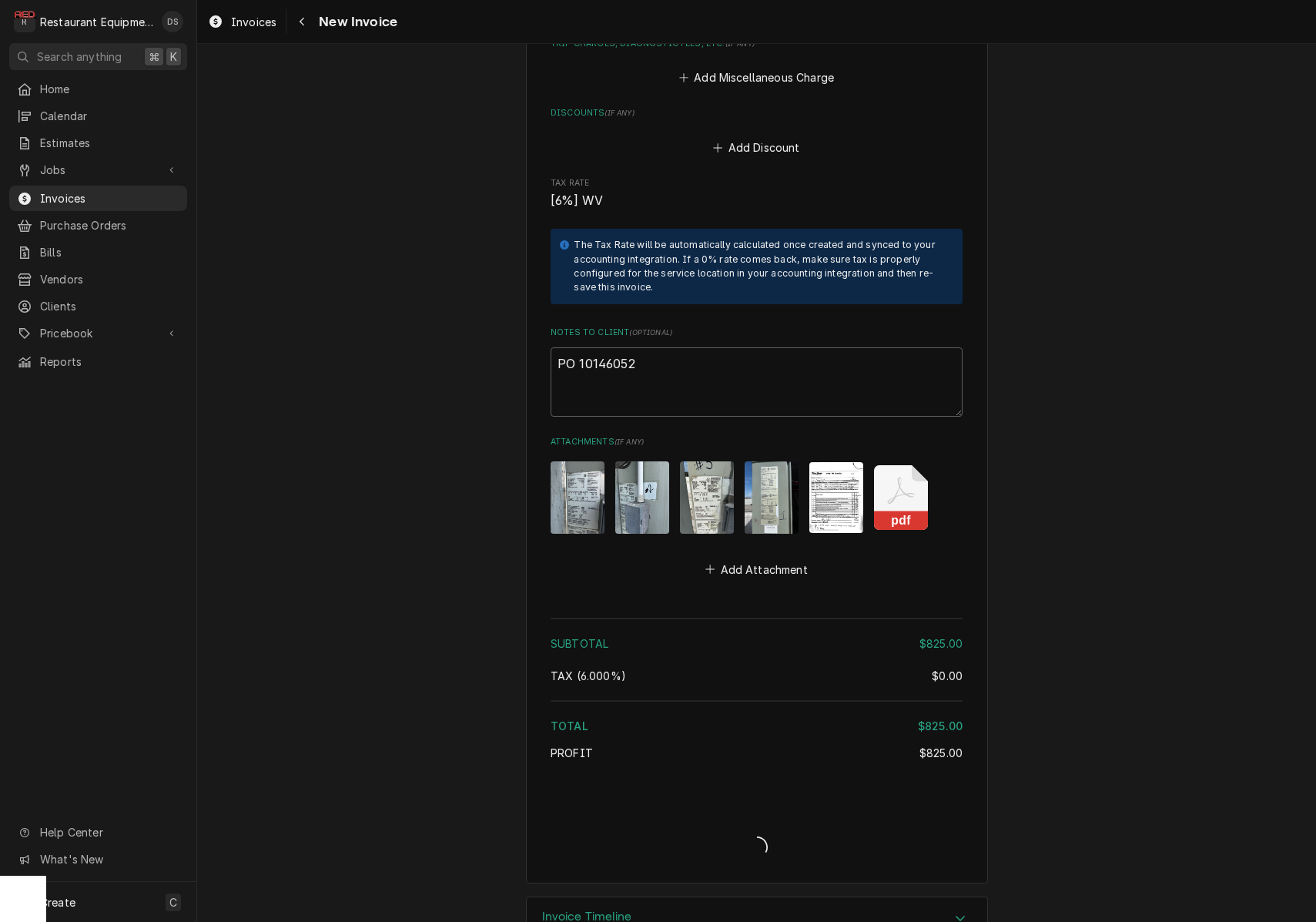
type textarea "x"
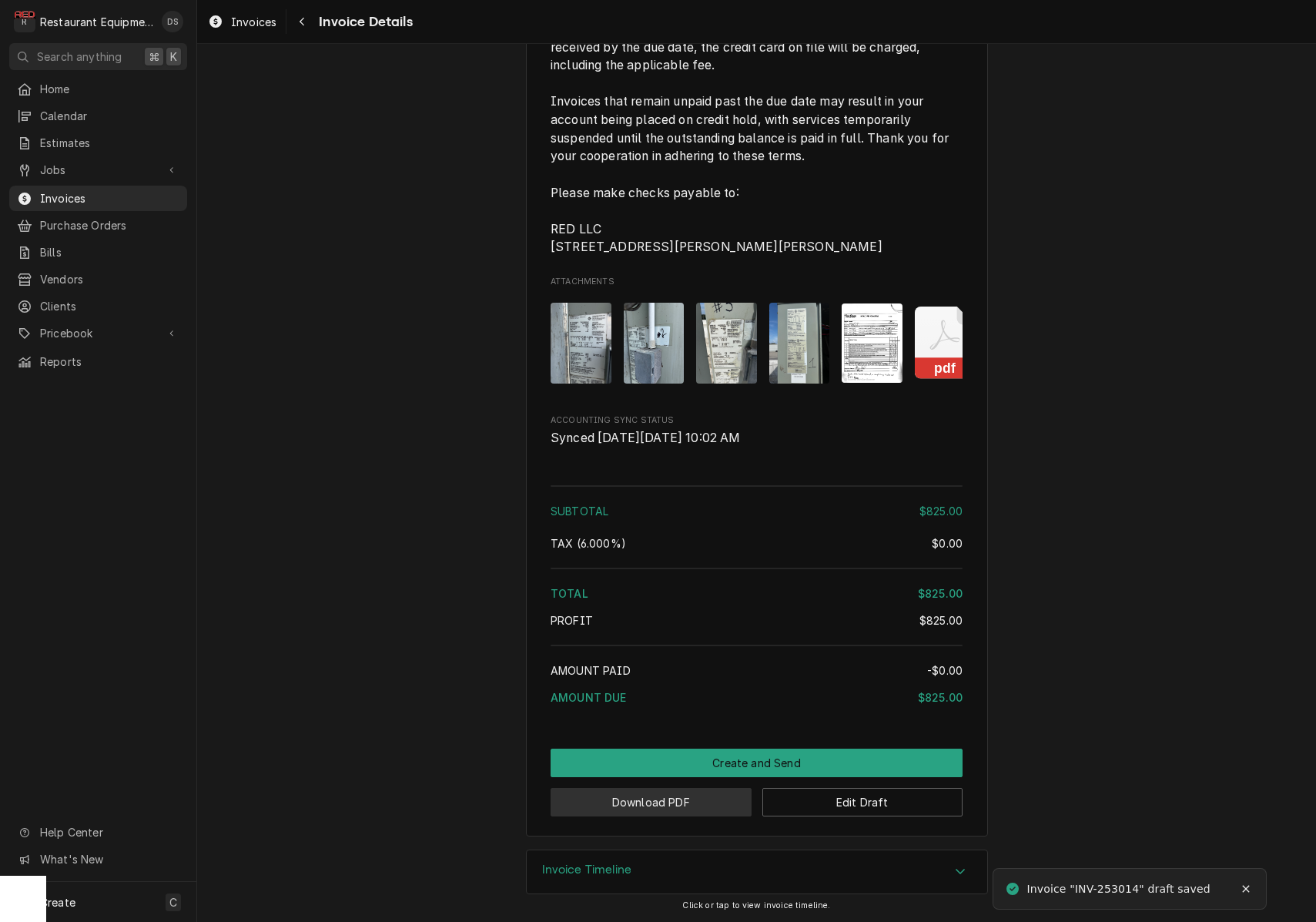
click at [682, 797] on button "Download PDF" at bounding box center [650, 802] width 201 height 29
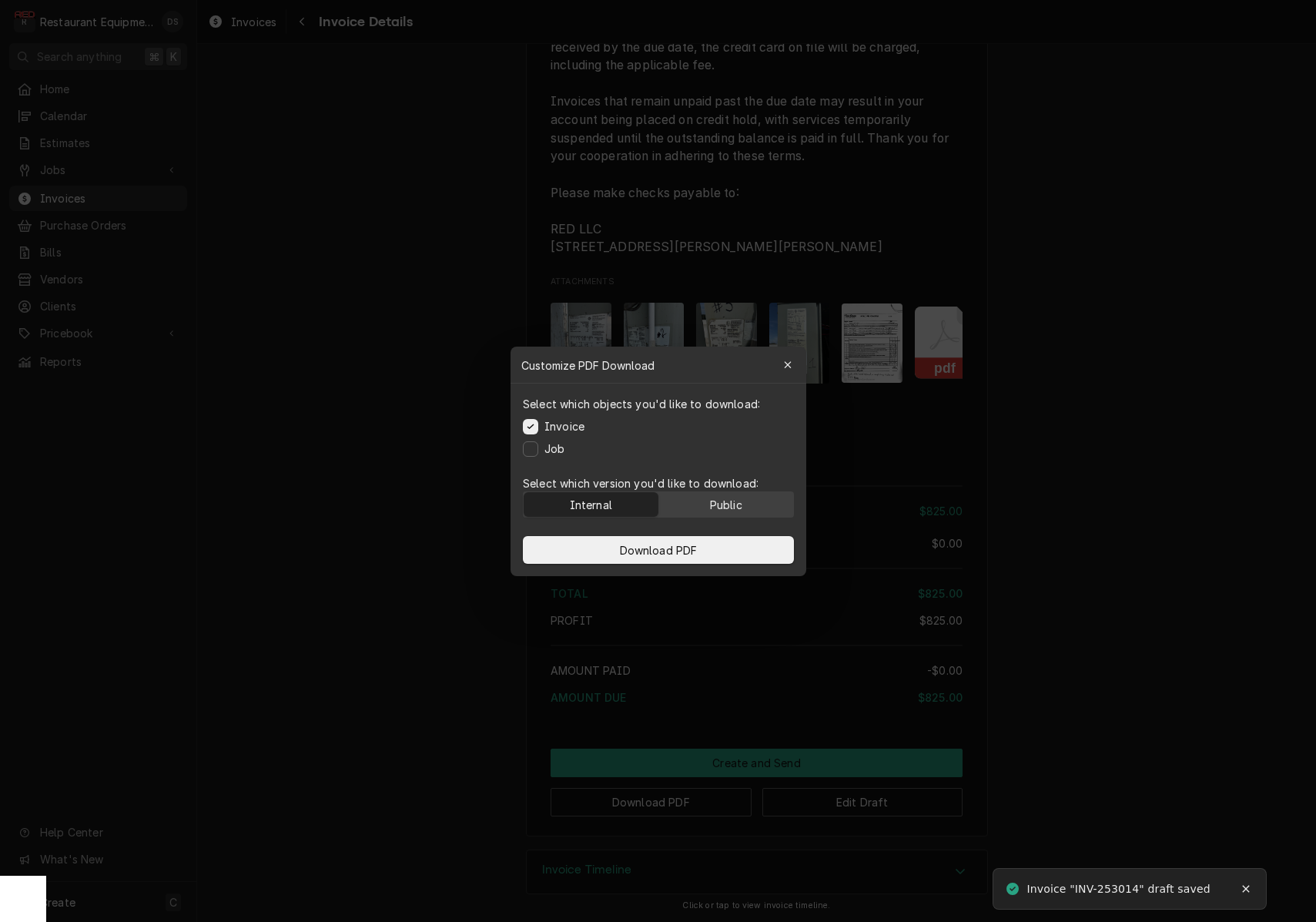
click at [736, 507] on div "Public" at bounding box center [725, 504] width 32 height 16
click at [725, 547] on button "Download PDF" at bounding box center [659, 550] width 272 height 28
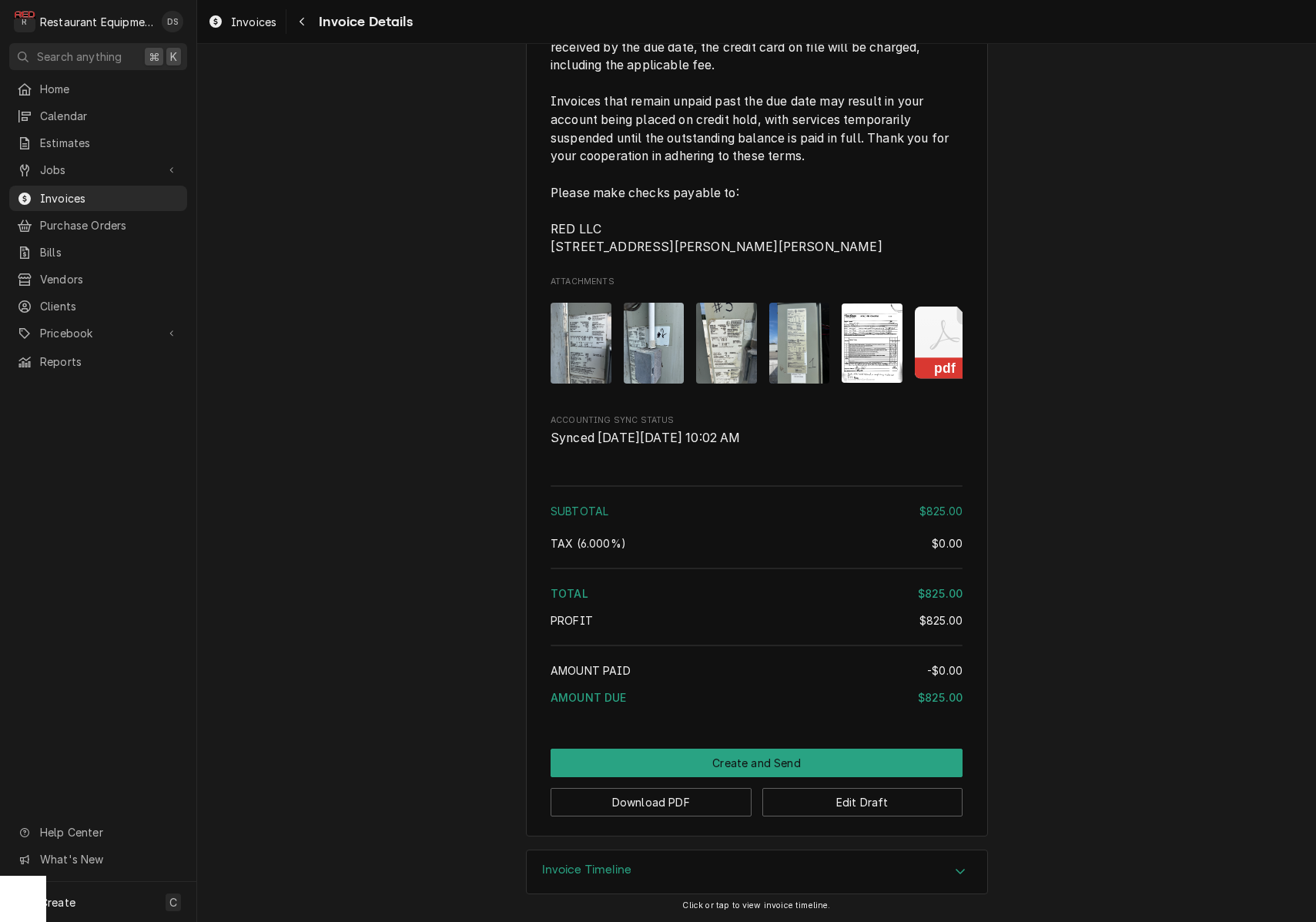
drag, startPoint x: 594, startPoint y: 369, endPoint x: 587, endPoint y: 366, distance: 7.6
click at [591, 366] on img "Attachments" at bounding box center [580, 343] width 61 height 81
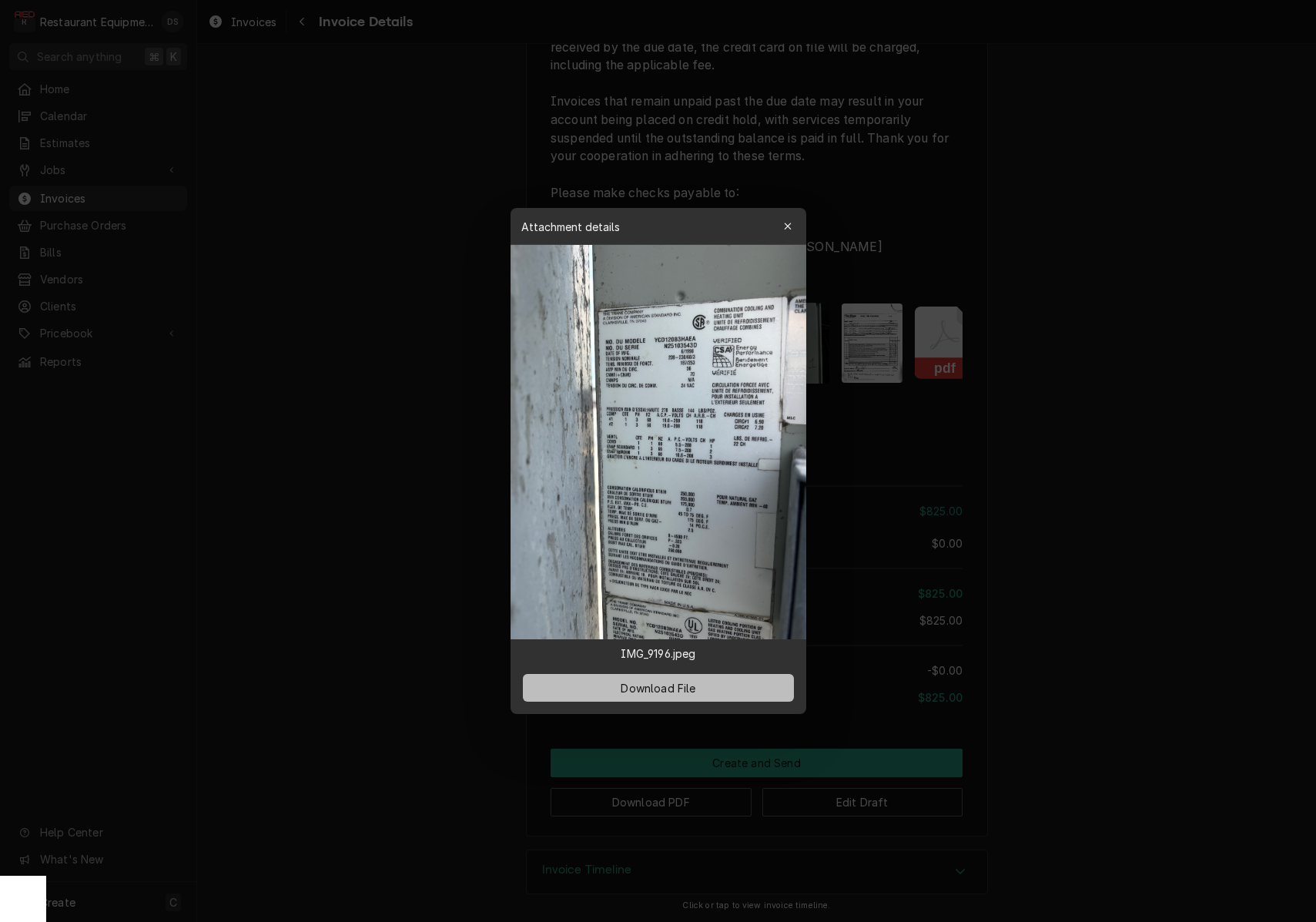
click at [676, 686] on span "Download File" at bounding box center [658, 688] width 81 height 16
drag, startPoint x: 1153, startPoint y: 544, endPoint x: 1061, endPoint y: 485, distance: 109.3
click at [1136, 530] on div at bounding box center [658, 461] width 1316 height 922
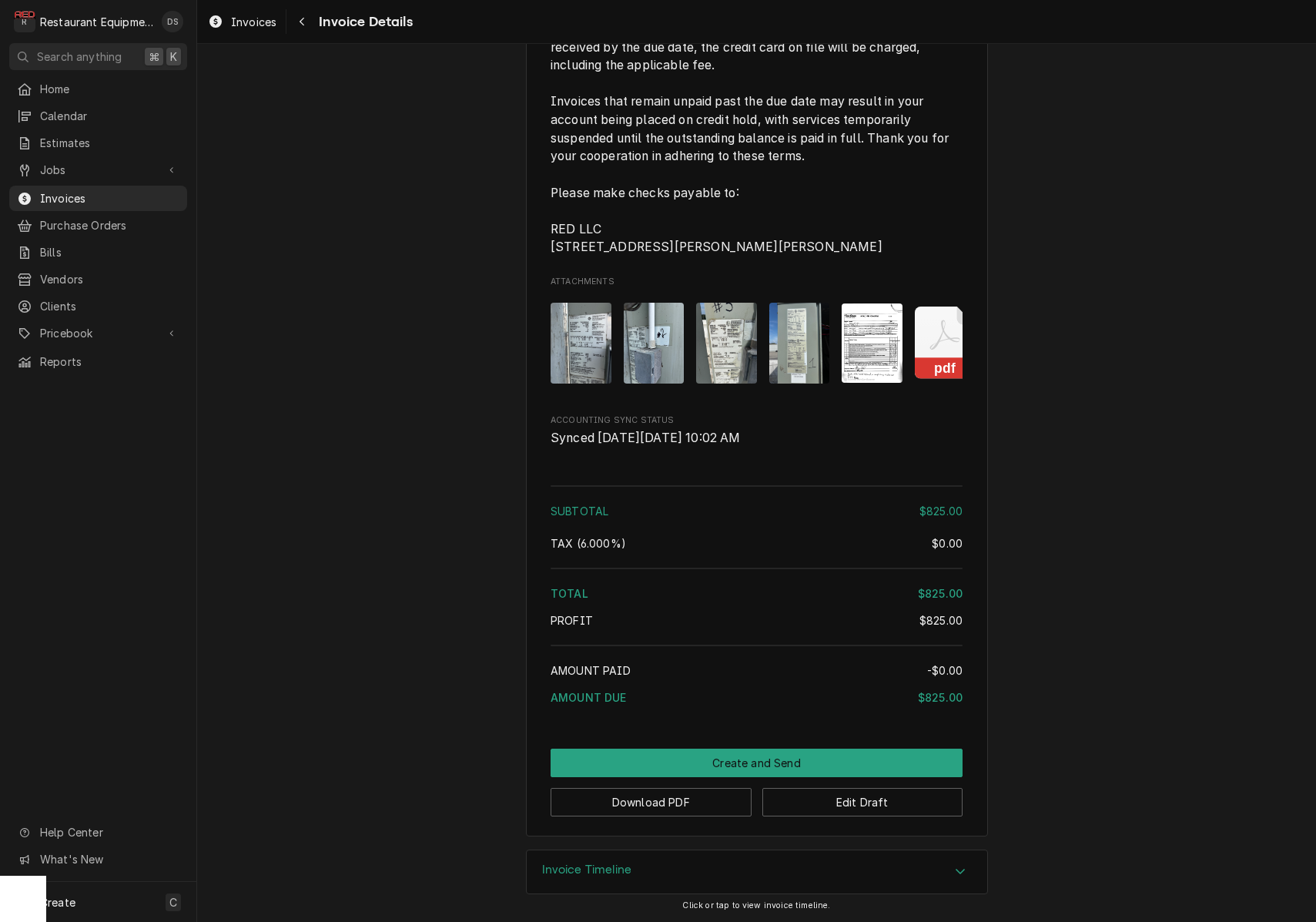
click at [645, 319] on img "Attachments" at bounding box center [654, 343] width 61 height 81
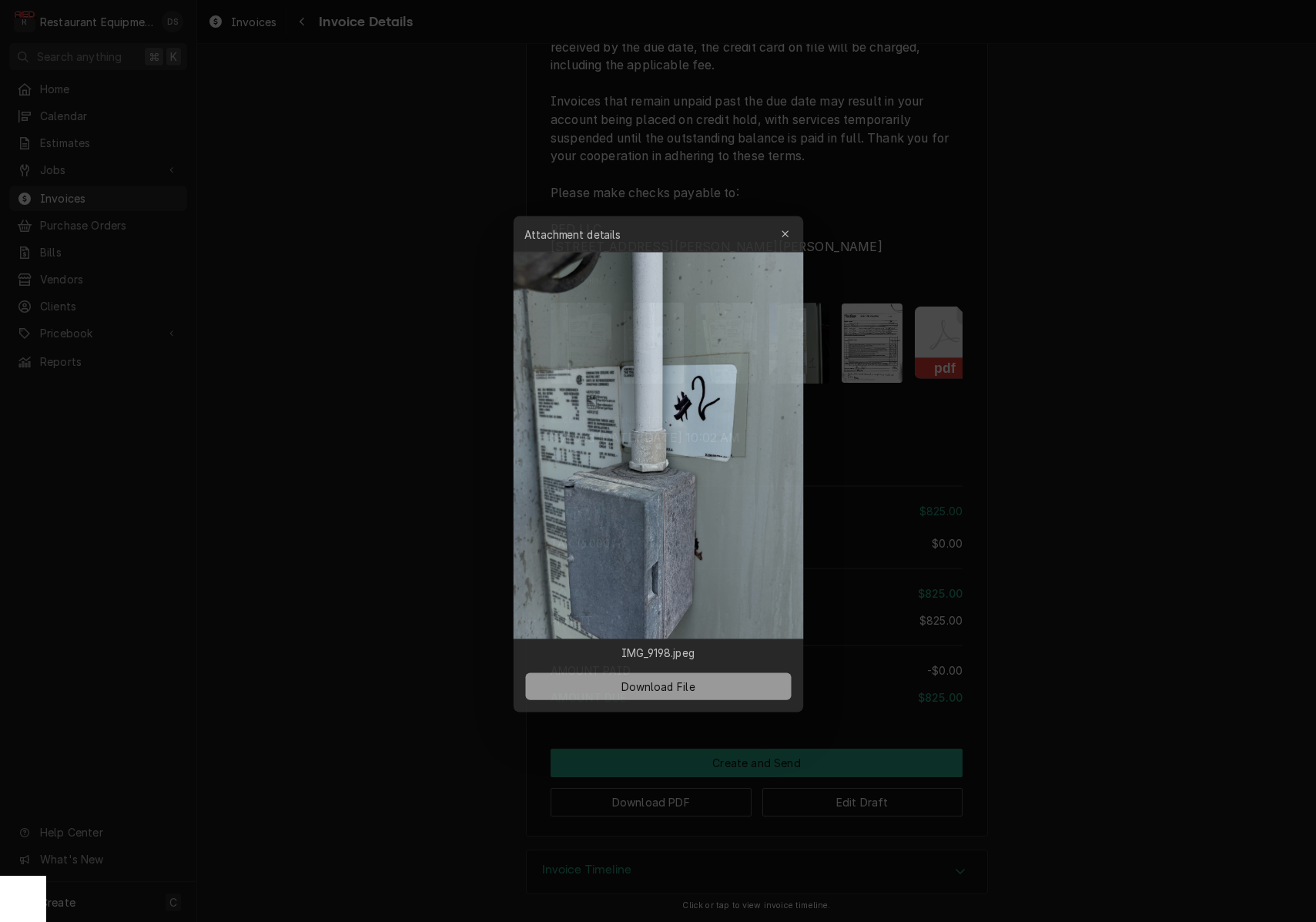
drag, startPoint x: 682, startPoint y: 685, endPoint x: 687, endPoint y: 679, distance: 7.8
click at [682, 684] on span "Download File" at bounding box center [658, 688] width 81 height 16
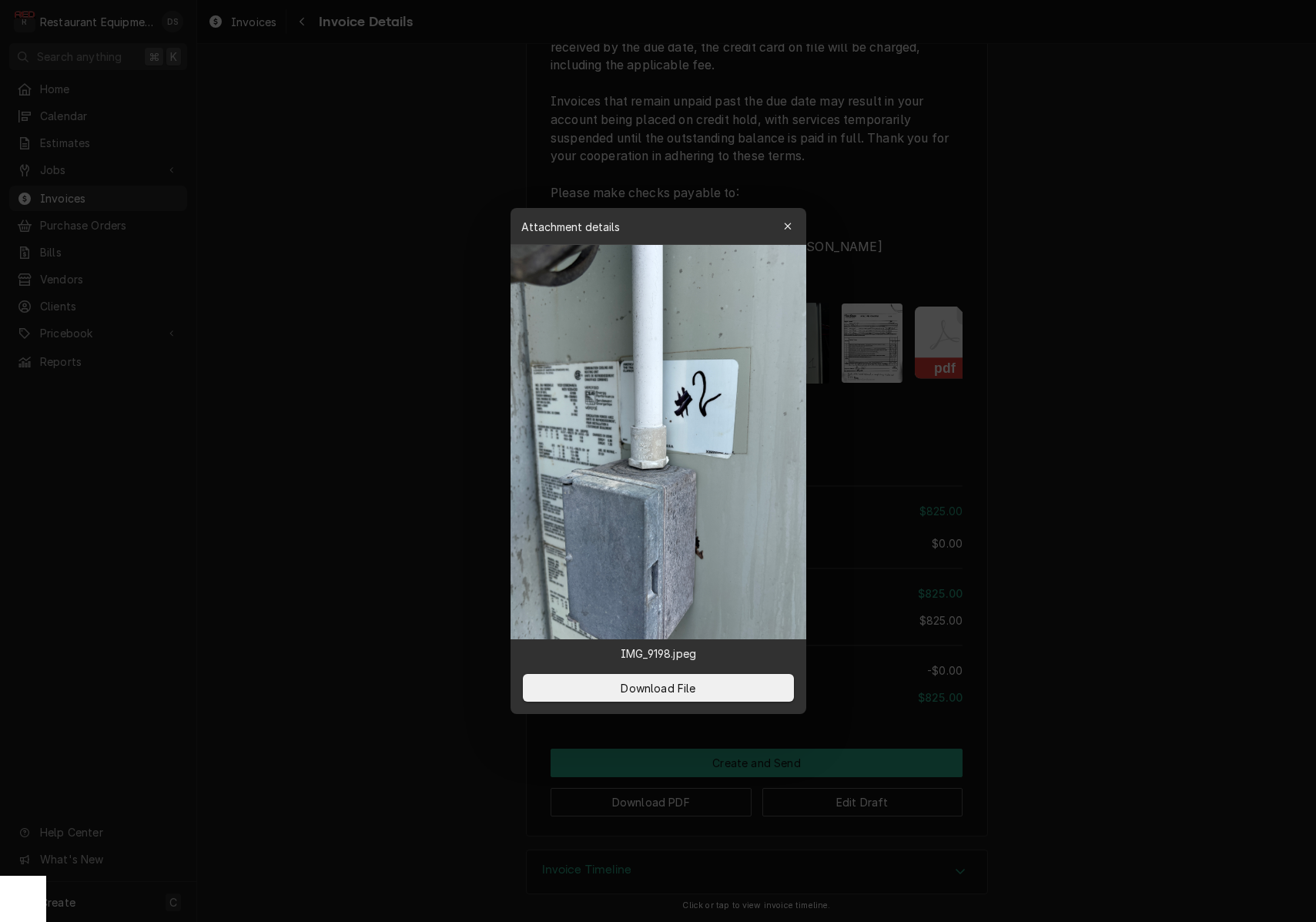
click at [1039, 457] on div at bounding box center [658, 461] width 1316 height 922
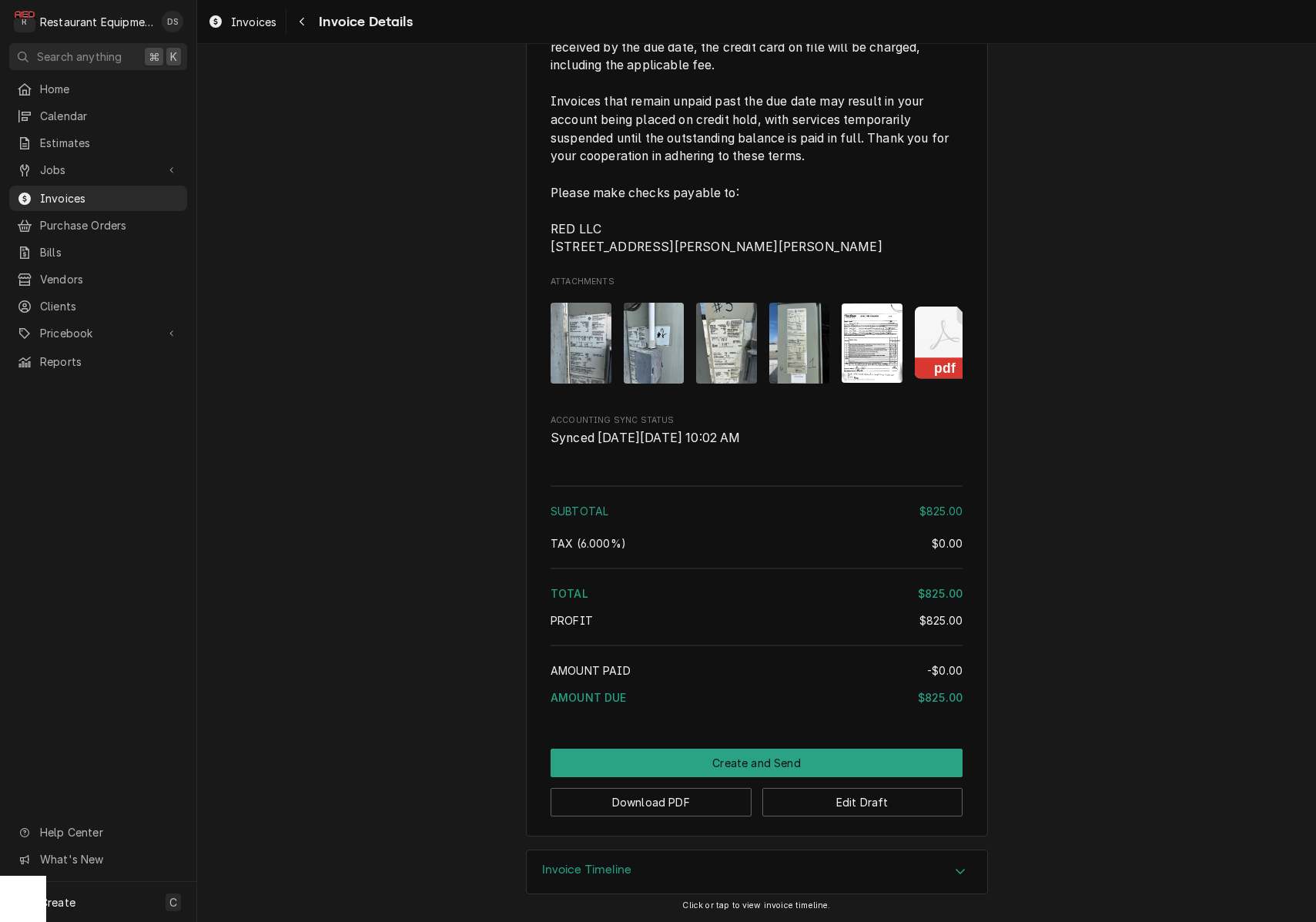
click at [732, 313] on img "Attachments" at bounding box center [726, 343] width 61 height 81
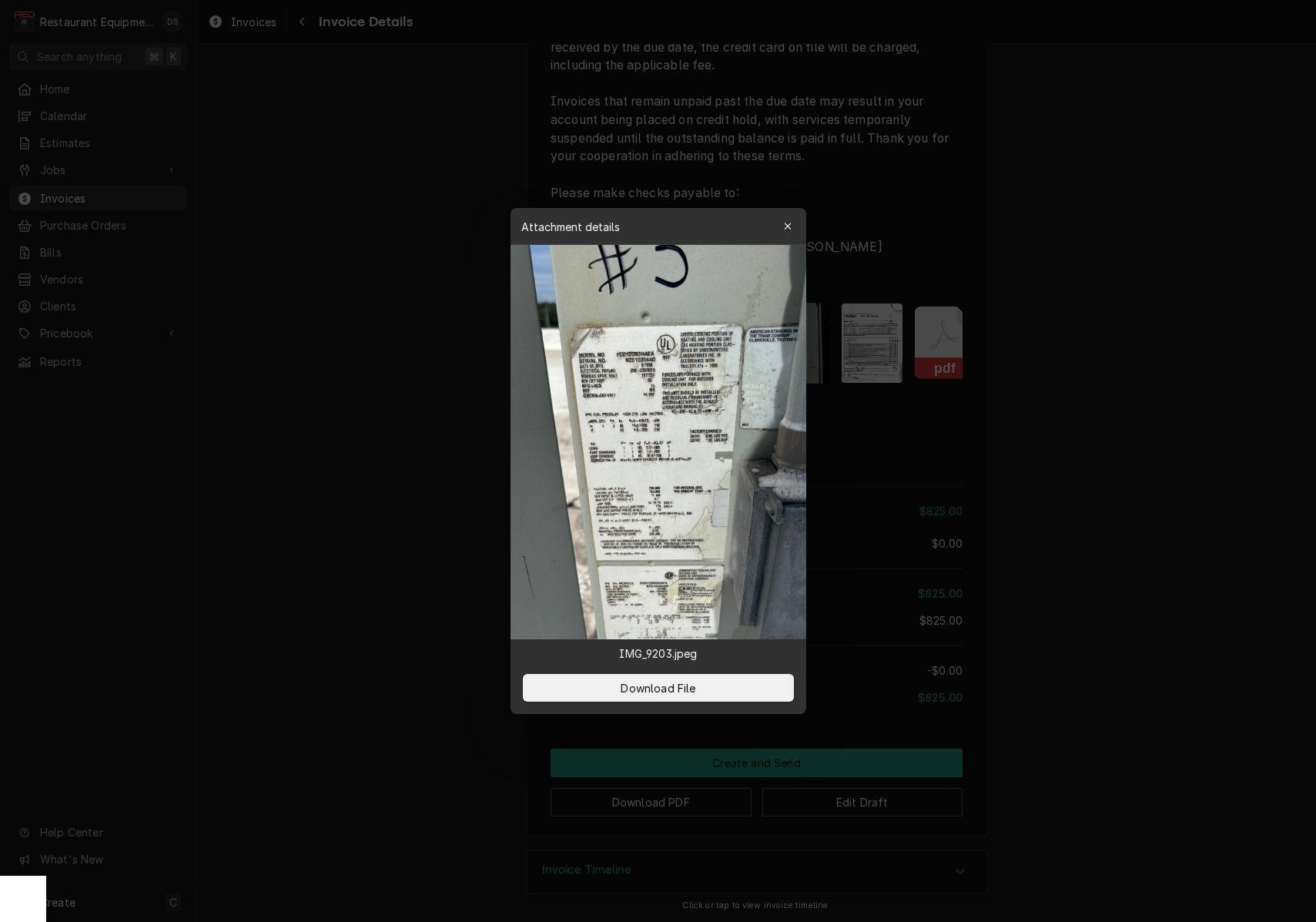
drag, startPoint x: 725, startPoint y: 687, endPoint x: 775, endPoint y: 655, distance: 59.4
click at [724, 682] on button "Download File" at bounding box center [659, 688] width 272 height 28
drag, startPoint x: 1126, startPoint y: 419, endPoint x: 1078, endPoint y: 404, distance: 50.3
click at [1123, 418] on div at bounding box center [658, 461] width 1316 height 922
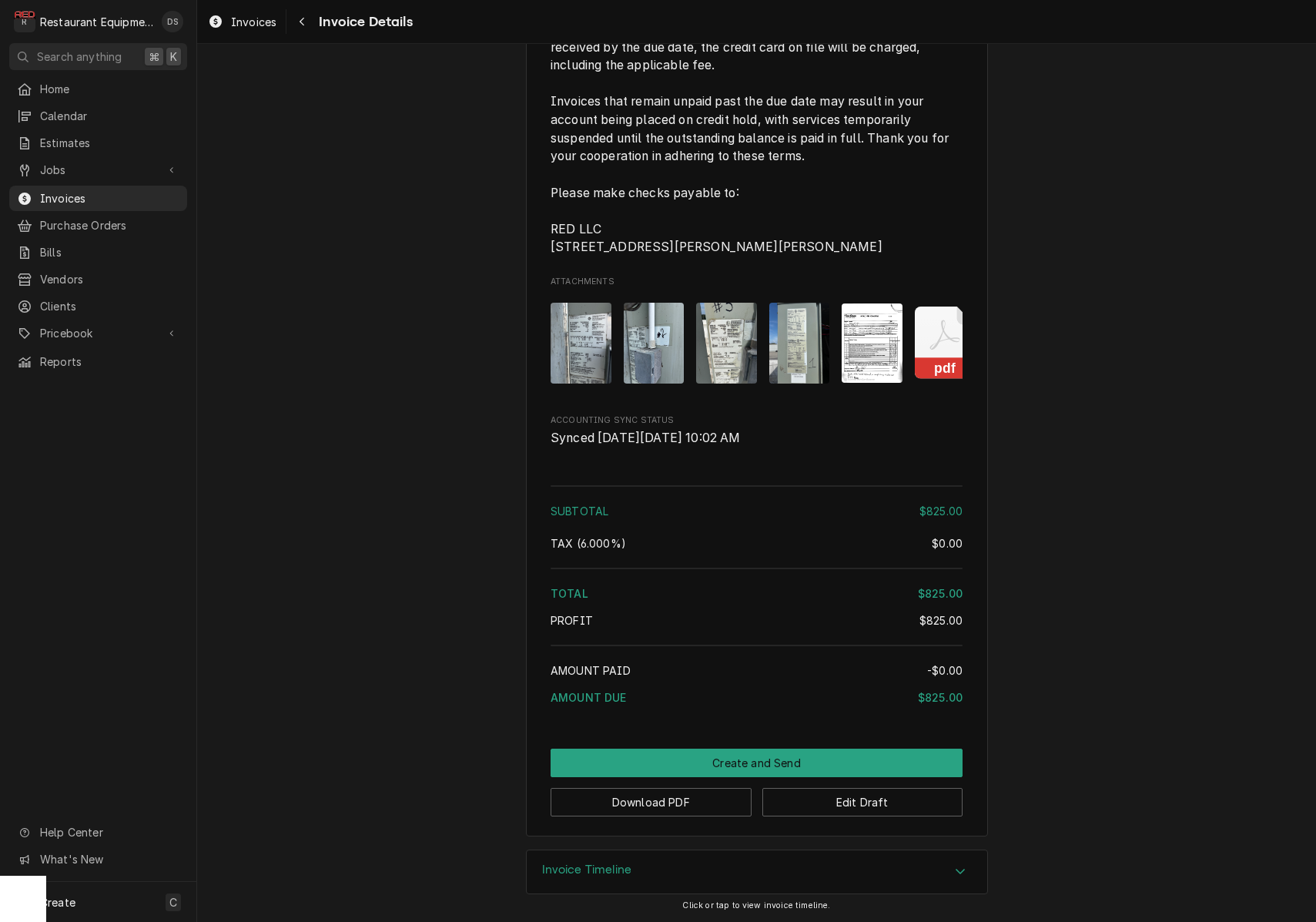
click at [787, 334] on img "Attachments" at bounding box center [800, 343] width 61 height 81
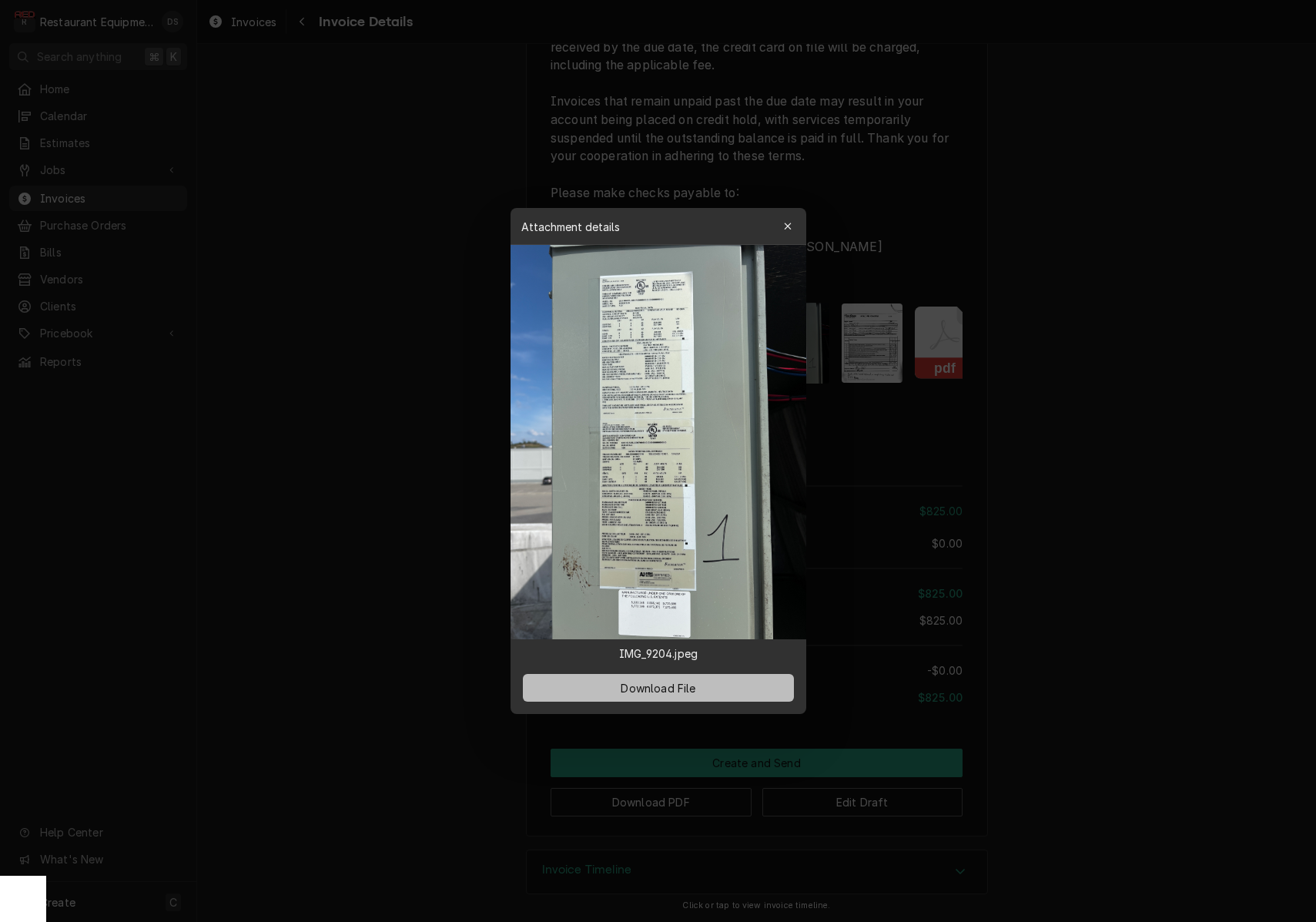
drag, startPoint x: 713, startPoint y: 681, endPoint x: 725, endPoint y: 681, distance: 12.0
click at [713, 680] on button "Download File" at bounding box center [659, 688] width 272 height 28
click at [1148, 450] on div at bounding box center [658, 461] width 1316 height 922
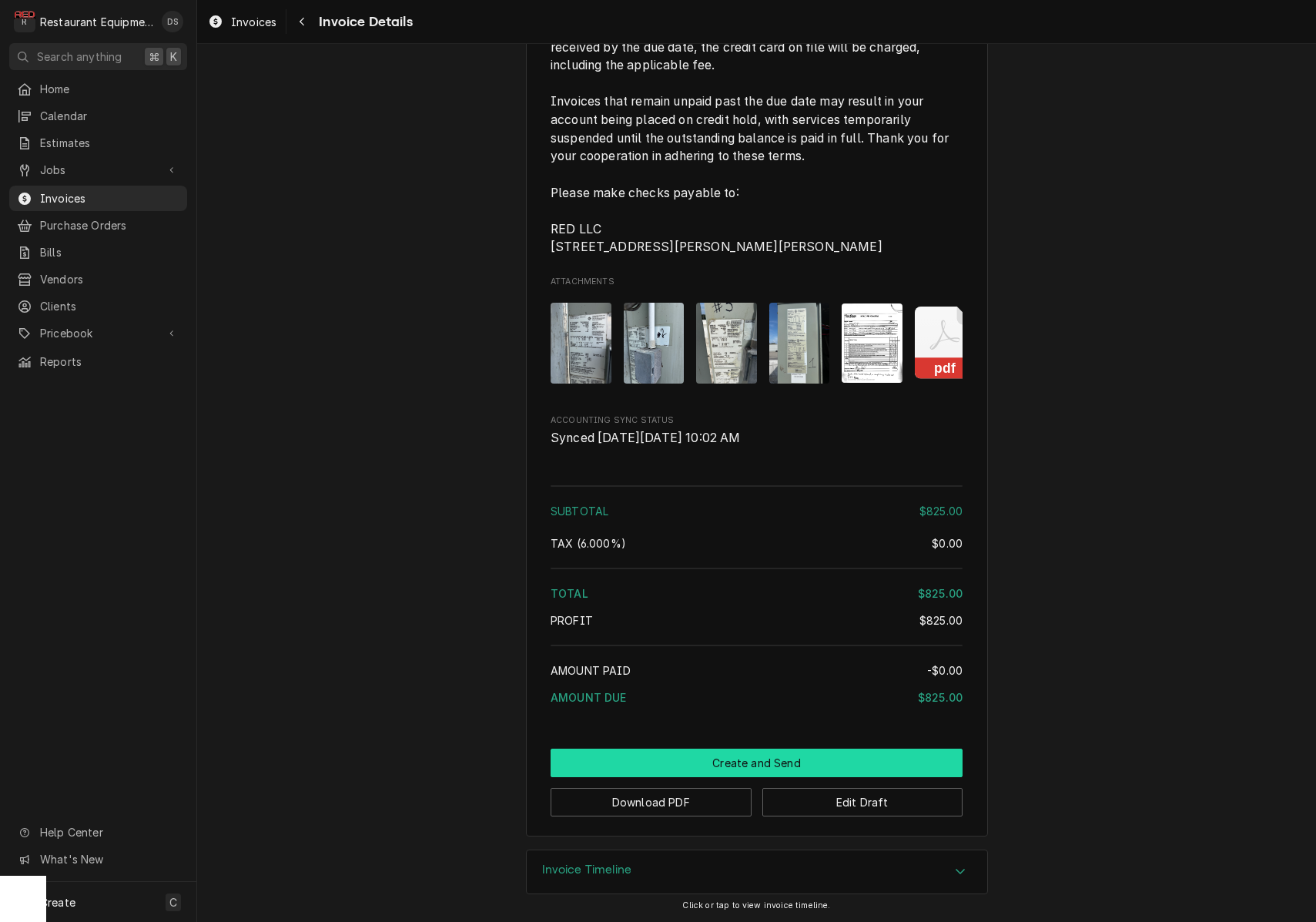
click at [728, 760] on button "Create and Send" at bounding box center [756, 763] width 412 height 29
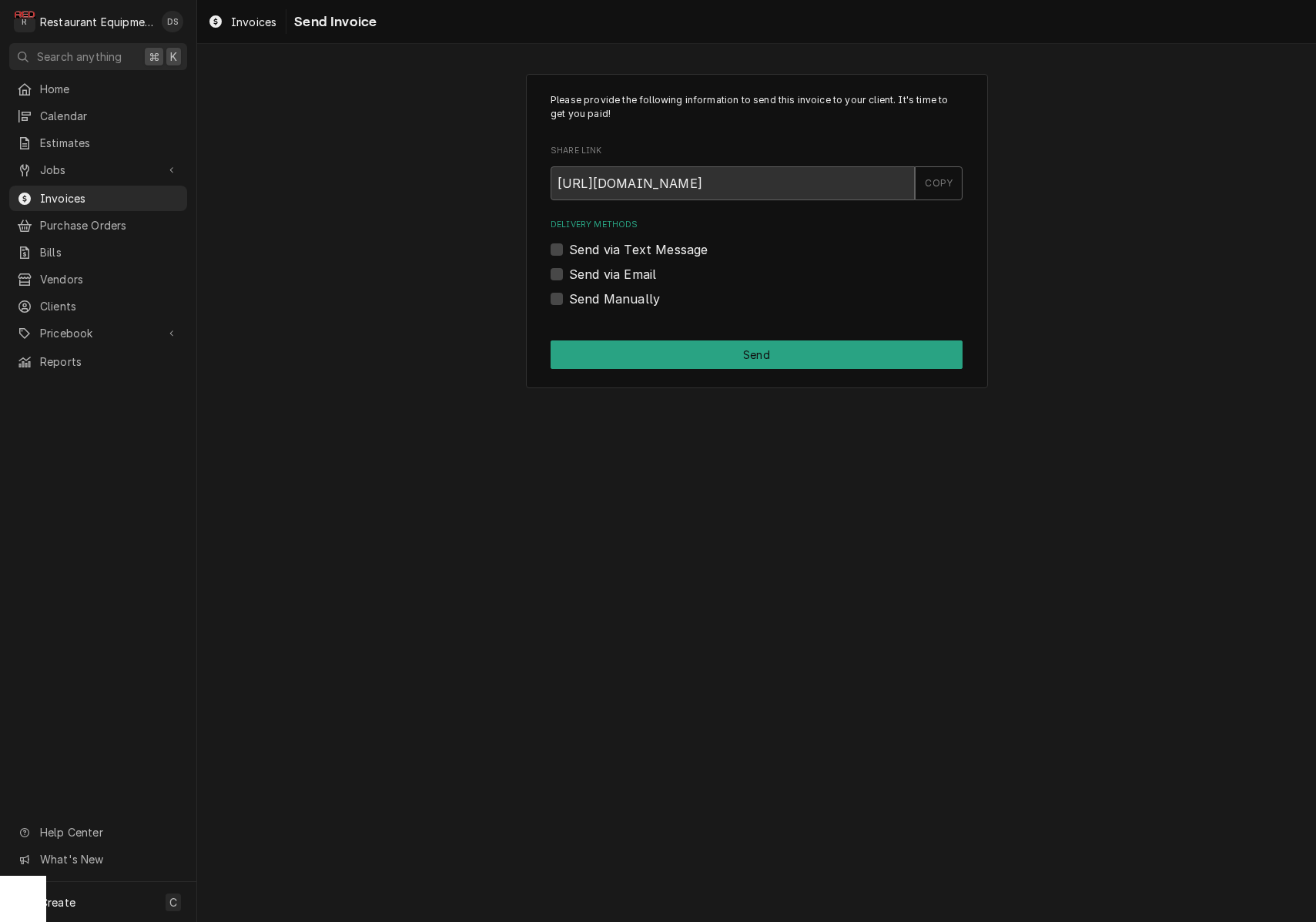
click at [569, 300] on label "Send Manually" at bounding box center [614, 299] width 91 height 19
click at [569, 300] on input "Send Manually" at bounding box center [775, 307] width 412 height 34
checkbox input "true"
click at [664, 351] on button "Send" at bounding box center [756, 355] width 412 height 29
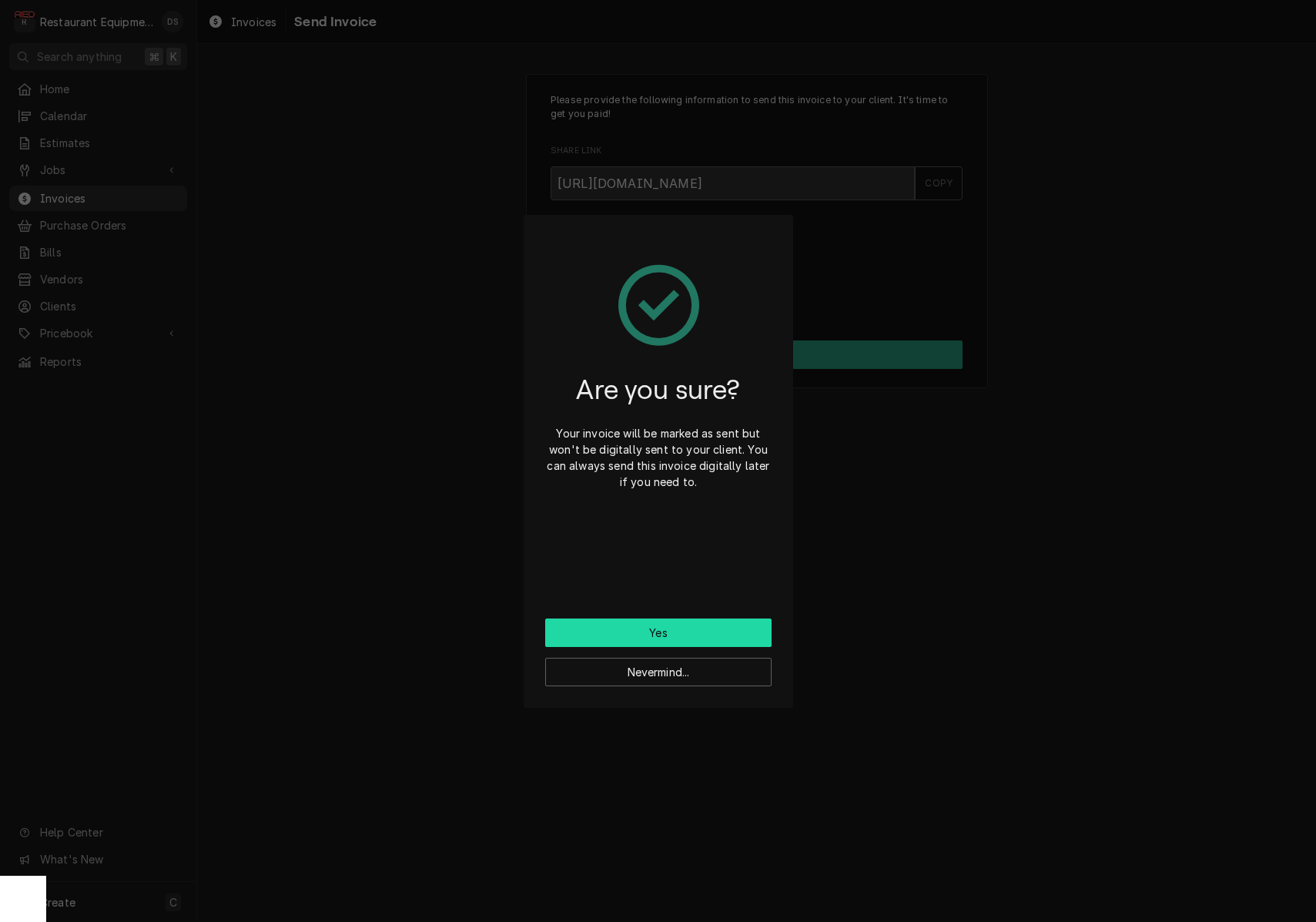
click at [686, 631] on button "Yes" at bounding box center [658, 632] width 227 height 29
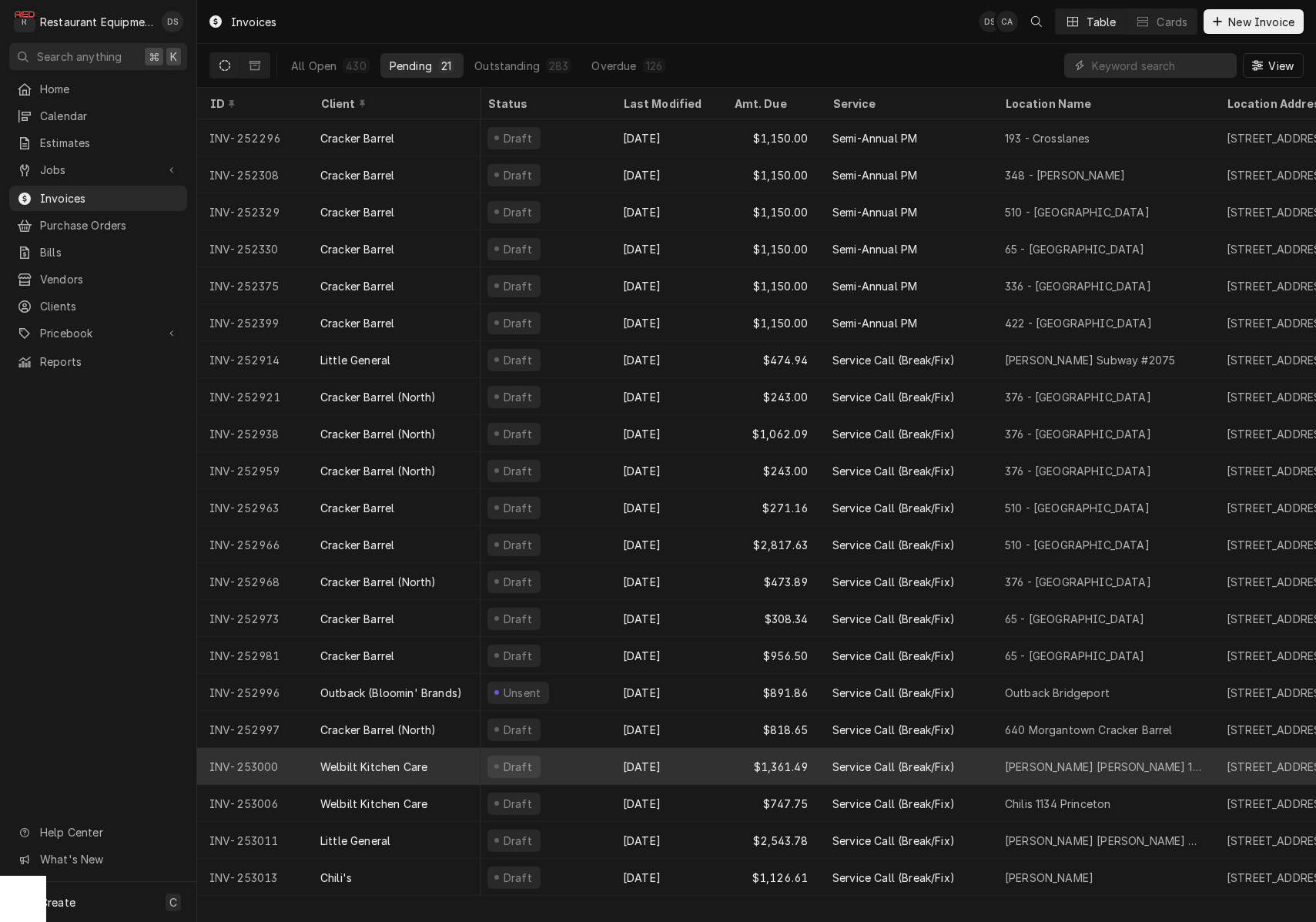
scroll to position [0, 7]
click at [682, 758] on div "[DATE]" at bounding box center [664, 766] width 111 height 37
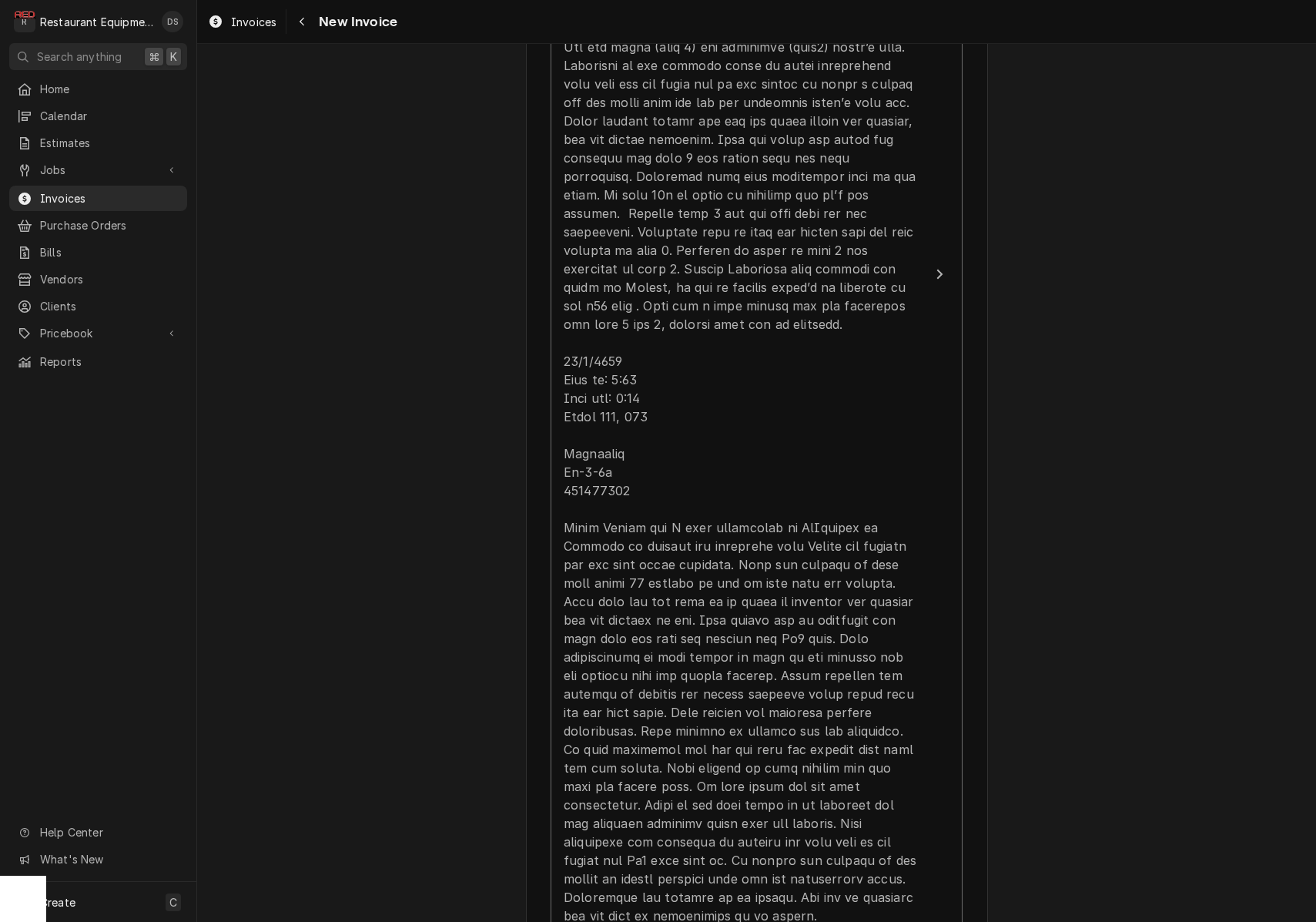
scroll to position [1506, 0]
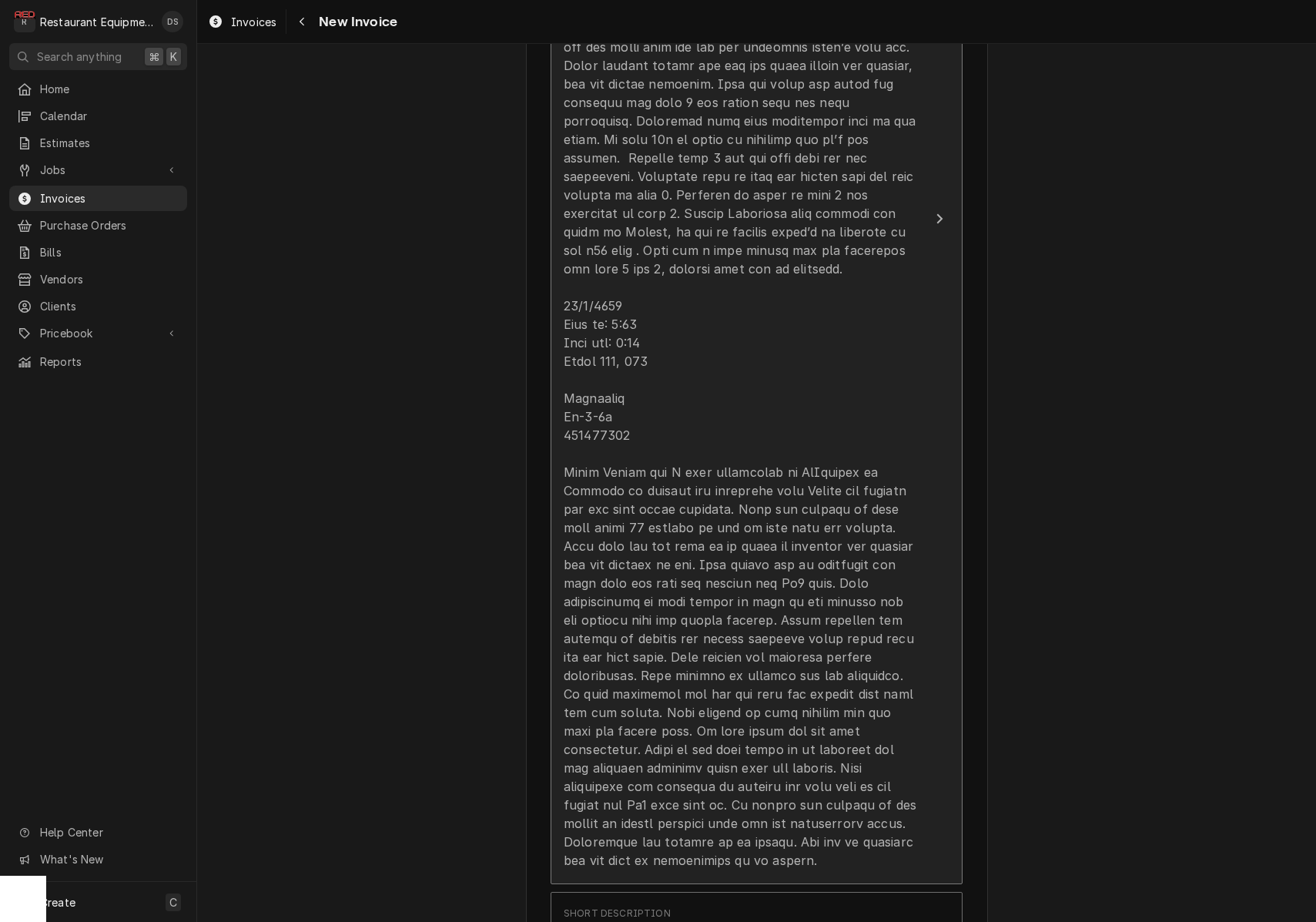
click at [632, 420] on div "Update Line Item" at bounding box center [741, 325] width 353 height 1091
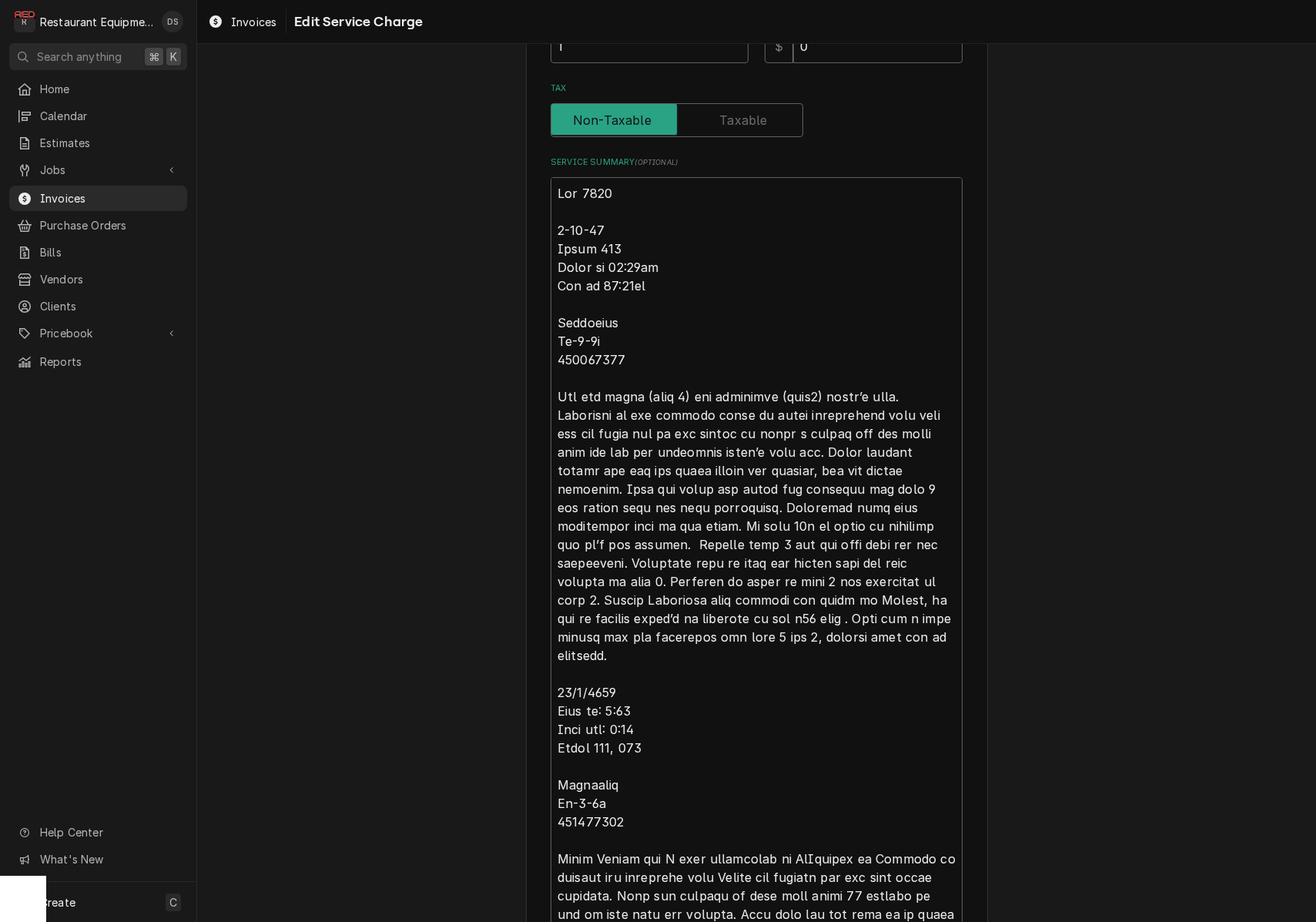
scroll to position [471, 0]
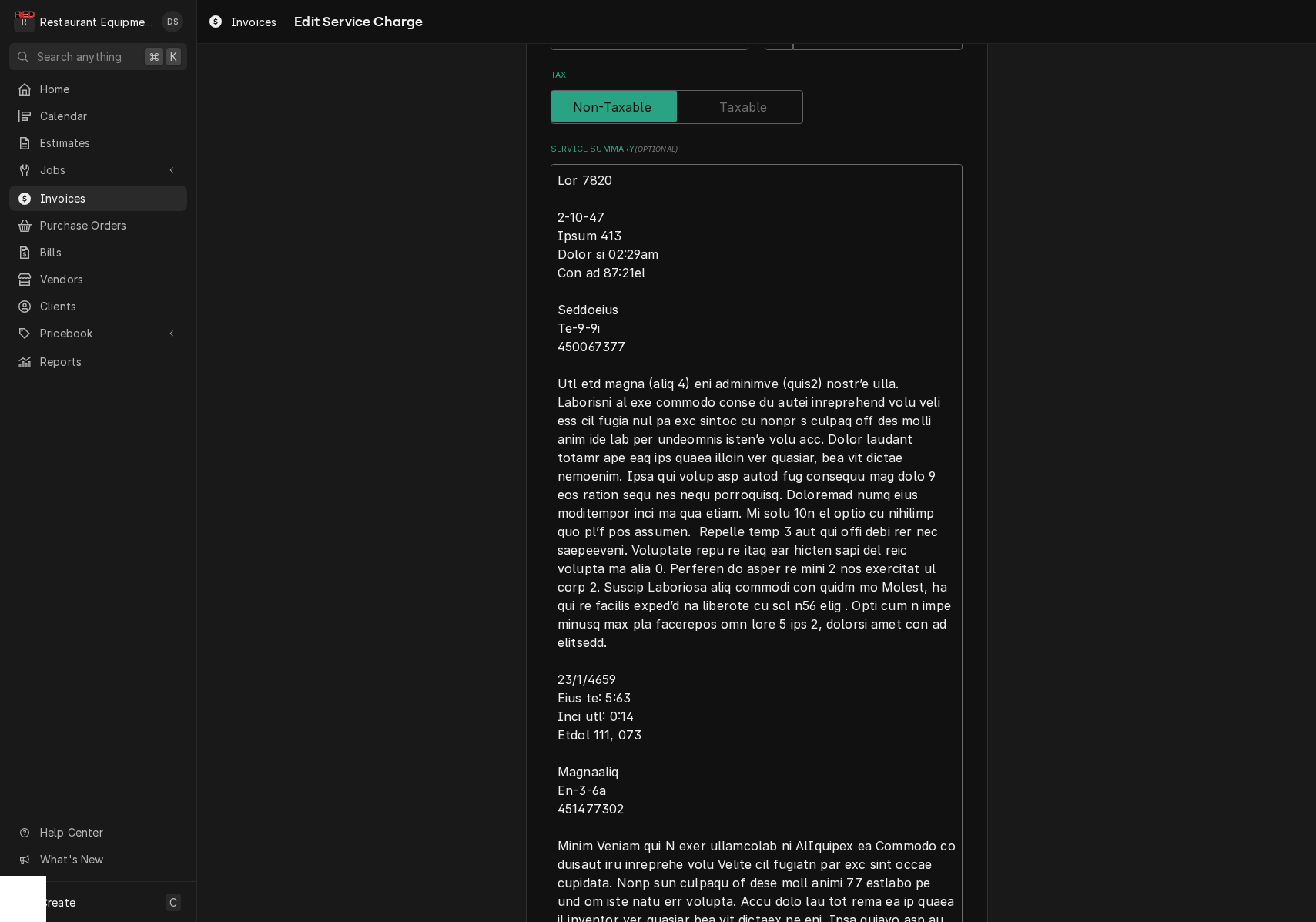
drag, startPoint x: 636, startPoint y: 344, endPoint x: 550, endPoint y: 342, distance: 86.0
click at [550, 342] on div "Use the fields below to edit this service charge Short Description Service Call…" at bounding box center [757, 450] width 462 height 1694
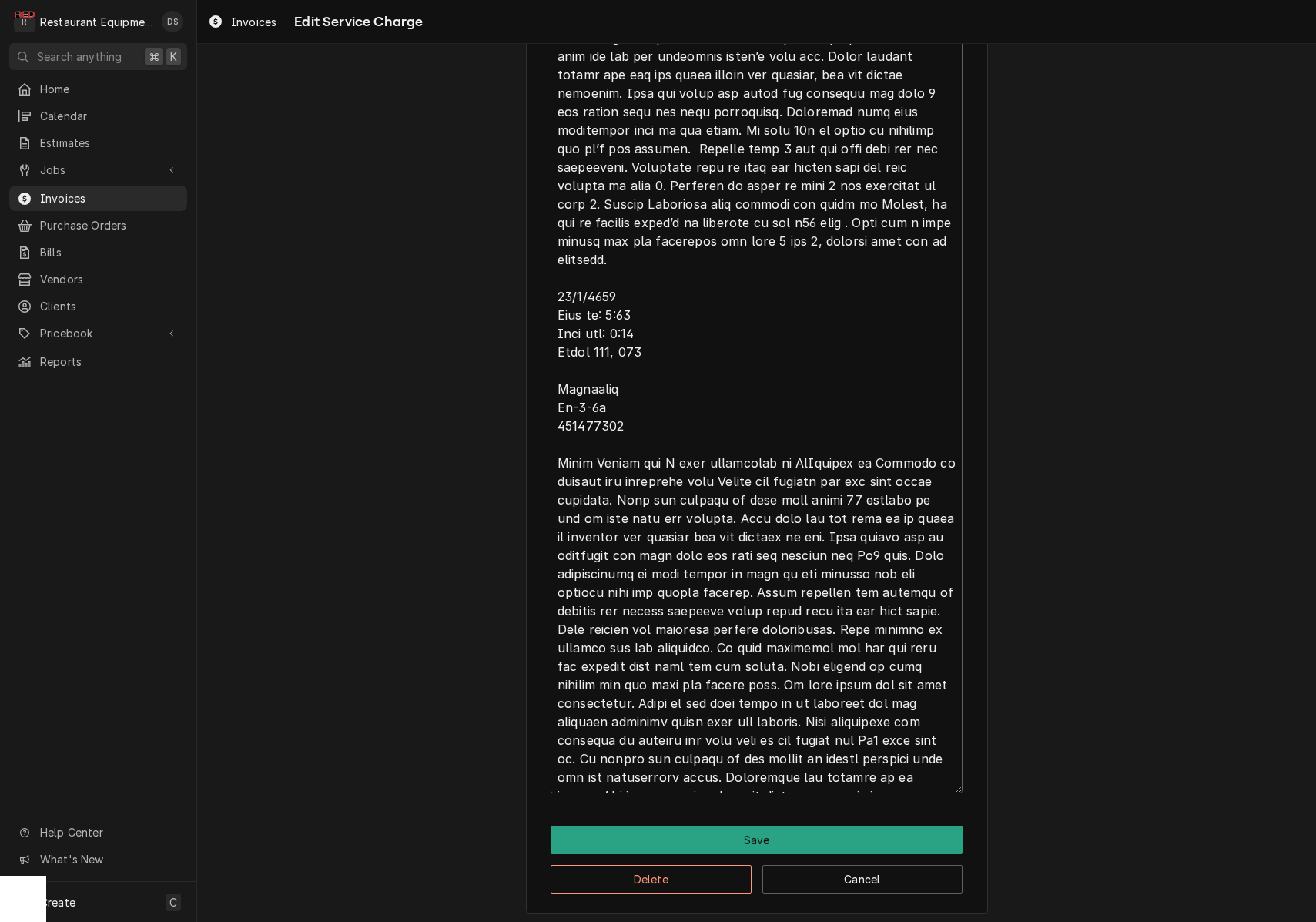
scroll to position [0, 0]
click at [787, 837] on button "Save" at bounding box center [756, 840] width 412 height 29
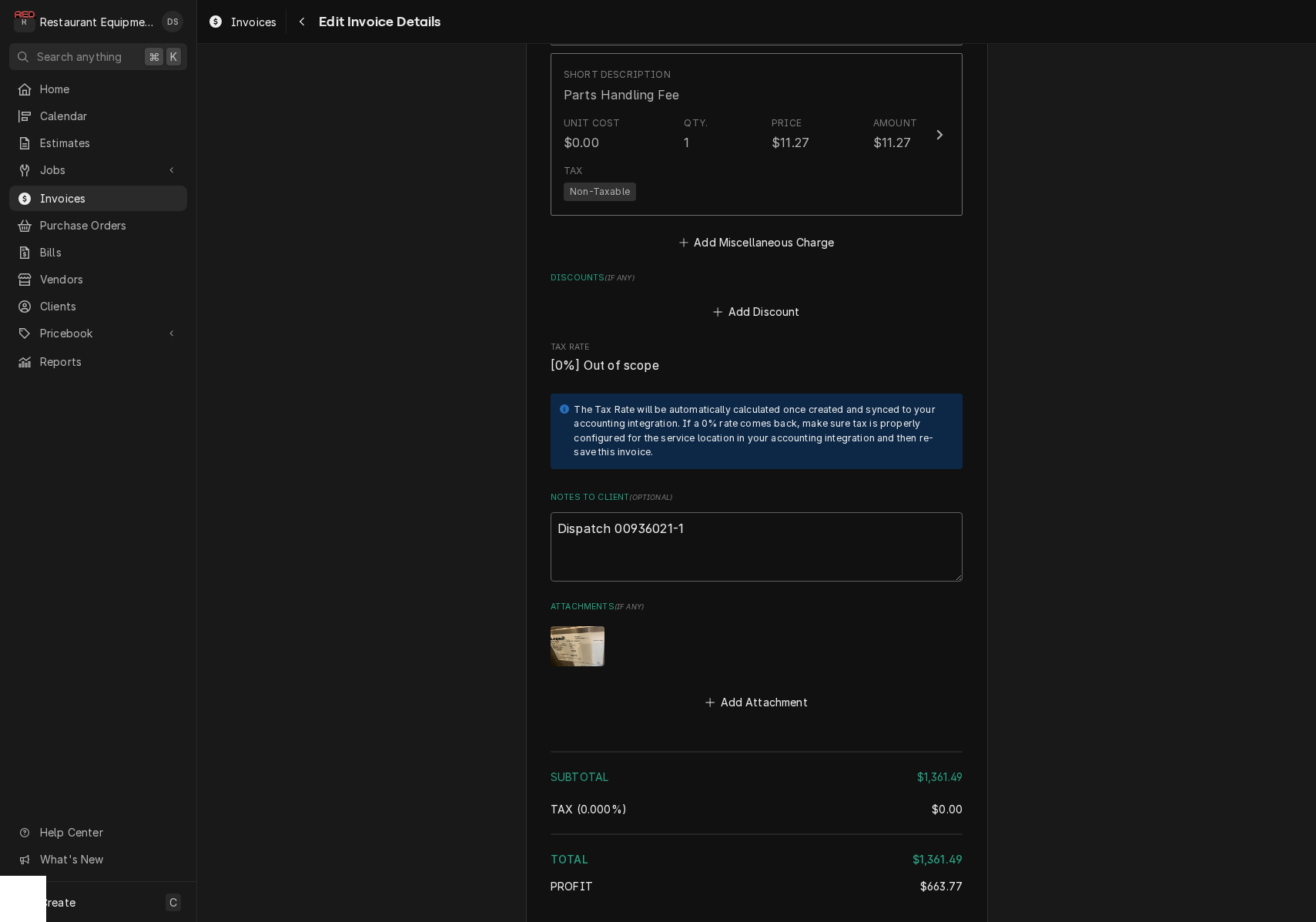
scroll to position [3566, 0]
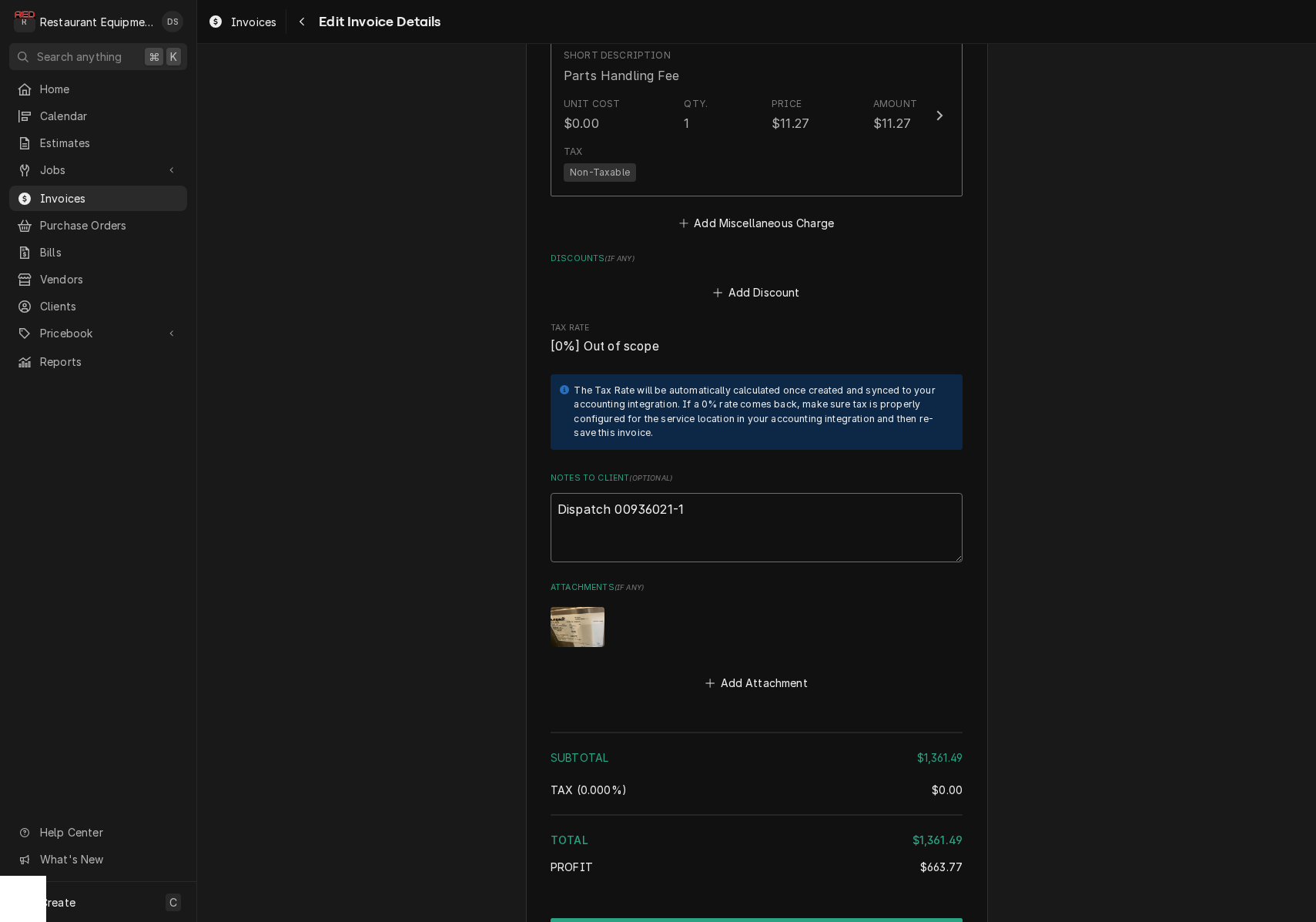
drag, startPoint x: 694, startPoint y: 485, endPoint x: 613, endPoint y: 487, distance: 81.0
click at [613, 493] on textarea "Dispatch 00936021-1" at bounding box center [756, 527] width 412 height 69
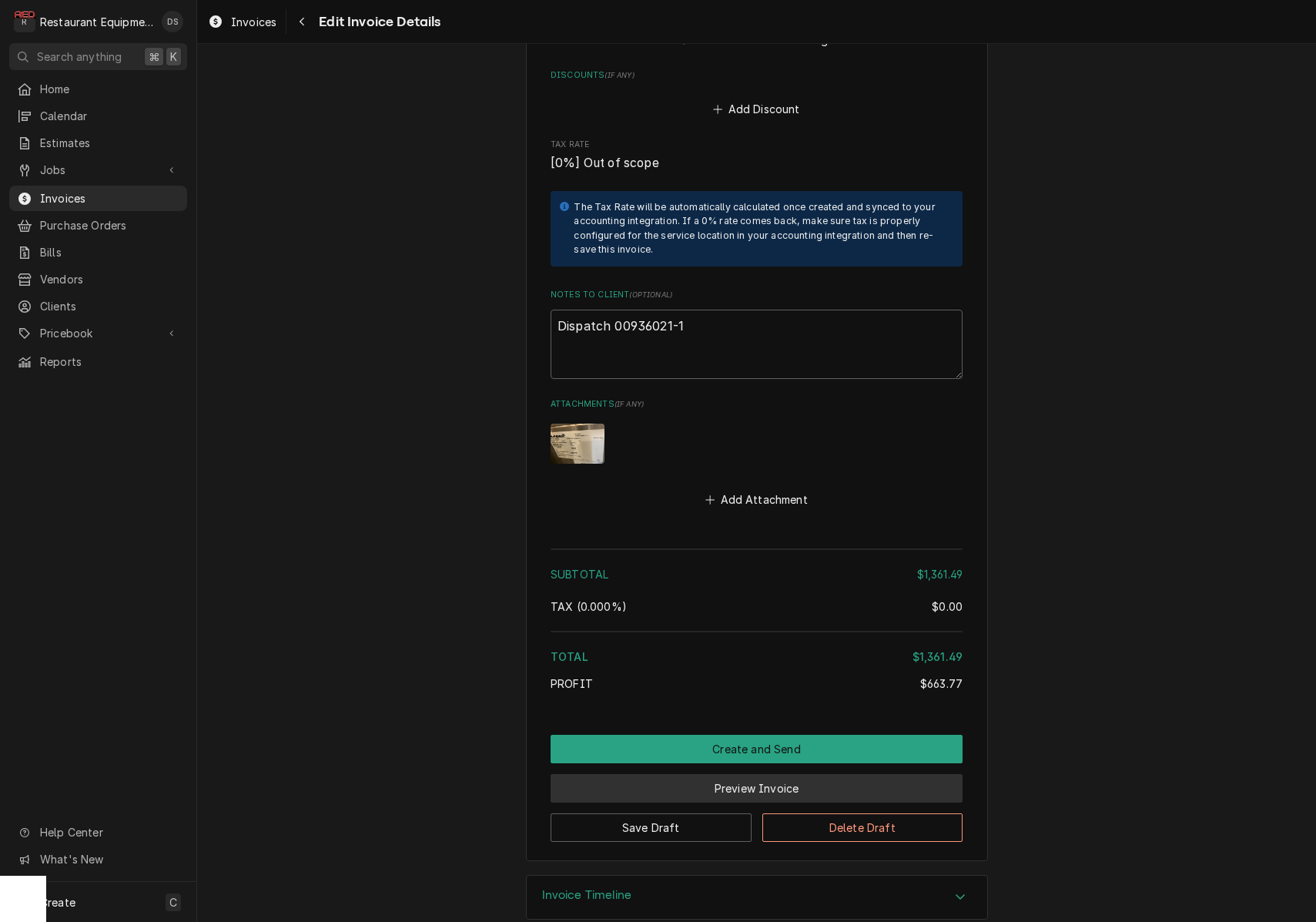
click at [728, 774] on button "Preview Invoice" at bounding box center [756, 788] width 412 height 29
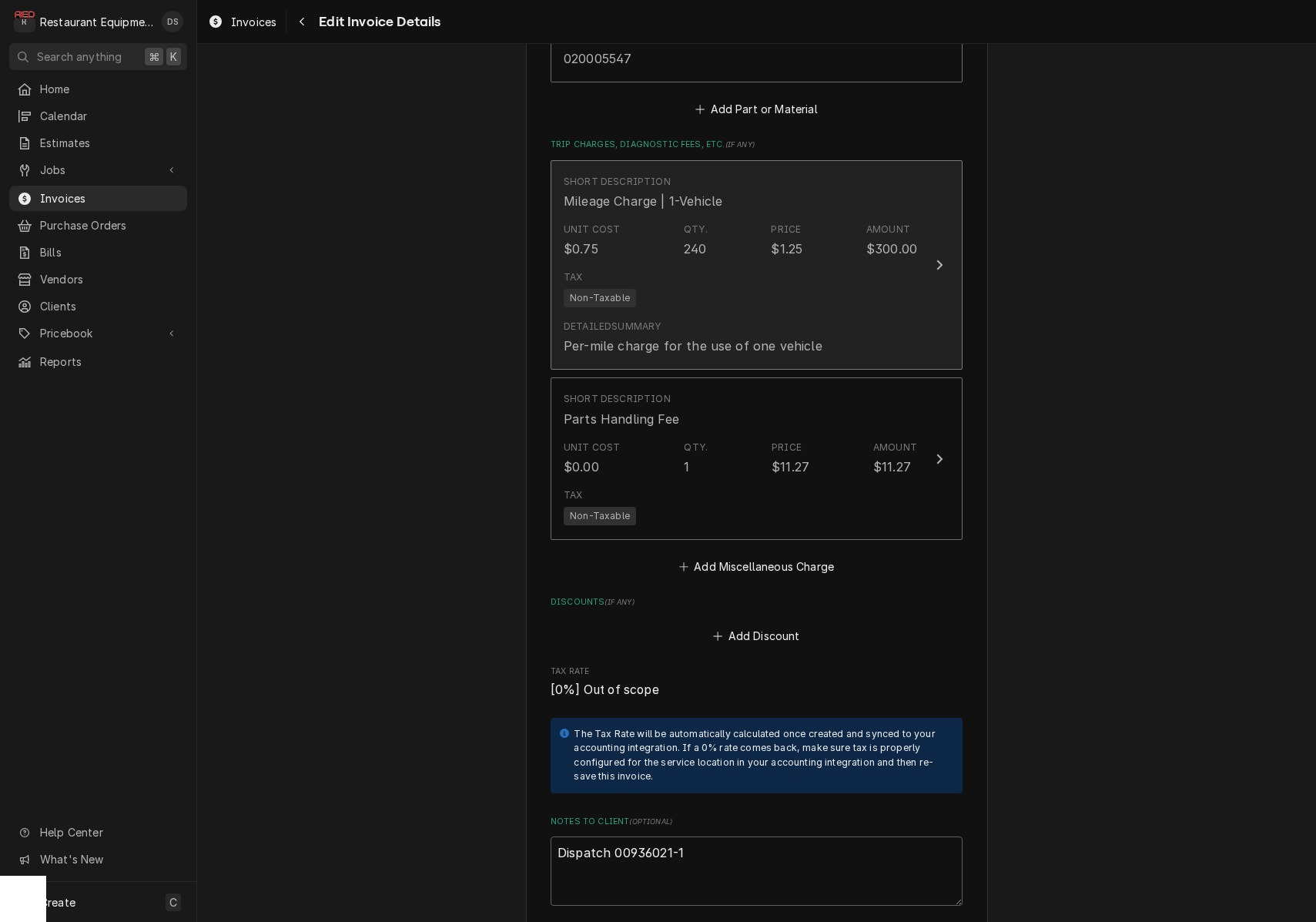
scroll to position [2693, 0]
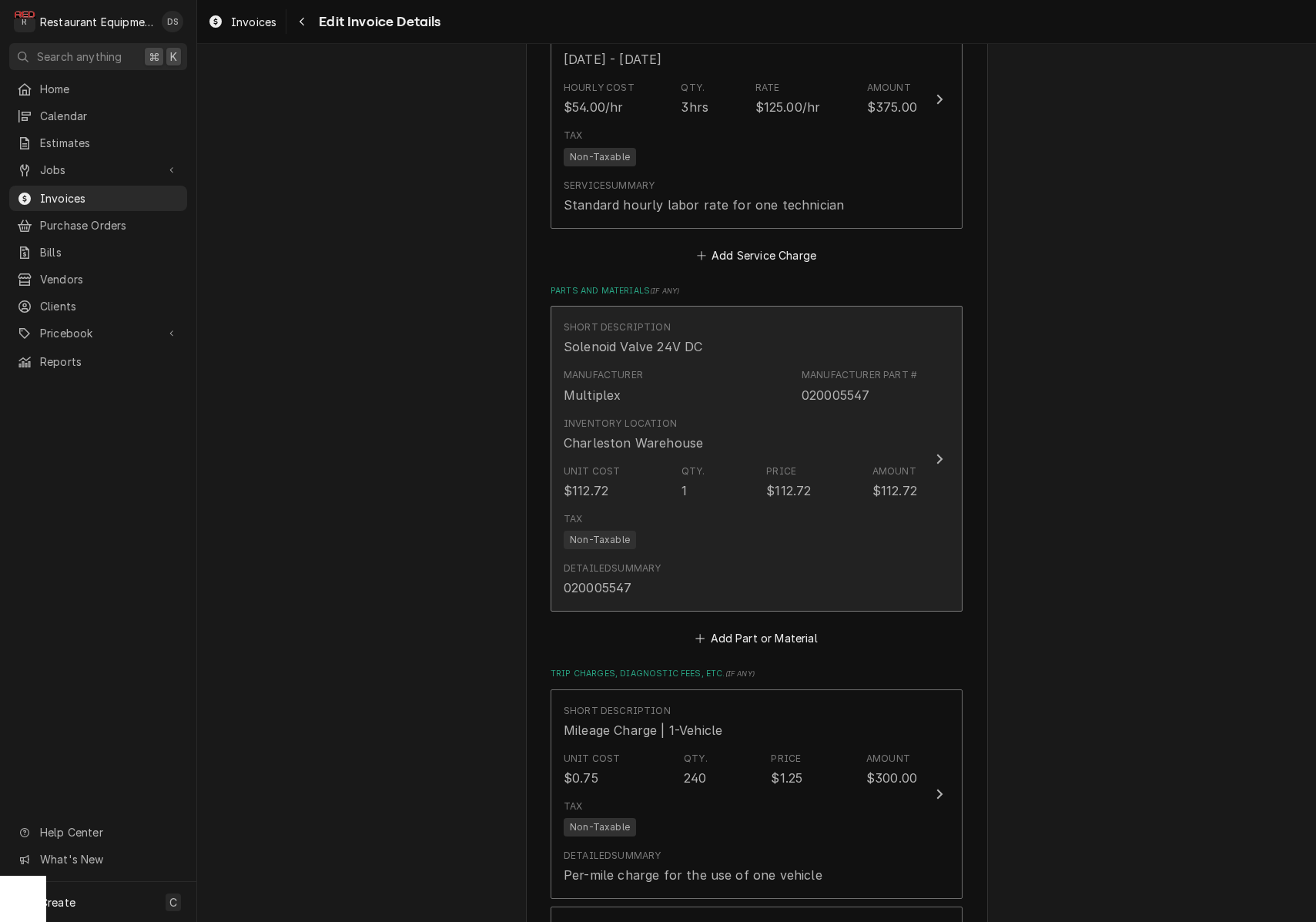
type textarea "x"
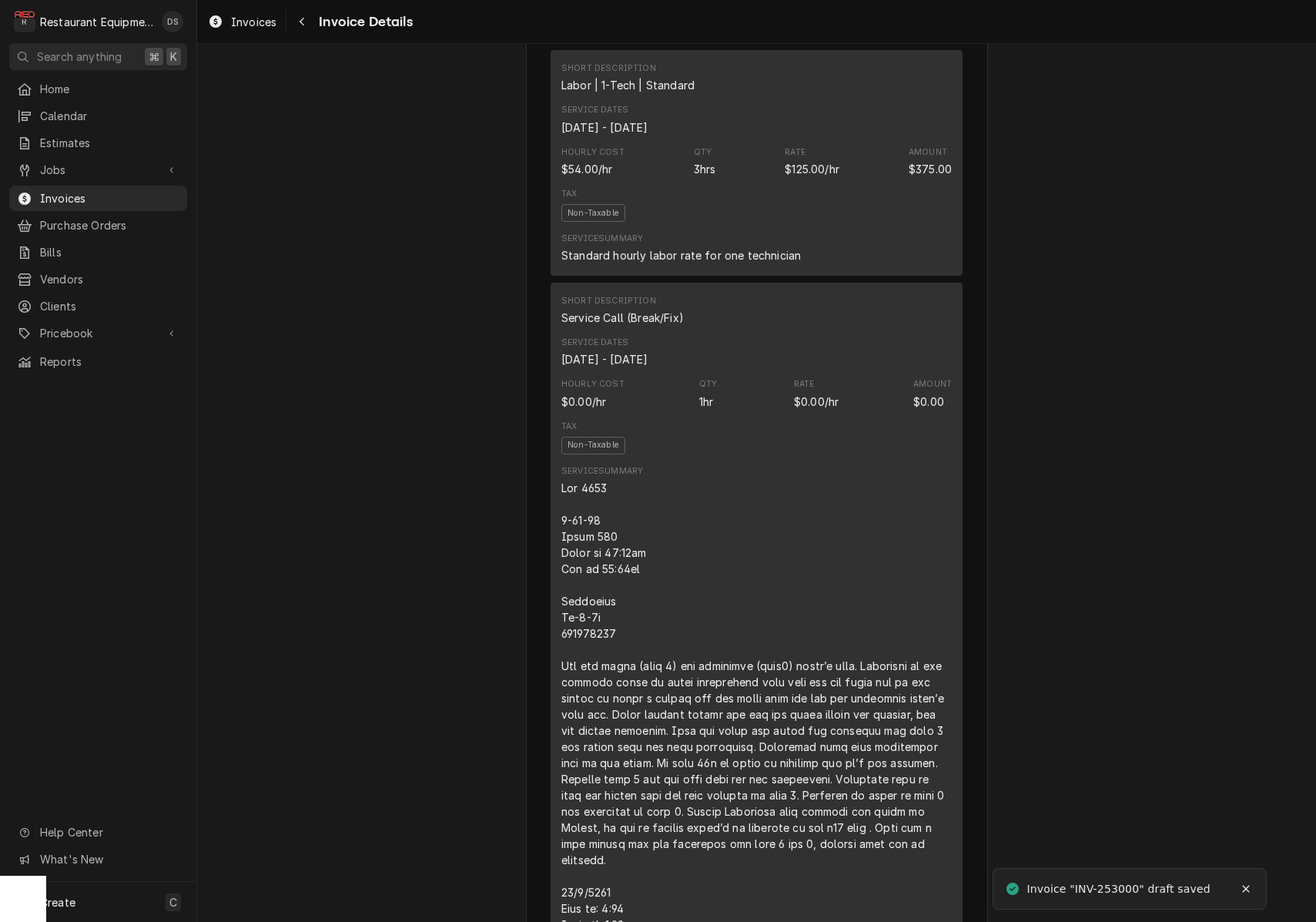
scroll to position [1065, 0]
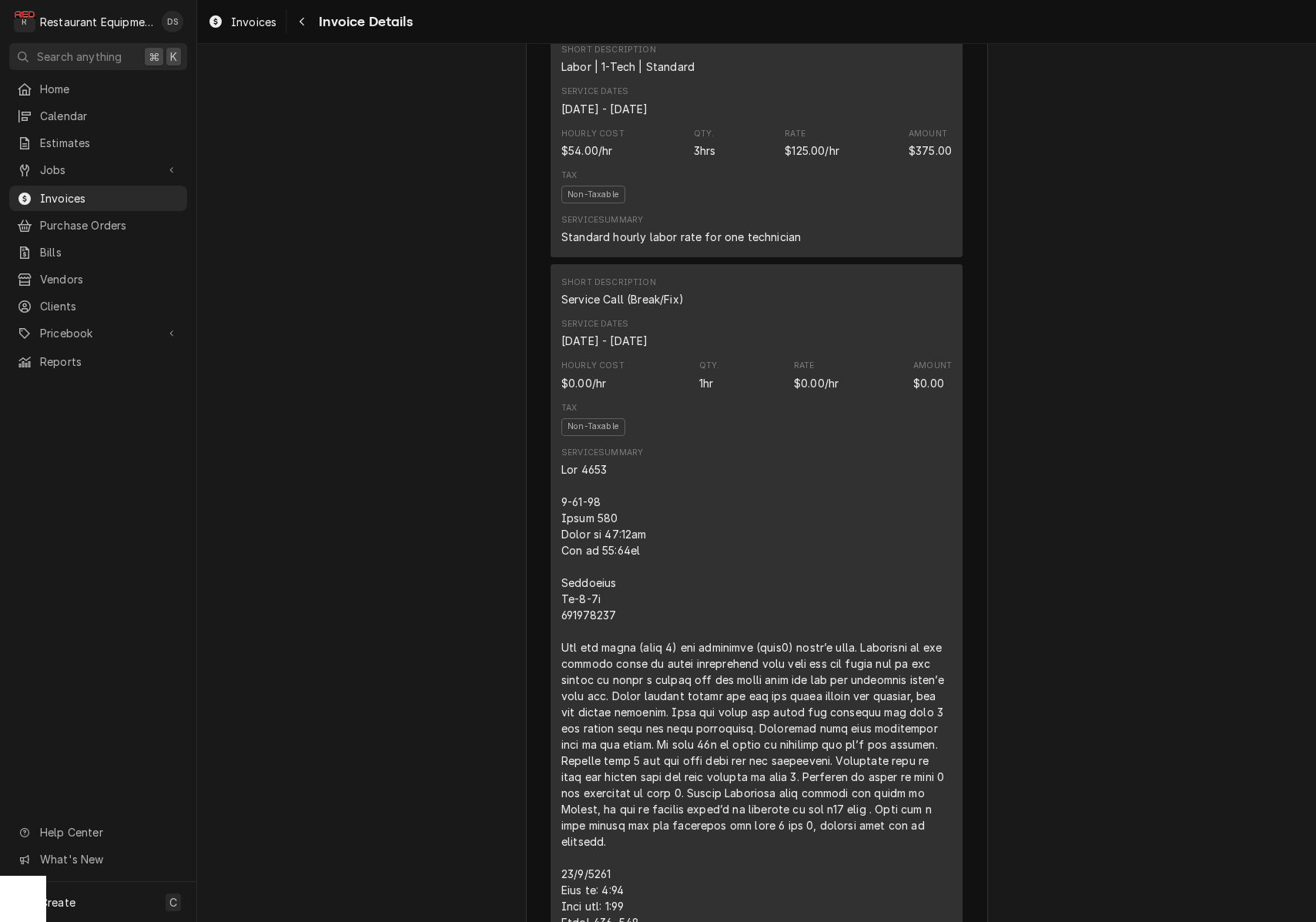
drag, startPoint x: 608, startPoint y: 581, endPoint x: 580, endPoint y: 560, distance: 35.0
click at [598, 575] on div "Line Item" at bounding box center [756, 874] width 390 height 825
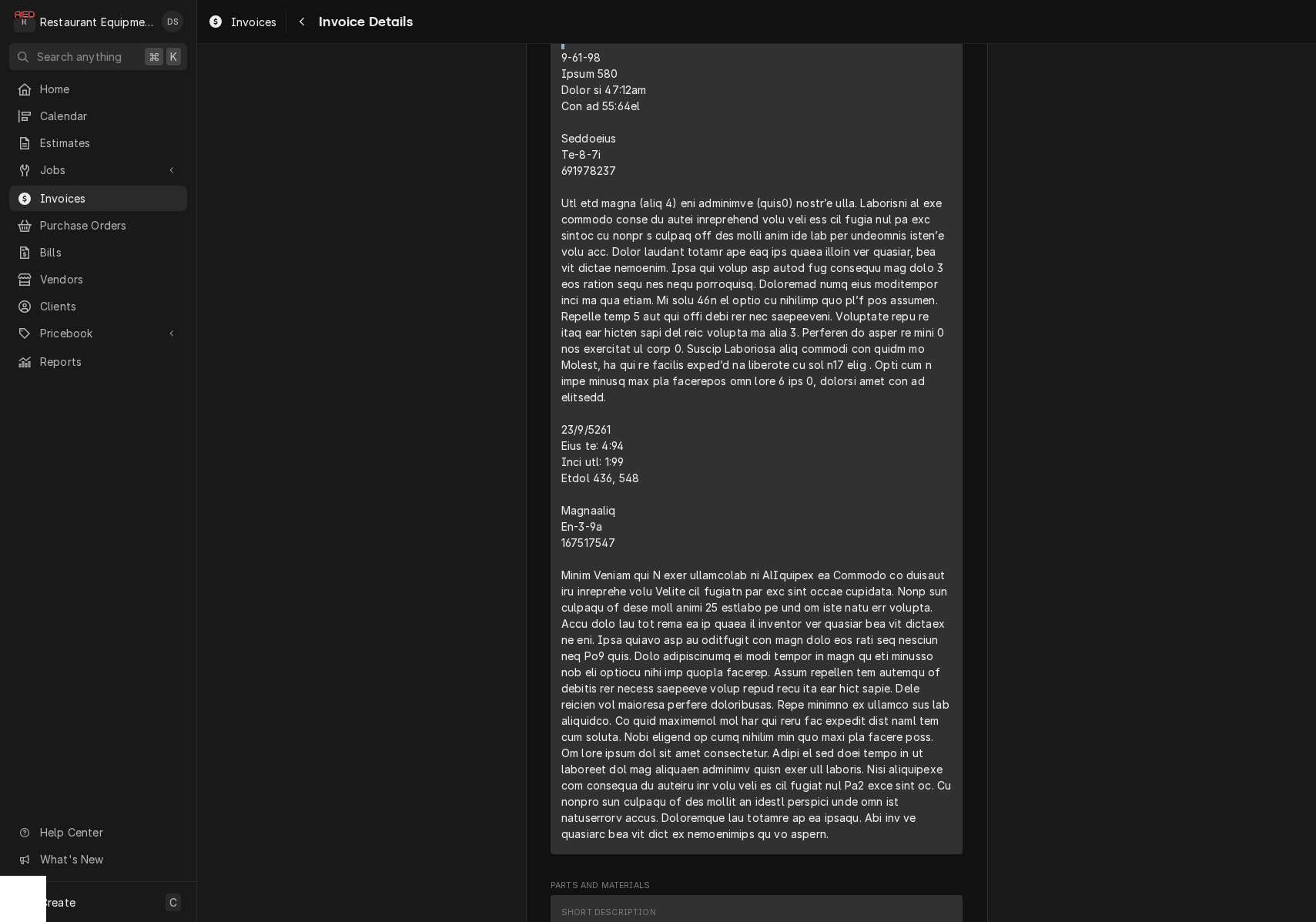
scroll to position [1531, 0]
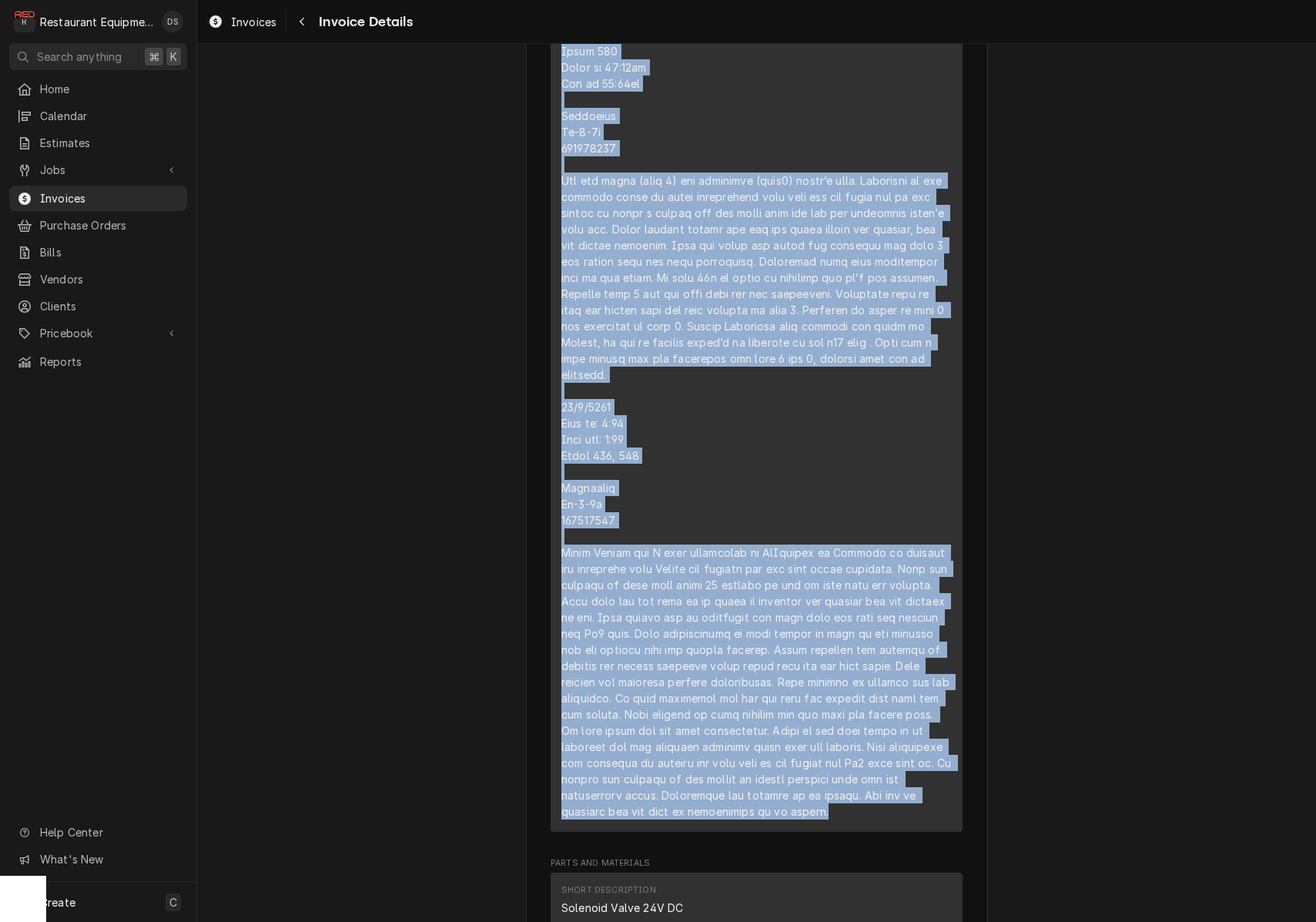
drag, startPoint x: 561, startPoint y: 531, endPoint x: 852, endPoint y: 798, distance: 394.9
click at [854, 832] on div "Short Description Service Call (Break/Fix) Service Dates [DATE] - [DATE] Hourly…" at bounding box center [756, 315] width 412 height 1035
copy div "6-78-93 Lorem 312 Ipsum do 51:85si Ame co 06:52ad Elitseddo Ei-4-3t 165322346 I…"
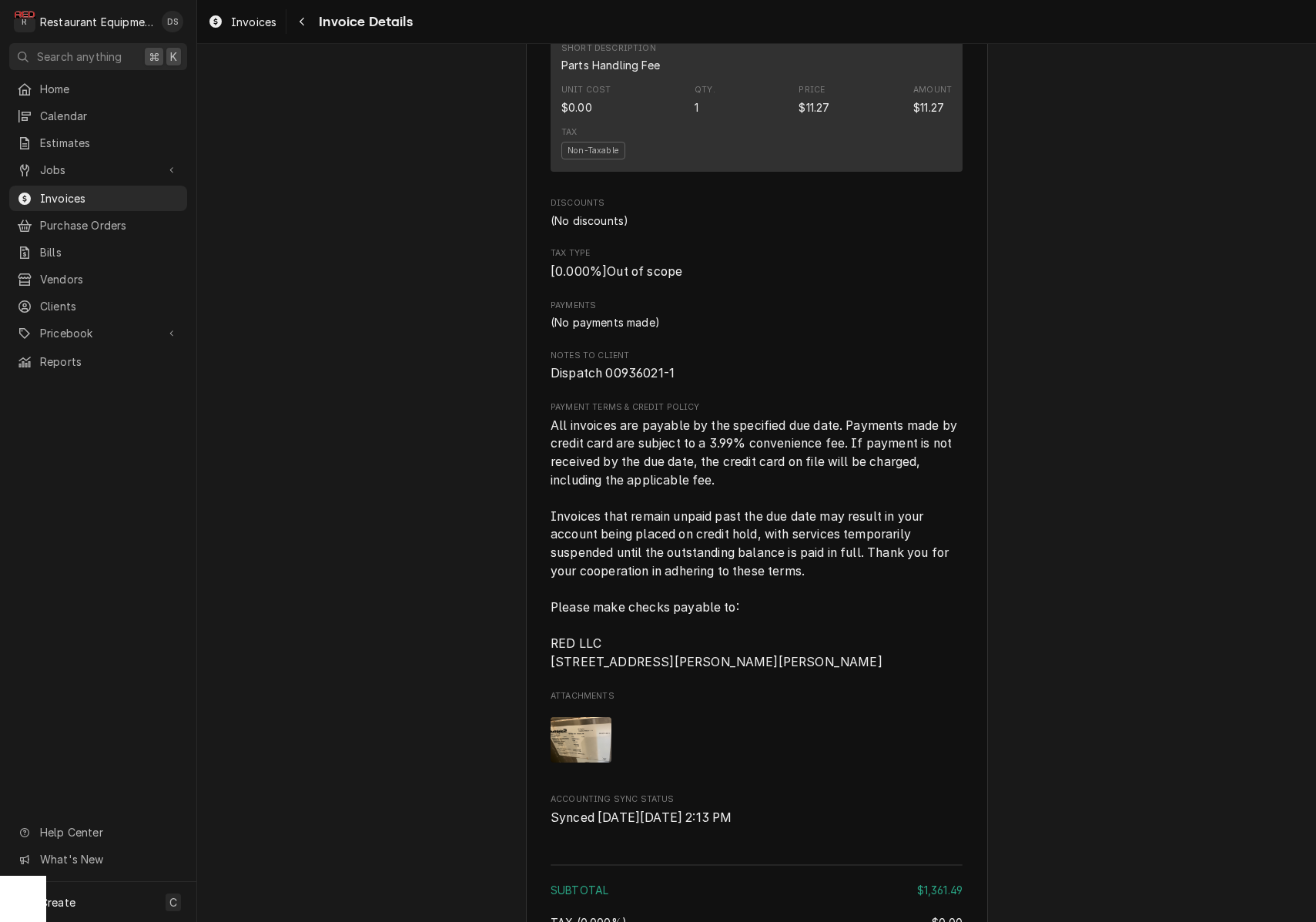
scroll to position [2872, 0]
drag, startPoint x: 675, startPoint y: 393, endPoint x: 607, endPoint y: 395, distance: 68.0
click at [607, 384] on span "Dispatch 00936021-1" at bounding box center [756, 375] width 412 height 19
copy span "00936021-1"
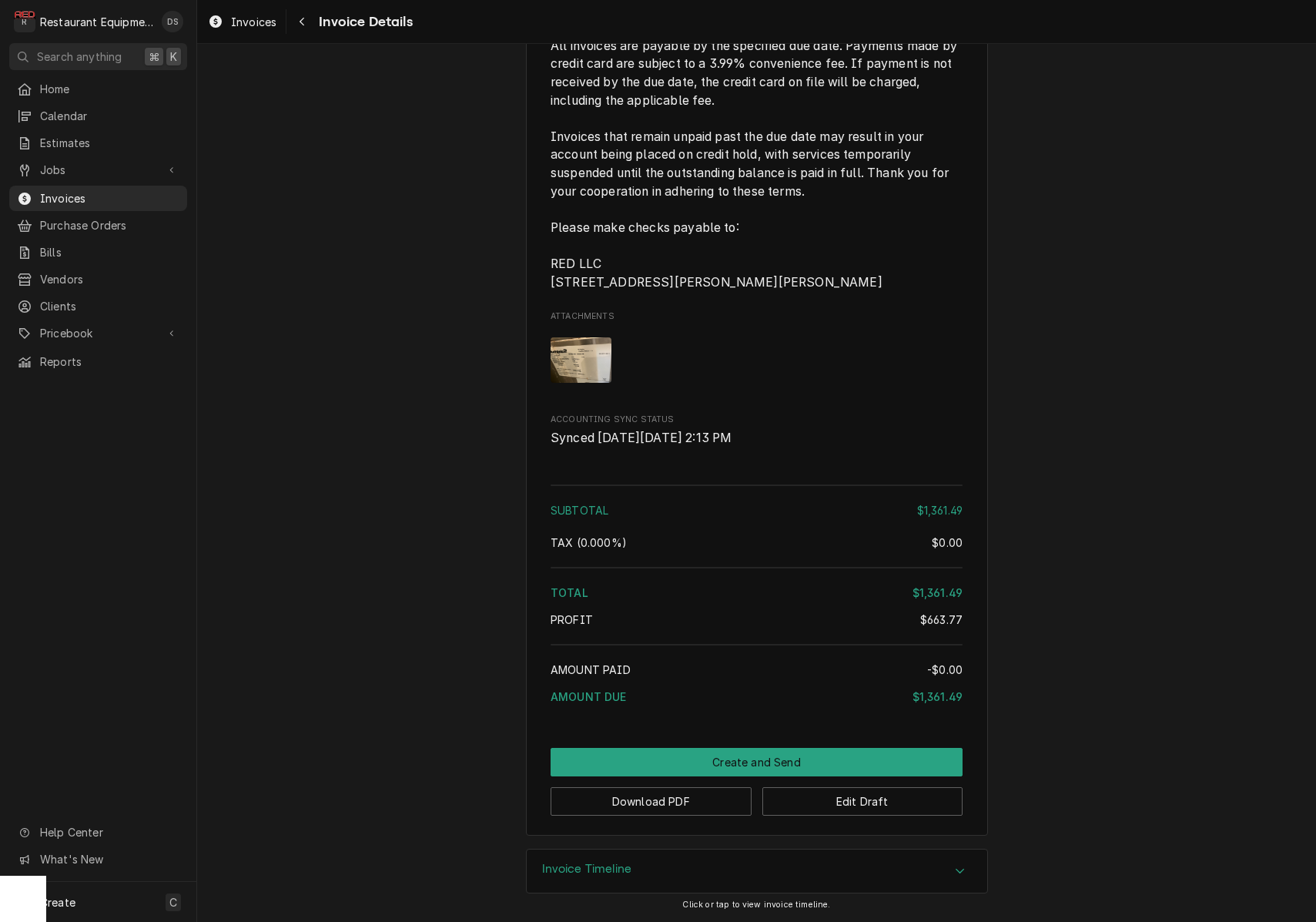
scroll to position [3278, 0]
click at [874, 803] on button "Edit Draft" at bounding box center [863, 801] width 201 height 29
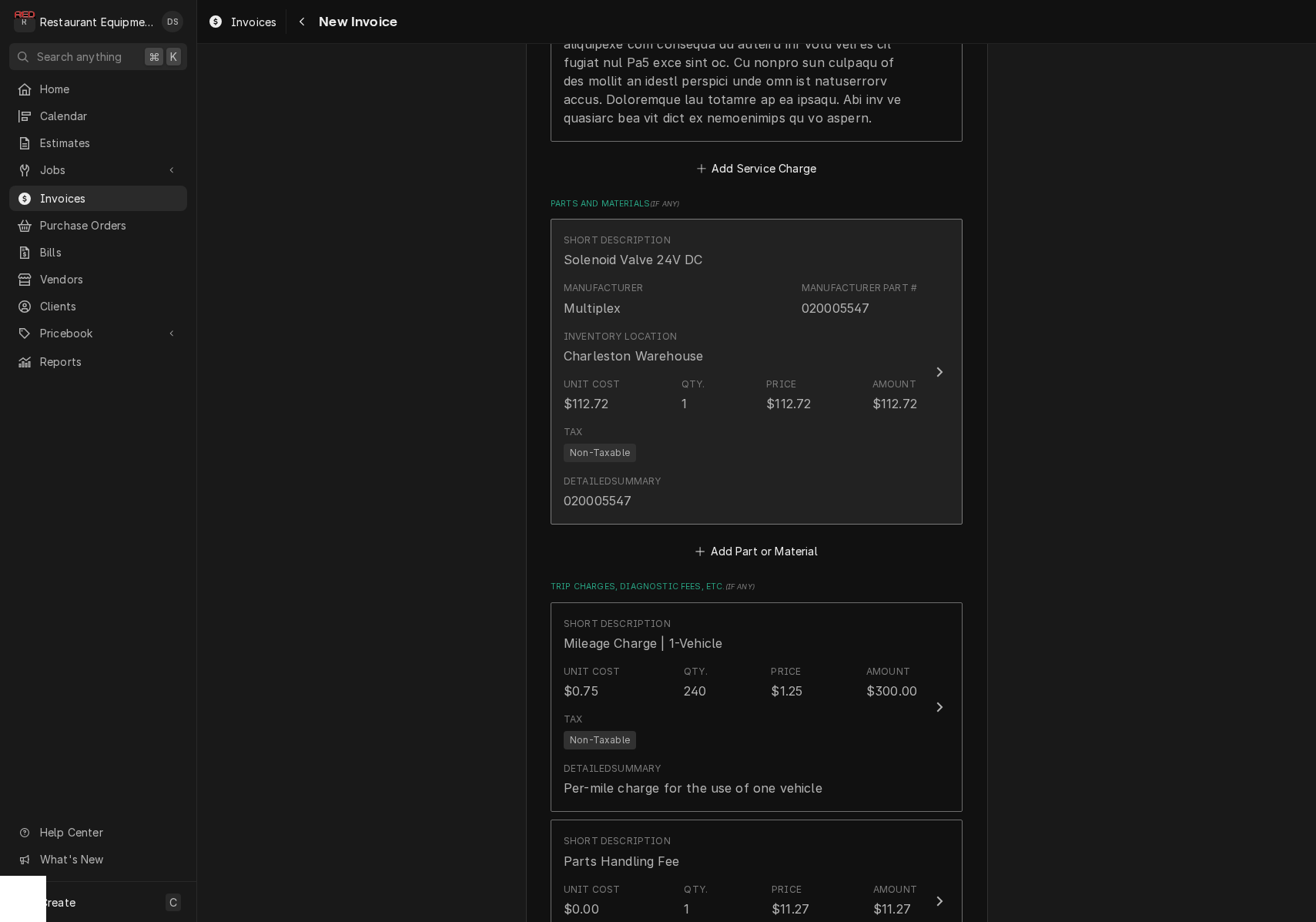
scroll to position [2768, 0]
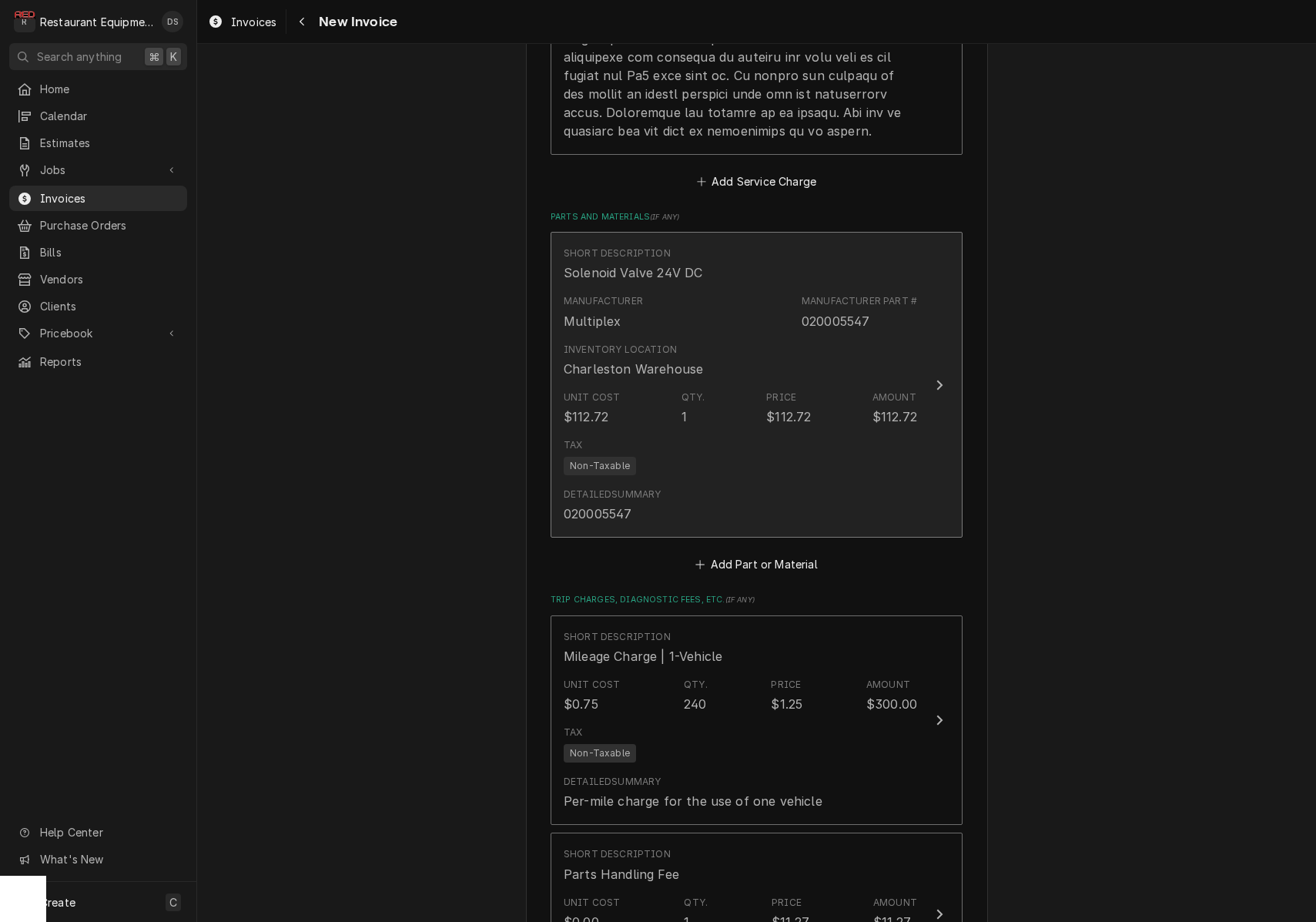
click at [740, 452] on div "Tax Non-Taxable" at bounding box center [741, 457] width 353 height 49
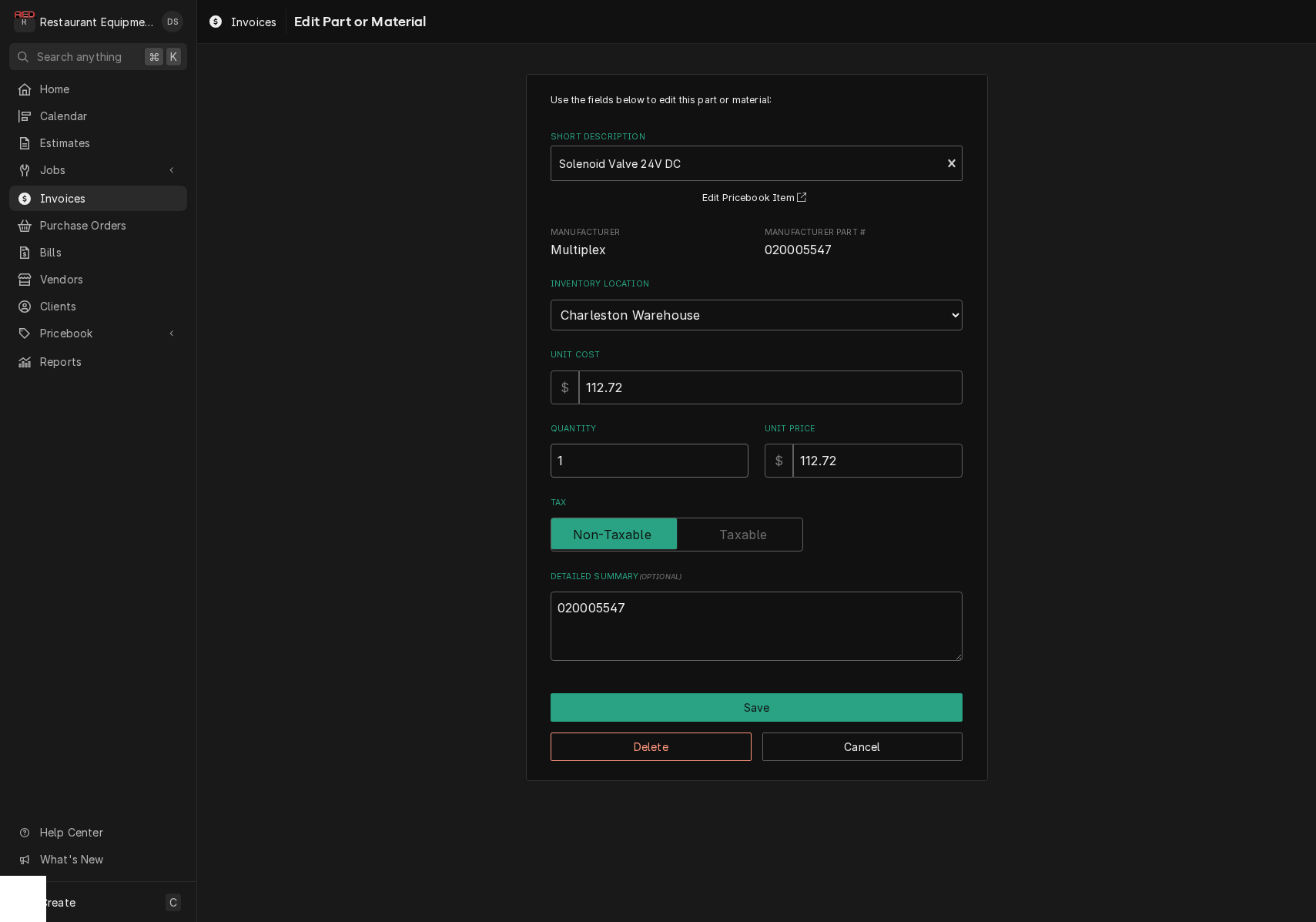
drag, startPoint x: 572, startPoint y: 440, endPoint x: 516, endPoint y: 438, distance: 56.0
click at [518, 439] on div "Use the fields below to edit this part or material: Short Description Solenoid …" at bounding box center [756, 427] width 1119 height 734
type textarea "x"
type input "2"
click at [765, 693] on button "Save" at bounding box center [756, 707] width 412 height 29
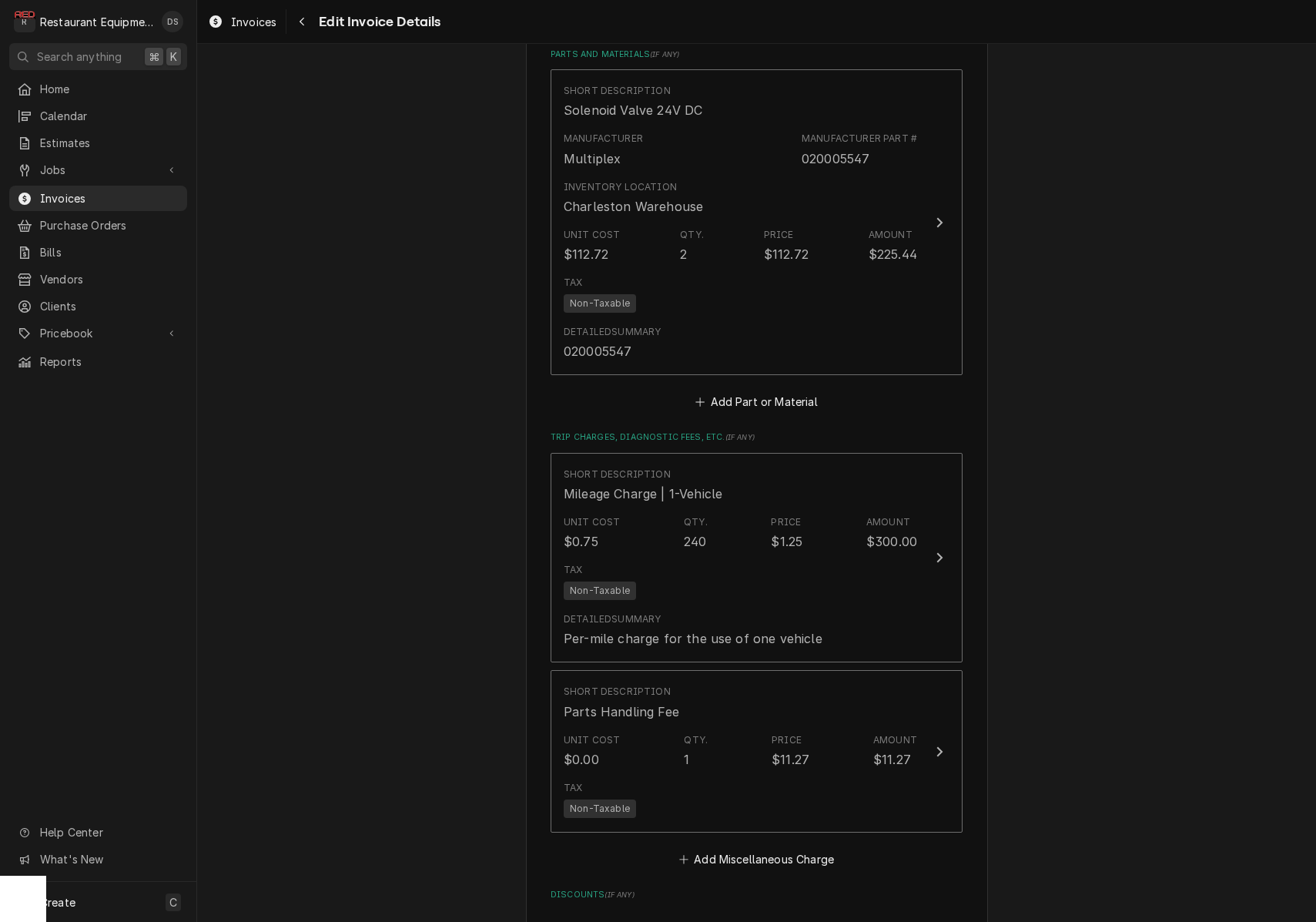
scroll to position [2921, 0]
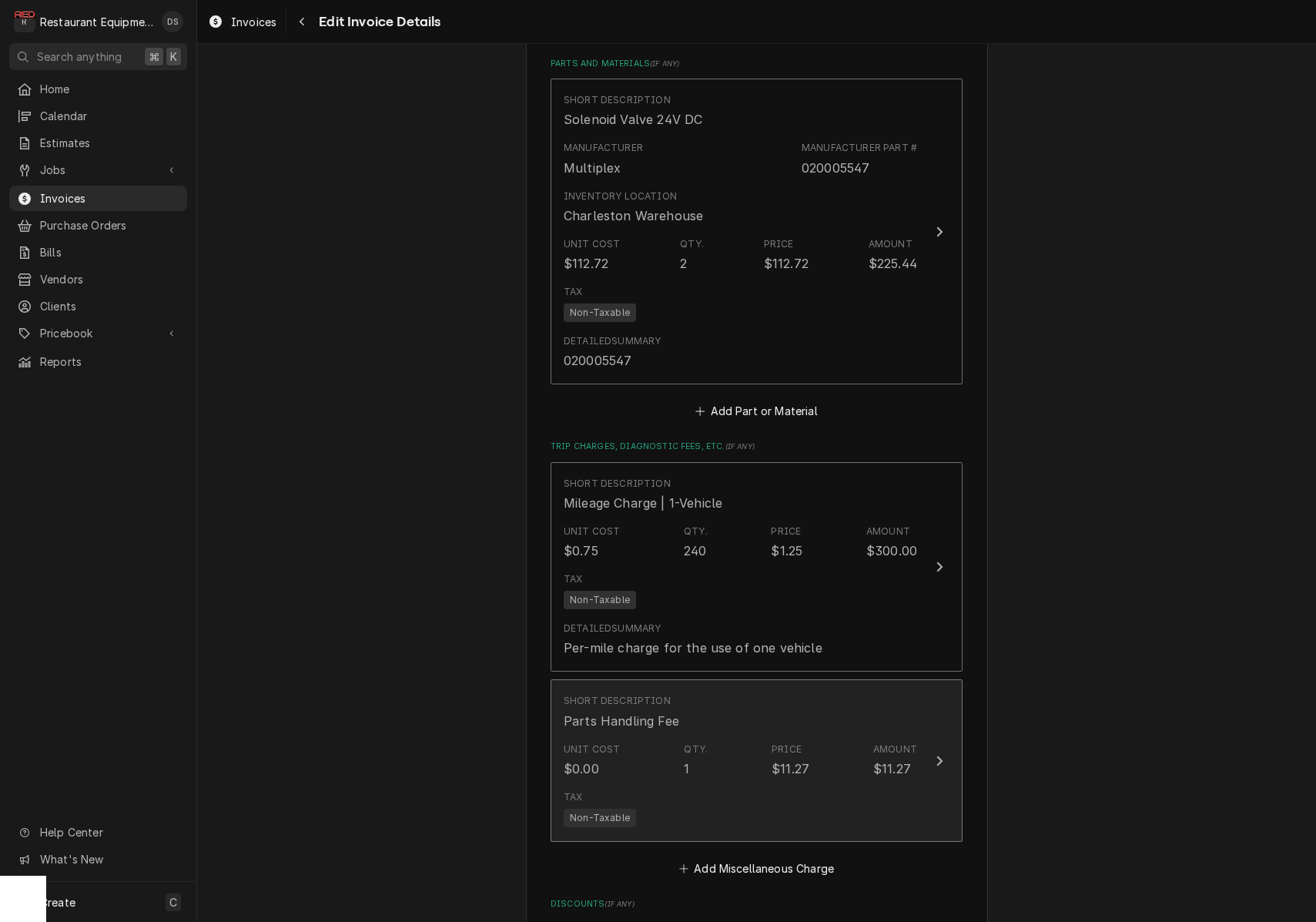
click at [706, 737] on div "Unit Cost $0.00 Qty. 1 Price $11.27 Amount $11.27" at bounding box center [741, 760] width 353 height 48
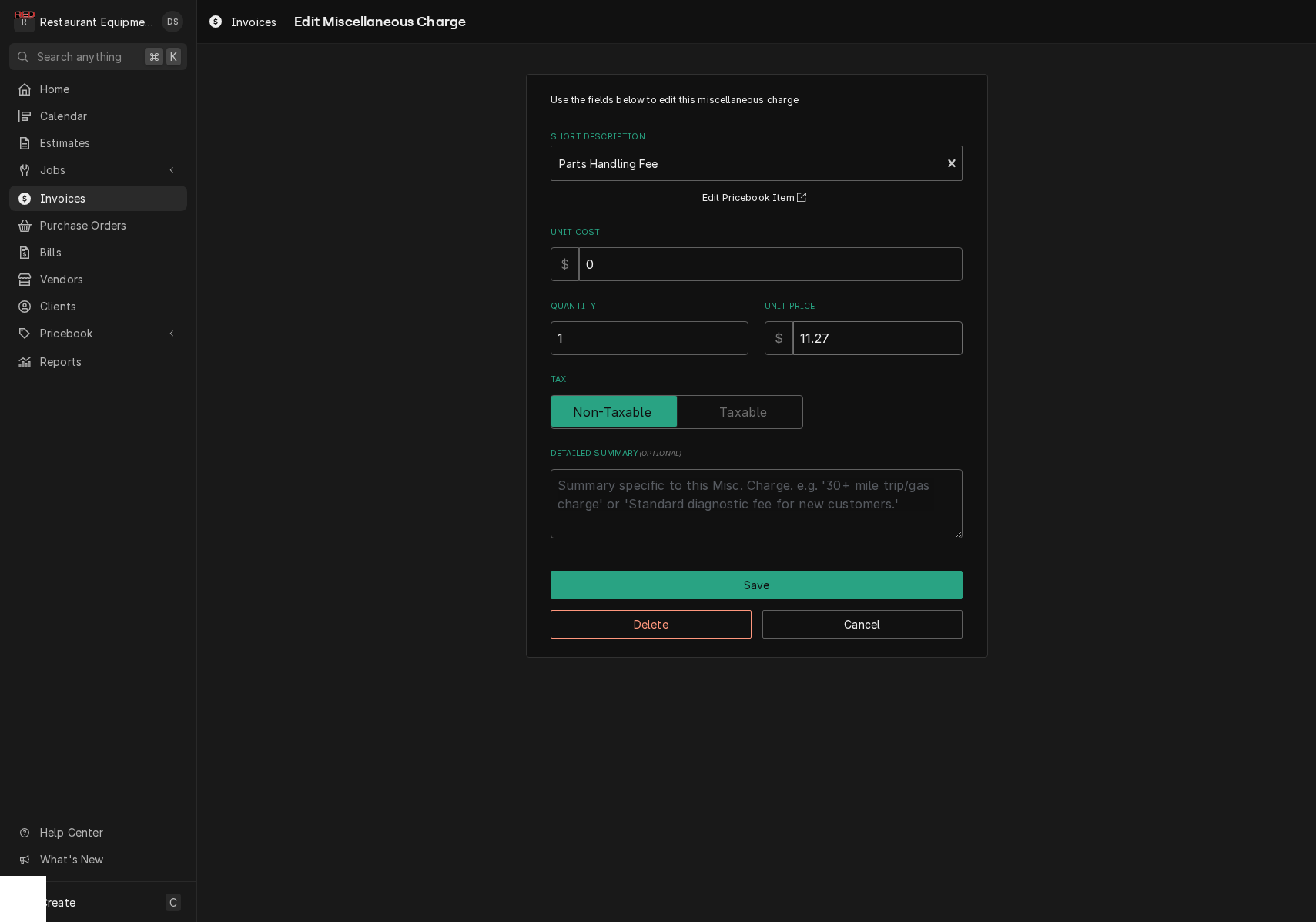
drag, startPoint x: 904, startPoint y: 336, endPoint x: 745, endPoint y: 322, distance: 159.6
click at [745, 322] on div "Quantity 1 Unit Price $ 11.27" at bounding box center [756, 328] width 412 height 55
type textarea "x"
type input "2"
type textarea "x"
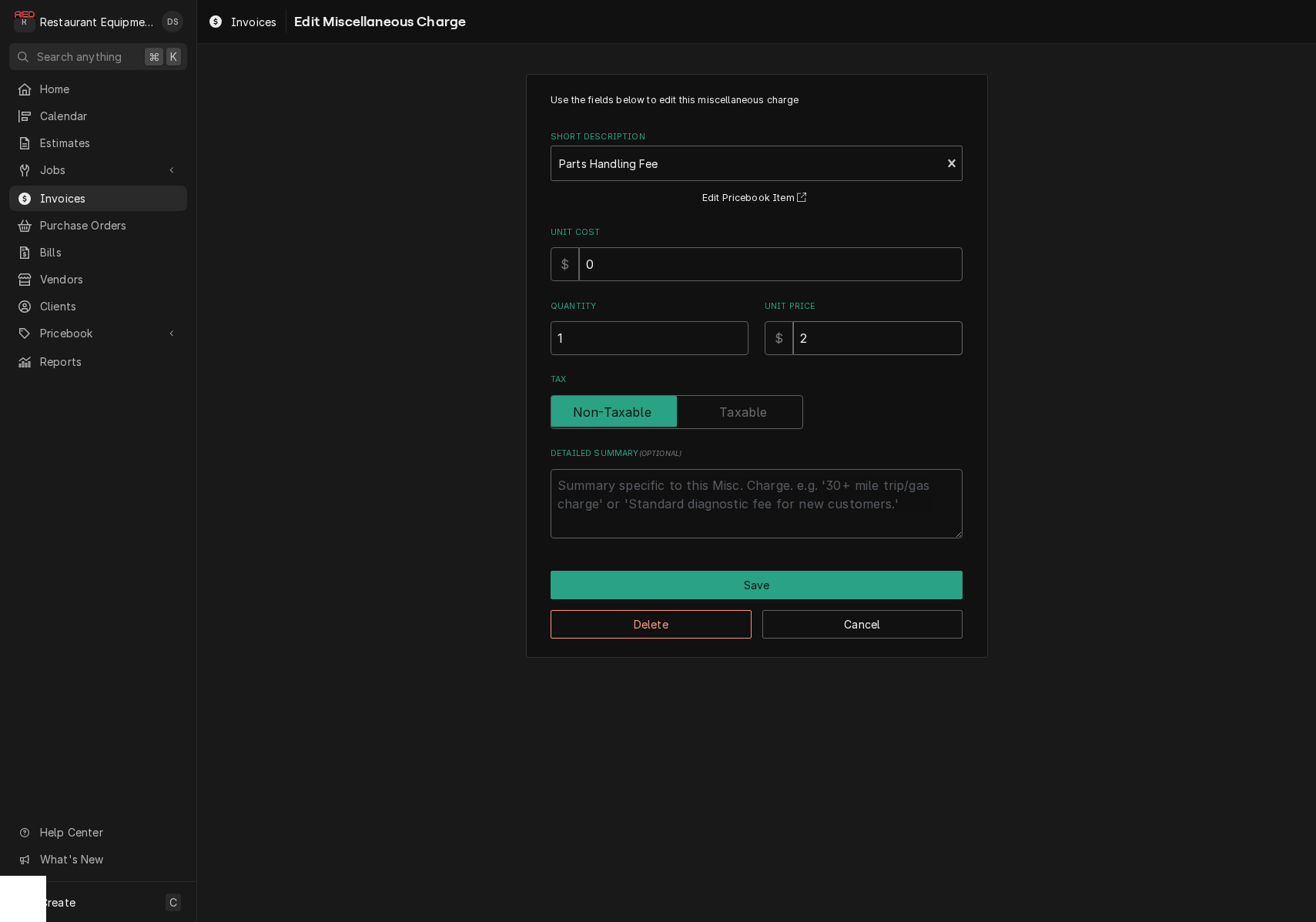
type input "22"
type textarea "x"
type input "22.5"
type textarea "x"
type input "22.54"
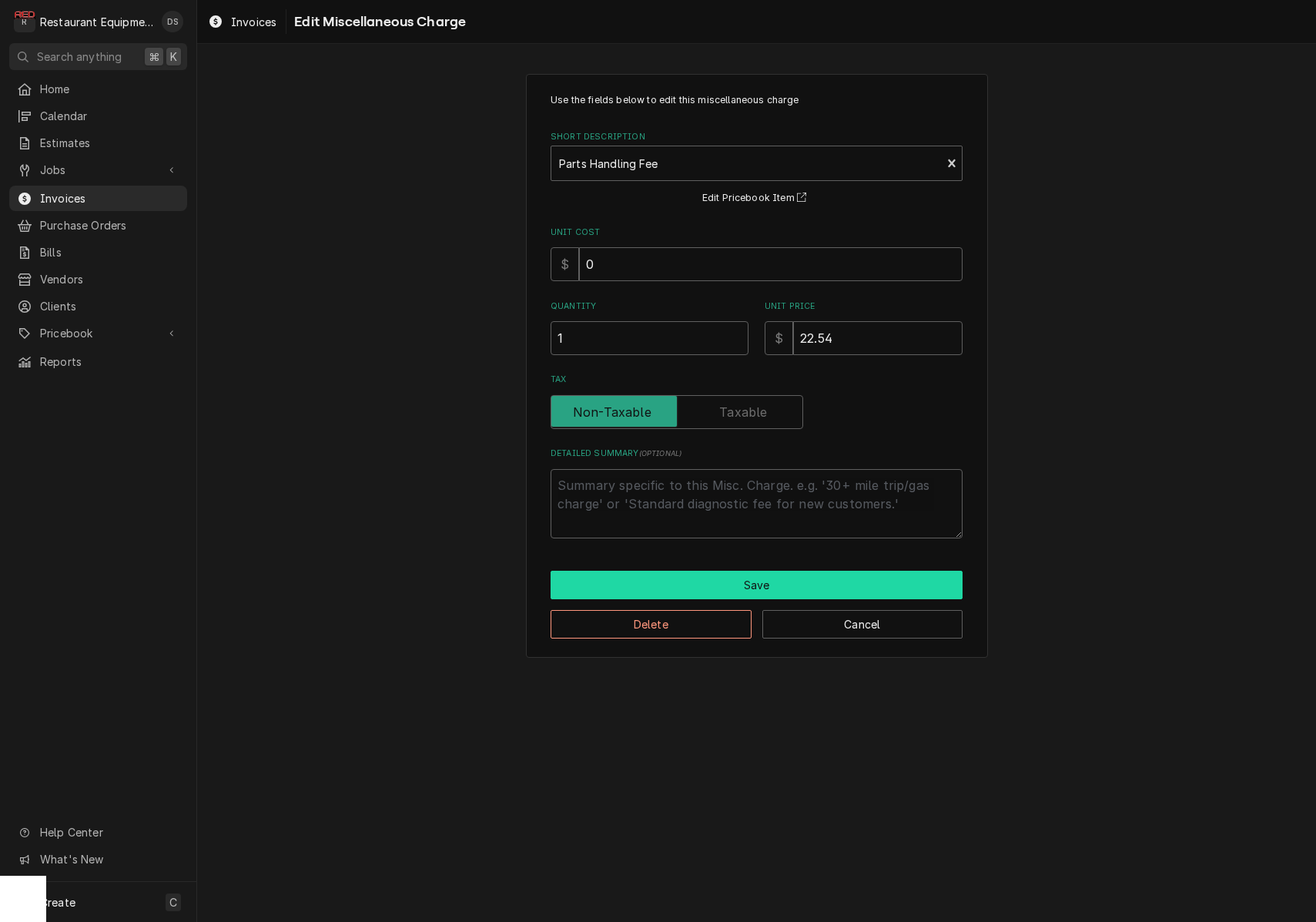
click at [787, 579] on button "Save" at bounding box center [756, 585] width 412 height 29
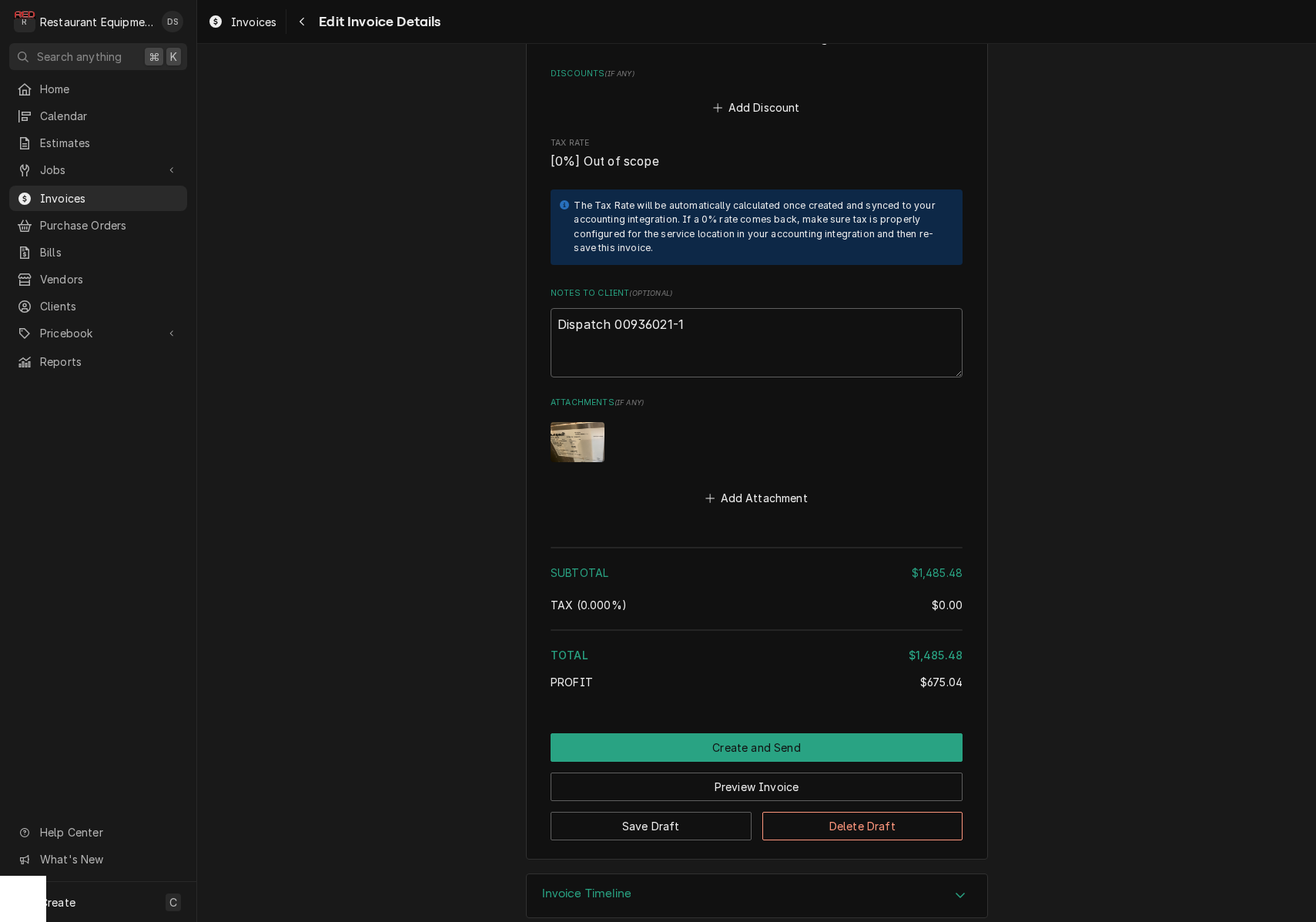
scroll to position [3750, 0]
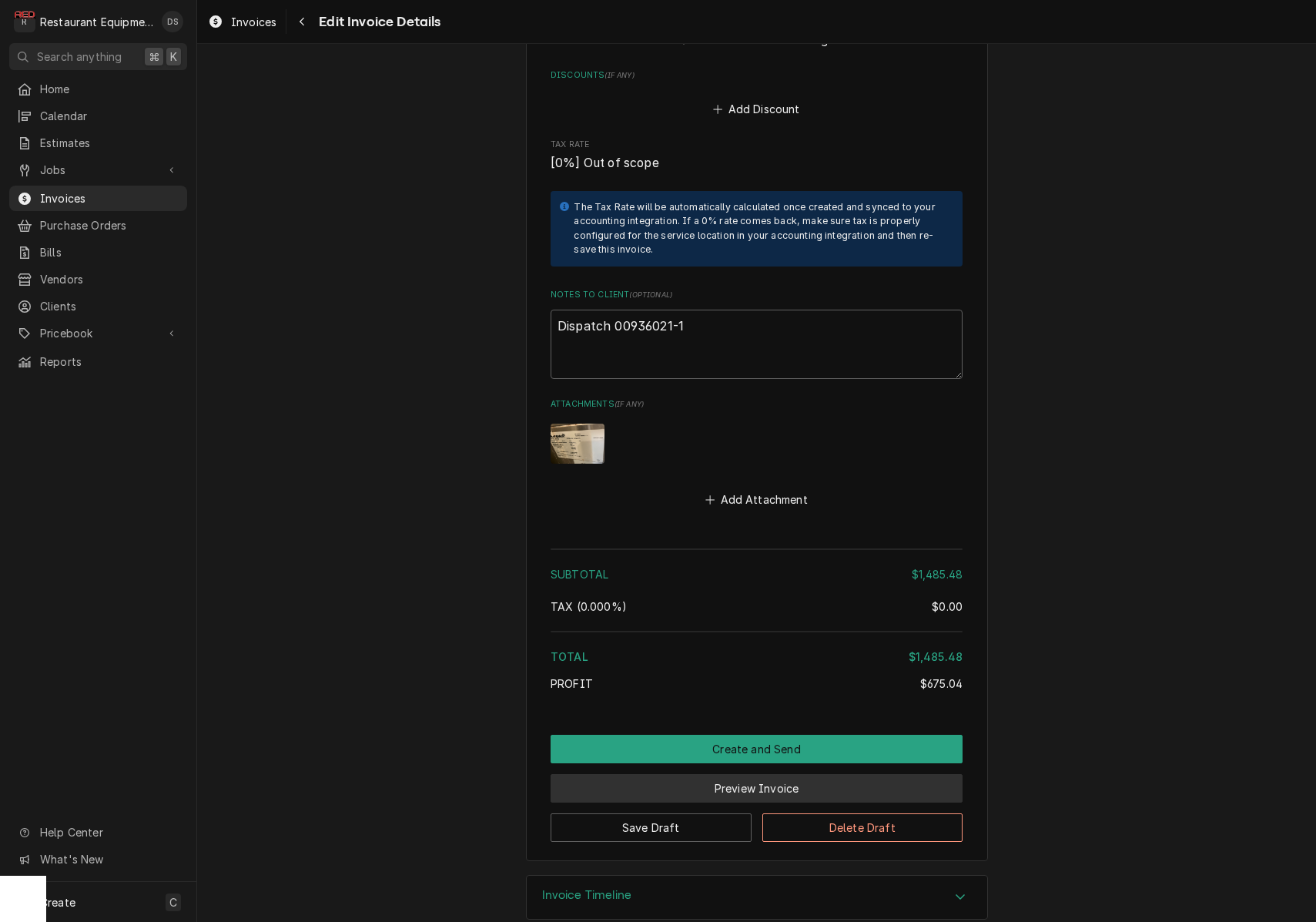
click at [709, 774] on button "Preview Invoice" at bounding box center [756, 788] width 412 height 29
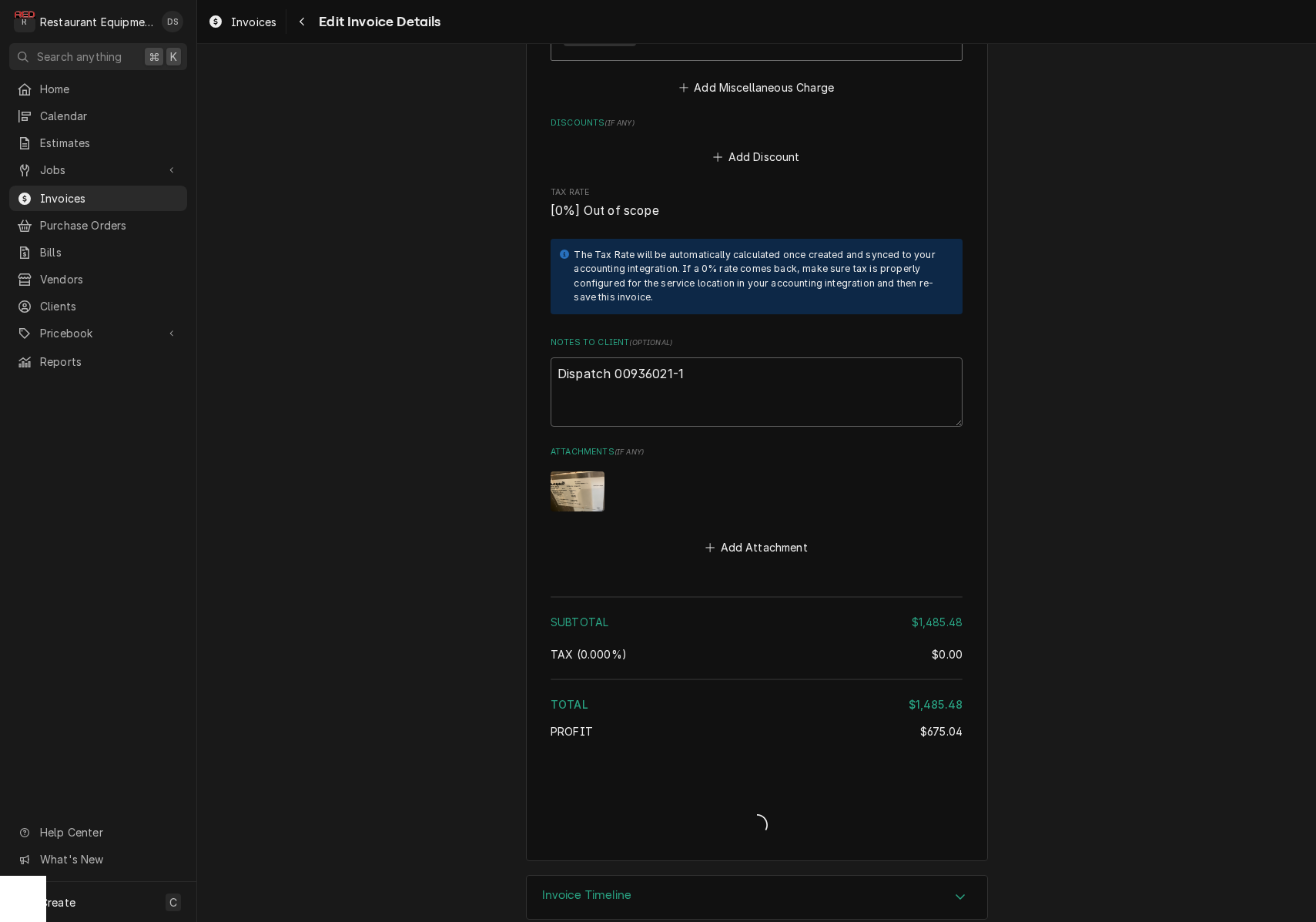
type textarea "x"
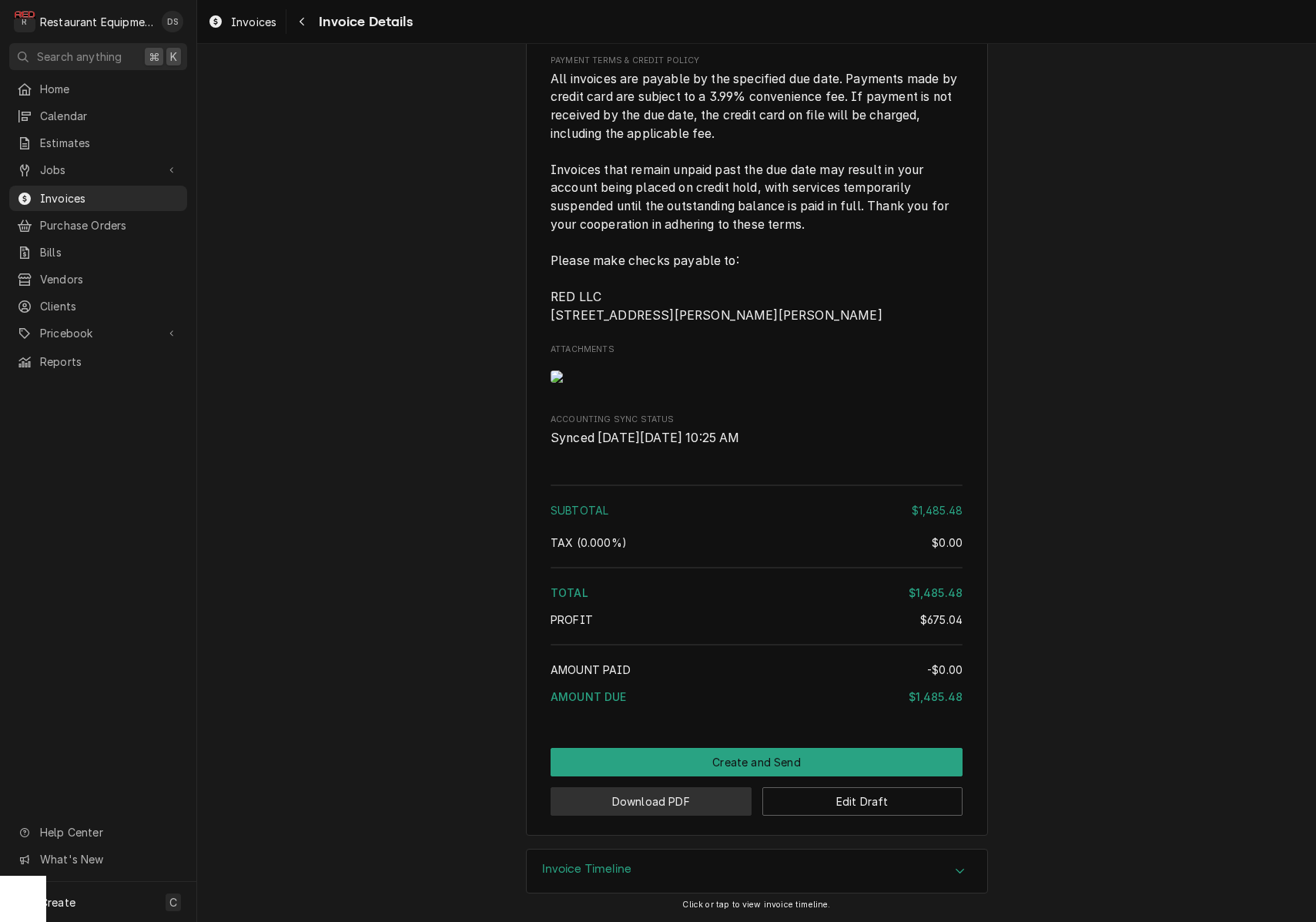
scroll to position [3278, 0]
click at [684, 799] on button "Download PDF" at bounding box center [650, 801] width 201 height 29
click at [596, 373] on img "Attachments" at bounding box center [580, 377] width 61 height 12
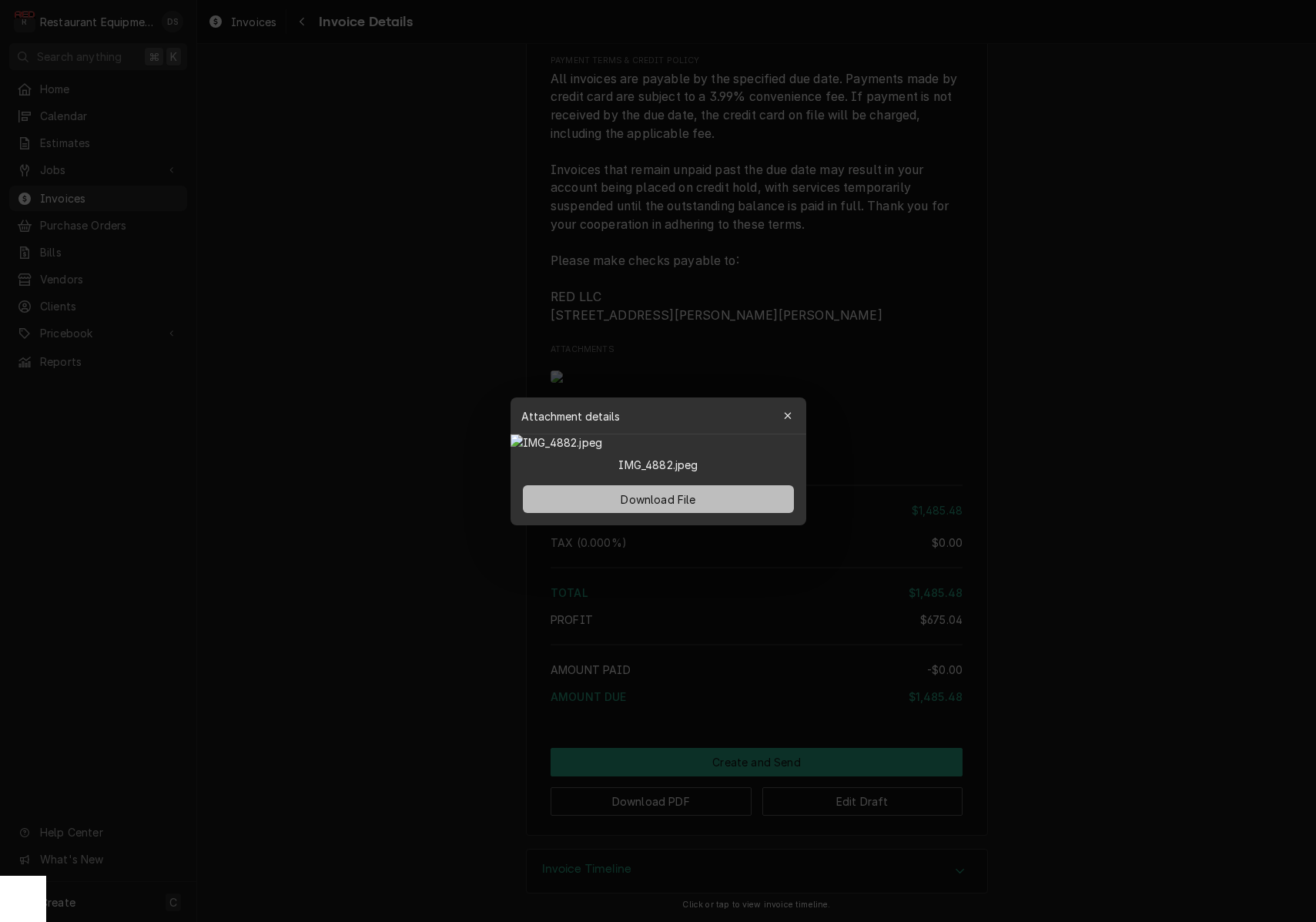
click at [689, 507] on span "Download File" at bounding box center [658, 498] width 81 height 16
click at [794, 409] on div "button" at bounding box center [787, 416] width 15 height 15
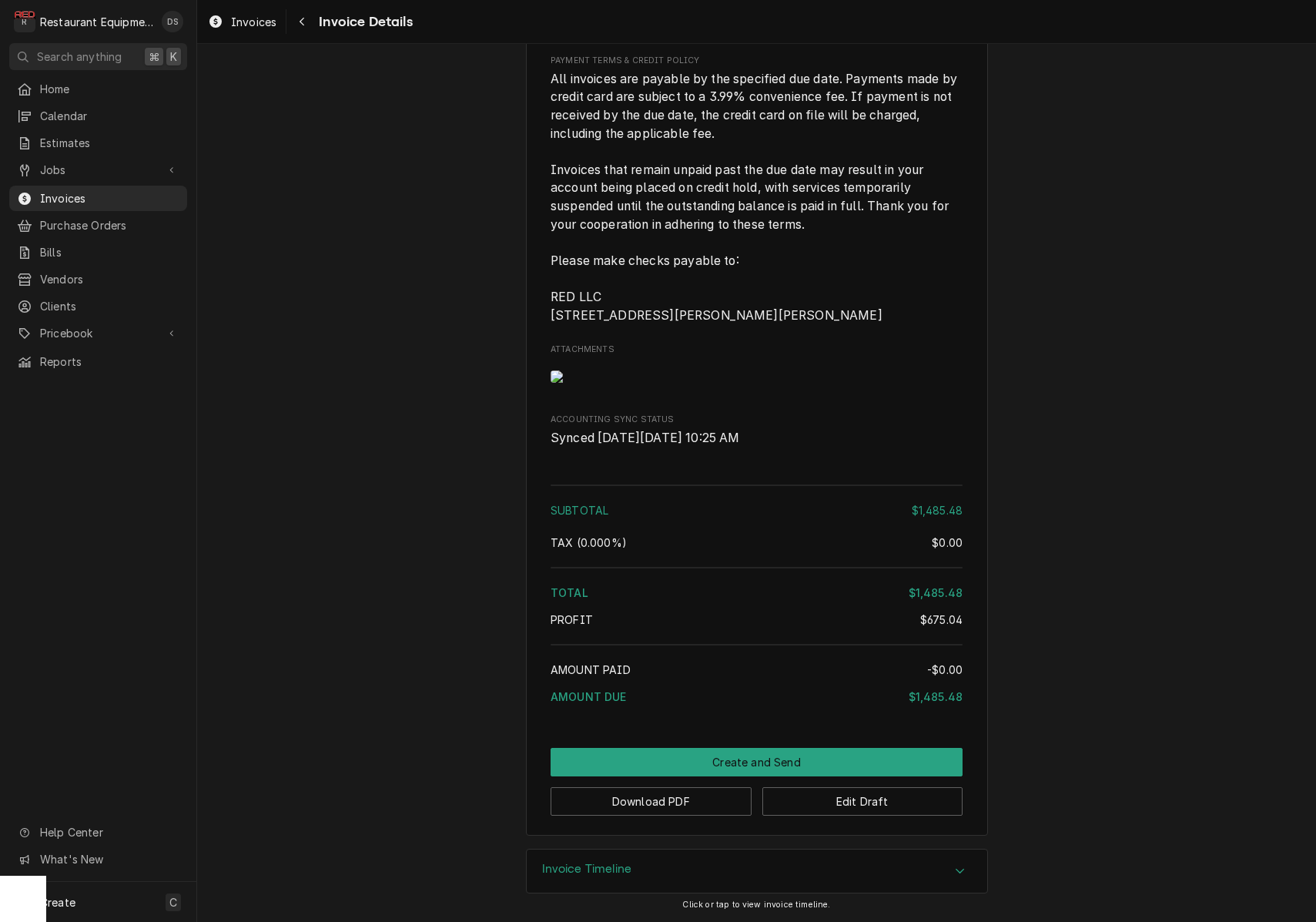
scroll to position [0, 0]
click at [851, 811] on button "Edit Draft" at bounding box center [863, 801] width 201 height 29
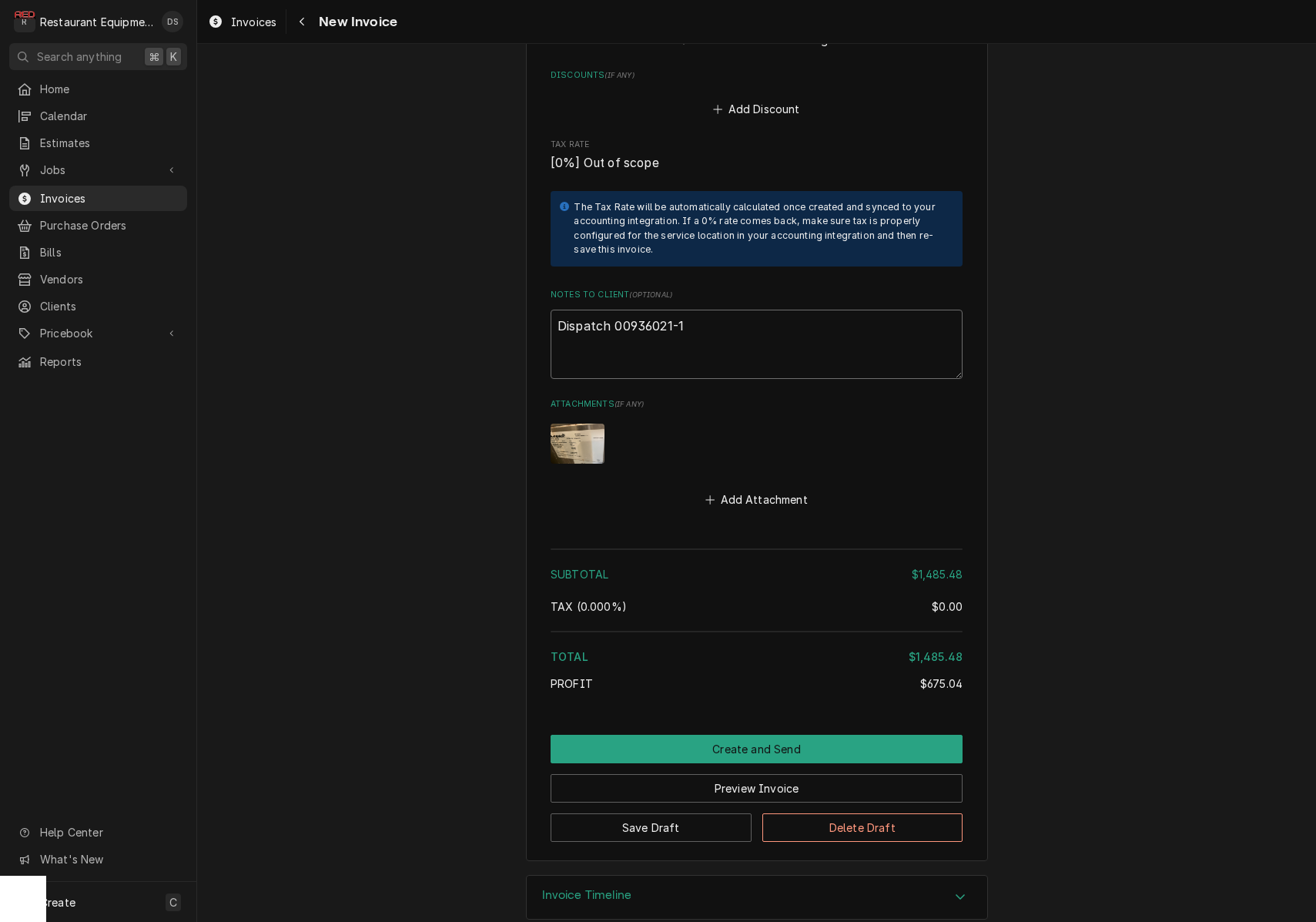
click at [743, 310] on textarea "Dispatch 00936021-1" at bounding box center [756, 344] width 412 height 69
type textarea "x"
type textarea "Dispatch 00936021-1"
type textarea "x"
type textarea "Dispatch 00936021-1"
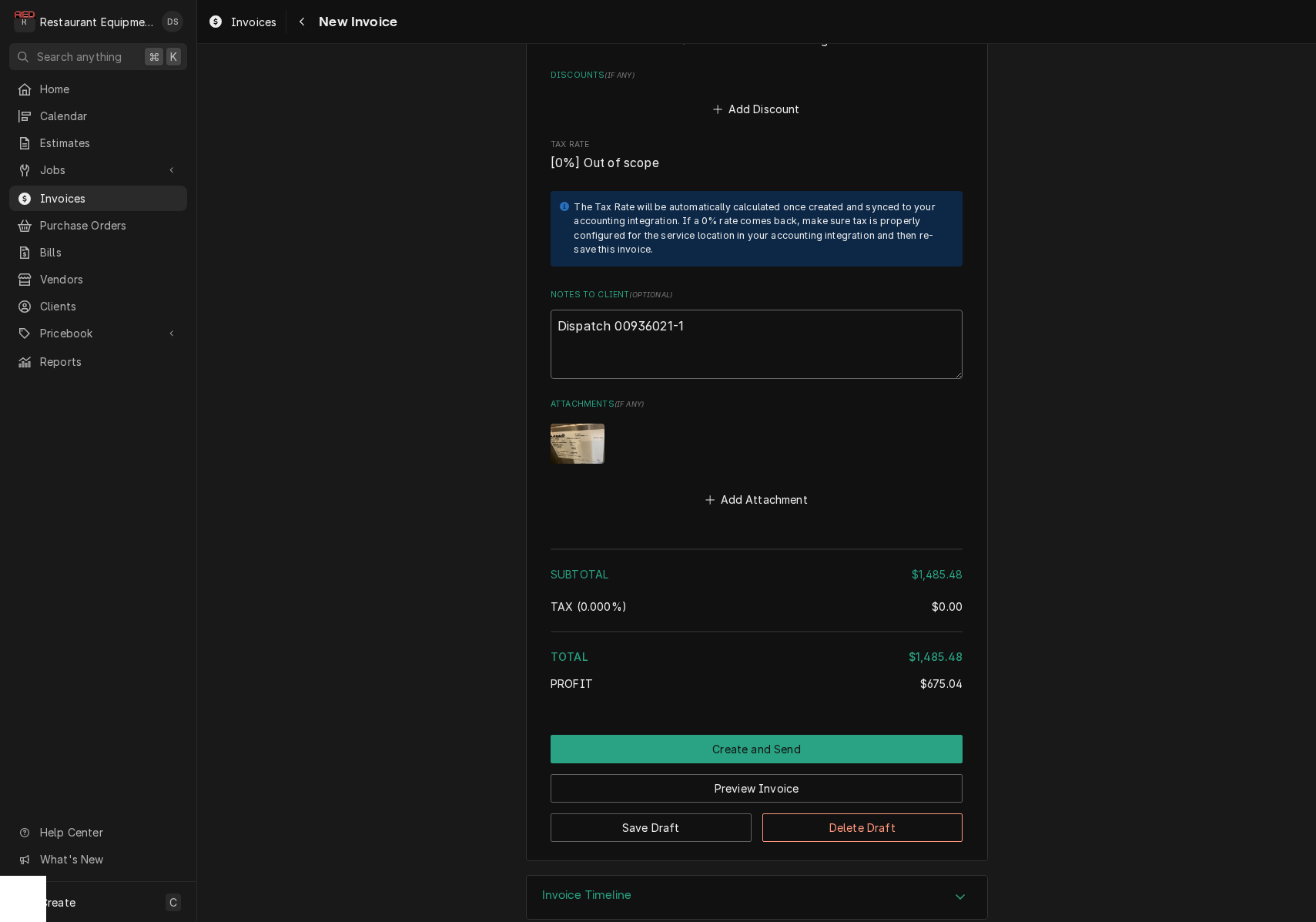
type textarea "x"
type textarea "Dispatch 00936021-1"
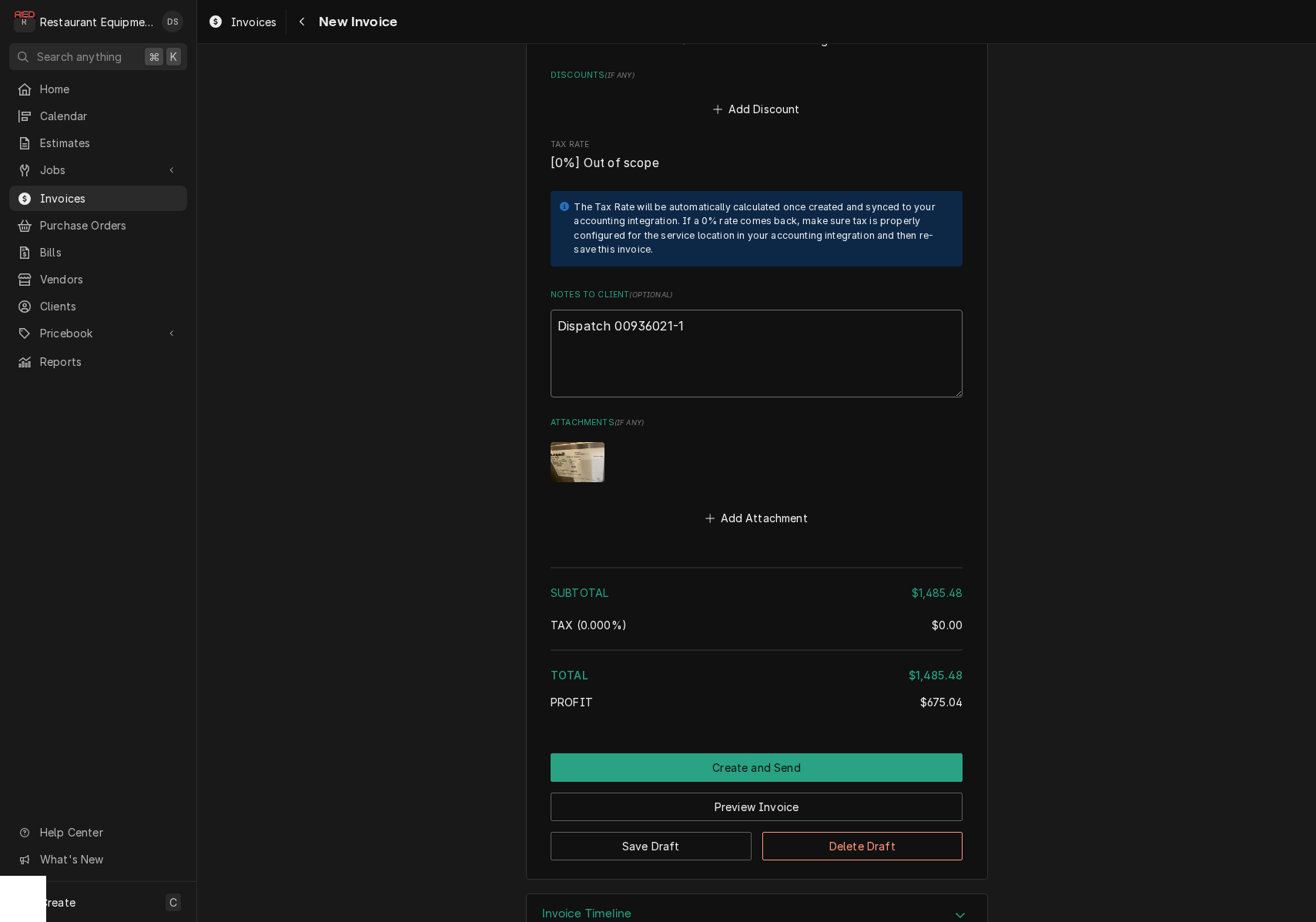
type textarea "x"
type textarea "Dispatch 00936021-1"
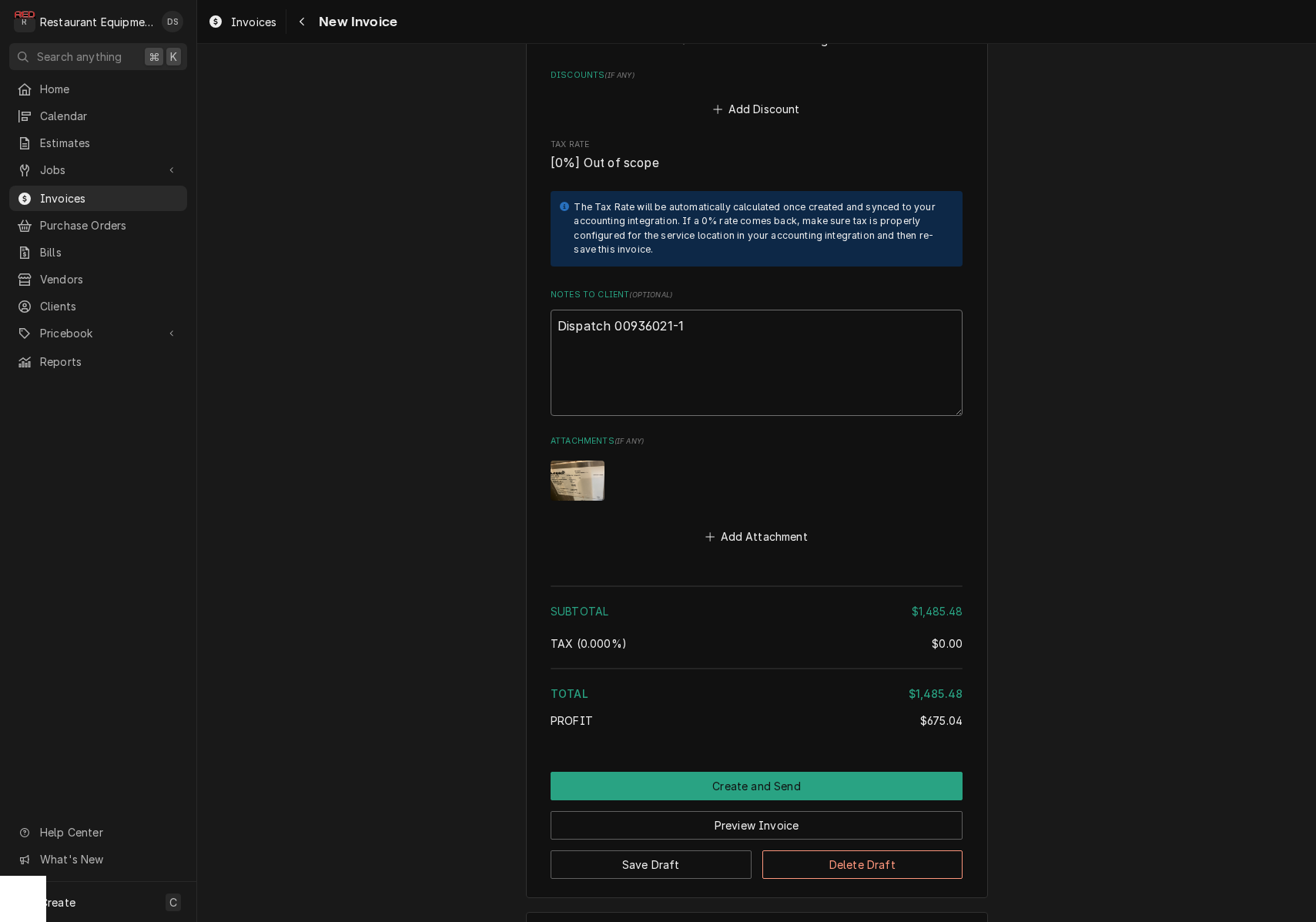
paste textarea "Claim KC-1035104"
type textarea "x"
type textarea "Dispatch 00936021-1 Claim KC-1035104"
click at [783, 811] on button "Preview Invoice" at bounding box center [756, 825] width 412 height 29
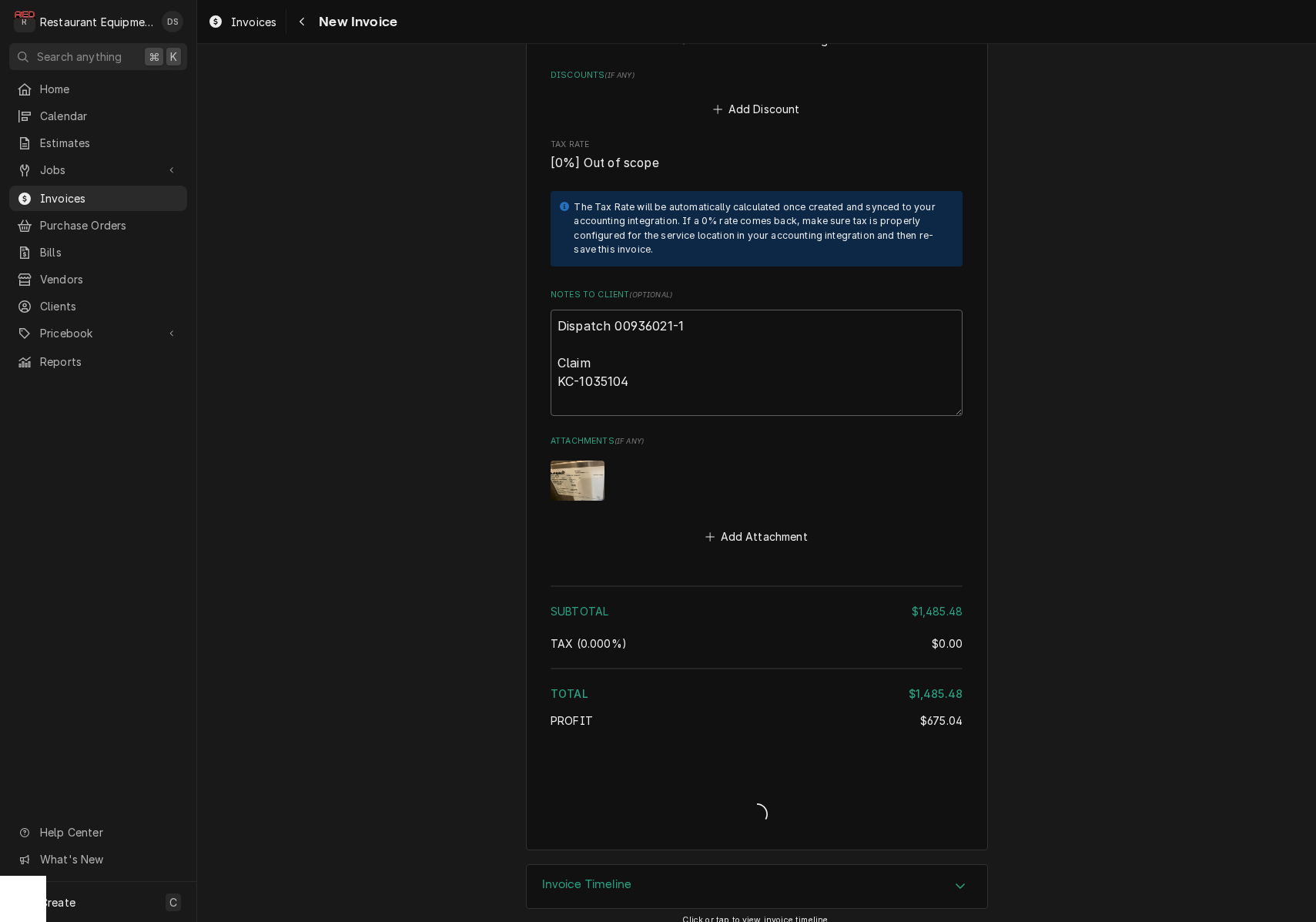
type textarea "x"
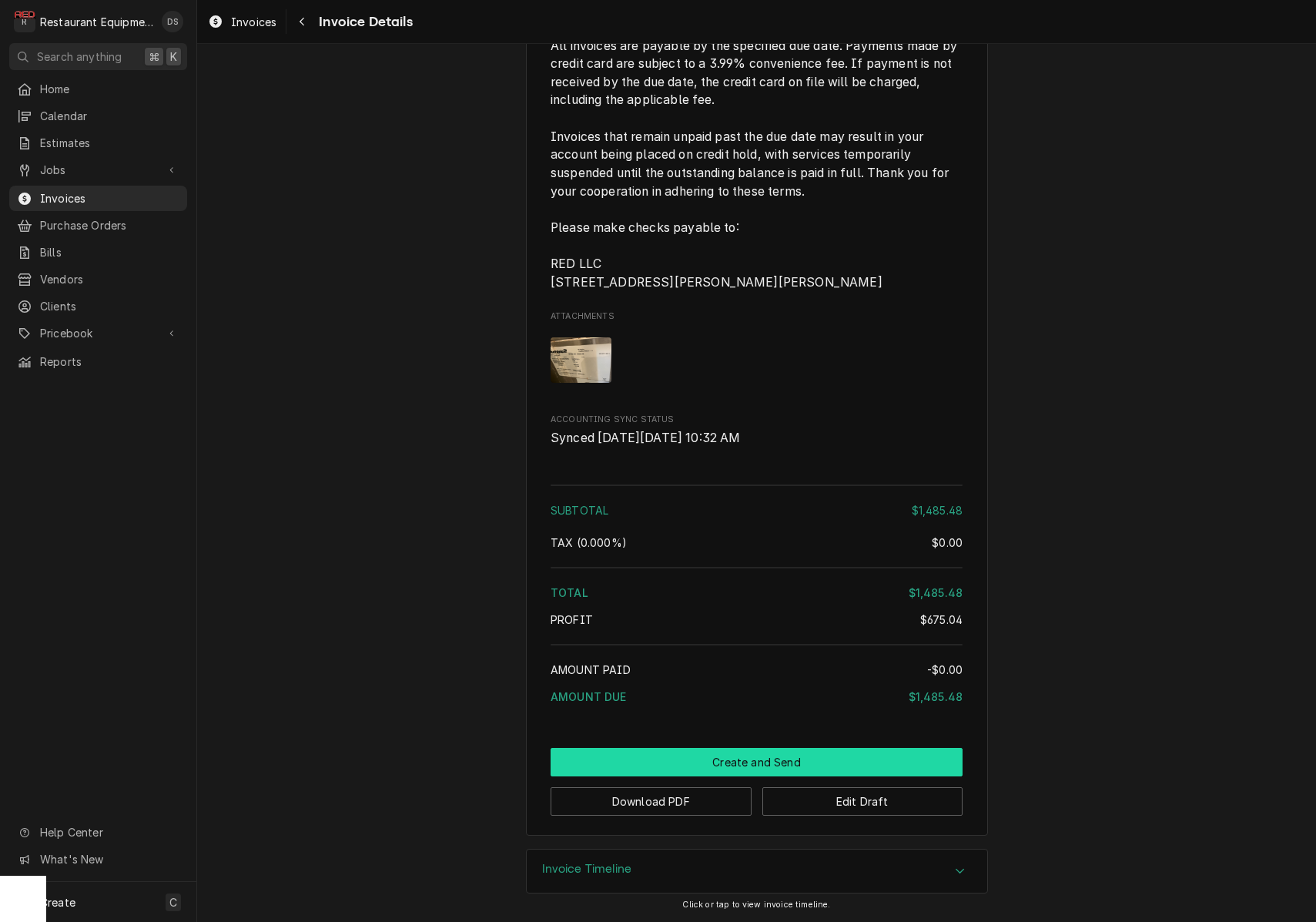
click at [763, 759] on button "Create and Send" at bounding box center [756, 762] width 412 height 29
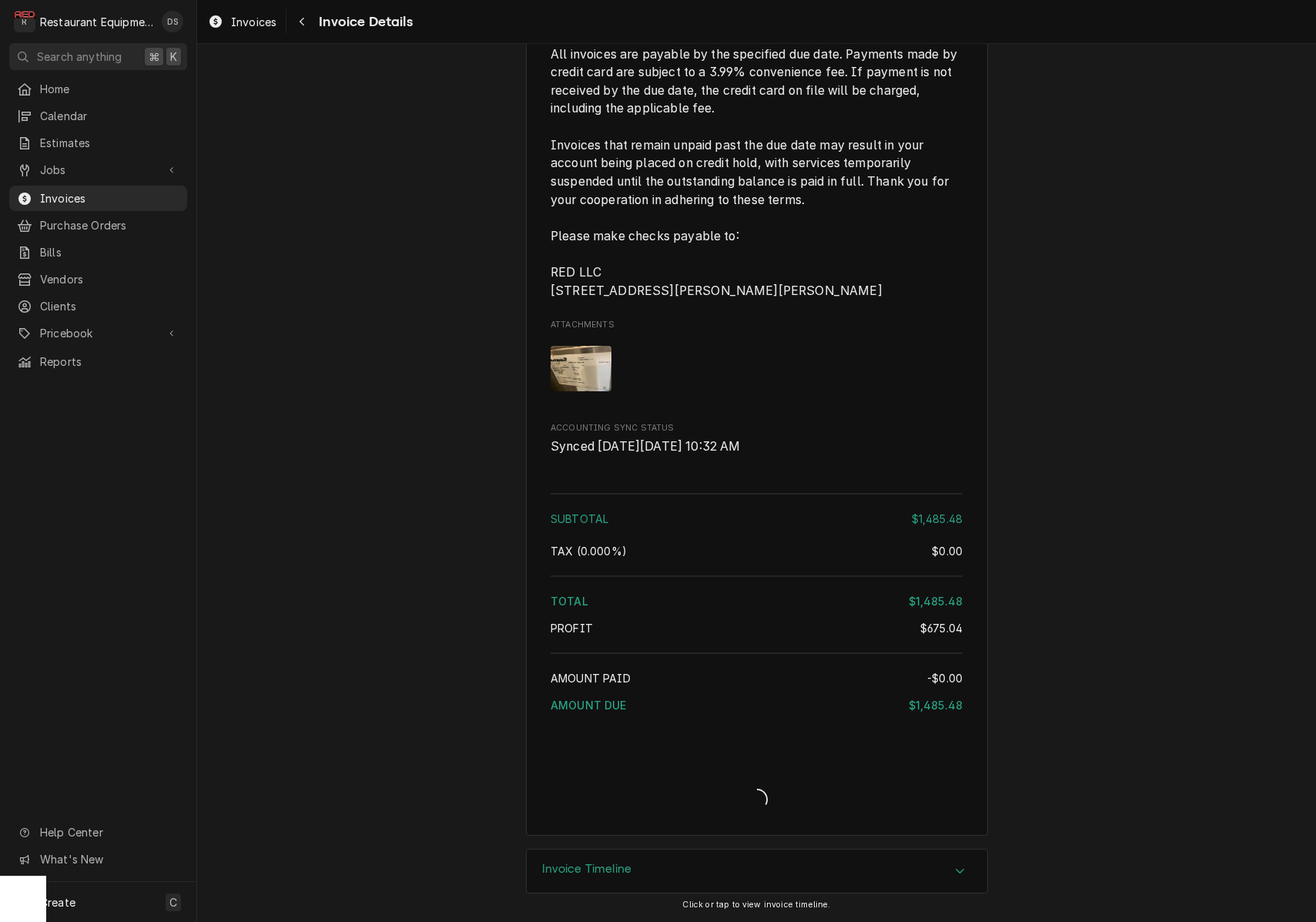
scroll to position [3323, 0]
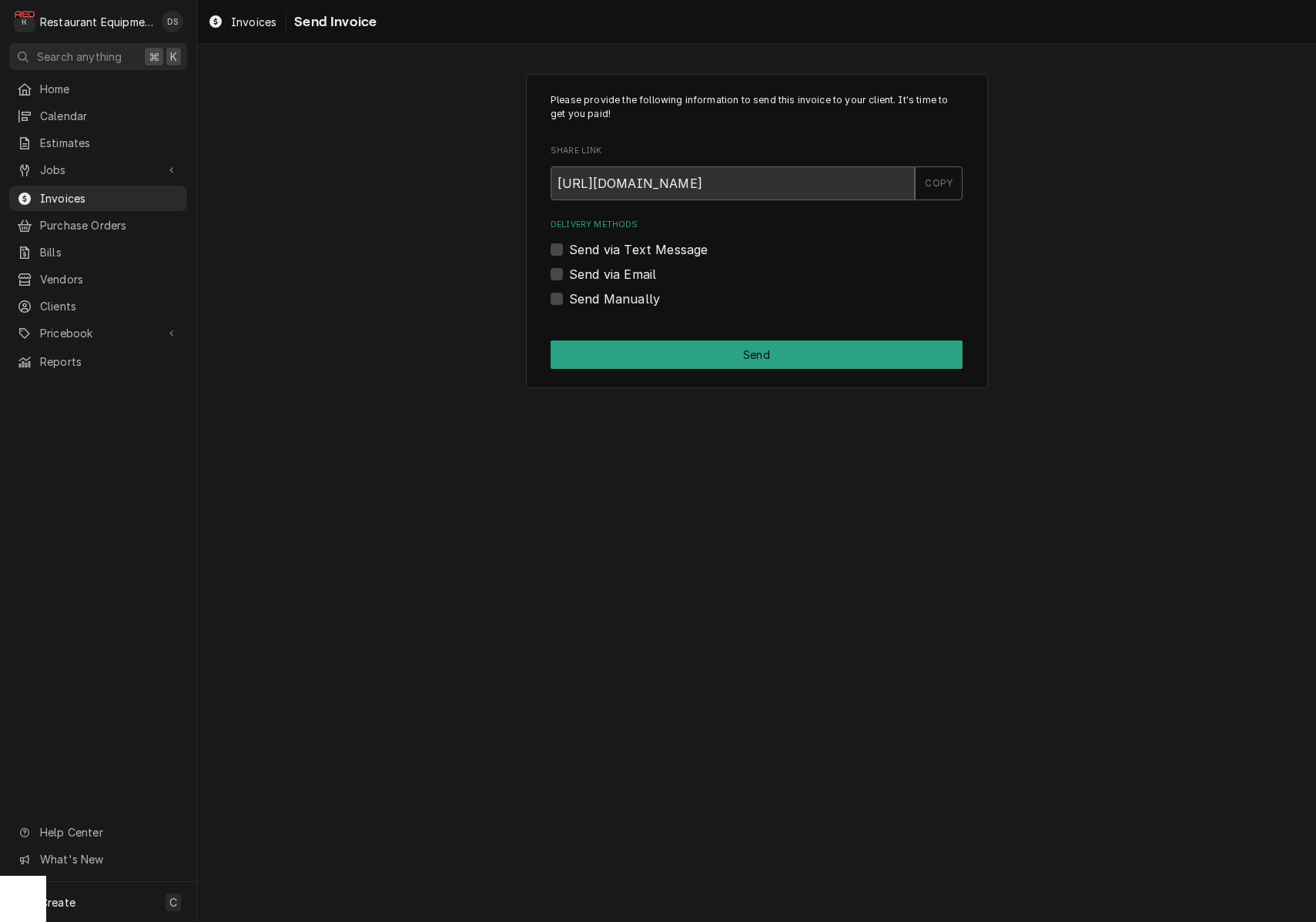
click at [569, 295] on label "Send Manually" at bounding box center [614, 299] width 91 height 19
click at [569, 295] on input "Send Manually" at bounding box center [775, 307] width 412 height 34
checkbox input "true"
click at [671, 351] on button "Send" at bounding box center [756, 355] width 412 height 29
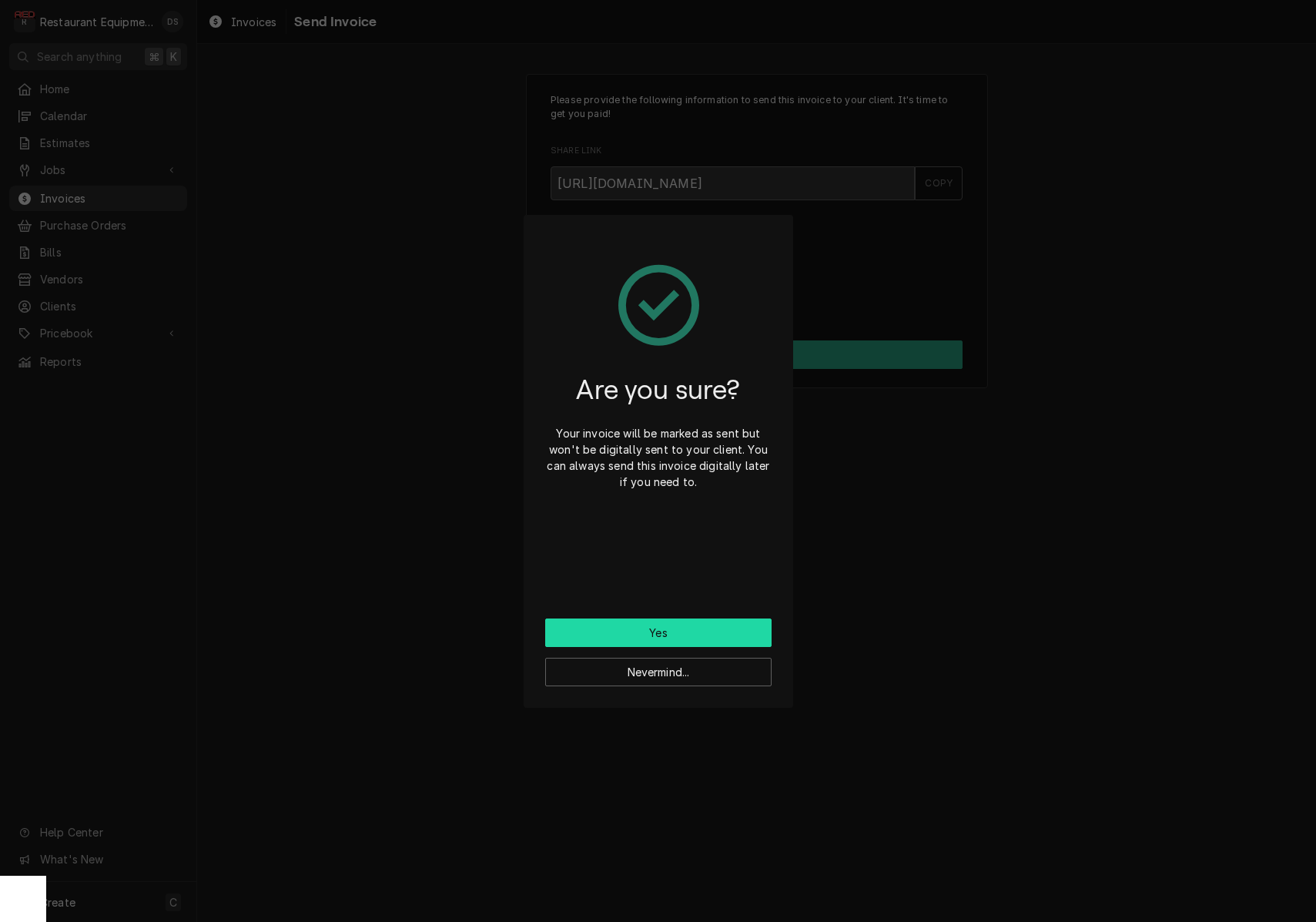
scroll to position [1, 0]
click at [704, 623] on button "Yes" at bounding box center [658, 632] width 227 height 29
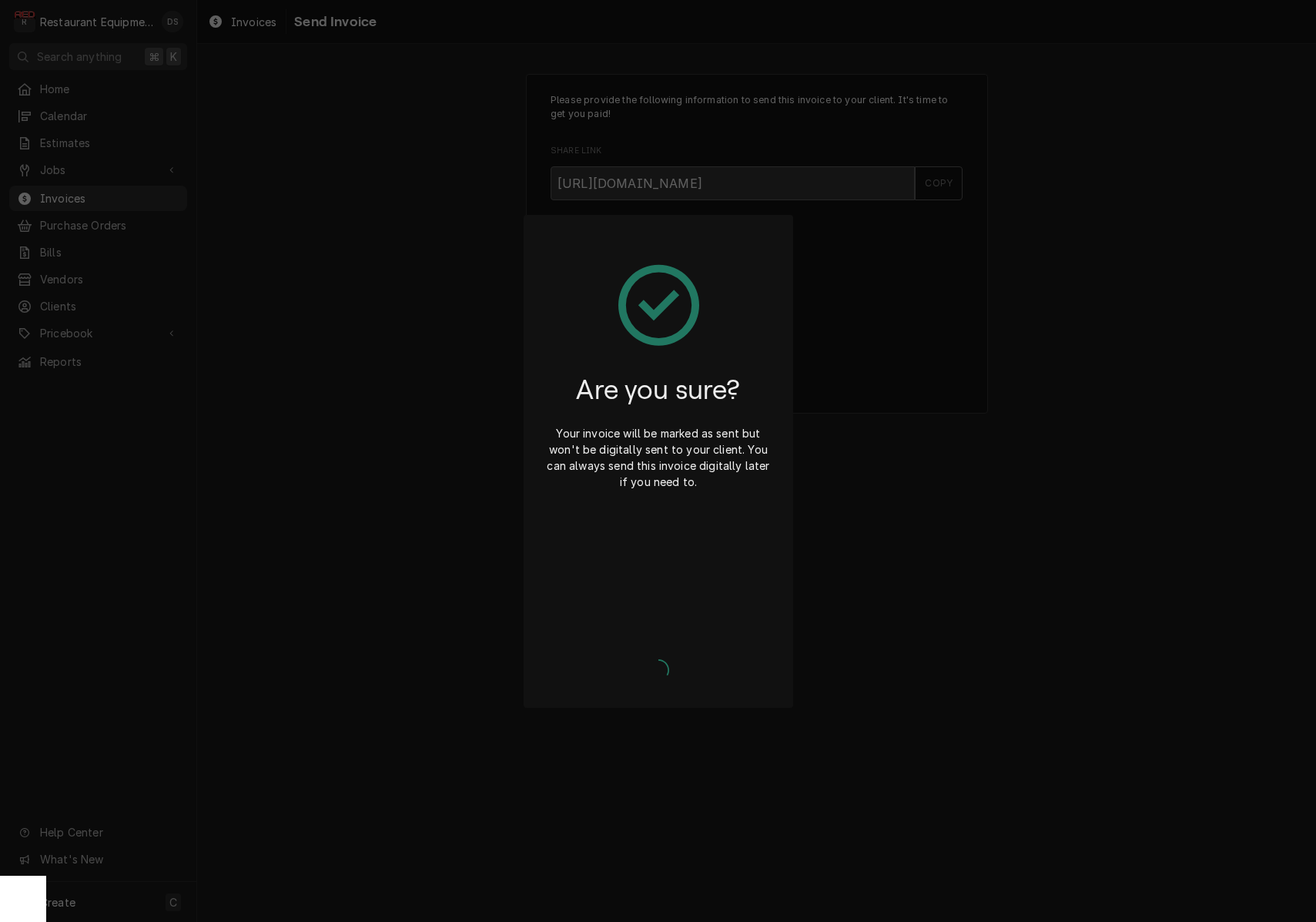
scroll to position [0, 0]
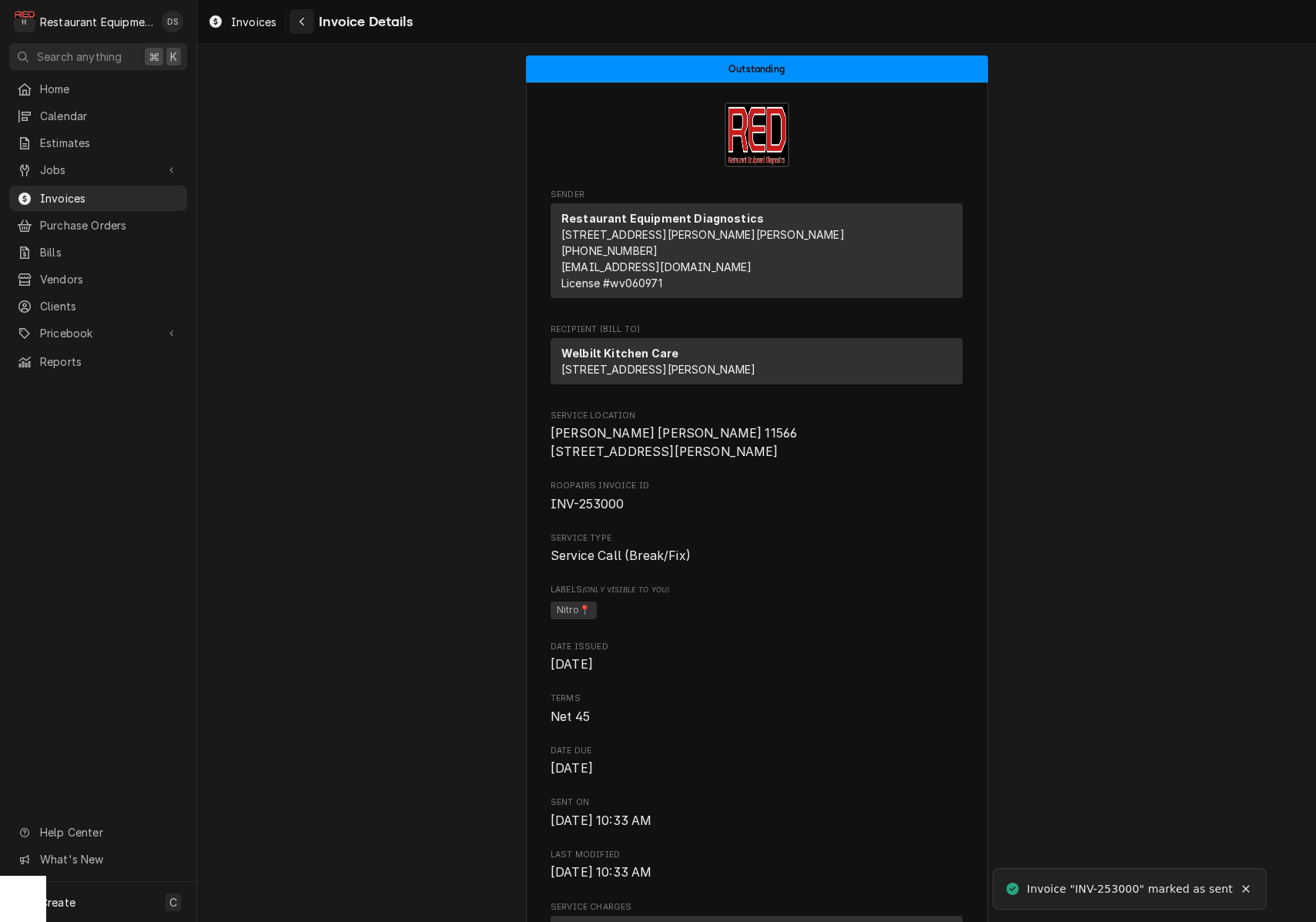
click at [310, 25] on div "Navigate back" at bounding box center [302, 21] width 15 height 15
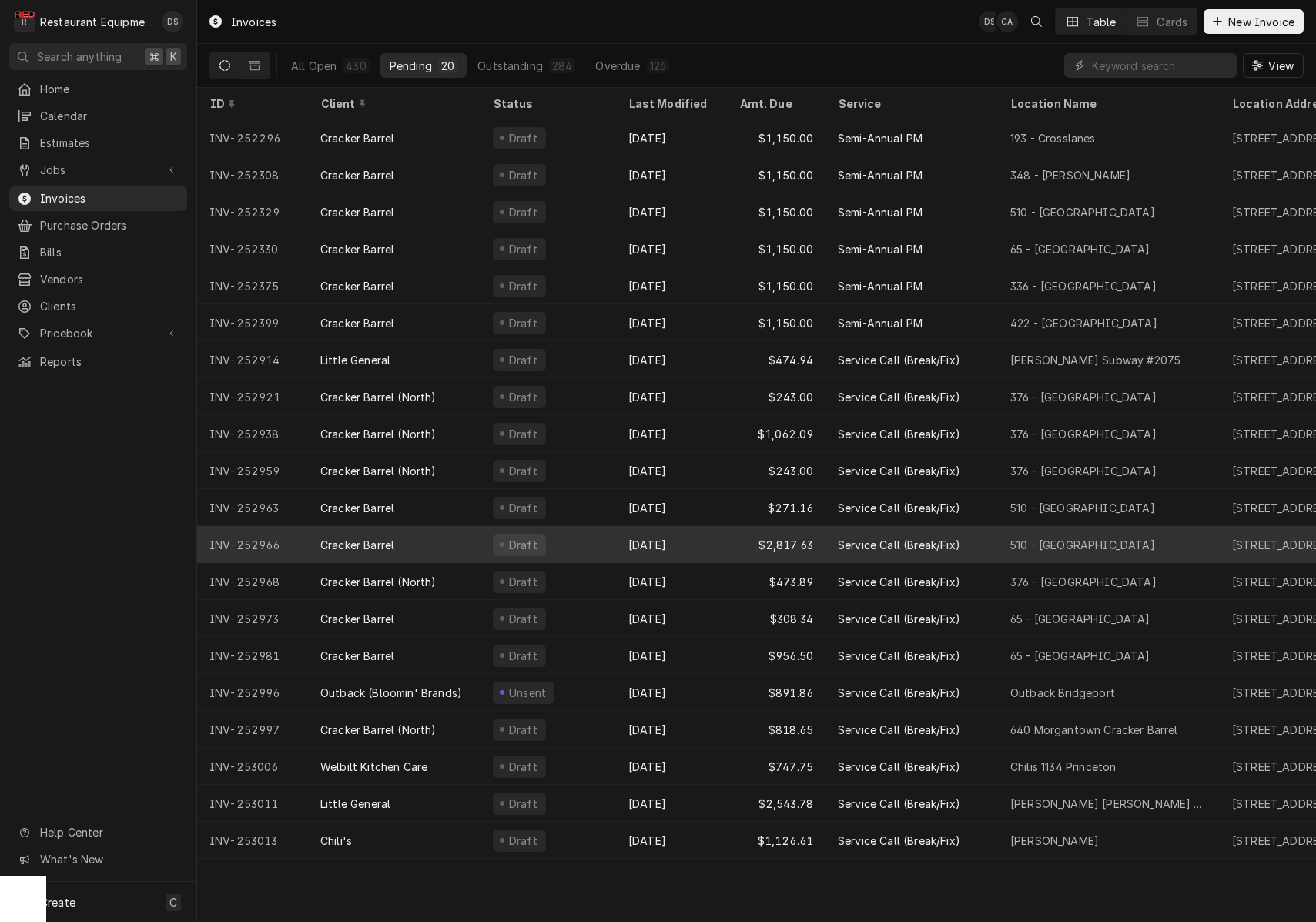
click at [601, 551] on div "Draft" at bounding box center [548, 544] width 136 height 37
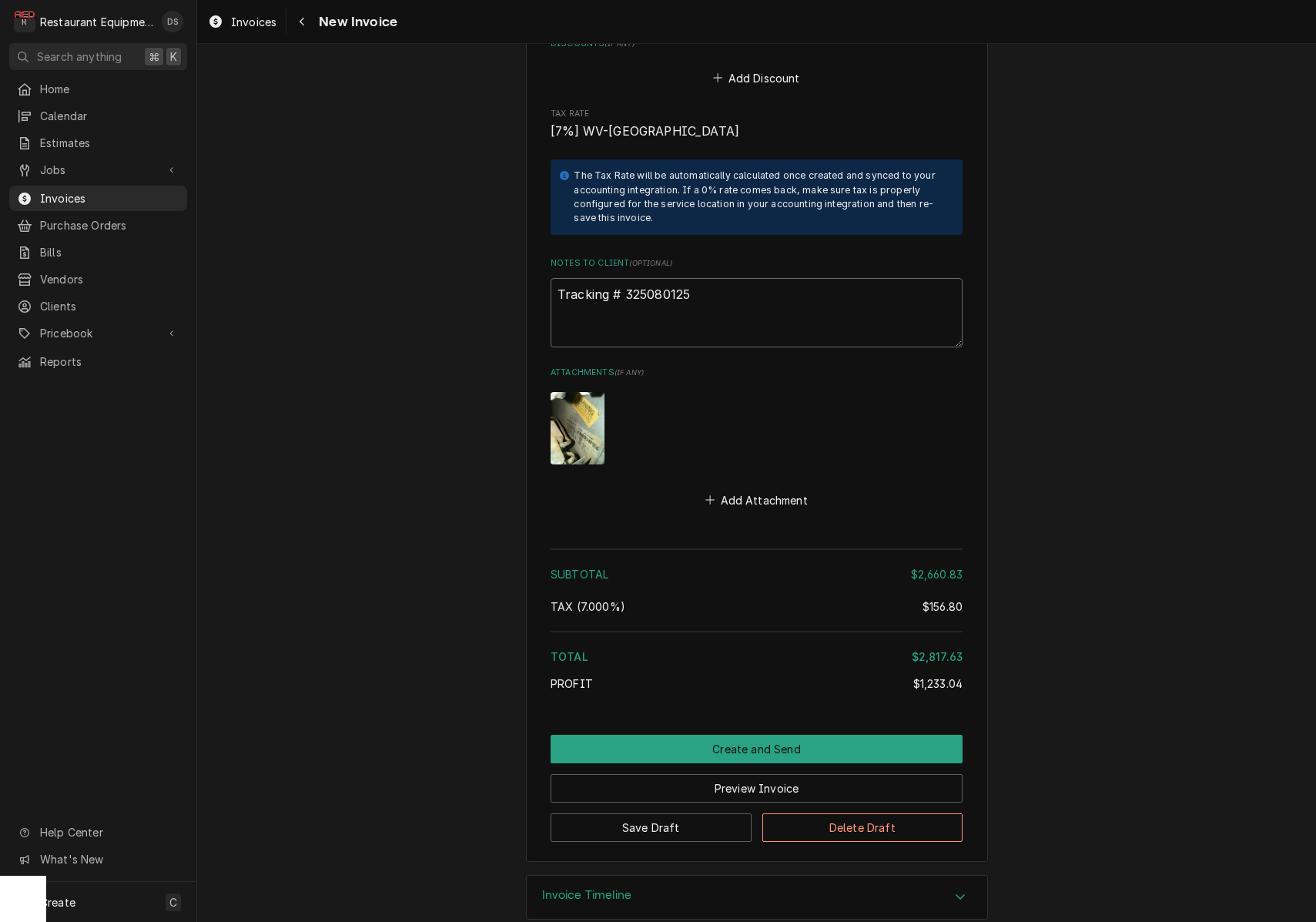
drag, startPoint x: 702, startPoint y: 274, endPoint x: 627, endPoint y: 272, distance: 75.0
click at [627, 278] on textarea "Tracking # 325080125" at bounding box center [756, 312] width 412 height 69
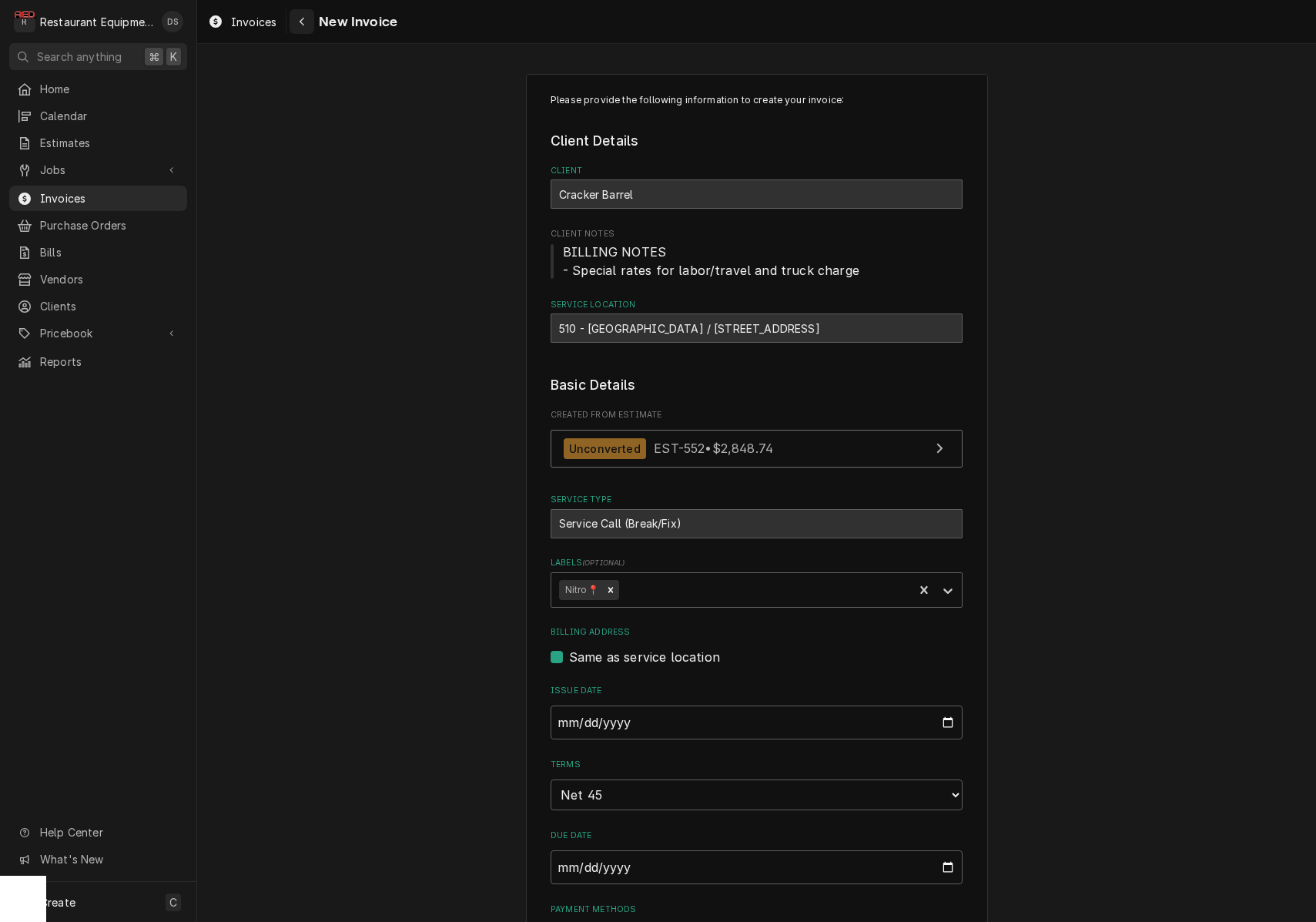
click at [301, 23] on icon "Navigate back" at bounding box center [302, 21] width 7 height 11
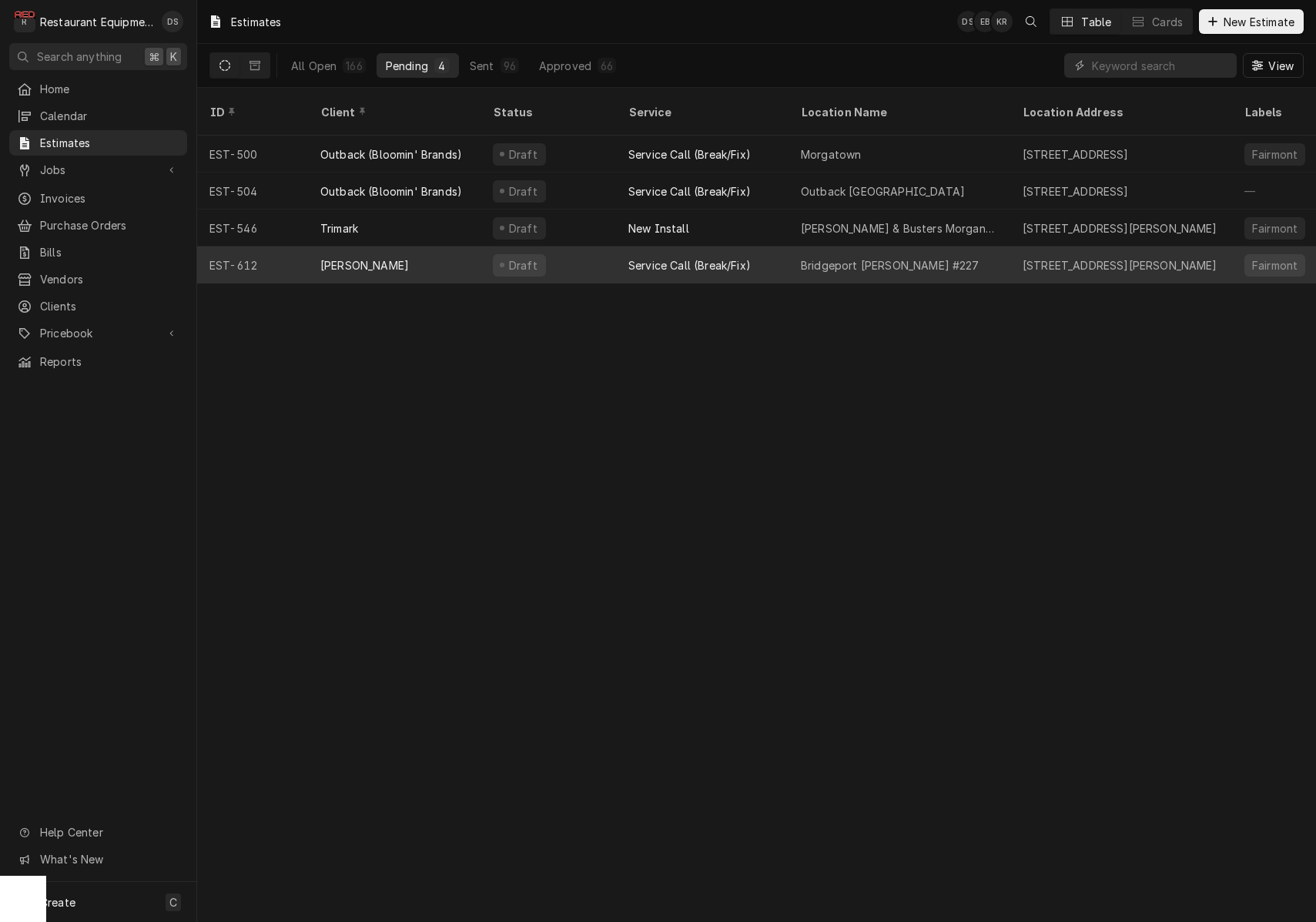
click at [574, 247] on div "Draft" at bounding box center [548, 265] width 136 height 37
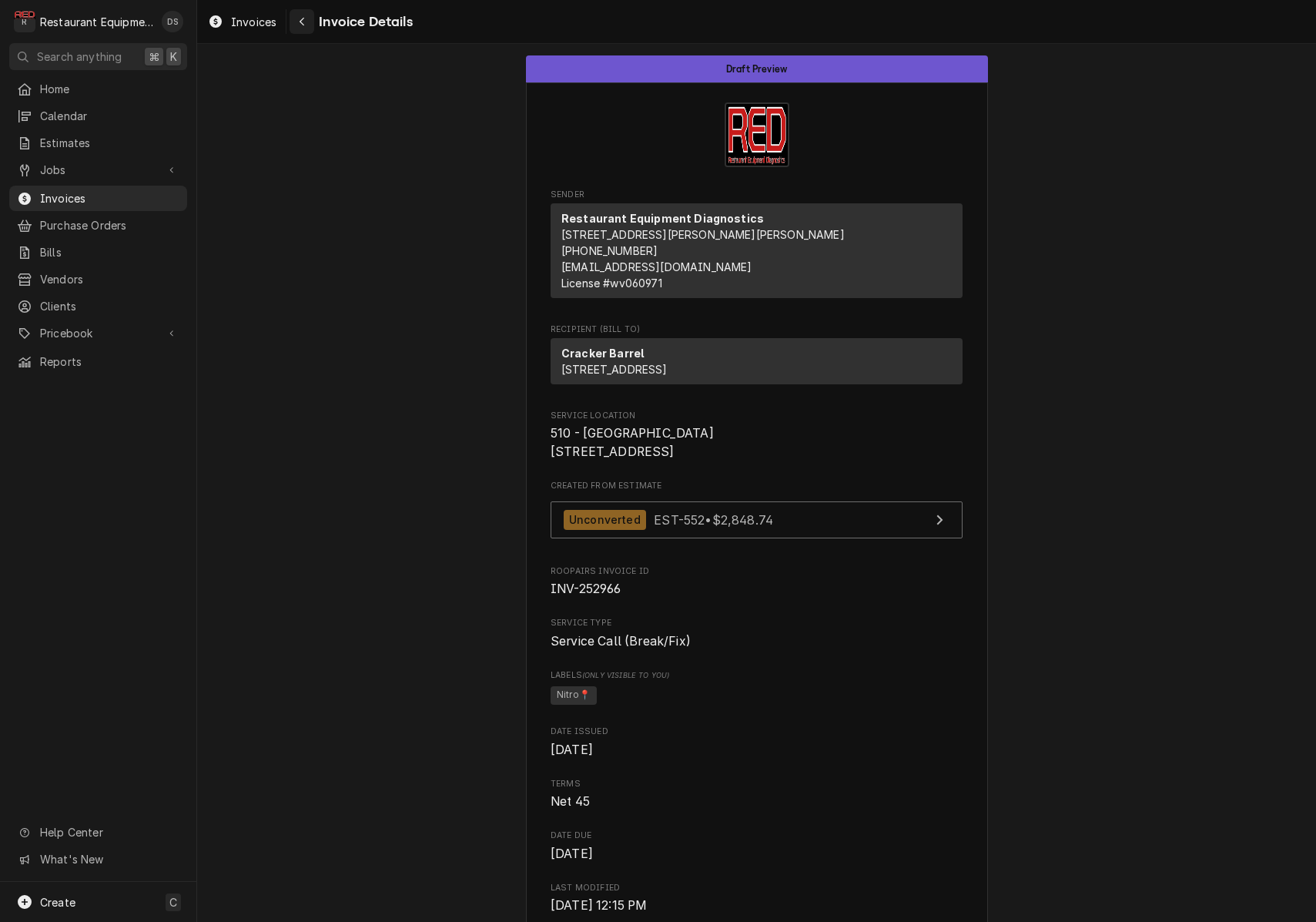
click at [303, 25] on icon "Navigate back" at bounding box center [302, 21] width 7 height 11
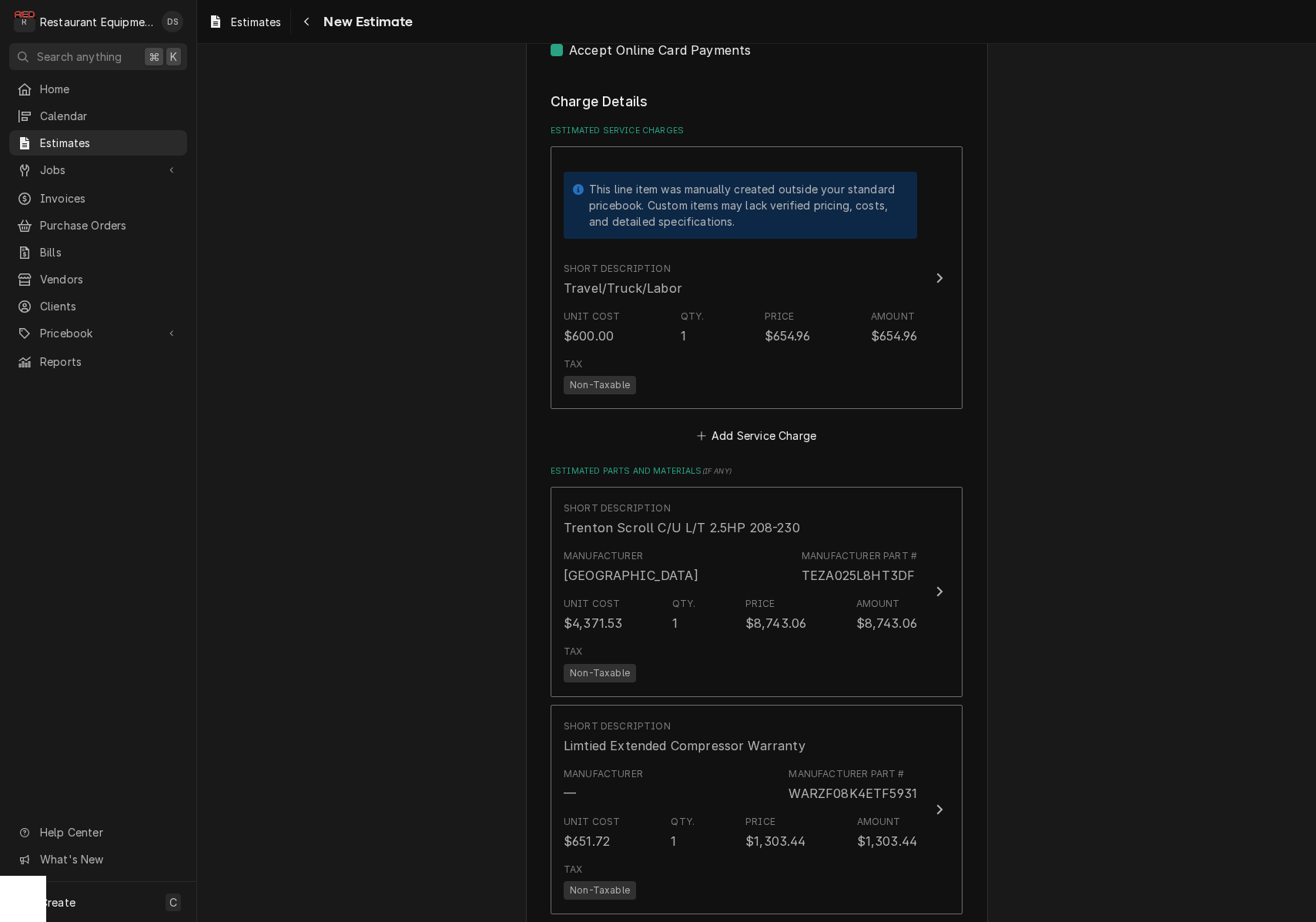
scroll to position [1414, 0]
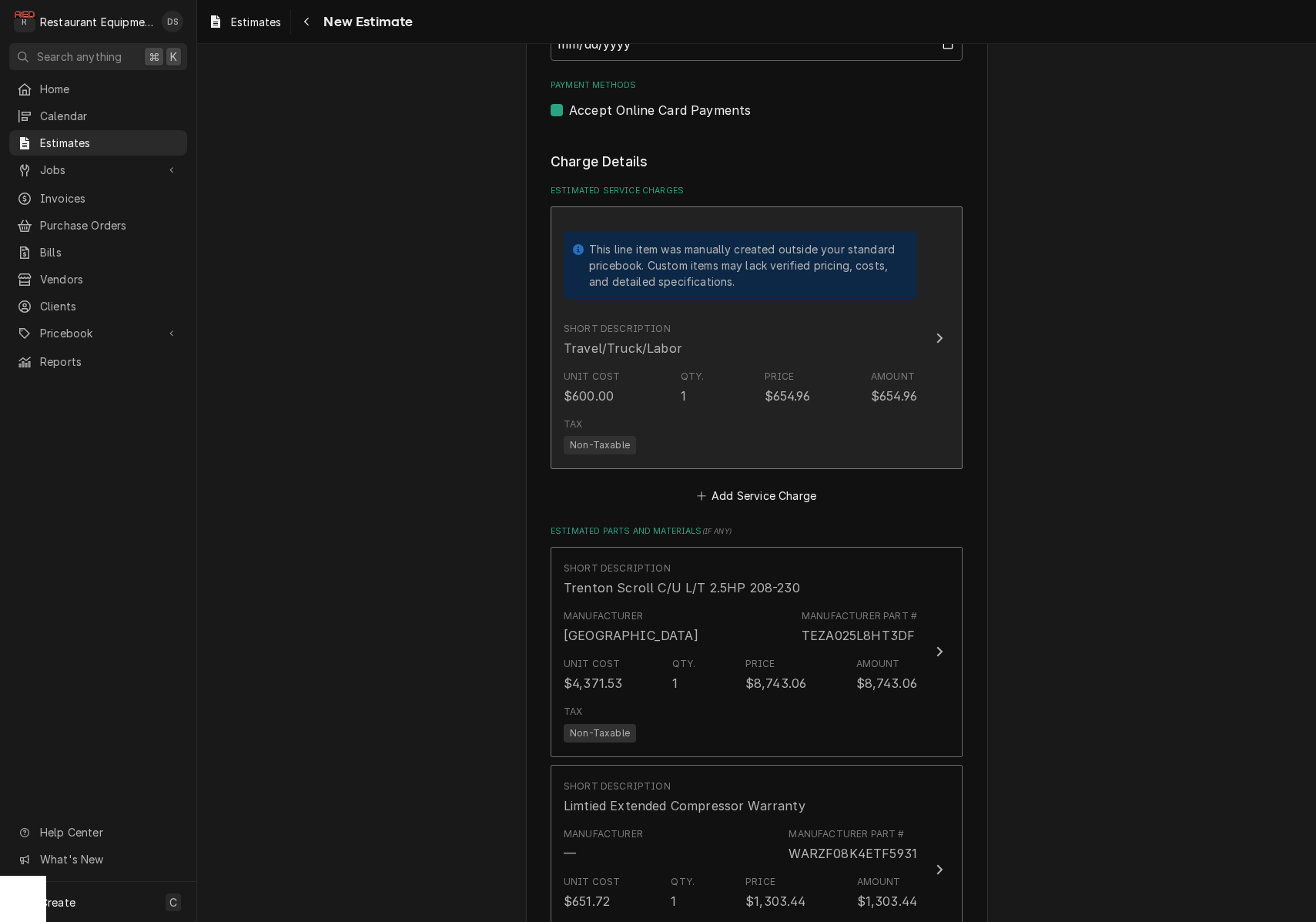
click at [867, 377] on div "Unit Cost $600.00 Qty. 1 Price $654.96 Amount $654.96" at bounding box center [741, 388] width 353 height 48
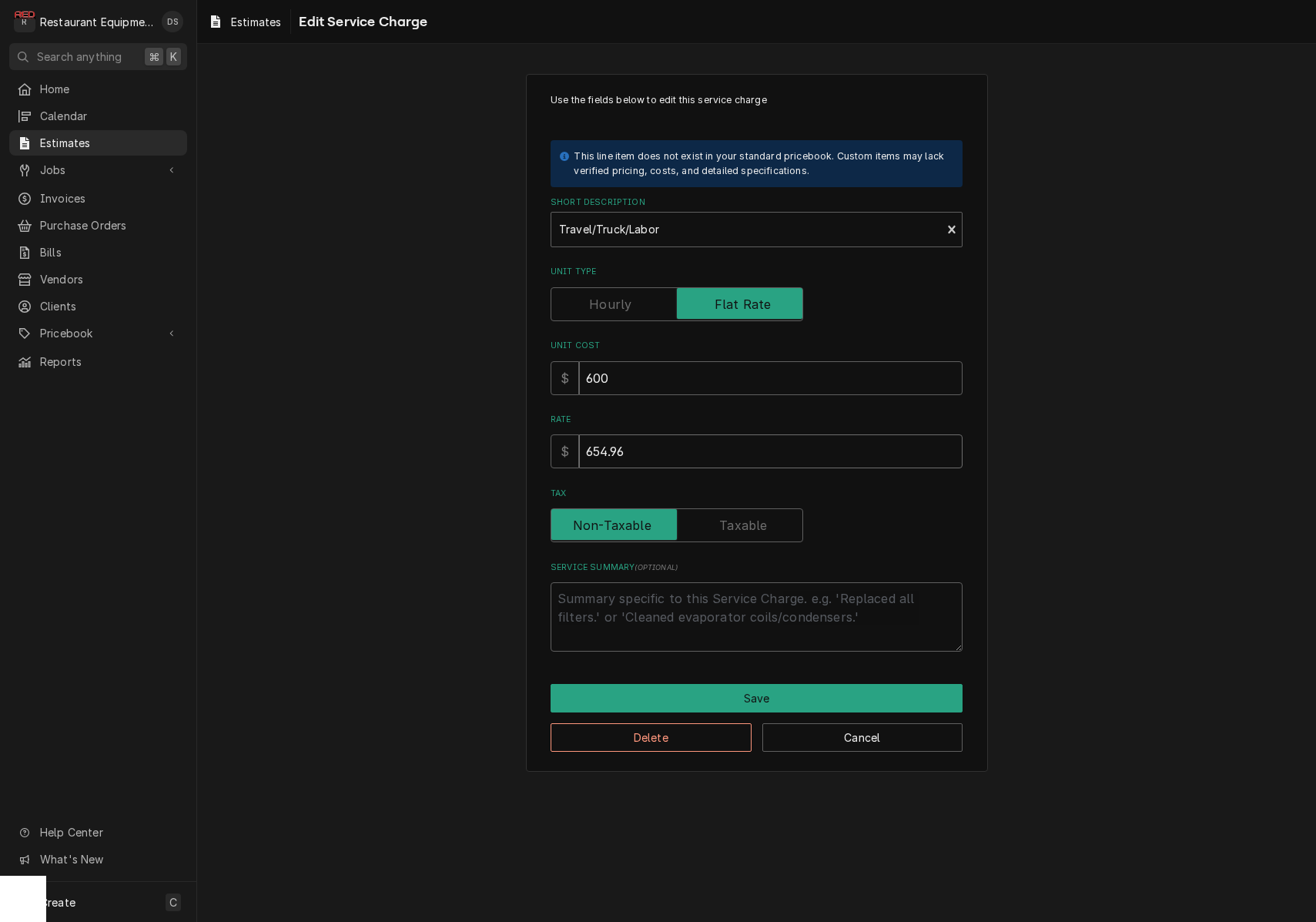
drag, startPoint x: 685, startPoint y: 448, endPoint x: 472, endPoint y: 420, distance: 214.8
click at [490, 426] on div "Use the fields below to edit this service charge This line item does not exist …" at bounding box center [756, 423] width 1119 height 725
type textarea "x"
type input "2"
type textarea "x"
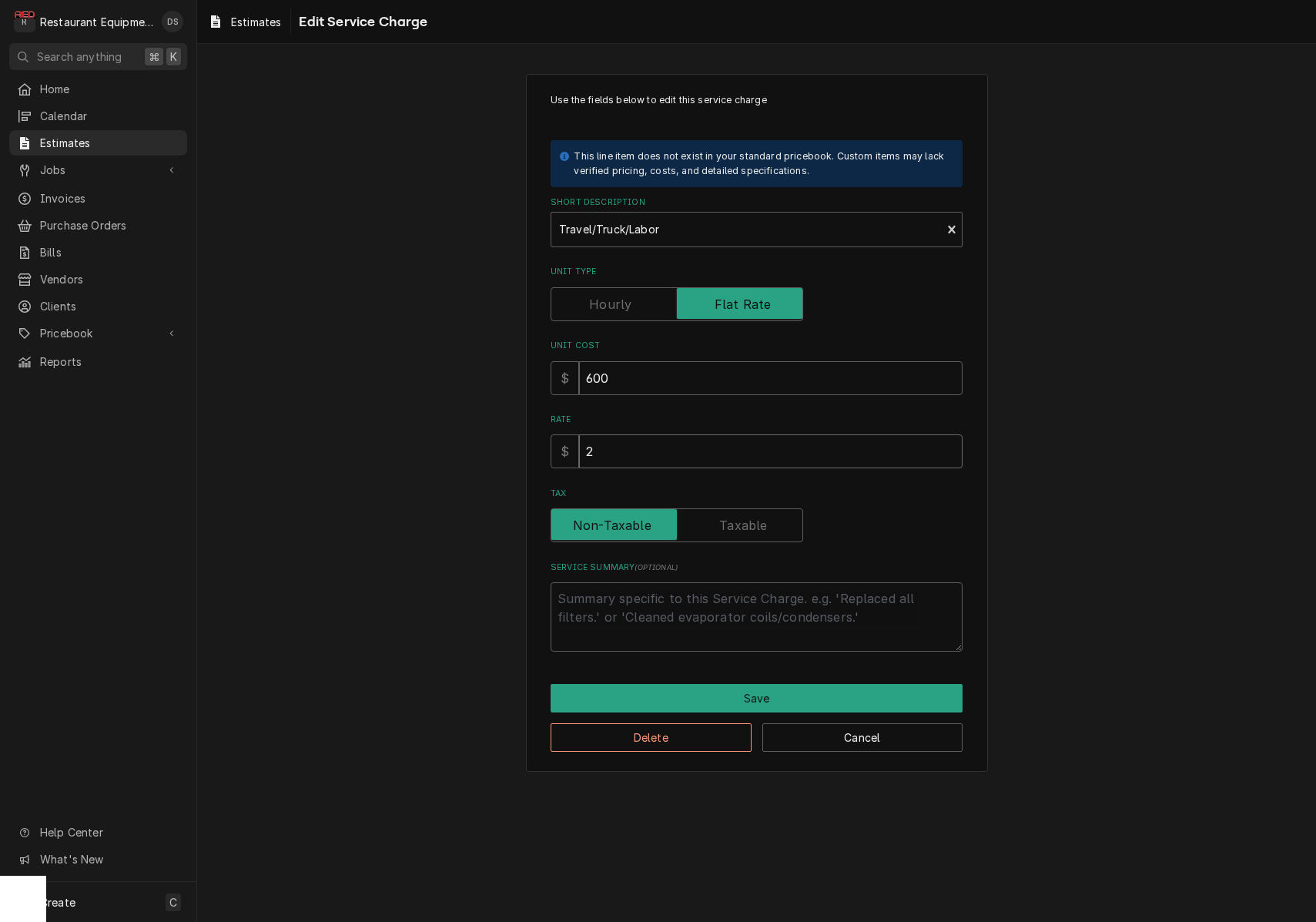
type input "20"
type textarea "x"
type input "206"
type textarea "x"
type input "2062"
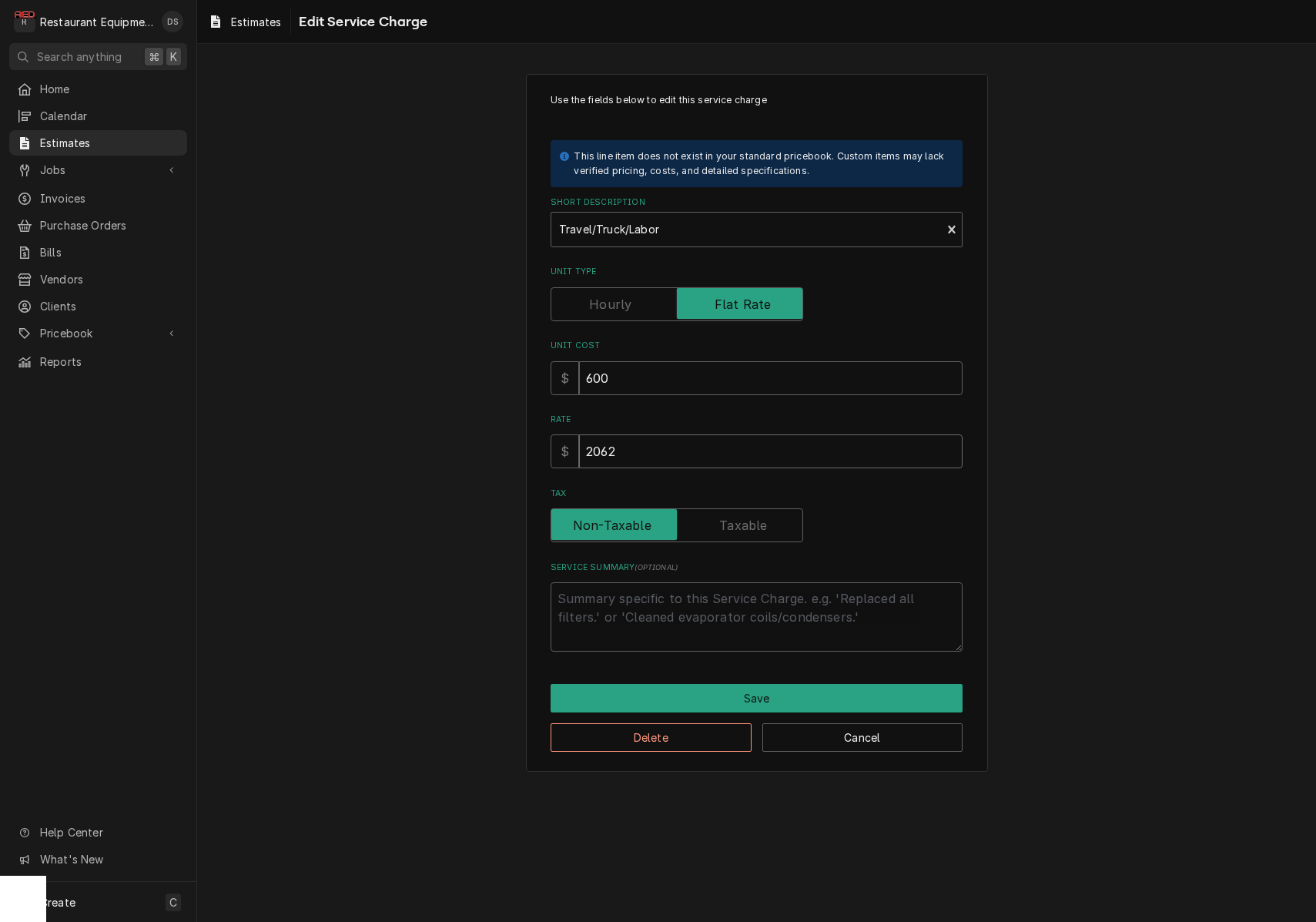
type textarea "x"
type input "2062.9"
type textarea "x"
type input "2062.93"
type textarea "x"
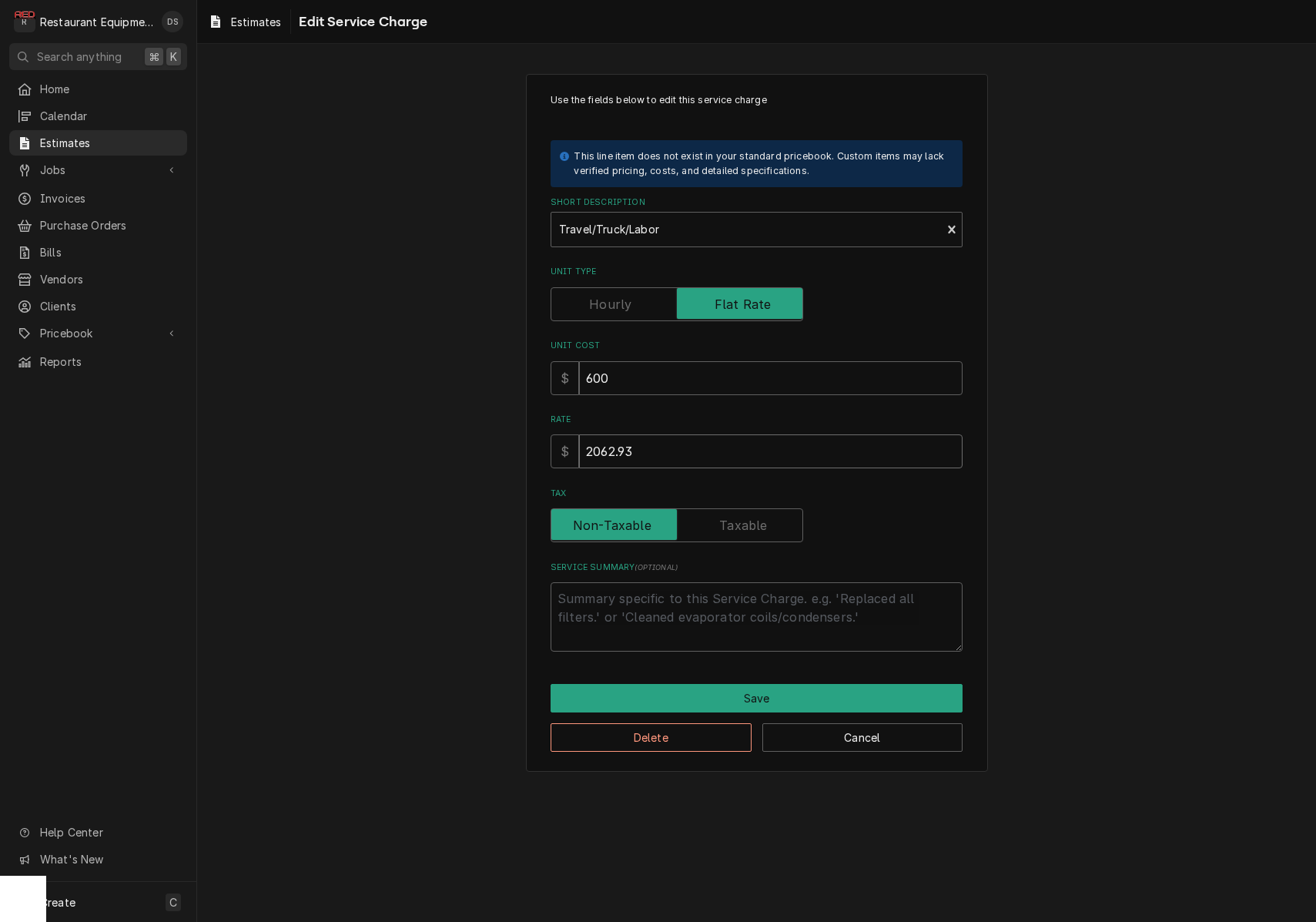
type input "2062.936"
type textarea "x"
type input "2062.93"
type textarea "x"
type input "2062.9"
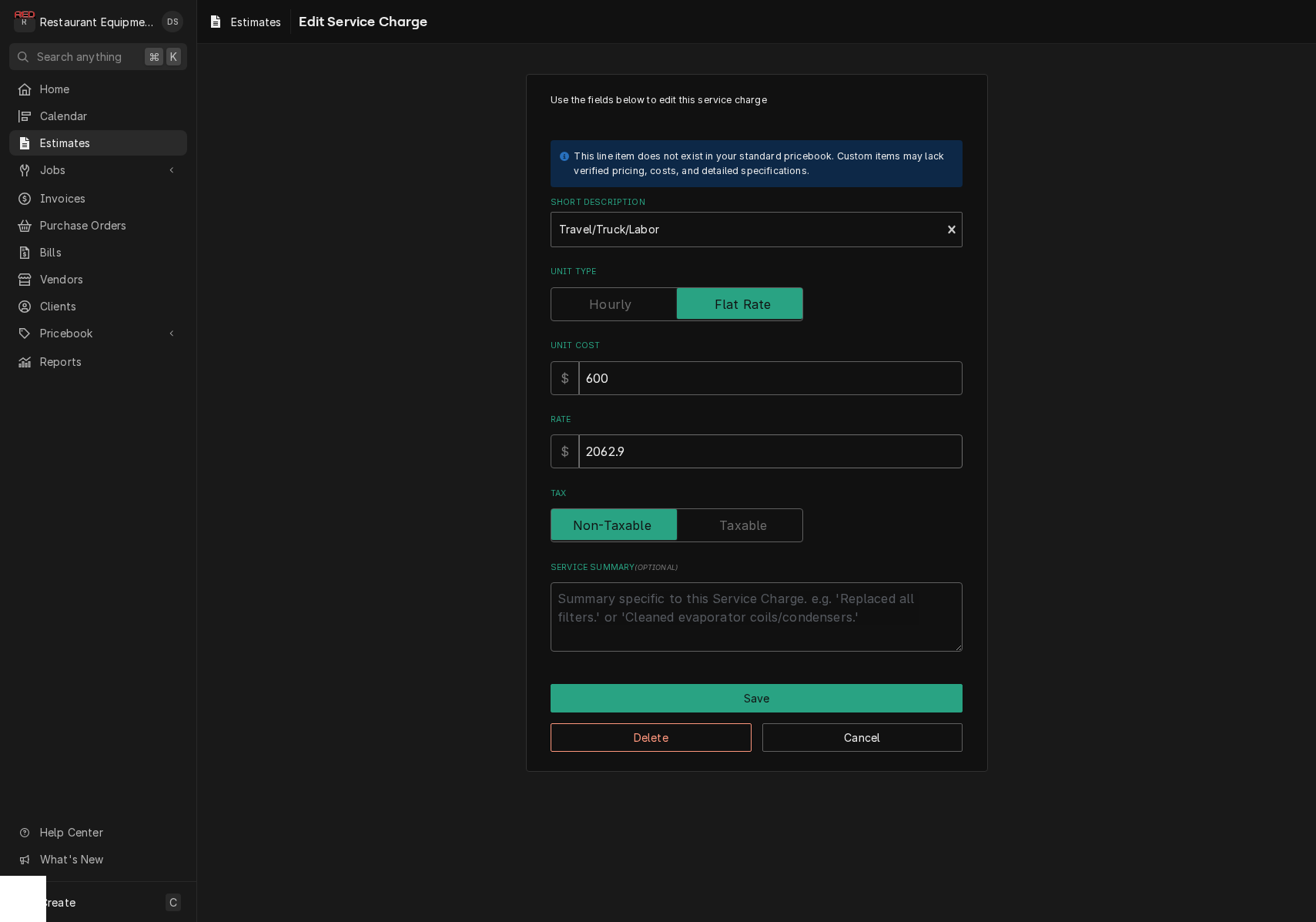
type textarea "x"
type input "2062.96"
click at [796, 685] on button "Save" at bounding box center [756, 698] width 412 height 29
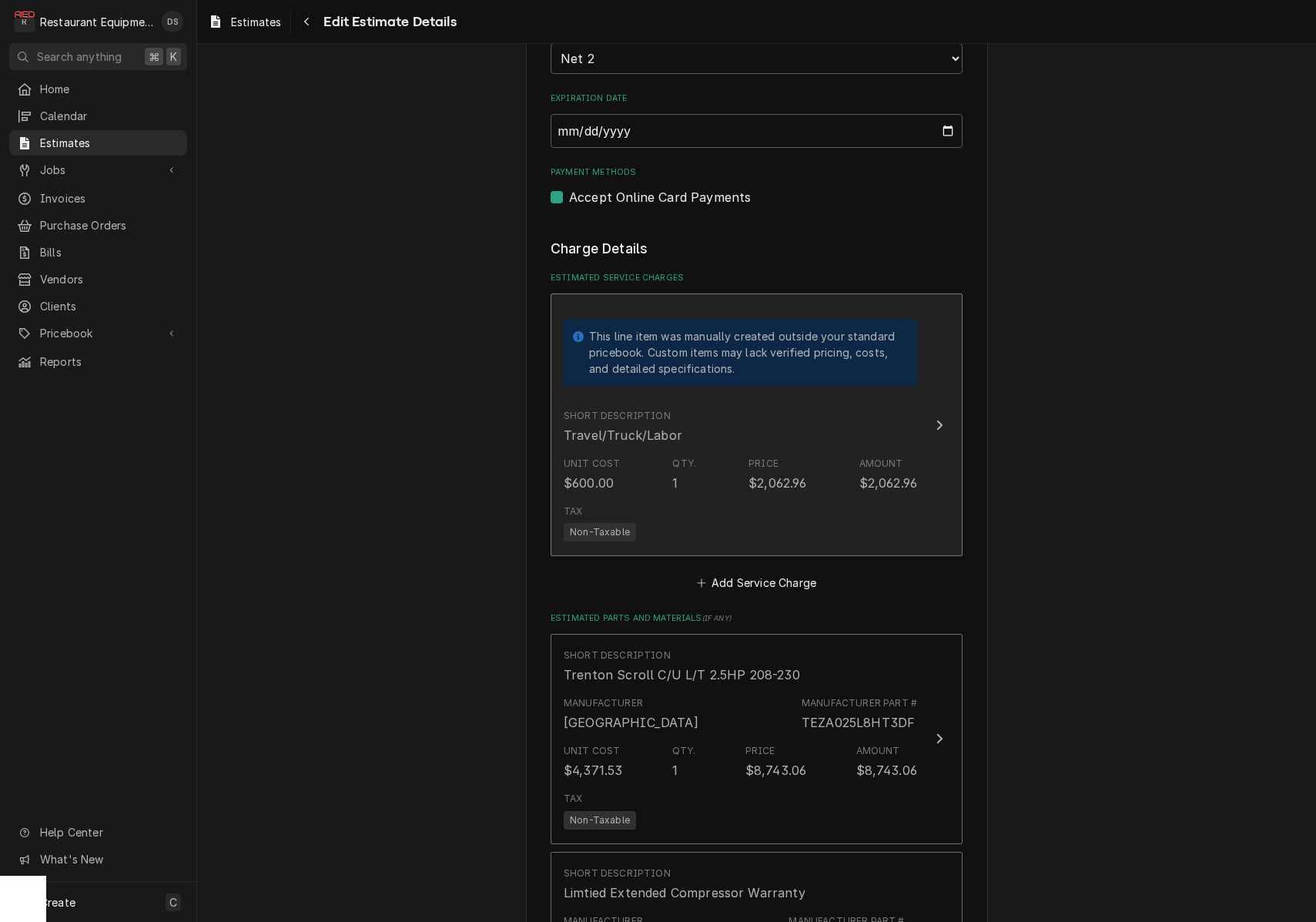
scroll to position [1325, 0]
click at [873, 454] on div "Unit Cost $600.00 Qty. 1 Price $2,062.96 Amount $2,062.96" at bounding box center [741, 477] width 353 height 48
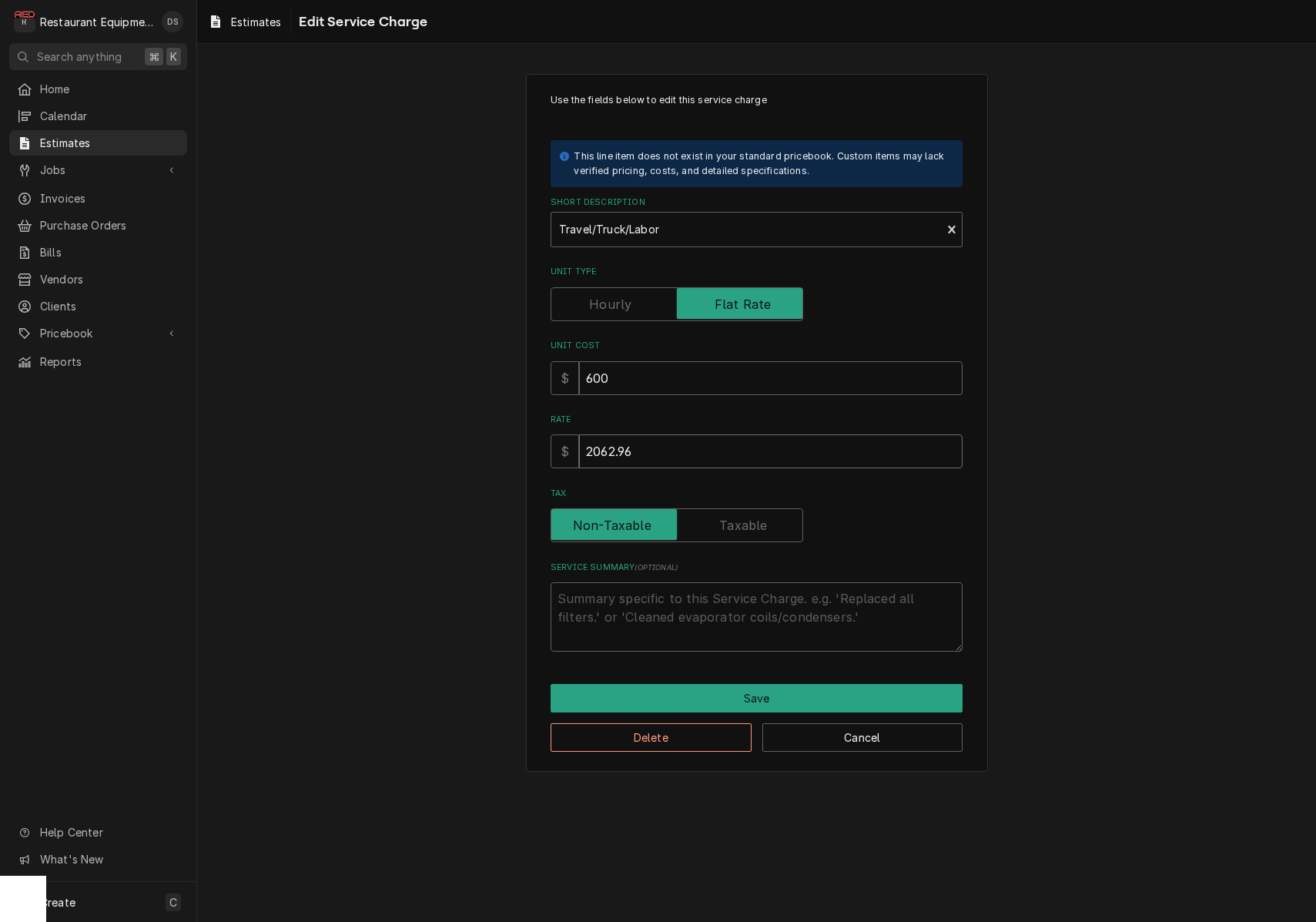
drag, startPoint x: 776, startPoint y: 447, endPoint x: 524, endPoint y: 432, distance: 252.4
click at [531, 435] on div "Use the fields below to edit this service charge This line item does not exist …" at bounding box center [757, 423] width 462 height 698
type textarea "x"
type input "3"
type textarea "x"
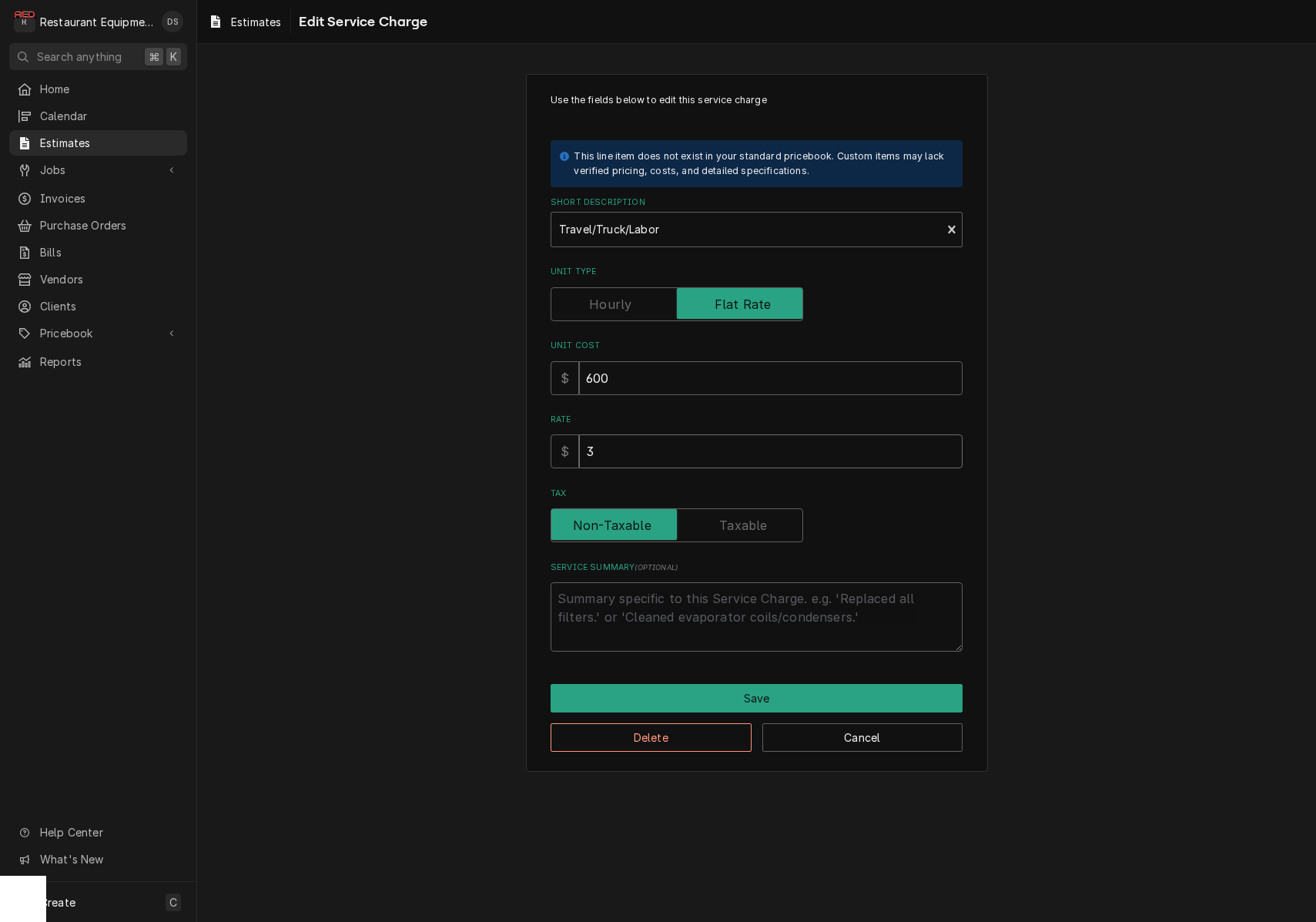
type input "32"
type textarea "x"
type input "320"
type textarea "x"
type input "3200"
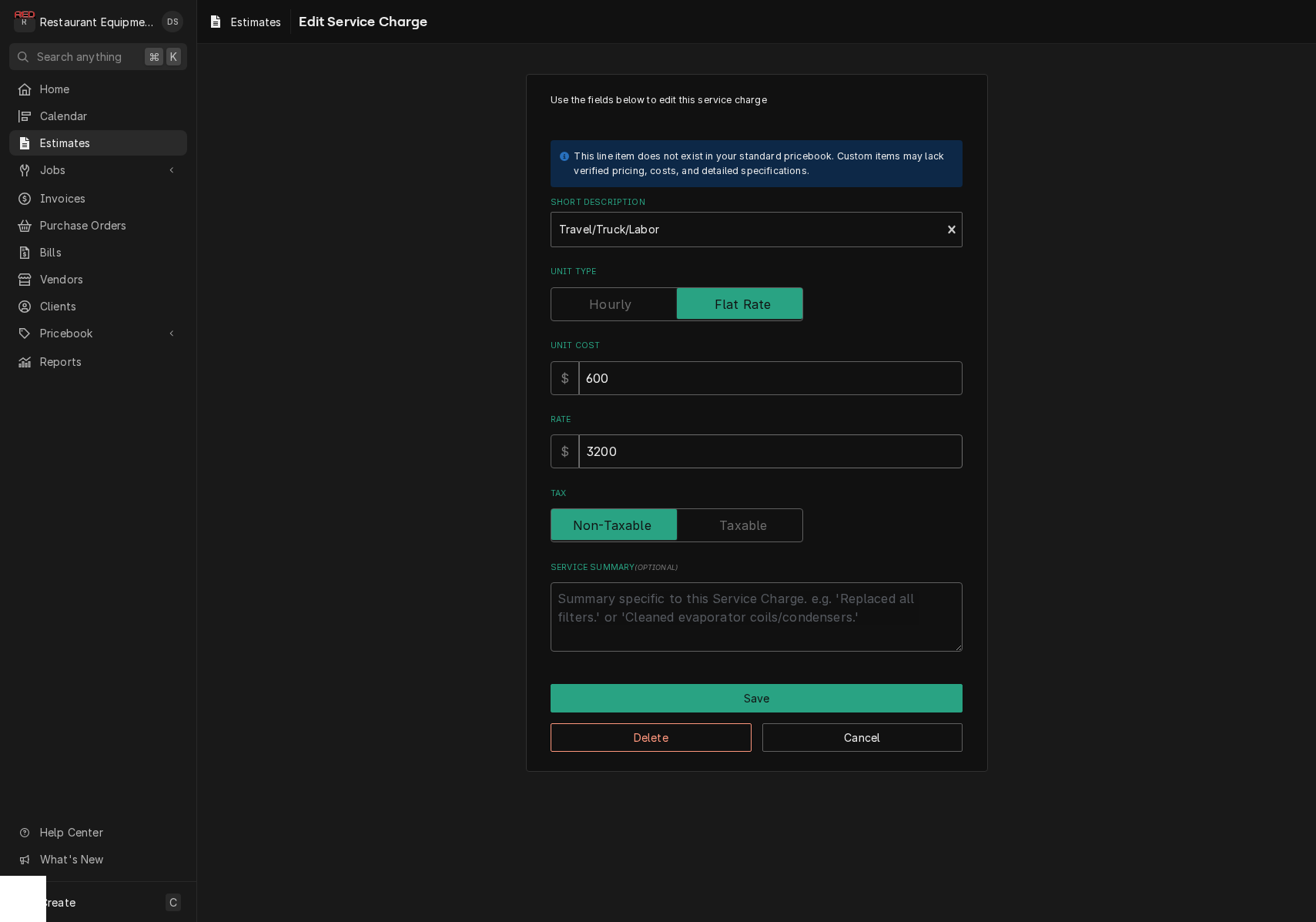
type textarea "x"
type input "3200.0"
type textarea "x"
type input "3200.00"
type textarea "x"
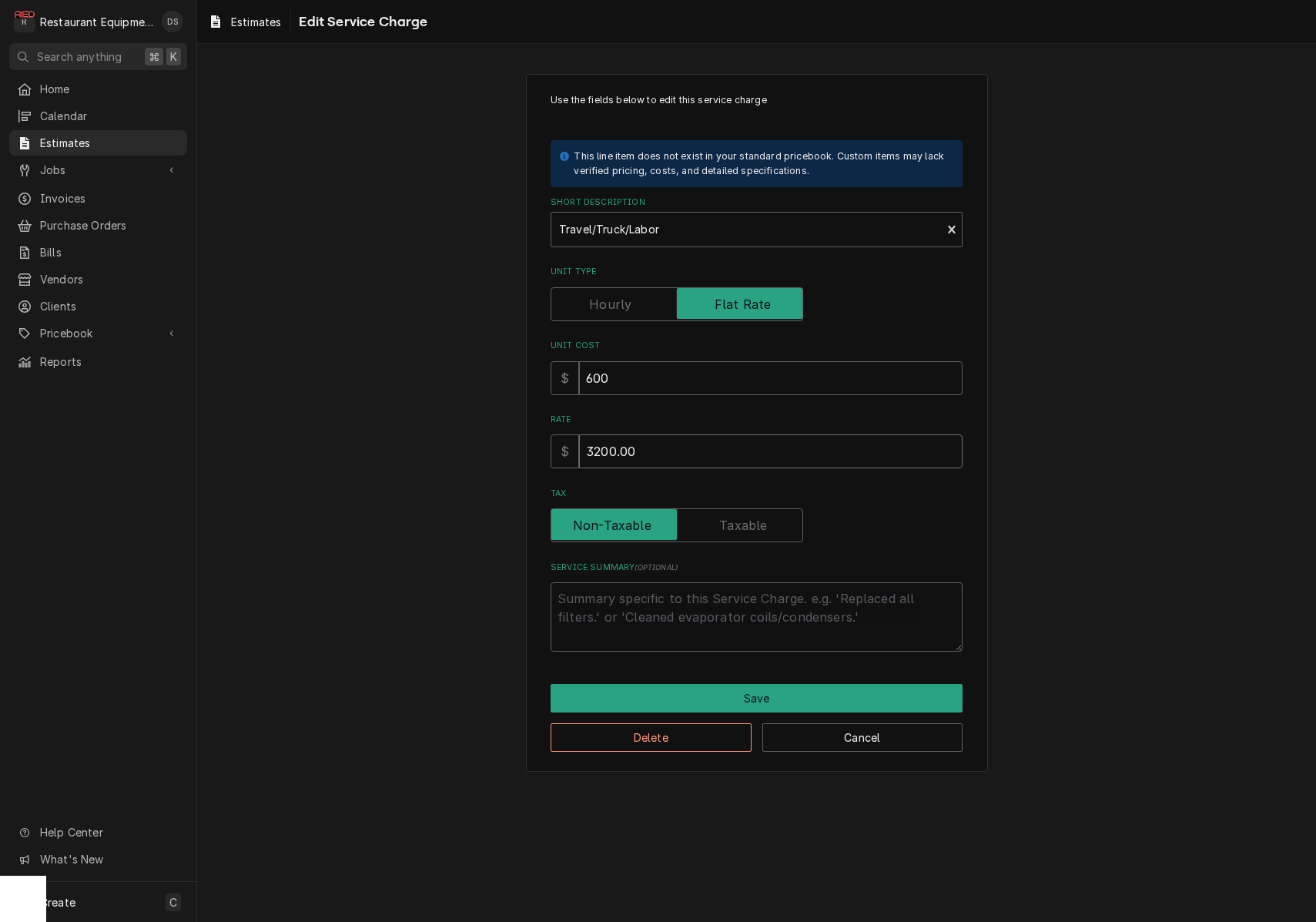
type input "3200.00"
click at [717, 684] on button "Save" at bounding box center [756, 698] width 412 height 29
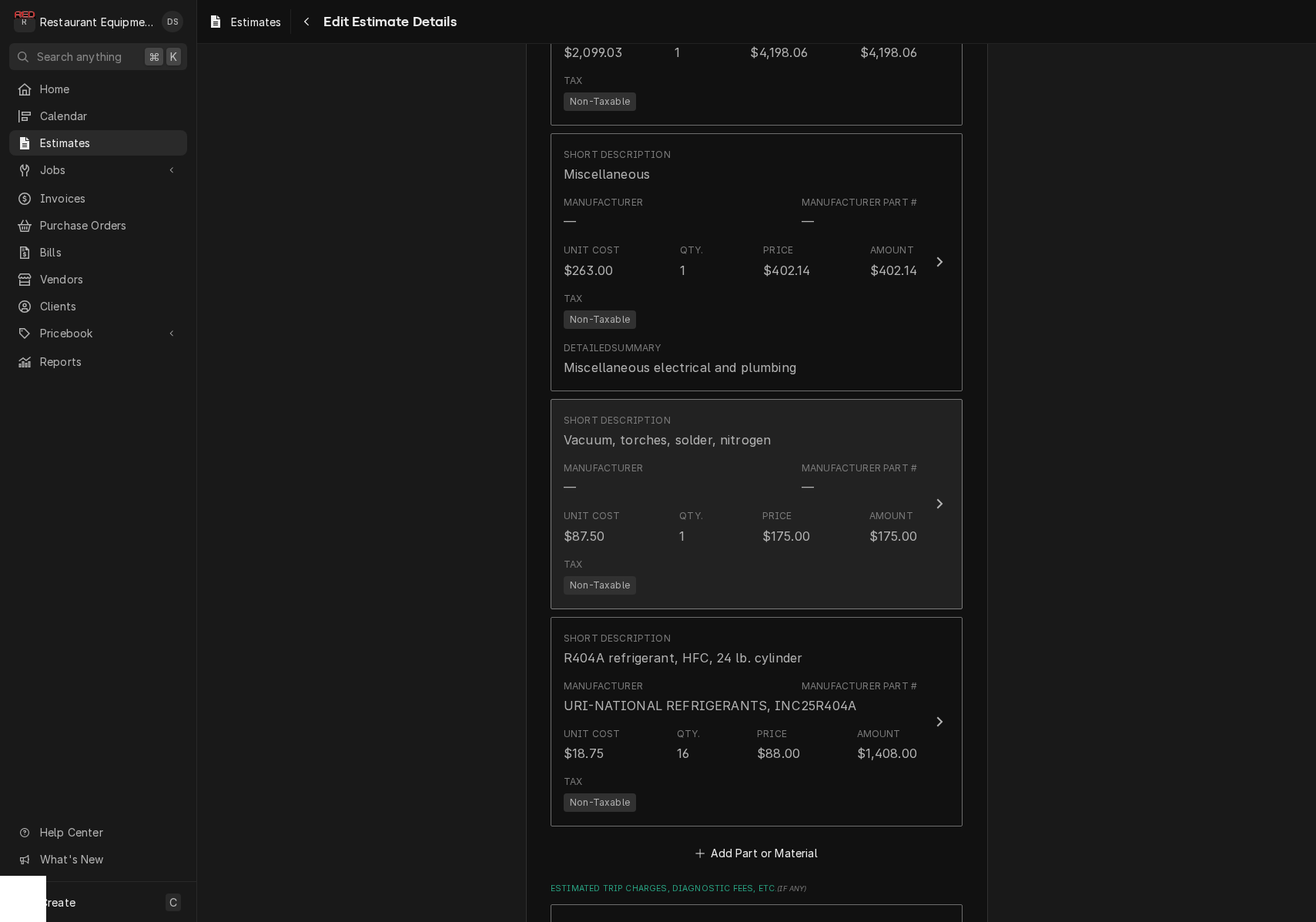
scroll to position [2491, 0]
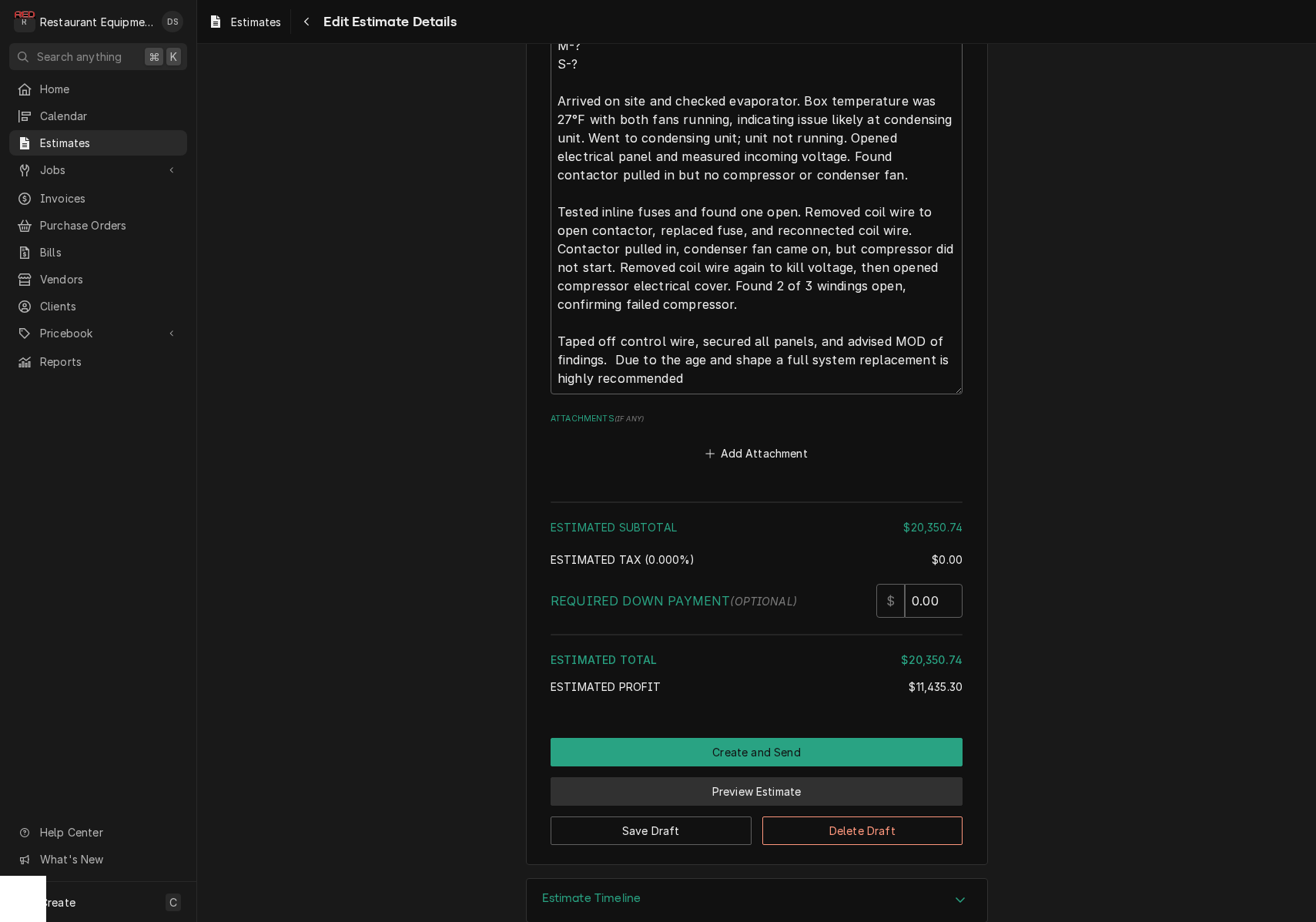
click at [825, 777] on button "Preview Estimate" at bounding box center [756, 791] width 412 height 29
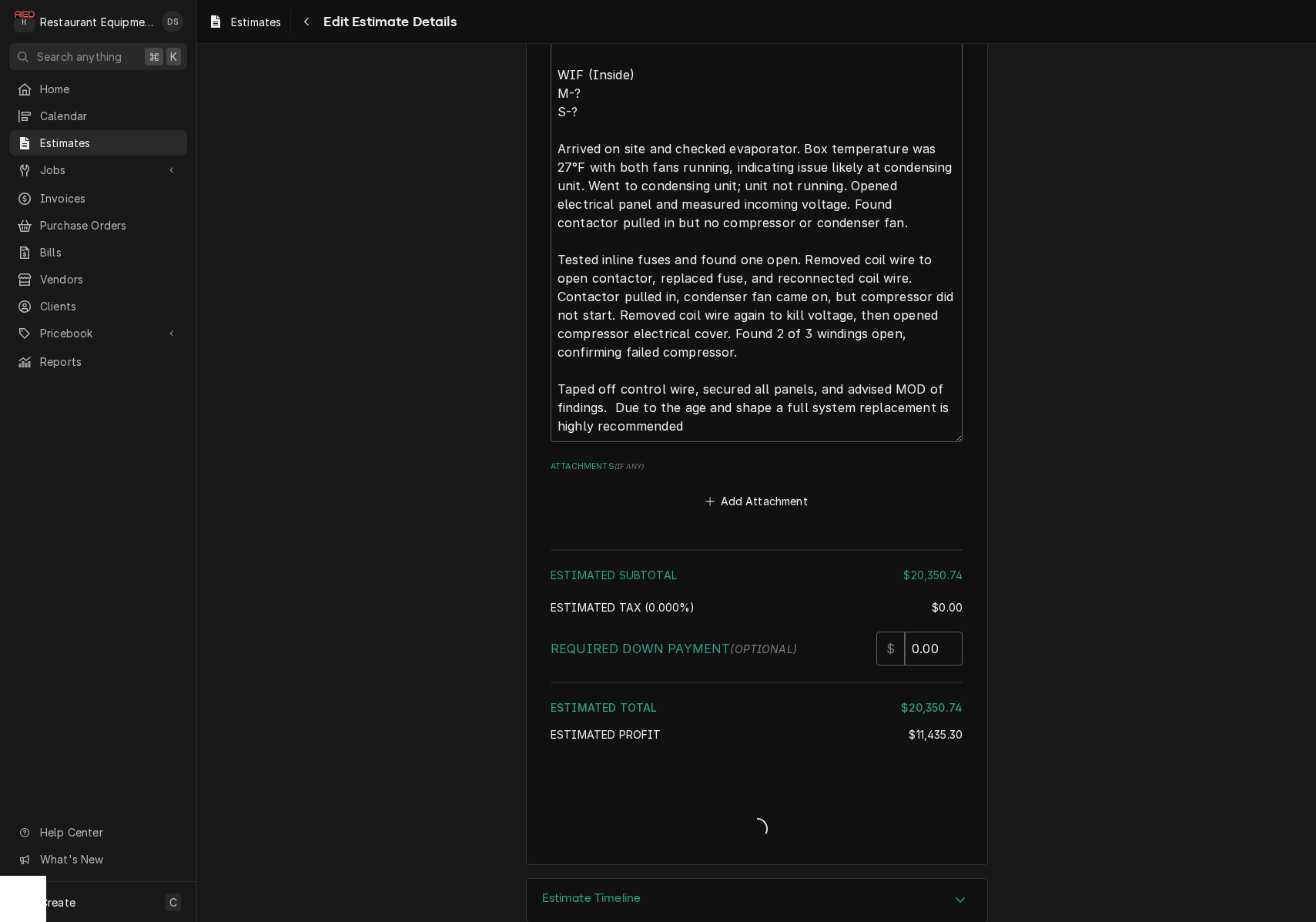
type textarea "x"
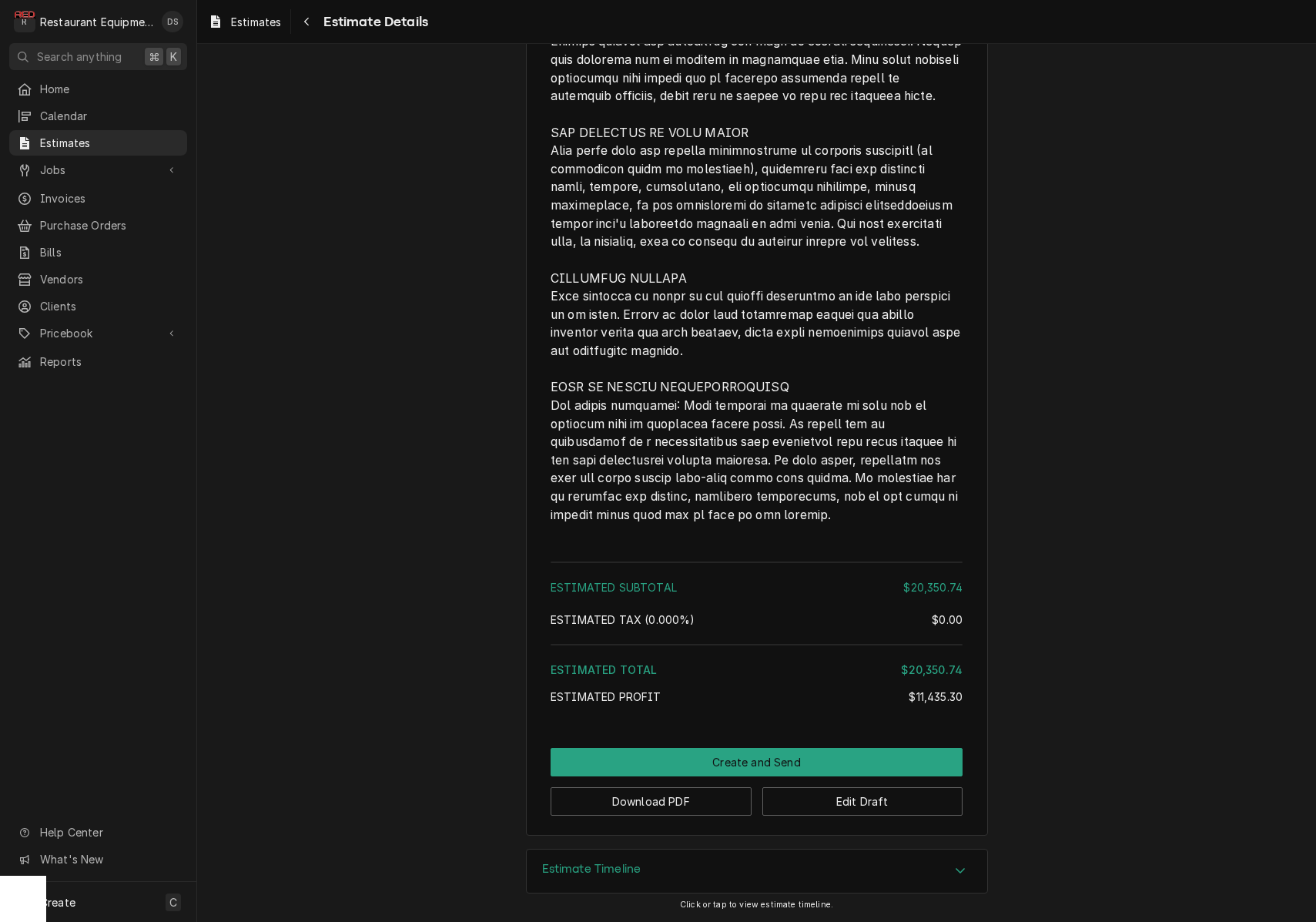
scroll to position [3367, 0]
click at [683, 800] on button "Download PDF" at bounding box center [650, 801] width 201 height 29
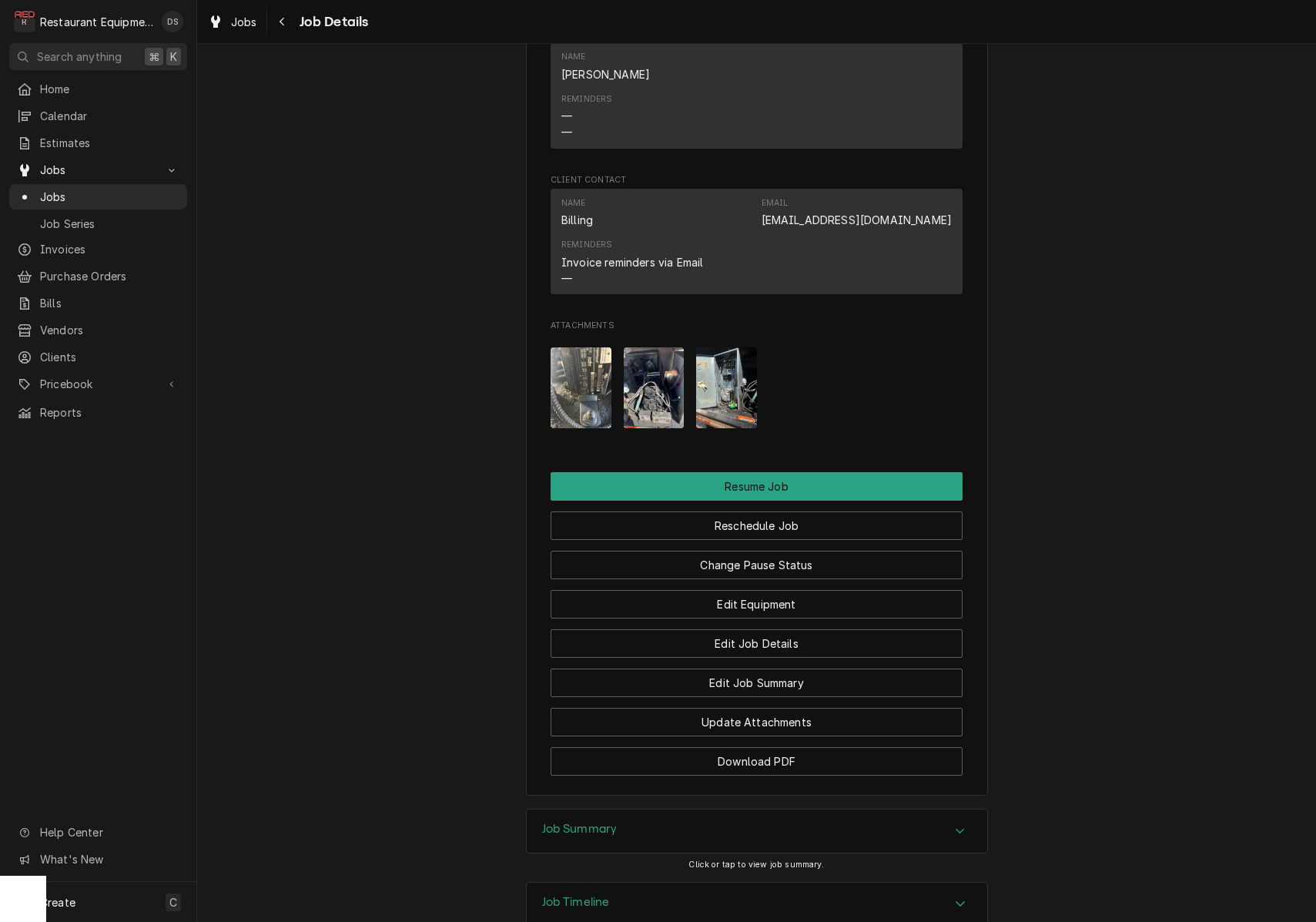
scroll to position [1828, 0]
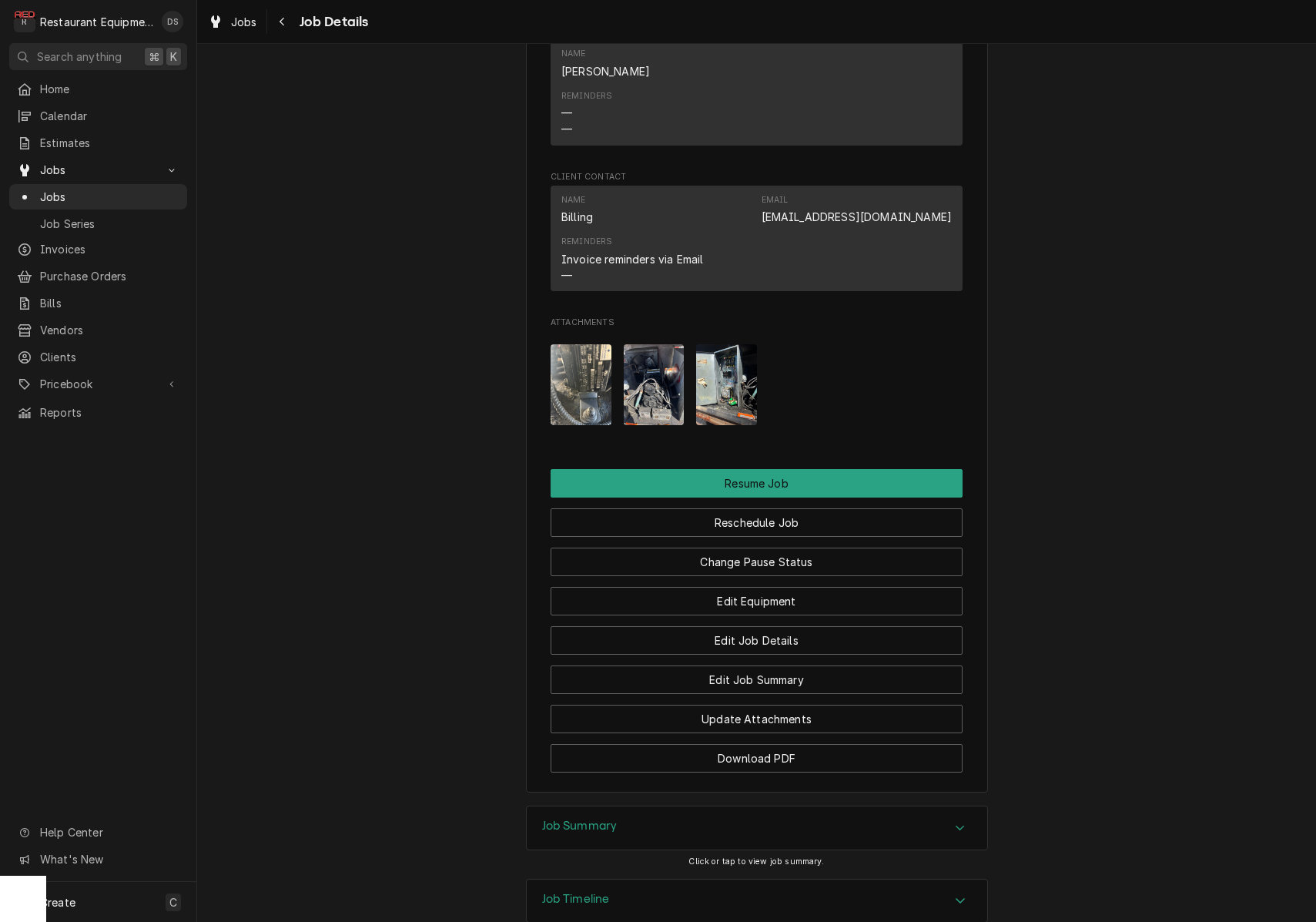
click at [724, 366] on img "Attachments" at bounding box center [726, 385] width 61 height 81
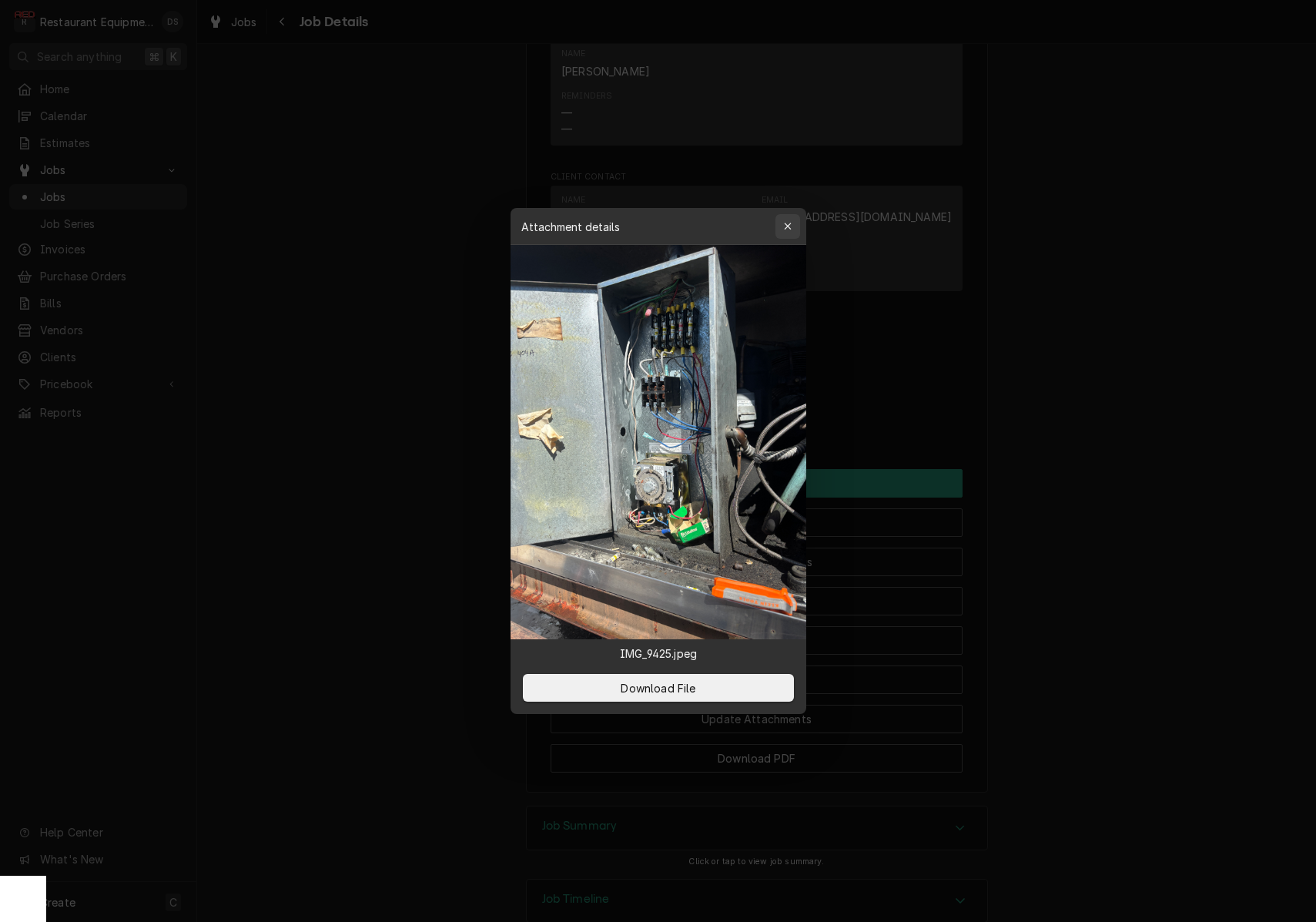
scroll to position [1, 0]
click at [787, 228] on icon "button" at bounding box center [787, 226] width 7 height 7
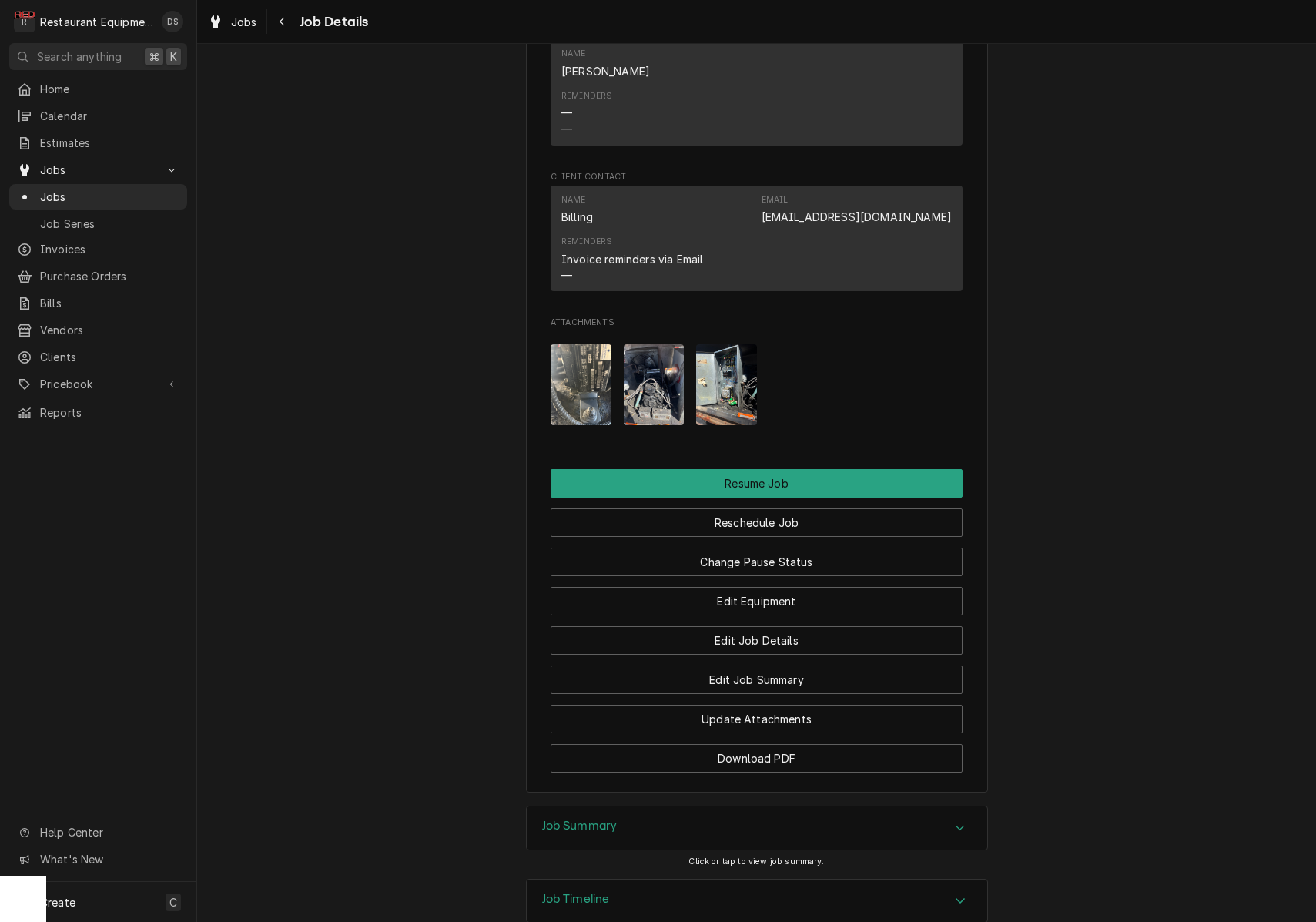
scroll to position [0, 0]
click at [660, 392] on img "Attachments" at bounding box center [654, 385] width 61 height 81
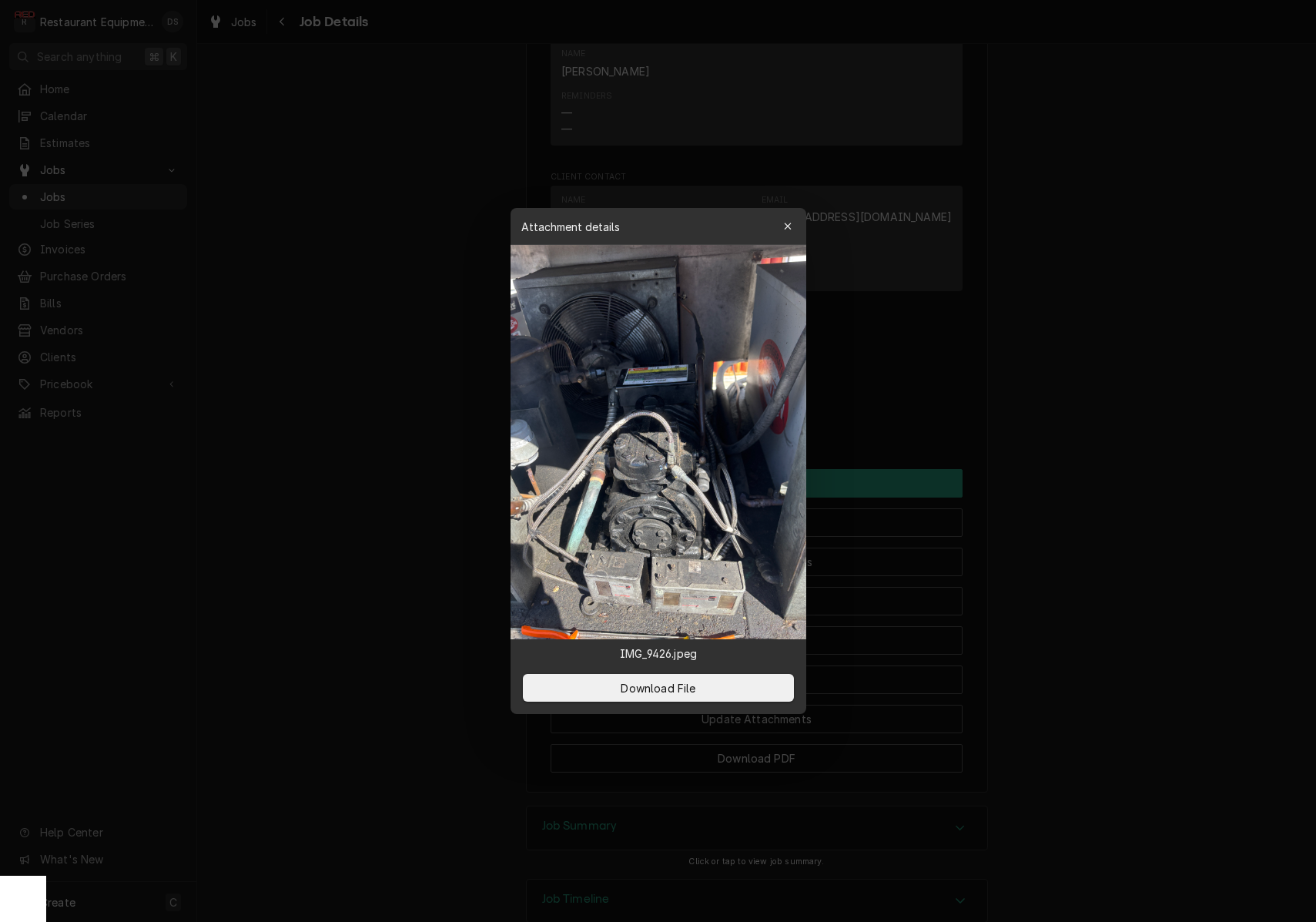
click at [792, 226] on div "button" at bounding box center [787, 226] width 15 height 15
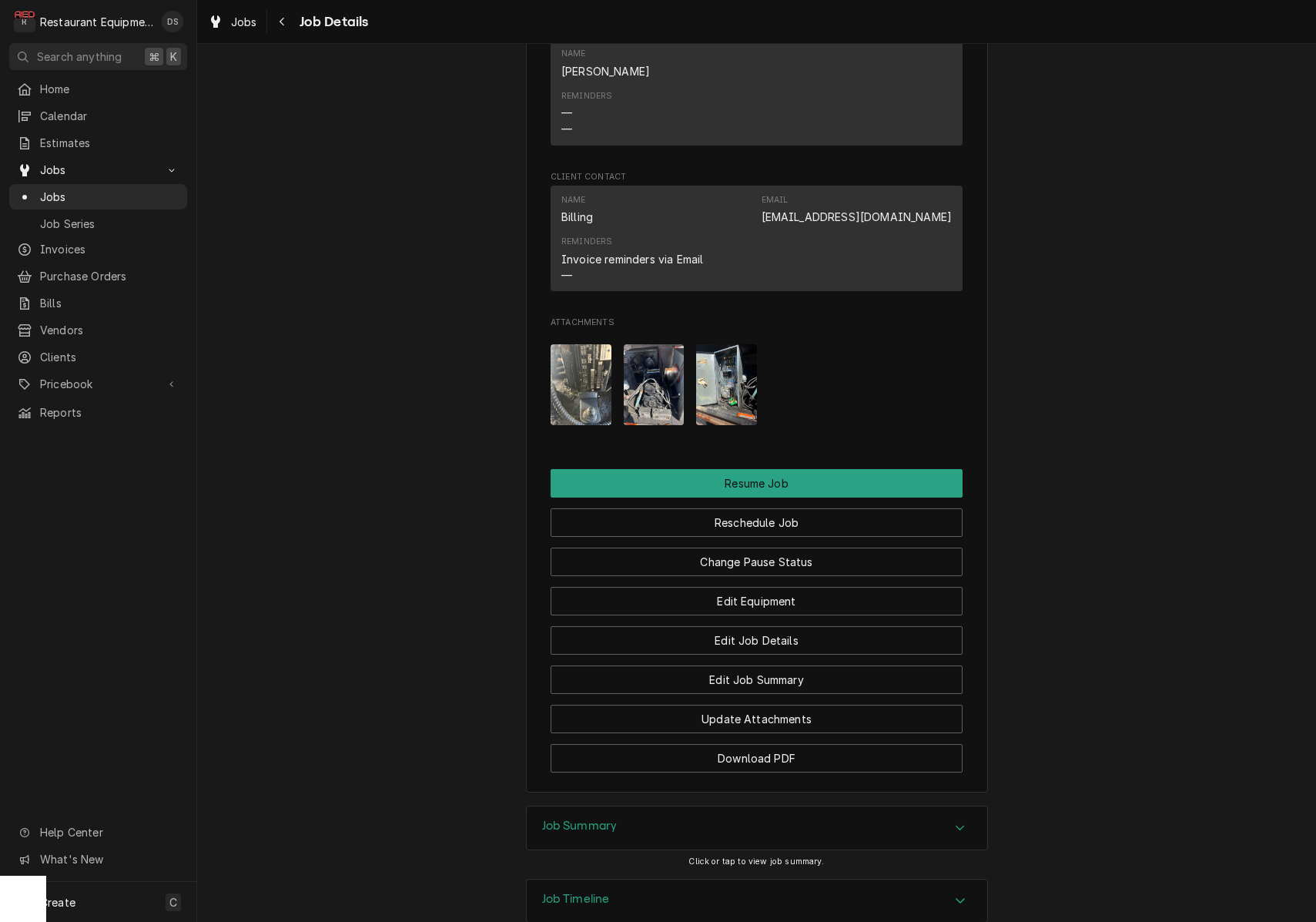
click at [600, 364] on img "Attachments" at bounding box center [580, 385] width 61 height 81
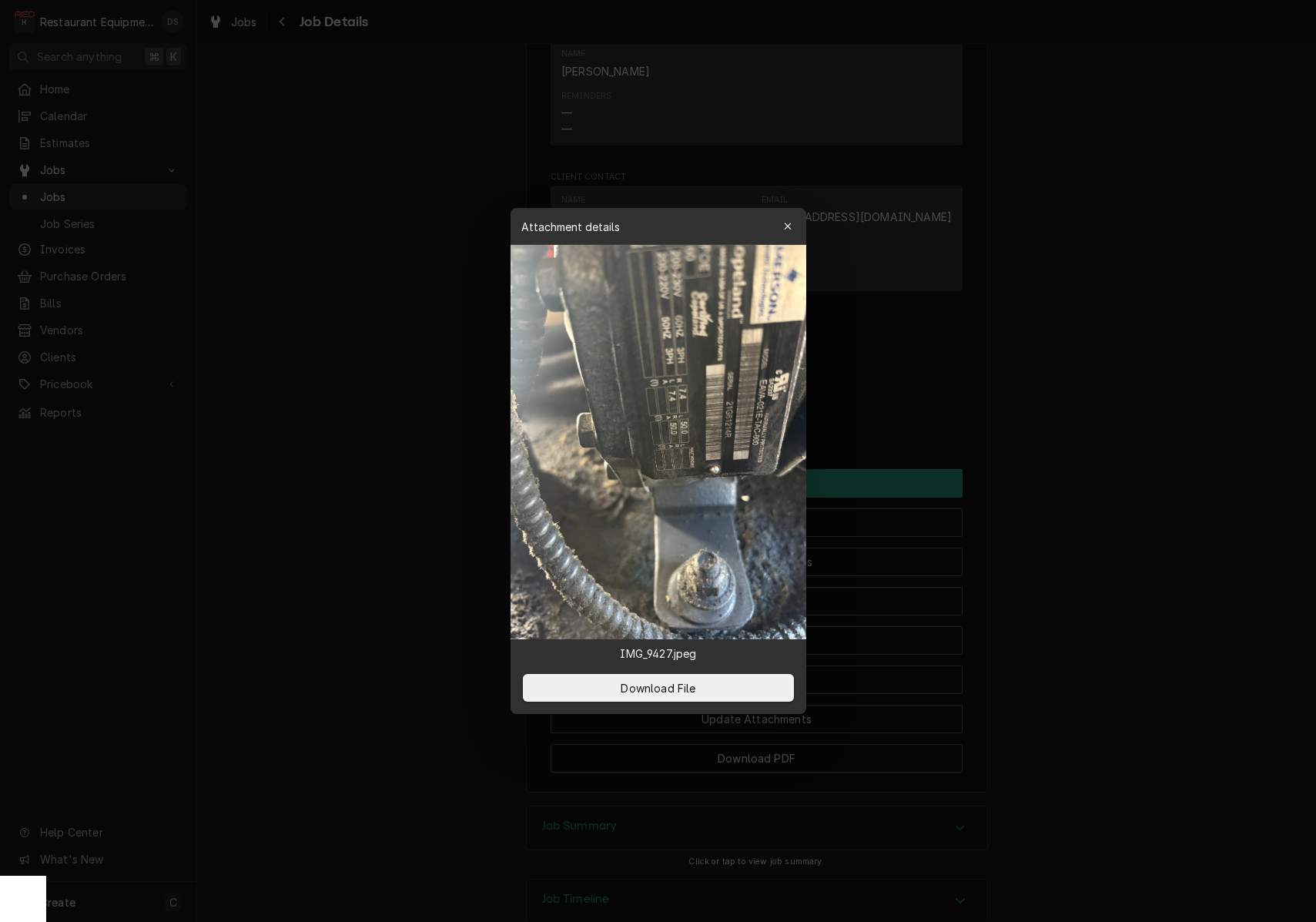
click at [786, 231] on icon "button" at bounding box center [787, 226] width 8 height 11
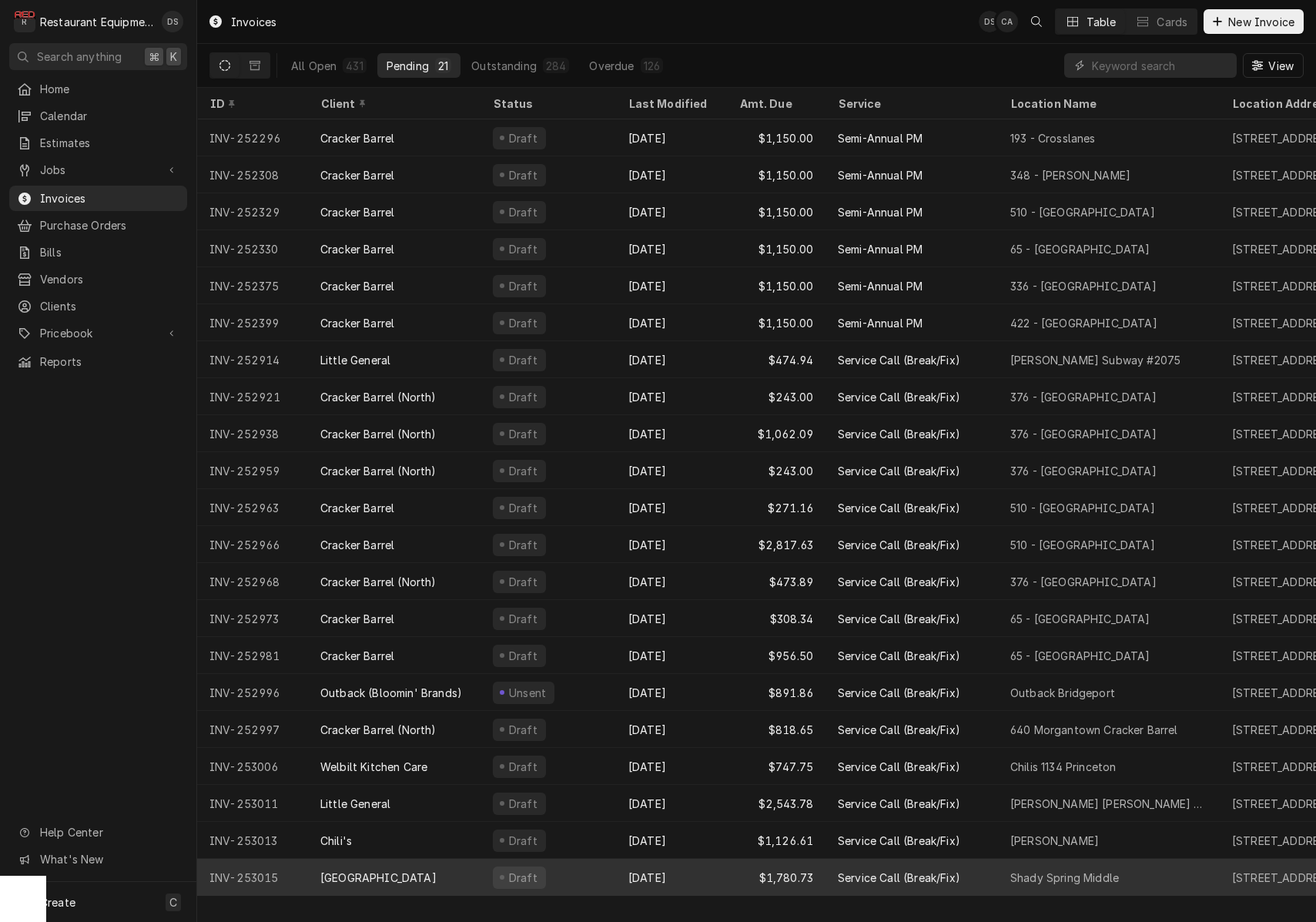
click at [726, 870] on div "[DATE]" at bounding box center [671, 877] width 111 height 37
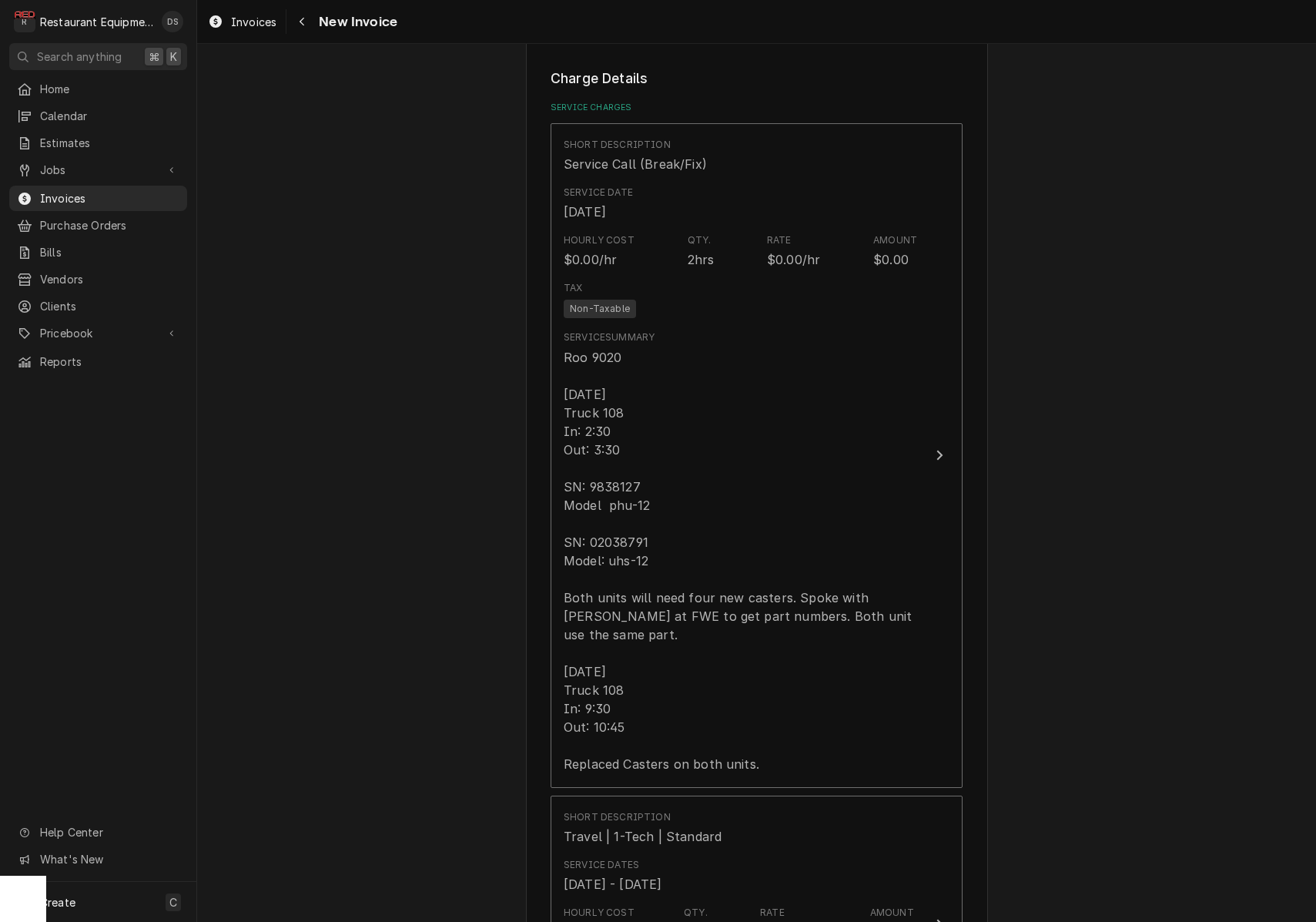
scroll to position [1305, 0]
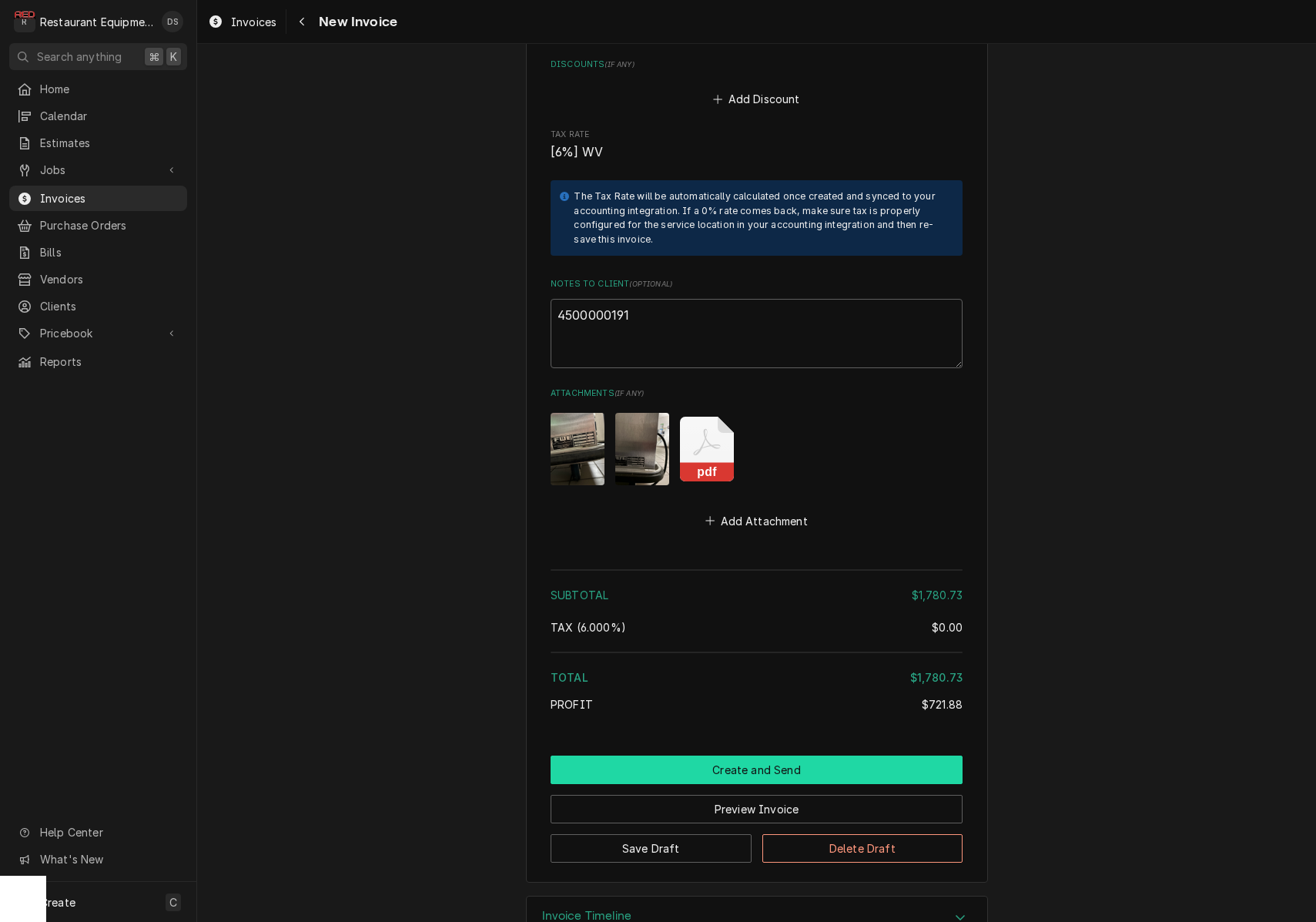
click at [760, 756] on button "Create and Send" at bounding box center [756, 770] width 412 height 29
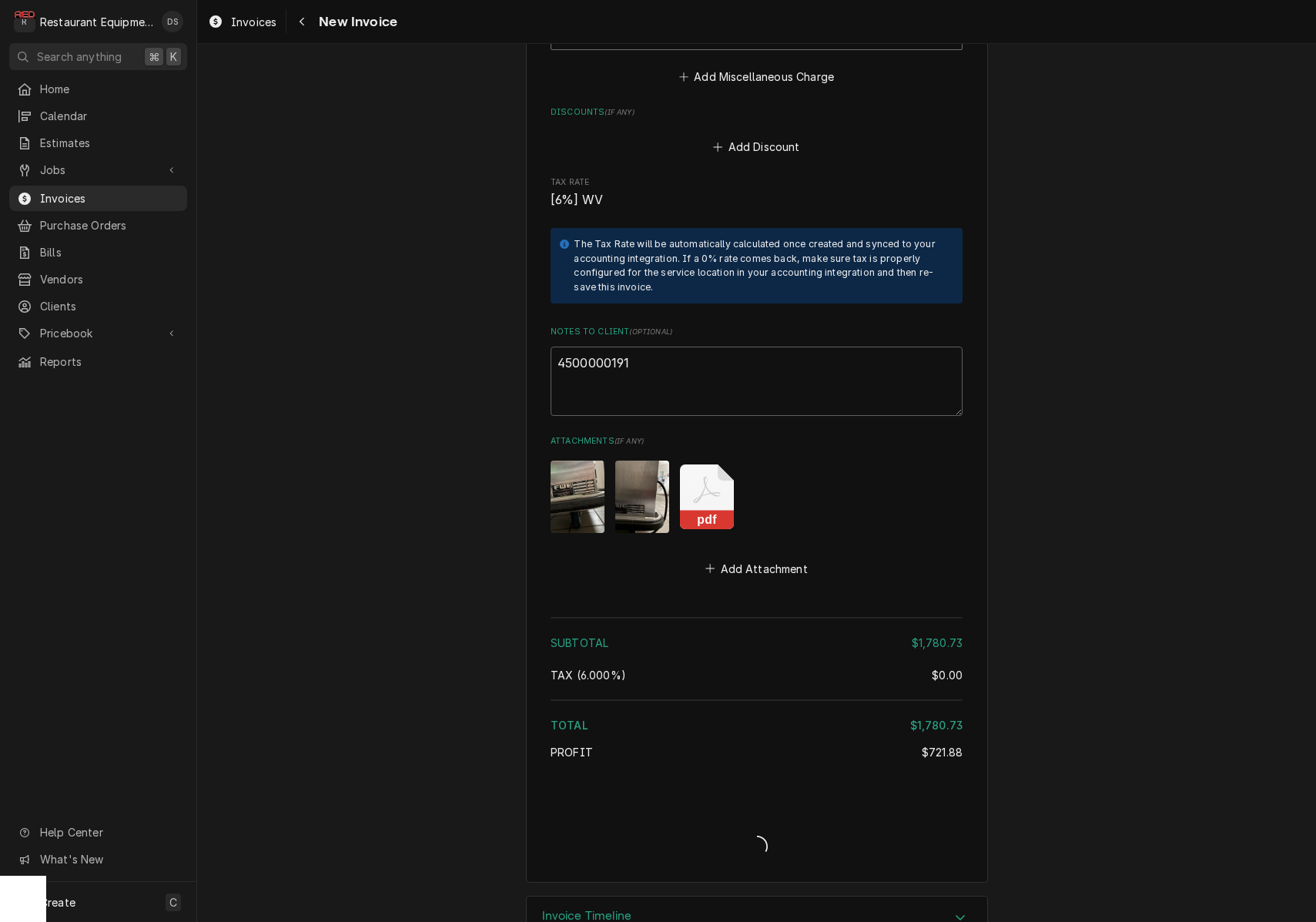
type textarea "x"
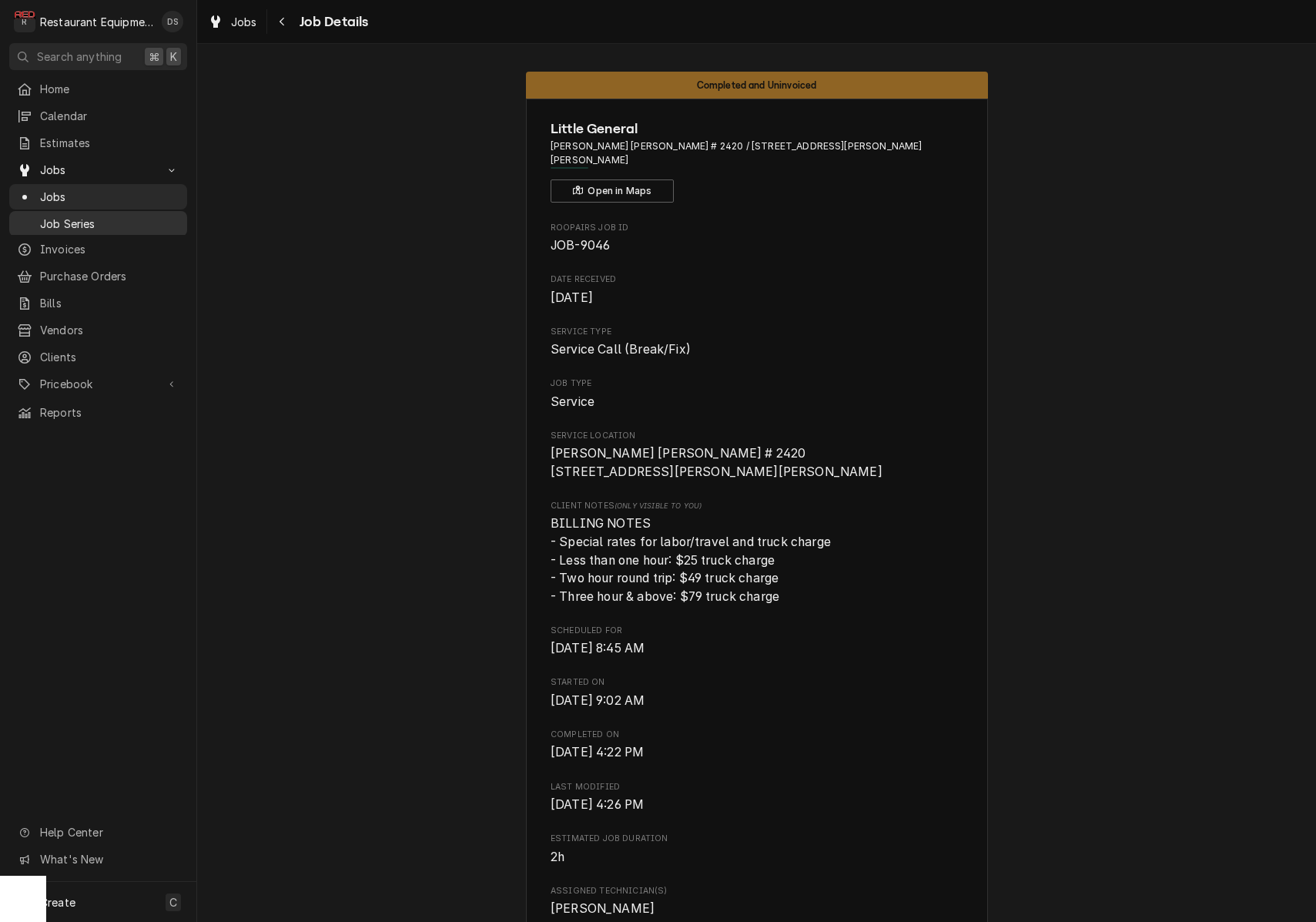
scroll to position [3014, 0]
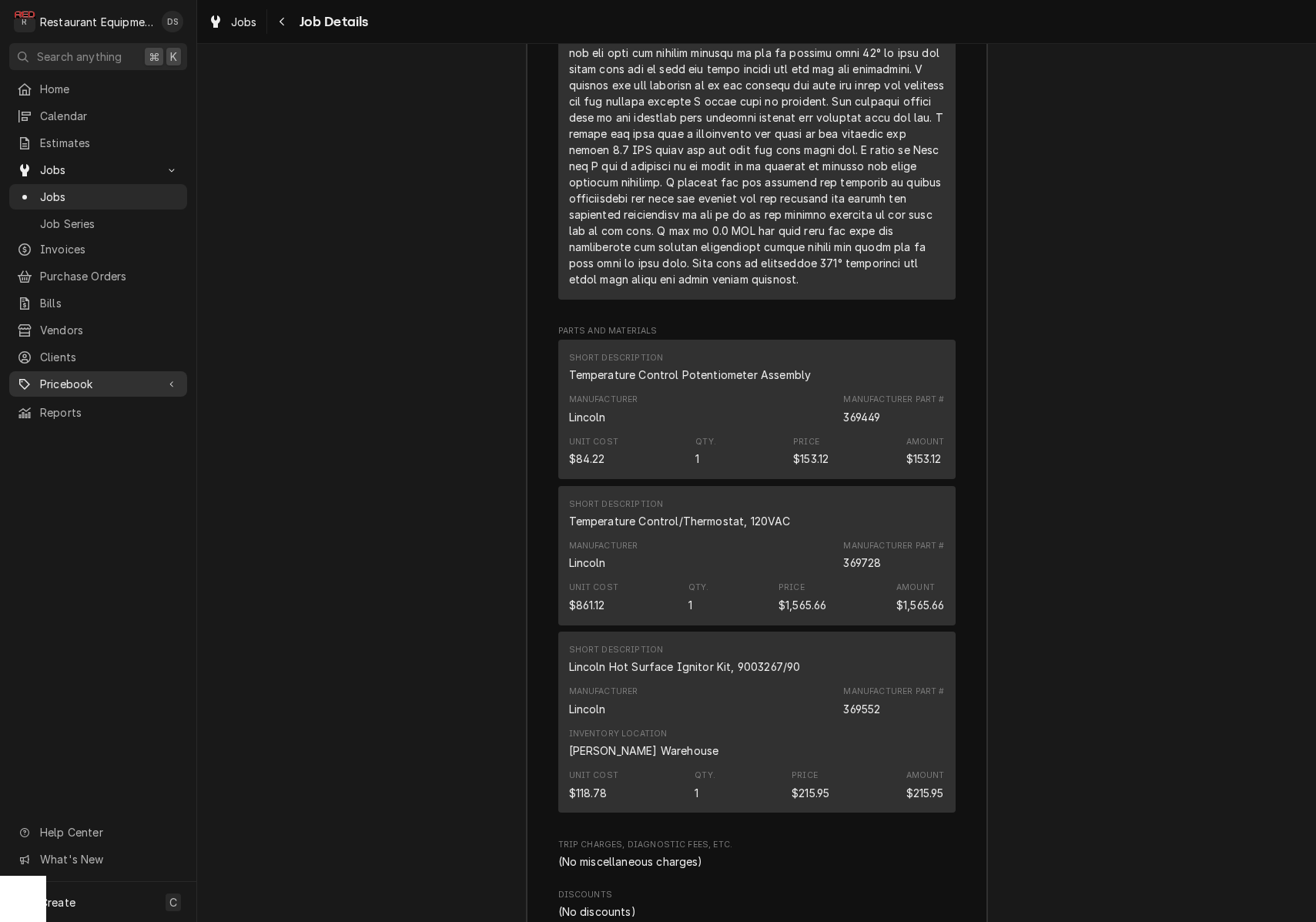
click at [97, 376] on span "Pricebook" at bounding box center [98, 384] width 116 height 16
click at [102, 430] on span "Parts & Materials" at bounding box center [110, 438] width 140 height 16
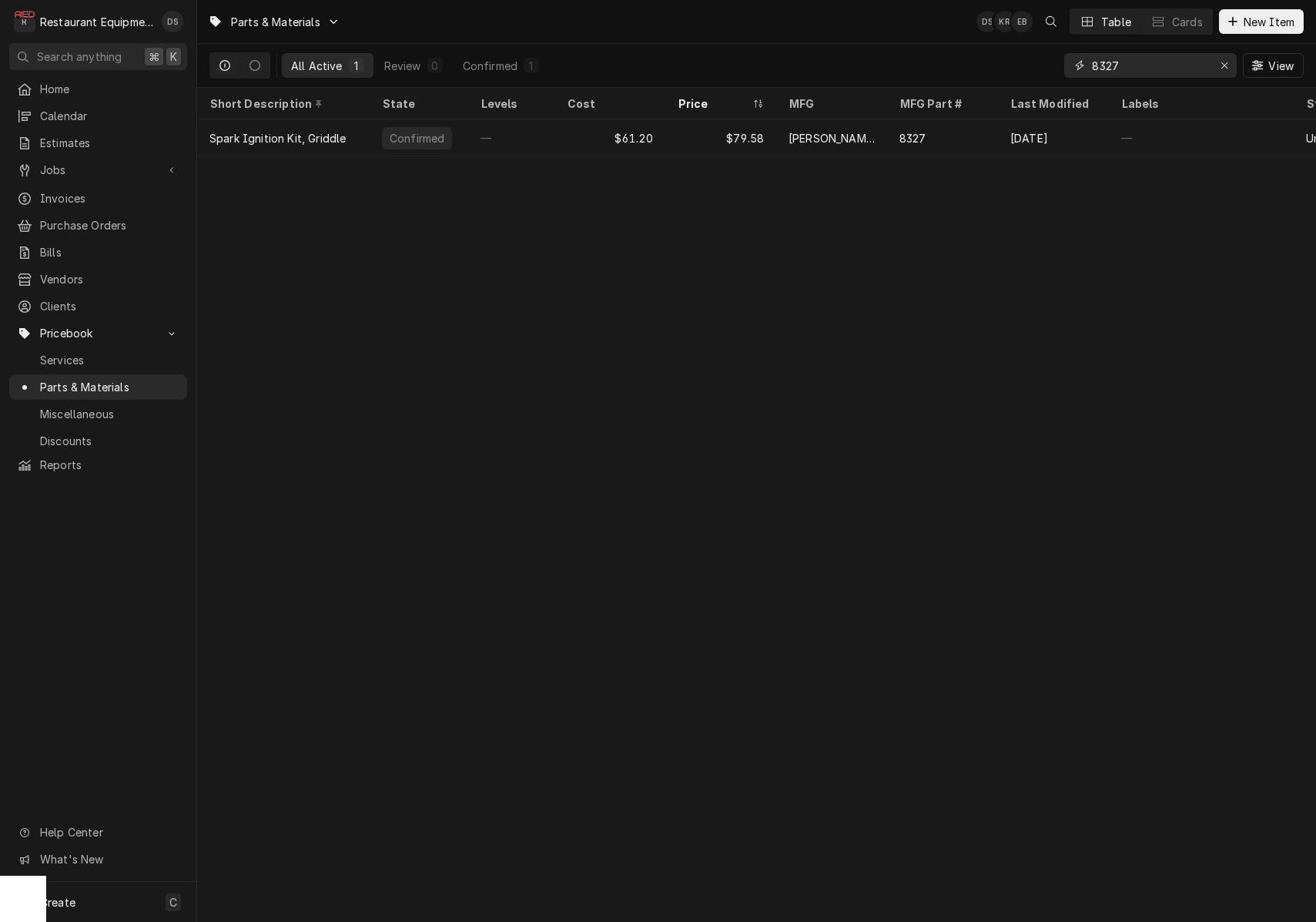
click at [1135, 66] on input "8327" at bounding box center [1150, 65] width 116 height 25
type input "77839"
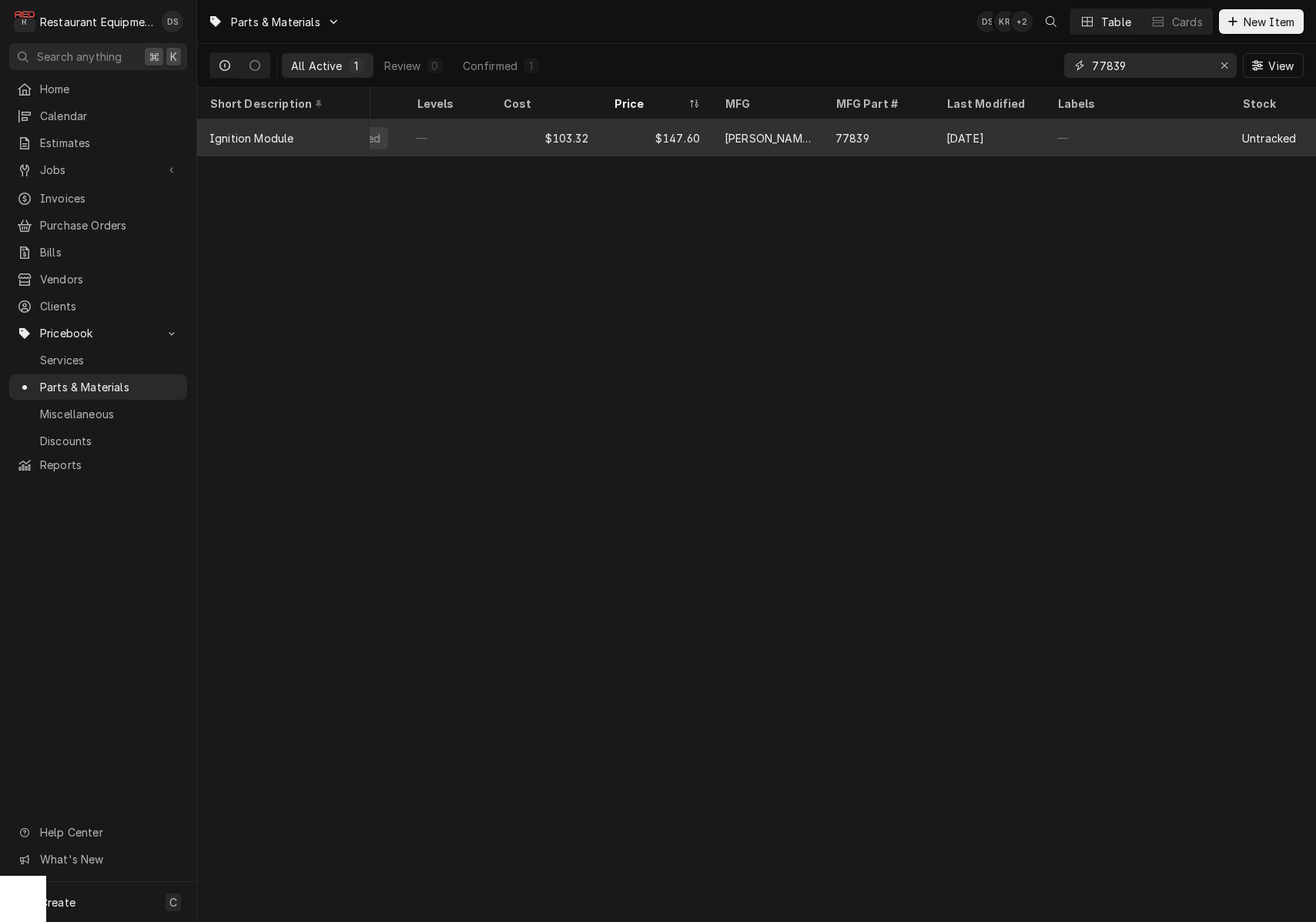
scroll to position [0, 64]
click at [993, 139] on div "Jun 30" at bounding box center [989, 138] width 111 height 37
